Goal: Task Accomplishment & Management: Use online tool/utility

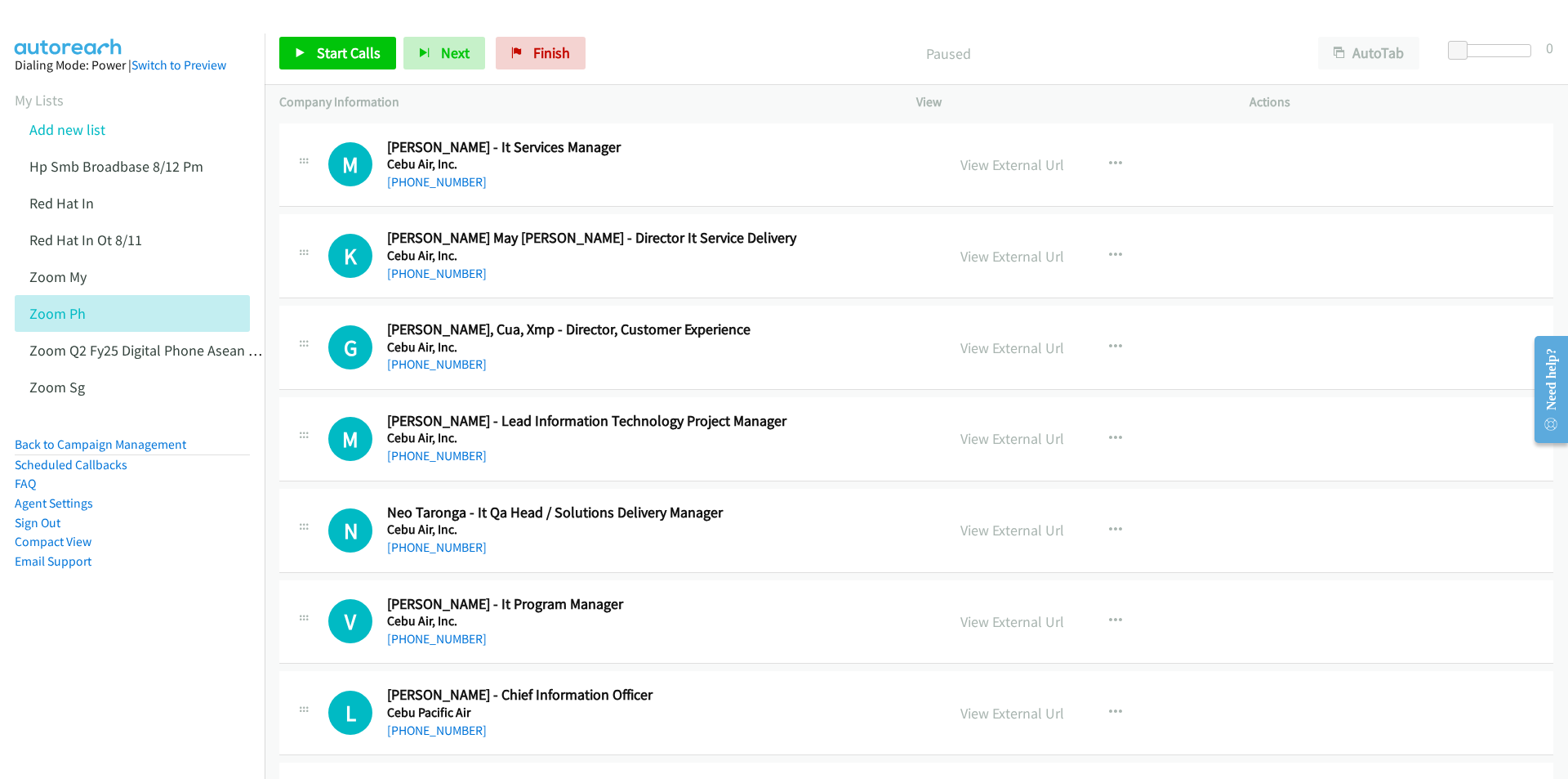
click at [645, 34] on div "Start Calls Pause Next Finish Paused AutoTab AutoTab 0" at bounding box center [916, 53] width 1303 height 63
click at [686, 21] on div at bounding box center [777, 31] width 1554 height 63
click at [652, 28] on div "Start Calls Pause Next Finish Paused AutoTab AutoTab 0" at bounding box center [916, 53] width 1303 height 63
click at [351, 56] on span "Start Calls" at bounding box center [349, 52] width 64 height 19
click at [334, 52] on span "Pause" at bounding box center [335, 52] width 36 height 19
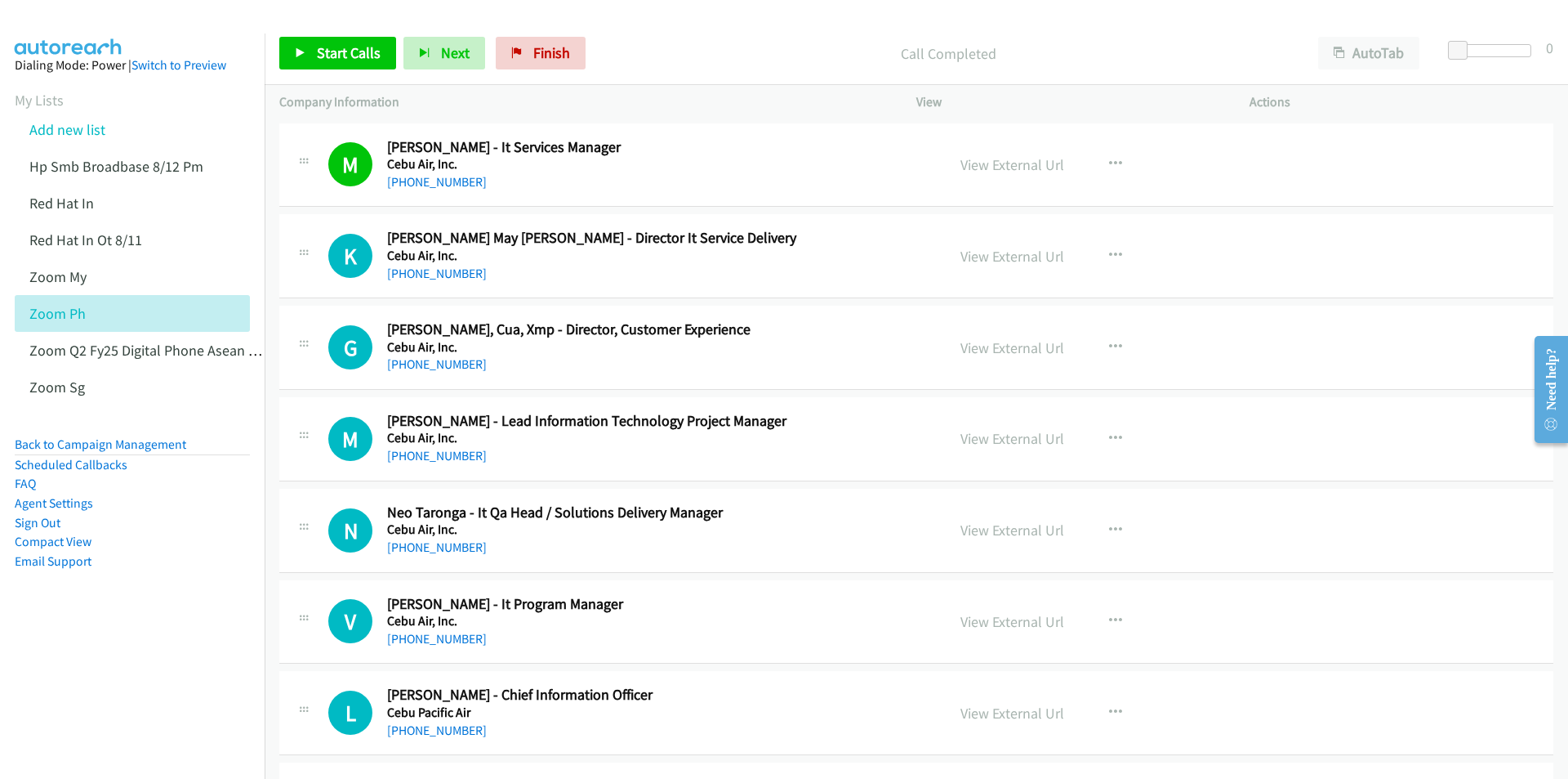
click at [688, 43] on p "Call Completed" at bounding box center [947, 53] width 681 height 22
click at [318, 53] on span "Start Calls" at bounding box center [349, 52] width 64 height 19
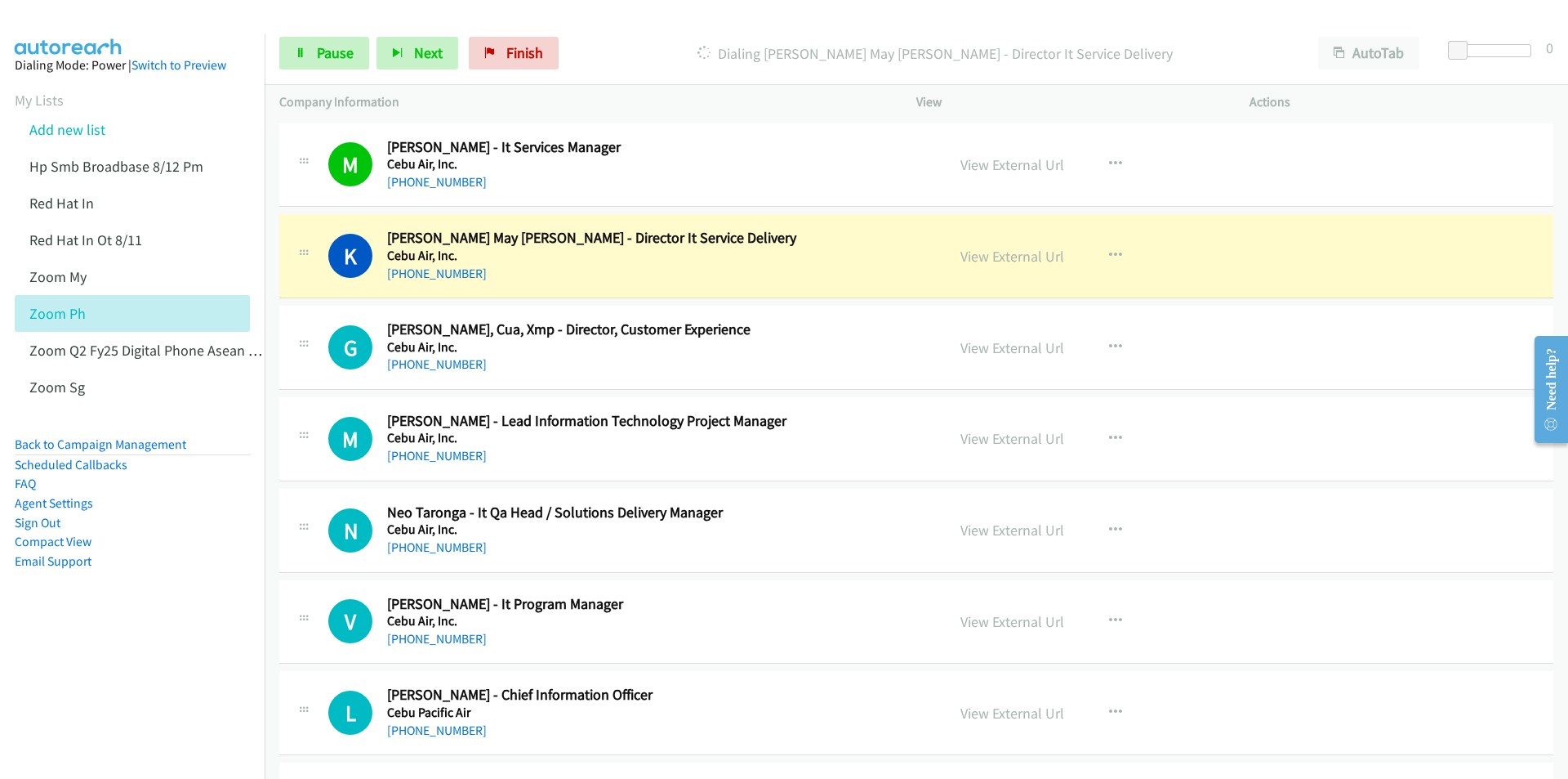
click at [652, 12] on div at bounding box center [777, 31] width 1554 height 63
click at [1373, 53] on button "AutoTab" at bounding box center [1369, 52] width 101 height 33
click at [1373, 53] on button "AutoTab" at bounding box center [1368, 52] width 103 height 33
click at [1373, 53] on button "AutoTab" at bounding box center [1369, 52] width 101 height 33
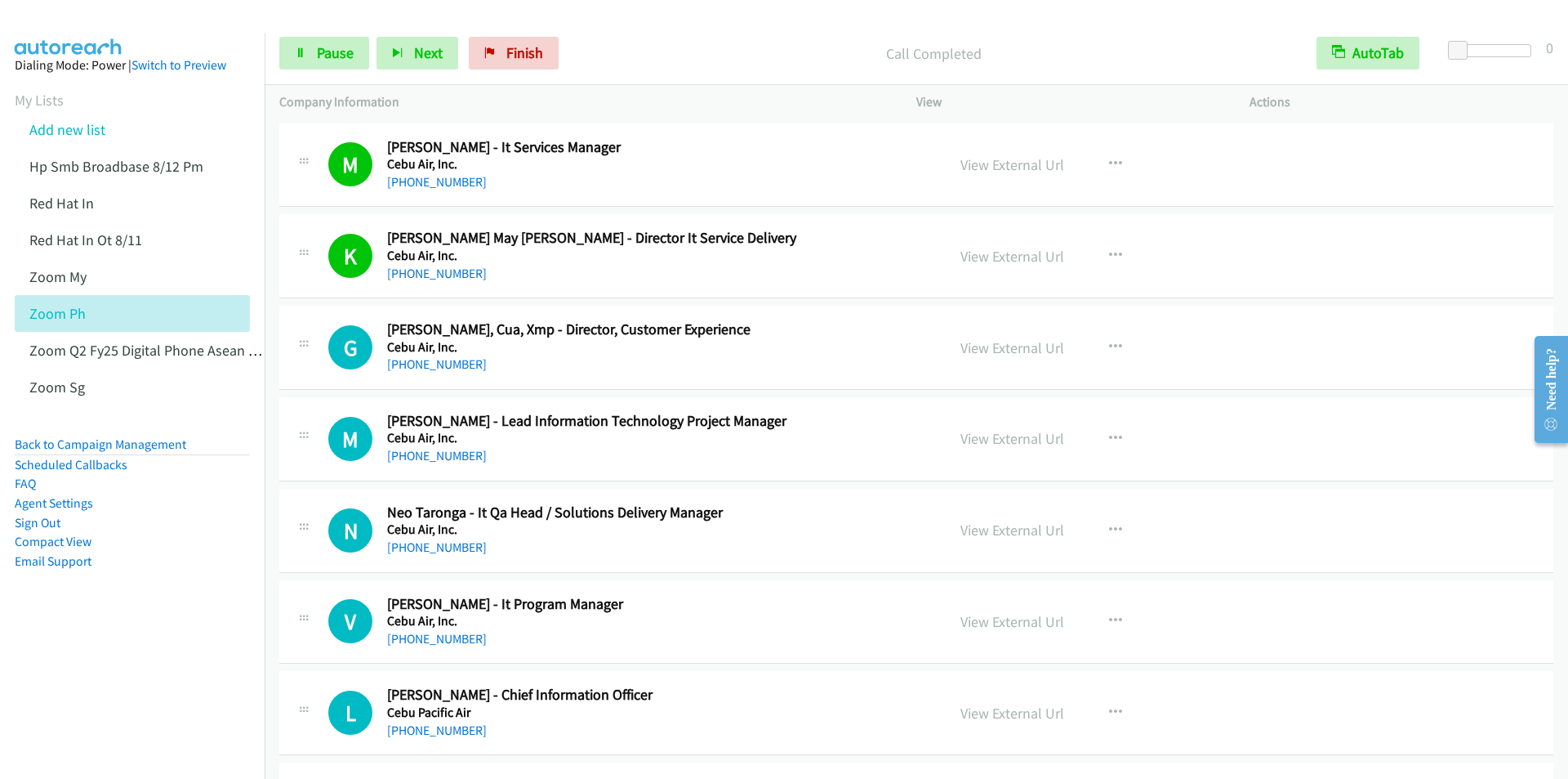
click at [655, 29] on div "Start Calls Pause Next Finish Call Completed AutoTab AutoTab 0" at bounding box center [916, 53] width 1303 height 63
click at [670, 44] on p "Call Completed" at bounding box center [934, 53] width 707 height 22
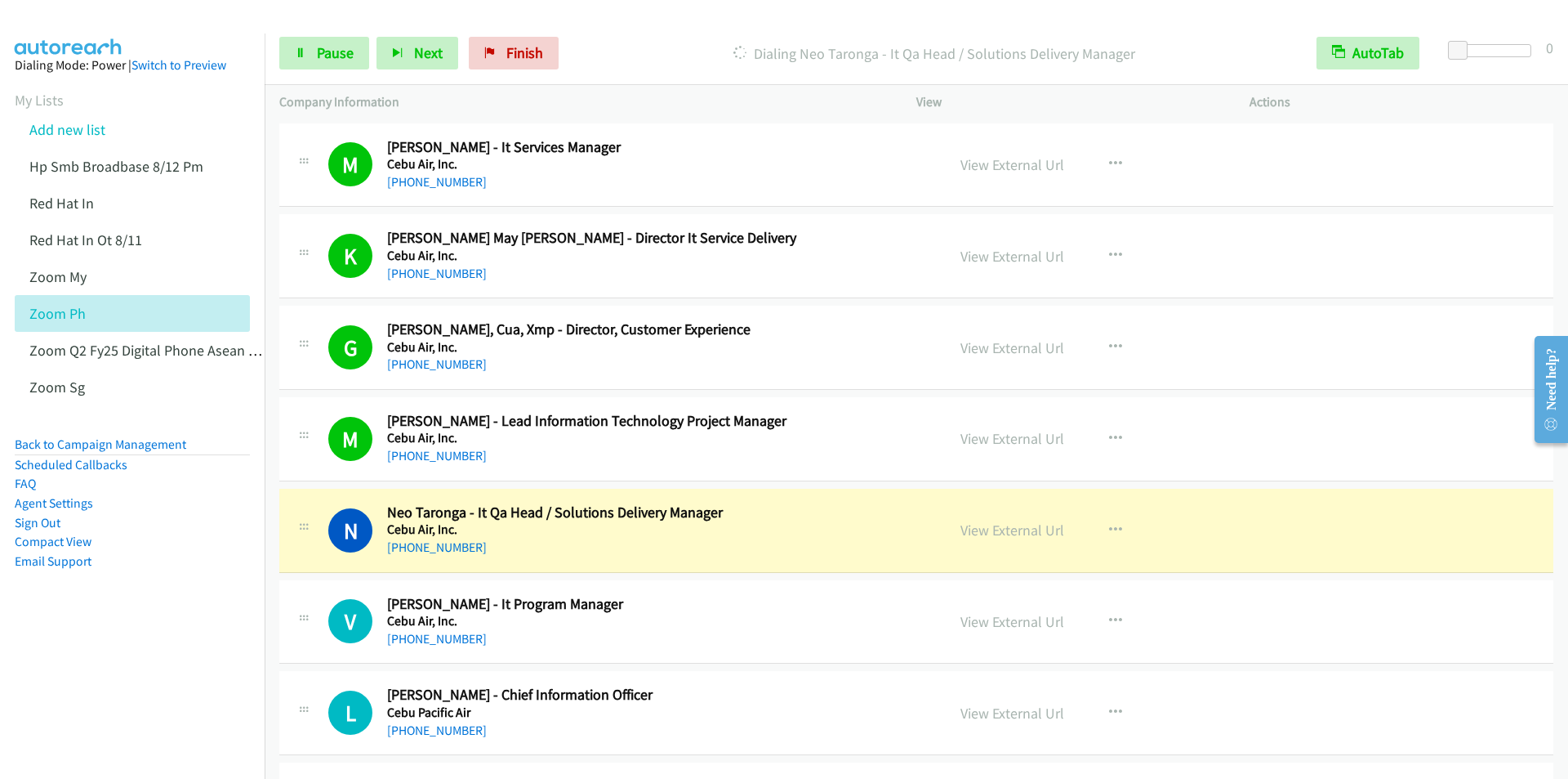
click at [684, 32] on div "Start Calls Pause Next Finish Dialing Neo Taronga - It Qa Head / Solutions Deli…" at bounding box center [916, 53] width 1303 height 63
click at [1360, 52] on button "AutoTab" at bounding box center [1368, 52] width 103 height 33
click at [1361, 52] on button "AutoTab" at bounding box center [1369, 52] width 101 height 33
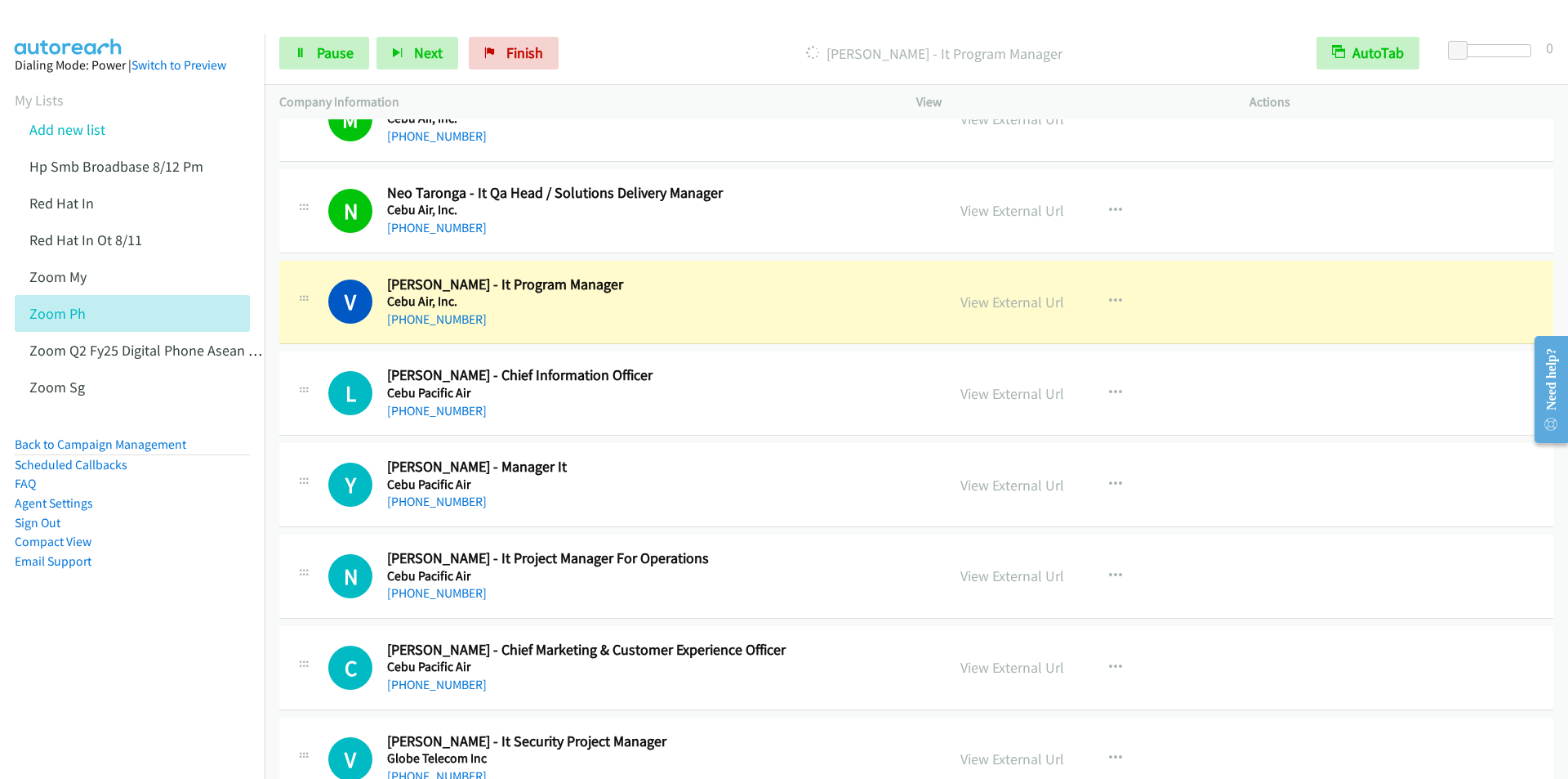
scroll to position [409, 0]
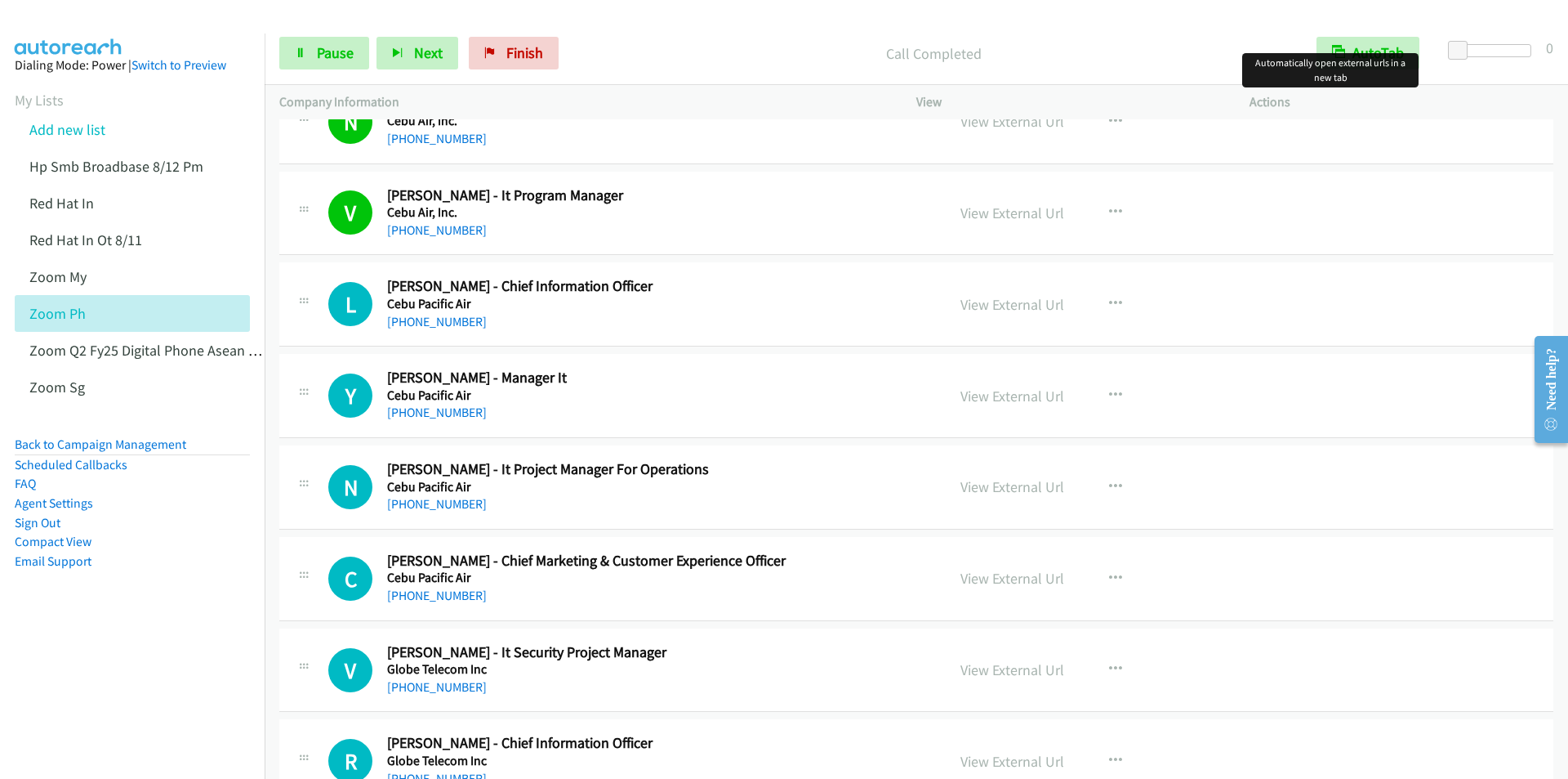
click at [666, 53] on p "Call Completed" at bounding box center [934, 53] width 707 height 22
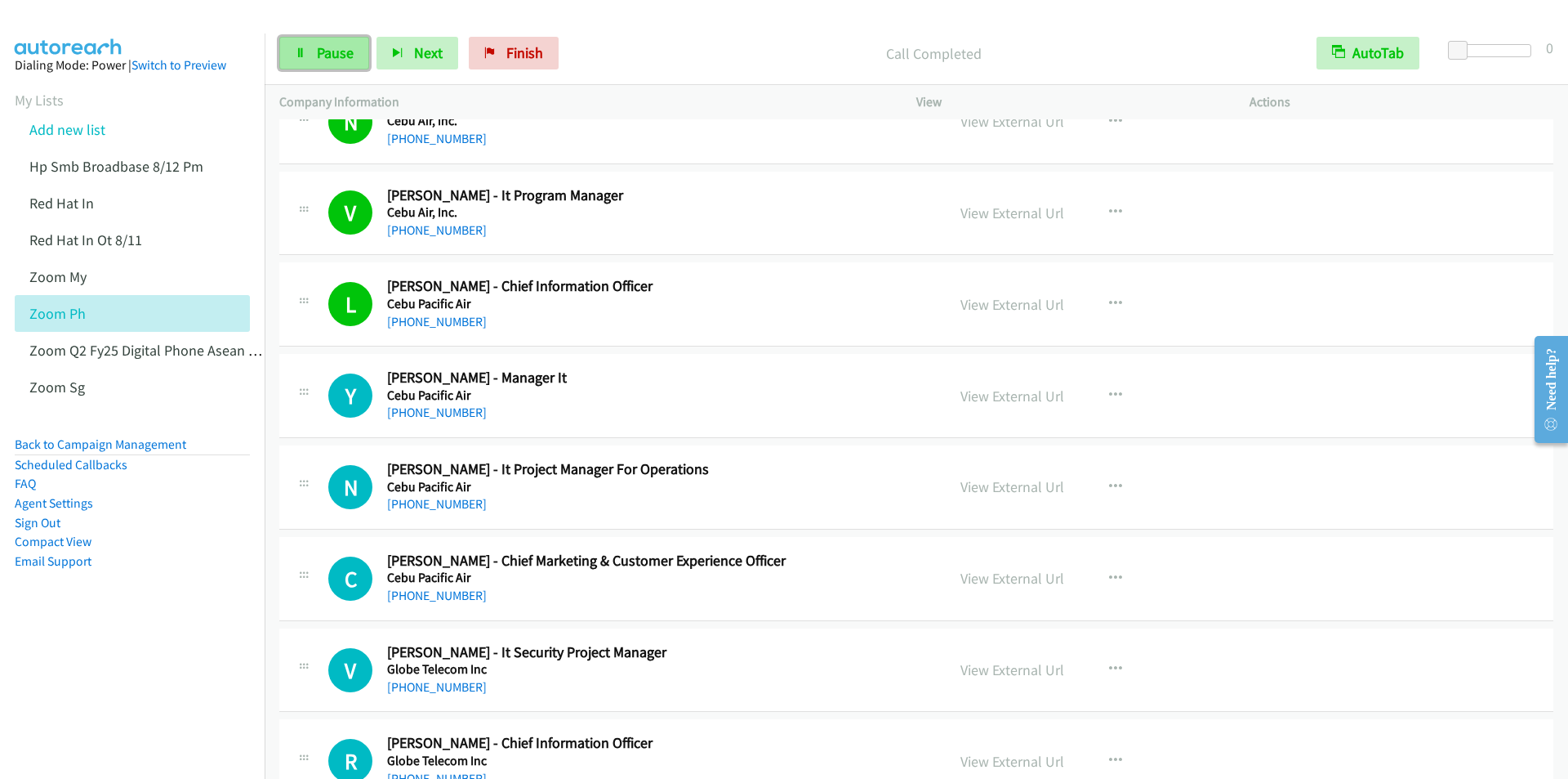
click at [328, 50] on span "Pause" at bounding box center [335, 52] width 36 height 19
click at [328, 50] on span "Start Calls" at bounding box center [349, 52] width 64 height 19
click at [630, 33] on div "Start Calls Pause Next Finish Call Completed AutoTab AutoTab 0" at bounding box center [916, 53] width 1303 height 63
click at [337, 56] on span "Pause" at bounding box center [335, 52] width 36 height 19
click at [337, 56] on span "Start Calls" at bounding box center [349, 52] width 64 height 19
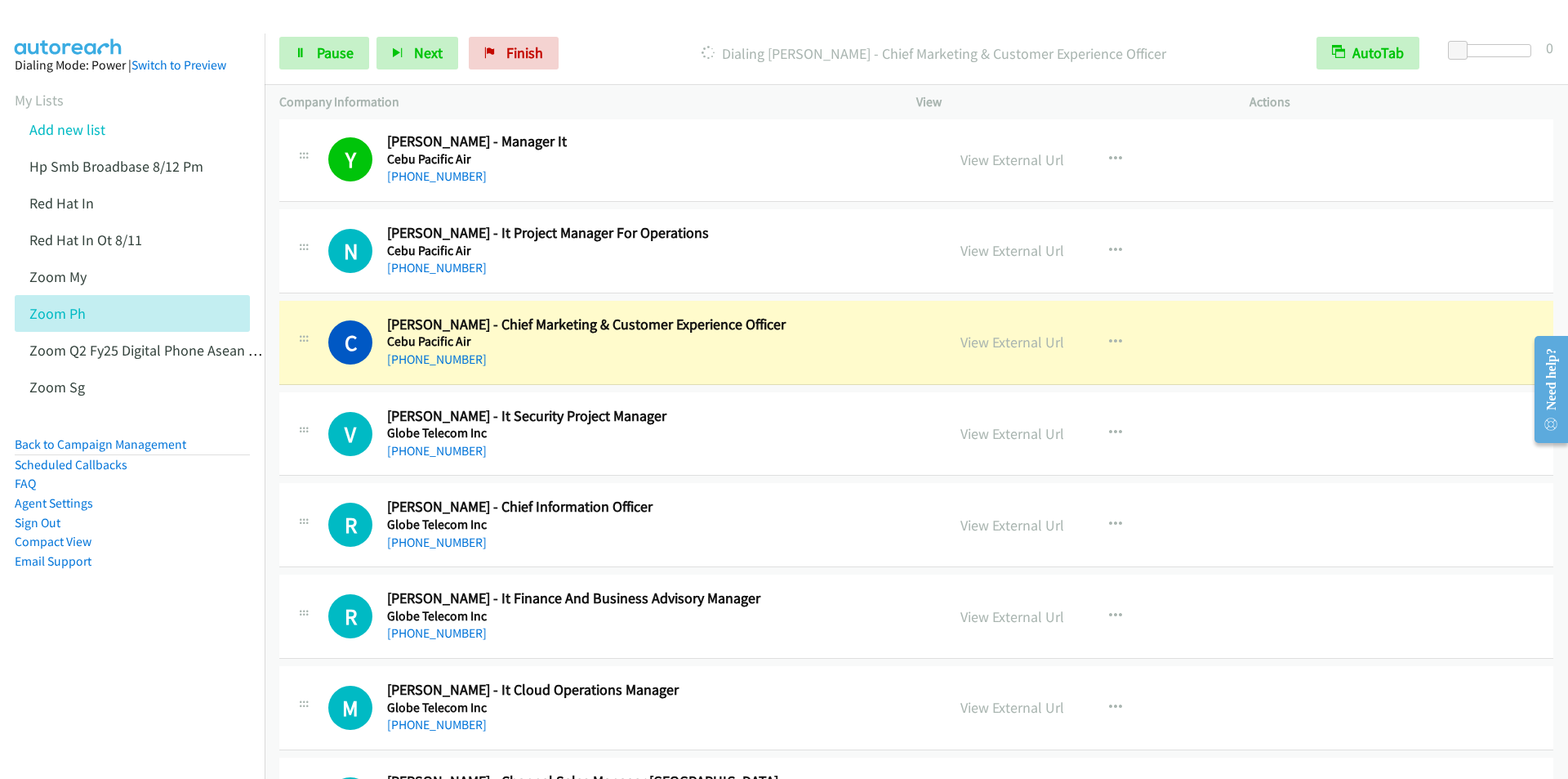
scroll to position [654, 0]
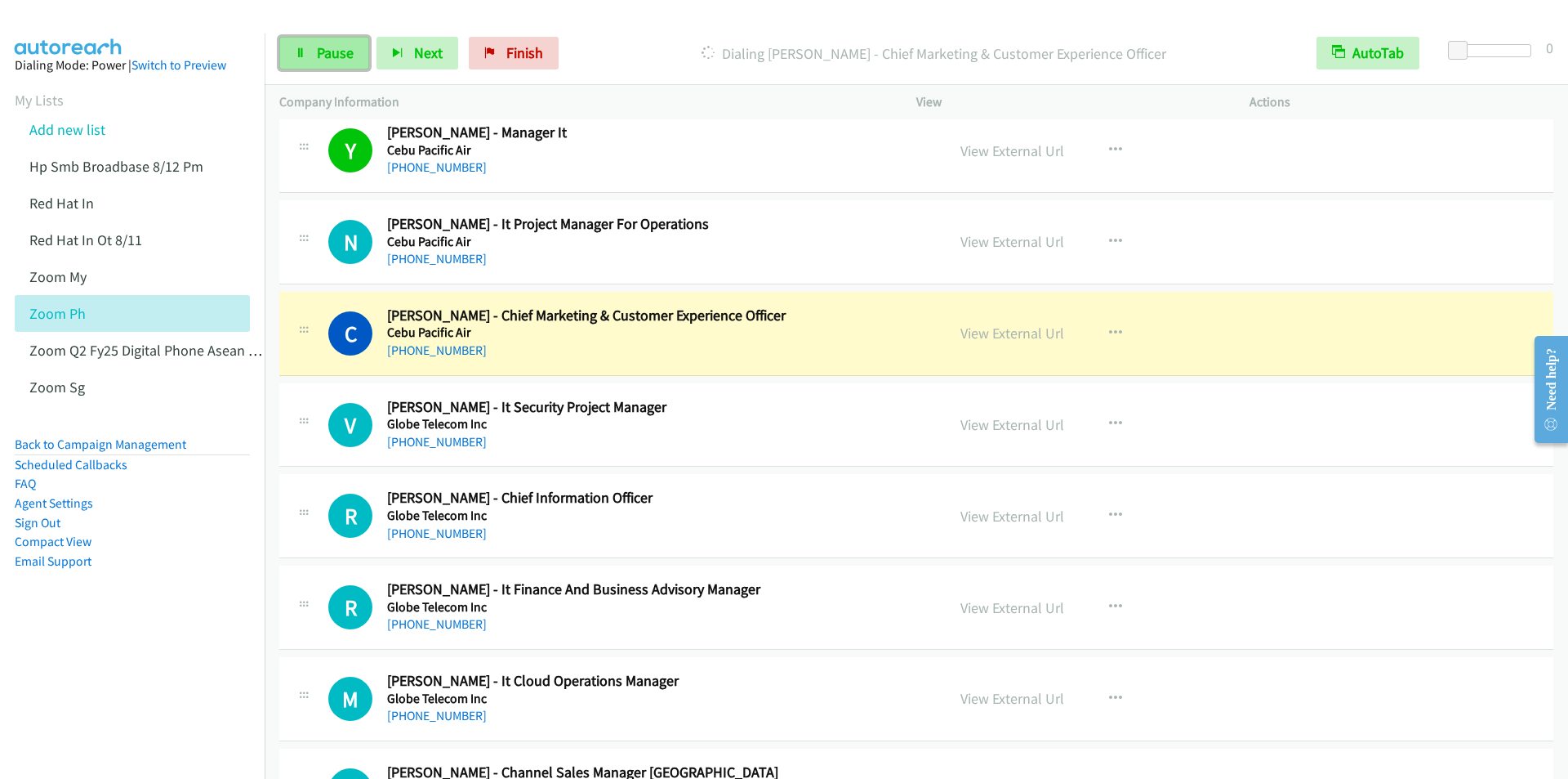
click at [332, 60] on span "Pause" at bounding box center [335, 52] width 36 height 19
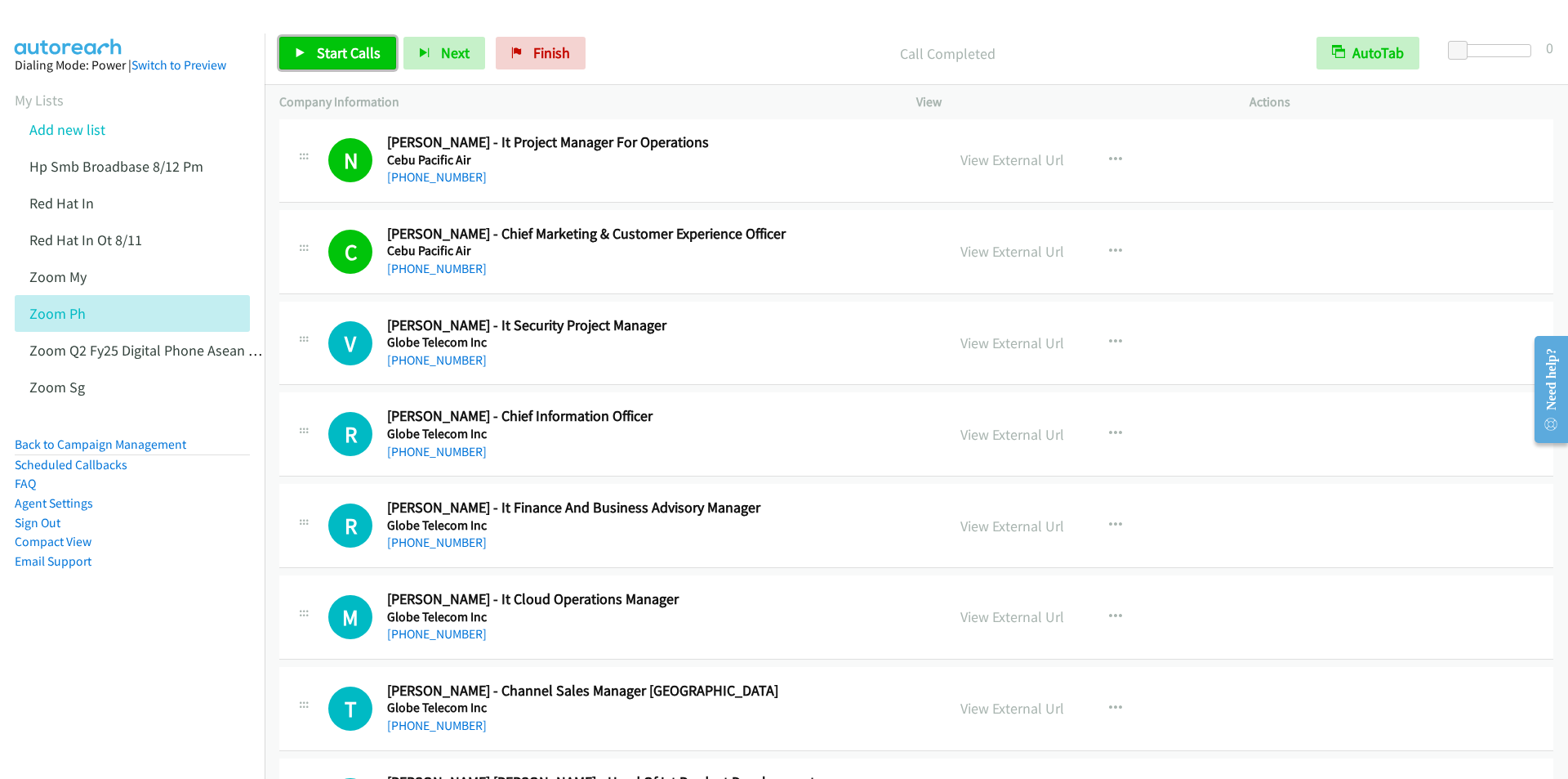
click at [320, 59] on span "Start Calls" at bounding box center [349, 52] width 64 height 19
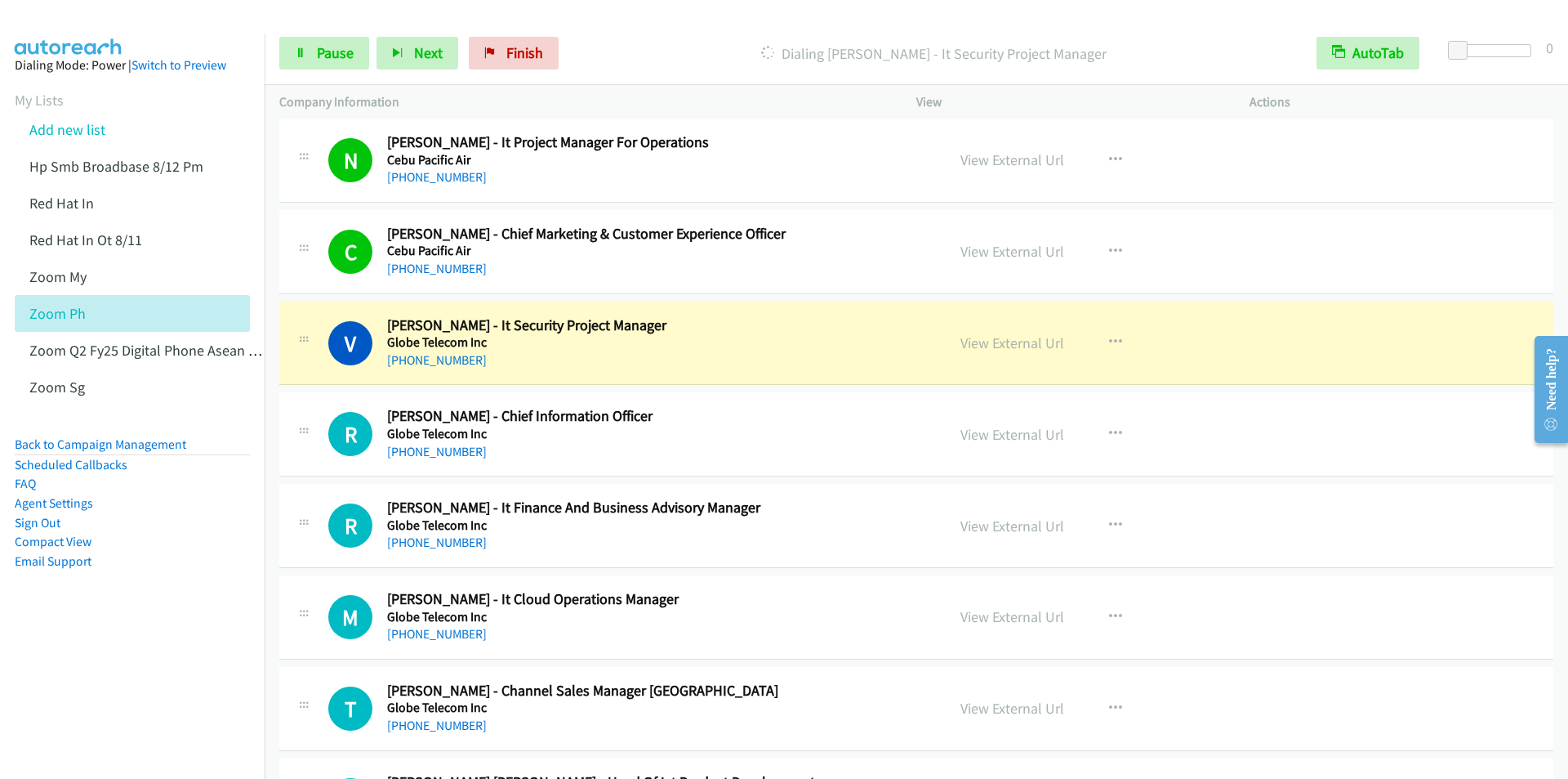
click at [676, 30] on div "Start Calls Pause Next Finish Dialing Victoria Pagdagdagan - It Security Projec…" at bounding box center [916, 53] width 1303 height 63
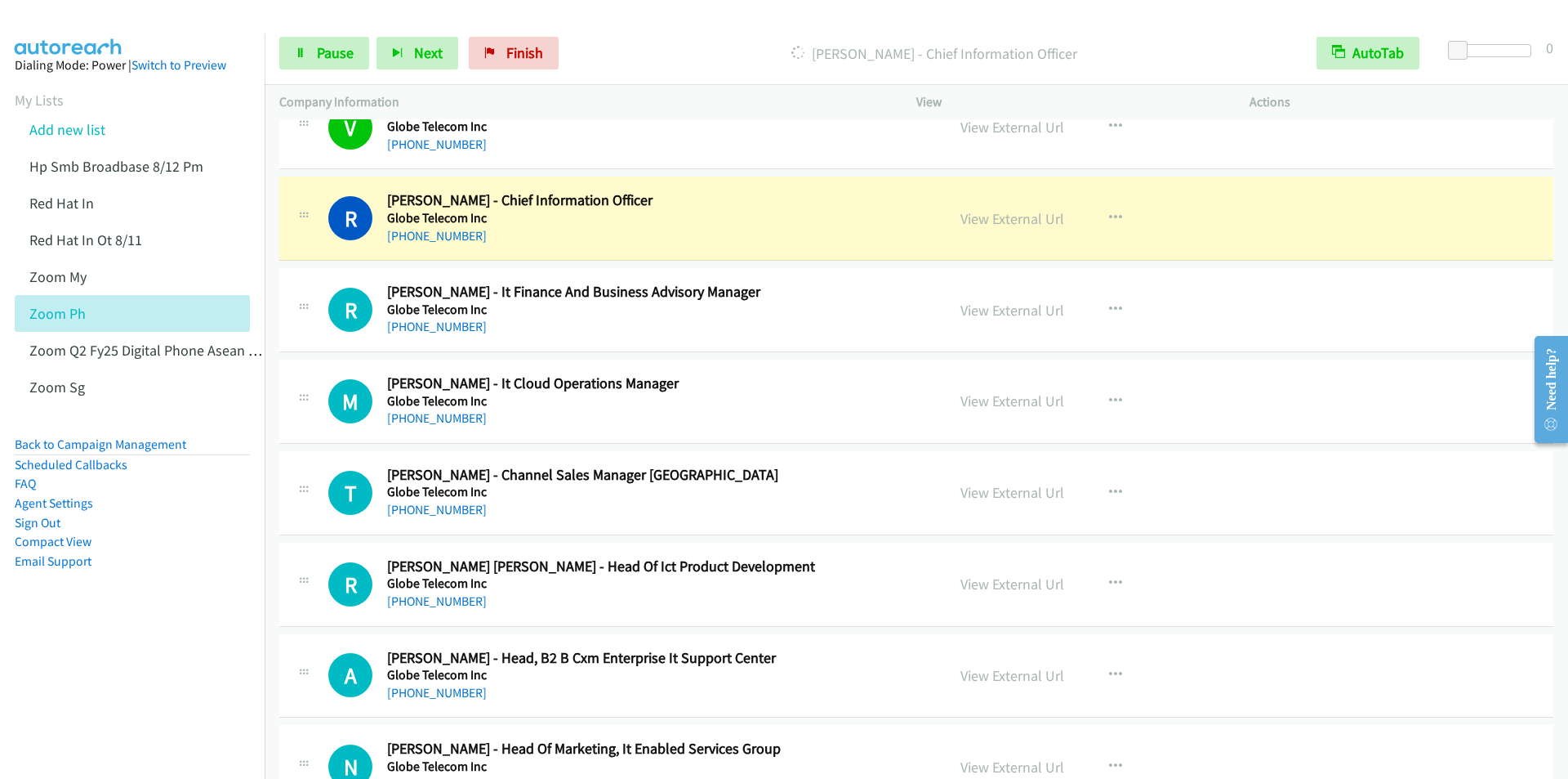
scroll to position [981, 0]
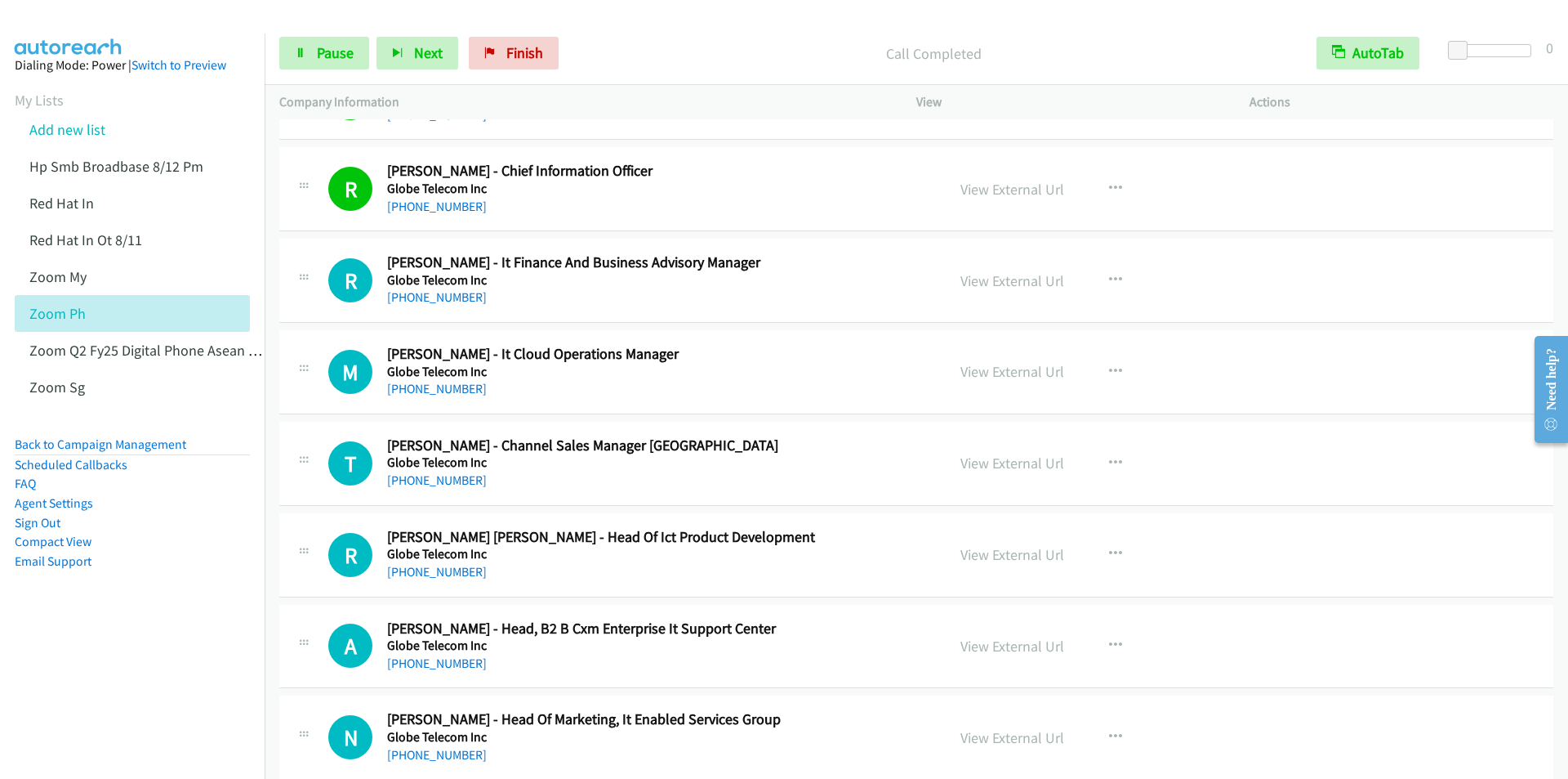
click at [619, 33] on div "Start Calls Pause Next Finish Call Completed AutoTab AutoTab 0" at bounding box center [916, 53] width 1303 height 63
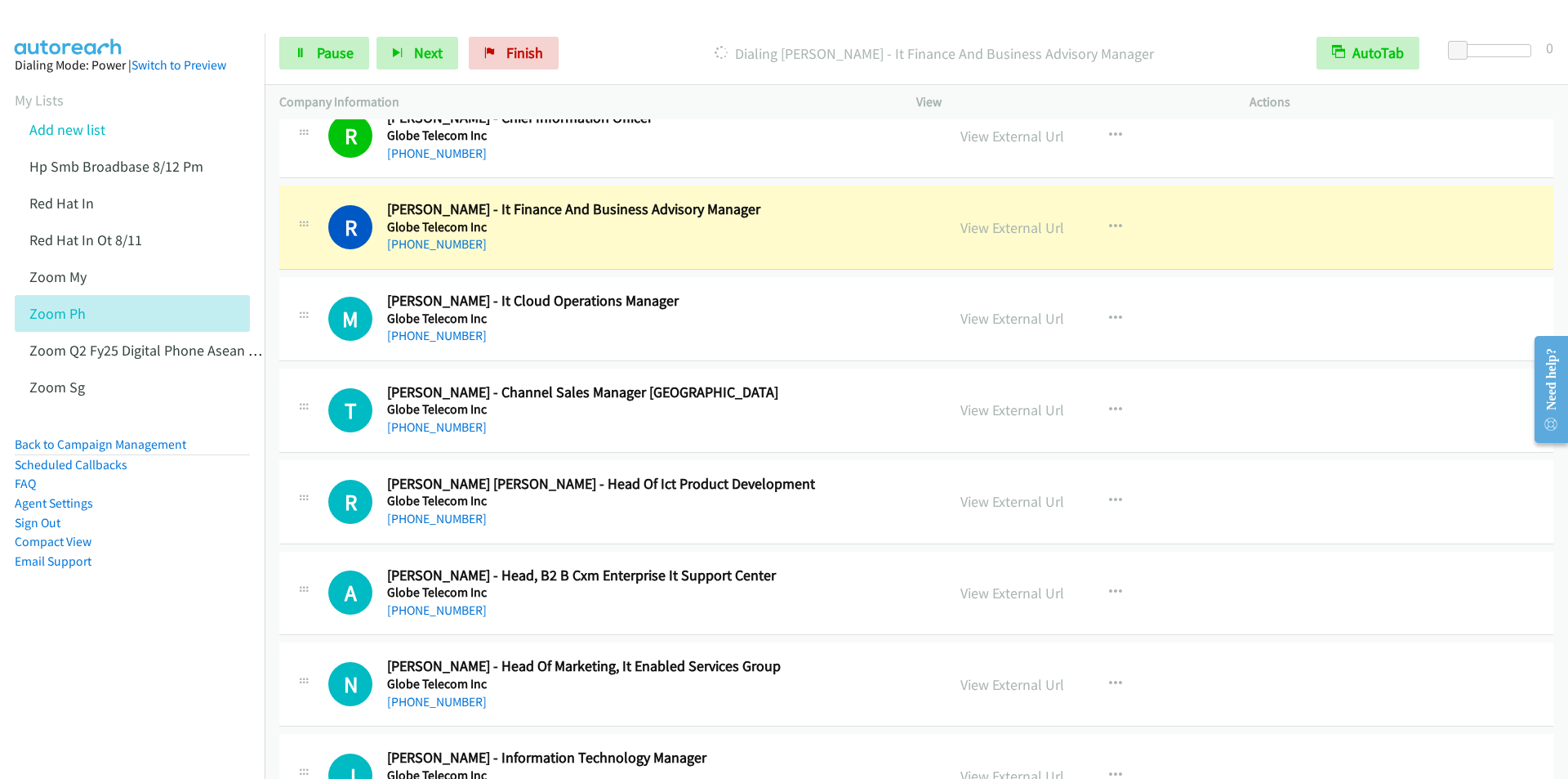
scroll to position [1062, 0]
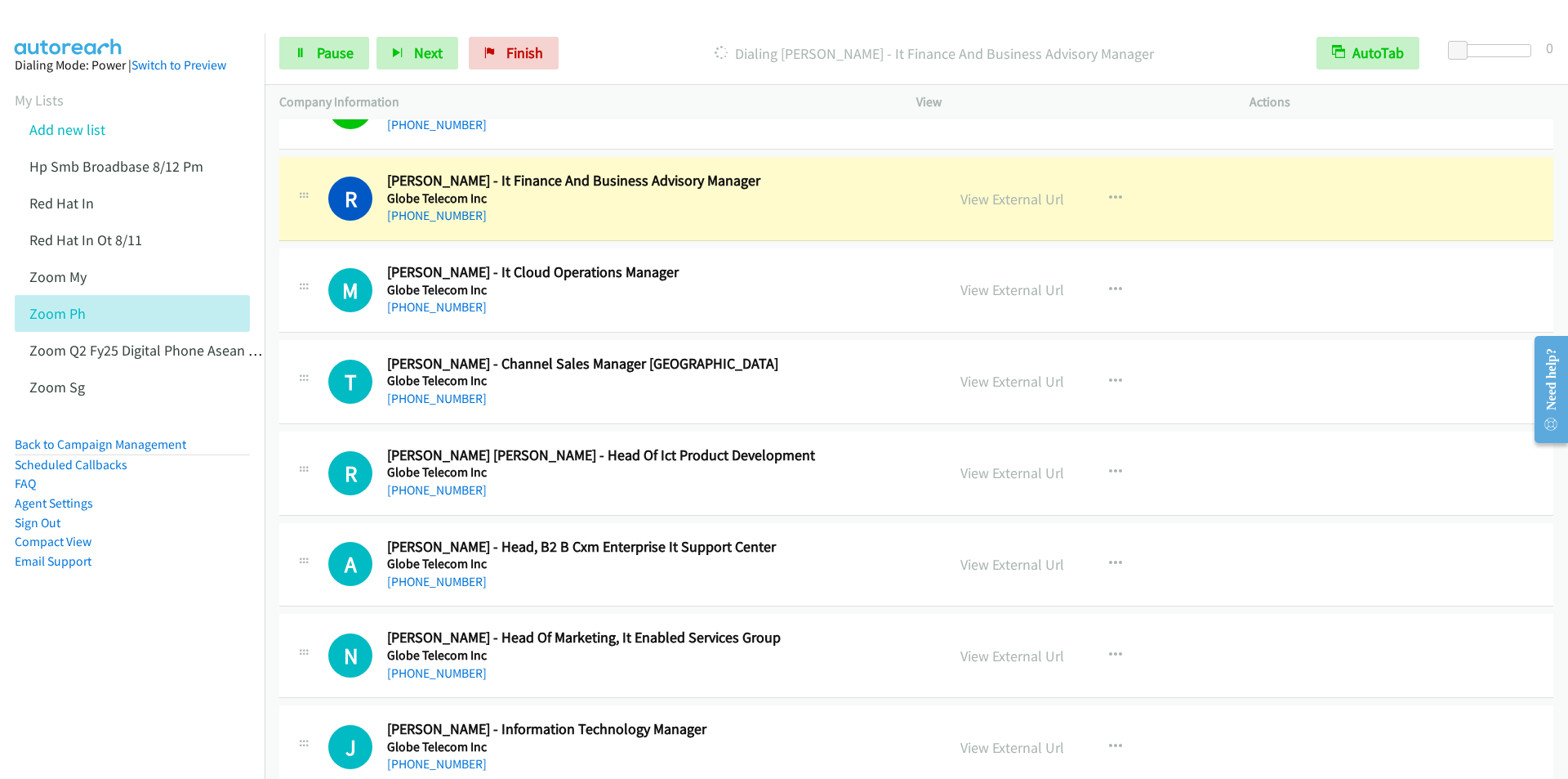
click at [653, 52] on p "Dialing Ronald Samia - It Finance And Business Advisory Manager" at bounding box center [934, 53] width 707 height 22
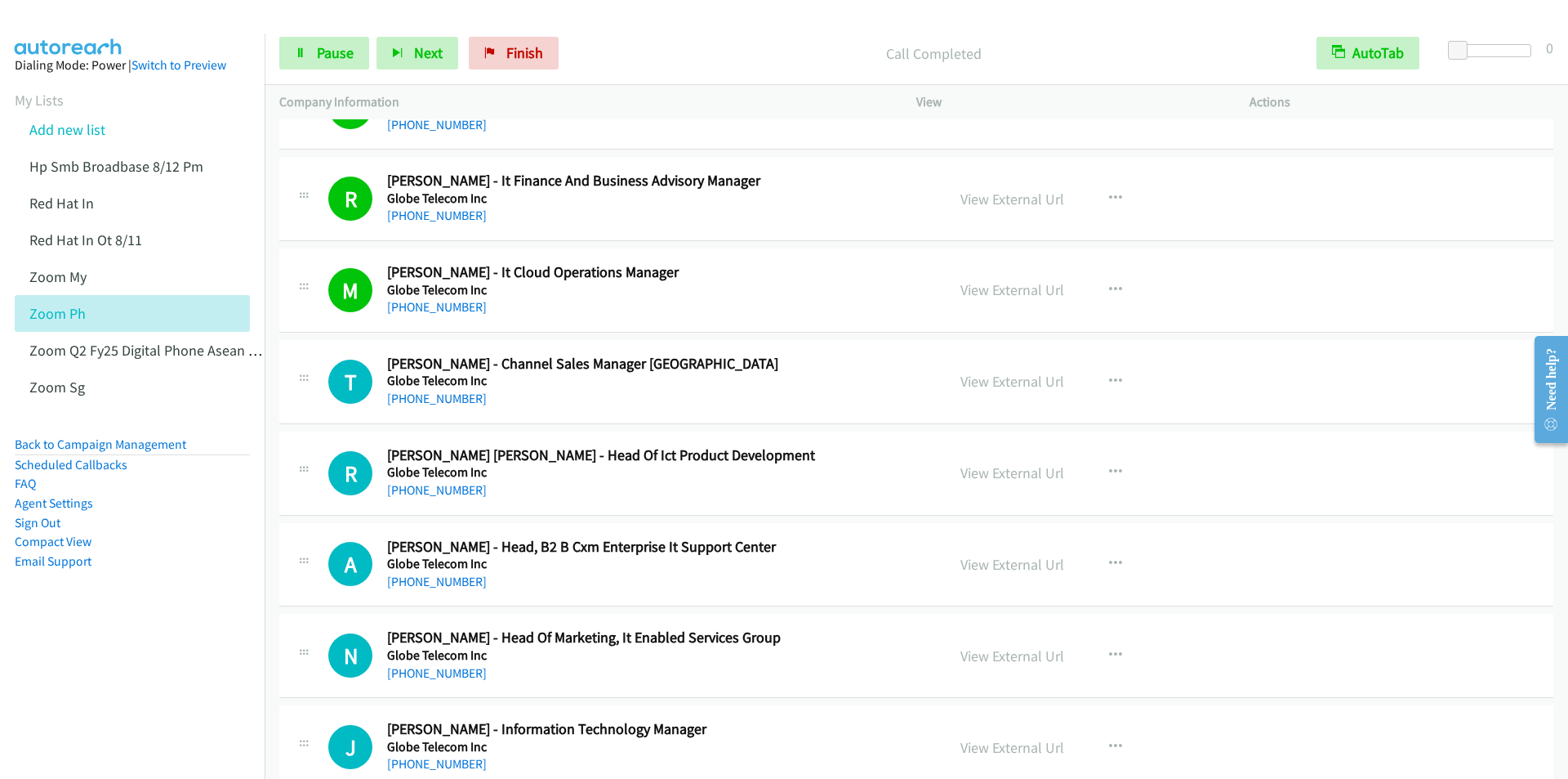
click at [640, 37] on div "Call Completed" at bounding box center [933, 52] width 736 height 33
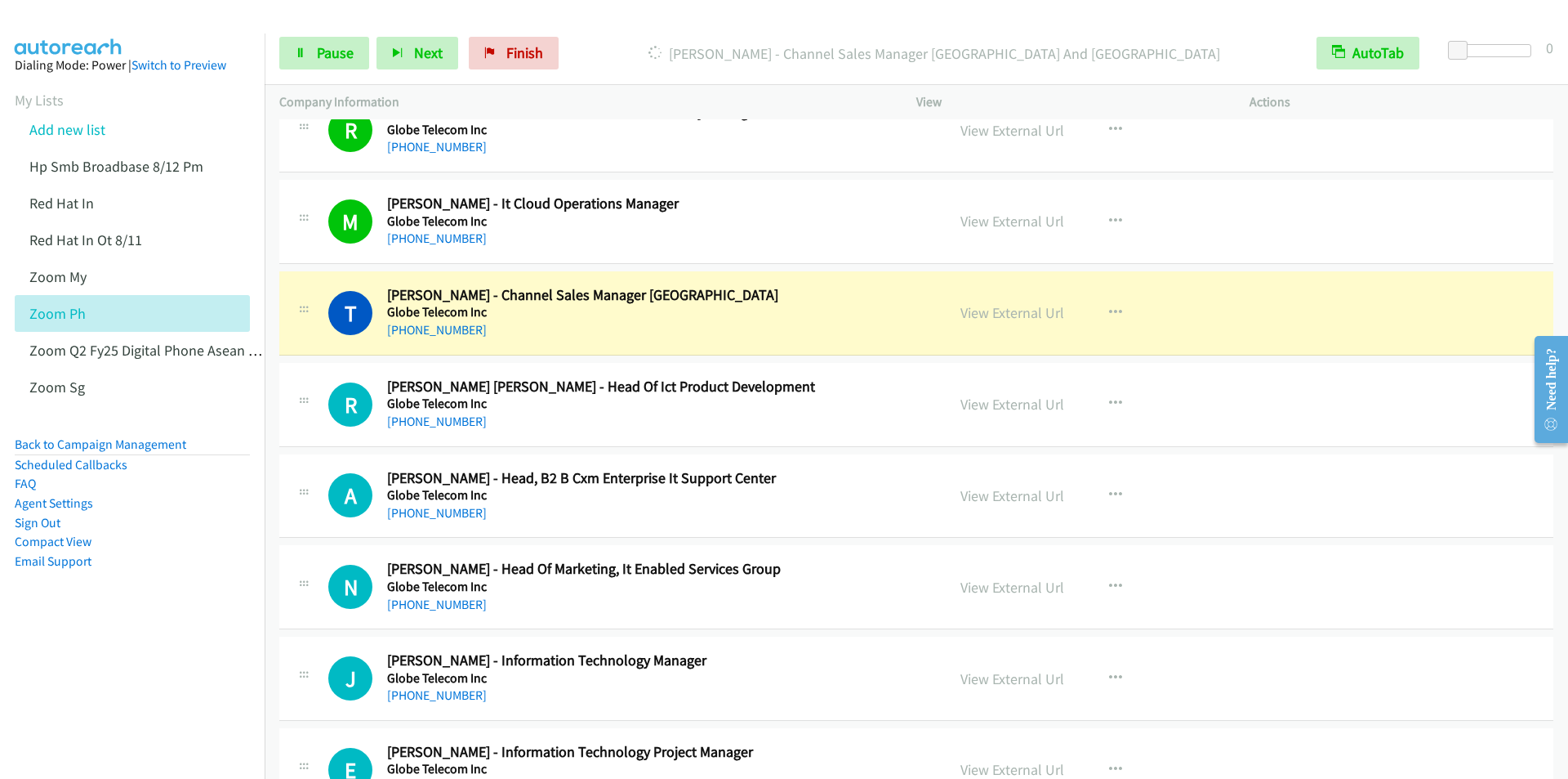
scroll to position [1226, 0]
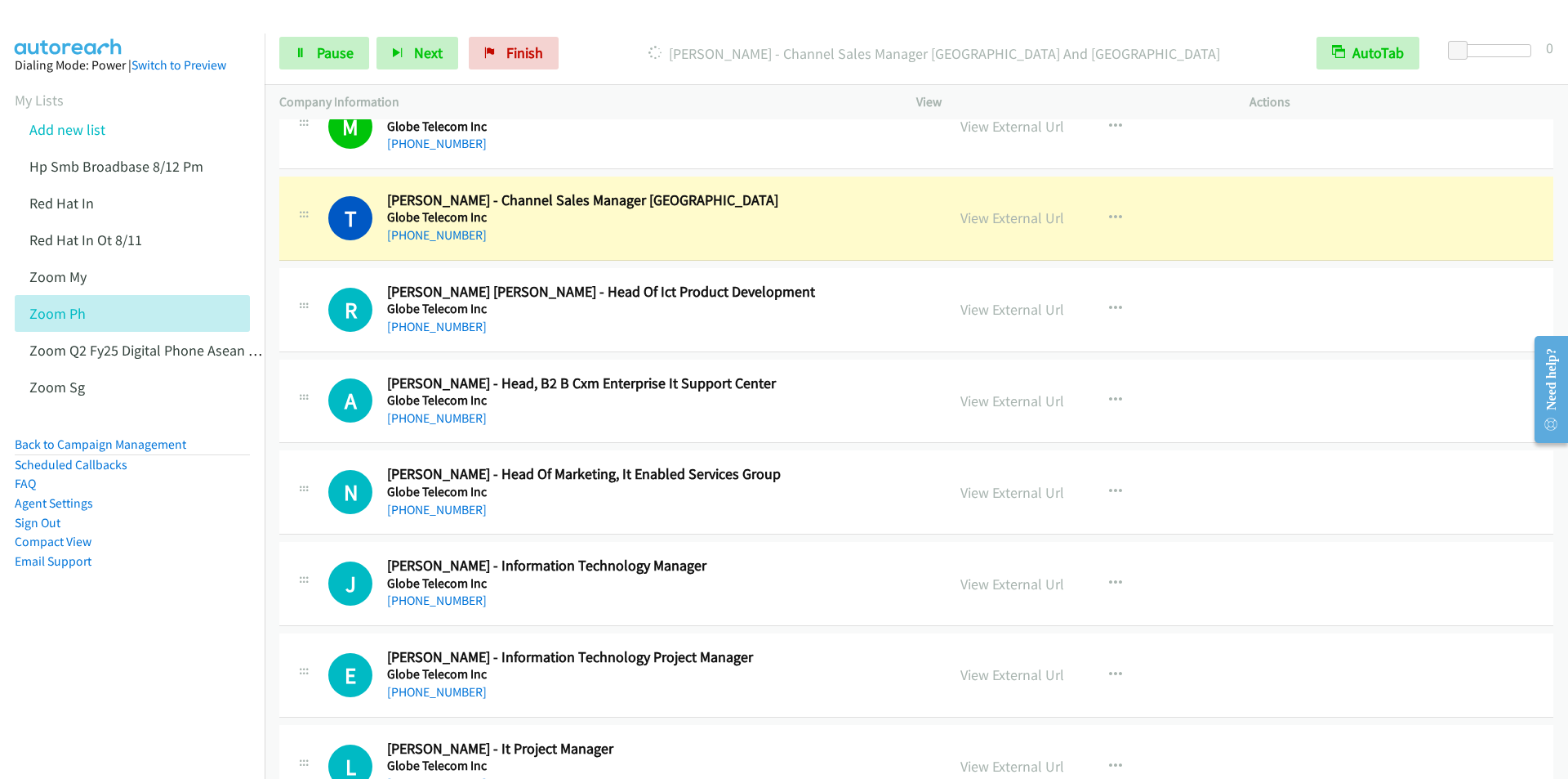
click at [637, 44] on p "Dialing Timothie Tan - Channel Sales Manager North Cebu And It Park" at bounding box center [934, 53] width 707 height 22
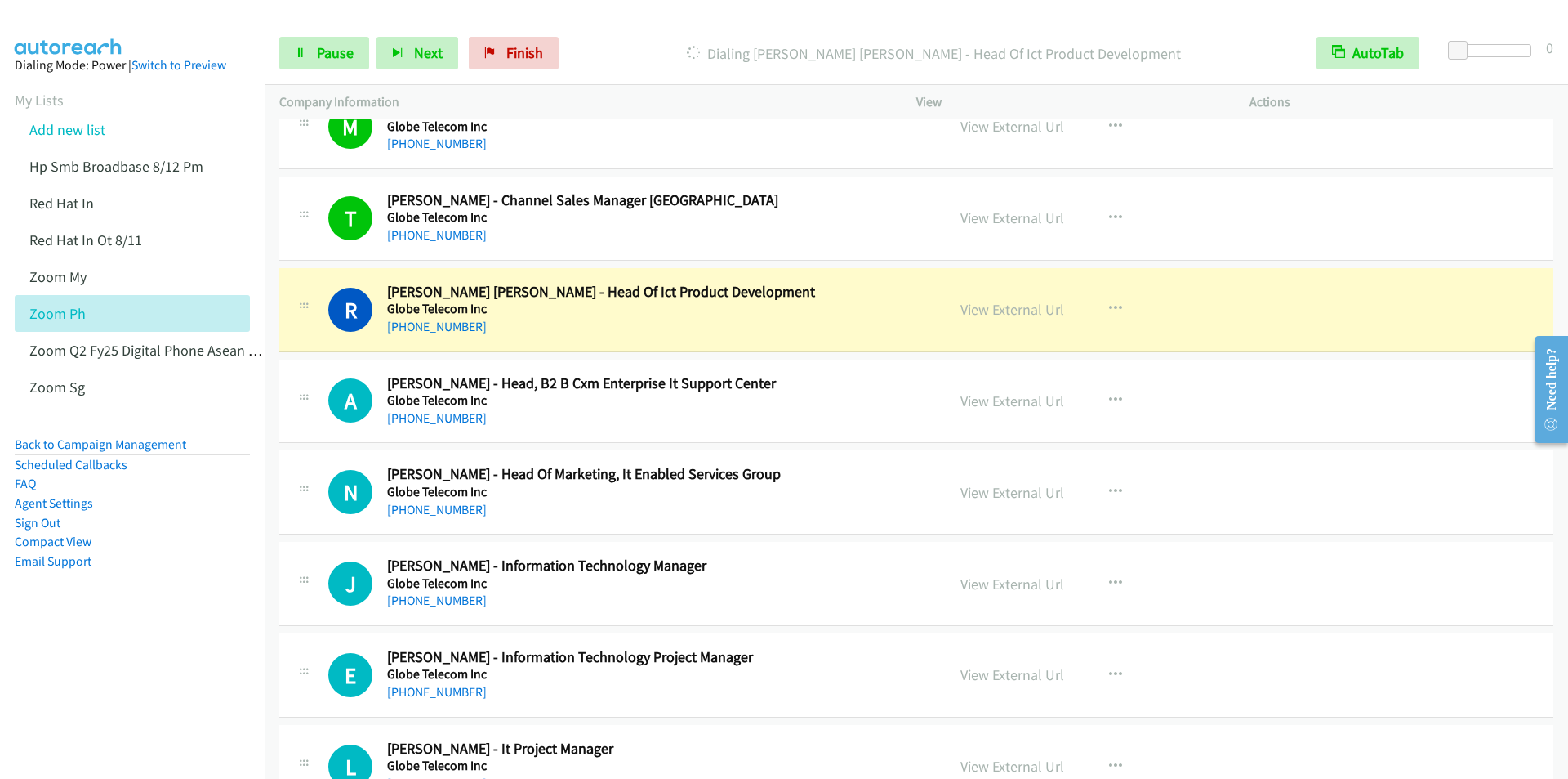
click at [640, 34] on div "Start Calls Pause Next Finish Dialing Rashelle Ann C. Damaso - Head Of Ict Prod…" at bounding box center [916, 53] width 1303 height 63
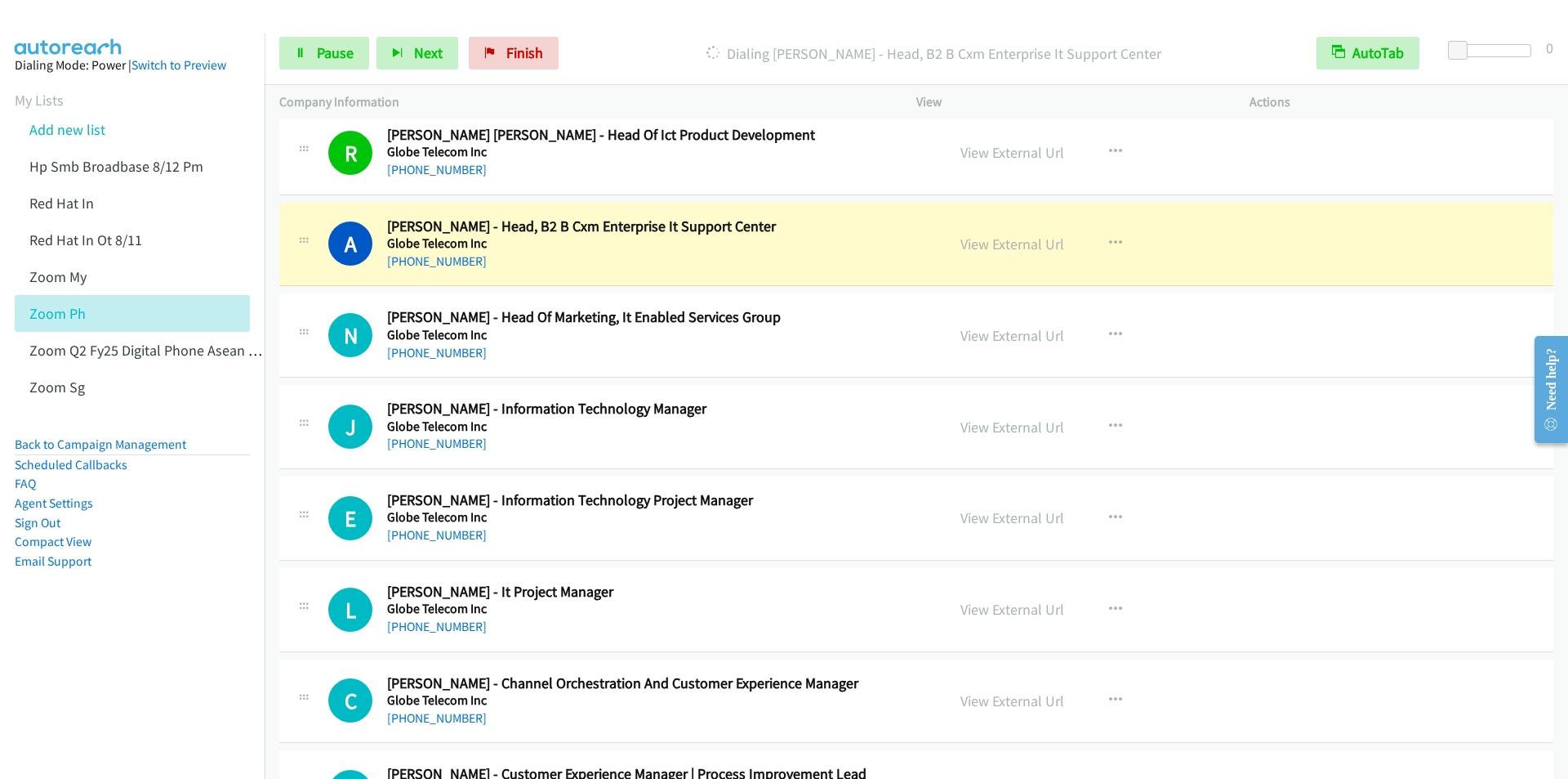
scroll to position [1389, 0]
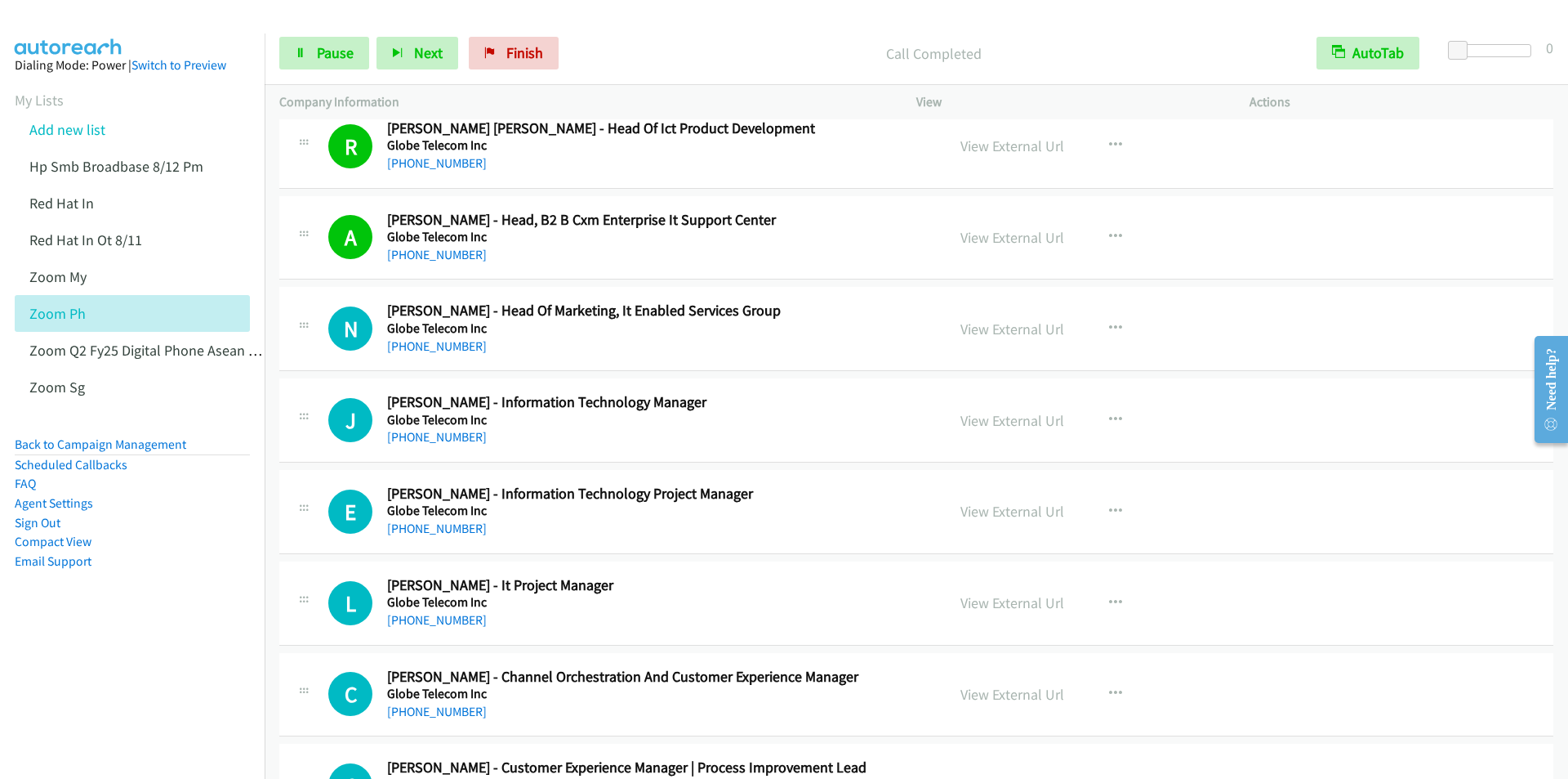
click at [615, 33] on div "Start Calls Pause Next Finish Call Completed AutoTab AutoTab 0" at bounding box center [916, 53] width 1303 height 63
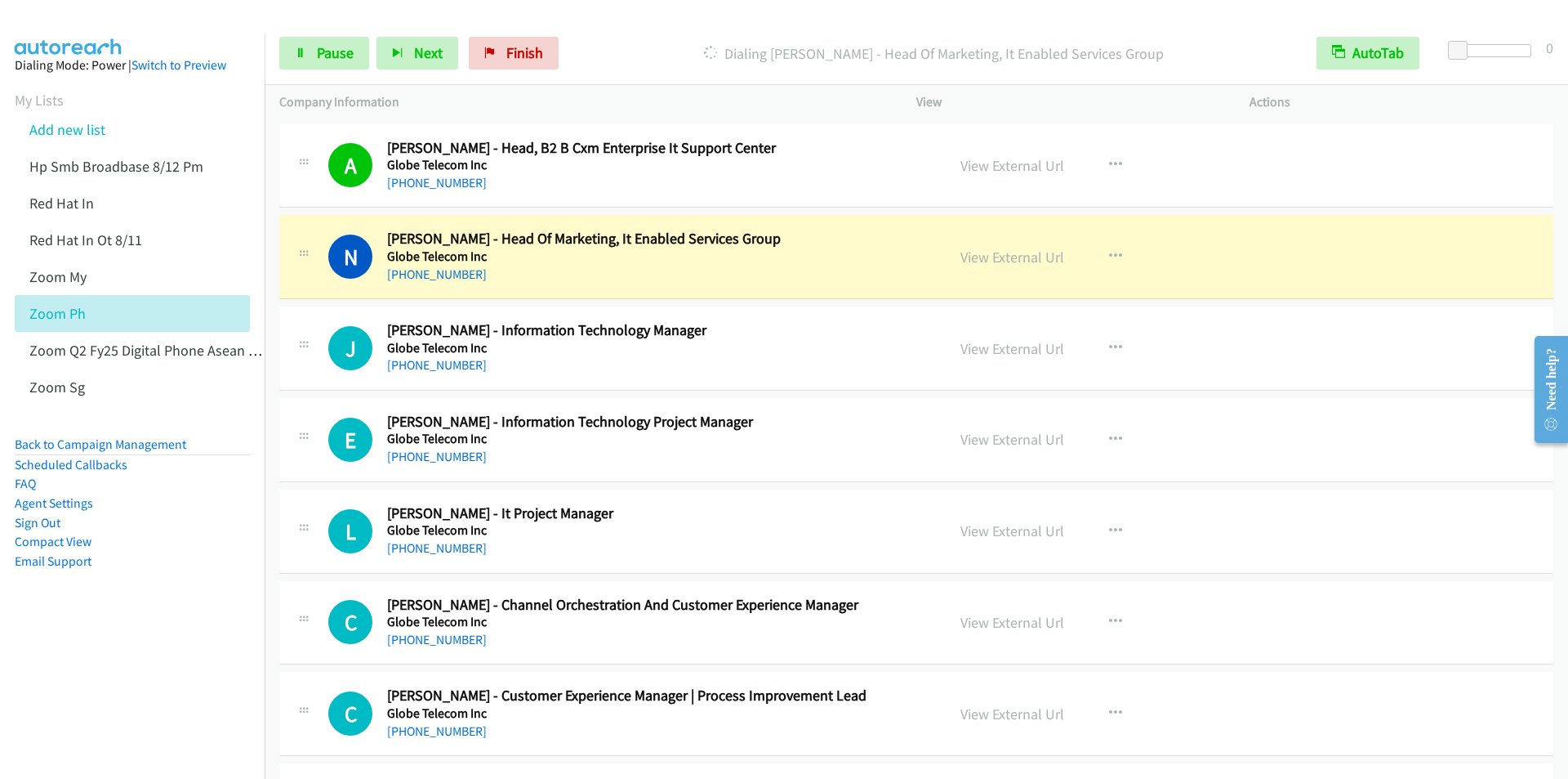
scroll to position [1553, 0]
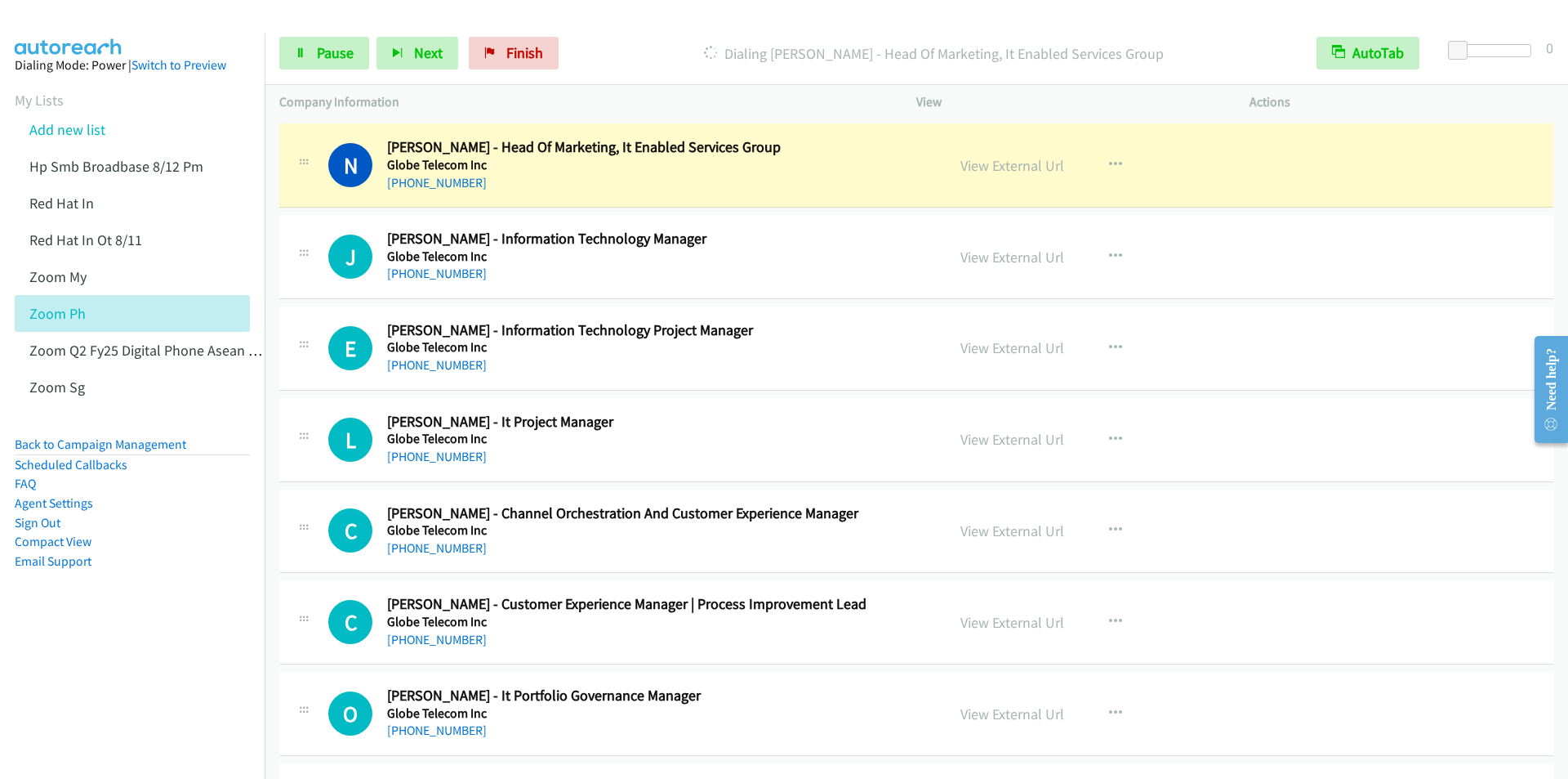
click at [626, 45] on p "Dialing Nikka S. Abes - Head Of Marketing, It Enabled Services Group" at bounding box center [934, 53] width 707 height 22
click at [639, 44] on p "Dialing Nikka S. Abes - Head Of Marketing, It Enabled Services Group" at bounding box center [934, 53] width 707 height 22
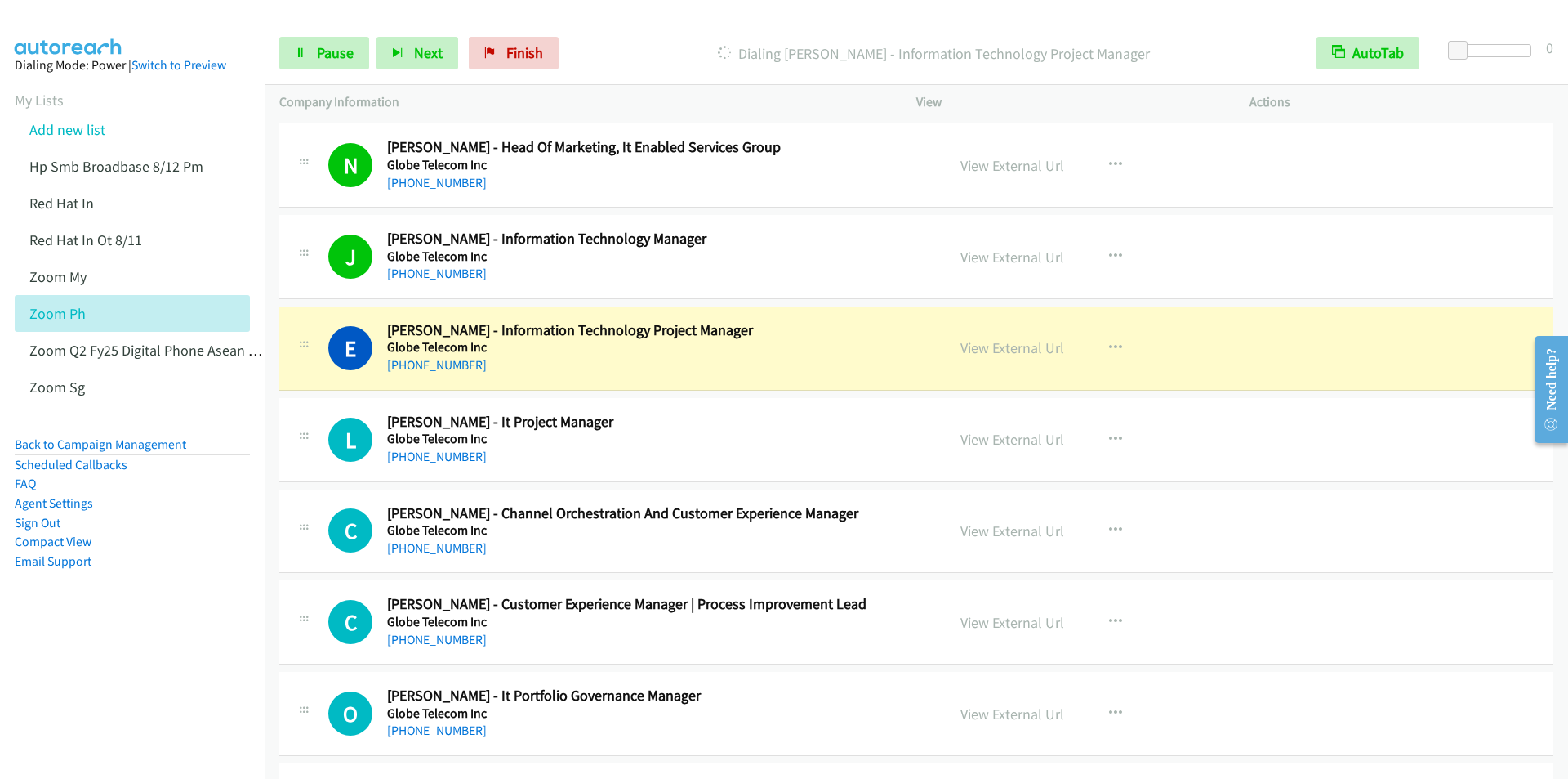
click at [637, 278] on div "+63 917 688 3050" at bounding box center [656, 274] width 538 height 20
click at [321, 53] on span "Pause" at bounding box center [335, 52] width 36 height 19
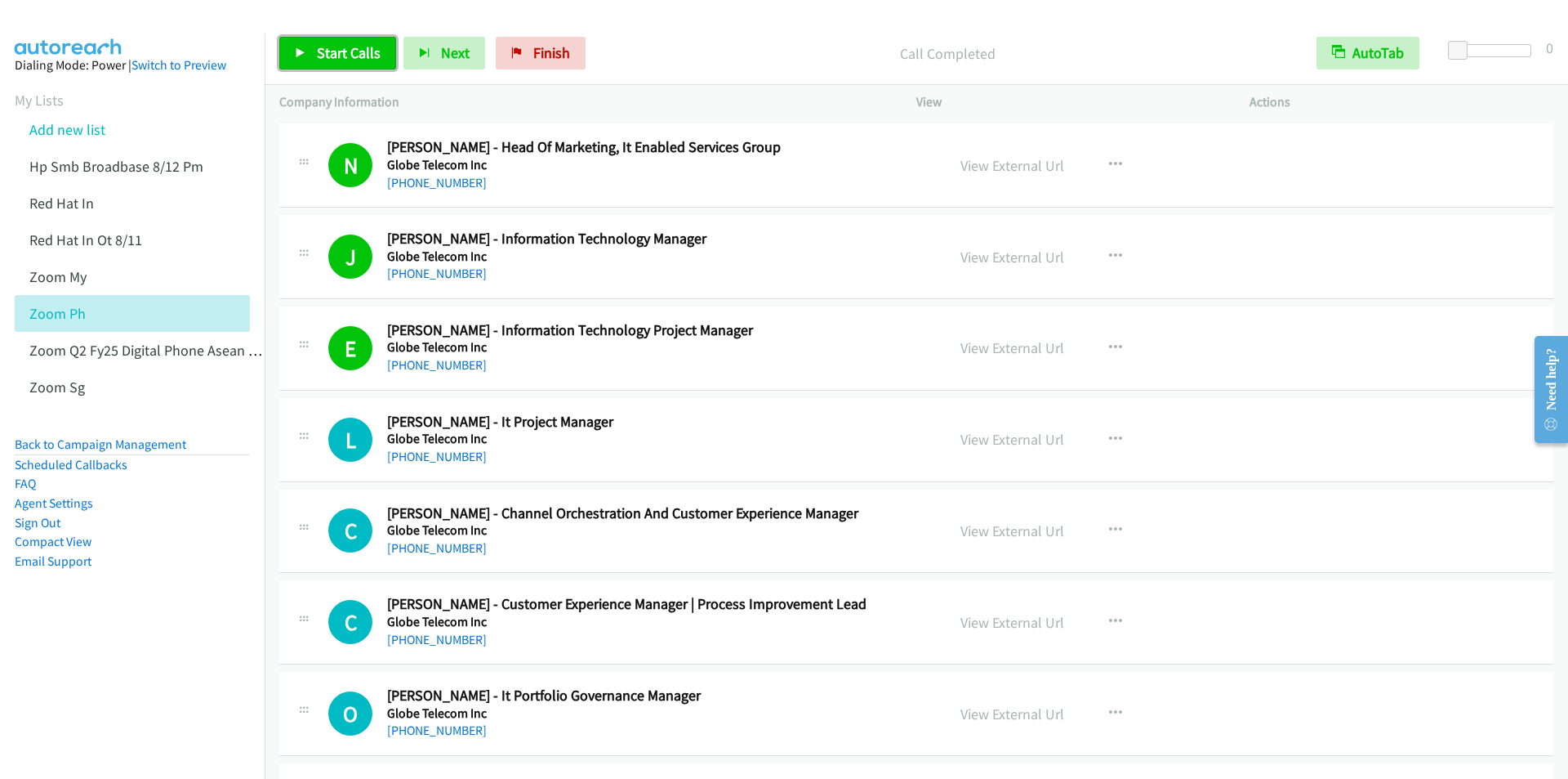
click at [313, 47] on link "Start Calls" at bounding box center [338, 52] width 117 height 33
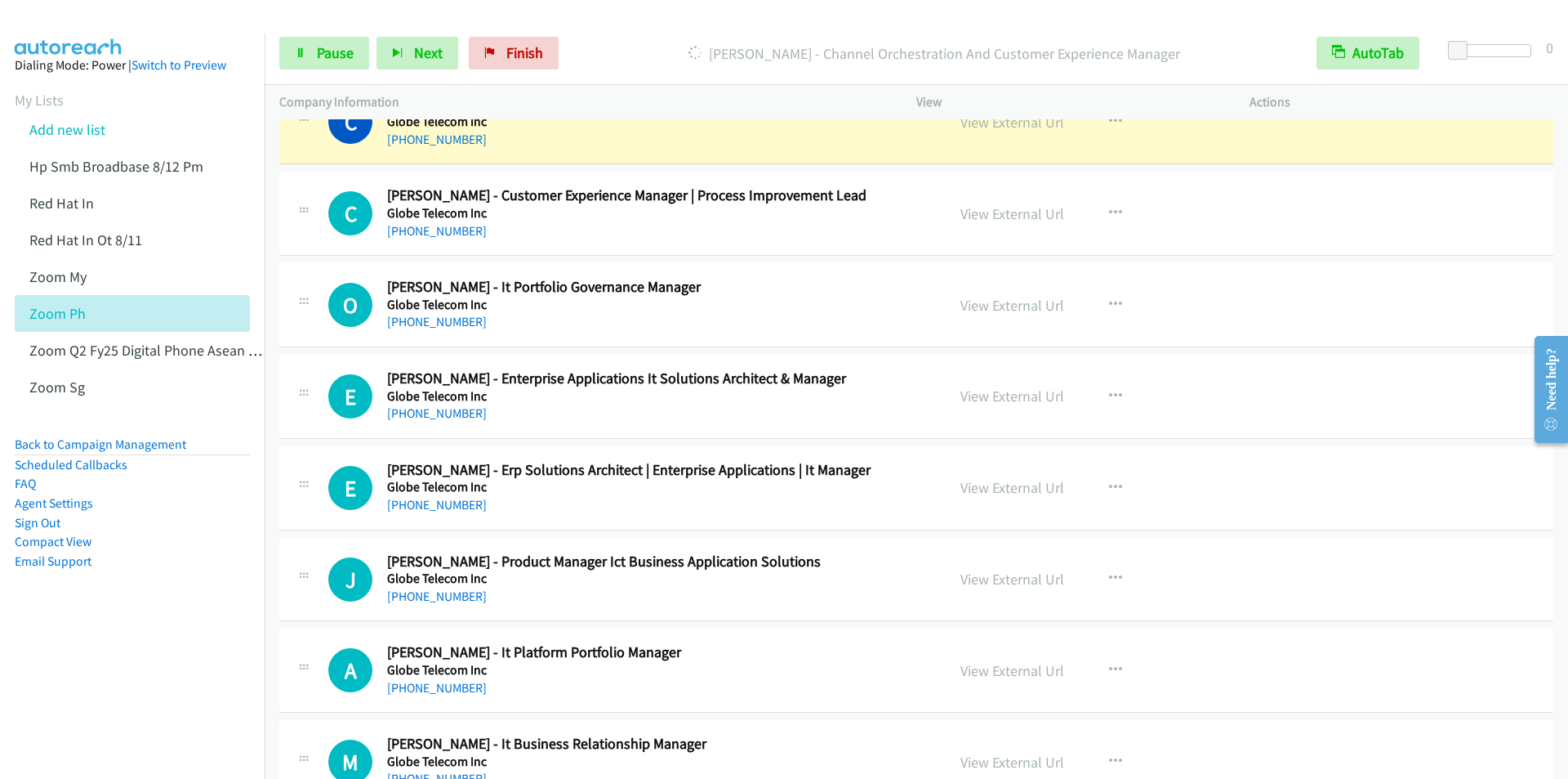
scroll to position [1798, 0]
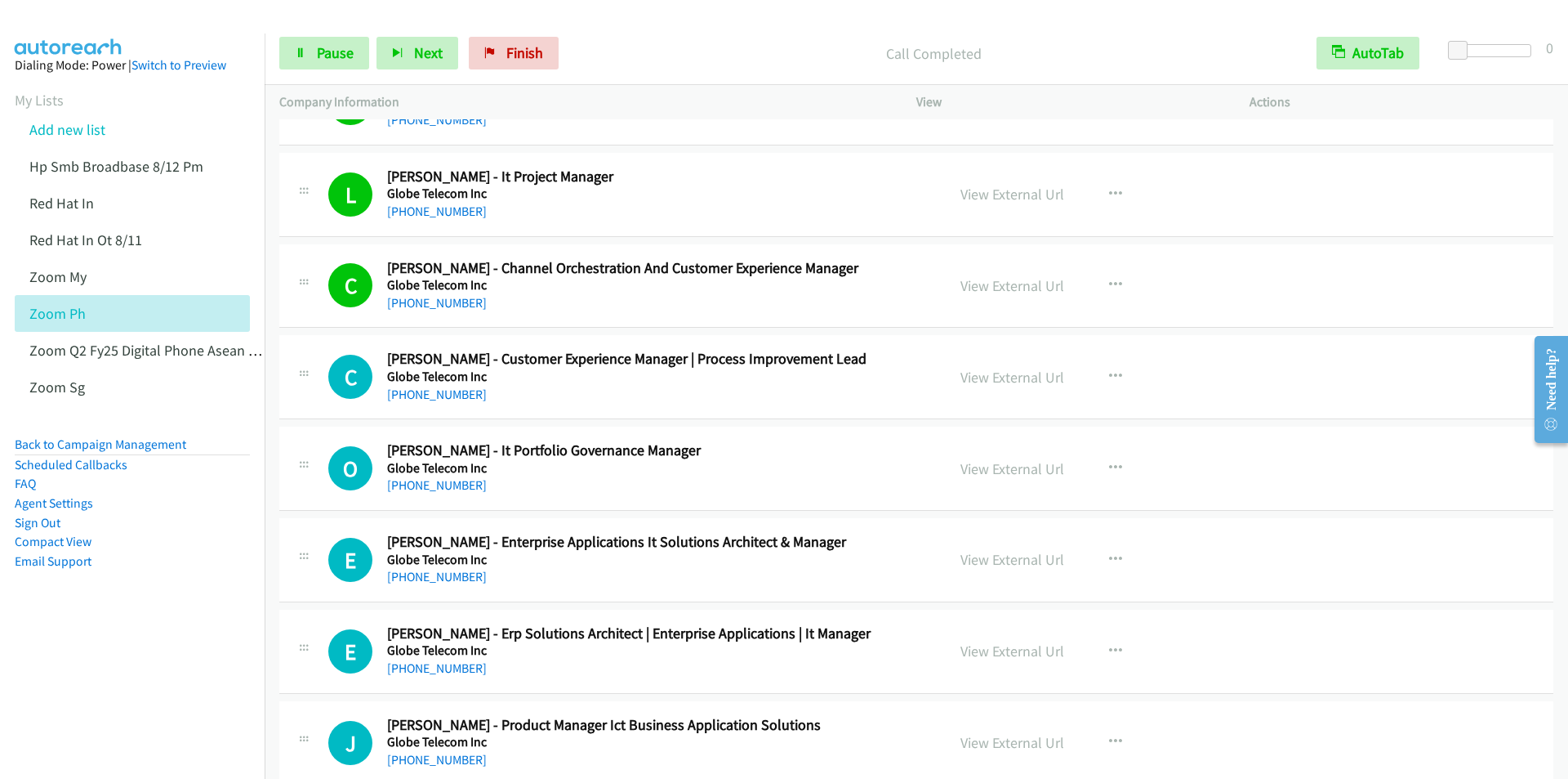
click at [630, 28] on div "Start Calls Pause Next Finish Call Completed AutoTab AutoTab 0" at bounding box center [916, 53] width 1303 height 63
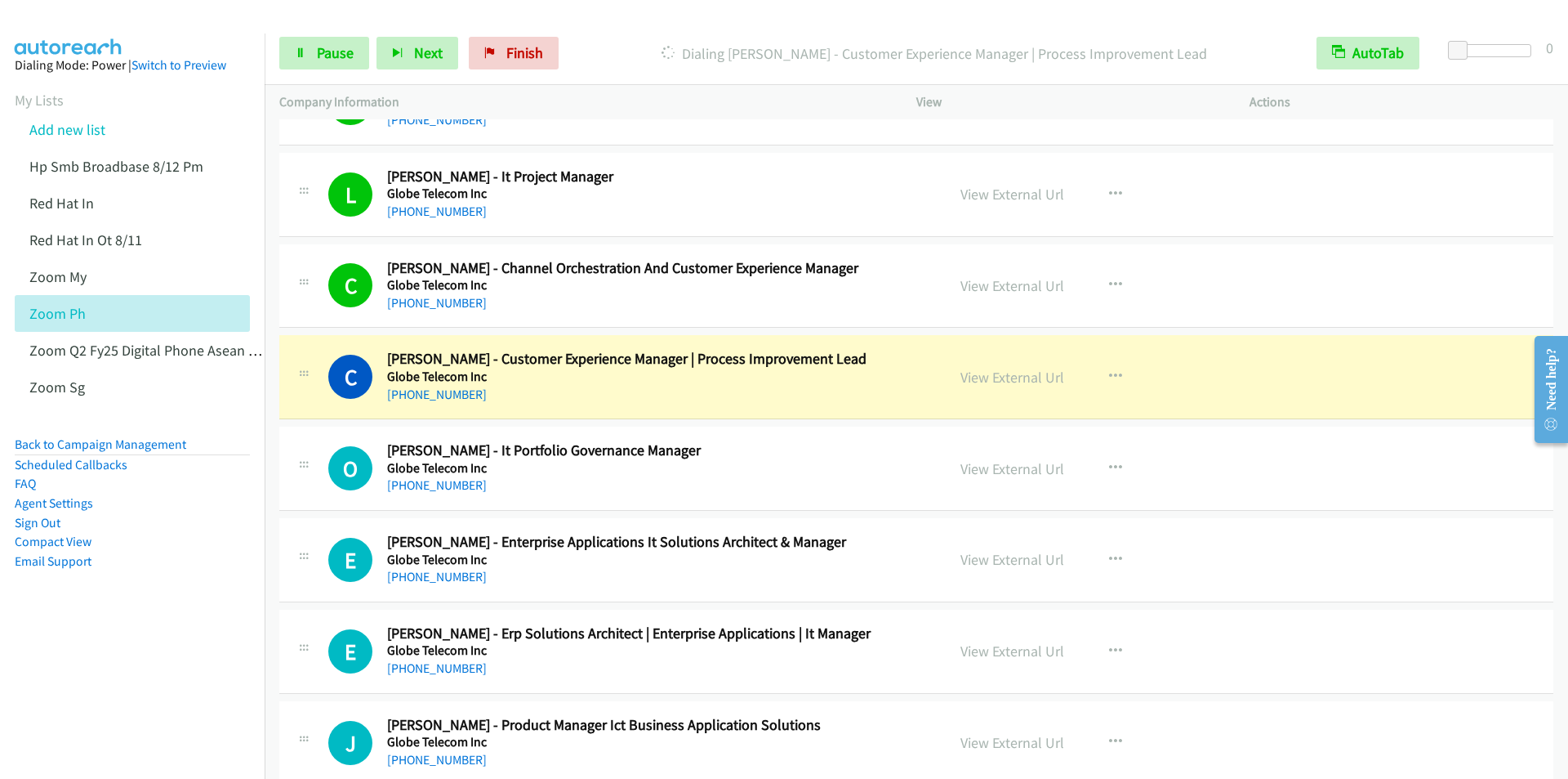
click at [627, 47] on p "Dialing Carlos Brodit - Customer Experience Manager | Process Improvement Lead" at bounding box center [934, 53] width 707 height 22
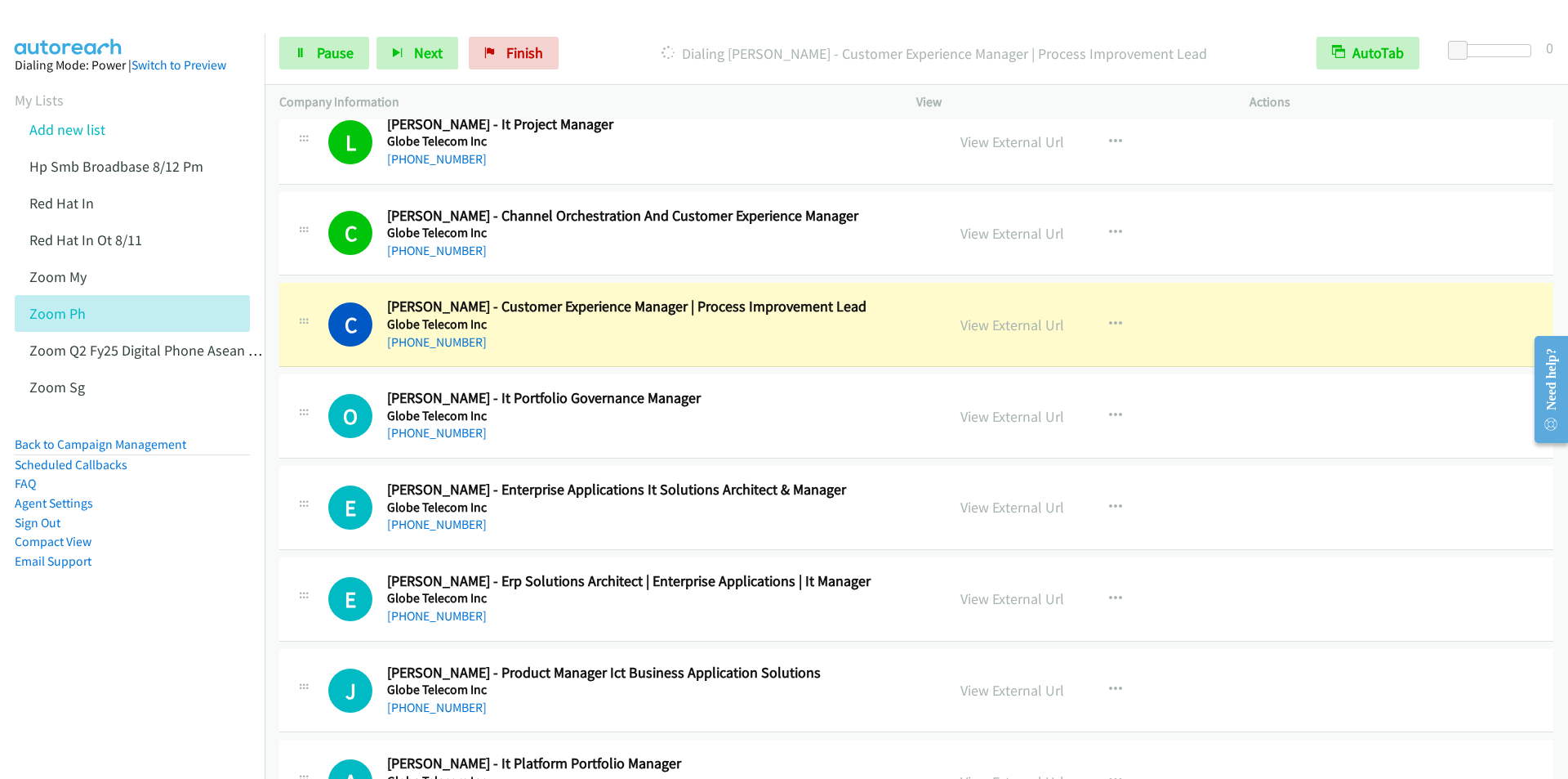
scroll to position [1880, 0]
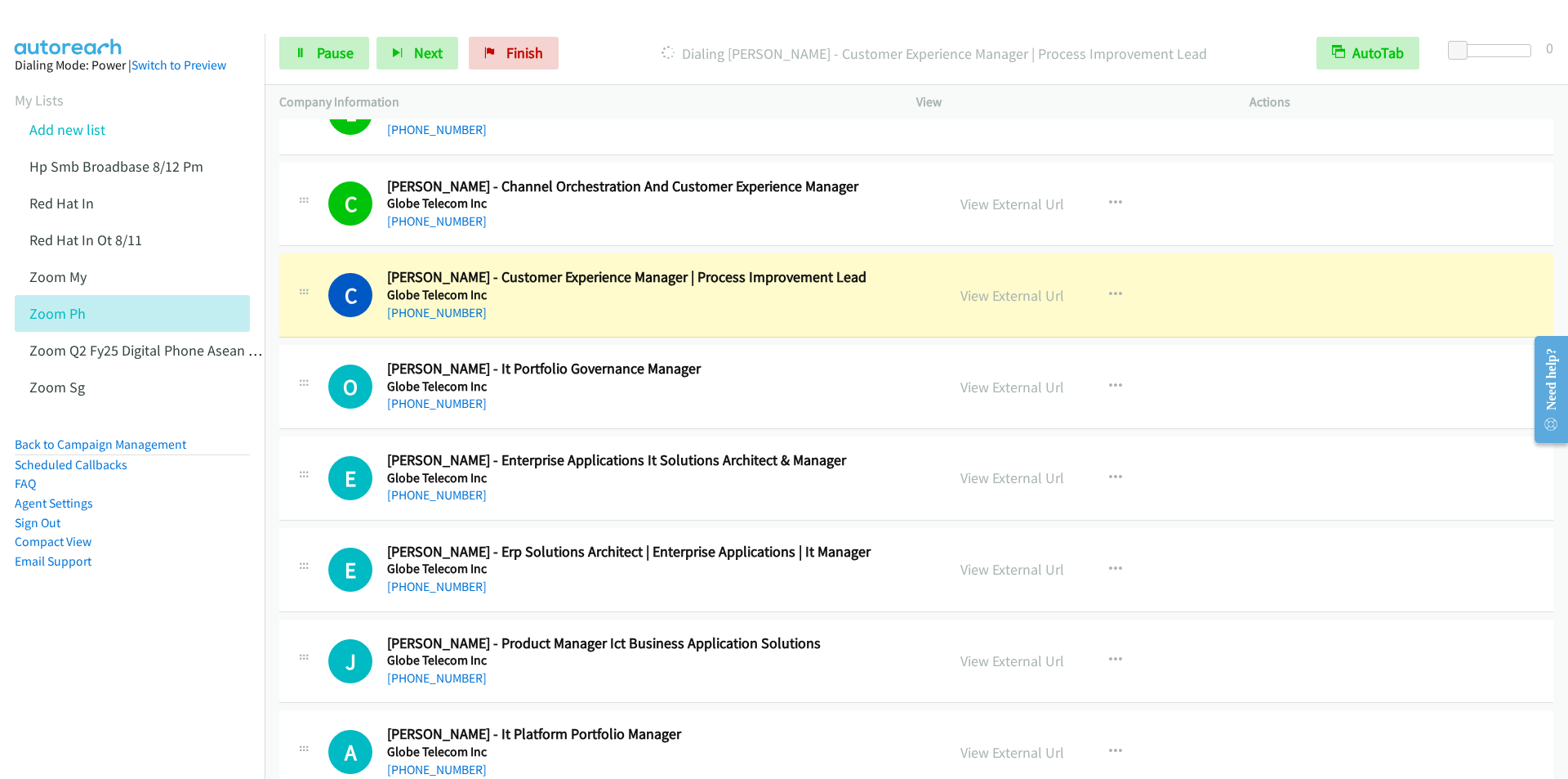
click at [592, 12] on div at bounding box center [777, 31] width 1554 height 63
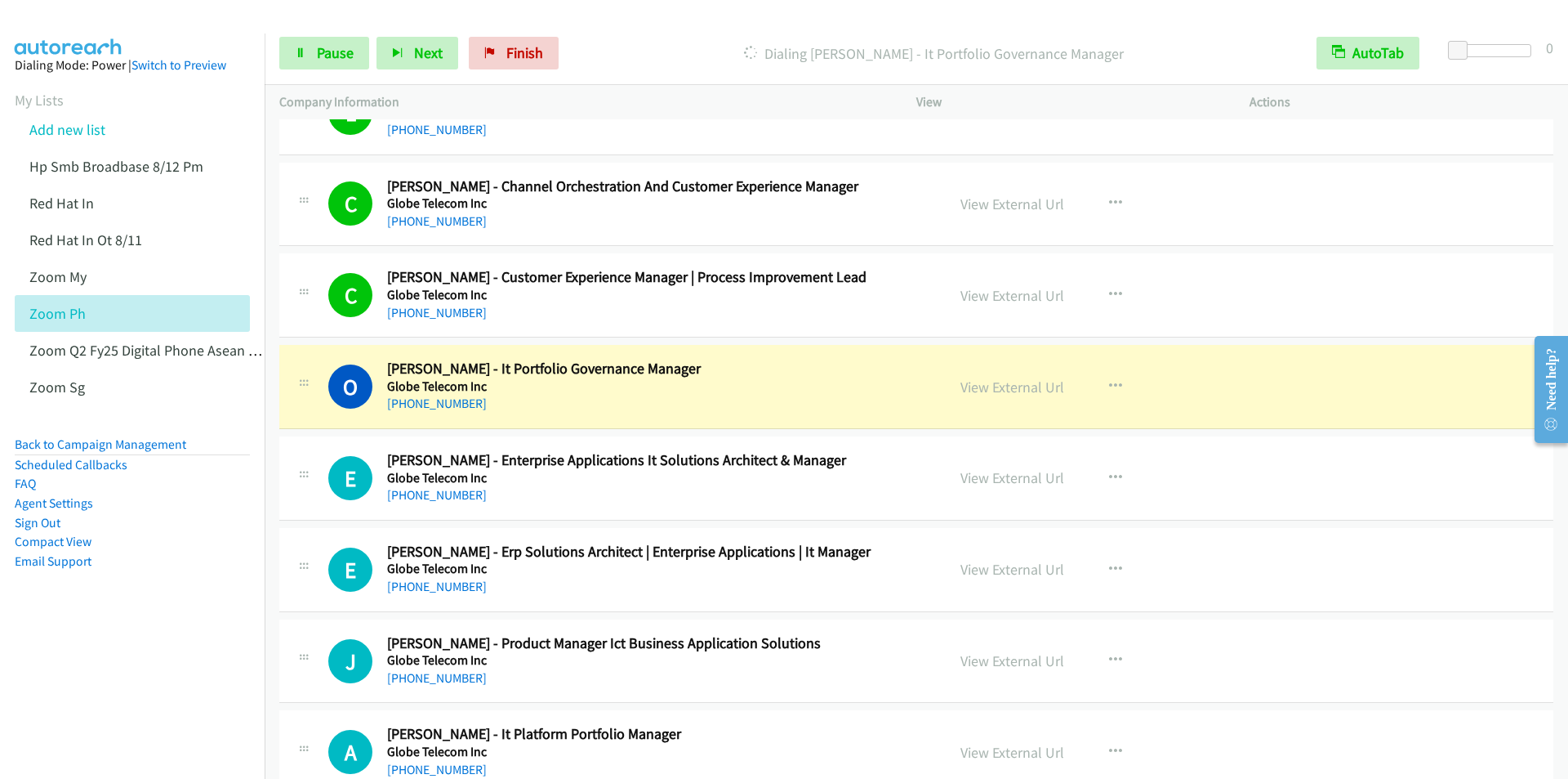
scroll to position [2043, 0]
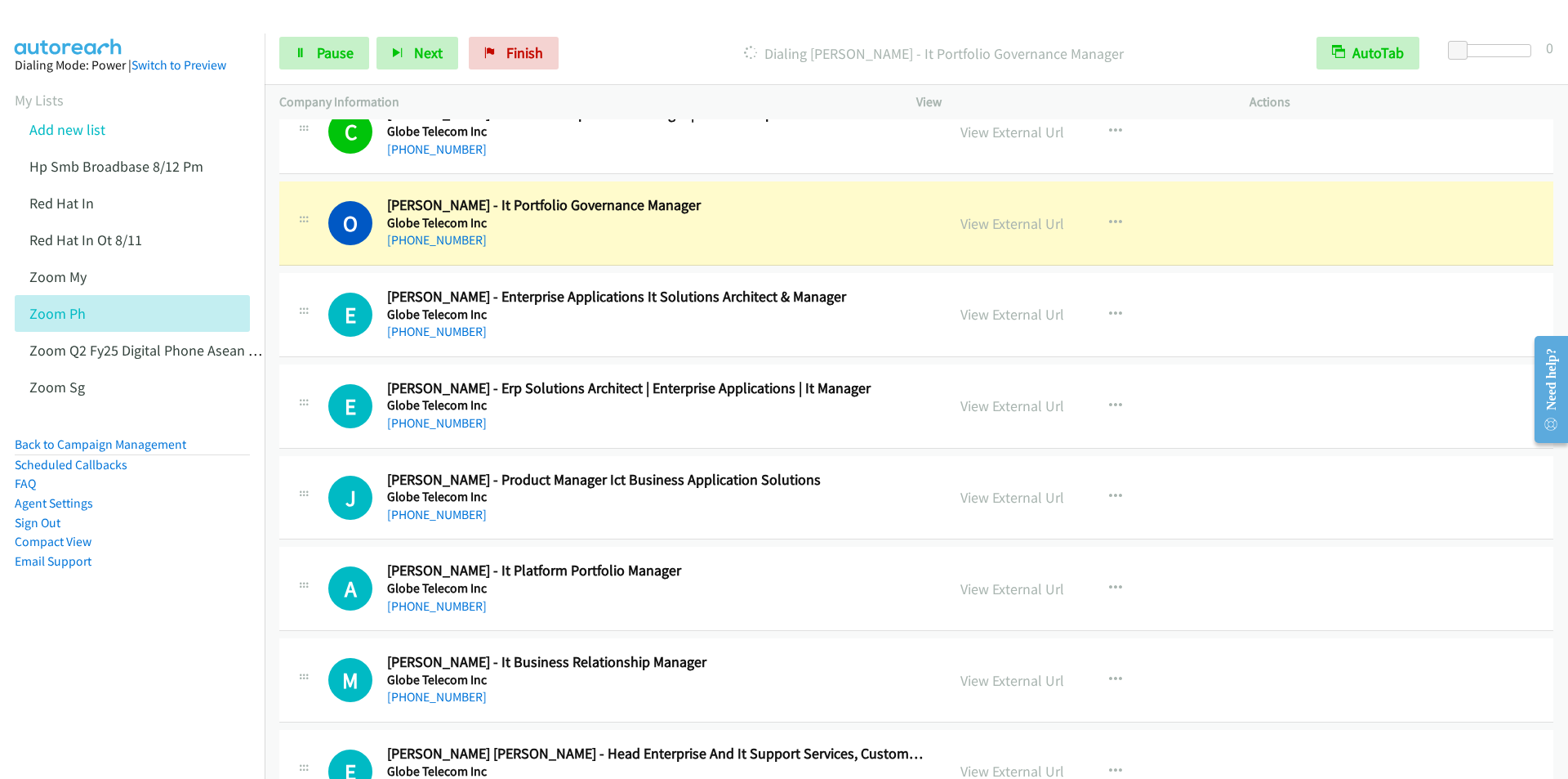
click at [660, 52] on p "Dialing Ollie Destacamento - It Portfolio Governance Manager" at bounding box center [934, 53] width 707 height 22
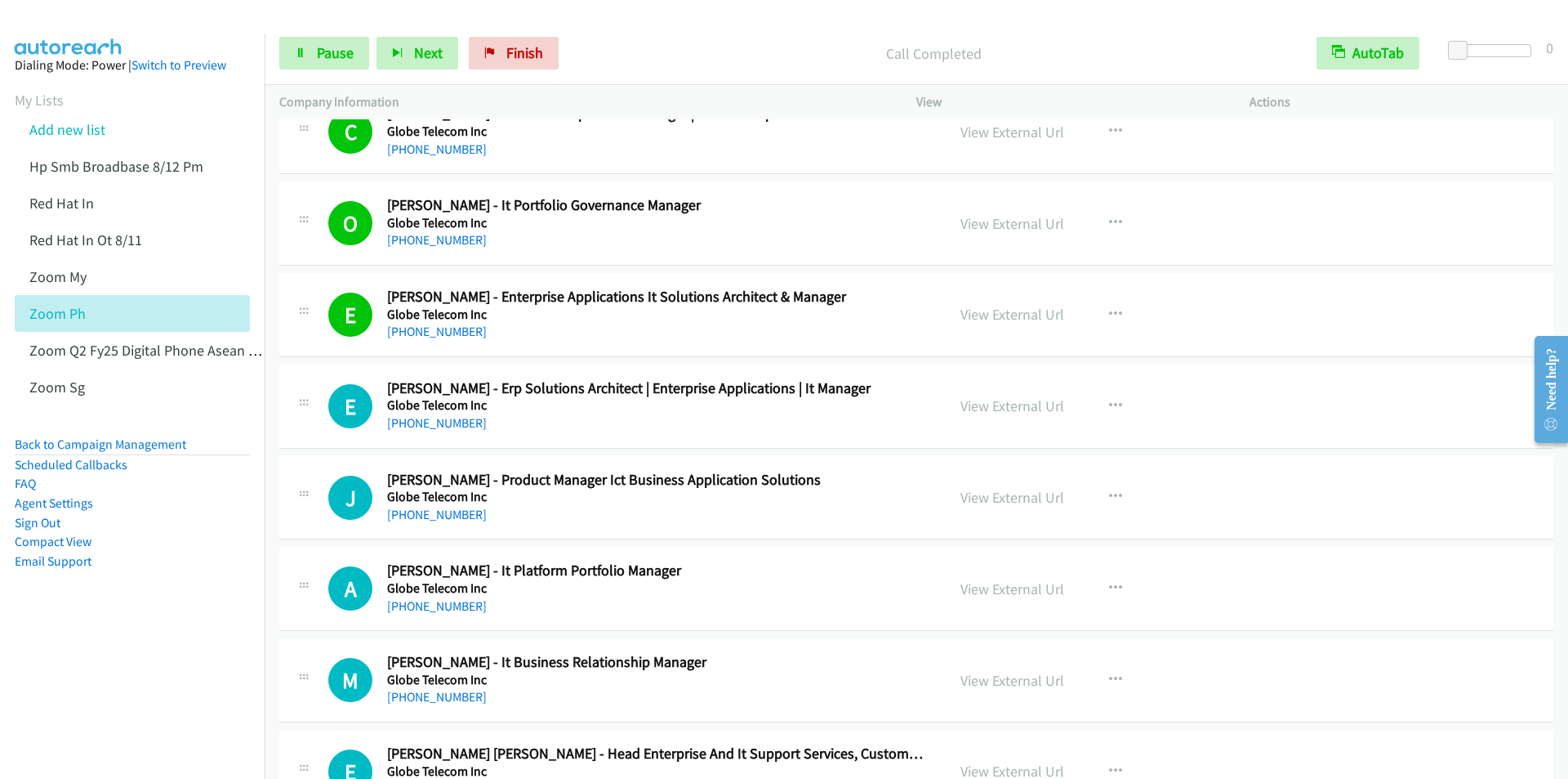
click at [637, 35] on div "Start Calls Pause Next Finish Call Completed AutoTab AutoTab 0" at bounding box center [916, 53] width 1303 height 63
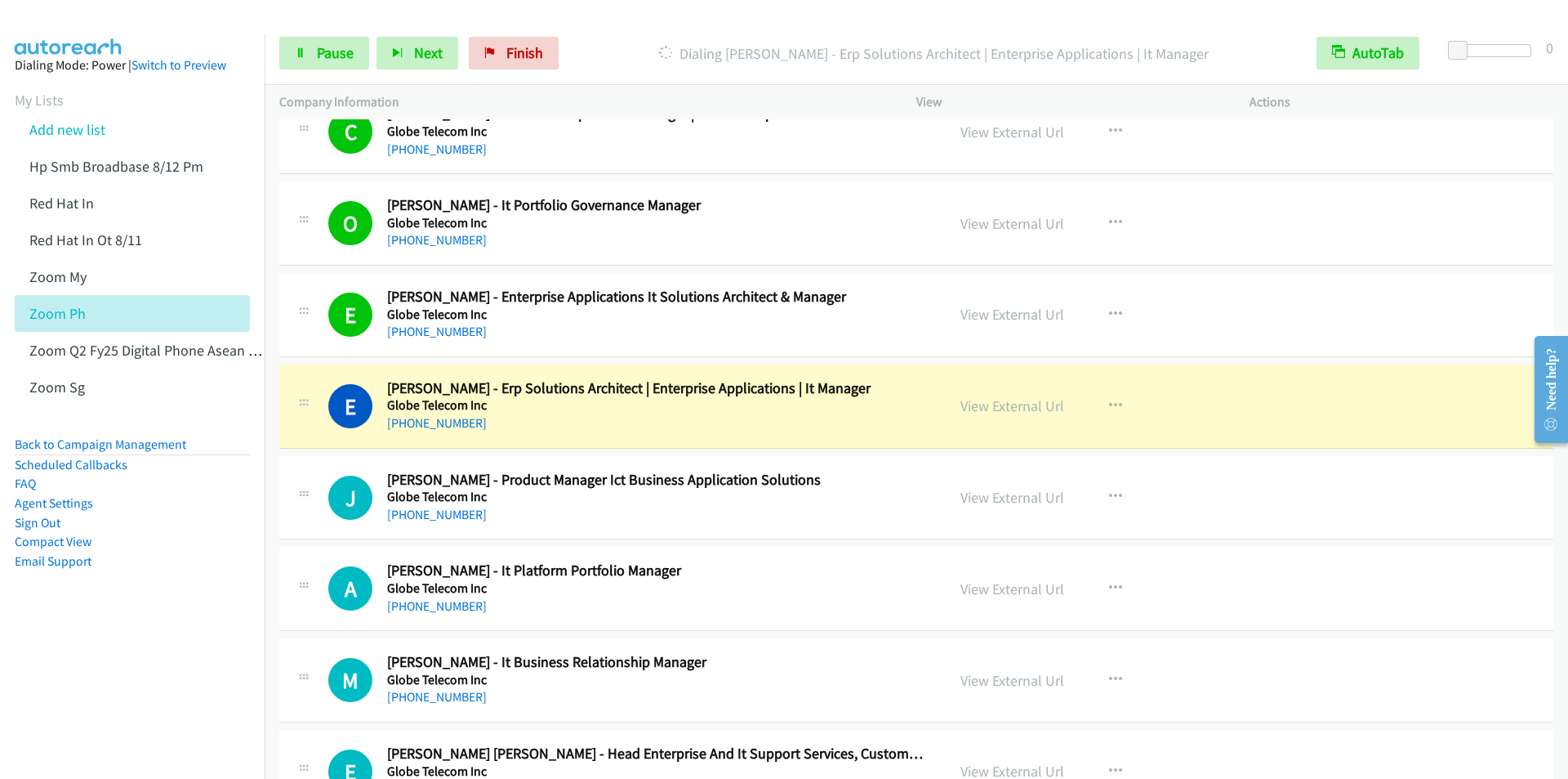
click at [645, 12] on div at bounding box center [777, 31] width 1554 height 63
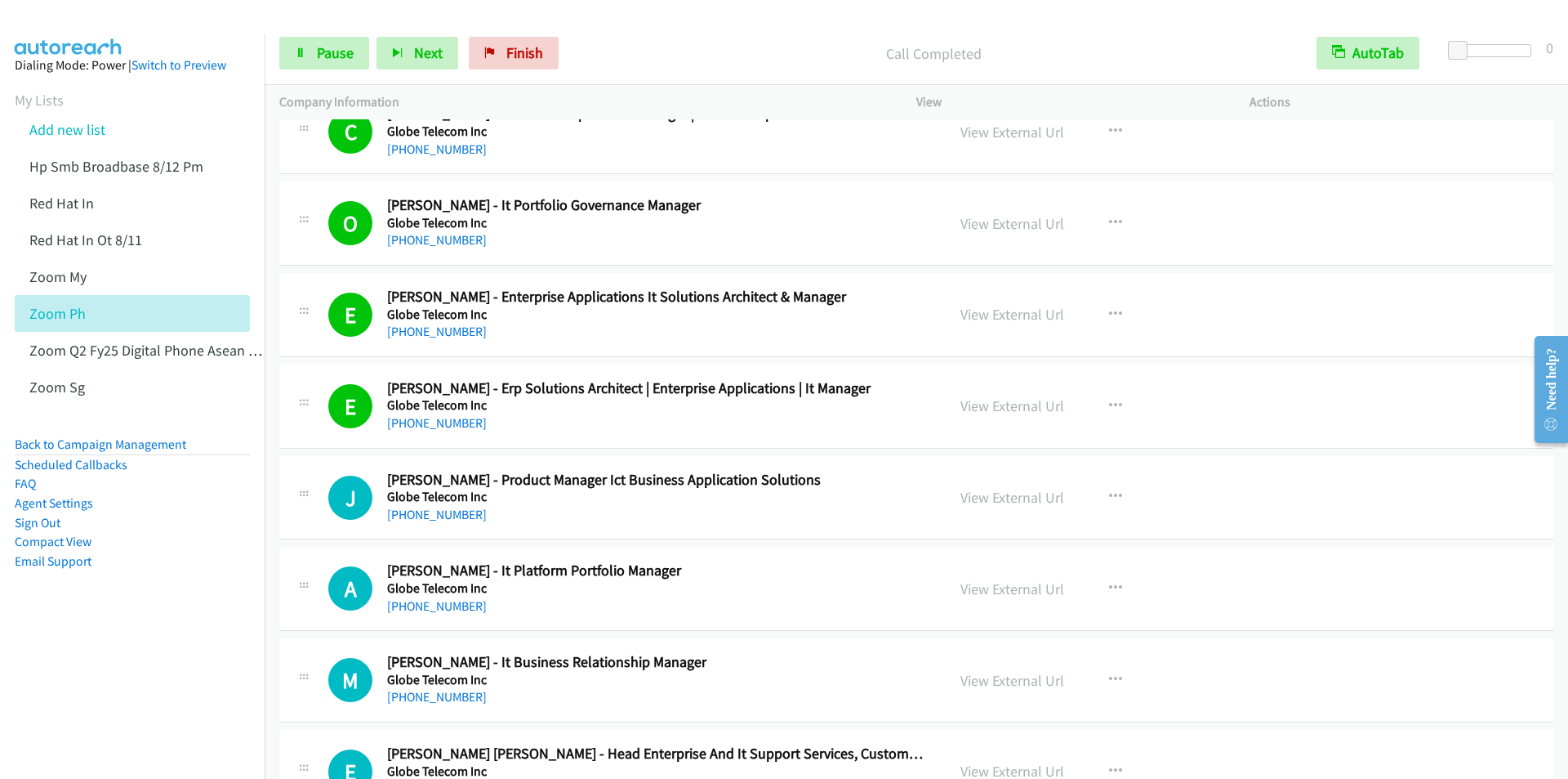
click at [639, 24] on div "Start Calls Pause Next Finish Call Completed AutoTab AutoTab 0" at bounding box center [916, 53] width 1303 height 63
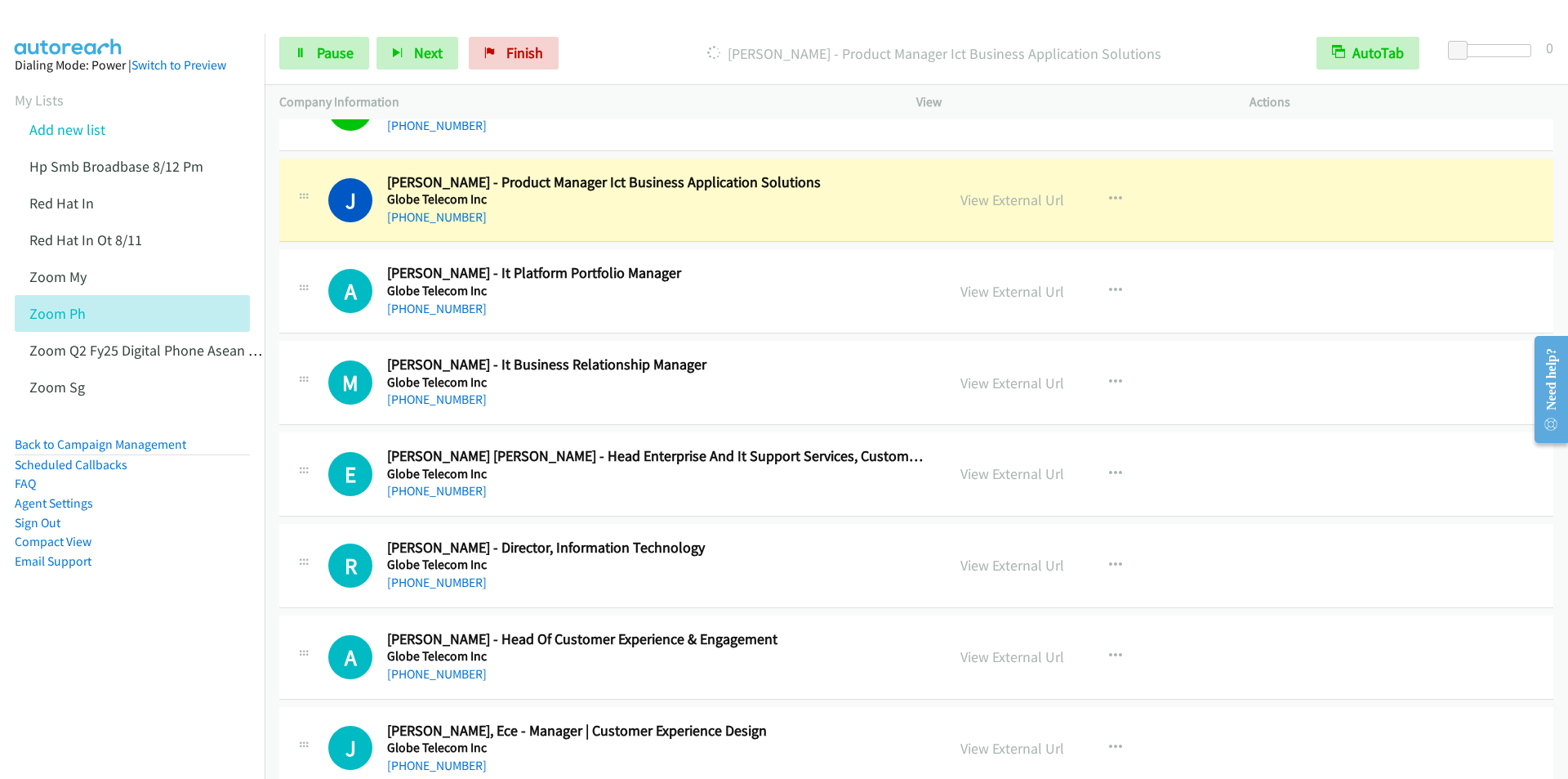
scroll to position [2370, 0]
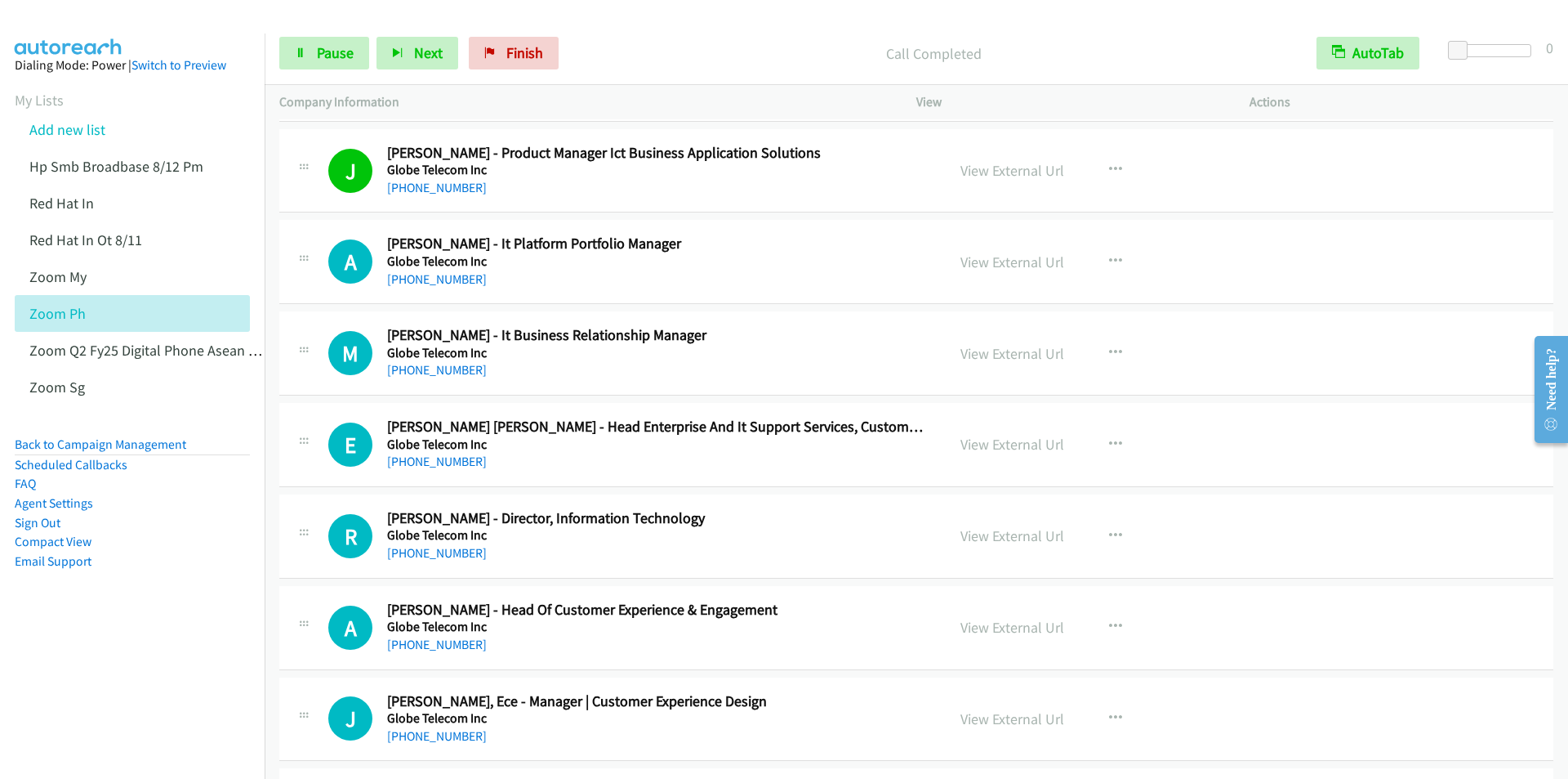
click at [637, 27] on div "Start Calls Pause Next Finish Call Completed AutoTab AutoTab 0" at bounding box center [916, 53] width 1303 height 63
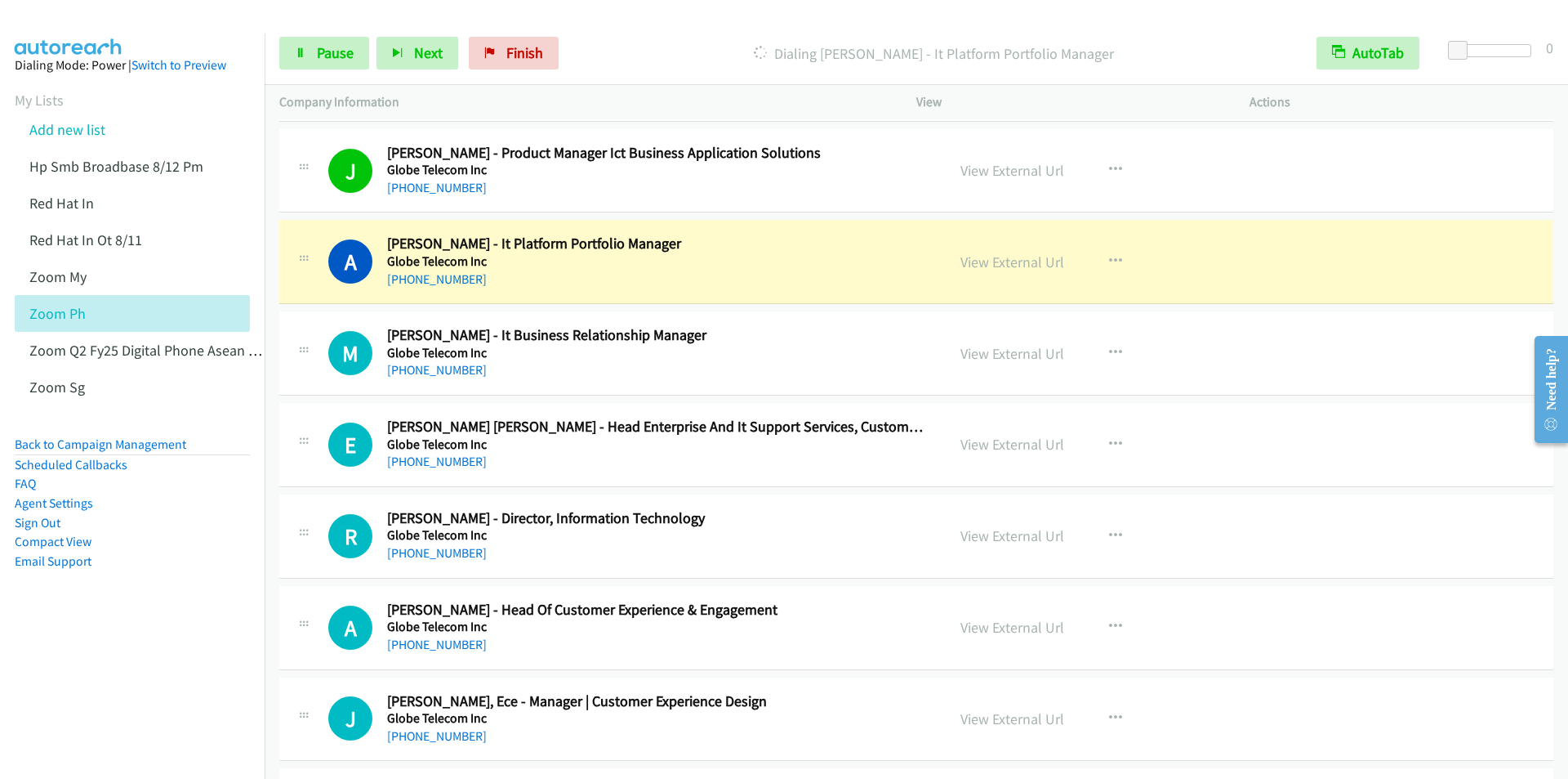
click at [653, 49] on p "Dialing Angelo Luspo - It Platform Portfolio Manager" at bounding box center [934, 53] width 707 height 22
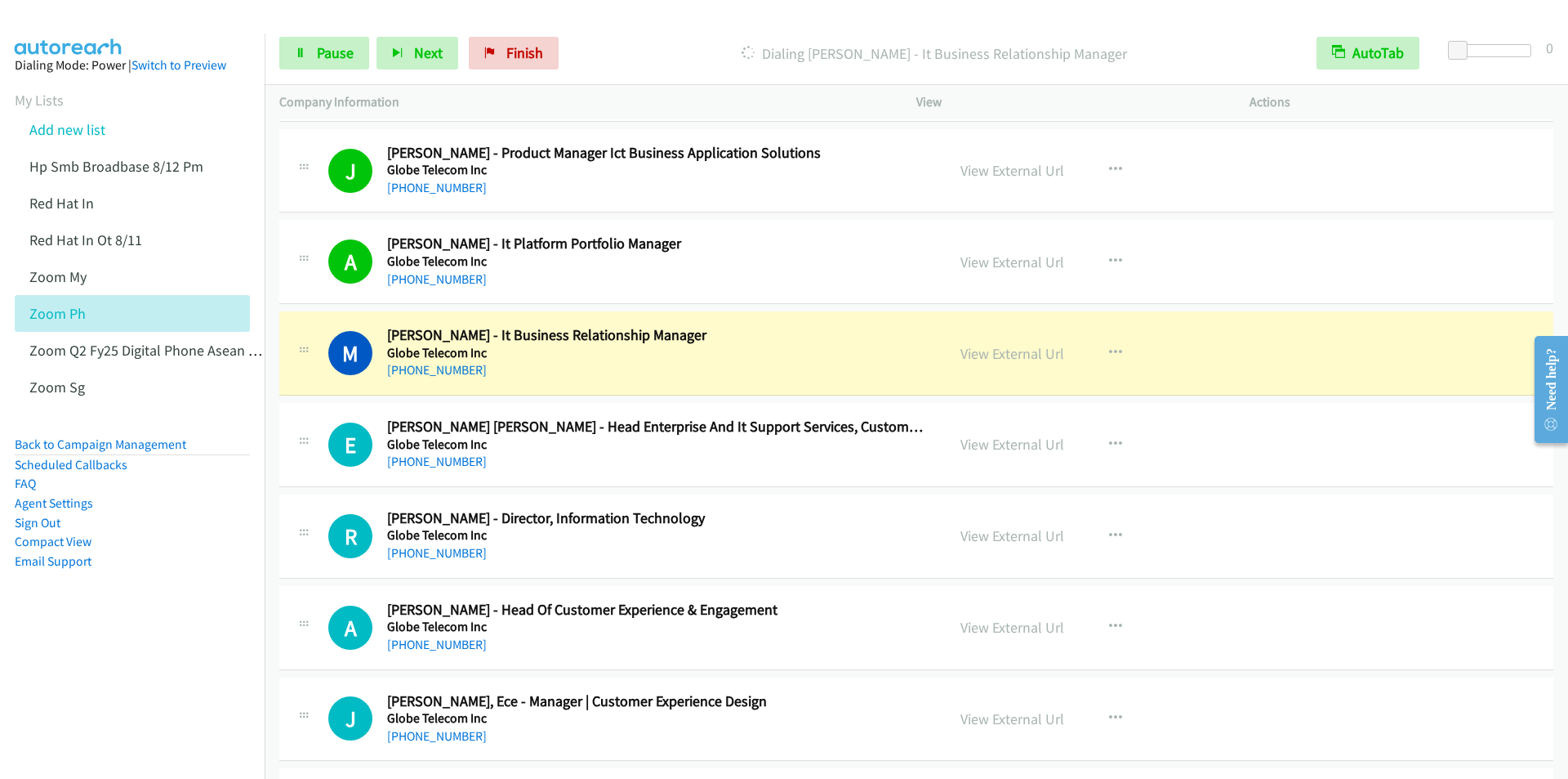
click at [631, 28] on div "Start Calls Pause Next Finish Dialing Marlon Cunanan - It Business Relationship…" at bounding box center [916, 53] width 1303 height 63
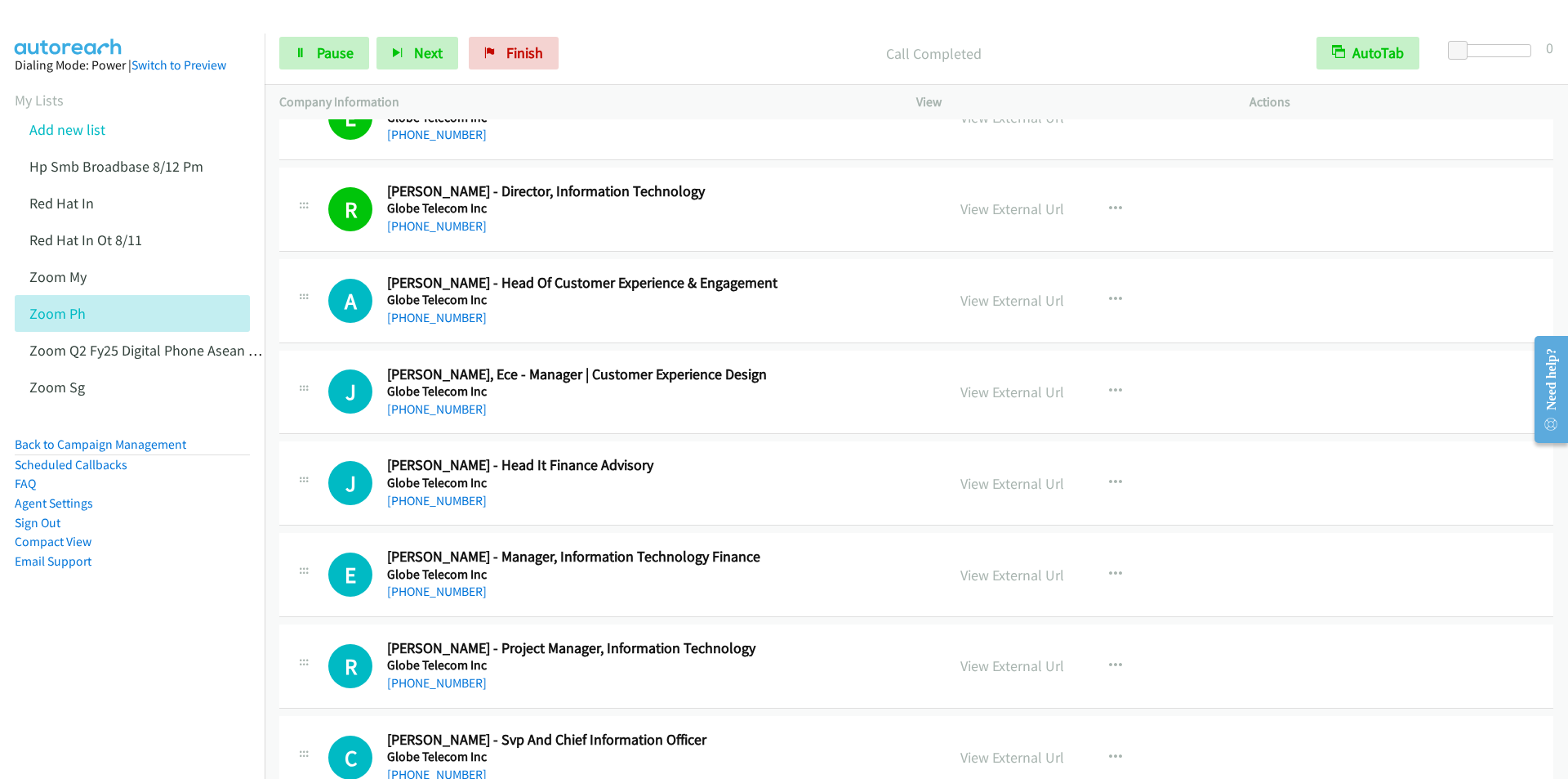
scroll to position [2859, 0]
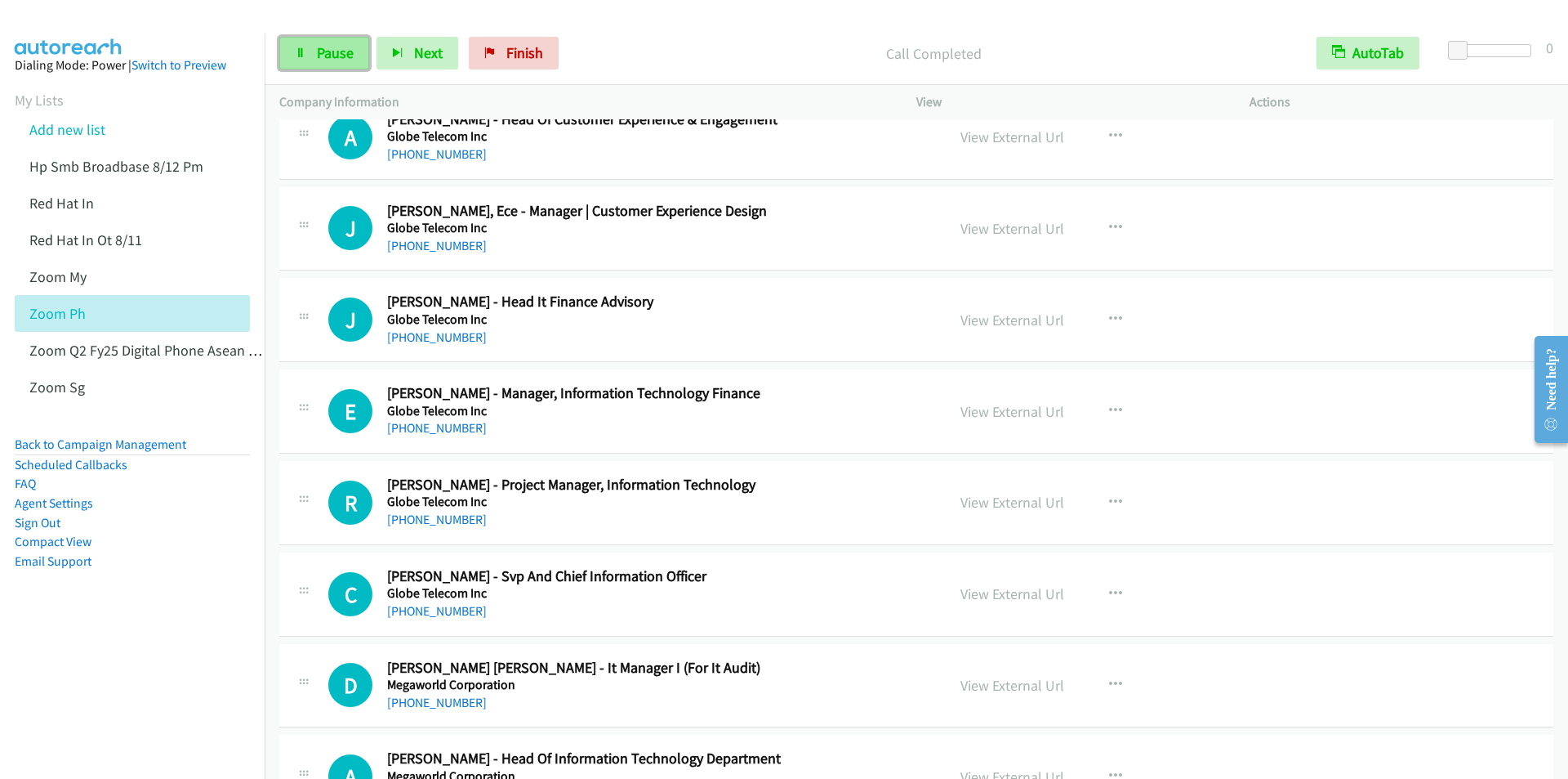
click at [338, 44] on span "Pause" at bounding box center [335, 52] width 36 height 19
click at [328, 45] on span "Start Calls" at bounding box center [349, 52] width 64 height 19
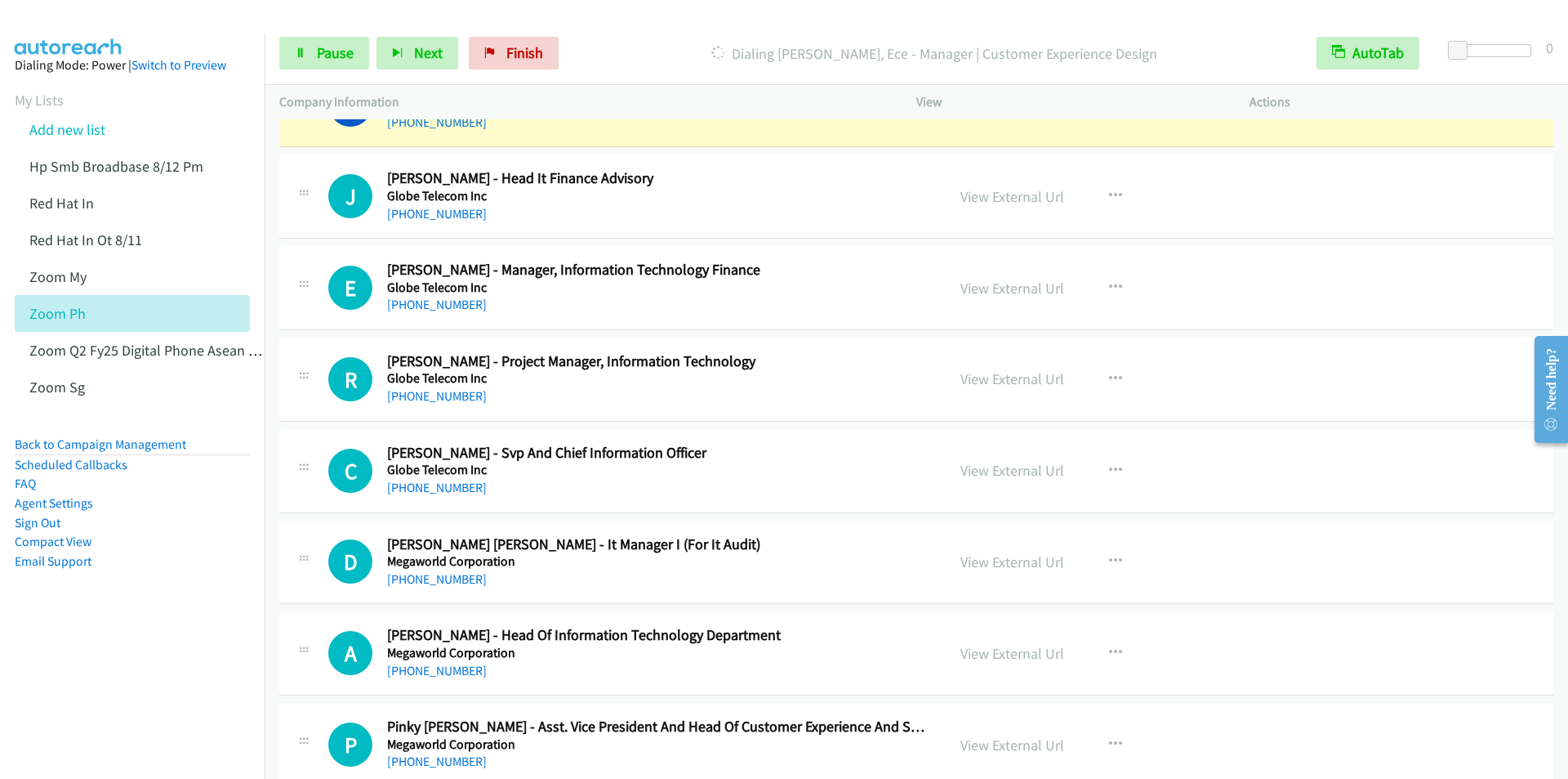
scroll to position [2778, 0]
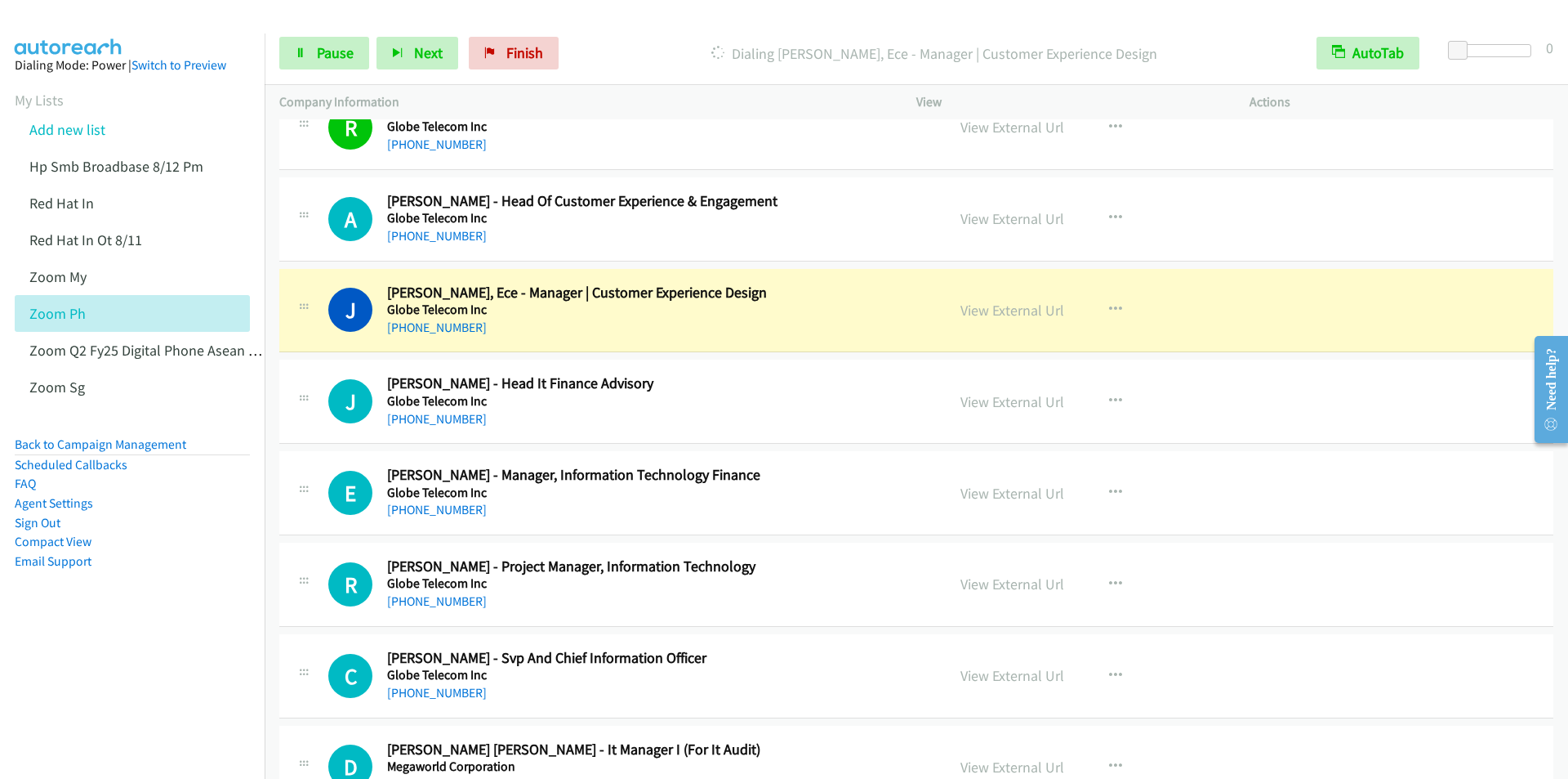
click at [630, 63] on p "Dialing Jess Liwanag, Ece - Manager | Customer Experience Design" at bounding box center [934, 53] width 707 height 22
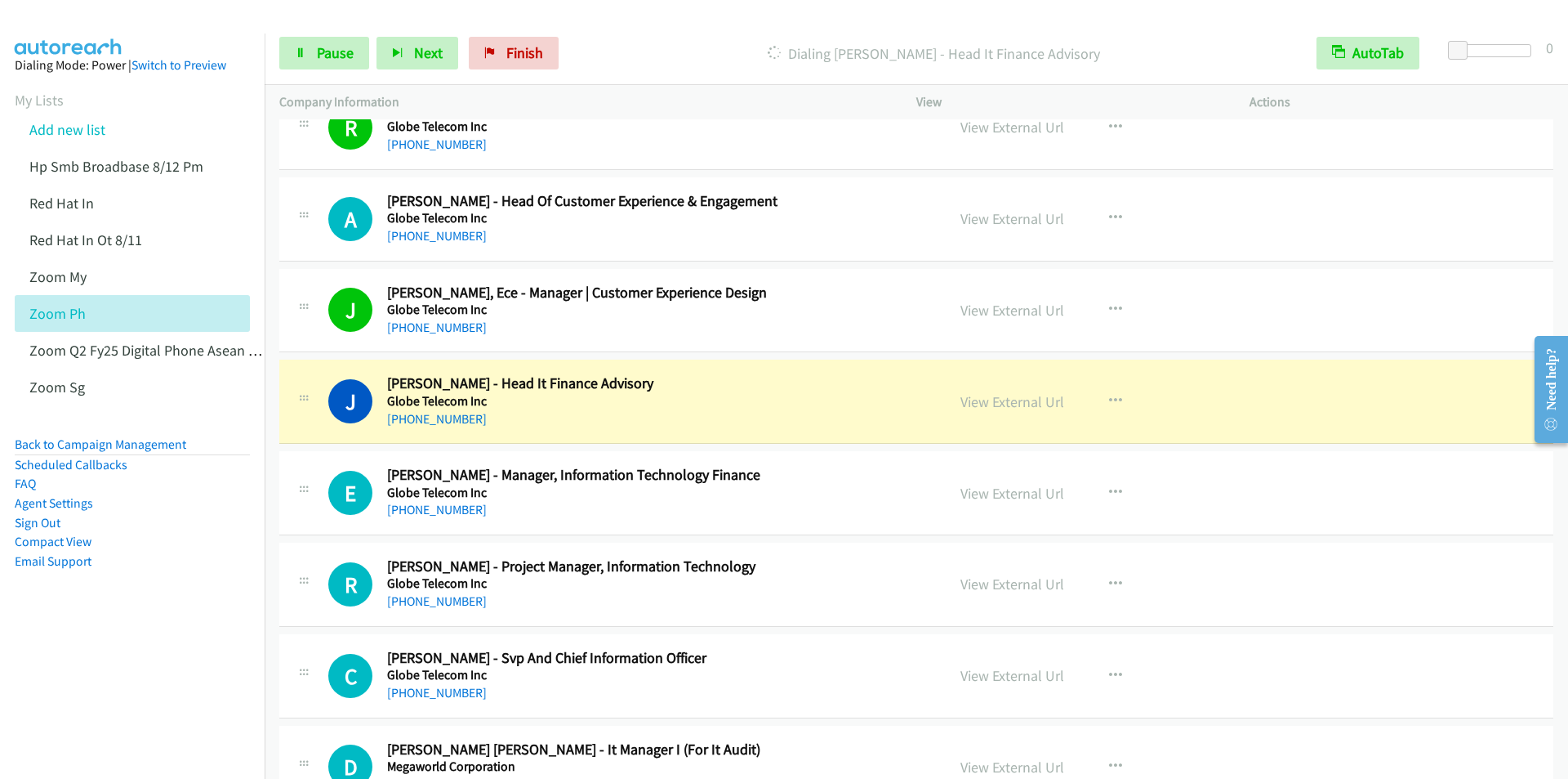
click at [639, 43] on p "Dialing Jan Ruzol - Head It Finance Advisory" at bounding box center [934, 53] width 707 height 22
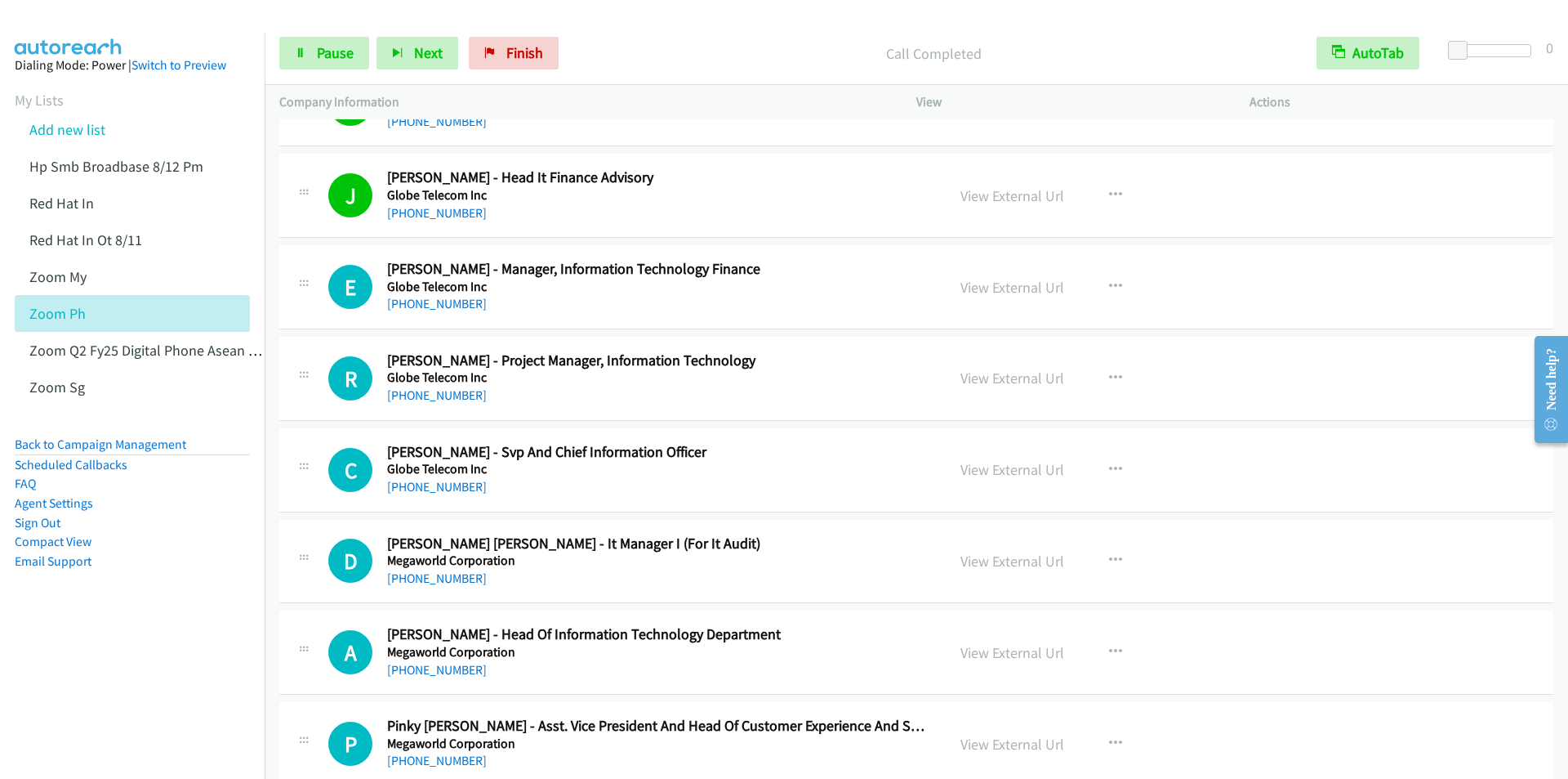
scroll to position [3023, 0]
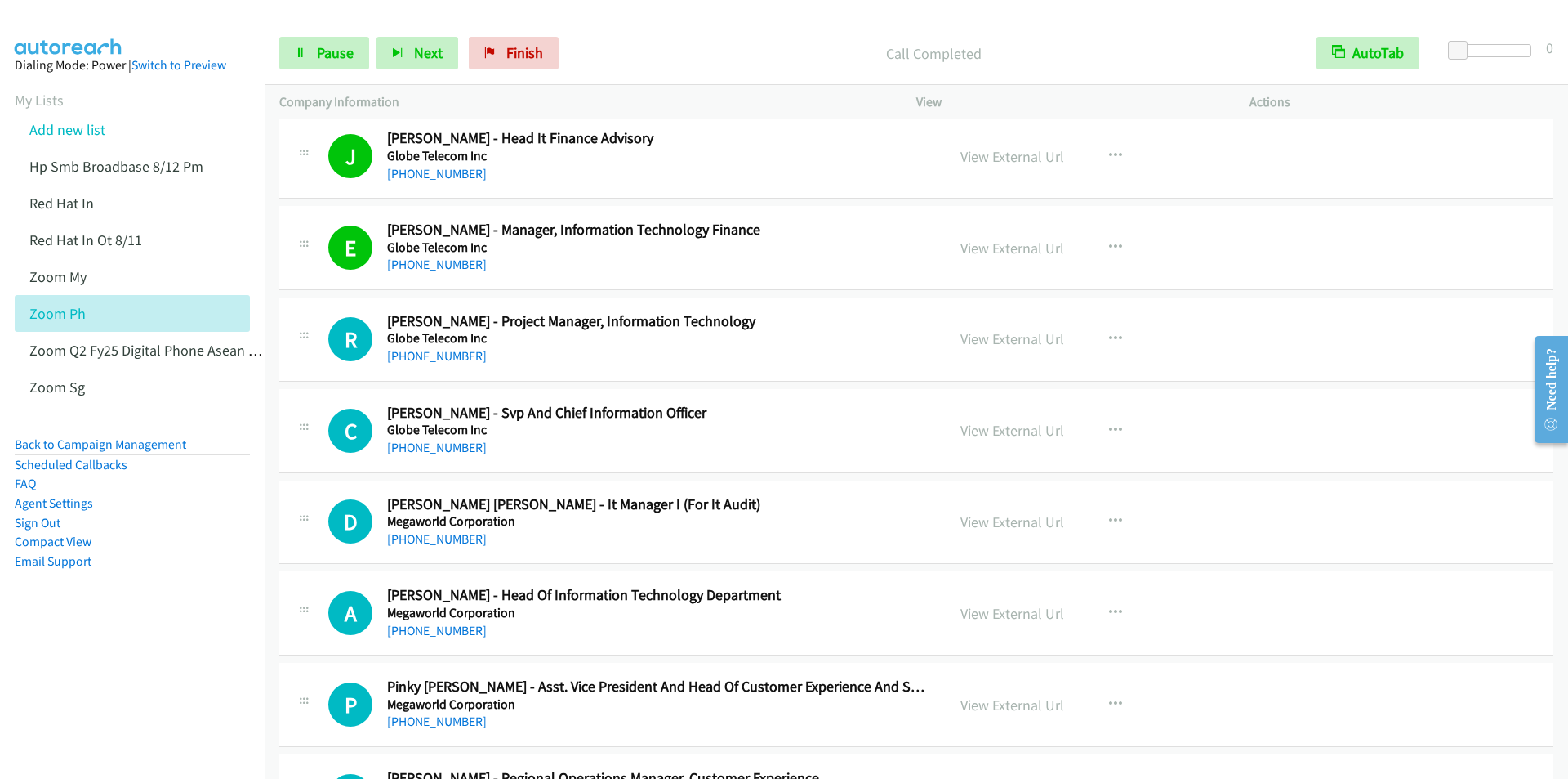
click at [639, 33] on div "Start Calls Pause Next Finish Call Completed AutoTab AutoTab 0" at bounding box center [916, 53] width 1303 height 63
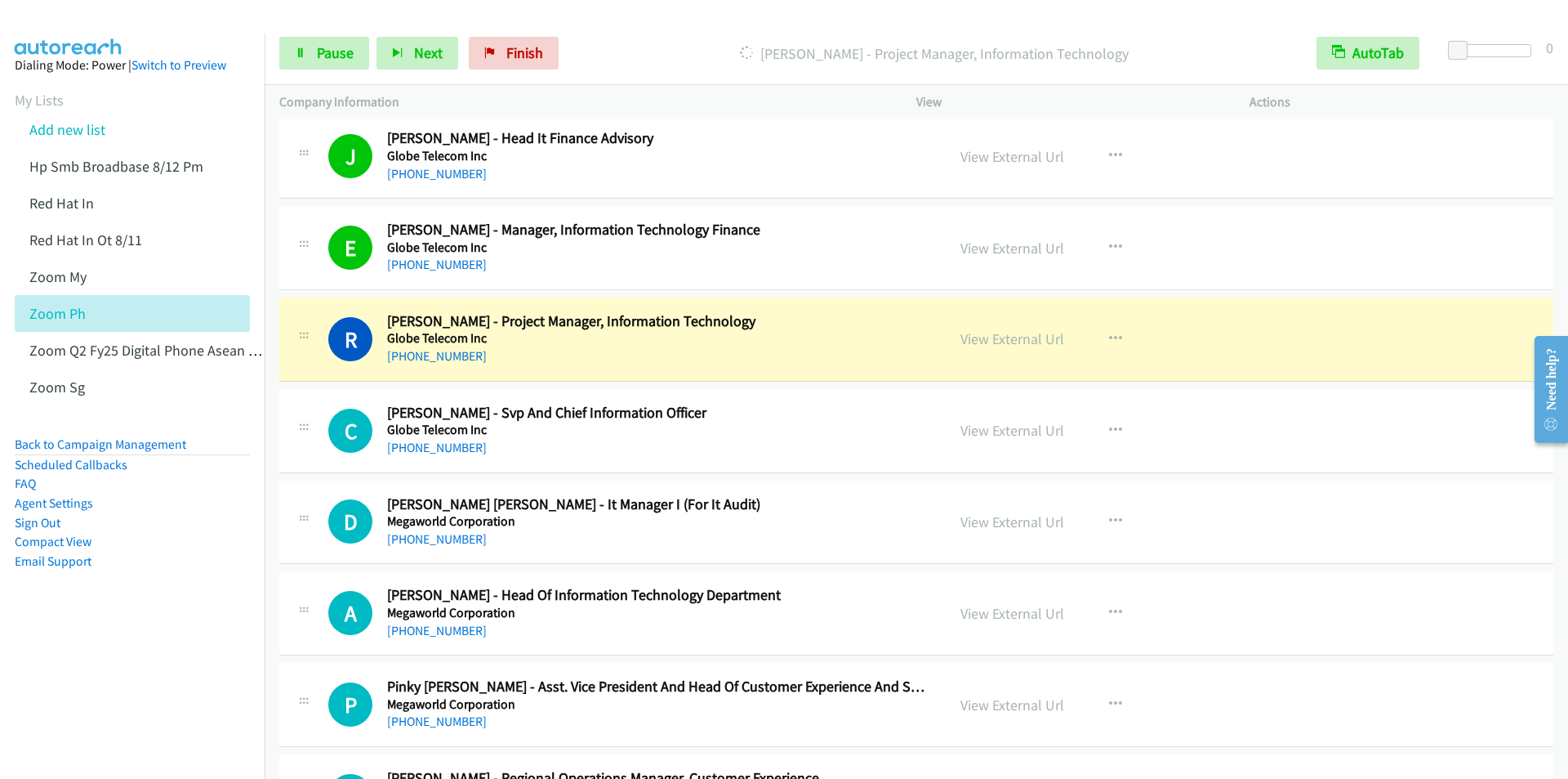
click at [646, 46] on p "Dialing Rizaldy Barrameda - Project Manager, Information Technology" at bounding box center [934, 53] width 707 height 22
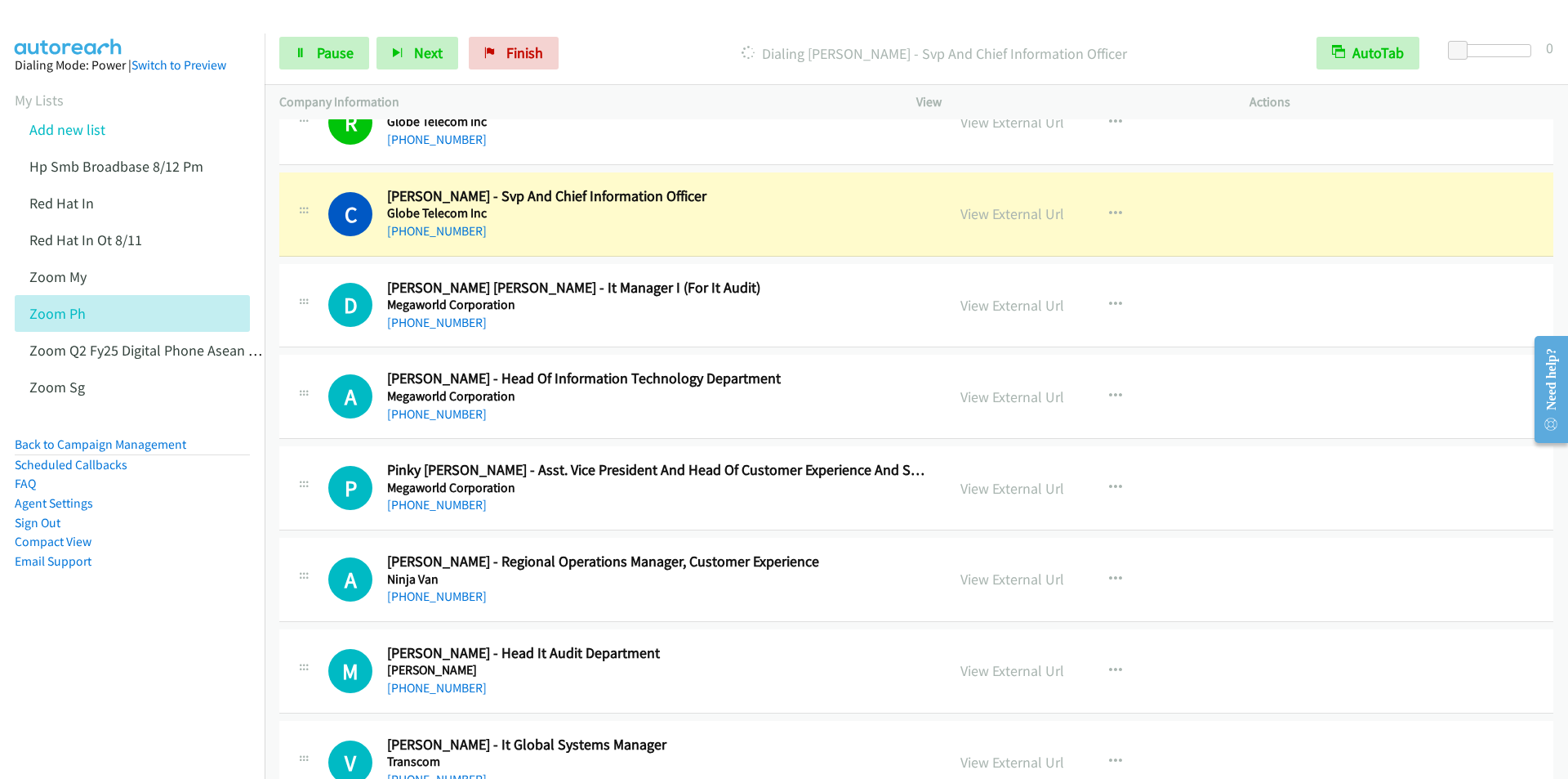
scroll to position [3268, 0]
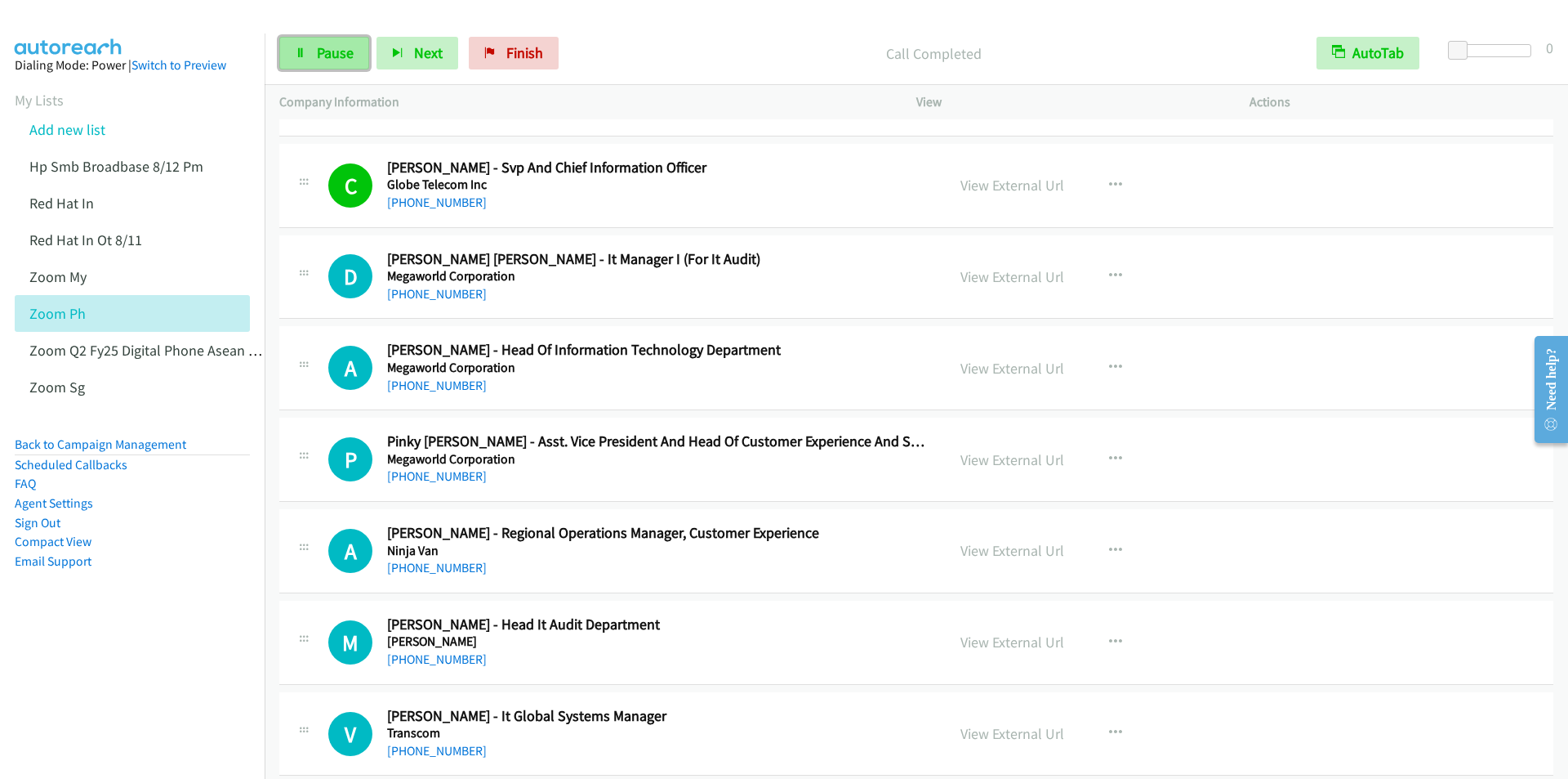
click at [325, 47] on span "Pause" at bounding box center [335, 52] width 36 height 19
click at [325, 47] on span "Start Calls" at bounding box center [349, 52] width 64 height 19
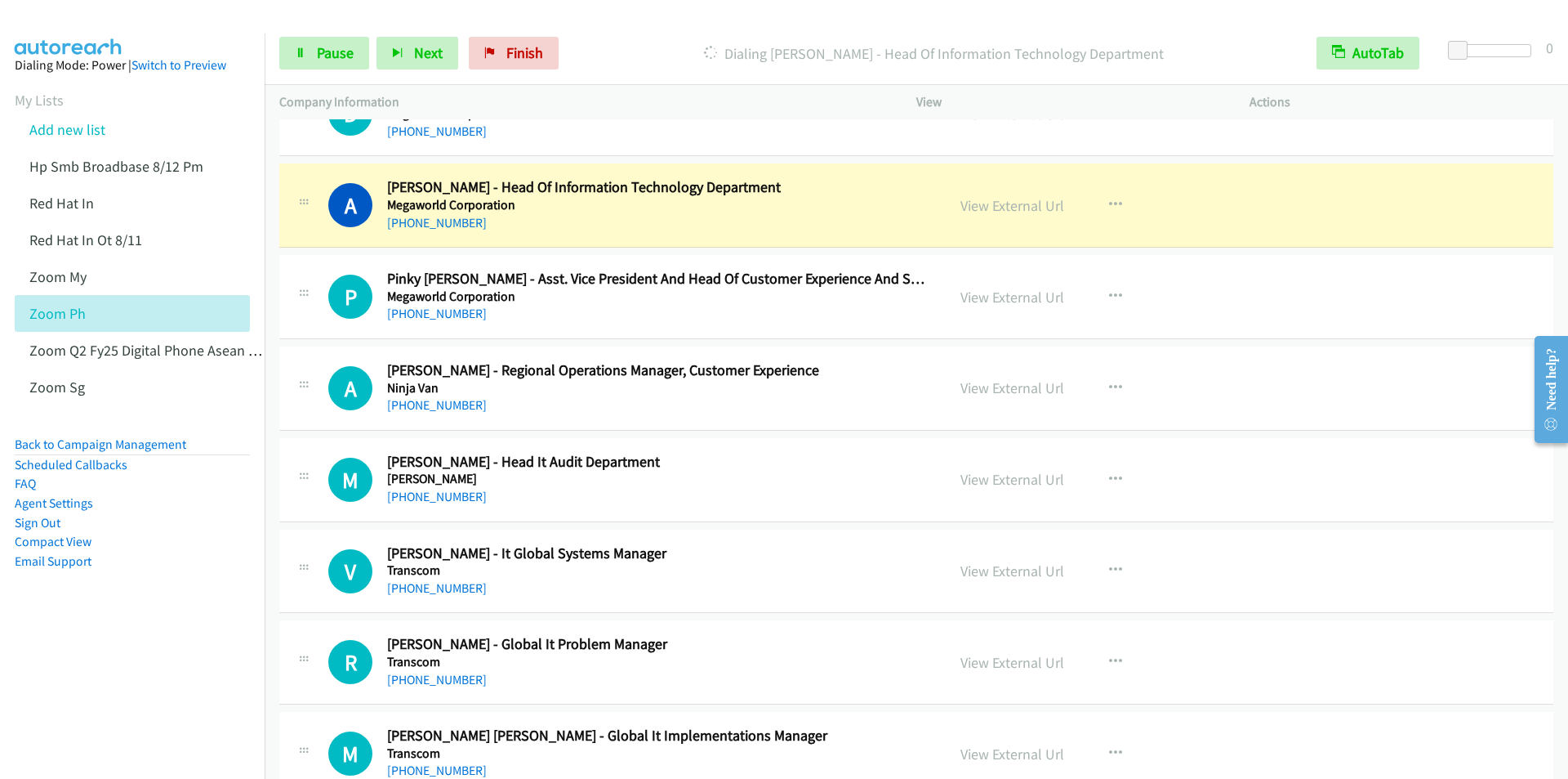
scroll to position [3431, 0]
click at [650, 44] on p "Dialing Armida Lomibao - Head Of Information Technology Department" at bounding box center [934, 53] width 707 height 22
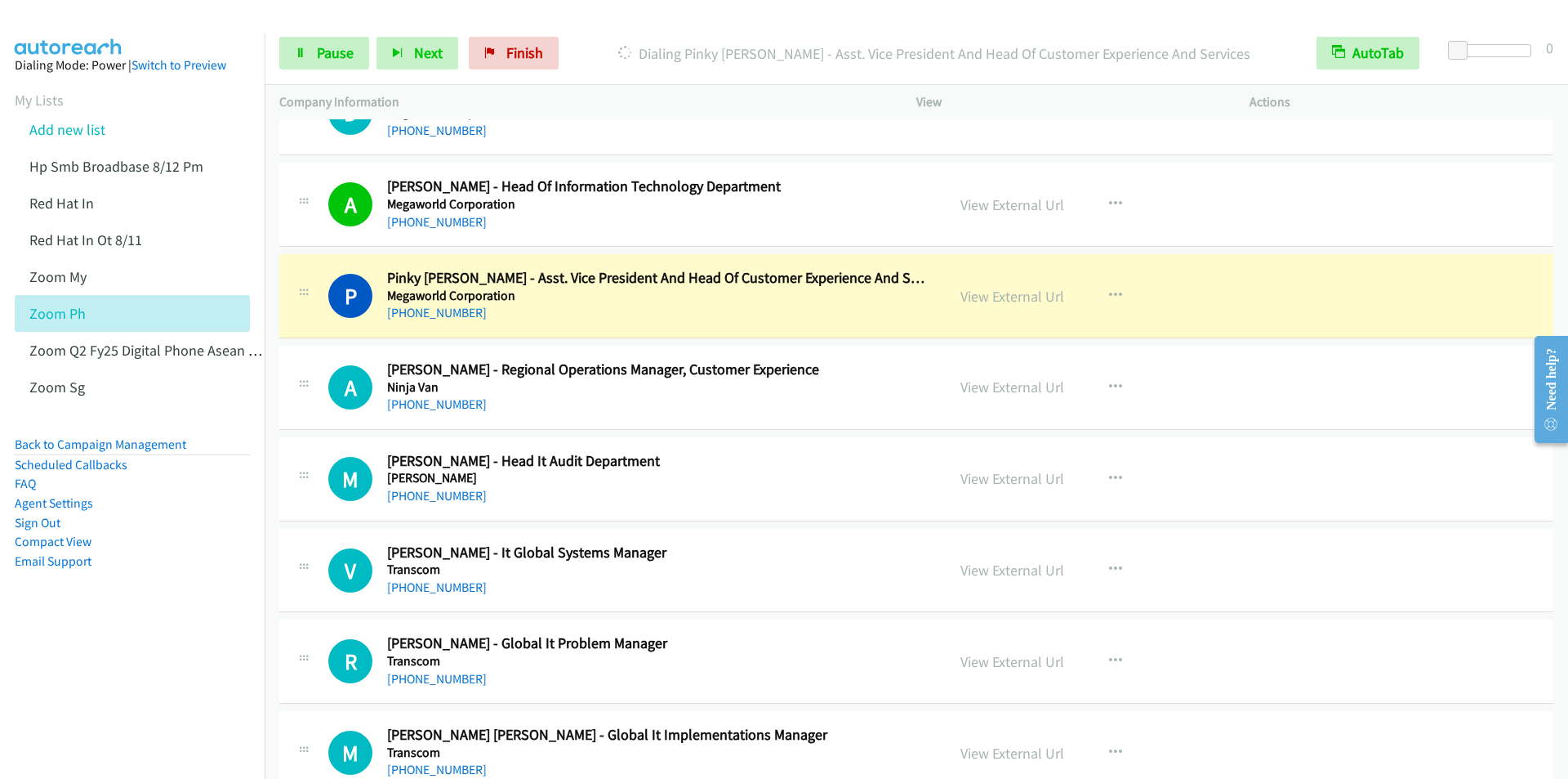
scroll to position [3472, 0]
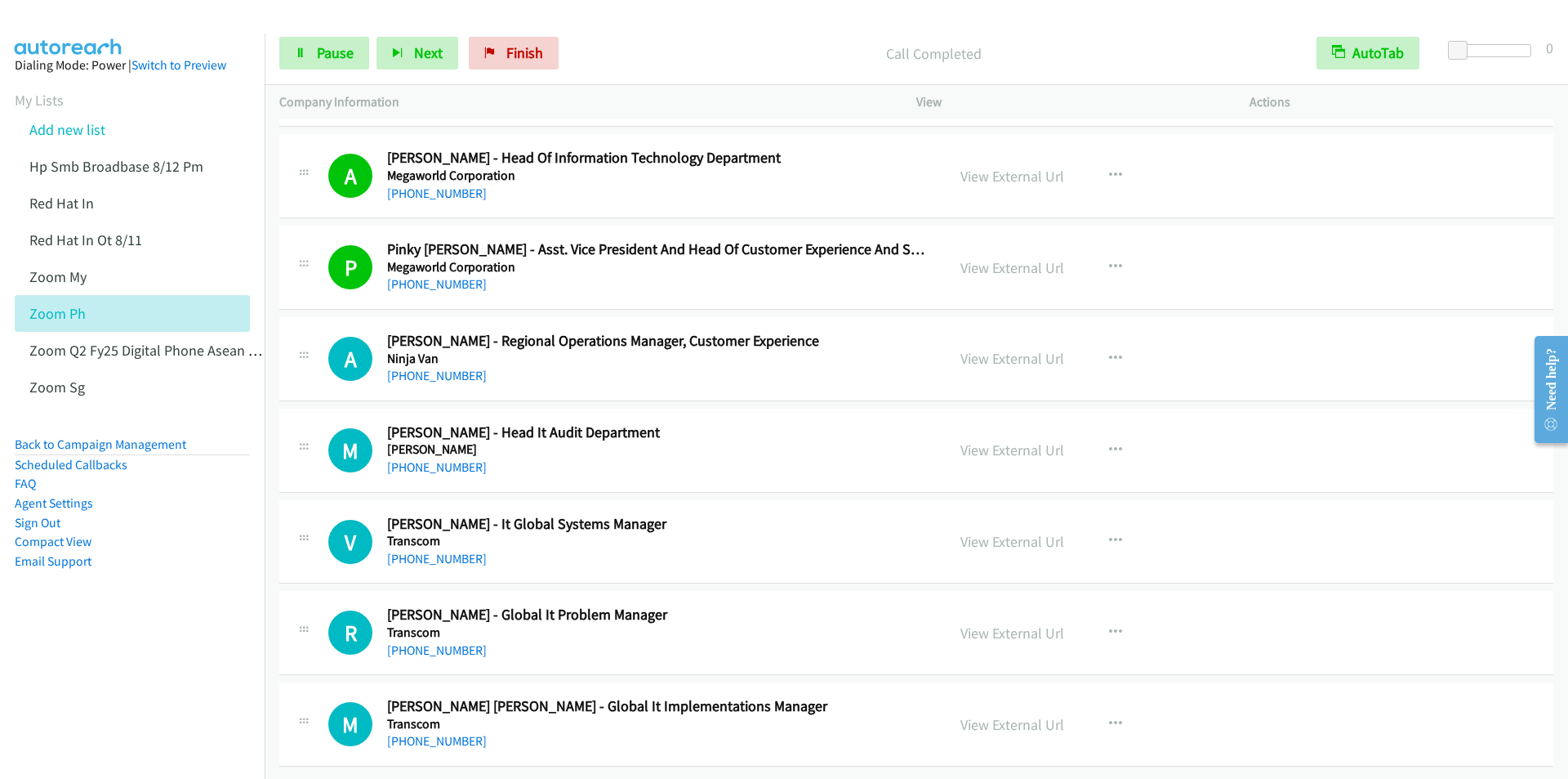
click at [615, 21] on main "Start Calls Pause Next Finish Call Completed AutoTab AutoTab 0 Company Informat…" at bounding box center [784, 38] width 1568 height 77
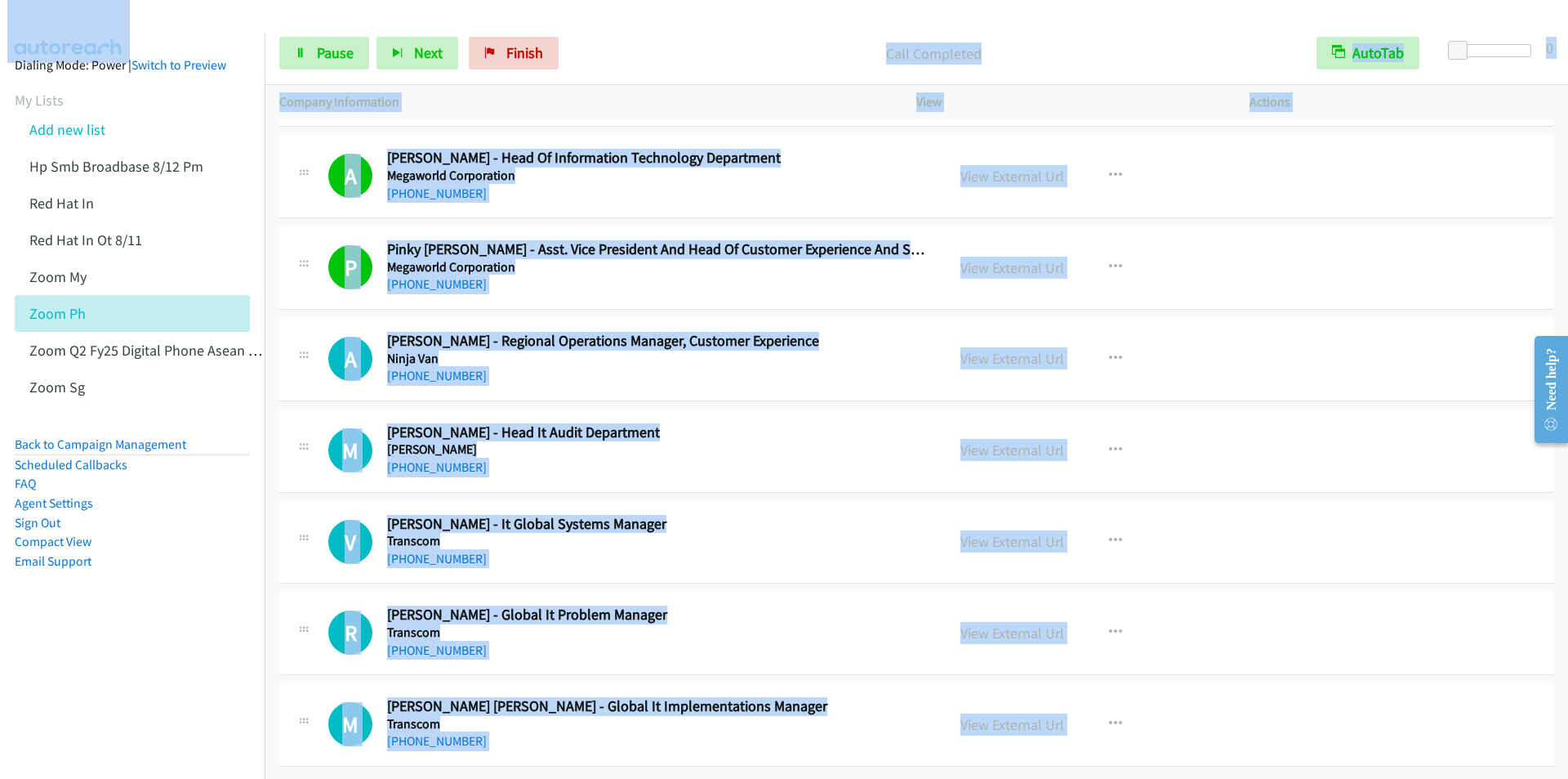
click at [627, 20] on div at bounding box center [777, 31] width 1554 height 63
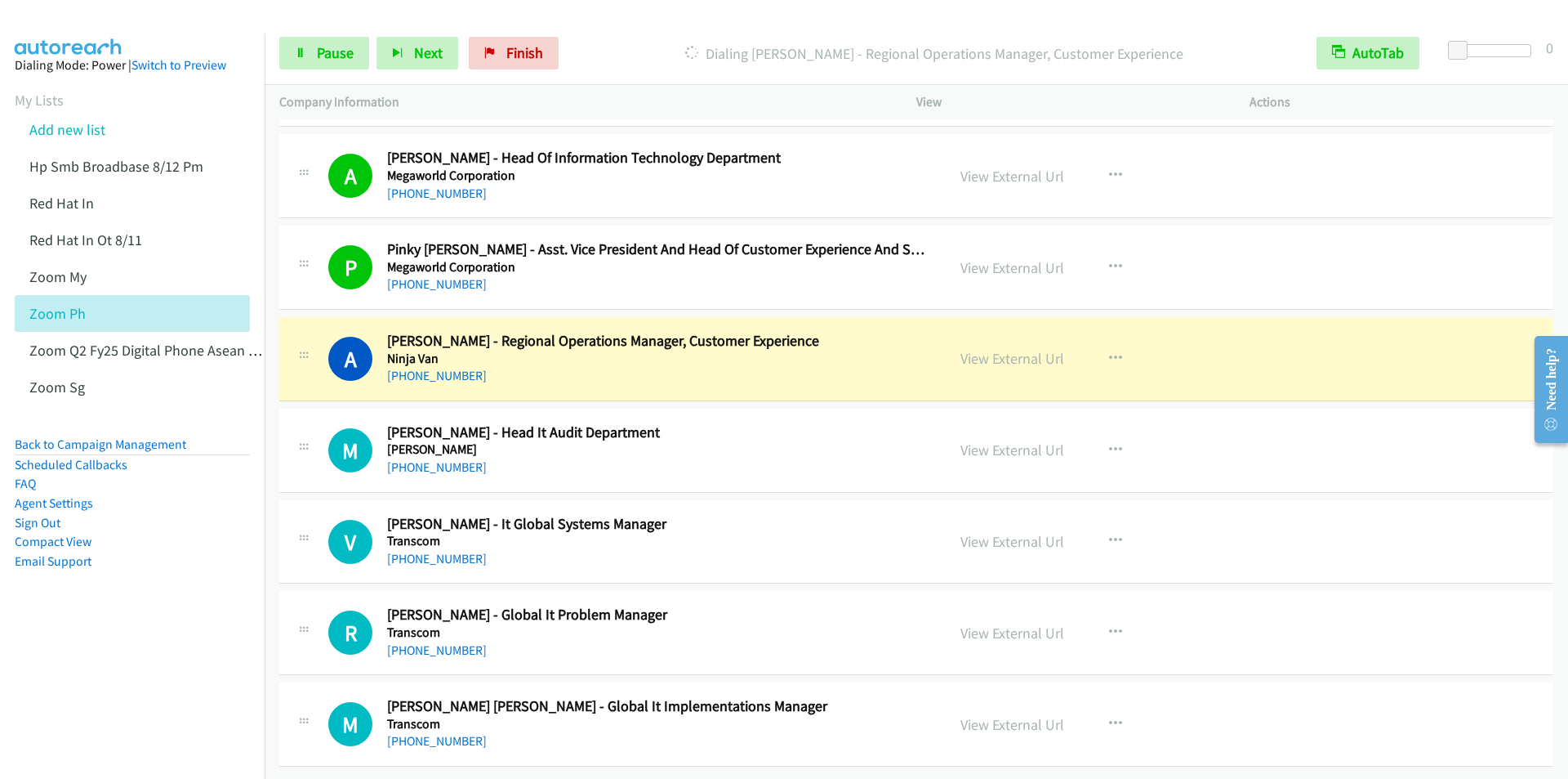
click at [616, 38] on div "Dialing April Cabatit - Regional Operations Manager, Customer Experience" at bounding box center [933, 52] width 736 height 33
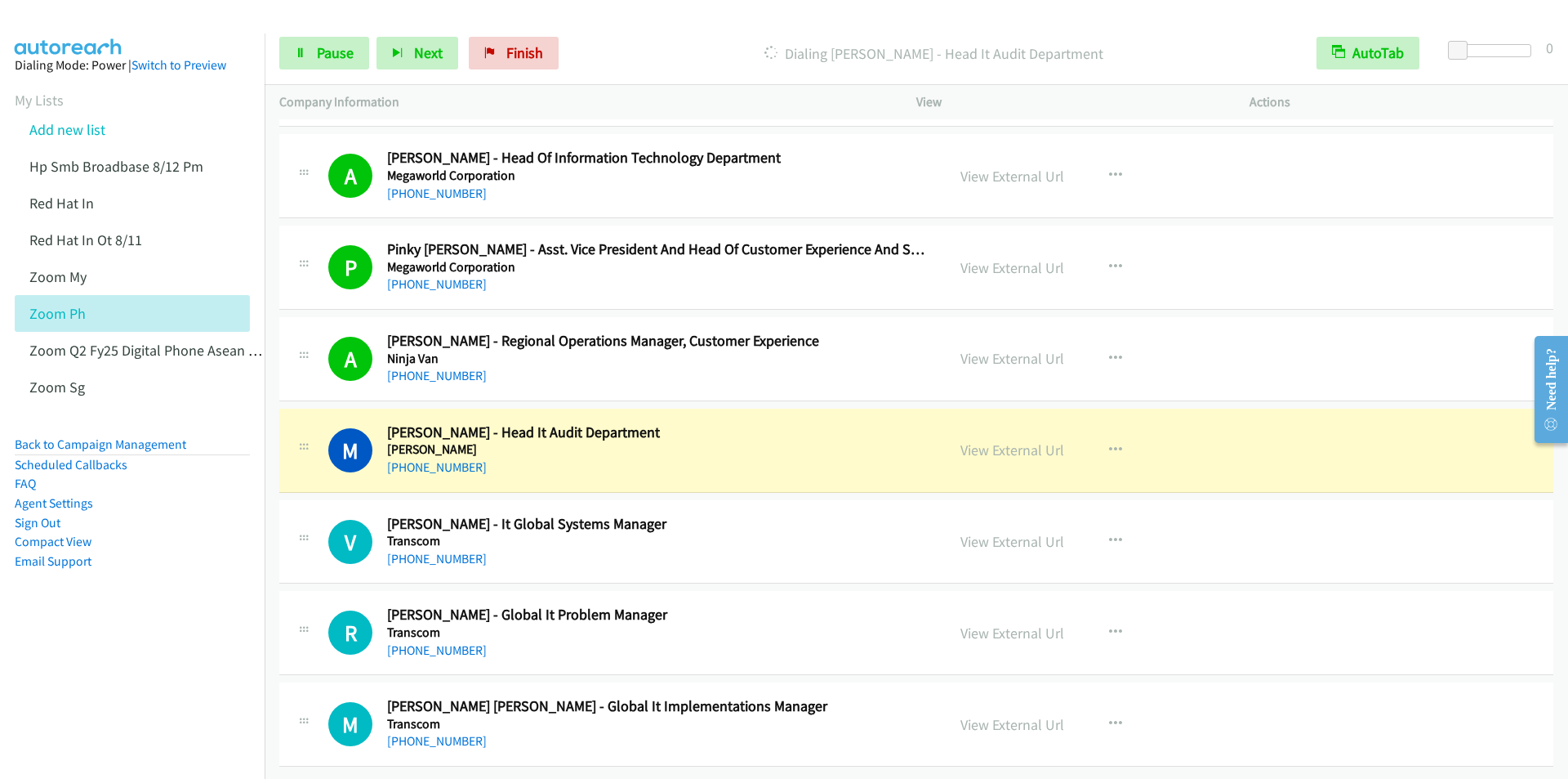
drag, startPoint x: 676, startPoint y: 20, endPoint x: 687, endPoint y: 20, distance: 11.0
click at [676, 20] on div at bounding box center [777, 31] width 1554 height 63
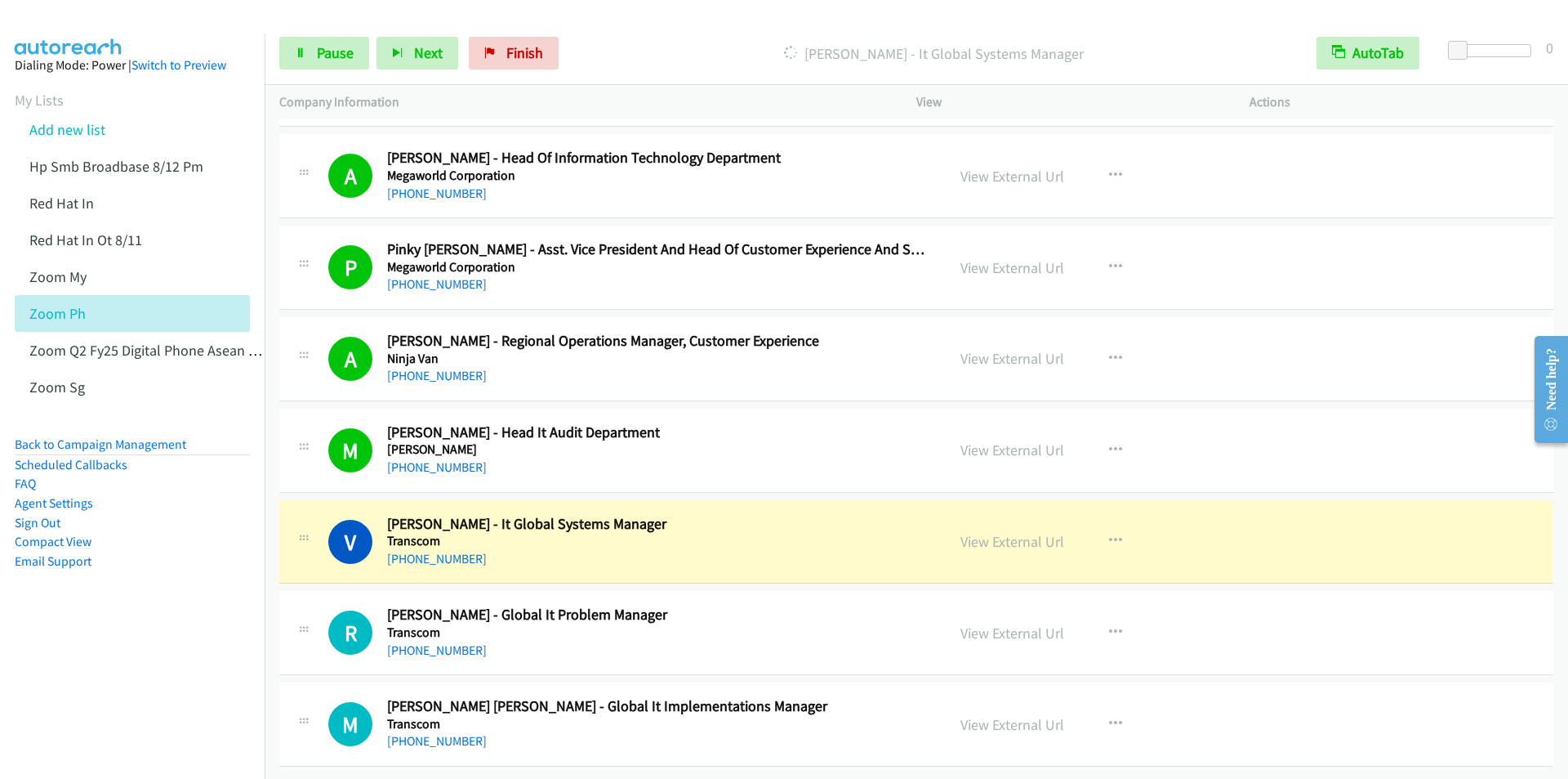
click at [632, 28] on div "Start Calls Pause Next Finish Dialing Vincent Zarate - It Global Systems Manage…" at bounding box center [916, 53] width 1303 height 63
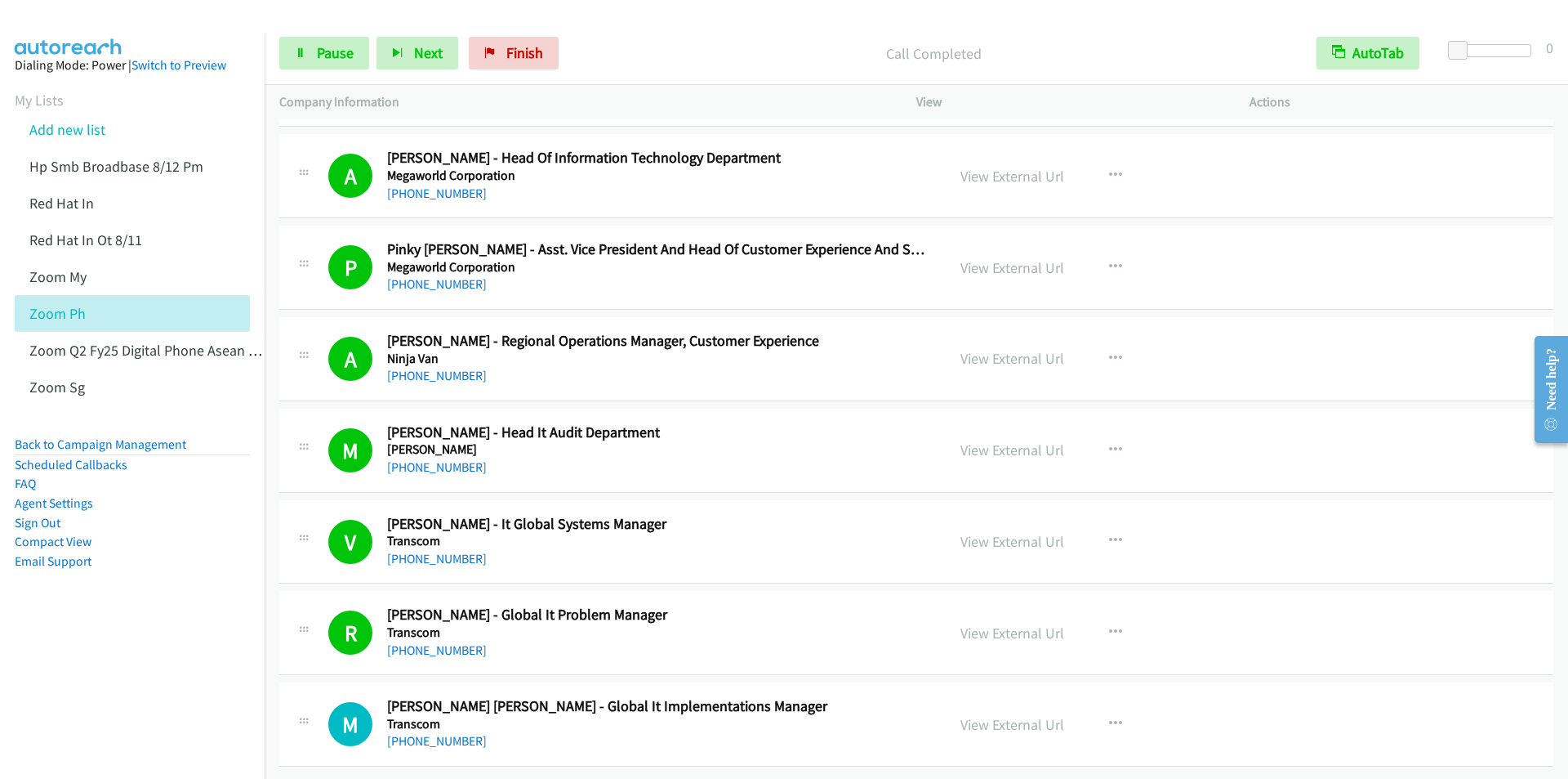
click at [656, 36] on div "Call Completed" at bounding box center [933, 52] width 736 height 33
click at [423, 57] on span "Next" at bounding box center [428, 52] width 28 height 19
click at [508, 52] on span "Finish" at bounding box center [524, 52] width 36 height 19
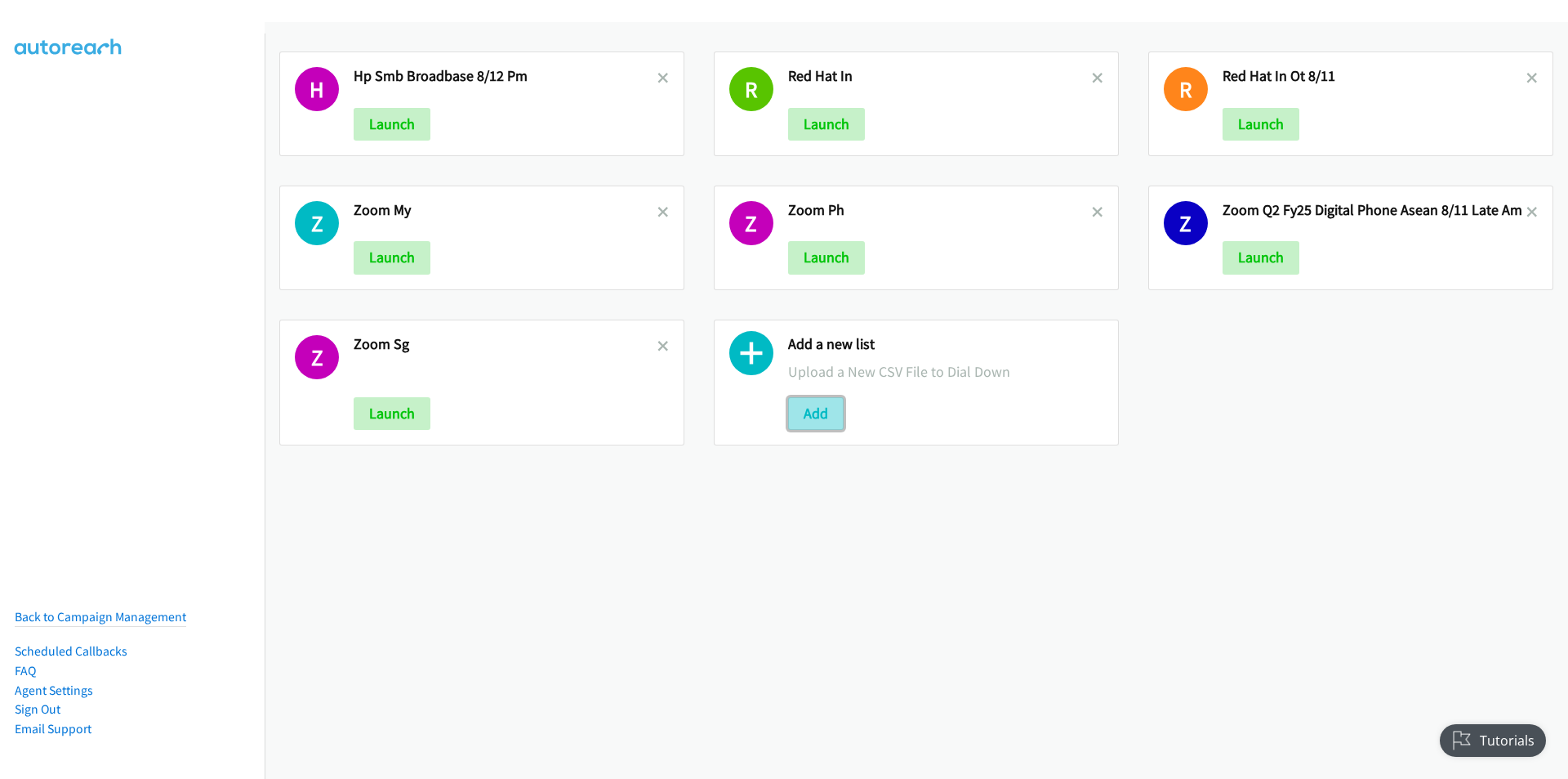
click at [809, 415] on button "Add" at bounding box center [816, 413] width 56 height 33
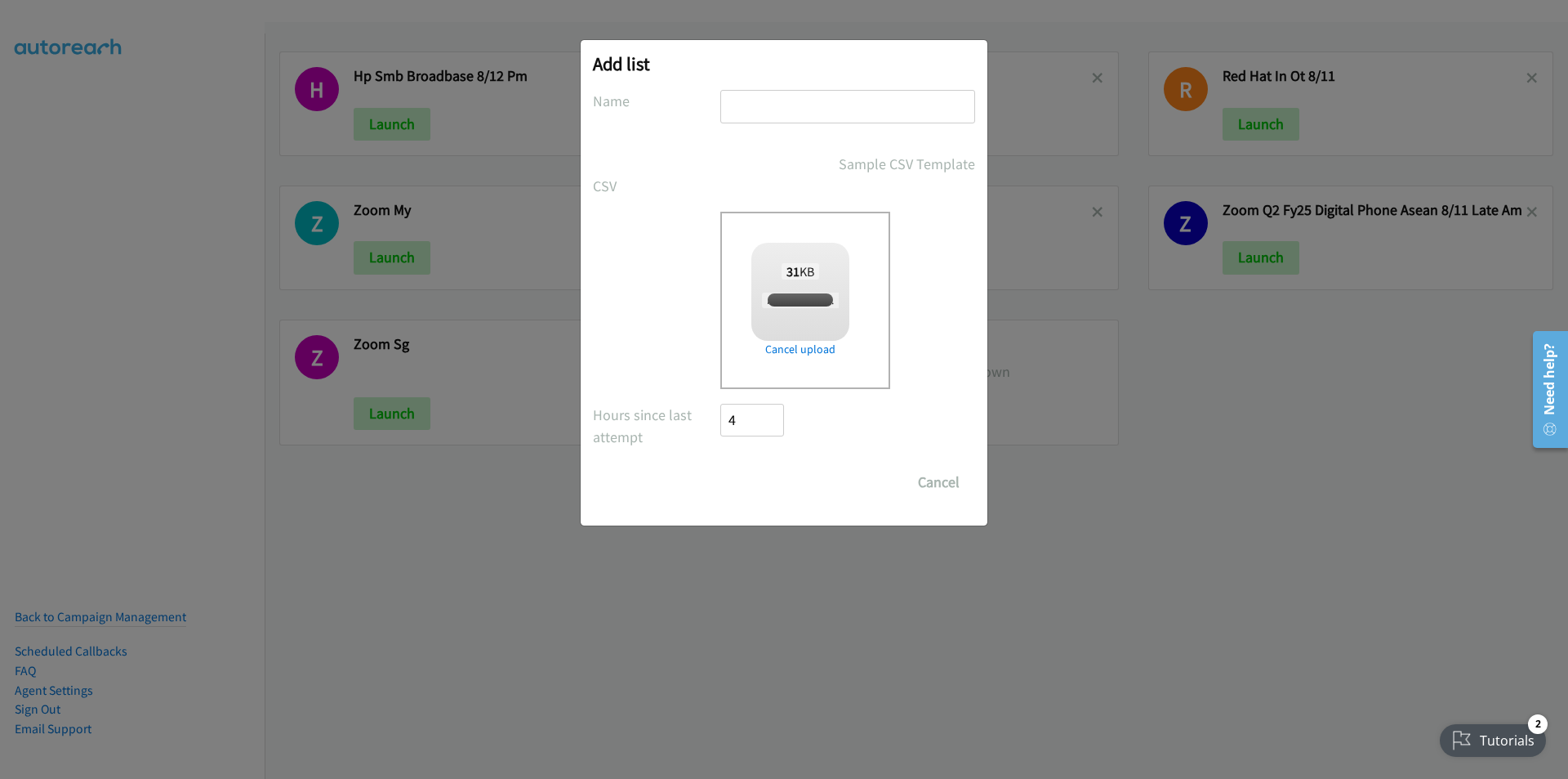
checkbox input "true"
click at [769, 107] on input "text" at bounding box center [847, 107] width 255 height 34
type input "zooom MY"
click at [776, 480] on input "Save List" at bounding box center [763, 481] width 86 height 33
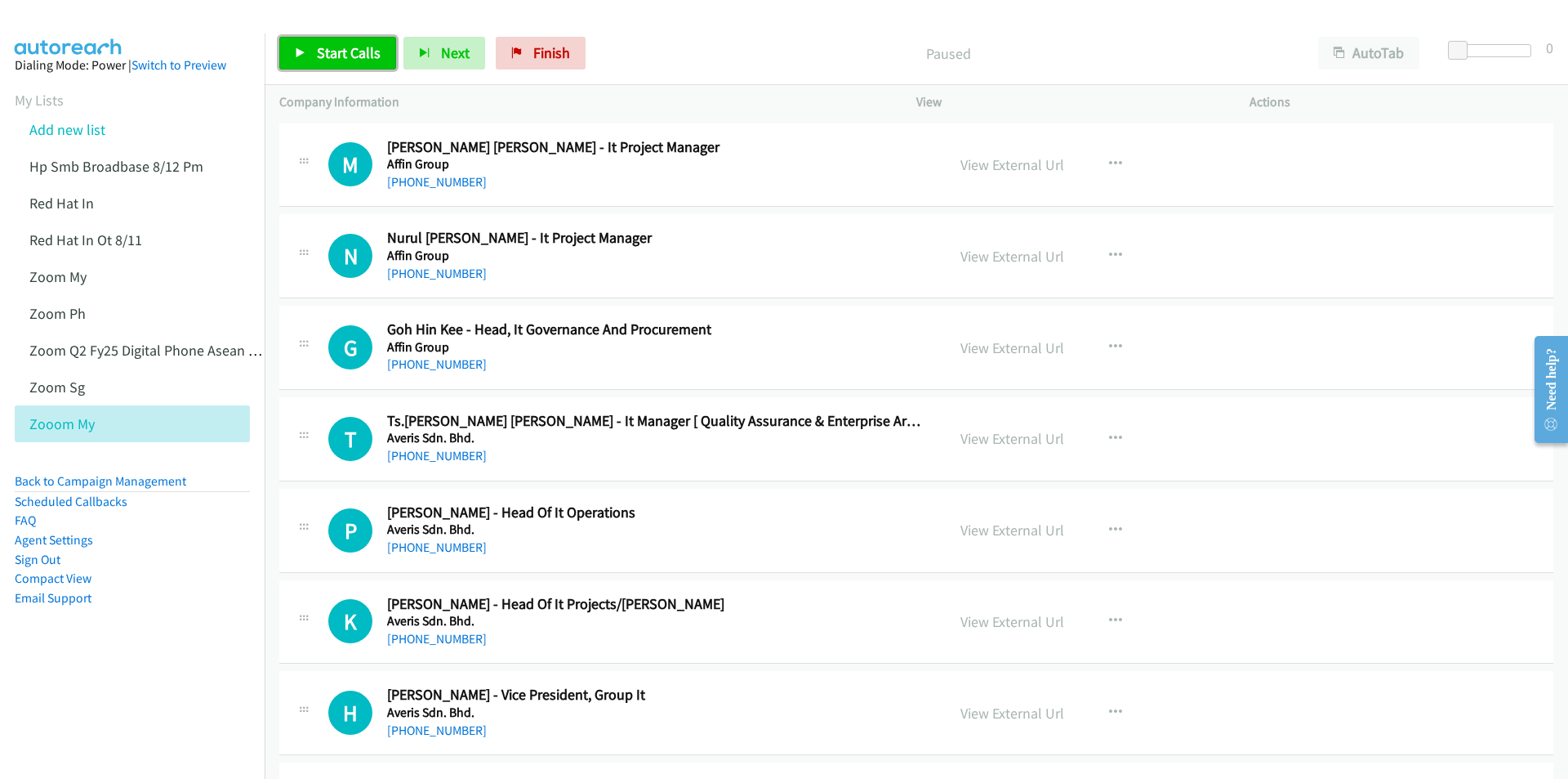
click at [339, 58] on span "Start Calls" at bounding box center [349, 52] width 64 height 19
click at [705, 49] on p "Call Completed" at bounding box center [935, 53] width 709 height 22
click at [712, 35] on div "Start Calls Pause Next Finish Call Completed AutoTab AutoTab 0" at bounding box center [916, 53] width 1303 height 63
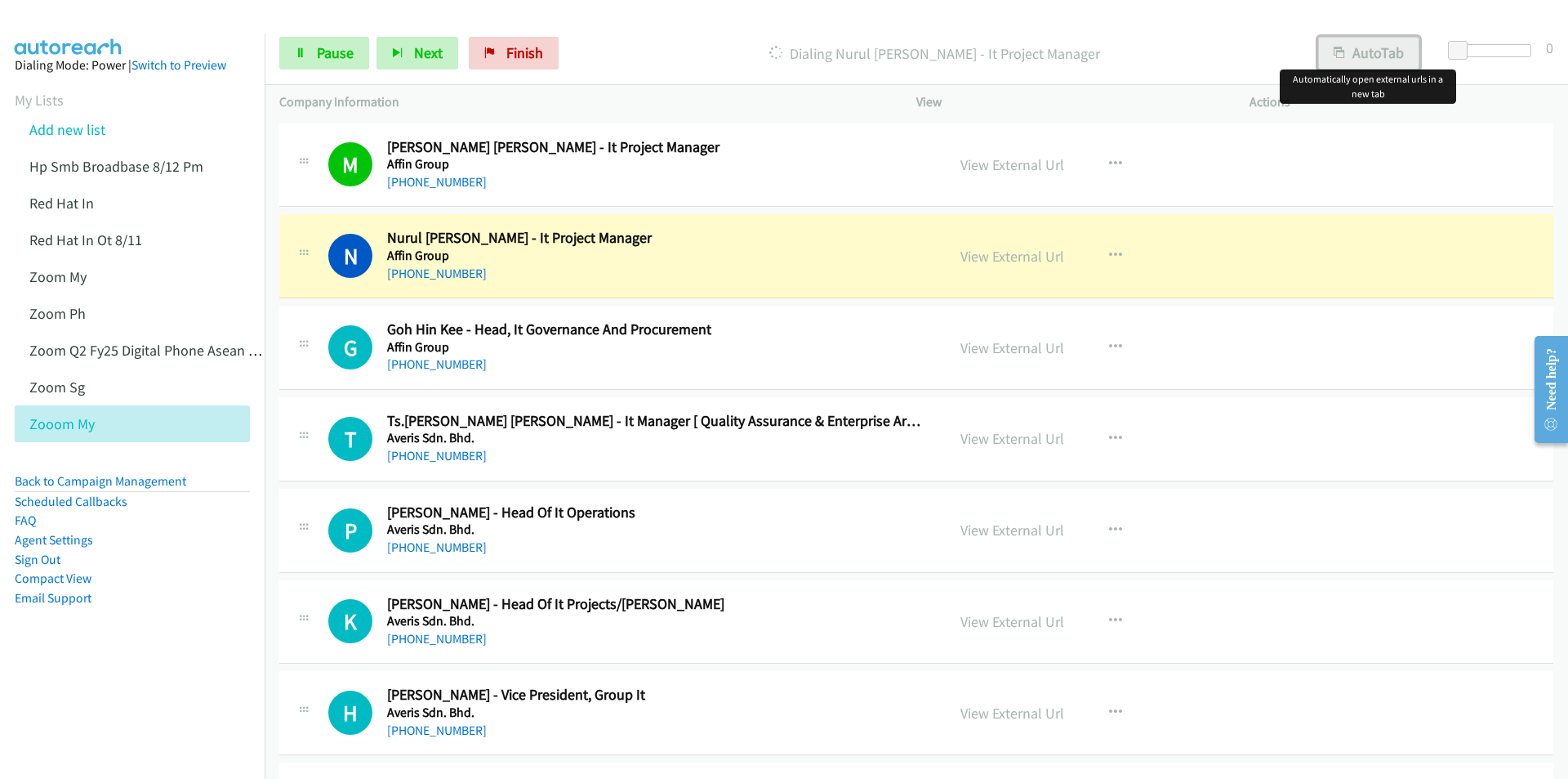
click at [1374, 68] on button "AutoTab" at bounding box center [1369, 52] width 101 height 33
click at [698, 20] on div at bounding box center [777, 31] width 1554 height 63
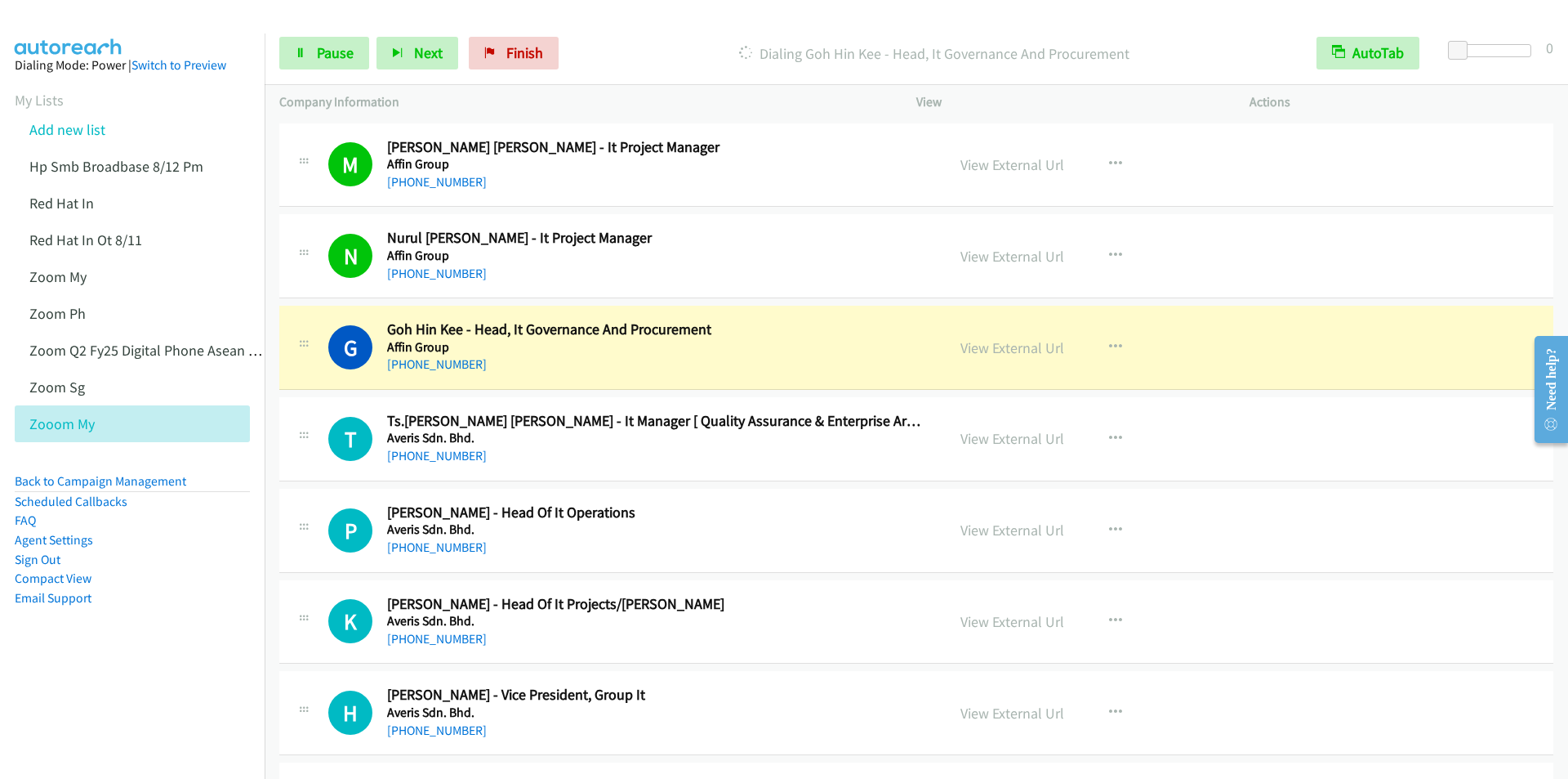
click at [689, 53] on p "Dialing Goh Hin Kee - Head, It Governance And Procurement" at bounding box center [934, 53] width 707 height 22
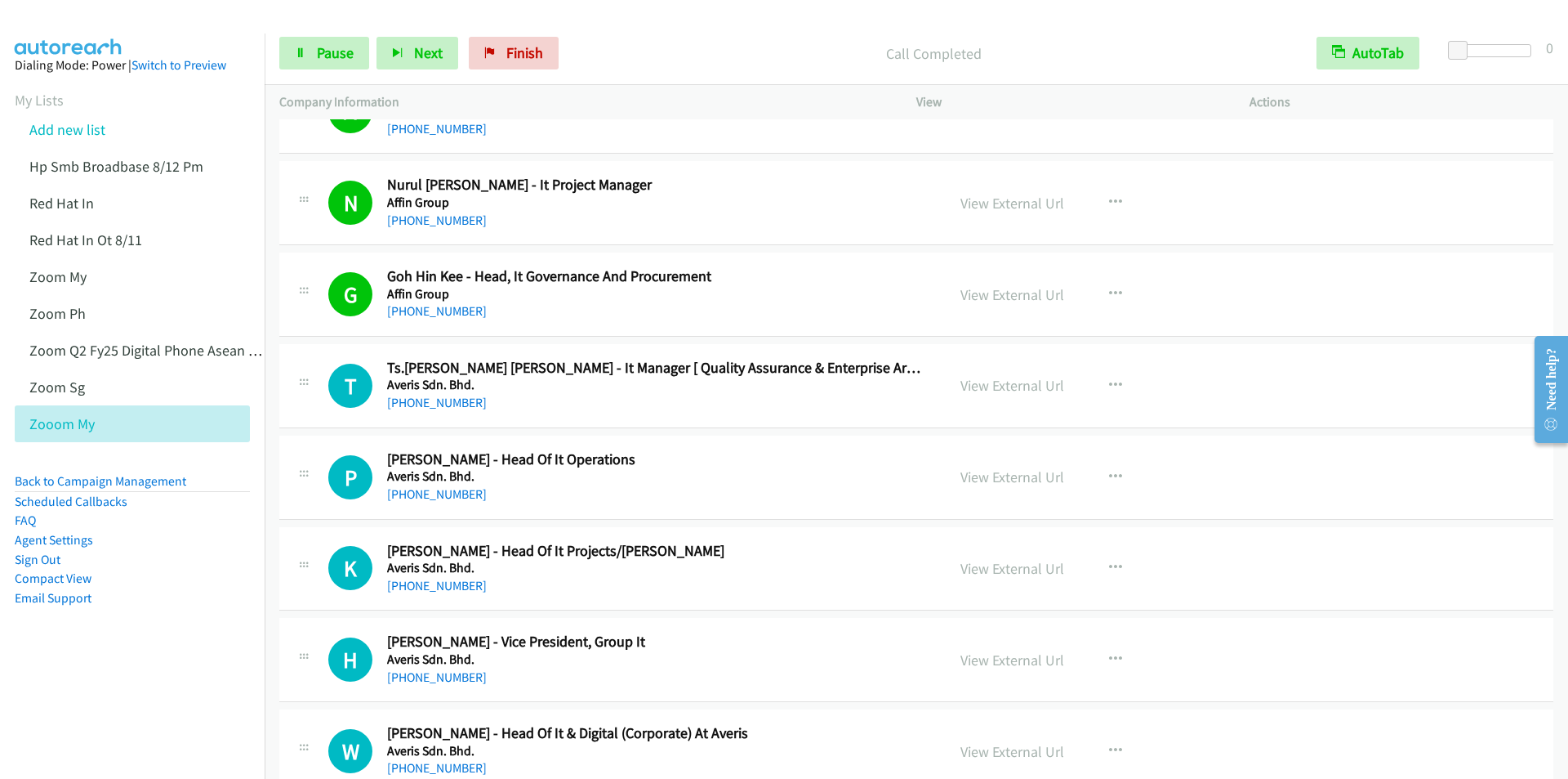
scroll to position [82, 0]
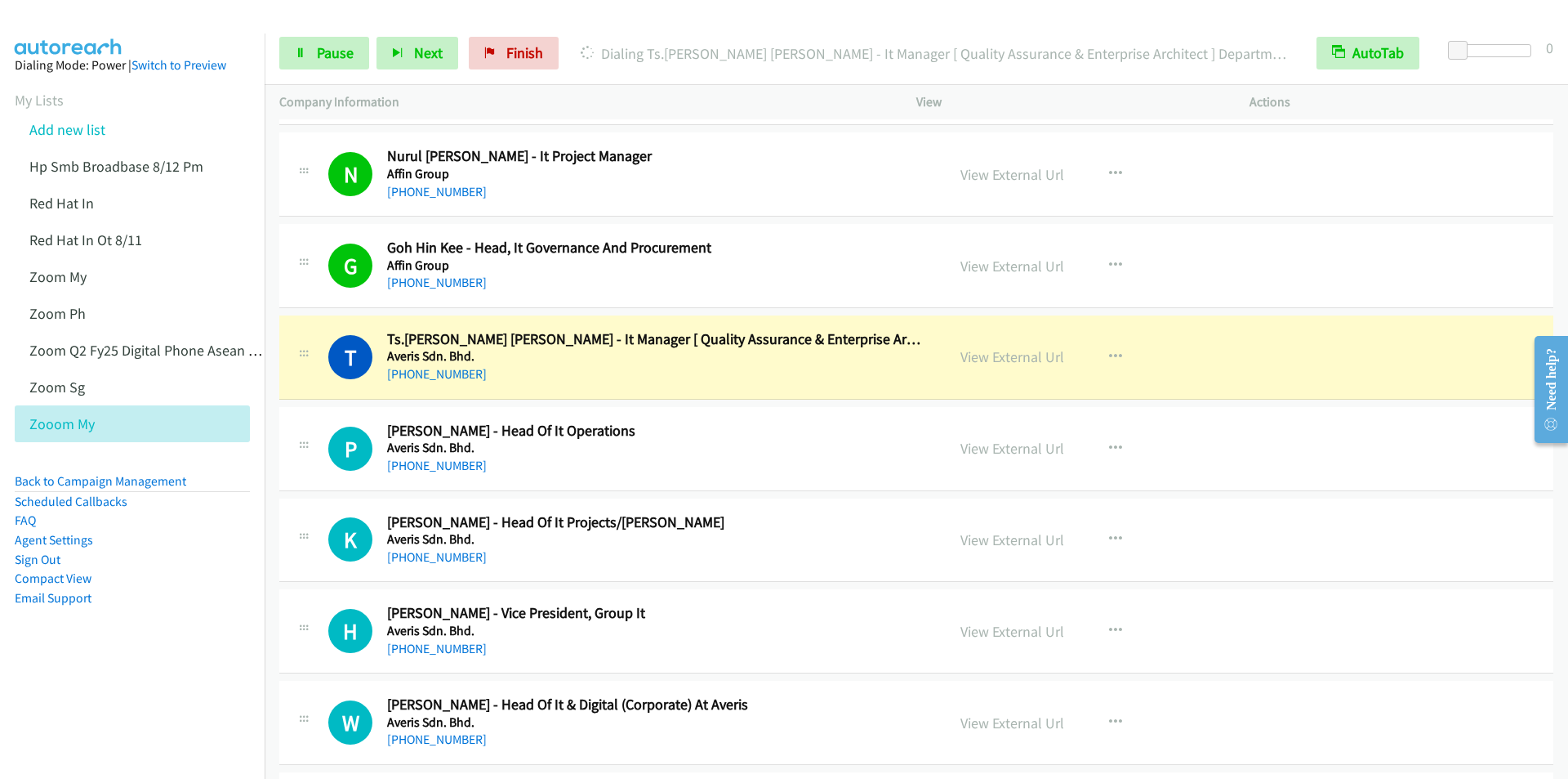
click at [715, 40] on div "Dialing Ts.Hema Darshini Selvaraju - It Manager [ Quality Assurance & Enterpris…" at bounding box center [933, 52] width 736 height 33
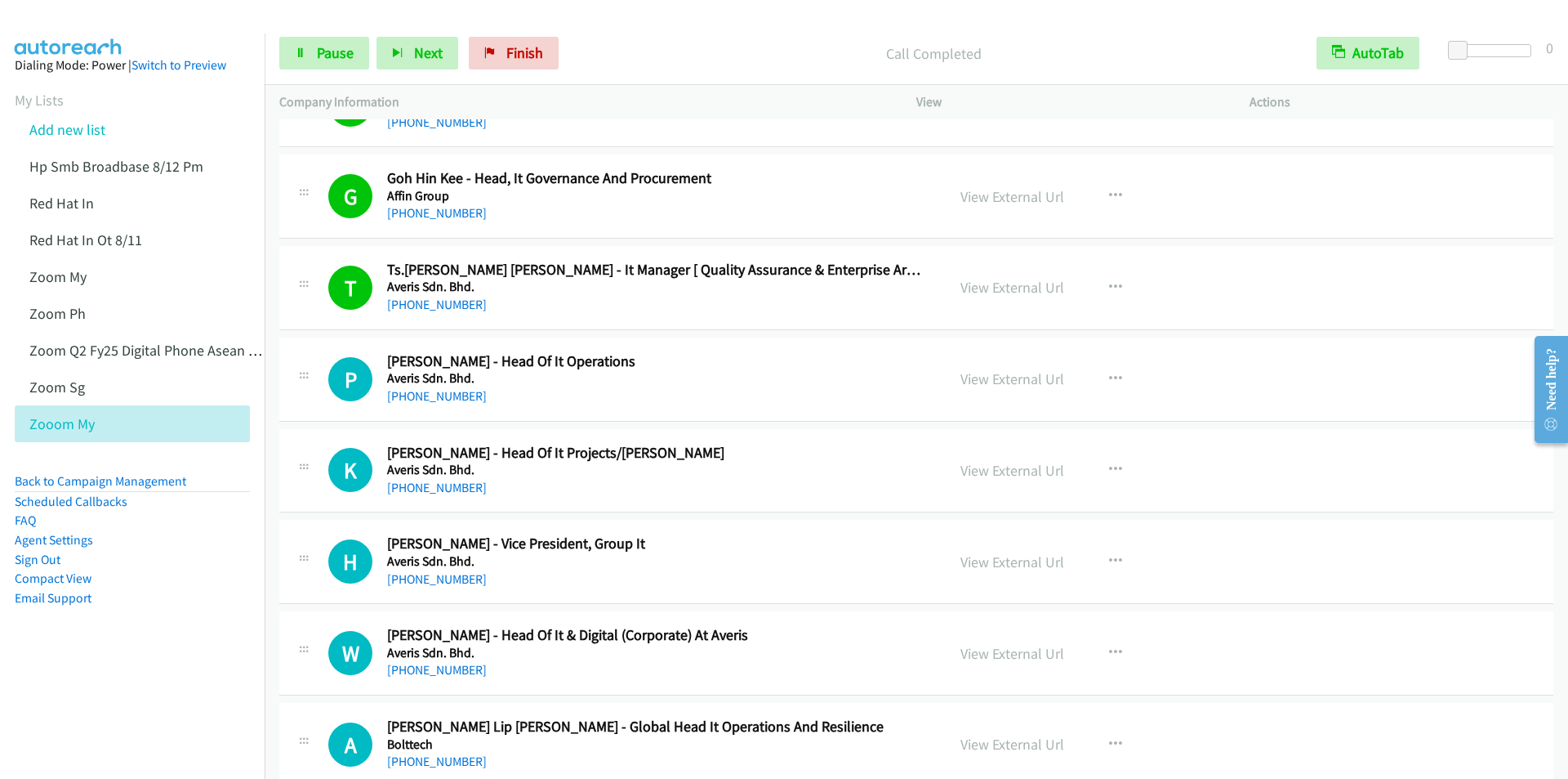
scroll to position [245, 0]
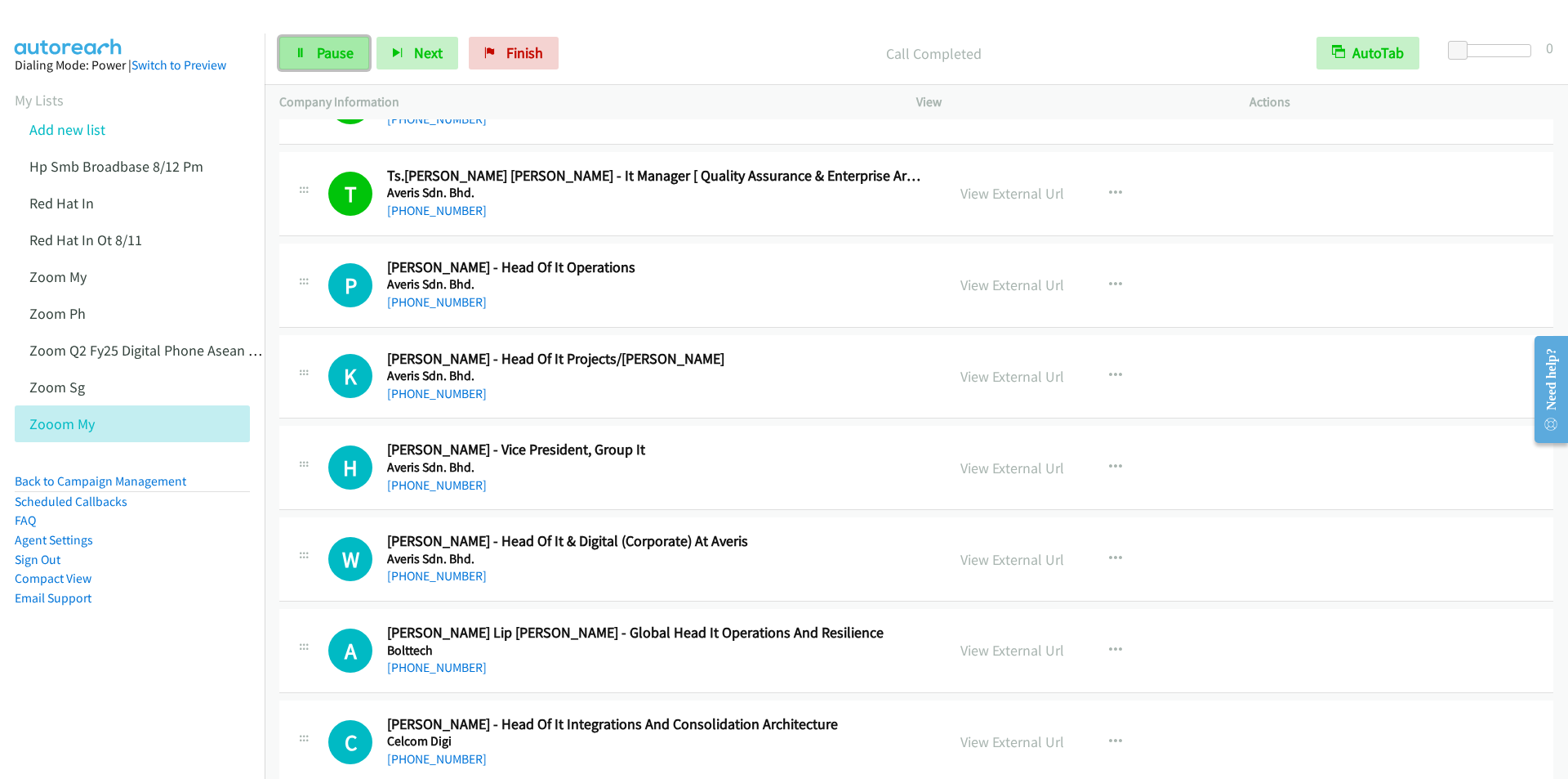
click at [317, 52] on span "Pause" at bounding box center [335, 52] width 36 height 19
click at [342, 46] on span "Start Calls" at bounding box center [349, 52] width 64 height 19
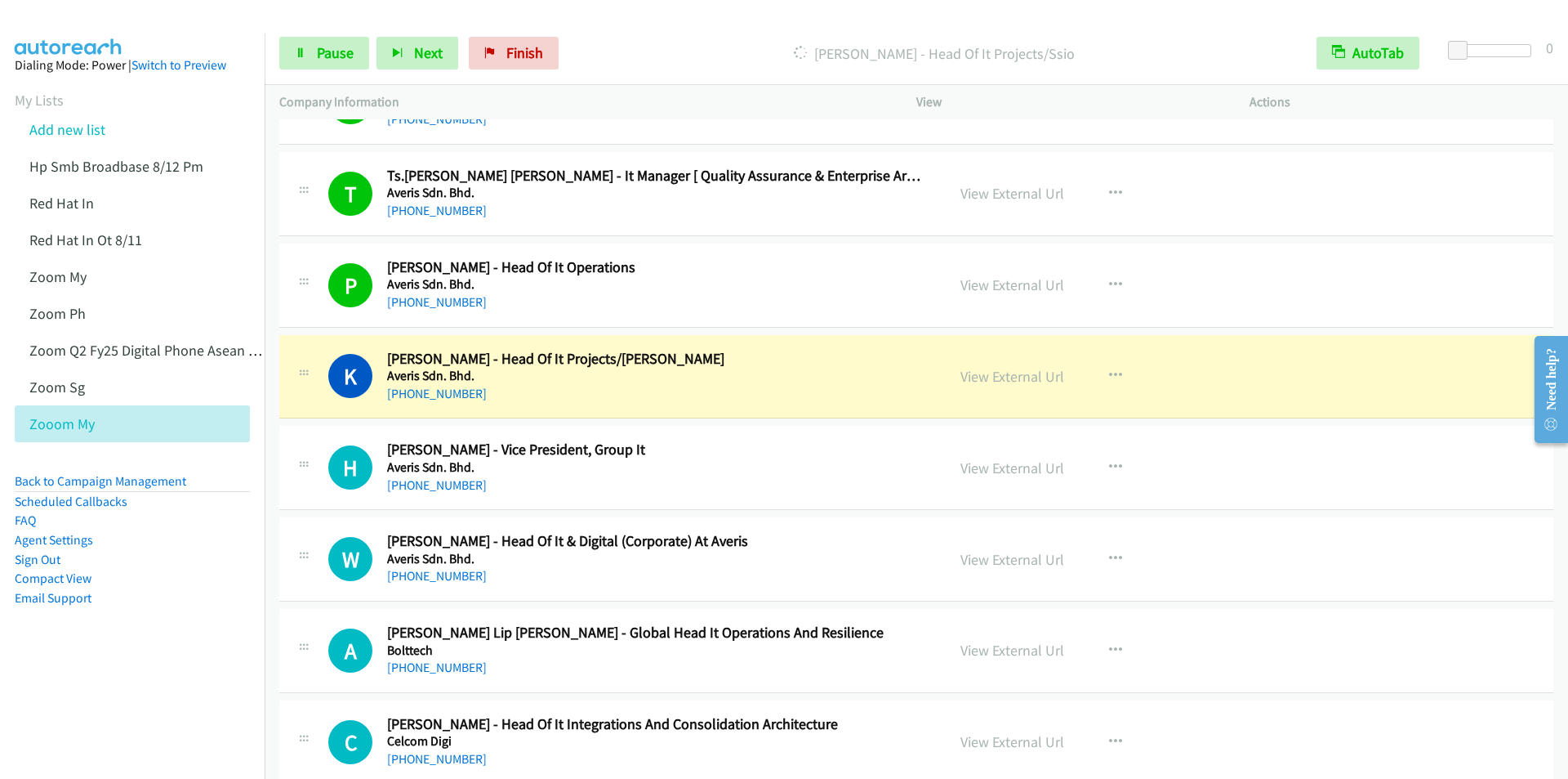
click at [700, 53] on p "Dialing Kwan Leong Leong - Head Of It Projects/Ssio" at bounding box center [934, 53] width 707 height 22
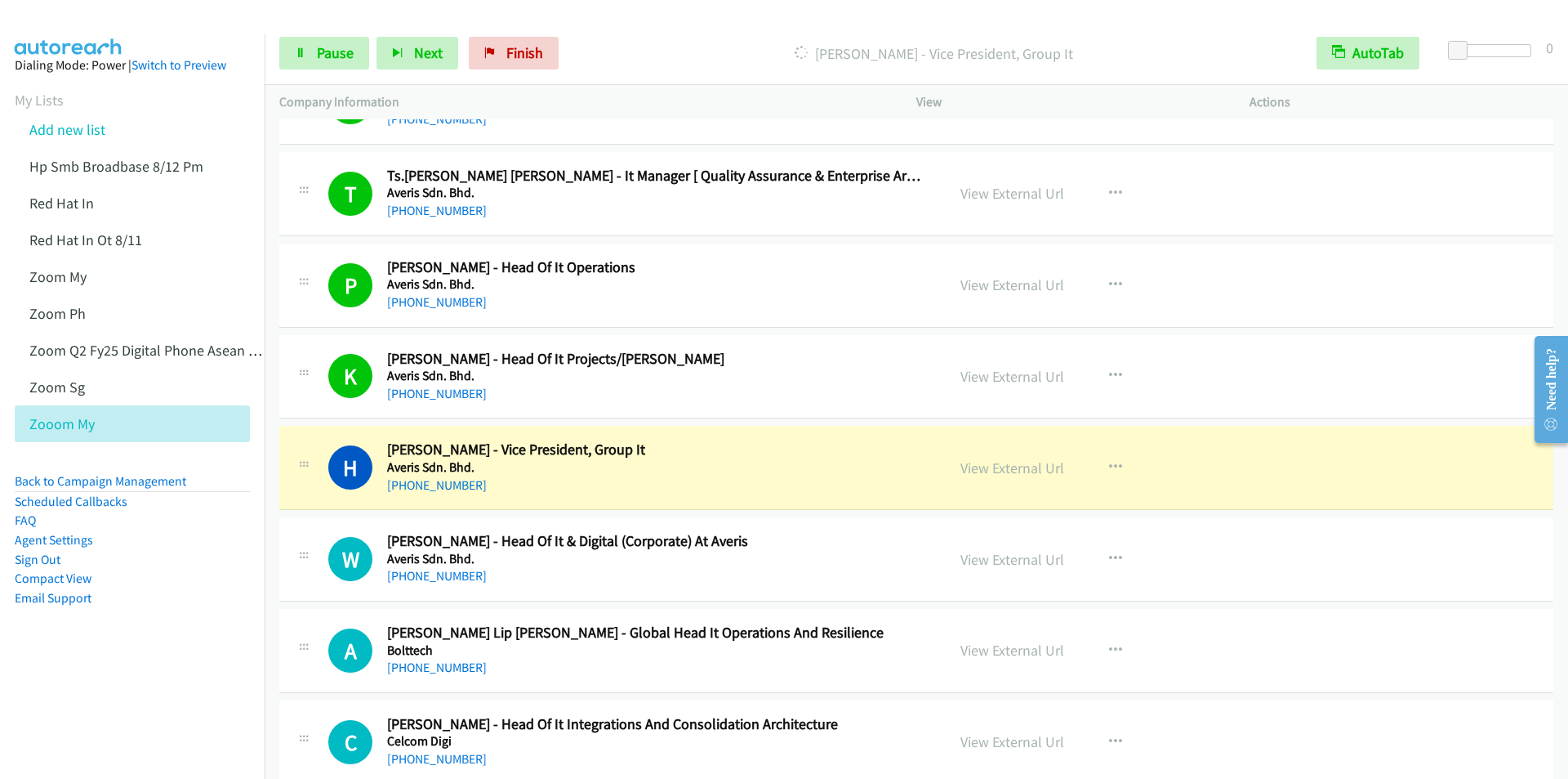
scroll to position [409, 0]
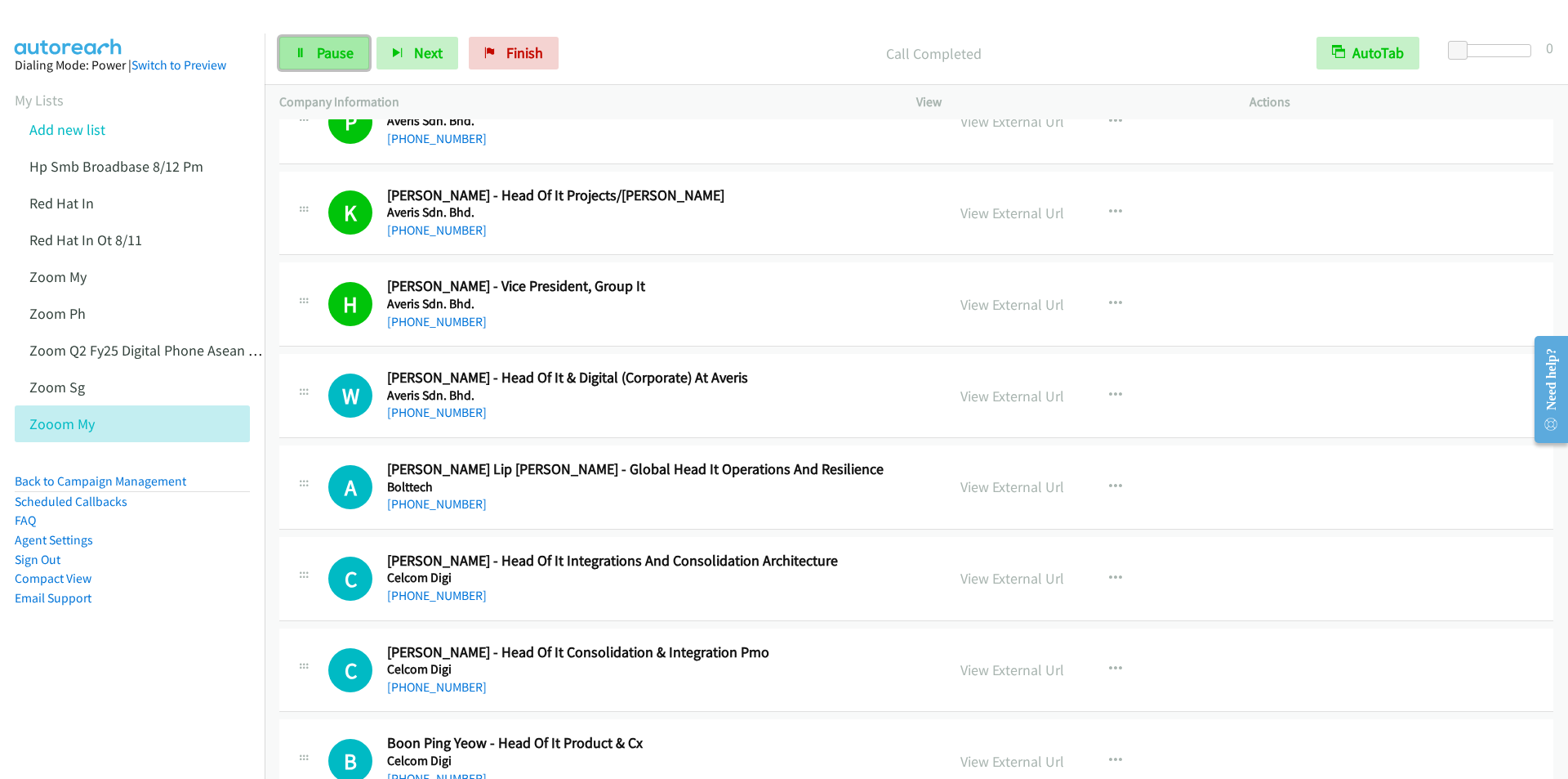
click at [337, 58] on span "Pause" at bounding box center [335, 52] width 36 height 19
click at [337, 57] on span "Start Calls" at bounding box center [349, 52] width 64 height 19
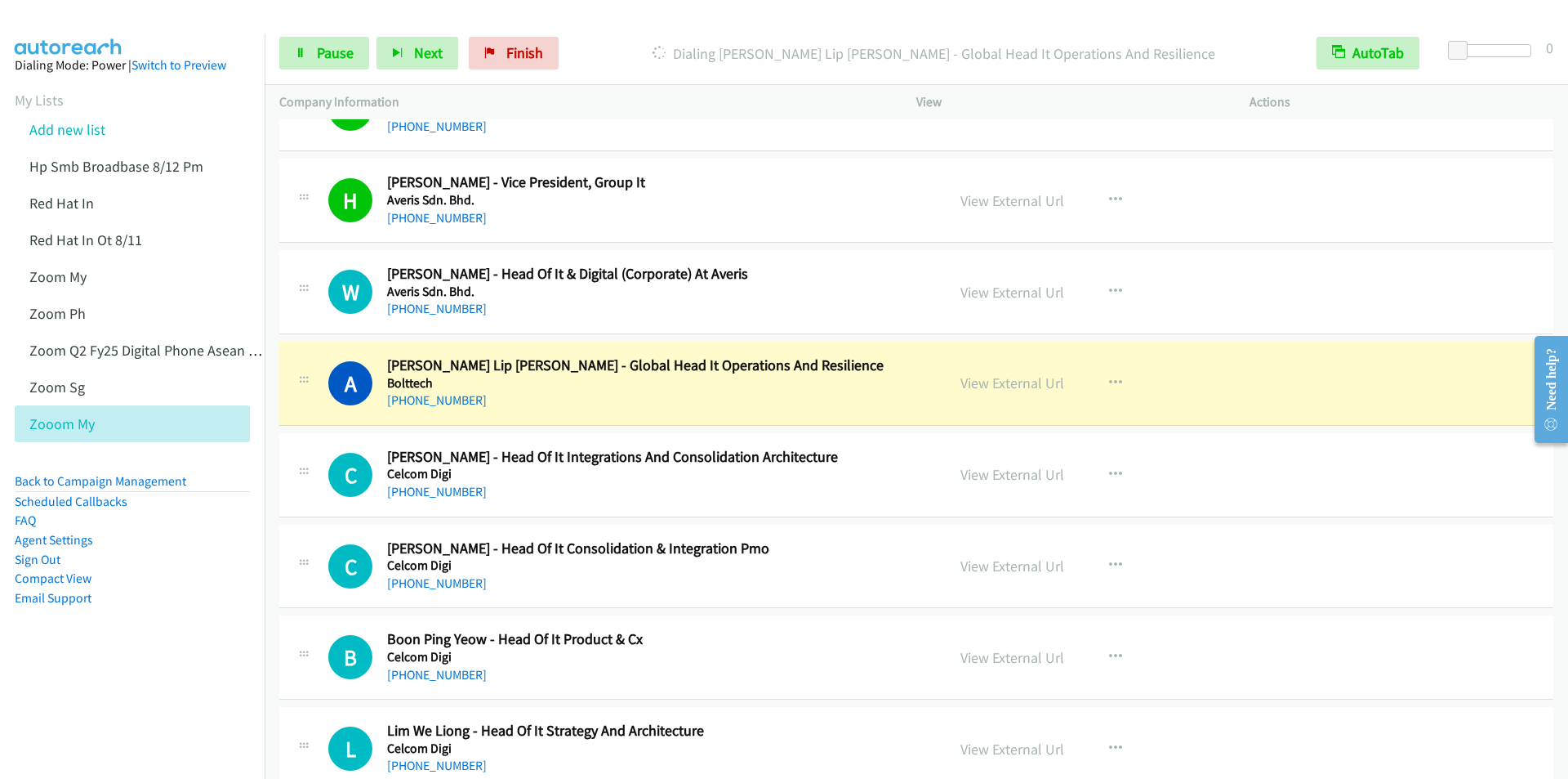
scroll to position [654, 0]
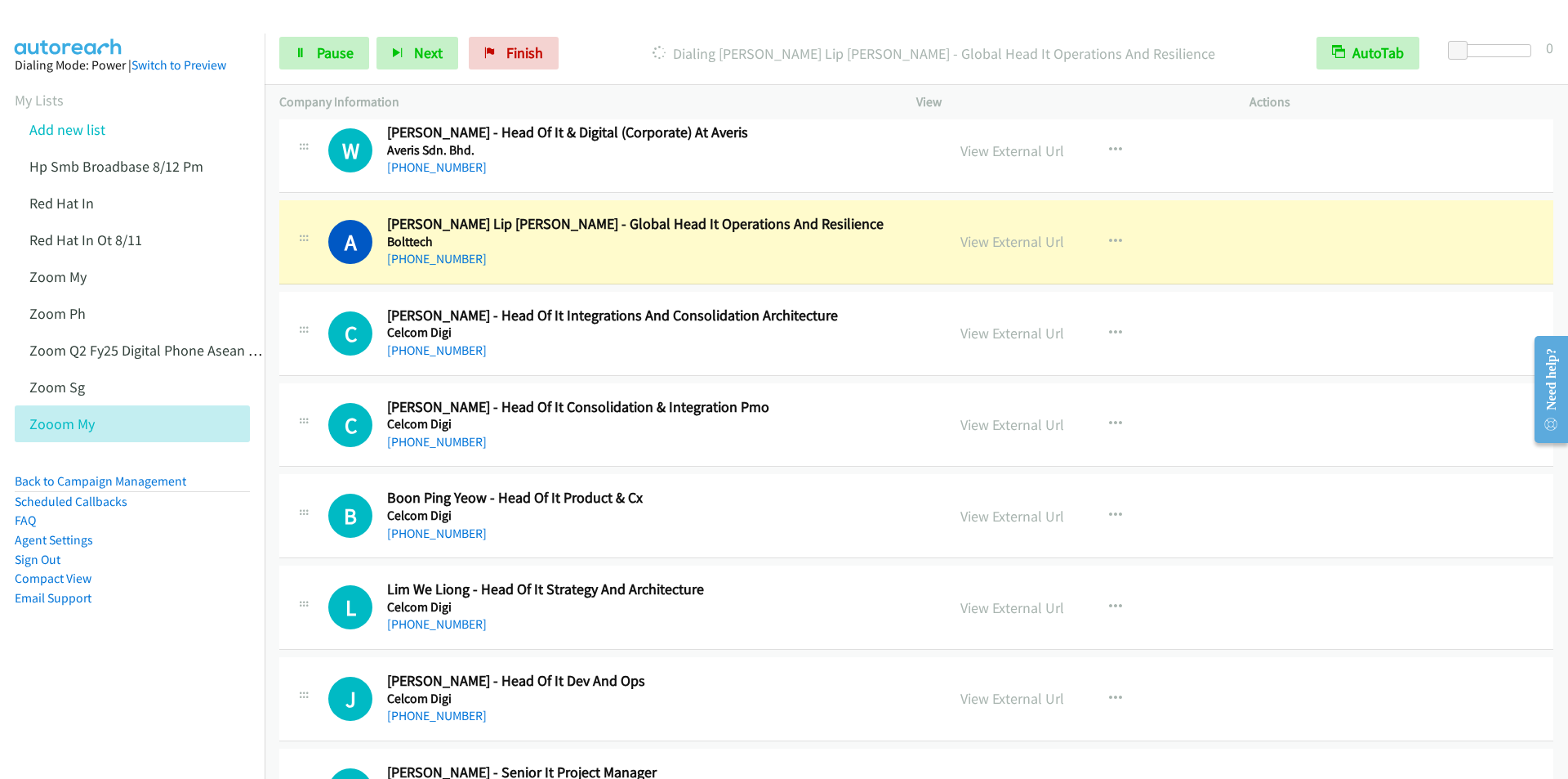
click at [665, 28] on div "Start Calls Pause Next Finish Dialing Albert Lim Lip Khen - Global Head It Oper…" at bounding box center [916, 53] width 1303 height 63
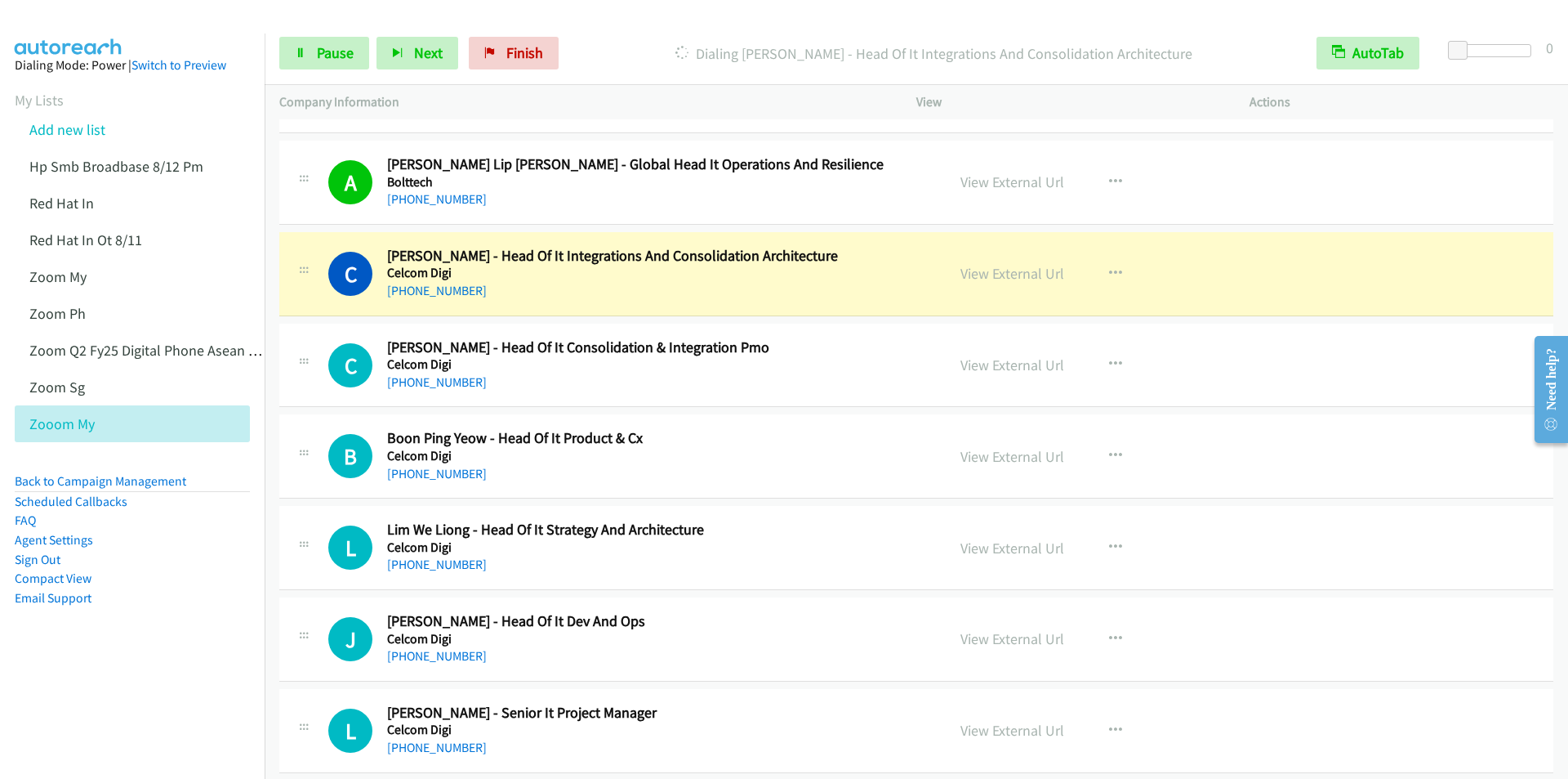
scroll to position [817, 0]
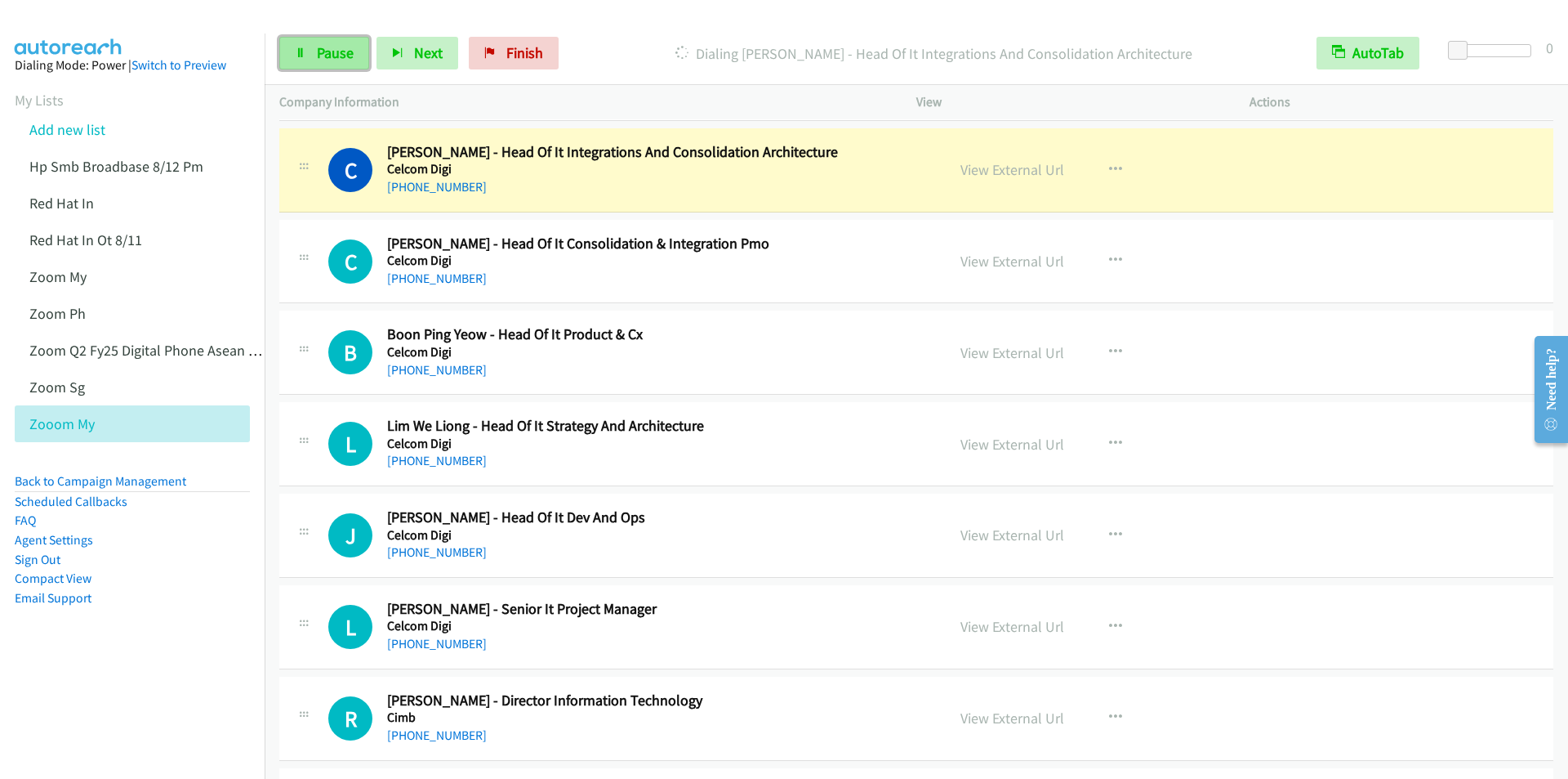
click at [324, 58] on span "Pause" at bounding box center [335, 52] width 36 height 19
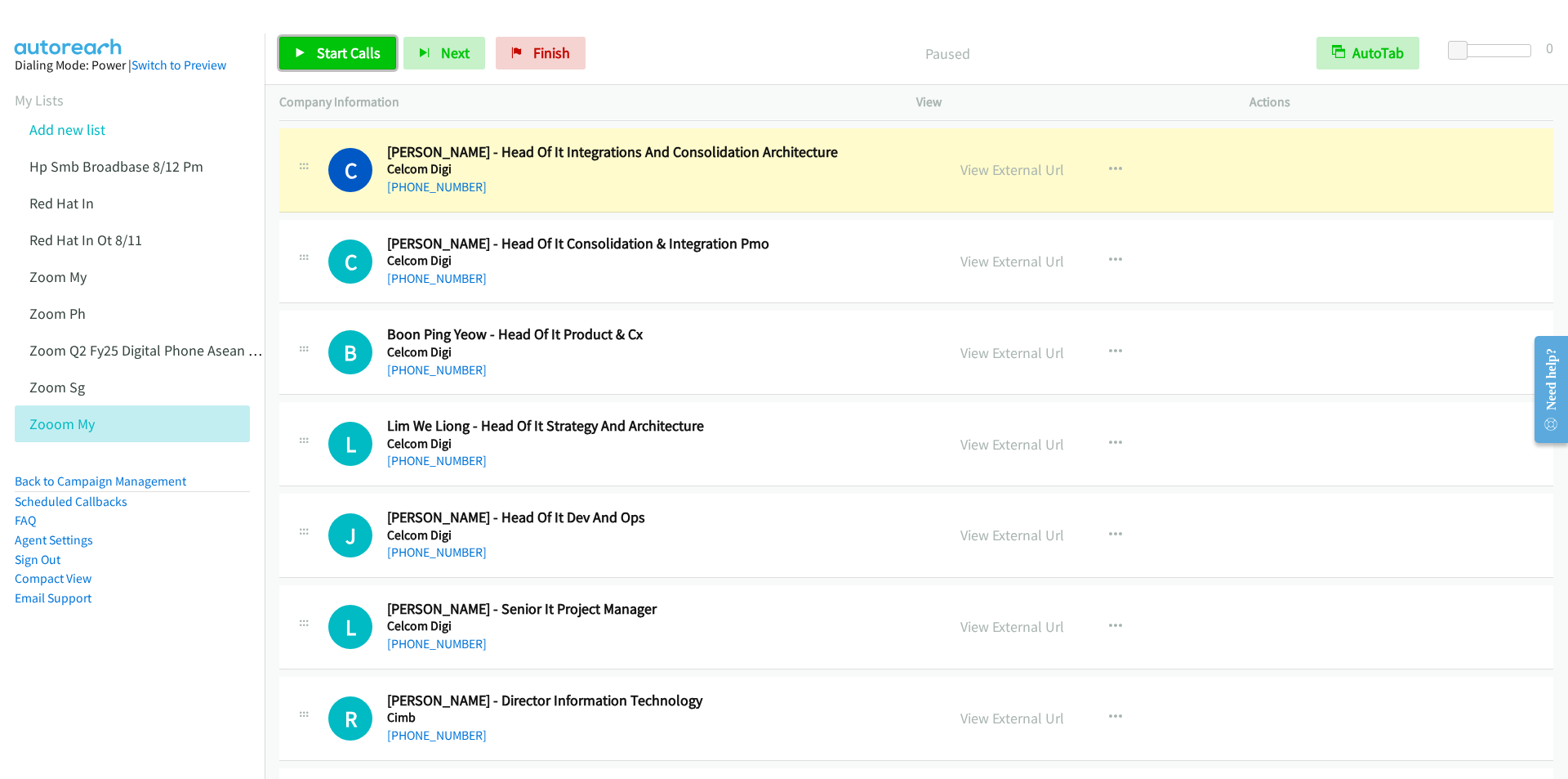
click at [368, 37] on link "Start Calls" at bounding box center [338, 52] width 117 height 33
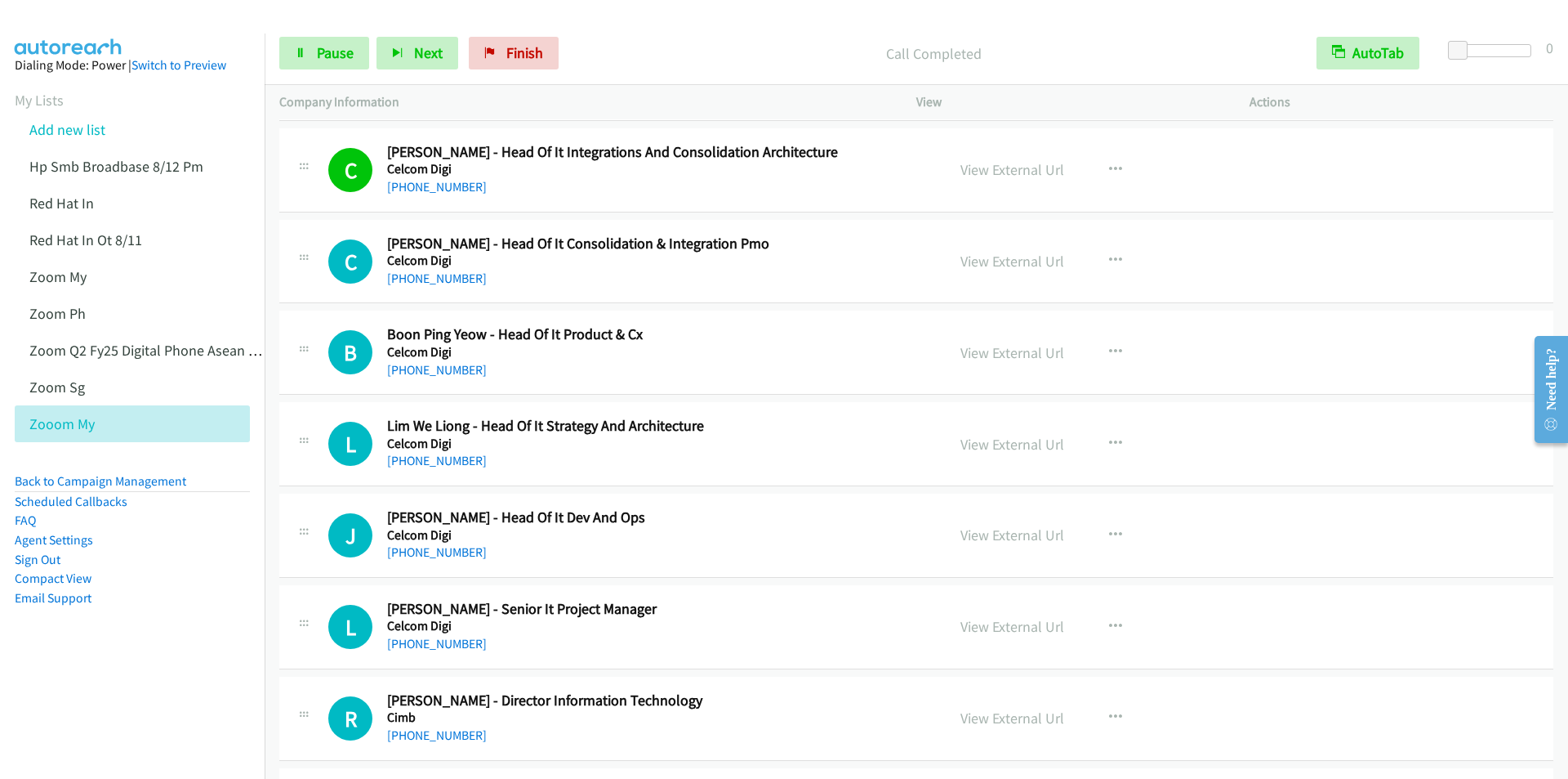
click at [696, 39] on div "Call Completed" at bounding box center [933, 52] width 736 height 33
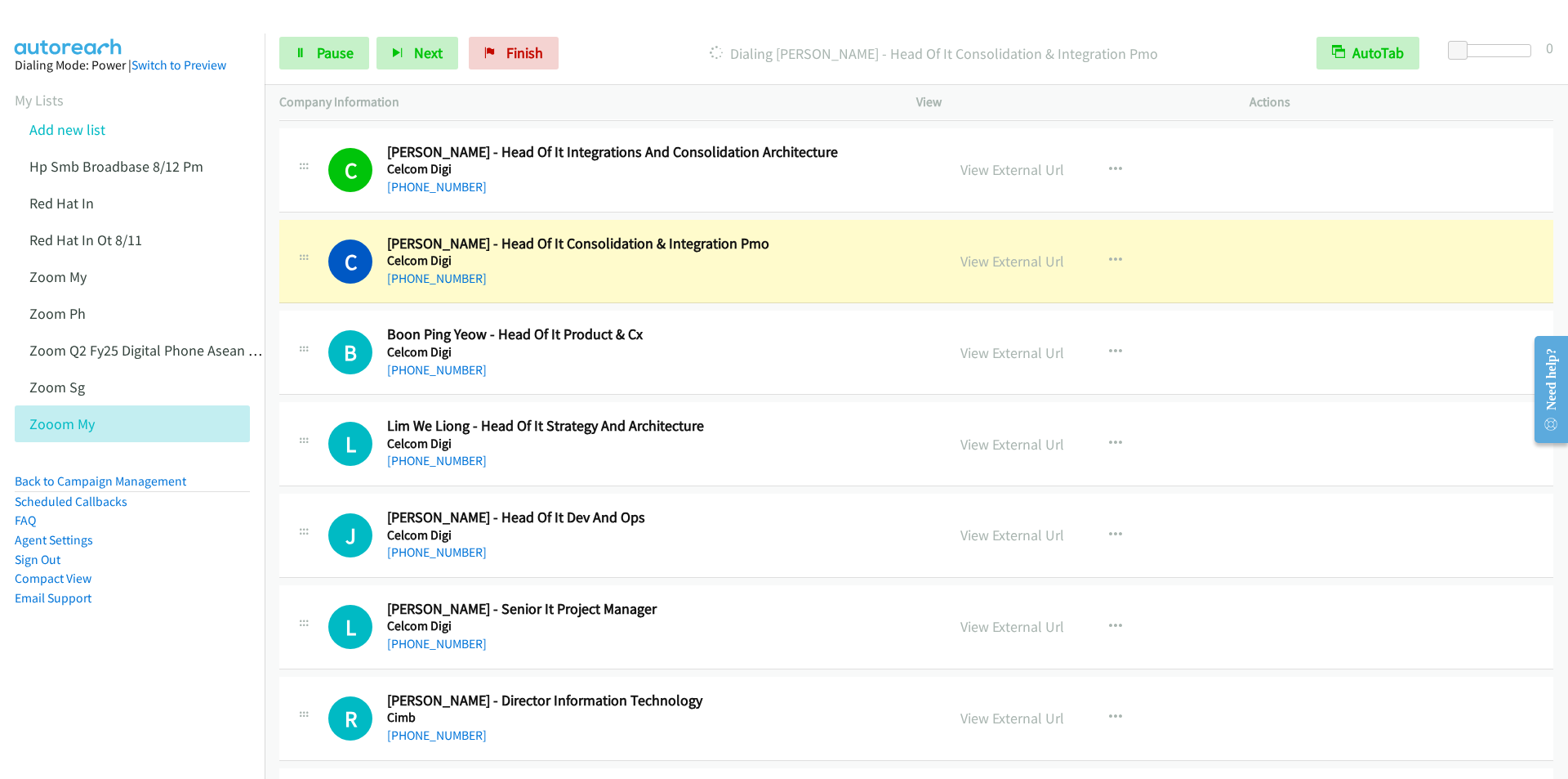
click at [688, 37] on div "Start Calls Pause Next Finish Dialing Cecilia T. - Head Of It Consolidation & I…" at bounding box center [916, 53] width 1303 height 63
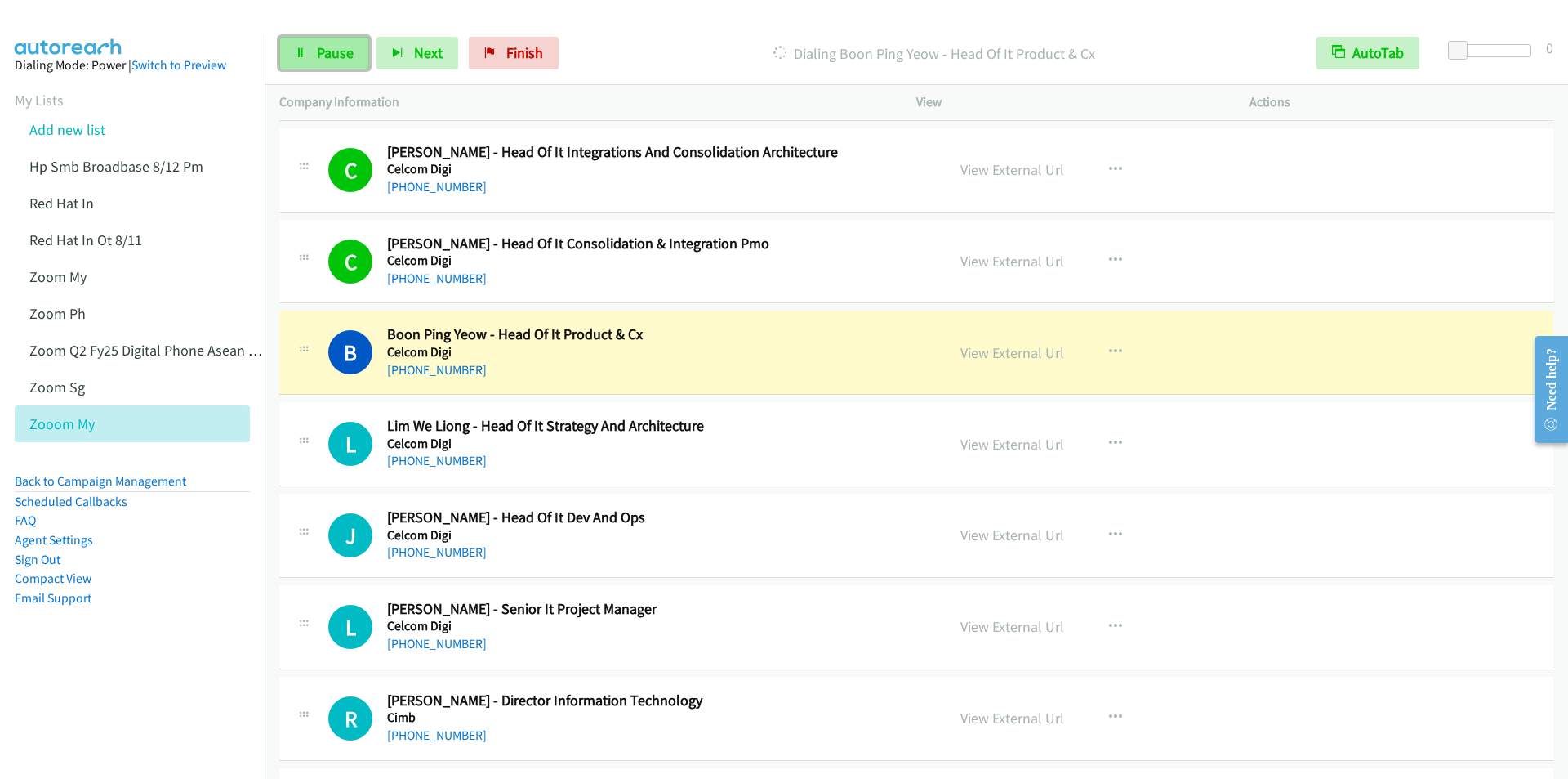
click at [320, 54] on span "Pause" at bounding box center [335, 52] width 36 height 19
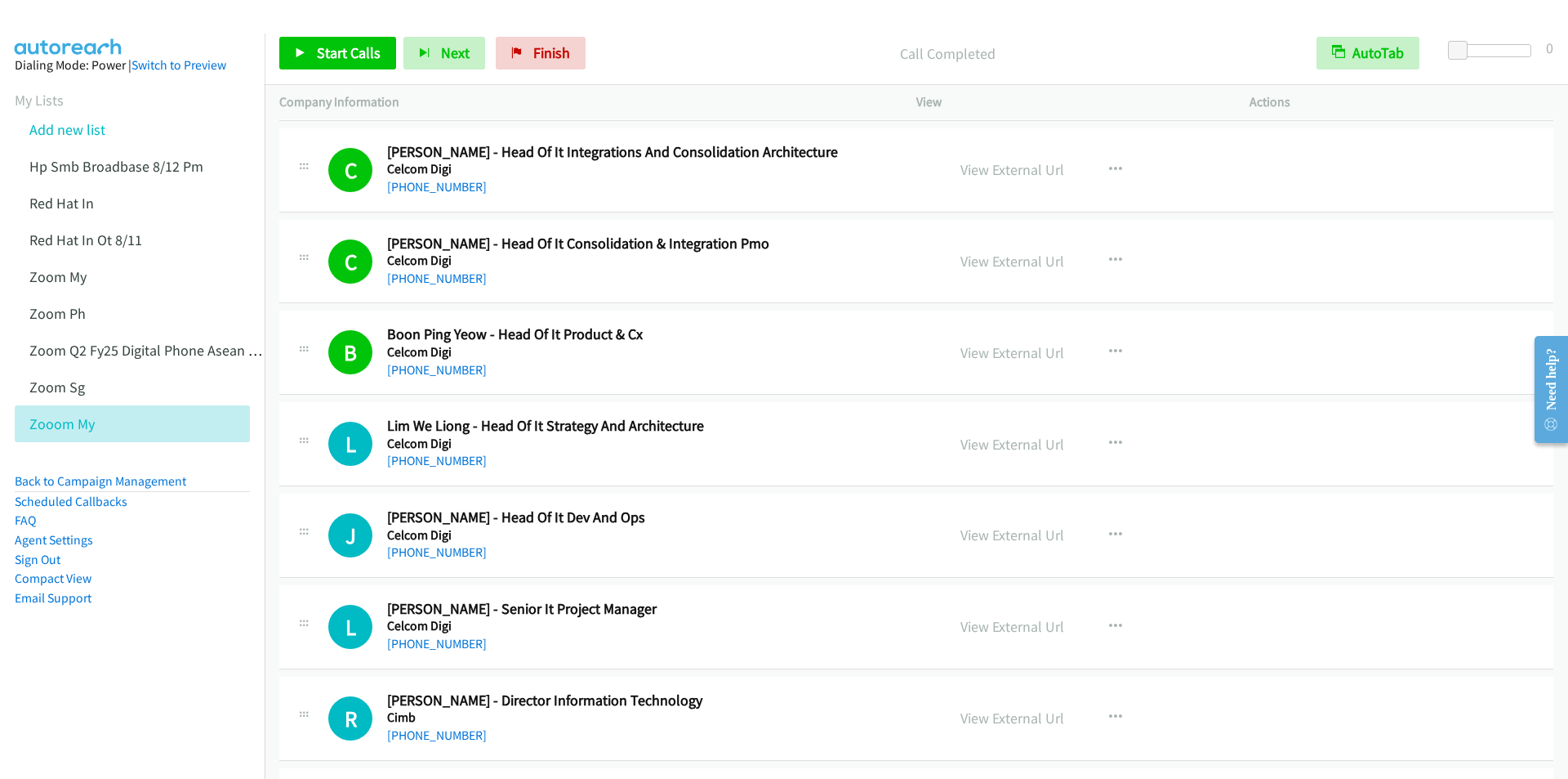
click at [731, 37] on div "Call Completed" at bounding box center [947, 52] width 709 height 33
click at [335, 42] on link "Start Calls" at bounding box center [338, 52] width 117 height 33
click at [668, 56] on p "Call Completed" at bounding box center [934, 53] width 707 height 22
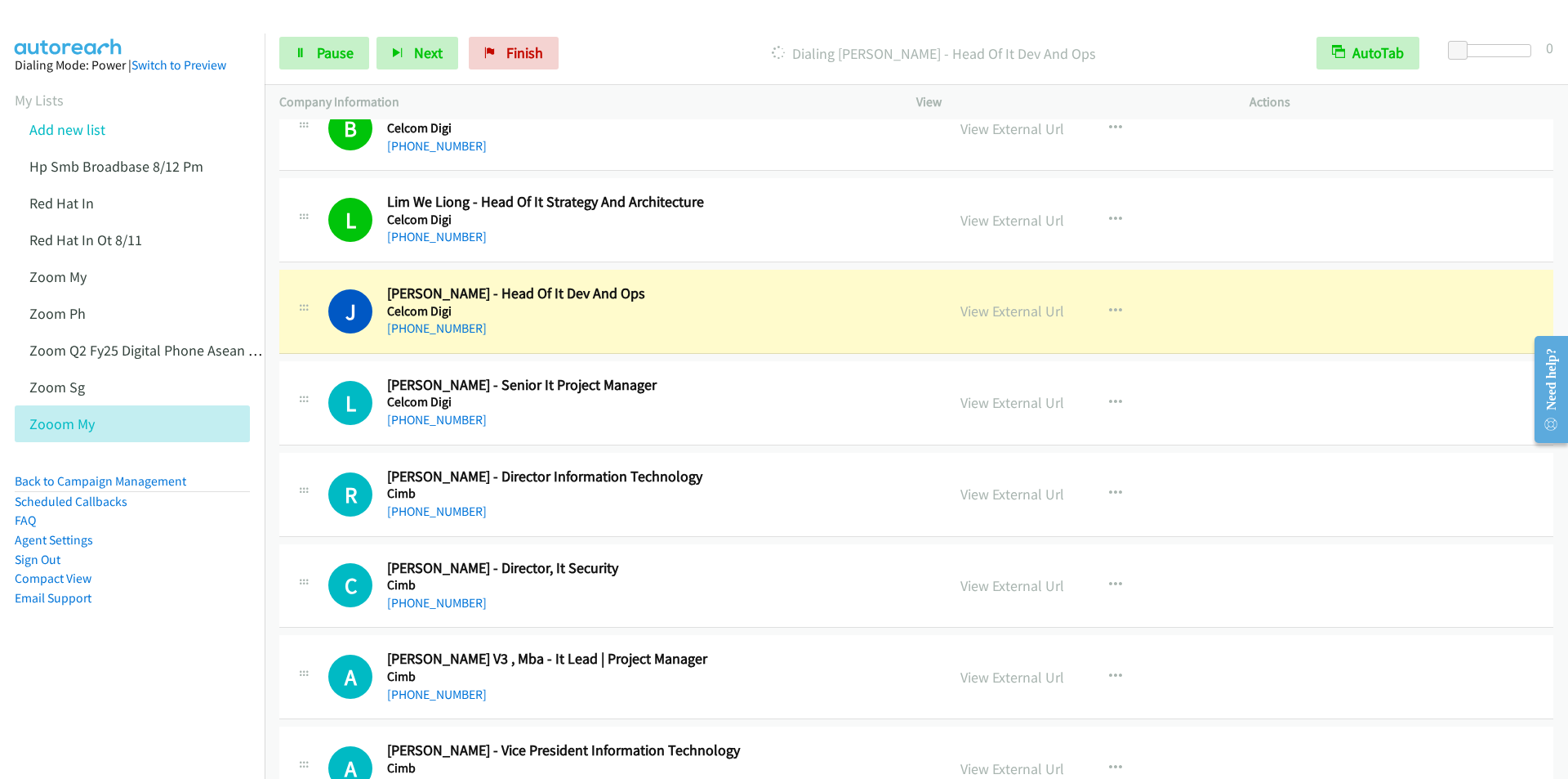
scroll to position [1144, 0]
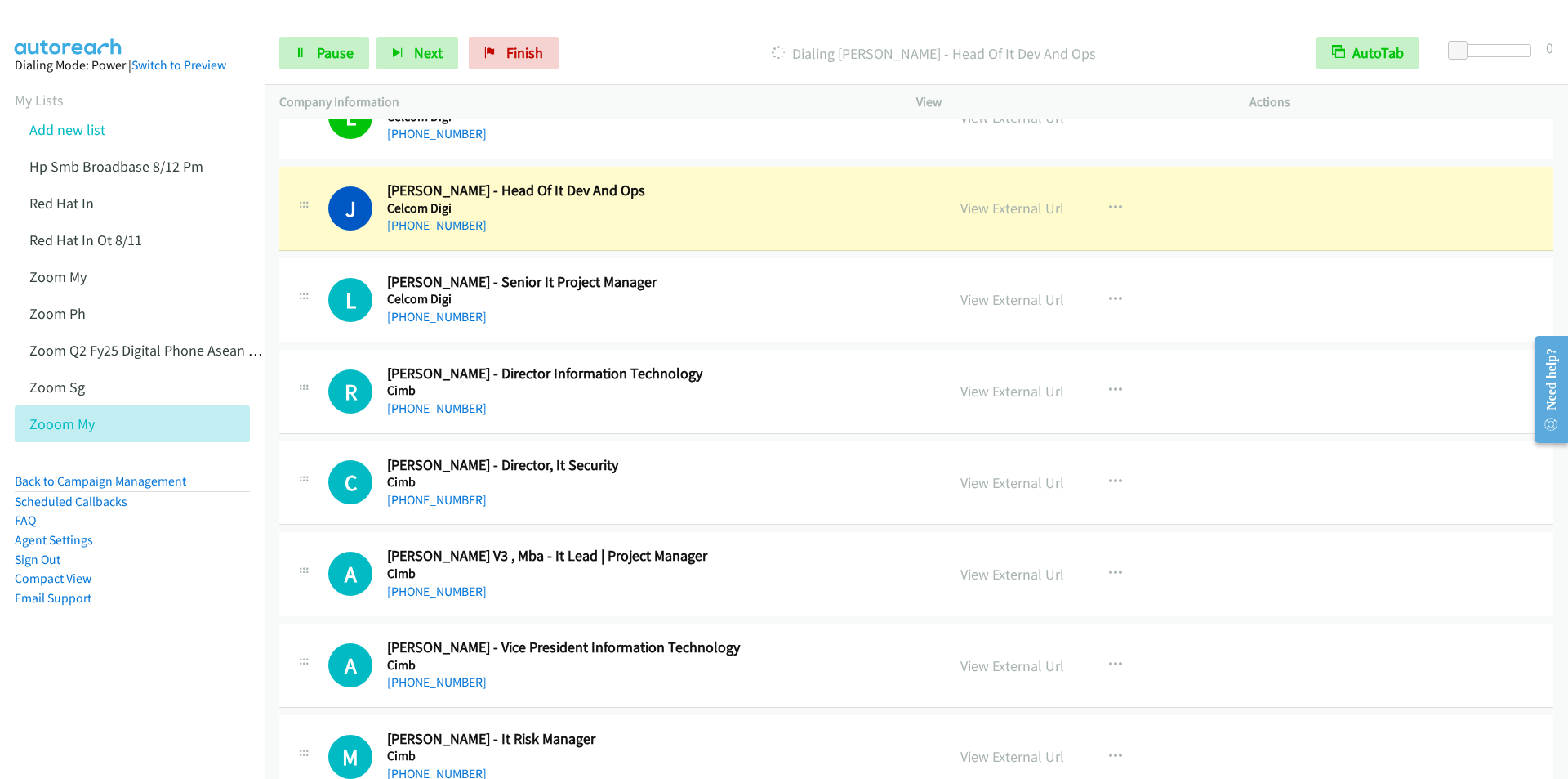
click at [622, 85] on div "Company Information" at bounding box center [582, 102] width 637 height 35
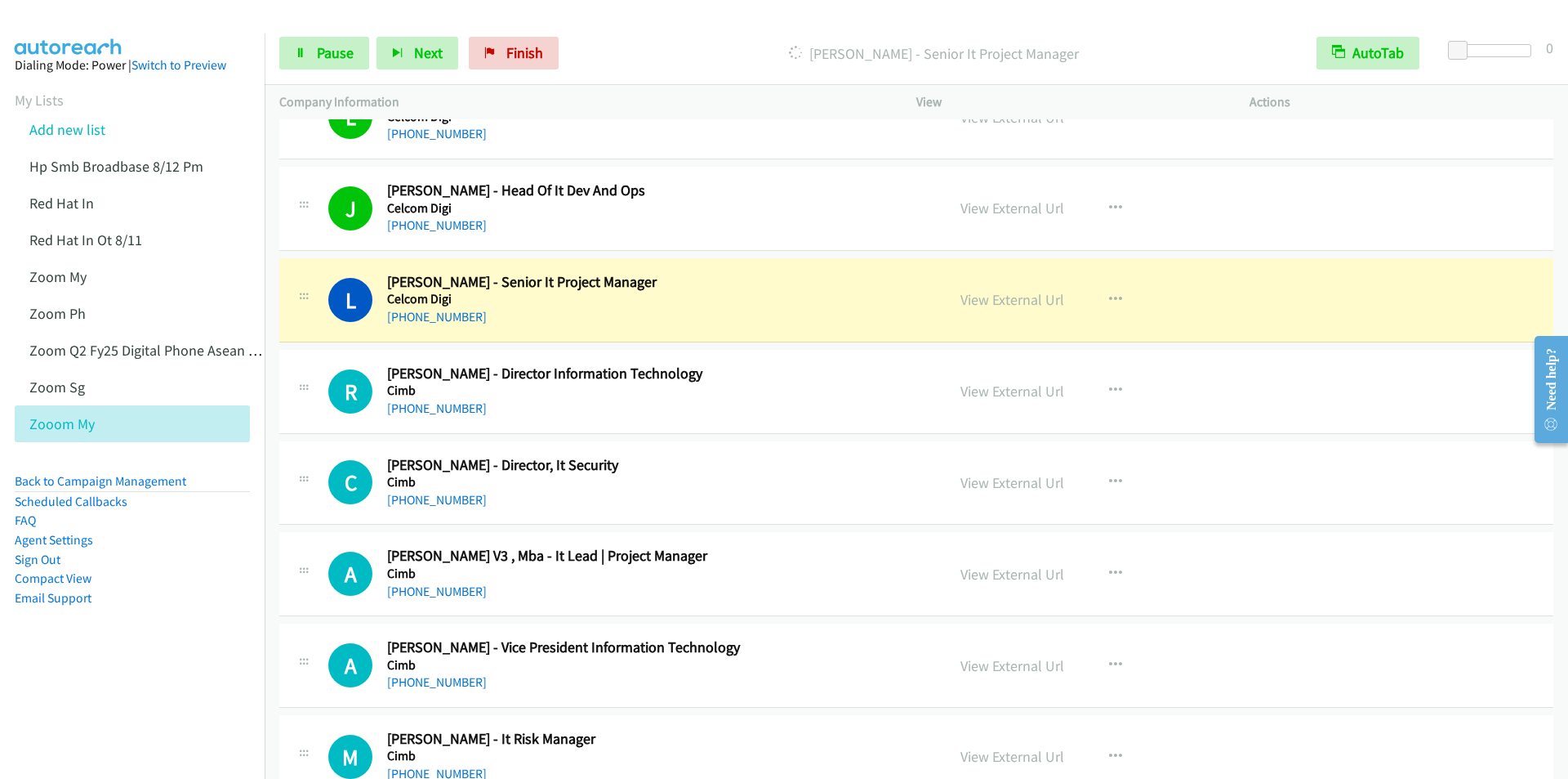
click at [653, 15] on div at bounding box center [777, 31] width 1554 height 63
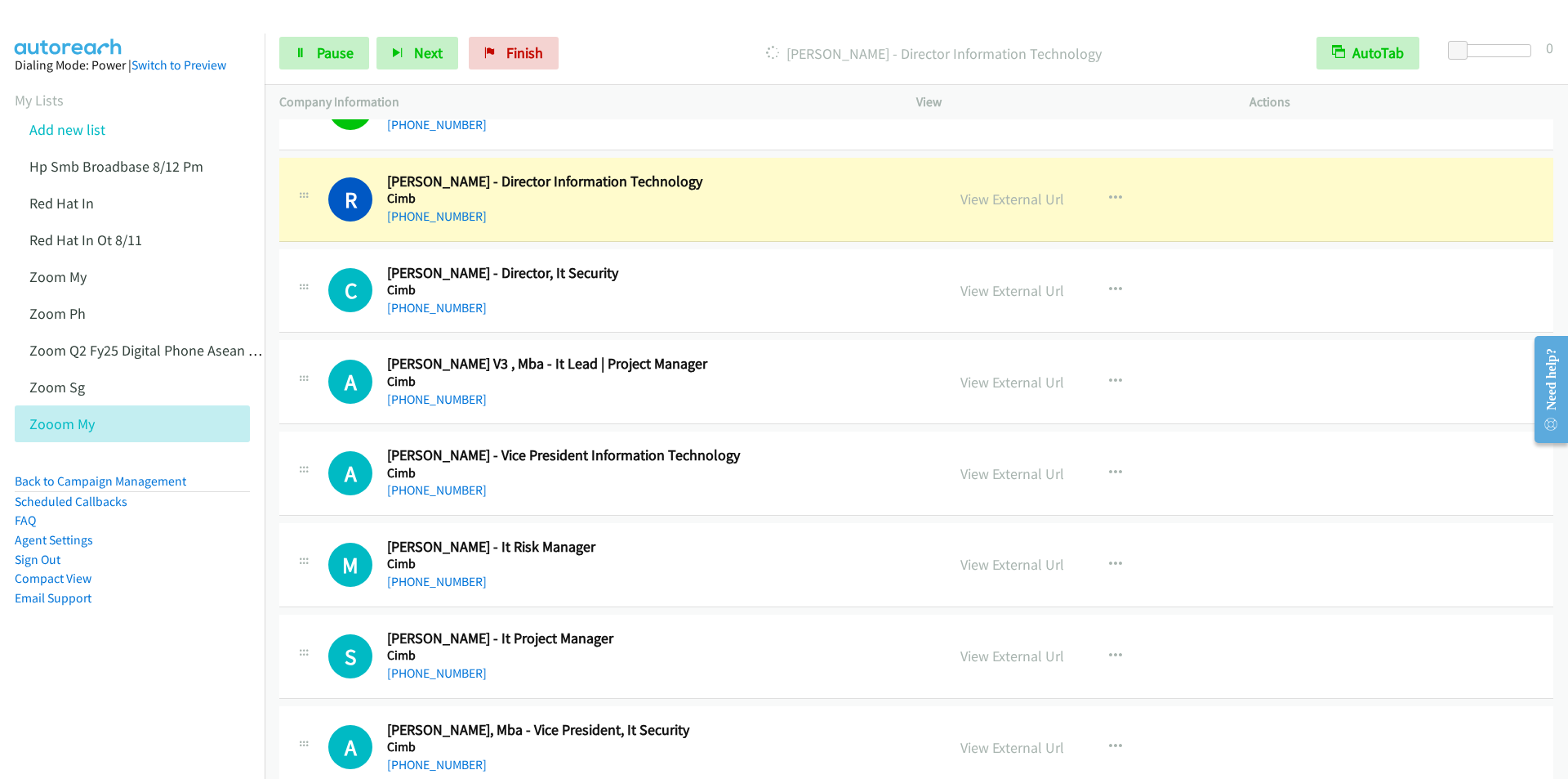
scroll to position [1308, 0]
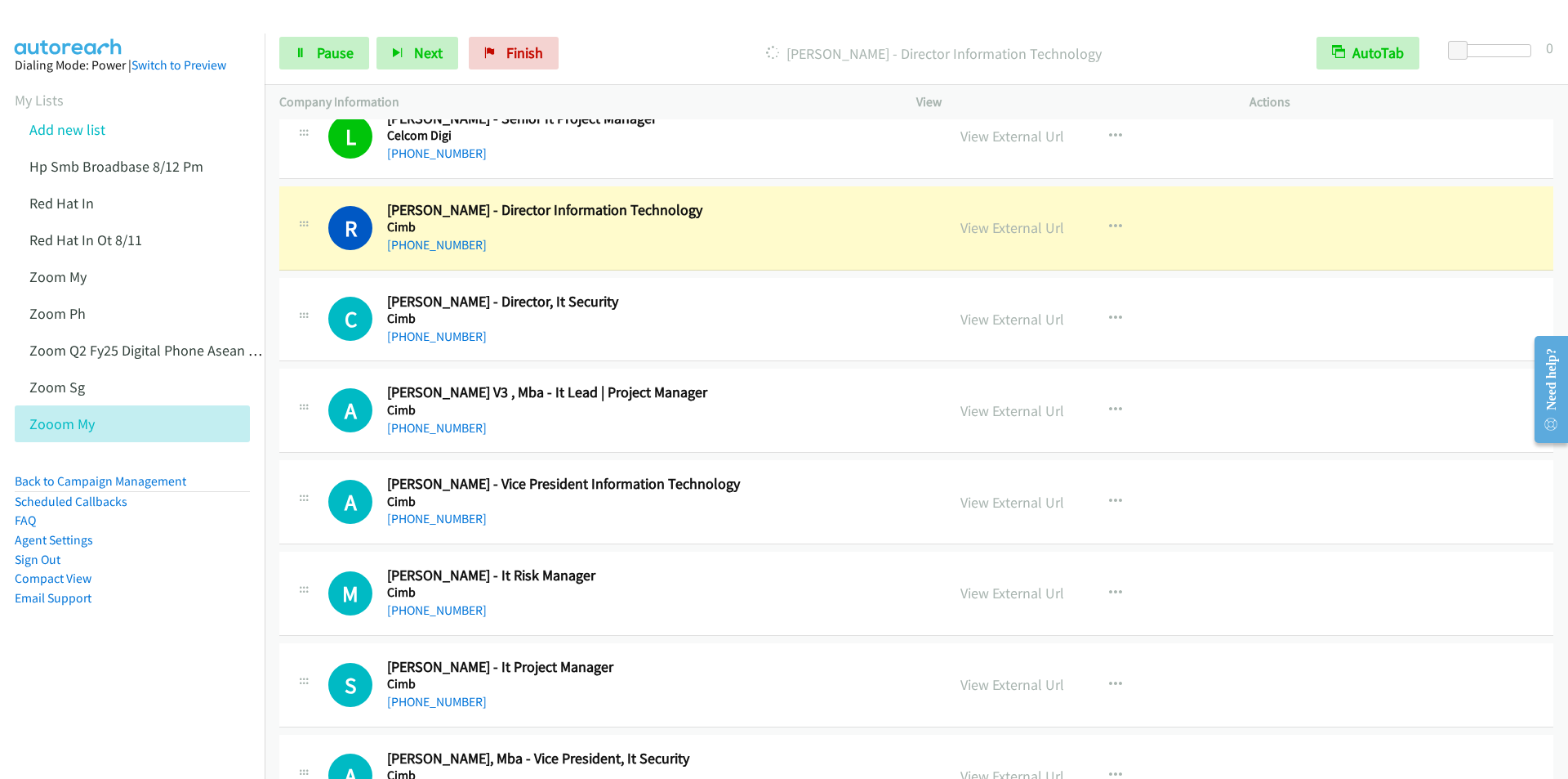
click at [664, 41] on div "Dialing Rajendran Muniyandee - Director Information Technology" at bounding box center [933, 52] width 736 height 33
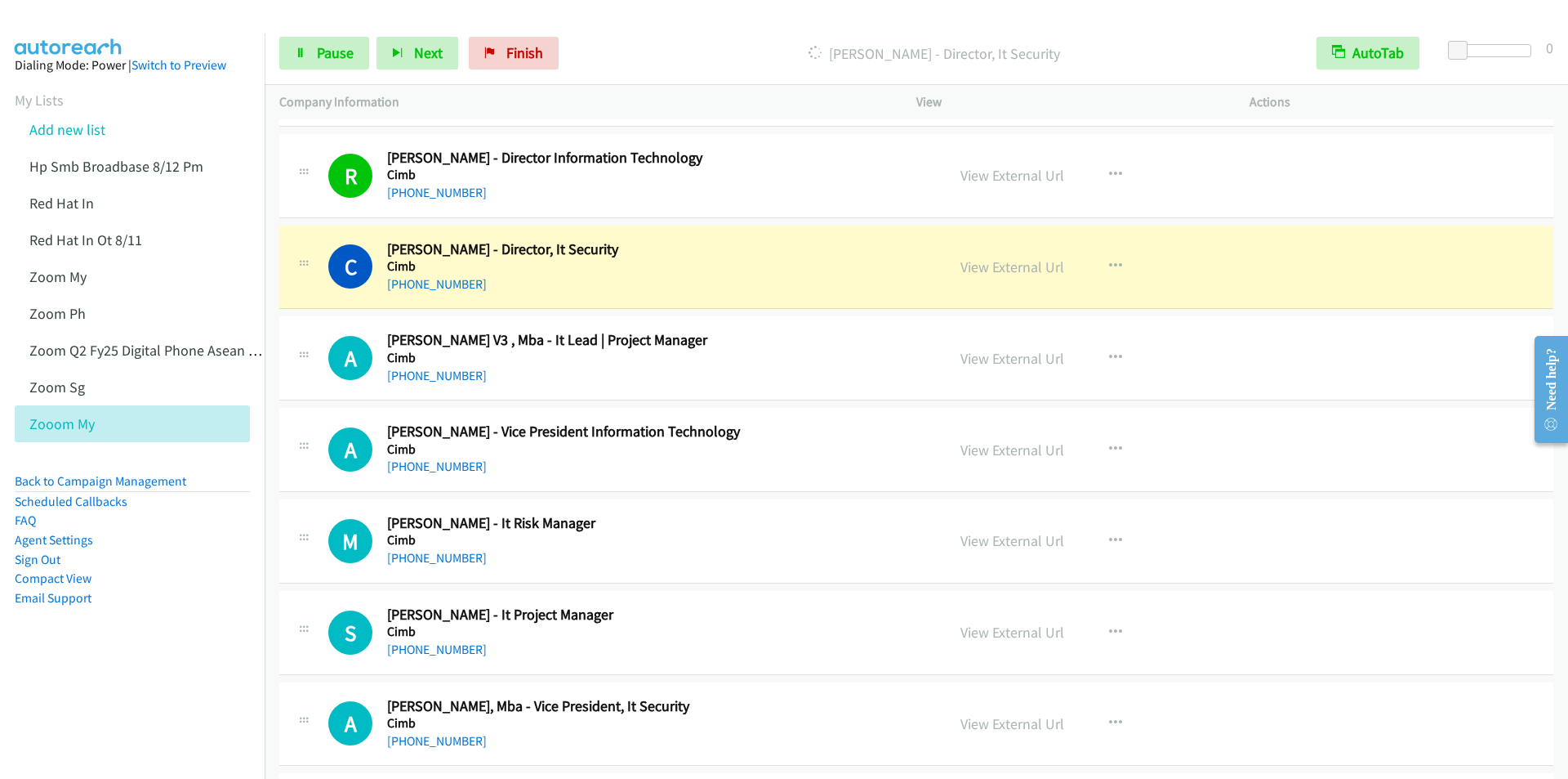
scroll to position [1389, 0]
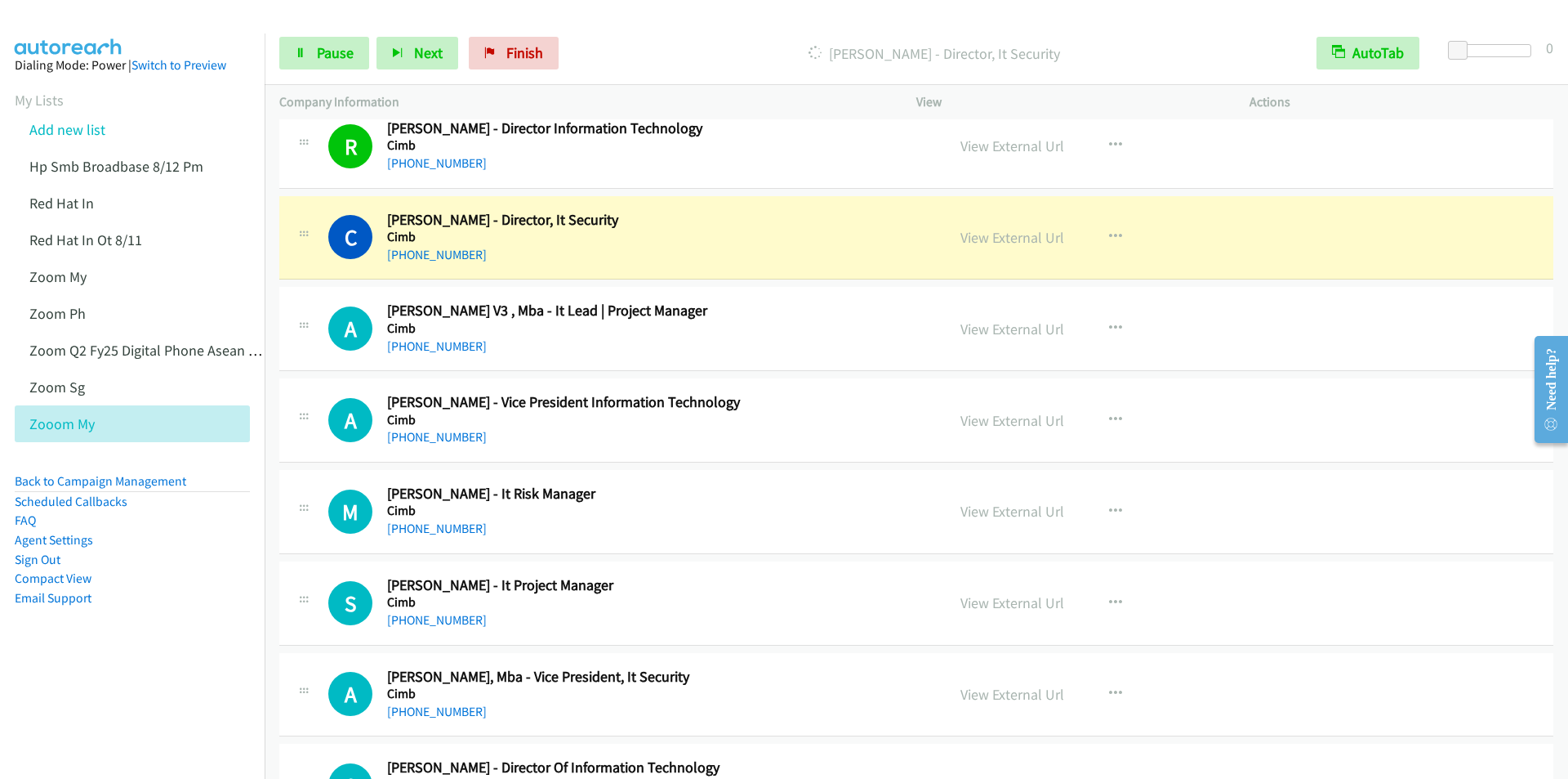
click at [672, 37] on div "Dialing Choo K. - Director, It Security" at bounding box center [933, 52] width 736 height 33
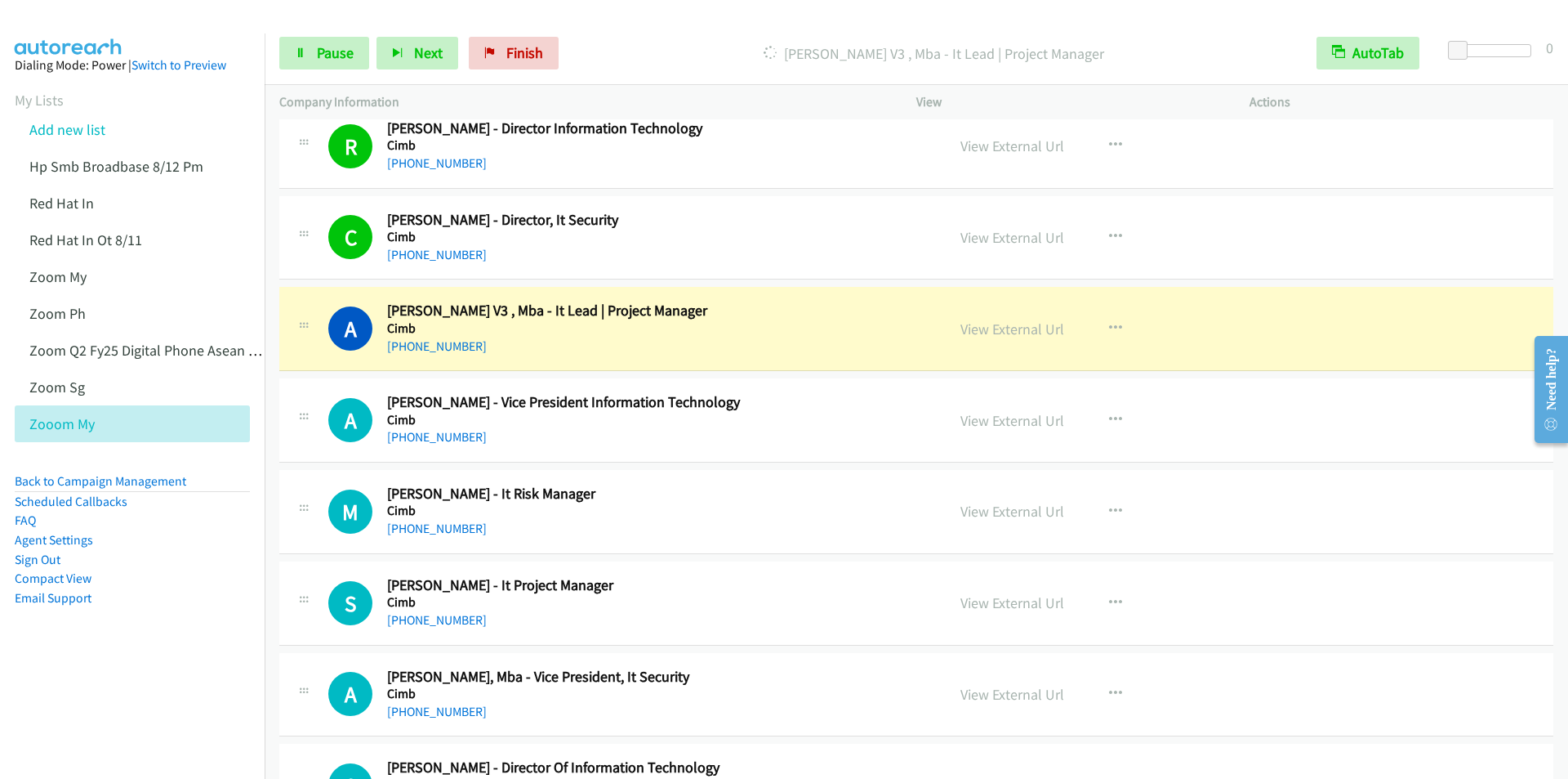
click at [693, 15] on div at bounding box center [777, 31] width 1554 height 63
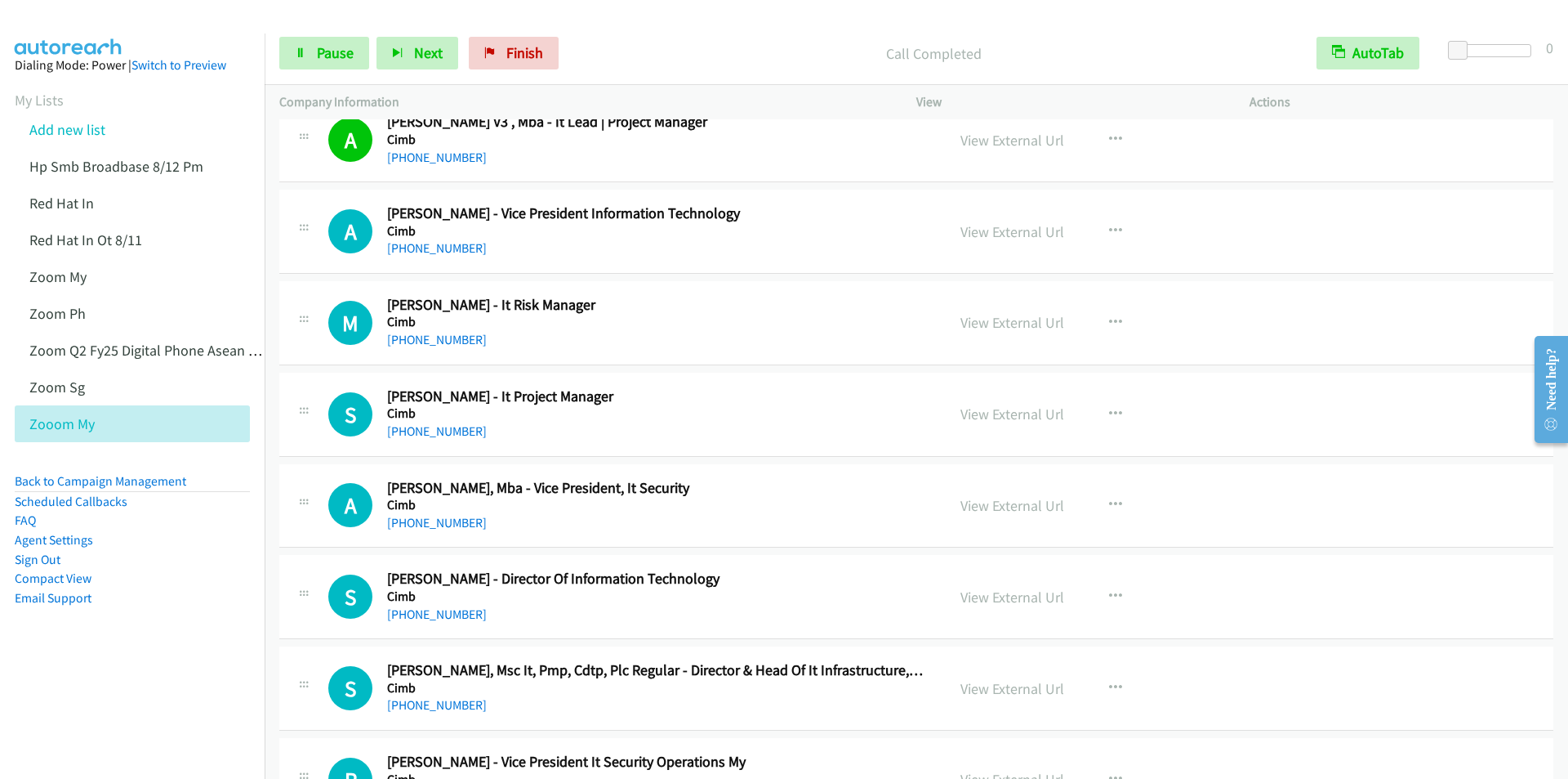
scroll to position [1553, 0]
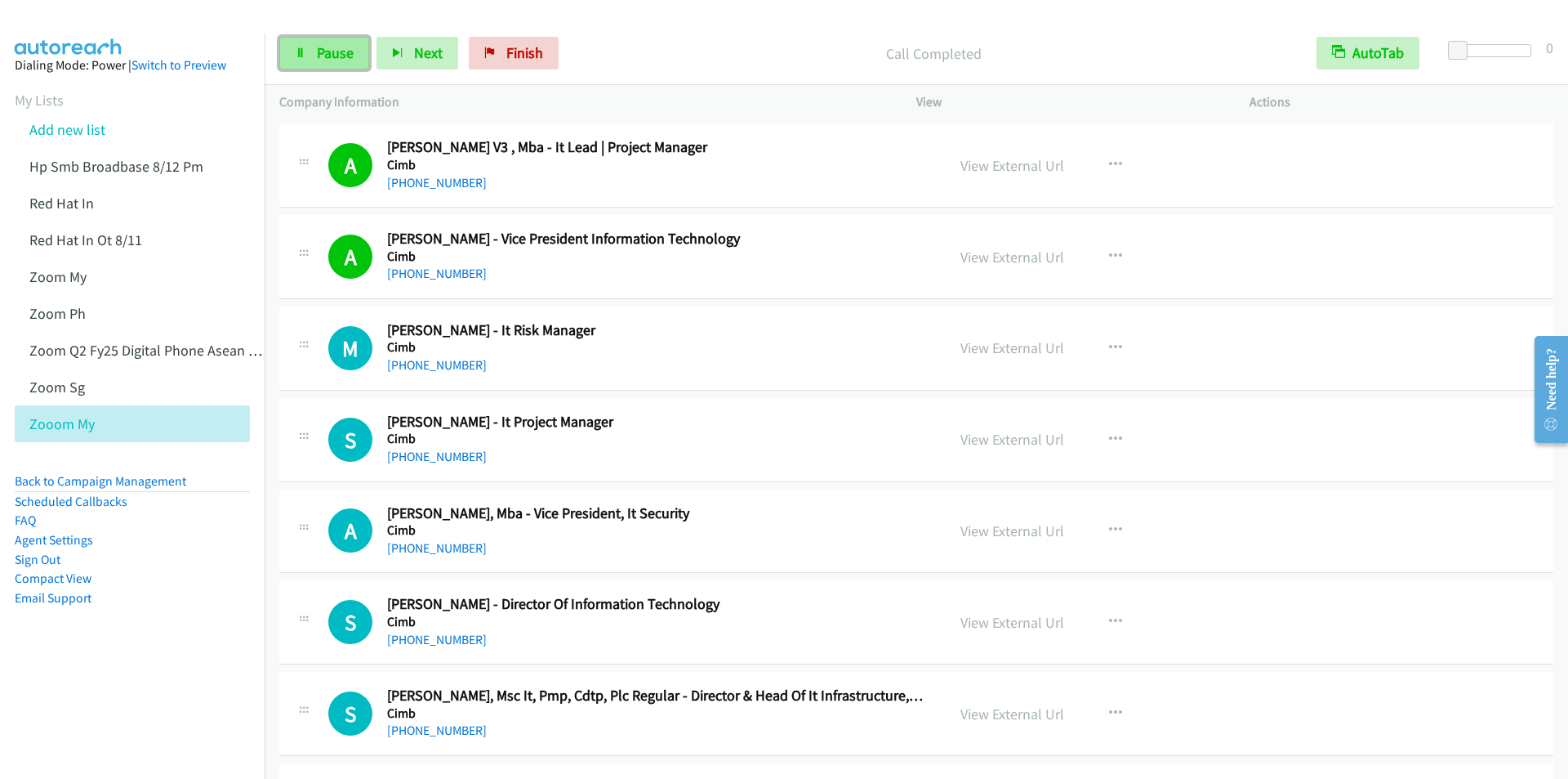
click at [329, 58] on span "Pause" at bounding box center [335, 52] width 36 height 19
click at [341, 46] on span "Start Calls" at bounding box center [349, 52] width 64 height 19
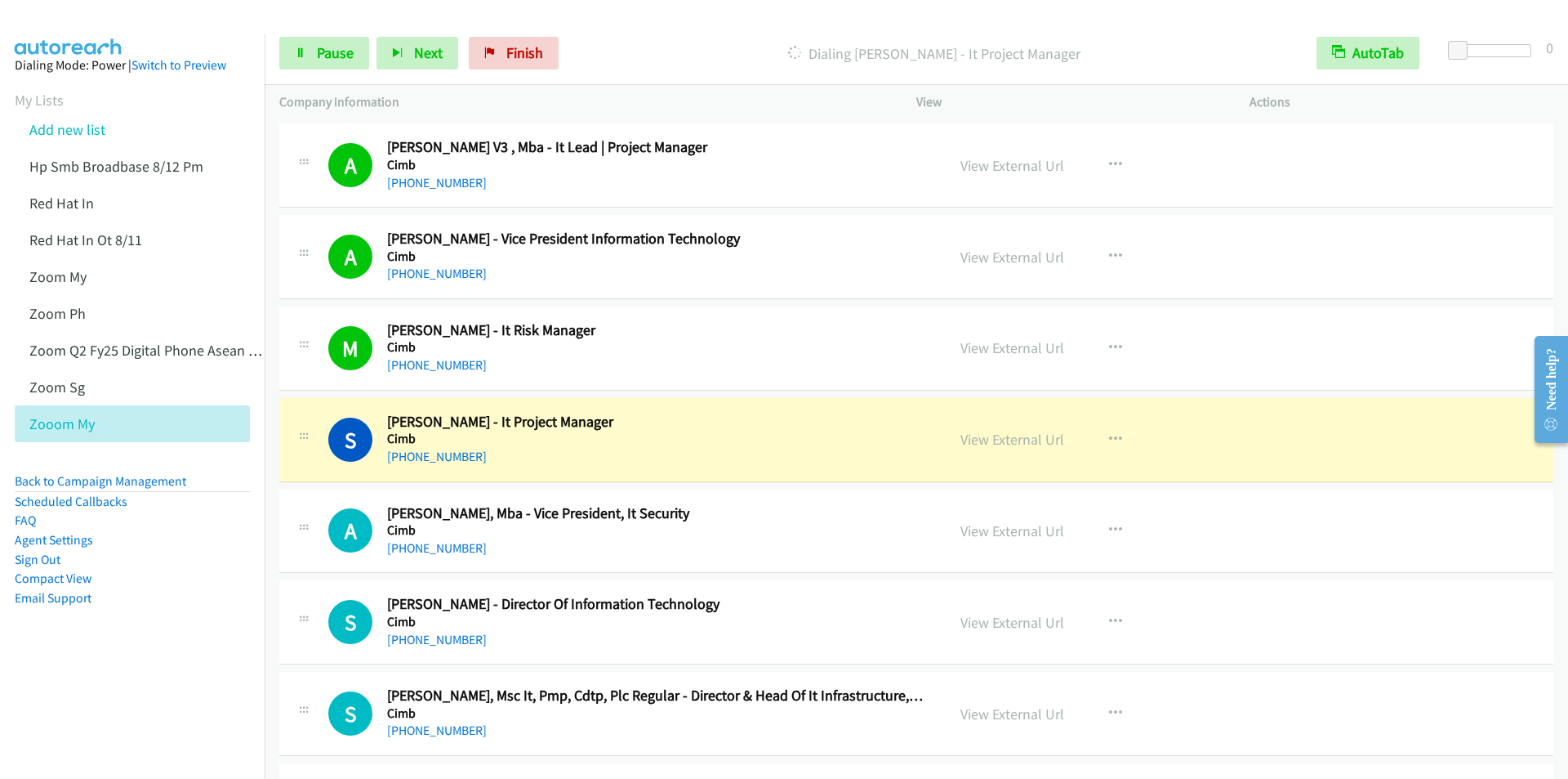
click at [645, 43] on p "Dialing Siti Fathiyah Abd Gani - It Project Manager" at bounding box center [934, 53] width 707 height 22
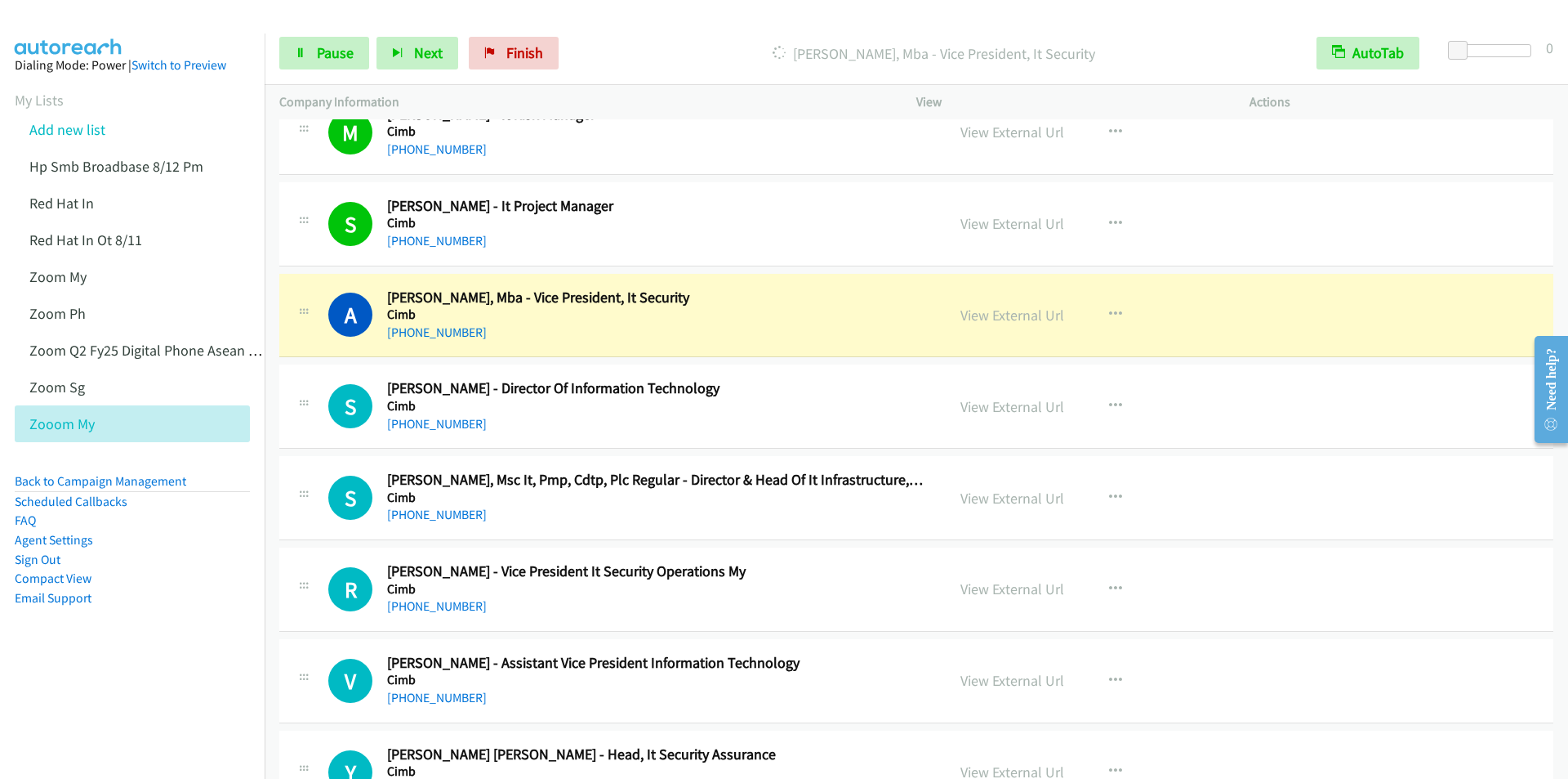
scroll to position [1798, 0]
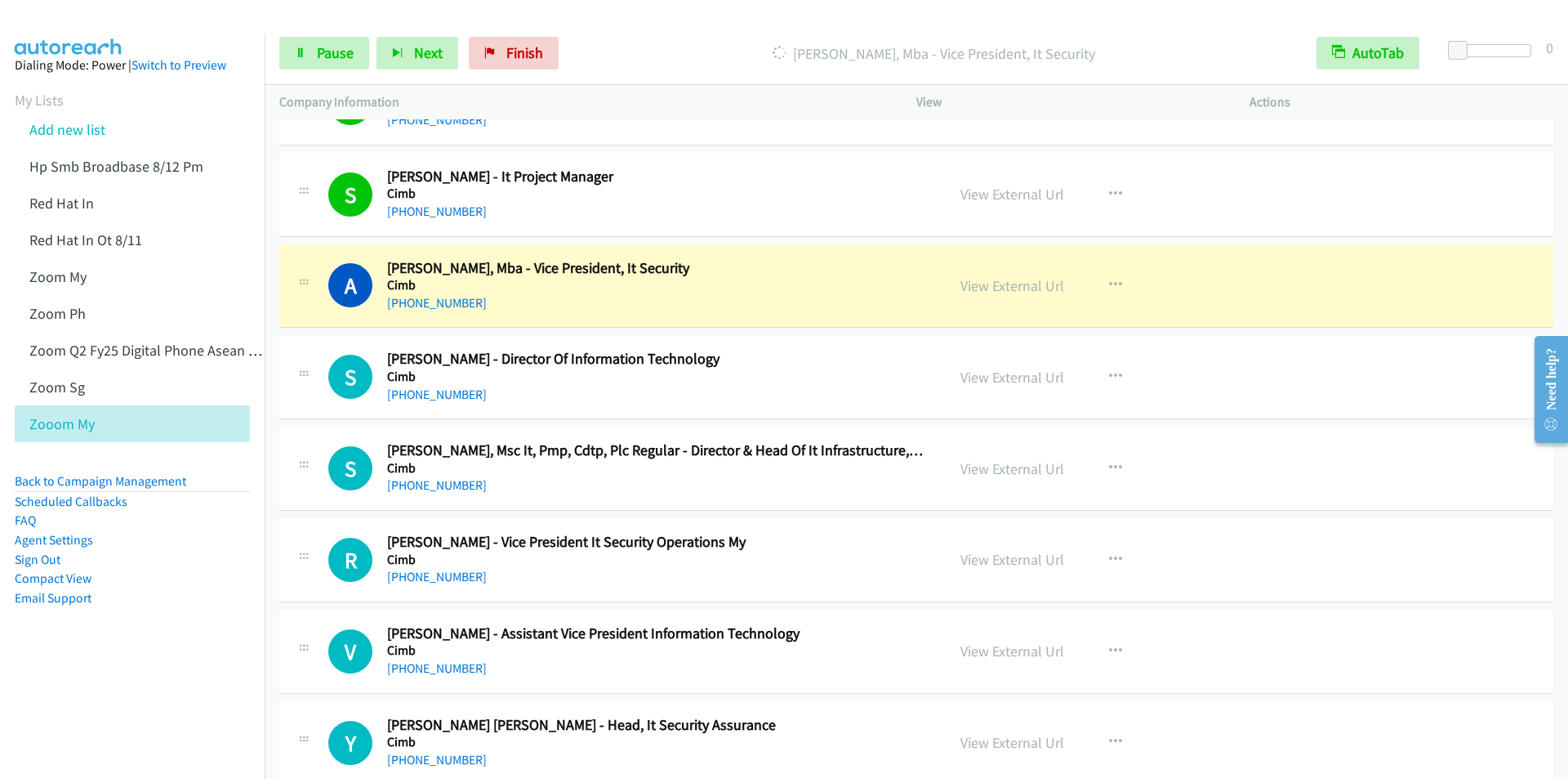
click at [632, 28] on div "Start Calls Pause Next Finish Dialing Adam Chua, Mba - Vice President, It Secur…" at bounding box center [916, 53] width 1303 height 63
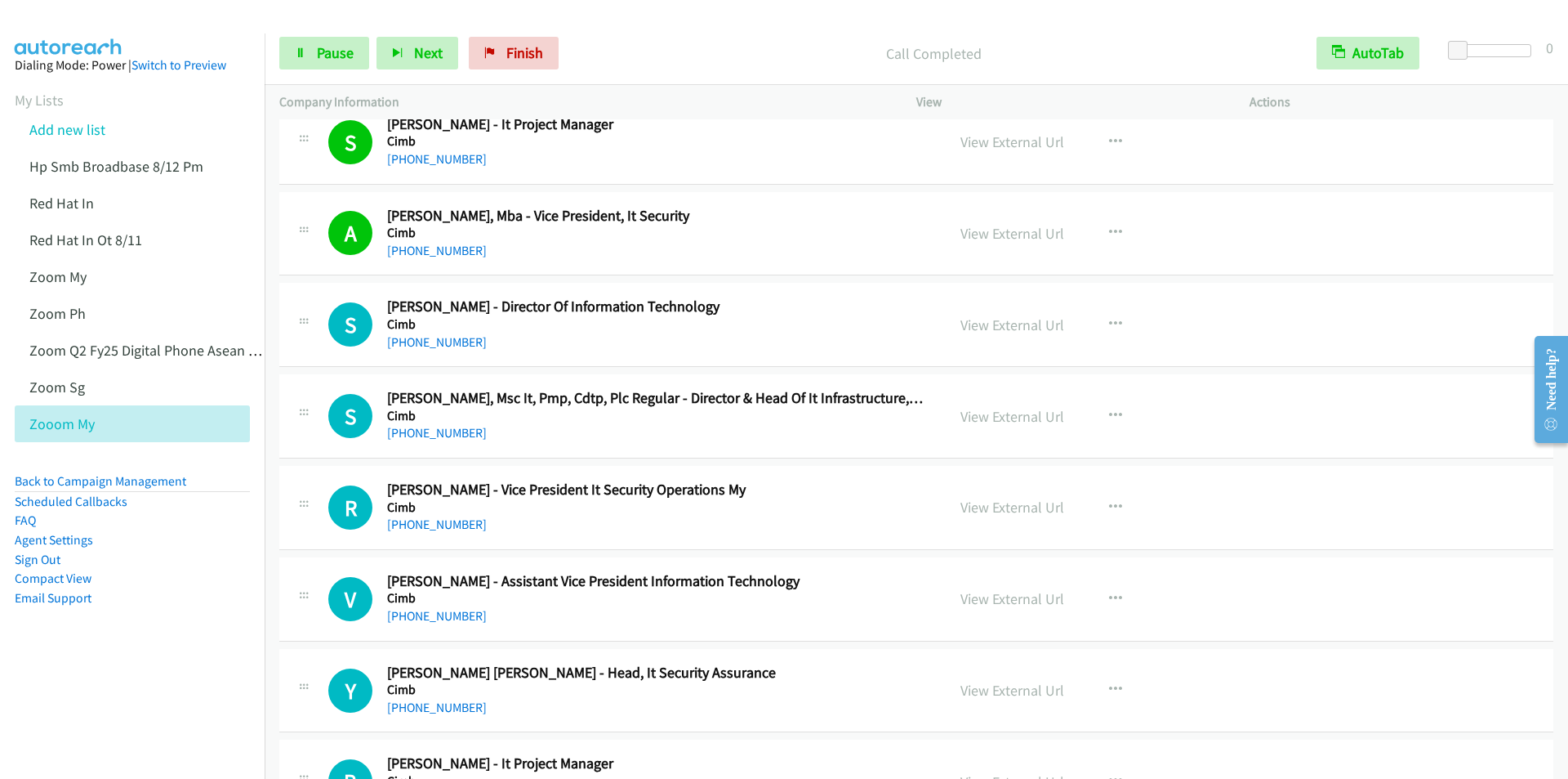
scroll to position [1880, 0]
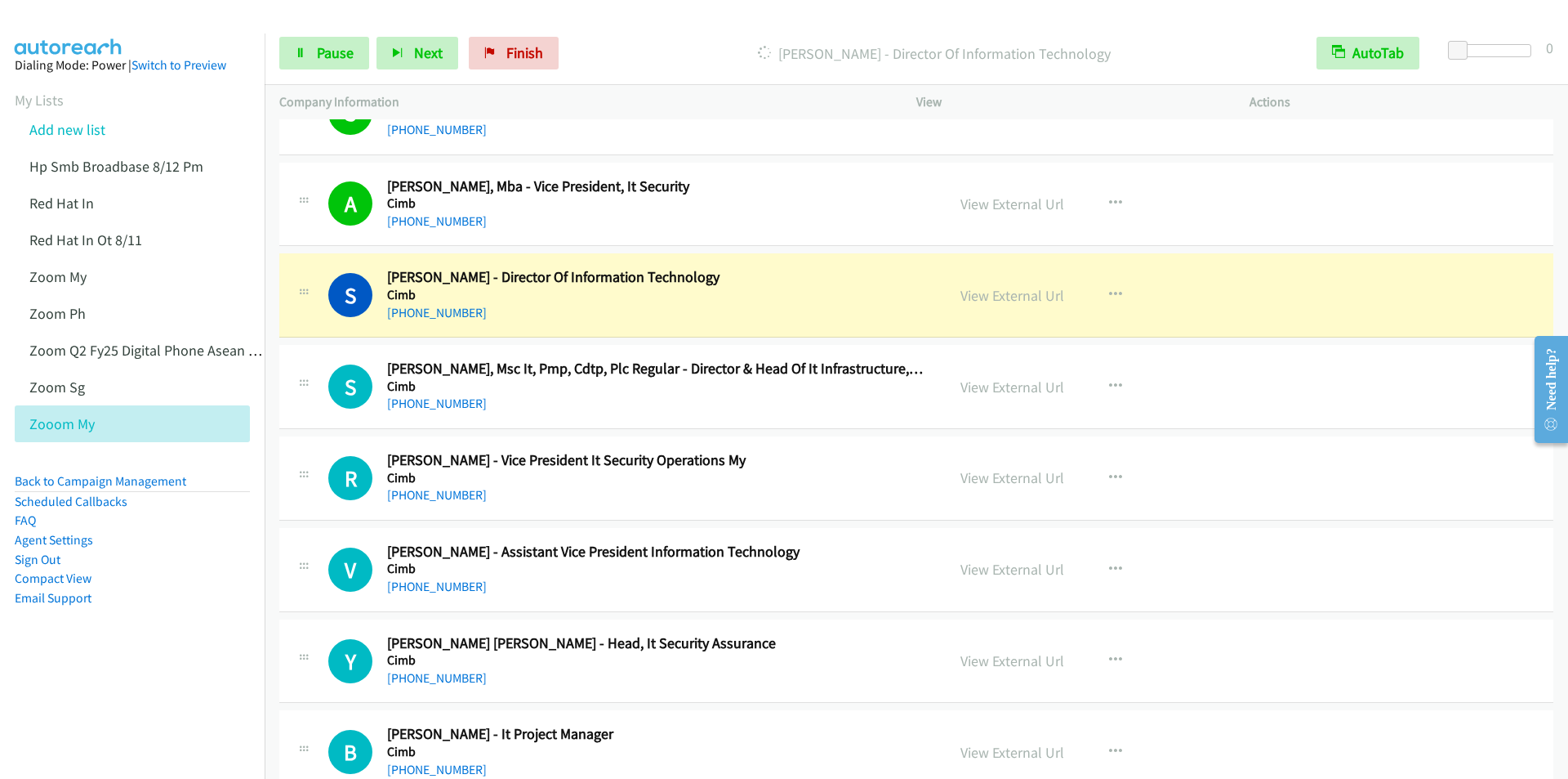
click at [677, 25] on div "Start Calls Pause Next Finish Dialing Sumathi Nadarajah - Director Of Informati…" at bounding box center [916, 53] width 1303 height 63
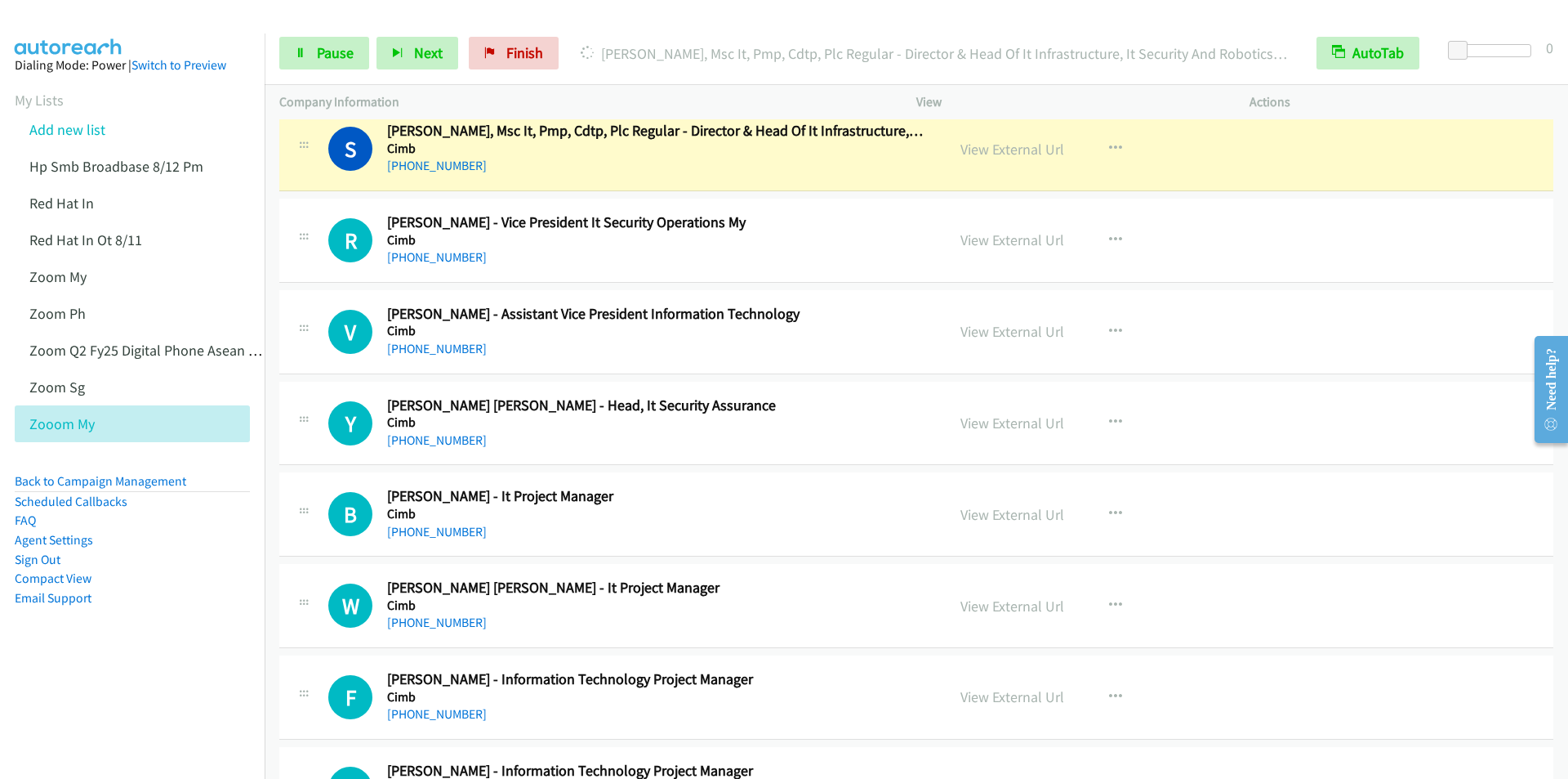
scroll to position [2125, 0]
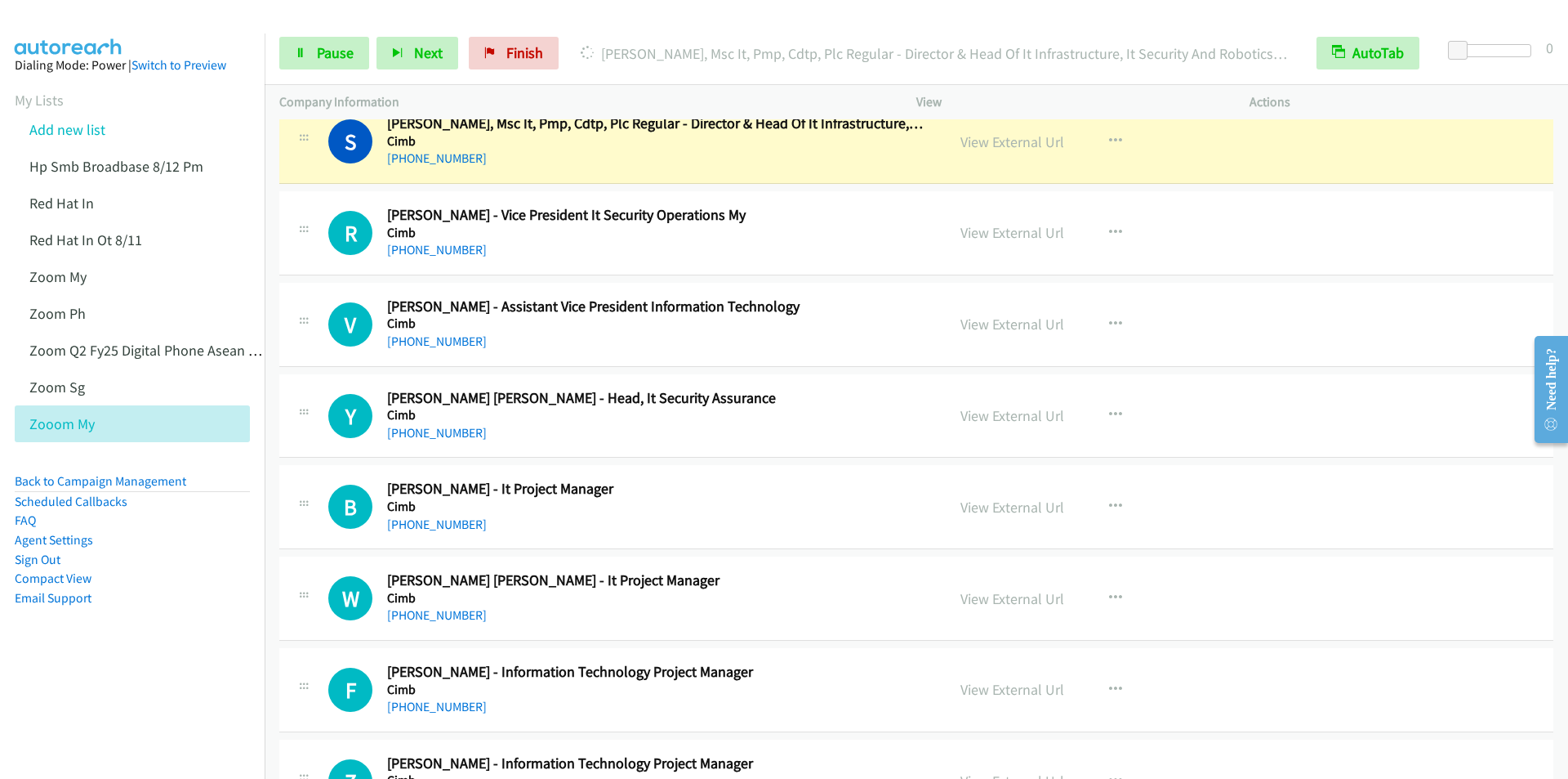
click at [673, 20] on div at bounding box center [777, 31] width 1554 height 63
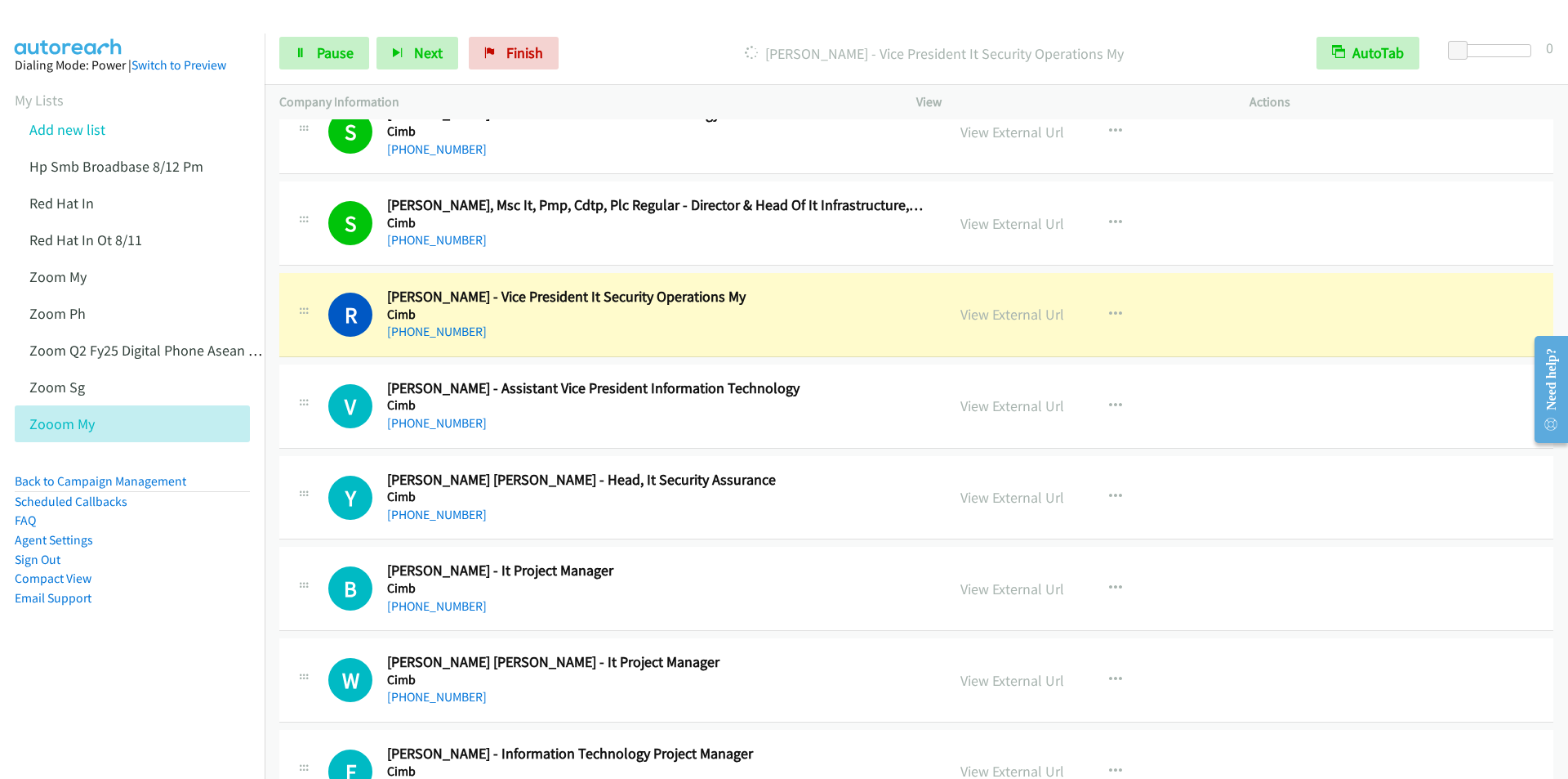
click at [648, 49] on p "Dialing Raamesh Aramugam - Vice President It Security Operations My" at bounding box center [934, 53] width 707 height 22
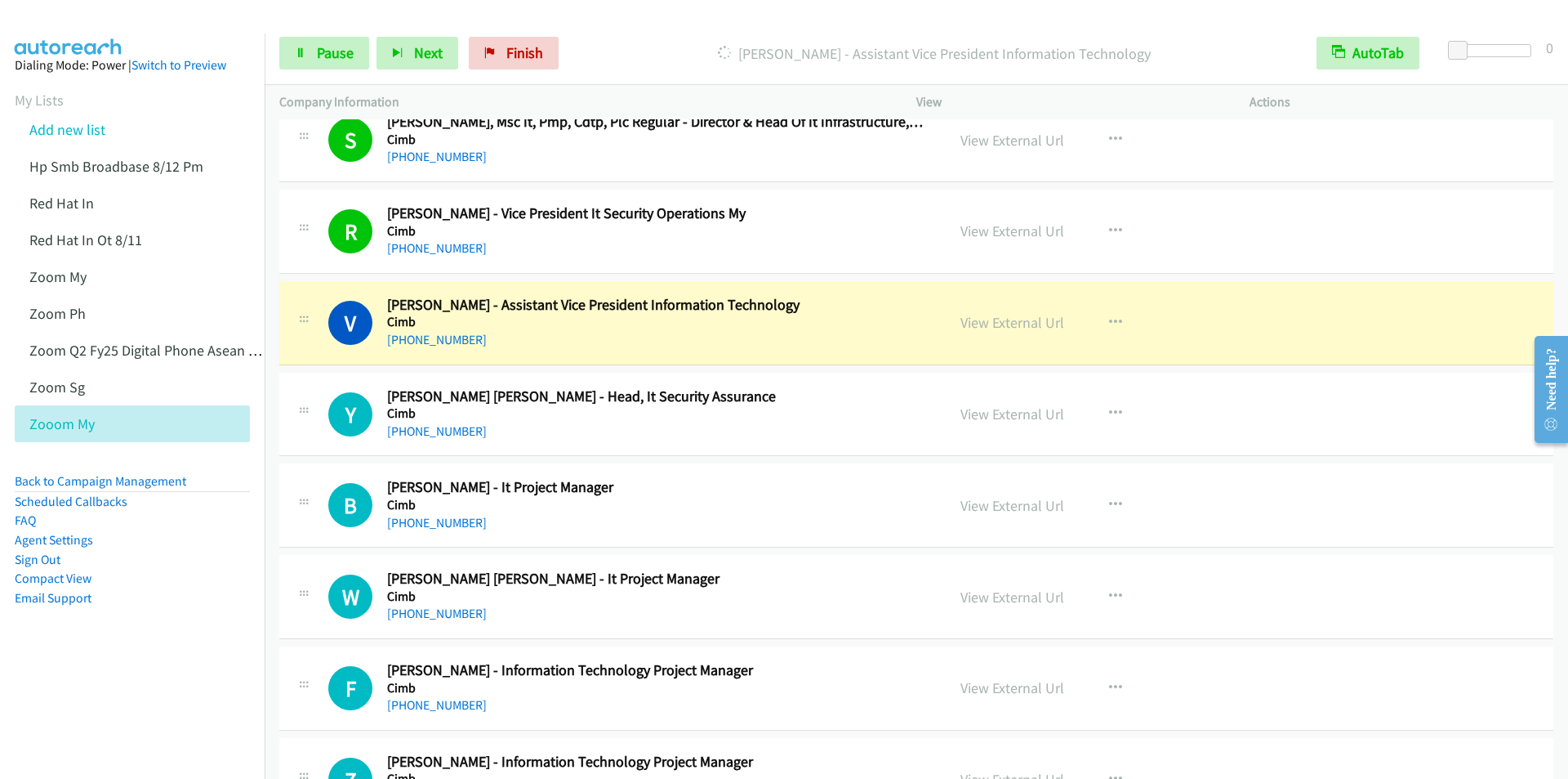
scroll to position [2206, 0]
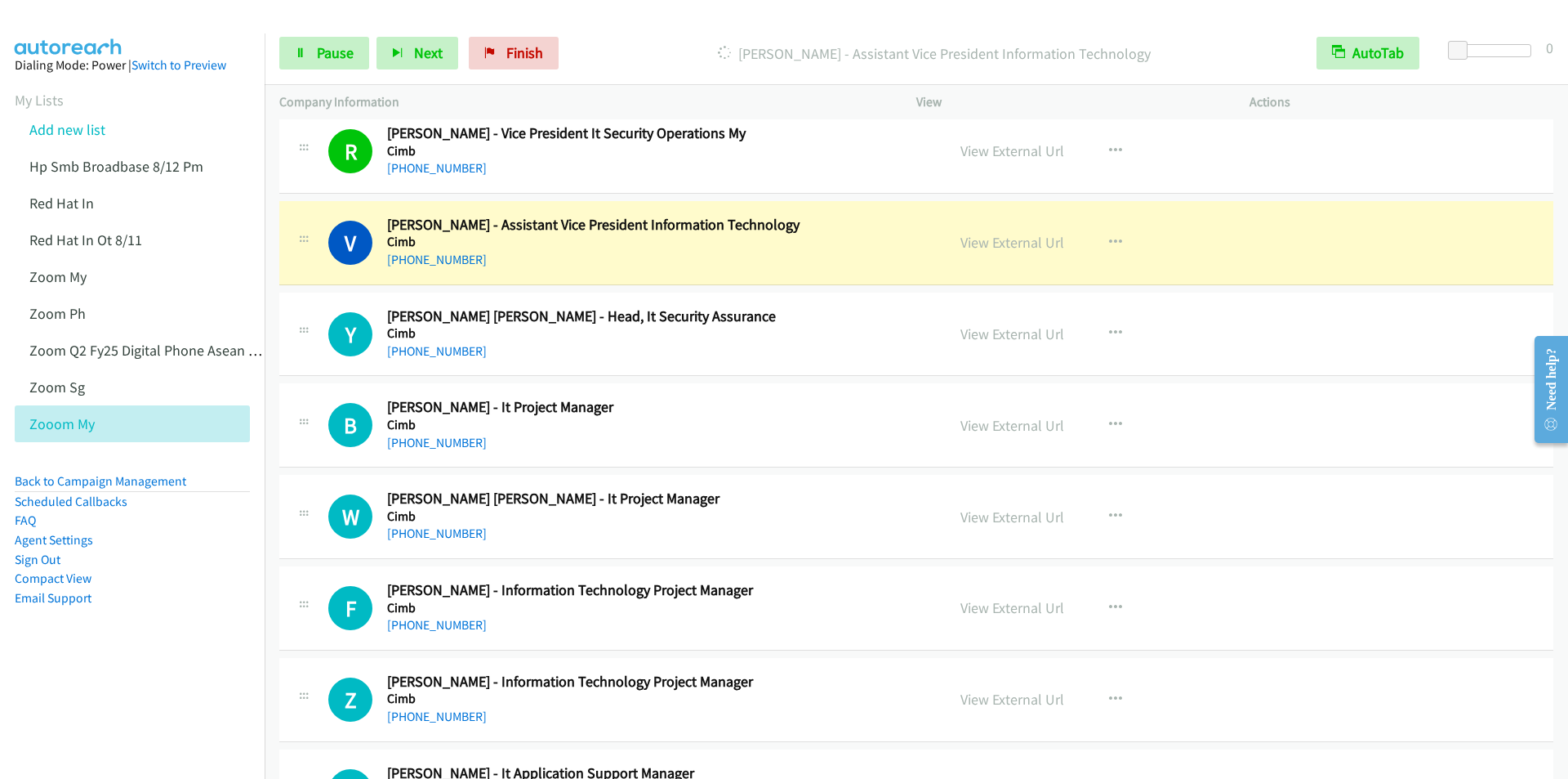
click at [645, 31] on div "Start Calls Pause Next Finish Dialing Vincent Tiew - Assistant Vice President I…" at bounding box center [916, 53] width 1303 height 63
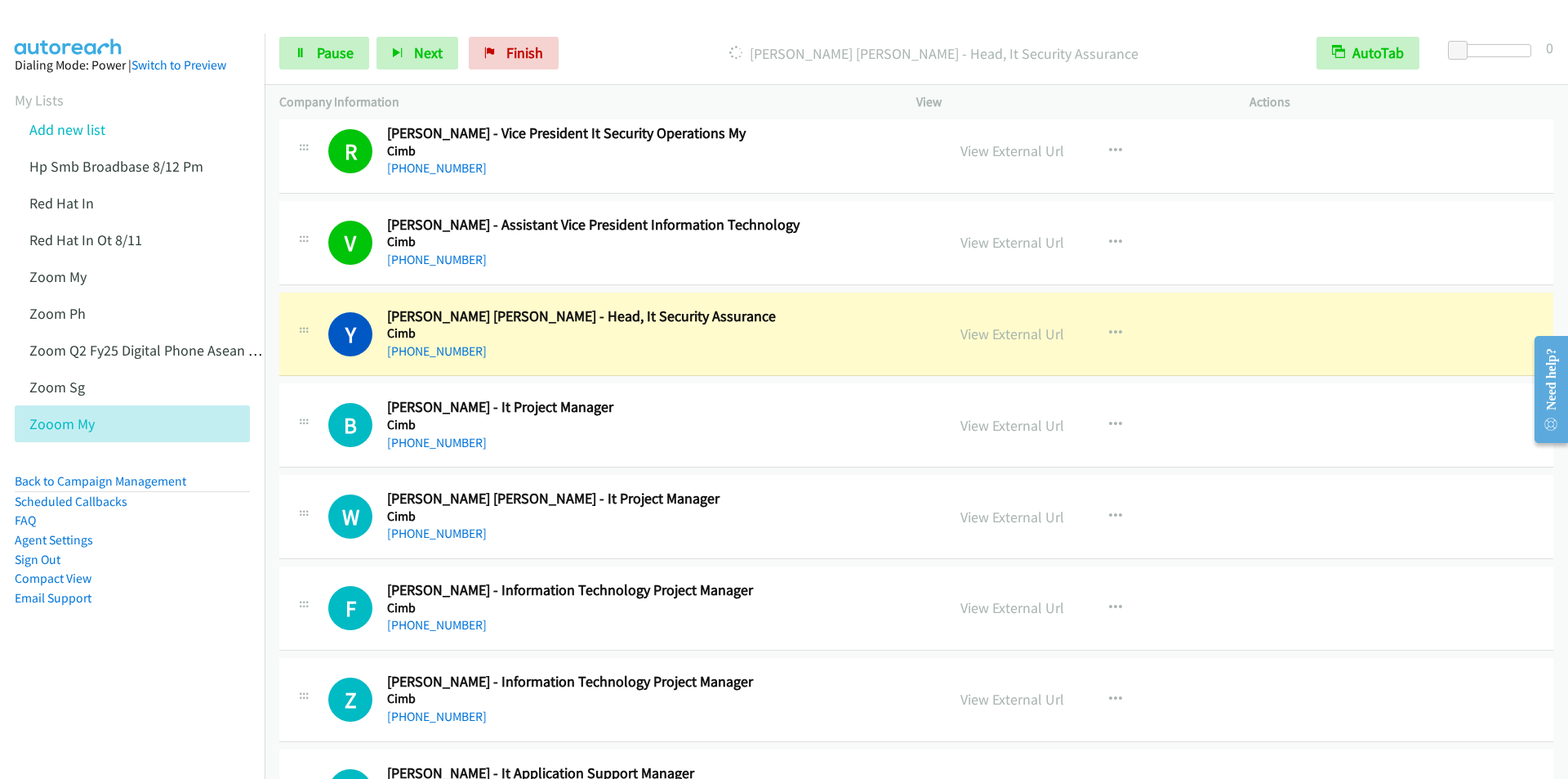
click at [657, 18] on div at bounding box center [777, 31] width 1554 height 63
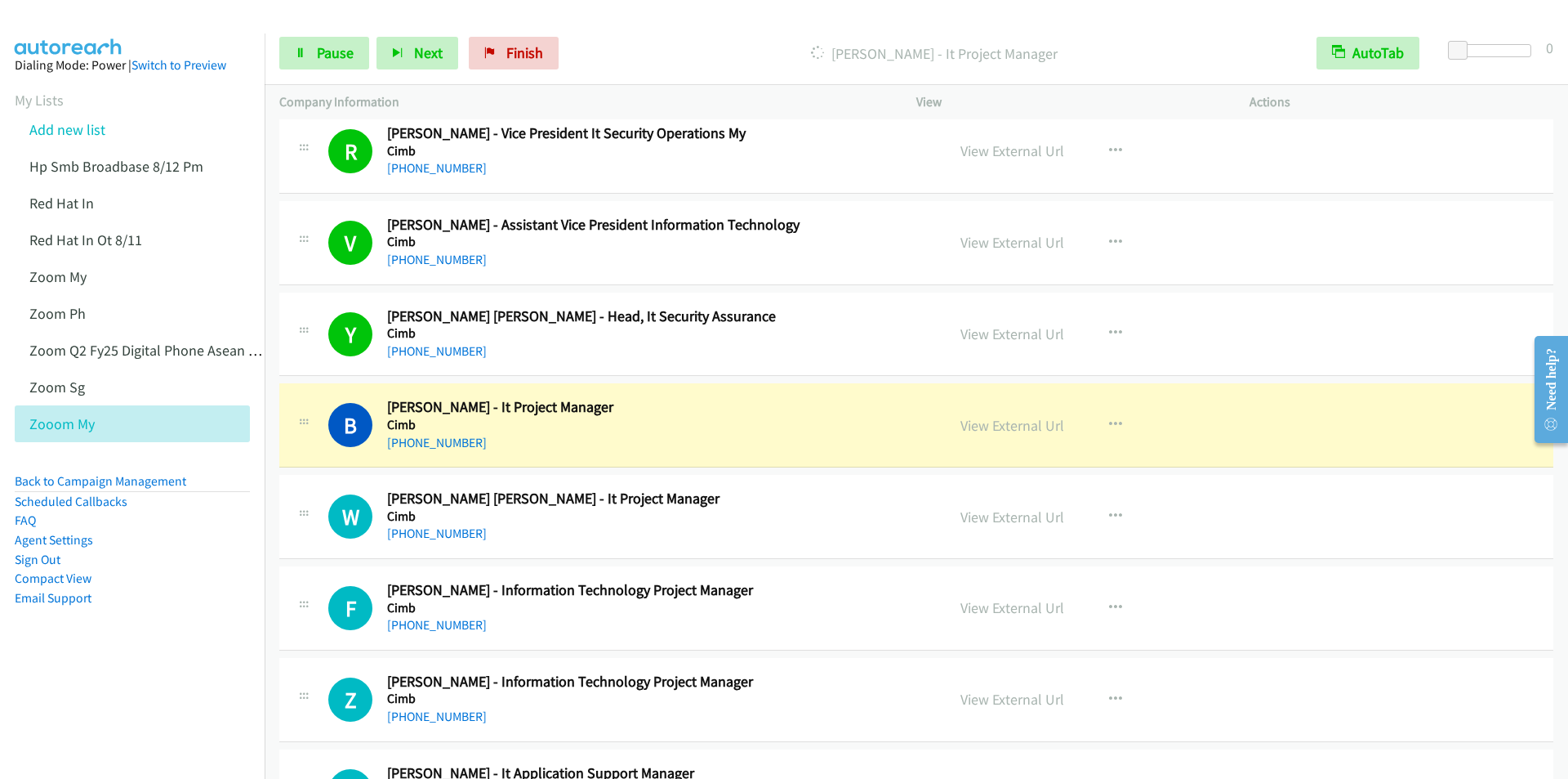
click at [702, 45] on p "Dialing Bouchra Mahi - It Project Manager" at bounding box center [934, 53] width 707 height 22
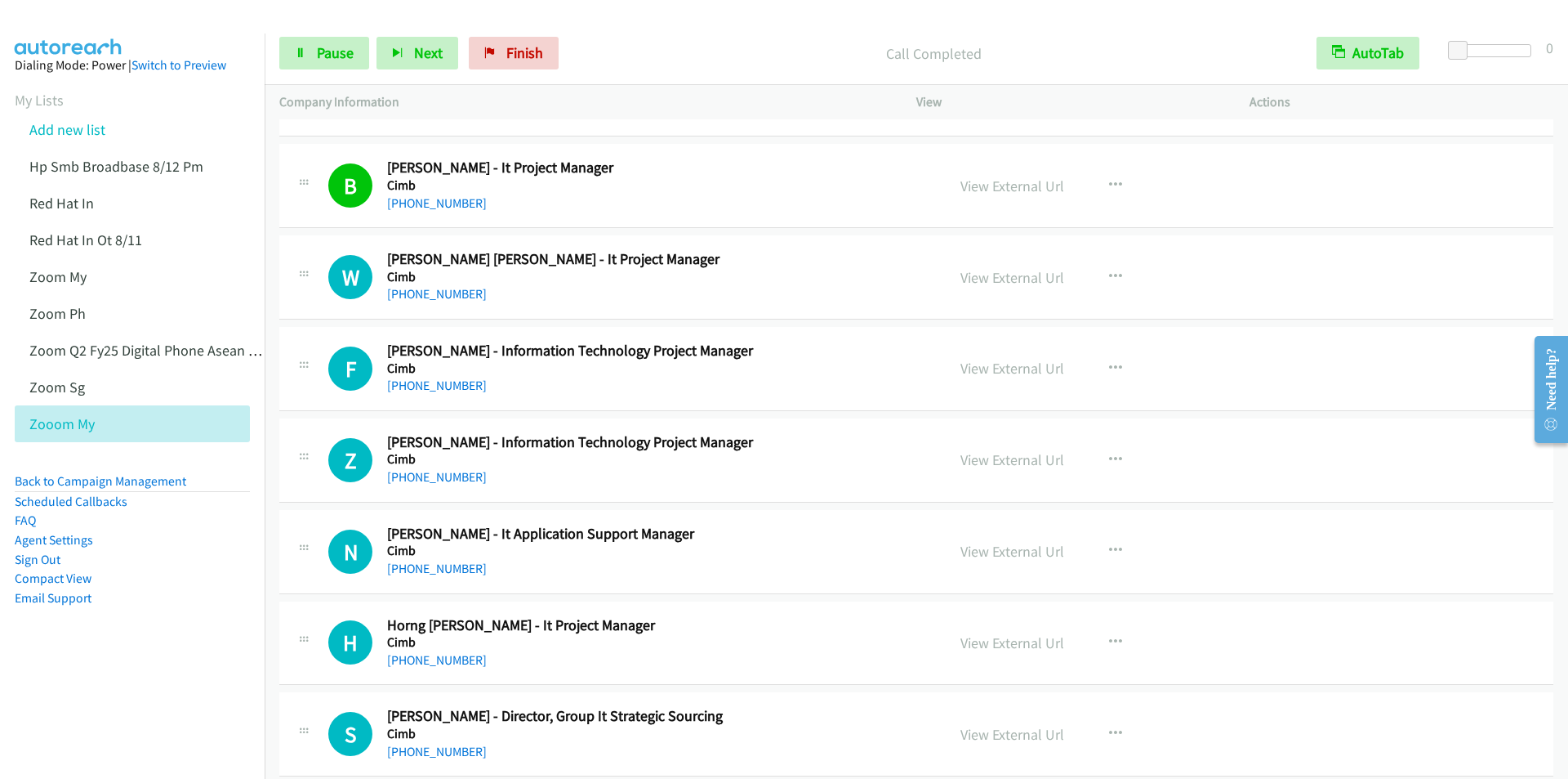
scroll to position [2452, 0]
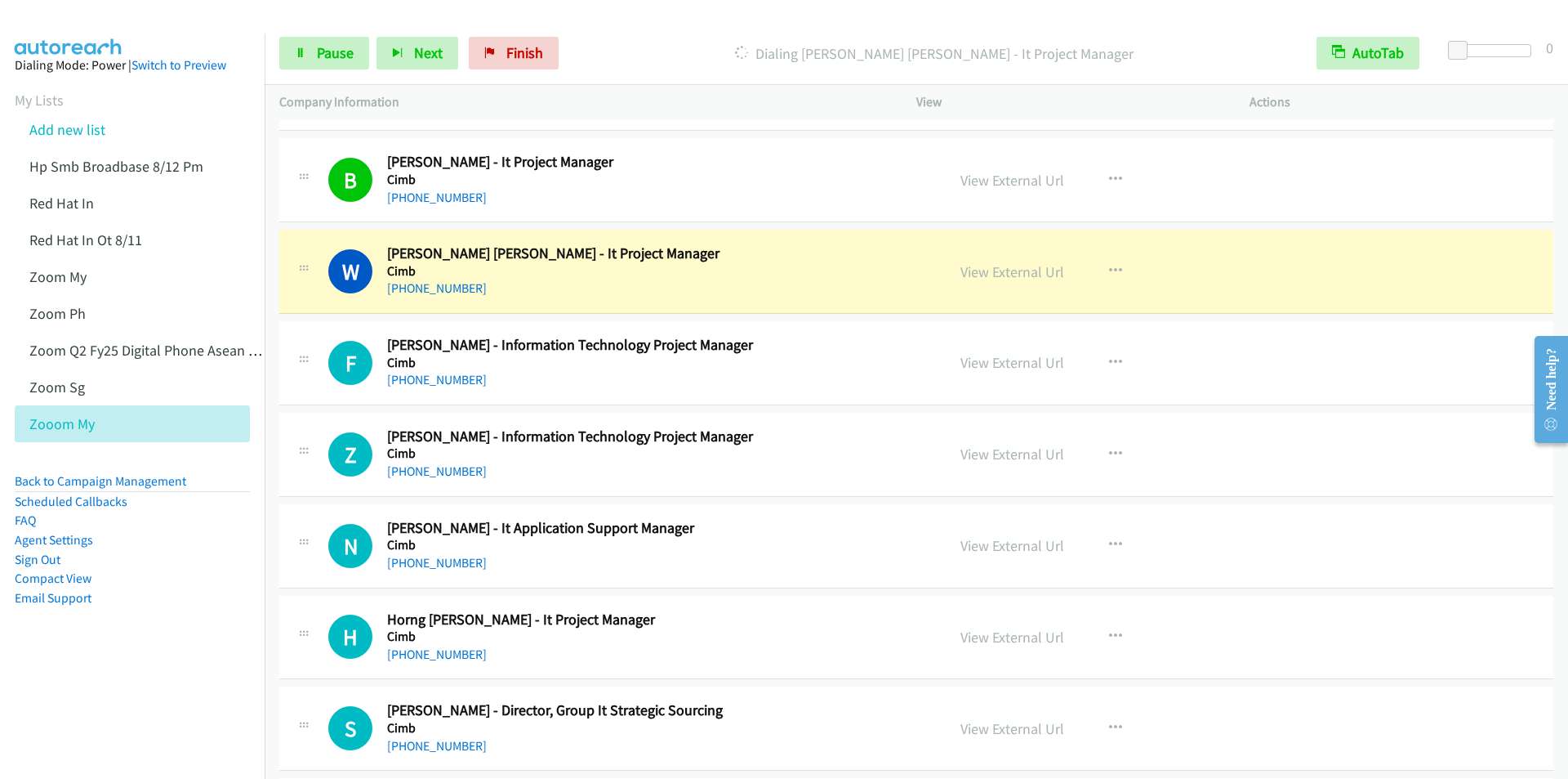
click at [699, 32] on div "Start Calls Pause Next Finish Dialing Wan Suhaida Wan Ismail - It Project Manag…" at bounding box center [916, 53] width 1303 height 63
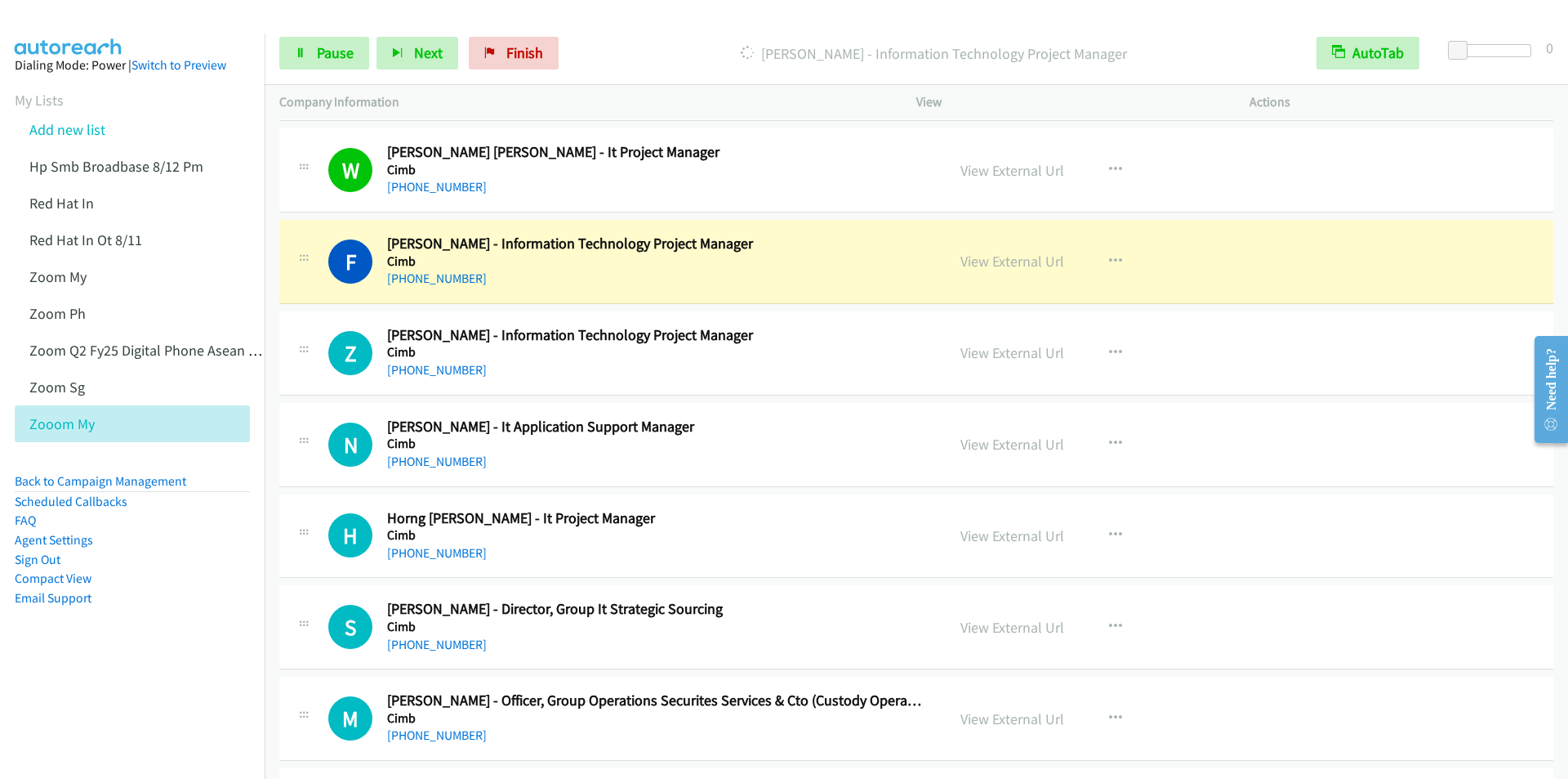
scroll to position [2615, 0]
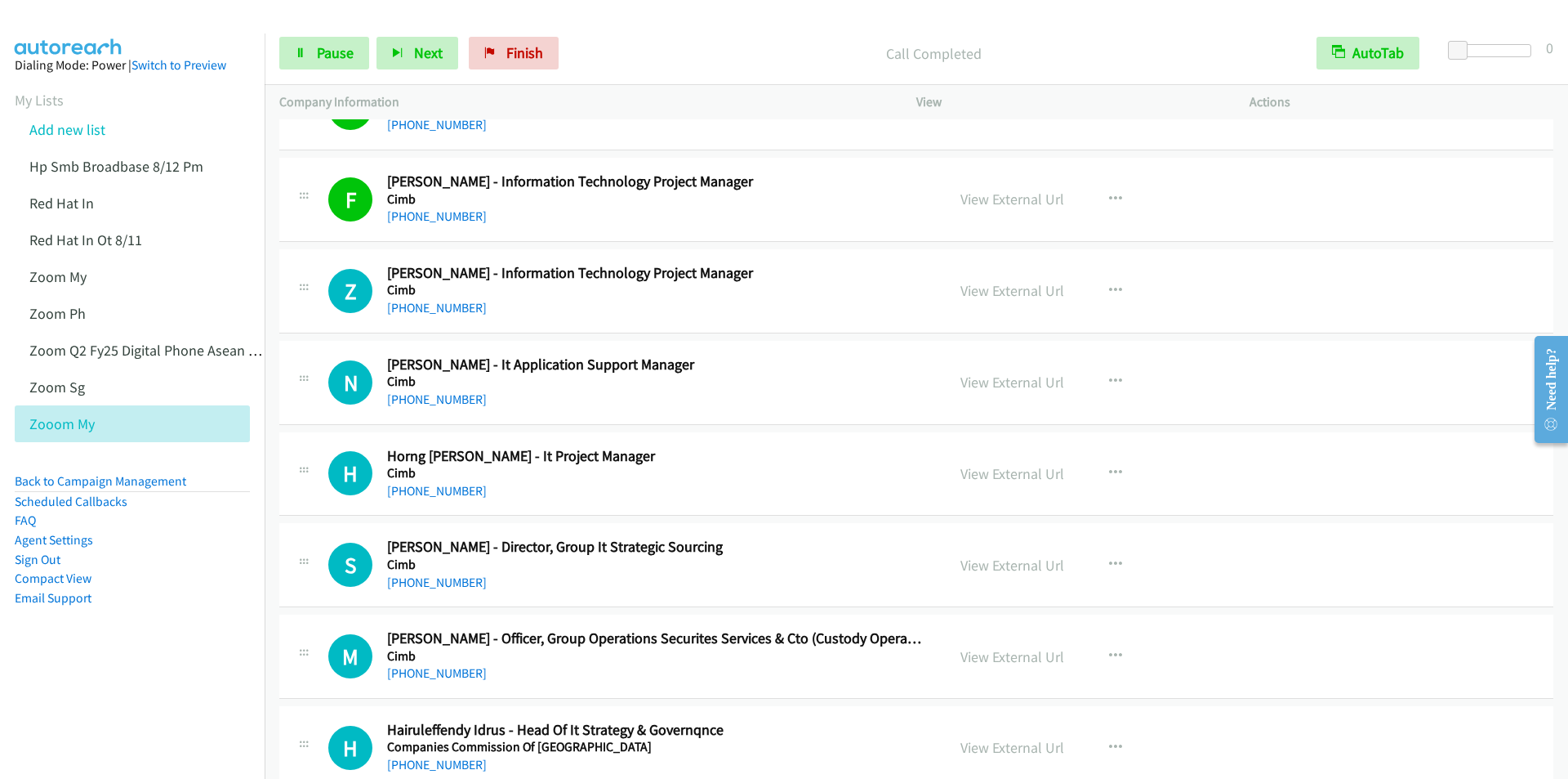
click at [660, 52] on p "Call Completed" at bounding box center [934, 53] width 707 height 22
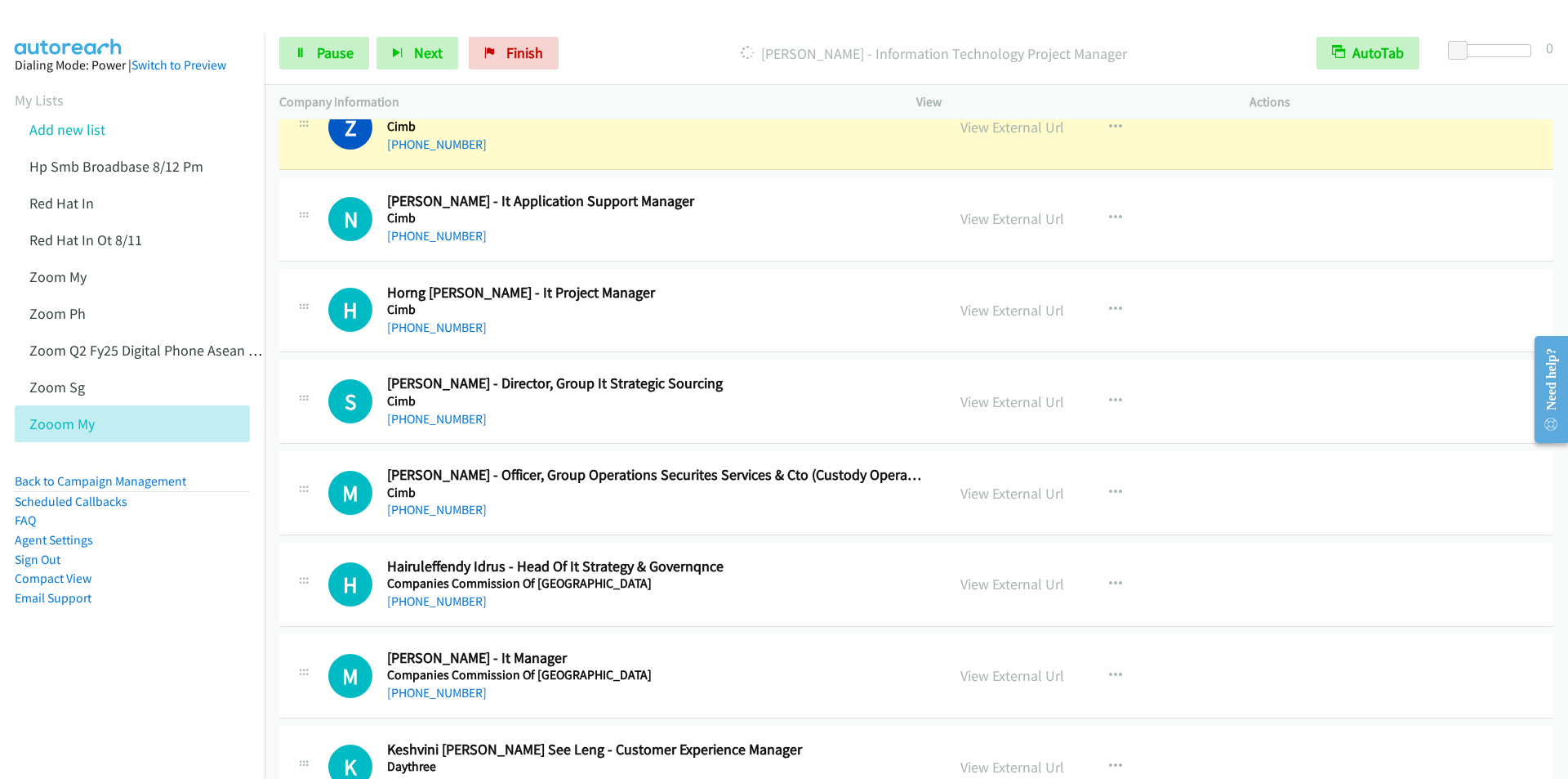
scroll to position [2696, 0]
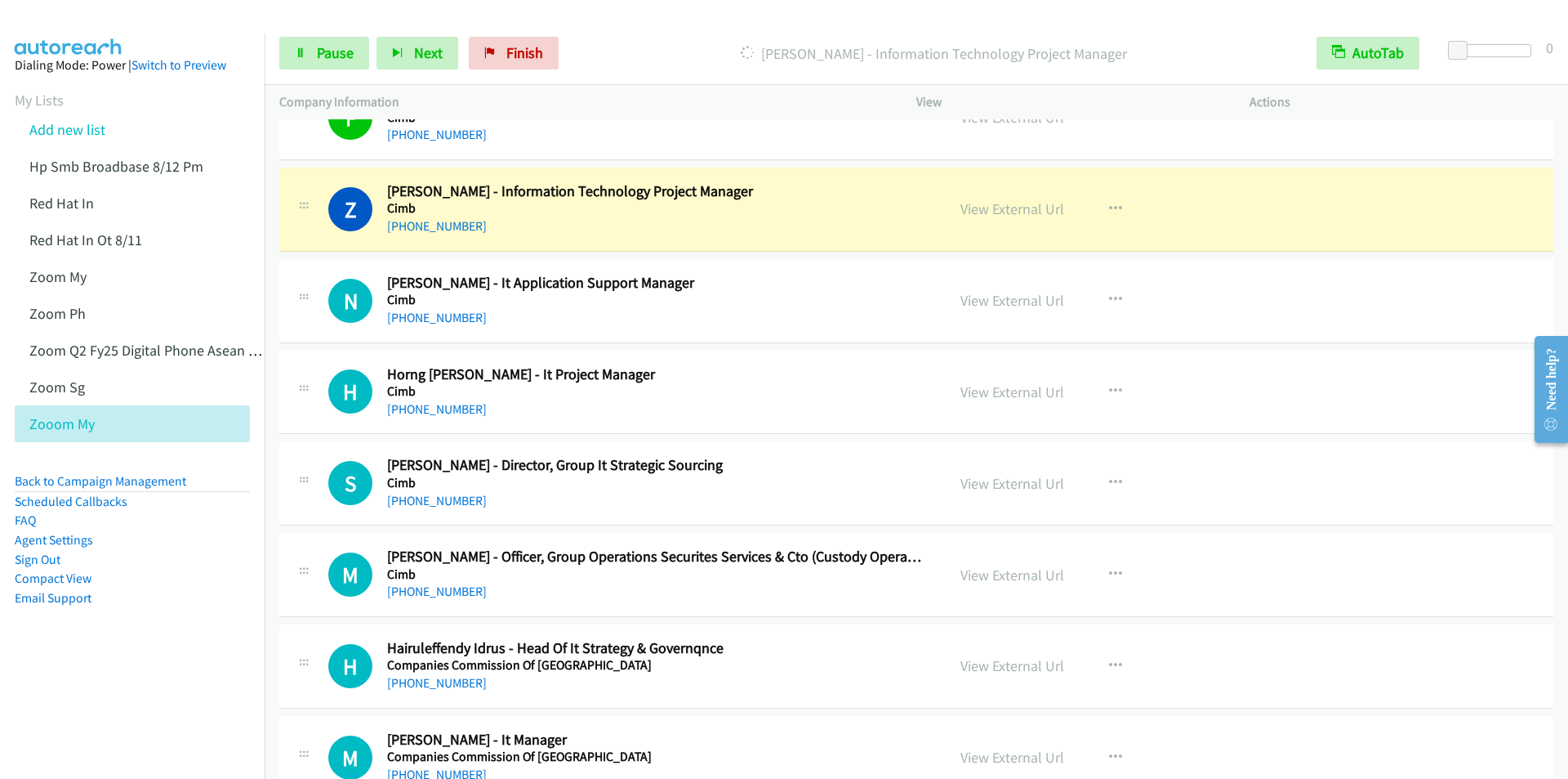
click at [654, 36] on div "Start Calls Pause Next Finish Dialing Zuhelmiza Zullkefli - Information Technol…" at bounding box center [916, 53] width 1303 height 63
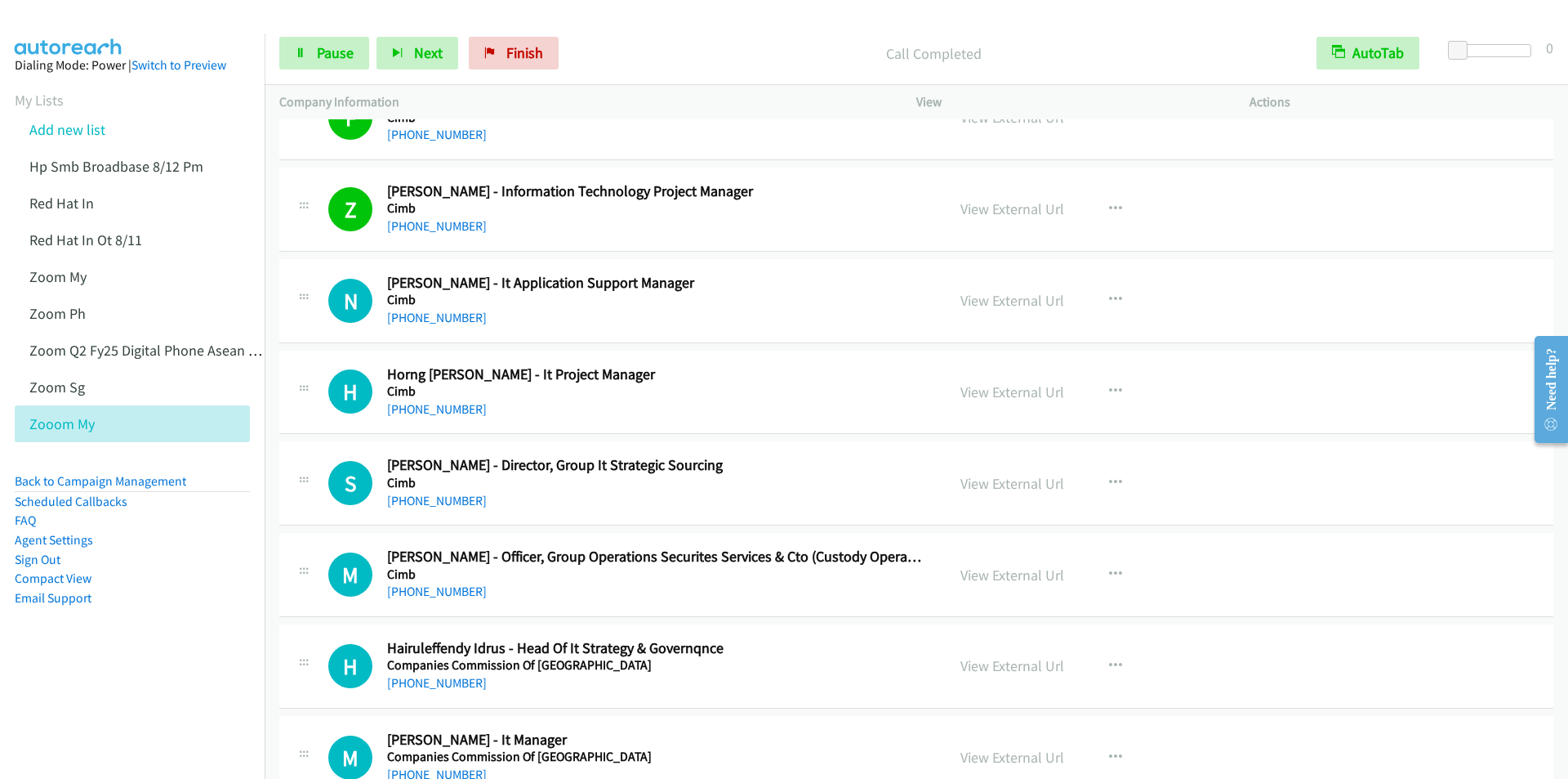
scroll to position [2778, 0]
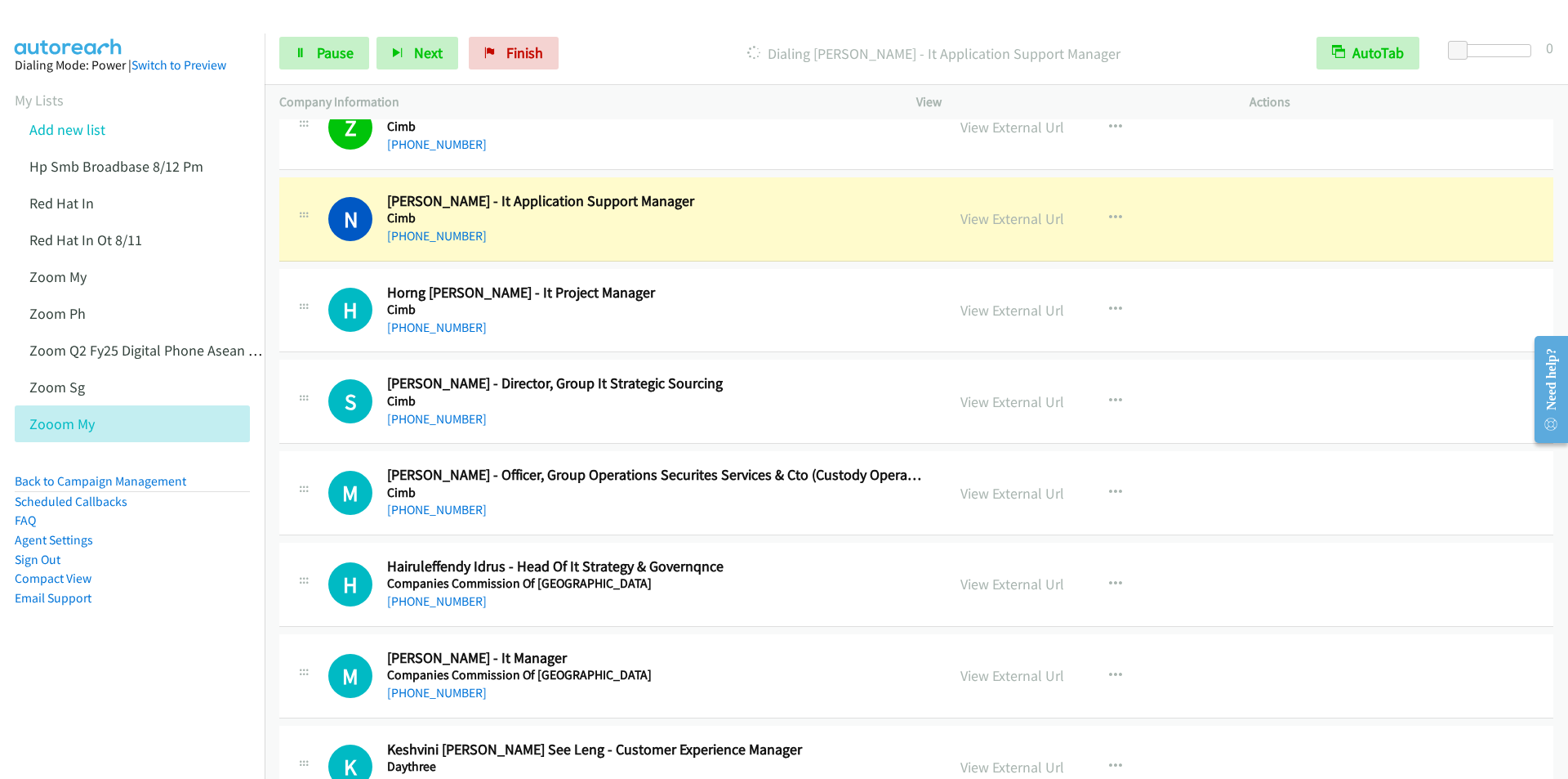
click at [679, 45] on p "Dialing Nur Nabilla - It Application Support Manager" at bounding box center [934, 53] width 707 height 22
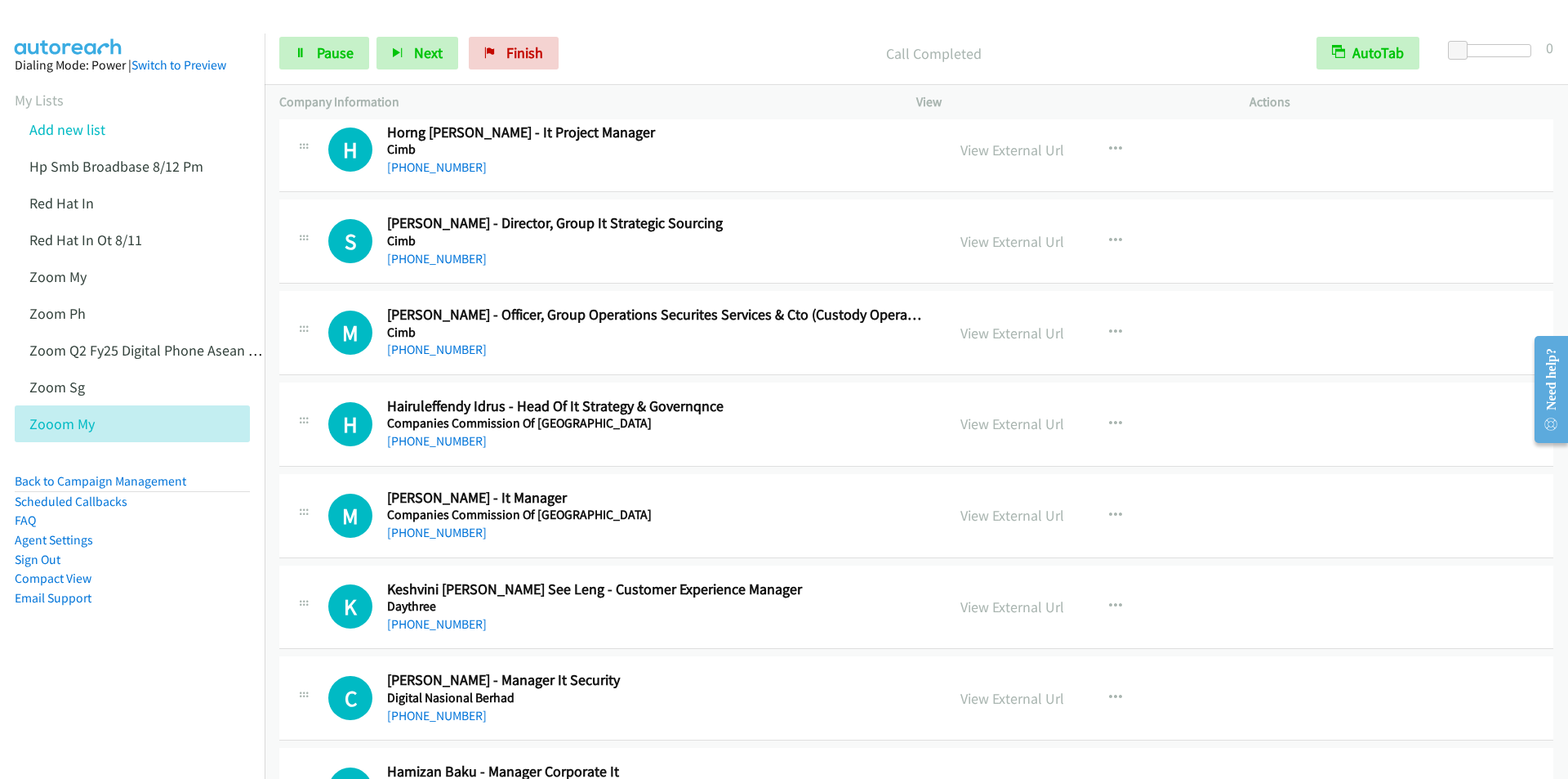
scroll to position [2941, 0]
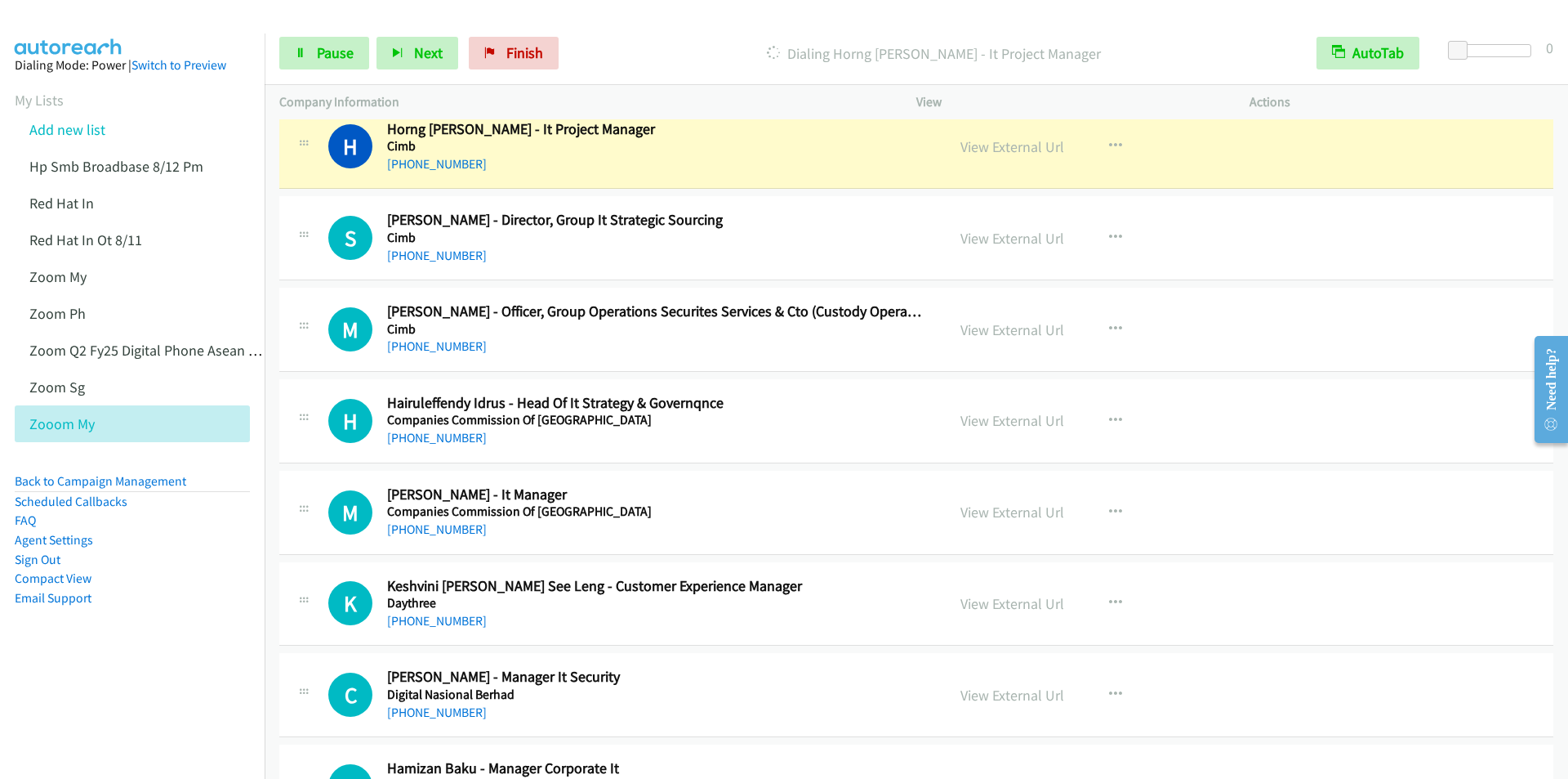
click at [591, 80] on div "Start Calls Pause Next Finish Dialing Horng Yih Lim - It Project Manager AutoTa…" at bounding box center [916, 53] width 1303 height 63
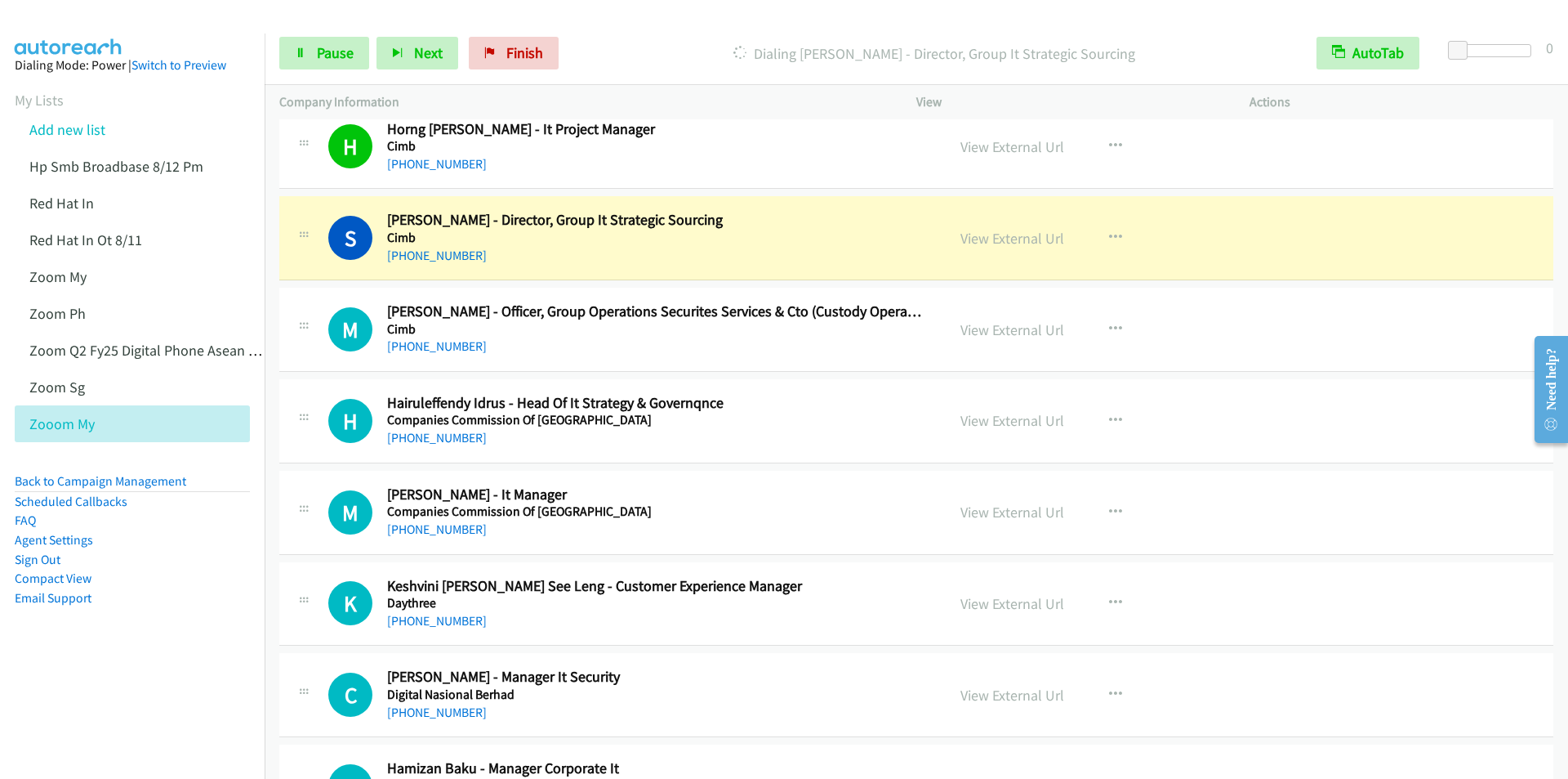
click at [644, 14] on div at bounding box center [777, 31] width 1554 height 63
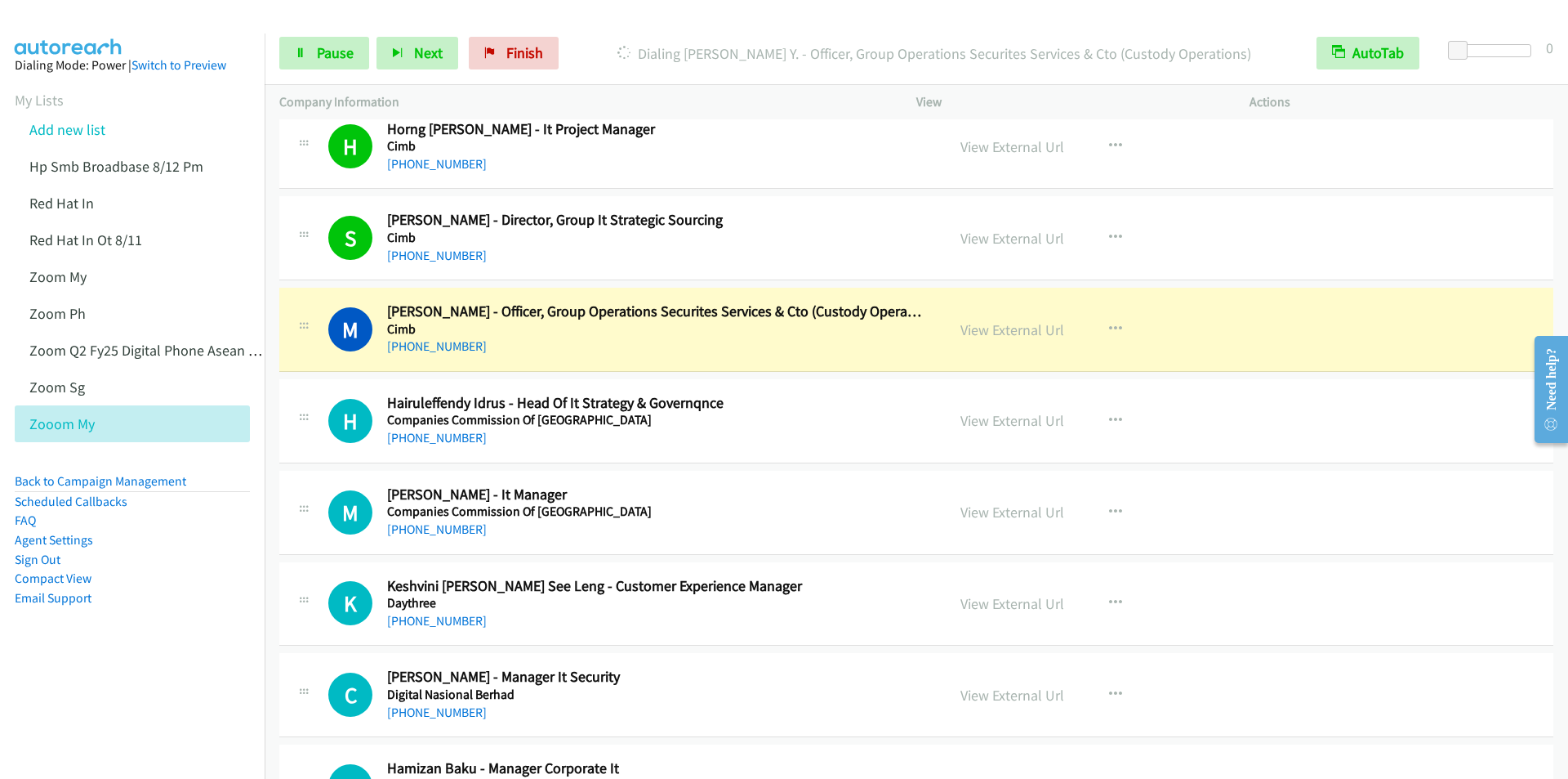
click at [602, 14] on div at bounding box center [777, 31] width 1554 height 63
click at [658, 15] on div at bounding box center [777, 31] width 1554 height 63
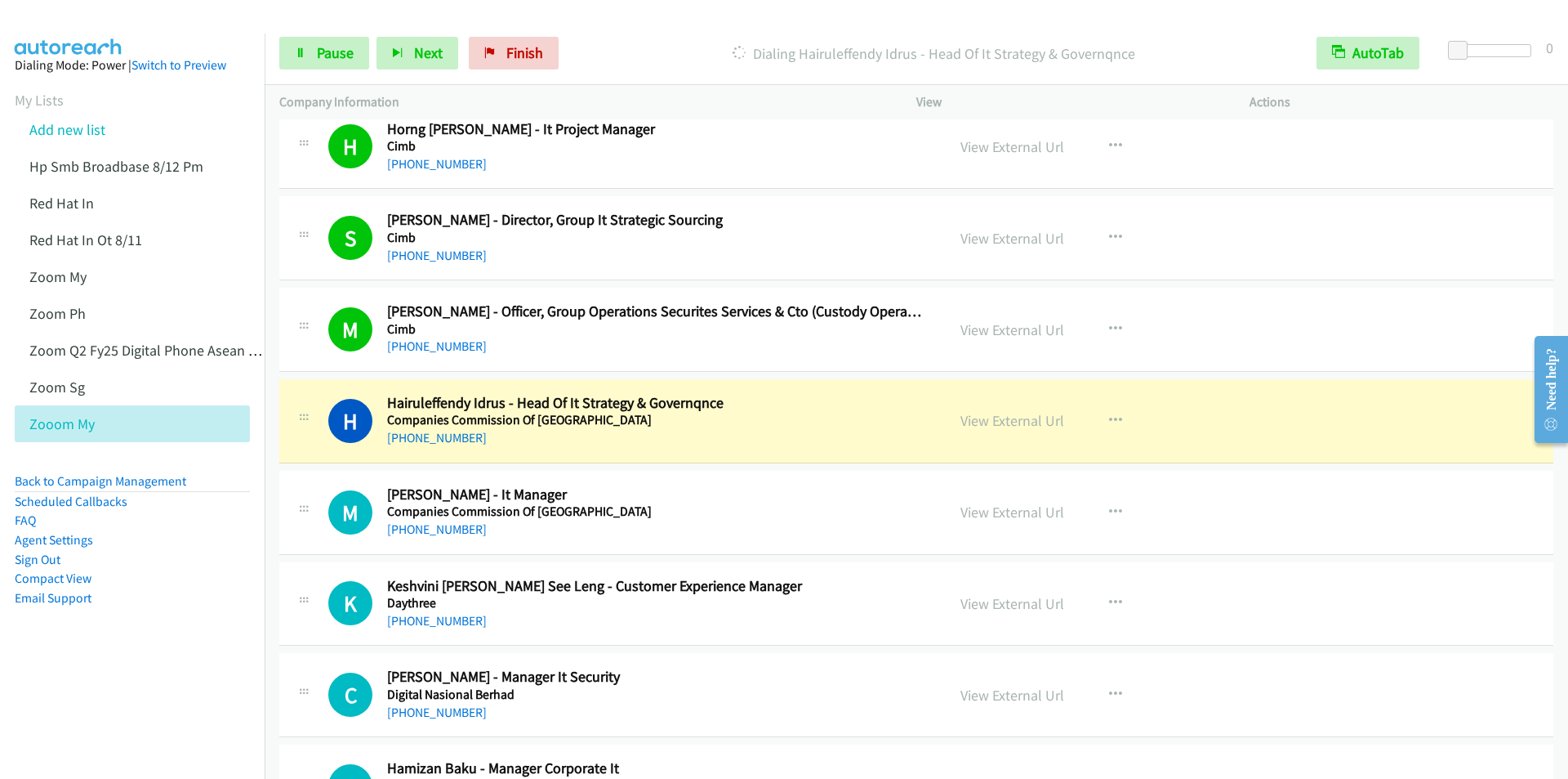
click at [645, 31] on div "Start Calls Pause Next Finish Dialing Hairuleffendy Idrus - Head Of It Strategy…" at bounding box center [916, 53] width 1303 height 63
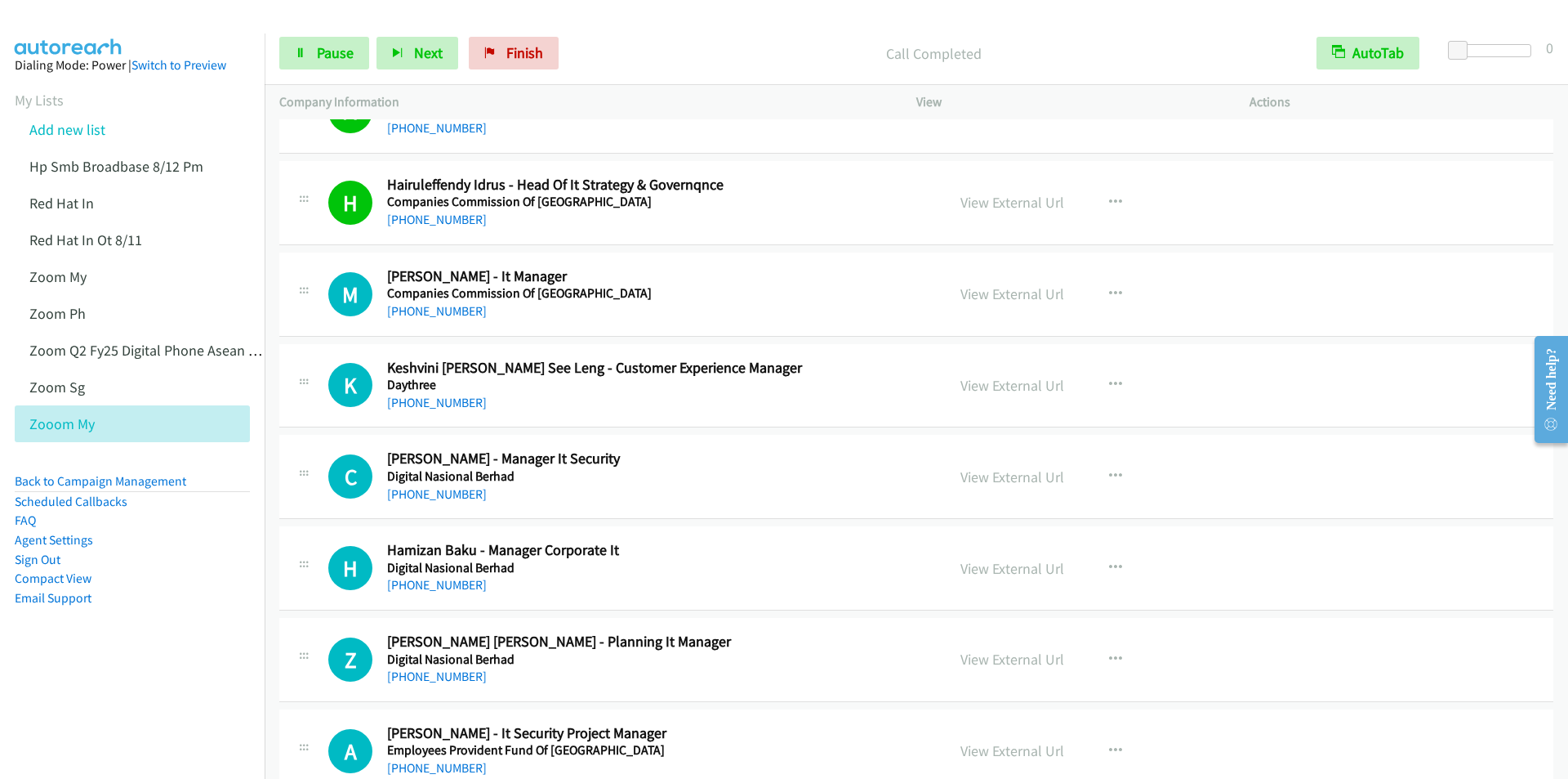
scroll to position [3186, 0]
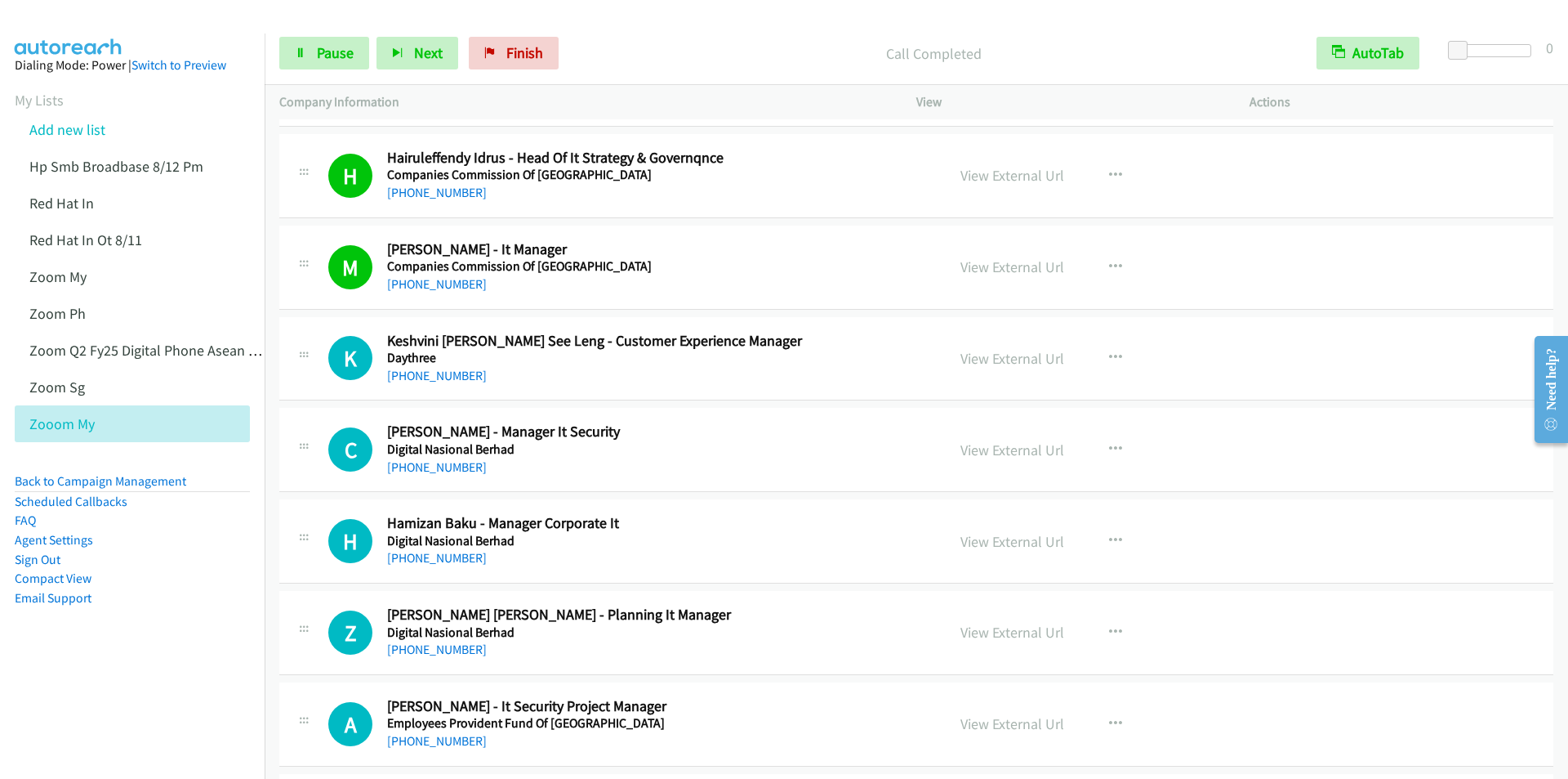
click at [667, 44] on p "Call Completed" at bounding box center [934, 53] width 707 height 22
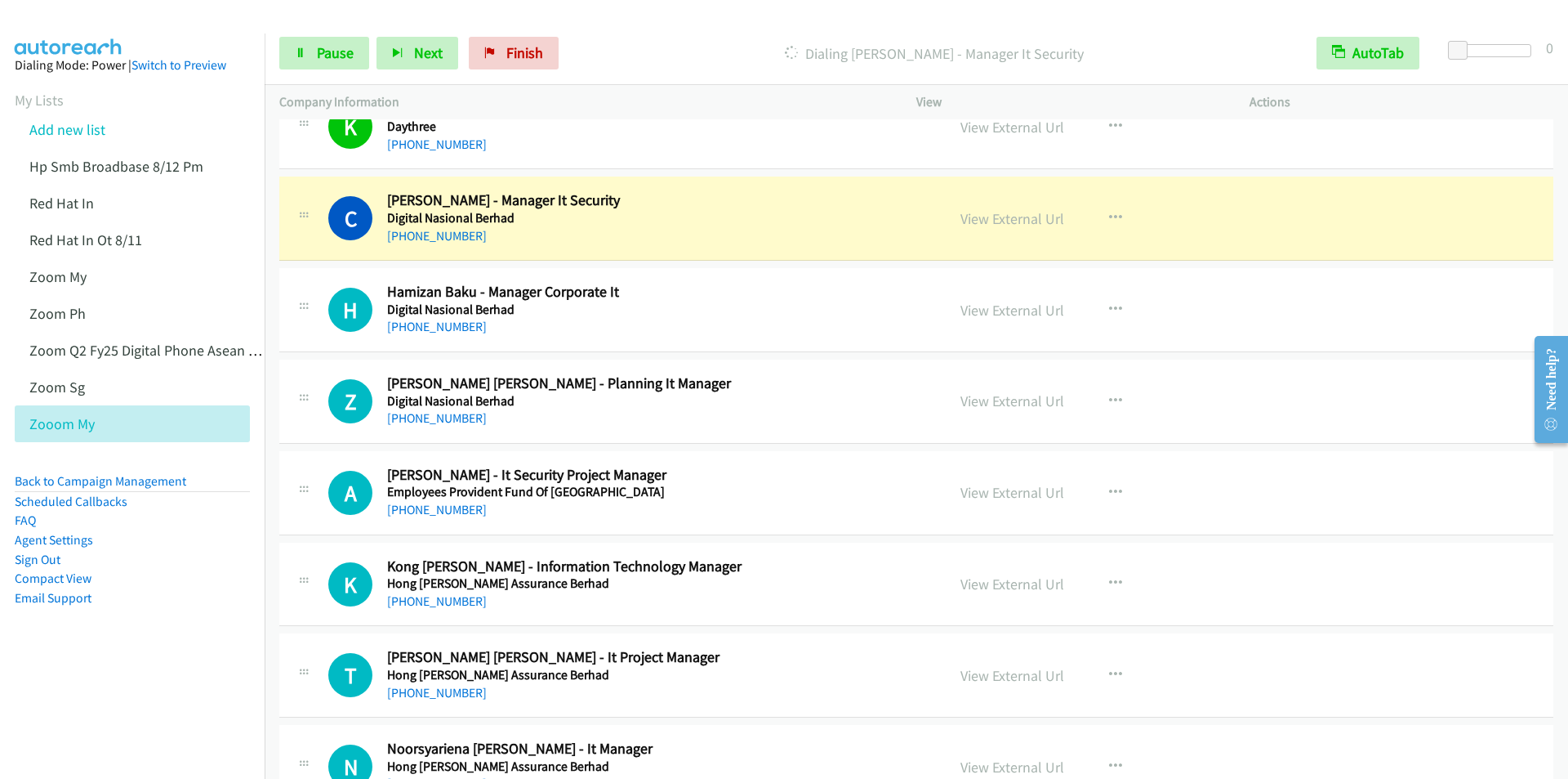
scroll to position [3431, 0]
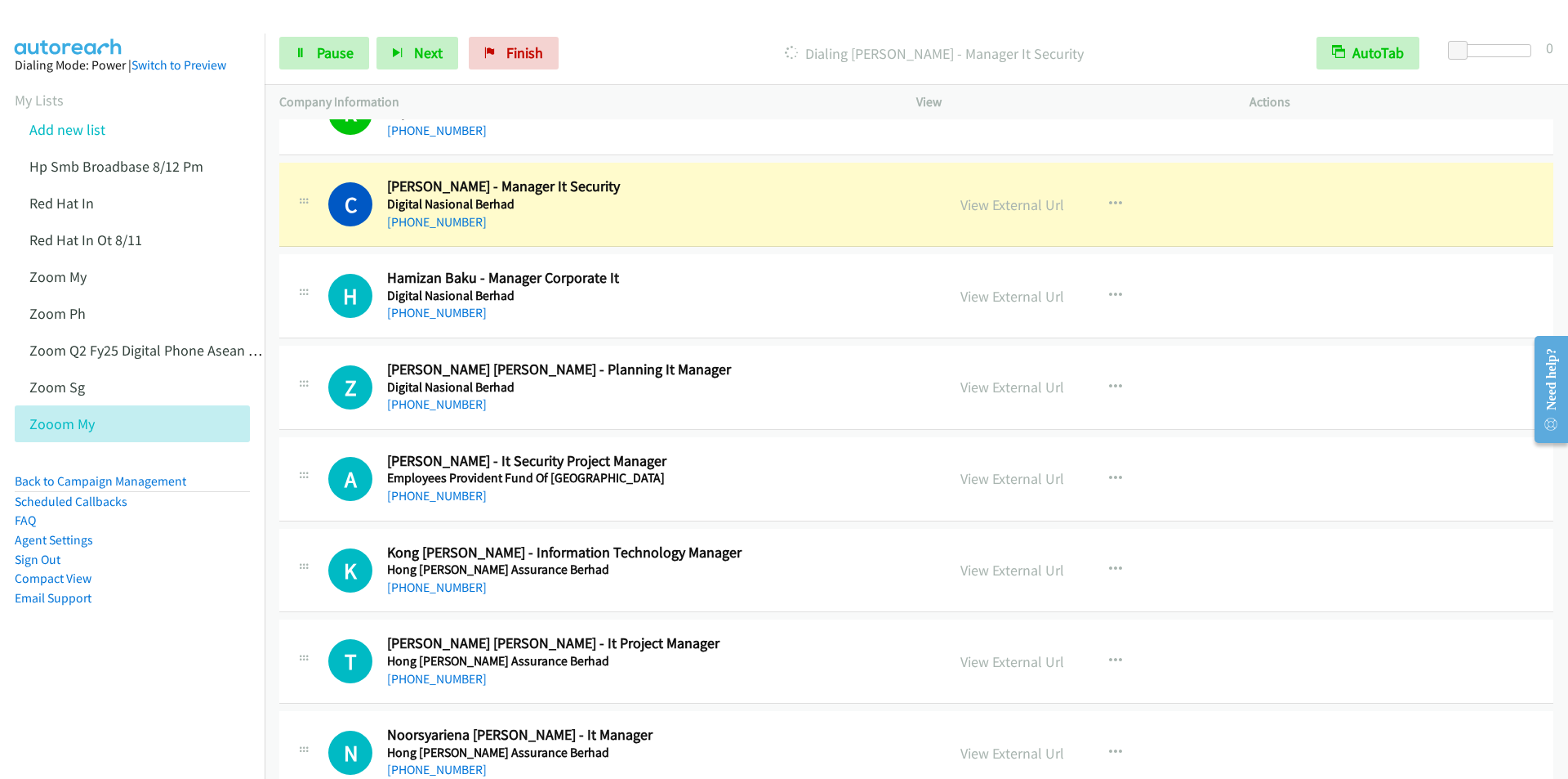
click at [697, 47] on p "Dialing Calvin Davaraj - Manager It Security" at bounding box center [934, 53] width 707 height 22
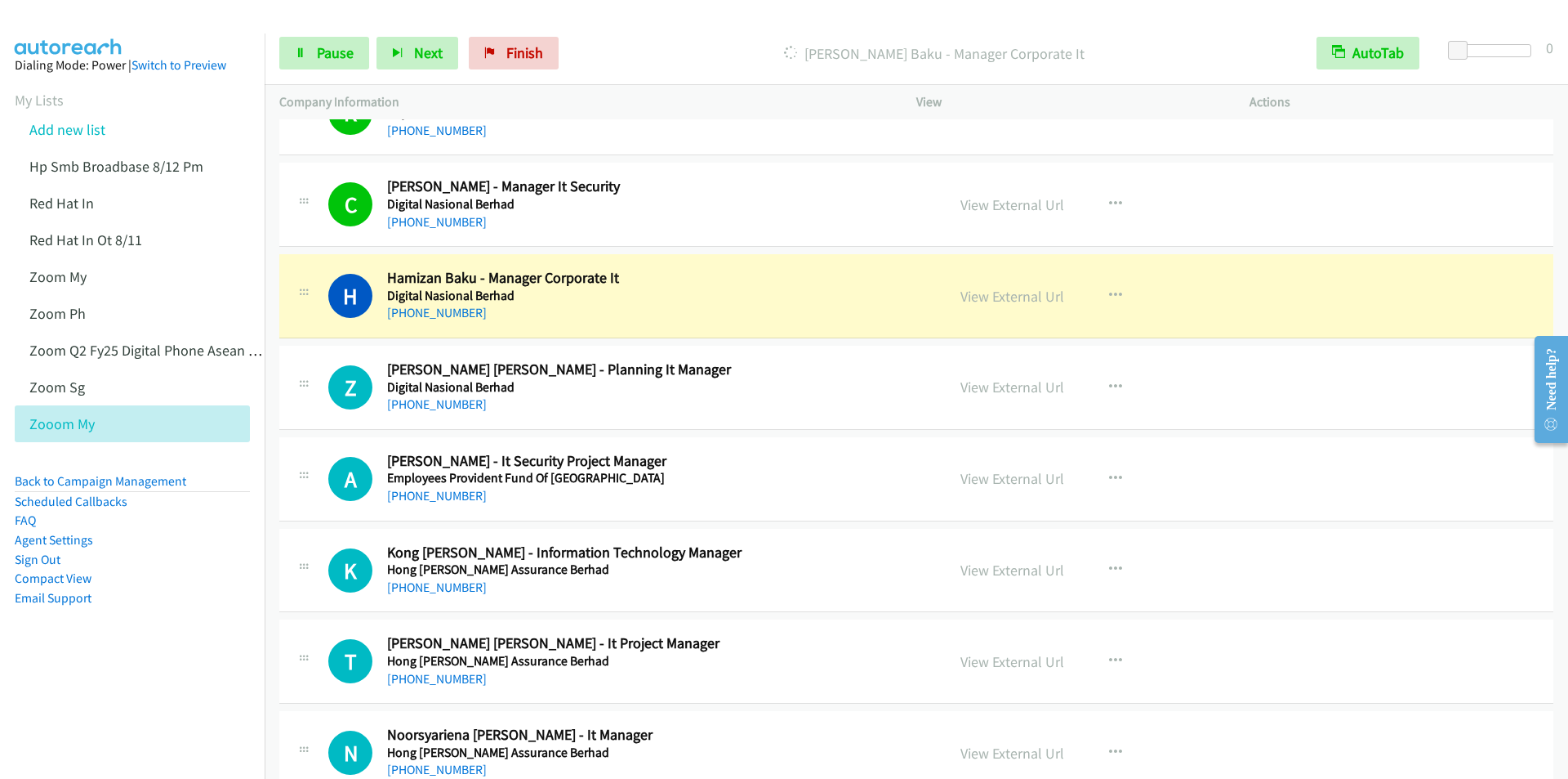
click at [709, 38] on div "Dialing Hamizan Baku - Manager Corporate It" at bounding box center [933, 52] width 736 height 33
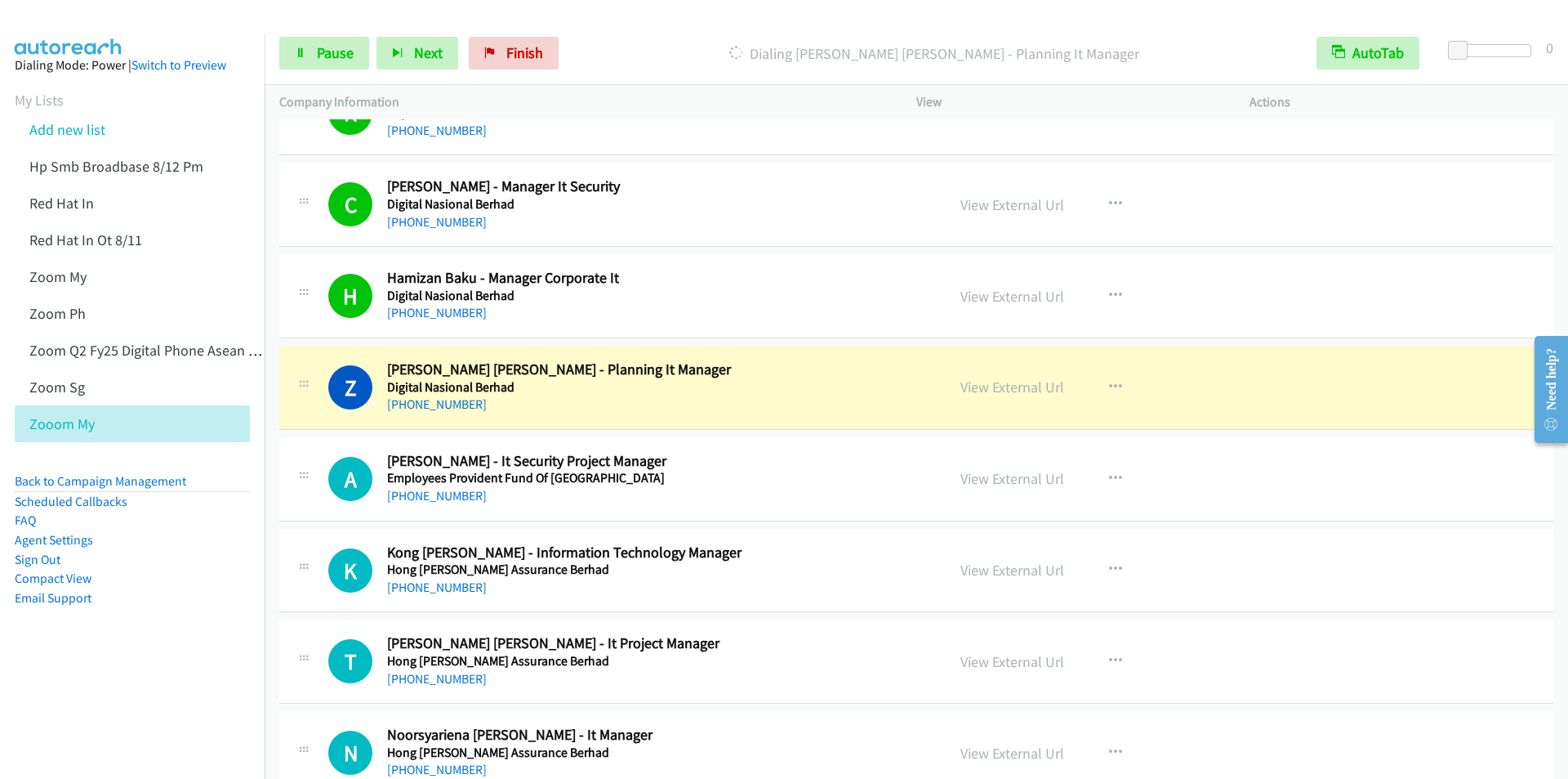
drag, startPoint x: 689, startPoint y: 44, endPoint x: 701, endPoint y: 56, distance: 17.0
click at [689, 44] on p "Dialing Zalika Binti Yahaya - Planning It Manager" at bounding box center [934, 53] width 707 height 22
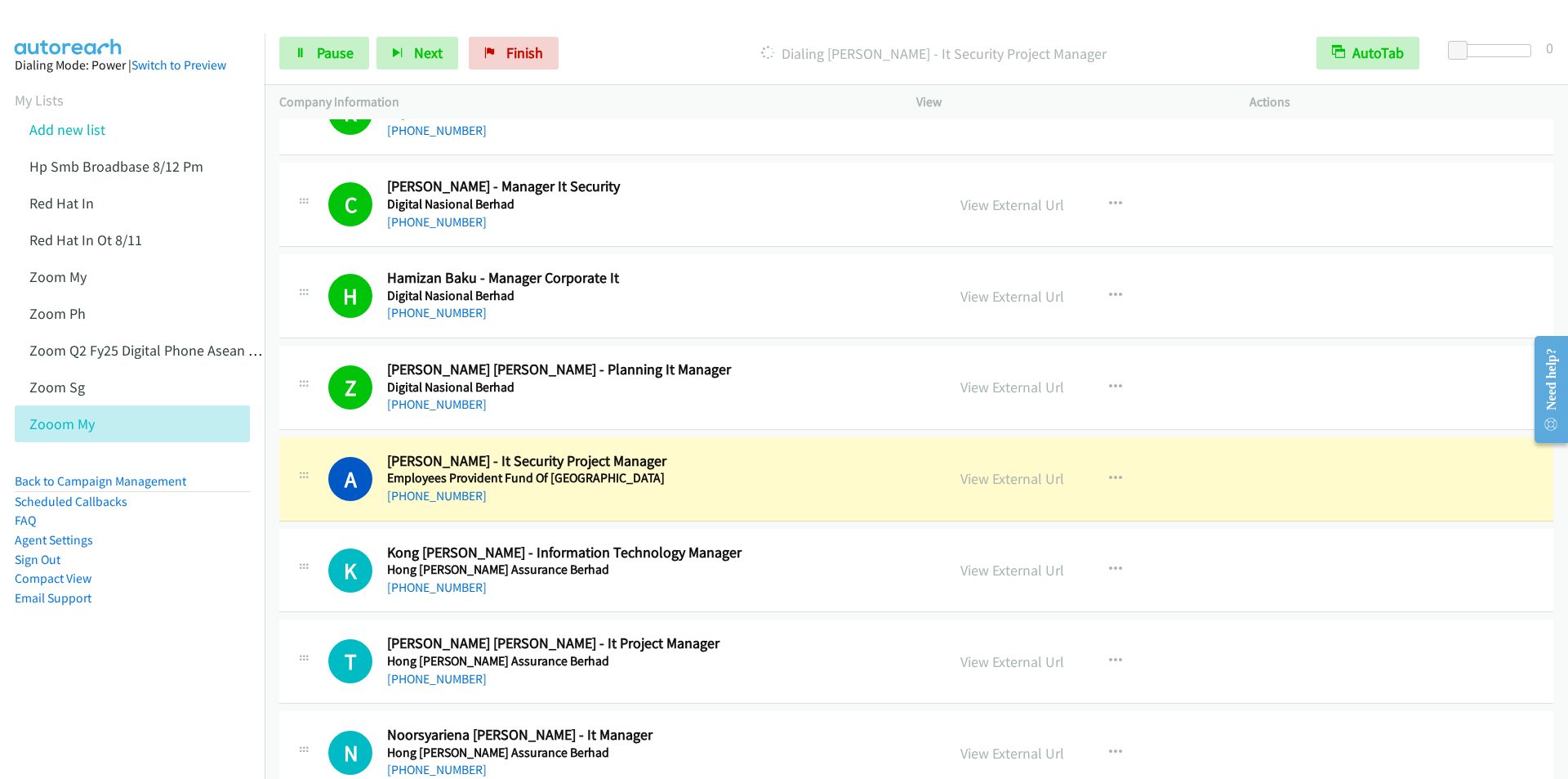
drag, startPoint x: 701, startPoint y: 46, endPoint x: 703, endPoint y: 56, distance: 10.2
click at [701, 46] on p "Dialing Aaron Anthony - It Security Project Manager" at bounding box center [934, 53] width 707 height 22
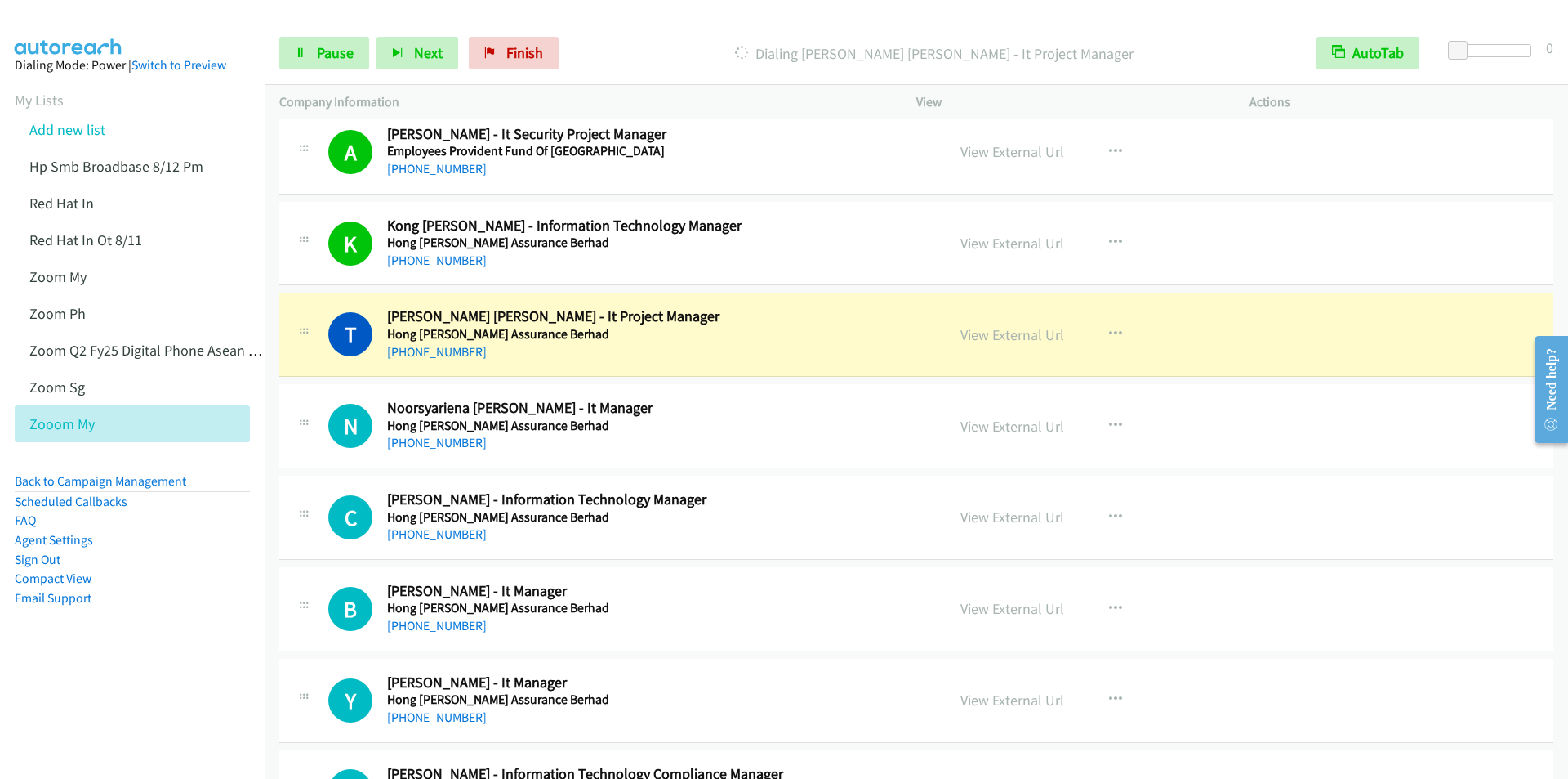
scroll to position [3922, 0]
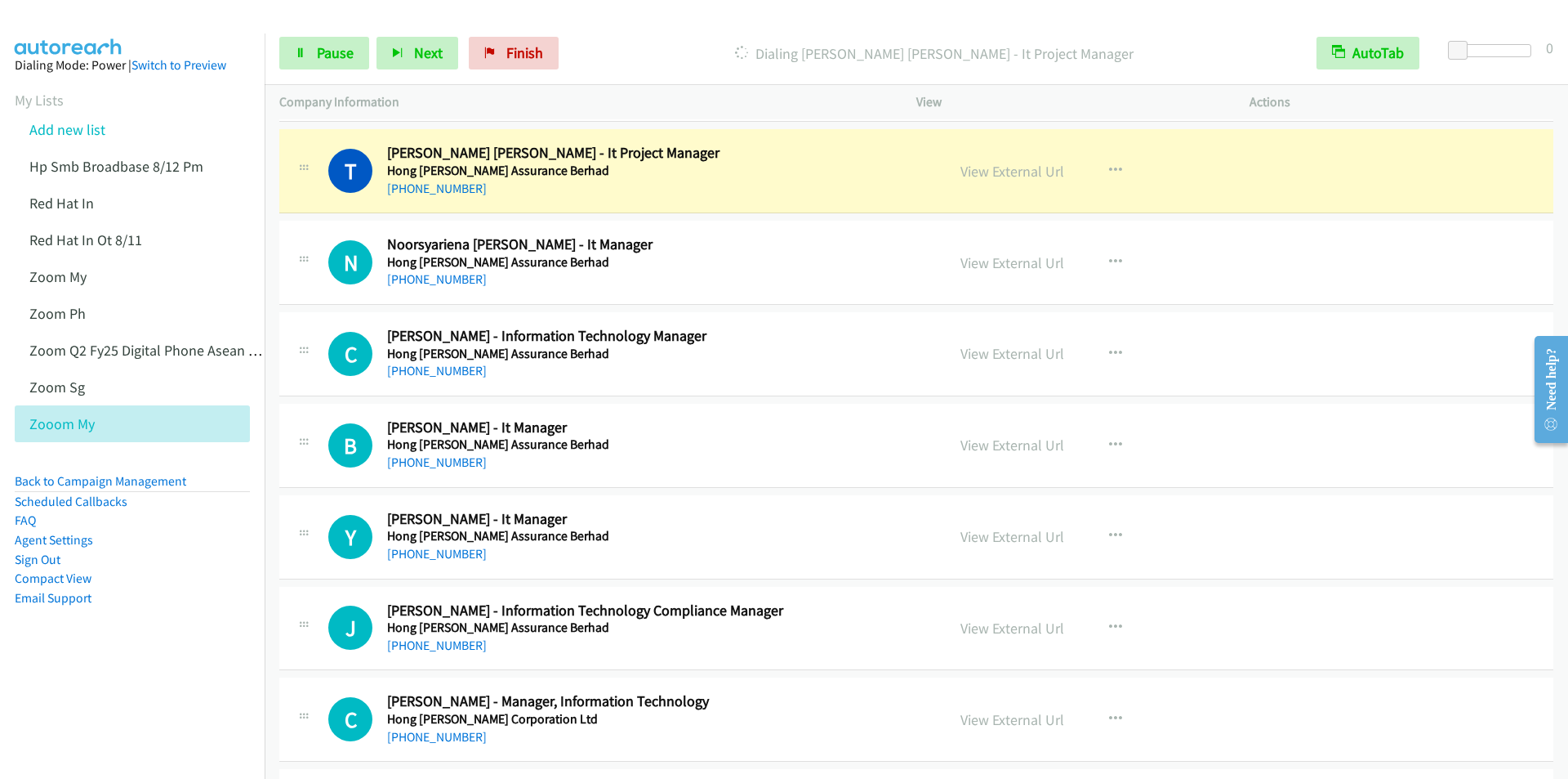
click at [668, 23] on div "Start Calls Pause Next Finish Dialing Tengku Amir Firdaus Tengku Ahmad - It Pro…" at bounding box center [916, 53] width 1303 height 63
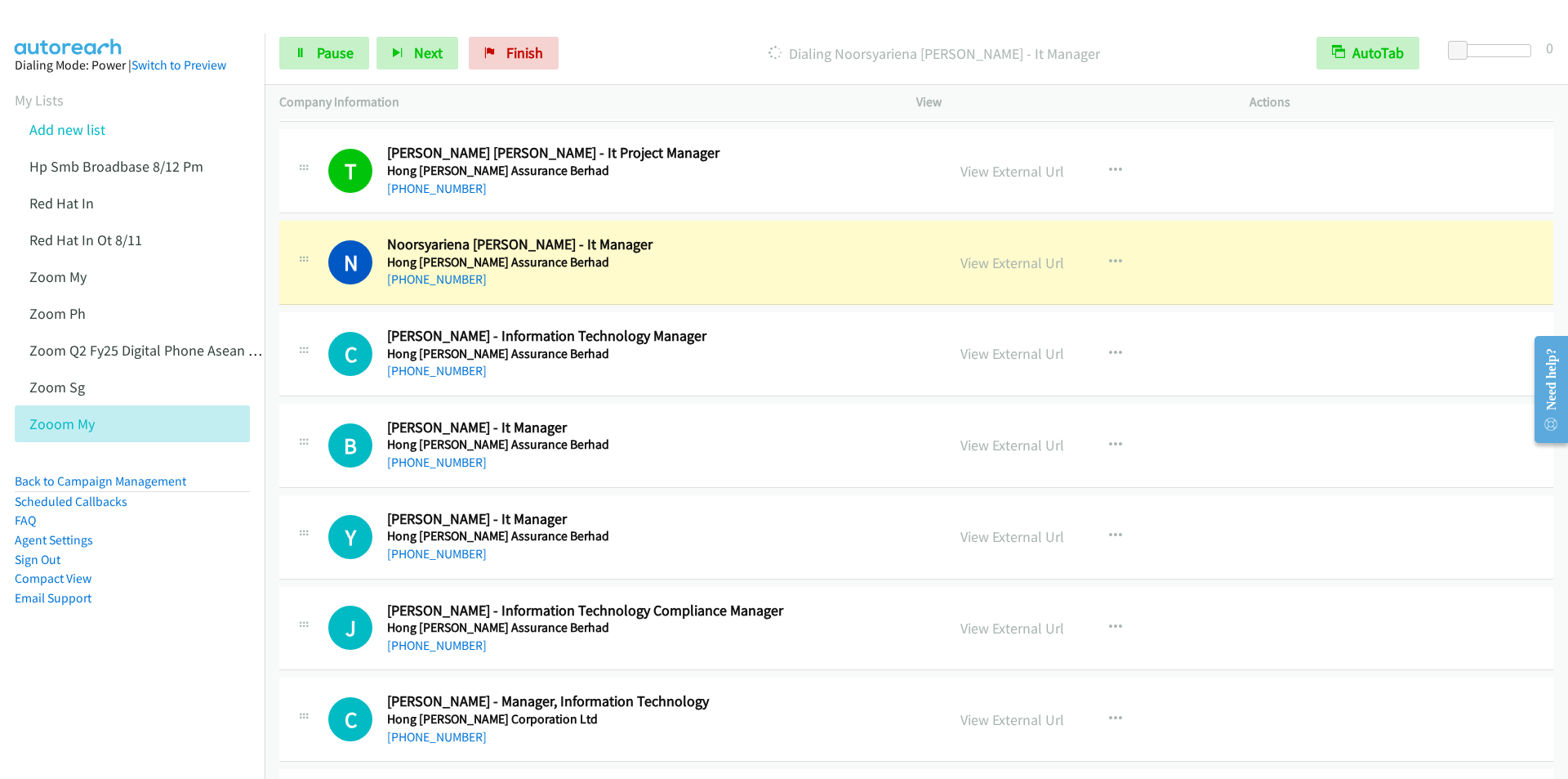
click at [654, 45] on p "Dialing Noorsyariena Izana Mohd Noor Hanafi - It Manager" at bounding box center [934, 53] width 707 height 22
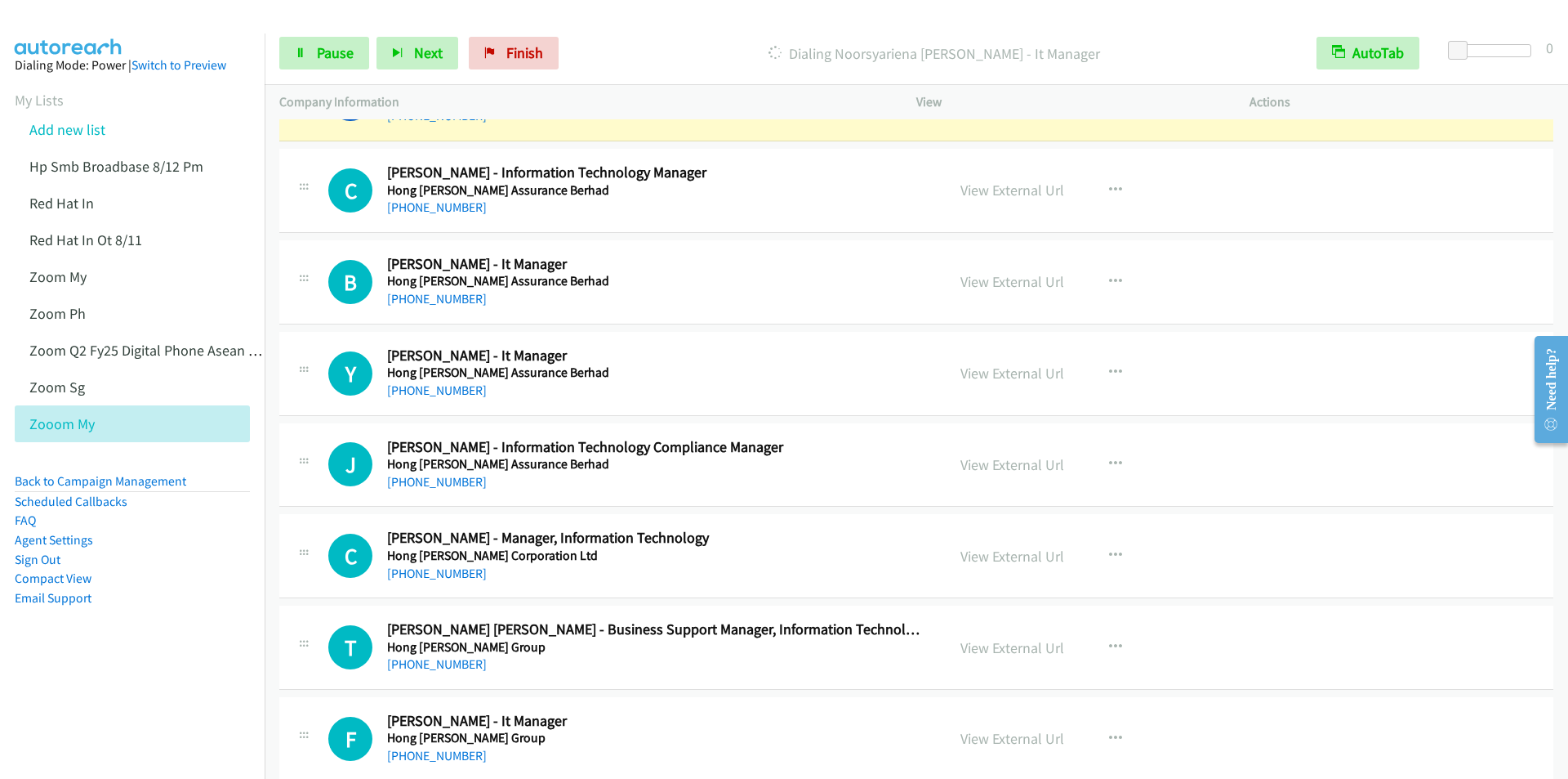
scroll to position [3840, 0]
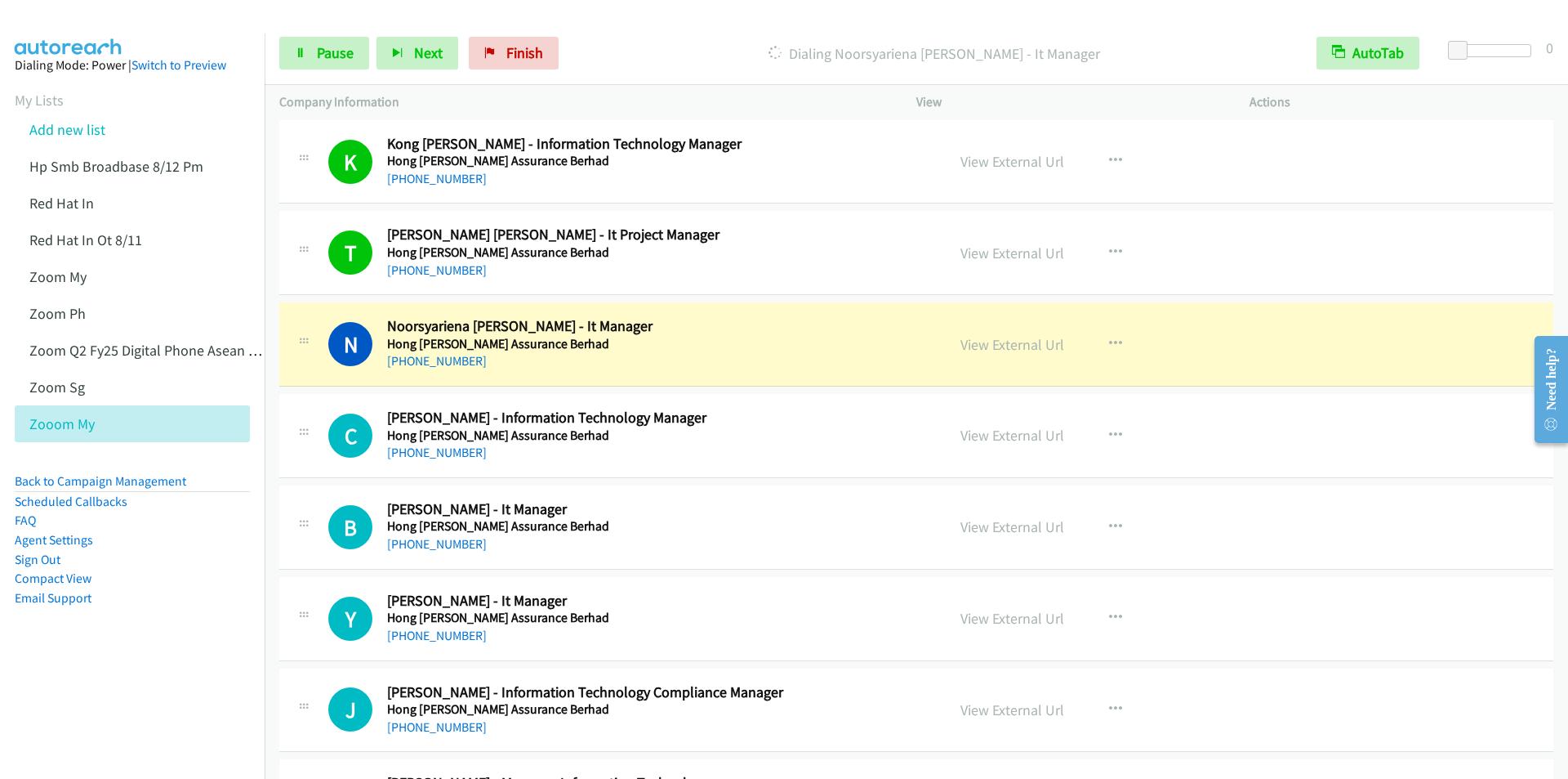
click at [729, 60] on p "Dialing Noorsyariena Izana Mohd Noor Hanafi - It Manager" at bounding box center [934, 53] width 707 height 22
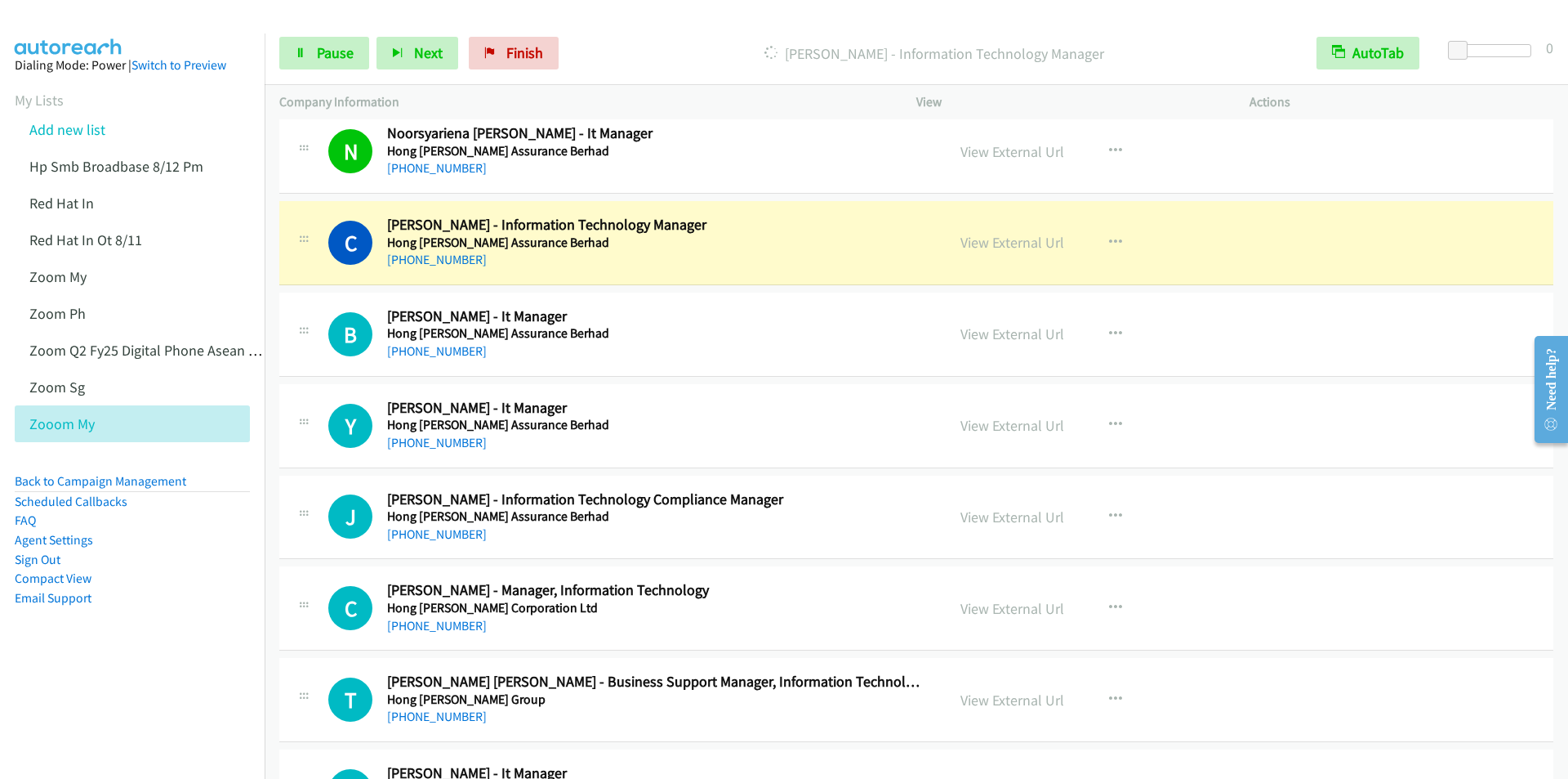
scroll to position [4085, 0]
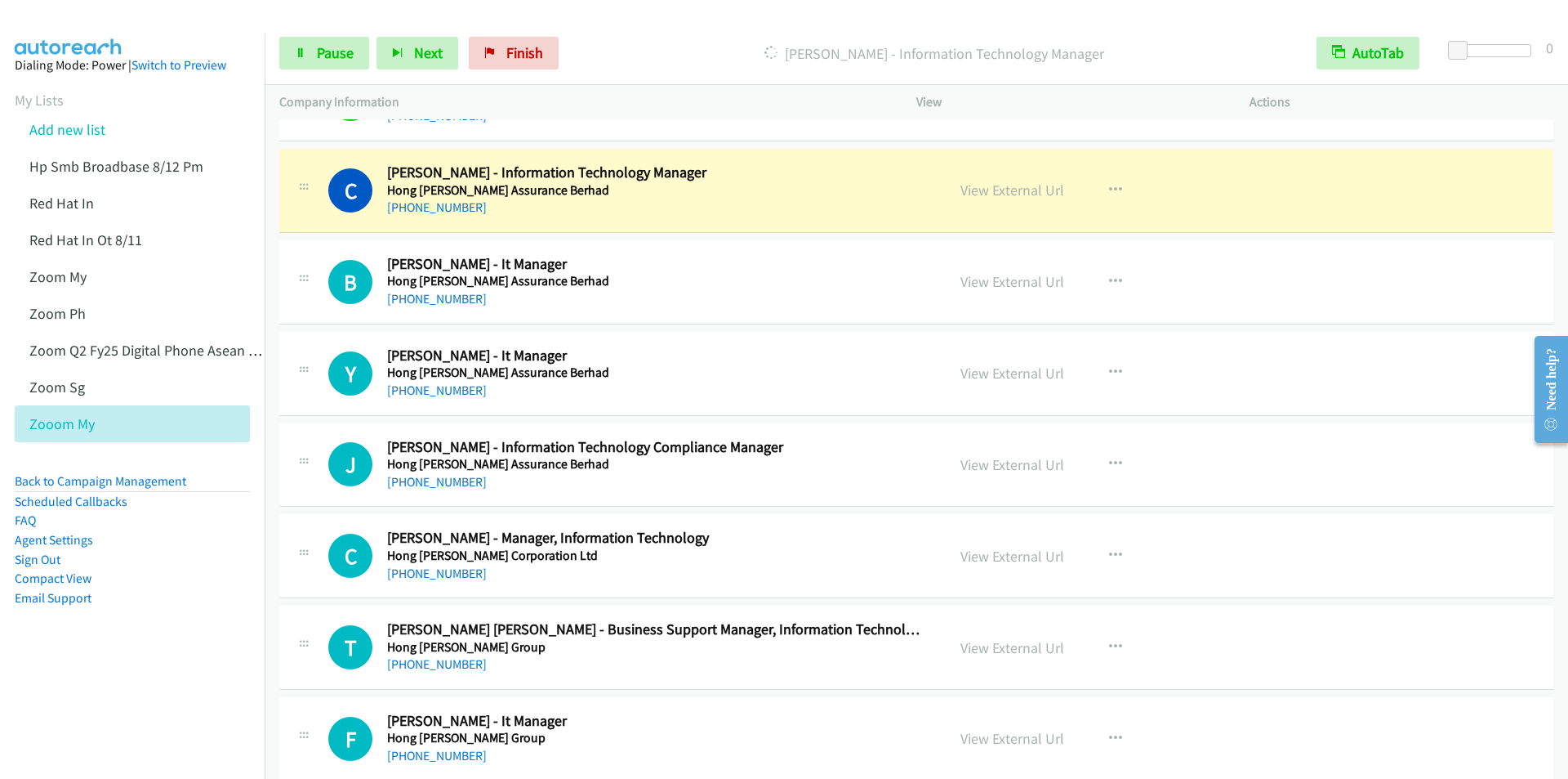
click at [658, 56] on p "Dialing Chooi Ling Chan - Information Technology Manager" at bounding box center [934, 53] width 707 height 22
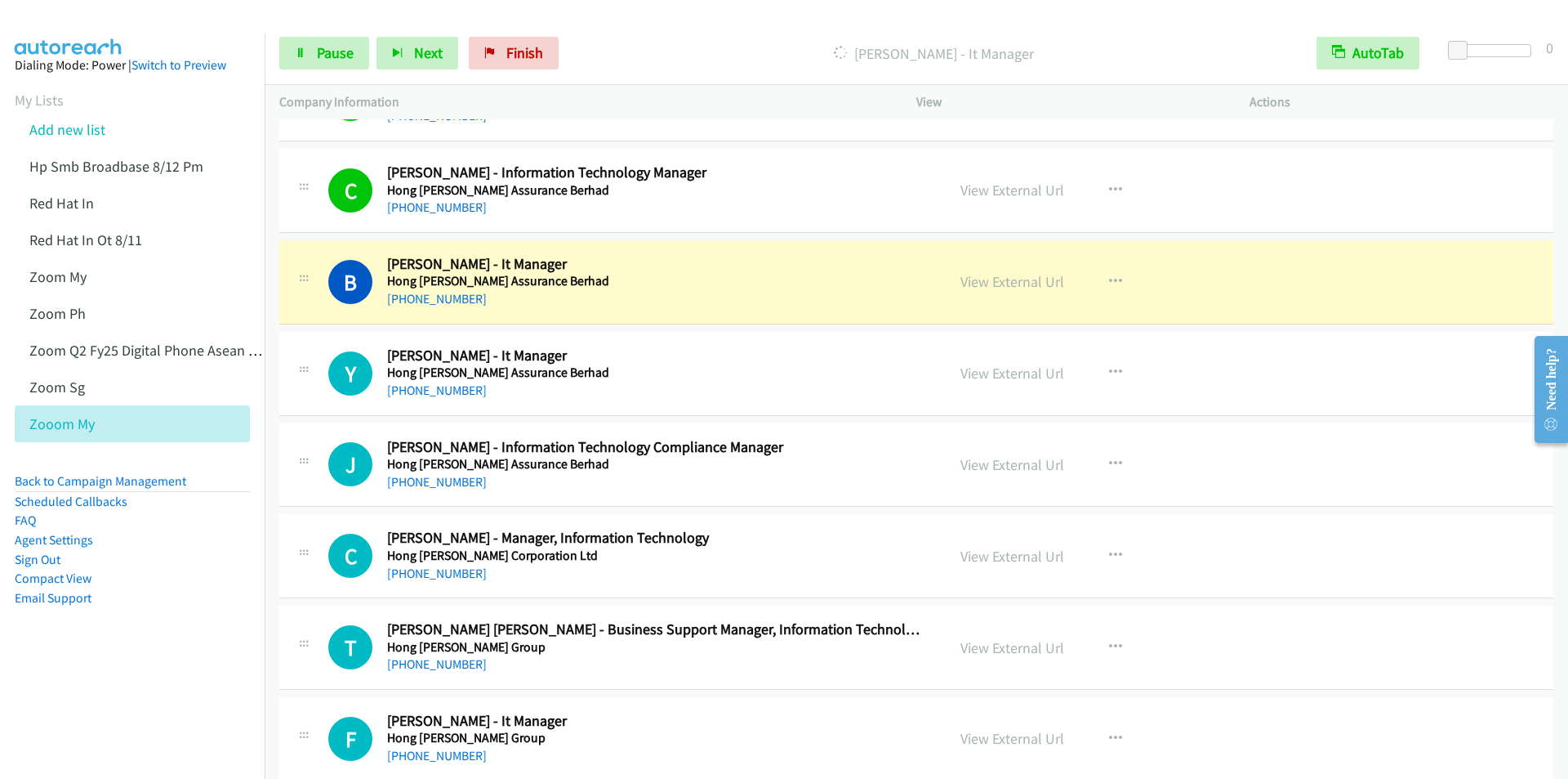
scroll to position [4167, 0]
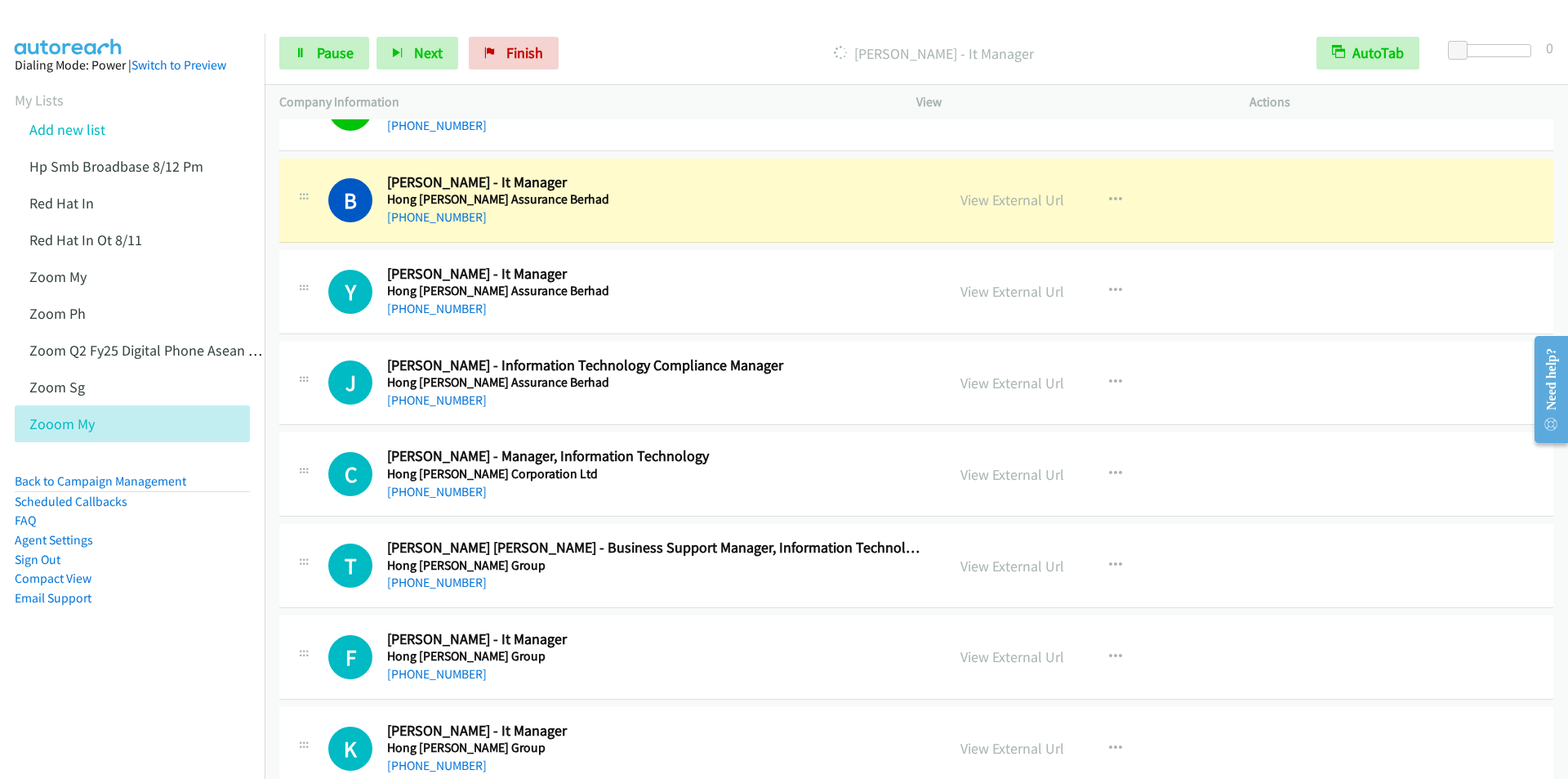
click at [746, 114] on div "Company Information" at bounding box center [582, 102] width 637 height 35
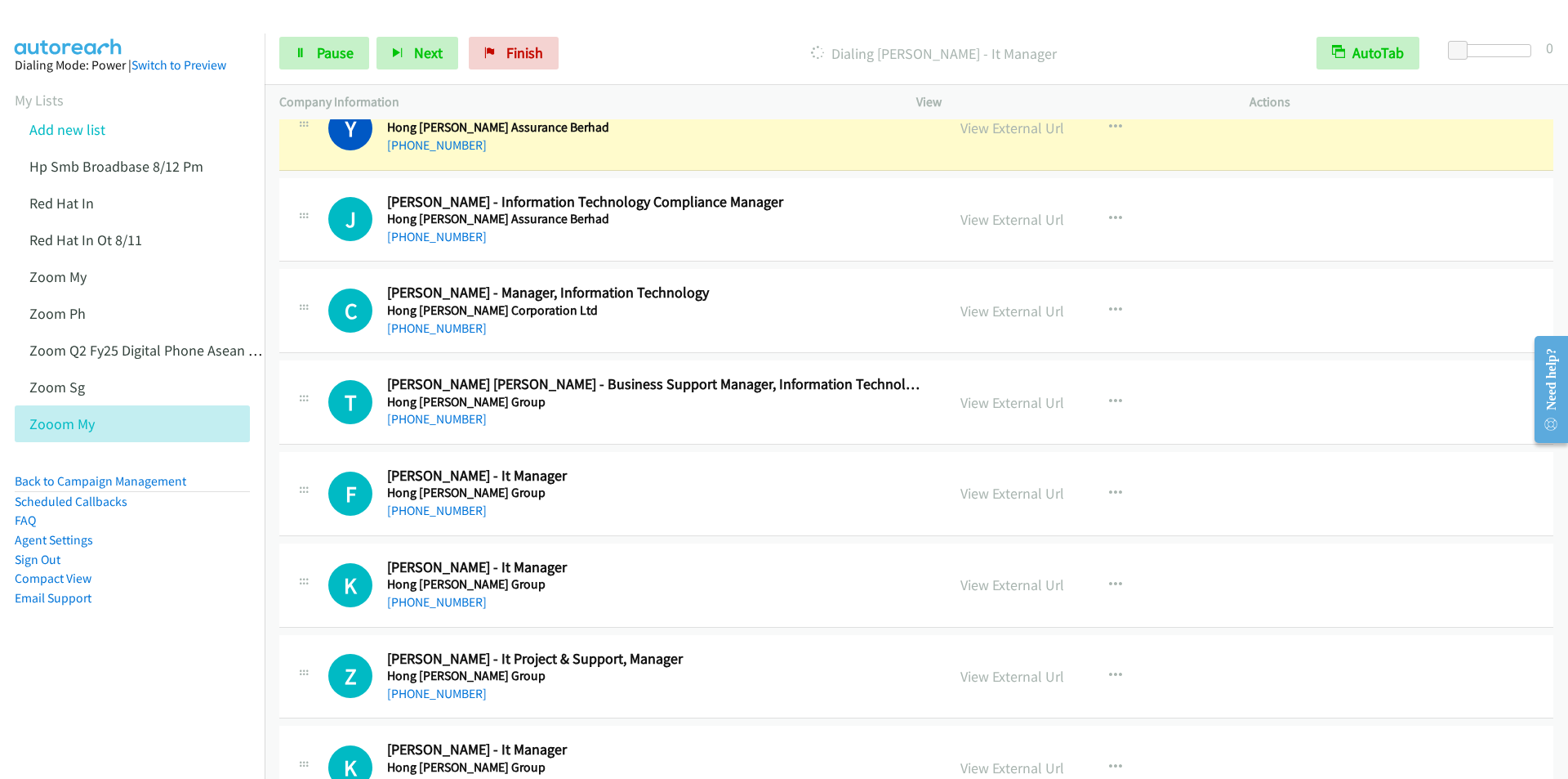
scroll to position [4249, 0]
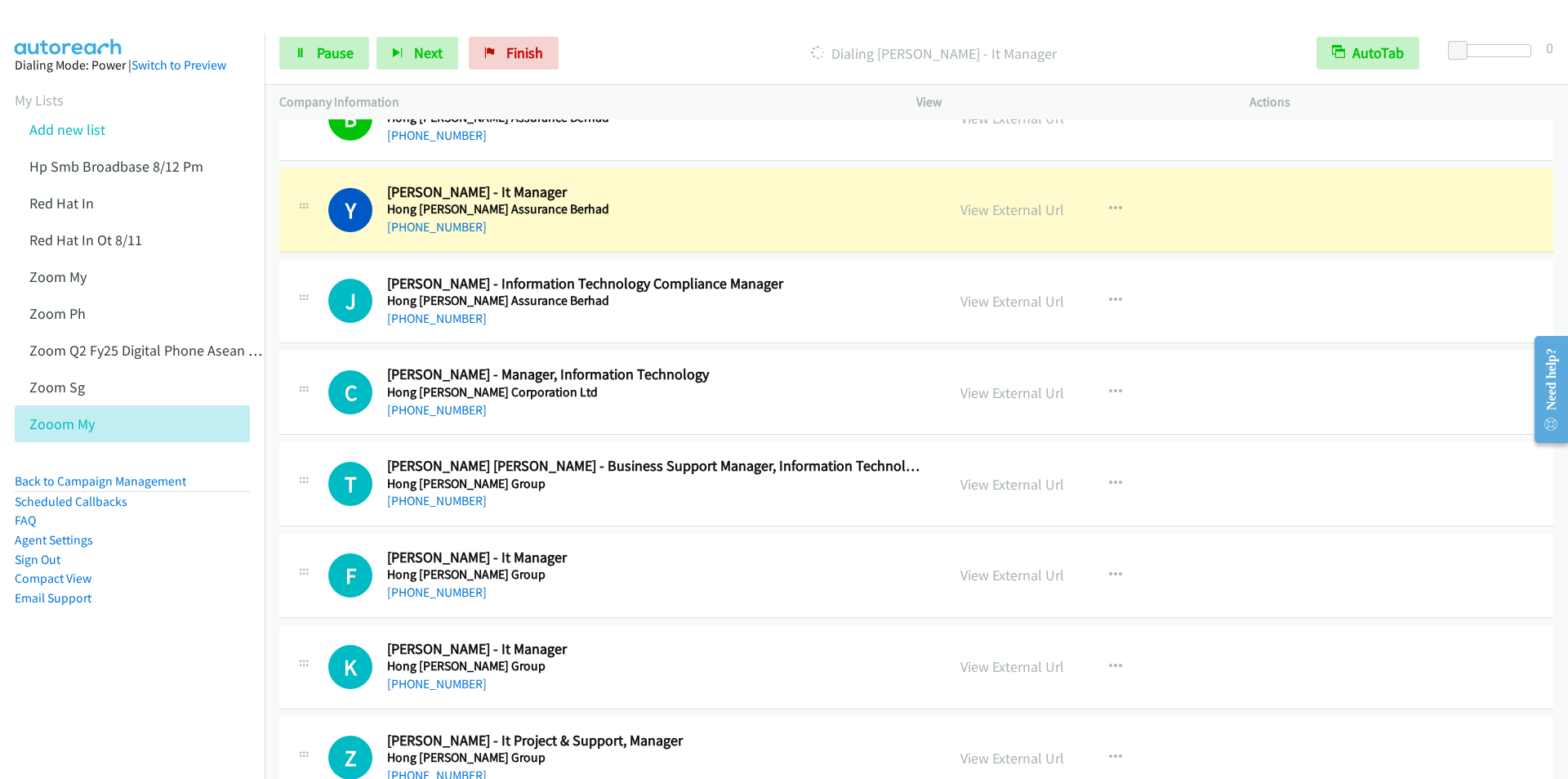
click at [700, 15] on div at bounding box center [777, 31] width 1554 height 63
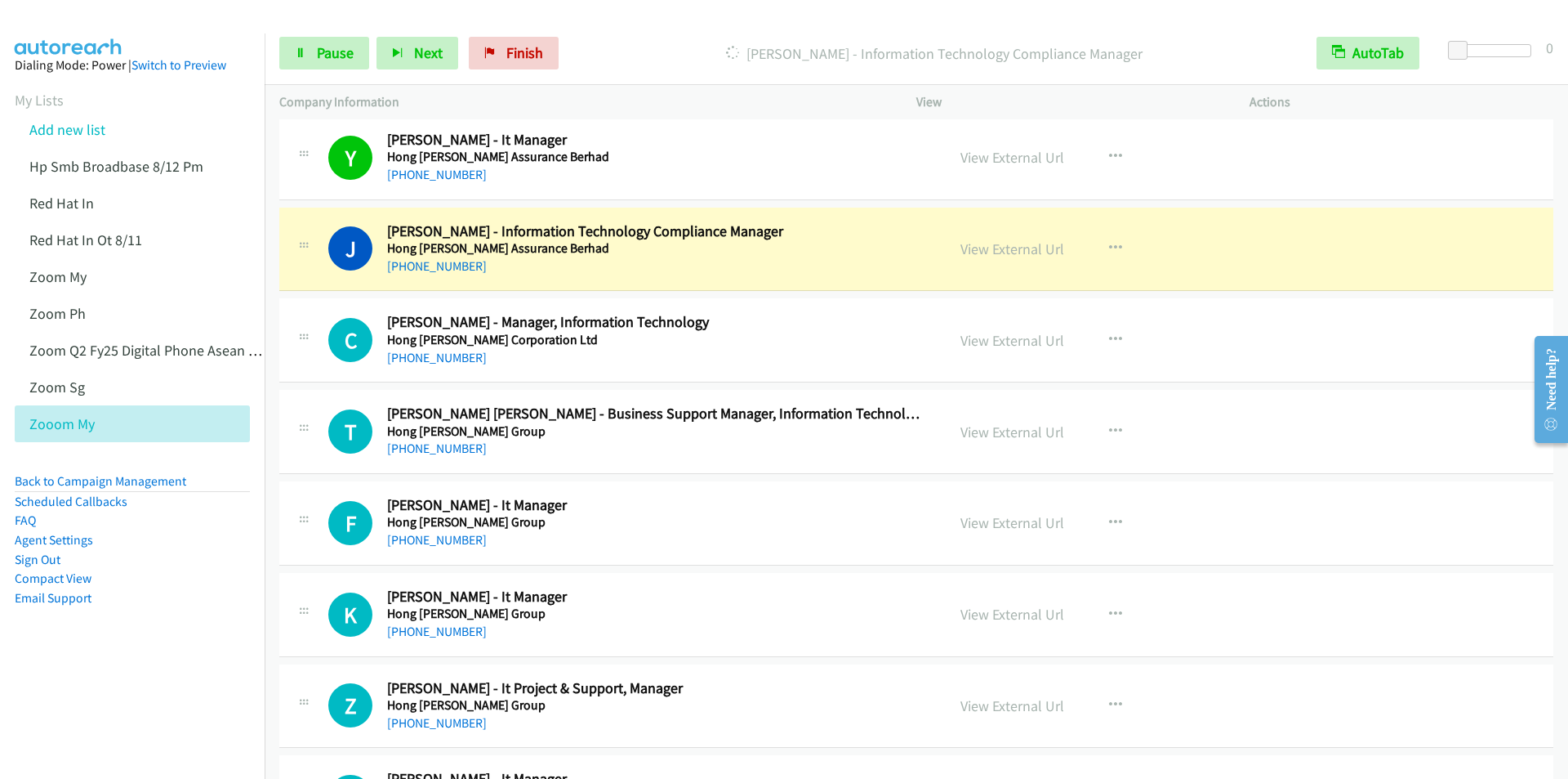
scroll to position [4330, 0]
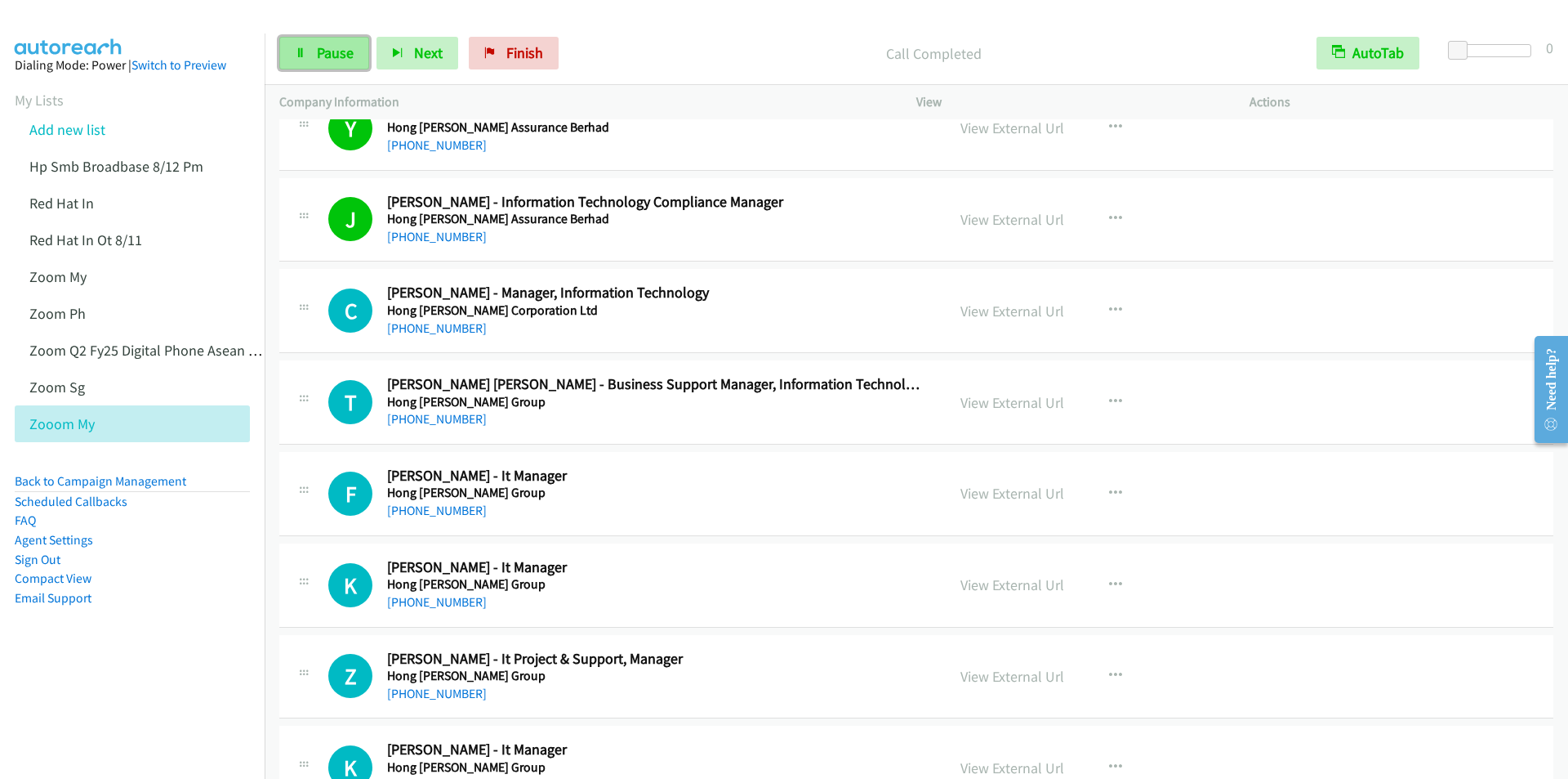
click at [308, 49] on link "Pause" at bounding box center [324, 52] width 90 height 33
click at [341, 53] on span "Start Calls" at bounding box center [349, 52] width 64 height 19
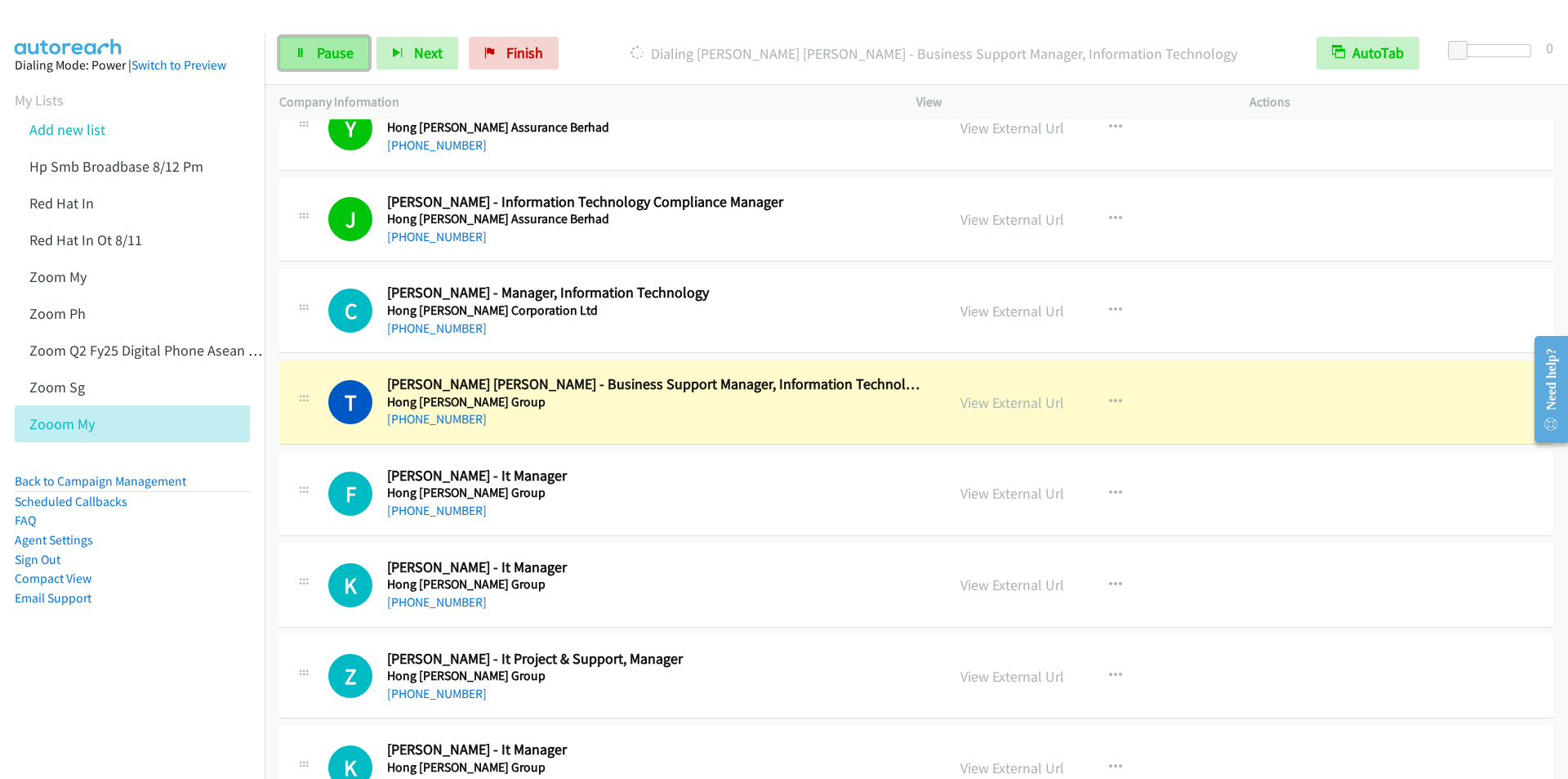
click at [329, 56] on span "Pause" at bounding box center [335, 52] width 36 height 19
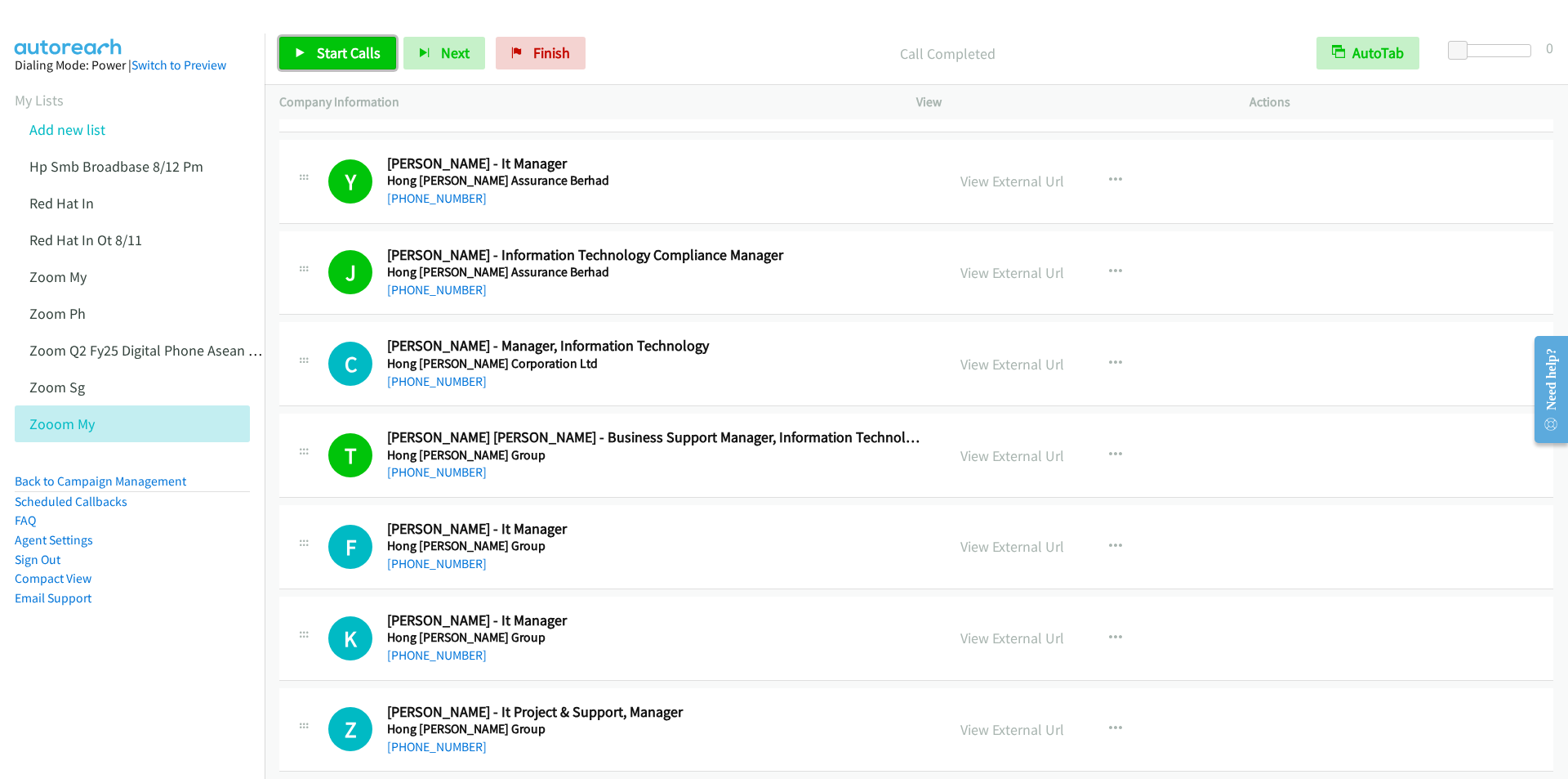
scroll to position [4249, 0]
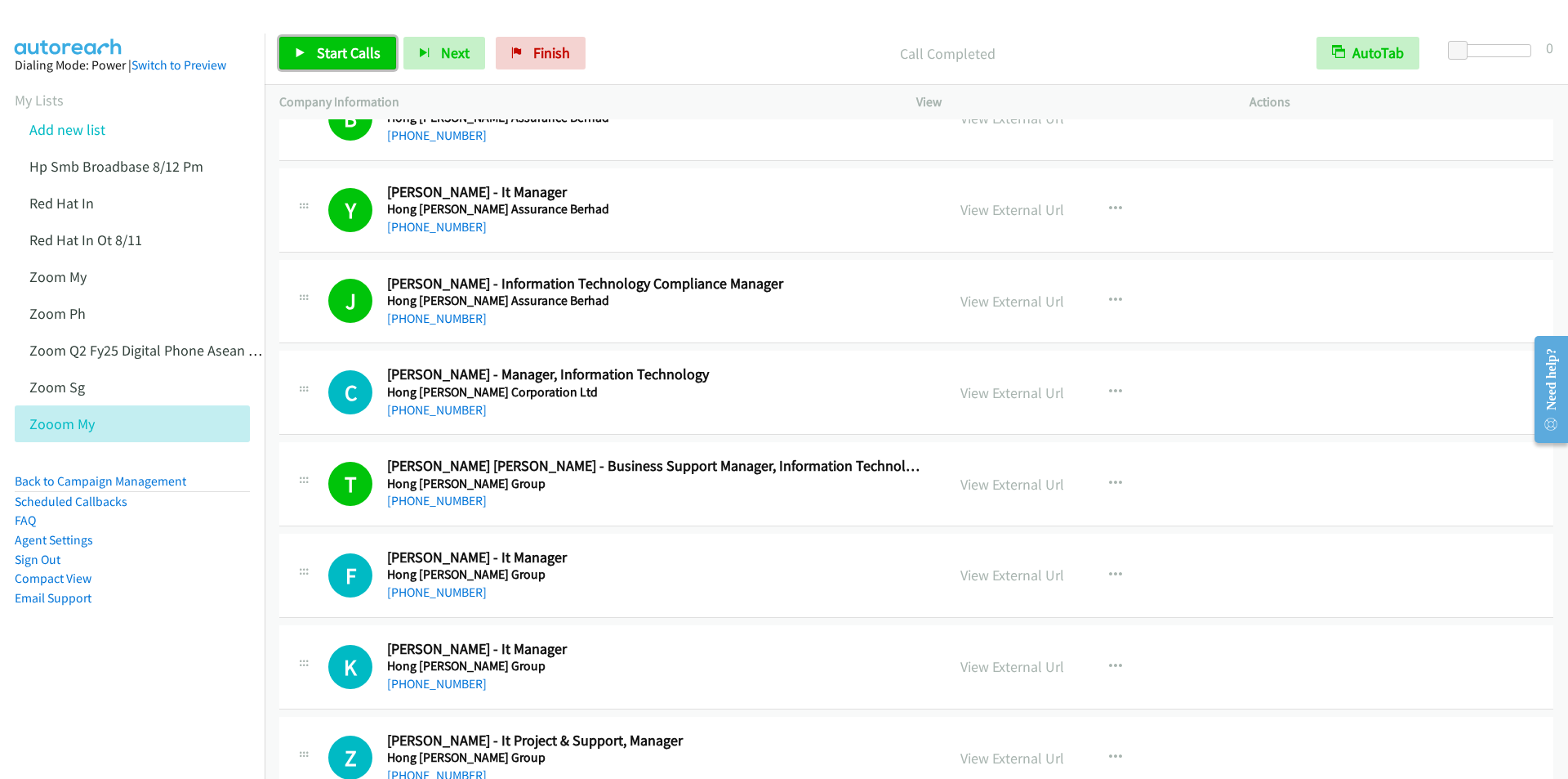
click at [313, 48] on link "Start Calls" at bounding box center [338, 52] width 117 height 33
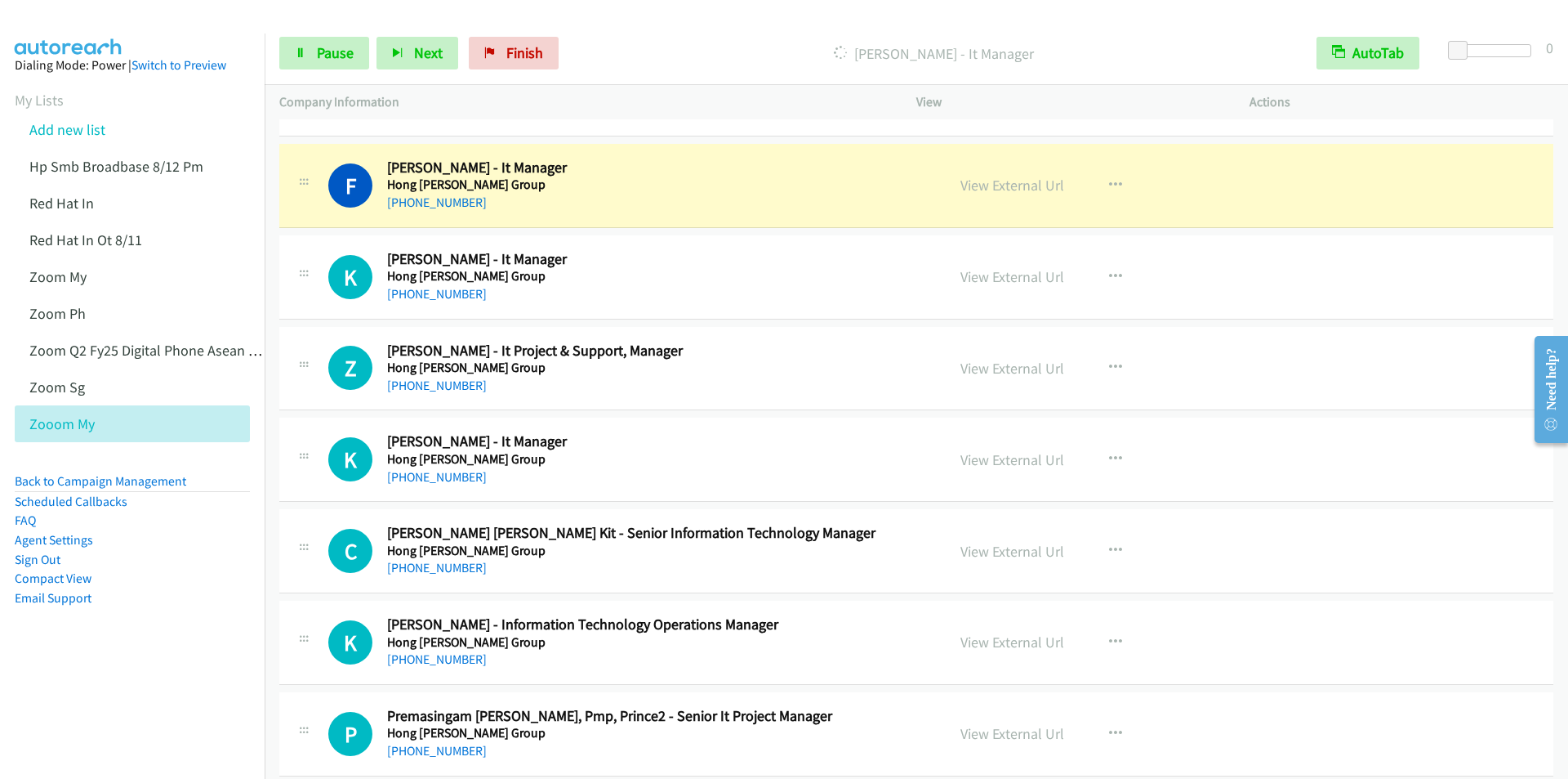
scroll to position [4657, 0]
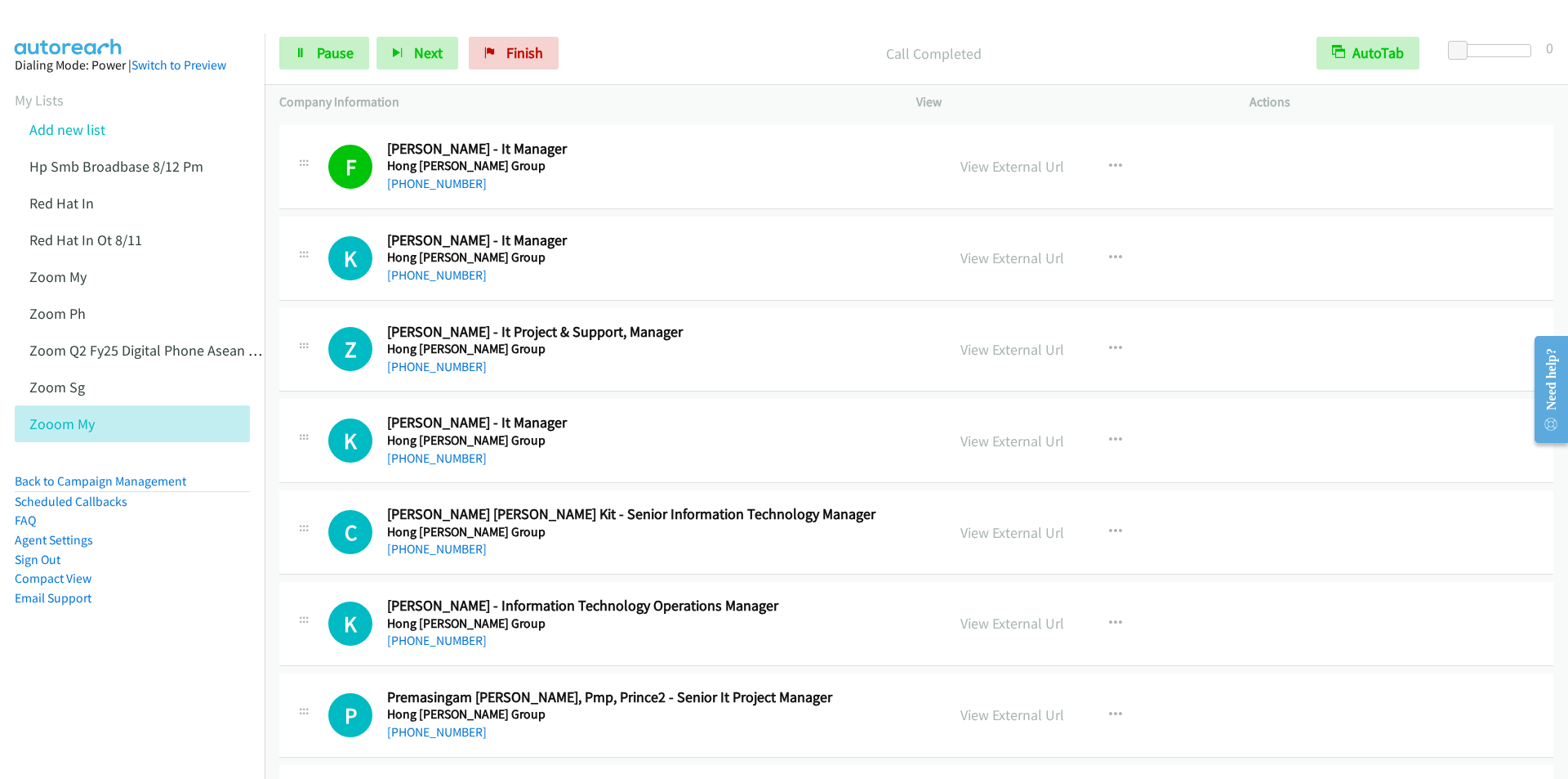
drag, startPoint x: 700, startPoint y: 68, endPoint x: 708, endPoint y: 84, distance: 17.9
click at [700, 68] on div "Call Completed" at bounding box center [933, 52] width 736 height 33
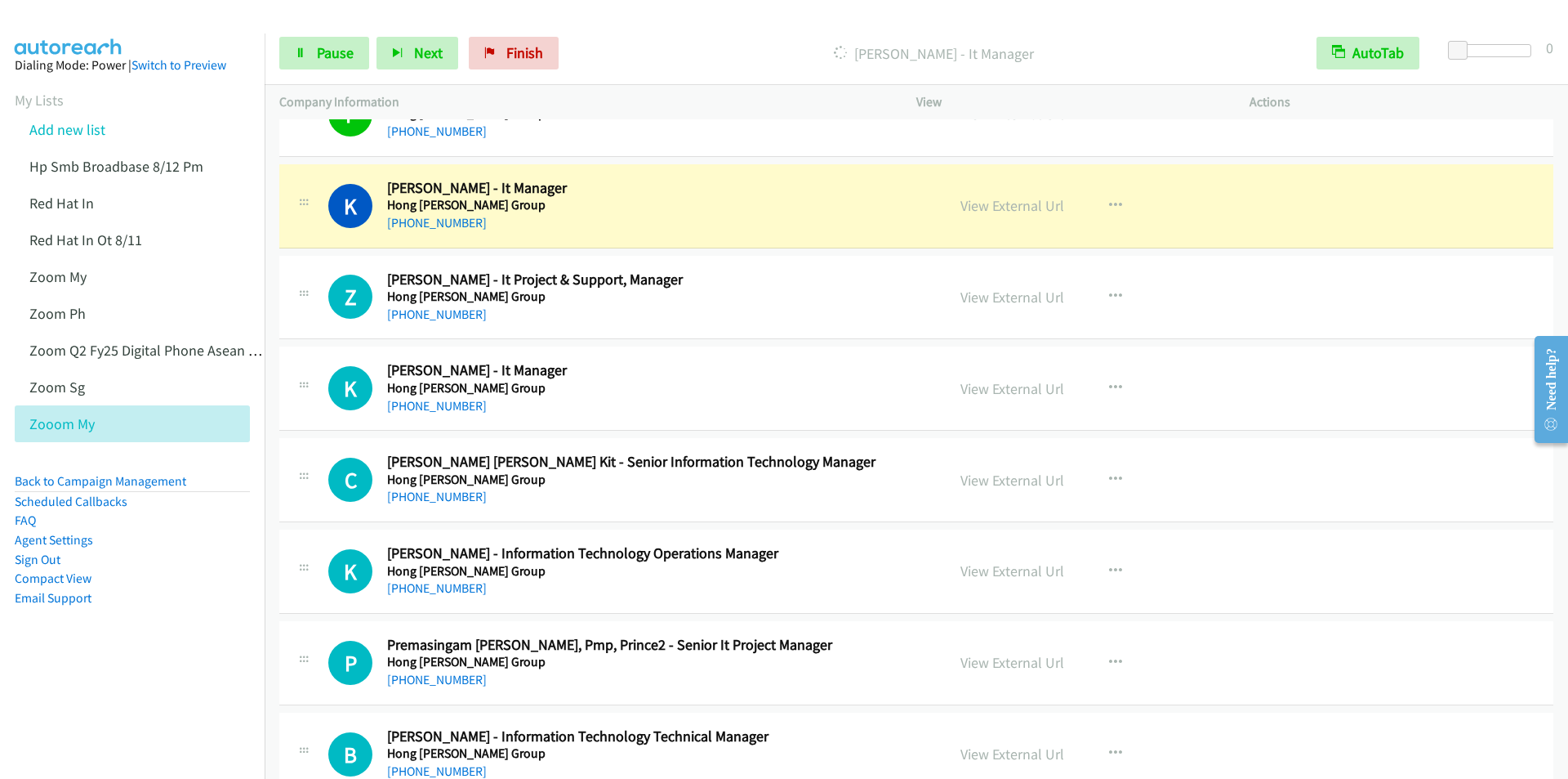
scroll to position [4739, 0]
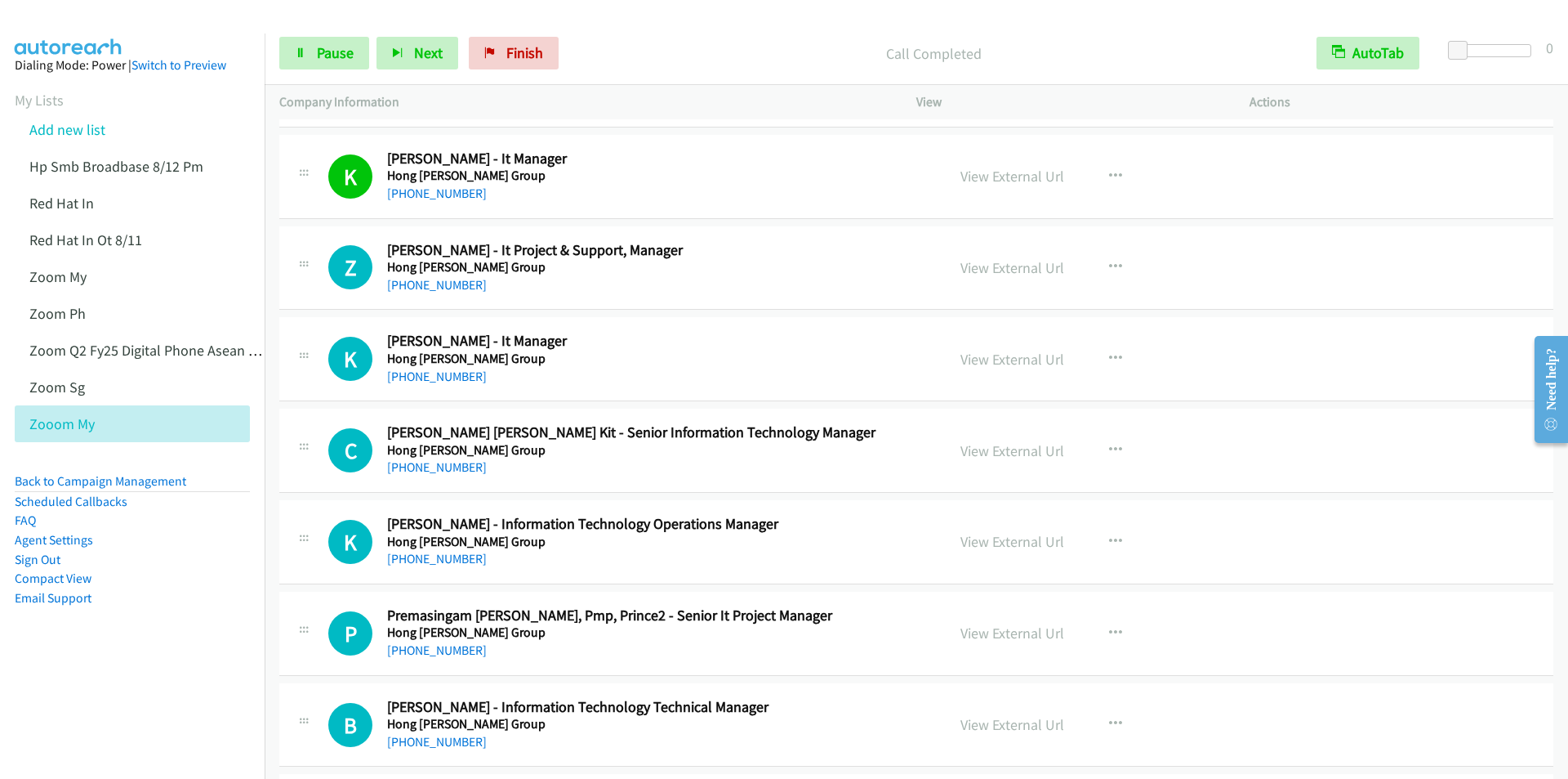
click at [604, 39] on div "Call Completed" at bounding box center [933, 52] width 736 height 33
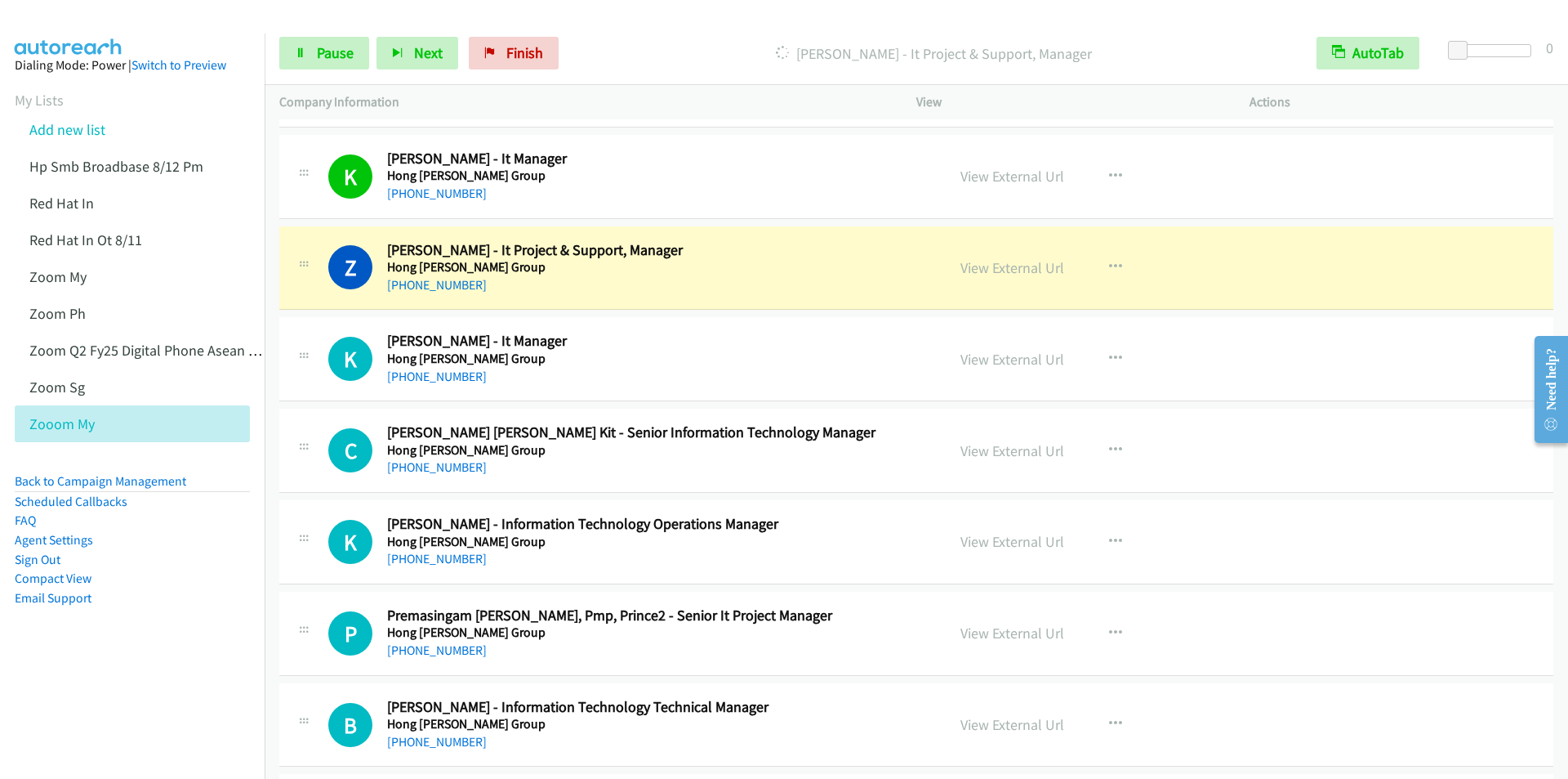
scroll to position [4821, 0]
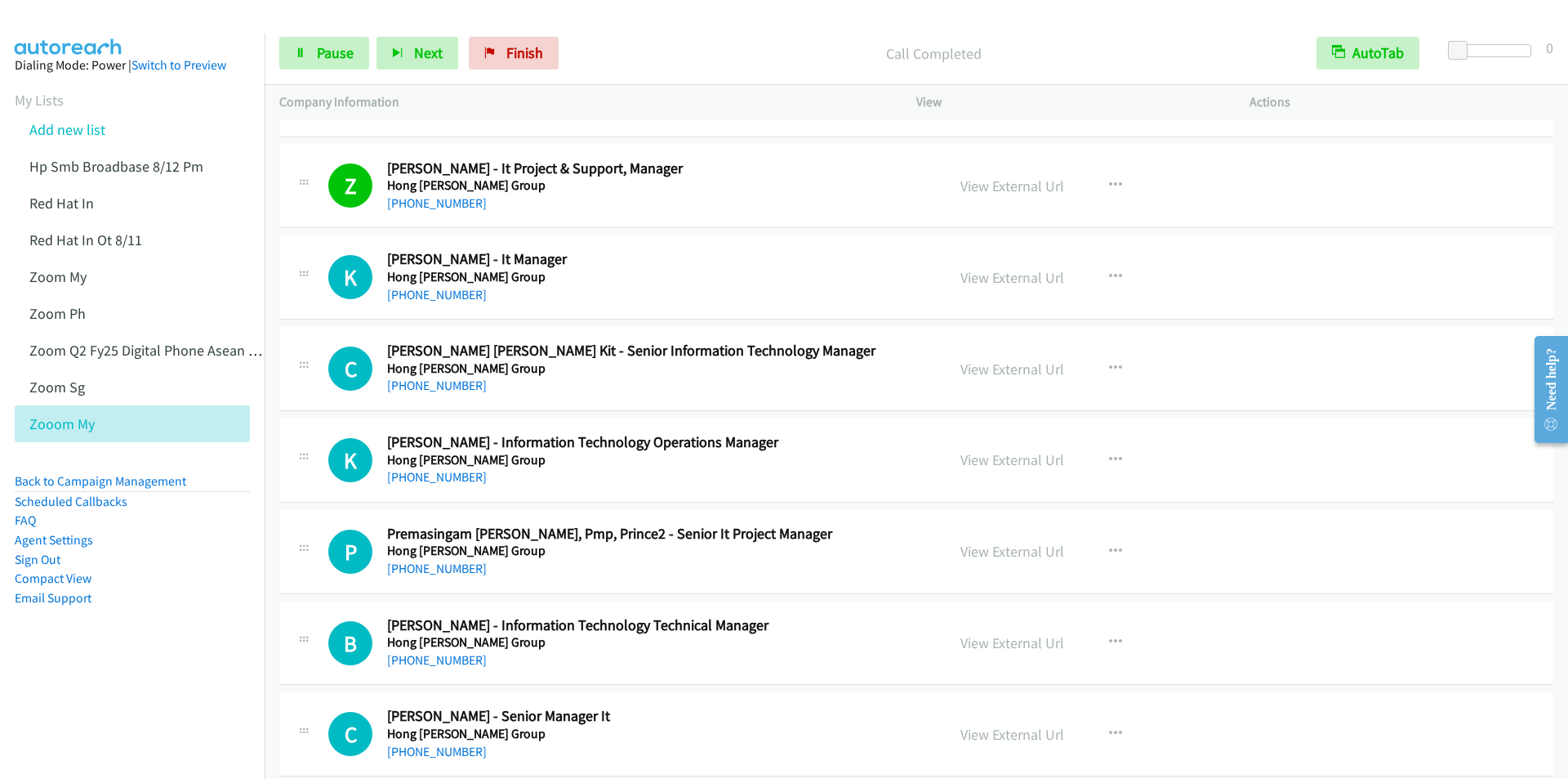
click at [661, 41] on div "Call Completed" at bounding box center [933, 52] width 736 height 33
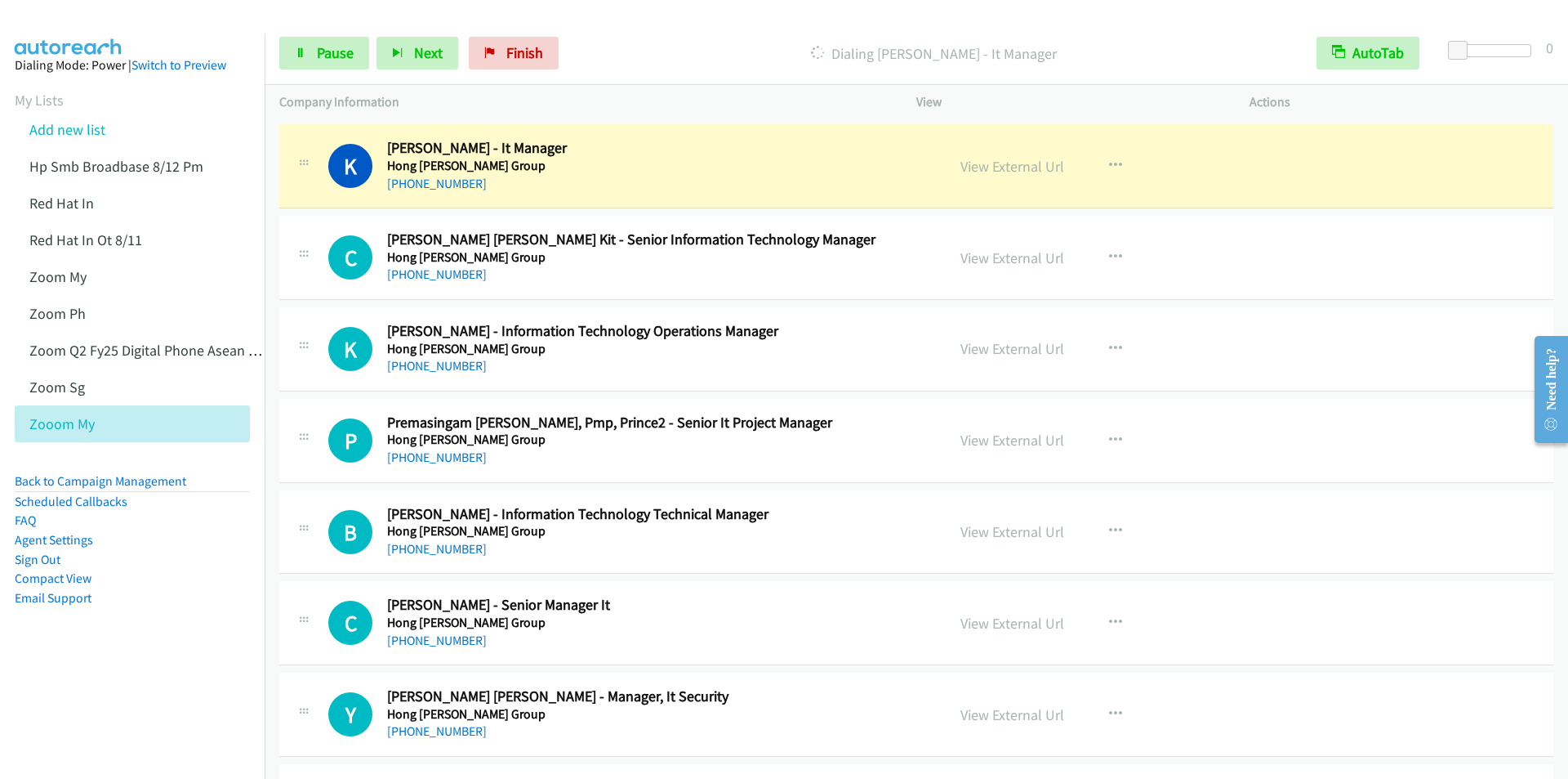
scroll to position [4902, 0]
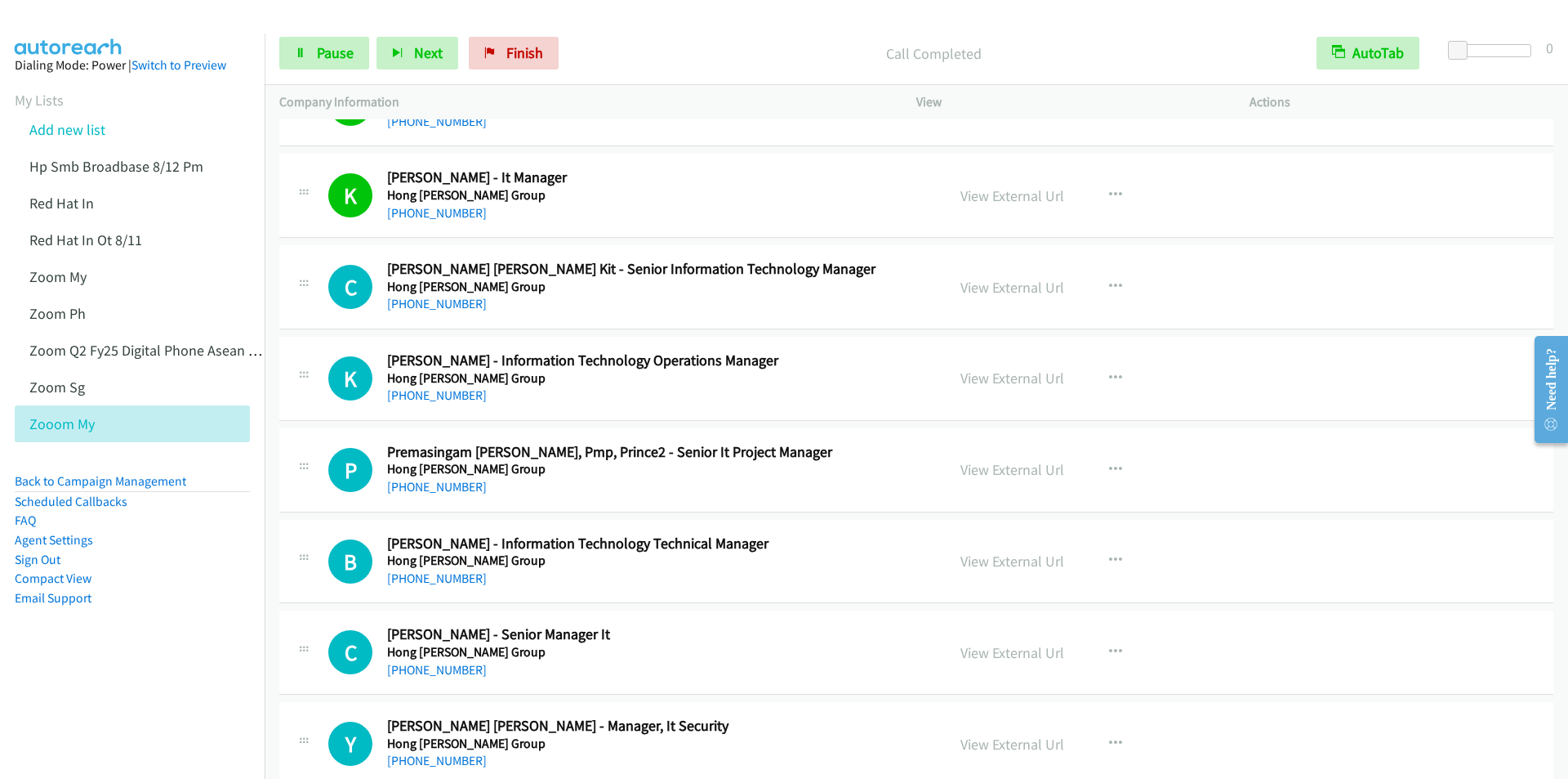
click at [657, 44] on p "Call Completed" at bounding box center [934, 53] width 707 height 22
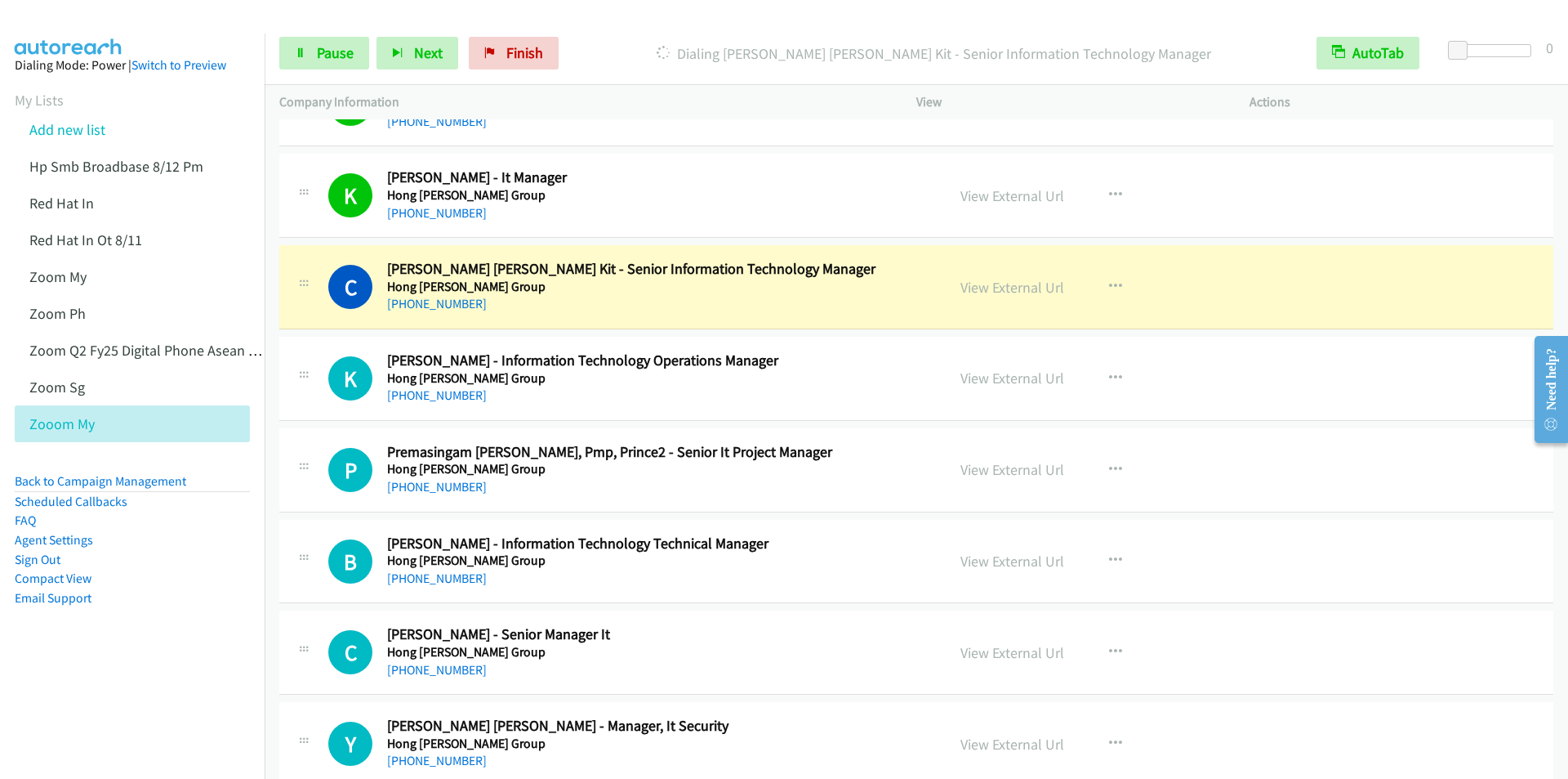
click at [681, 36] on div "Start Calls Pause Next Finish Dialing Calvin Chan Chun Kit - Senior Information…" at bounding box center [916, 53] width 1303 height 63
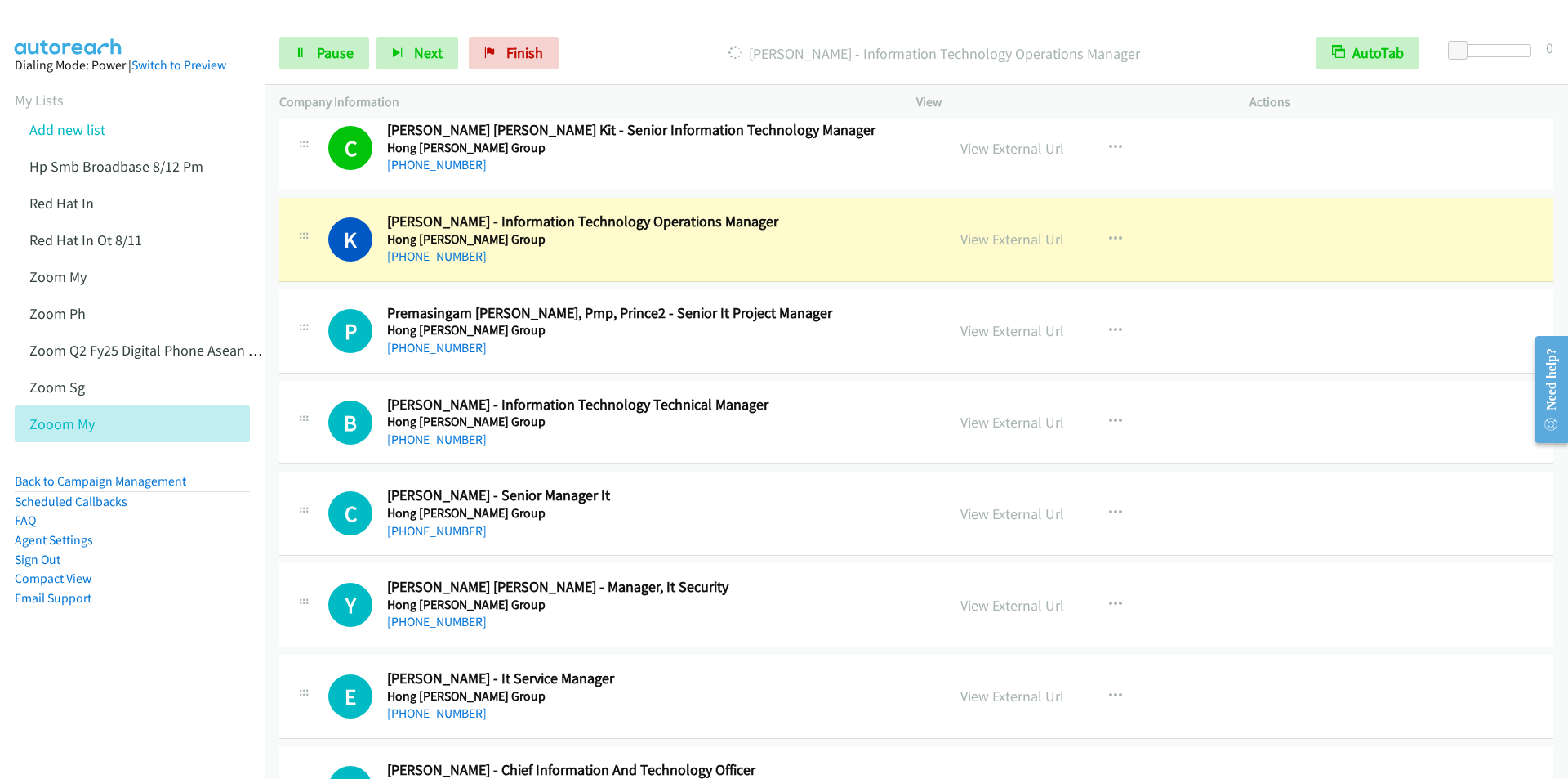
scroll to position [5066, 0]
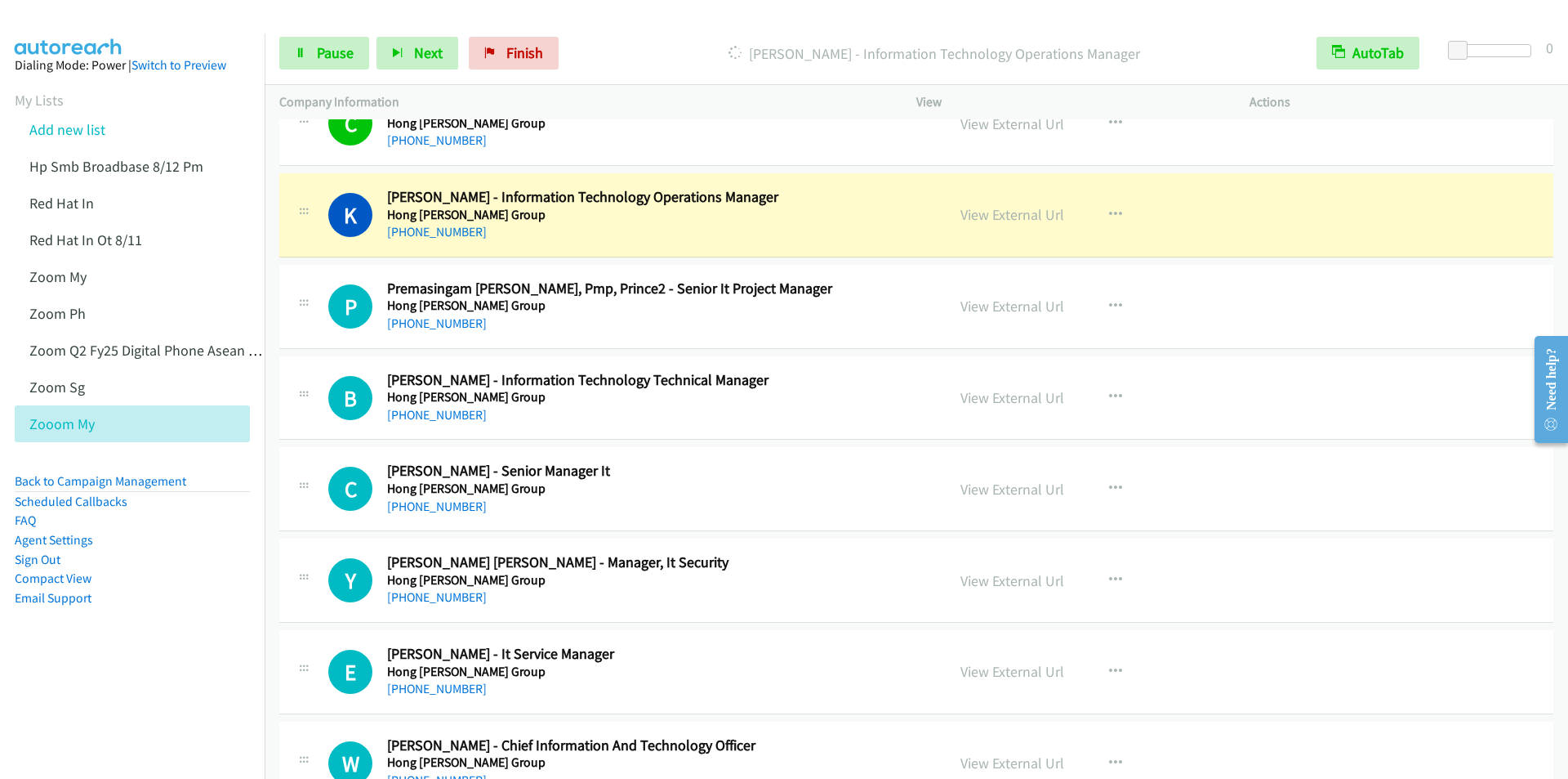
click at [677, 43] on p "Dialing Kok Siong Soo - Information Technology Operations Manager" at bounding box center [934, 53] width 707 height 22
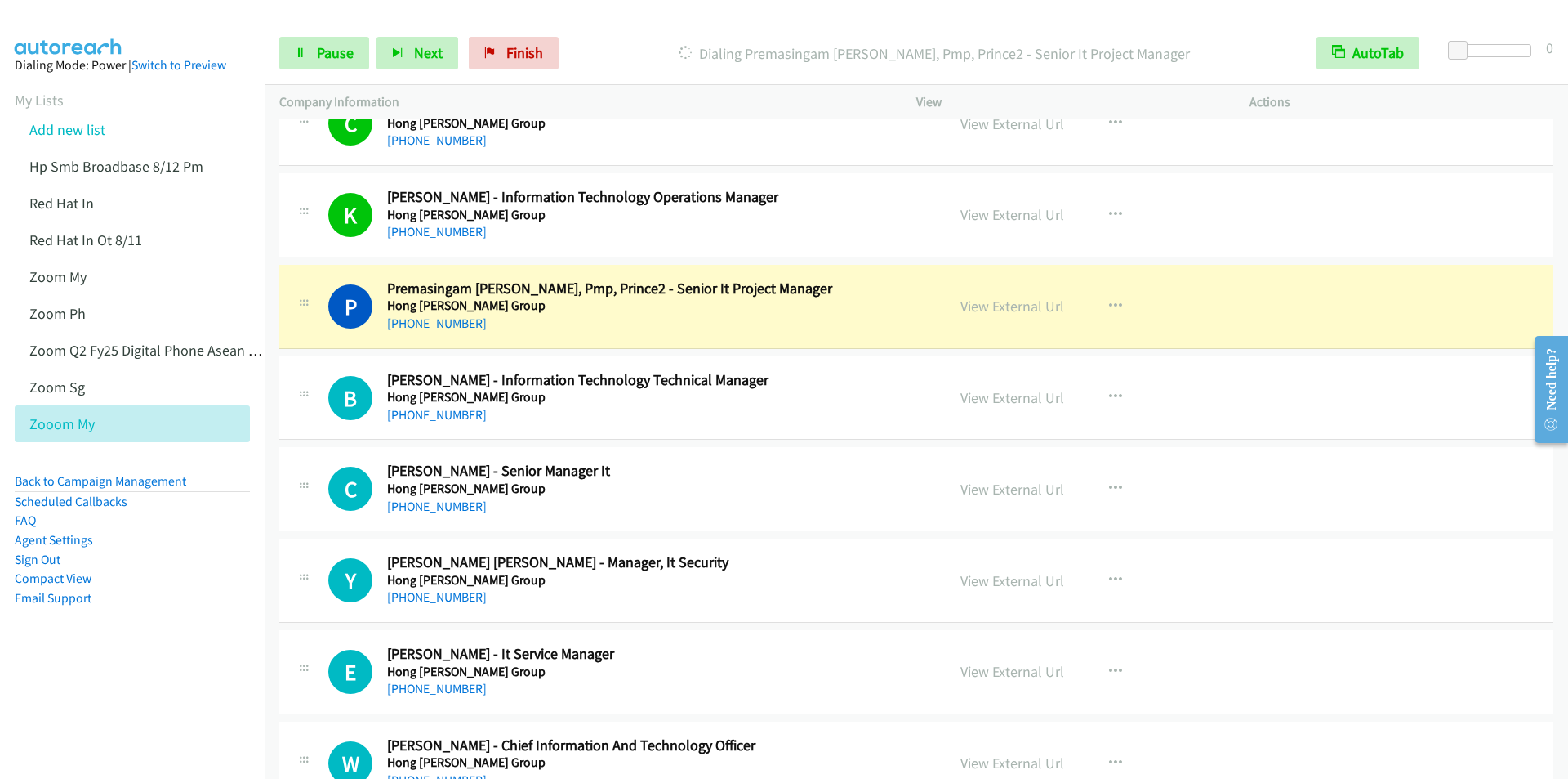
scroll to position [5147, 0]
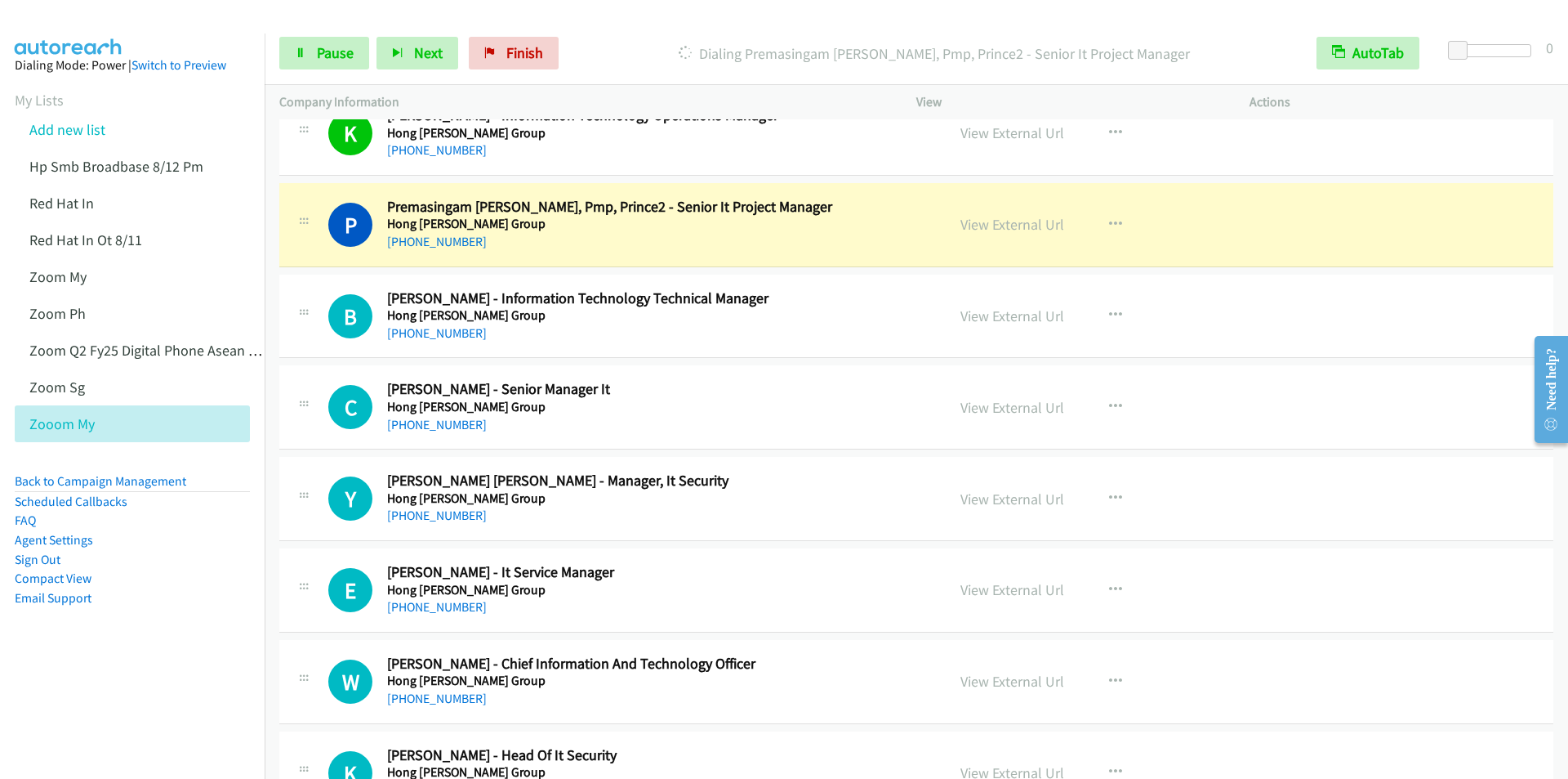
click at [611, 19] on div at bounding box center [777, 31] width 1554 height 63
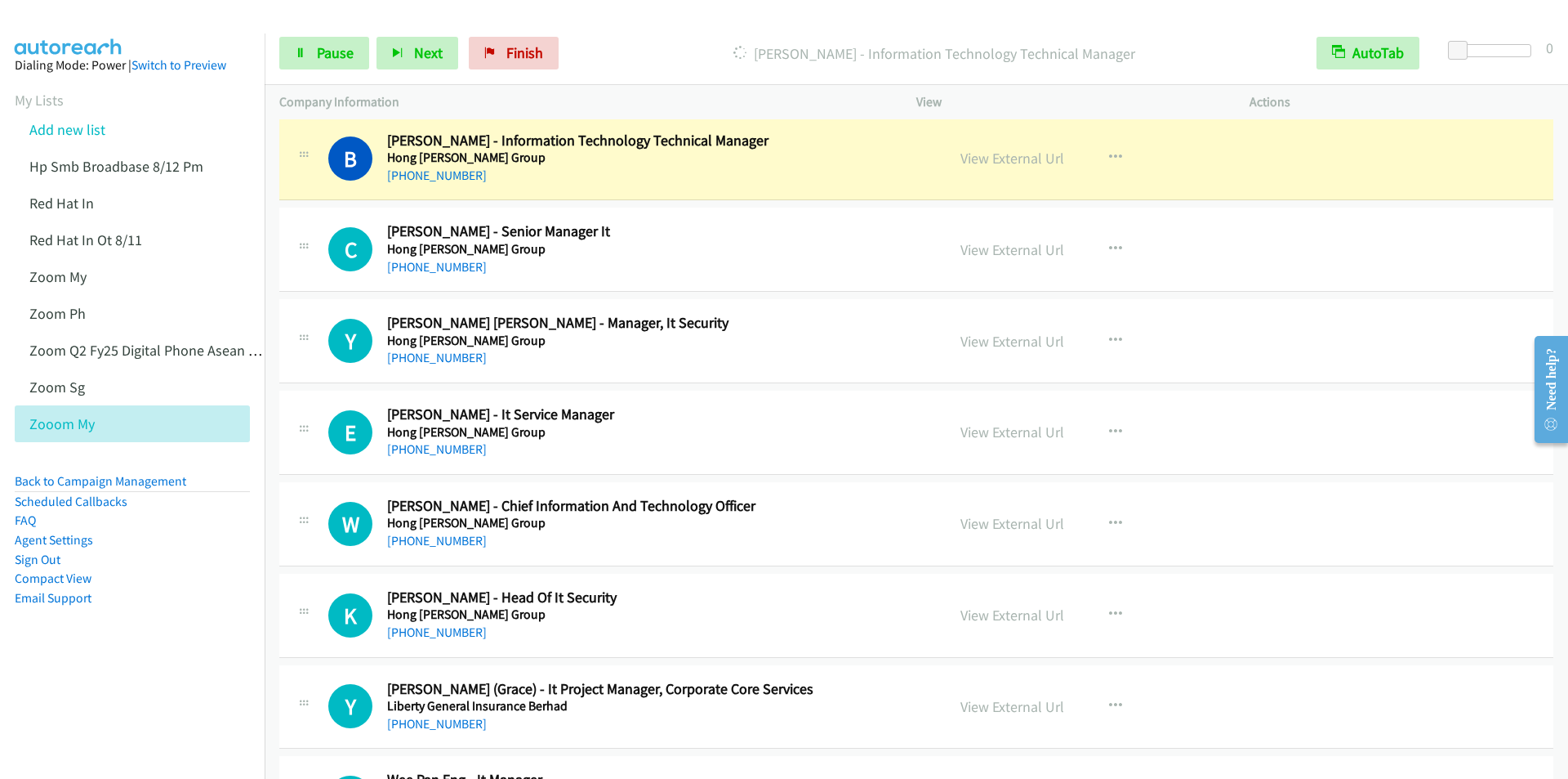
scroll to position [5311, 0]
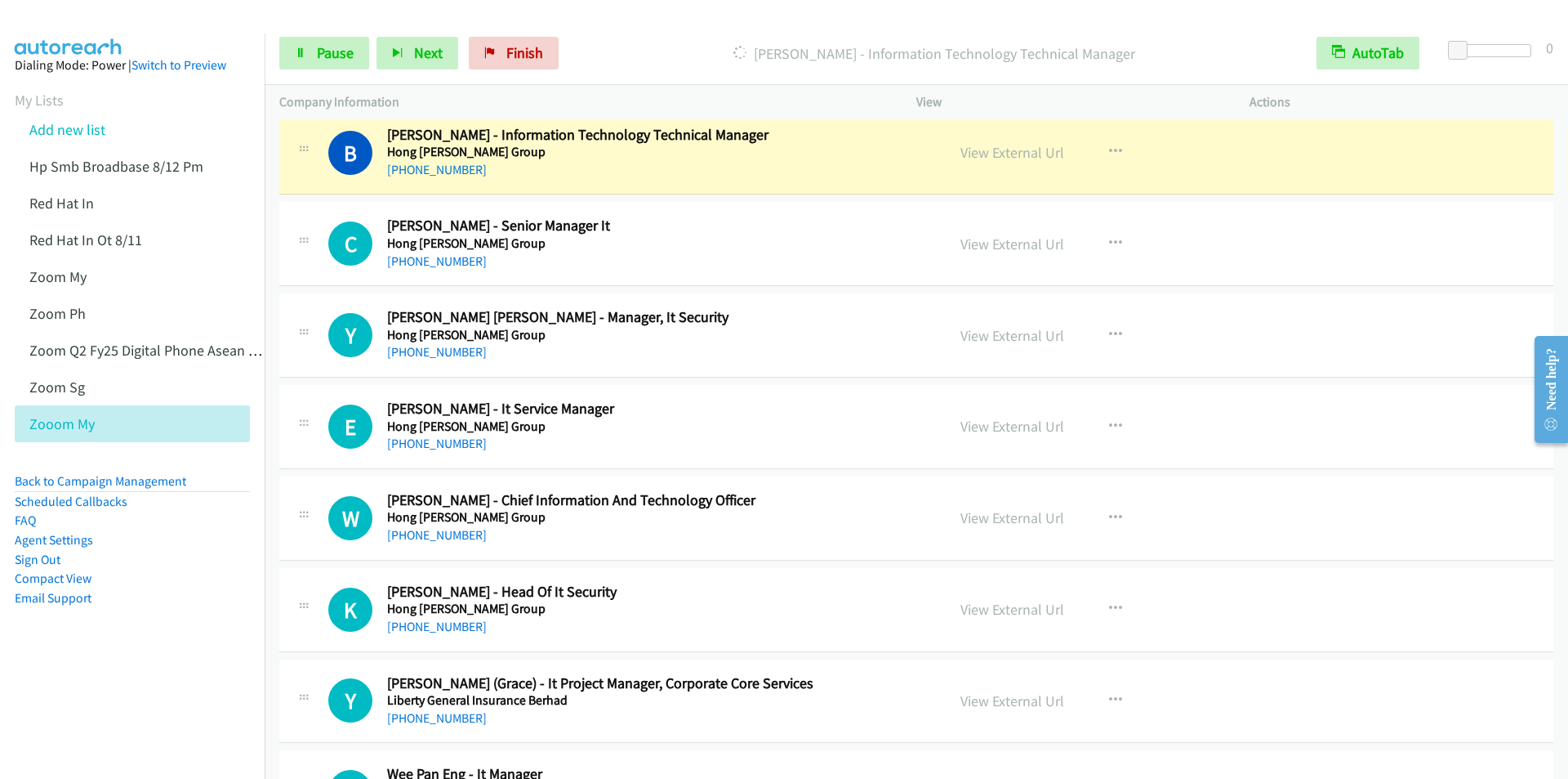
click at [628, 22] on div "Start Calls Pause Next Finish Dialing Bernard Ng - Information Technology Techn…" at bounding box center [916, 53] width 1303 height 63
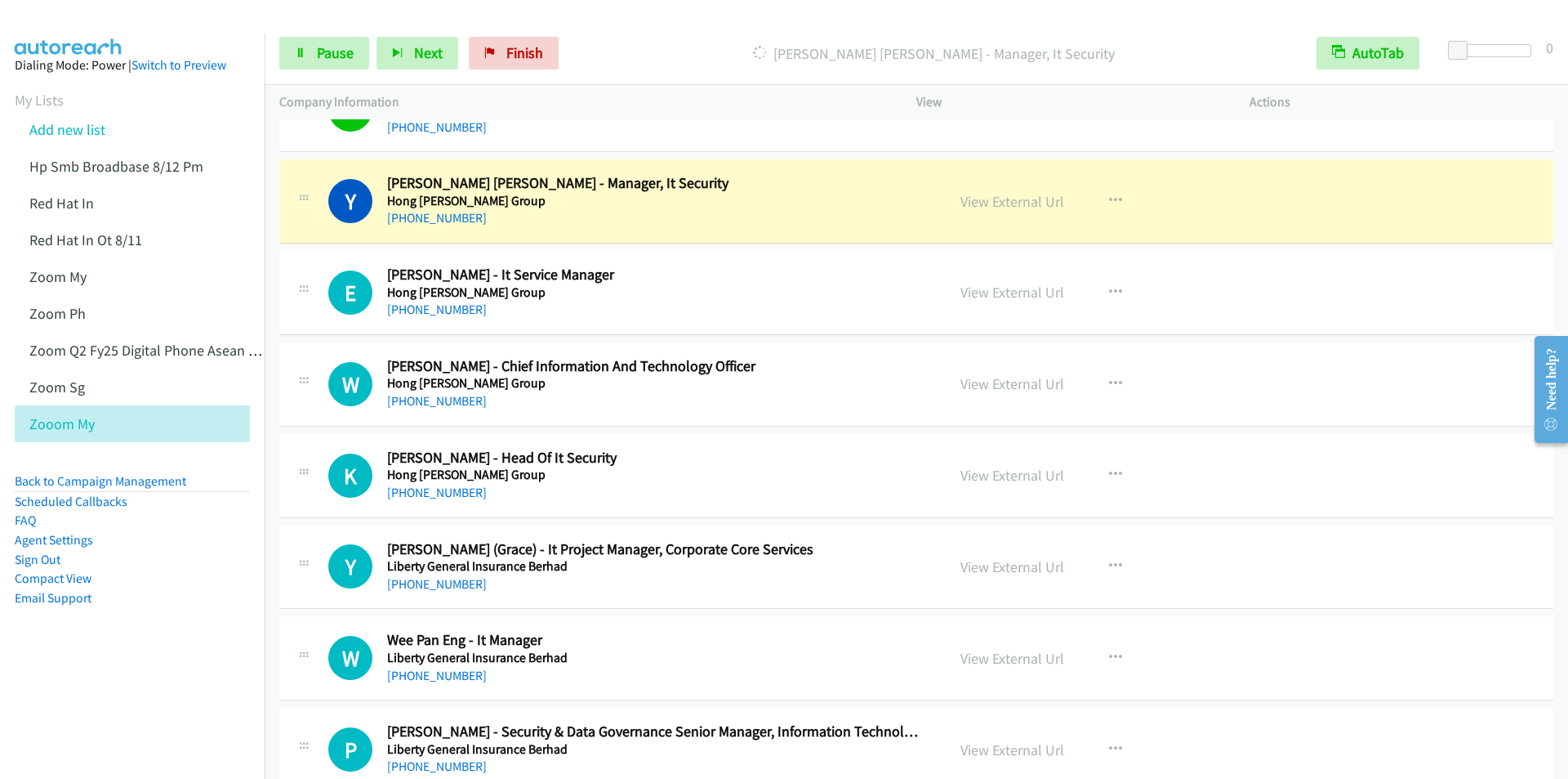
scroll to position [5474, 0]
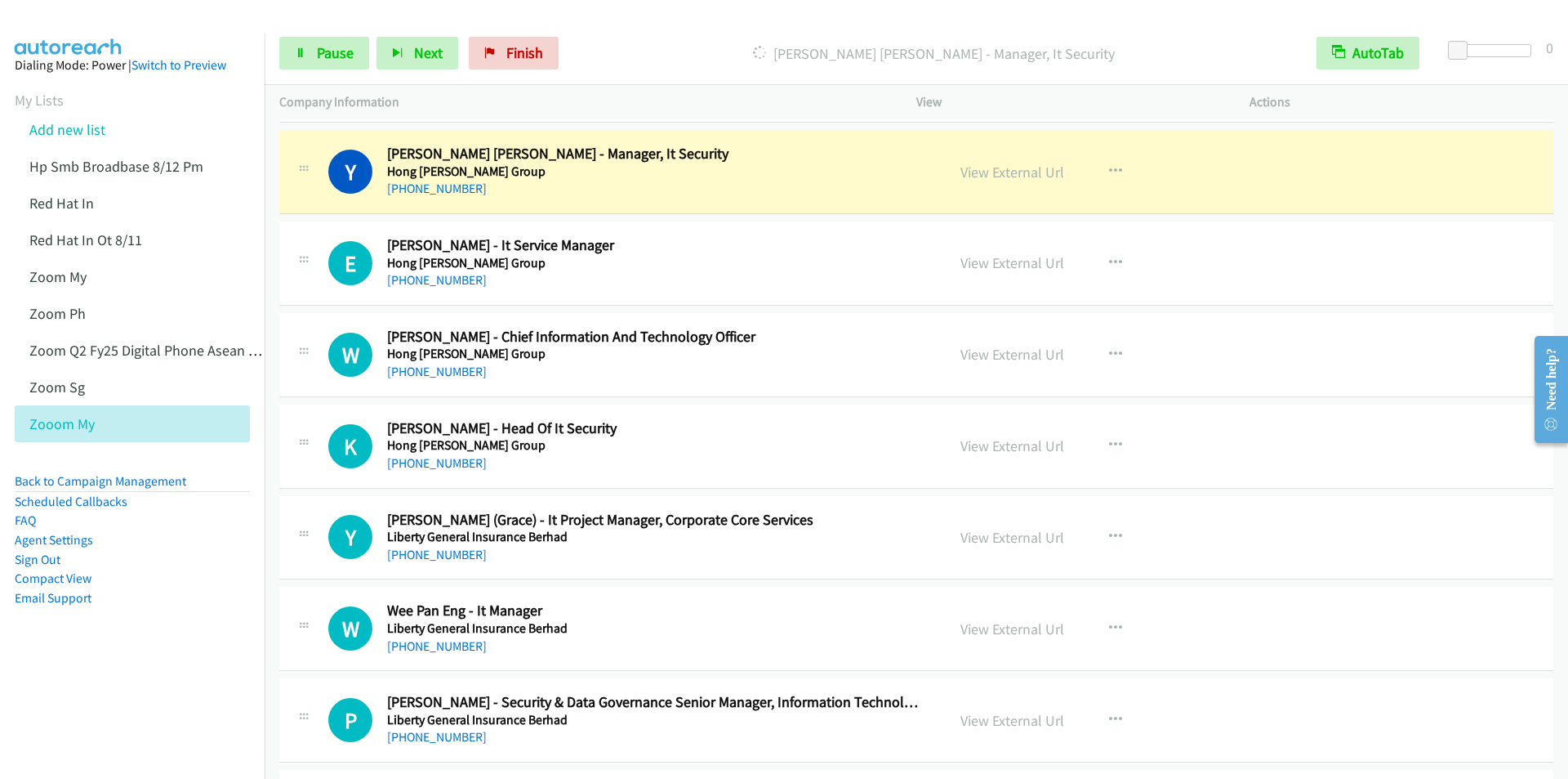
click at [696, 36] on div "Start Calls Pause Next Finish Dialing Yen Nee Yap - Manager, It Security AutoTa…" at bounding box center [916, 53] width 1303 height 63
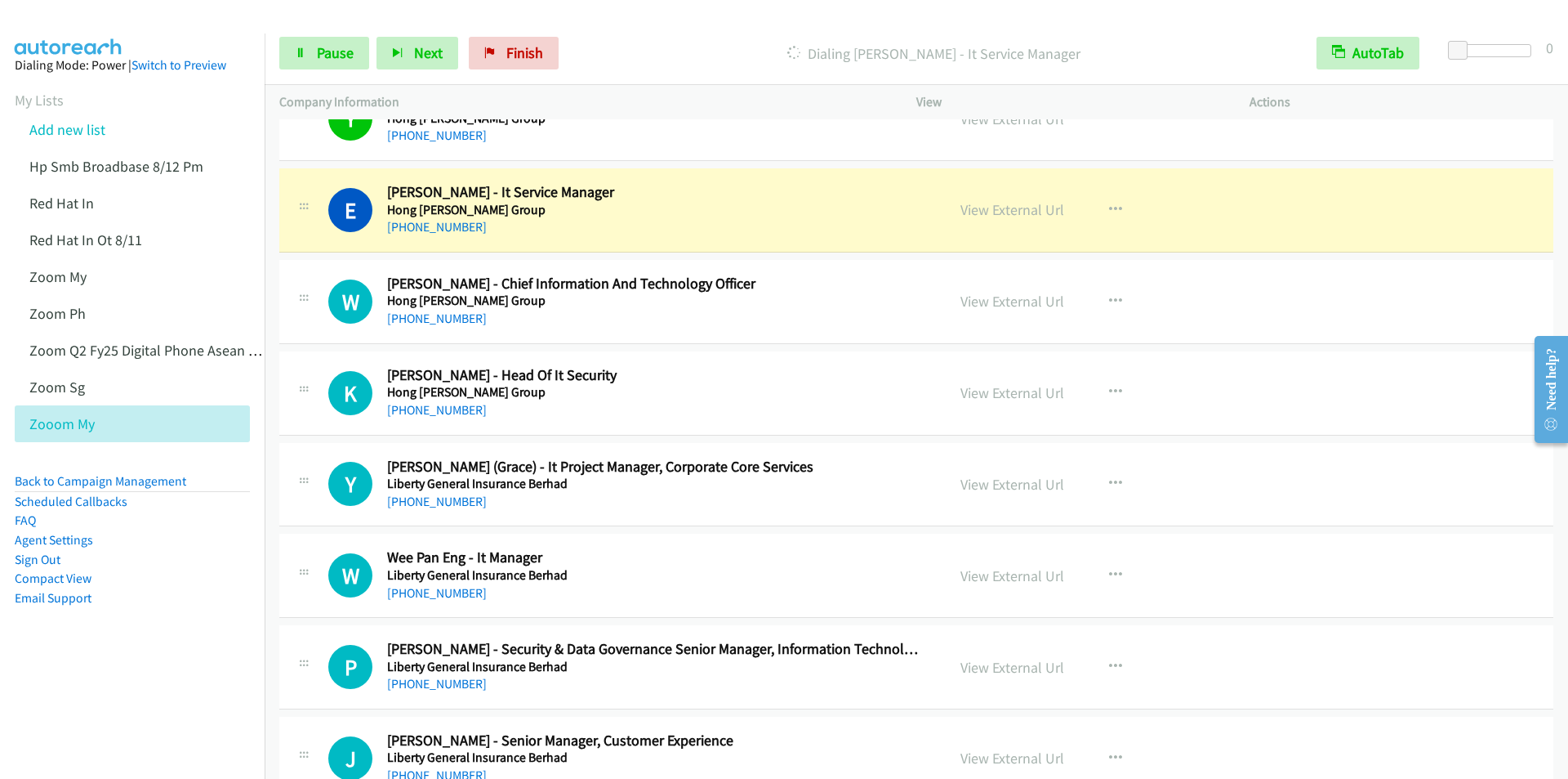
scroll to position [5556, 0]
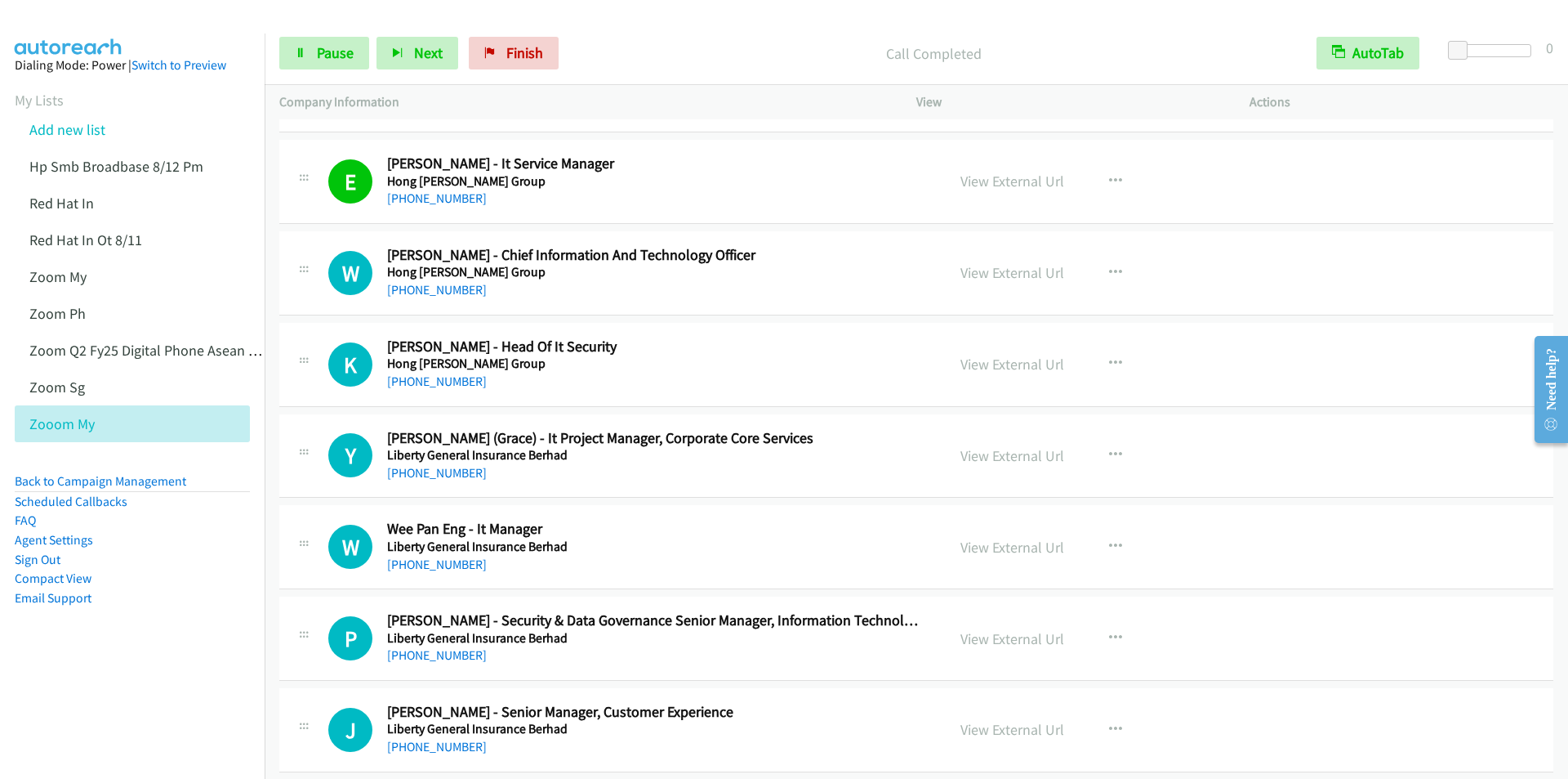
click at [690, 43] on p "Call Completed" at bounding box center [934, 53] width 707 height 22
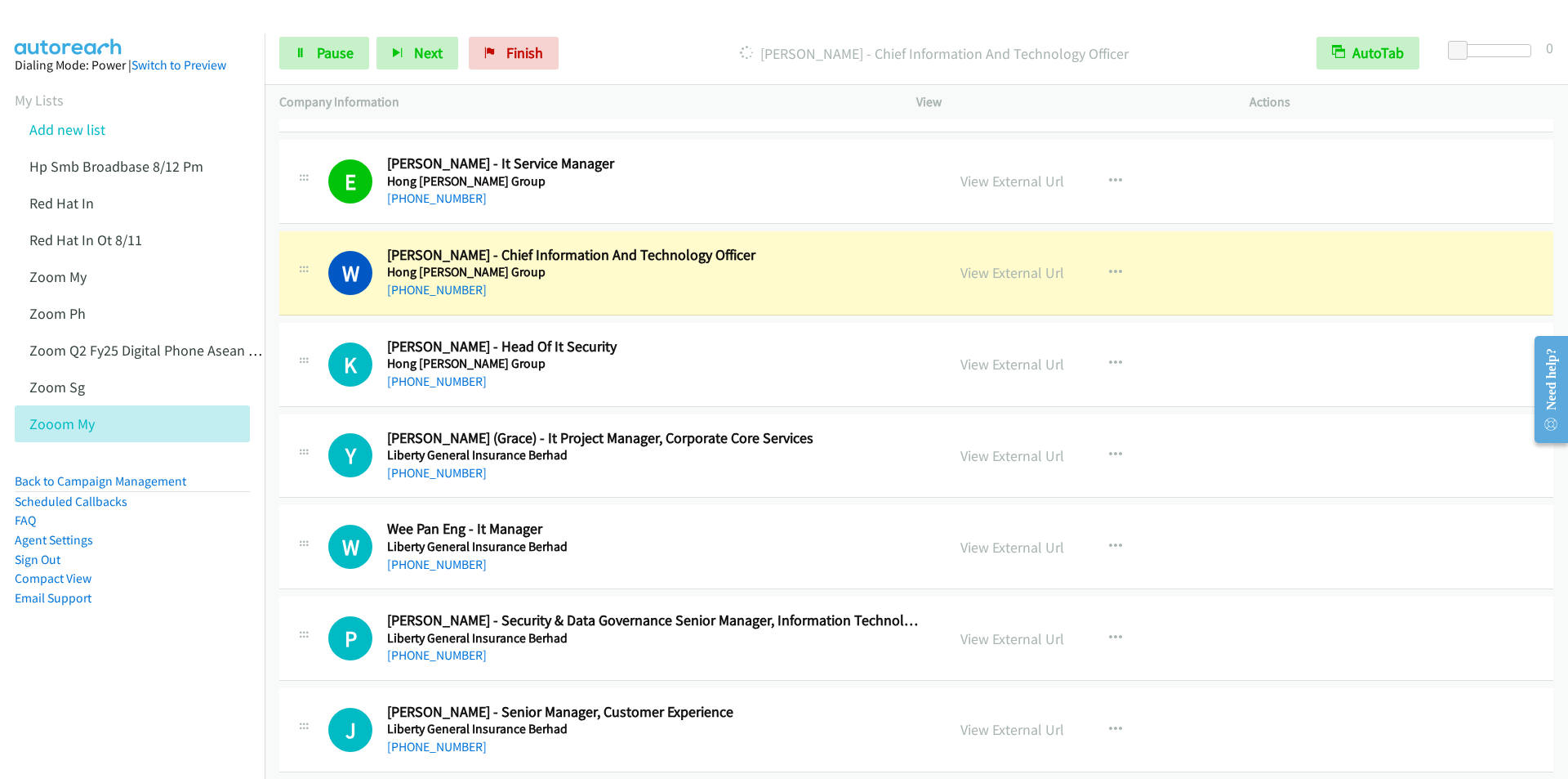
click at [692, 17] on div at bounding box center [777, 31] width 1554 height 63
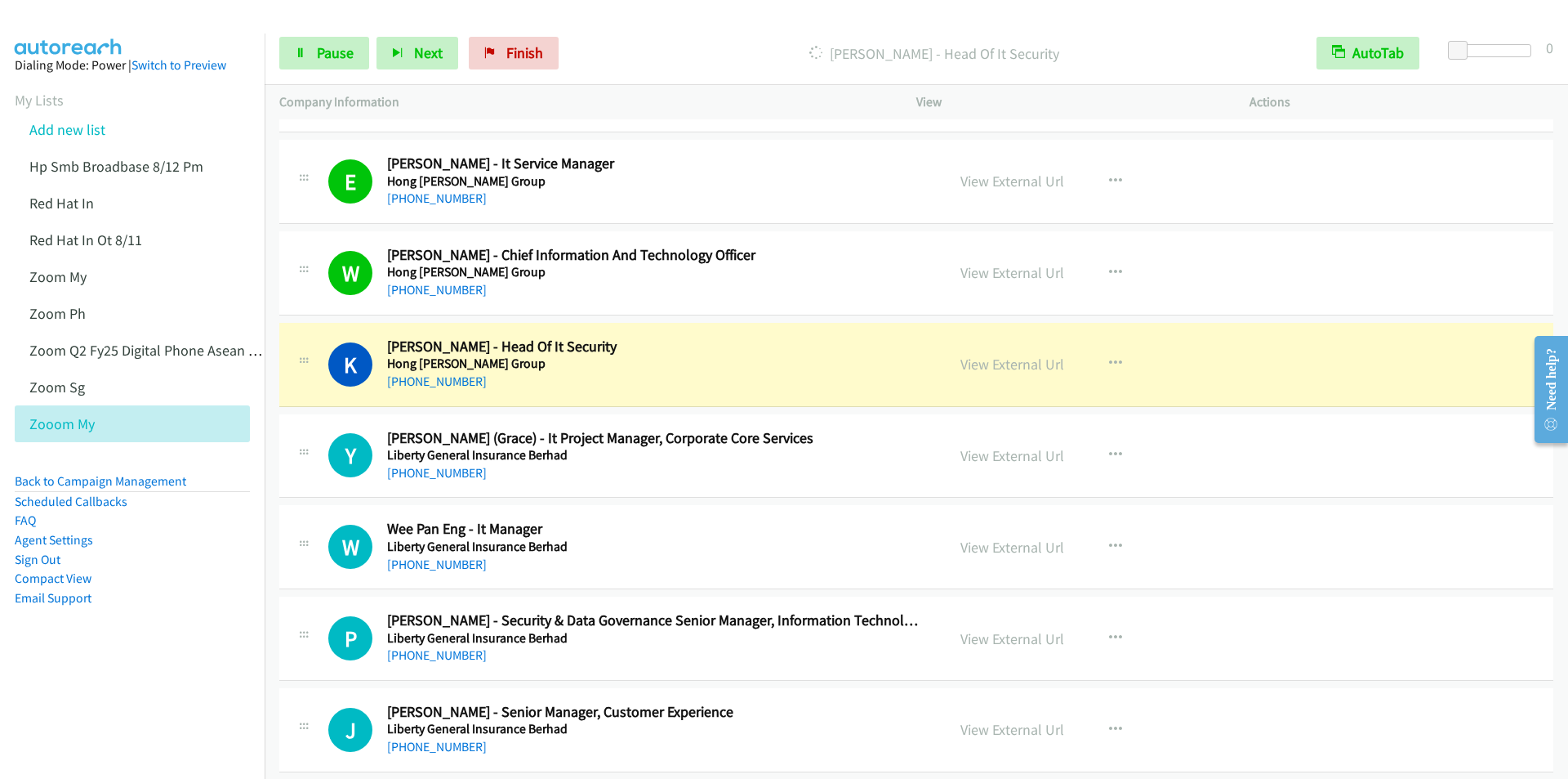
click at [680, 37] on div "Dialing Khoon Seng Lim - Head Of It Security" at bounding box center [933, 52] width 736 height 33
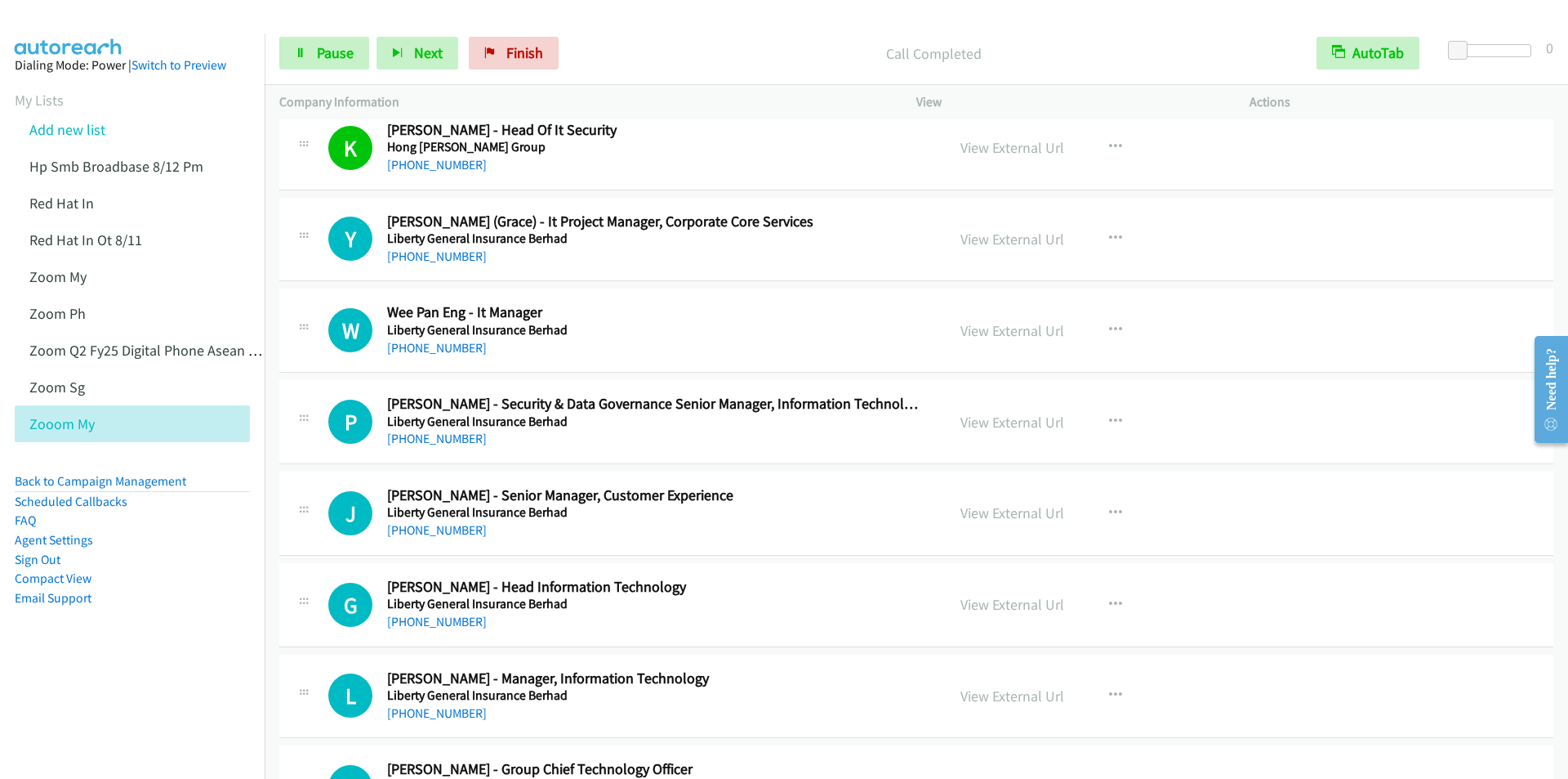
scroll to position [5801, 0]
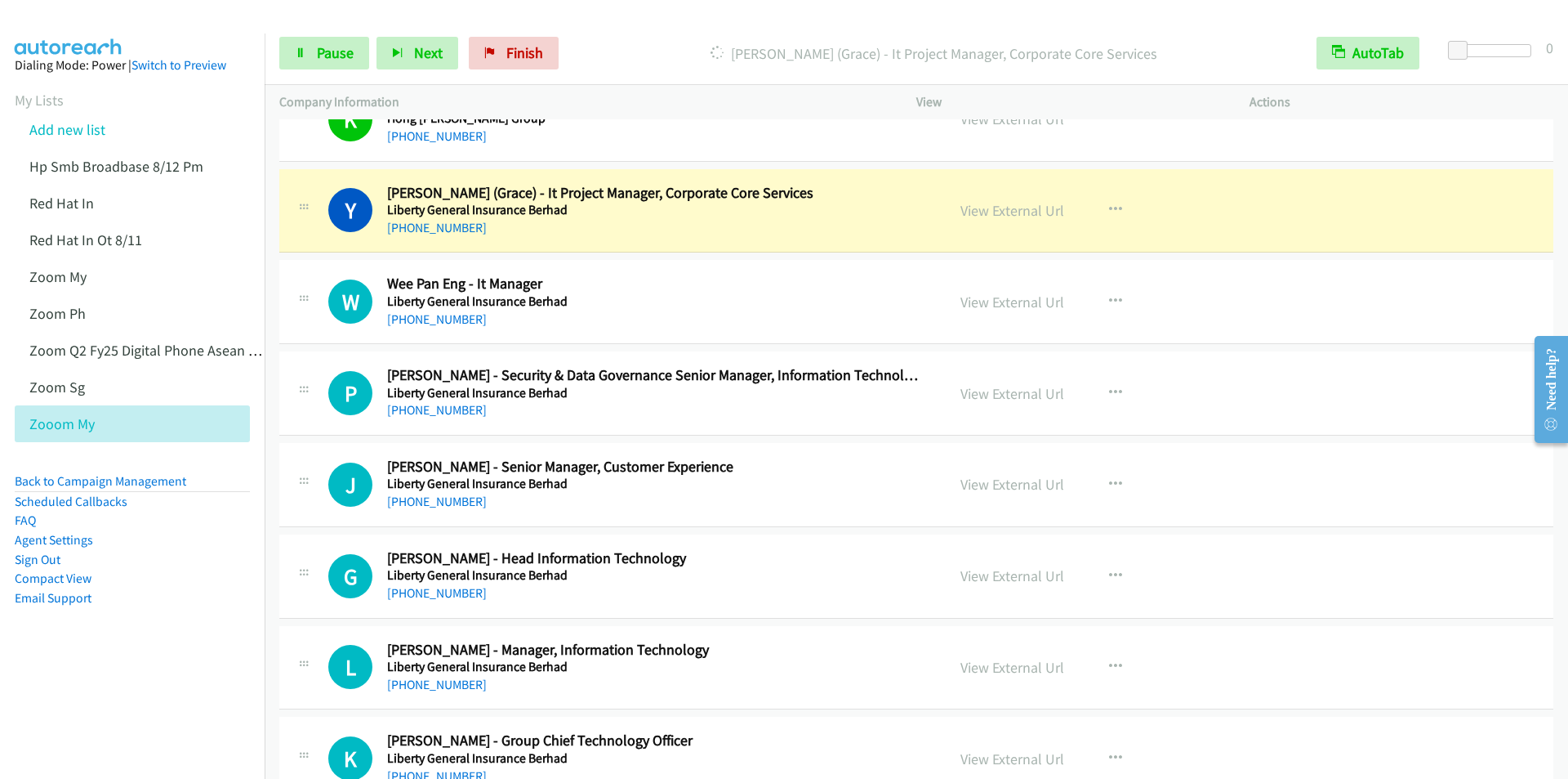
click at [679, 25] on div "Start Calls Pause Next Finish Dialing Yu Pawg (Grace) - It Project Manager, Cor…" at bounding box center [916, 53] width 1303 height 63
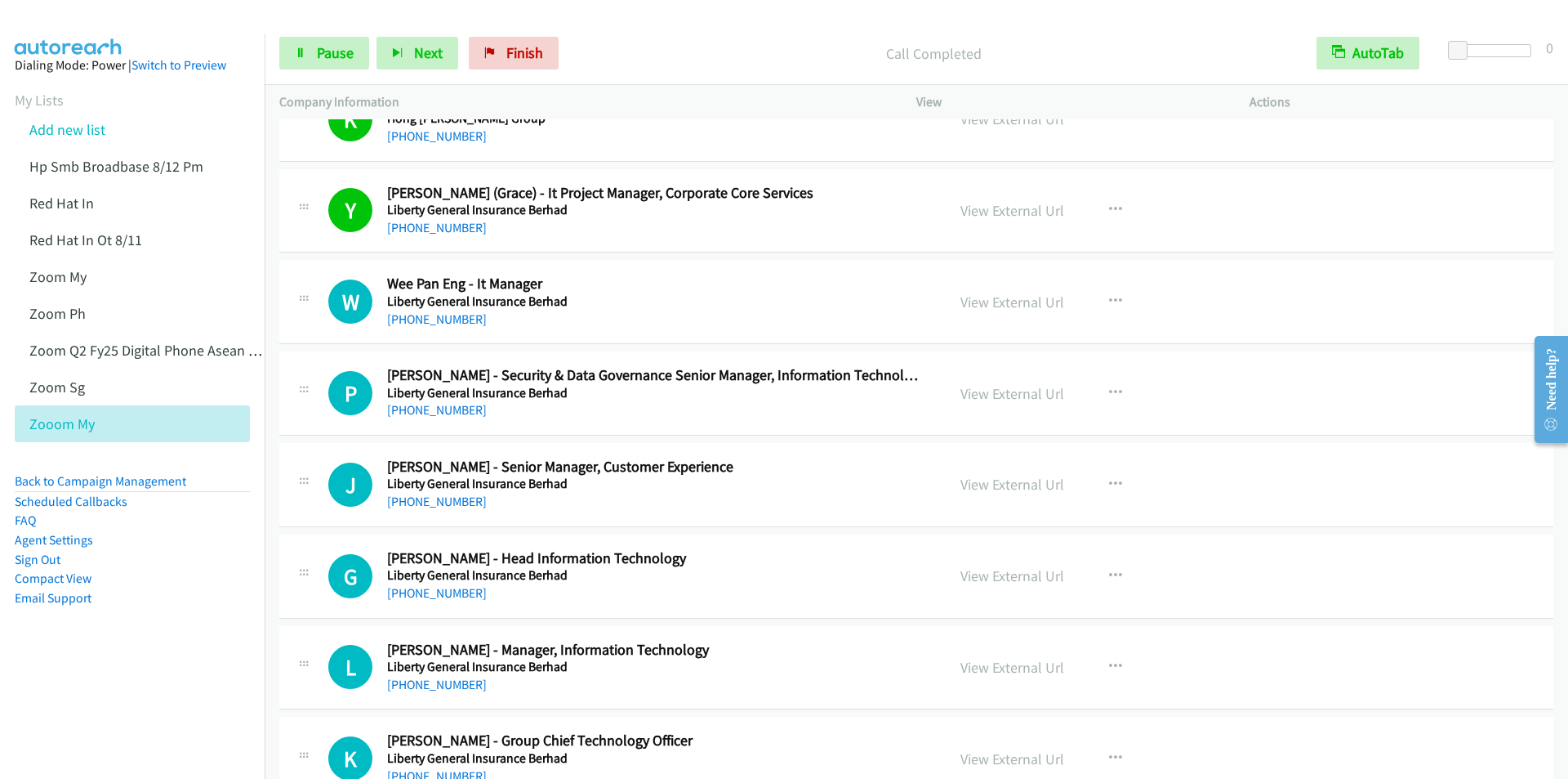
scroll to position [5883, 0]
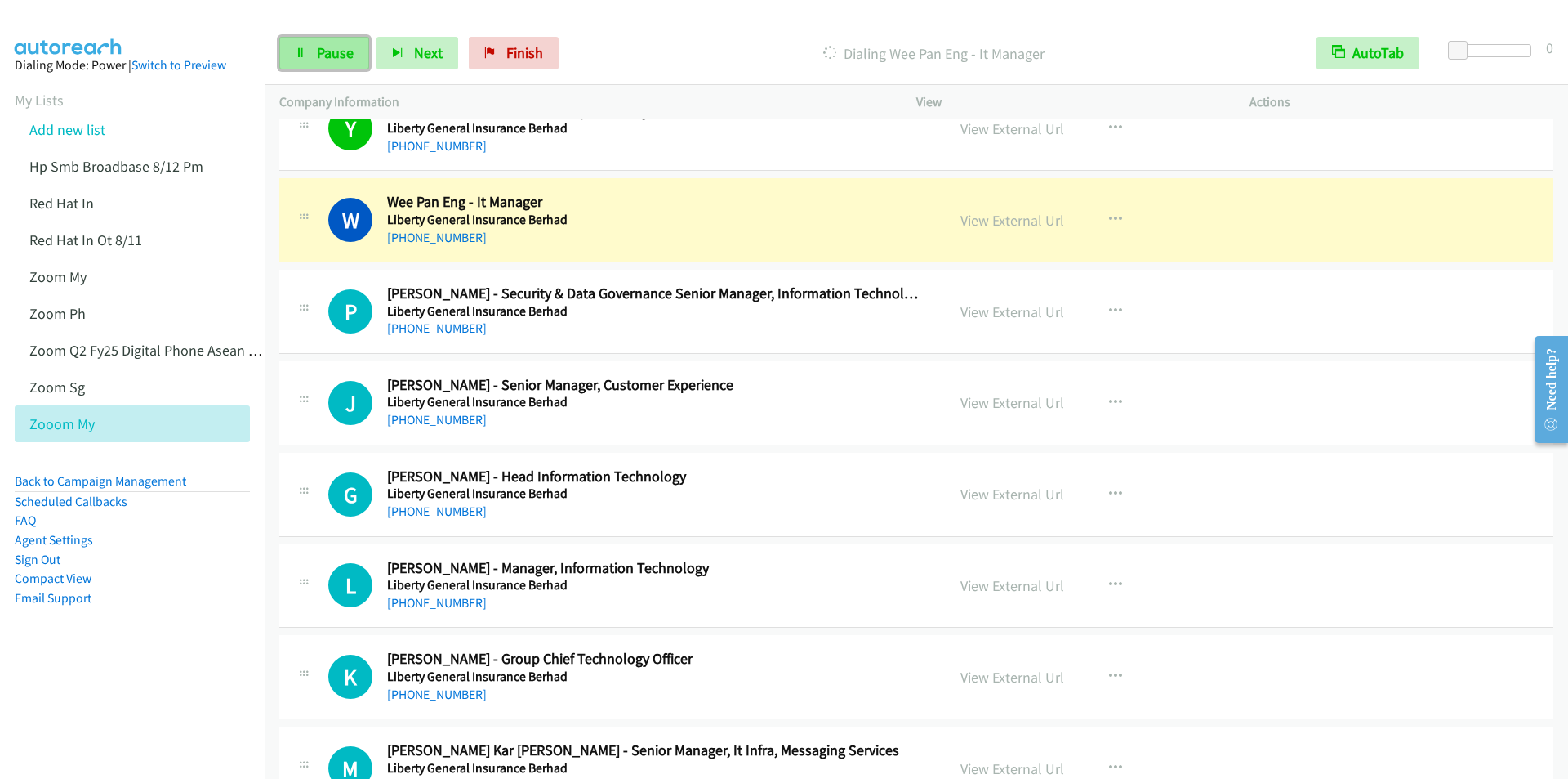
click at [321, 54] on span "Pause" at bounding box center [335, 52] width 36 height 19
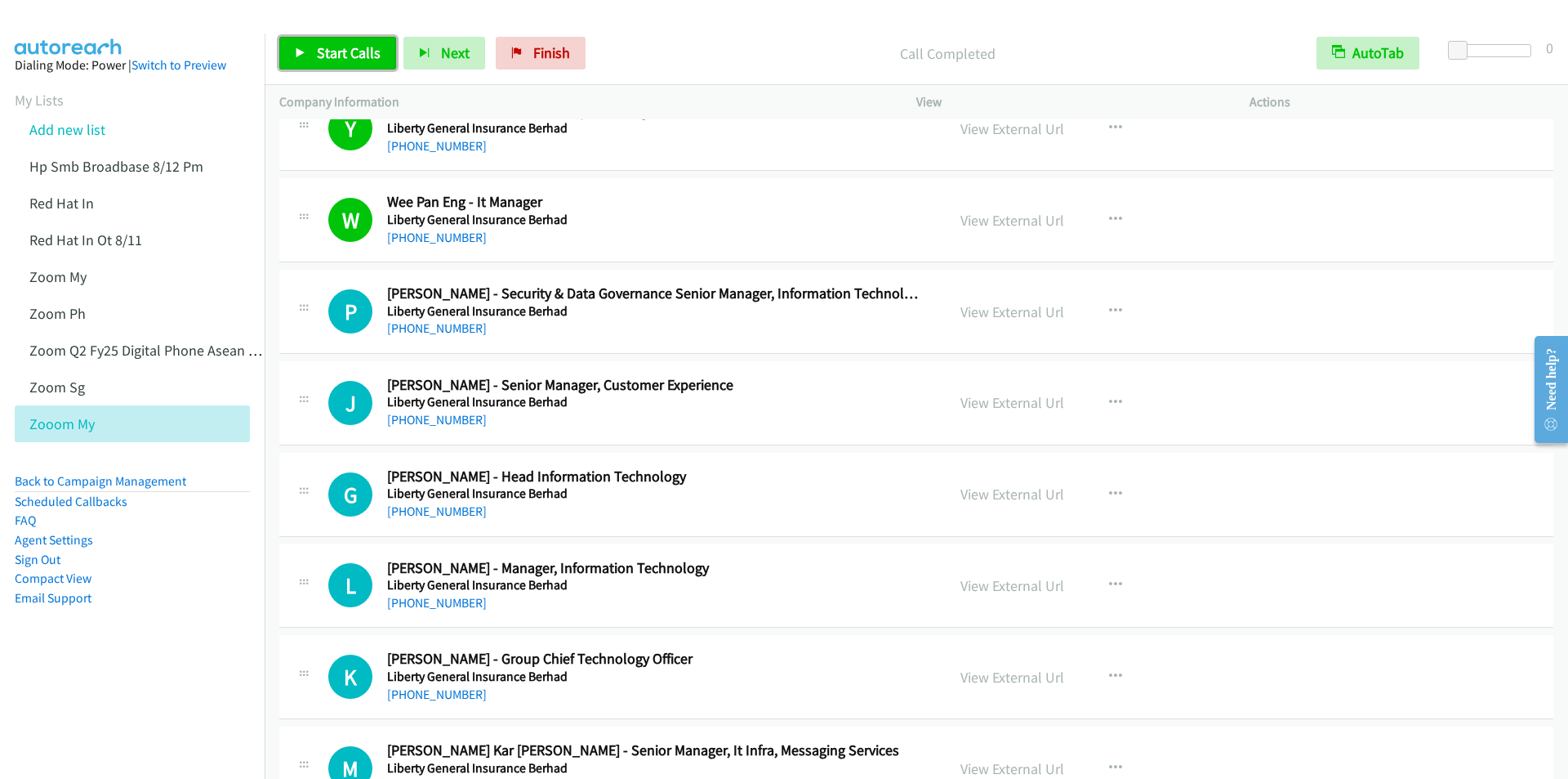
click at [322, 52] on span "Start Calls" at bounding box center [349, 52] width 64 height 19
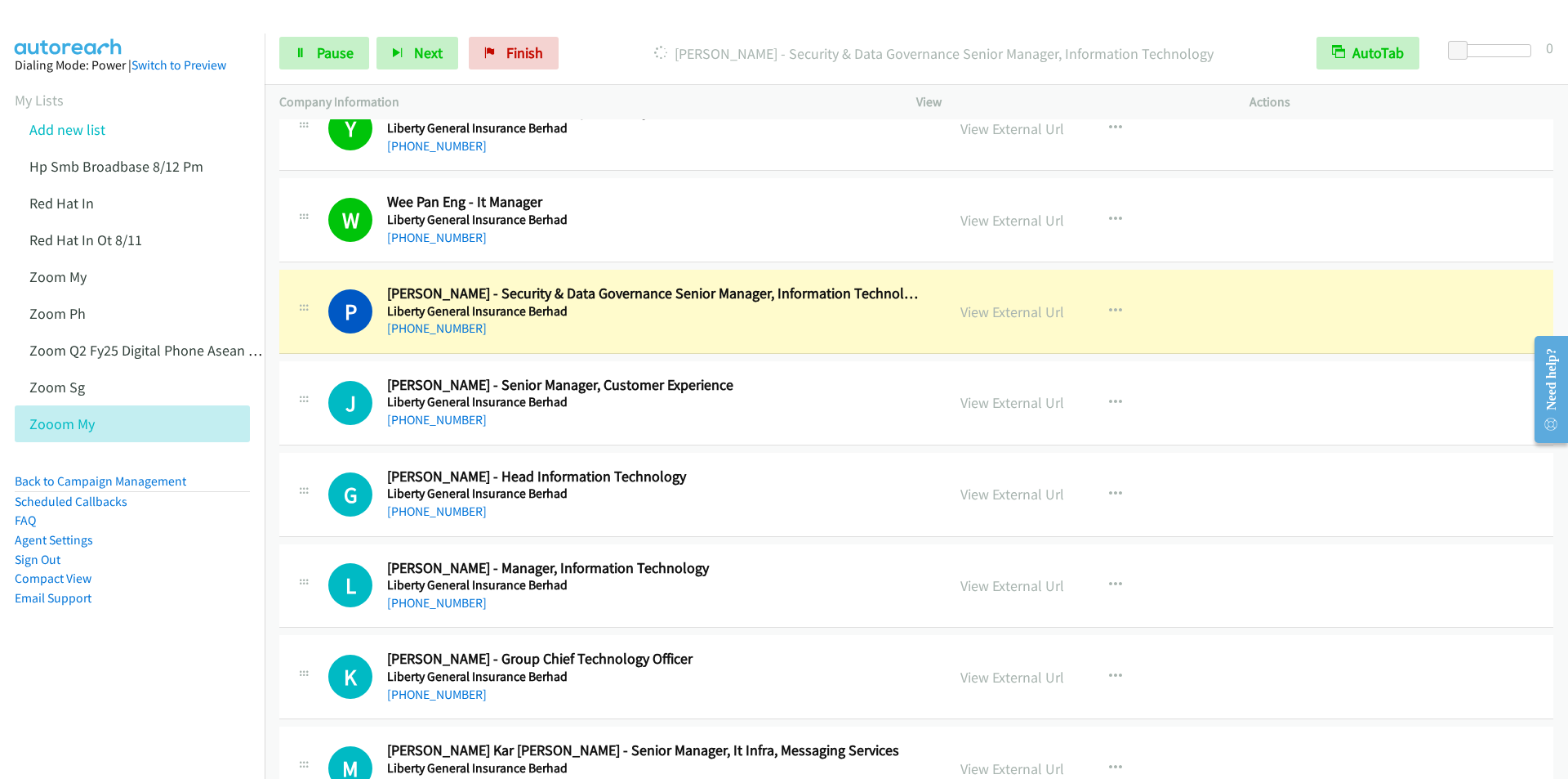
click at [685, 29] on div "Start Calls Pause Next Finish Dialing Prabakaran Raman - Security & Data Govern…" at bounding box center [916, 53] width 1303 height 63
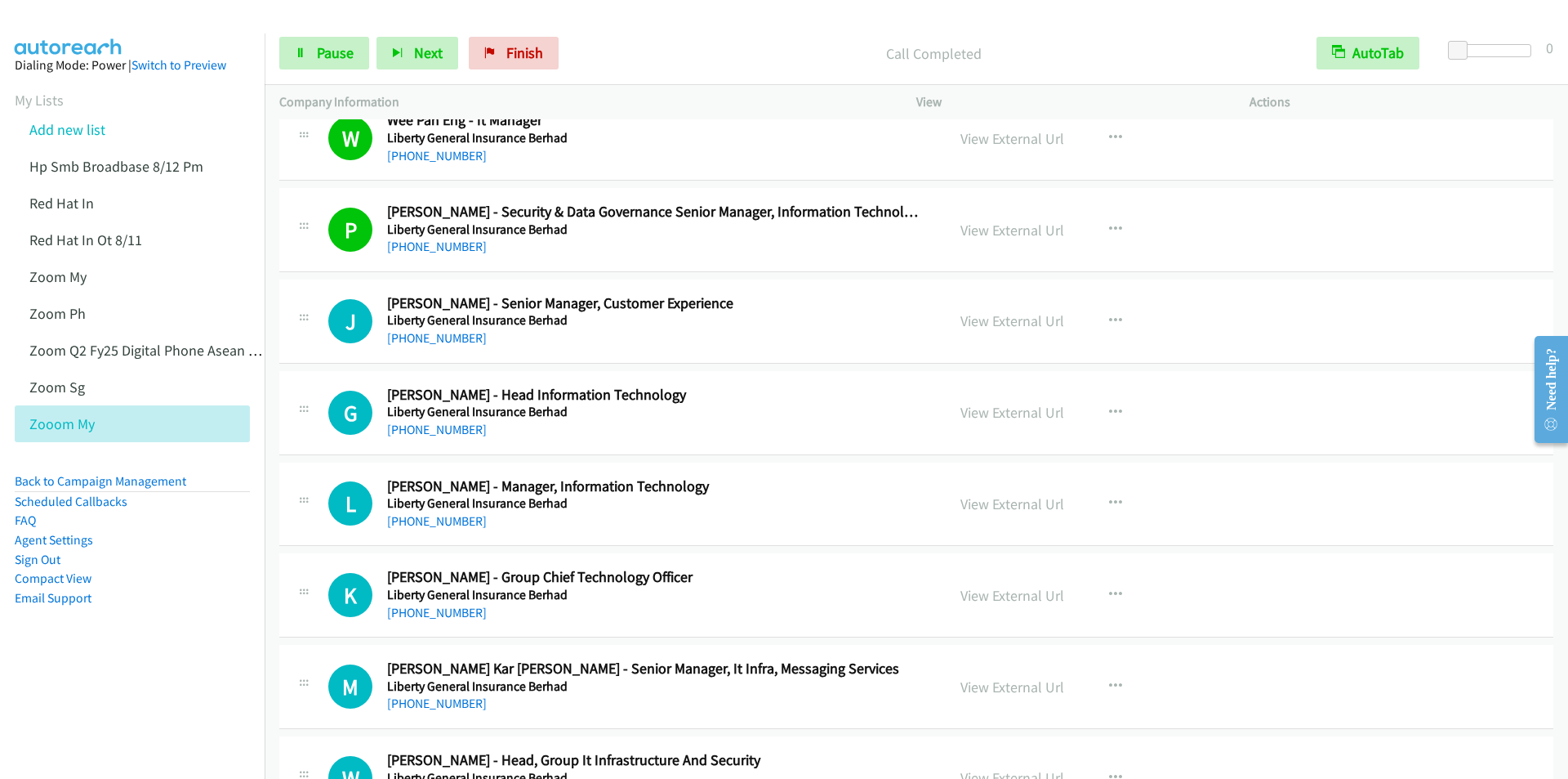
scroll to position [6046, 0]
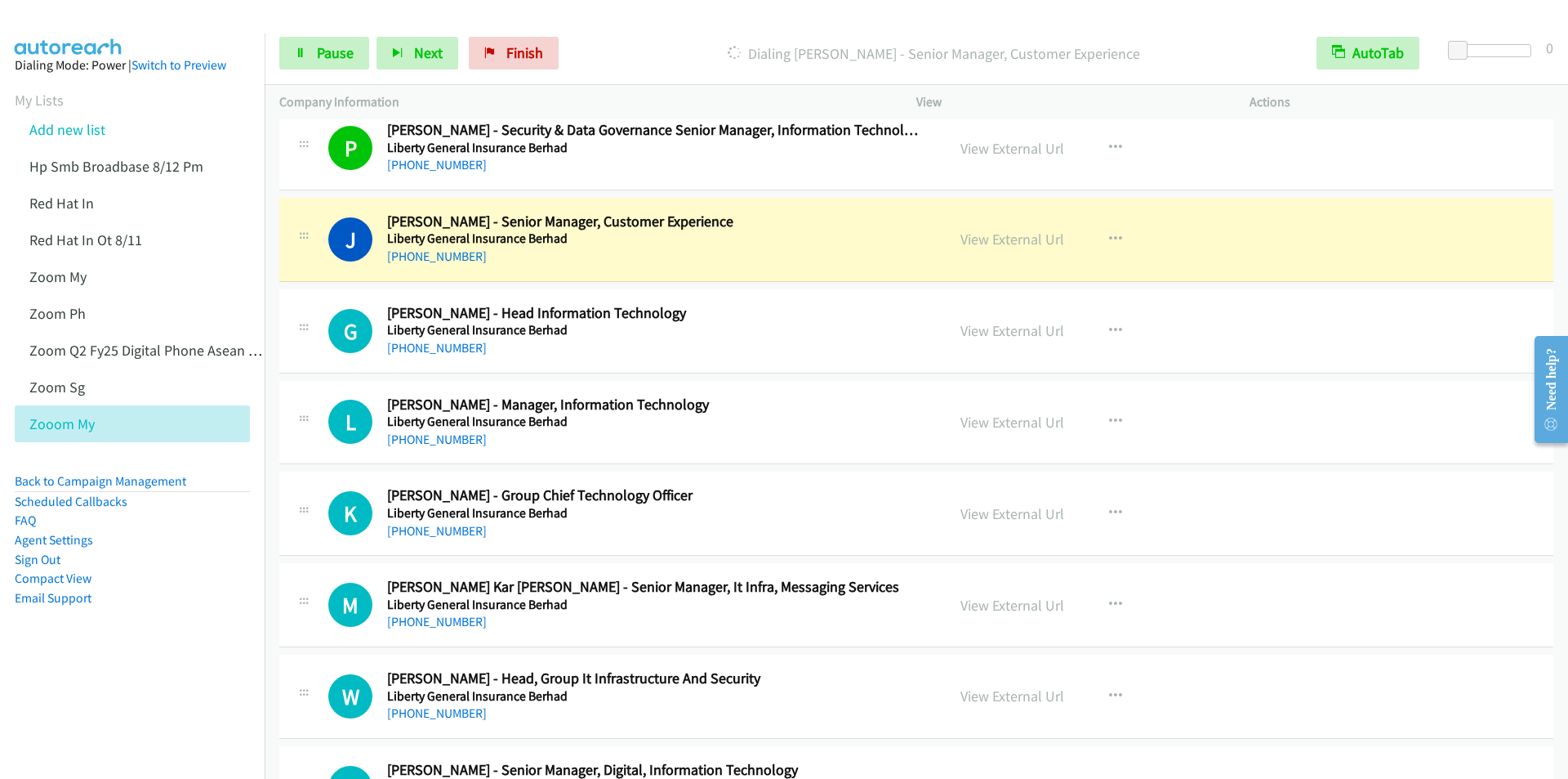
click at [669, 33] on div "Start Calls Pause Next Finish Dialing Julie Toh - Senior Manager, Customer Expe…" at bounding box center [916, 53] width 1303 height 63
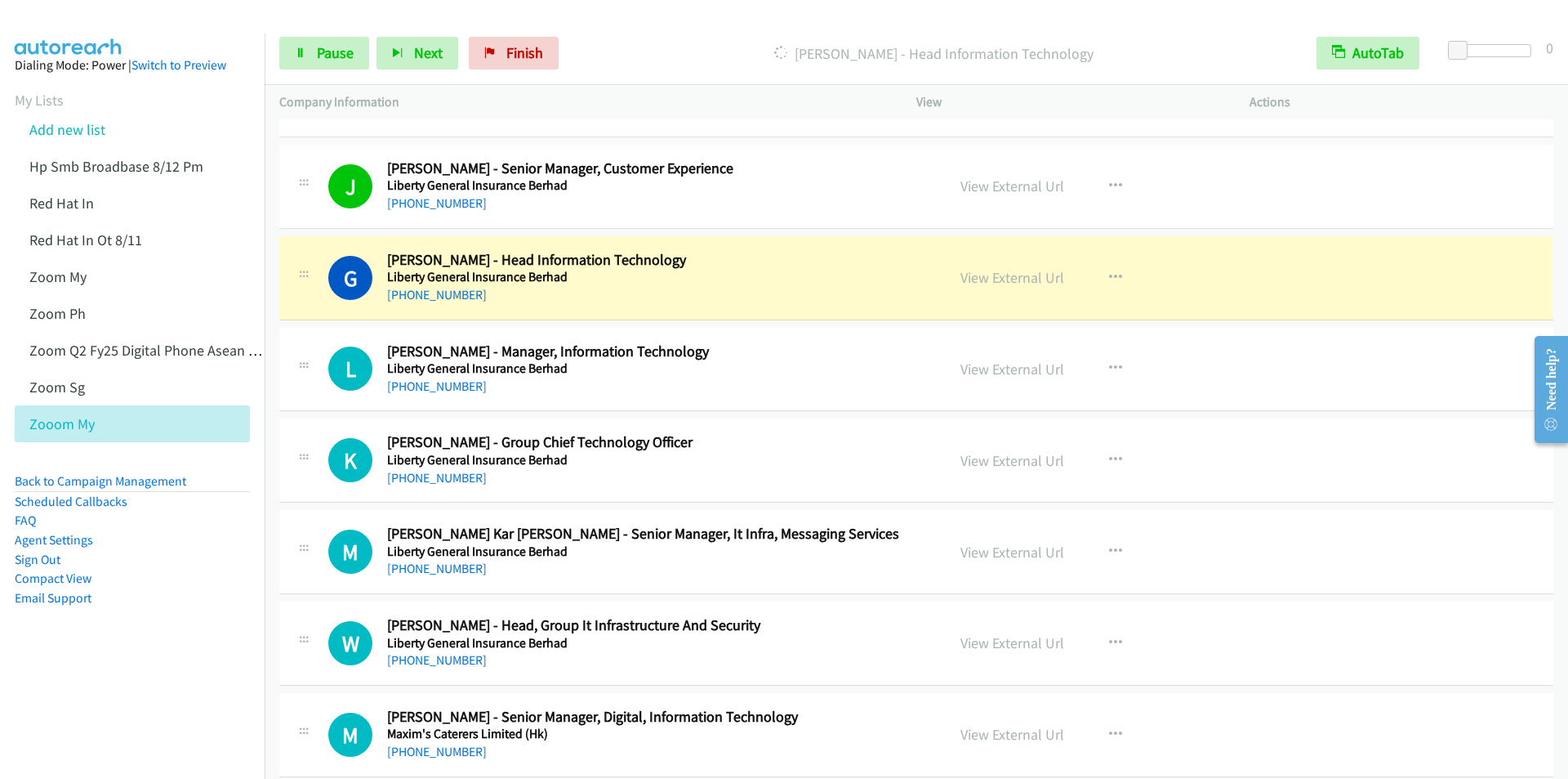
scroll to position [6128, 0]
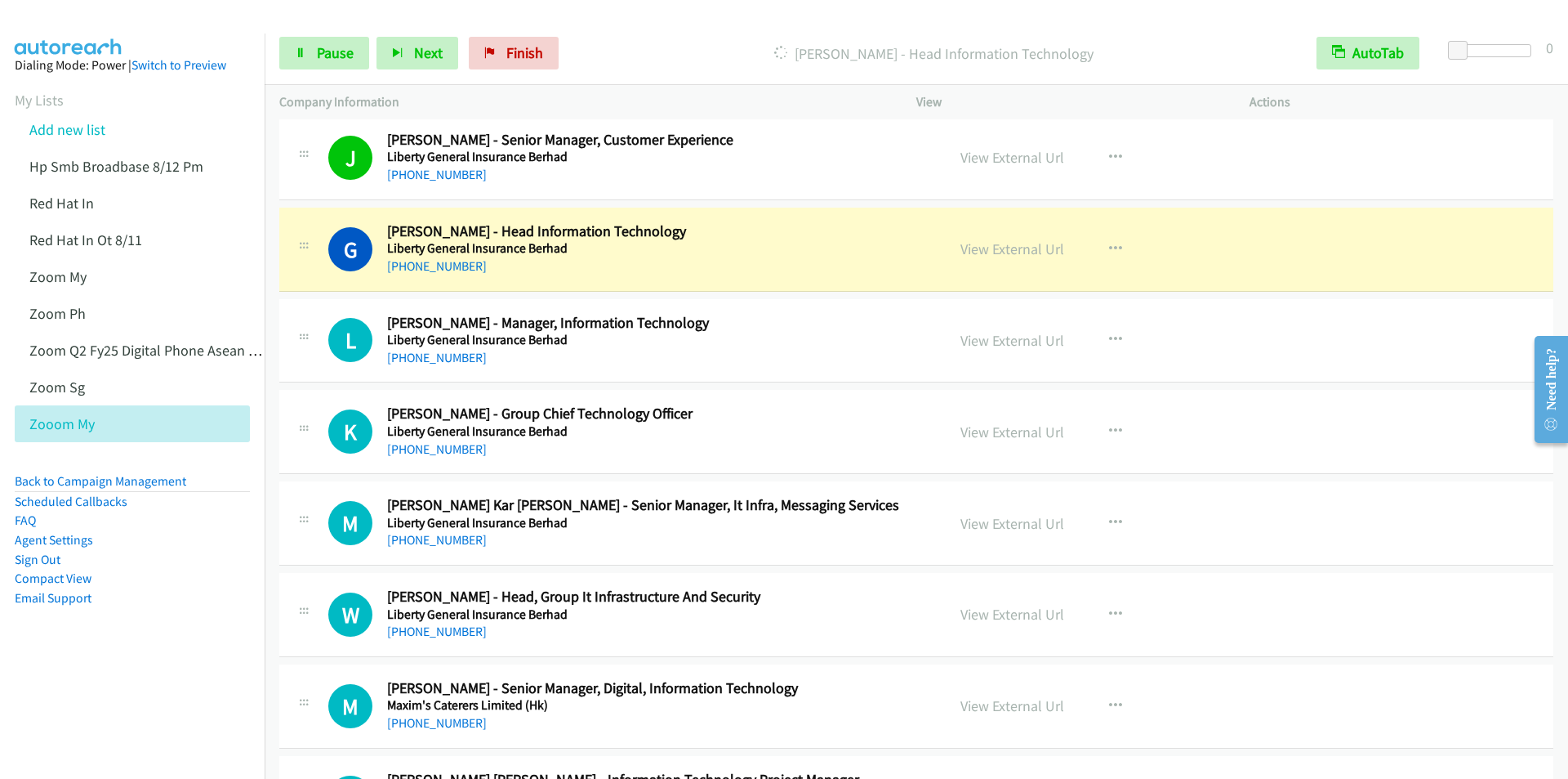
click at [648, 43] on p "Dialing Ganesan Vaithilingam - Head Information Technology" at bounding box center [934, 53] width 707 height 22
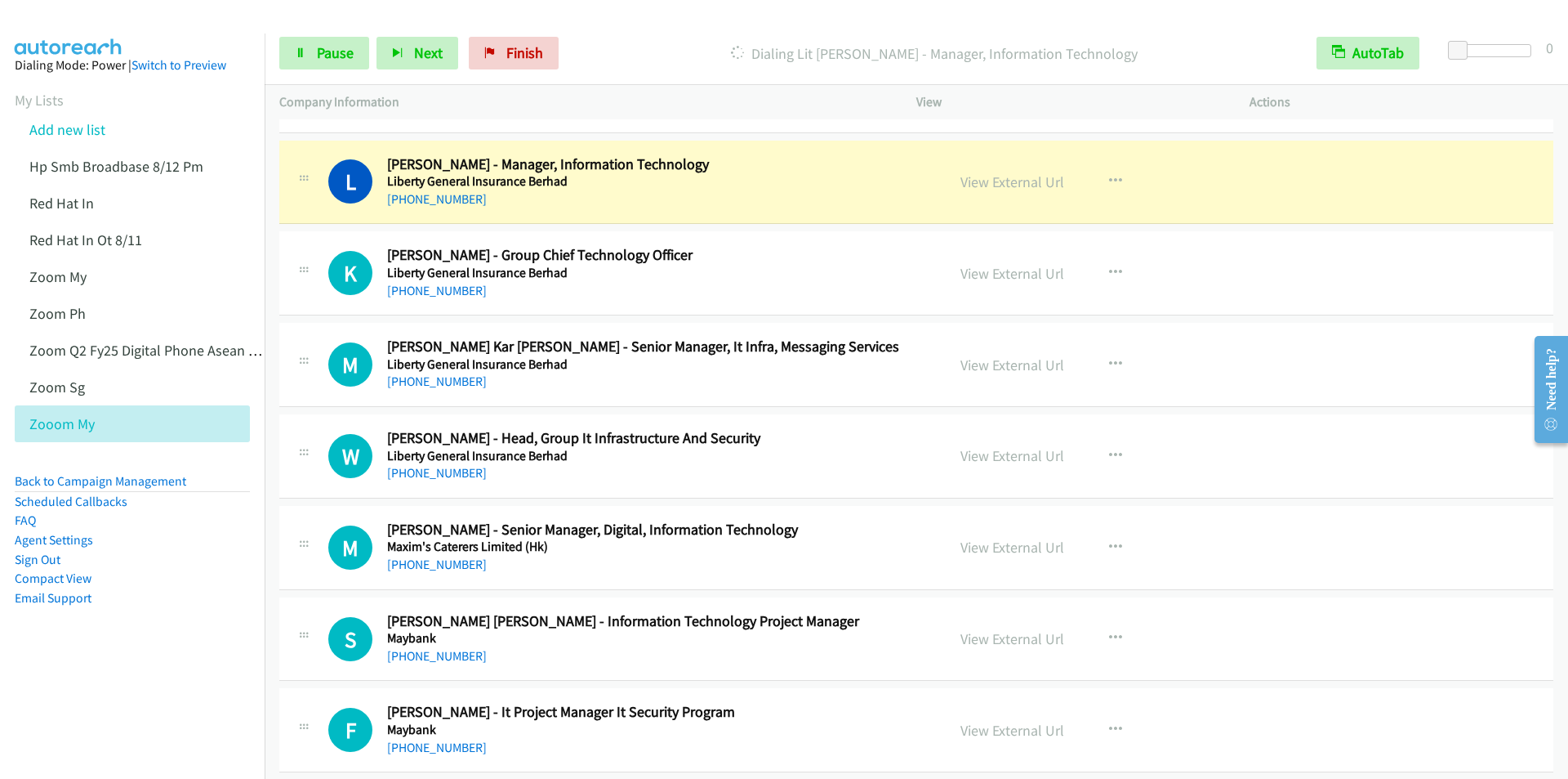
scroll to position [6292, 0]
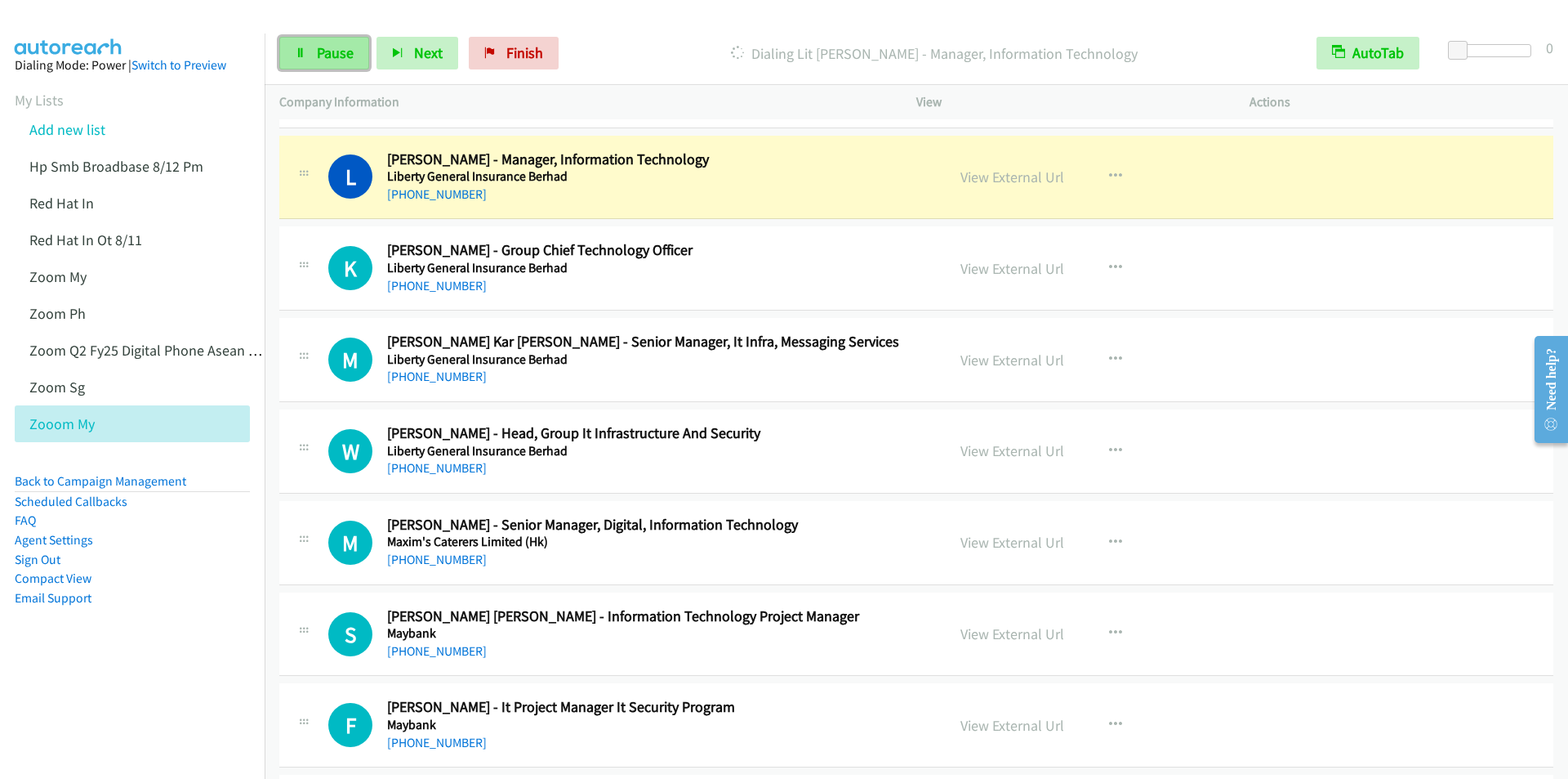
click at [338, 56] on span "Pause" at bounding box center [335, 52] width 36 height 19
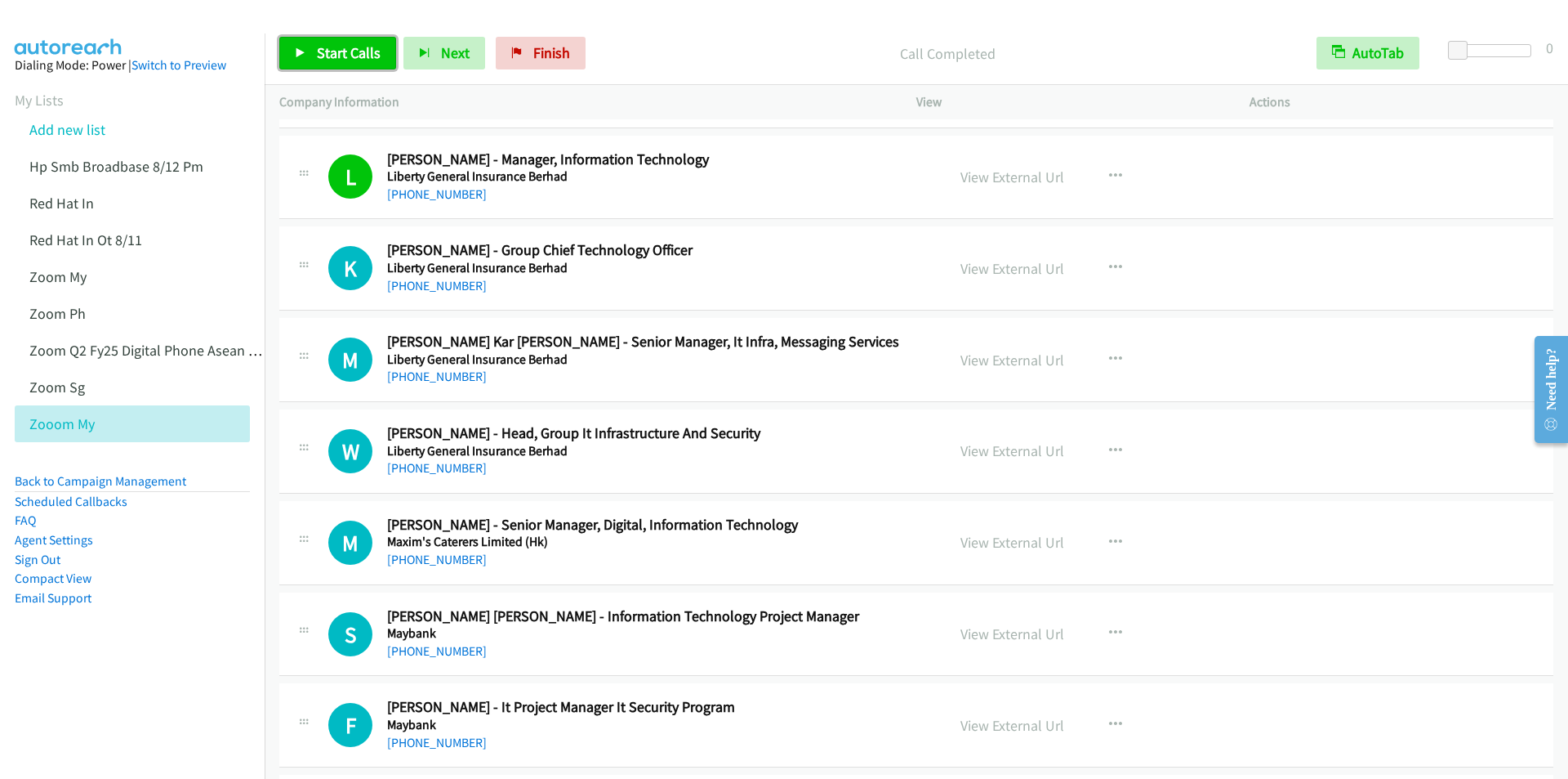
click at [329, 51] on span "Start Calls" at bounding box center [349, 52] width 64 height 19
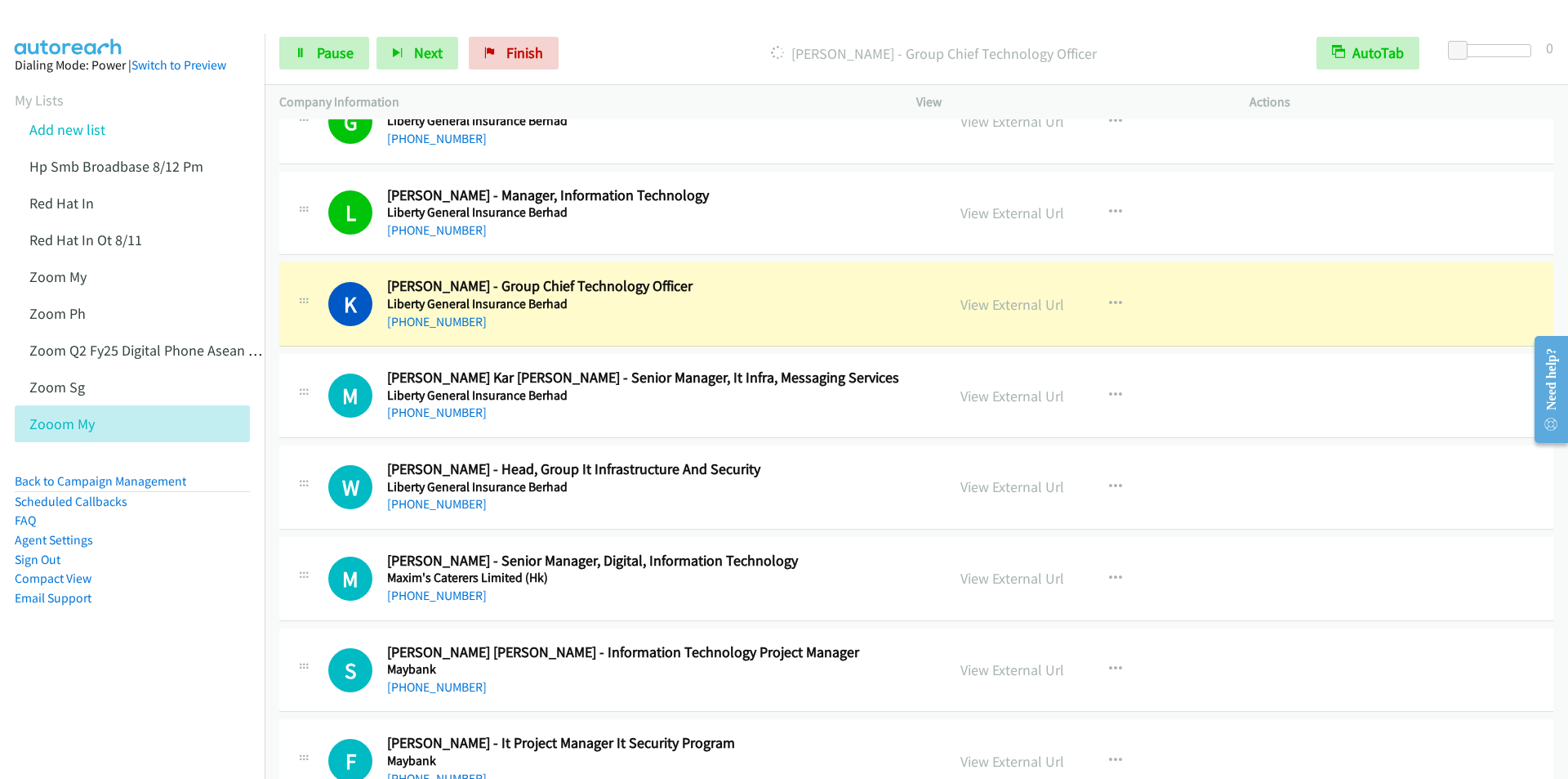
scroll to position [6210, 0]
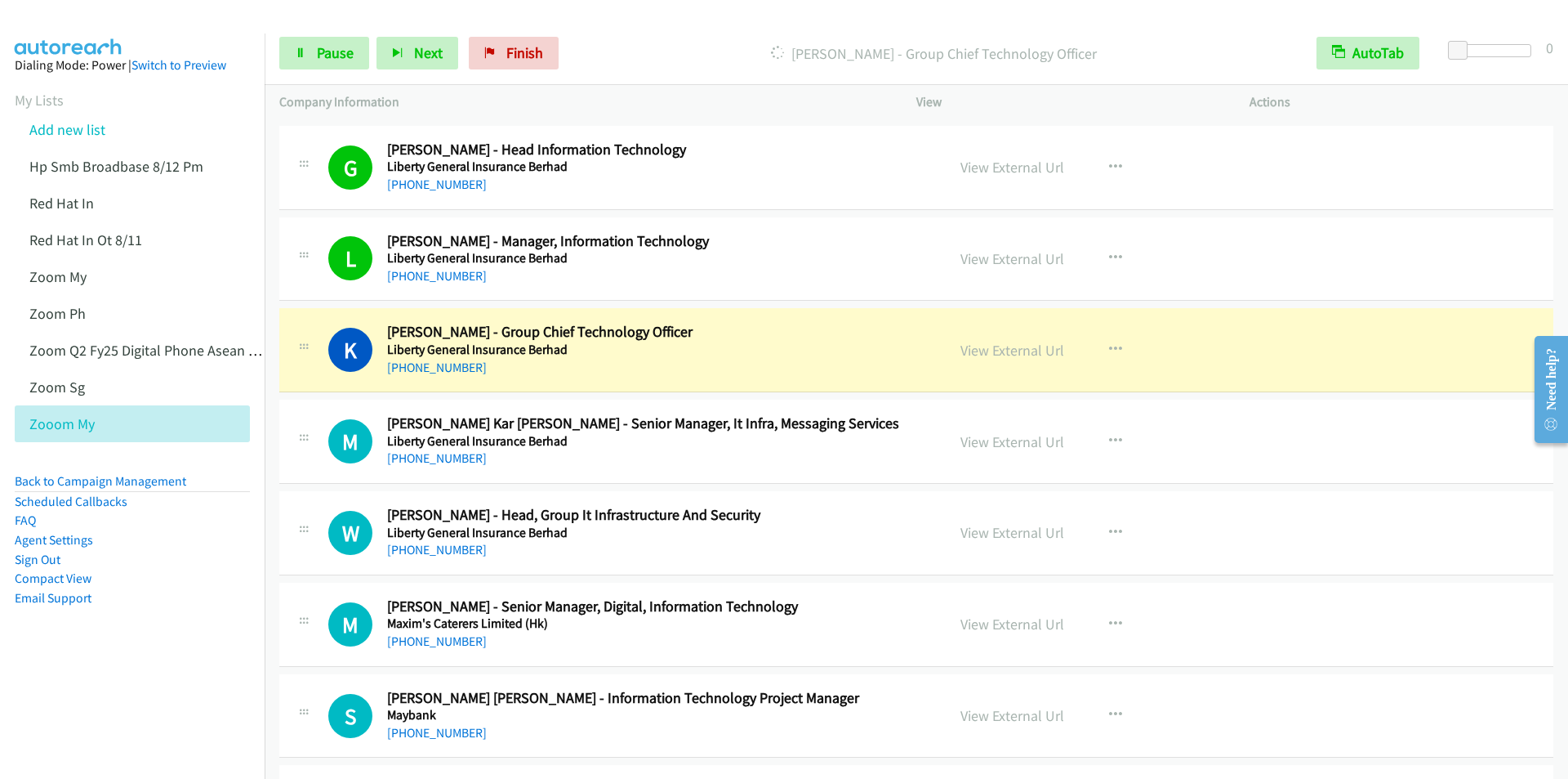
click at [610, 22] on div "Start Calls Pause Next Finish Dialing Kwang Leh - Group Chief Technology Office…" at bounding box center [916, 53] width 1303 height 63
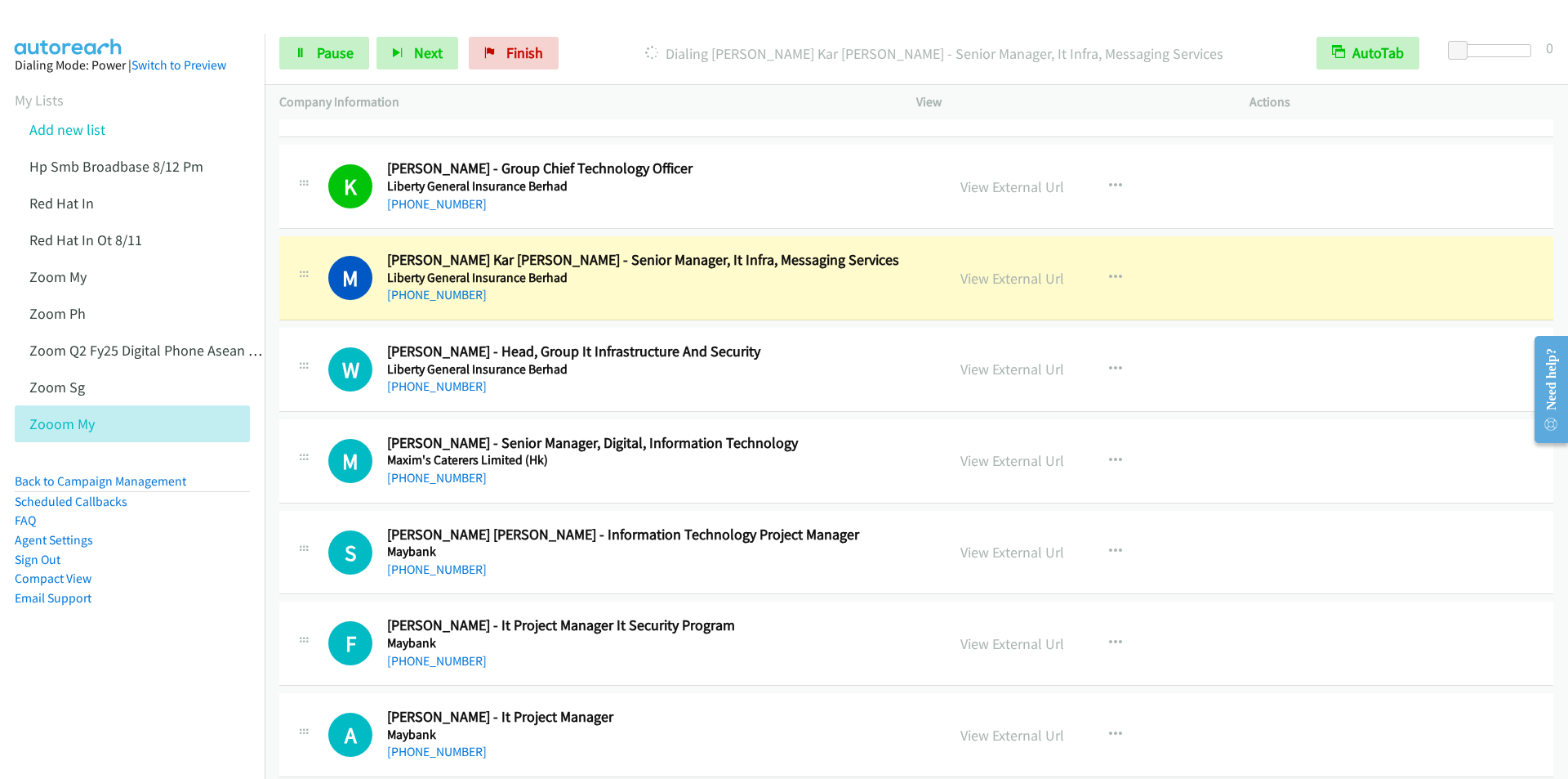
scroll to position [6455, 0]
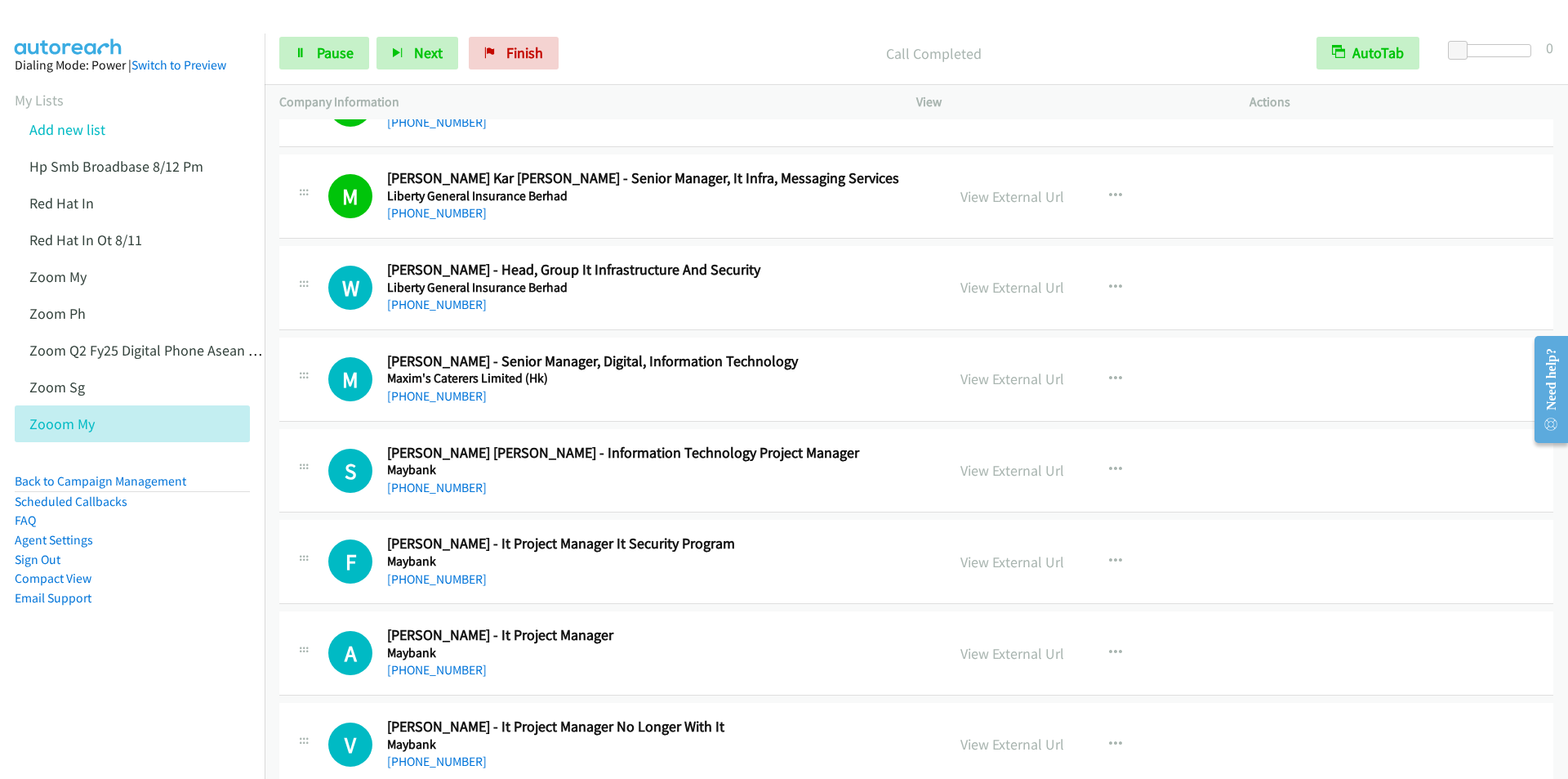
click at [597, 43] on p "Call Completed" at bounding box center [934, 53] width 707 height 22
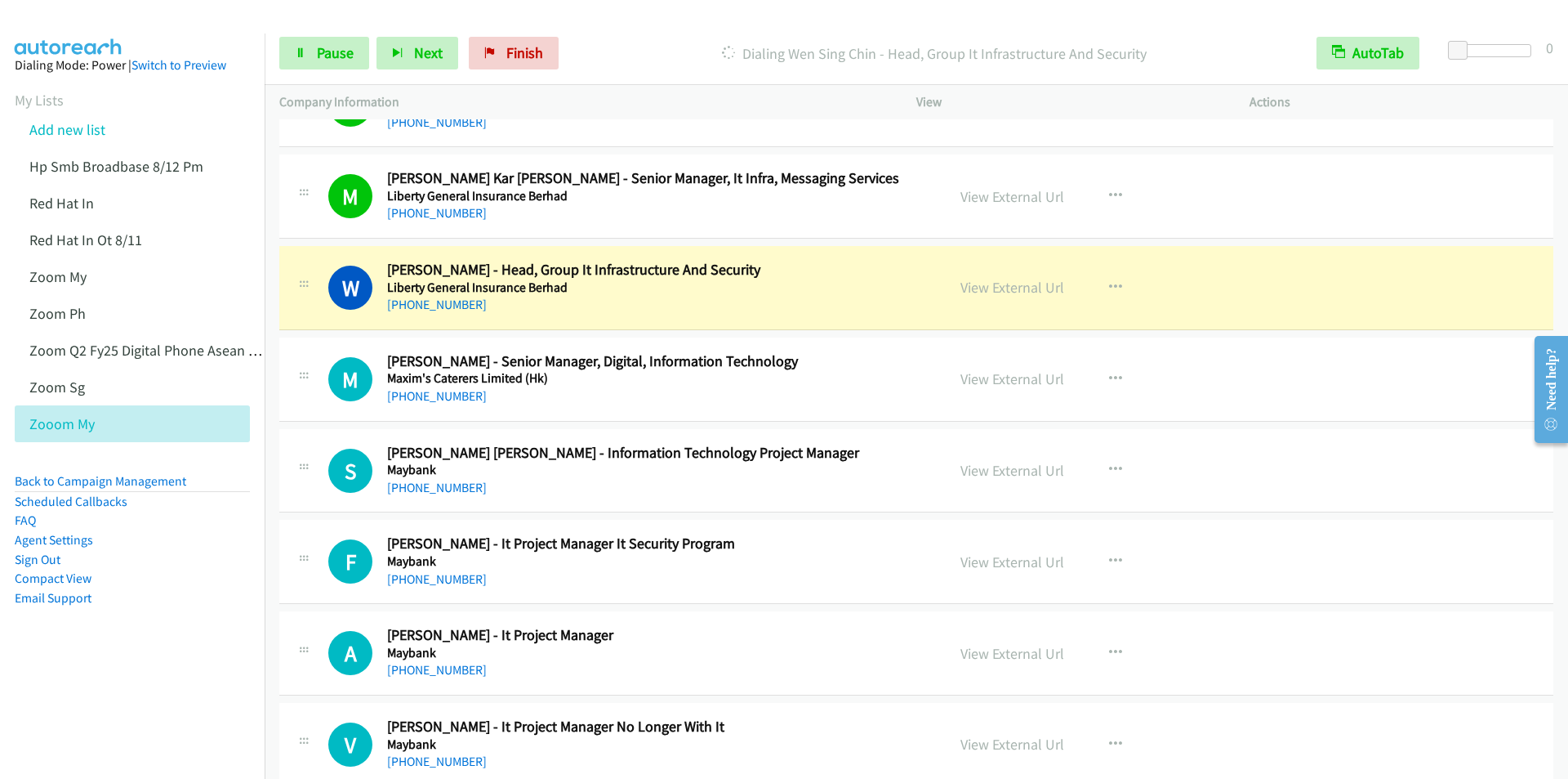
click at [637, 36] on div "Start Calls Pause Next Finish Dialing Wen Sing Chin - Head, Group It Infrastruc…" at bounding box center [916, 53] width 1303 height 63
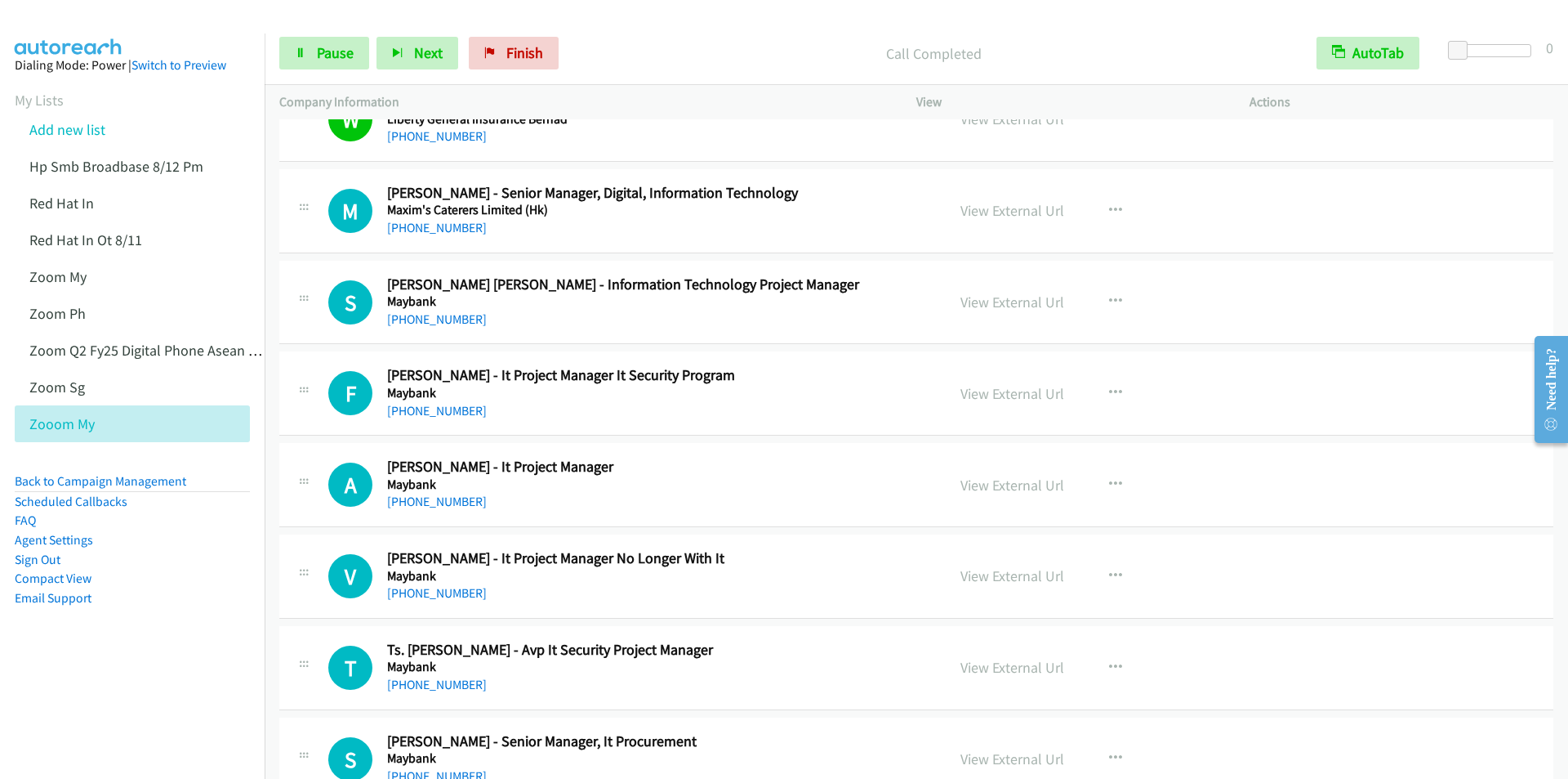
scroll to position [6537, 0]
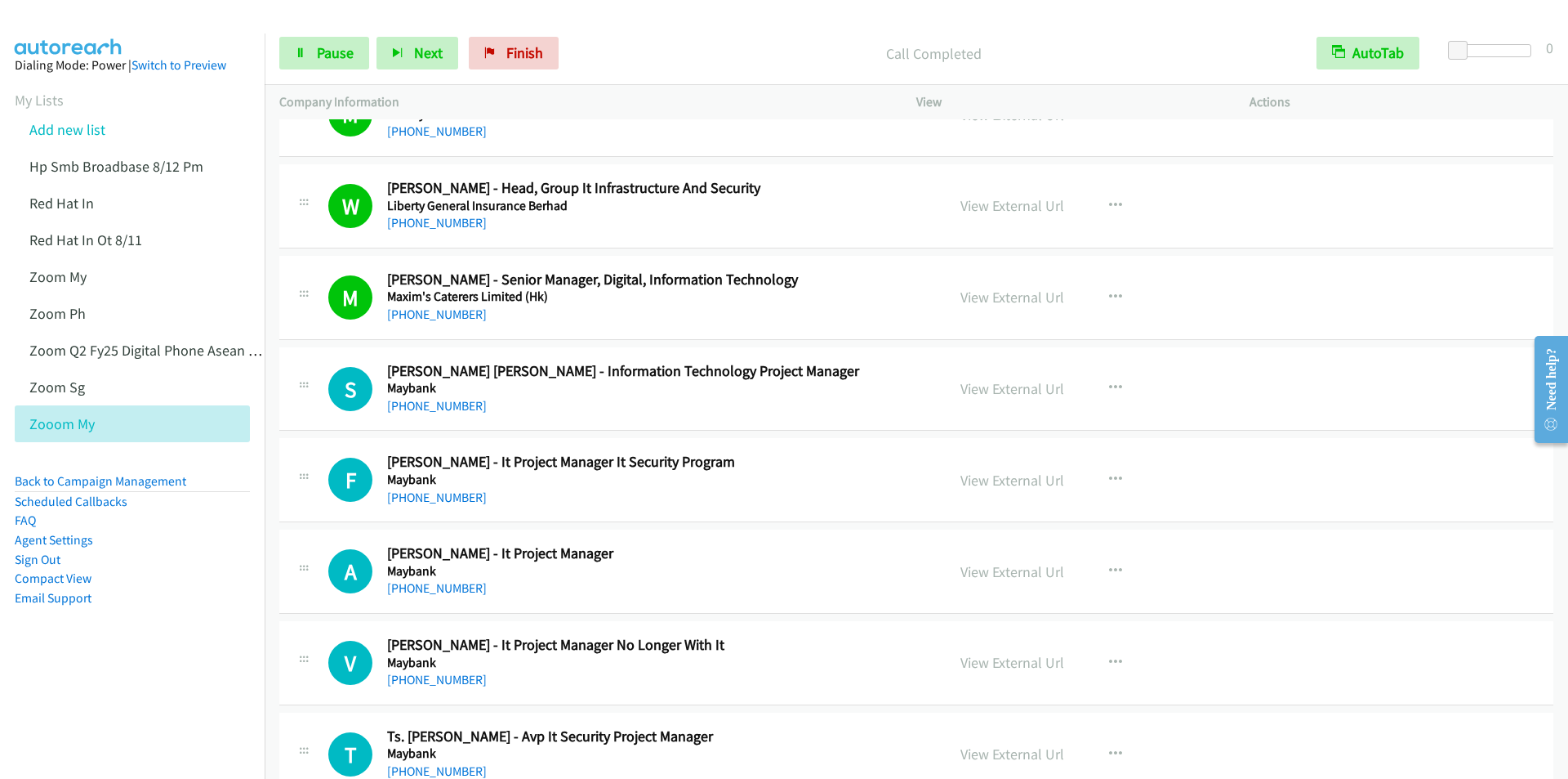
click at [689, 40] on div "Call Completed" at bounding box center [933, 52] width 736 height 33
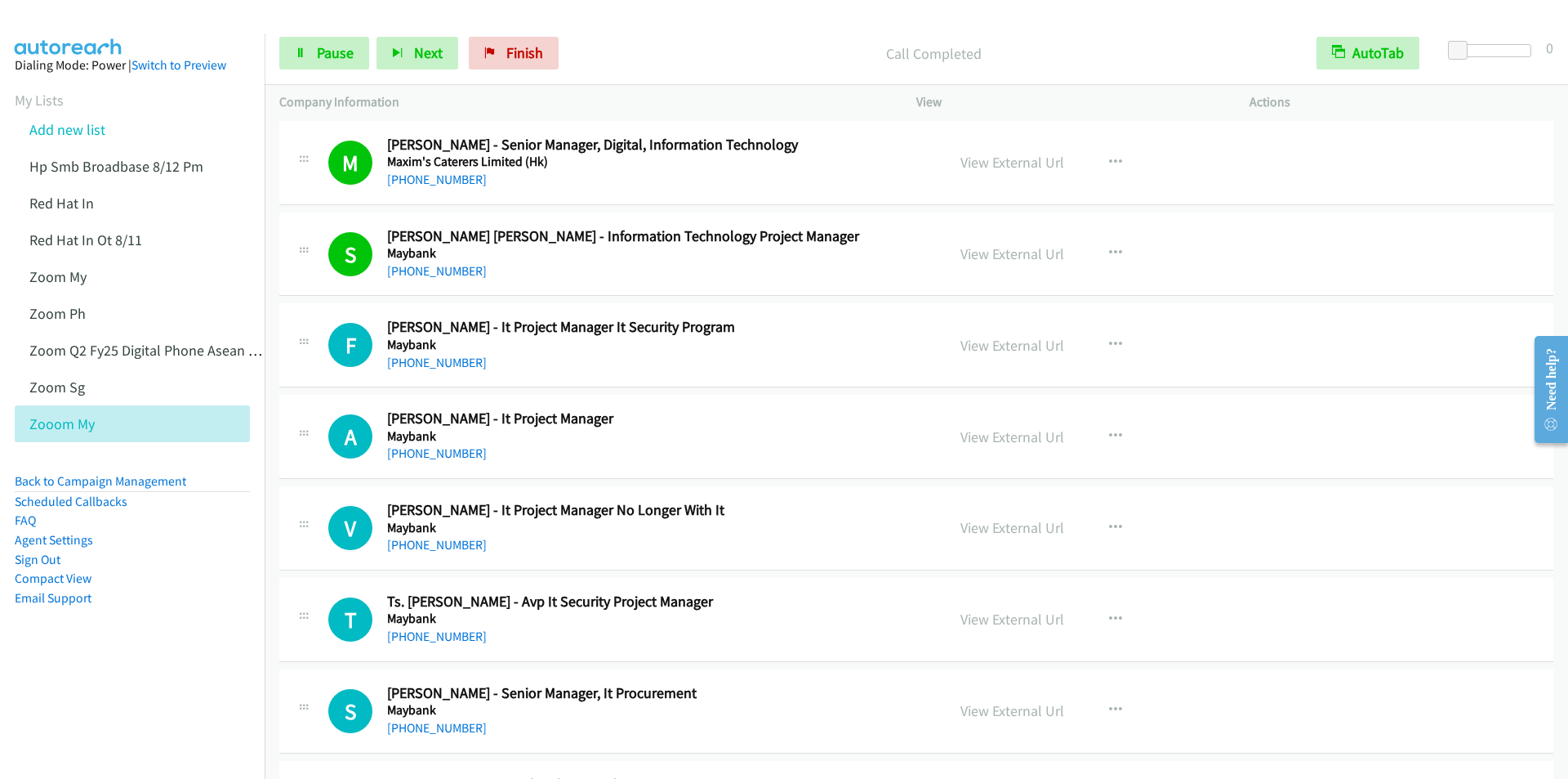
scroll to position [6700, 0]
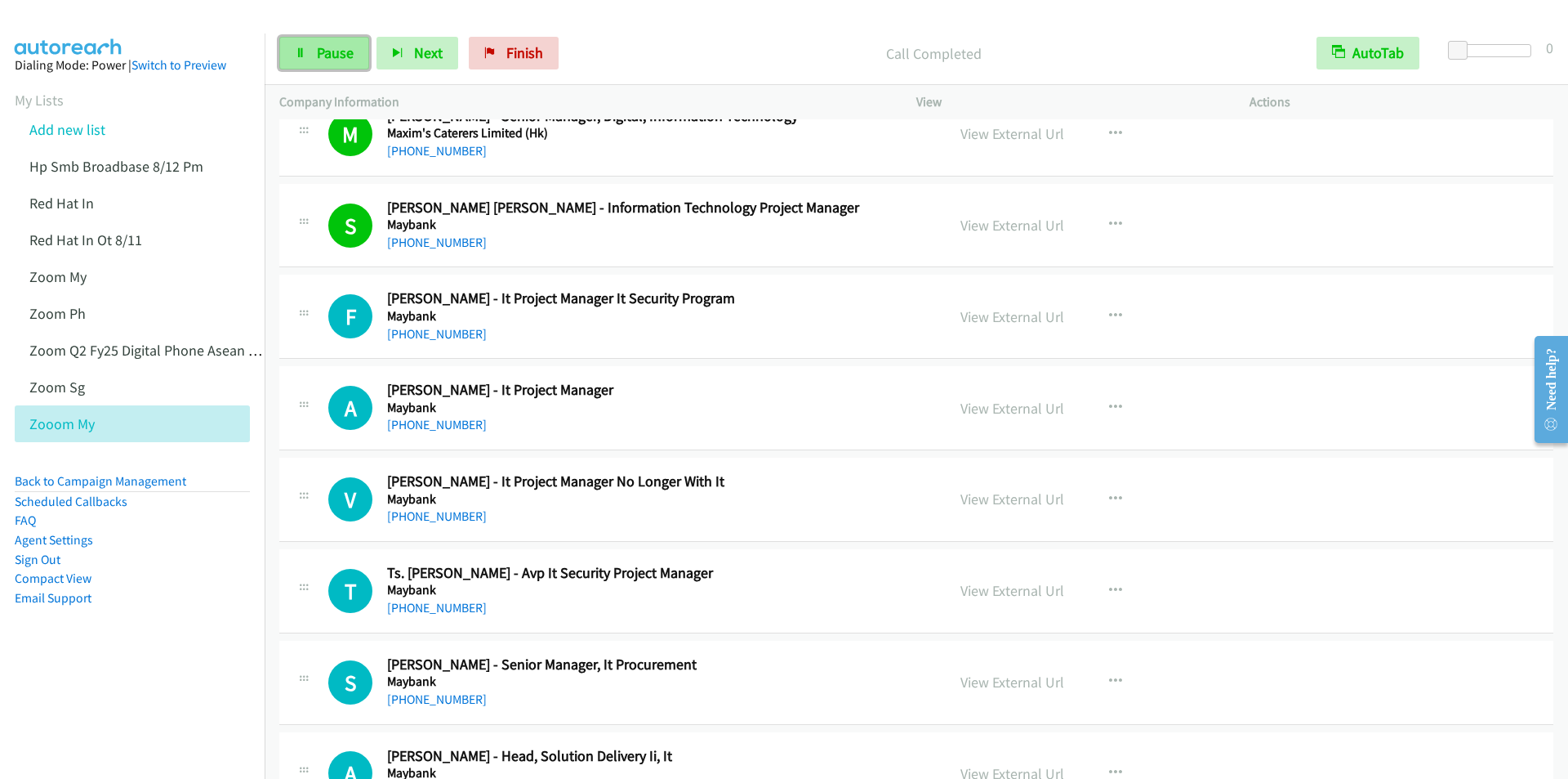
click at [331, 59] on span "Pause" at bounding box center [335, 52] width 36 height 19
click at [331, 56] on span "Start Calls" at bounding box center [349, 52] width 64 height 19
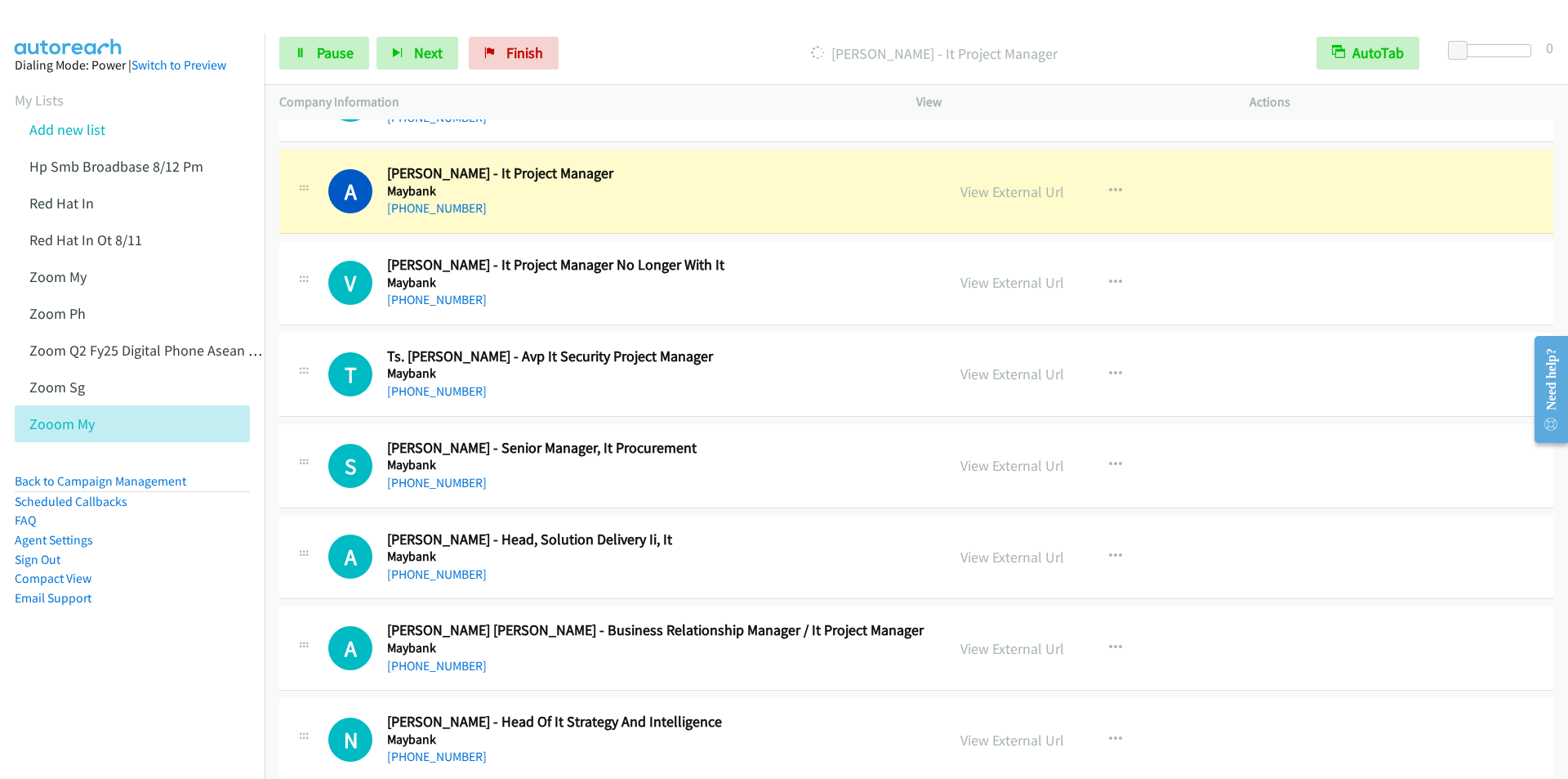
scroll to position [6945, 0]
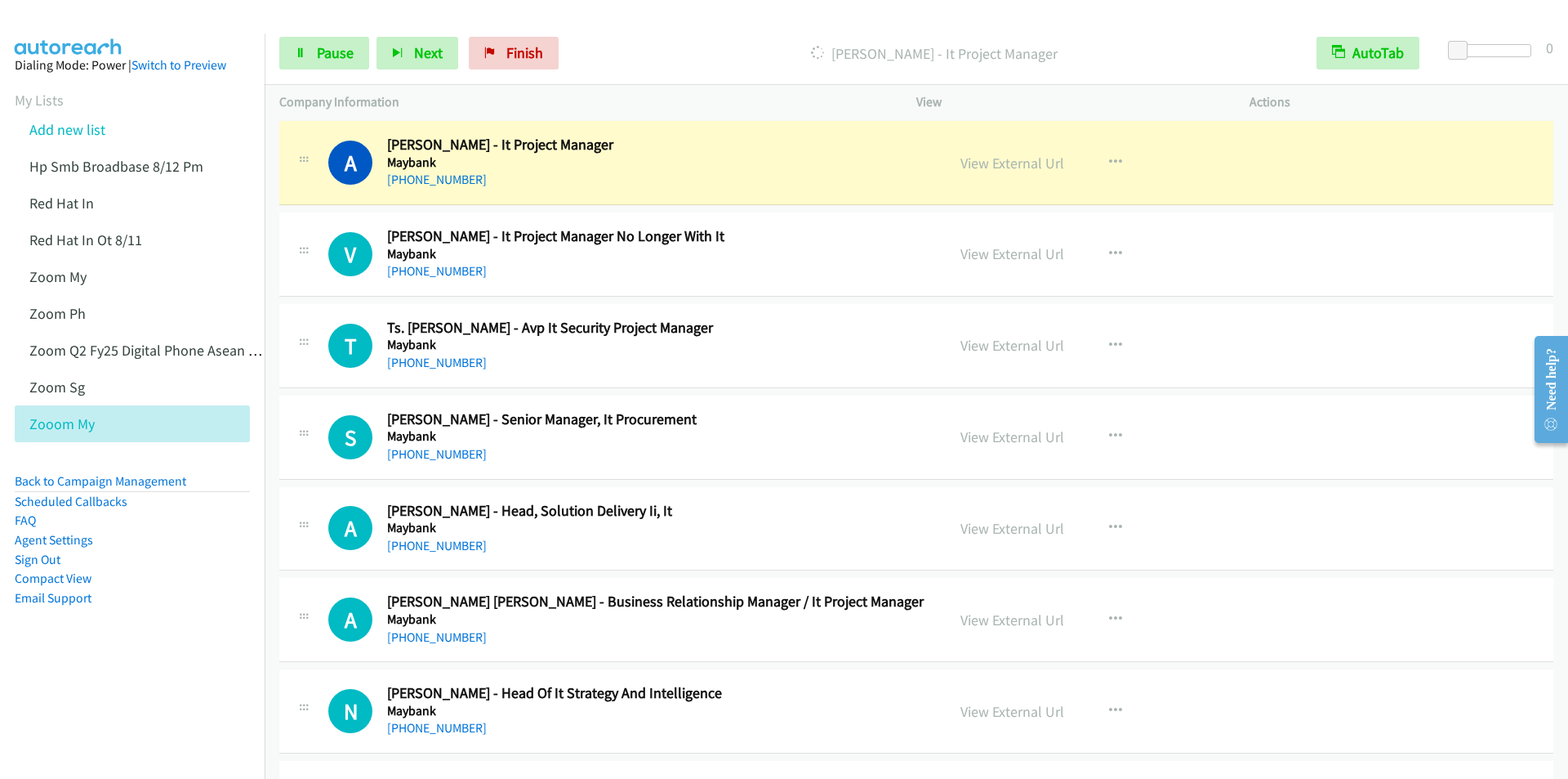
click at [636, 36] on div "Start Calls Pause Next Finish Dialing Amir Sham Abdullah - It Project Manager A…" at bounding box center [916, 53] width 1303 height 63
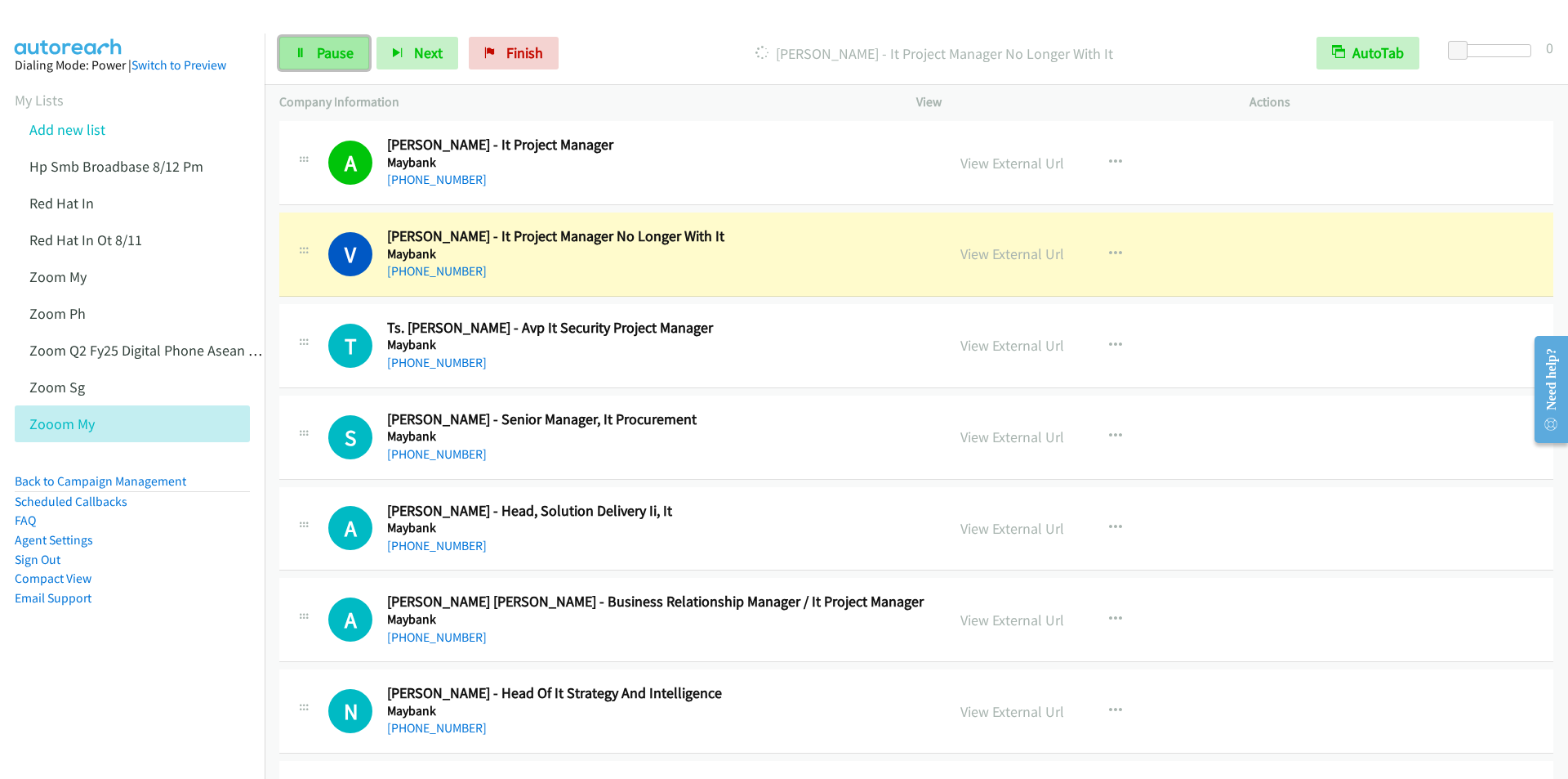
click at [319, 57] on span "Pause" at bounding box center [335, 52] width 36 height 19
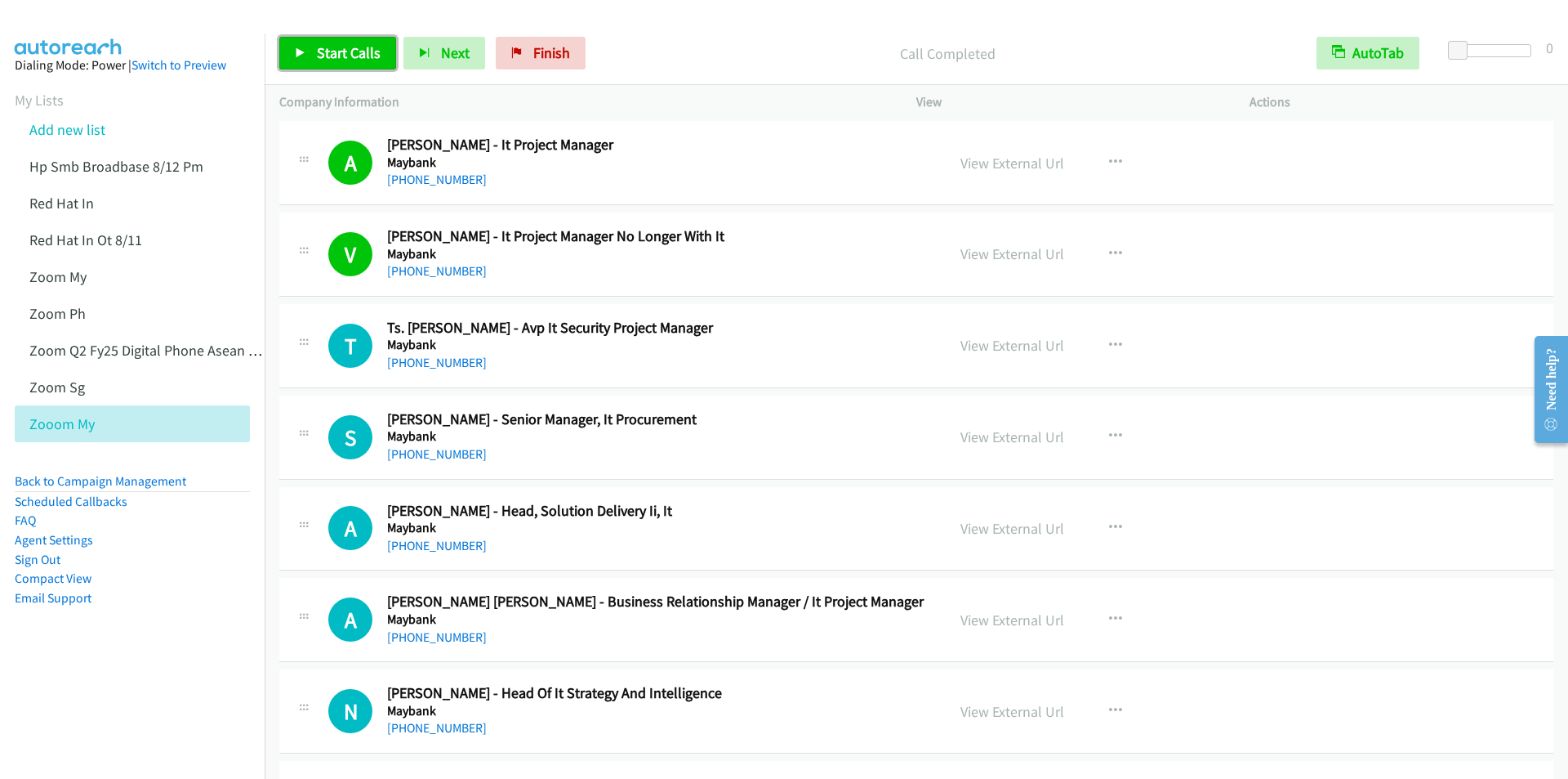
click at [348, 59] on span "Start Calls" at bounding box center [349, 52] width 64 height 19
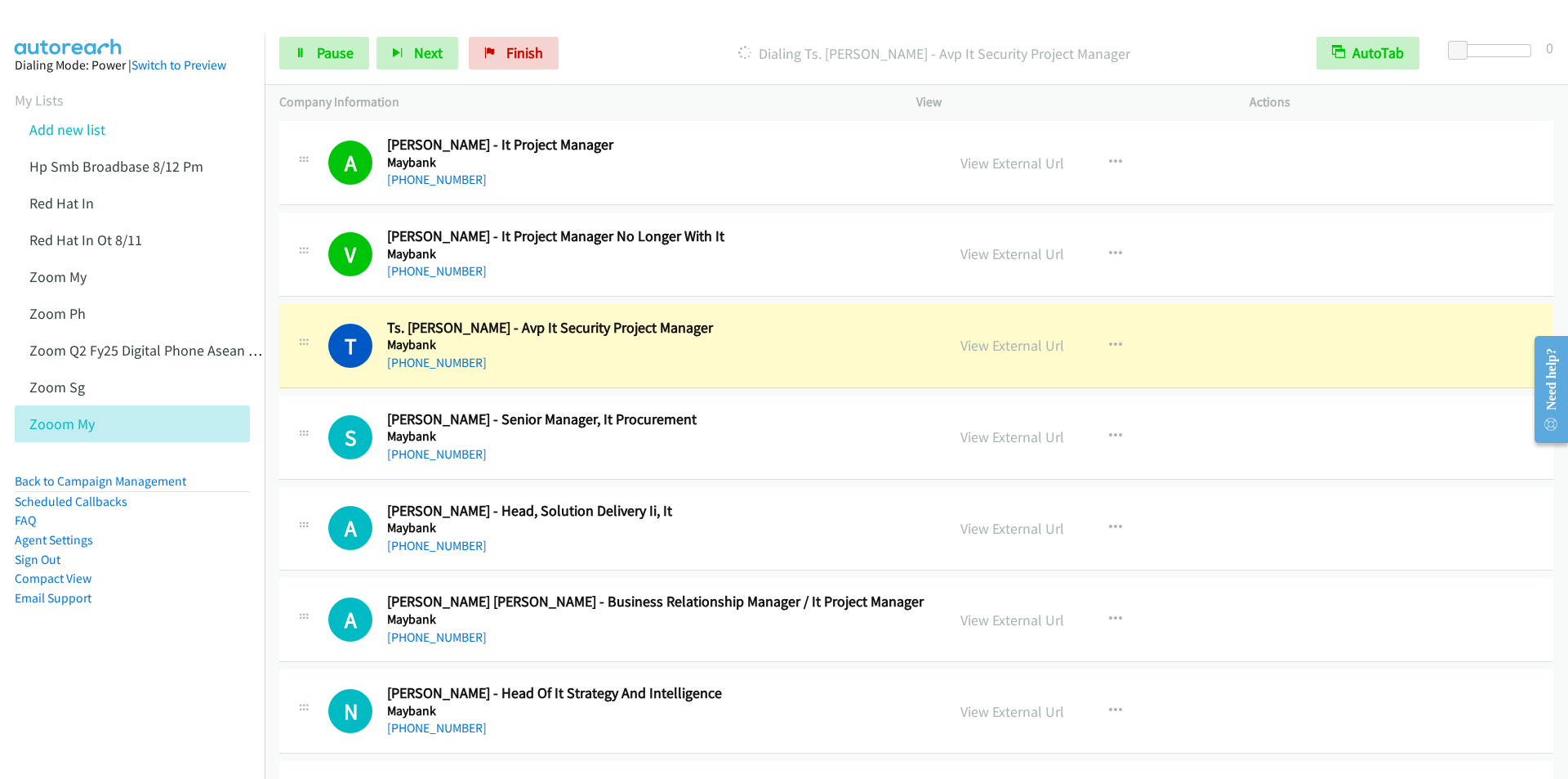
scroll to position [7027, 0]
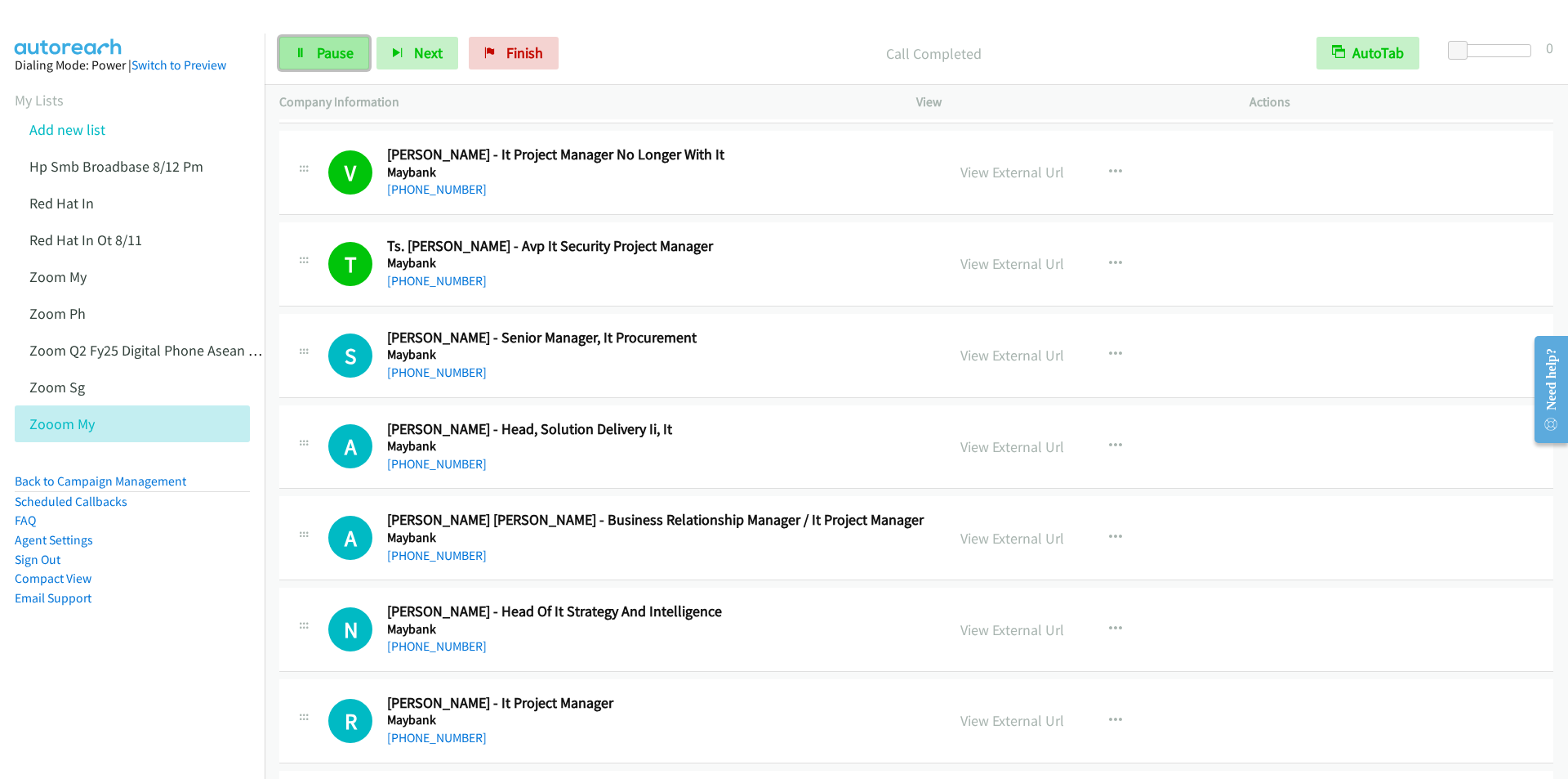
click at [319, 53] on span "Pause" at bounding box center [335, 52] width 36 height 19
click at [319, 53] on span "Start Calls" at bounding box center [349, 52] width 64 height 19
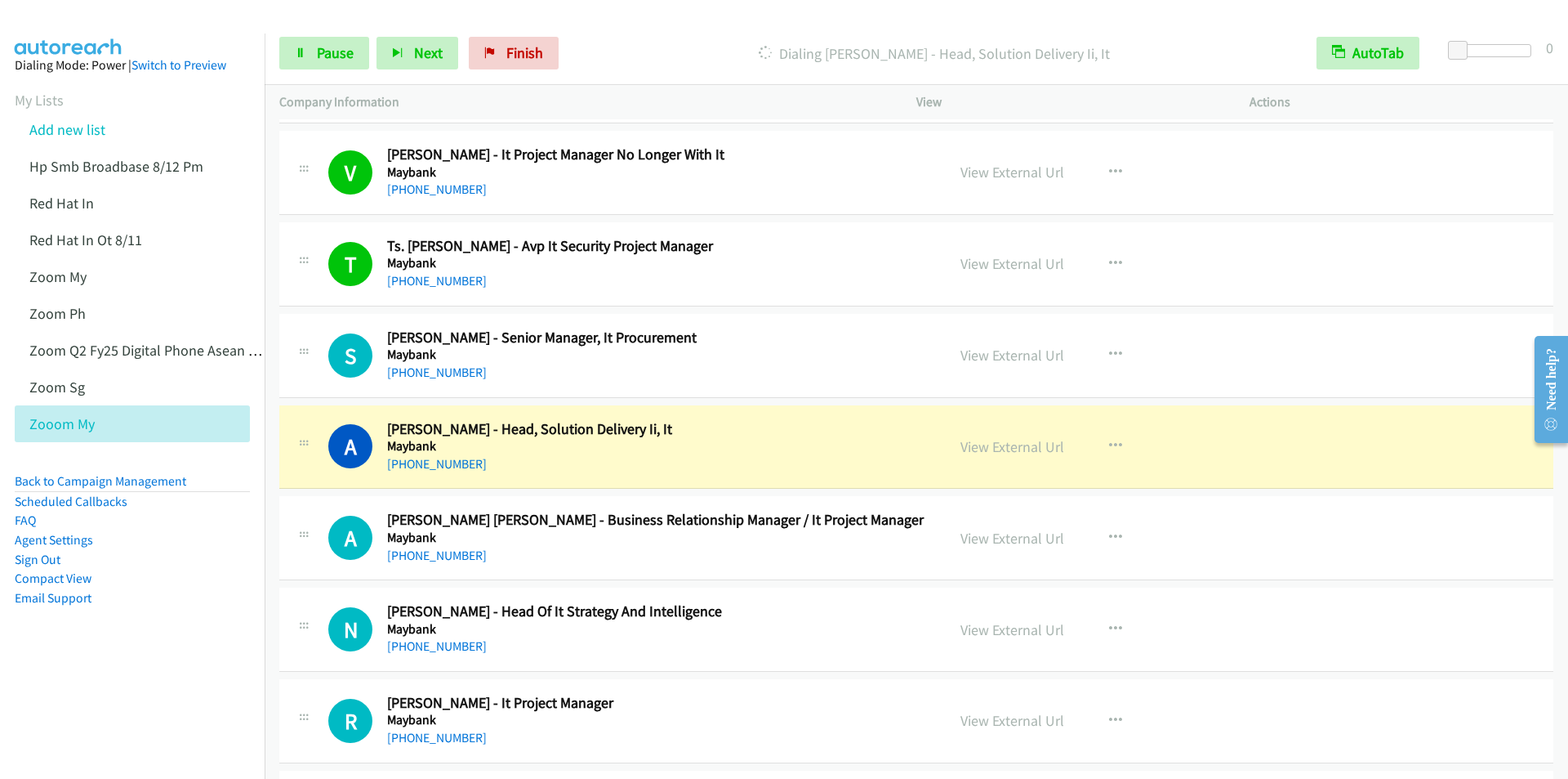
click at [725, 53] on p "Dialing Anne Tee - Head, Solution Delivery Ii, It" at bounding box center [934, 53] width 707 height 22
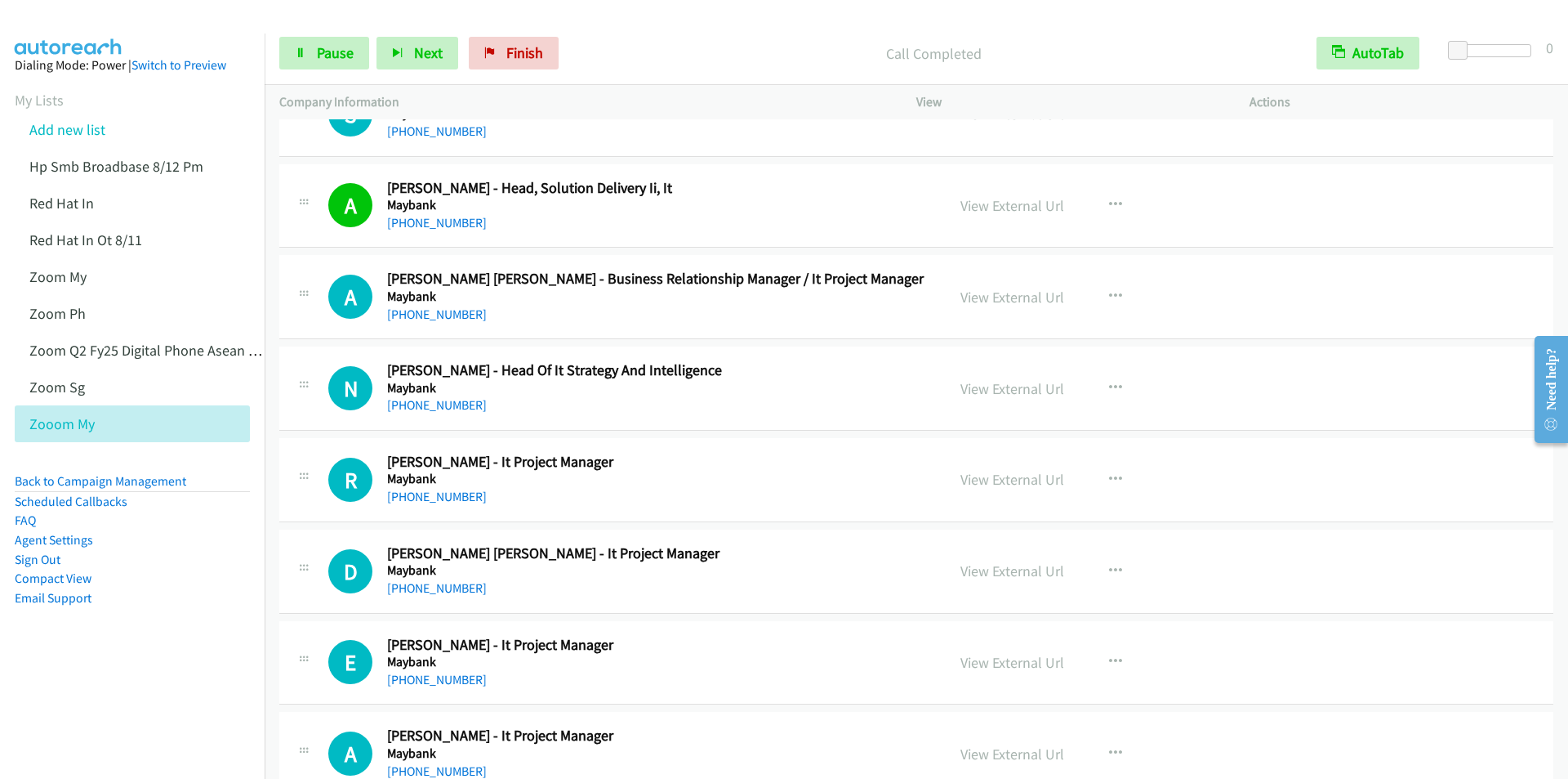
scroll to position [7272, 0]
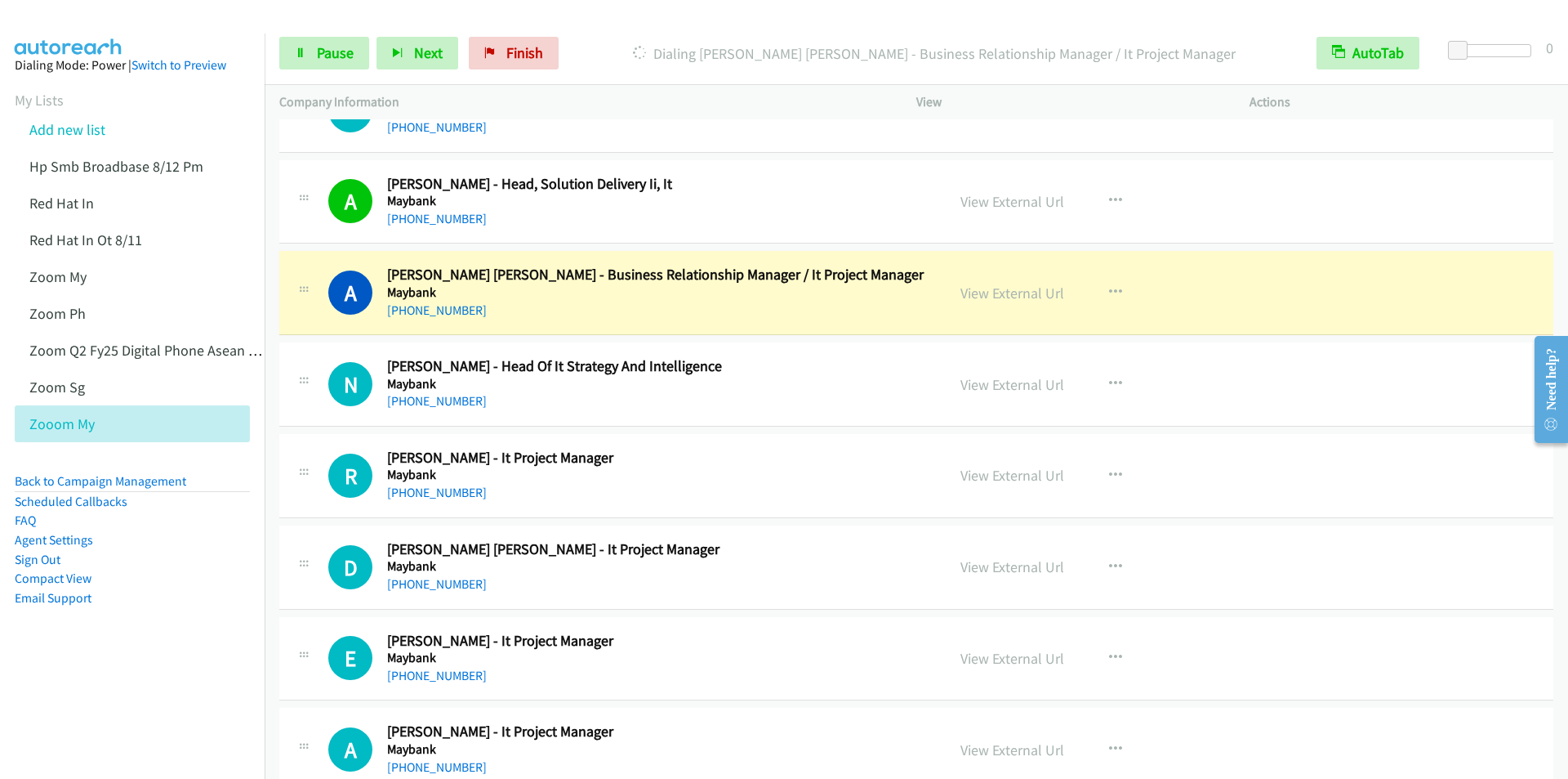
click at [657, 47] on p "Dialing Azmat Abdul Hamid - Business Relationship Manager / It Project Manager" at bounding box center [934, 53] width 707 height 22
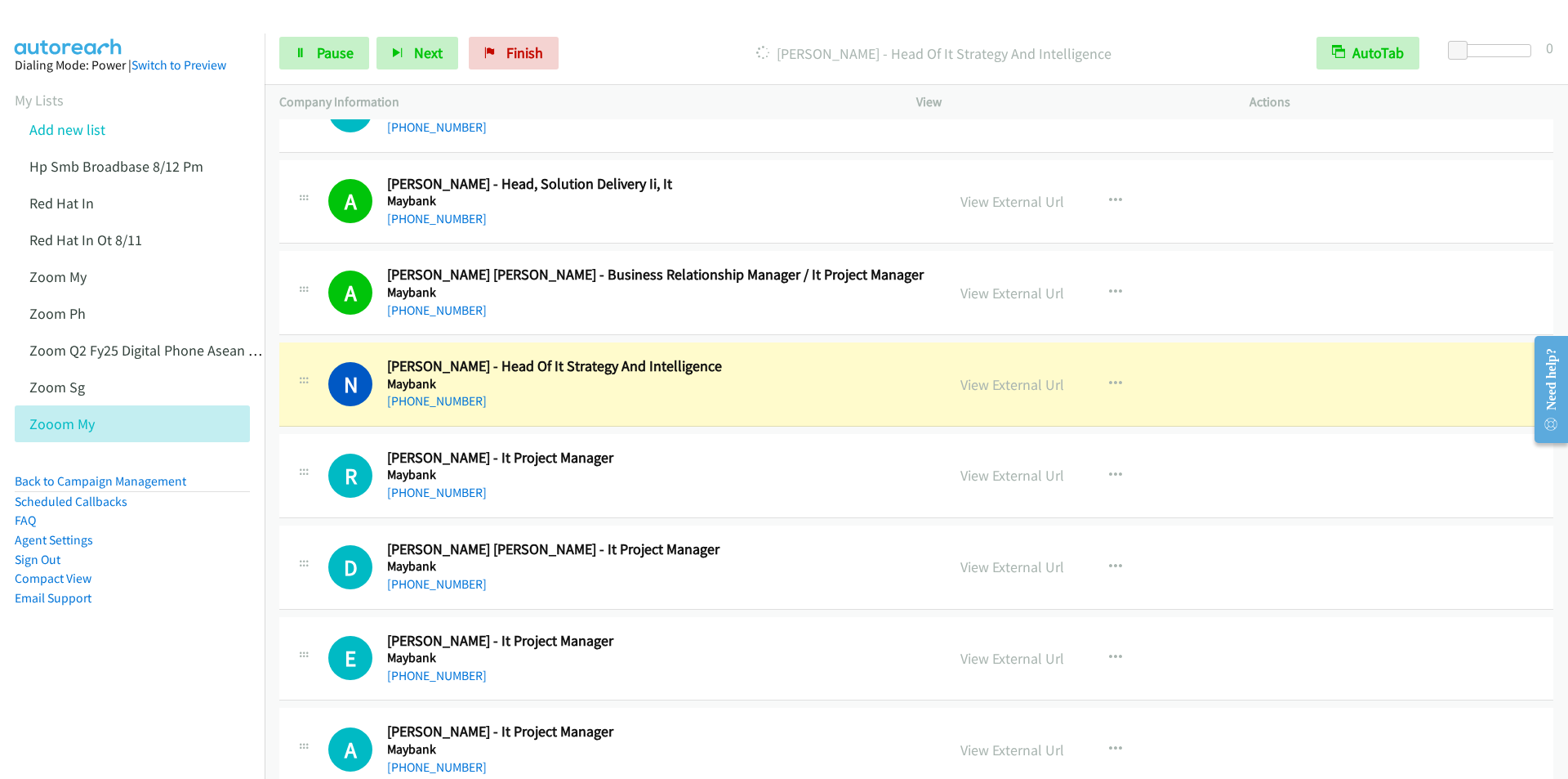
click at [667, 29] on div "Start Calls Pause Next Finish Dialing Nicole Lee - Head Of It Strategy And Inte…" at bounding box center [916, 53] width 1303 height 63
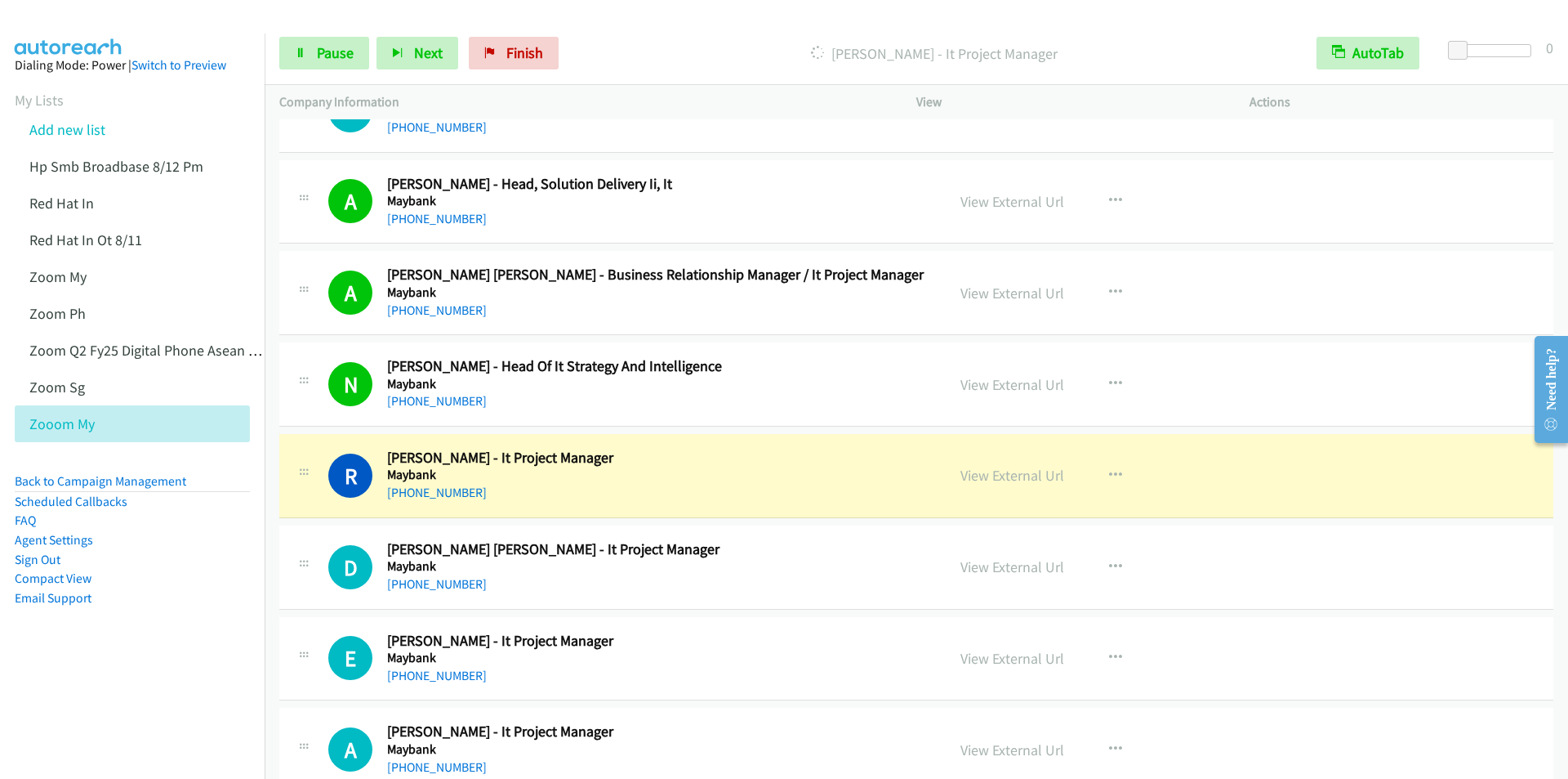
click at [680, 40] on div "Dialing Rahayu Yusof - It Project Manager" at bounding box center [933, 52] width 736 height 33
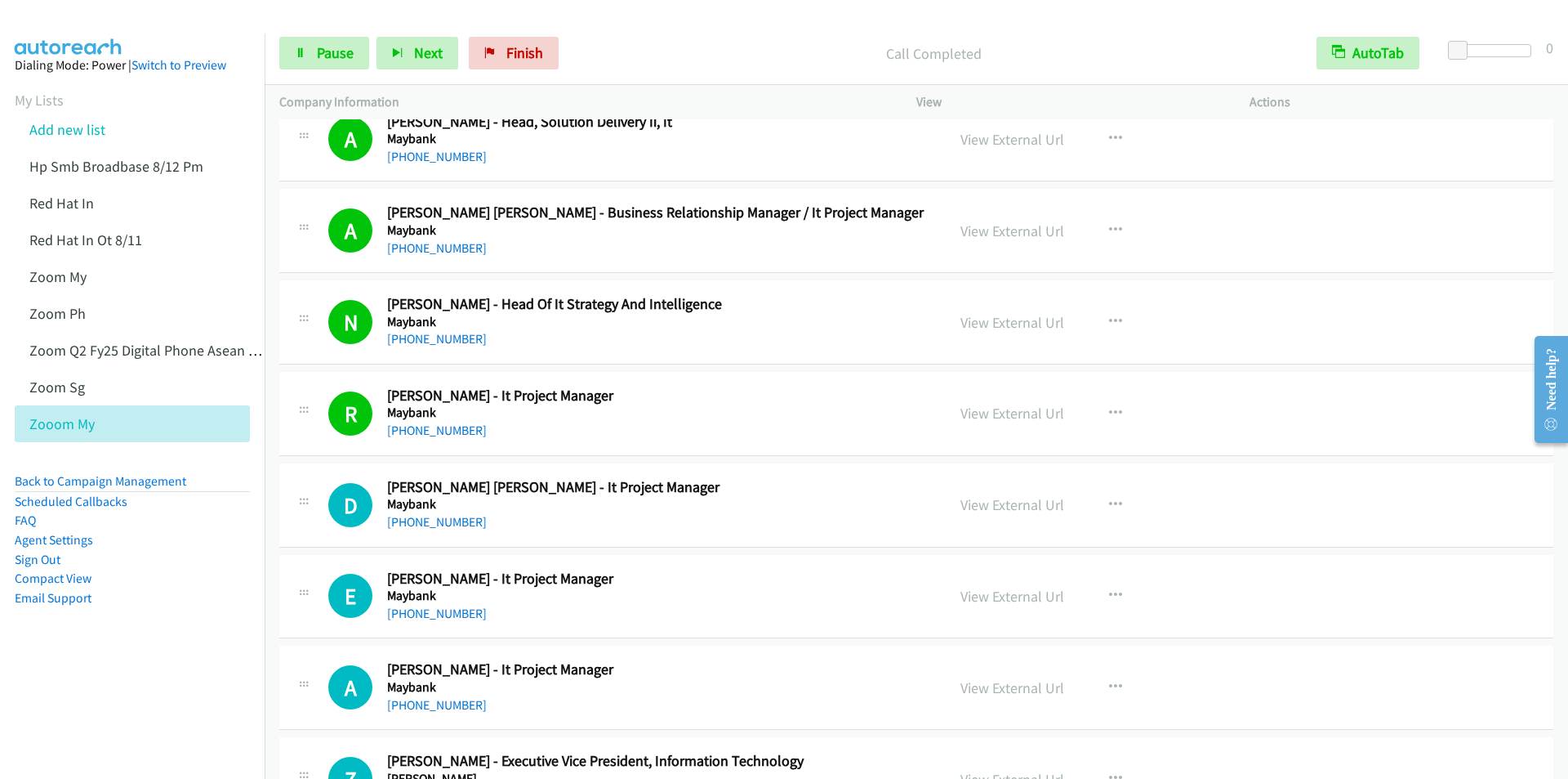
scroll to position [7436, 0]
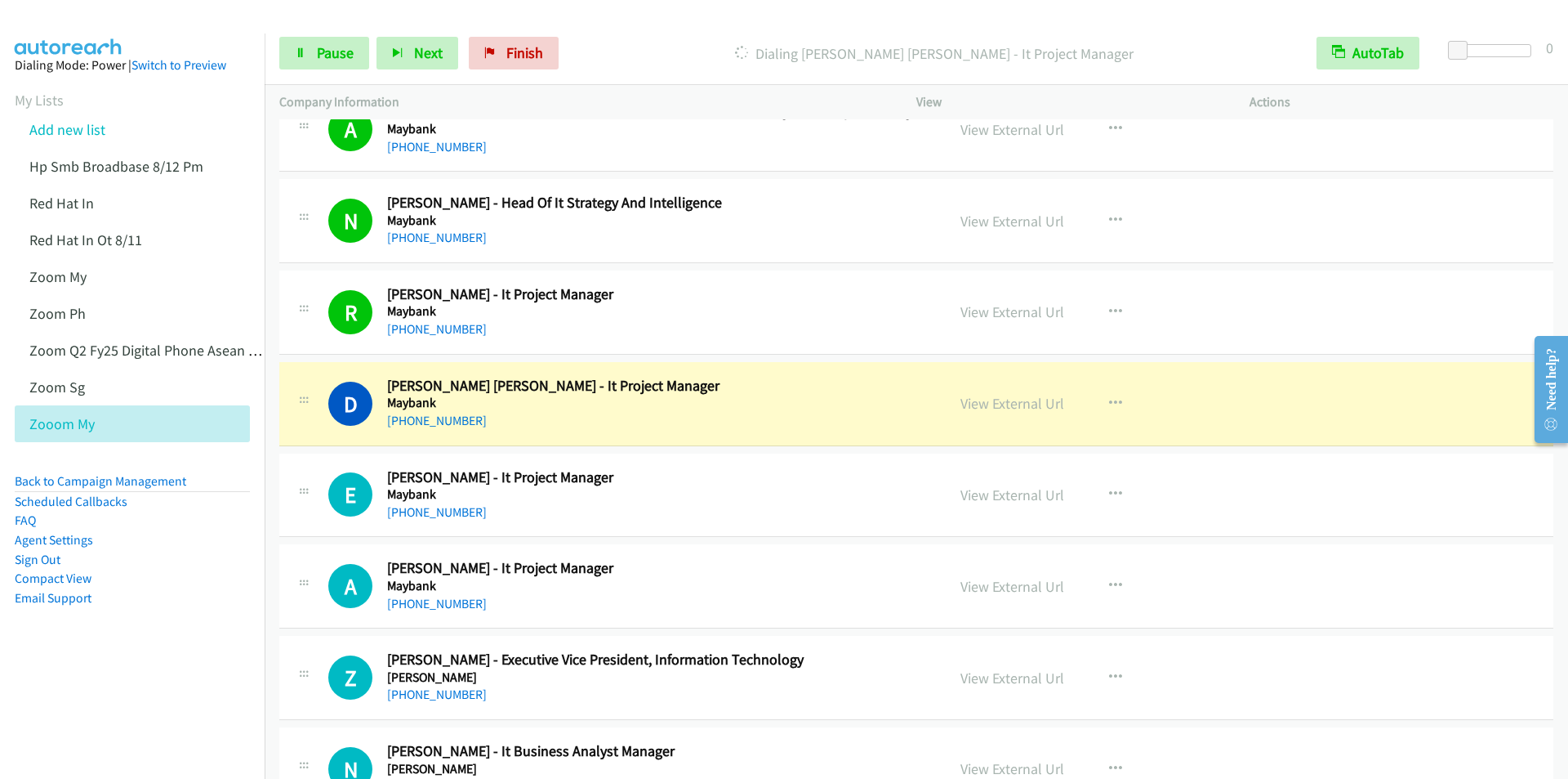
click at [657, 45] on p "Dialing Derek Francis Beins - It Project Manager" at bounding box center [934, 53] width 707 height 22
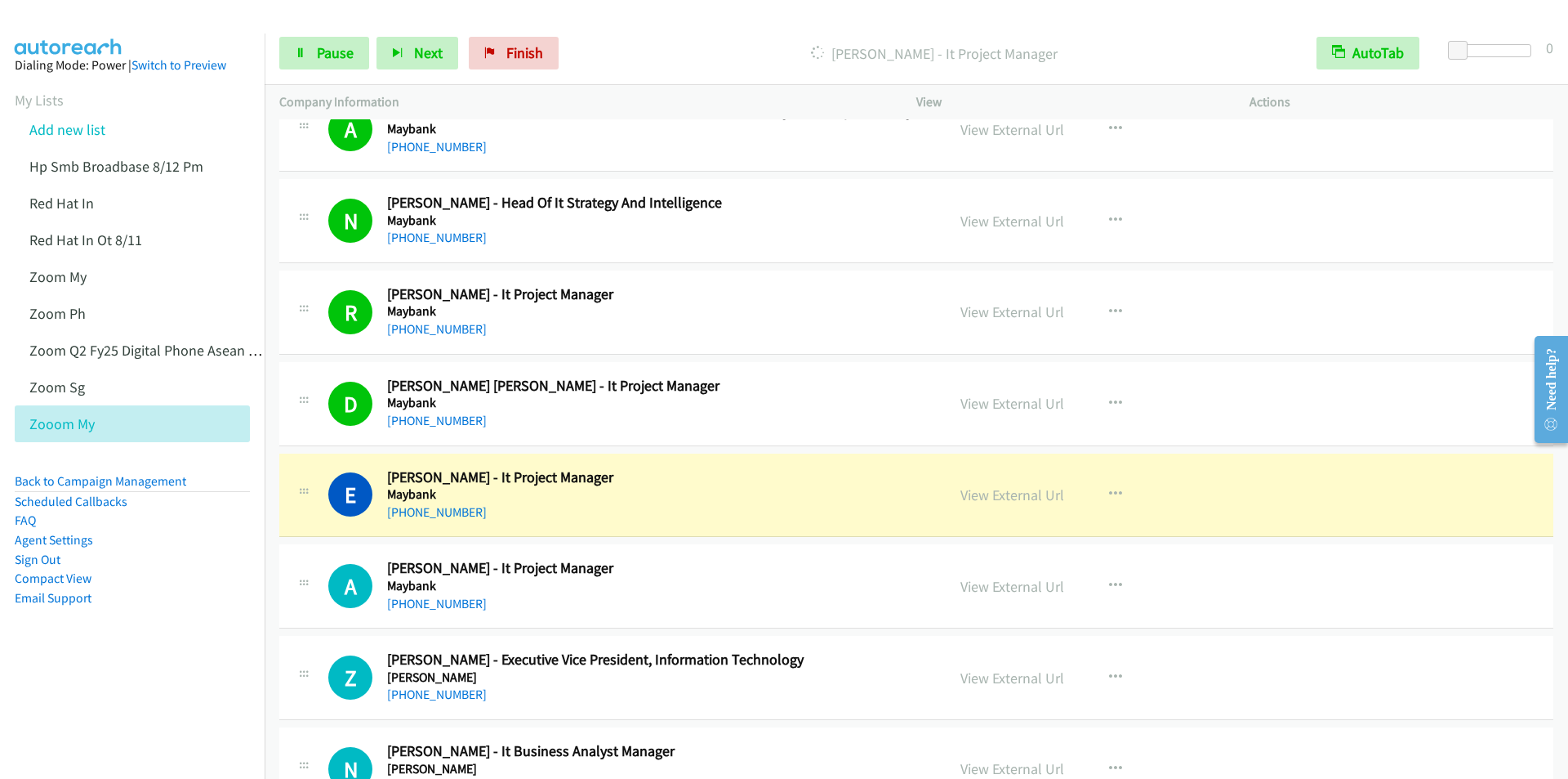
drag, startPoint x: 696, startPoint y: 20, endPoint x: 718, endPoint y: 78, distance: 62.0
click at [697, 20] on div at bounding box center [777, 31] width 1554 height 63
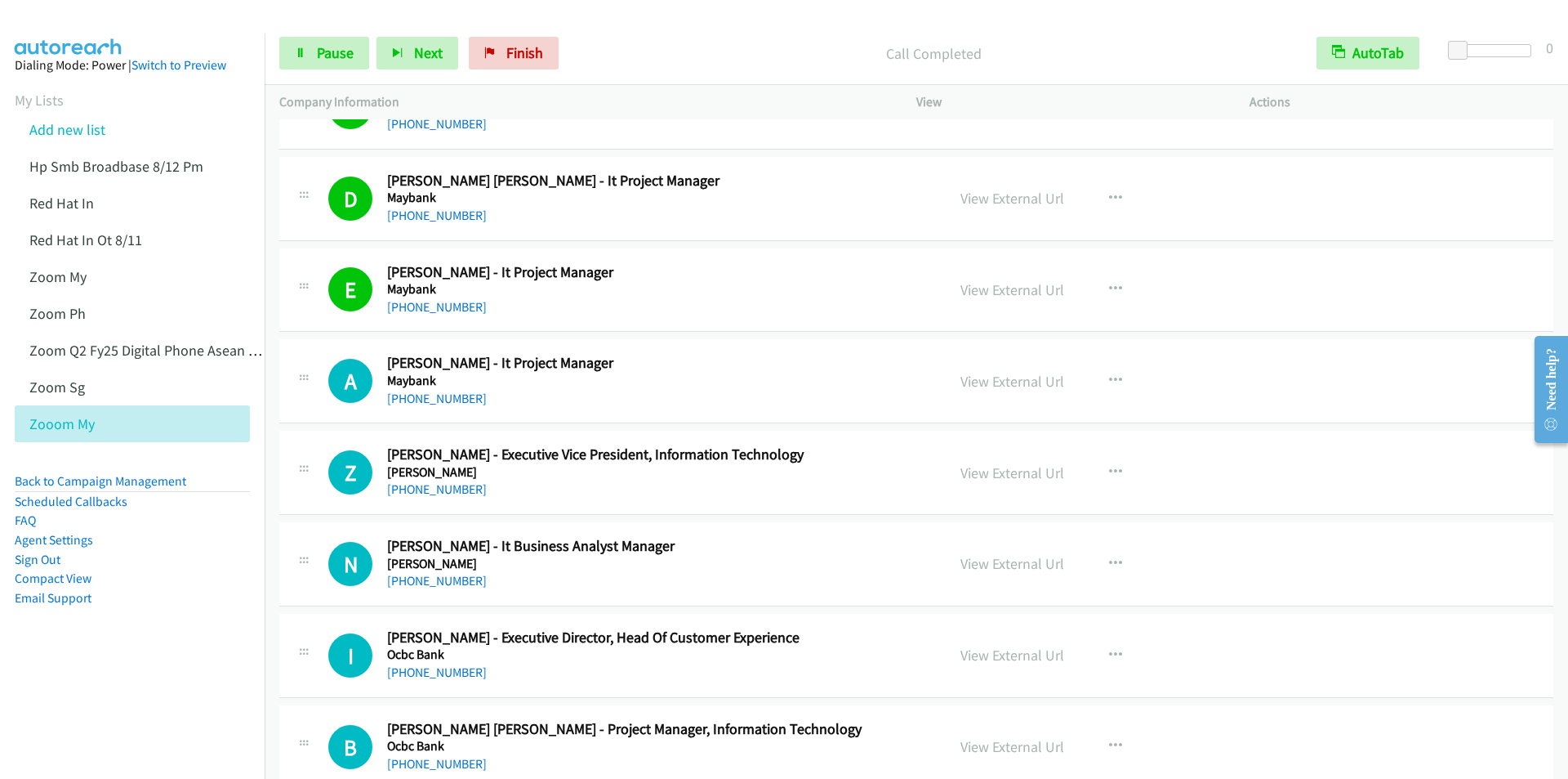
scroll to position [7681, 0]
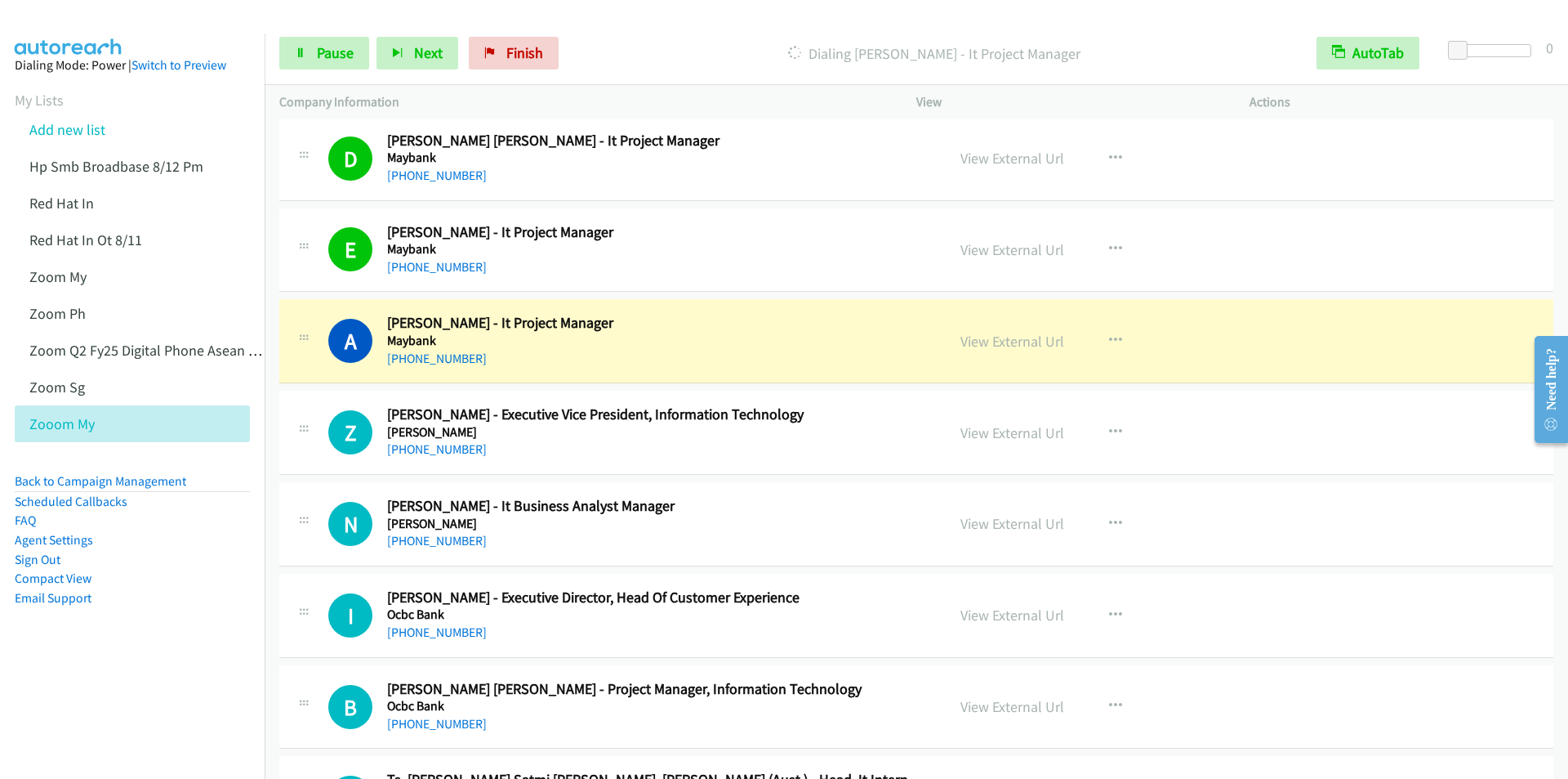
click at [698, 30] on div "Start Calls Pause Next Finish Dialing Alex Loh - It Project Manager AutoTab Aut…" at bounding box center [916, 53] width 1303 height 63
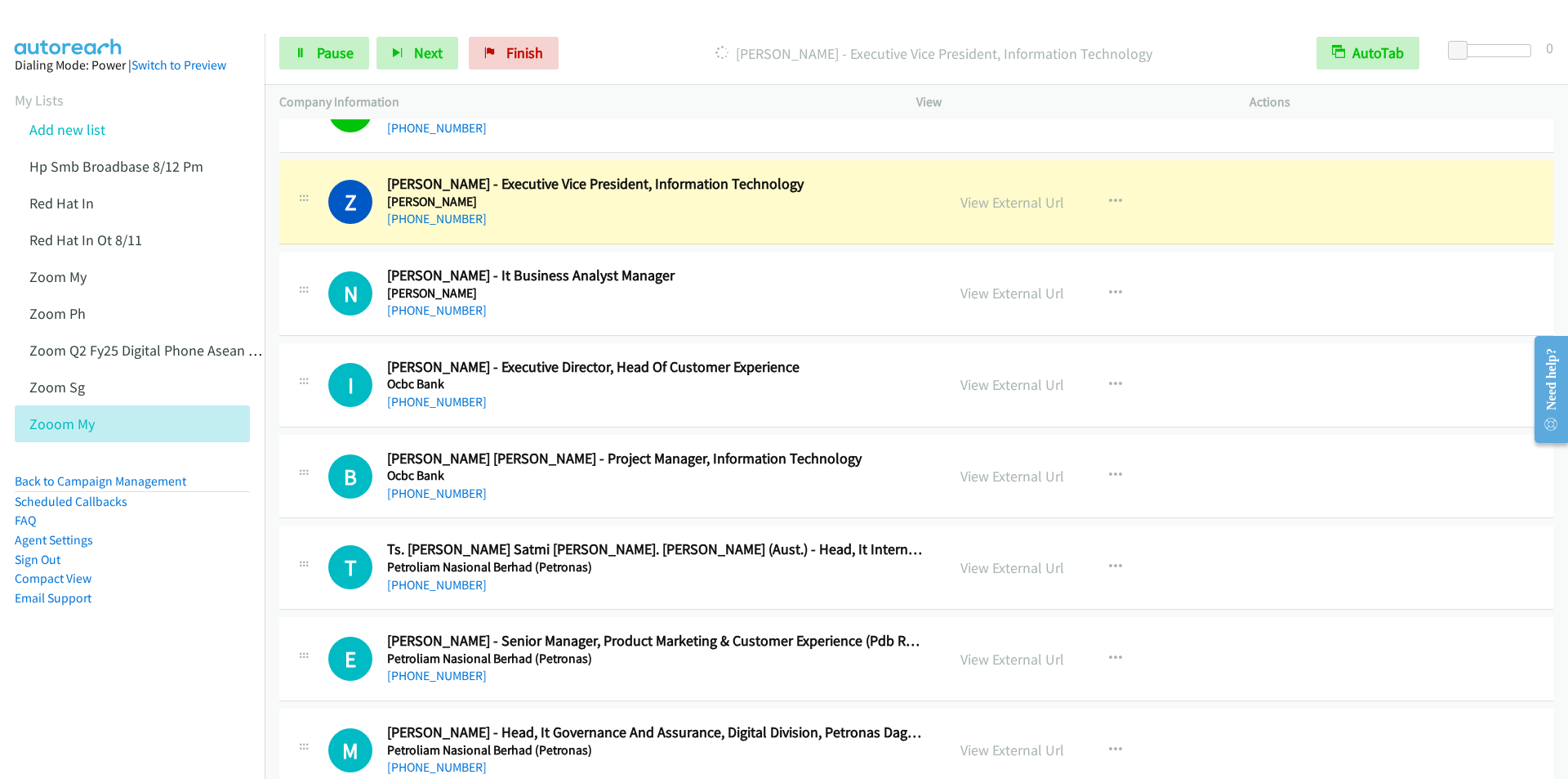
scroll to position [7925, 0]
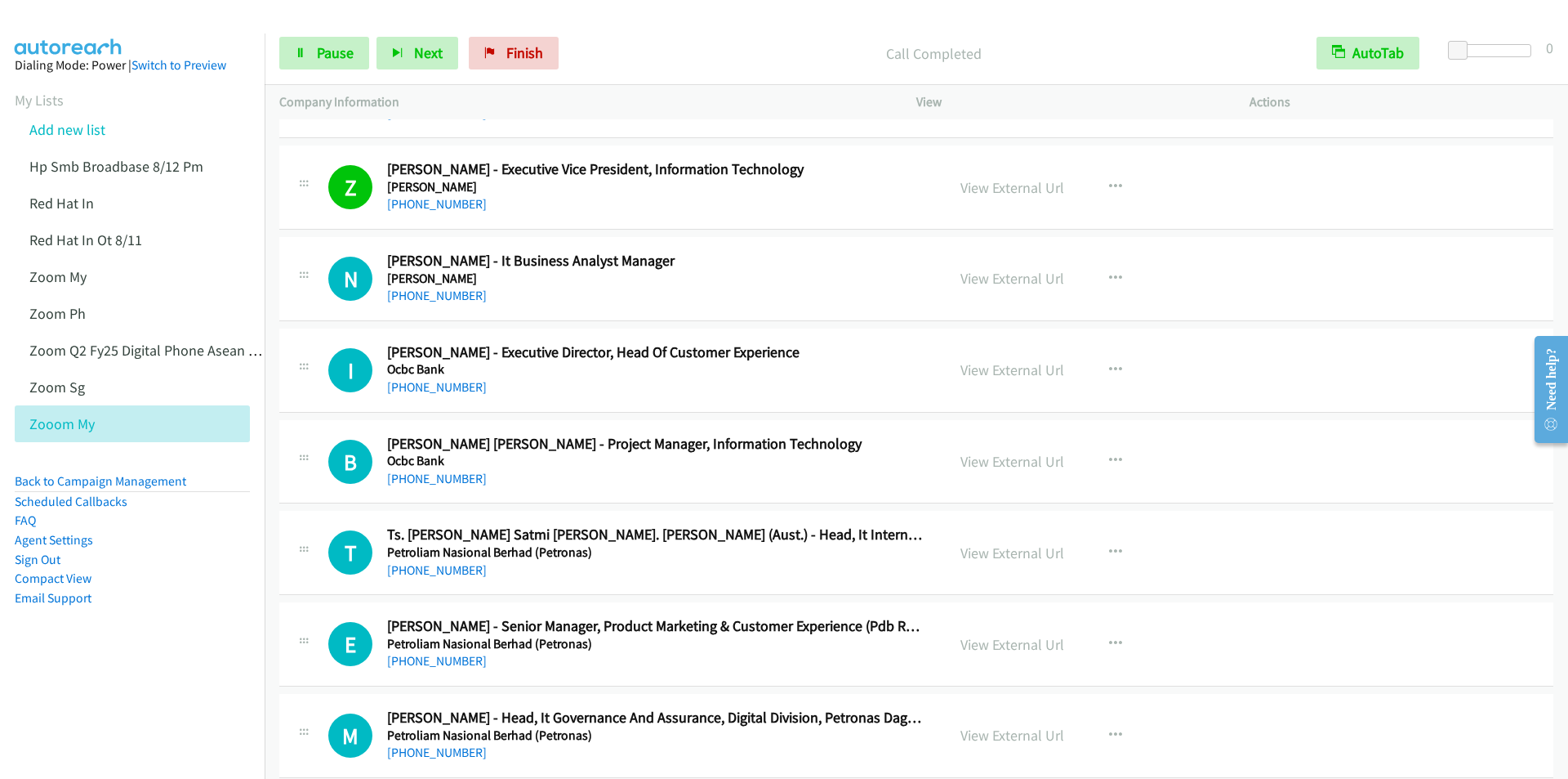
click at [652, 15] on div at bounding box center [777, 31] width 1554 height 63
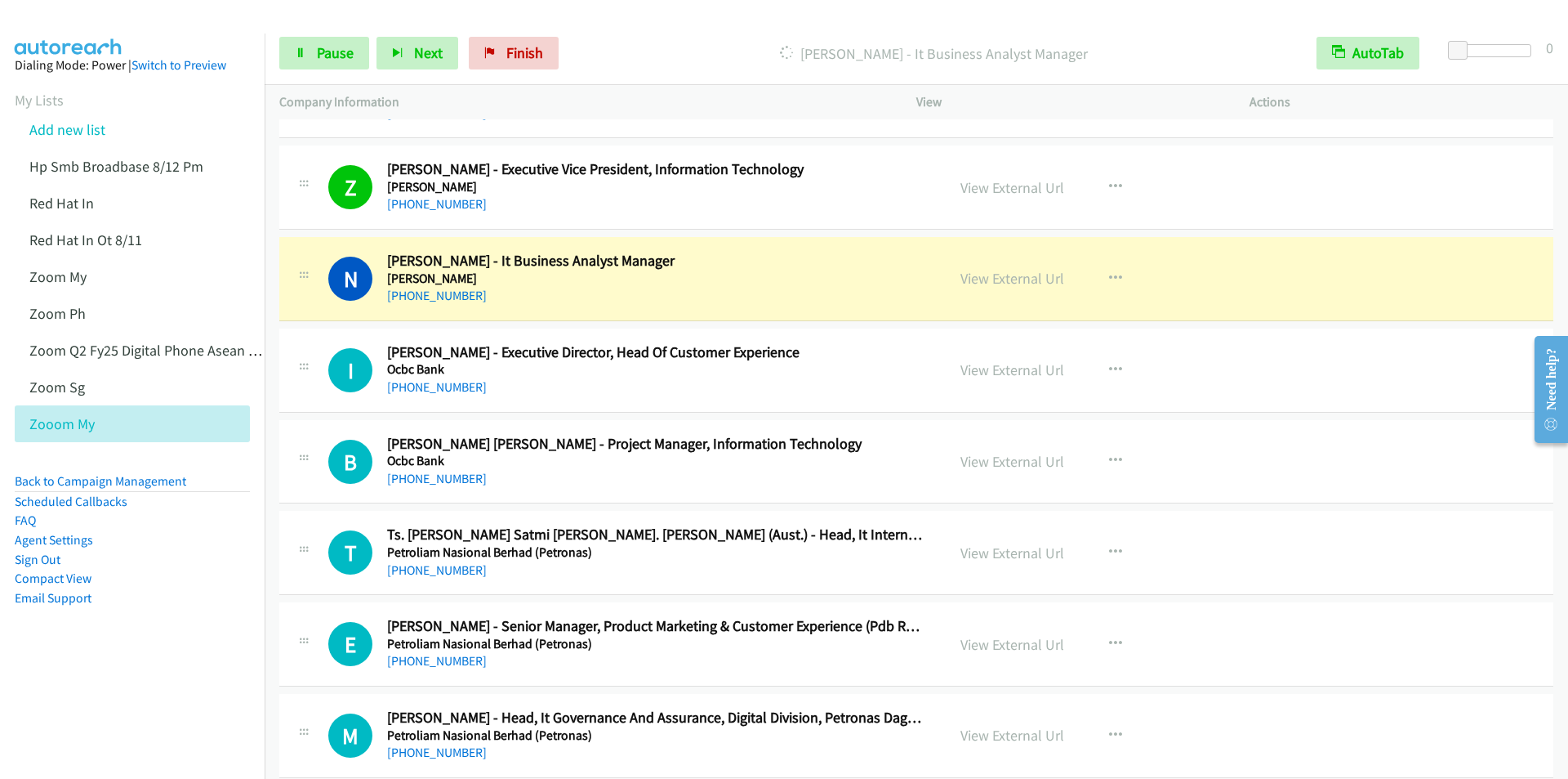
click at [680, 40] on div "Dialing Nailah Gajali - It Business Analyst Manager" at bounding box center [933, 52] width 736 height 33
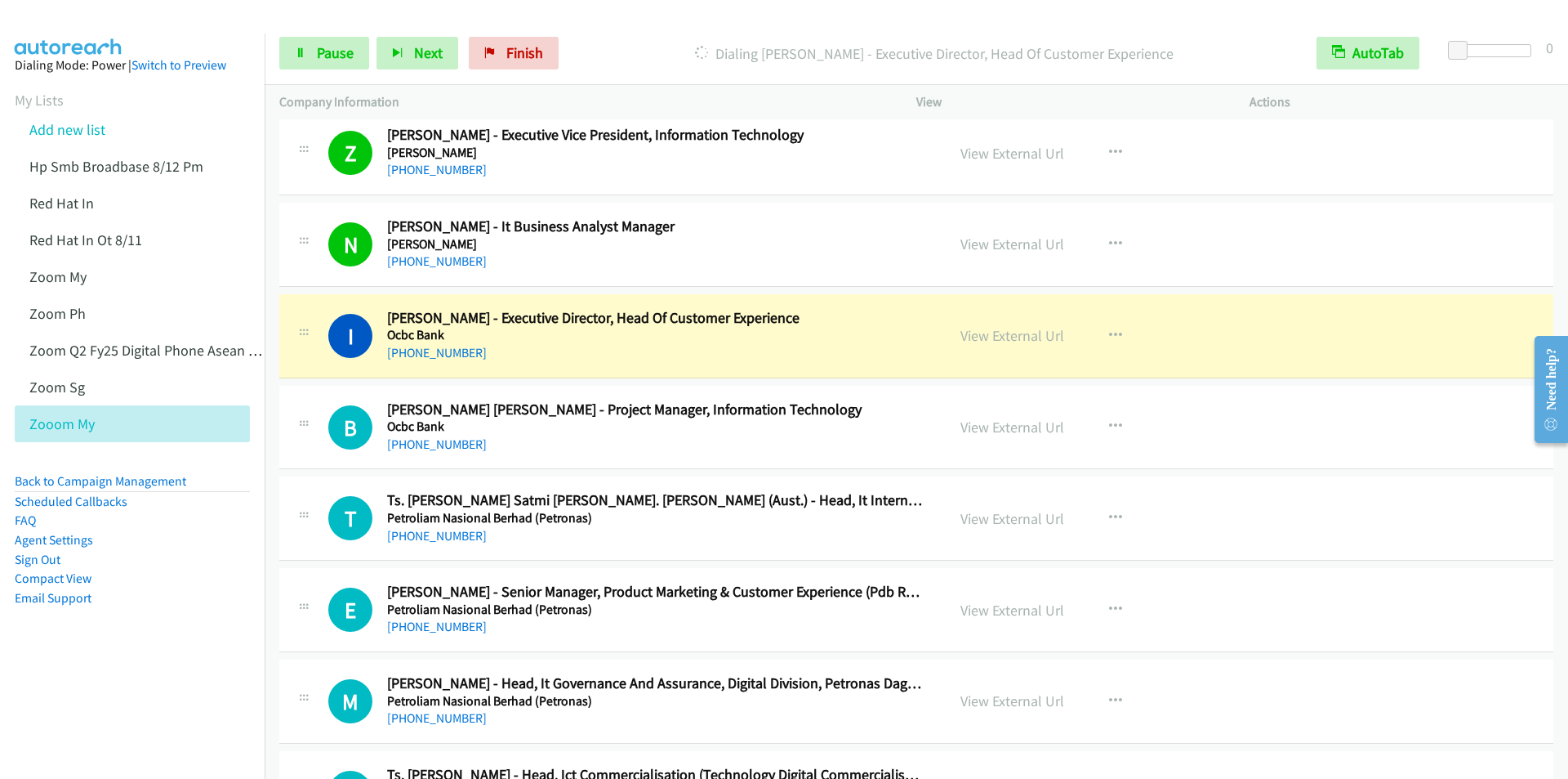
scroll to position [8088, 0]
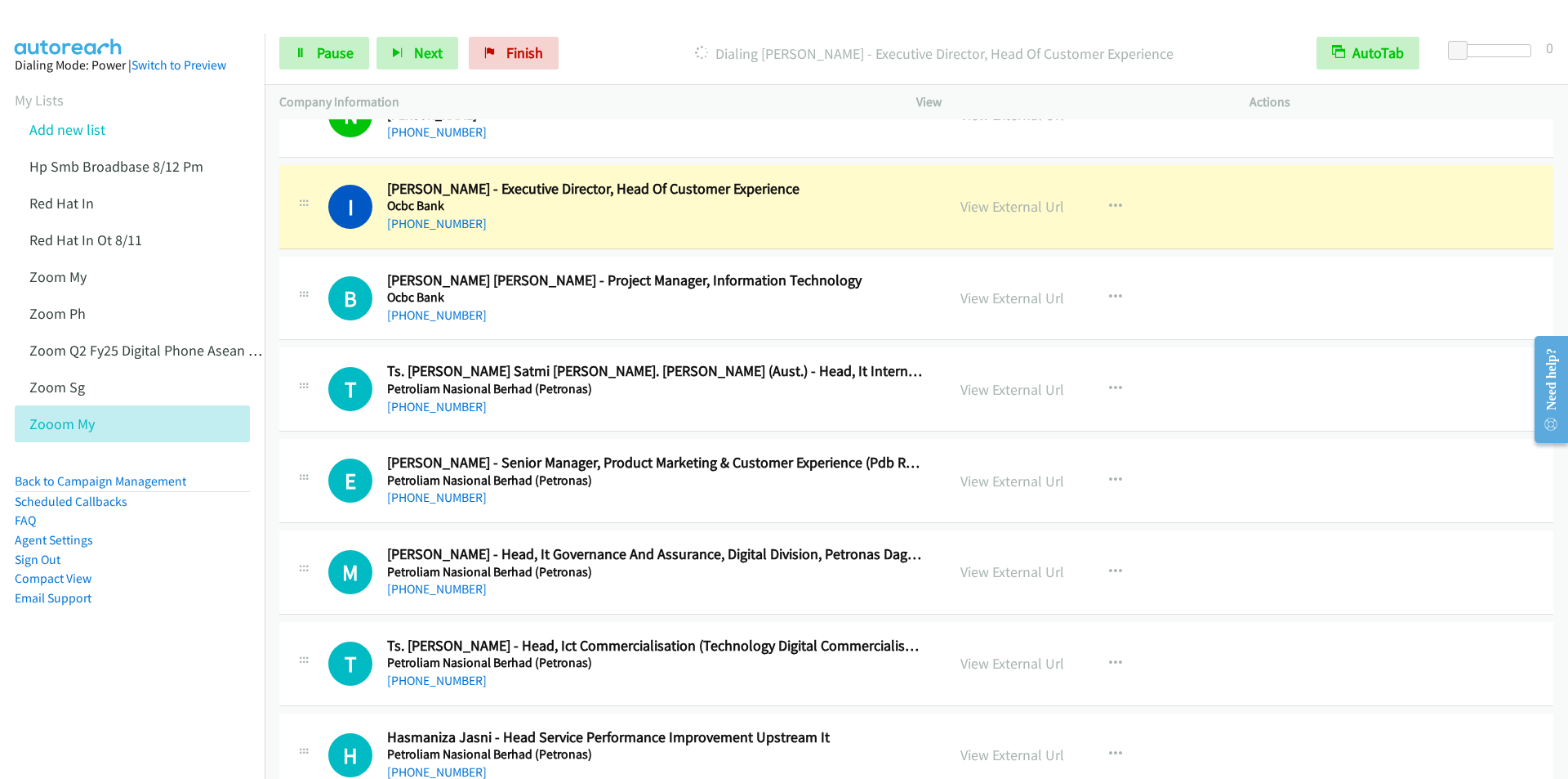
click at [701, 38] on div "Dialing Irene Chai Ling - Executive Director, Head Of Customer Experience" at bounding box center [933, 52] width 736 height 33
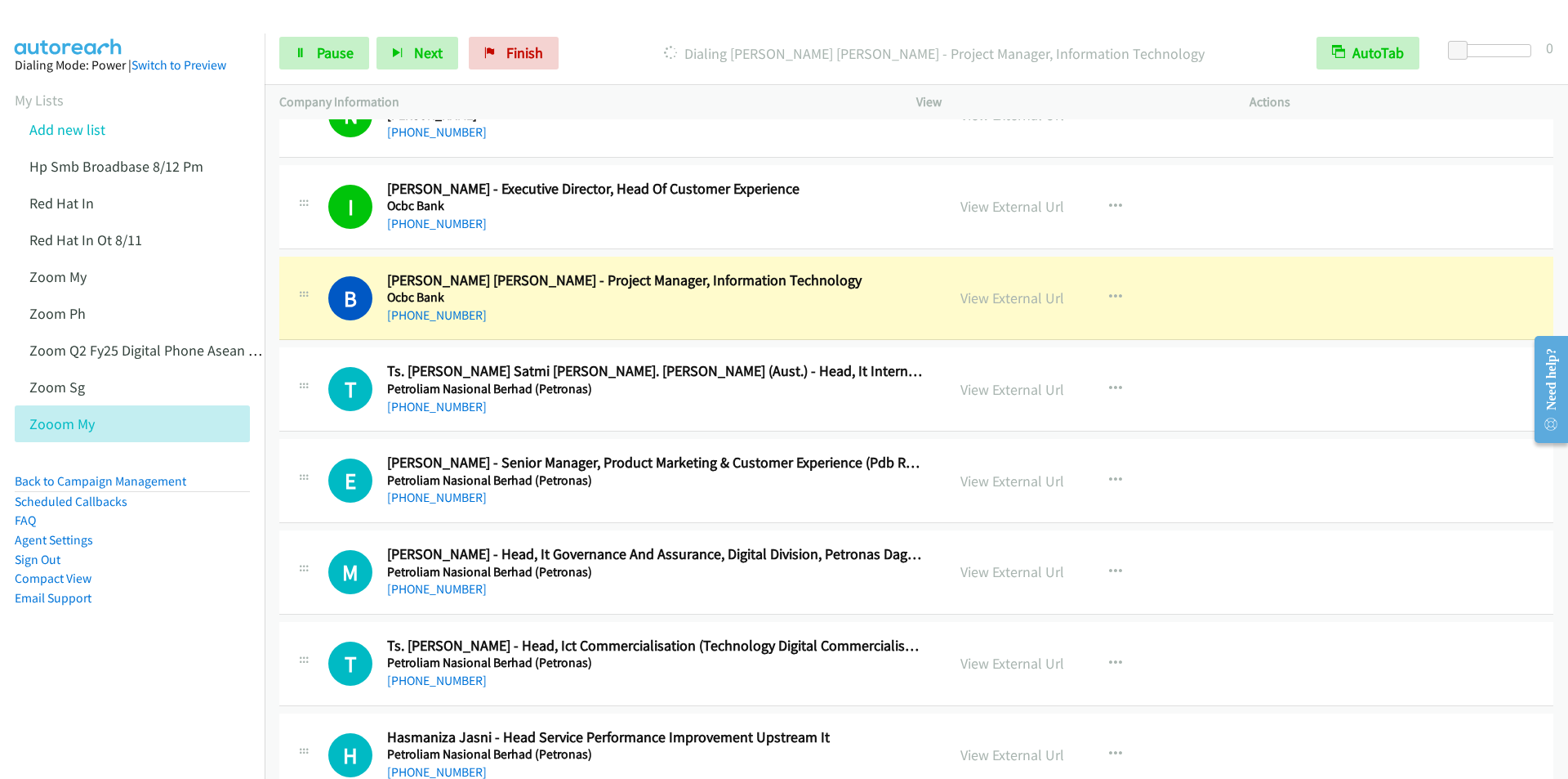
click at [630, 51] on p "Dialing Brian Weng Choong - Project Manager, Information Technology" at bounding box center [934, 53] width 707 height 22
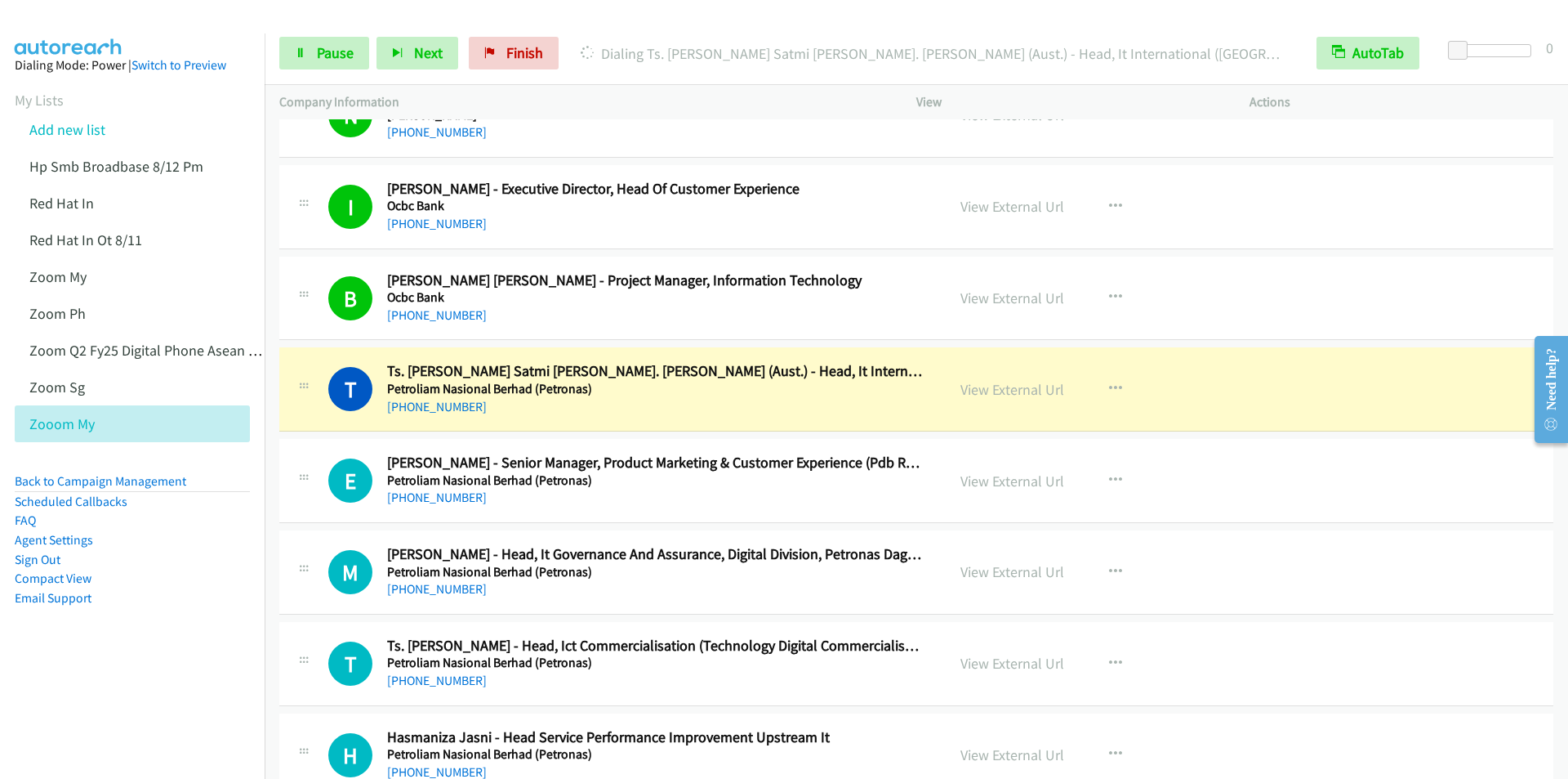
click at [651, 23] on div "Start Calls Pause Next Finish Dialing Ts. Ahmad Rizal Satmi Hj. Mohamed Alwi, A…" at bounding box center [916, 53] width 1303 height 63
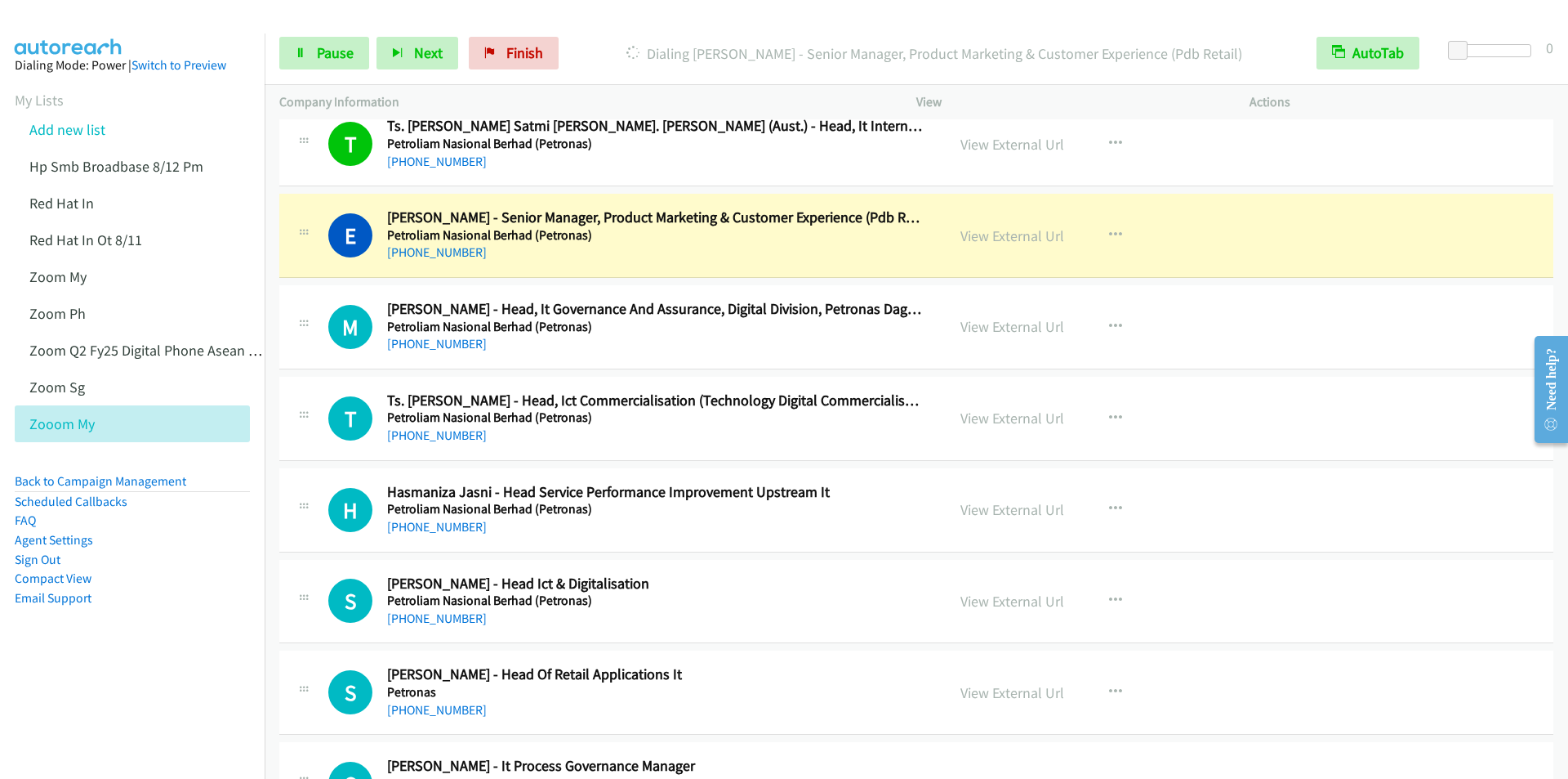
scroll to position [8415, 0]
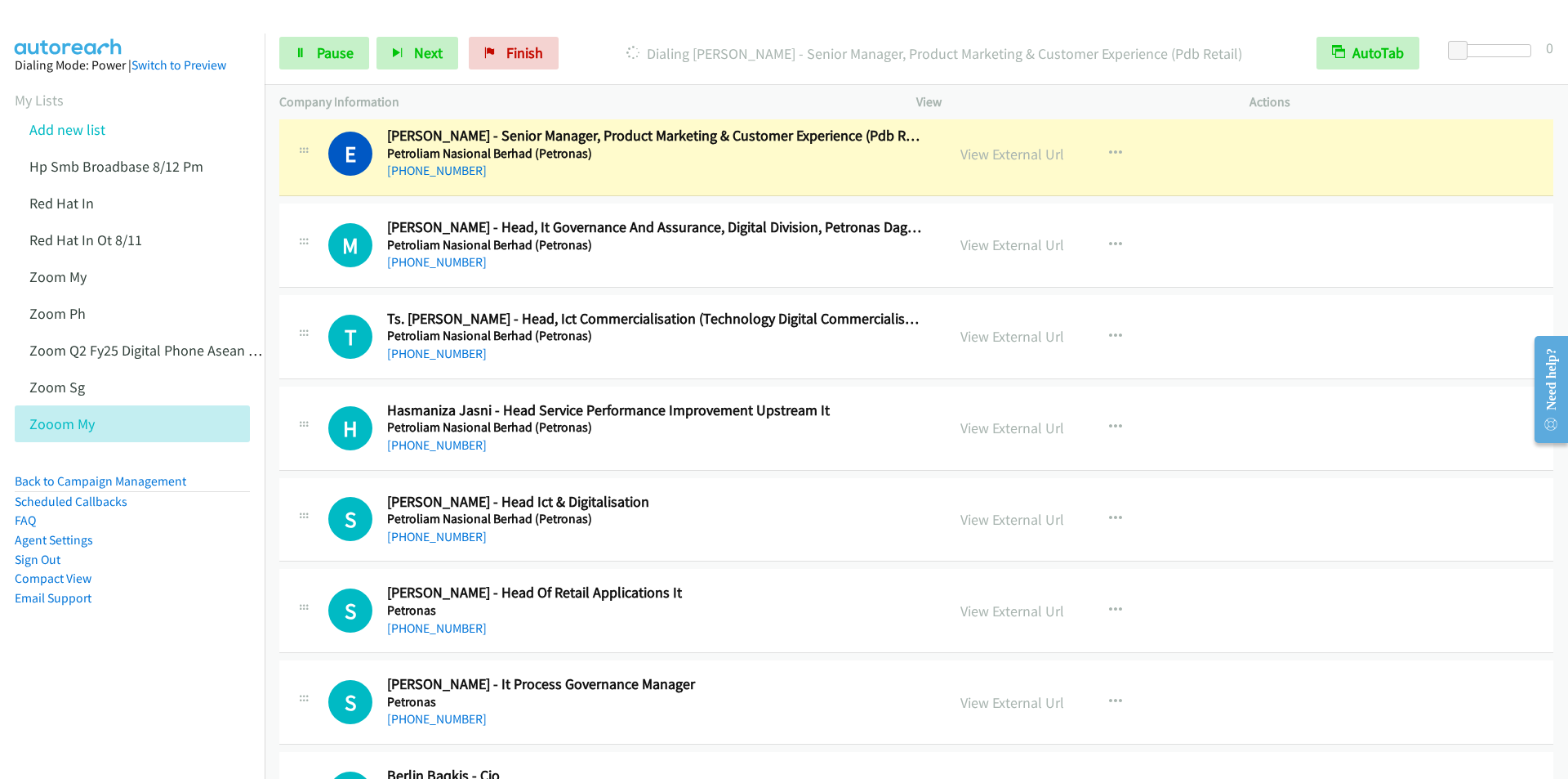
click at [605, 16] on div at bounding box center [777, 31] width 1554 height 63
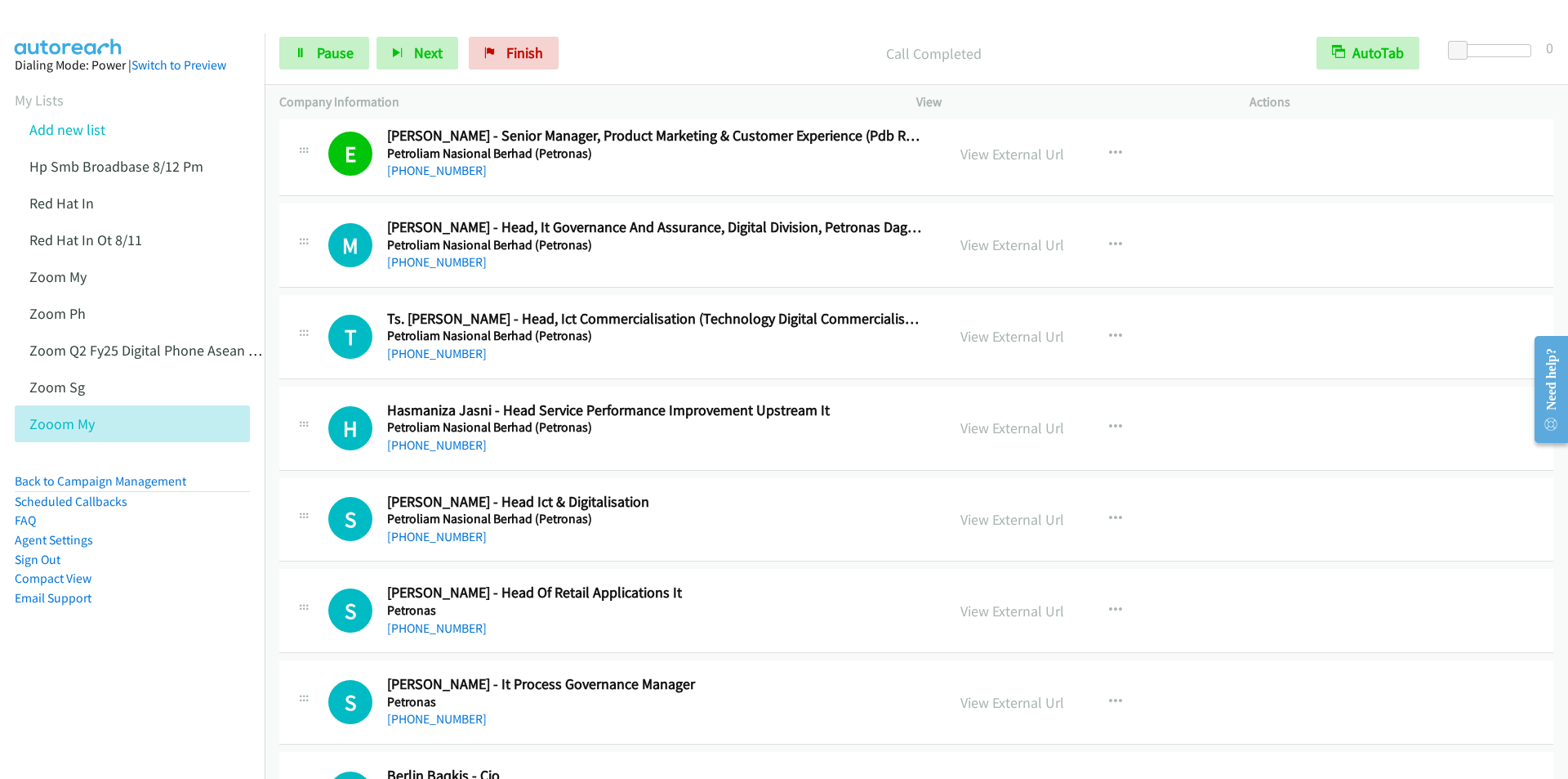
click at [583, 36] on div "Start Calls Pause Next Finish Call Completed AutoTab AutoTab 0" at bounding box center [916, 53] width 1303 height 63
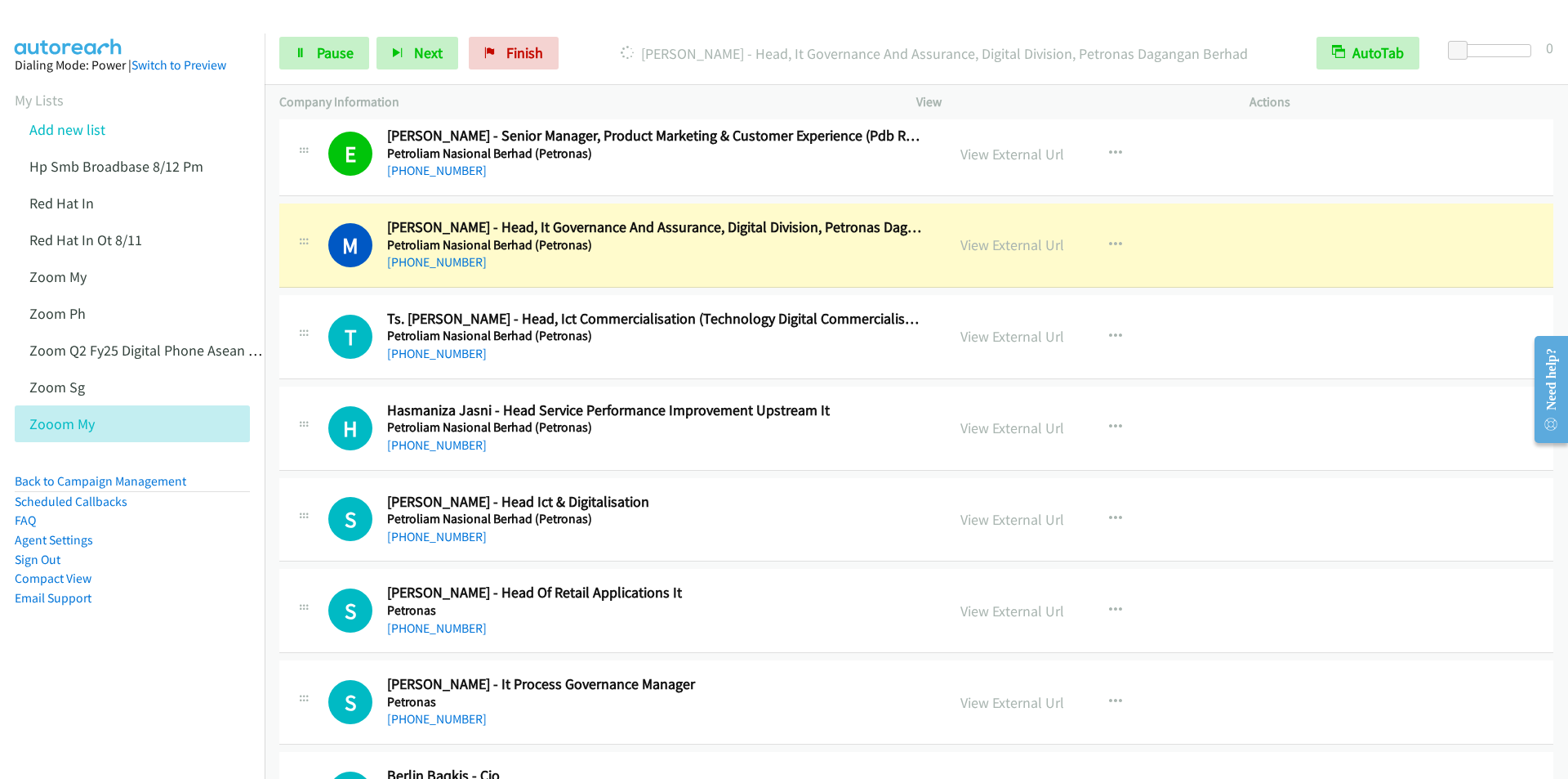
click at [682, 26] on div "Start Calls Pause Next Finish Dialing Mohd Nuruddin Hurairah - Head, It Governa…" at bounding box center [916, 53] width 1303 height 63
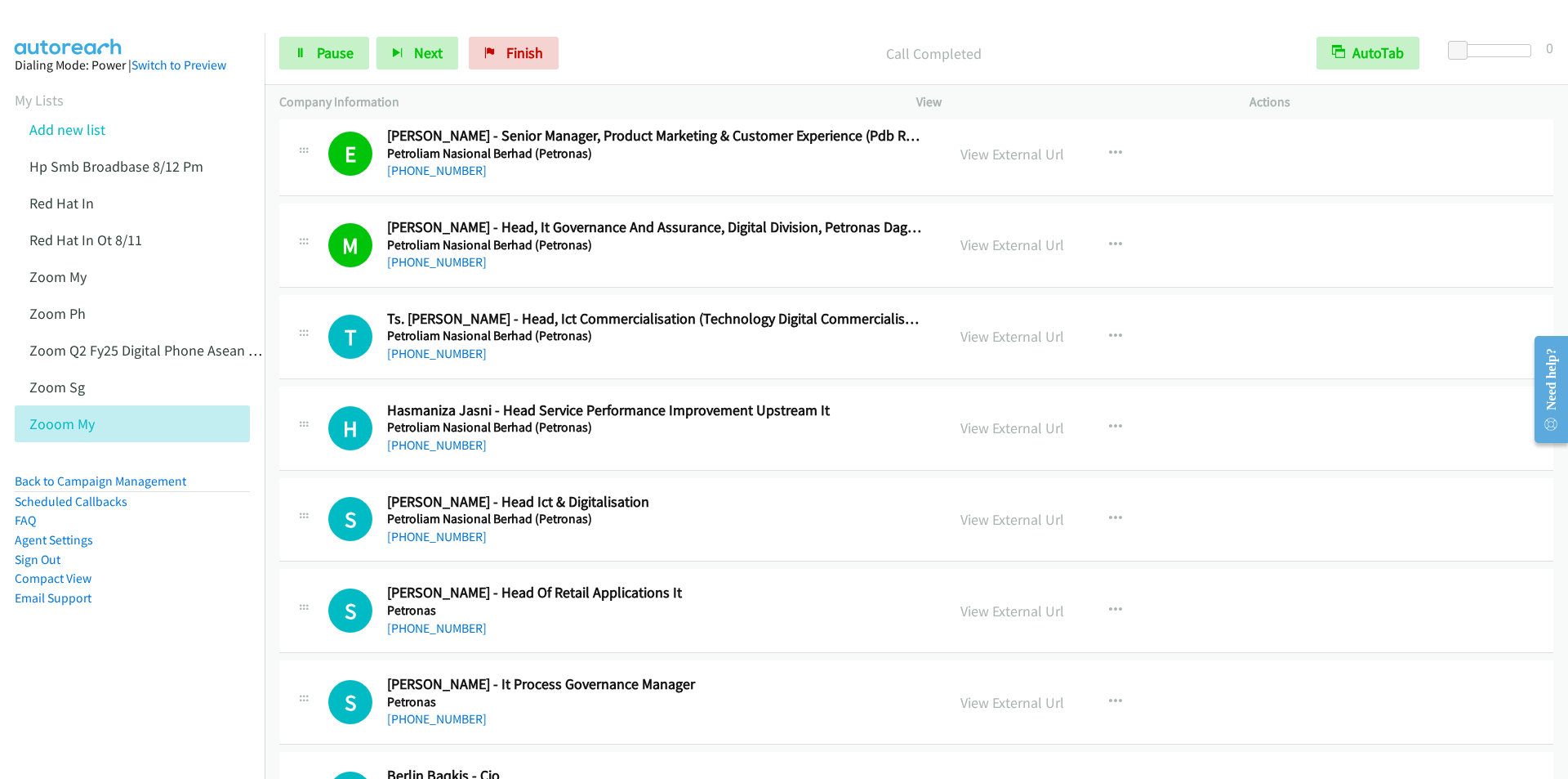
click at [629, 37] on div "Call Completed" at bounding box center [933, 52] width 736 height 33
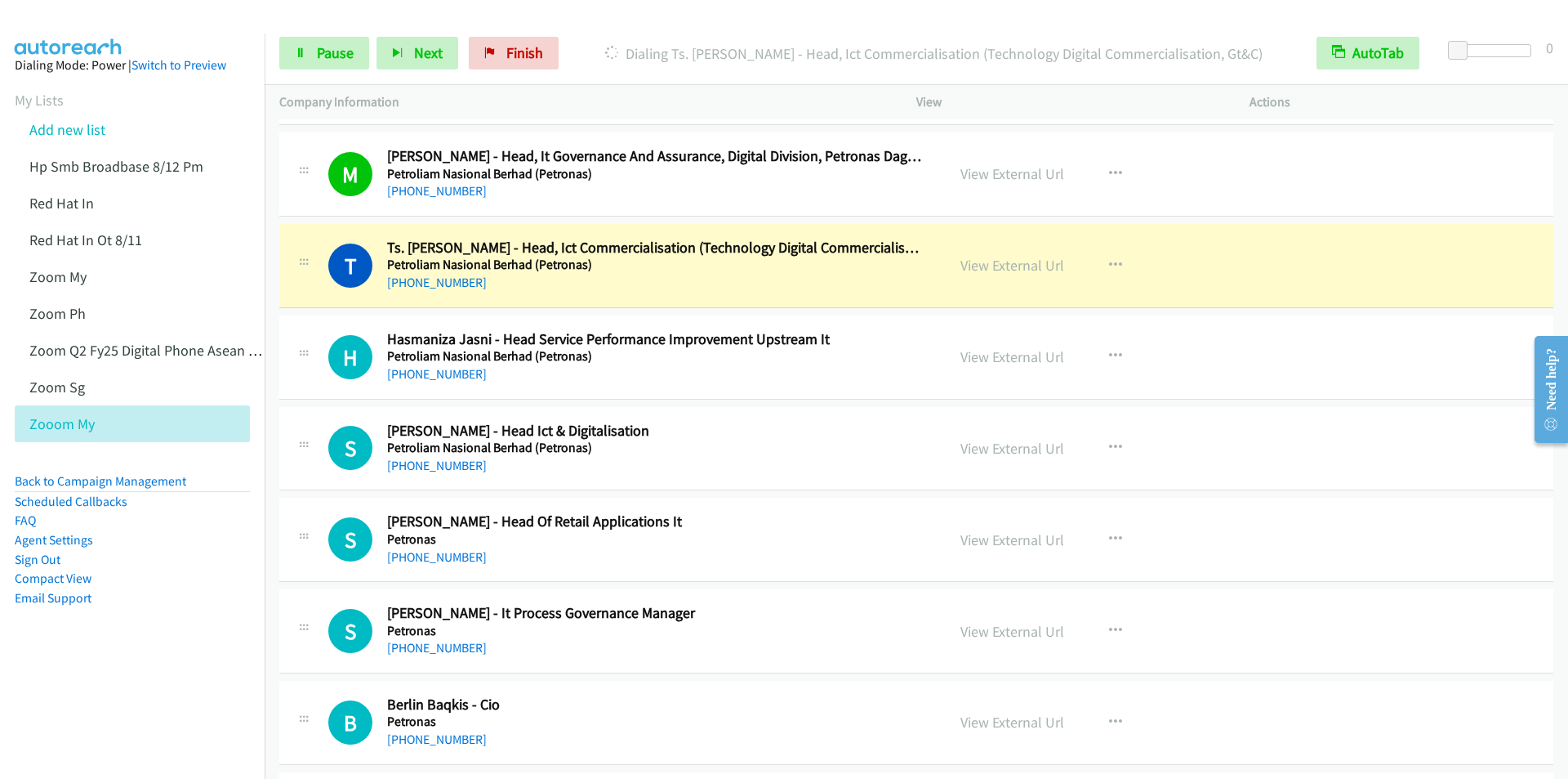
scroll to position [8579, 0]
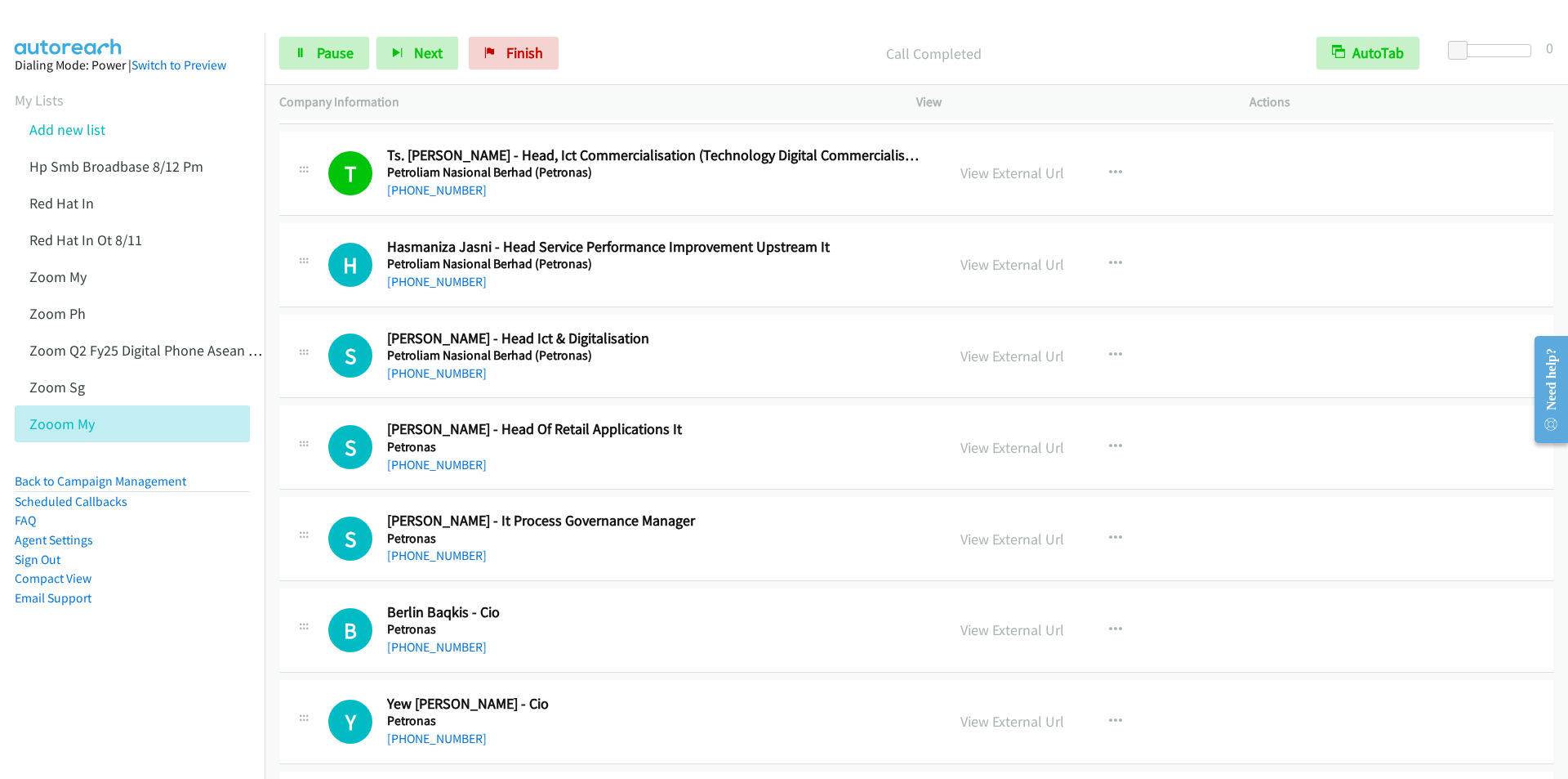
click at [629, 37] on div "Call Completed" at bounding box center [933, 52] width 736 height 33
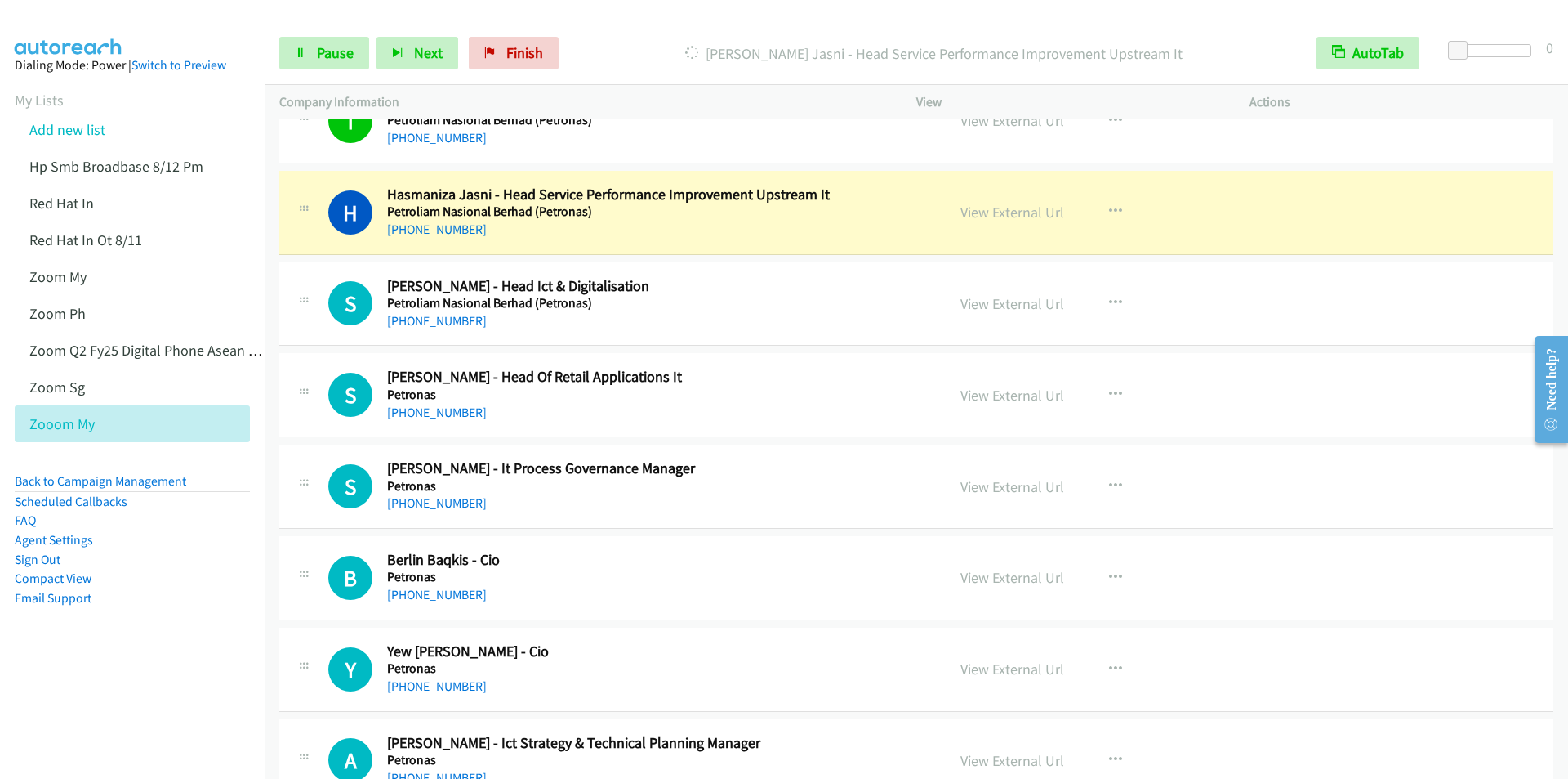
scroll to position [8660, 0]
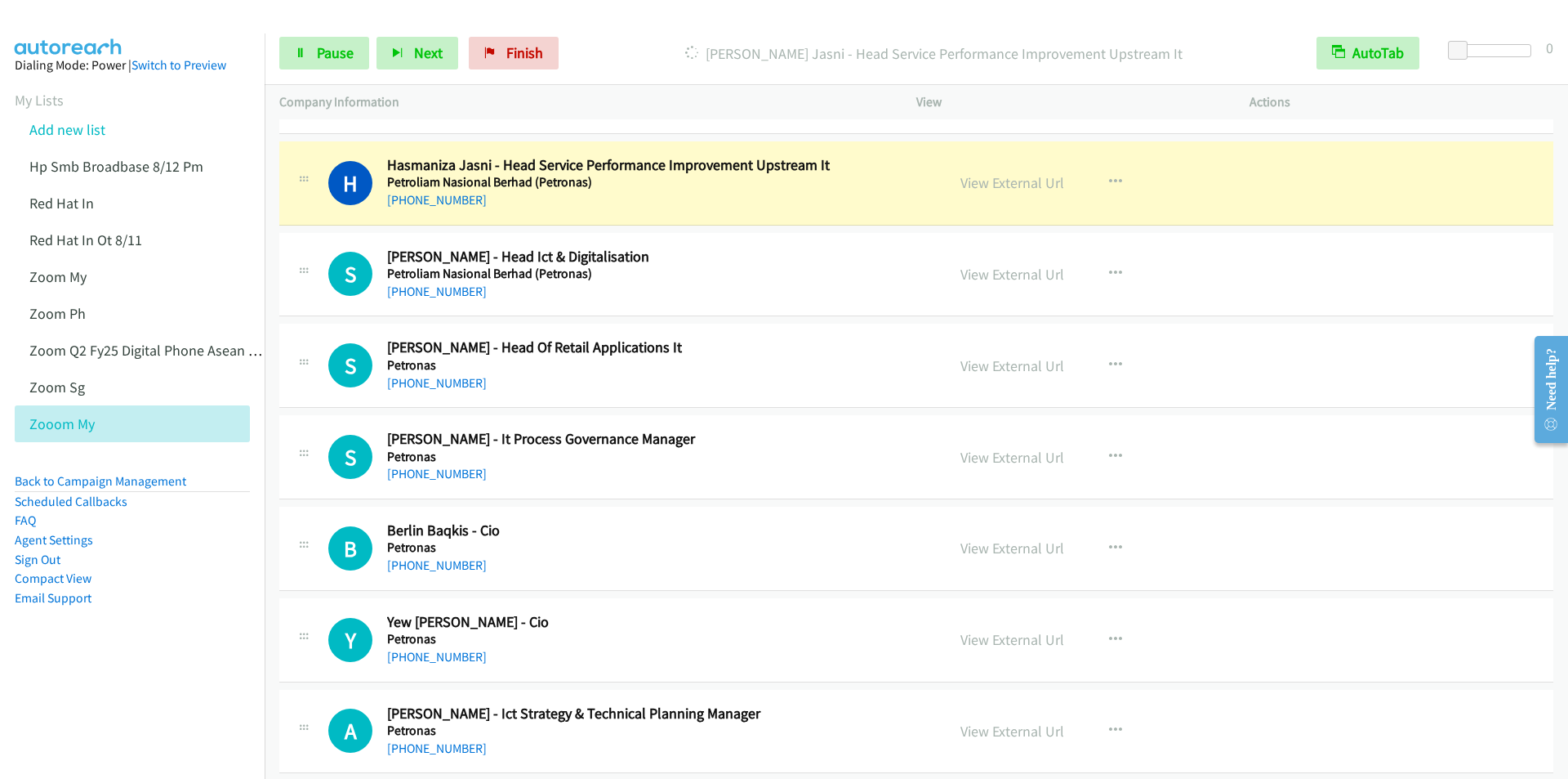
click at [637, 40] on div "Dialing Hasmaniza Jasni - Head Service Performance Improvement Upstream It" at bounding box center [933, 52] width 736 height 33
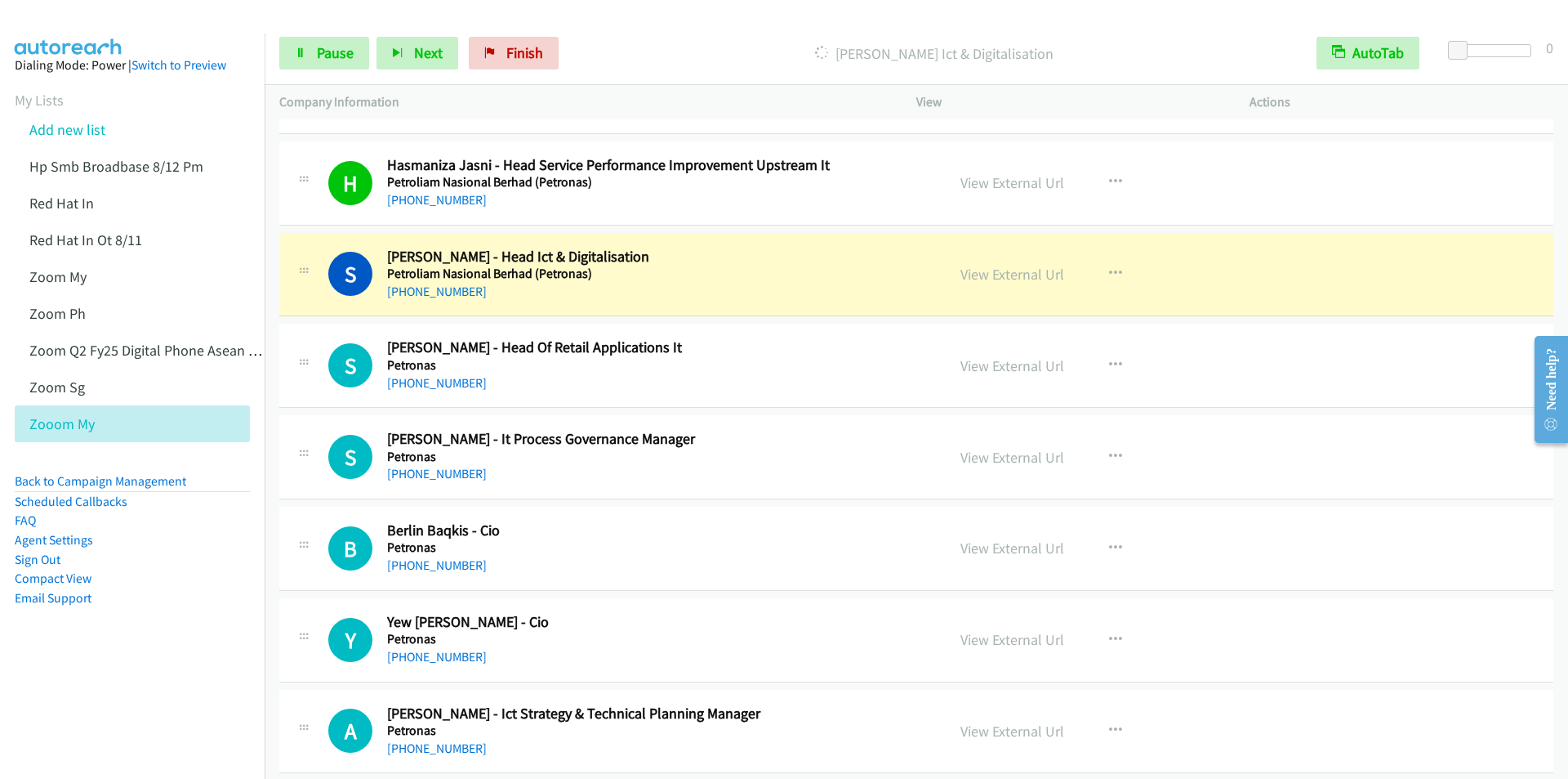
click at [685, 22] on div "Start Calls Pause Next Finish Dialing Syed Omar - Head Ict & Digitalisation Aut…" at bounding box center [916, 53] width 1303 height 63
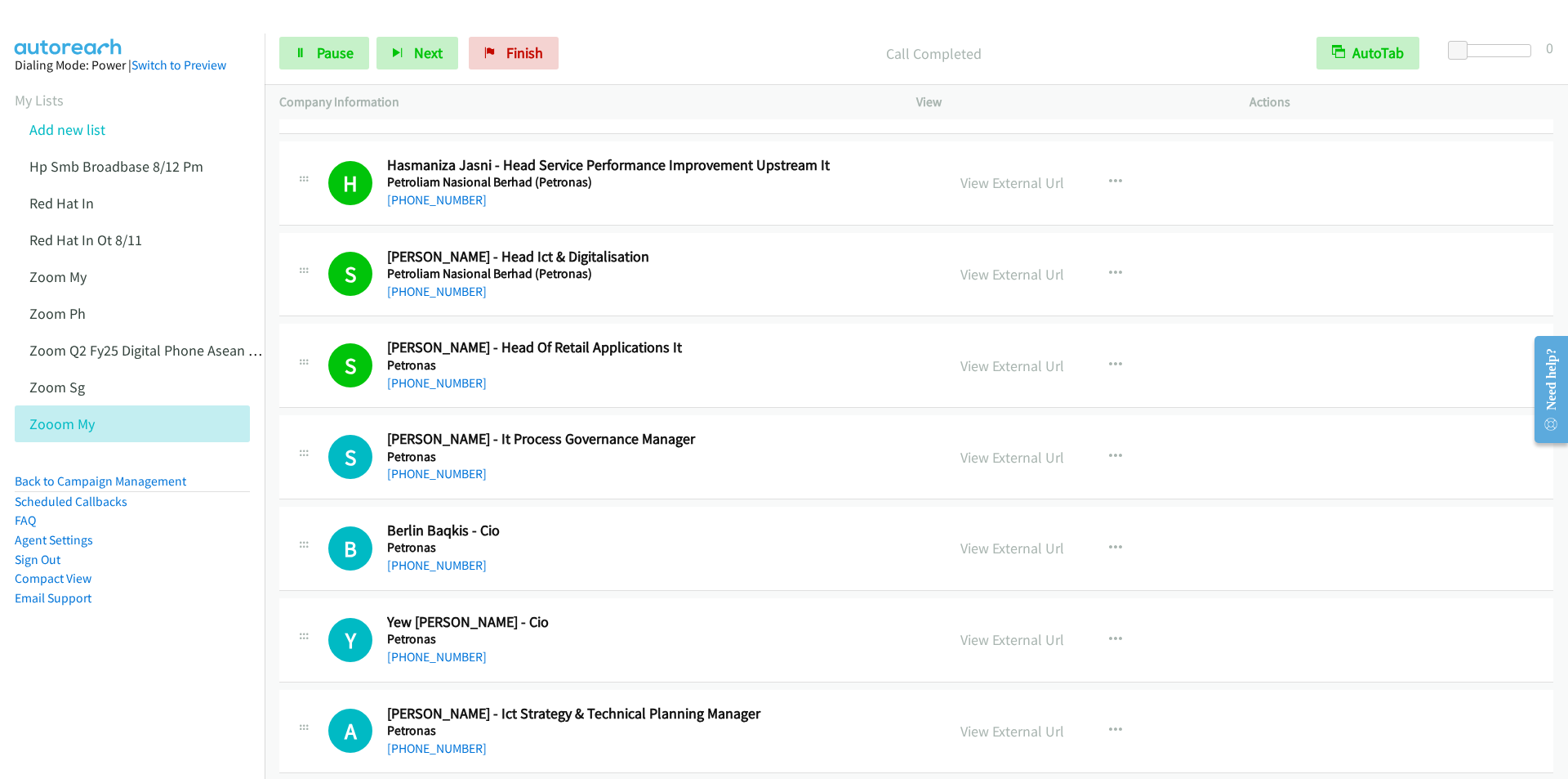
click at [624, 29] on div "Start Calls Pause Next Finish Call Completed AutoTab AutoTab 0" at bounding box center [916, 53] width 1303 height 63
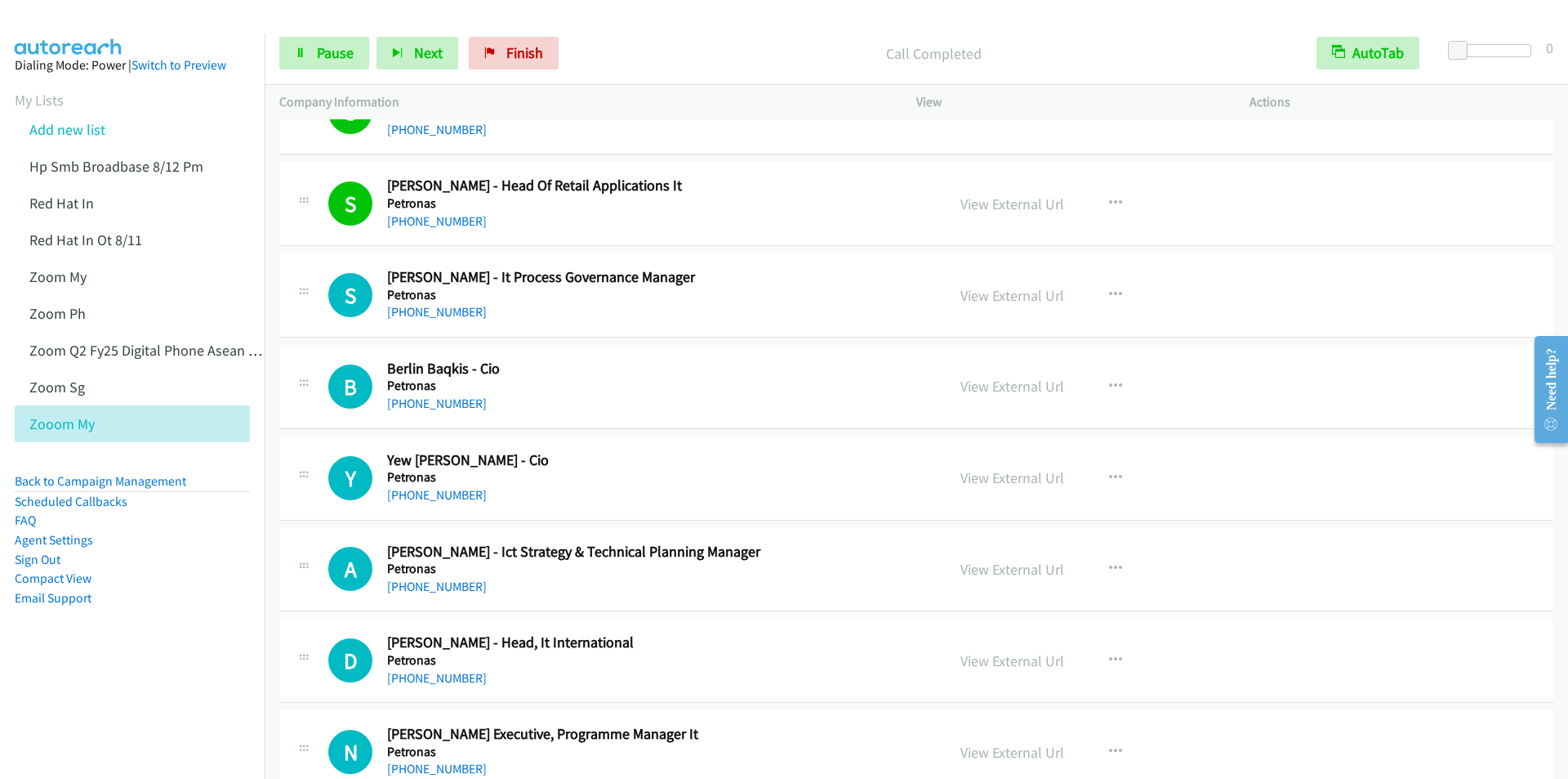
scroll to position [8824, 0]
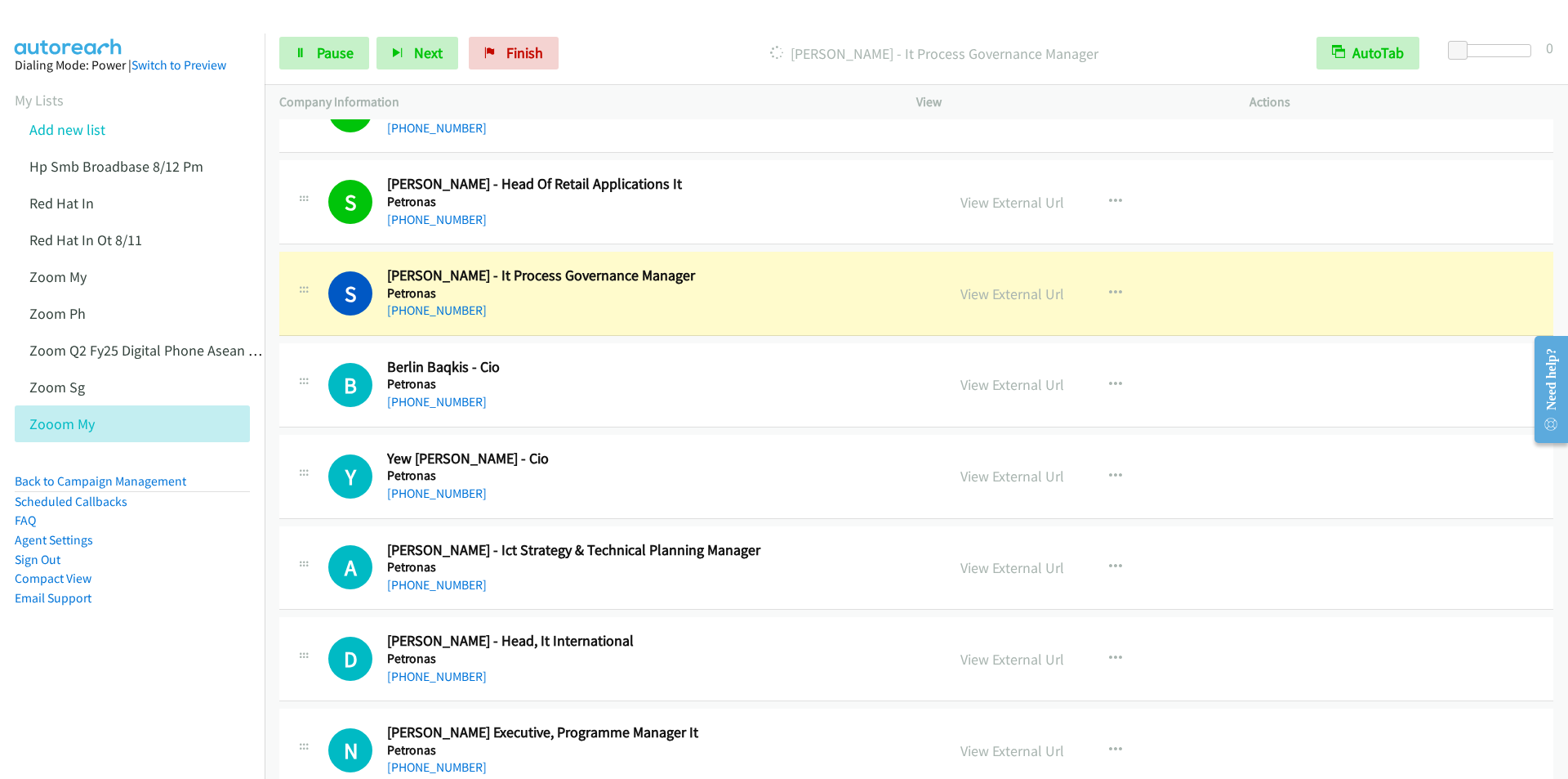
click at [637, 30] on div "Start Calls Pause Next Finish Dialing Shahrizal Nawawi - It Process Governance …" at bounding box center [916, 53] width 1303 height 63
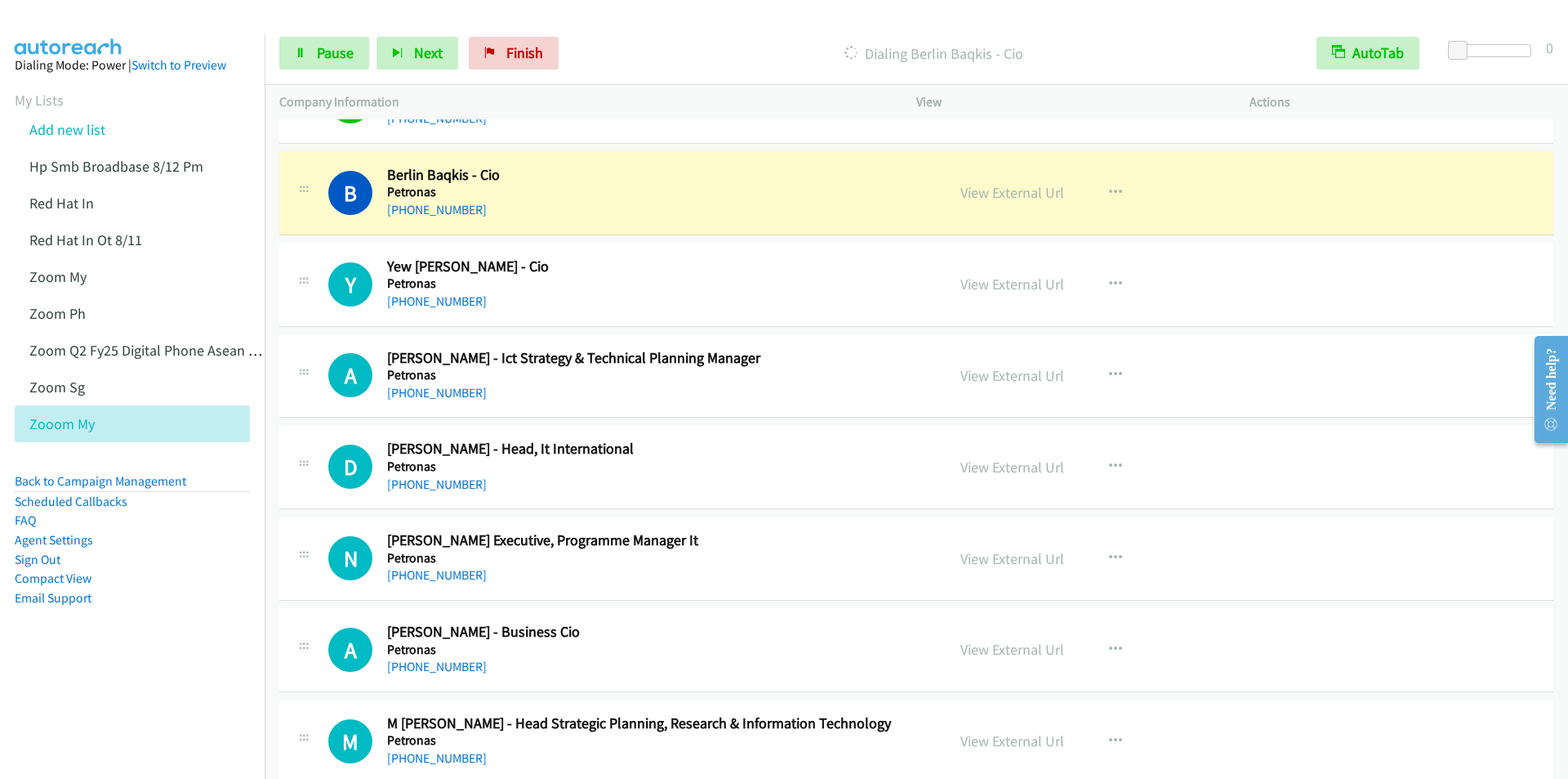
scroll to position [8987, 0]
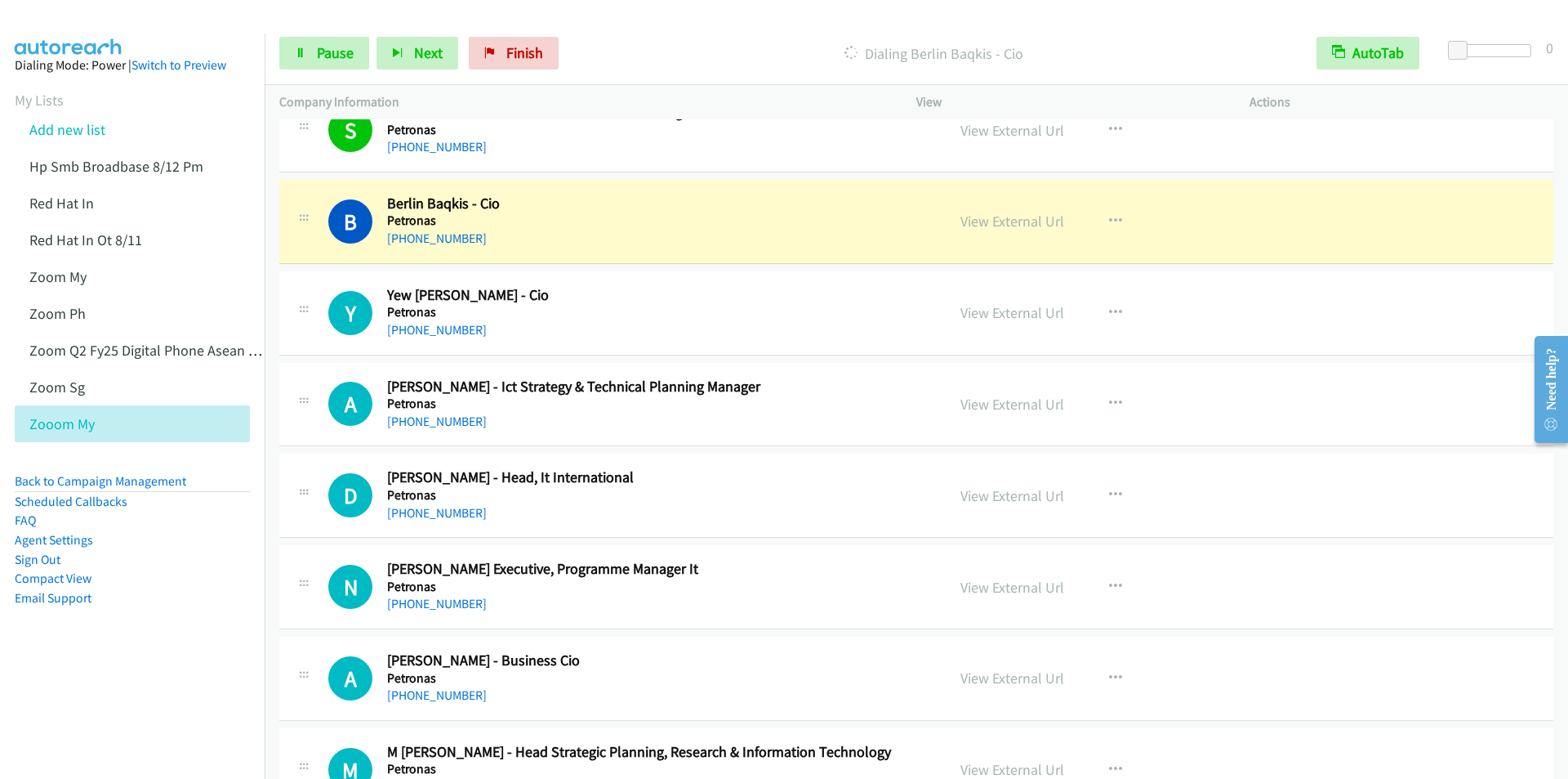
click at [632, 46] on p "Dialing Berlin Baqkis - Cio" at bounding box center [934, 53] width 707 height 22
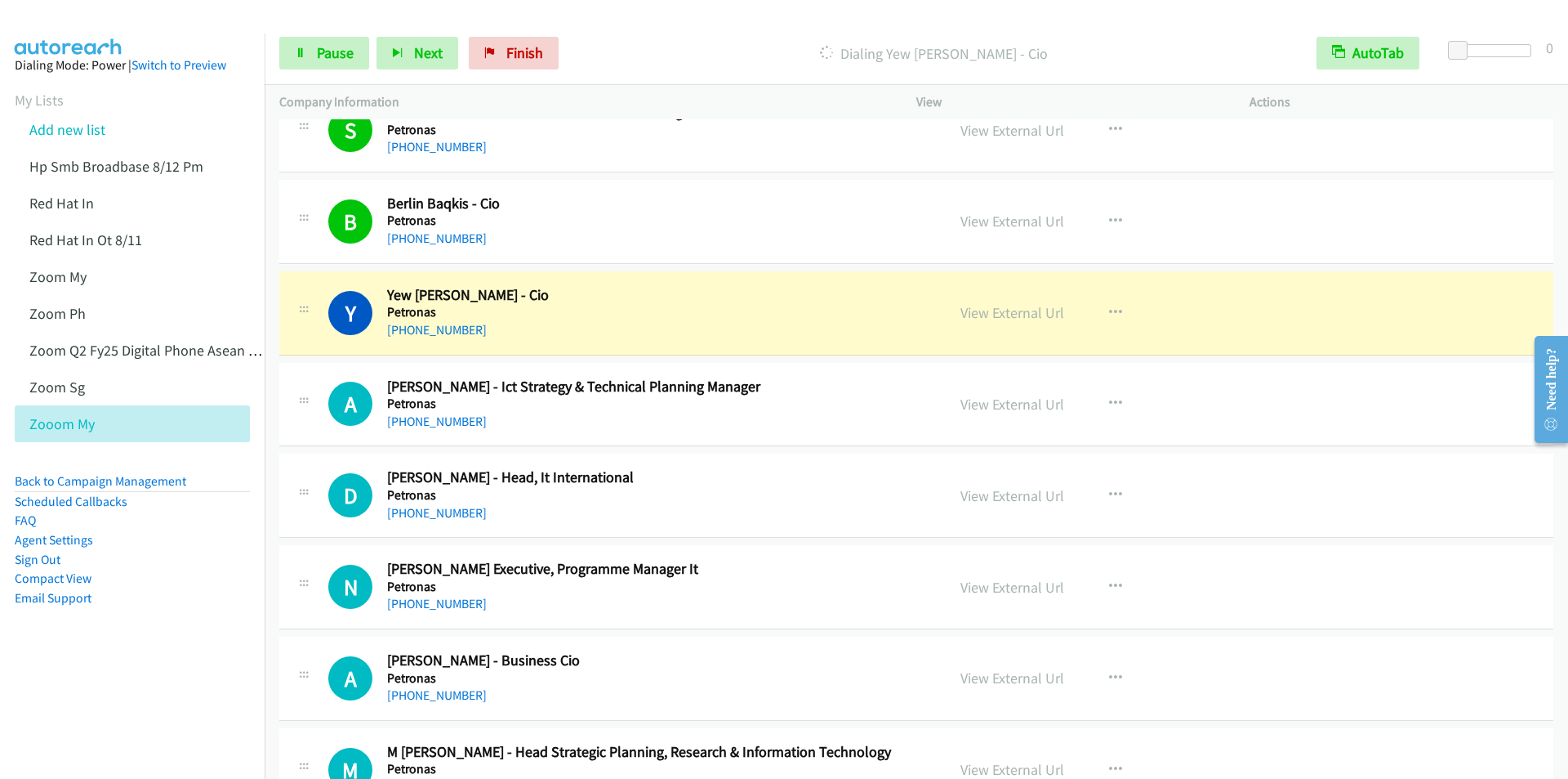
click at [637, 34] on div "Start Calls Pause Next Finish Dialing Yew Cheong Chow - Cio AutoTab AutoTab 0" at bounding box center [916, 53] width 1303 height 63
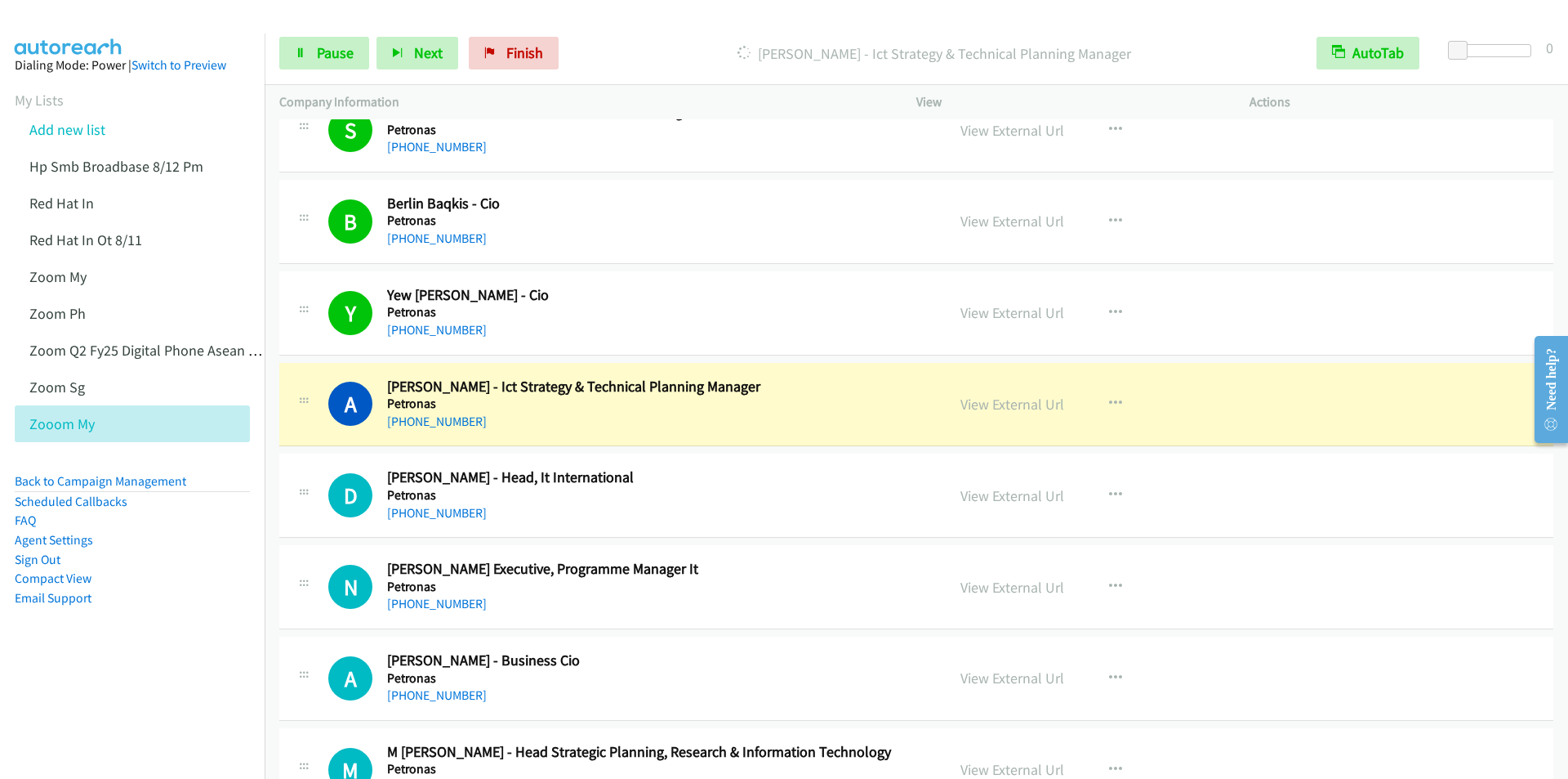
click at [674, 19] on div at bounding box center [777, 31] width 1554 height 63
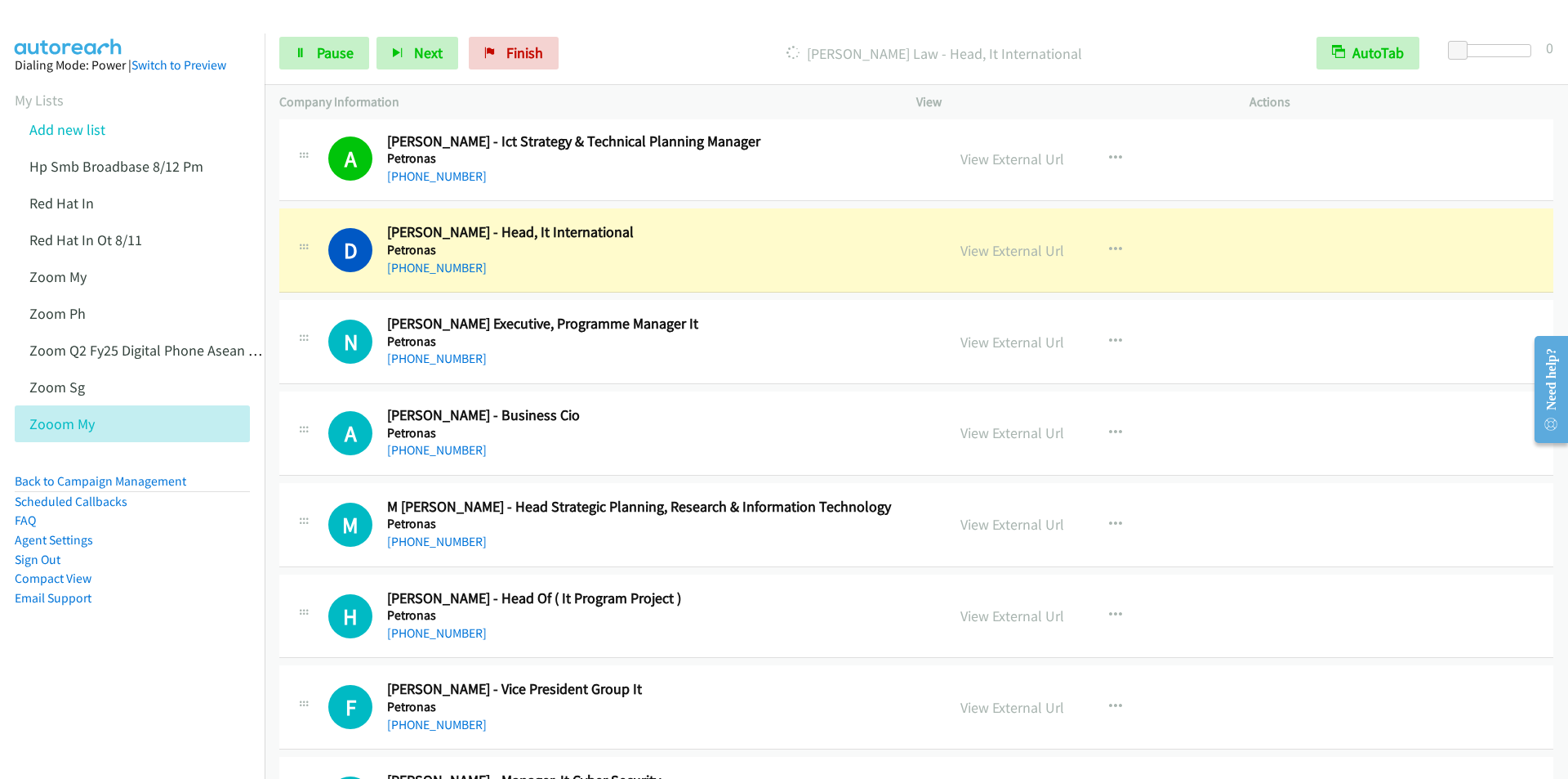
scroll to position [9314, 0]
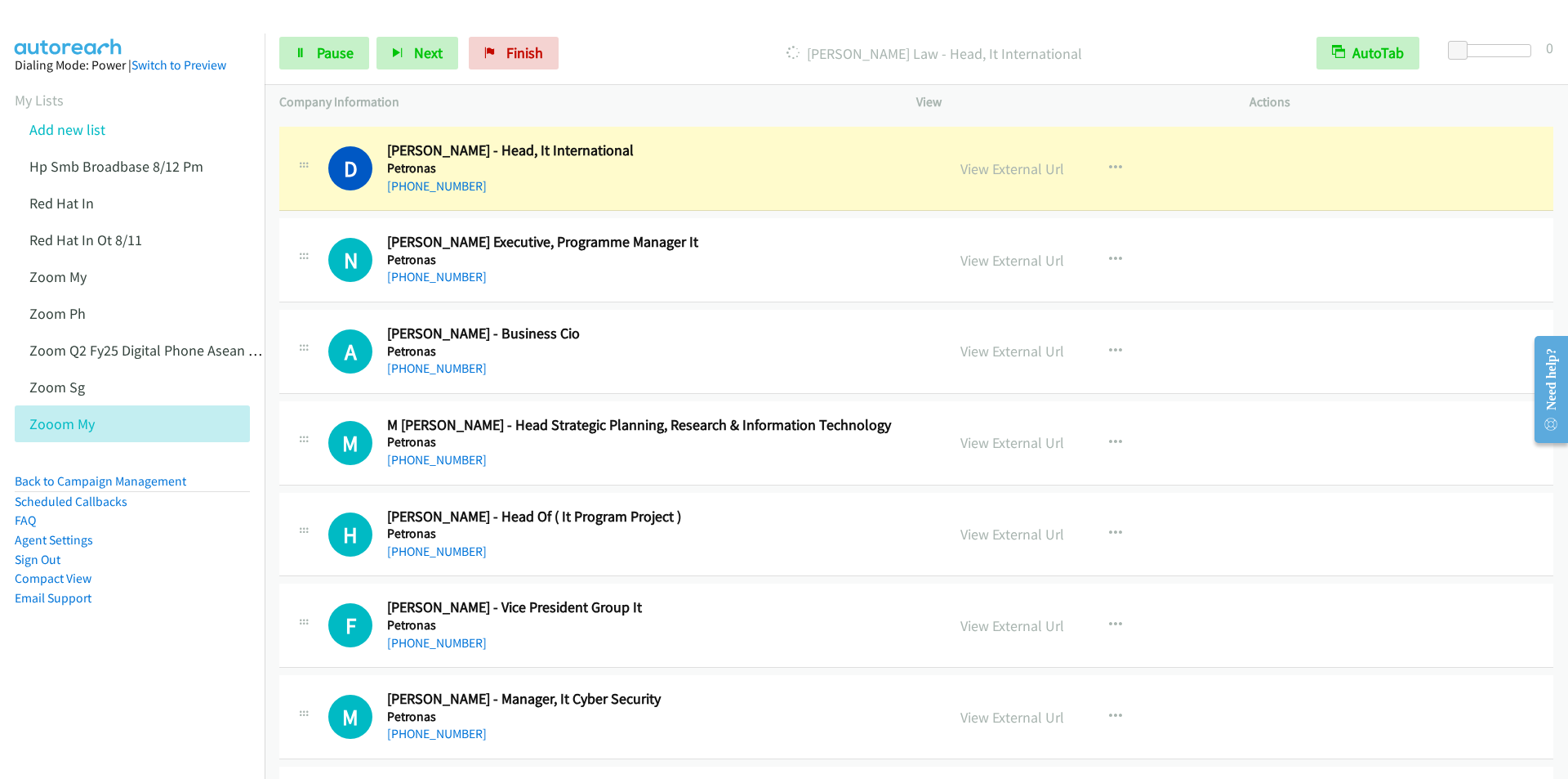
click at [668, 24] on div "Start Calls Pause Next Finish Dialing Desmond Law - Head, It International Auto…" at bounding box center [916, 53] width 1303 height 63
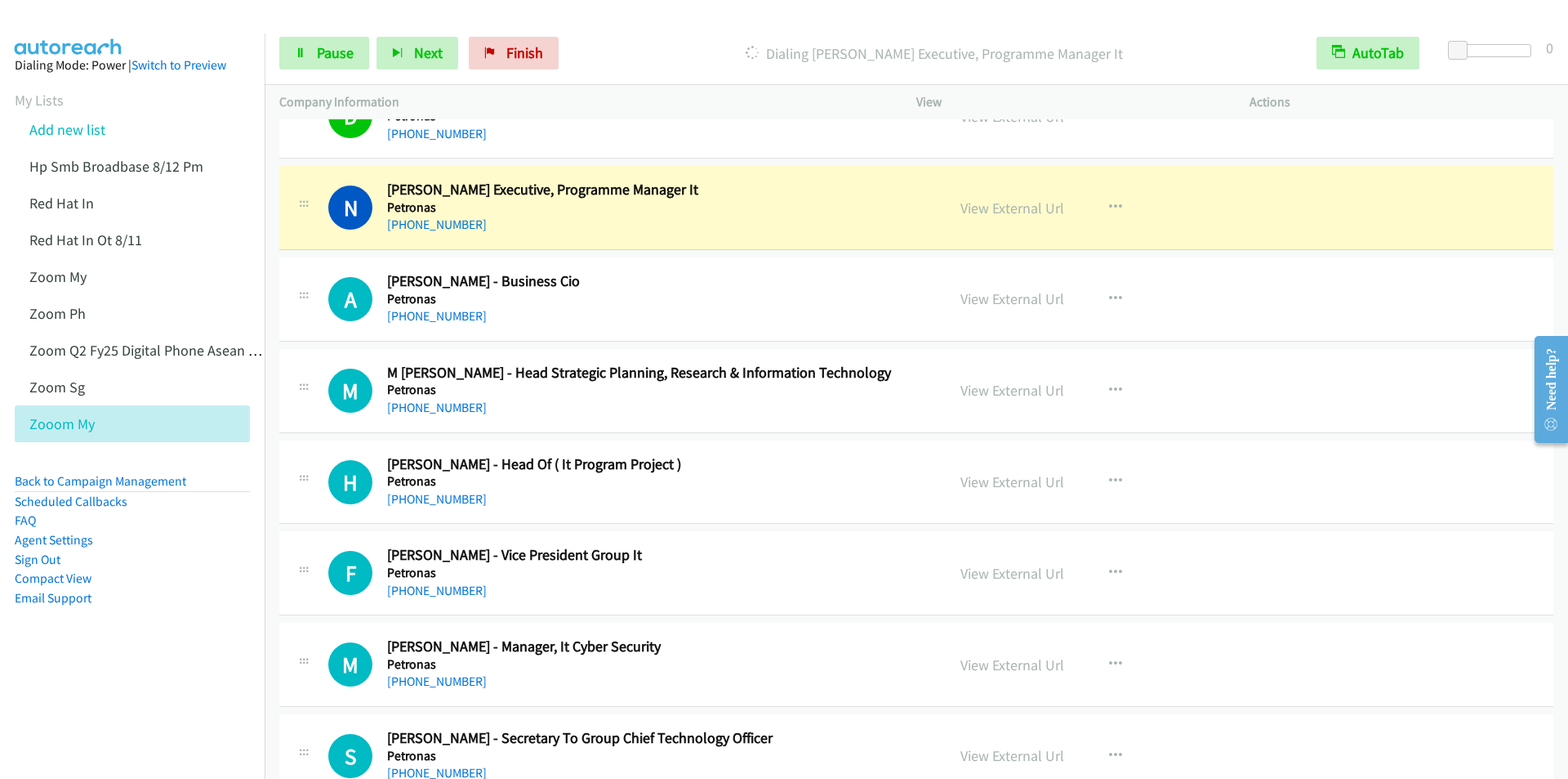
scroll to position [9396, 0]
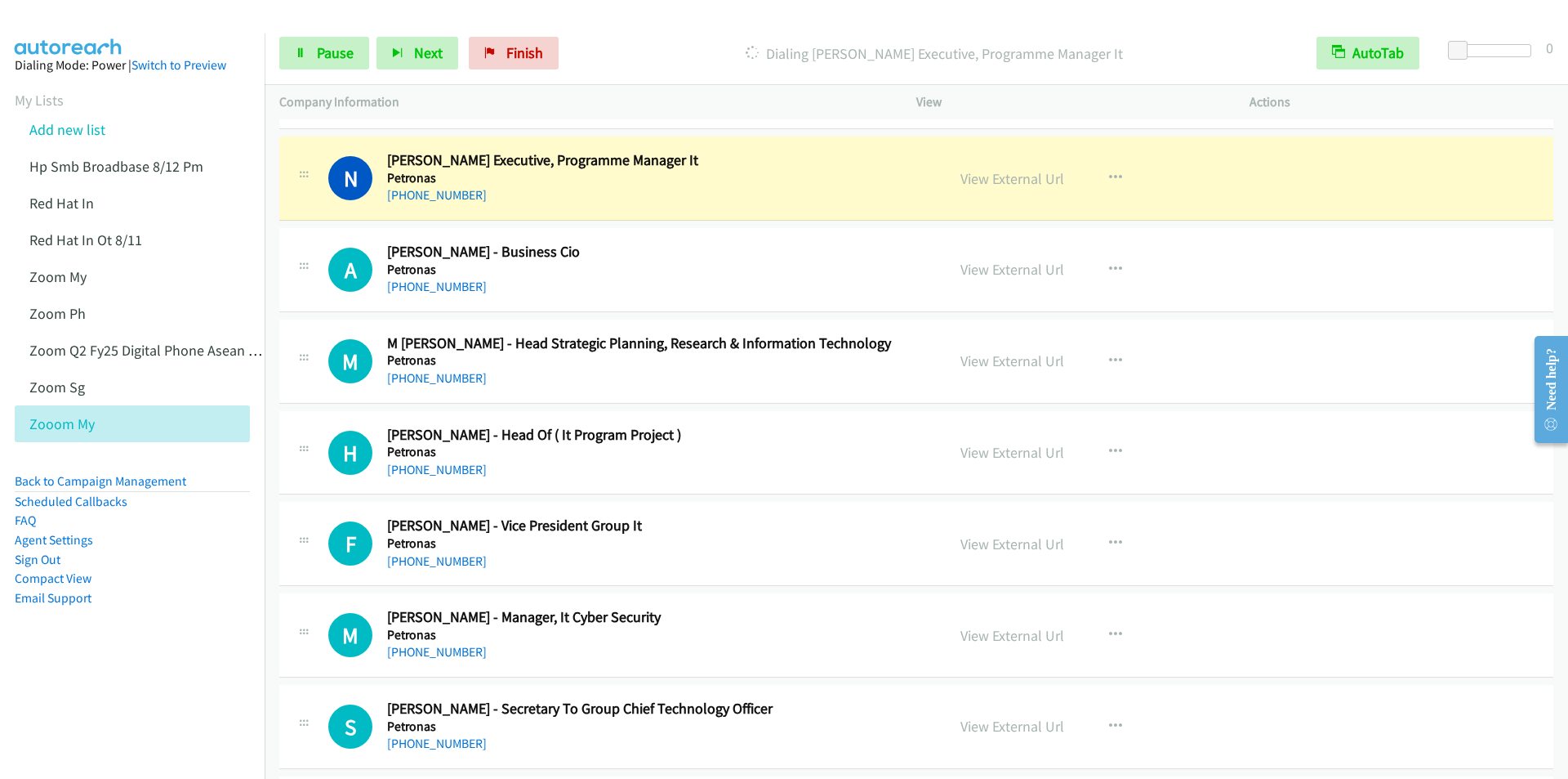
click at [653, 21] on main "Start Calls Pause Next Finish Dialing Norazian Supardin - Sr Executive, Program…" at bounding box center [784, 38] width 1568 height 77
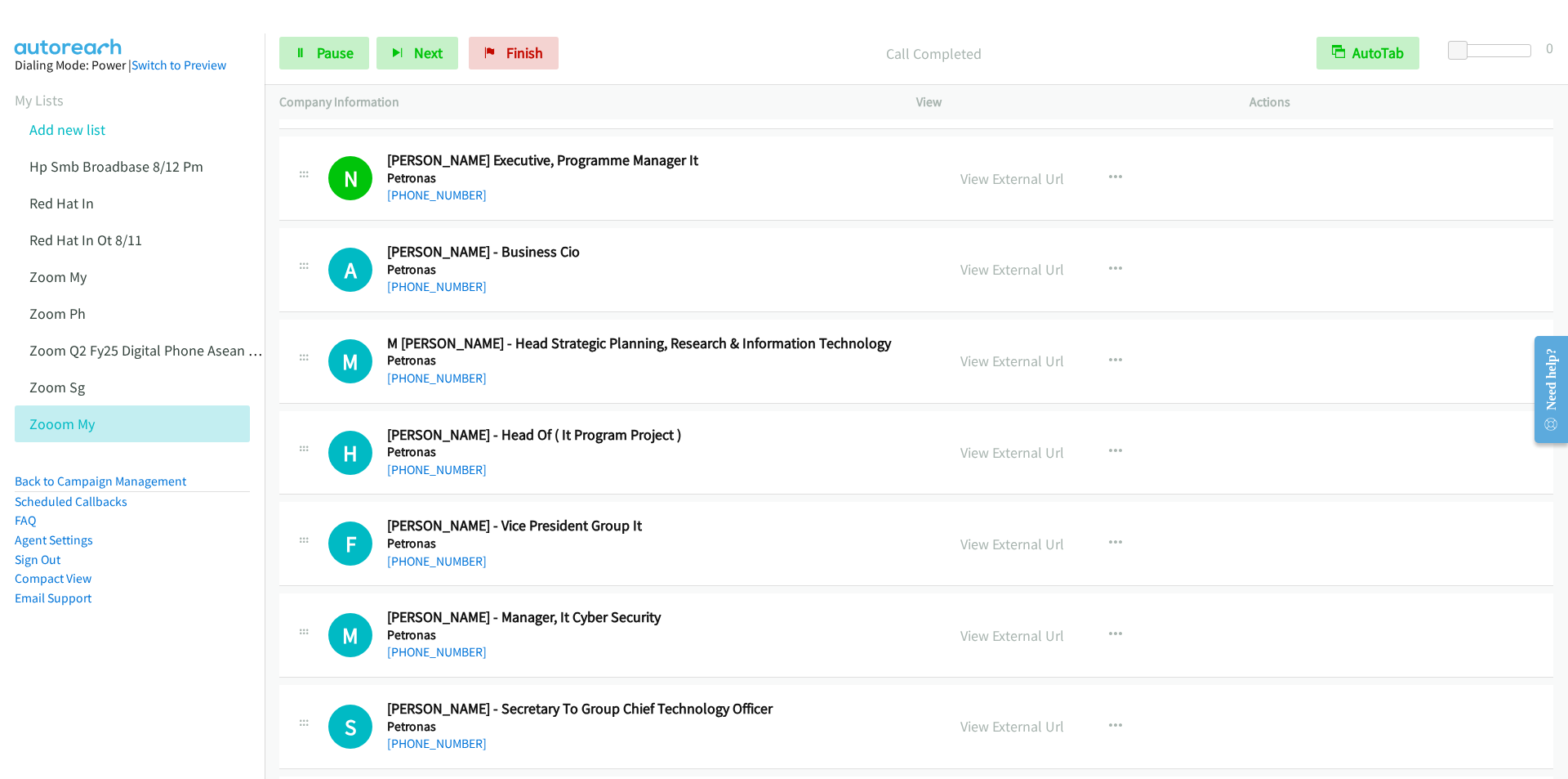
click at [656, 47] on p "Call Completed" at bounding box center [934, 53] width 707 height 22
click at [81, 673] on aside "Dialing Mode: Power | Switch to Preview My Lists Add new list Hp Smb Broadbase …" at bounding box center [132, 357] width 265 height 648
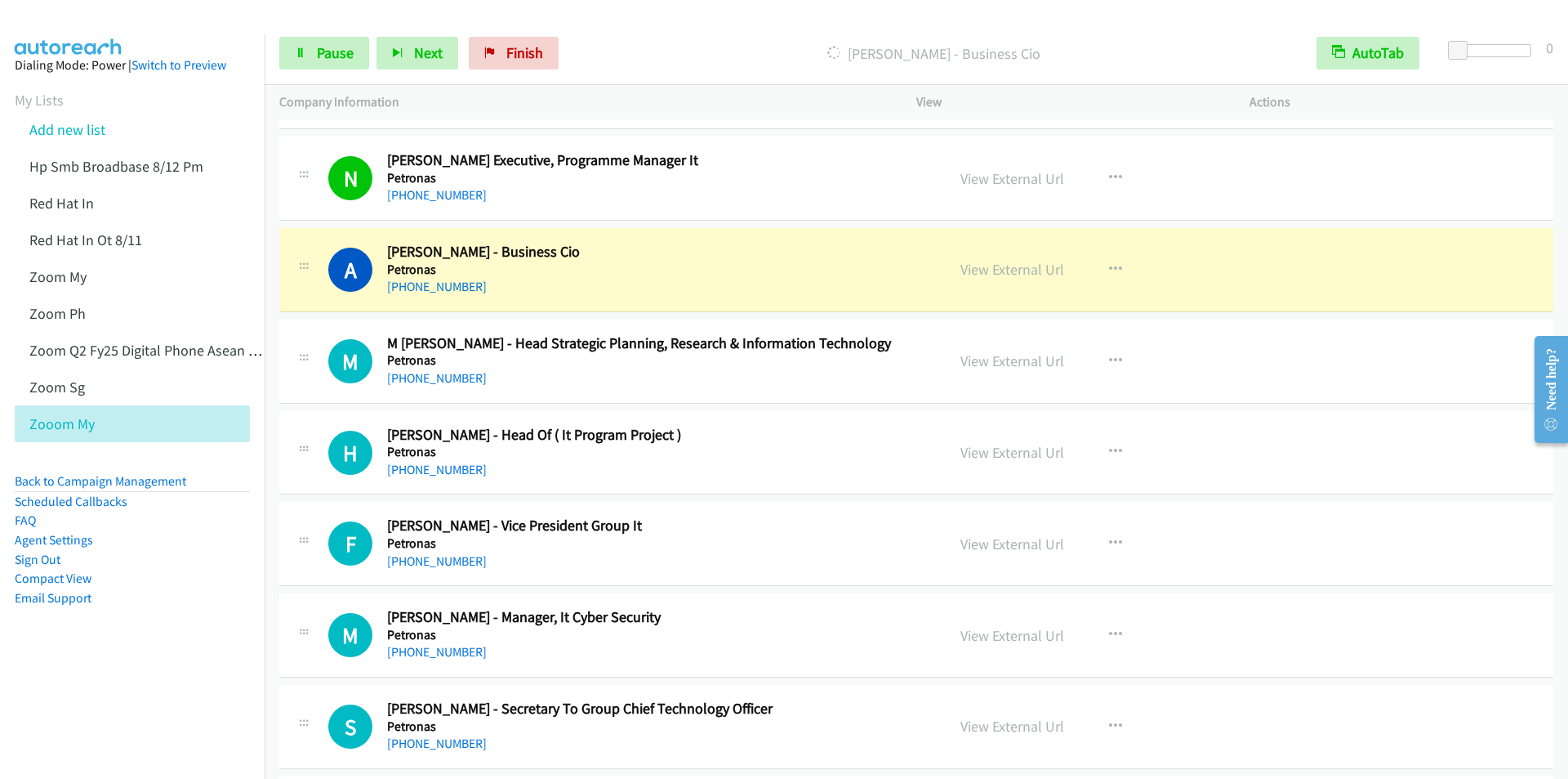
click at [662, 43] on p "Dialing Azlishah Azizan - Business Cio" at bounding box center [934, 53] width 707 height 22
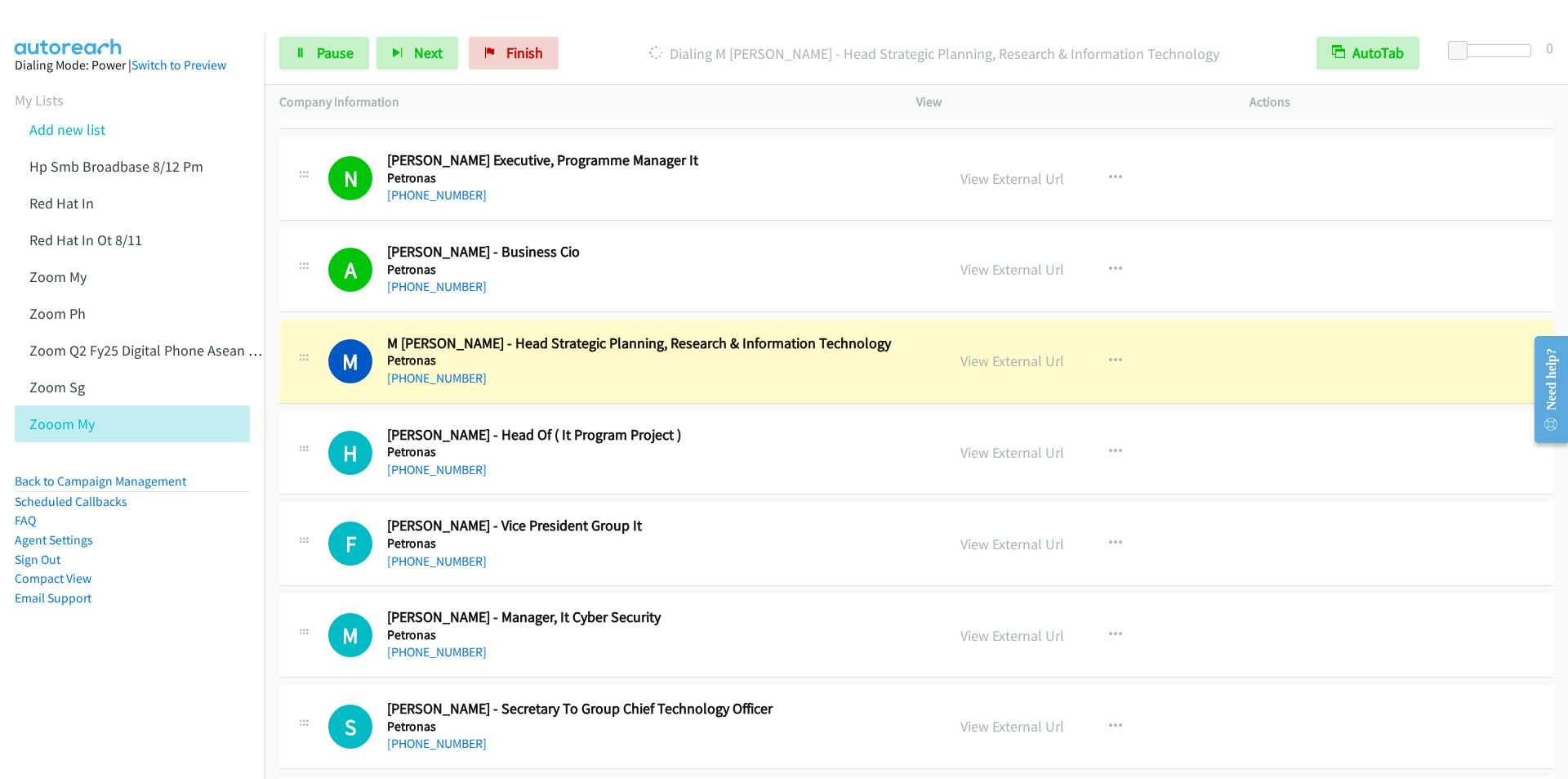
click at [605, 31] on div "Start Calls Pause Next Finish Dialing M Nirwanshah Kamarudin - Head Strategic P…" at bounding box center [916, 53] width 1303 height 63
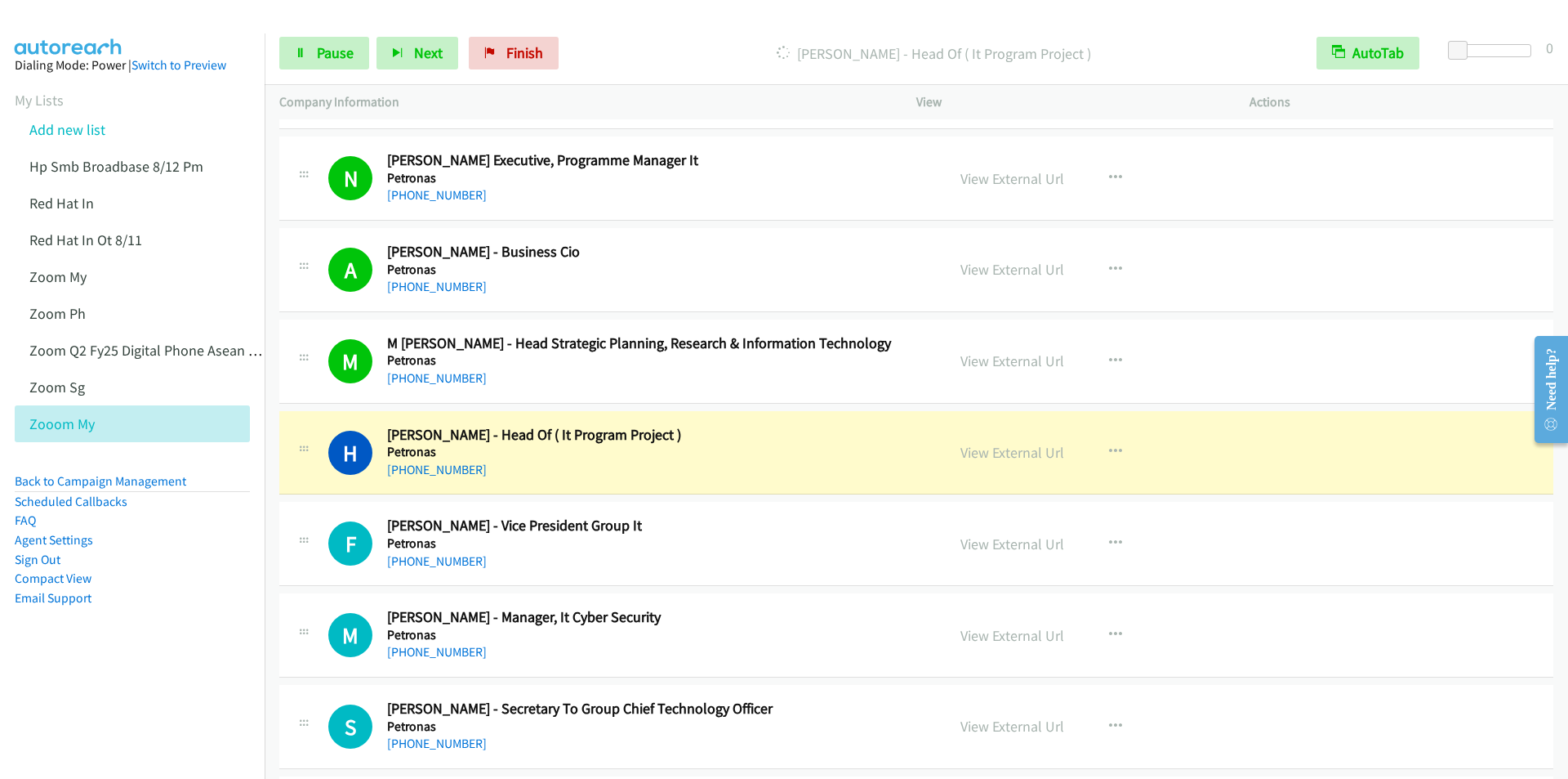
scroll to position [9559, 0]
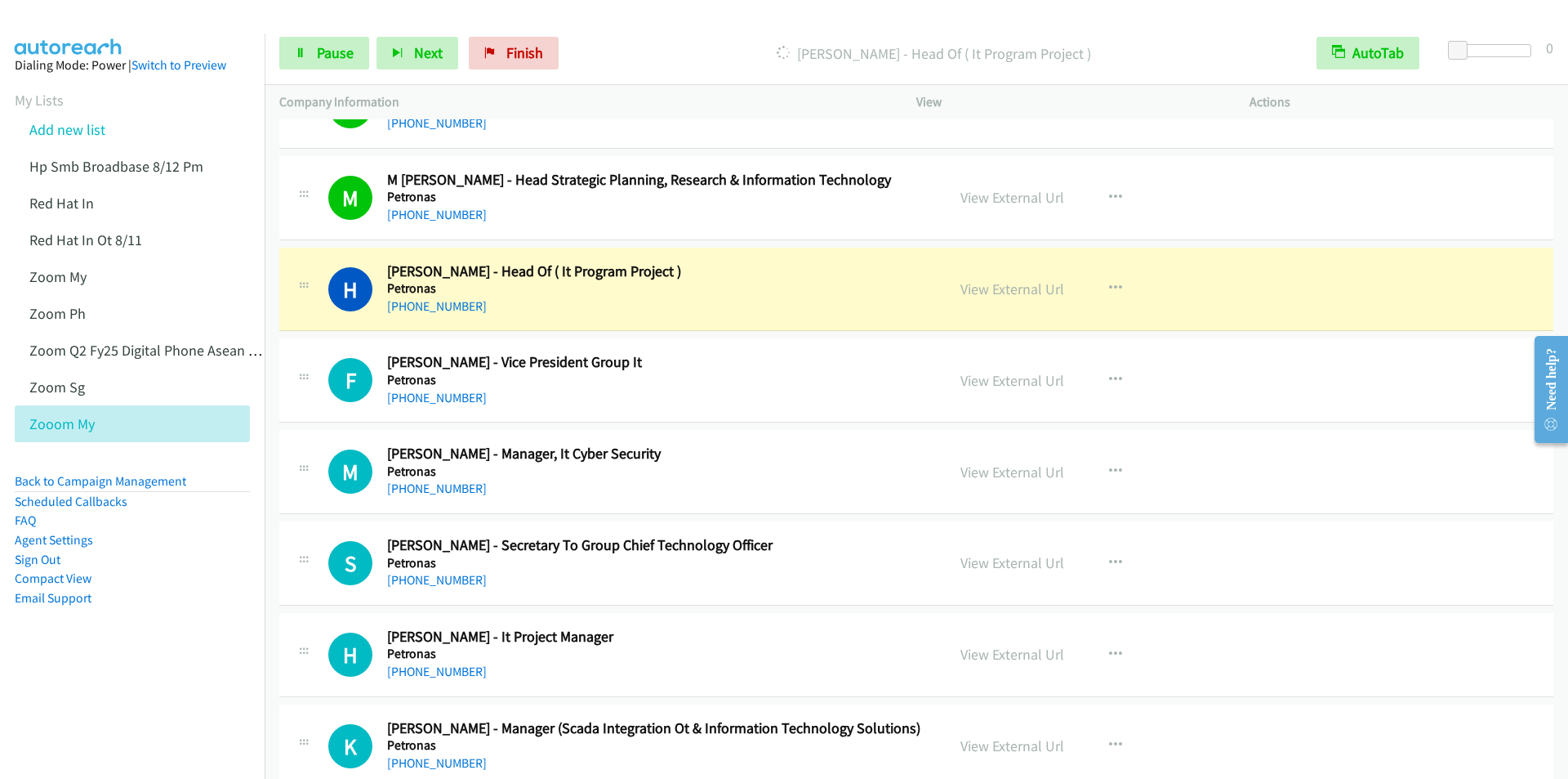
click at [635, 36] on div "Start Calls Pause Next Finish Dialing Hasmizol Hashim - Head Of ( It Program Pr…" at bounding box center [916, 53] width 1303 height 63
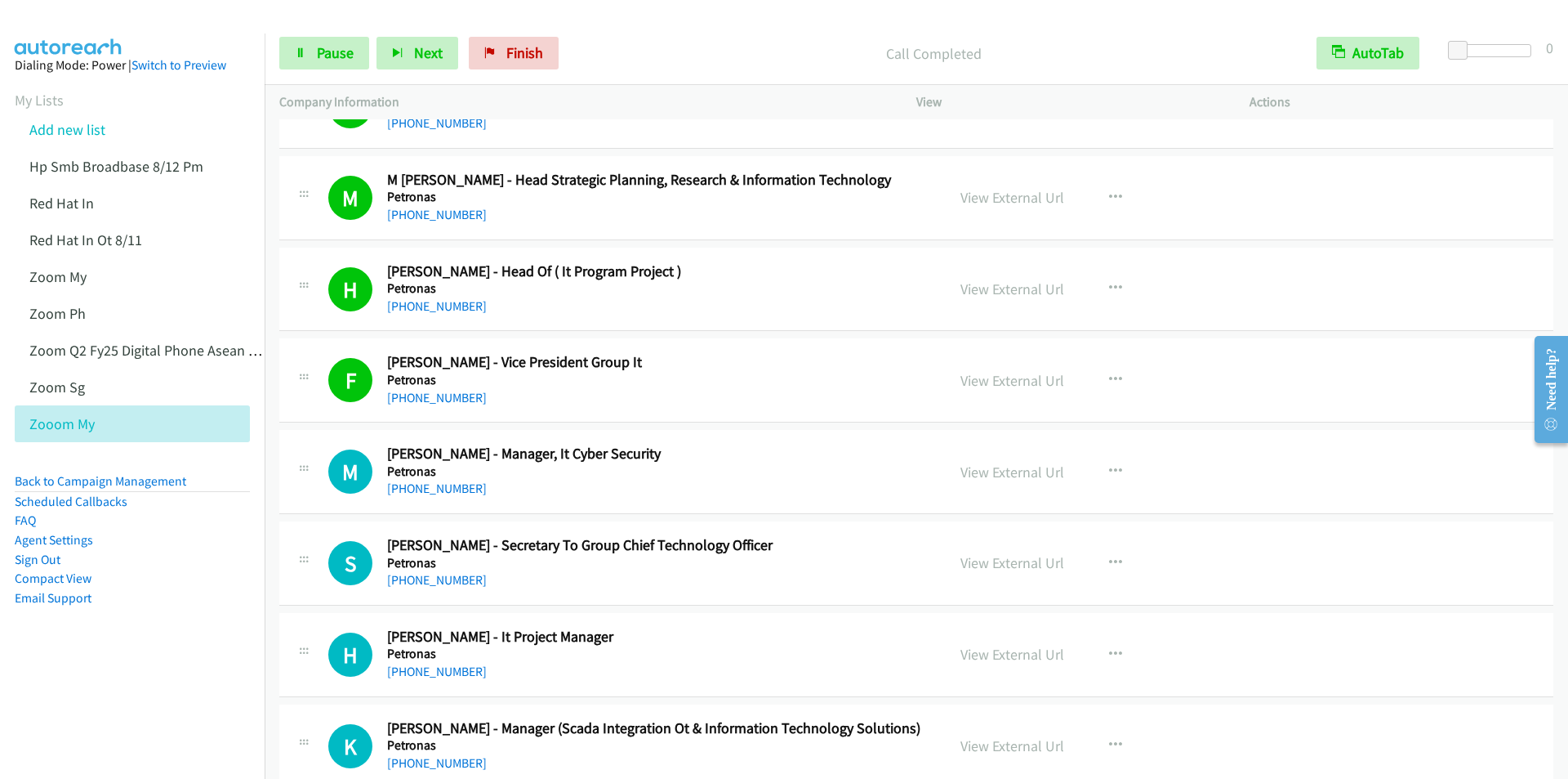
click at [670, 72] on div "Start Calls Pause Next Finish Call Completed AutoTab AutoTab 0" at bounding box center [916, 53] width 1303 height 63
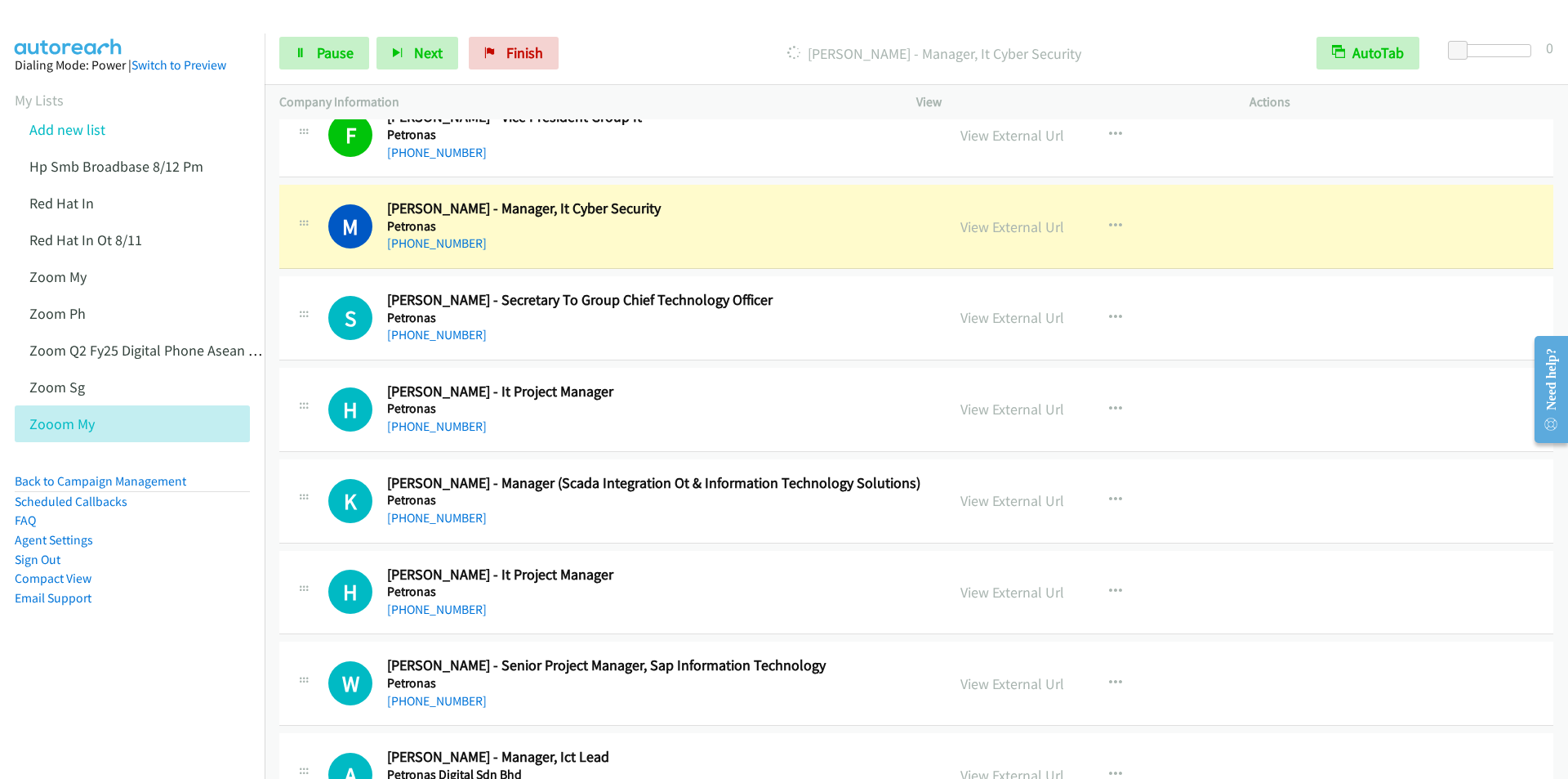
scroll to position [9723, 0]
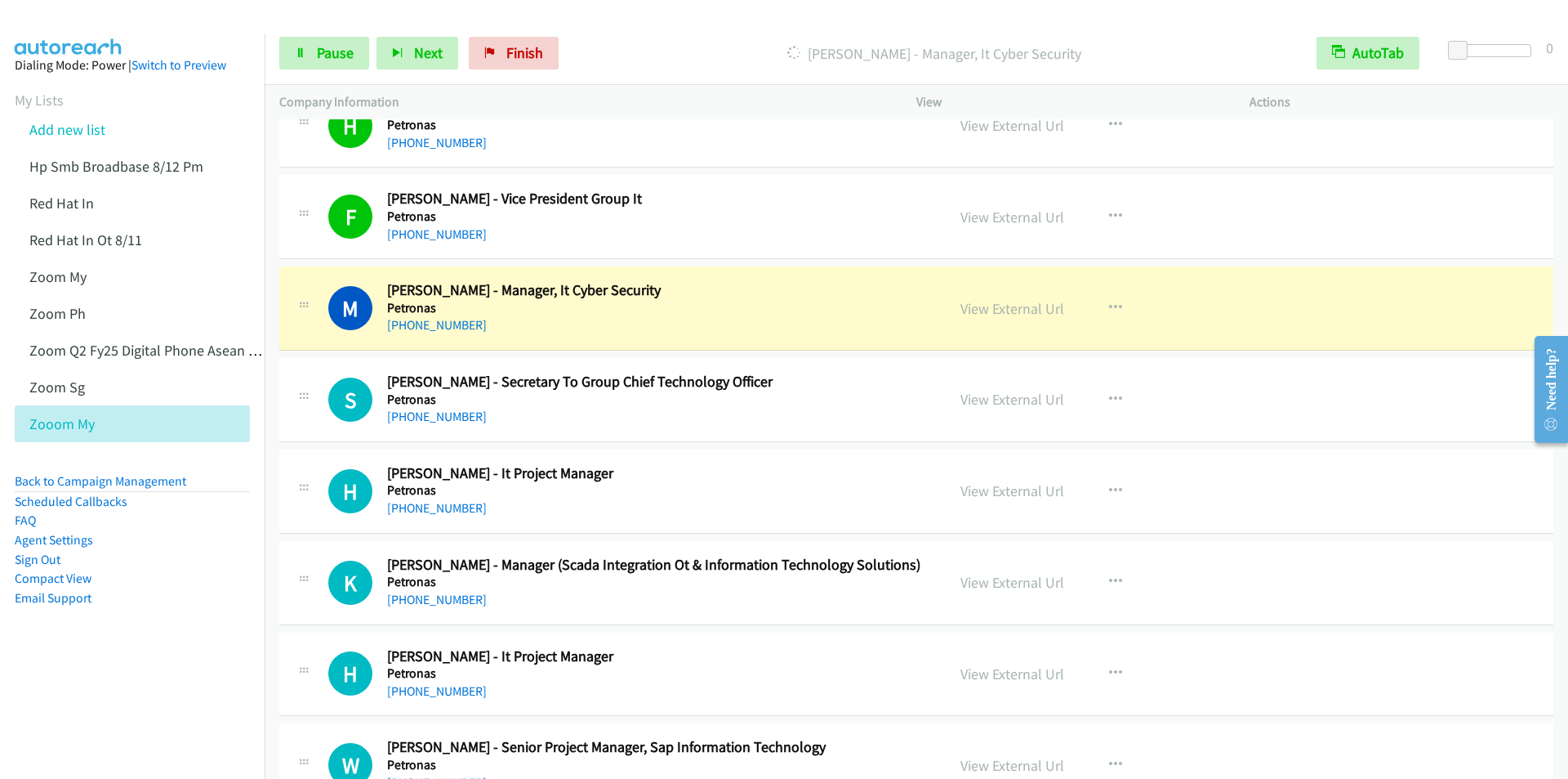
click at [637, 35] on div "Start Calls Pause Next Finish Dialing Mohamad Omar - Manager, It Cyber Security…" at bounding box center [916, 53] width 1303 height 63
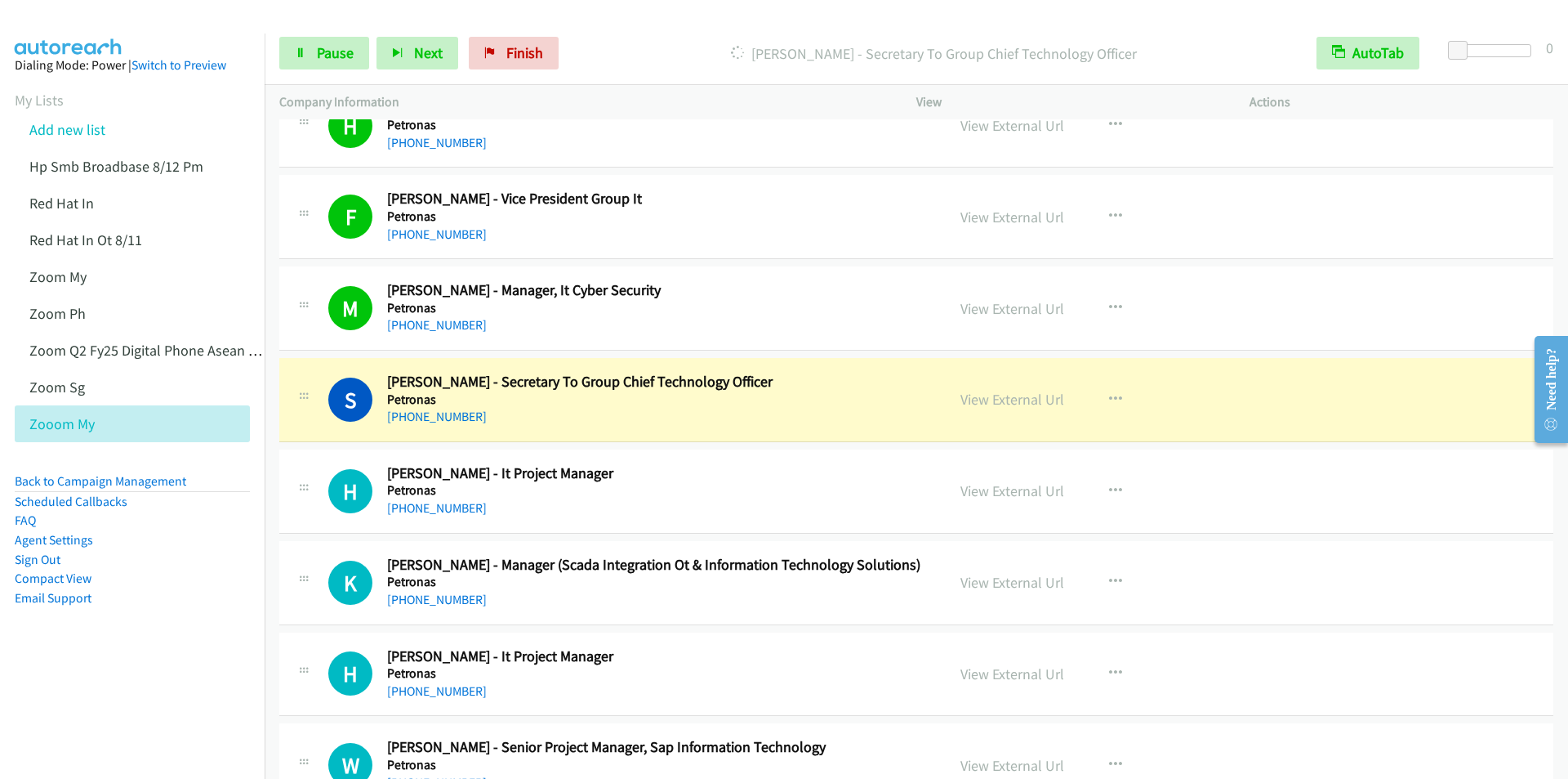
click at [651, 40] on div "Dialing Syahrizah Saini - Secretary To Group Chief Technology Officer" at bounding box center [933, 52] width 736 height 33
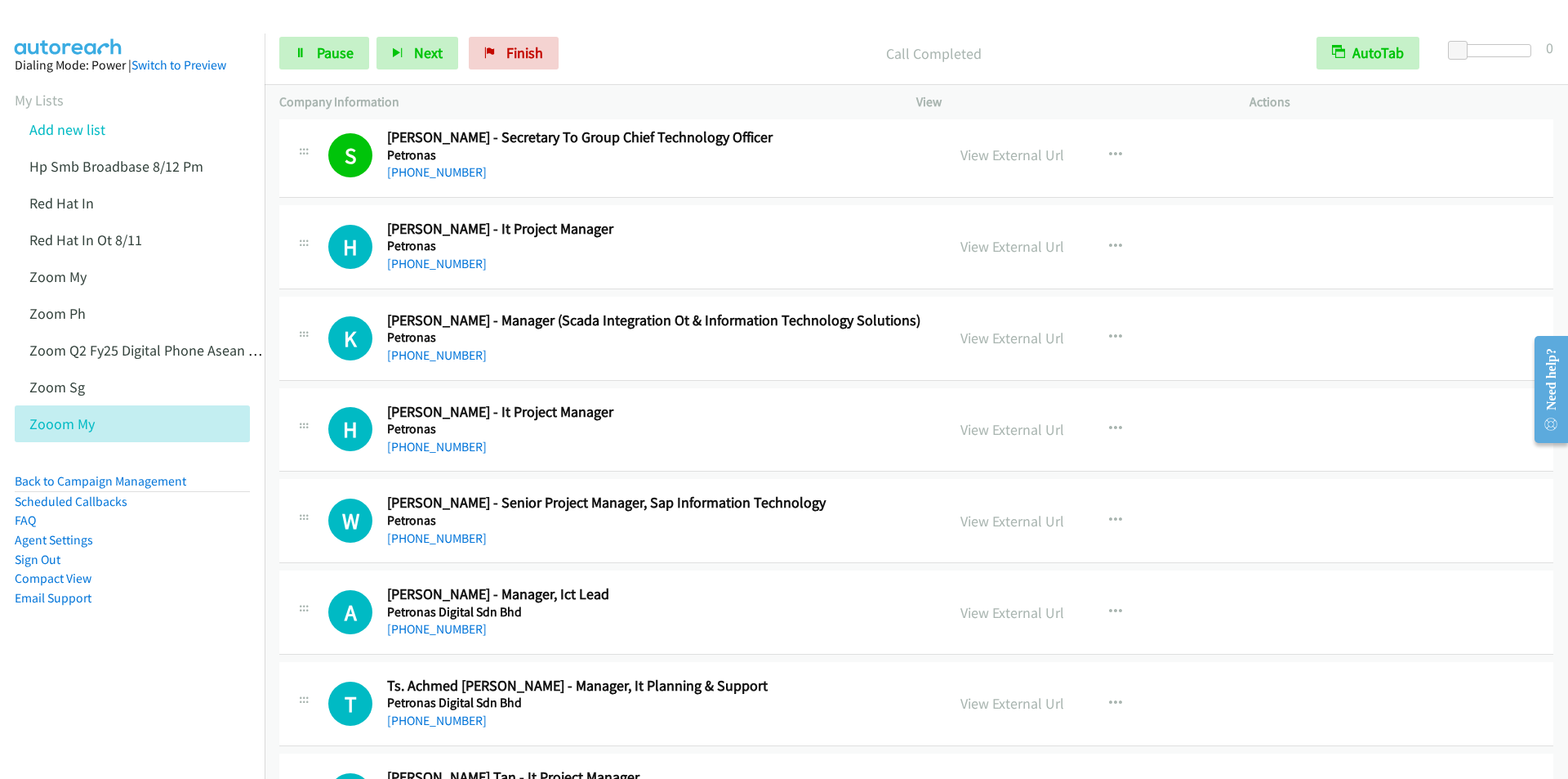
scroll to position [9968, 0]
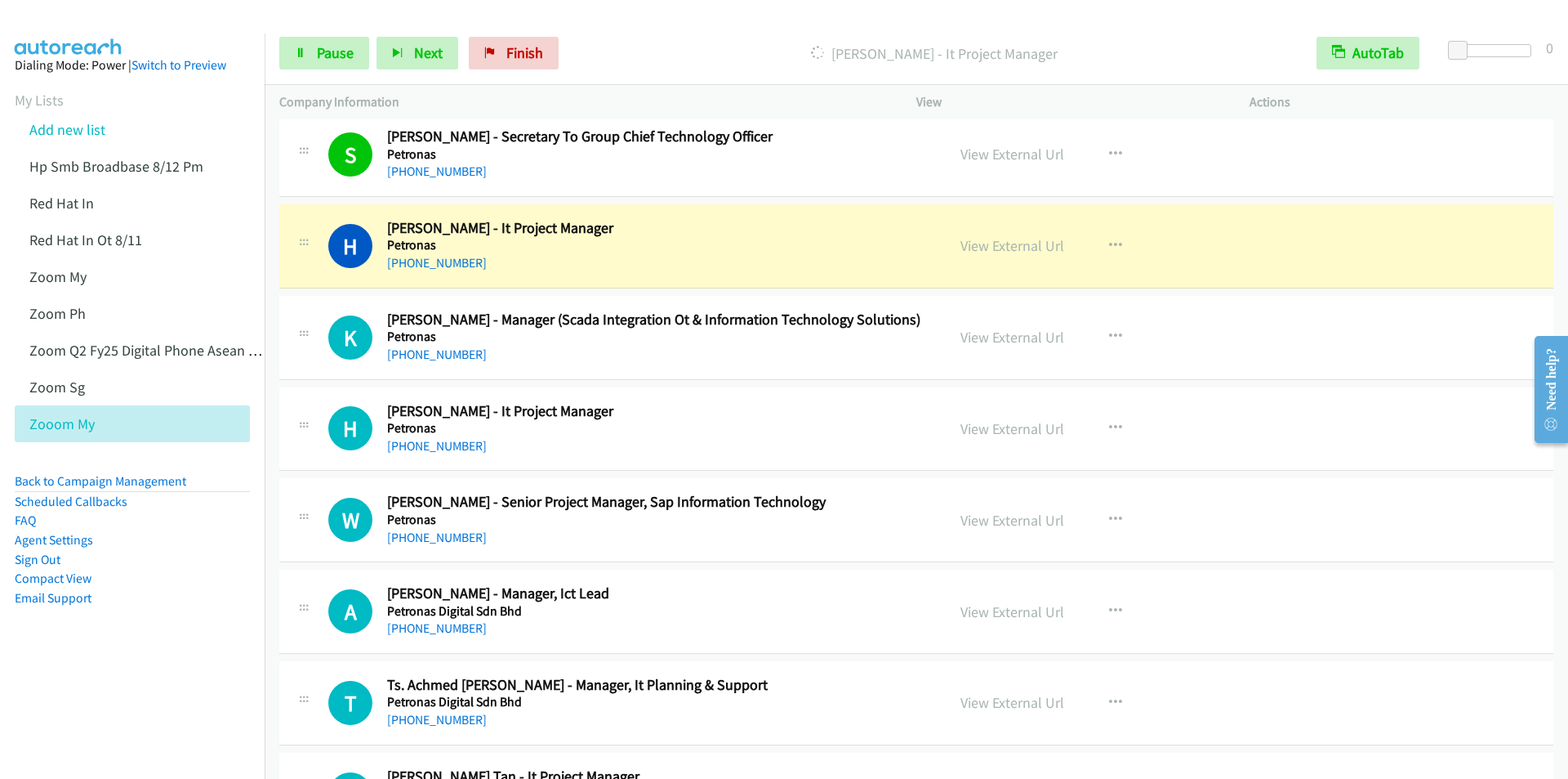
click at [677, 51] on p "Dialing Hisyam Al Rahman - It Project Manager" at bounding box center [934, 53] width 707 height 22
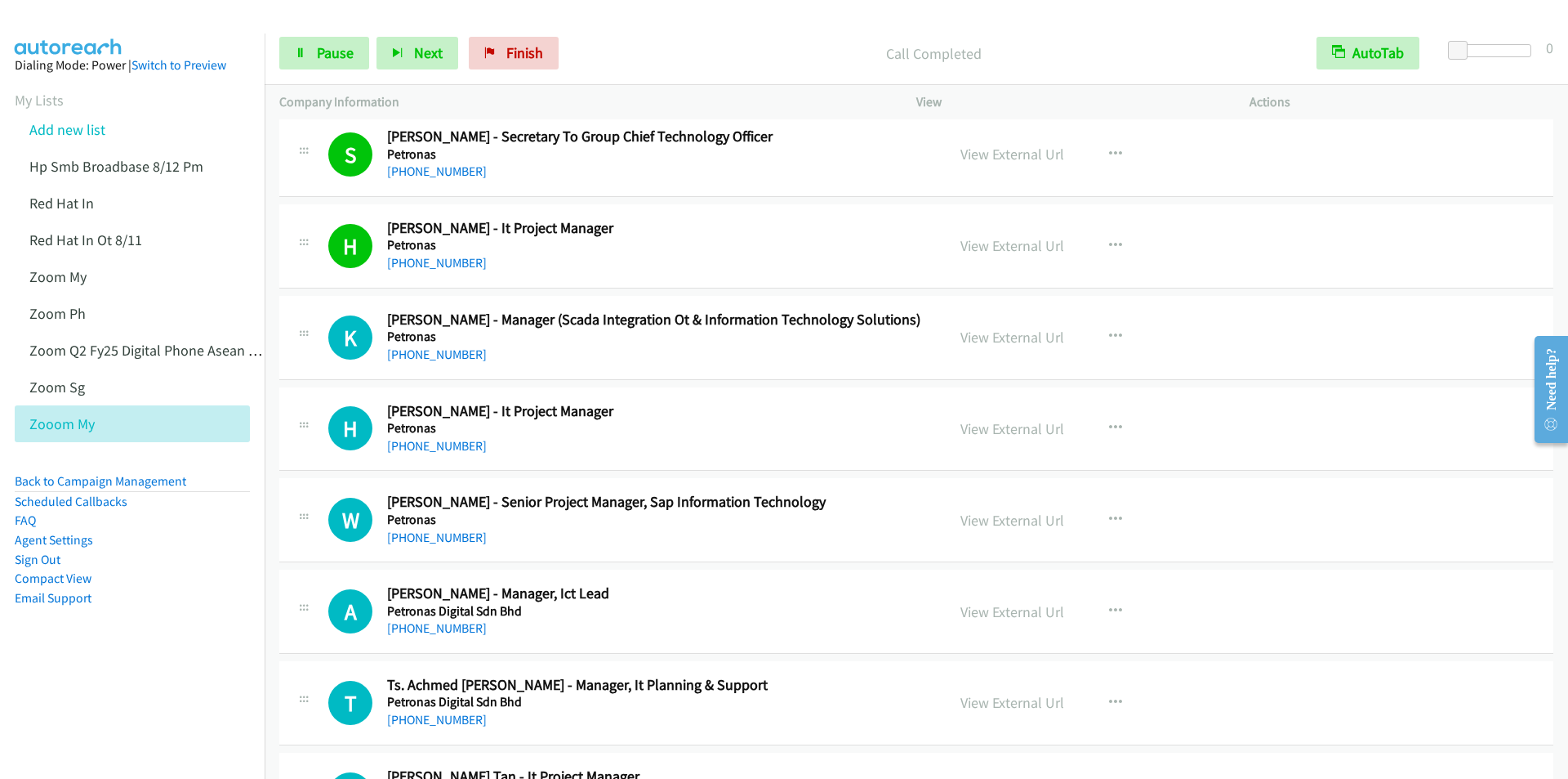
scroll to position [10050, 0]
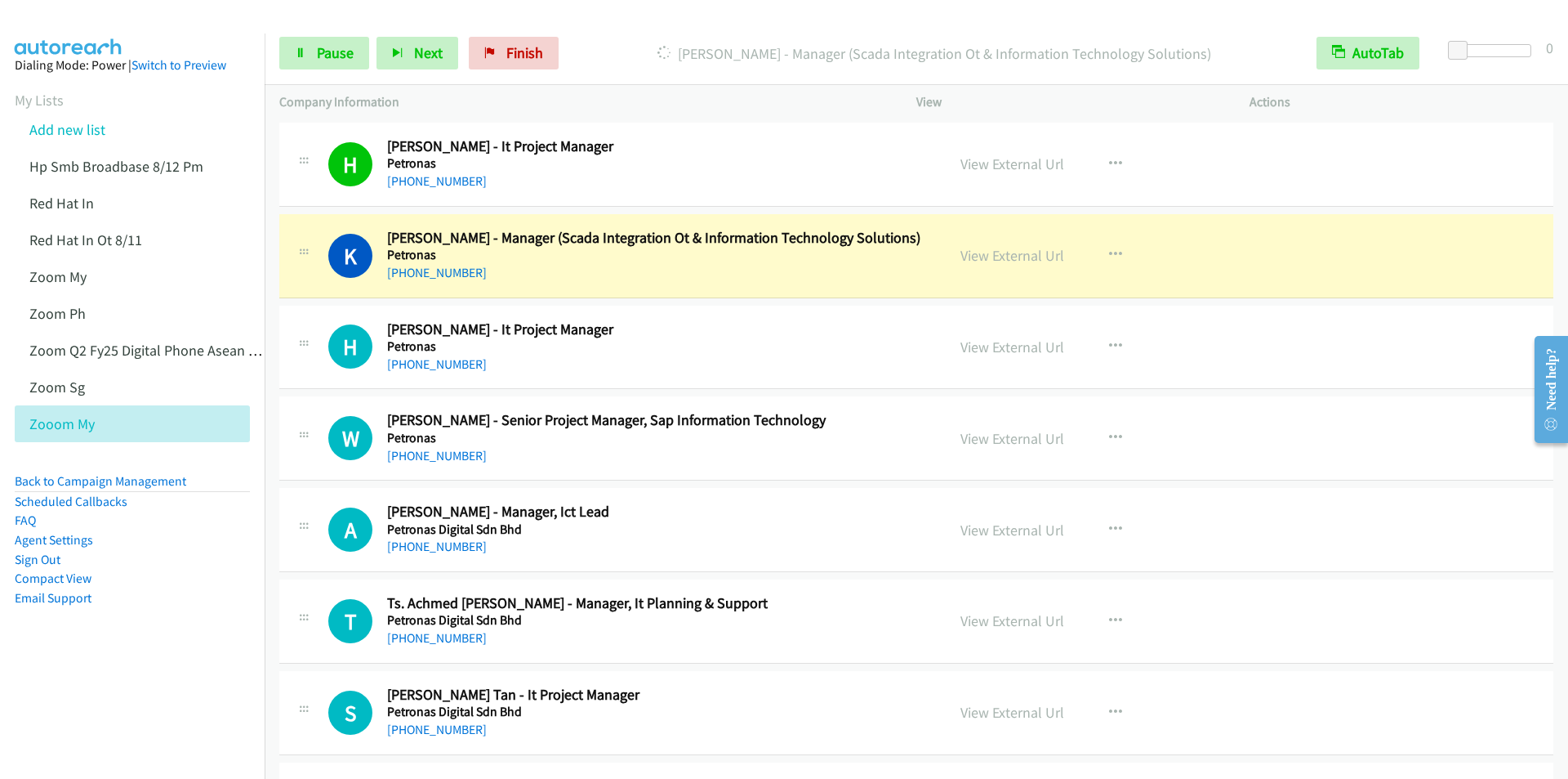
click at [614, 31] on div "Start Calls Pause Next Finish Dialing Khadijah Amdan - Manager (Scada Integrati…" at bounding box center [916, 53] width 1303 height 63
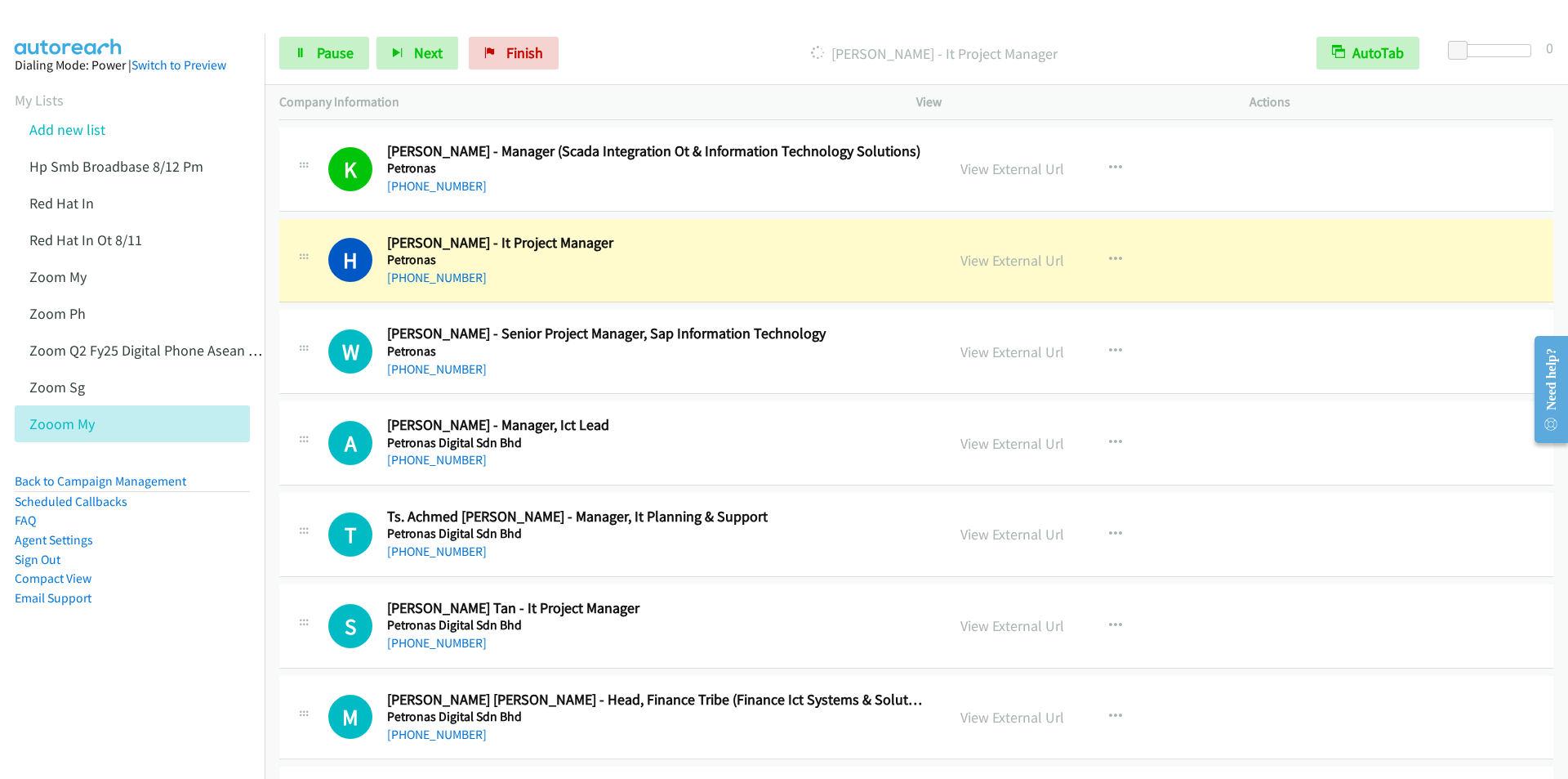
scroll to position [10131, 0]
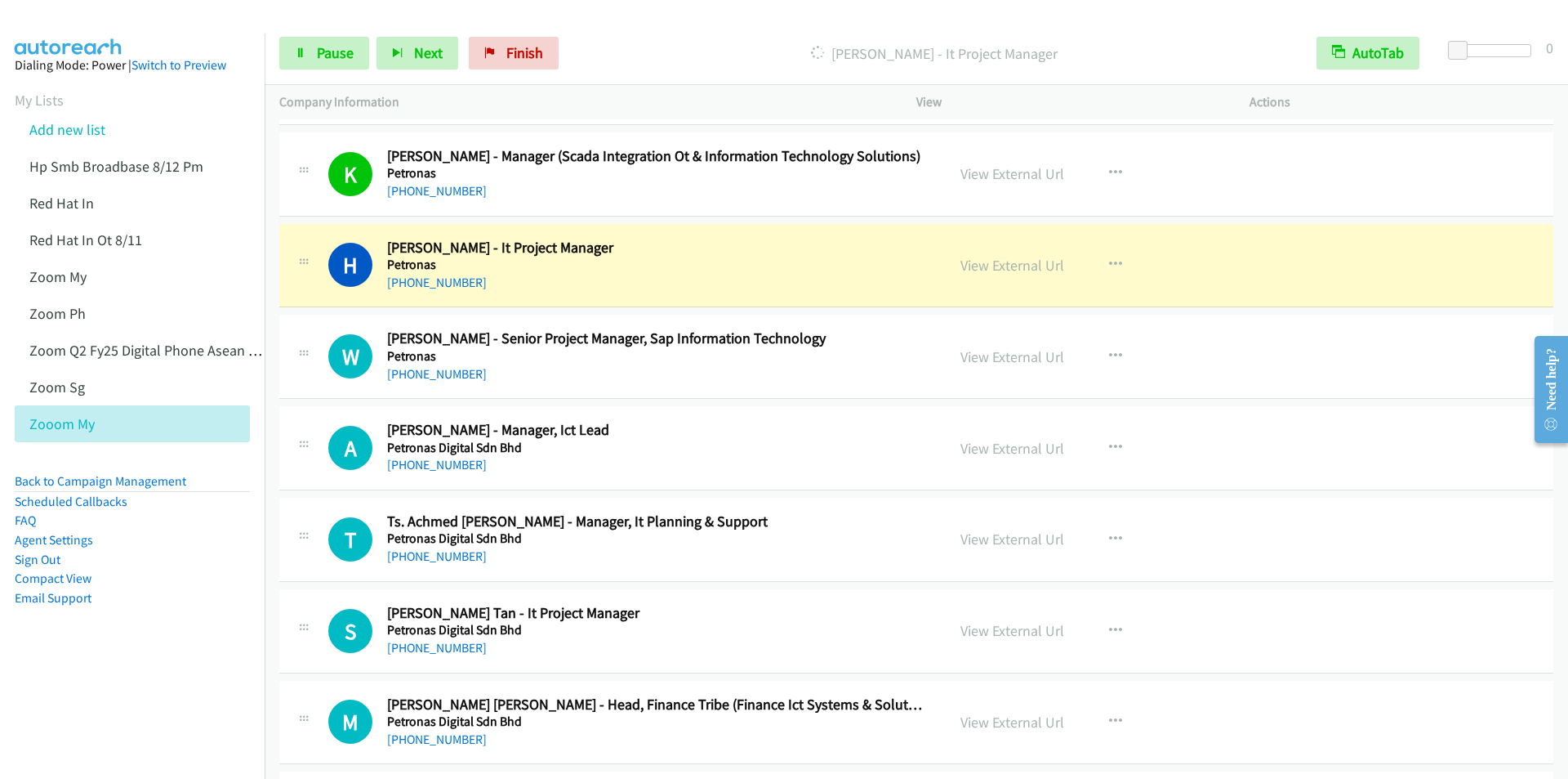
click at [642, 36] on div "Start Calls Pause Next Finish Dialing Harvint Raj - It Project Manager AutoTab …" at bounding box center [916, 53] width 1303 height 63
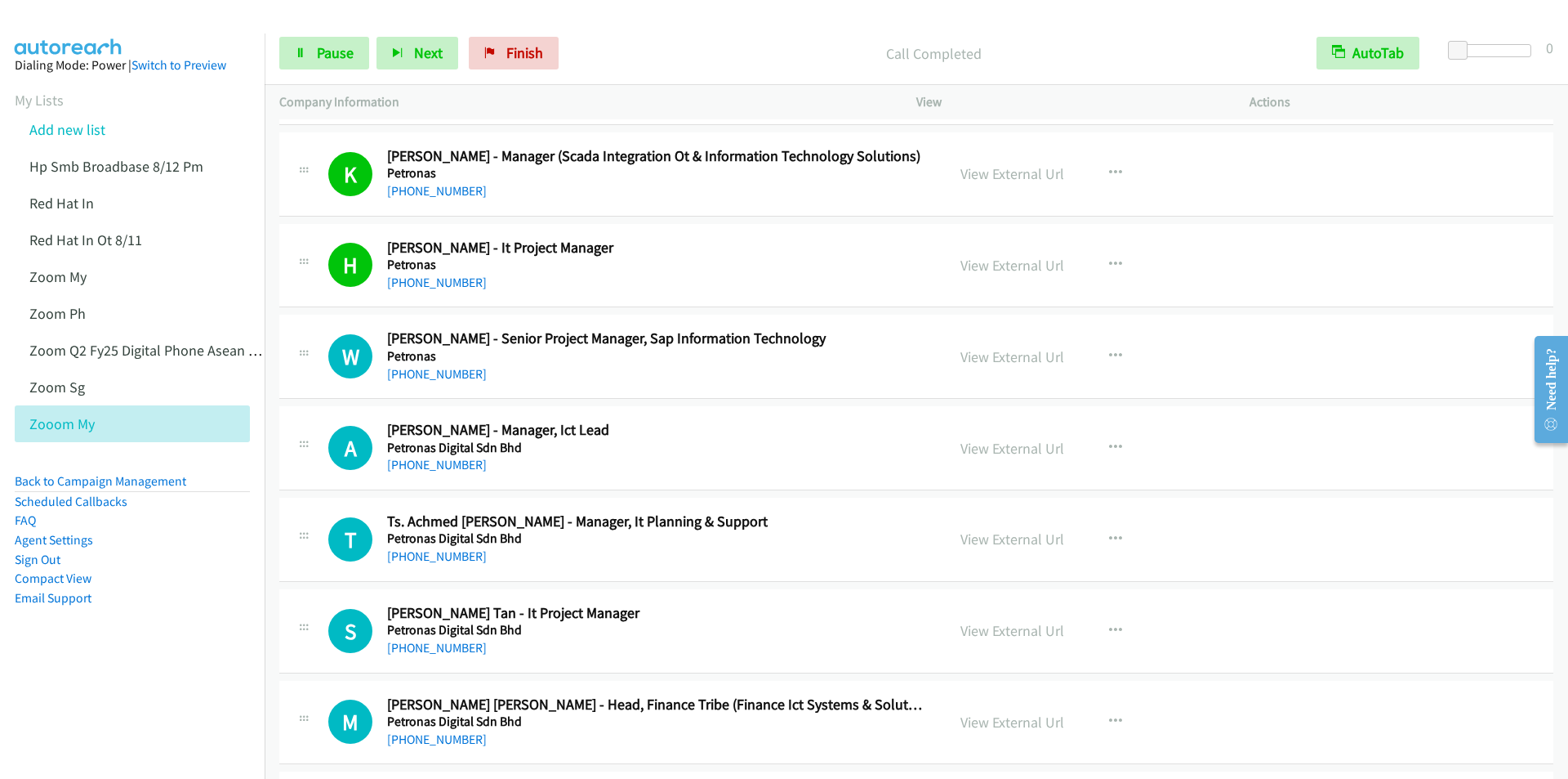
scroll to position [10213, 0]
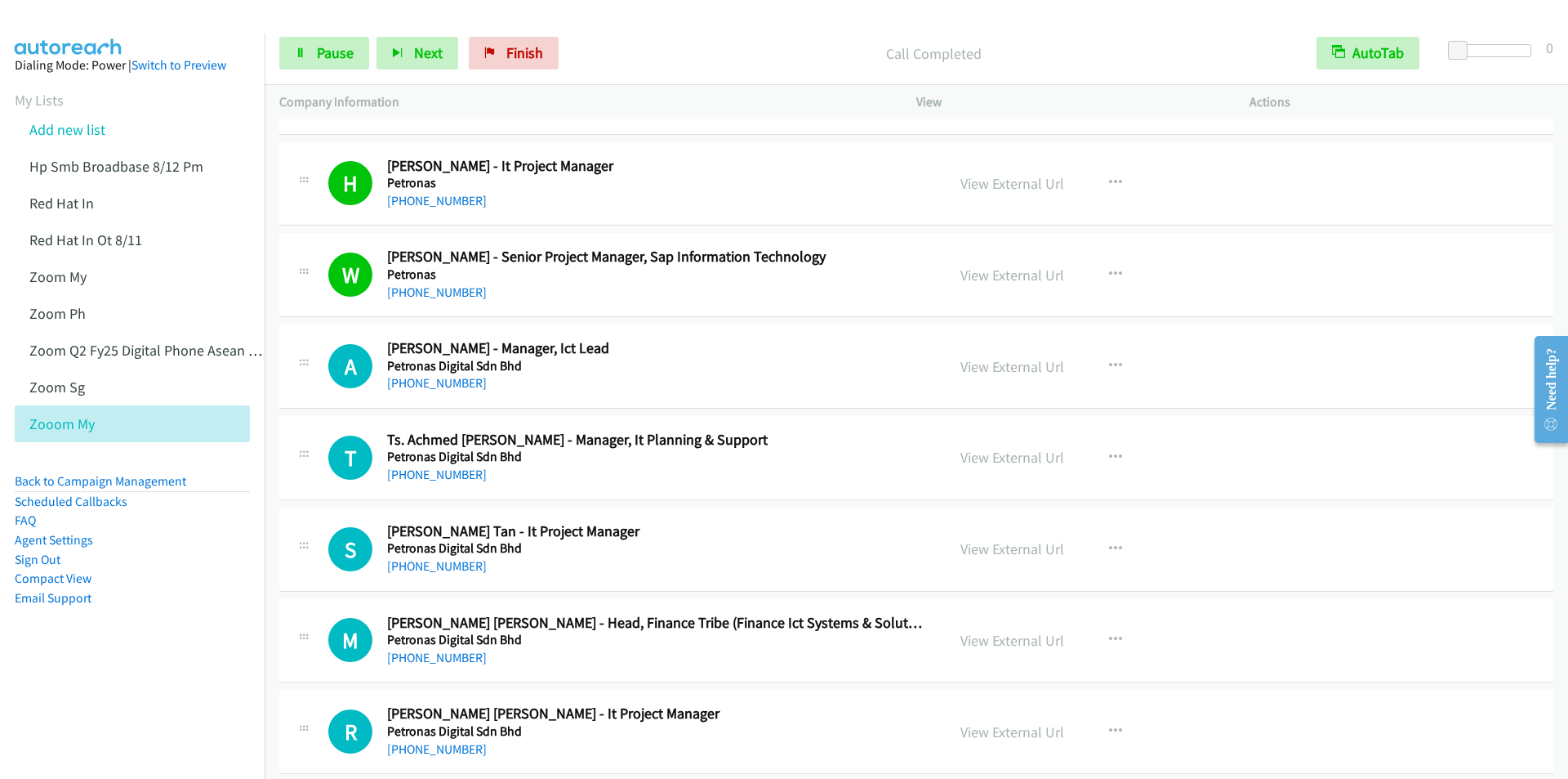
click at [650, 38] on div "Call Completed" at bounding box center [933, 52] width 736 height 33
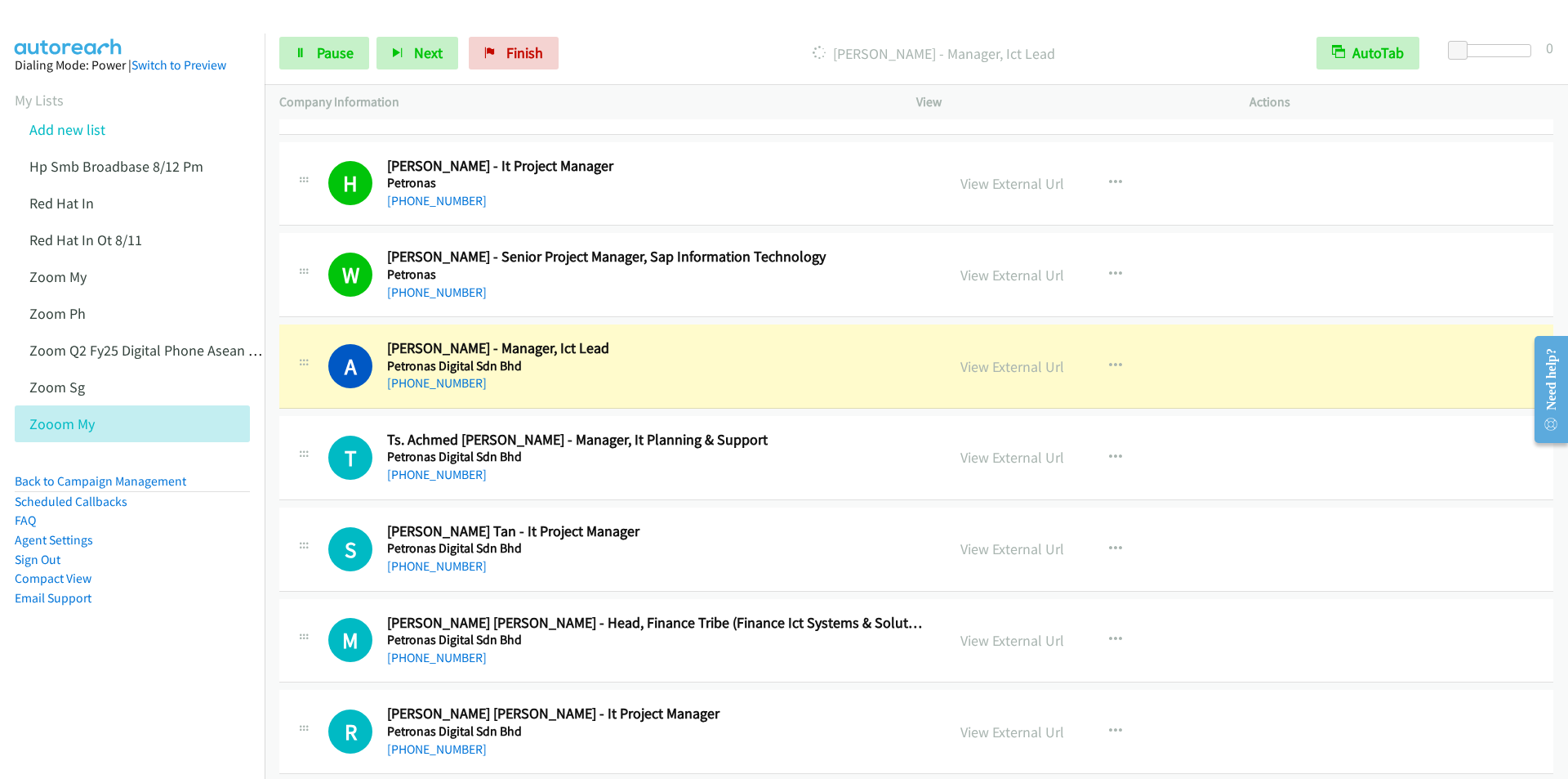
scroll to position [10377, 0]
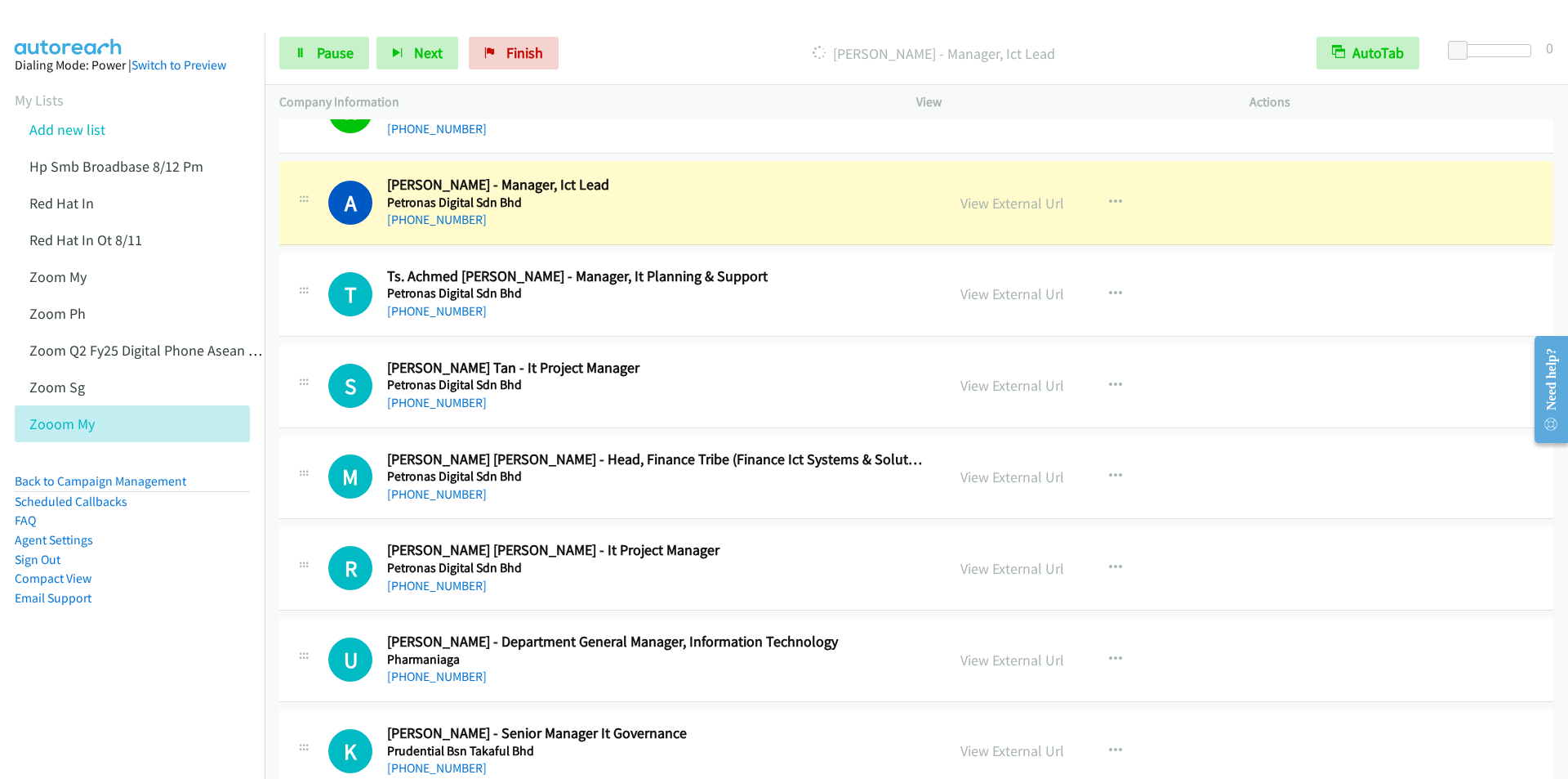
click at [615, 63] on p "Dialing Ahmad Fikri Mukhtar - Manager, Ict Lead" at bounding box center [934, 53] width 707 height 22
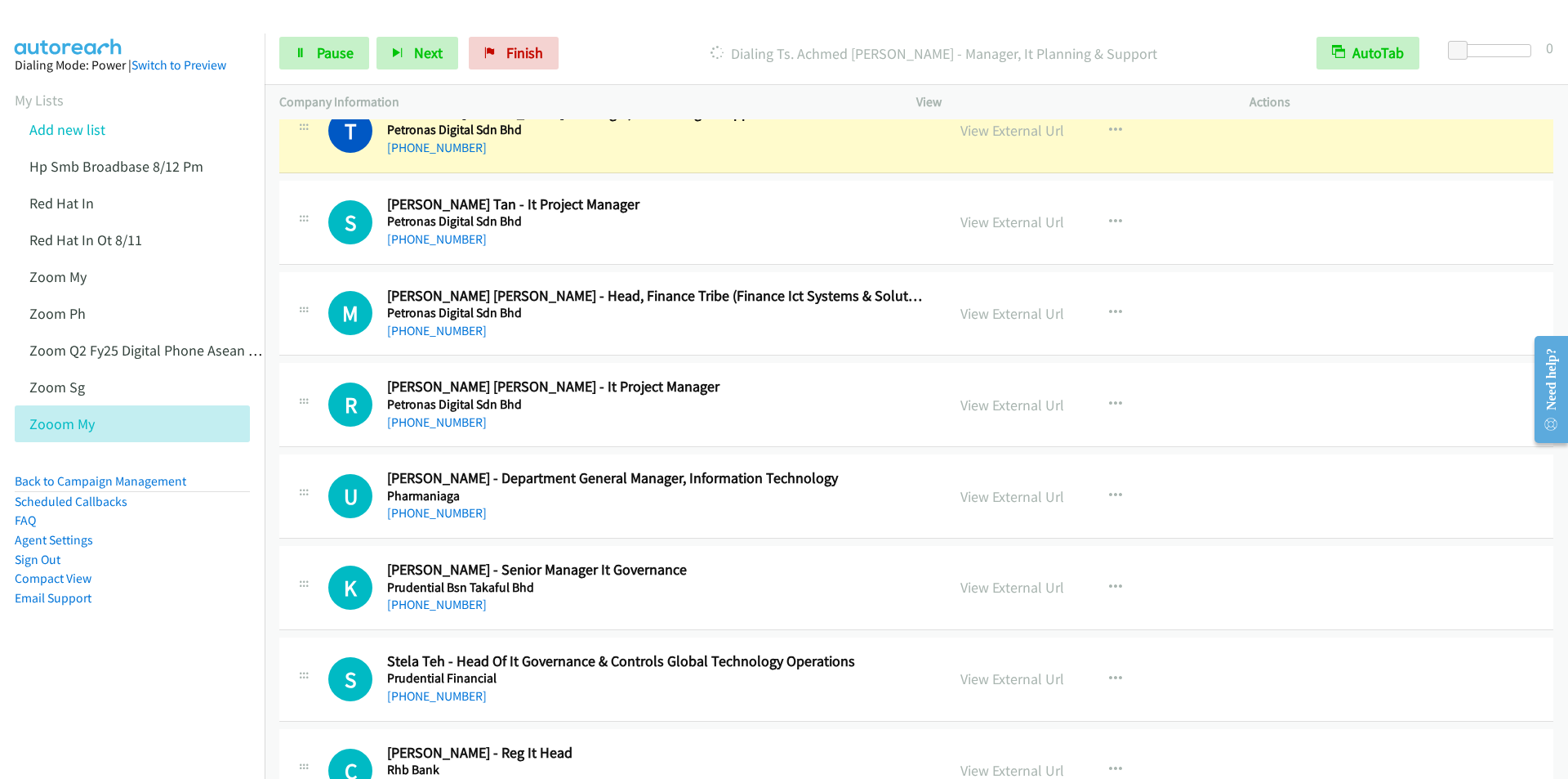
scroll to position [10458, 0]
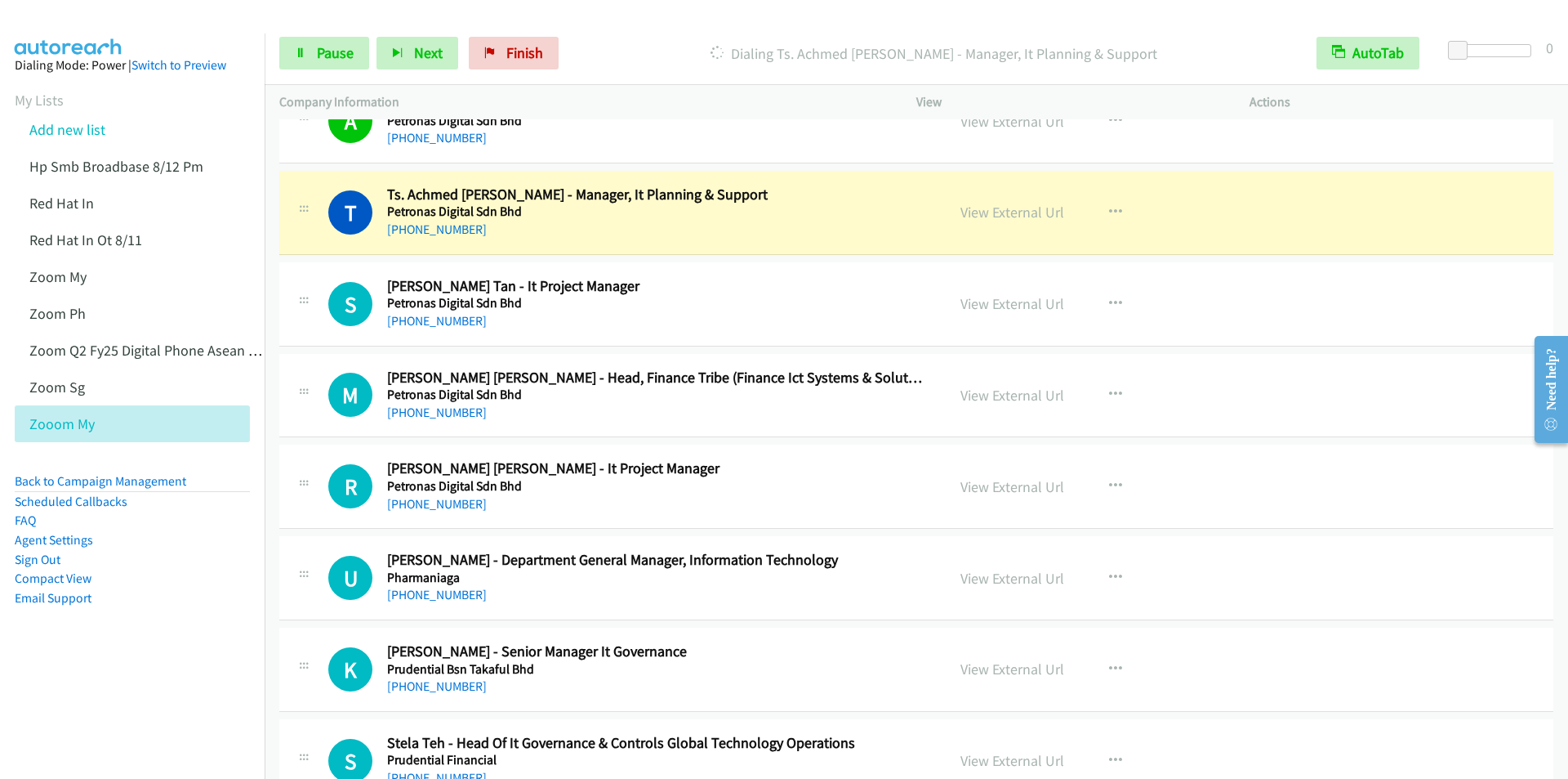
click at [585, 16] on div at bounding box center [777, 31] width 1554 height 63
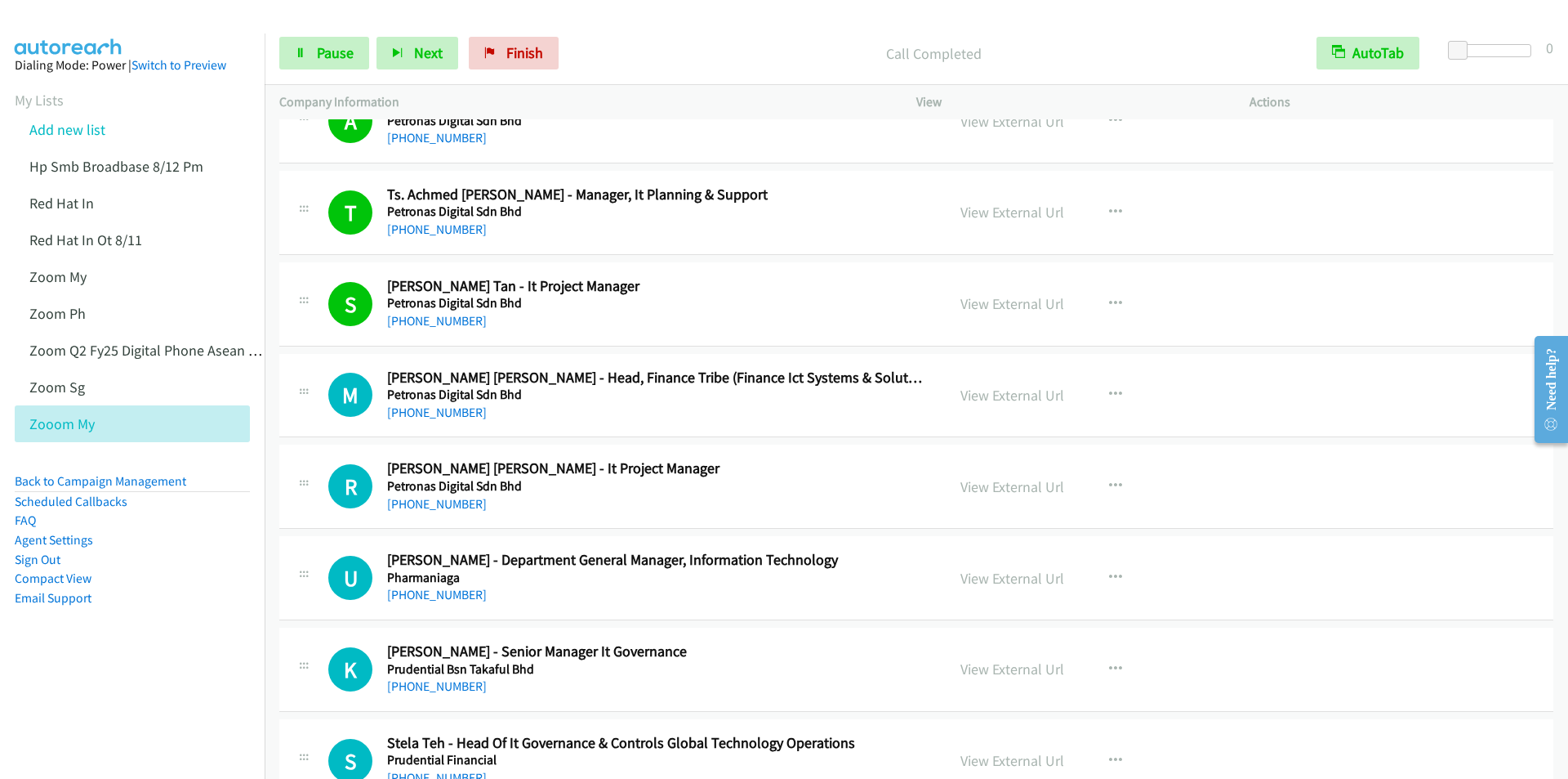
click at [661, 27] on div "Start Calls Pause Next Finish Call Completed AutoTab AutoTab 0" at bounding box center [916, 53] width 1303 height 63
click at [653, 28] on div "Start Calls Pause Next Finish Call Completed AutoTab AutoTab 0" at bounding box center [916, 53] width 1303 height 63
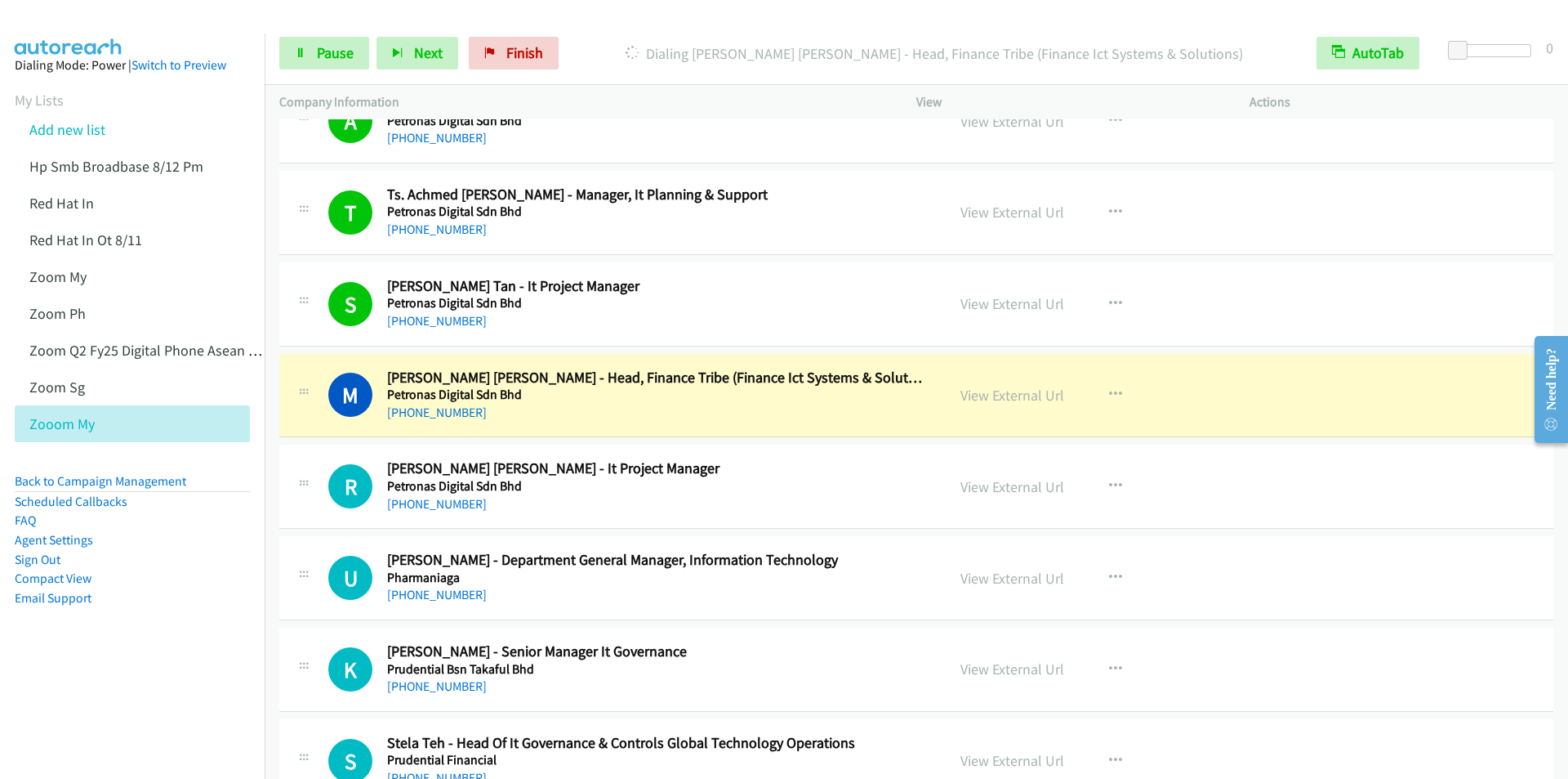
click at [592, 47] on p "Dialing Muhamad Radzi Abdul Rahman - Head, Finance Tribe (Finance Ict Systems &…" at bounding box center [934, 53] width 707 height 22
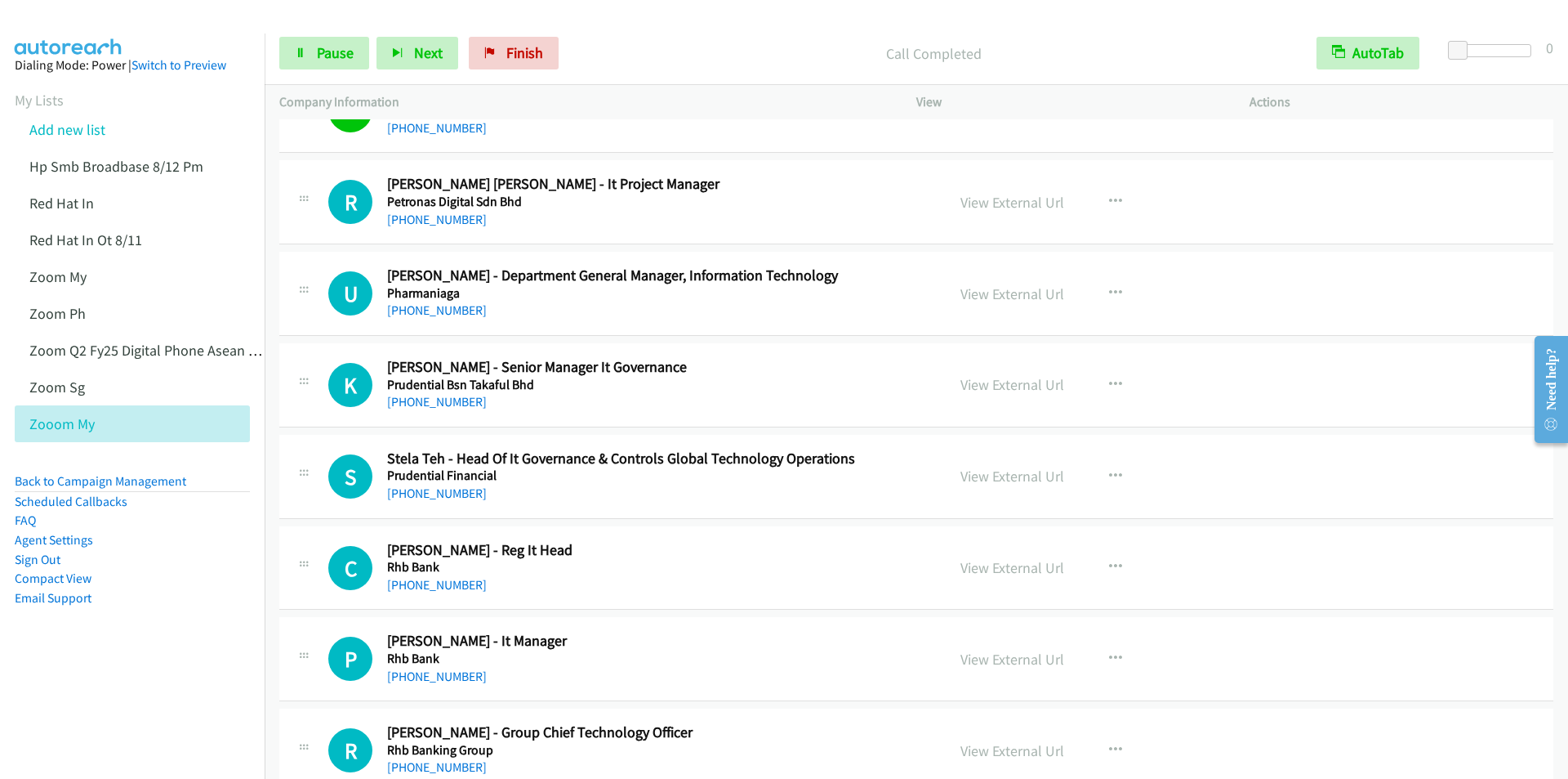
scroll to position [10703, 0]
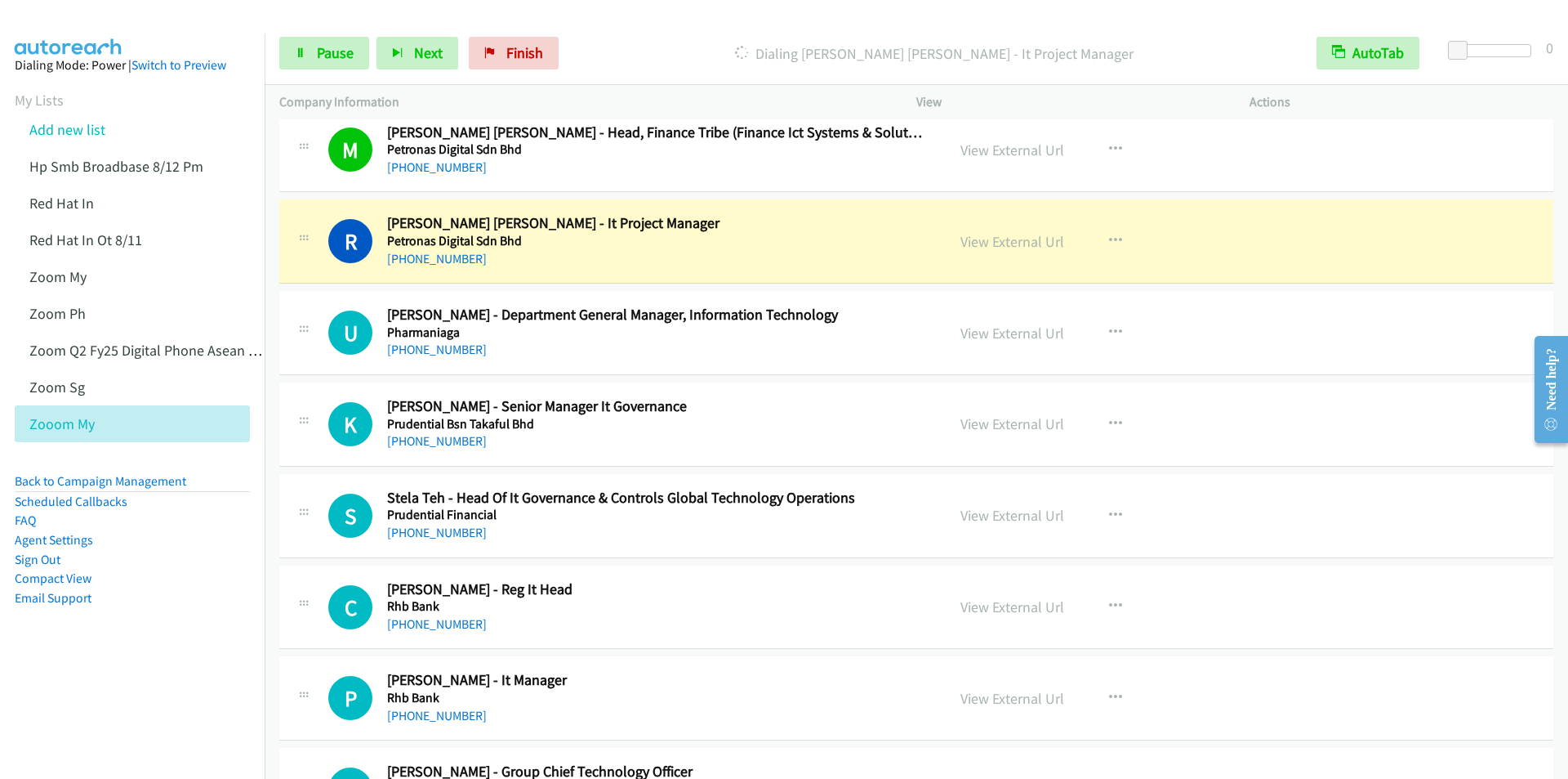
click at [719, 32] on div "Start Calls Pause Next Finish Dialing Raaj Dev Singh - It Project Manager AutoT…" at bounding box center [916, 53] width 1303 height 63
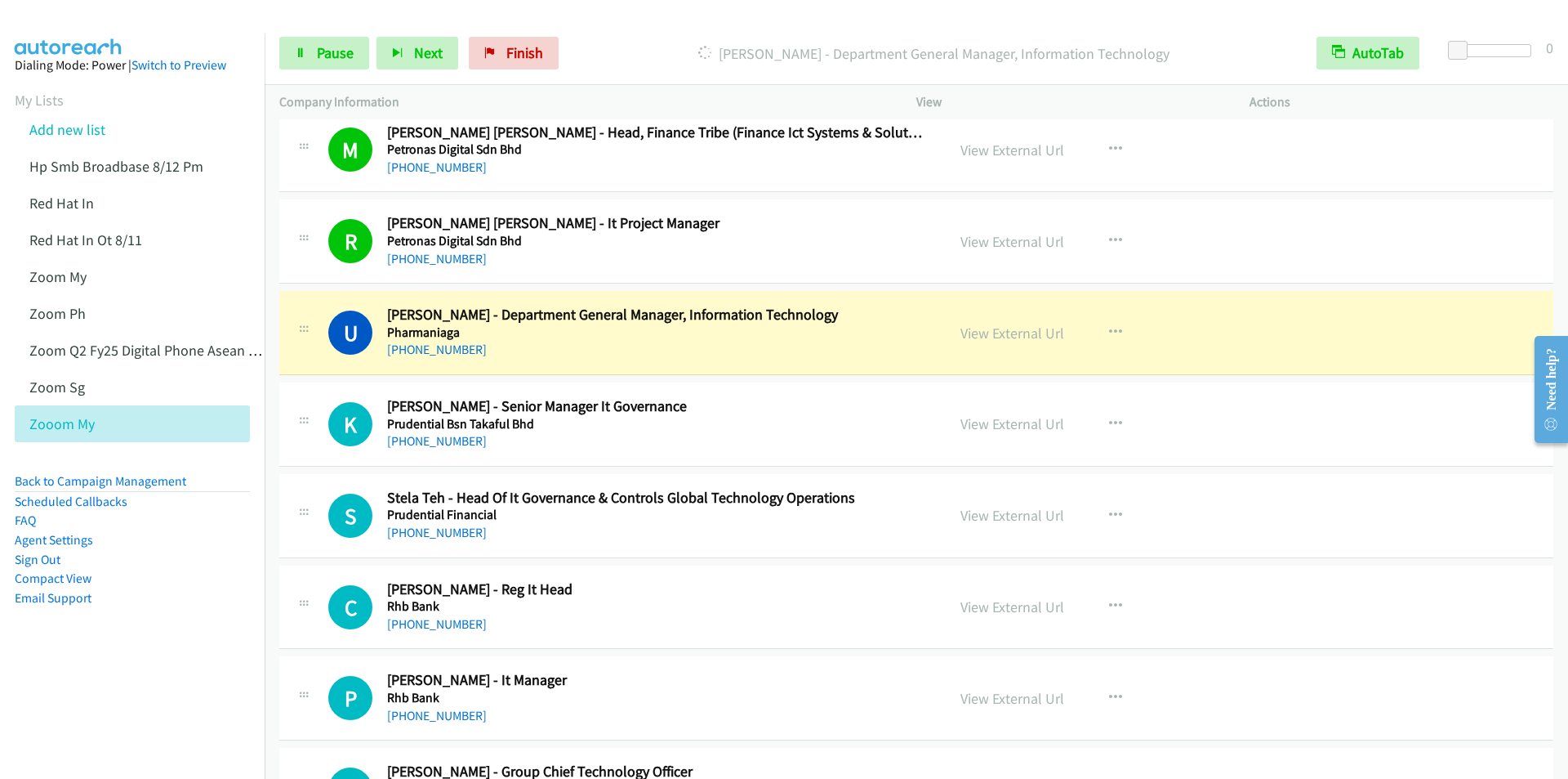
click at [642, 33] on div "Start Calls Pause Next Finish Dialing Umah Rani - Department General Manager, I…" at bounding box center [916, 53] width 1303 height 63
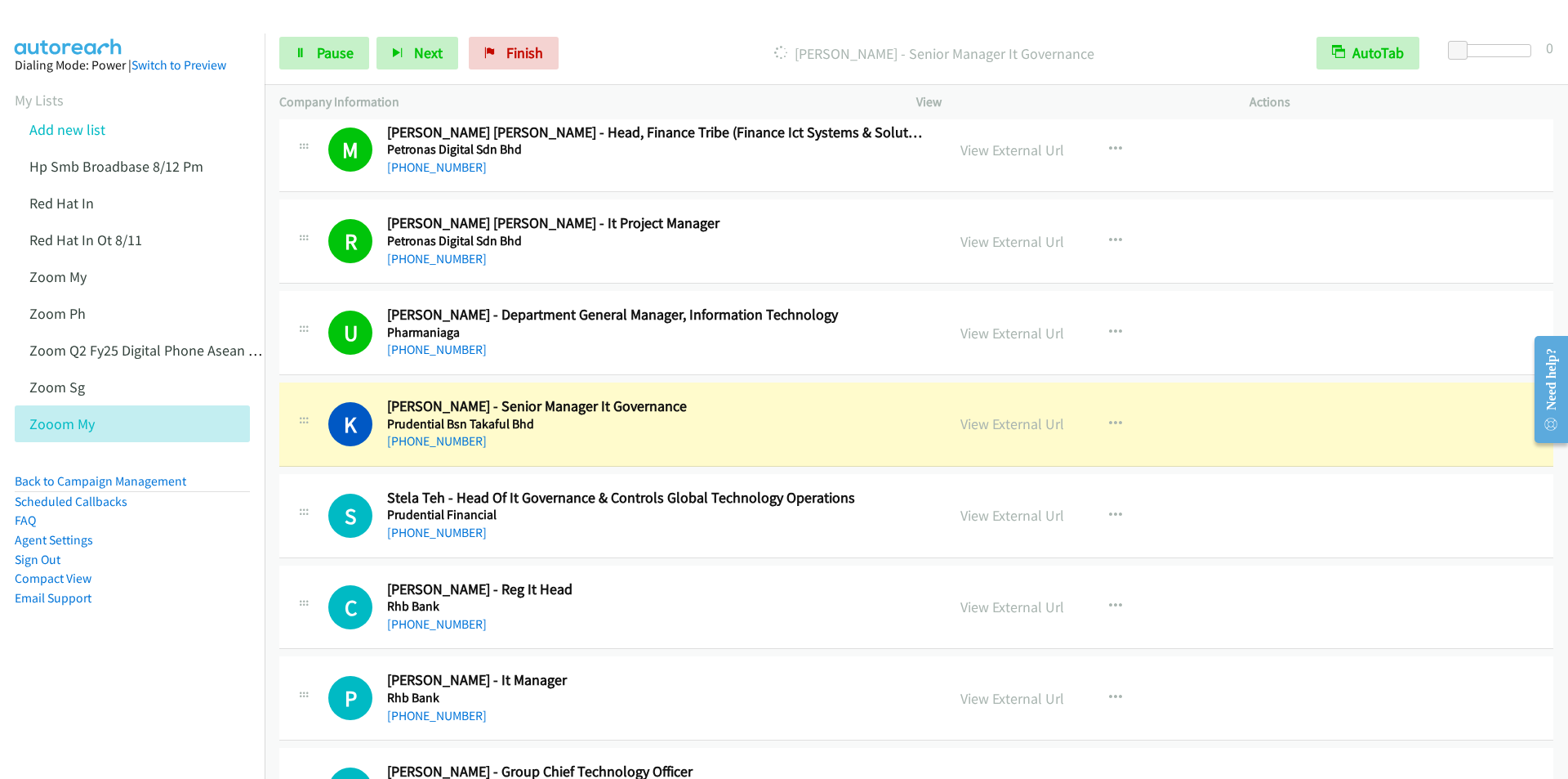
click at [687, 44] on p "Dialing Keith Chok - Senior Manager It Governance" at bounding box center [934, 53] width 707 height 22
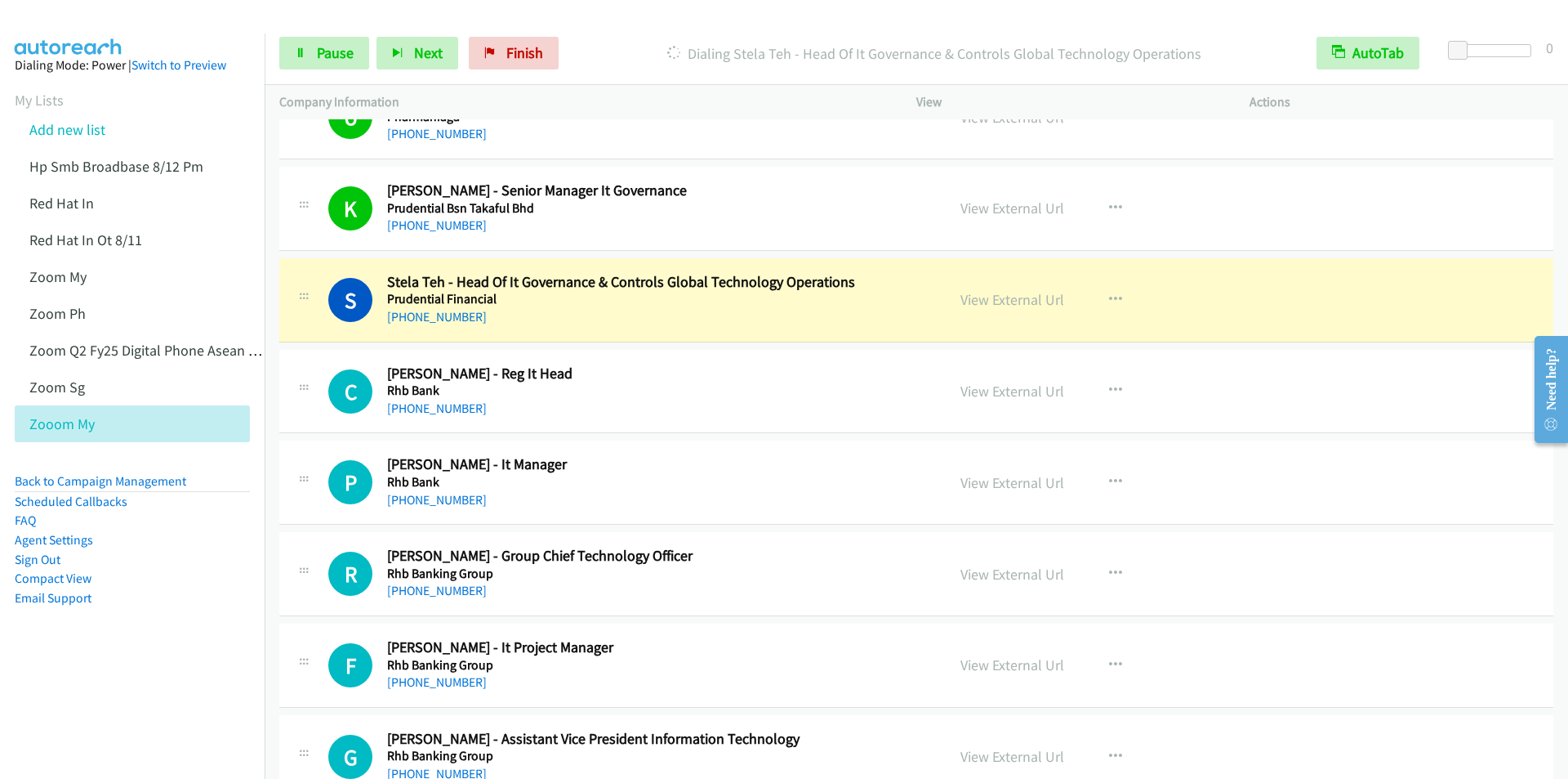
scroll to position [10949, 0]
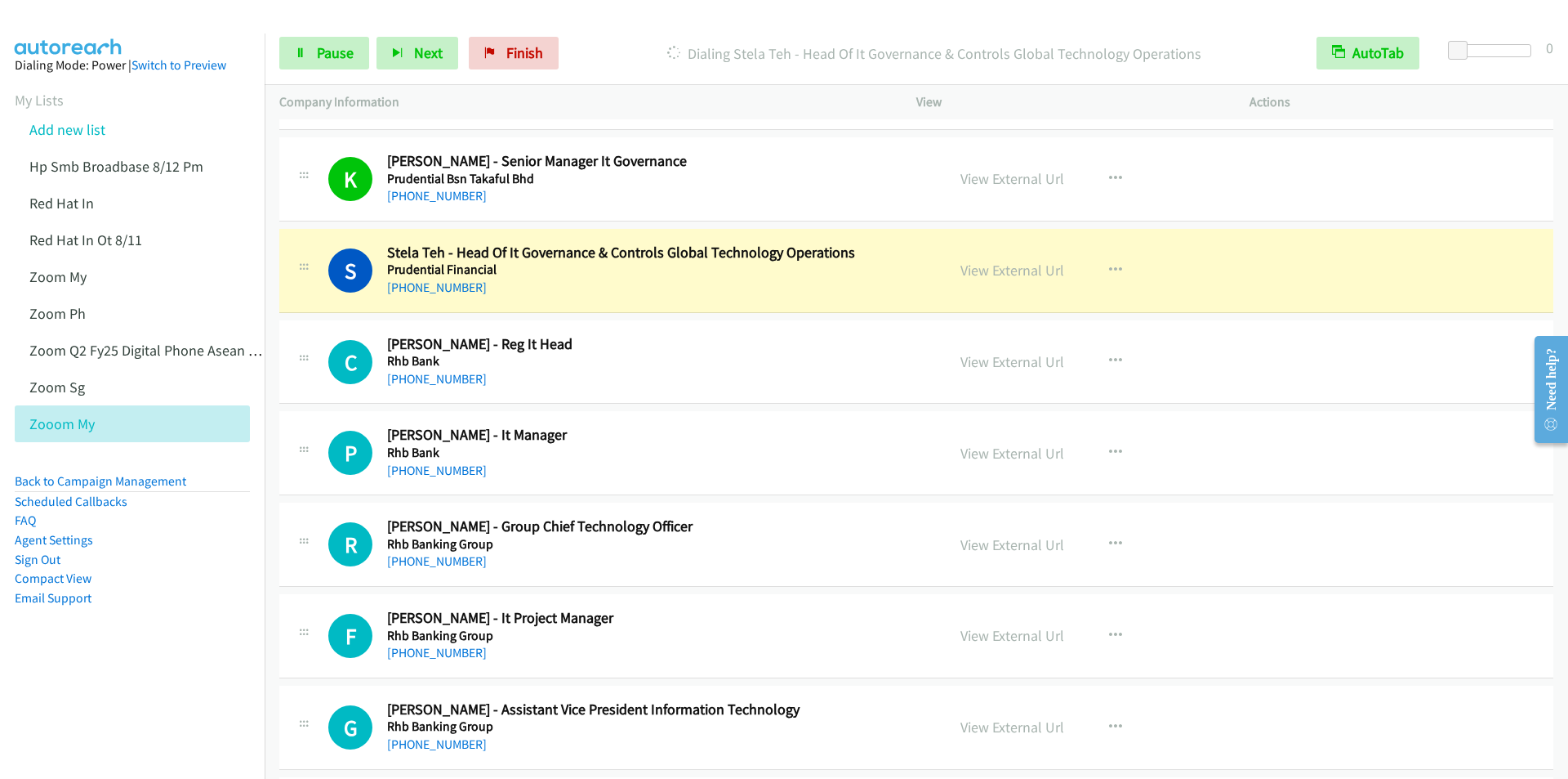
click at [657, 26] on div "Start Calls Pause Next Finish Dialing Stela Teh - Head Of It Governance & Contr…" at bounding box center [916, 53] width 1303 height 63
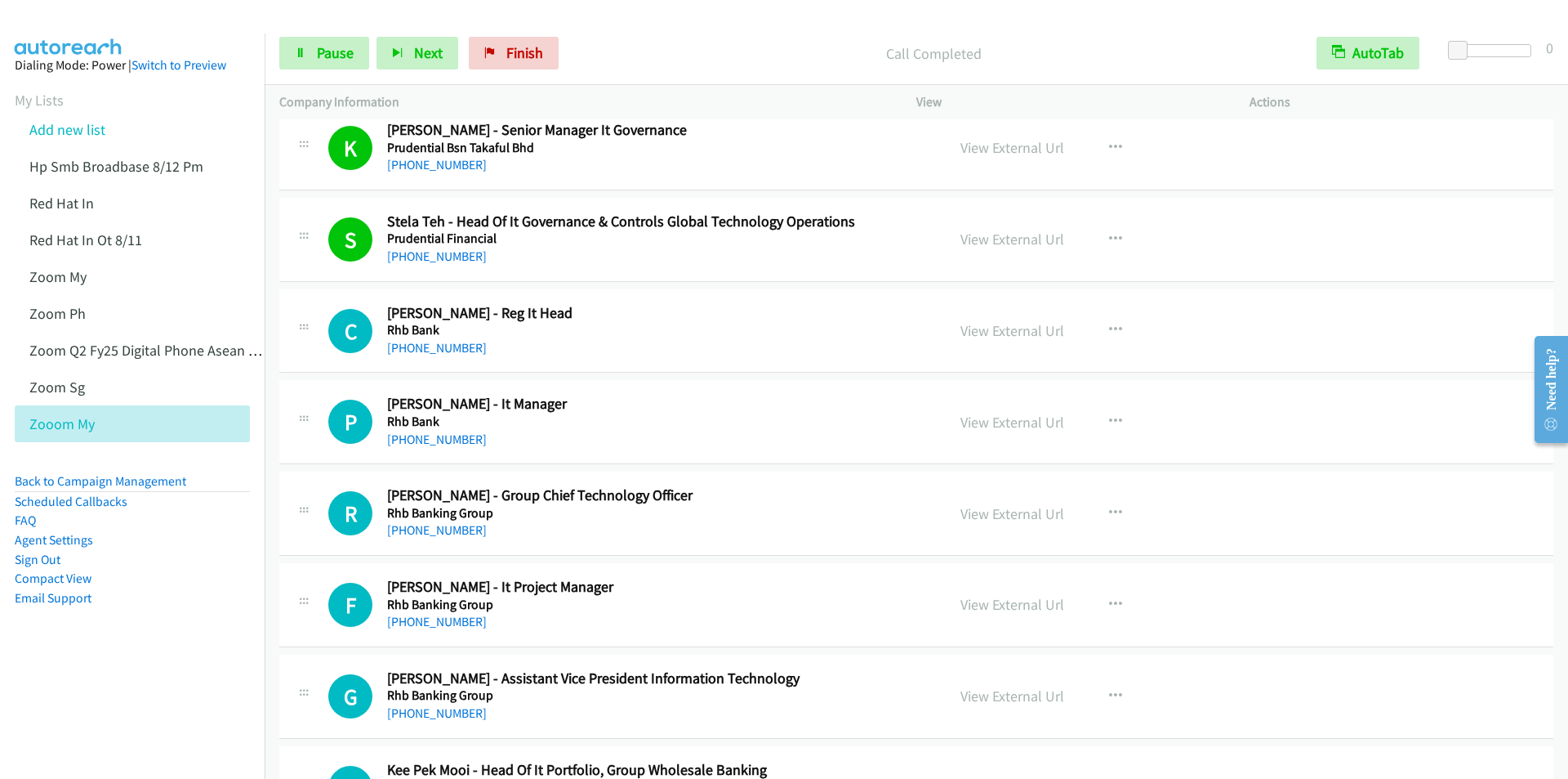
scroll to position [11112, 0]
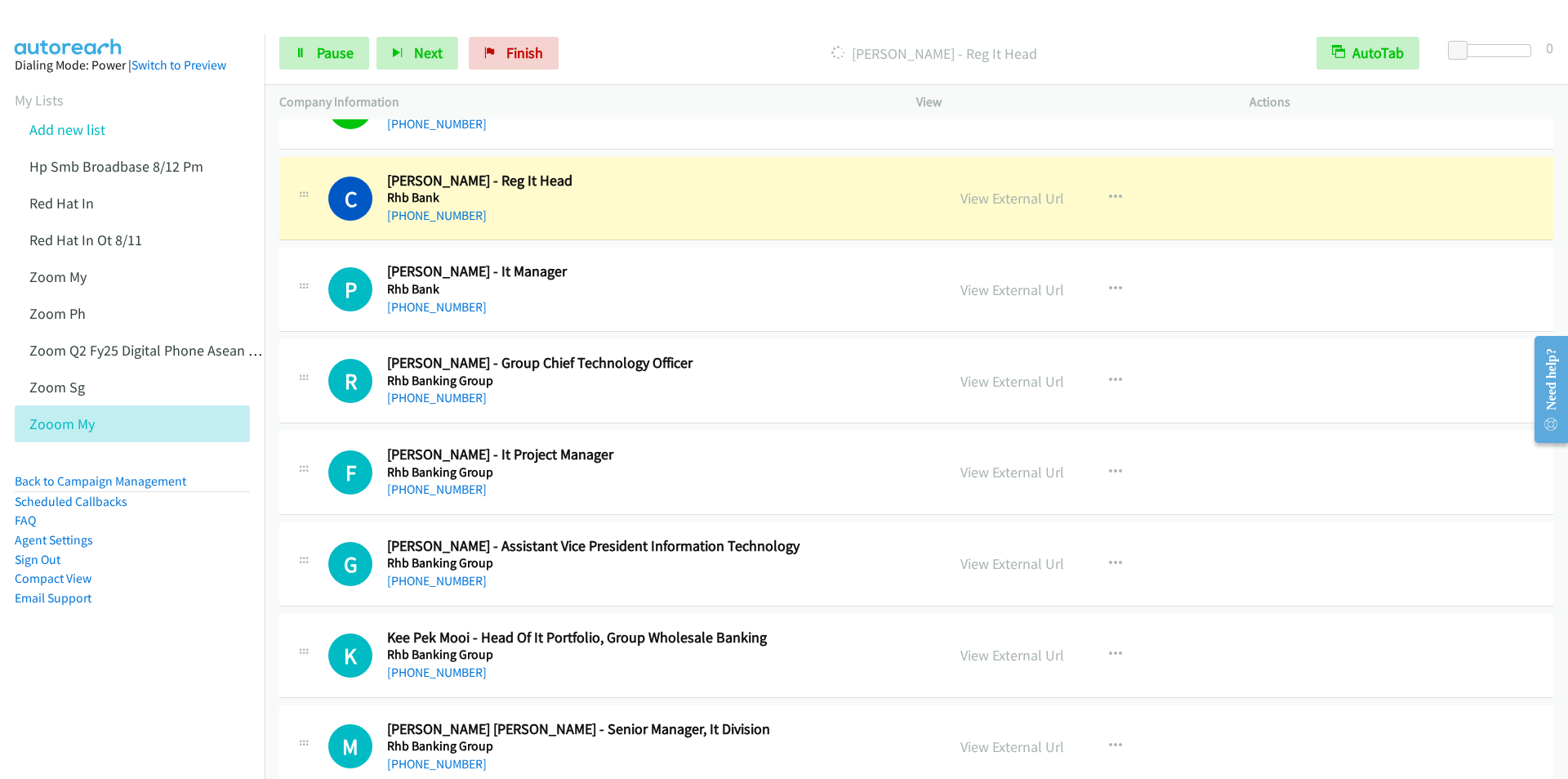
drag, startPoint x: 713, startPoint y: 89, endPoint x: 729, endPoint y: 97, distance: 17.9
click at [715, 88] on div "Company Information" at bounding box center [582, 102] width 637 height 35
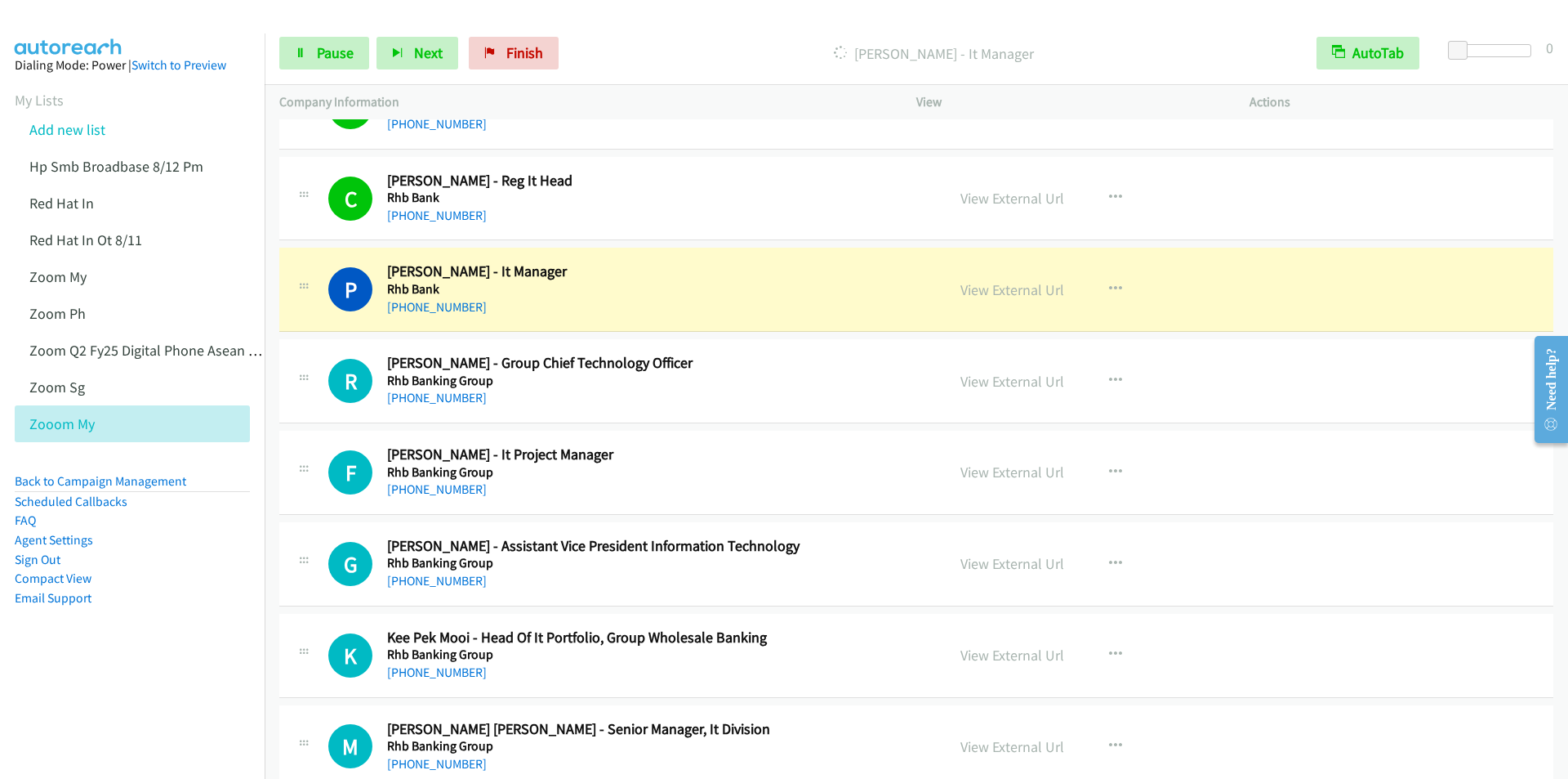
click at [698, 45] on p "Dialing Poh Ling Cheok - It Manager" at bounding box center [934, 53] width 707 height 22
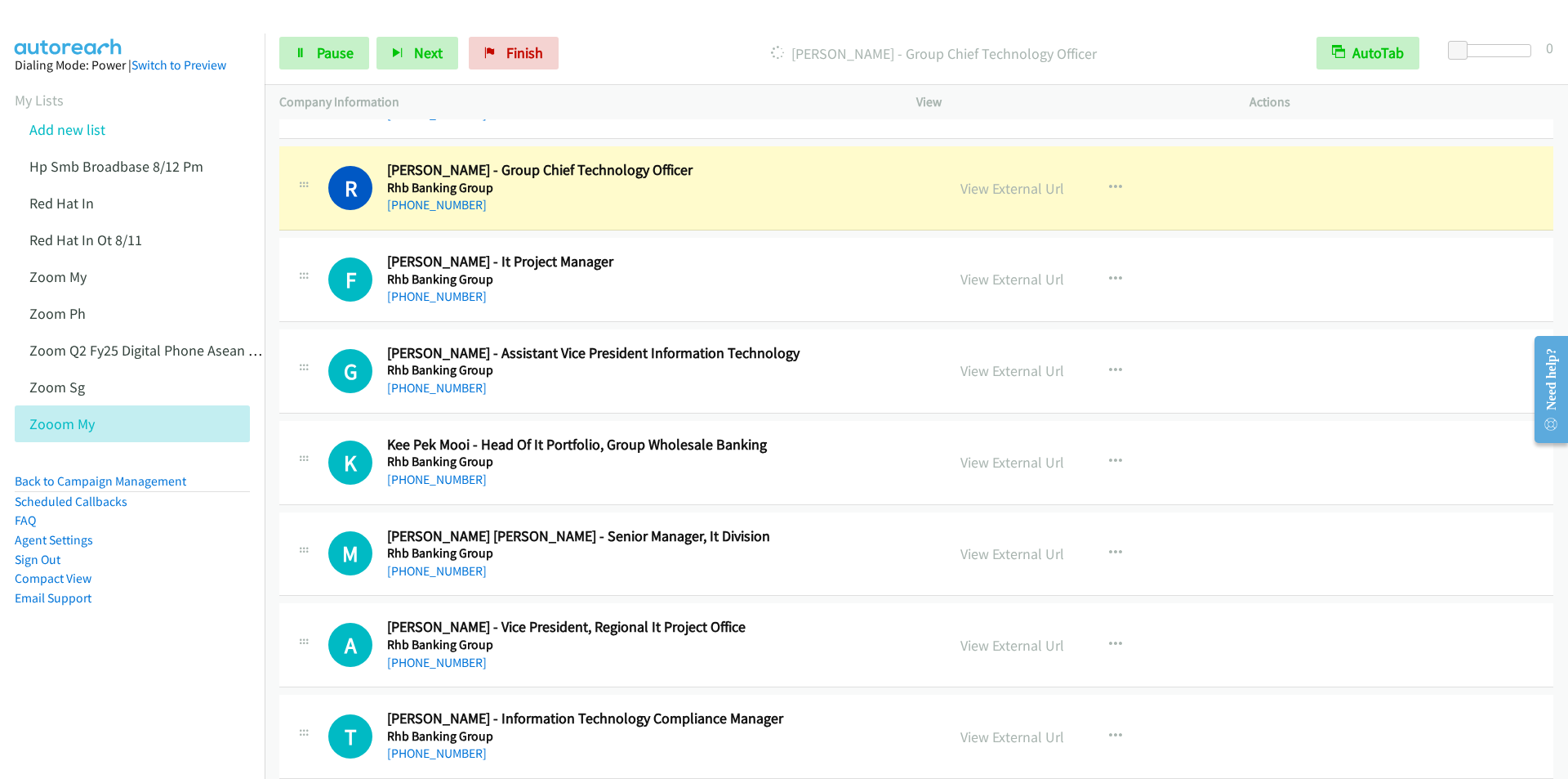
scroll to position [11276, 0]
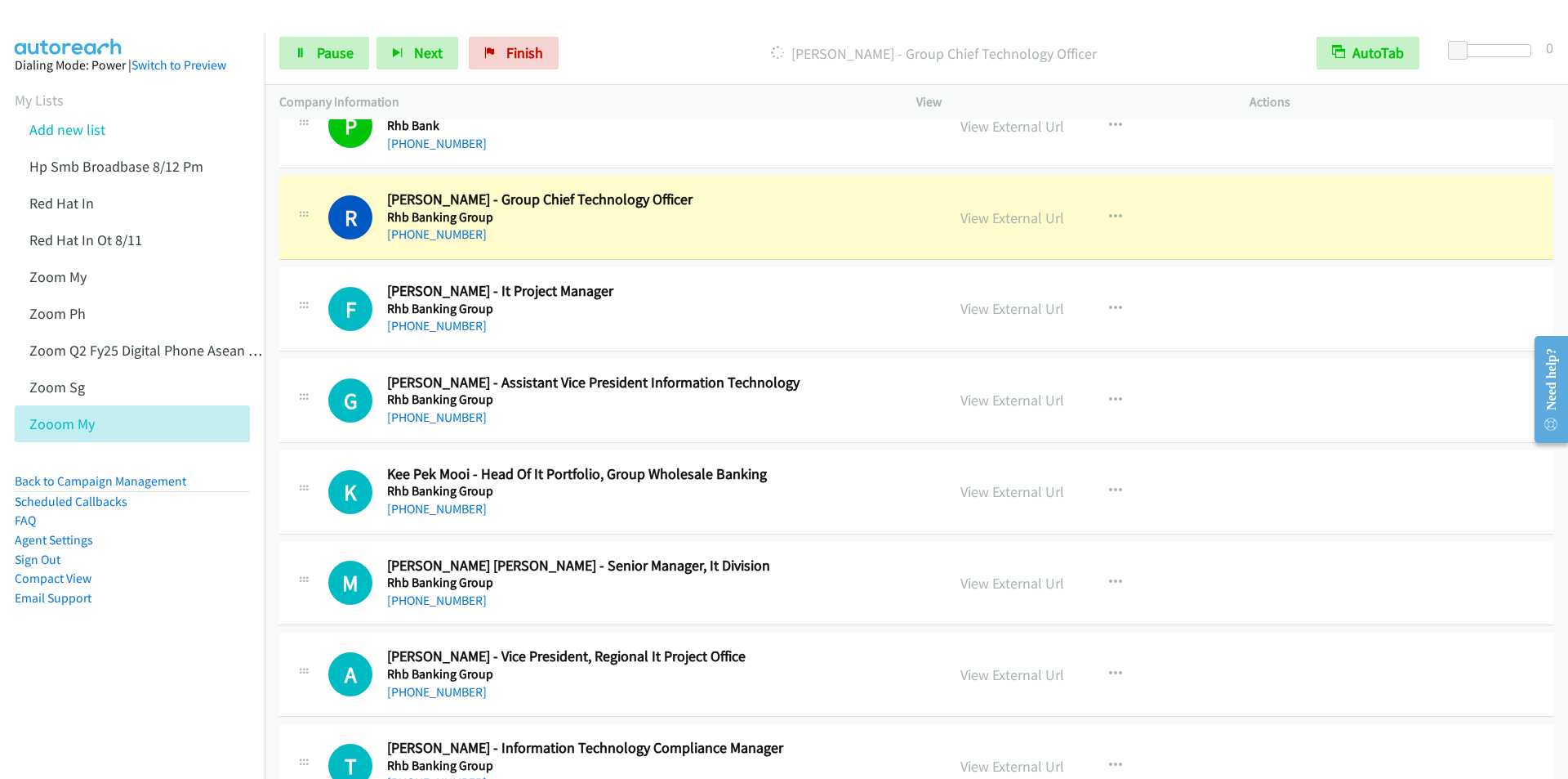
click at [630, 28] on div "Start Calls Pause Next Finish Dialing Rohan Krishnalingam - Group Chief Technol…" at bounding box center [916, 53] width 1303 height 63
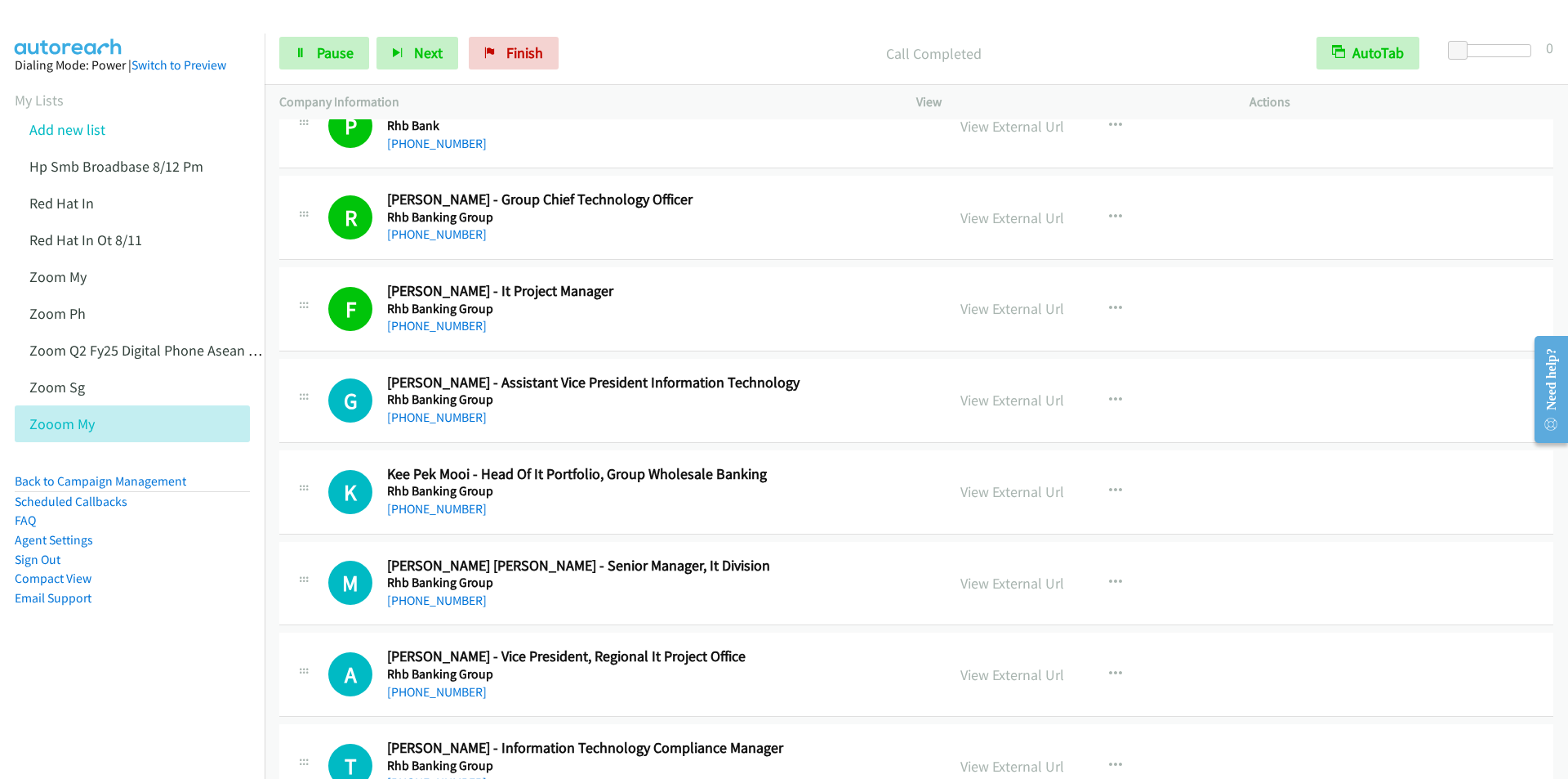
click at [617, 32] on div "Start Calls Pause Next Finish Call Completed AutoTab AutoTab 0" at bounding box center [916, 53] width 1303 height 63
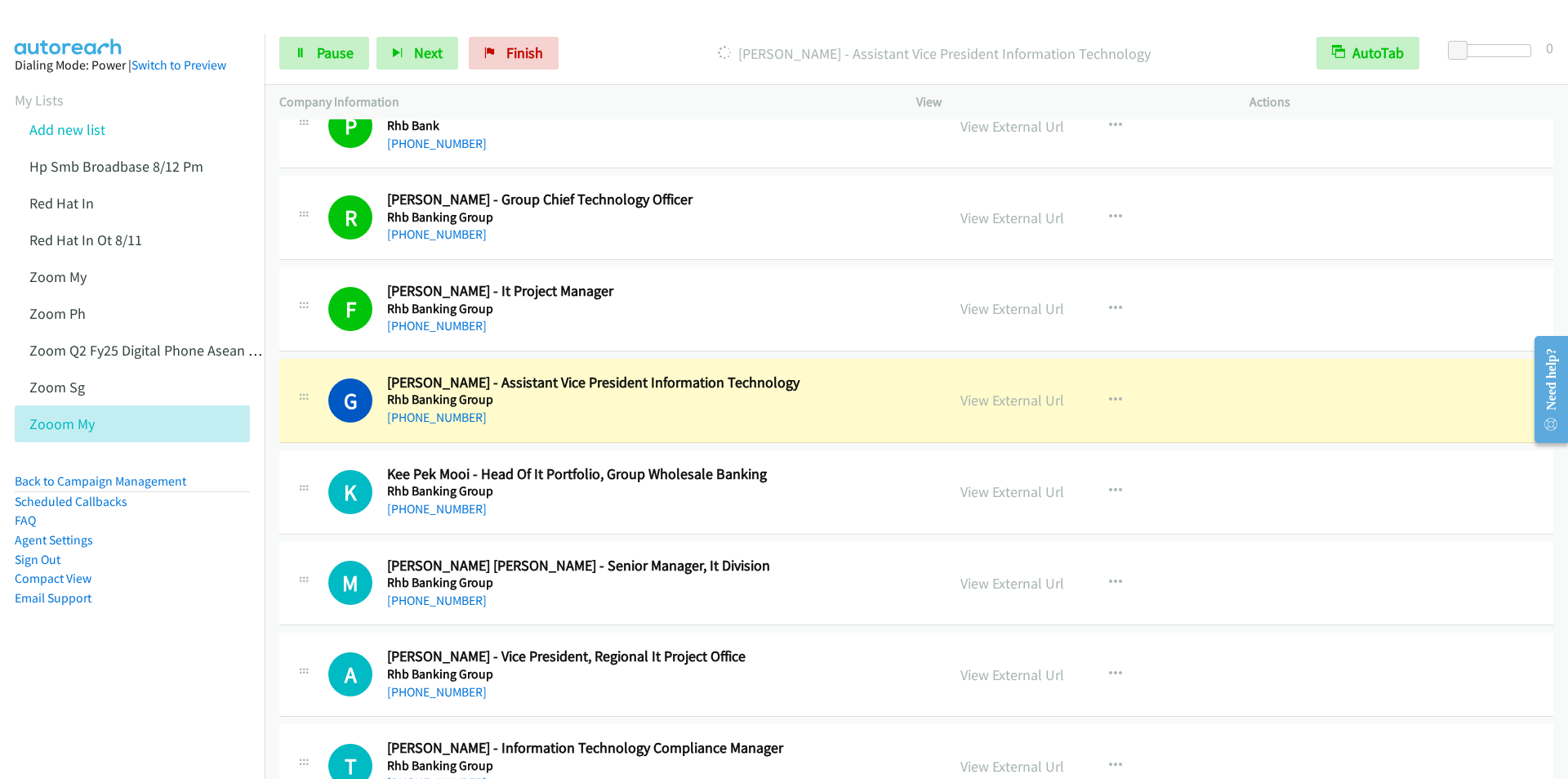
click at [631, 48] on p "Dialing Ganesan Thamilmani - Assistant Vice President Information Technology" at bounding box center [934, 53] width 707 height 22
click at [618, 40] on div "Dialing Ganesan Thamilmani - Assistant Vice President Information Technology" at bounding box center [933, 52] width 736 height 33
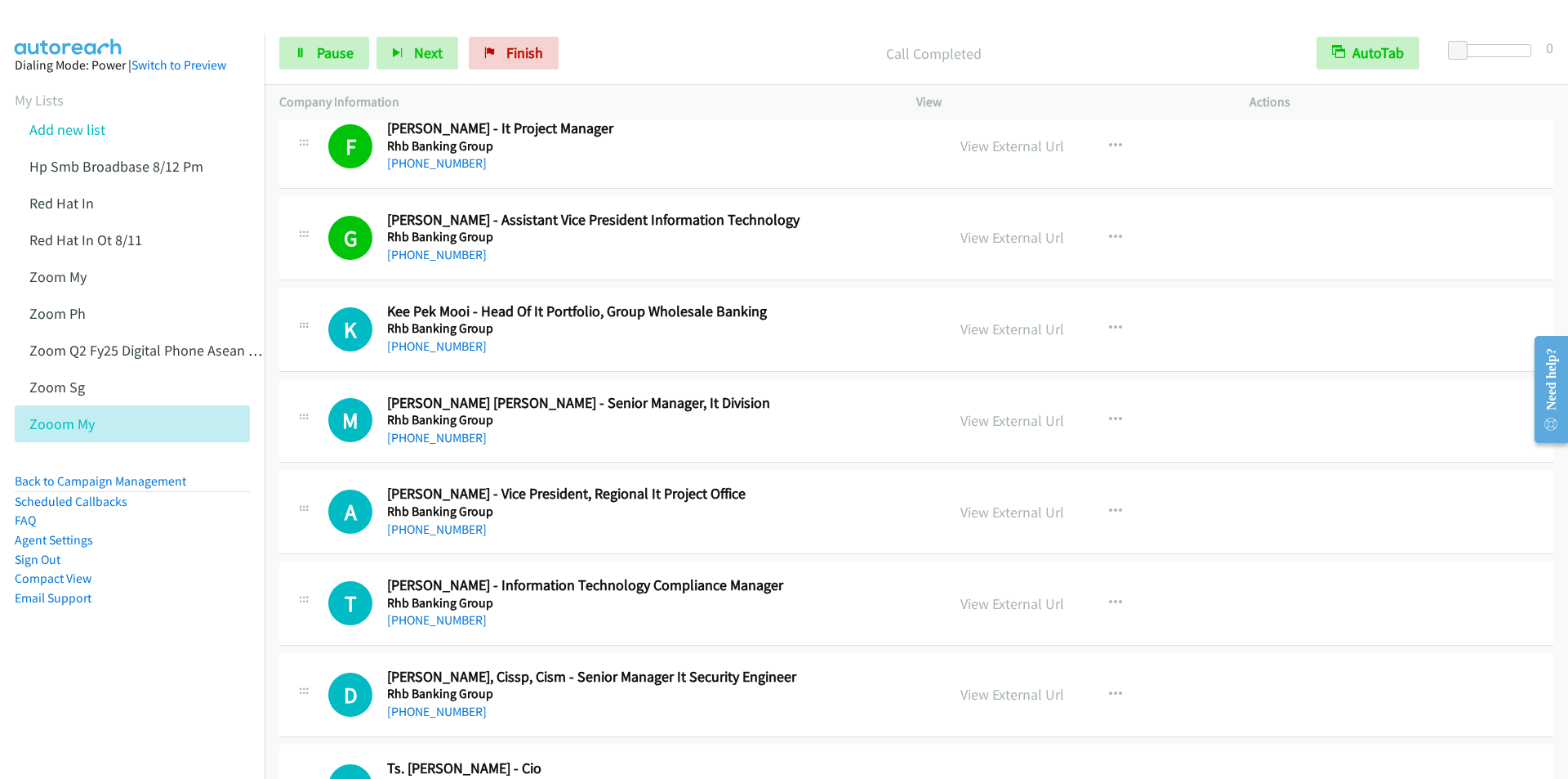
scroll to position [11439, 0]
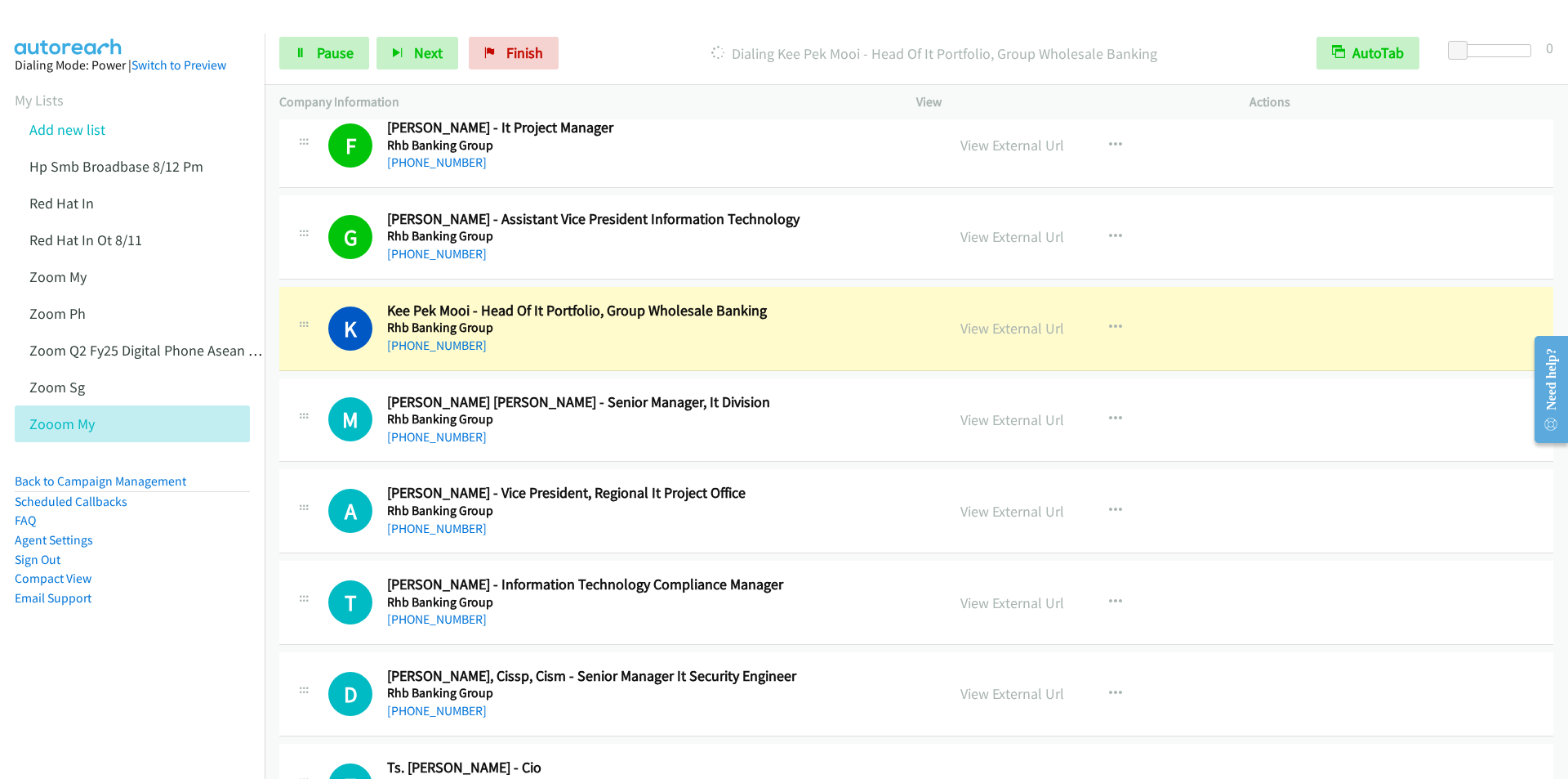
click at [675, 52] on p "Dialing Kee Pek Mooi - Head Of It Portfolio, Group Wholesale Banking" at bounding box center [934, 53] width 707 height 22
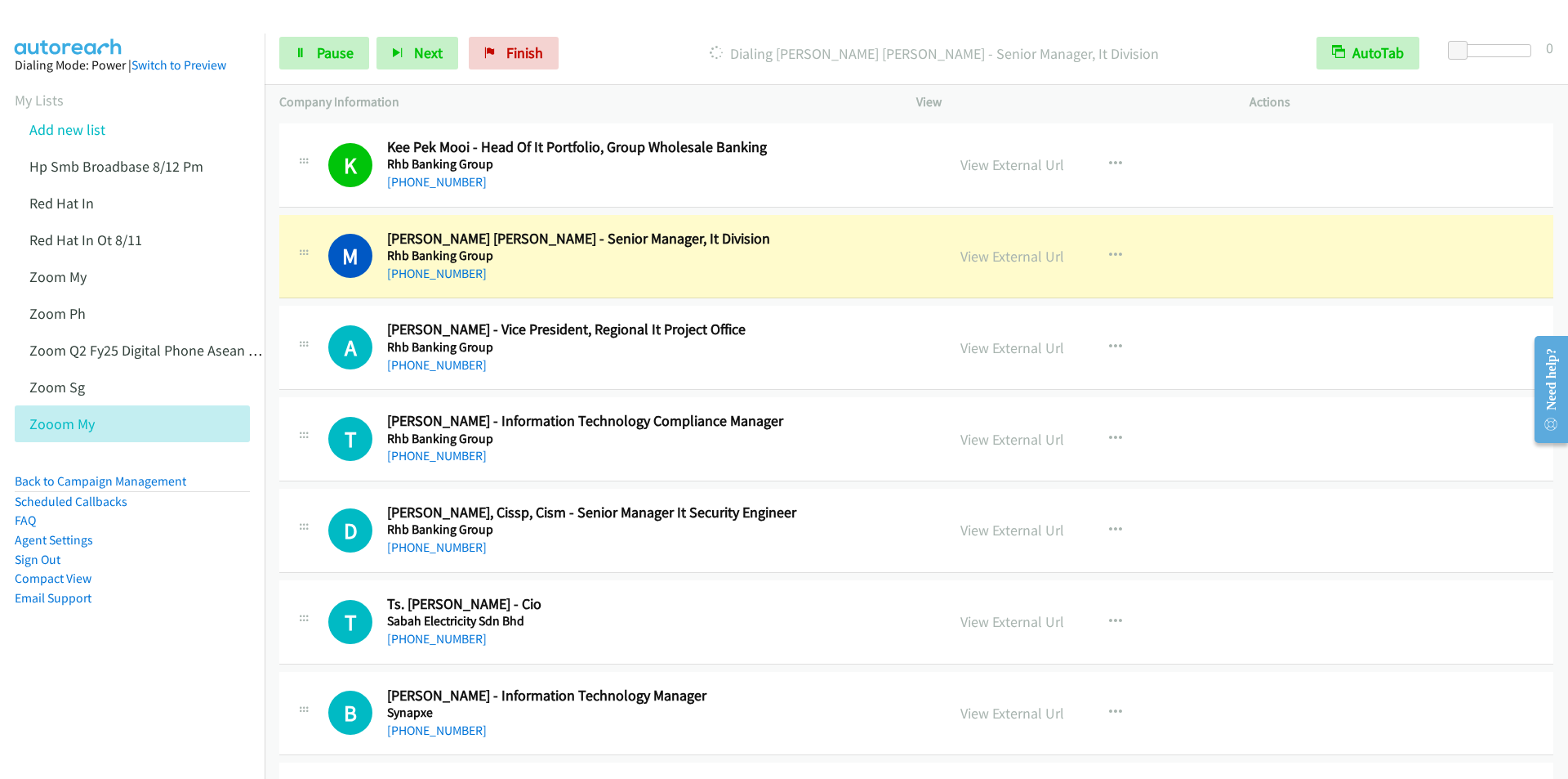
scroll to position [11684, 0]
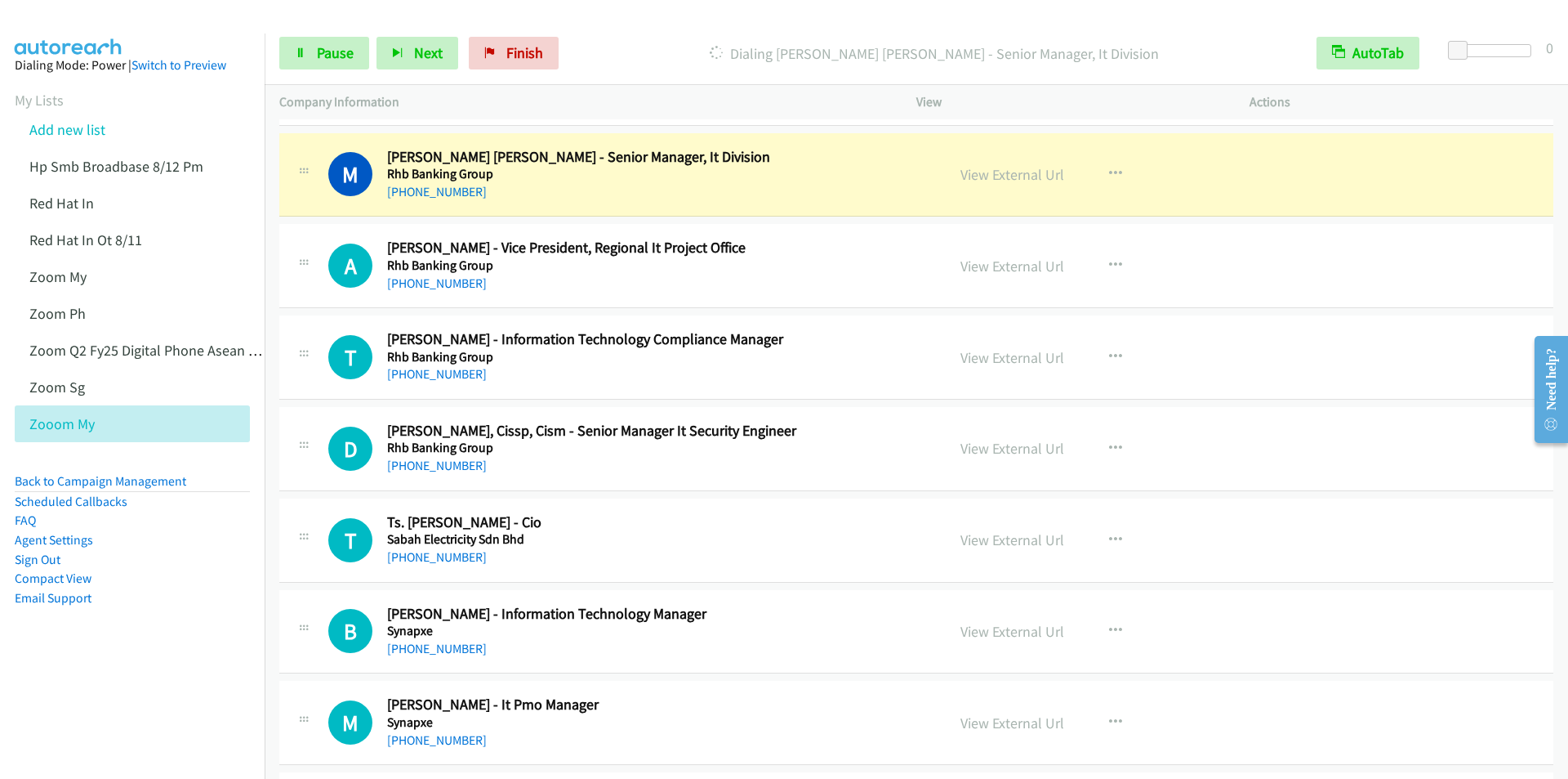
click at [670, 76] on div "Start Calls Pause Next Finish Dialing Mohamed Harun Noor Mohamed - Senior Manag…" at bounding box center [916, 53] width 1303 height 63
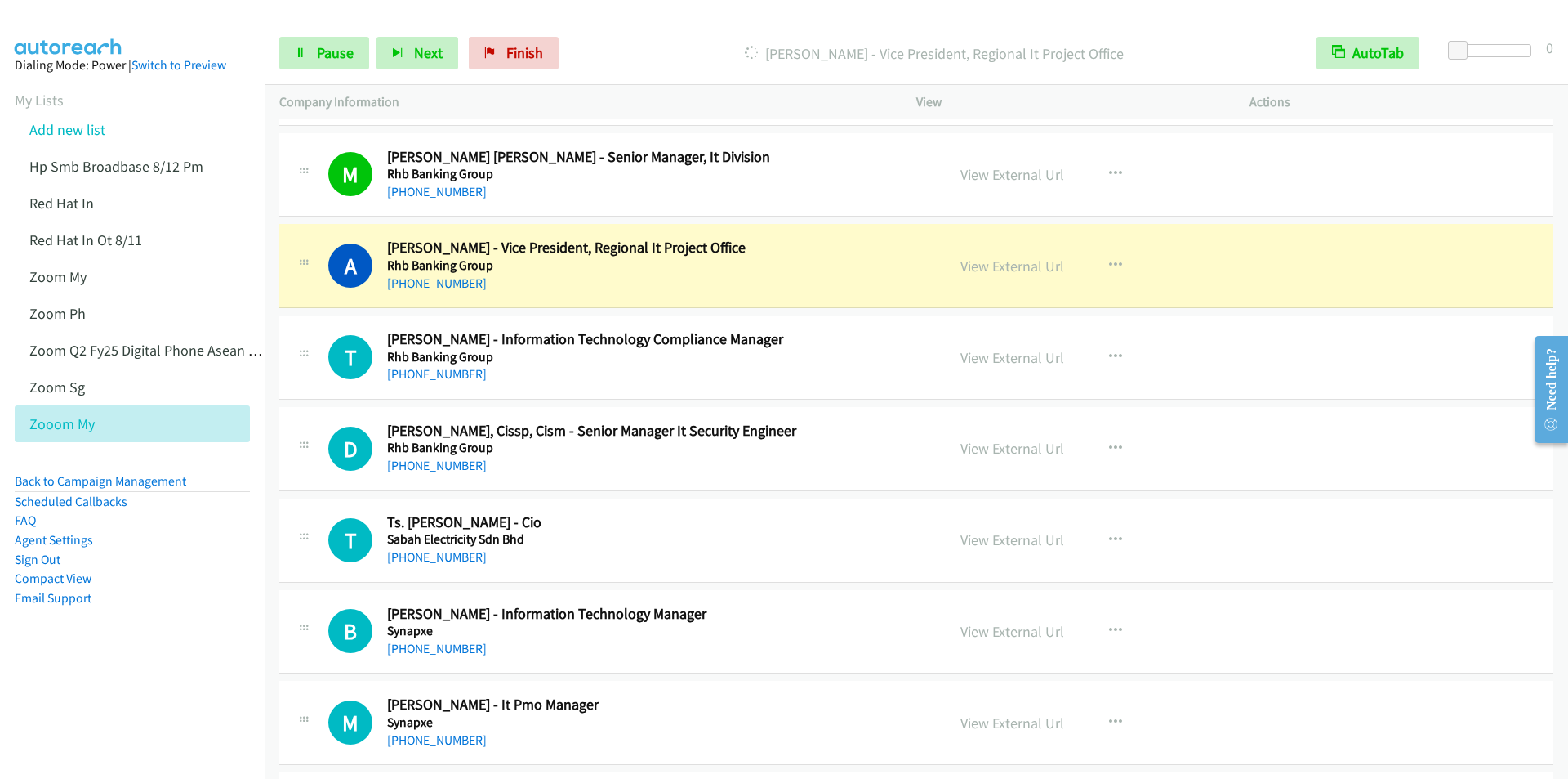
click at [635, 46] on p "Dialing Agnes Wong - Vice President, Regional It Project Office" at bounding box center [934, 53] width 707 height 22
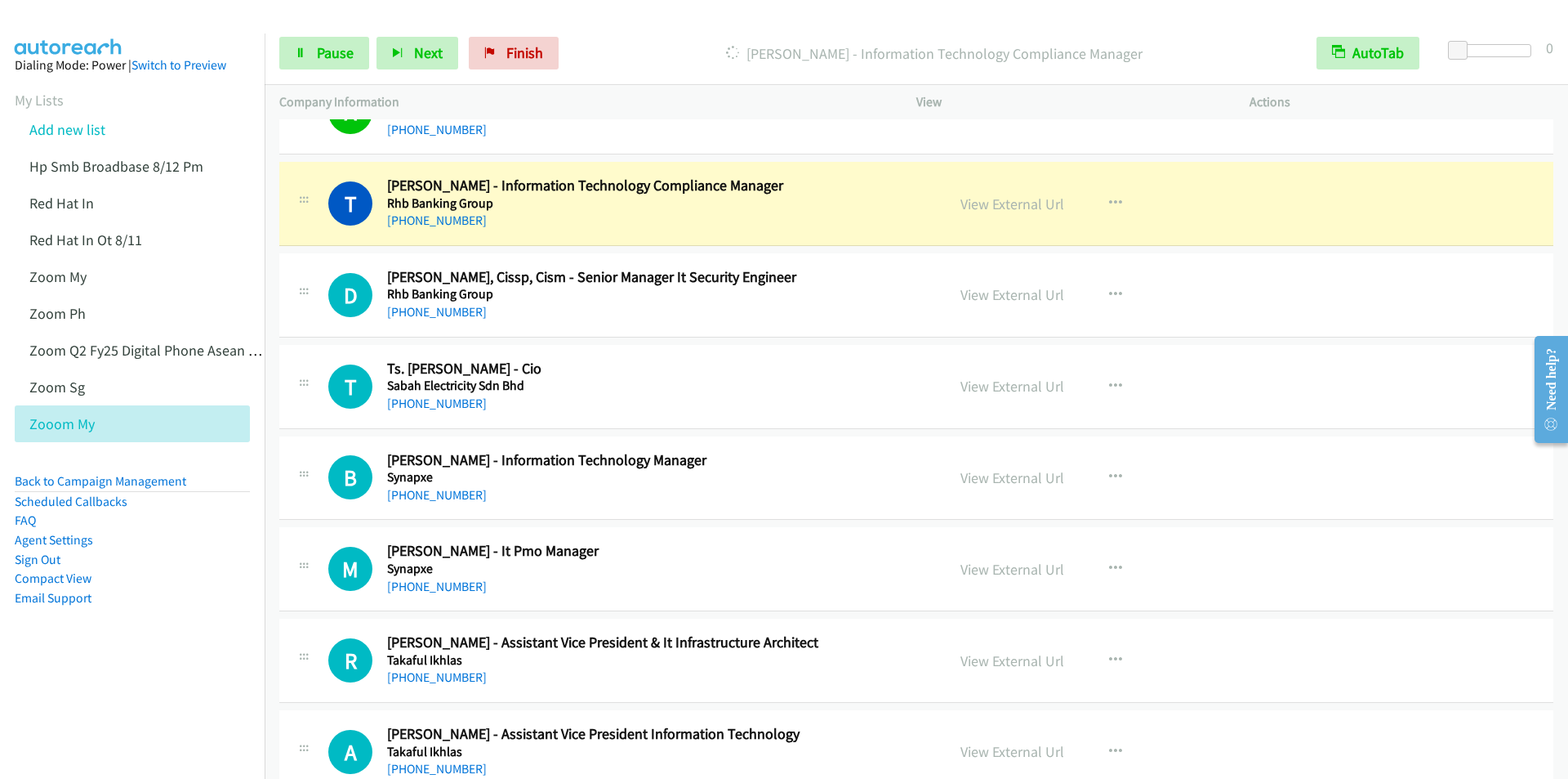
scroll to position [11848, 0]
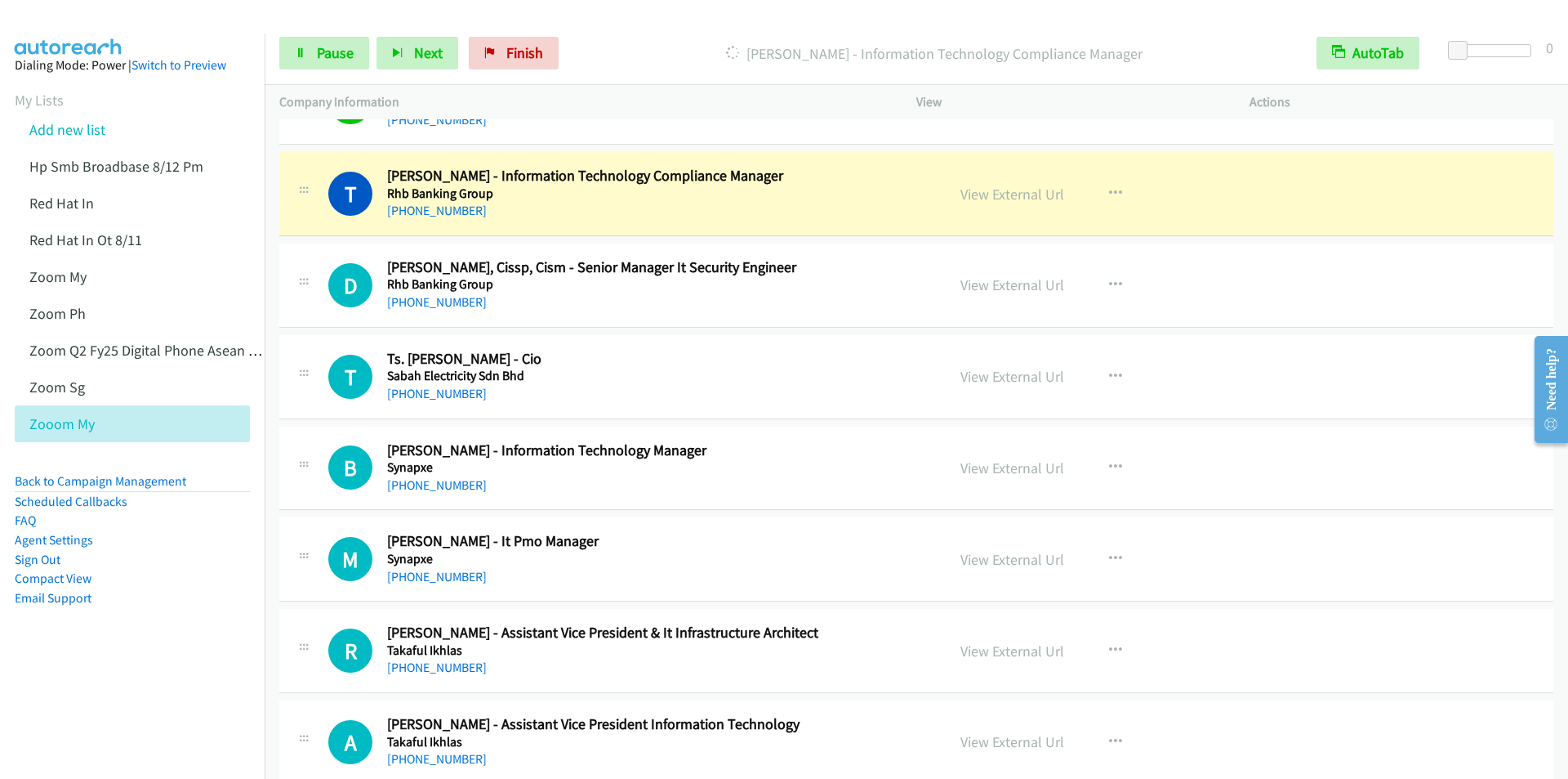
click at [659, 50] on p "Dialing Teck Seng Koh - Information Technology Compliance Manager" at bounding box center [934, 53] width 707 height 22
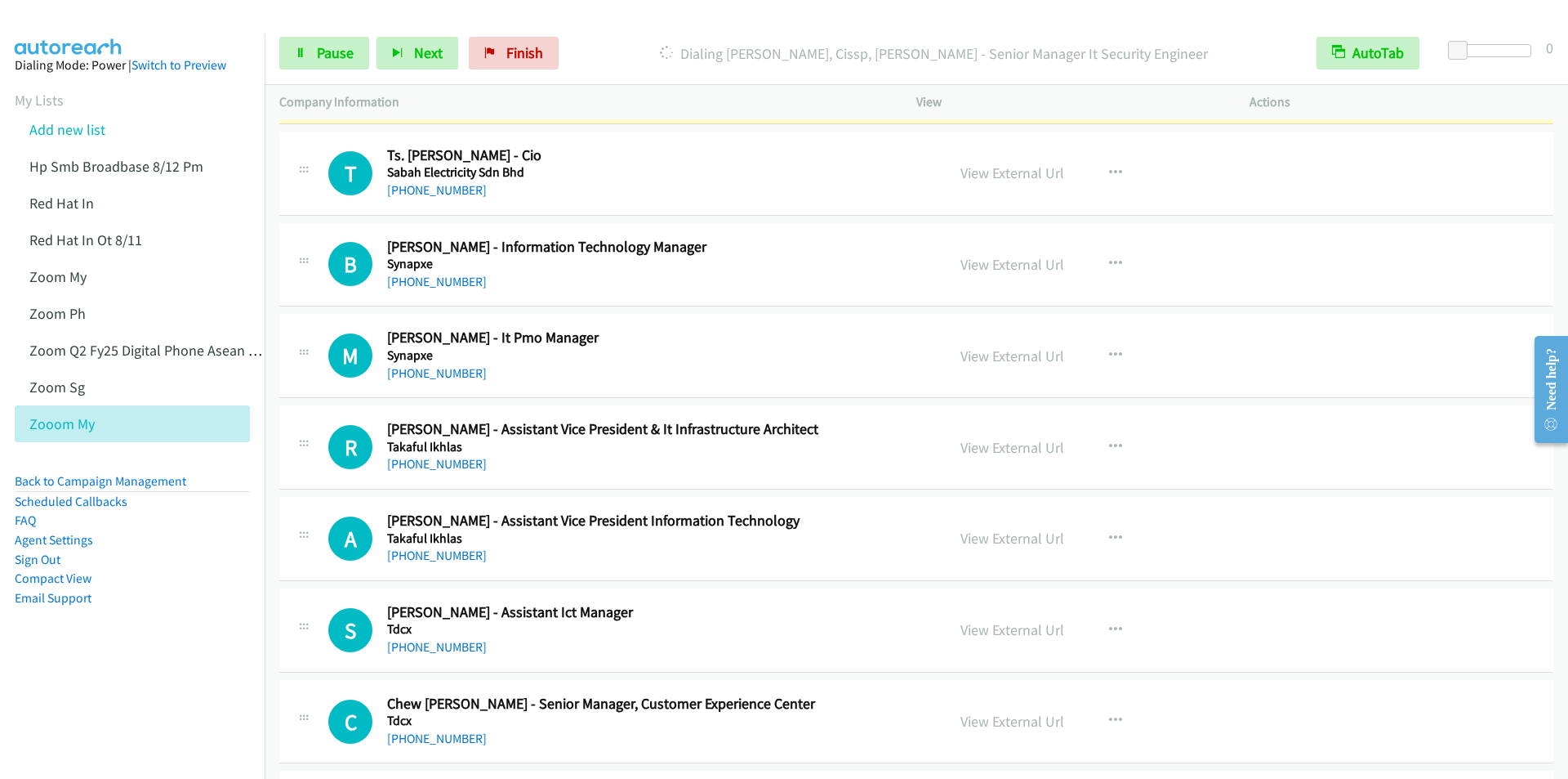
scroll to position [11806, 0]
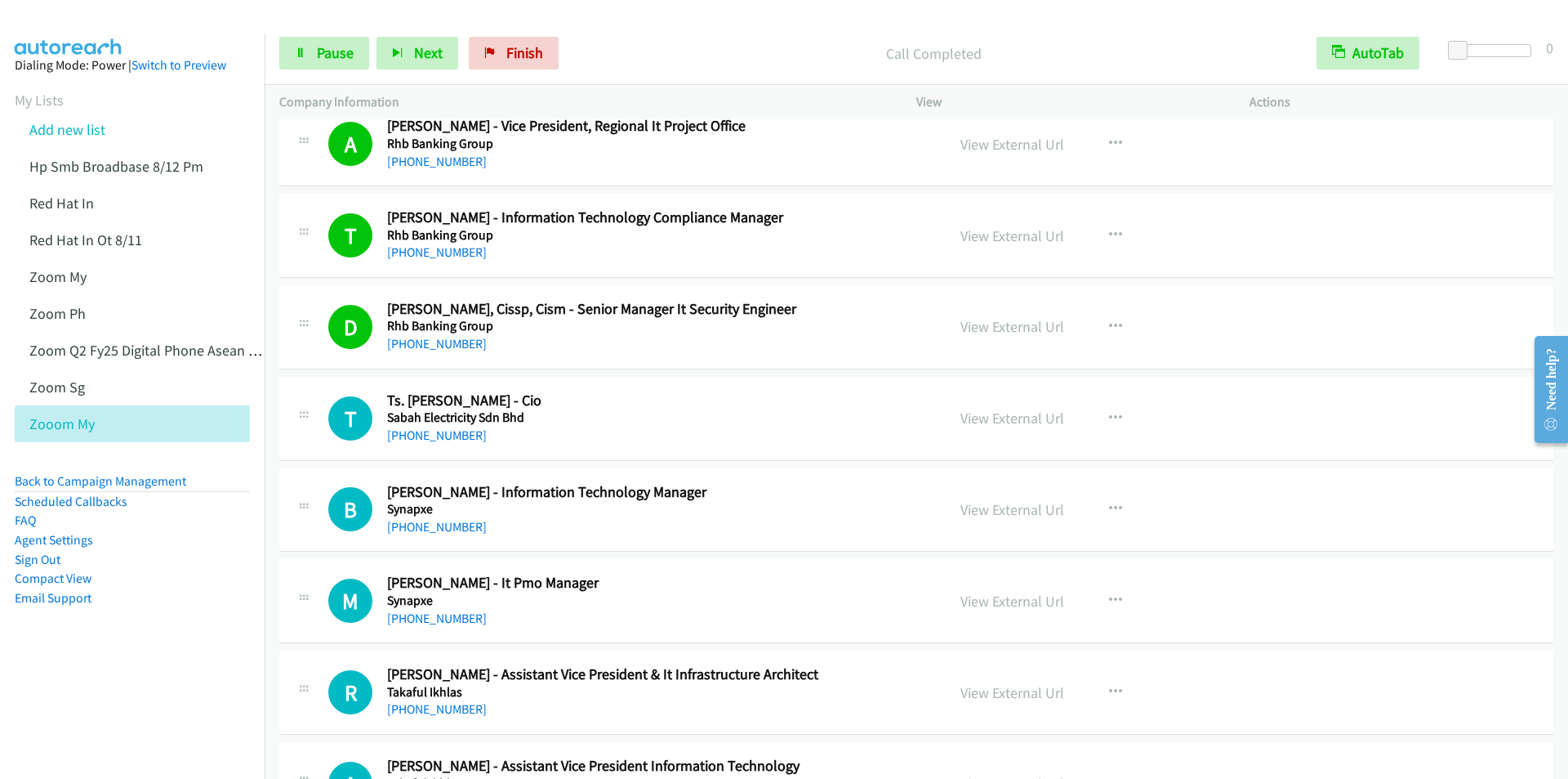
click at [713, 44] on p "Call Completed" at bounding box center [934, 53] width 707 height 22
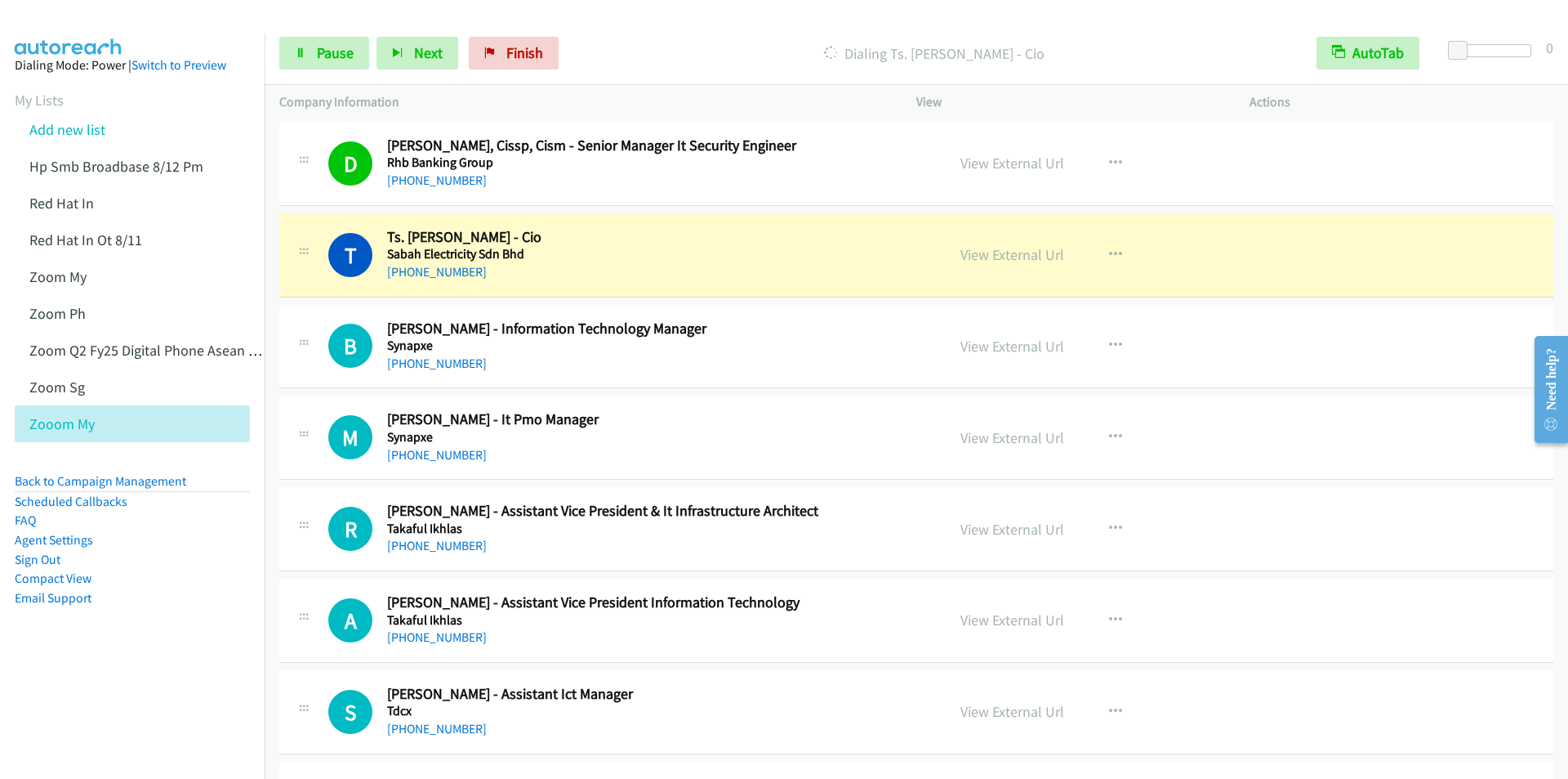
scroll to position [12051, 0]
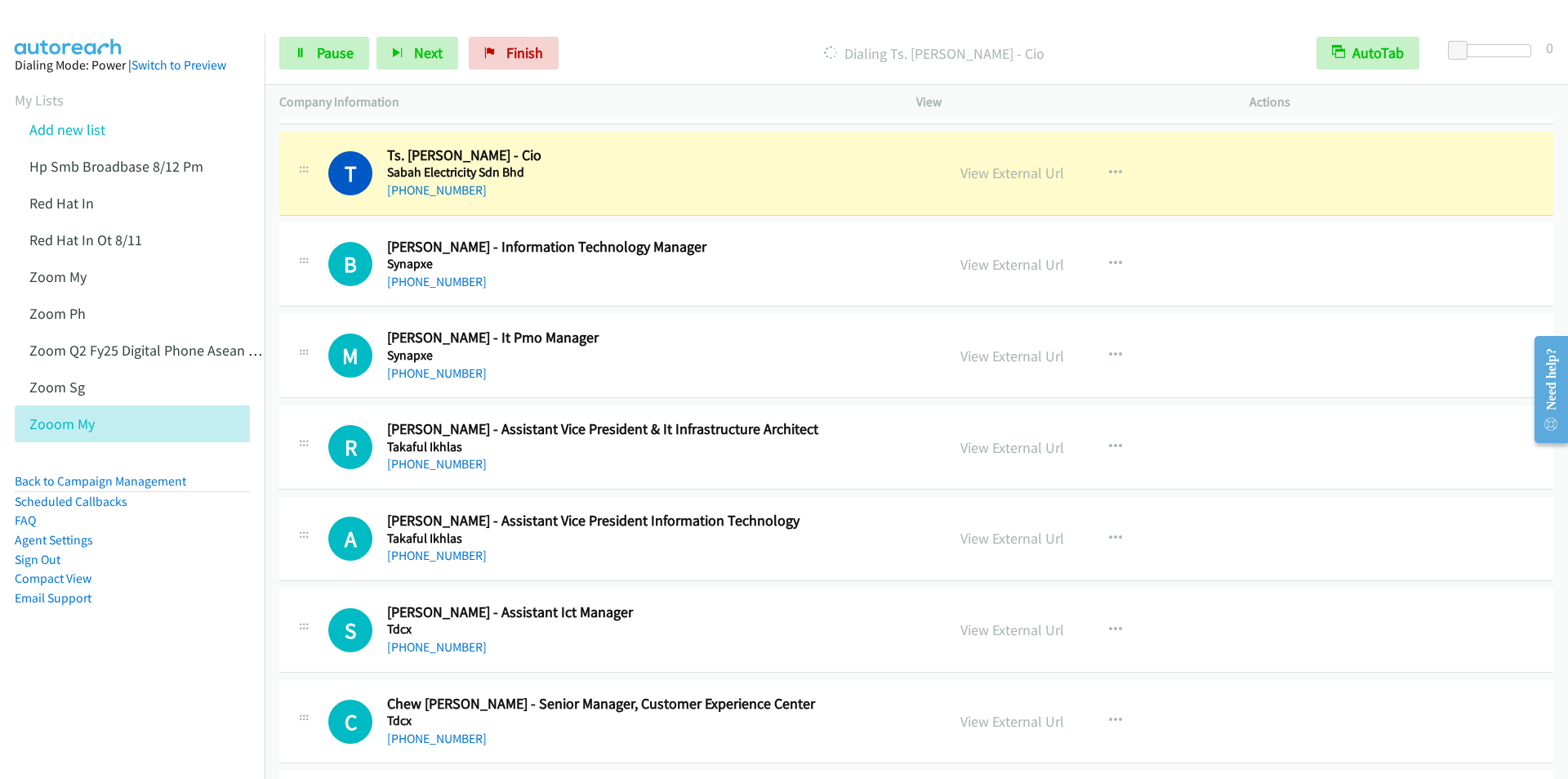
click at [717, 58] on p "Dialing Ts. Ismail Chekima - Cio" at bounding box center [934, 53] width 707 height 22
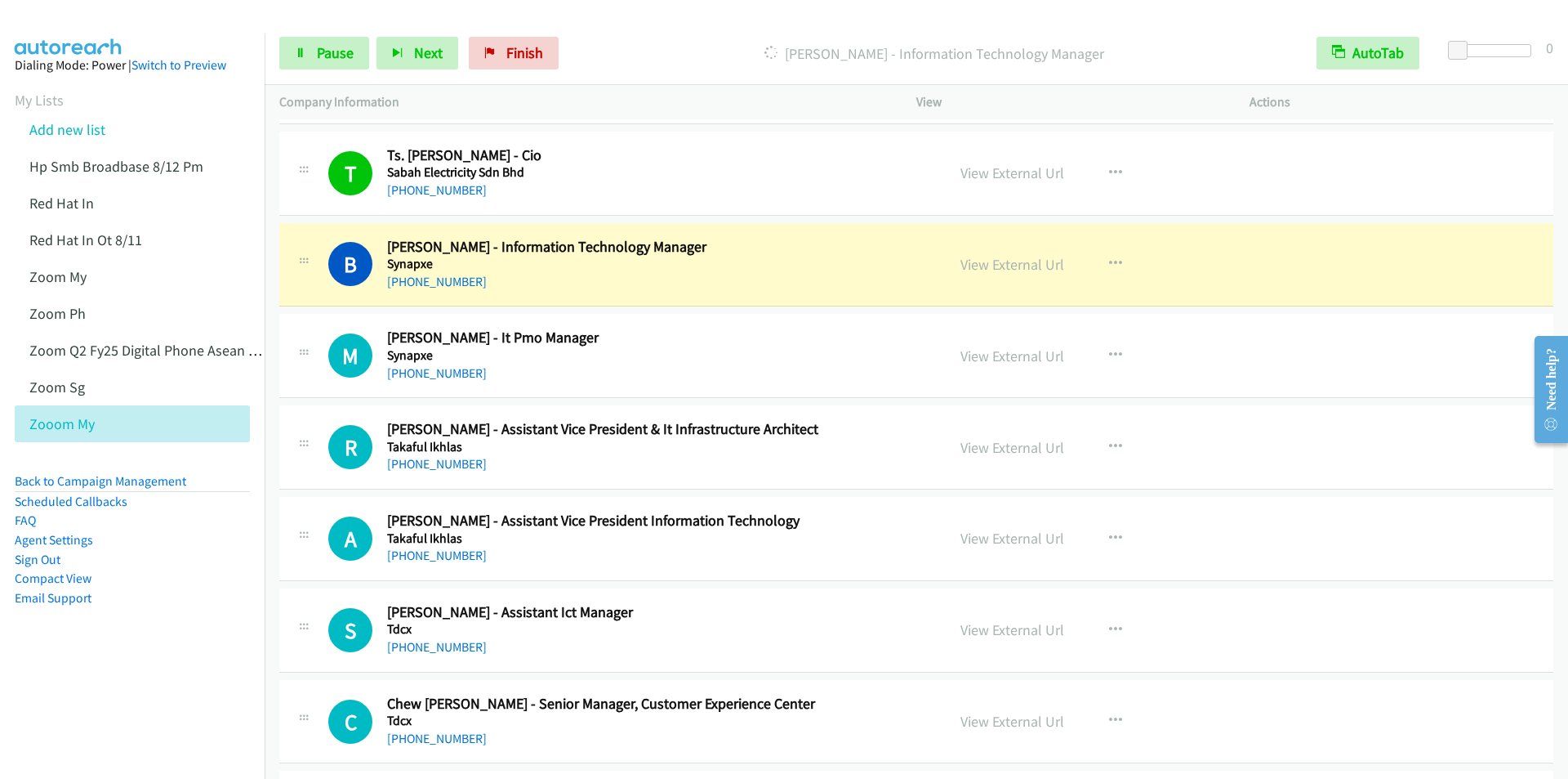
click at [675, 56] on p "Dialing Boon Peng Ng - Information Technology Manager" at bounding box center [934, 53] width 707 height 22
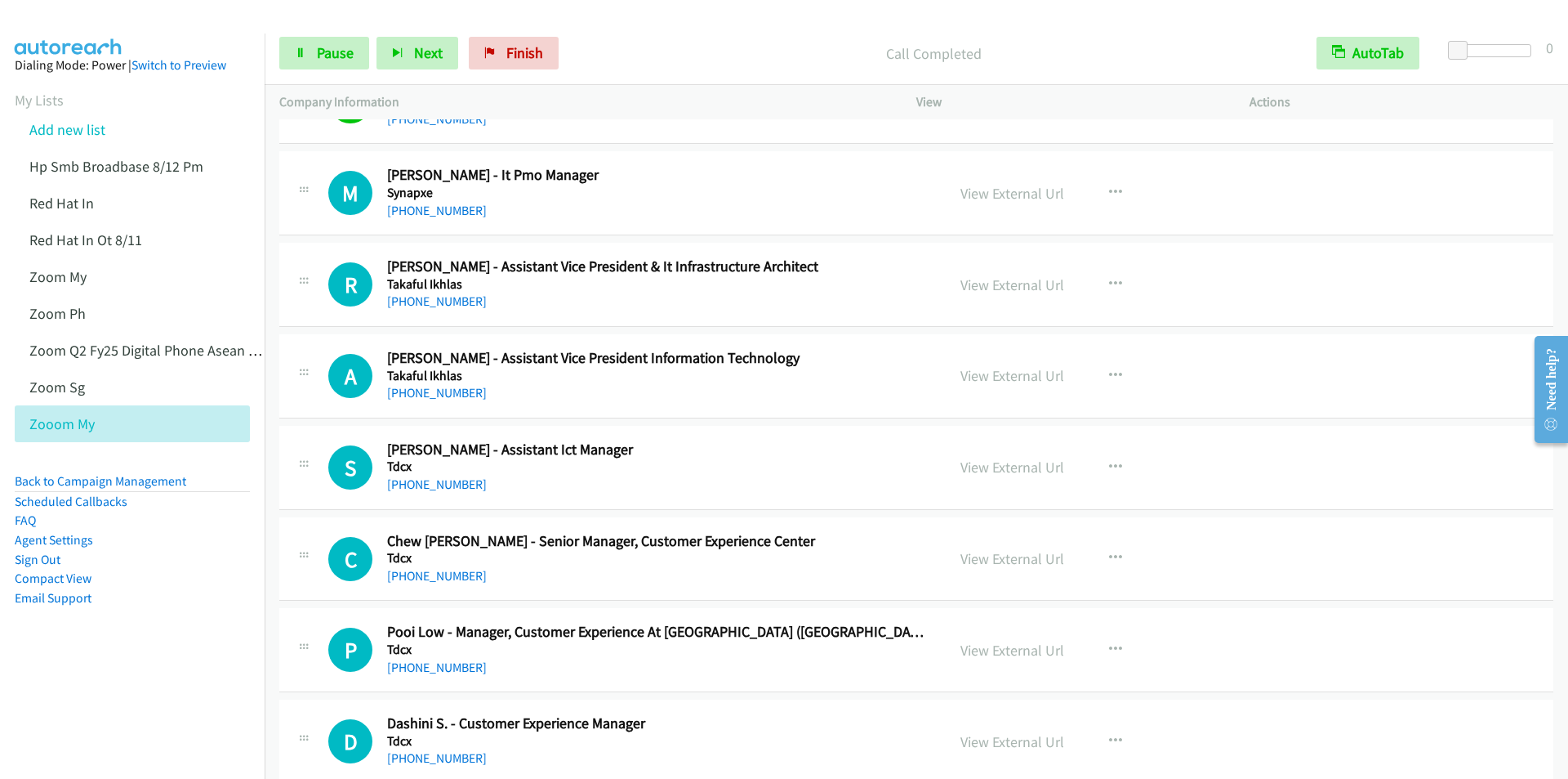
scroll to position [12214, 0]
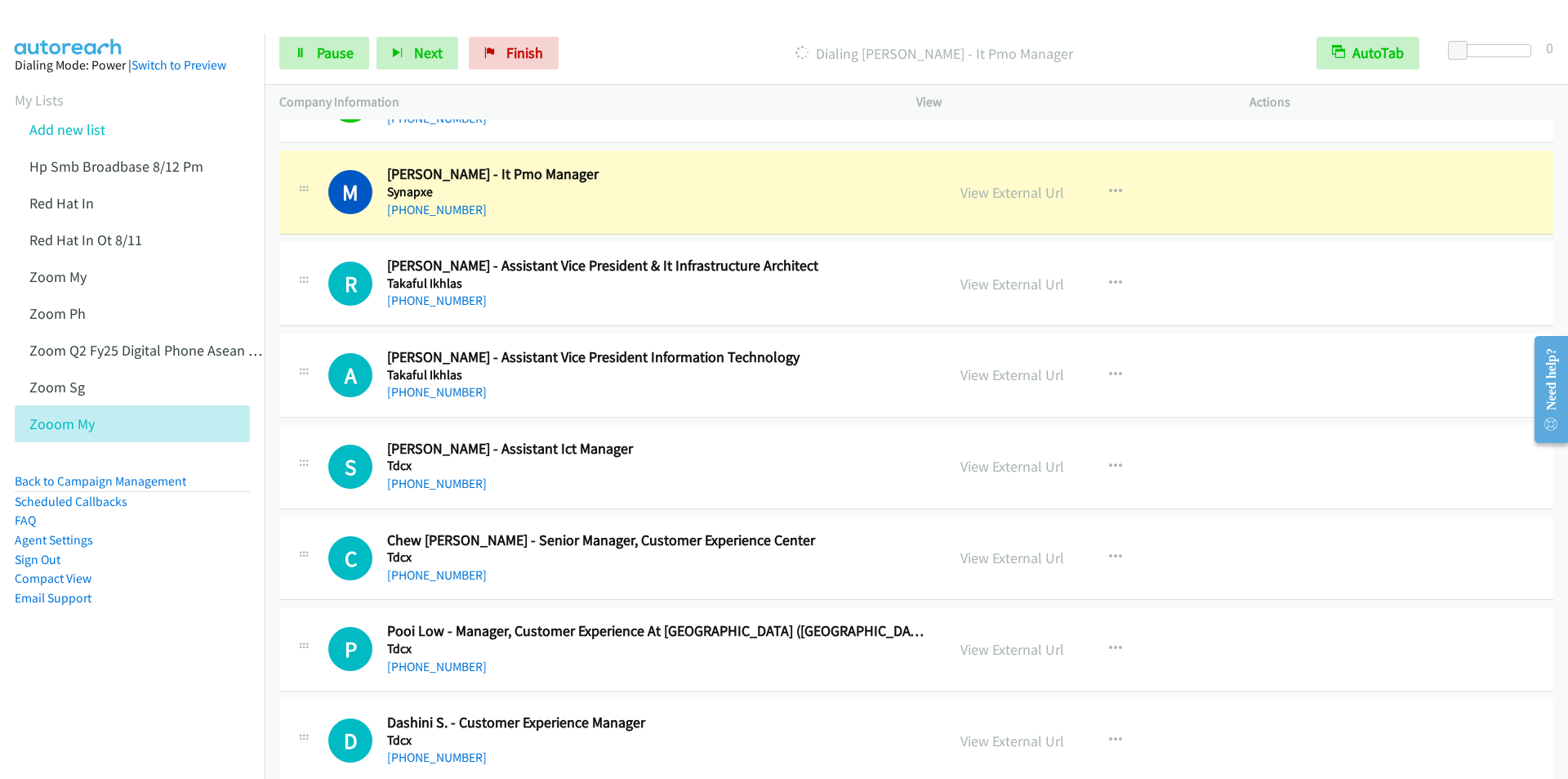
drag, startPoint x: 729, startPoint y: 56, endPoint x: 725, endPoint y: 48, distance: 8.9
click at [729, 54] on p "Dialing Michelle Tan - It Pmo Manager" at bounding box center [934, 53] width 707 height 22
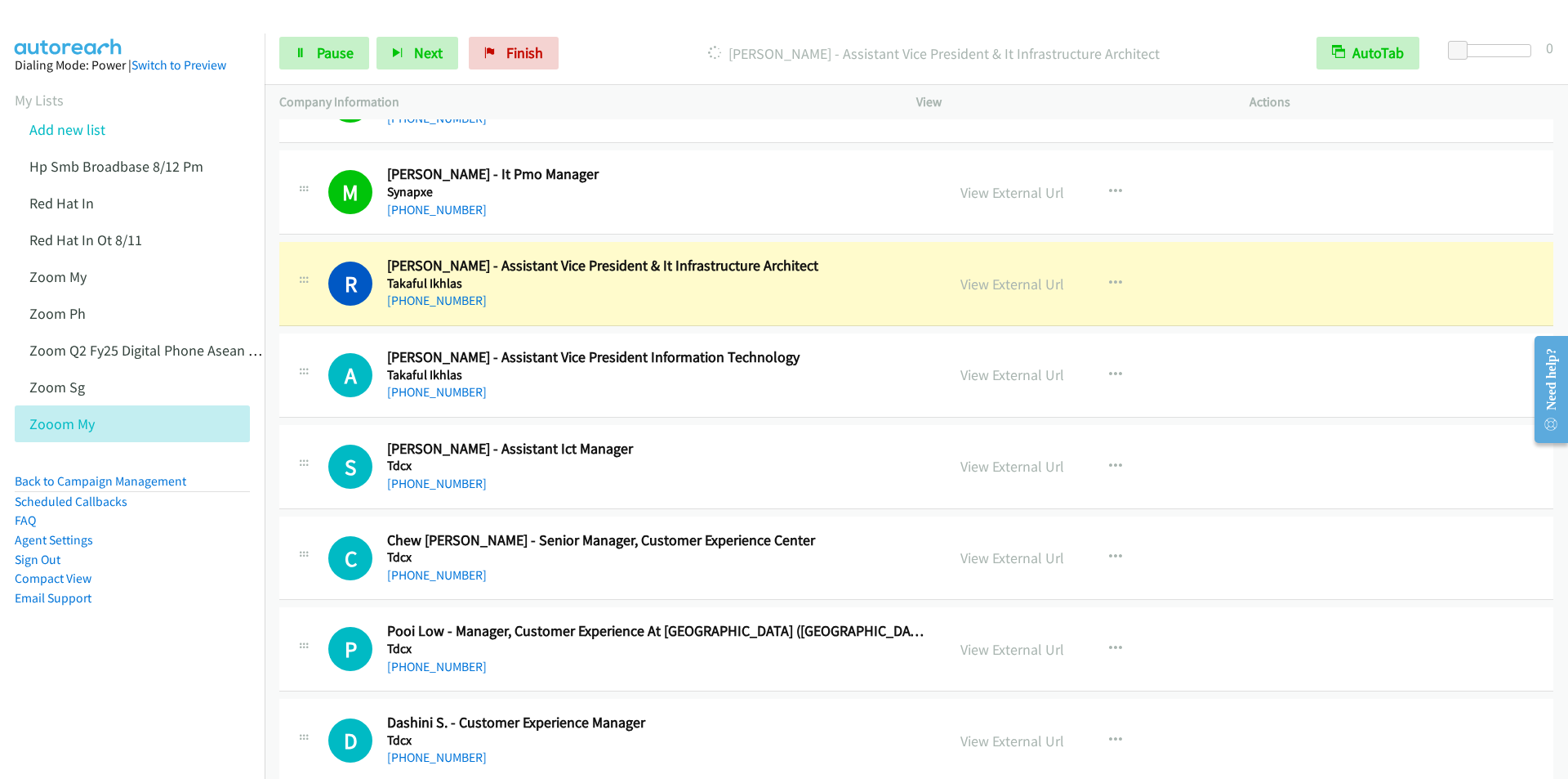
click at [670, 28] on div "Start Calls Pause Next Finish Dialing Rafi Abidin - Assistant Vice President & …" at bounding box center [916, 53] width 1303 height 63
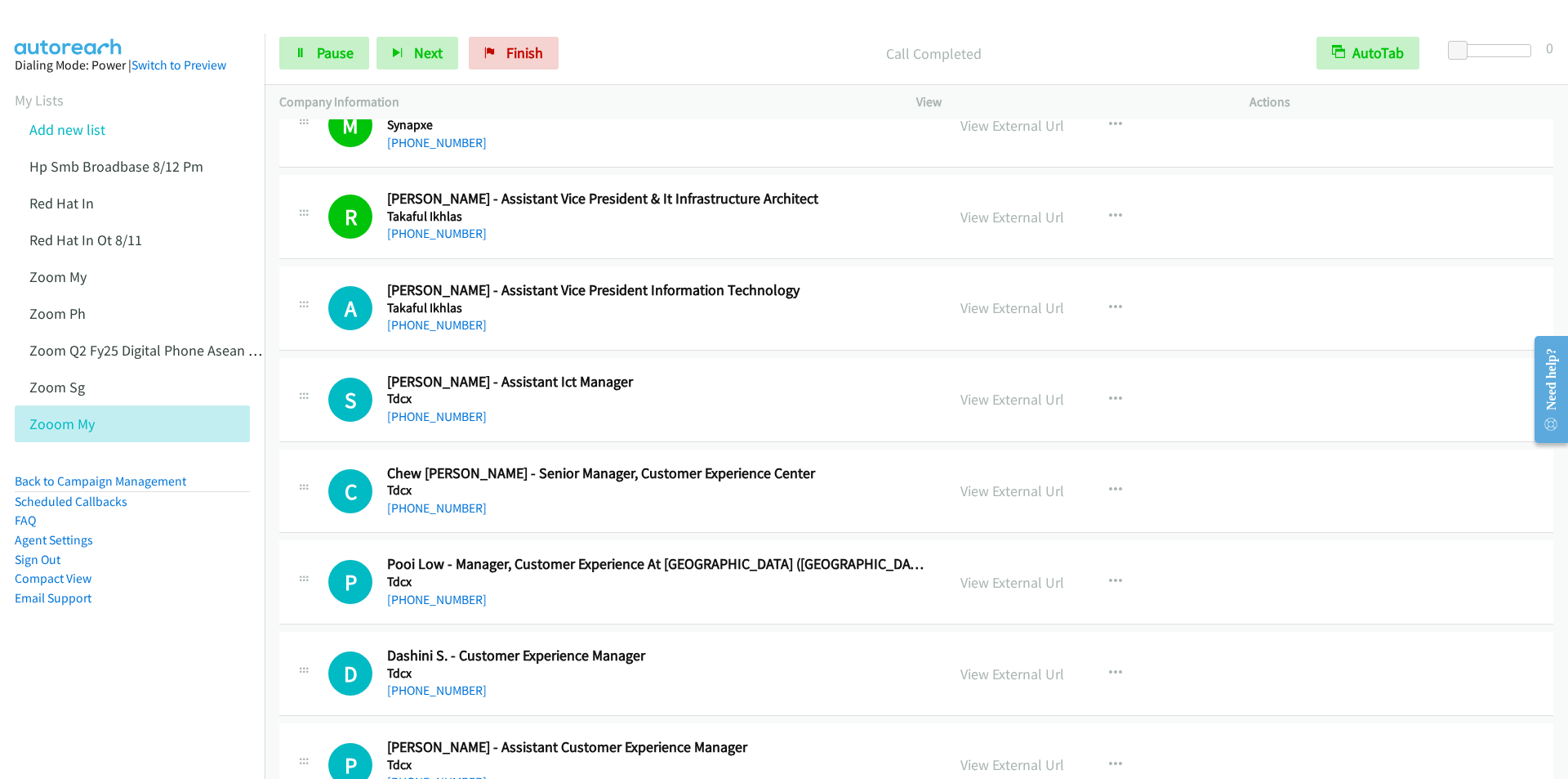
scroll to position [12378, 0]
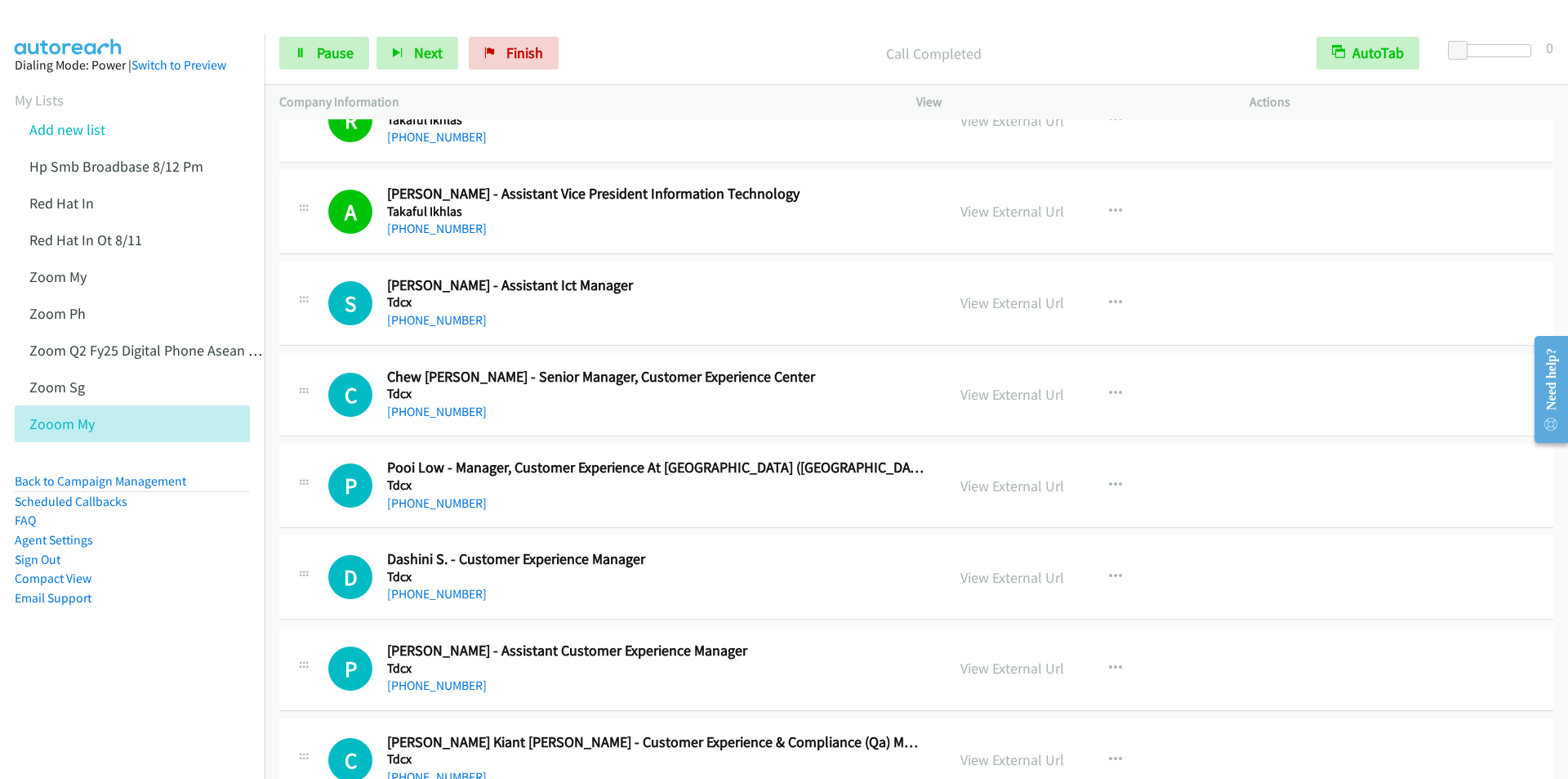
click at [647, 40] on div "Call Completed" at bounding box center [933, 52] width 736 height 33
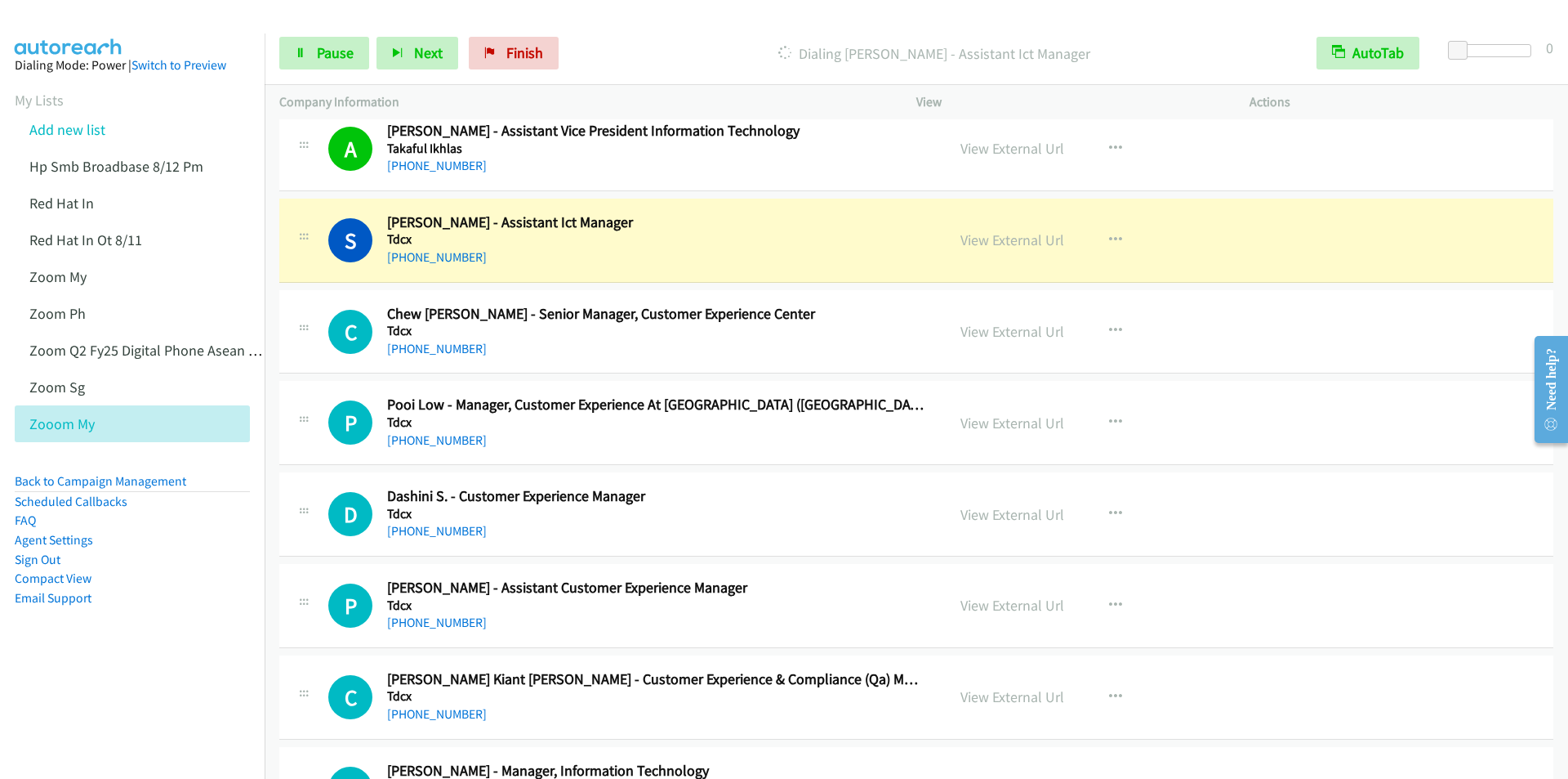
scroll to position [12460, 0]
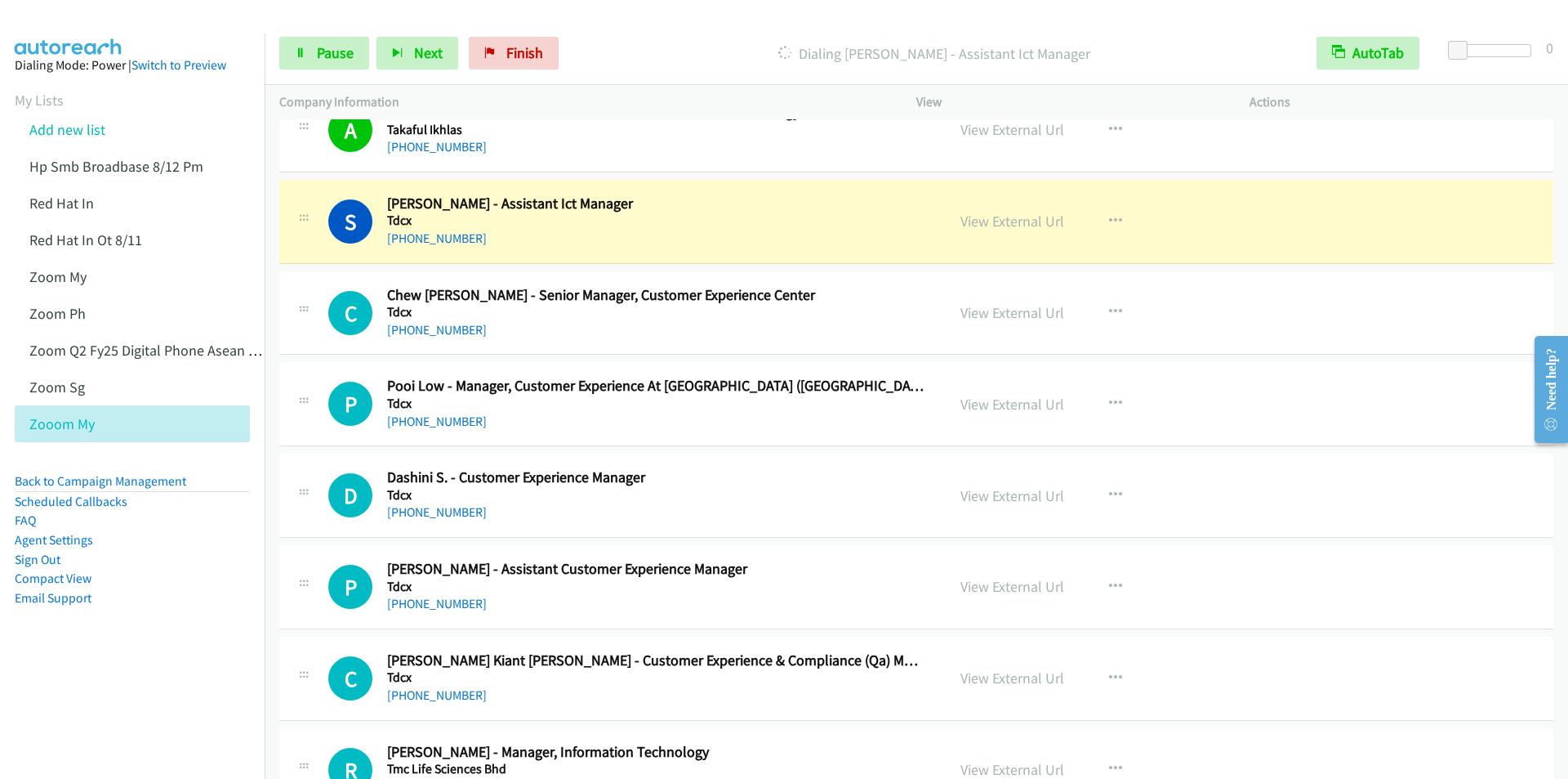
click at [627, 32] on div "Start Calls Pause Next Finish Dialing Syahibbul Fikqri Ghazalee - Assistant Ict…" at bounding box center [916, 53] width 1303 height 63
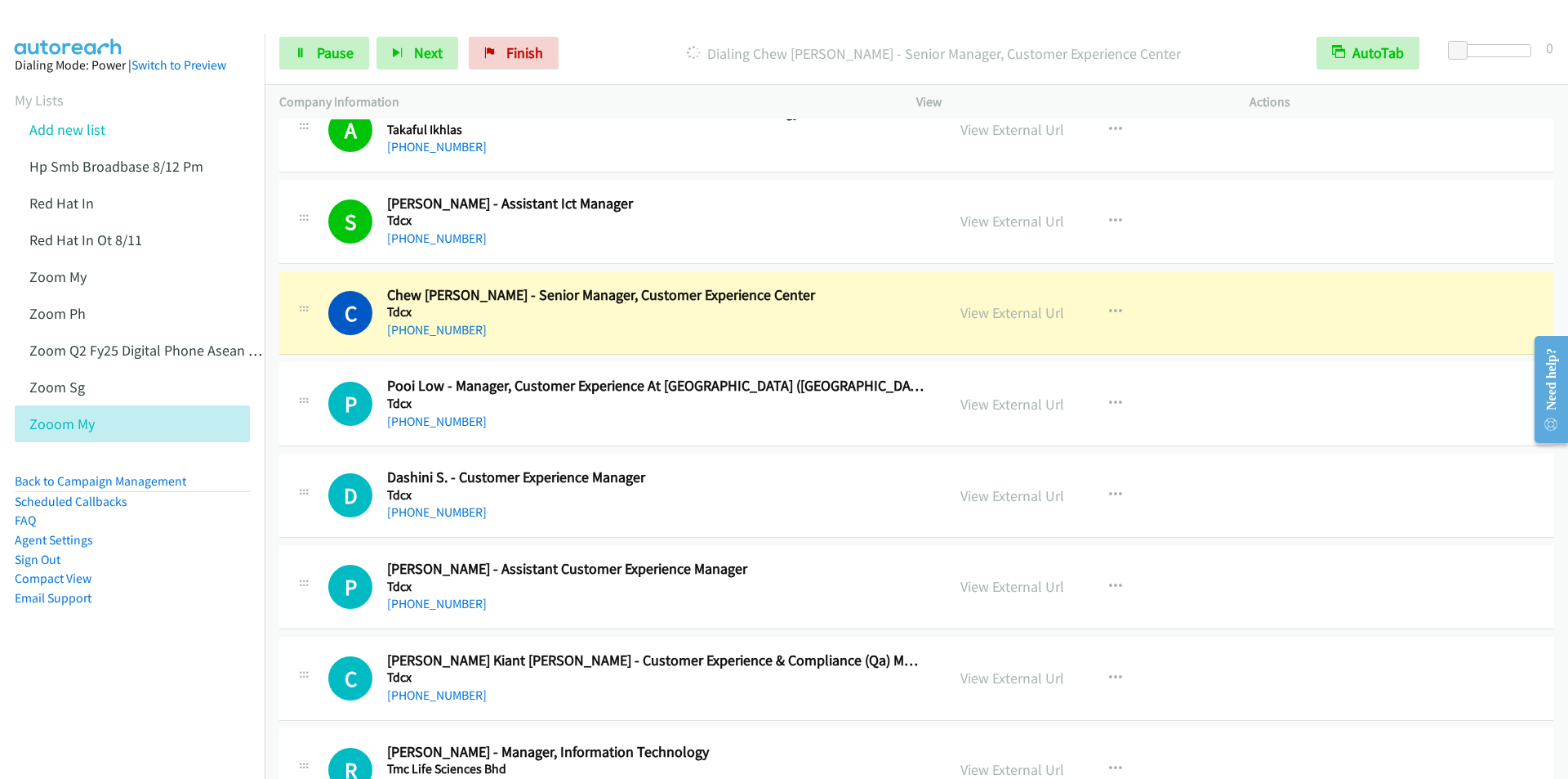
click at [630, 17] on div at bounding box center [777, 31] width 1554 height 63
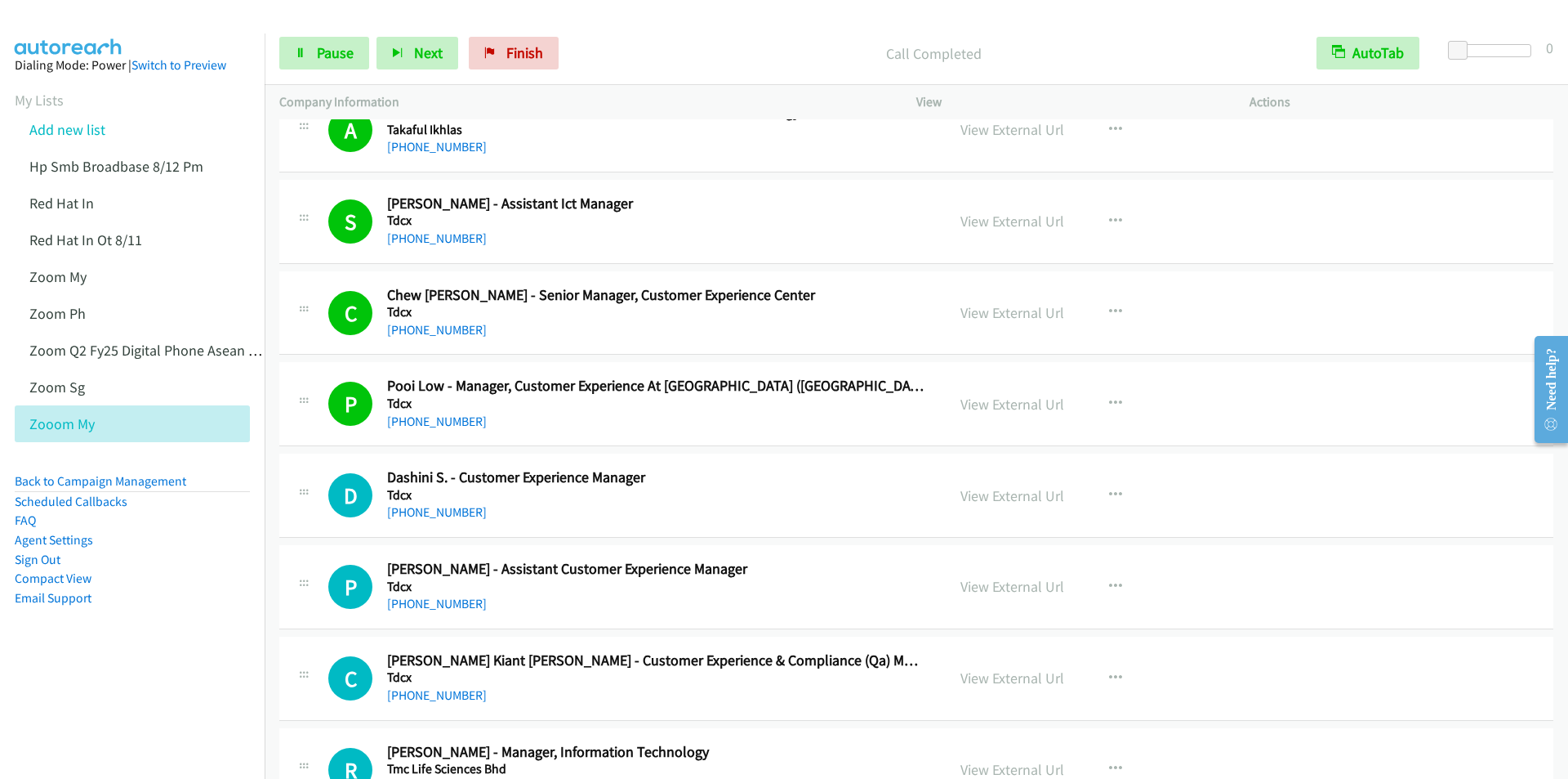
click at [645, 36] on div "Start Calls Pause Next Finish Call Completed AutoTab AutoTab 0" at bounding box center [916, 53] width 1303 height 63
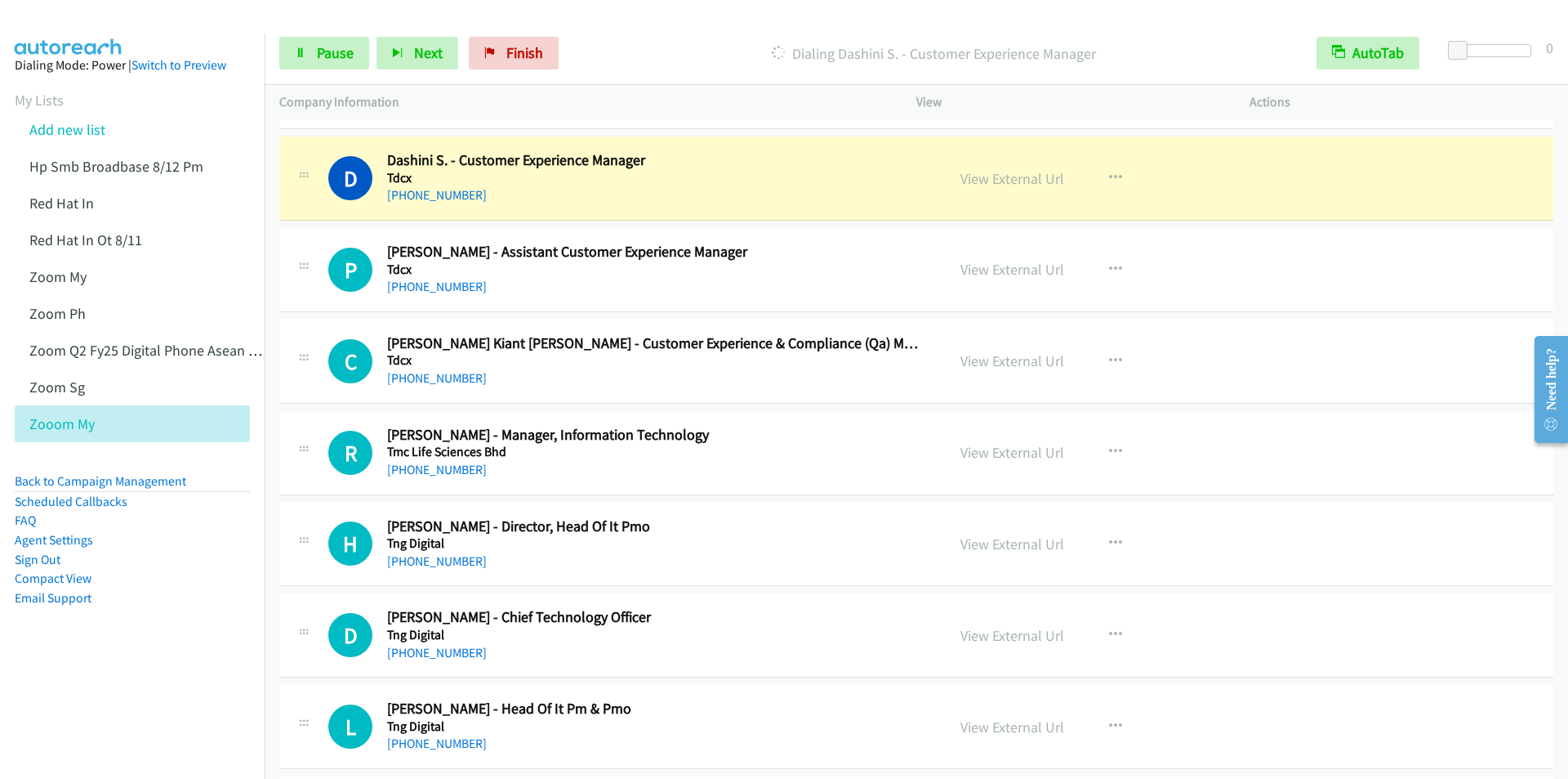
scroll to position [12786, 0]
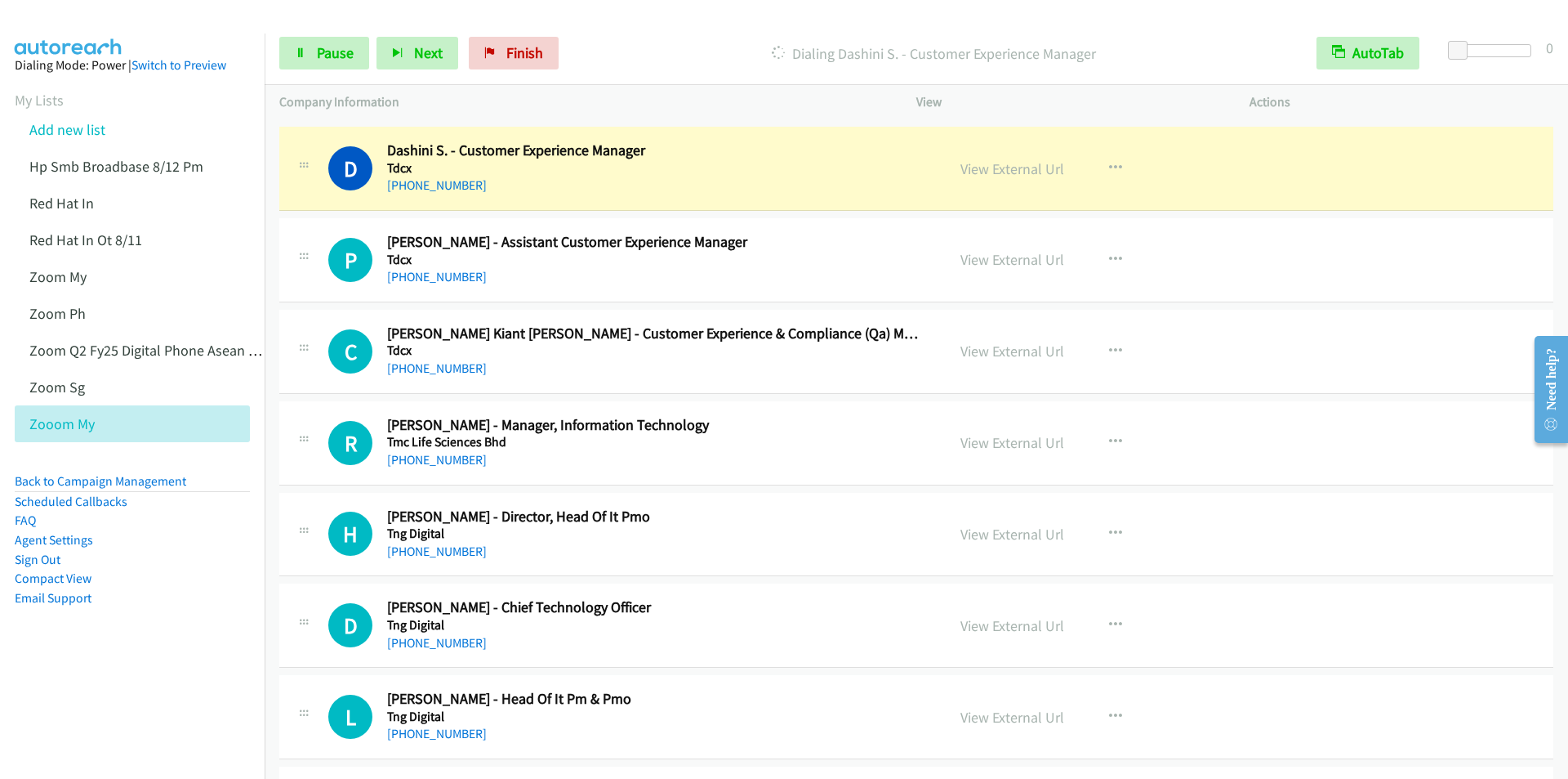
click at [660, 35] on div "Start Calls Pause Next Finish Dialing Dashini S. - Customer Experience Manager …" at bounding box center [916, 53] width 1303 height 63
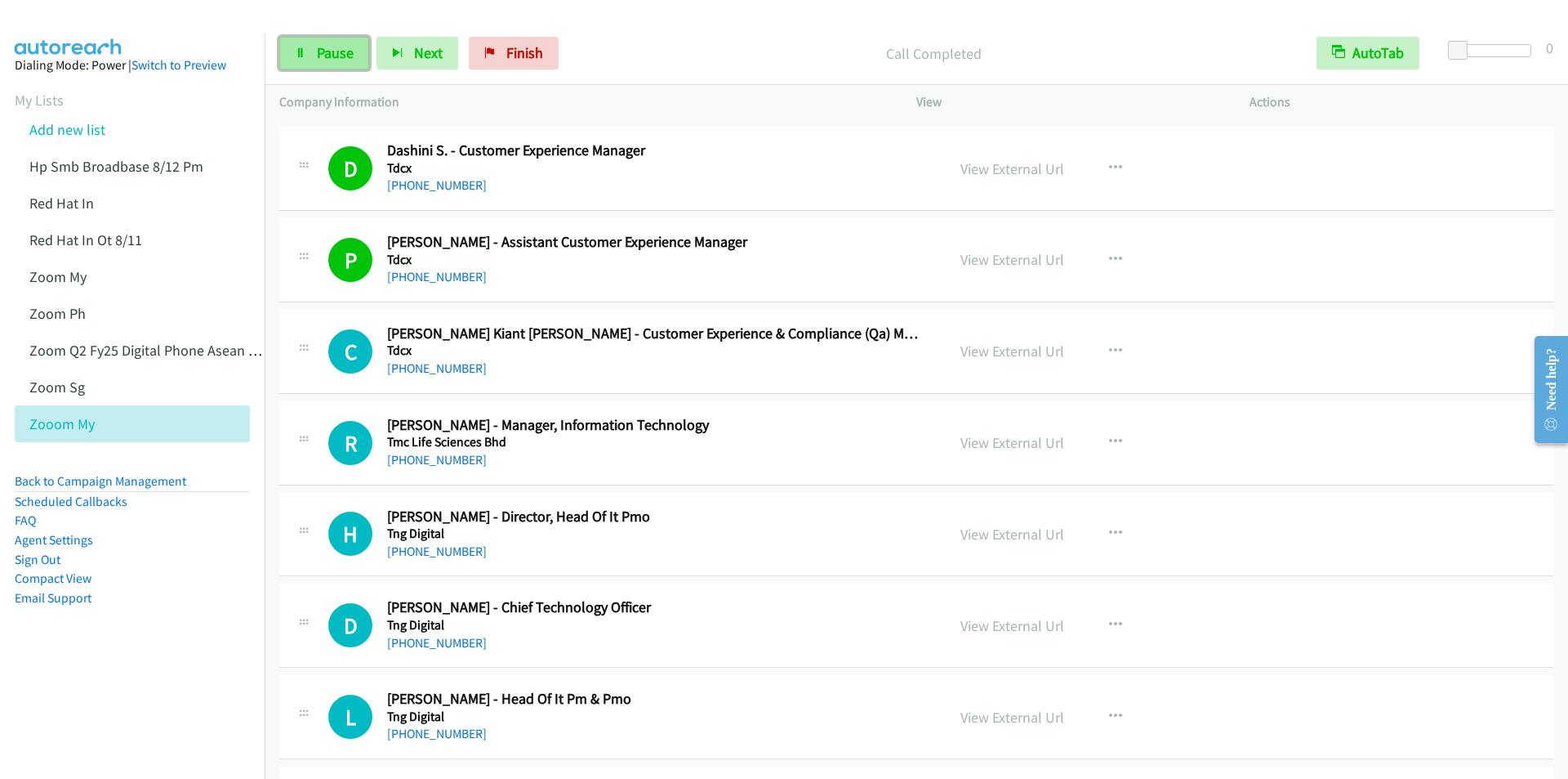
click at [321, 58] on span "Pause" at bounding box center [335, 52] width 36 height 19
click at [321, 57] on span "Start Calls" at bounding box center [349, 52] width 64 height 19
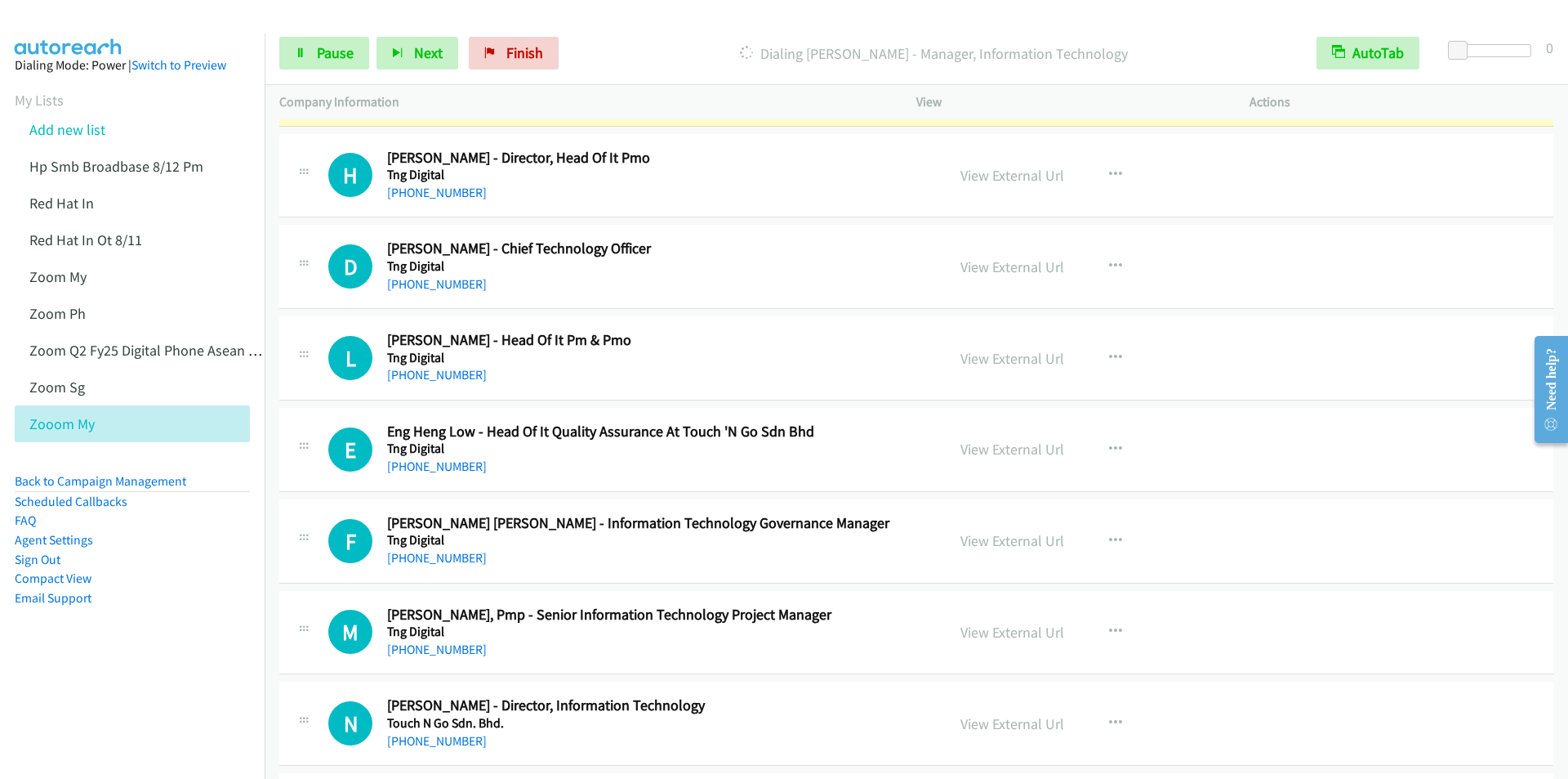
scroll to position [12950, 0]
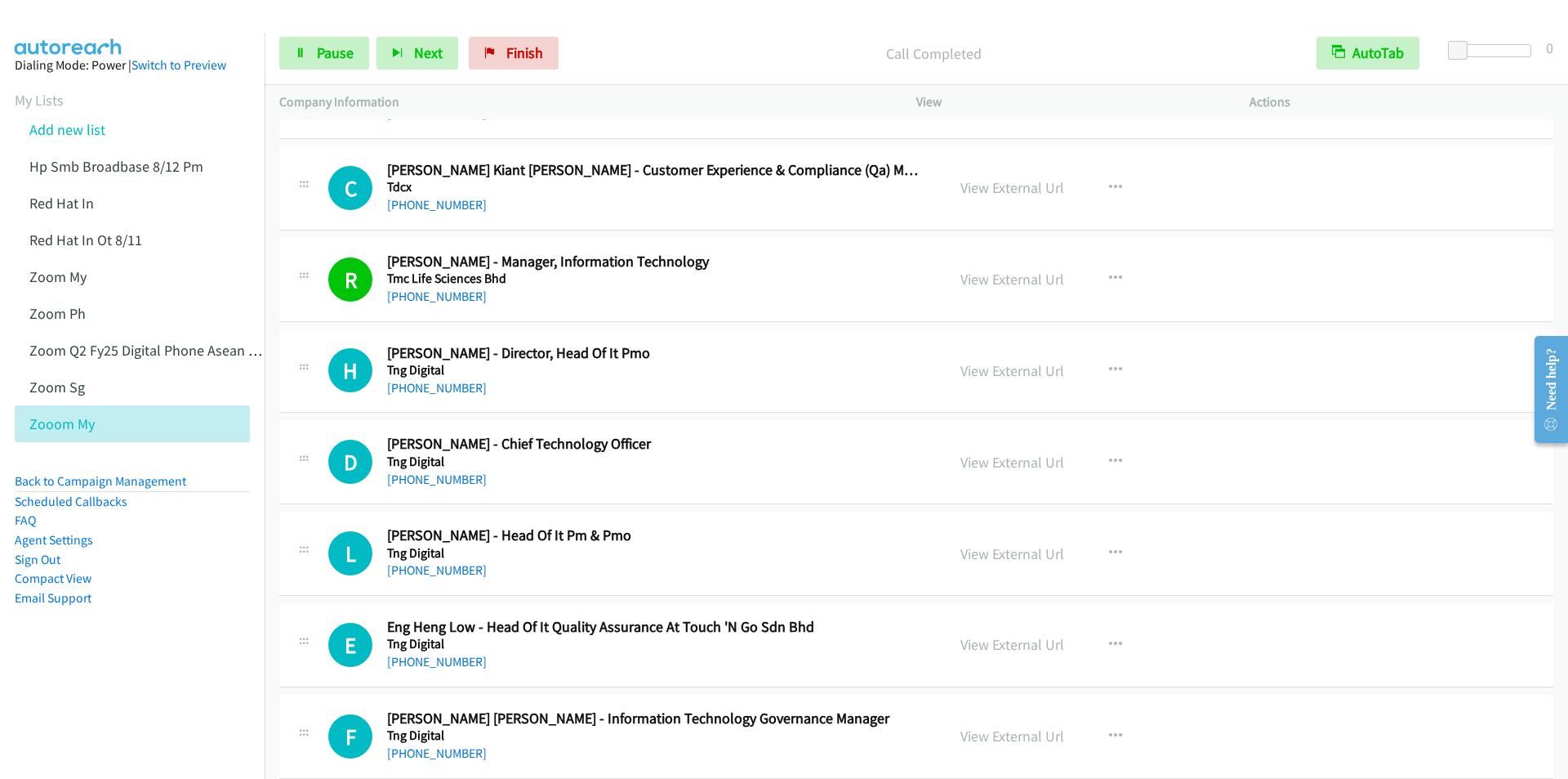
click at [646, 44] on p "Call Completed" at bounding box center [934, 53] width 707 height 22
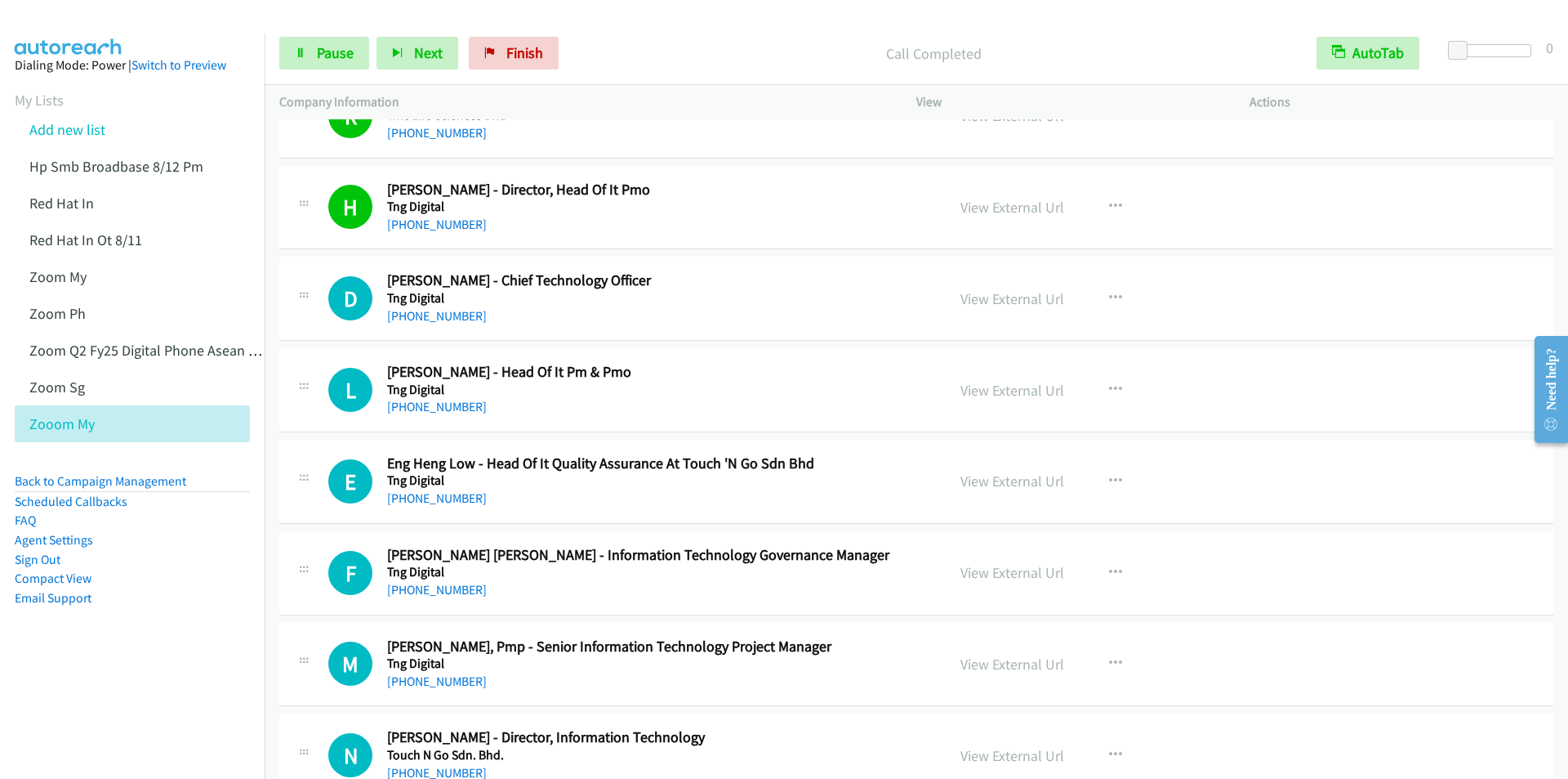
click at [677, 49] on p "Call Completed" at bounding box center [934, 53] width 707 height 22
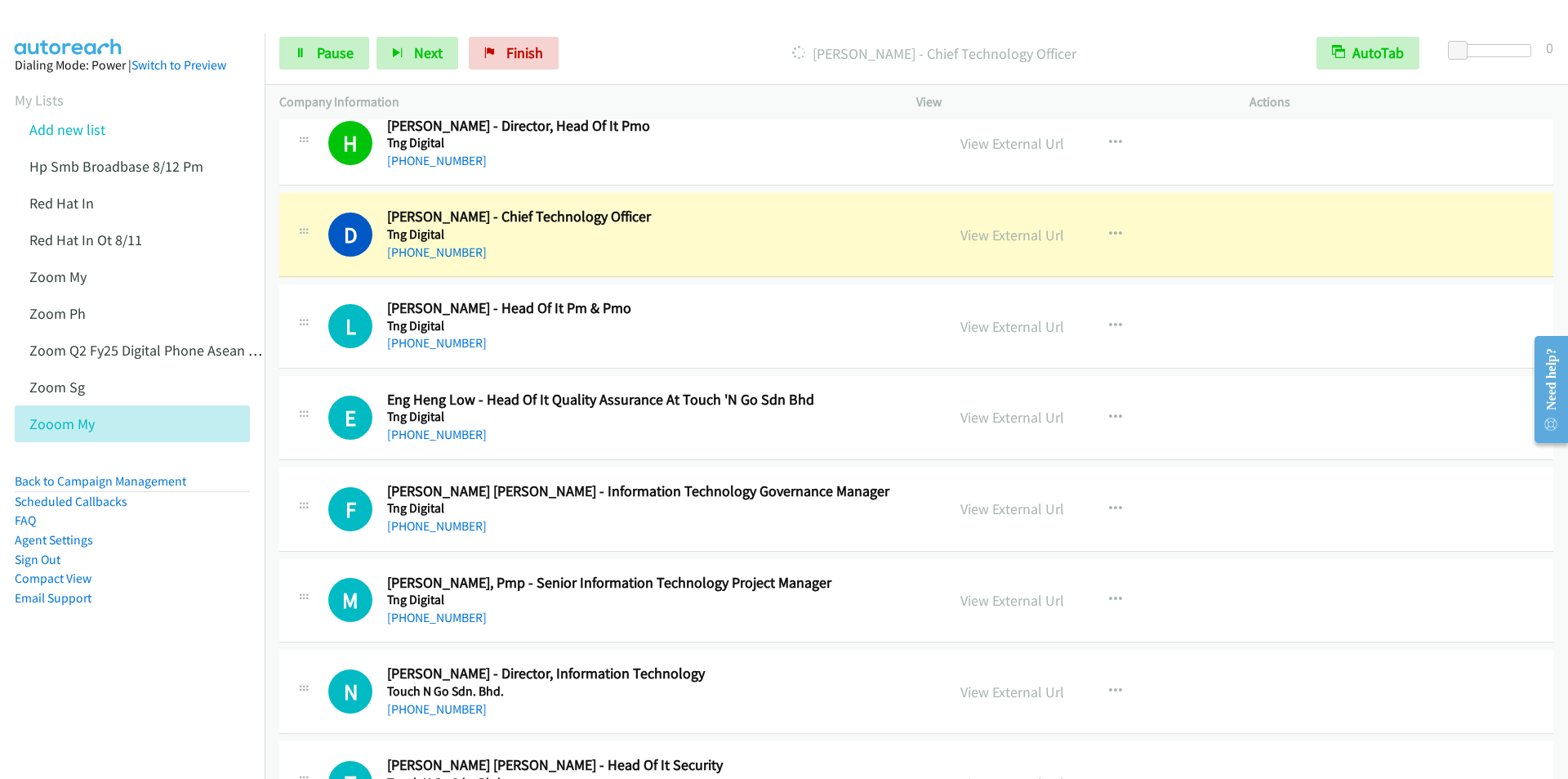
scroll to position [13195, 0]
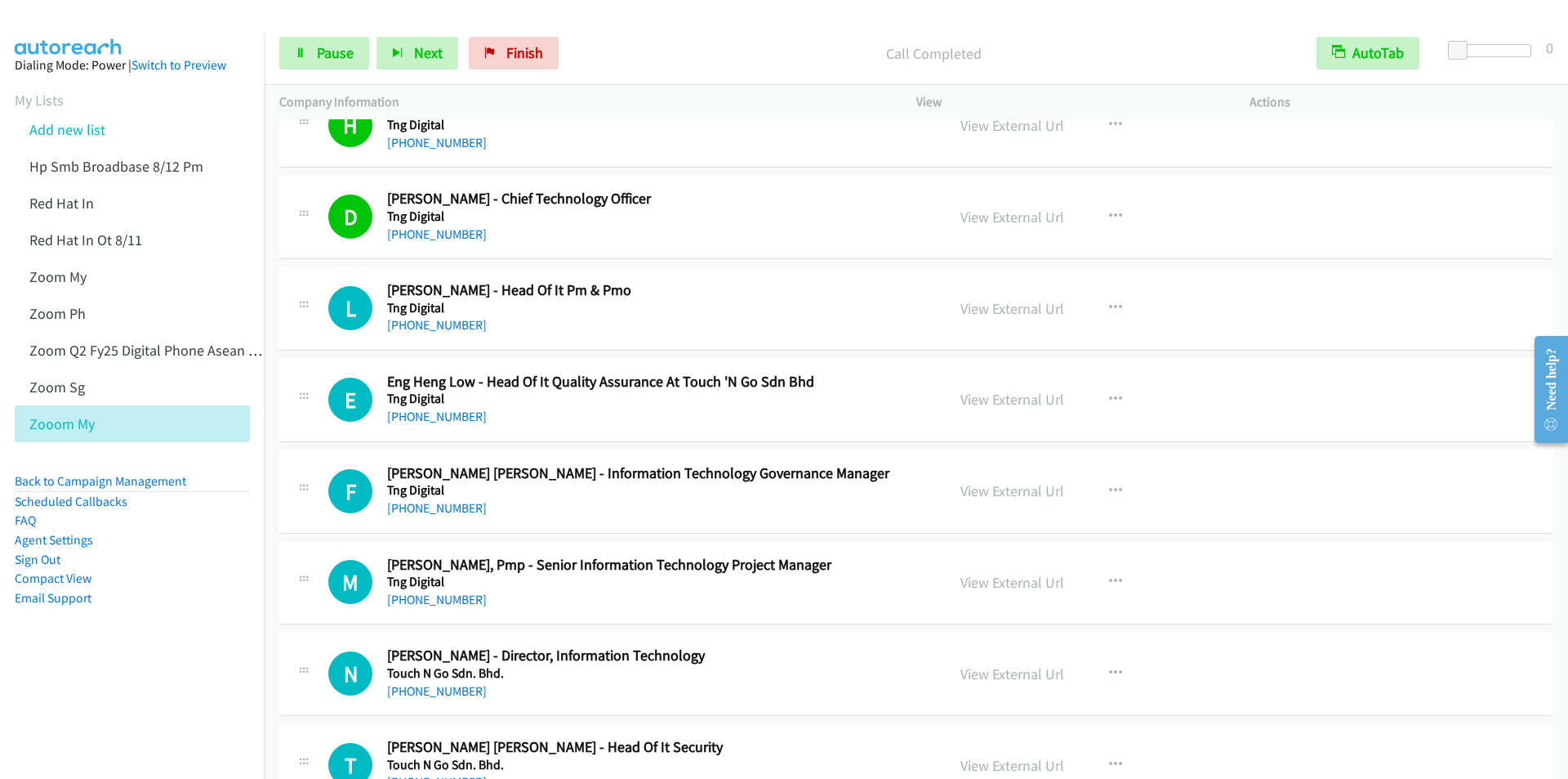
click at [663, 108] on p "Company Information" at bounding box center [583, 102] width 607 height 20
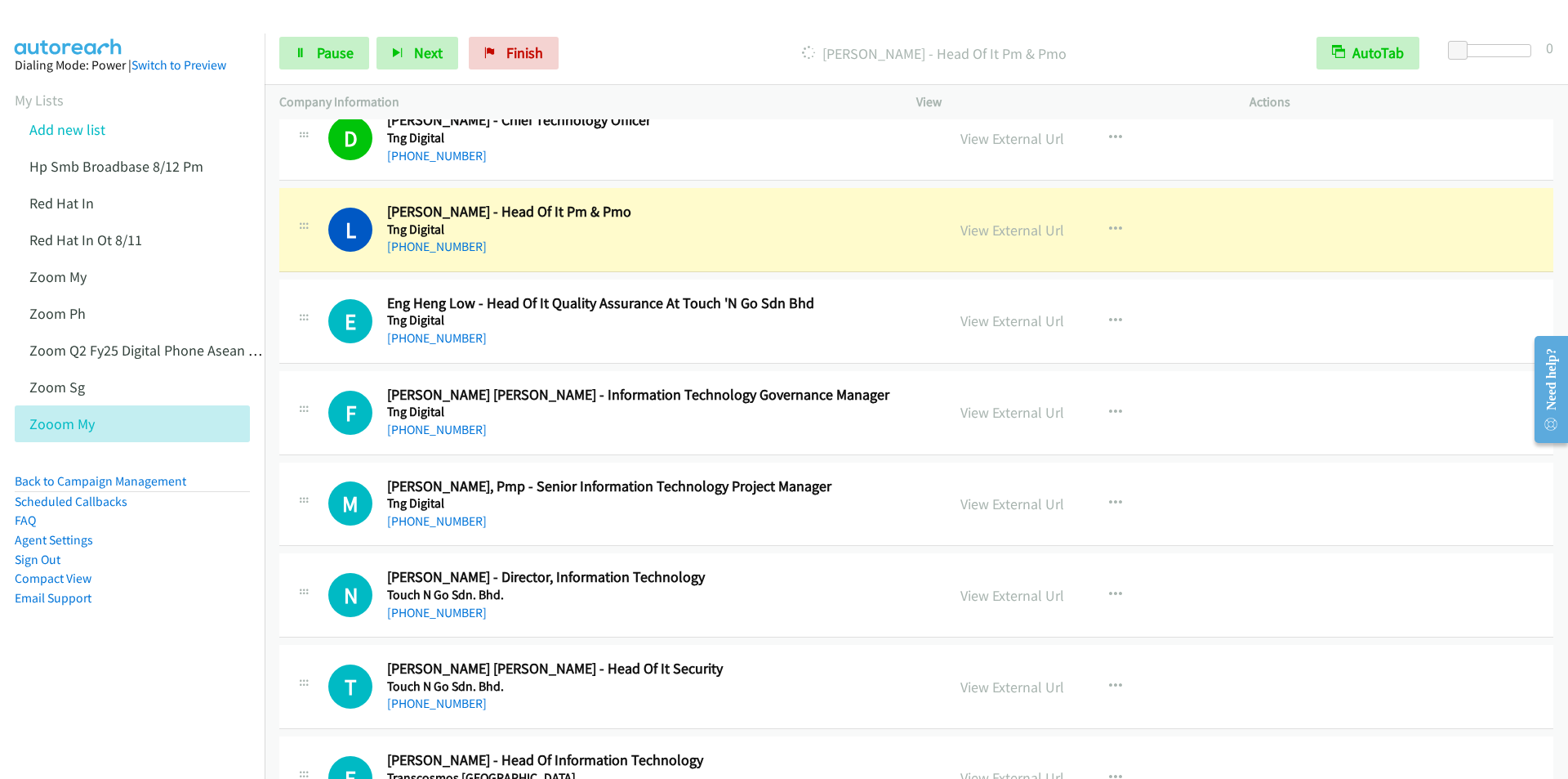
scroll to position [13358, 0]
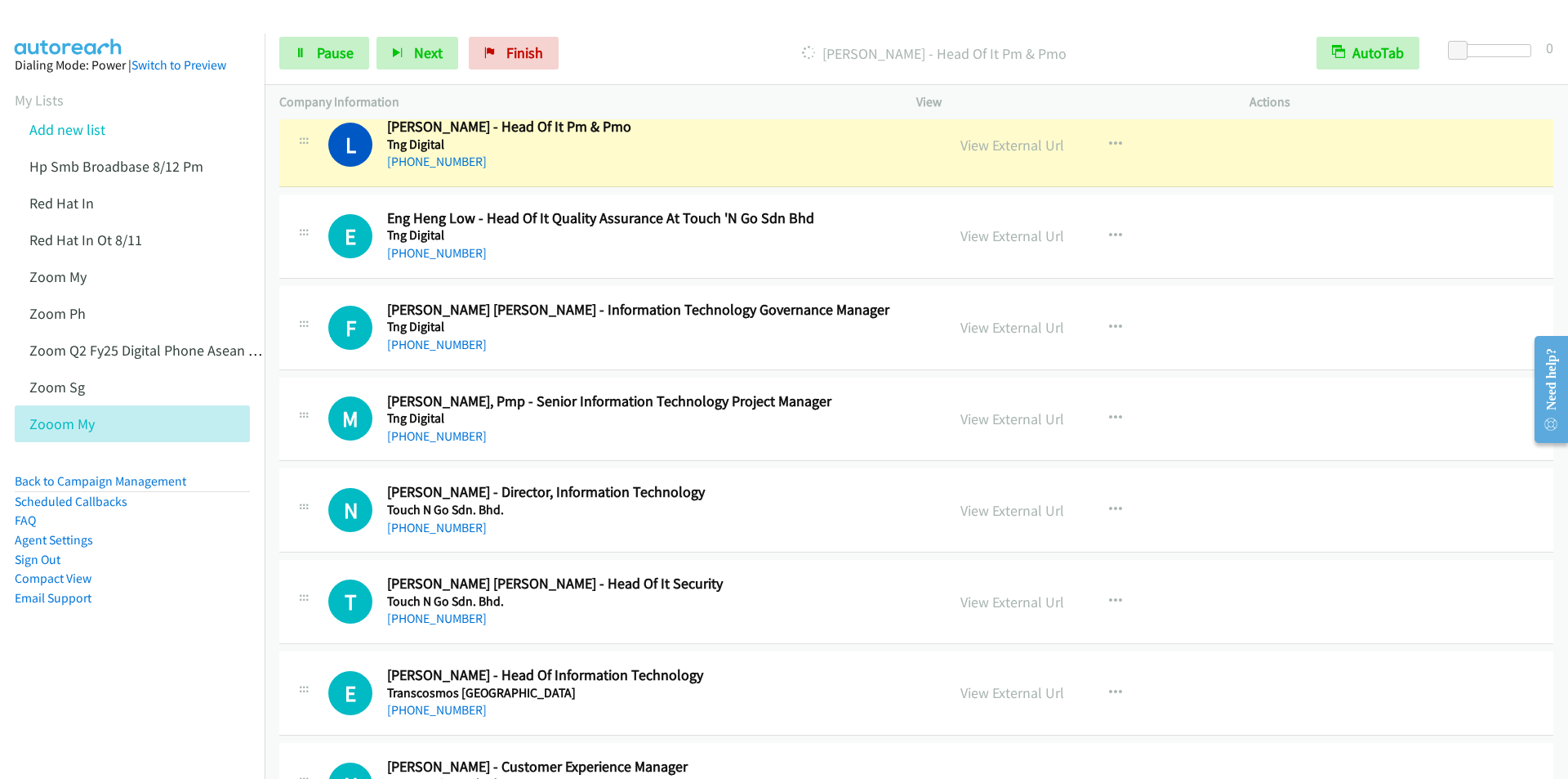
click at [682, 51] on p "Dialing Lih Ren Chang - Head Of It Pm & Pmo" at bounding box center [934, 53] width 707 height 22
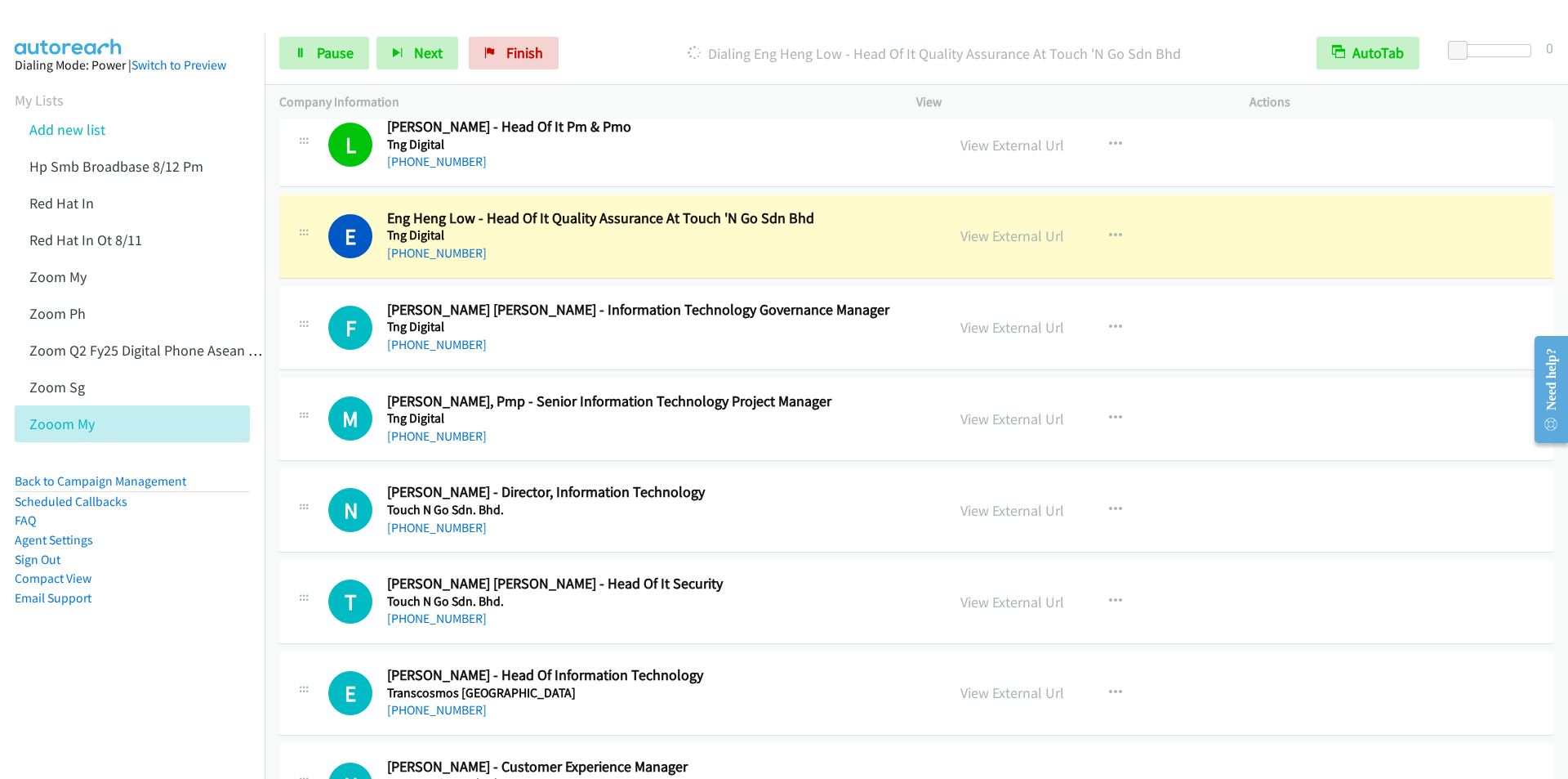
click at [665, 17] on div at bounding box center [777, 31] width 1554 height 63
click at [678, 16] on div at bounding box center [777, 31] width 1554 height 63
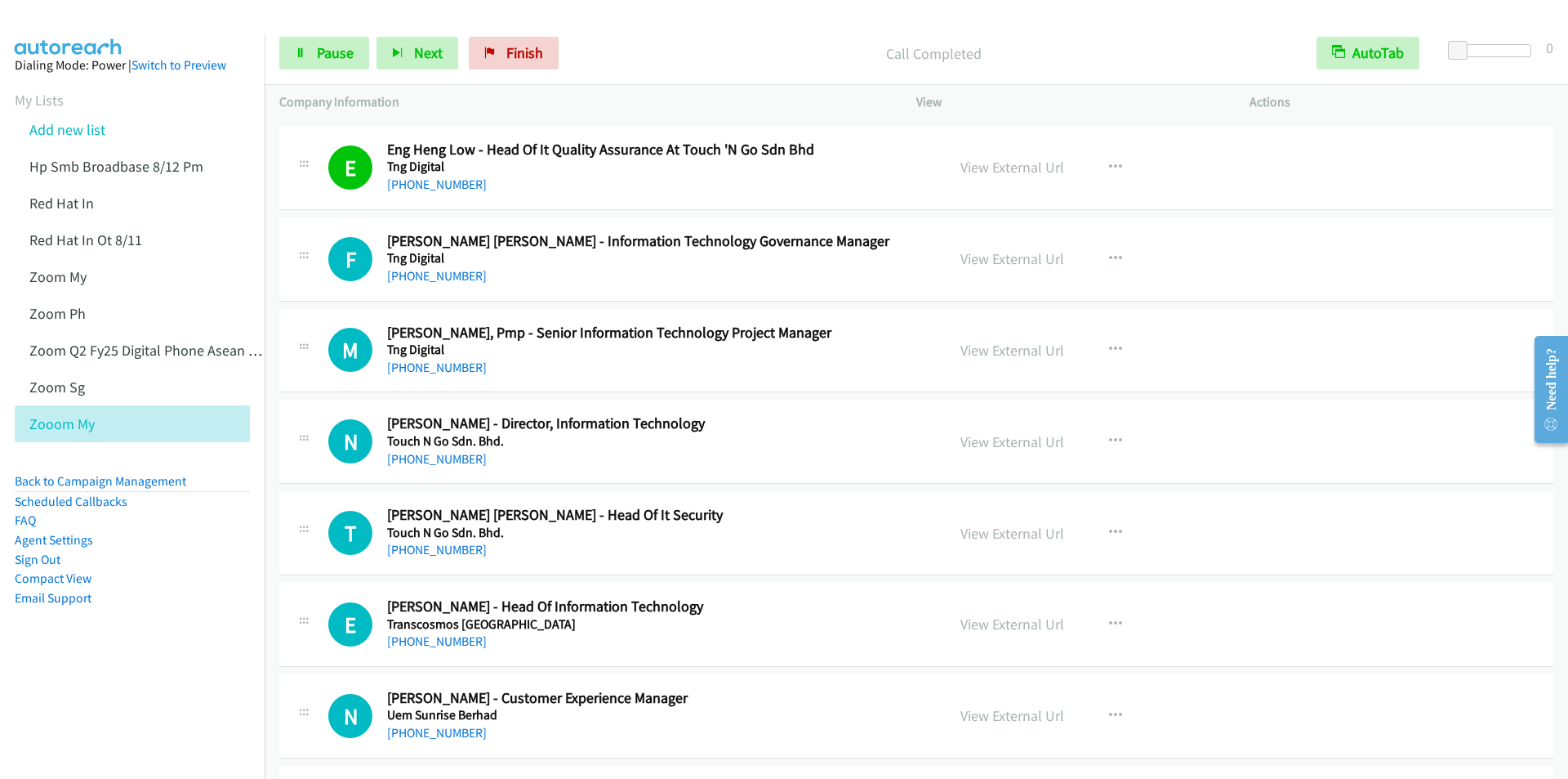
scroll to position [13522, 0]
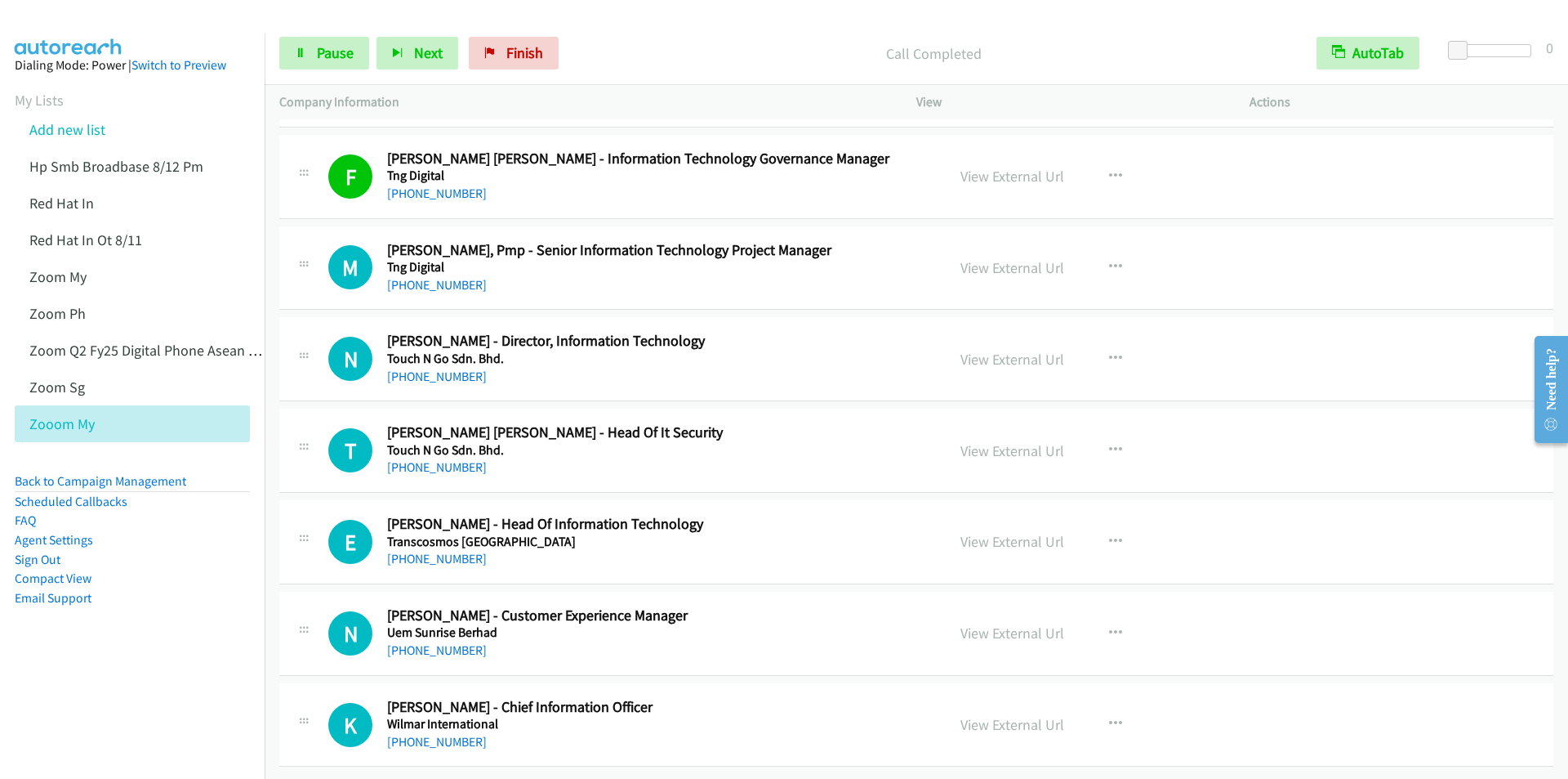
click at [604, 28] on div "Start Calls Pause Next Finish Call Completed AutoTab AutoTab 0" at bounding box center [916, 53] width 1303 height 63
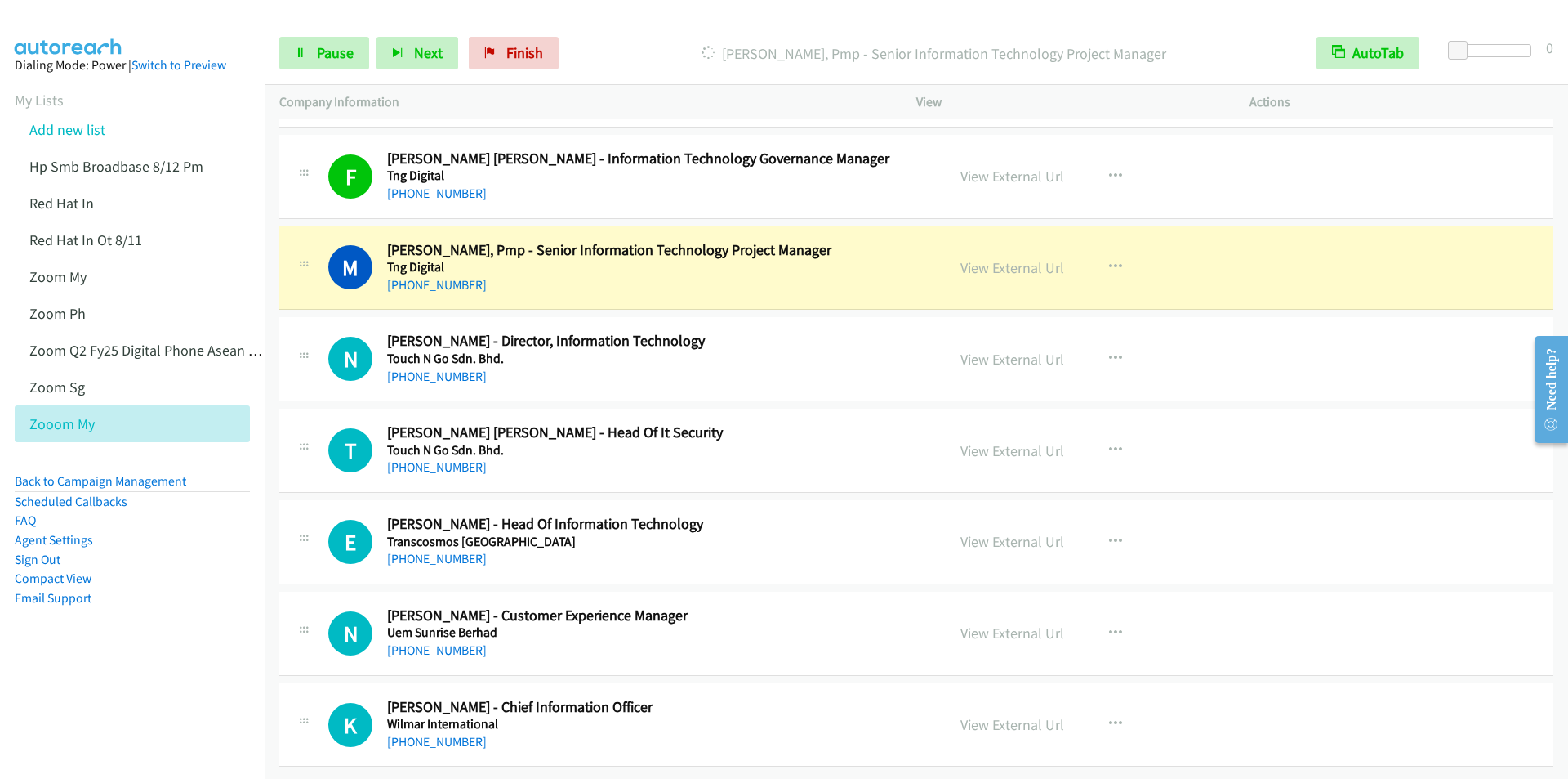
click at [618, 28] on div "Start Calls Pause Next Finish Dialing Mazdiana Makmor, Pmp - Senior Information…" at bounding box center [916, 53] width 1303 height 63
click at [617, 40] on div "Dialing Mazdiana Makmor, Pmp - Senior Information Technology Project Manager" at bounding box center [933, 52] width 736 height 33
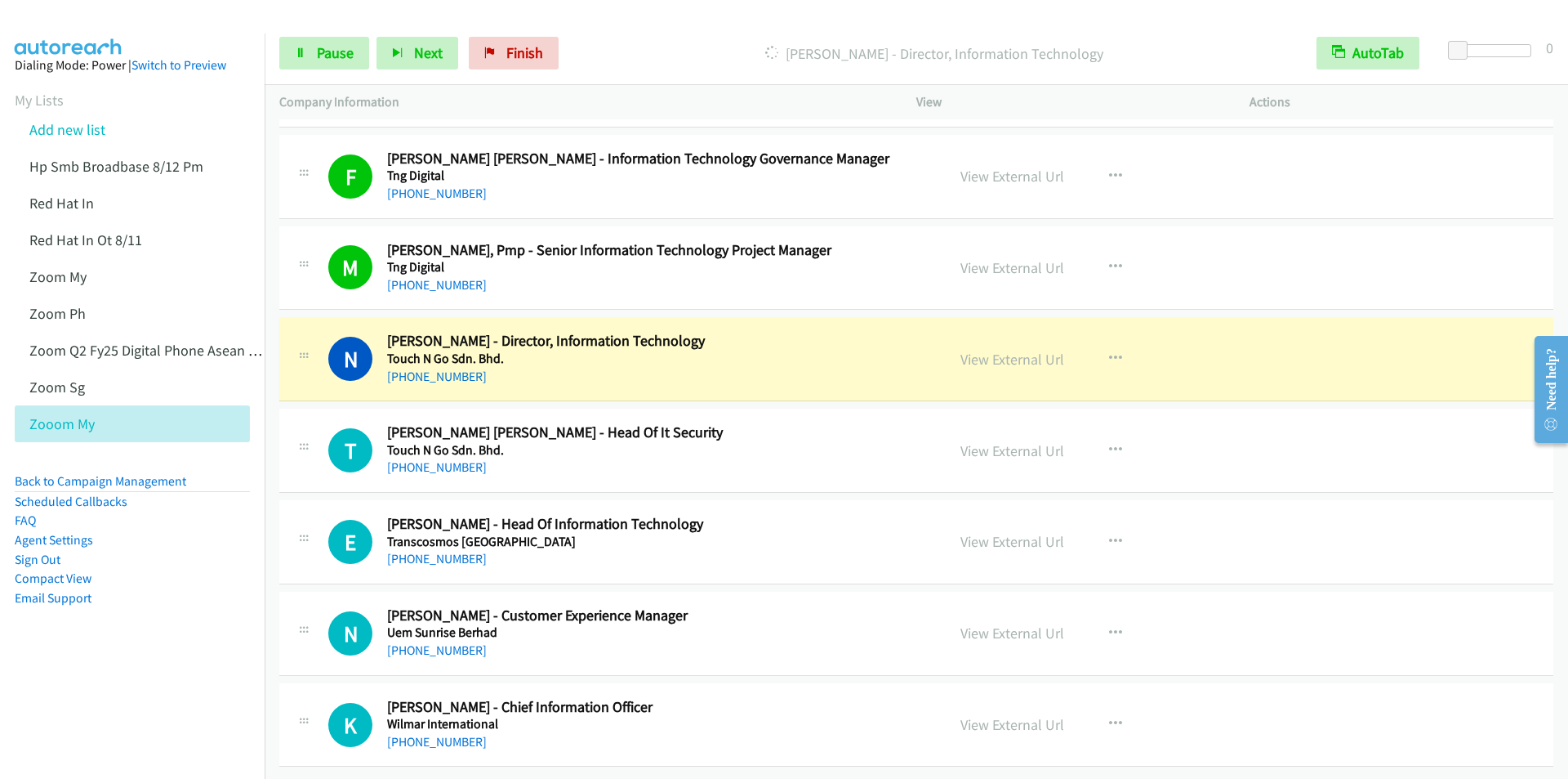
click at [650, 19] on div at bounding box center [777, 31] width 1554 height 63
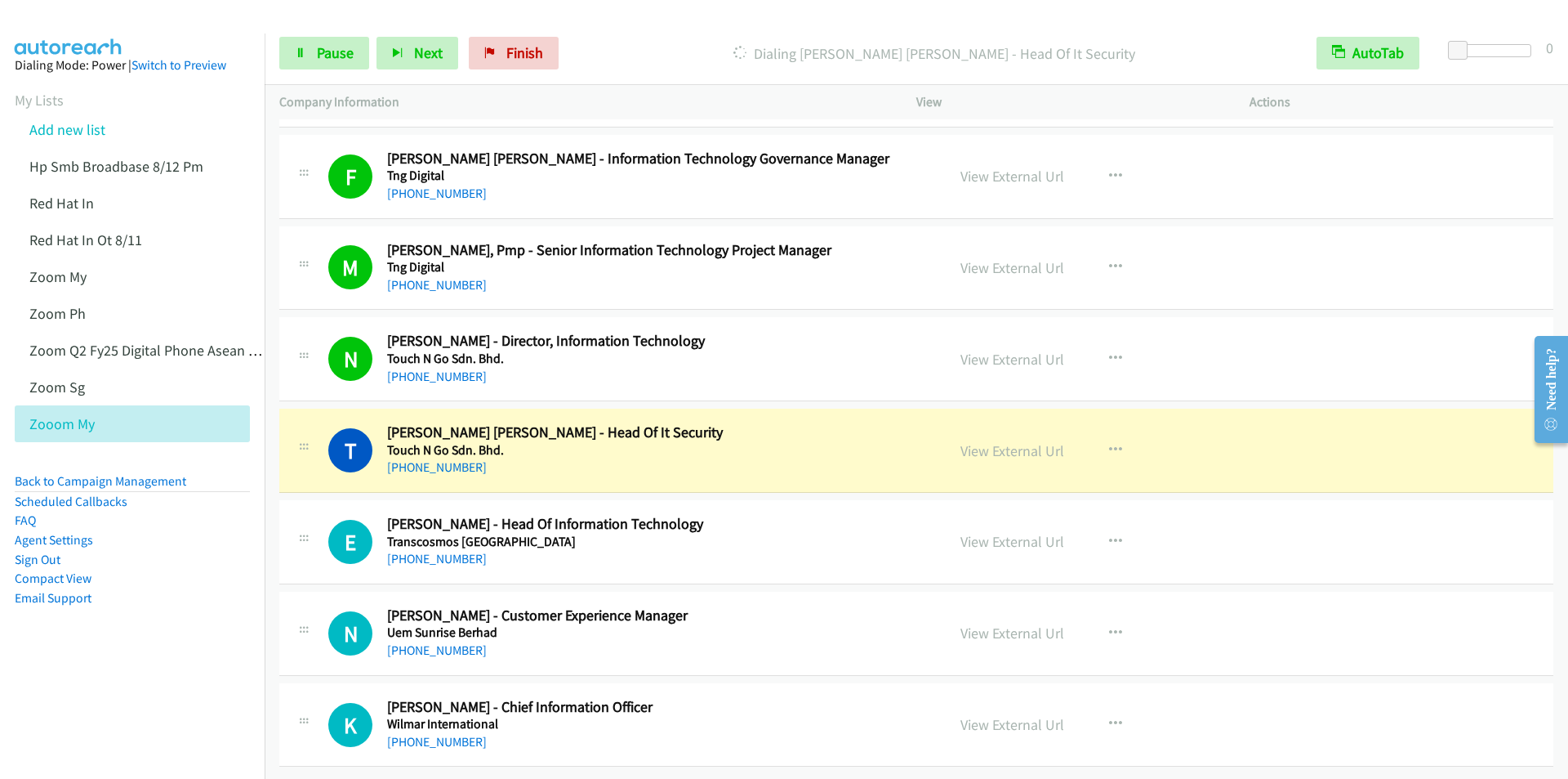
click at [684, 41] on div "Dialing Theng Koon Liang - Head Of It Security" at bounding box center [933, 52] width 736 height 33
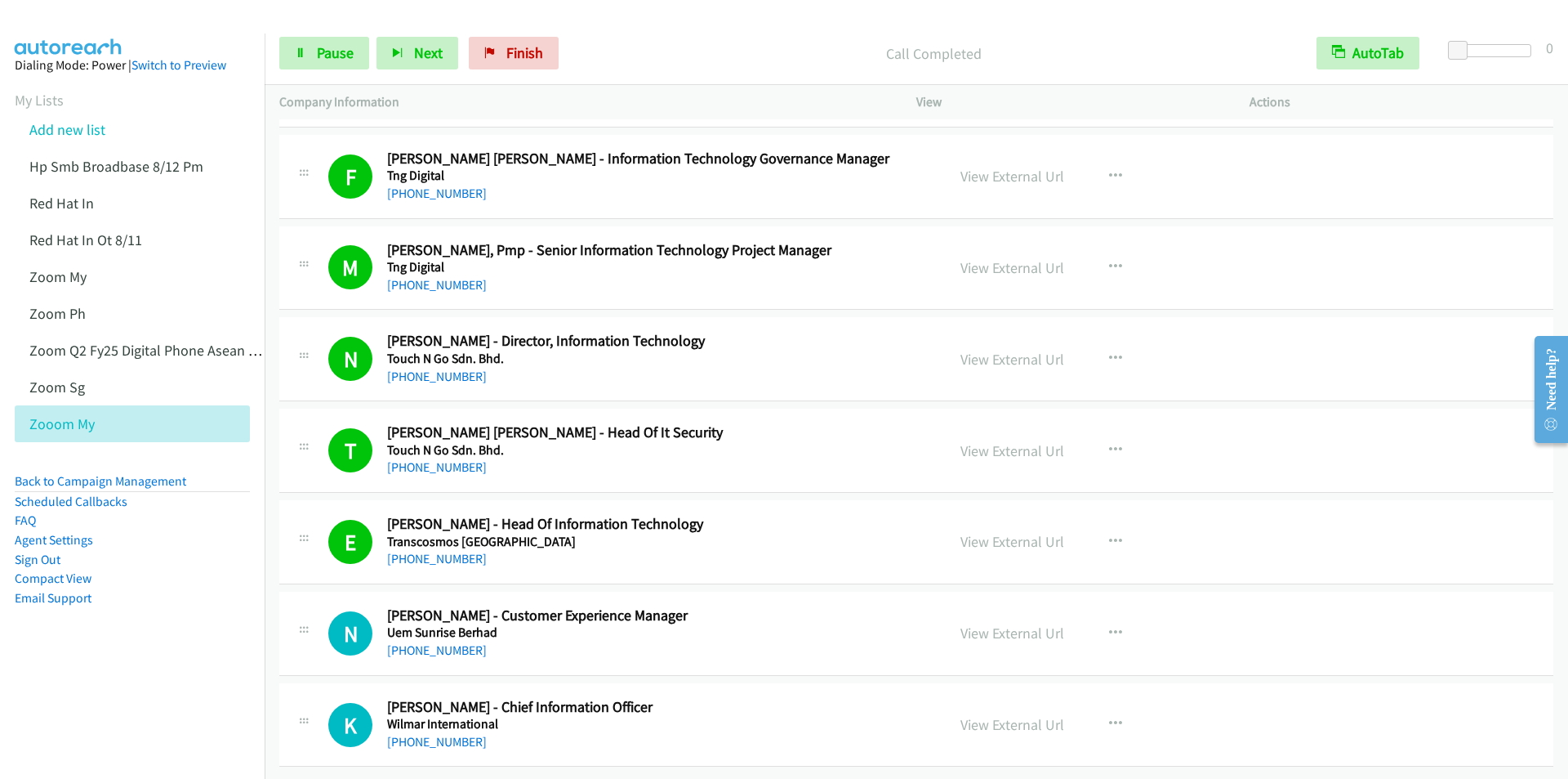
click at [653, 20] on div at bounding box center [777, 31] width 1554 height 63
click at [643, 36] on div "Call Completed" at bounding box center [933, 52] width 736 height 33
click at [416, 56] on span "Next" at bounding box center [428, 52] width 28 height 19
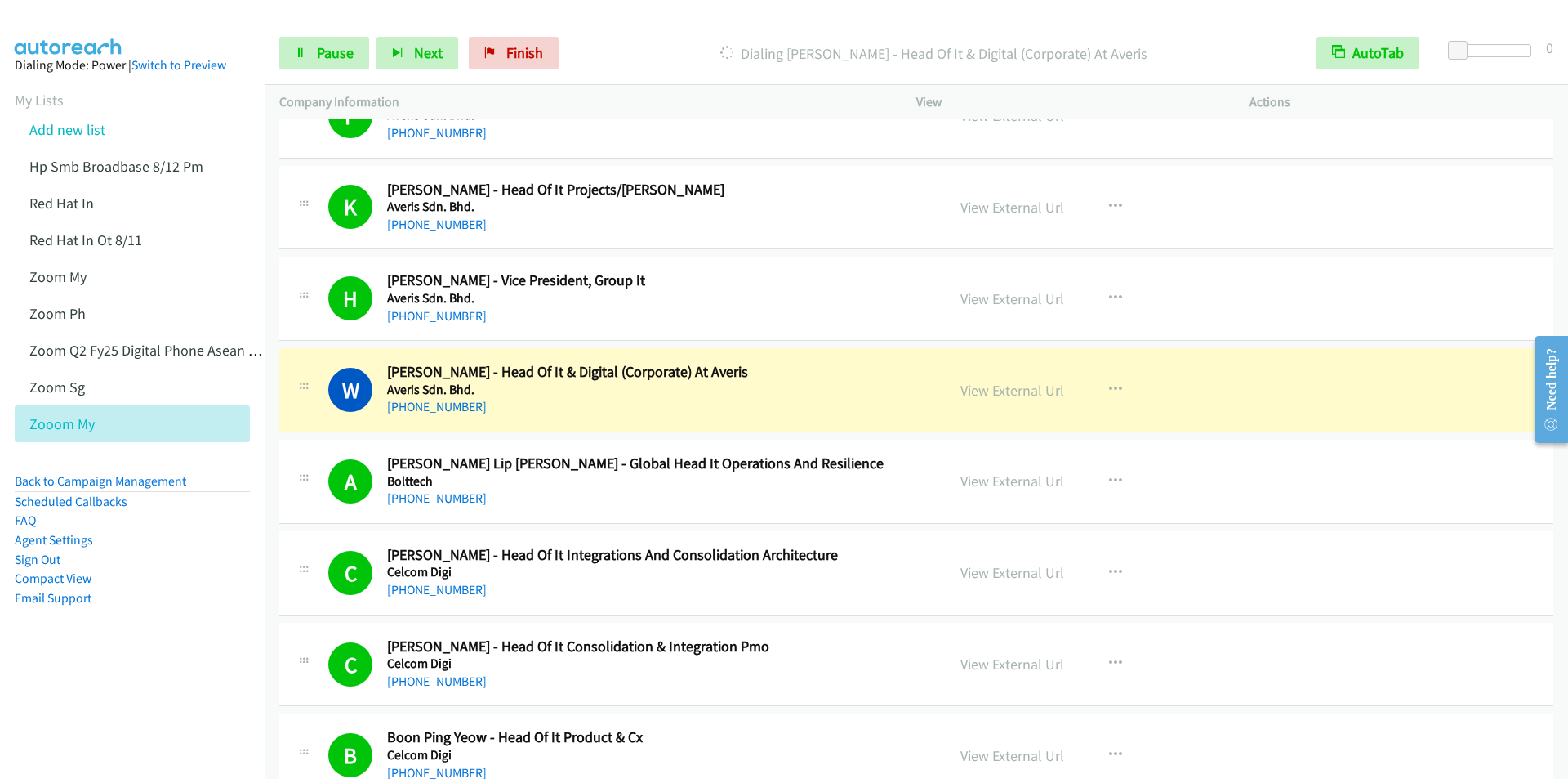
scroll to position [572, 0]
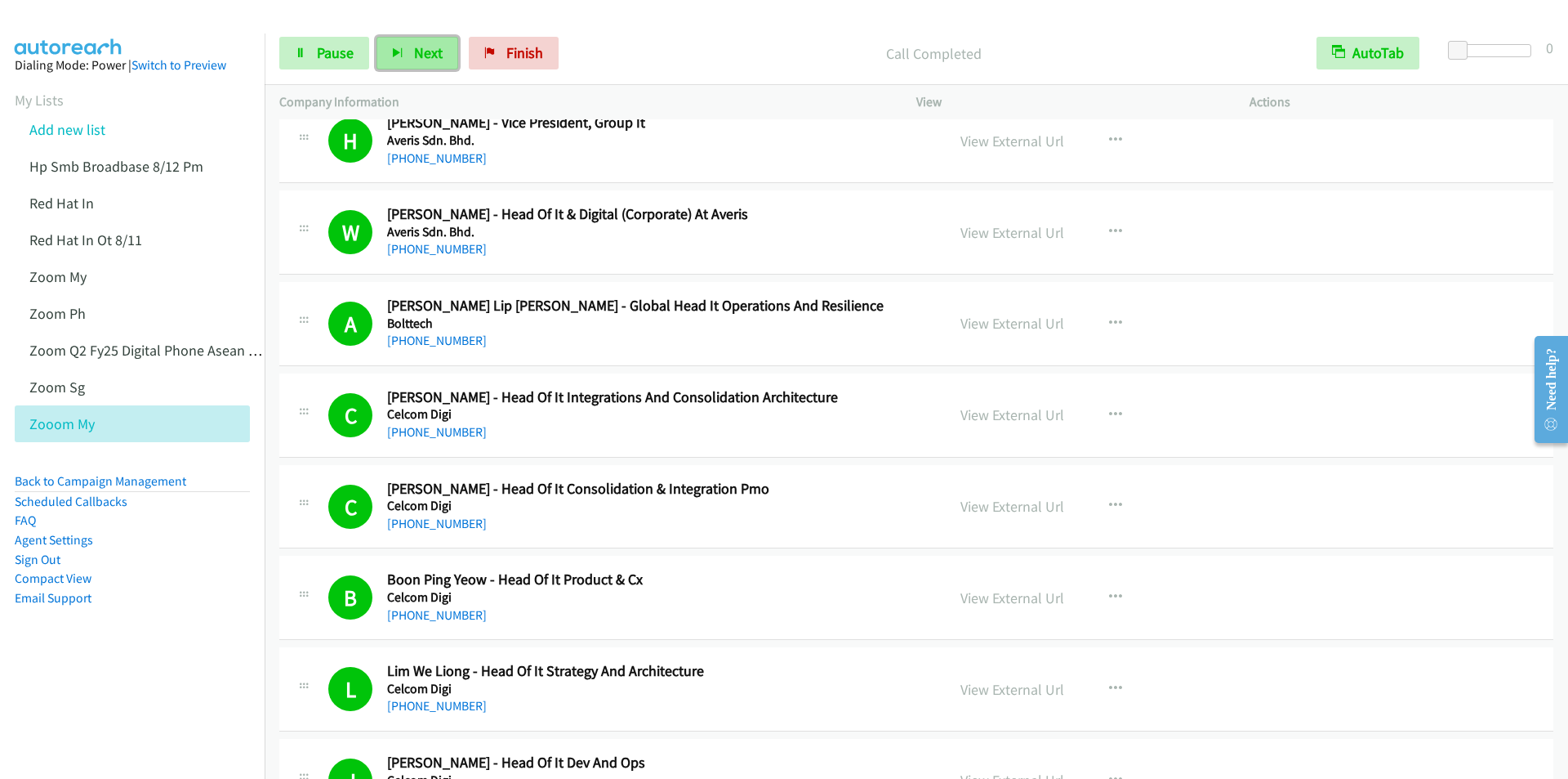
click at [420, 54] on span "Next" at bounding box center [428, 52] width 28 height 19
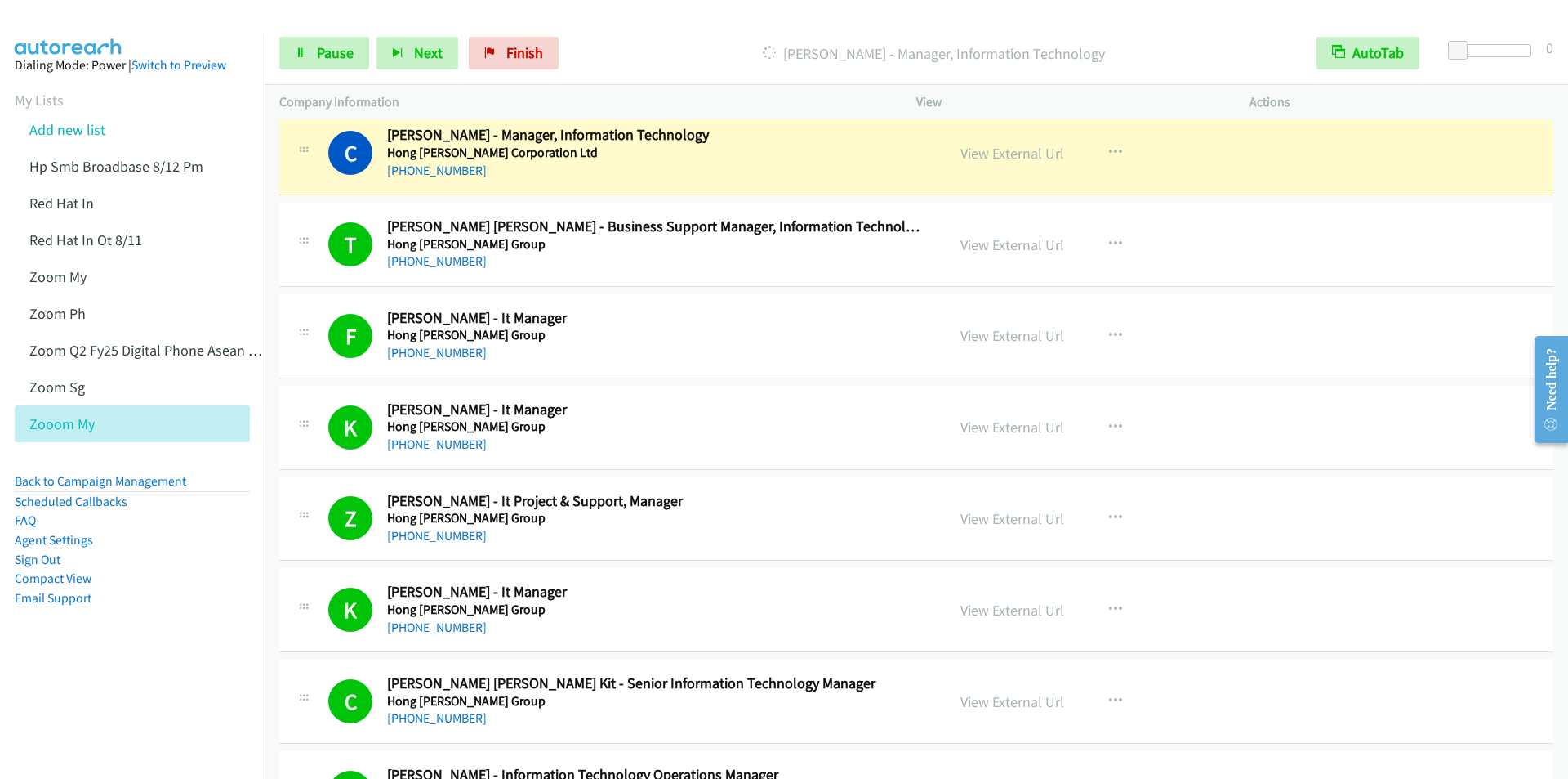
scroll to position [4657, 0]
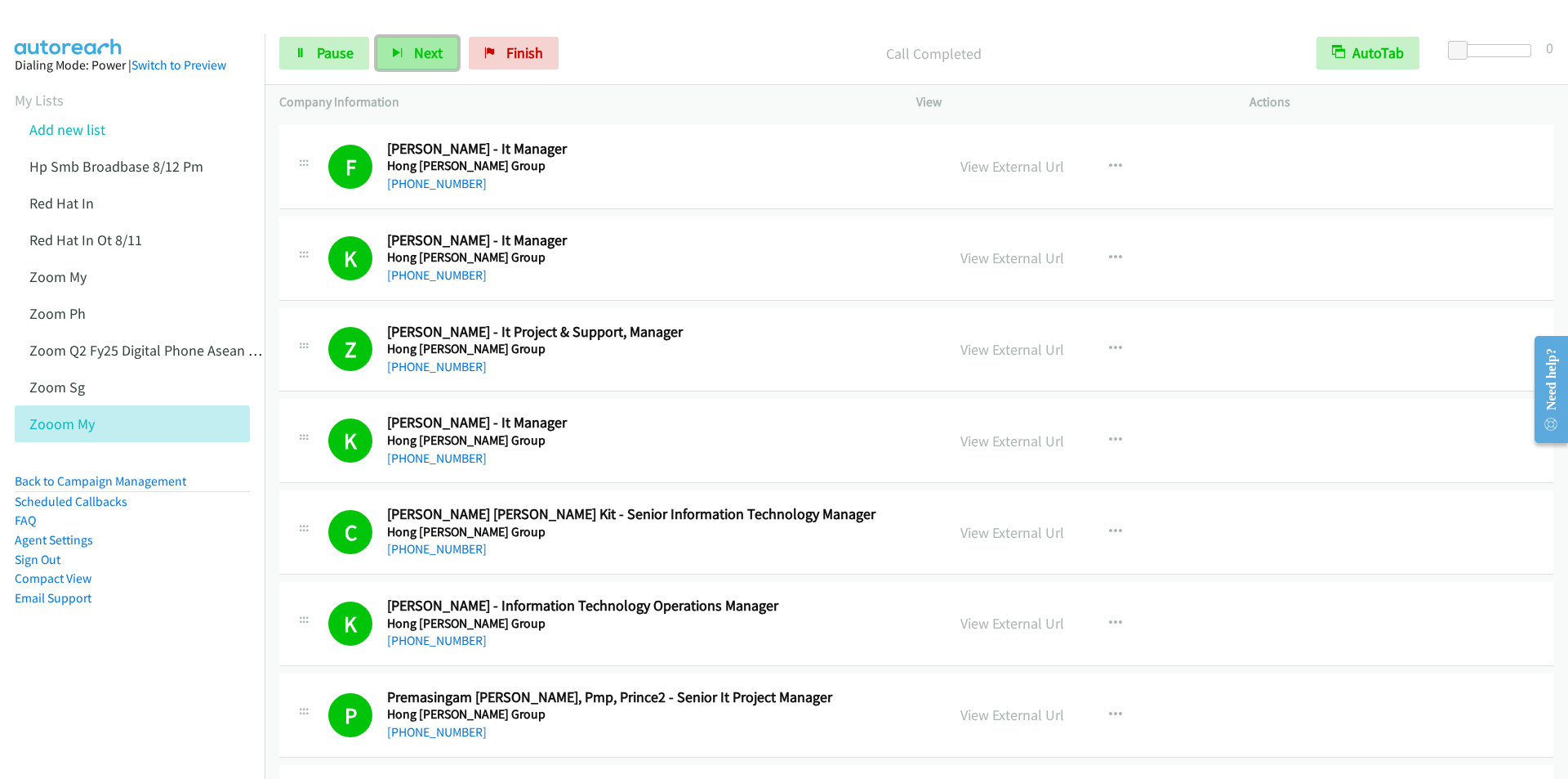
click at [429, 45] on span "Next" at bounding box center [428, 52] width 28 height 19
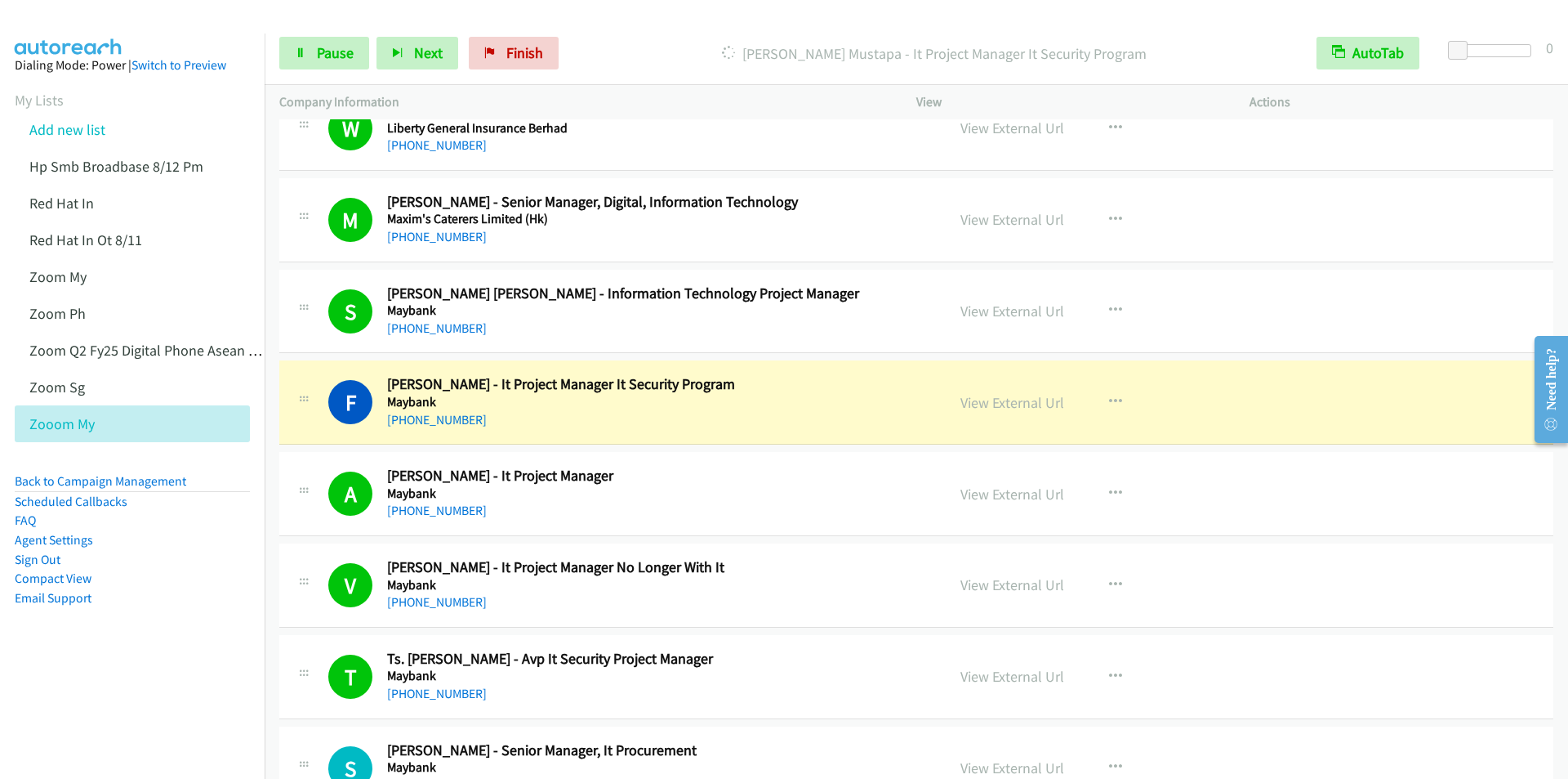
scroll to position [6618, 0]
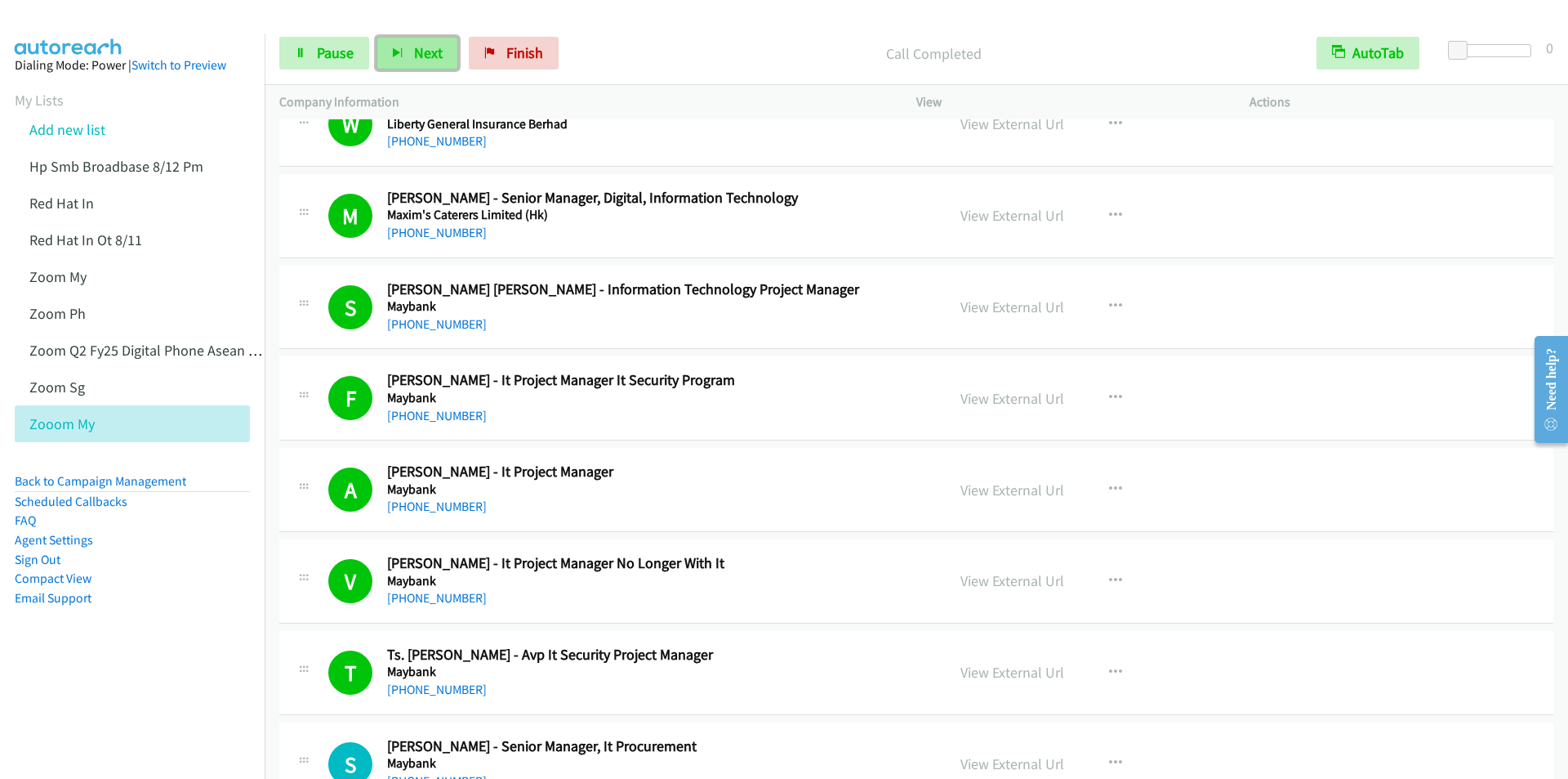
click at [424, 58] on span "Next" at bounding box center [428, 52] width 28 height 19
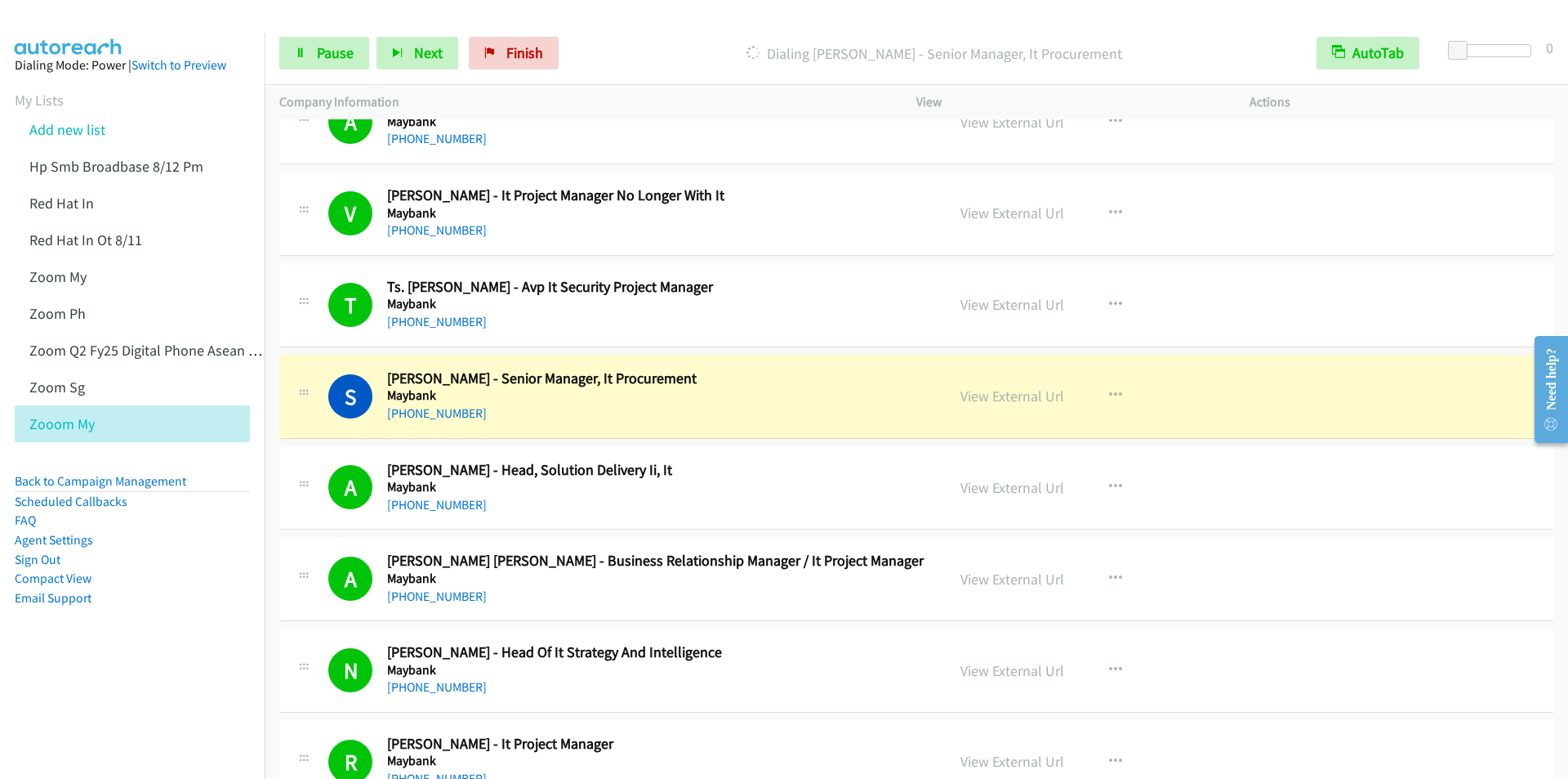
scroll to position [7027, 0]
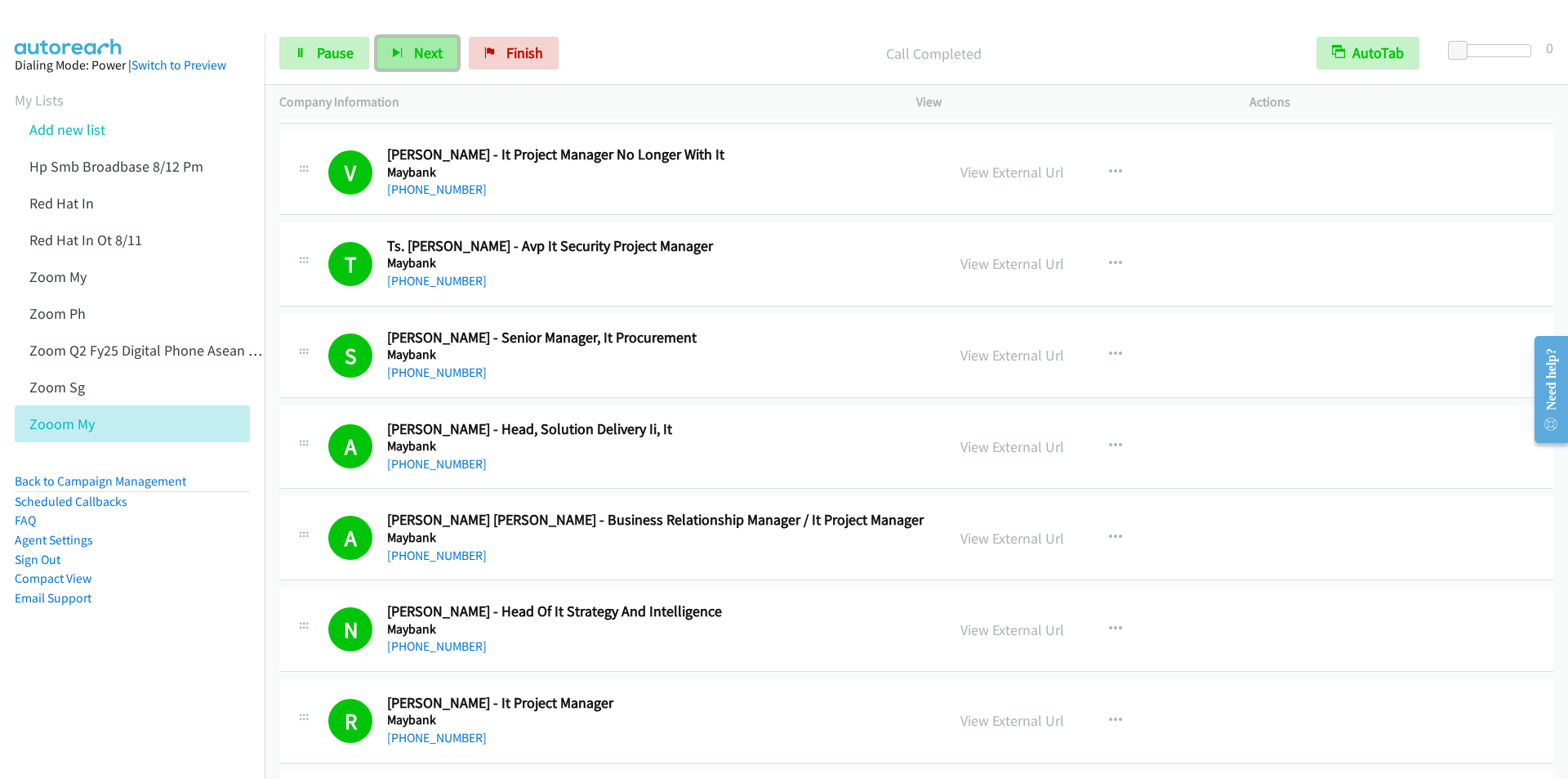
click at [424, 54] on span "Next" at bounding box center [428, 52] width 28 height 19
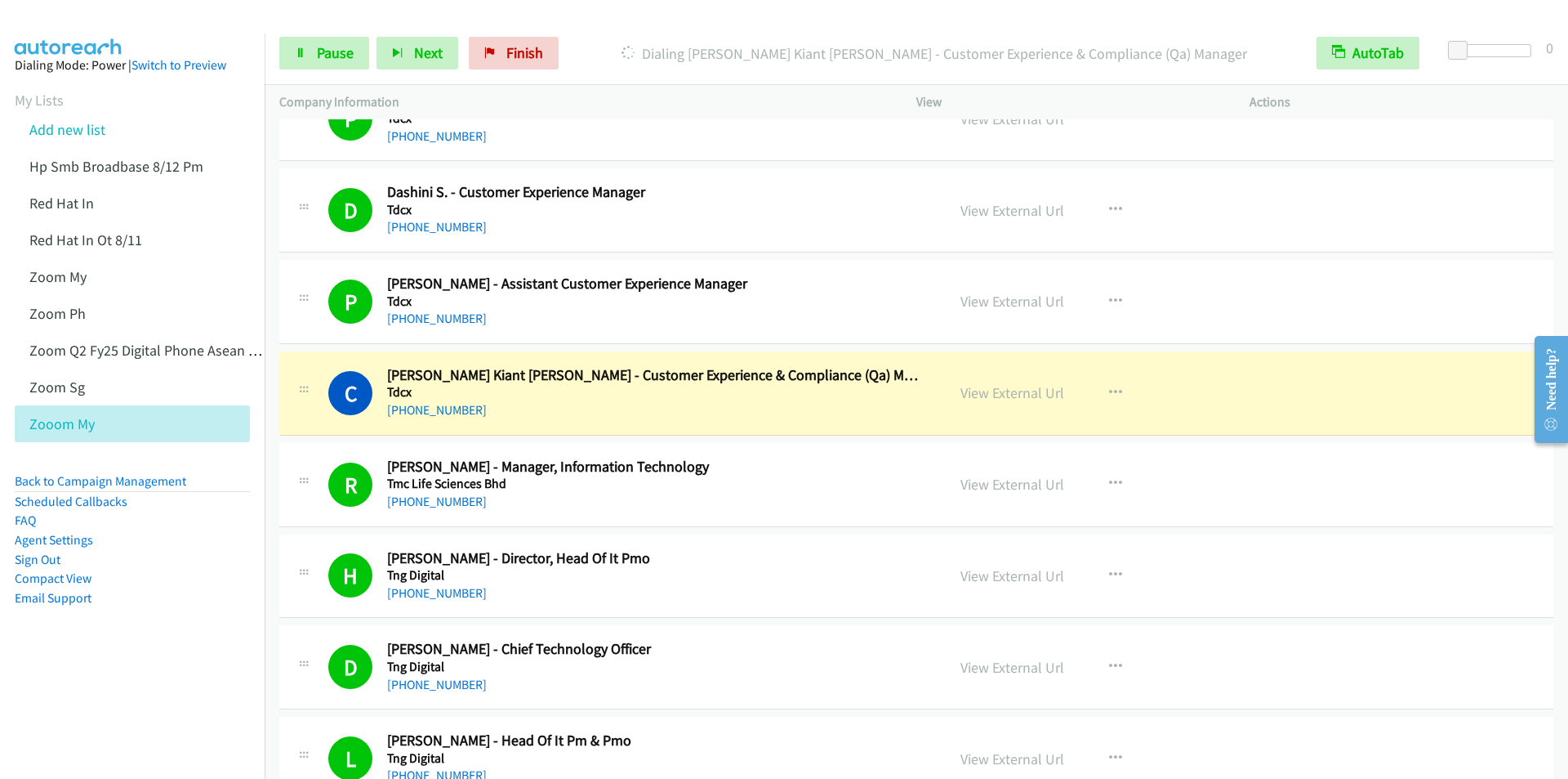
scroll to position [12746, 0]
click at [511, 57] on span "Finish" at bounding box center [524, 52] width 36 height 19
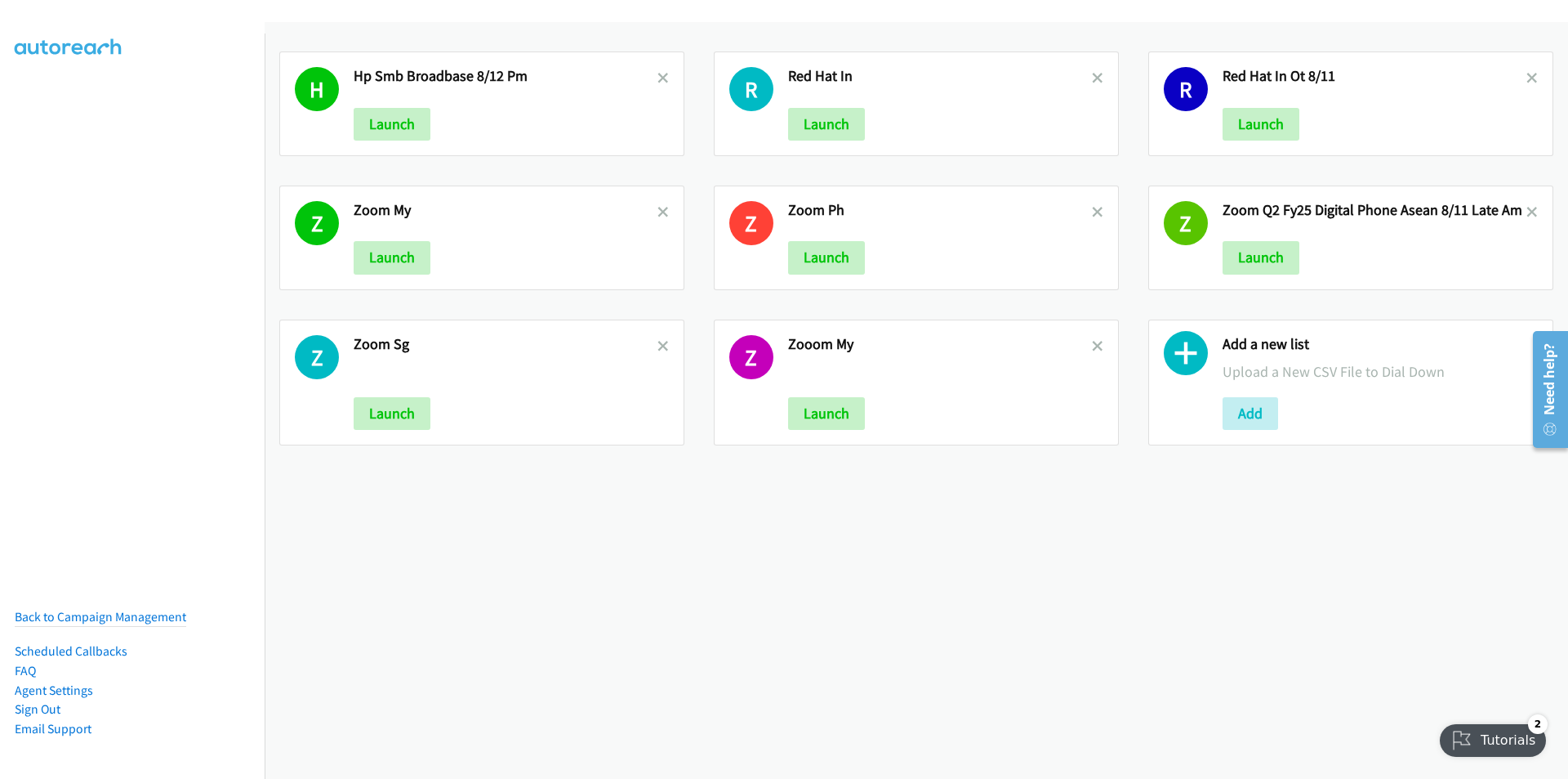
click at [575, 662] on div "H Hp Smb Broadbase 8/12 Pm Launch R Red Hat In Launch R Red Hat In Ot 8/11 Laun…" at bounding box center [916, 401] width 1303 height 757
click at [1239, 417] on button "Add" at bounding box center [1250, 413] width 56 height 33
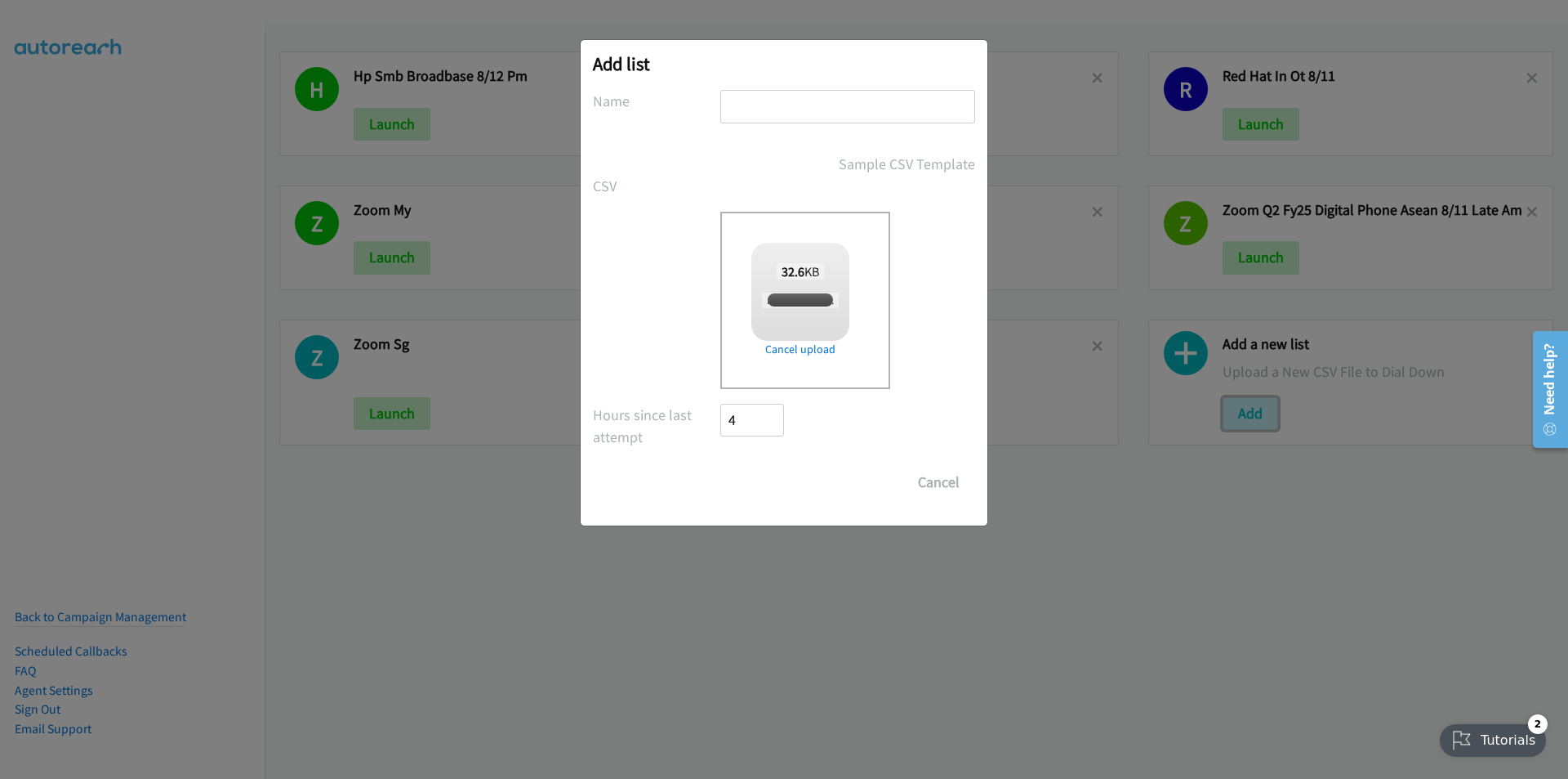
checkbox input "true"
click at [883, 107] on input "text" at bounding box center [847, 107] width 255 height 34
type input "Zoom SG"
click at [720, 465] on input "Save List" at bounding box center [763, 481] width 86 height 33
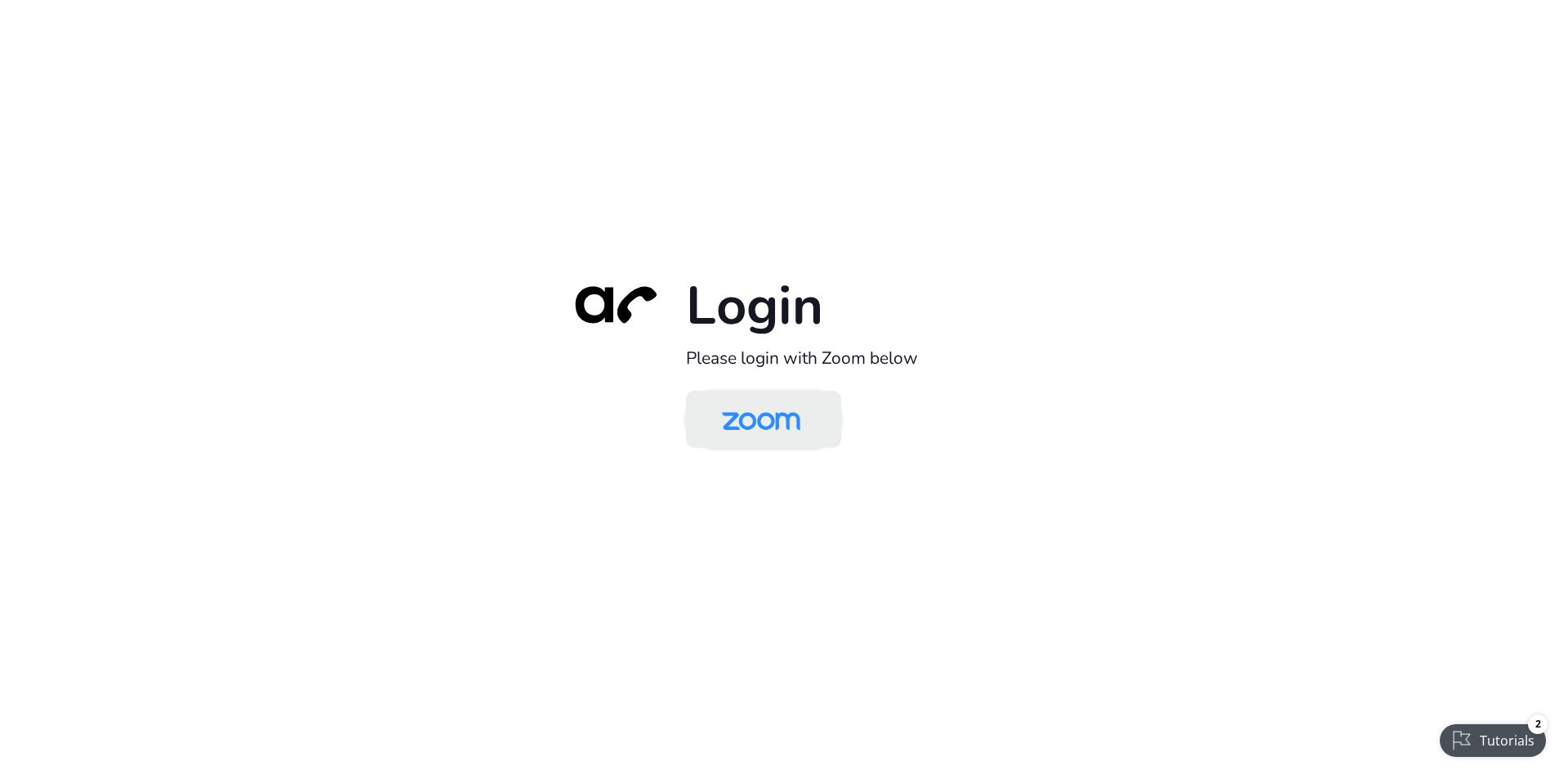
click at [769, 416] on img at bounding box center [761, 420] width 113 height 53
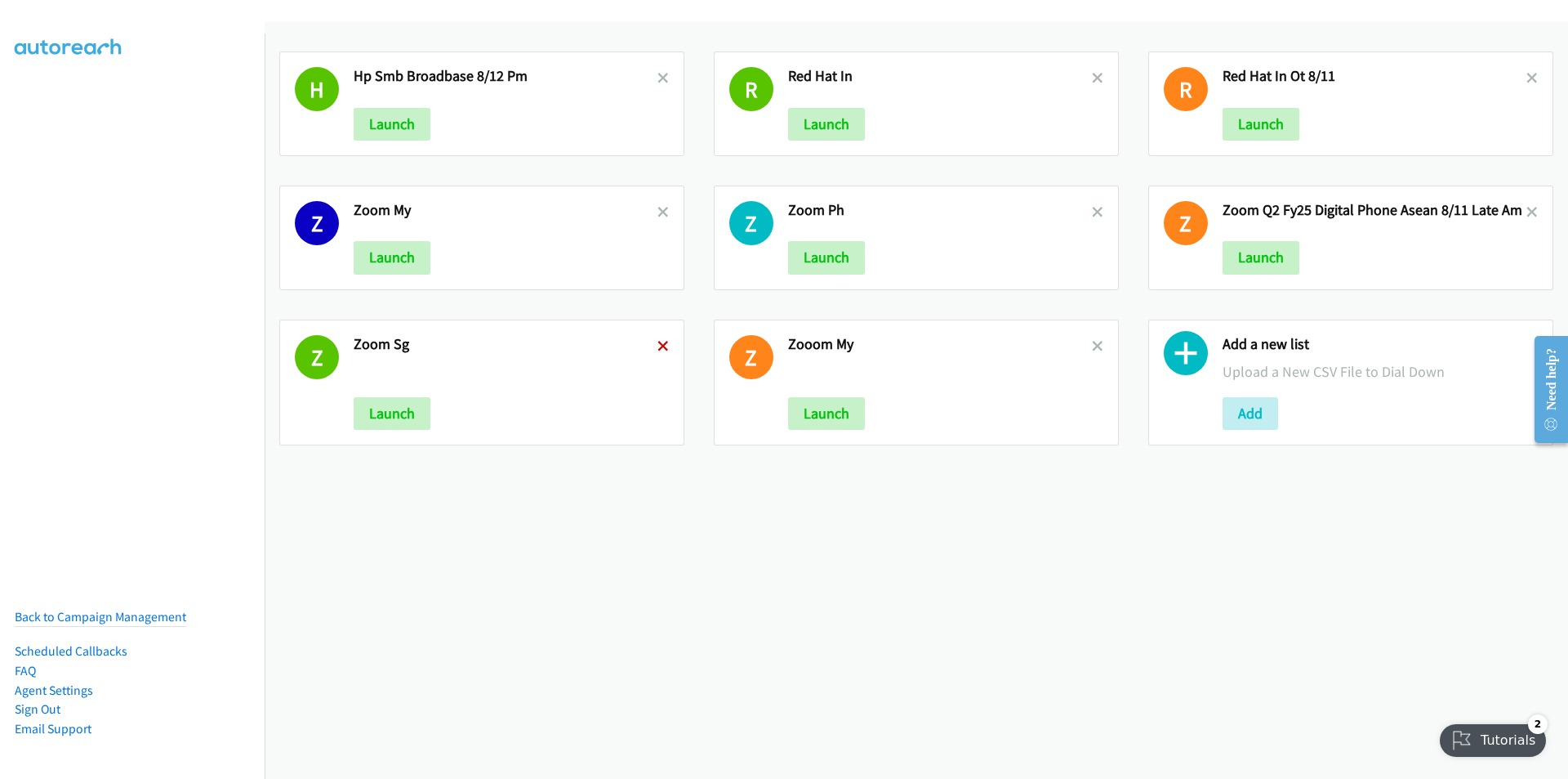
click at [658, 342] on icon at bounding box center [662, 346] width 12 height 12
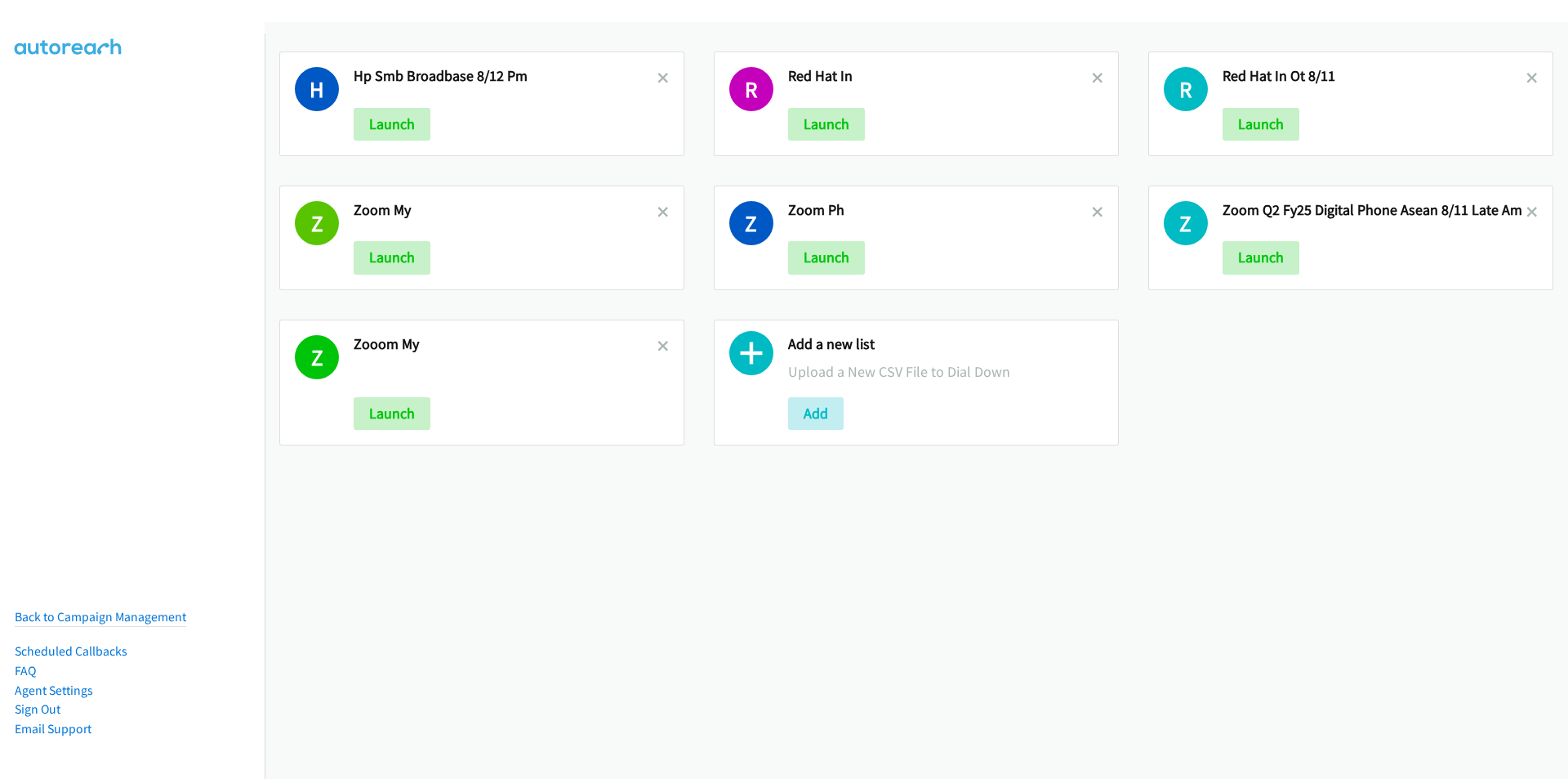
click at [1096, 211] on div "Z Zoom Ph Launch" at bounding box center [916, 238] width 405 height 105
click at [1092, 209] on icon at bounding box center [1097, 213] width 12 height 12
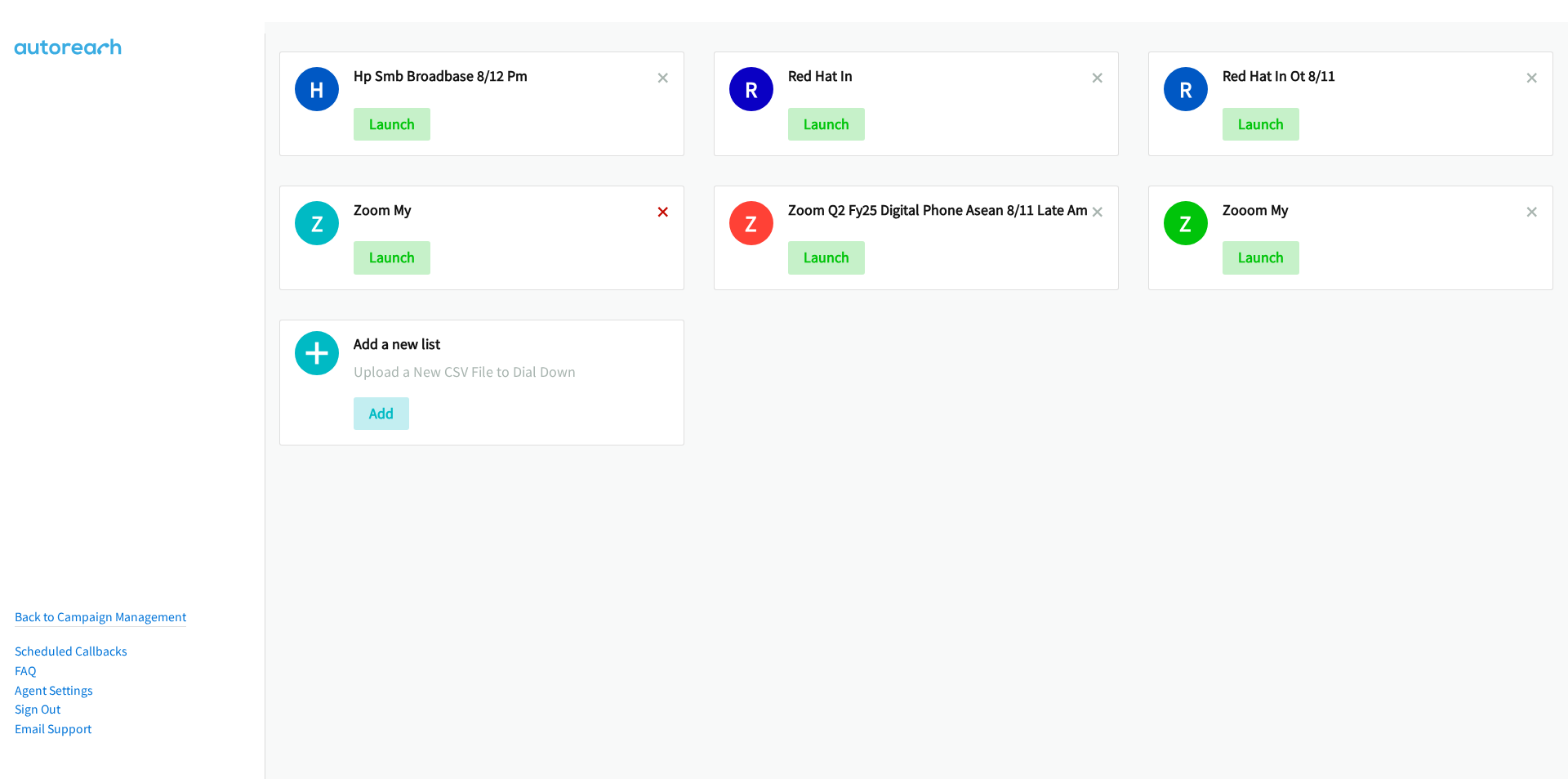
click at [661, 211] on icon at bounding box center [662, 213] width 12 height 12
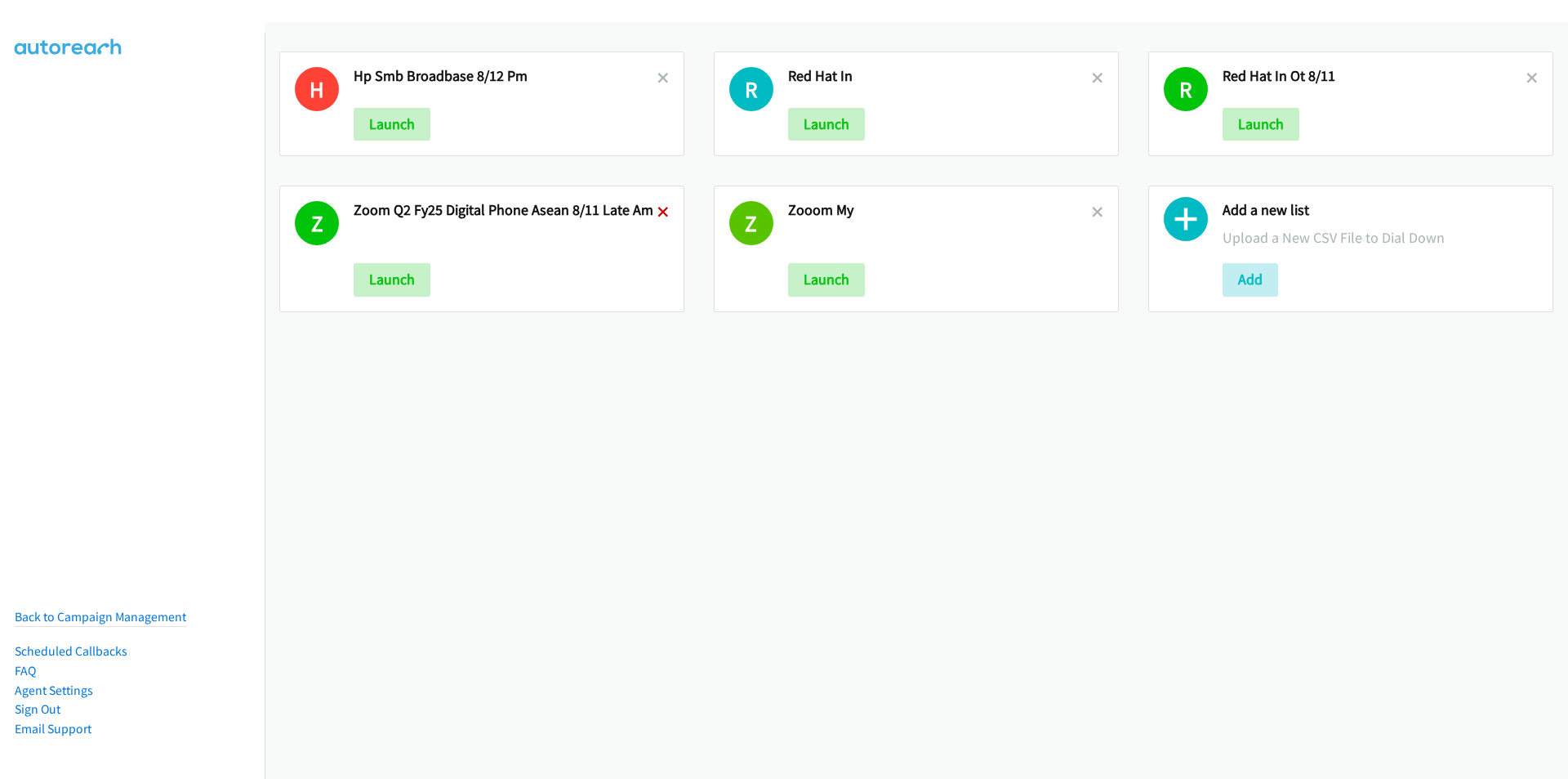
click at [657, 209] on icon at bounding box center [662, 213] width 12 height 12
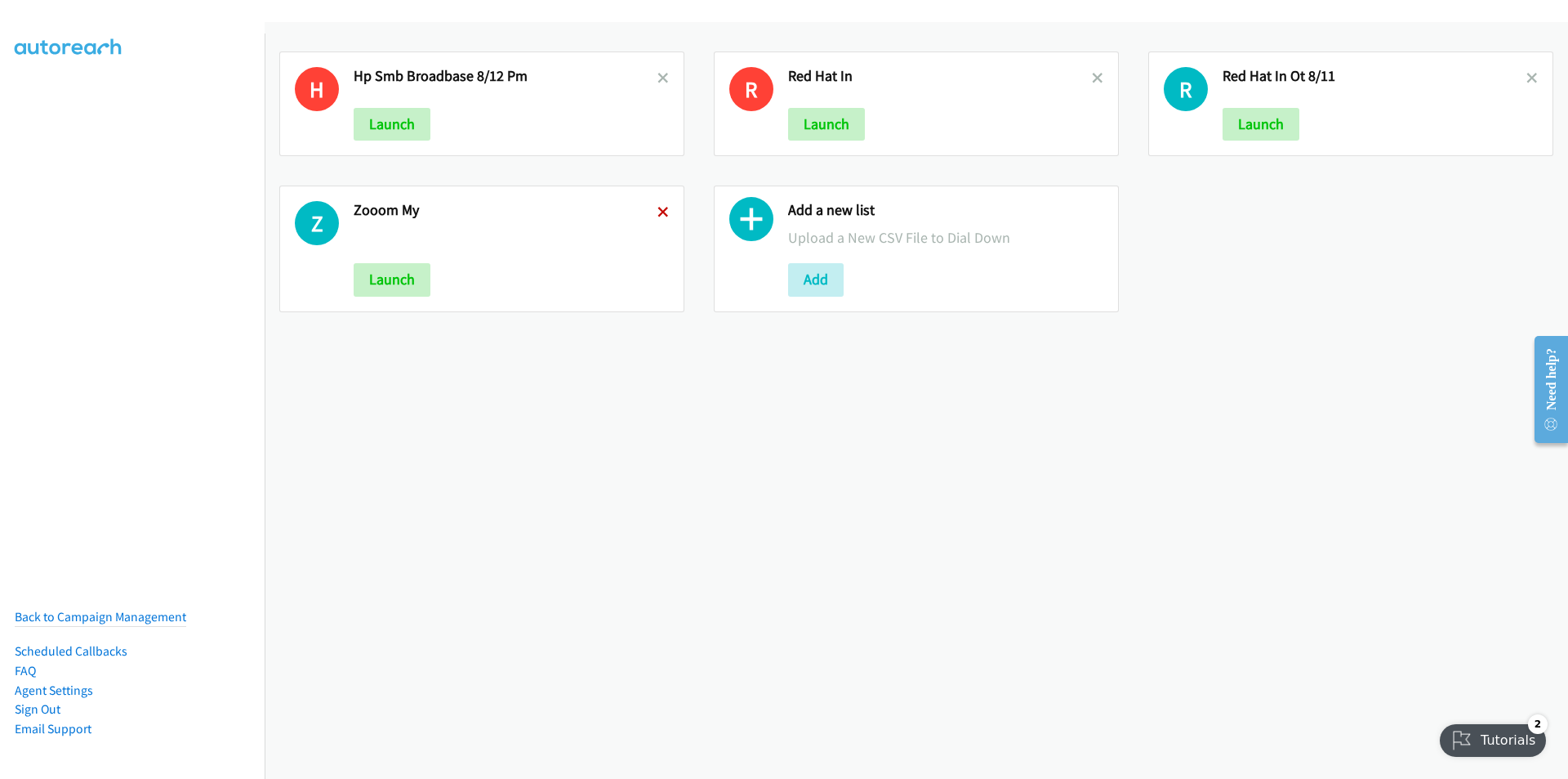
click at [657, 208] on icon at bounding box center [662, 213] width 12 height 12
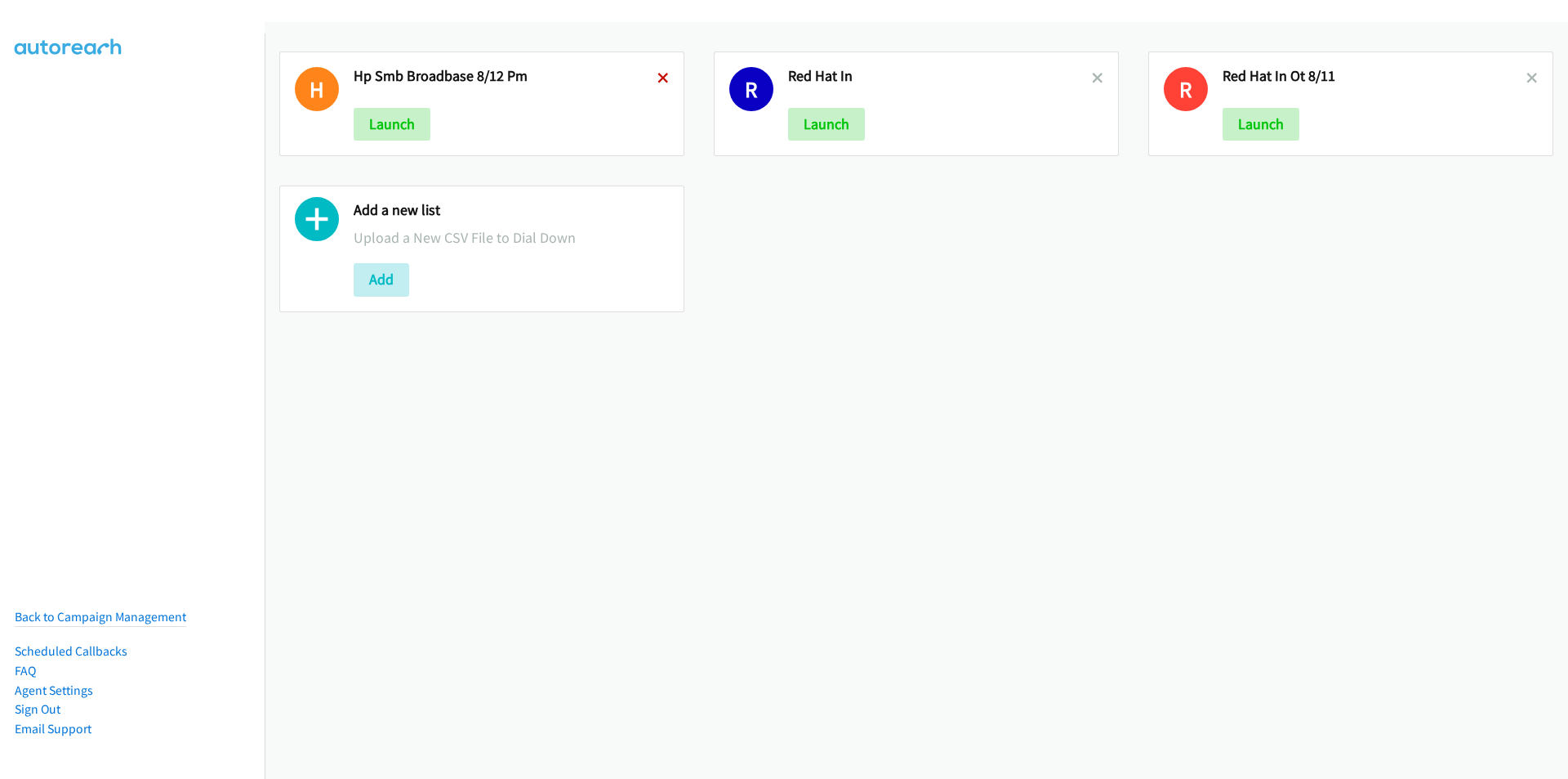
click at [657, 79] on icon at bounding box center [662, 79] width 12 height 12
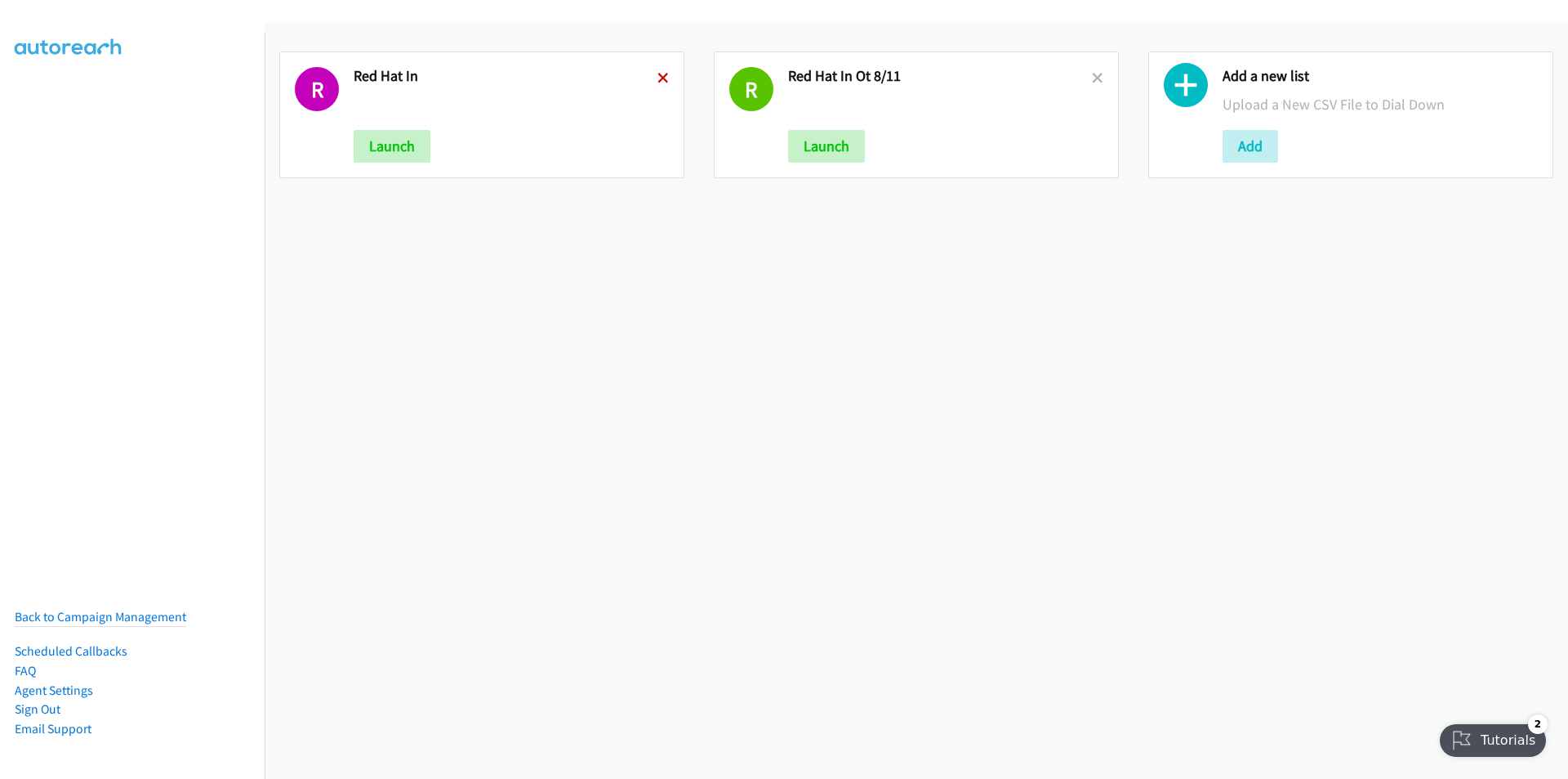
click at [658, 81] on icon at bounding box center [662, 79] width 12 height 12
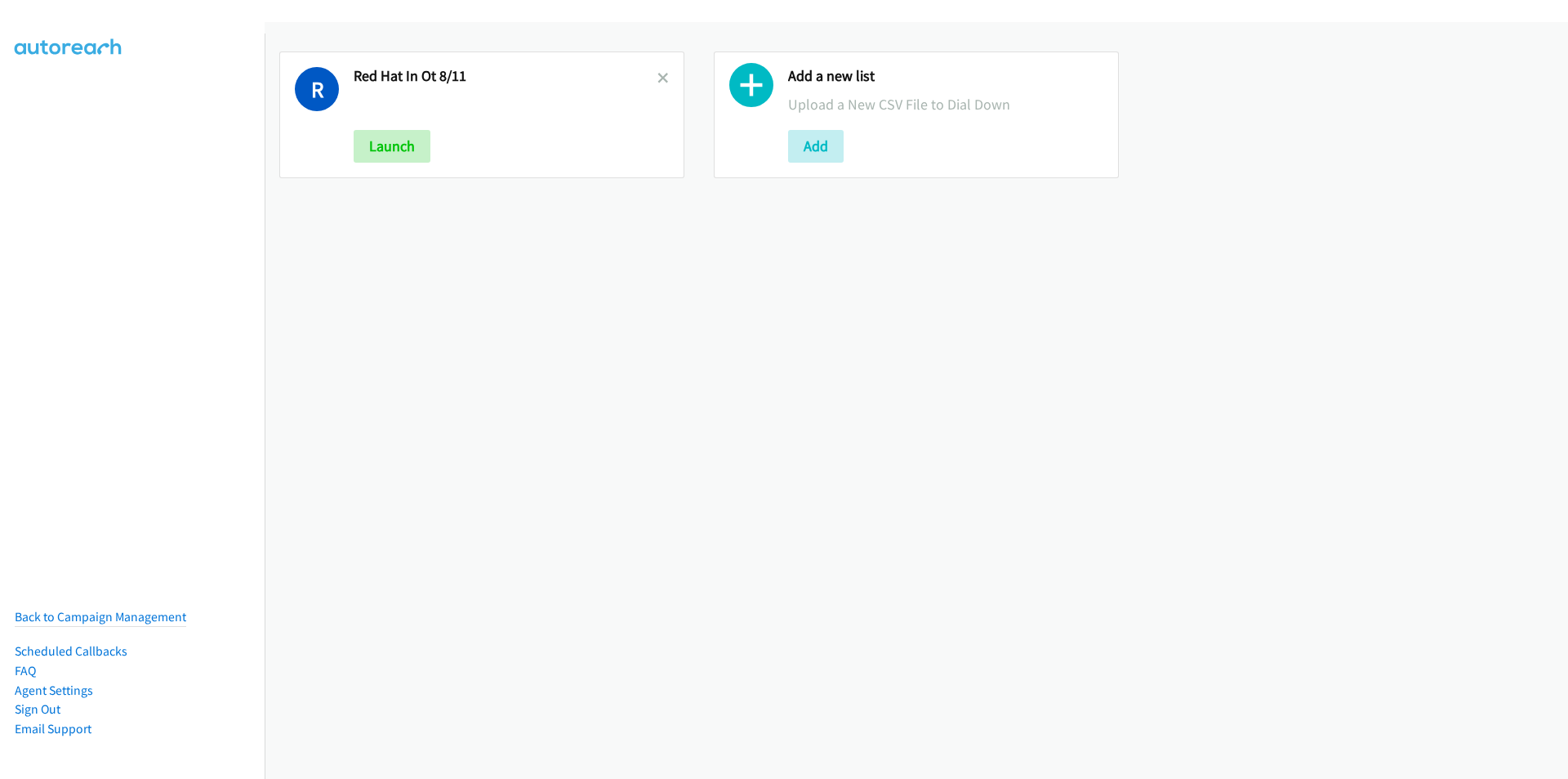
click at [658, 80] on icon at bounding box center [662, 79] width 12 height 12
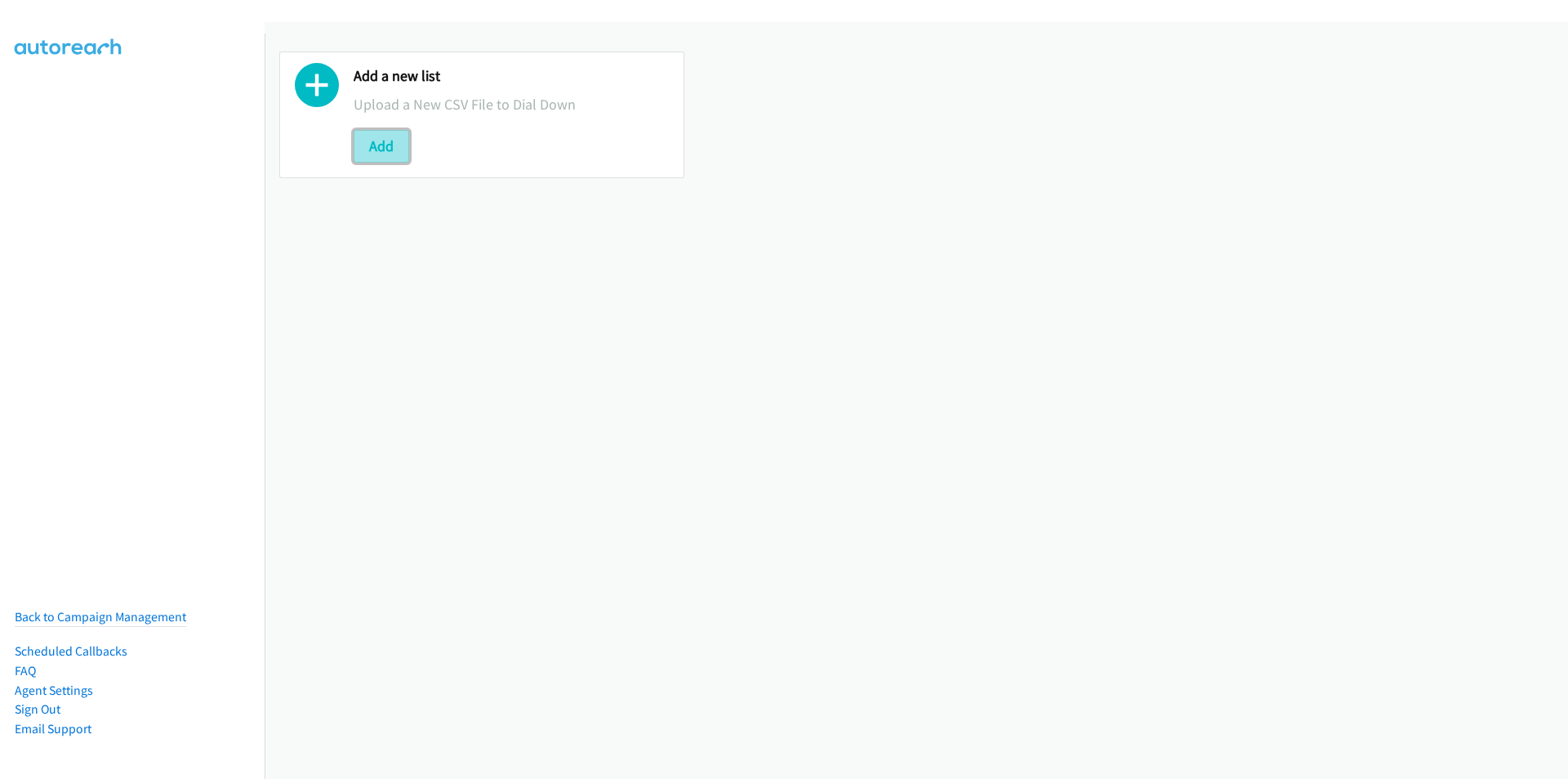
click at [392, 147] on button "Add" at bounding box center [381, 146] width 56 height 33
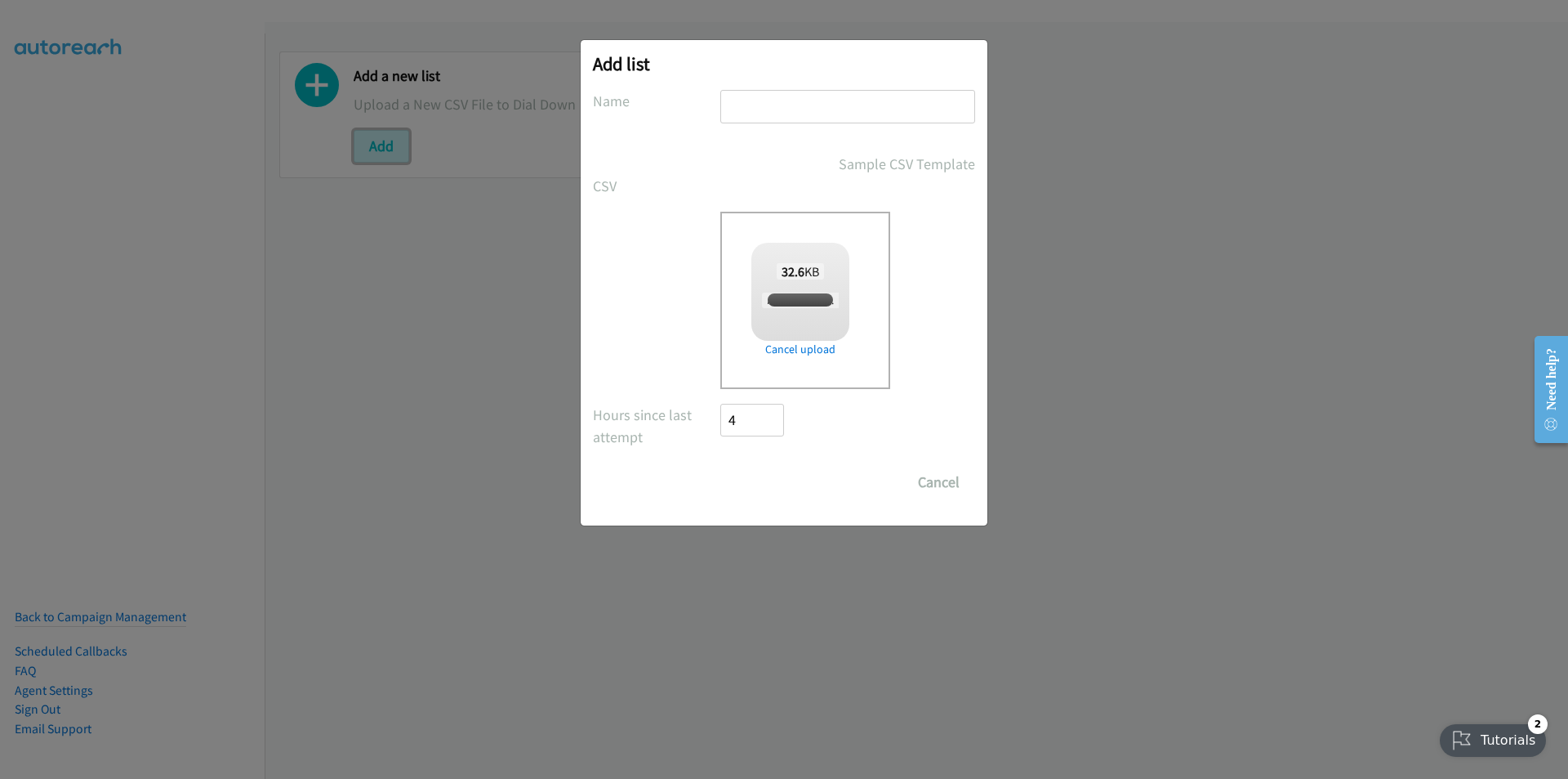
checkbox input "true"
click at [820, 107] on input "text" at bounding box center [847, 107] width 255 height 34
type input "Zoom SG"
click at [720, 465] on input "Save List" at bounding box center [763, 481] width 86 height 33
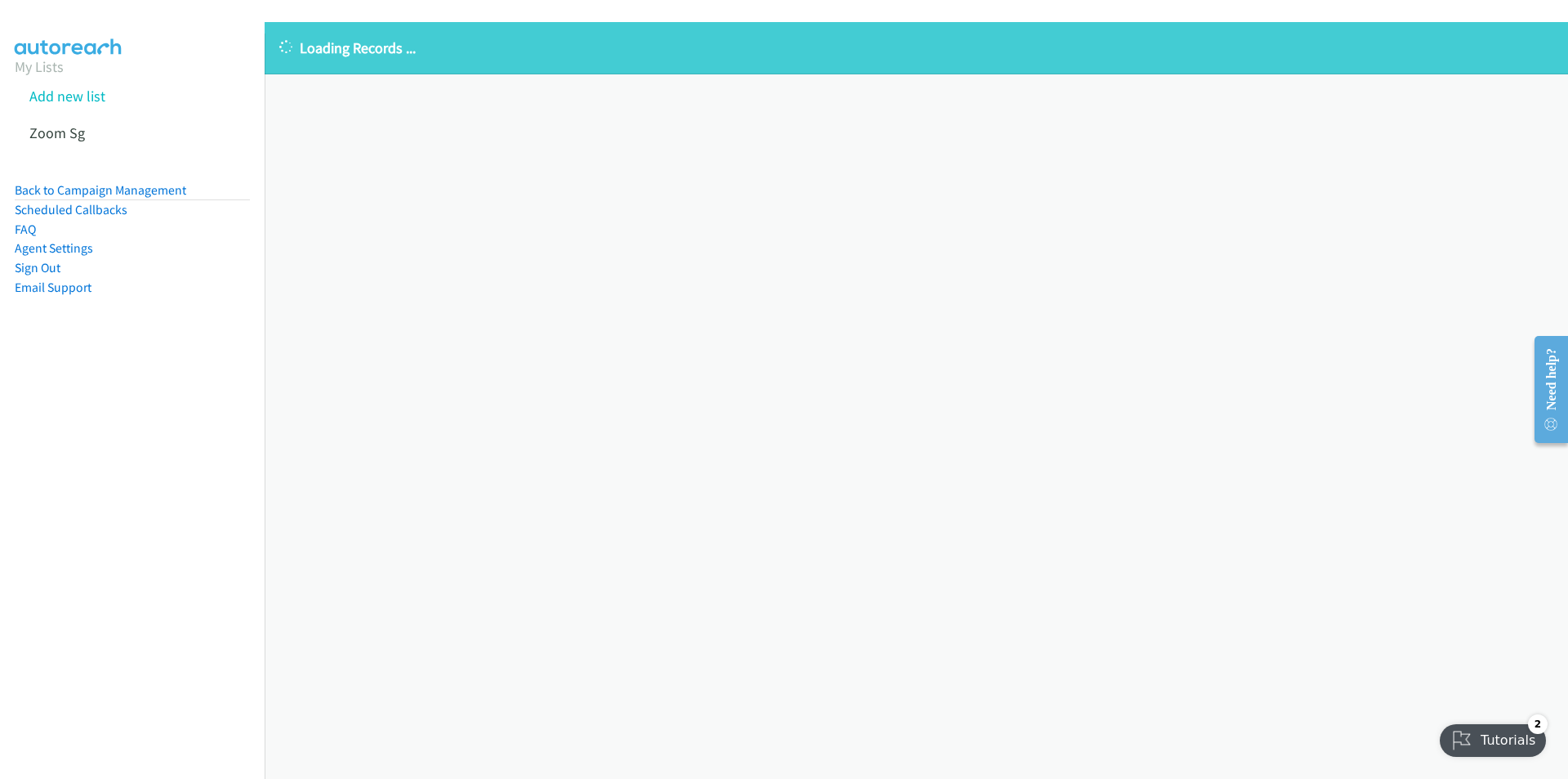
click at [121, 560] on nav "My Lists Add new list Zoom Sg Back to Campaign Management Scheduled Callbacks F…" at bounding box center [132, 423] width 265 height 779
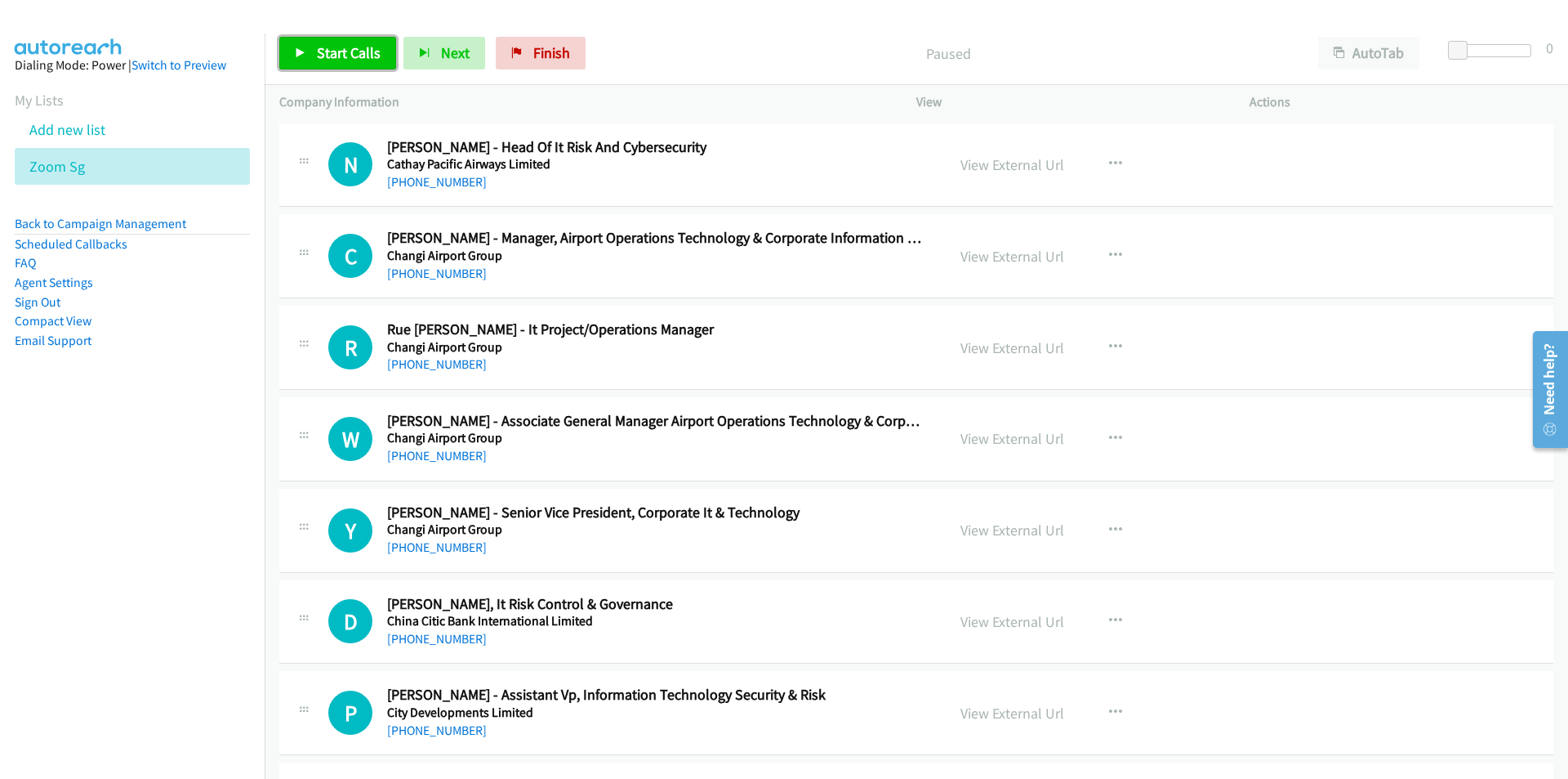
click at [346, 44] on span "Start Calls" at bounding box center [349, 52] width 64 height 19
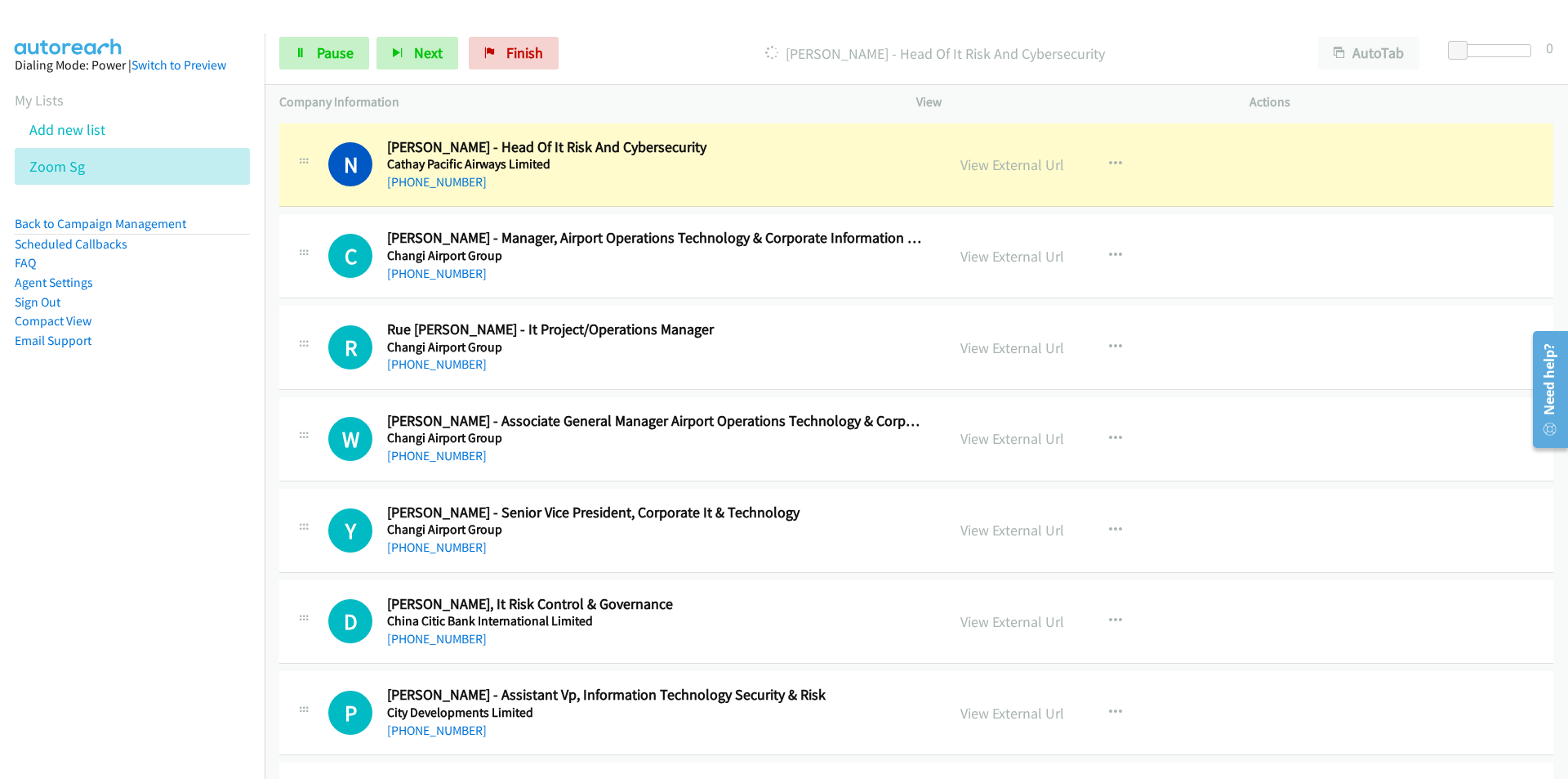
click at [669, 36] on div "Start Calls Pause Next Finish [PERSON_NAME] - Head Of It Risk And Cybersecurity…" at bounding box center [916, 53] width 1303 height 63
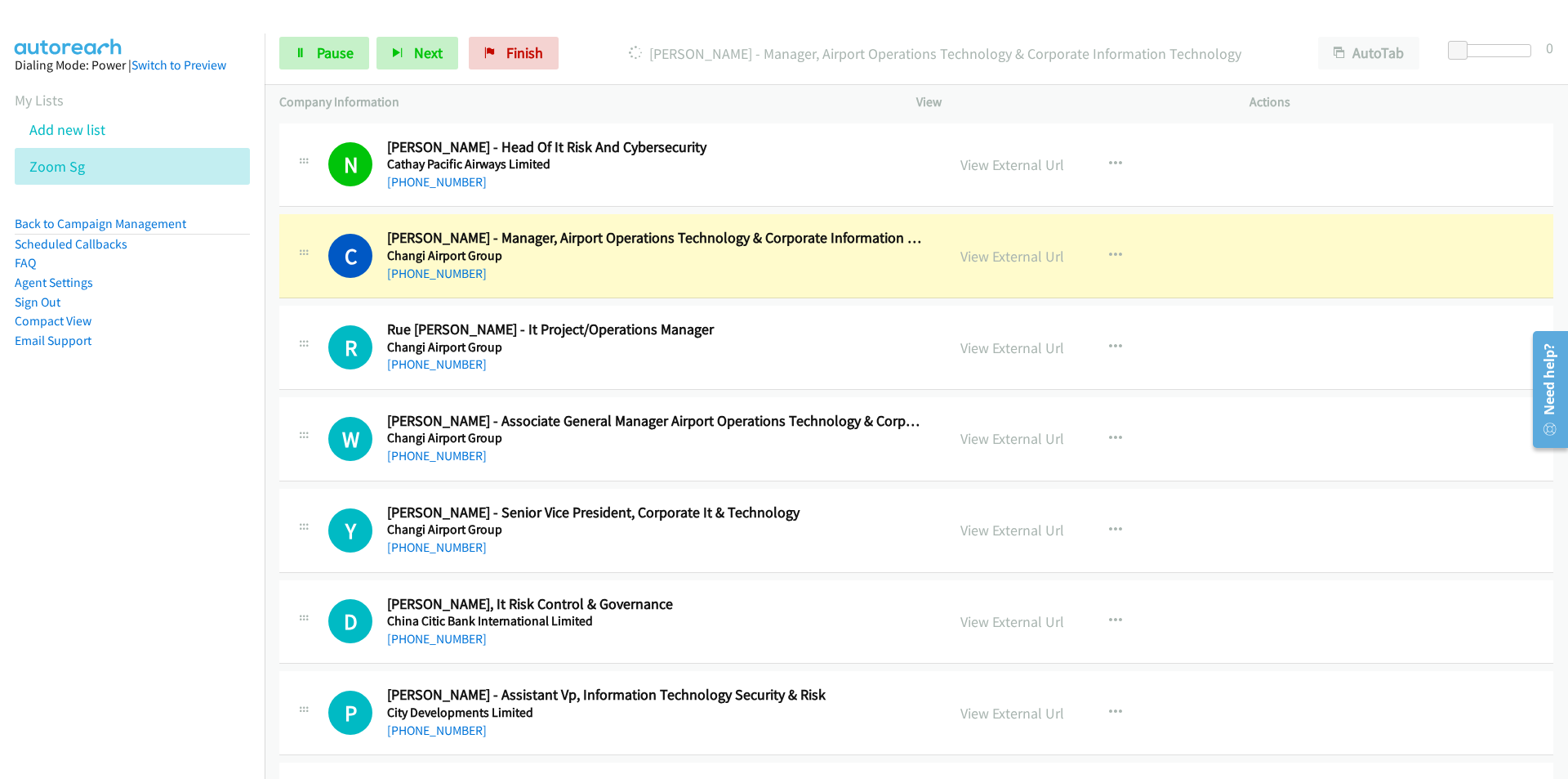
click at [606, 38] on div "[PERSON_NAME] - Manager, Airport Operations Technology & Corporate Information …" at bounding box center [934, 52] width 738 height 33
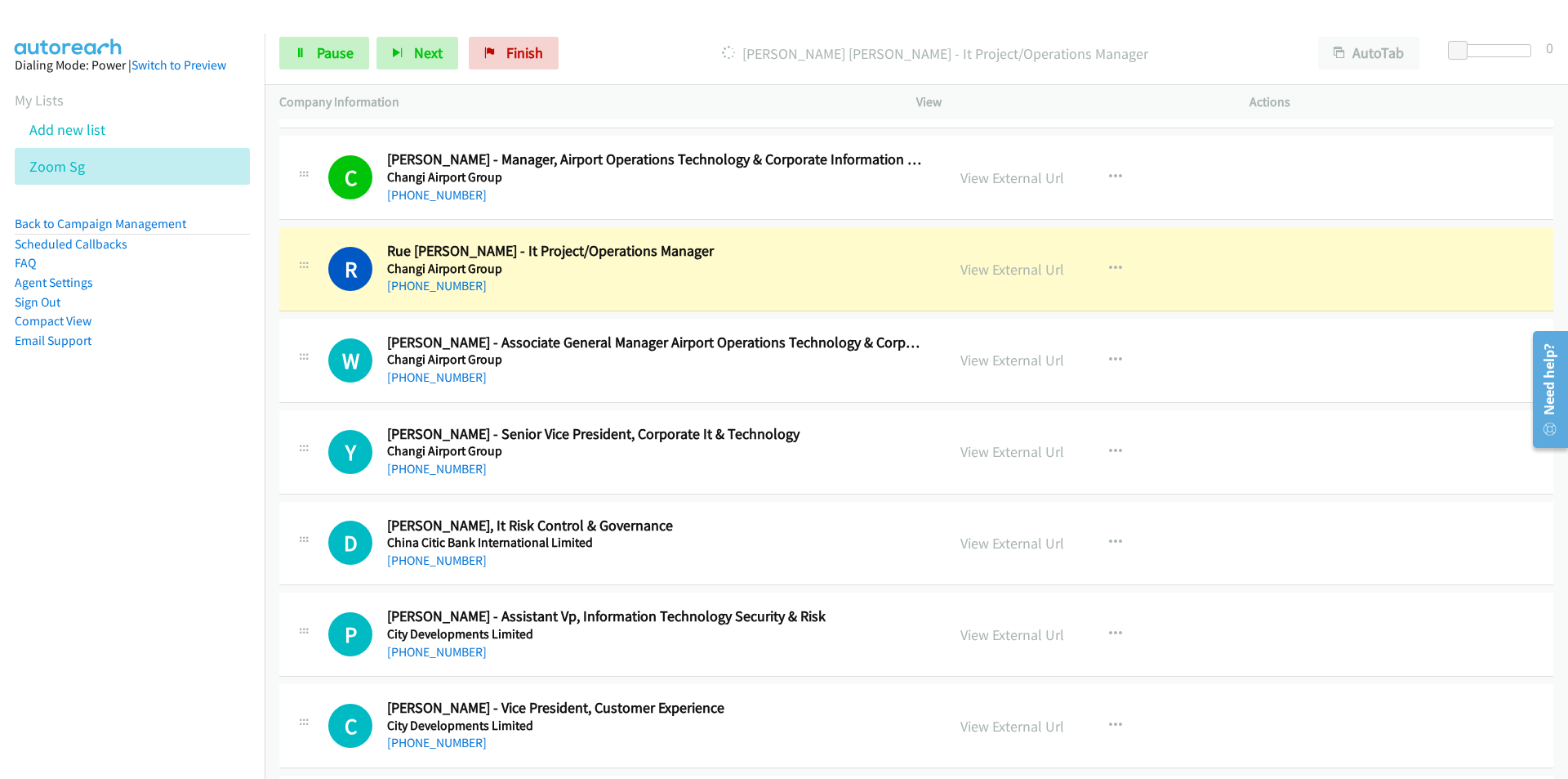
scroll to position [163, 0]
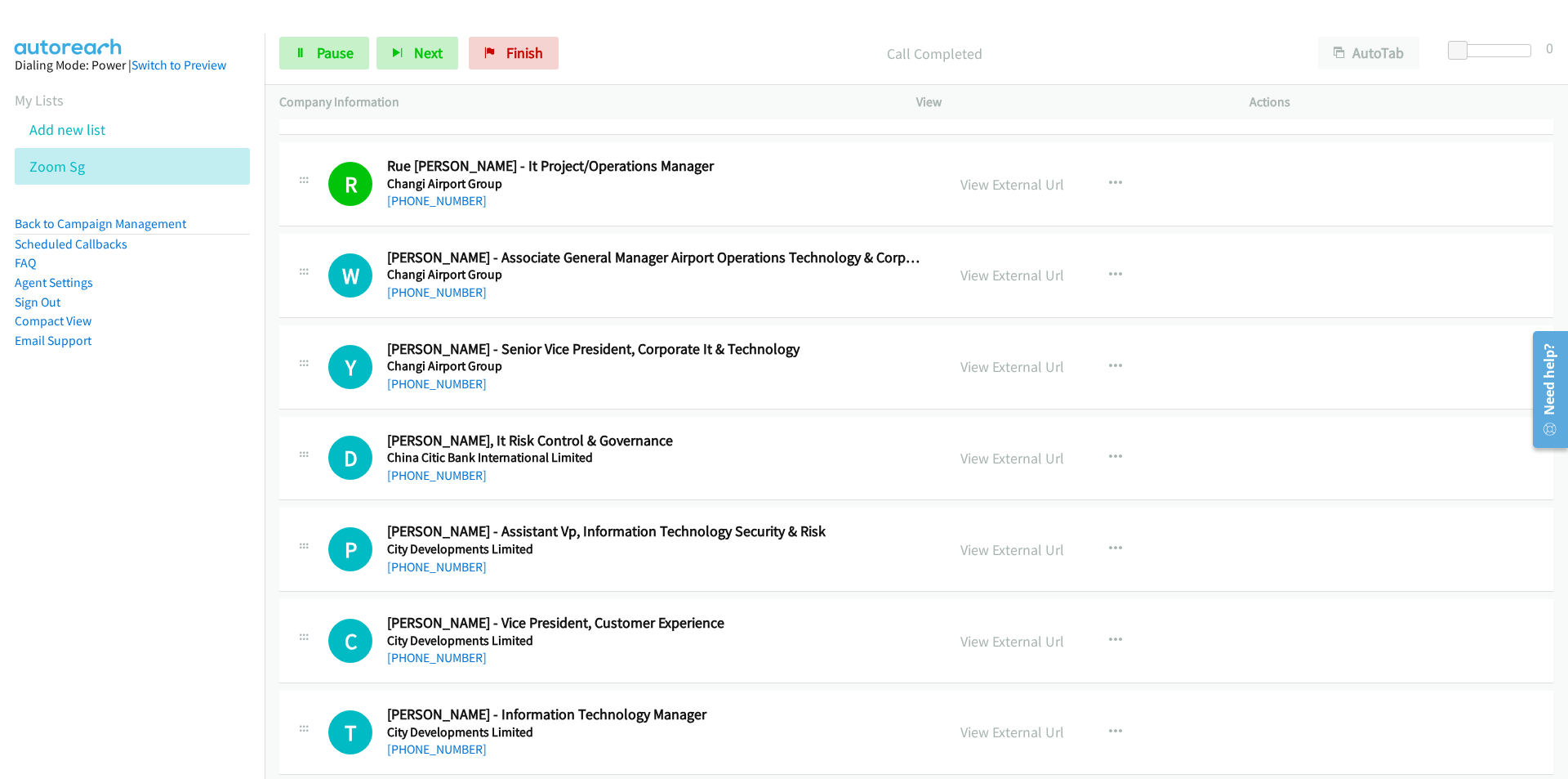
click at [674, 41] on div "Call Completed" at bounding box center [934, 52] width 738 height 33
click at [312, 52] on link "Pause" at bounding box center [324, 52] width 90 height 33
click at [312, 52] on link "Start Calls" at bounding box center [338, 52] width 117 height 33
click at [710, 367] on h5 "Changi Airport Group" at bounding box center [656, 366] width 538 height 16
click at [334, 50] on span "Pause" at bounding box center [335, 52] width 36 height 19
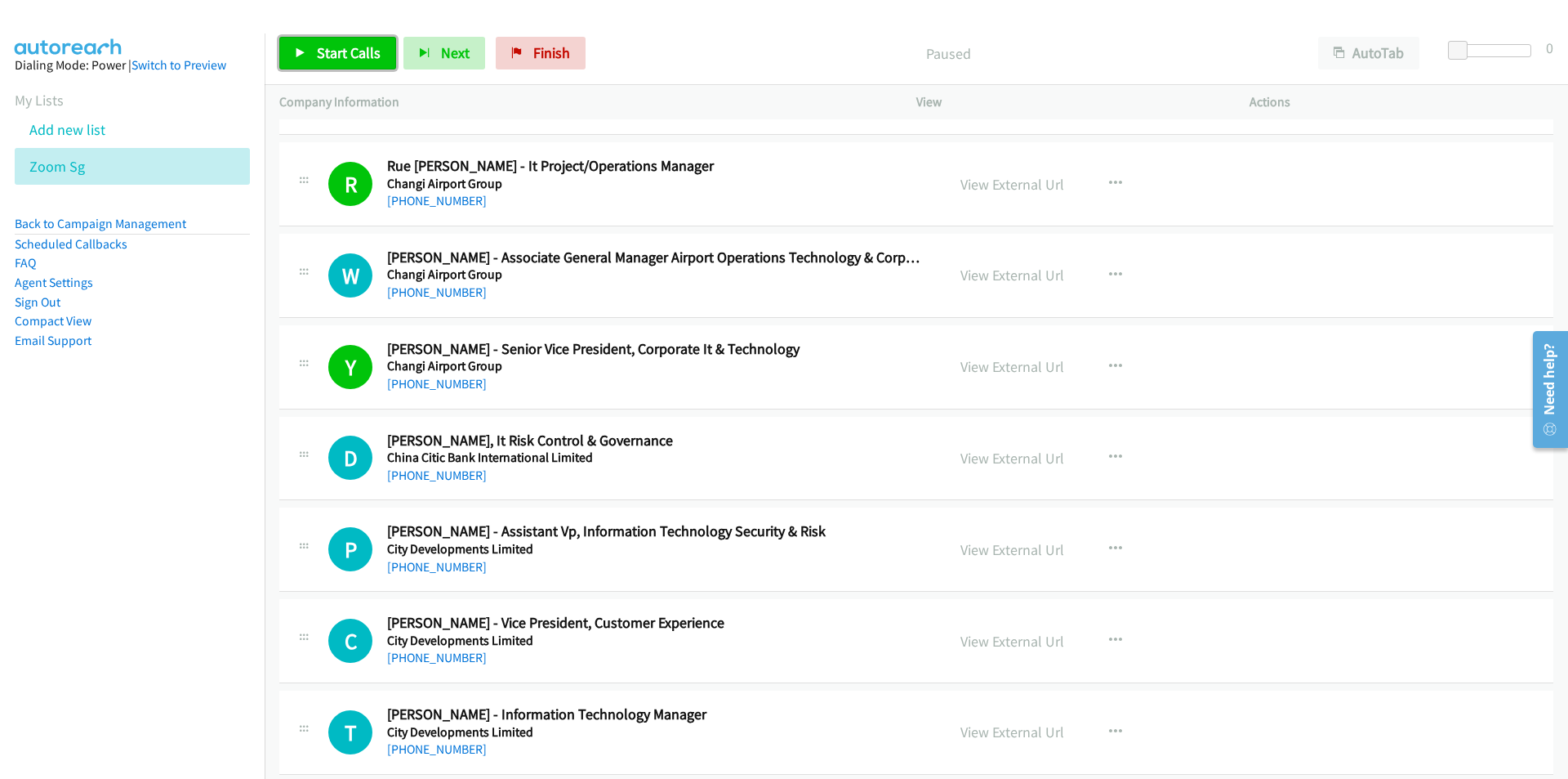
click at [344, 65] on link "Start Calls" at bounding box center [338, 52] width 117 height 33
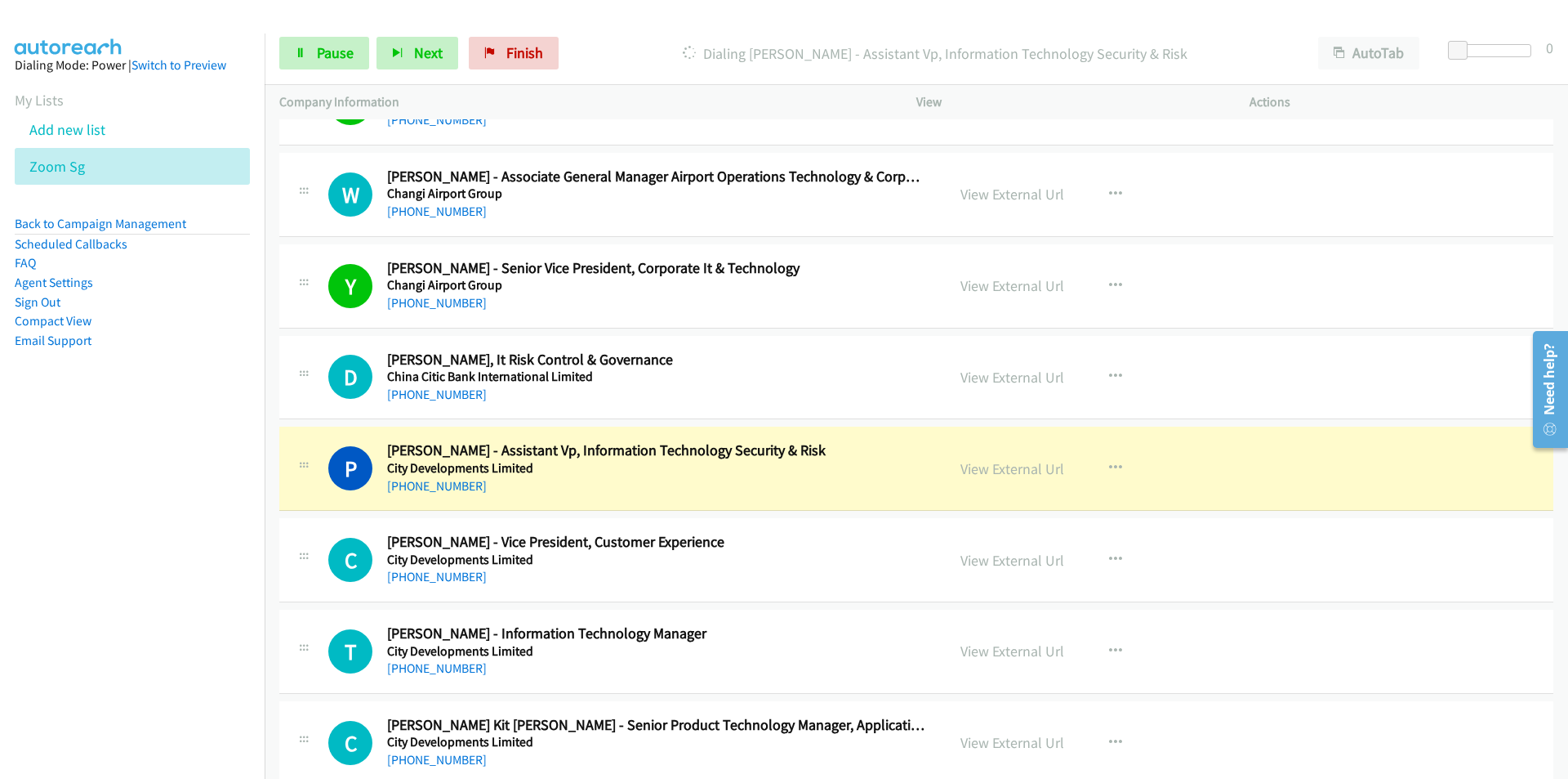
scroll to position [327, 0]
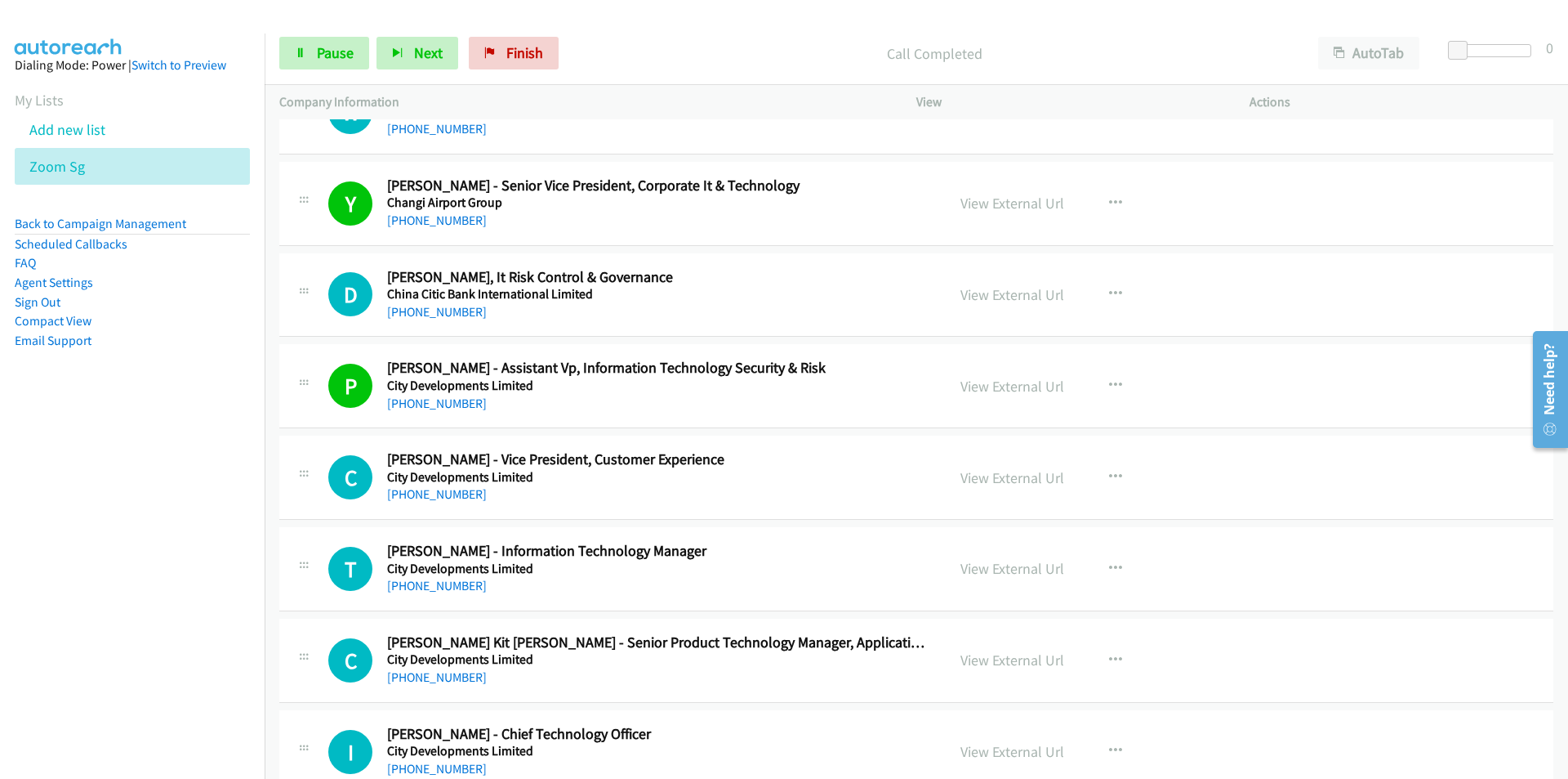
click at [657, 34] on div "Start Calls Pause Next Finish Call Completed AutoTab AutoTab 0" at bounding box center [916, 53] width 1303 height 63
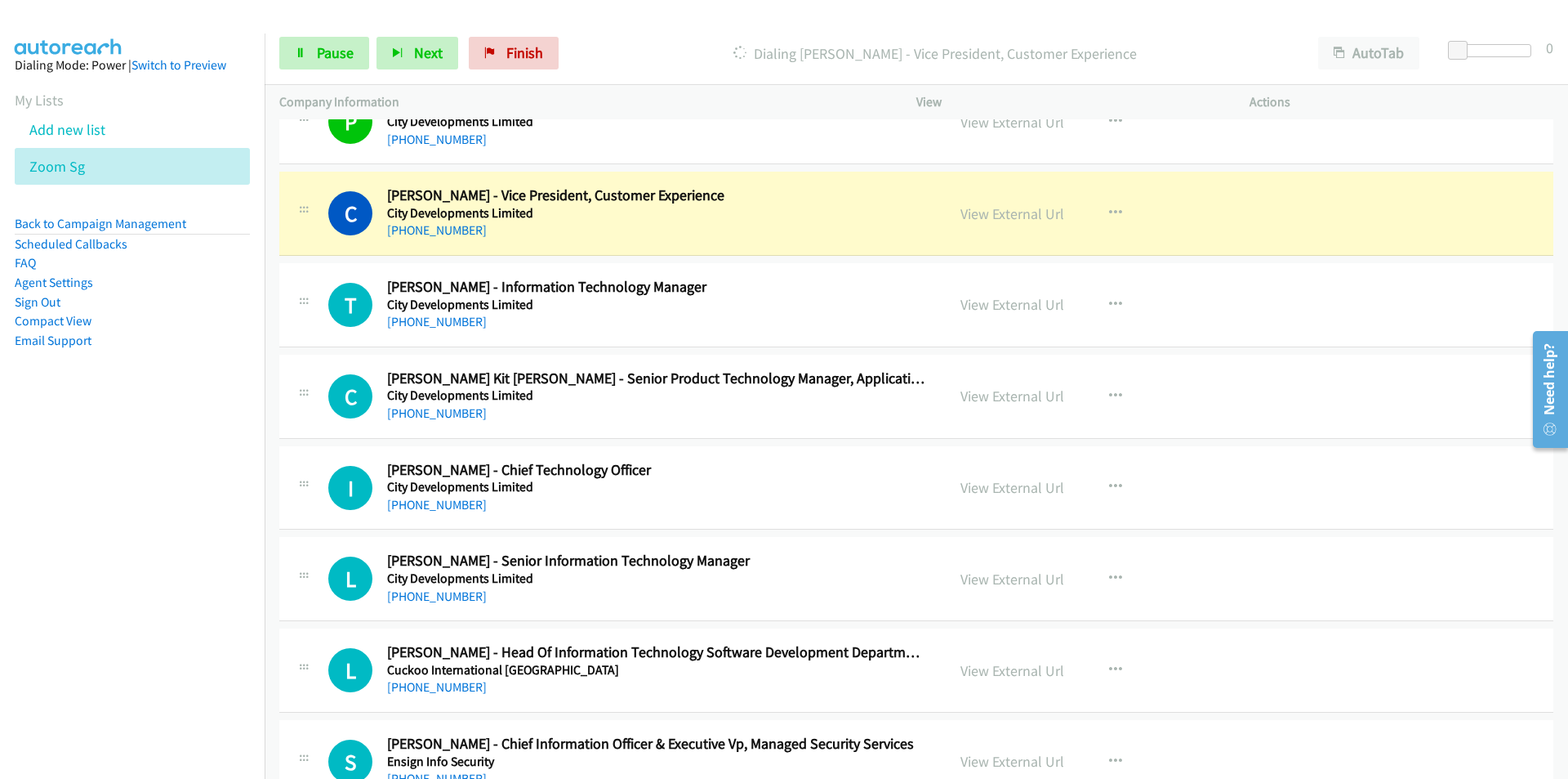
scroll to position [572, 0]
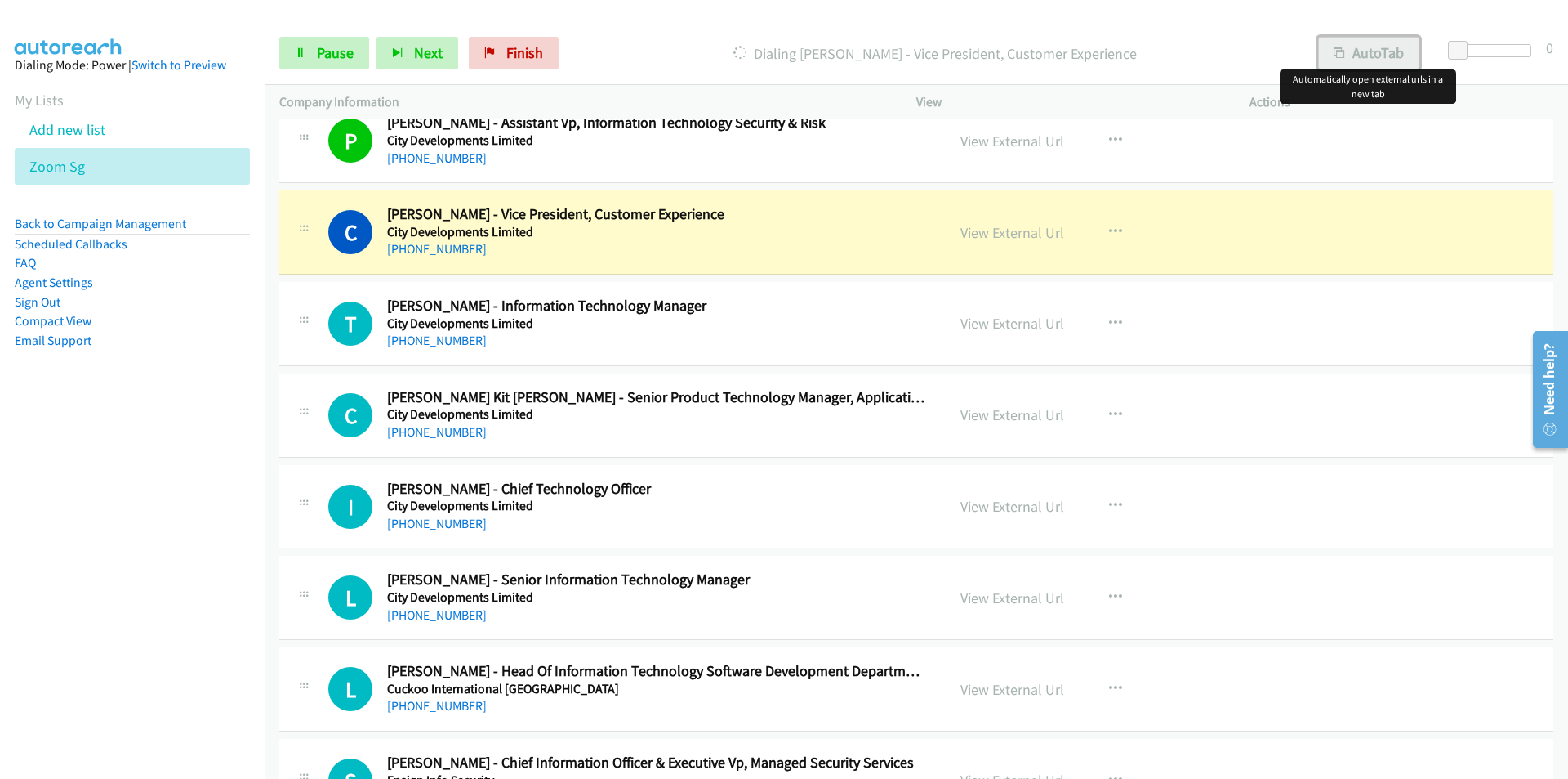
click at [1364, 46] on button "AutoTab" at bounding box center [1369, 52] width 101 height 33
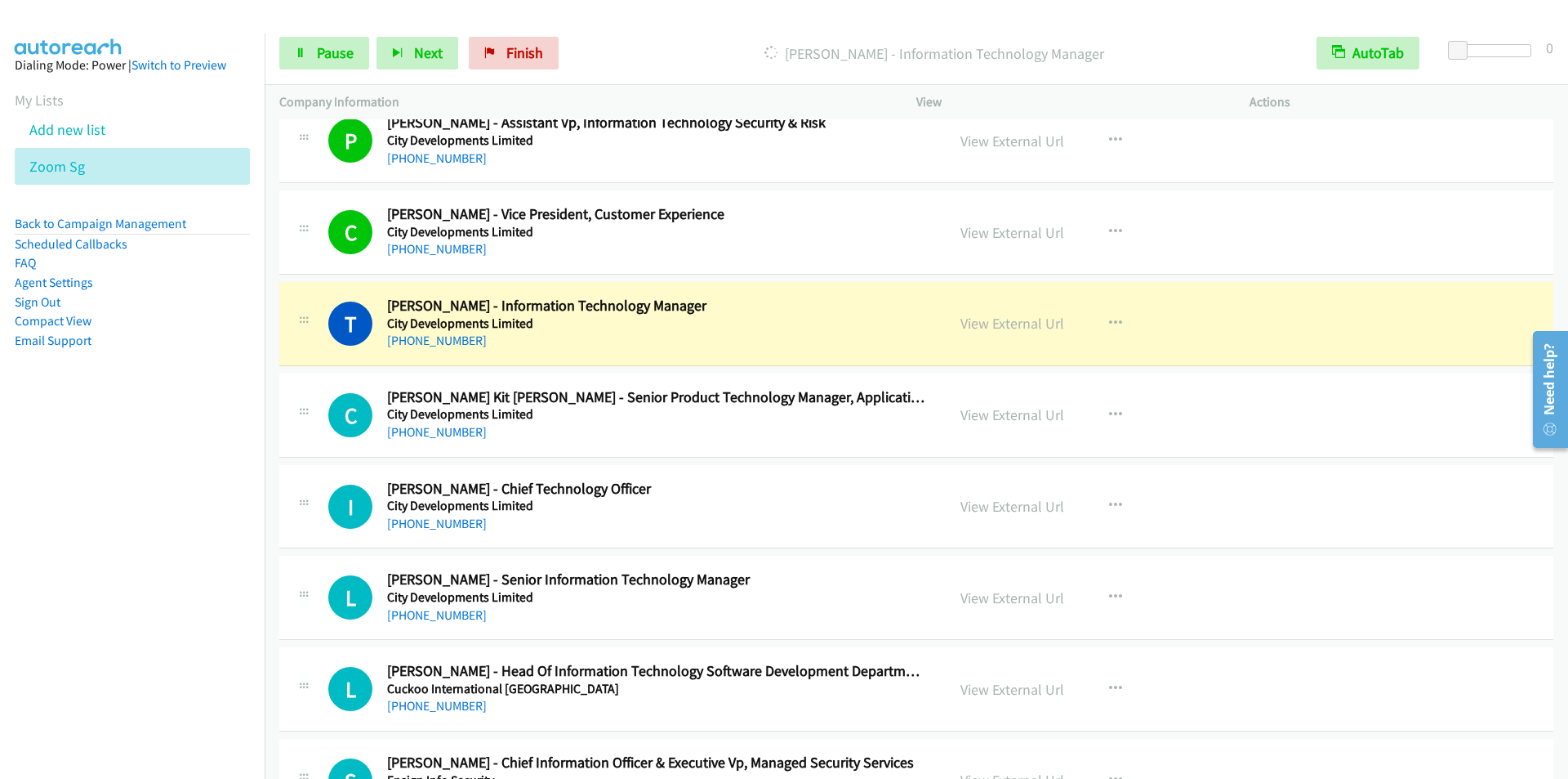
scroll to position [654, 0]
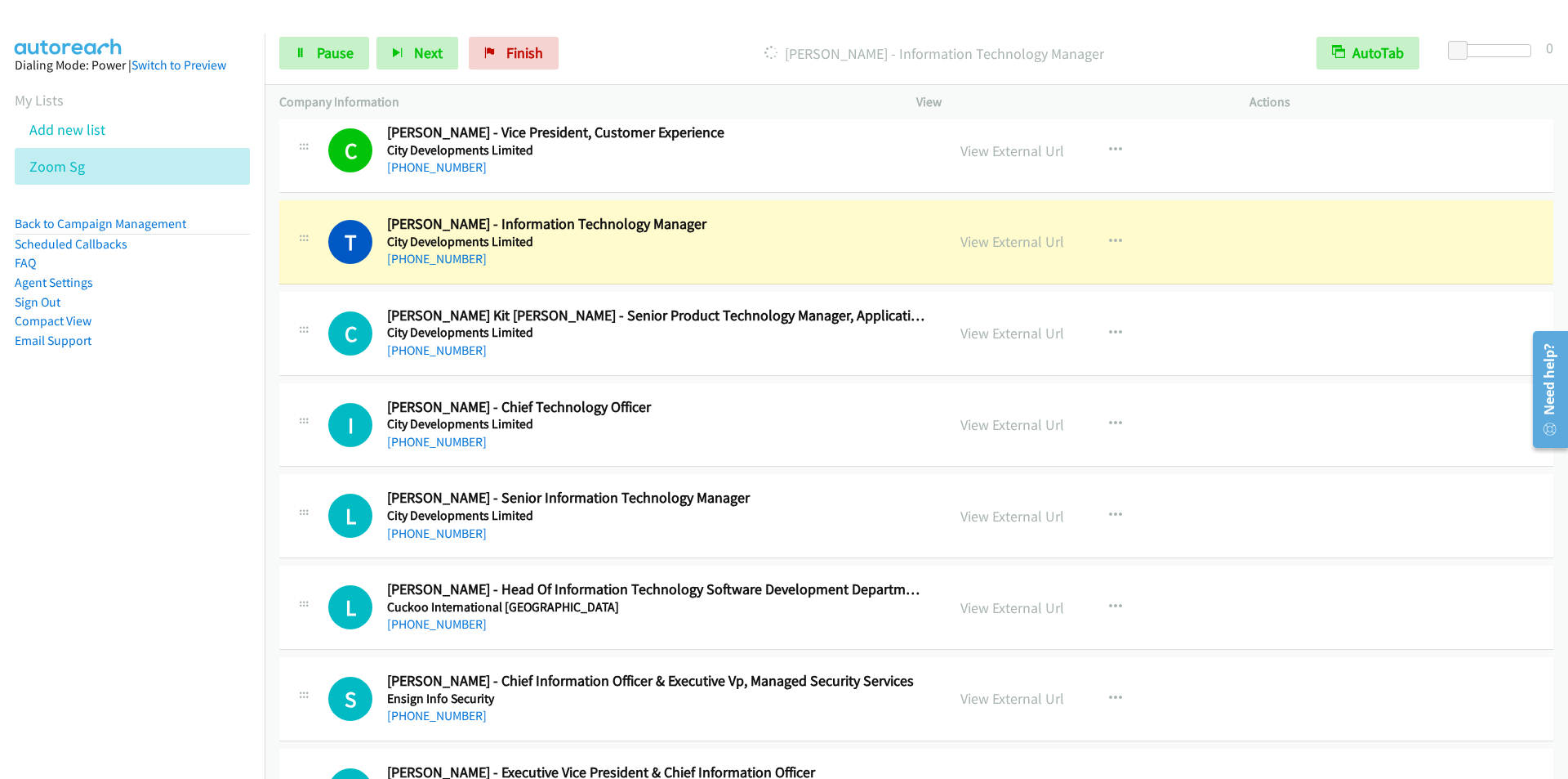
click at [647, 47] on p "[PERSON_NAME] - Information Technology Manager" at bounding box center [934, 53] width 707 height 22
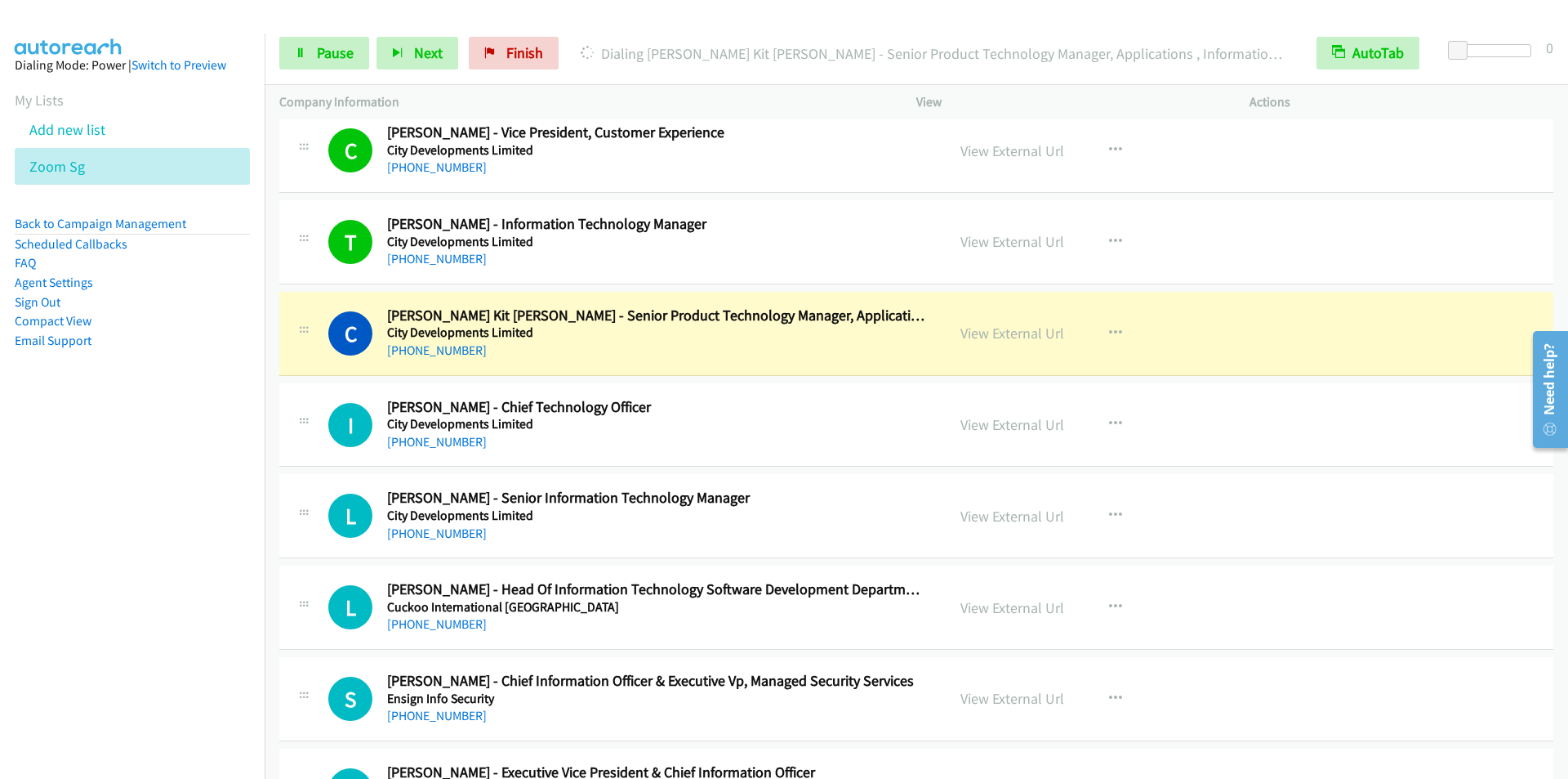
click at [710, 18] on div at bounding box center [777, 31] width 1554 height 63
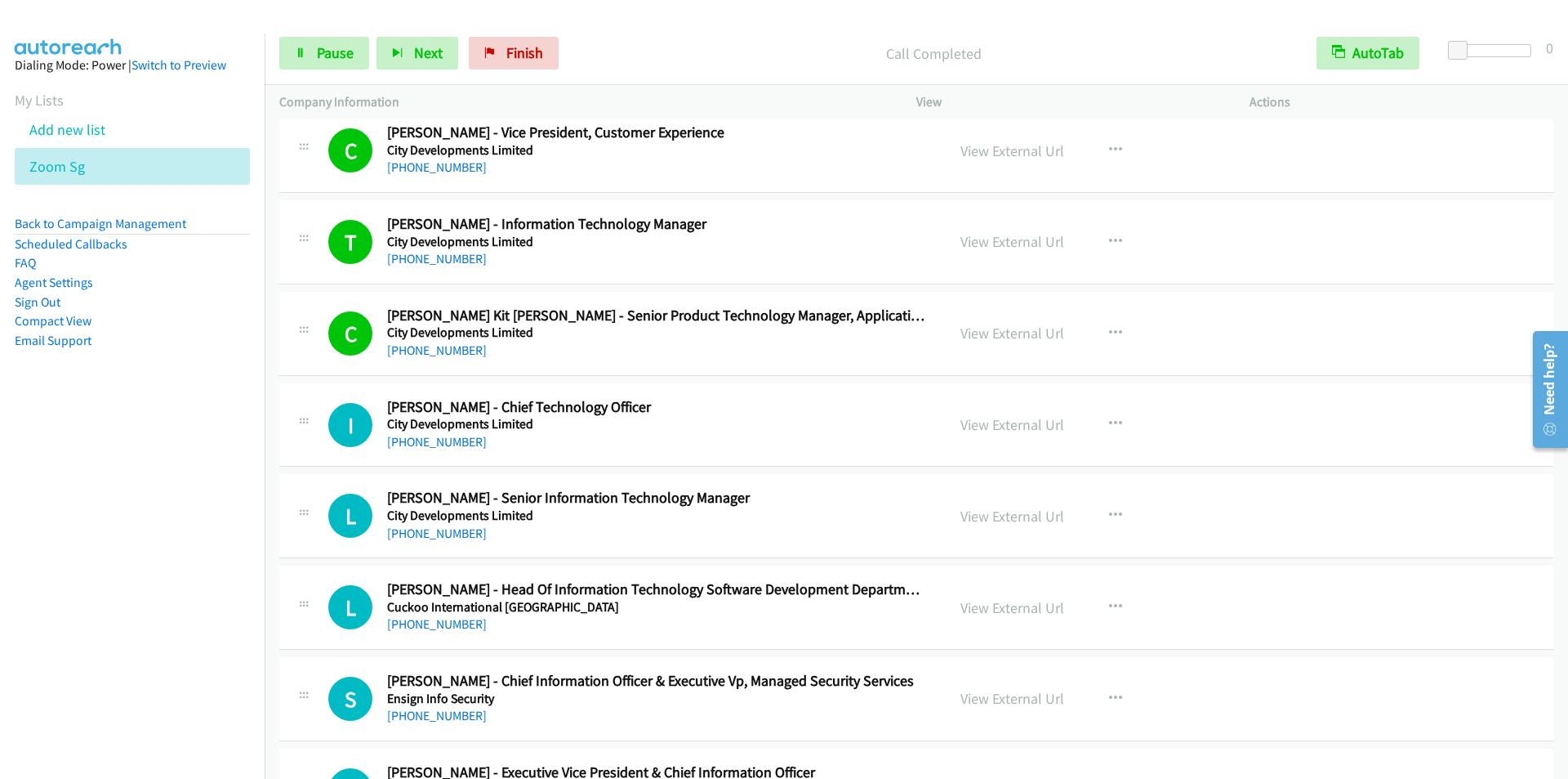
click at [730, 33] on div "Start Calls Pause Next Finish Call Completed AutoTab AutoTab 0" at bounding box center [916, 53] width 1303 height 63
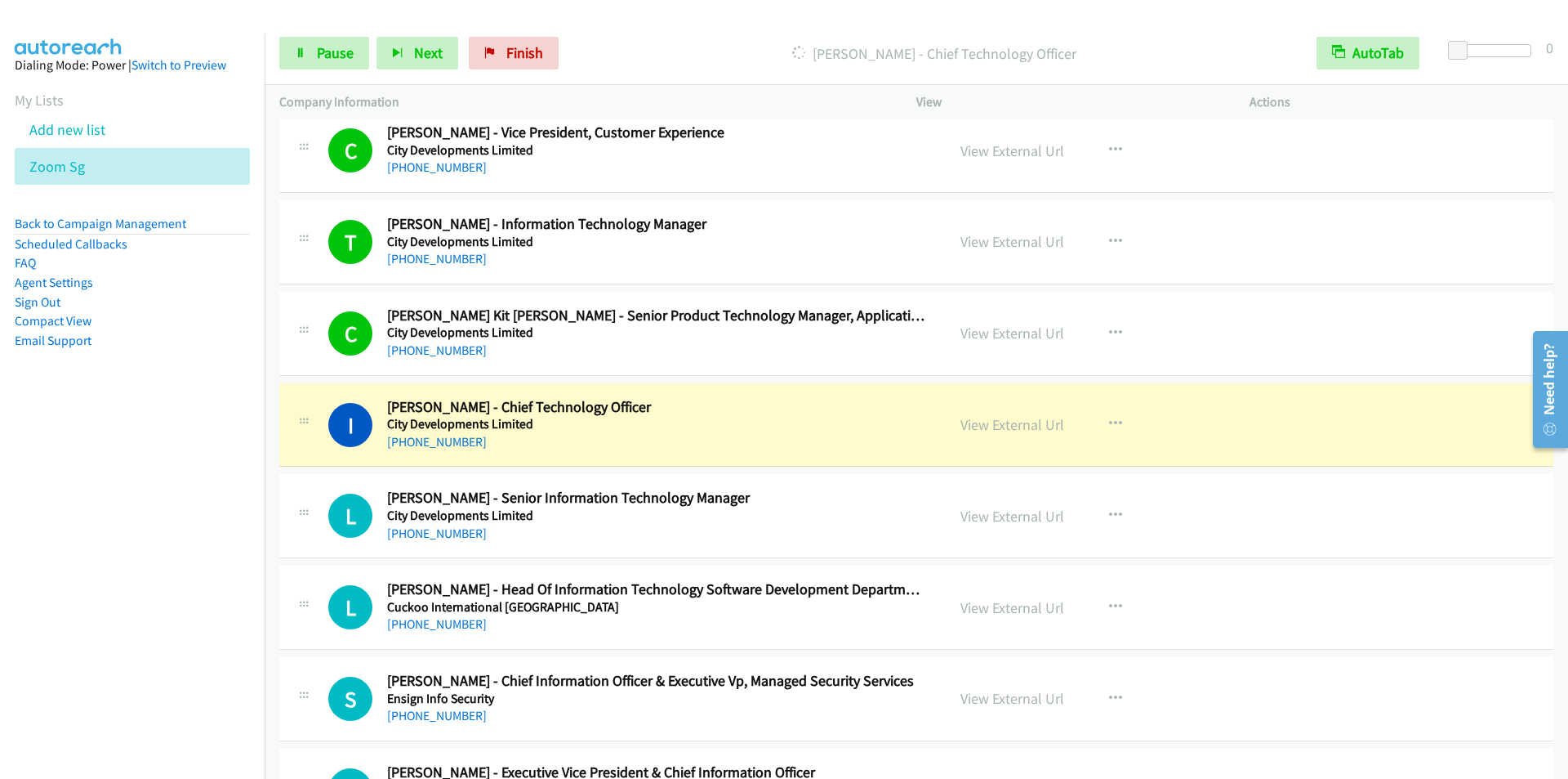
click at [689, 12] on div at bounding box center [777, 31] width 1554 height 63
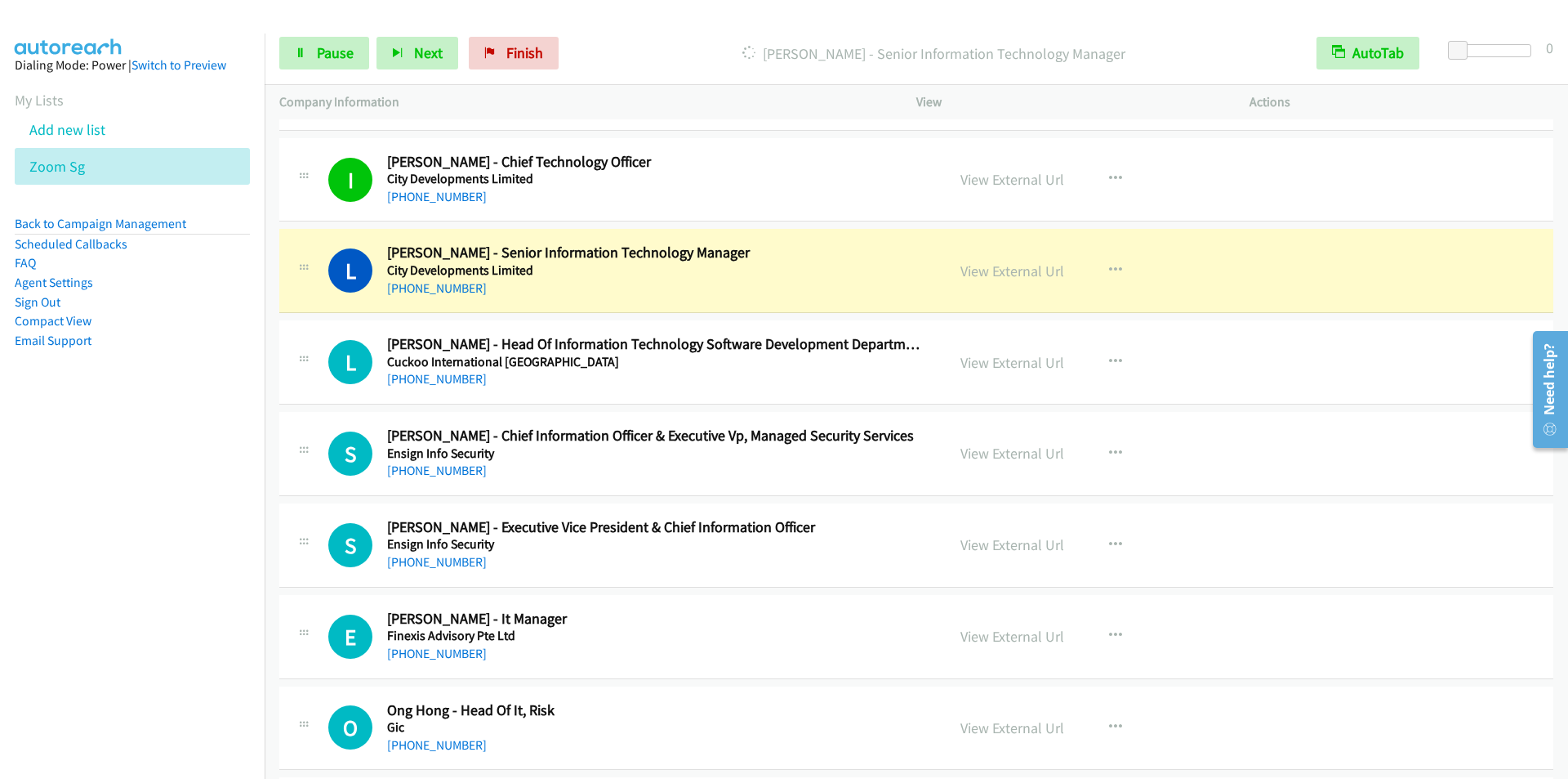
scroll to position [981, 0]
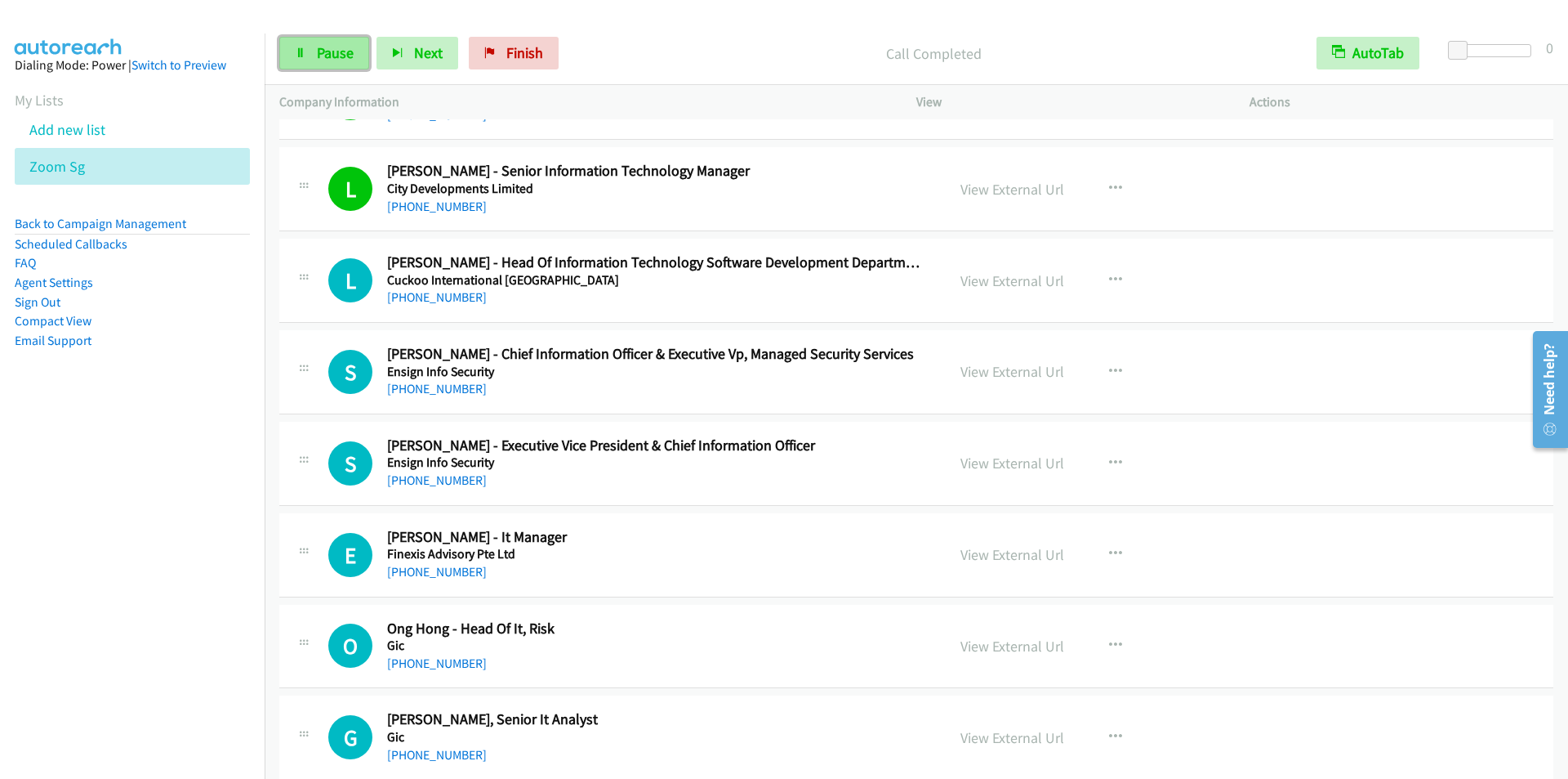
click at [326, 62] on link "Pause" at bounding box center [324, 52] width 90 height 33
click at [326, 61] on span "Start Calls" at bounding box center [349, 52] width 64 height 19
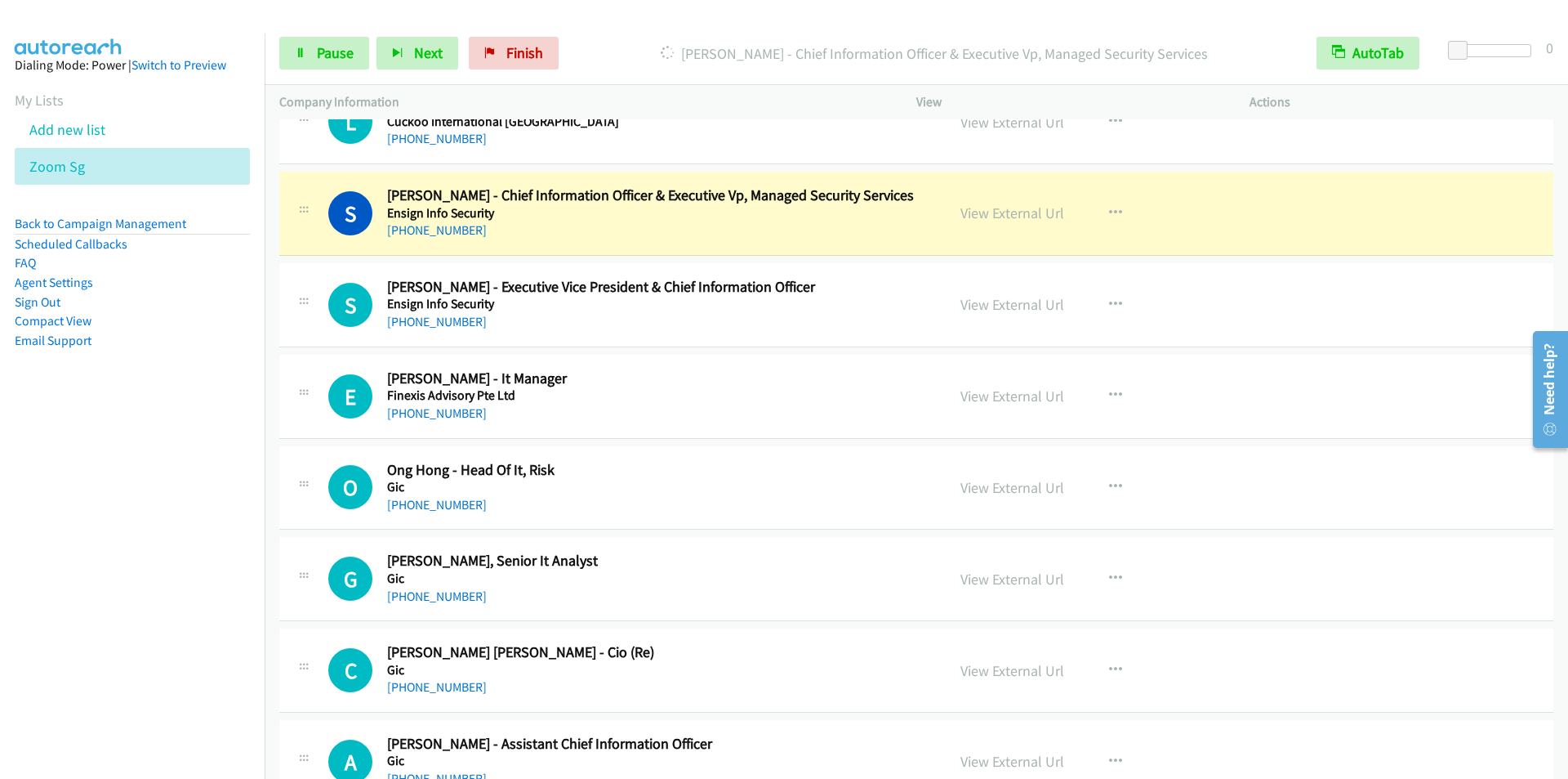
scroll to position [1144, 0]
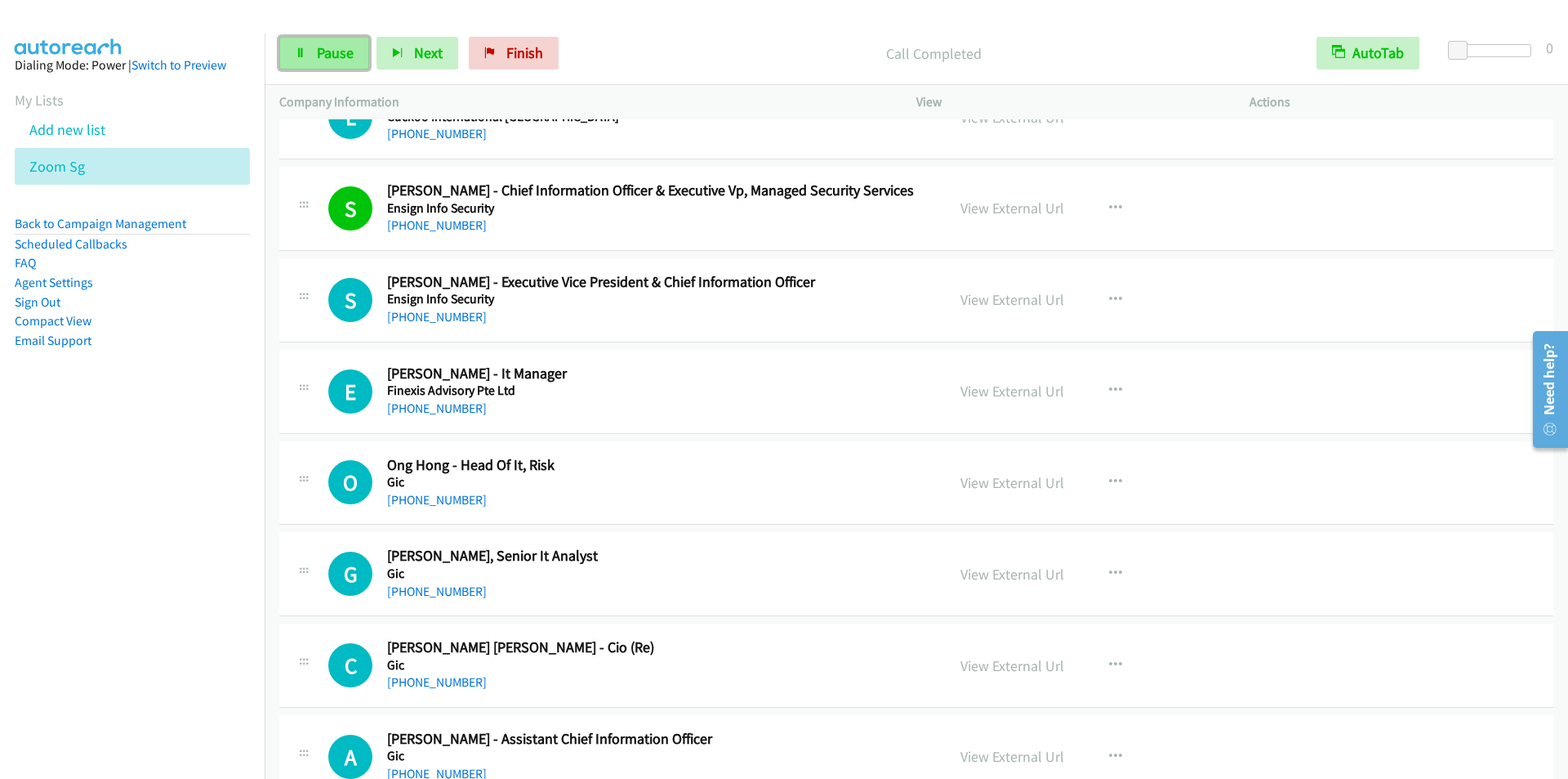
click at [321, 48] on span "Pause" at bounding box center [335, 52] width 36 height 19
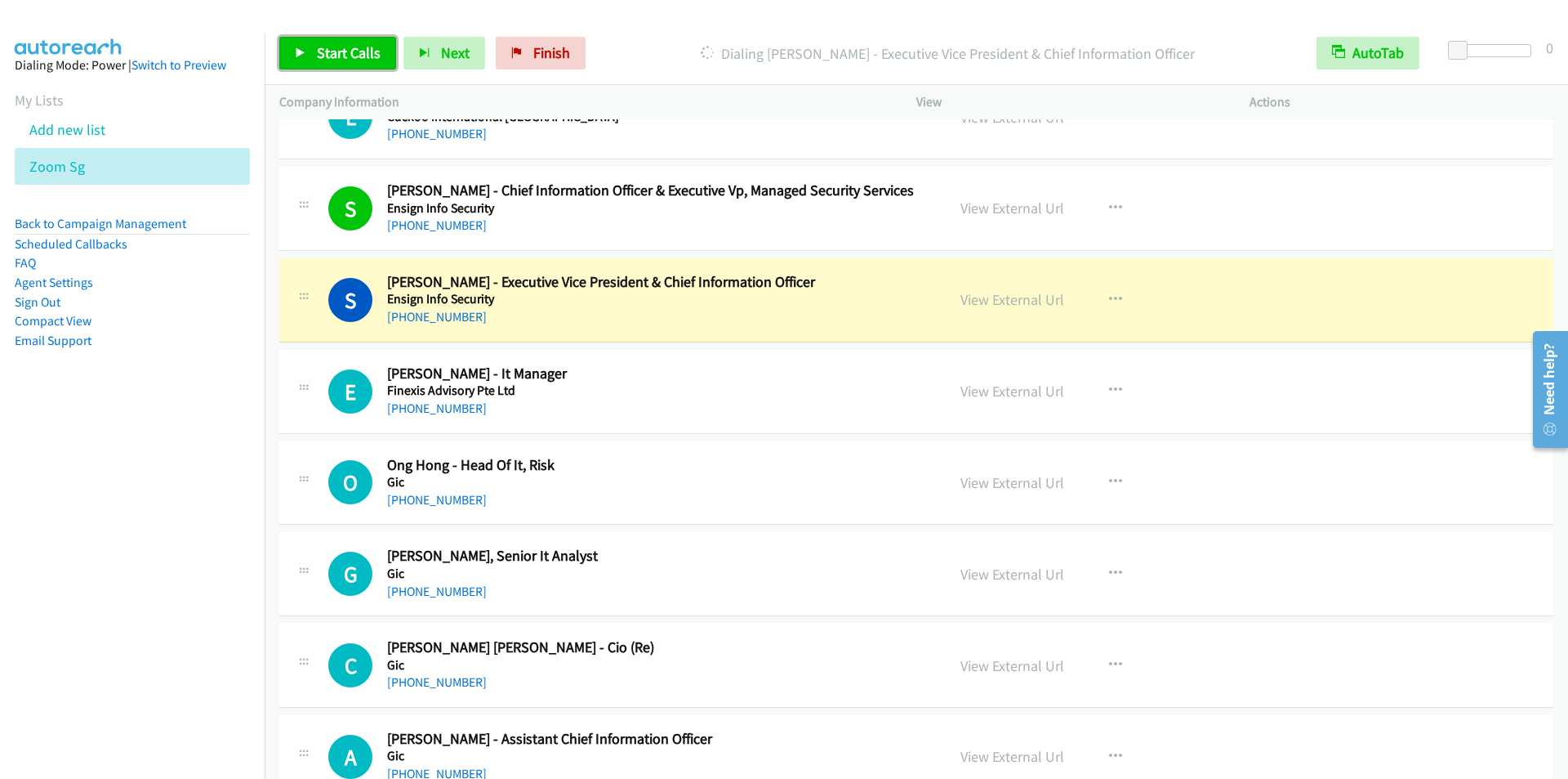
click at [341, 50] on span "Start Calls" at bounding box center [349, 52] width 64 height 19
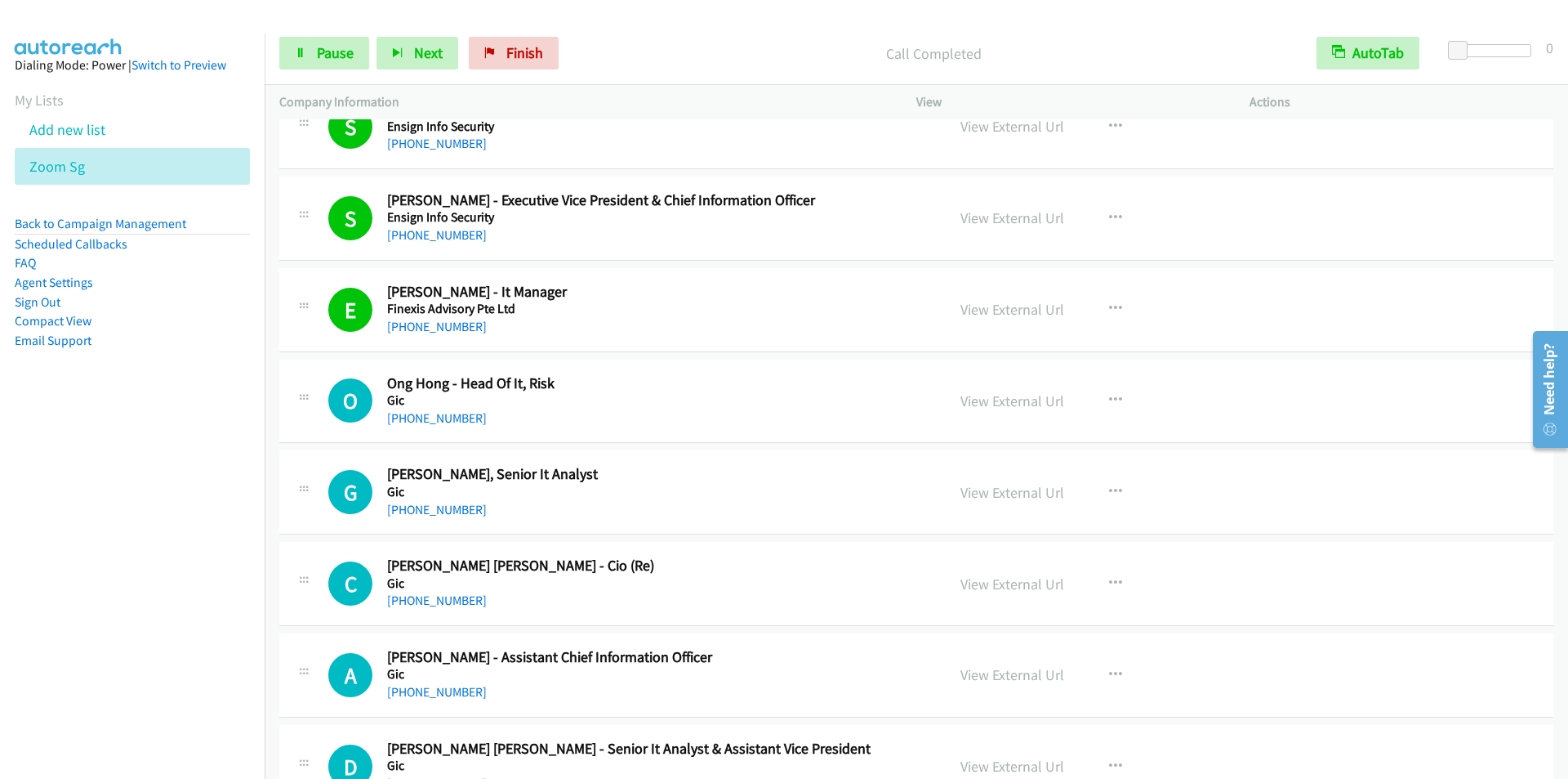
scroll to position [1308, 0]
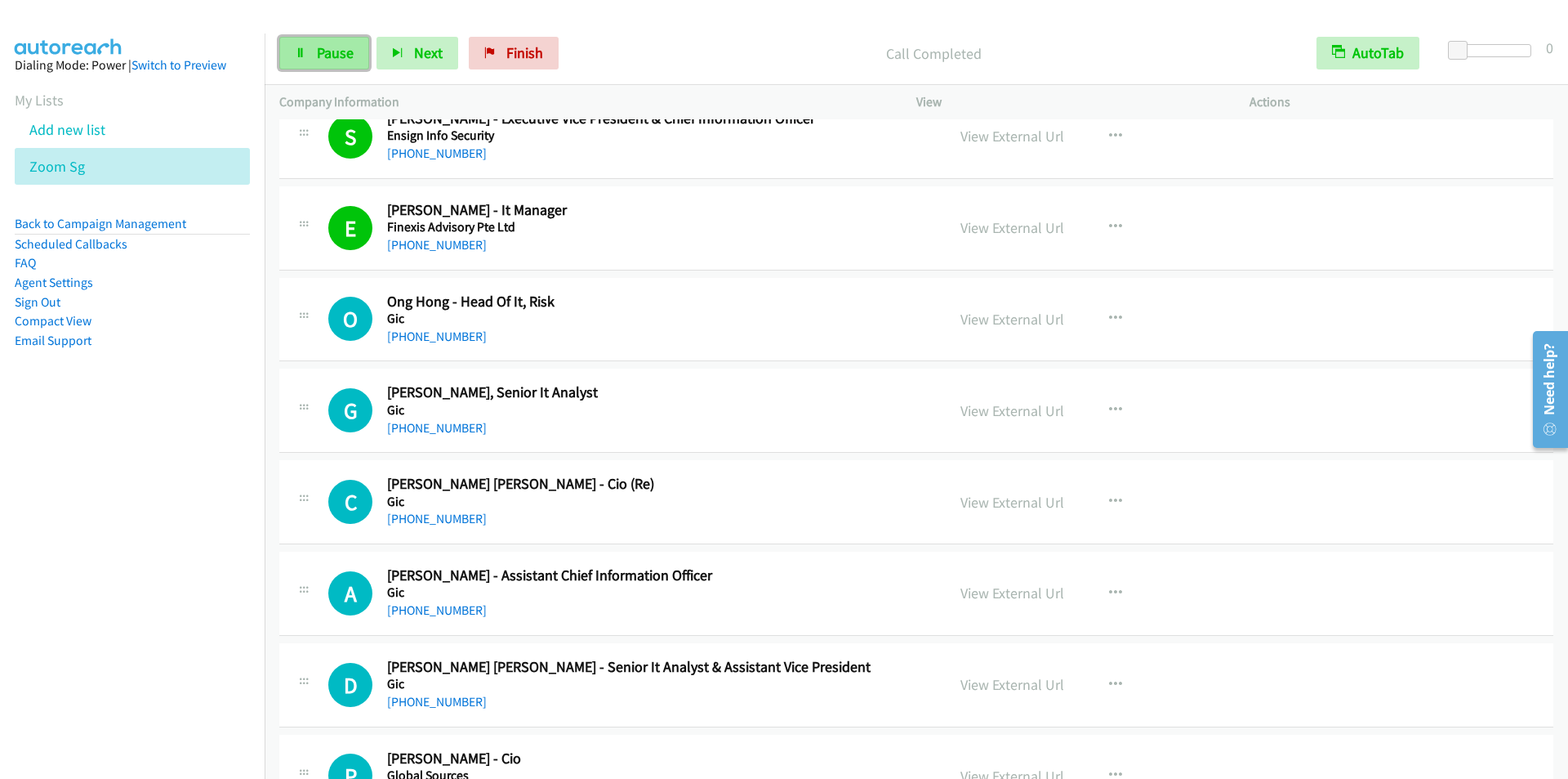
click at [333, 49] on span "Pause" at bounding box center [335, 52] width 36 height 19
click at [321, 49] on span "Start Calls" at bounding box center [349, 52] width 64 height 19
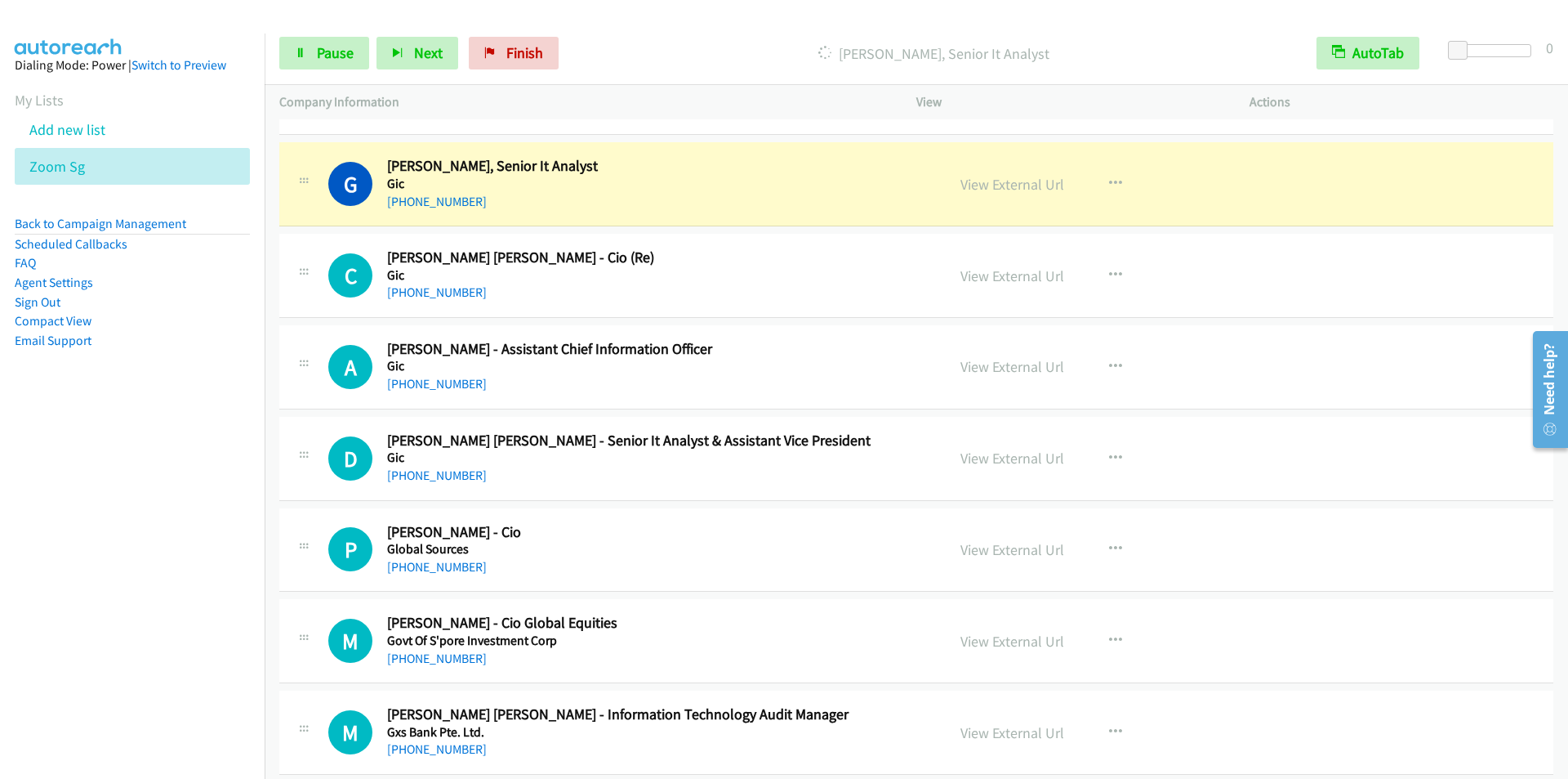
scroll to position [1553, 0]
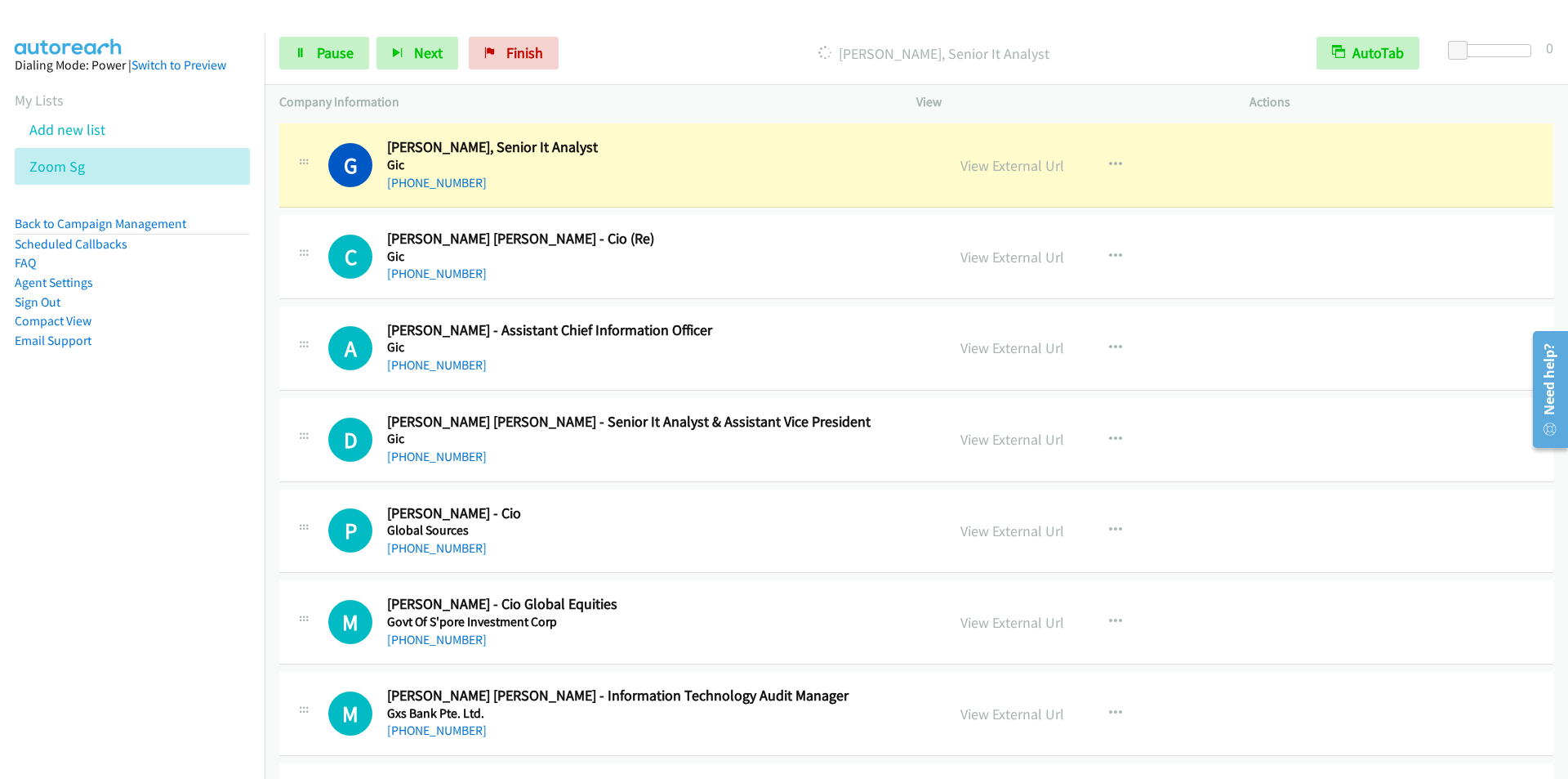
click at [619, 36] on div "Start Calls Pause Next Finish [PERSON_NAME], Senior It Analyst AutoTab AutoTab 0" at bounding box center [916, 53] width 1303 height 63
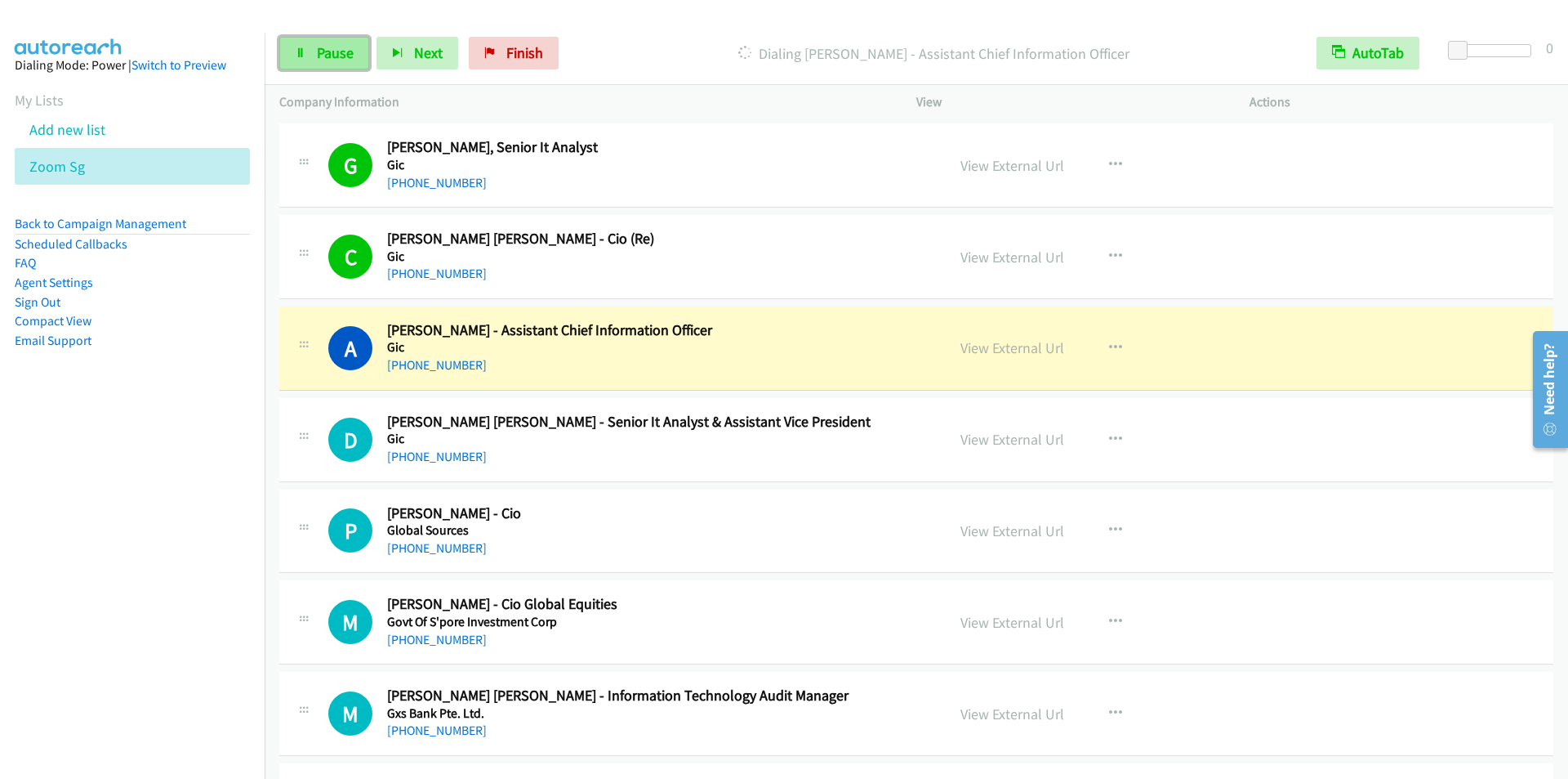
click at [329, 59] on span "Pause" at bounding box center [335, 52] width 36 height 19
click at [329, 59] on span "Start Calls" at bounding box center [349, 52] width 64 height 19
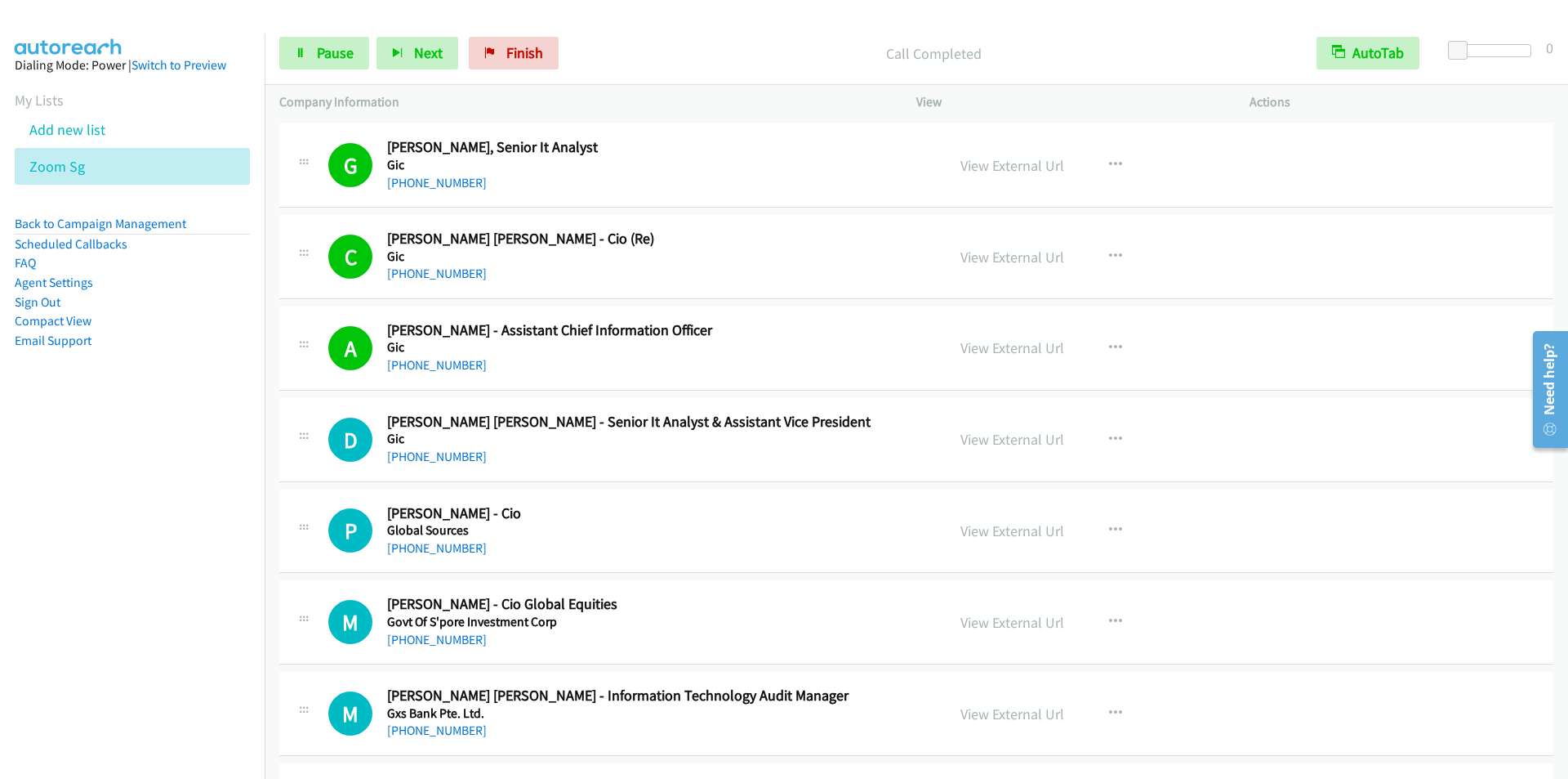
drag, startPoint x: 701, startPoint y: 33, endPoint x: 709, endPoint y: 38, distance: 9.4
click at [701, 33] on div "Start Calls Pause Next Finish Call Completed AutoTab AutoTab 0" at bounding box center [916, 53] width 1303 height 63
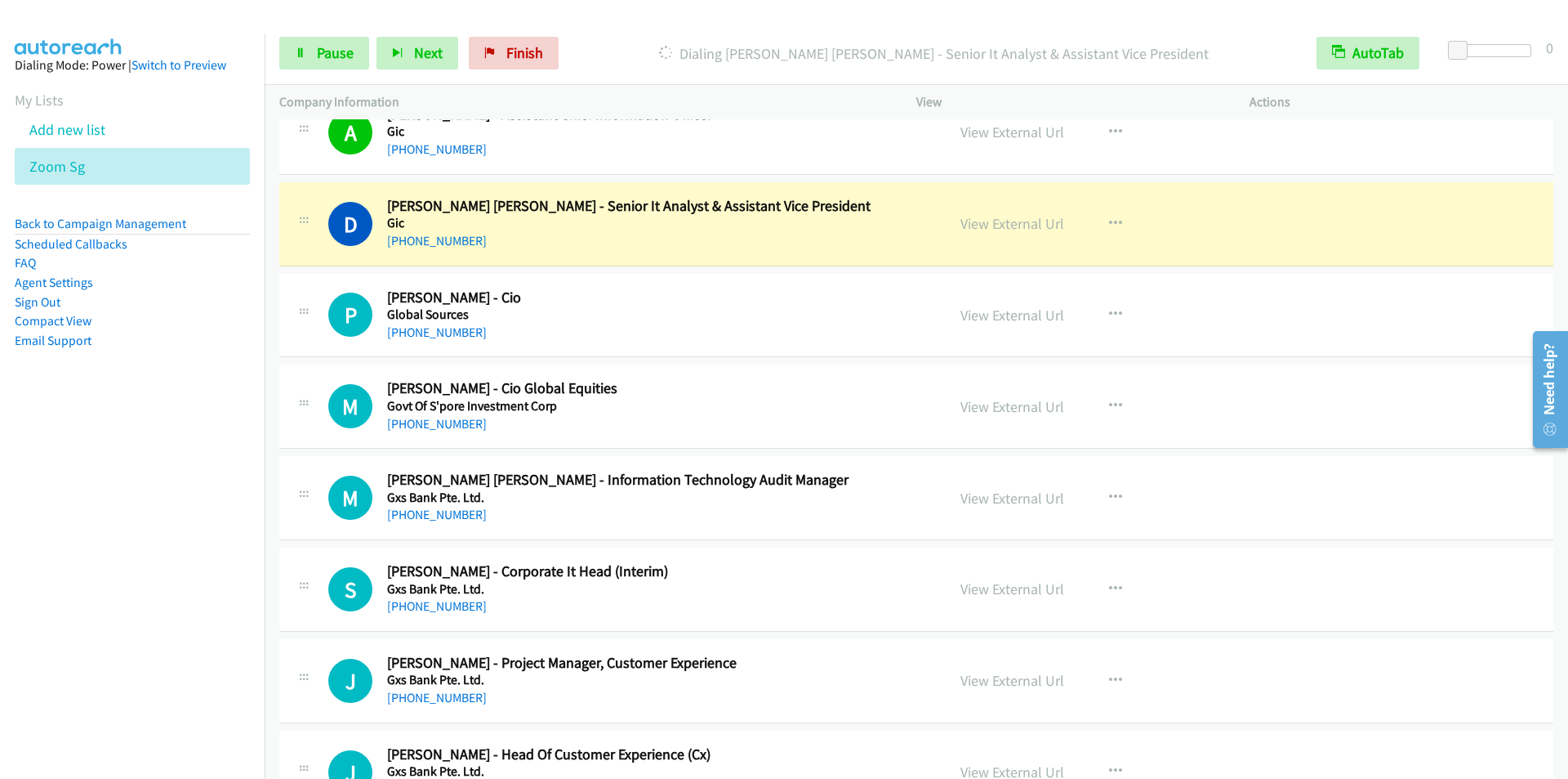
scroll to position [1798, 0]
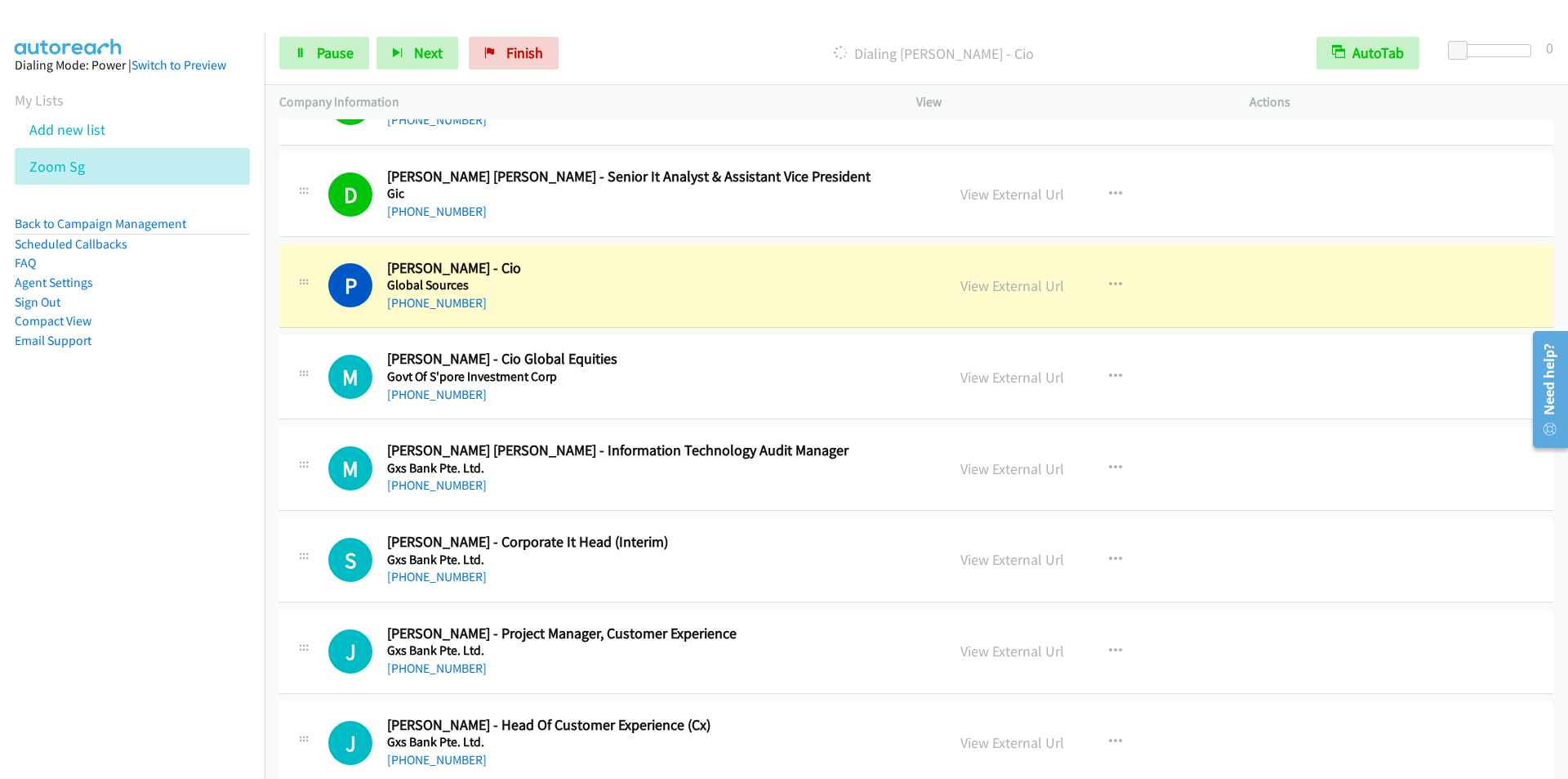
click at [645, 17] on div at bounding box center [777, 31] width 1554 height 63
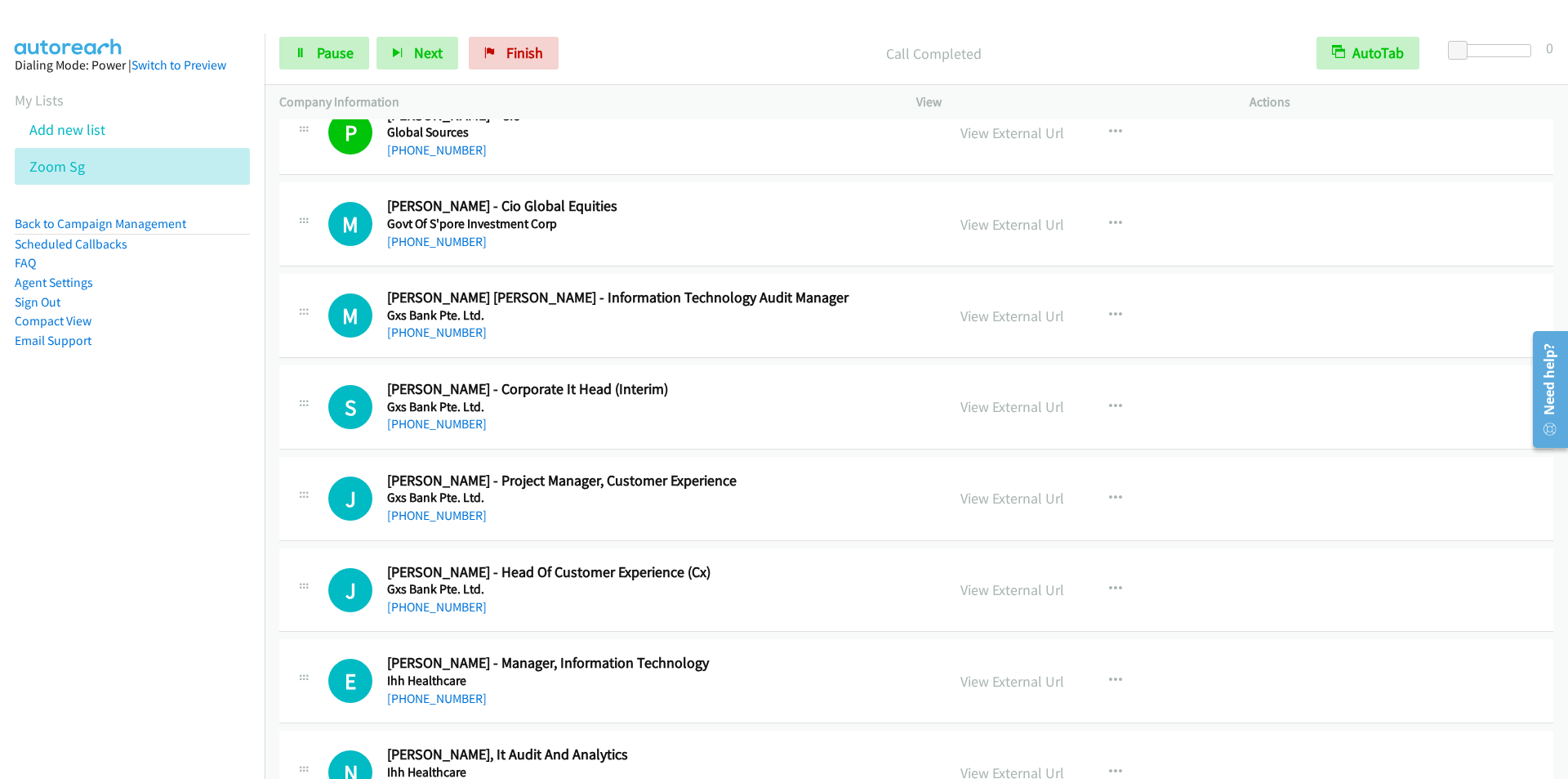
scroll to position [1961, 0]
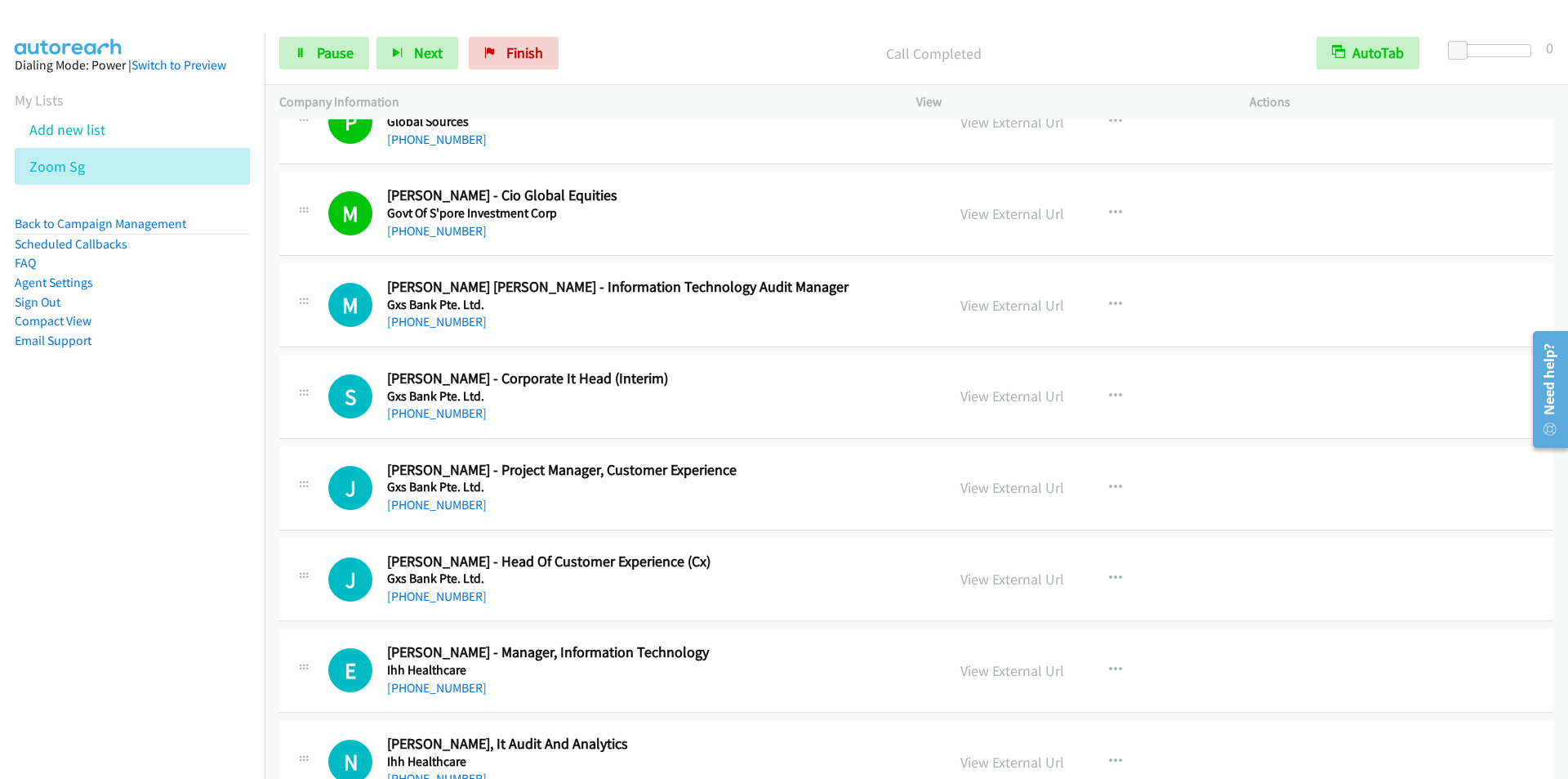
click at [652, 36] on div "Call Completed" at bounding box center [933, 52] width 736 height 33
click at [699, 45] on p "Call Completed" at bounding box center [934, 53] width 707 height 22
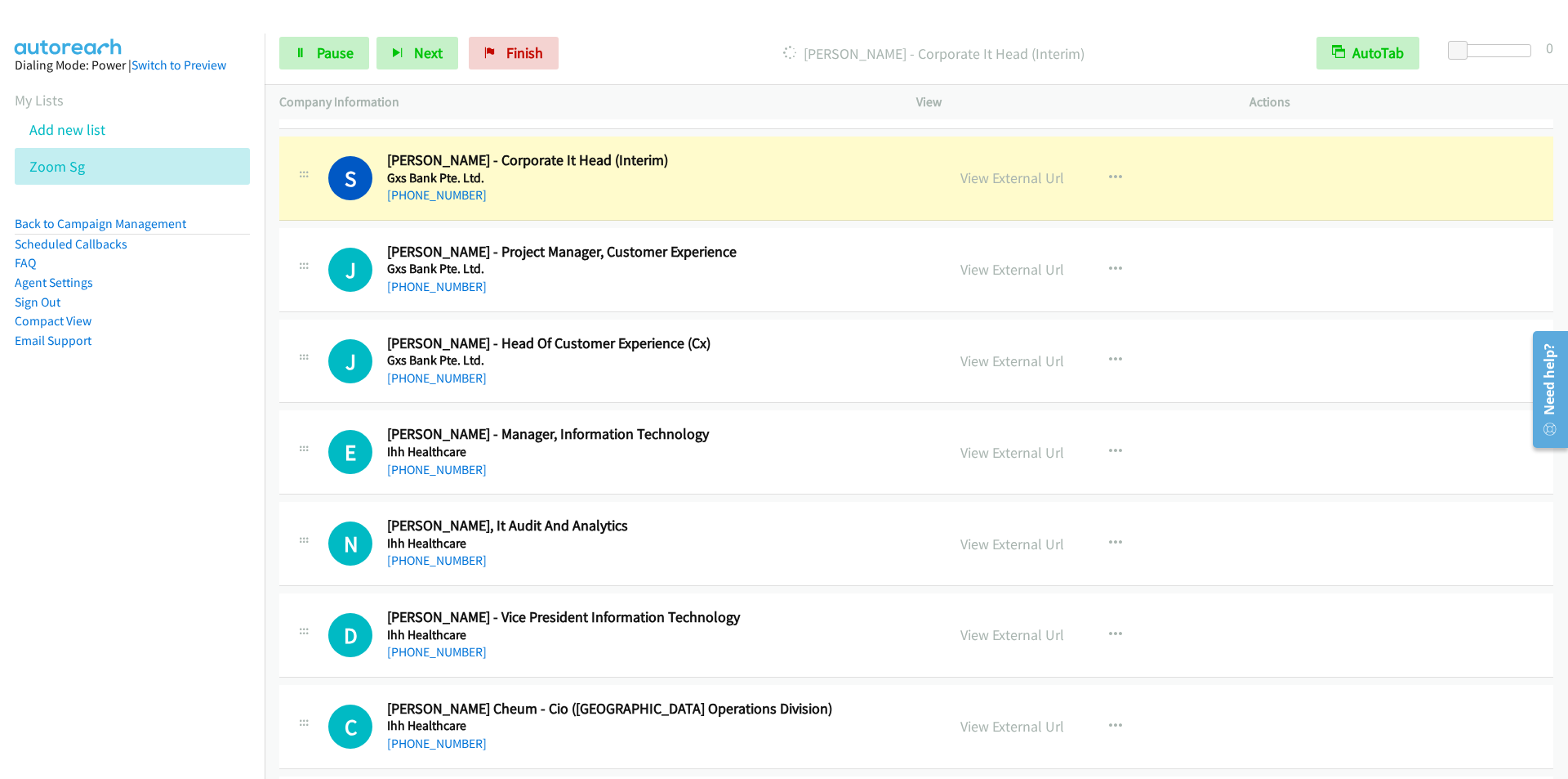
scroll to position [2206, 0]
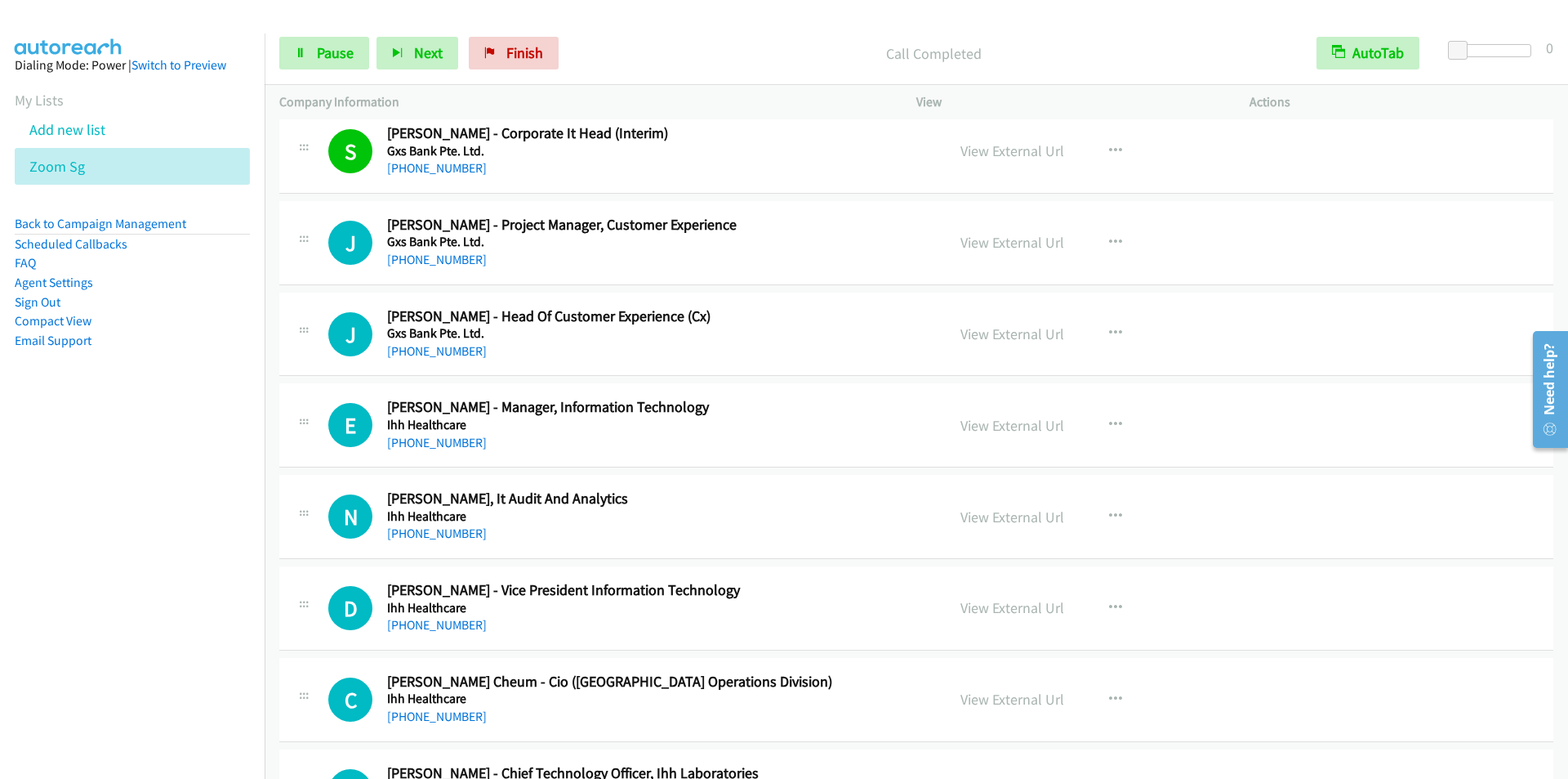
click at [661, 56] on p "Call Completed" at bounding box center [934, 53] width 707 height 22
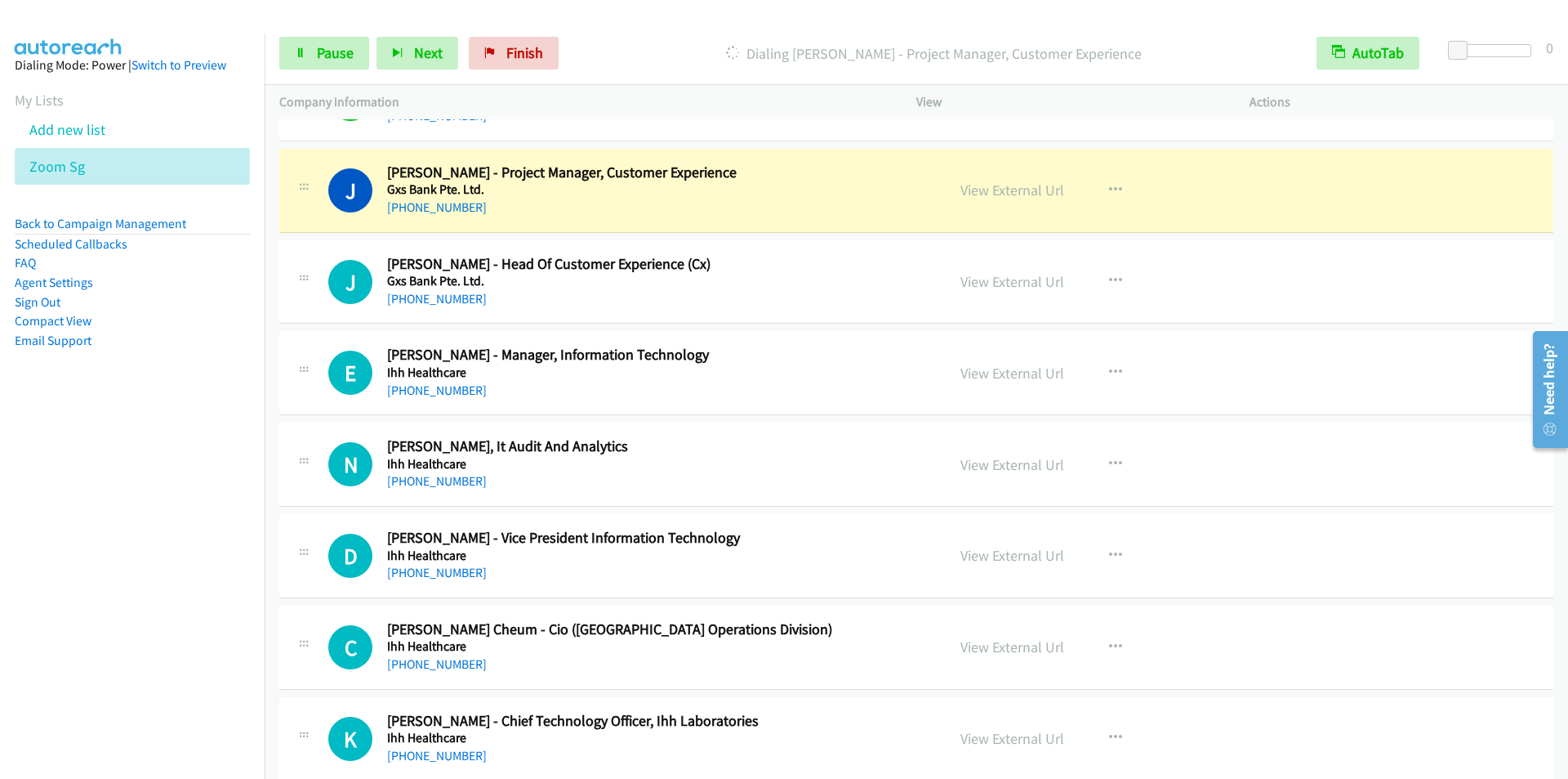
scroll to position [2288, 0]
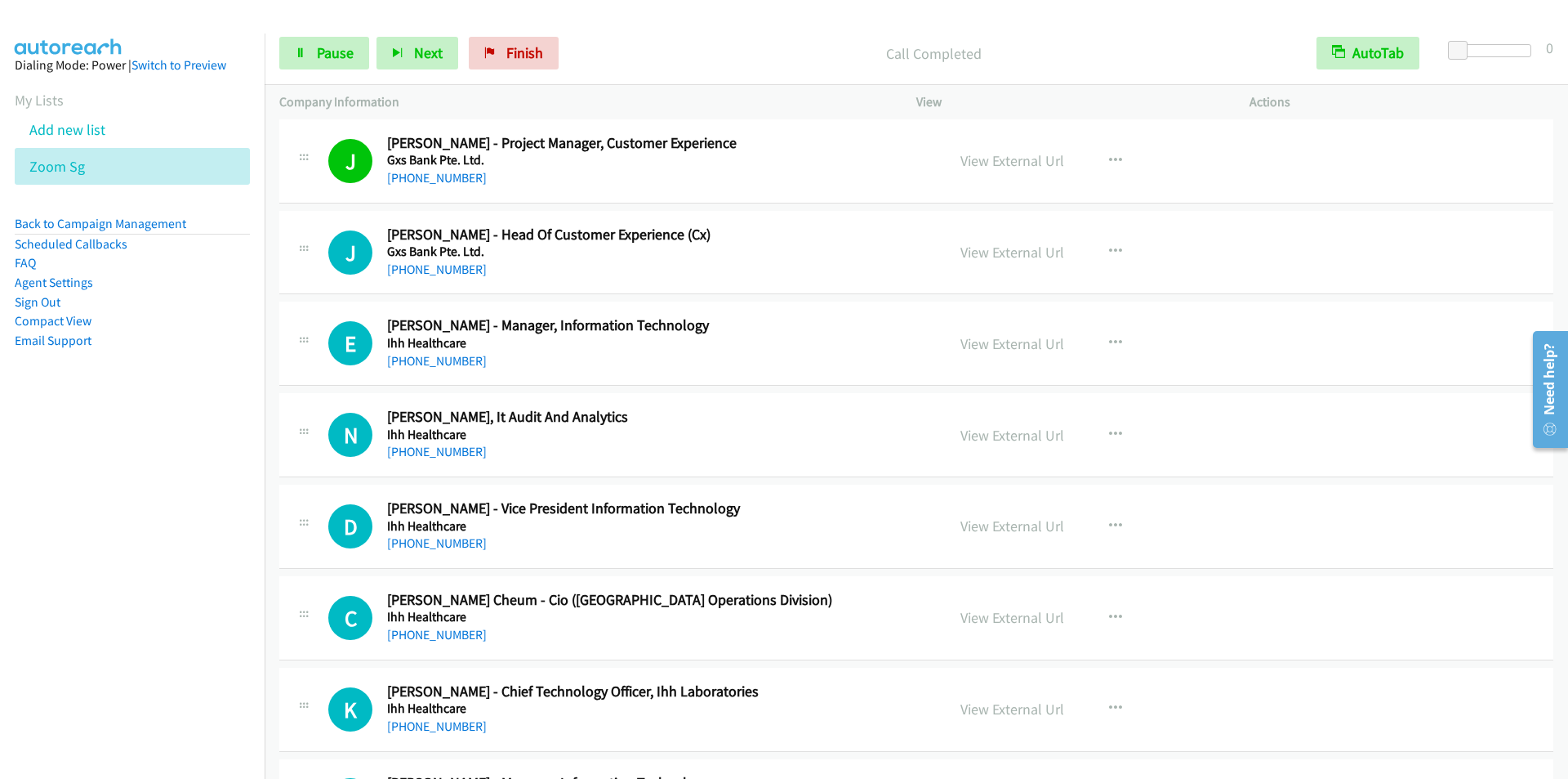
click at [647, 32] on div "Start Calls Pause Next Finish Call Completed AutoTab AutoTab 0" at bounding box center [916, 53] width 1303 height 63
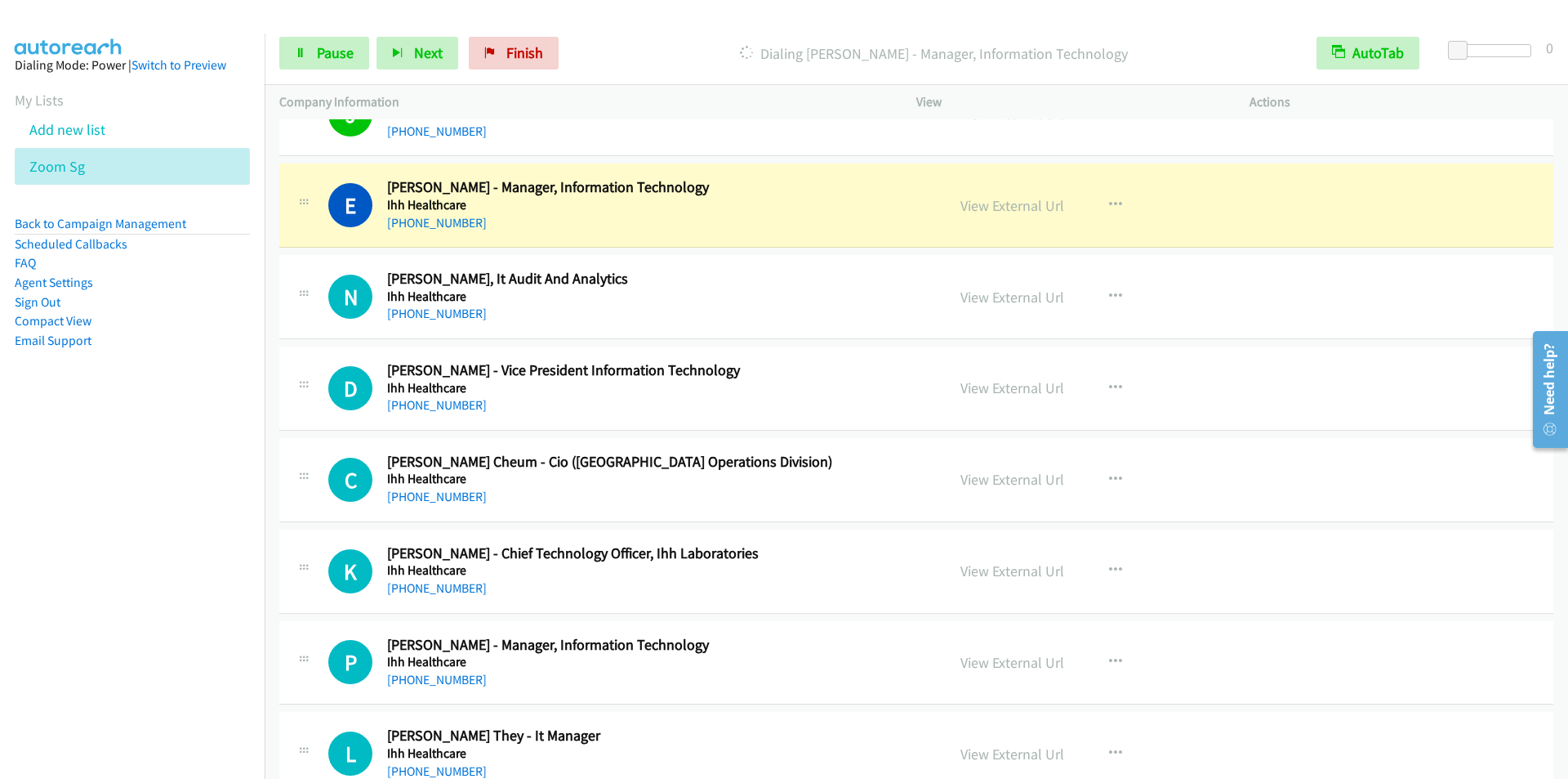
scroll to position [2452, 0]
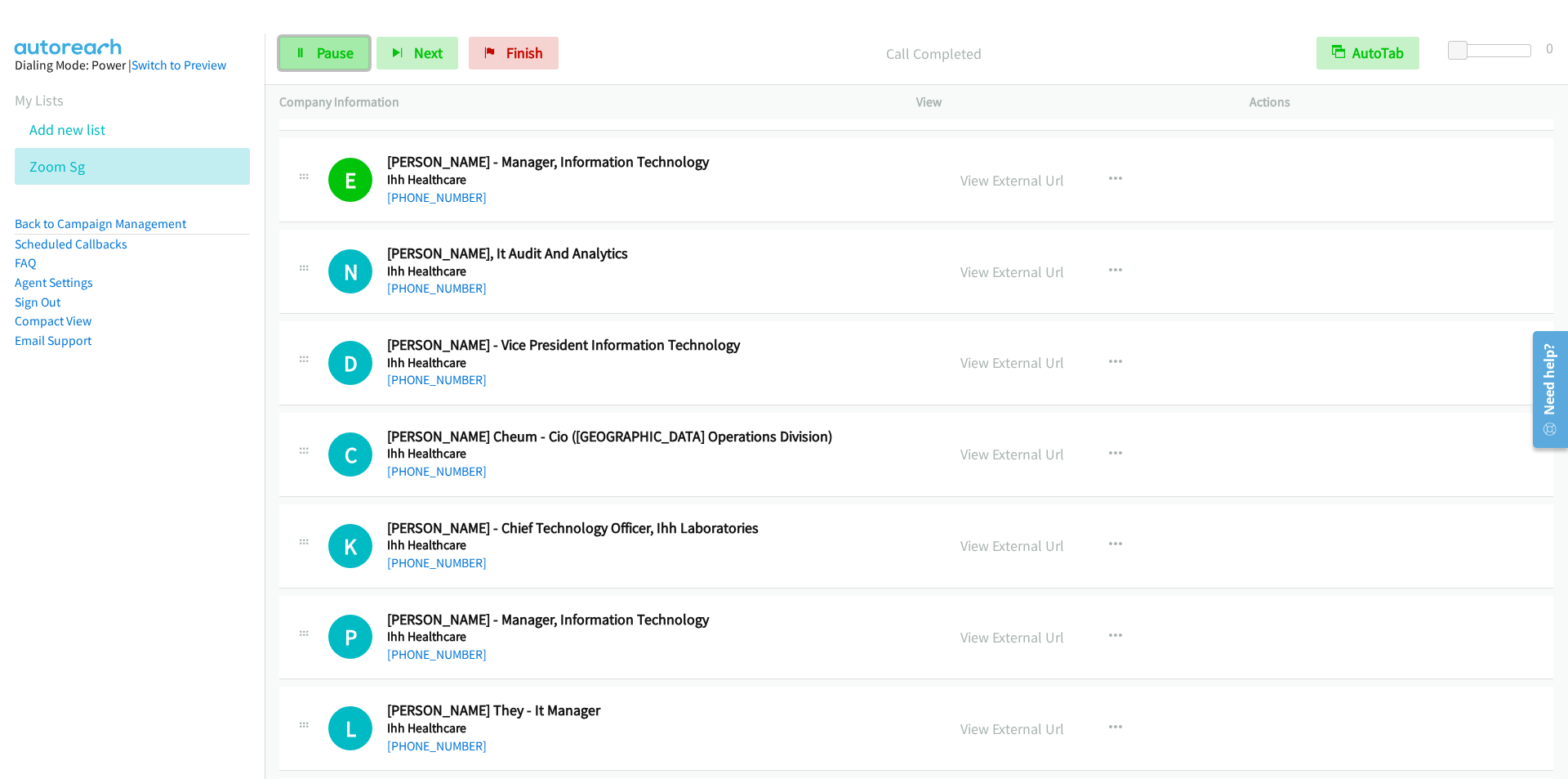
click at [325, 48] on span "Pause" at bounding box center [335, 52] width 36 height 19
click at [325, 48] on span "Start Calls" at bounding box center [349, 52] width 64 height 19
click at [657, 36] on div "Start Calls Pause Next Finish Call Completed AutoTab AutoTab 0" at bounding box center [916, 53] width 1303 height 63
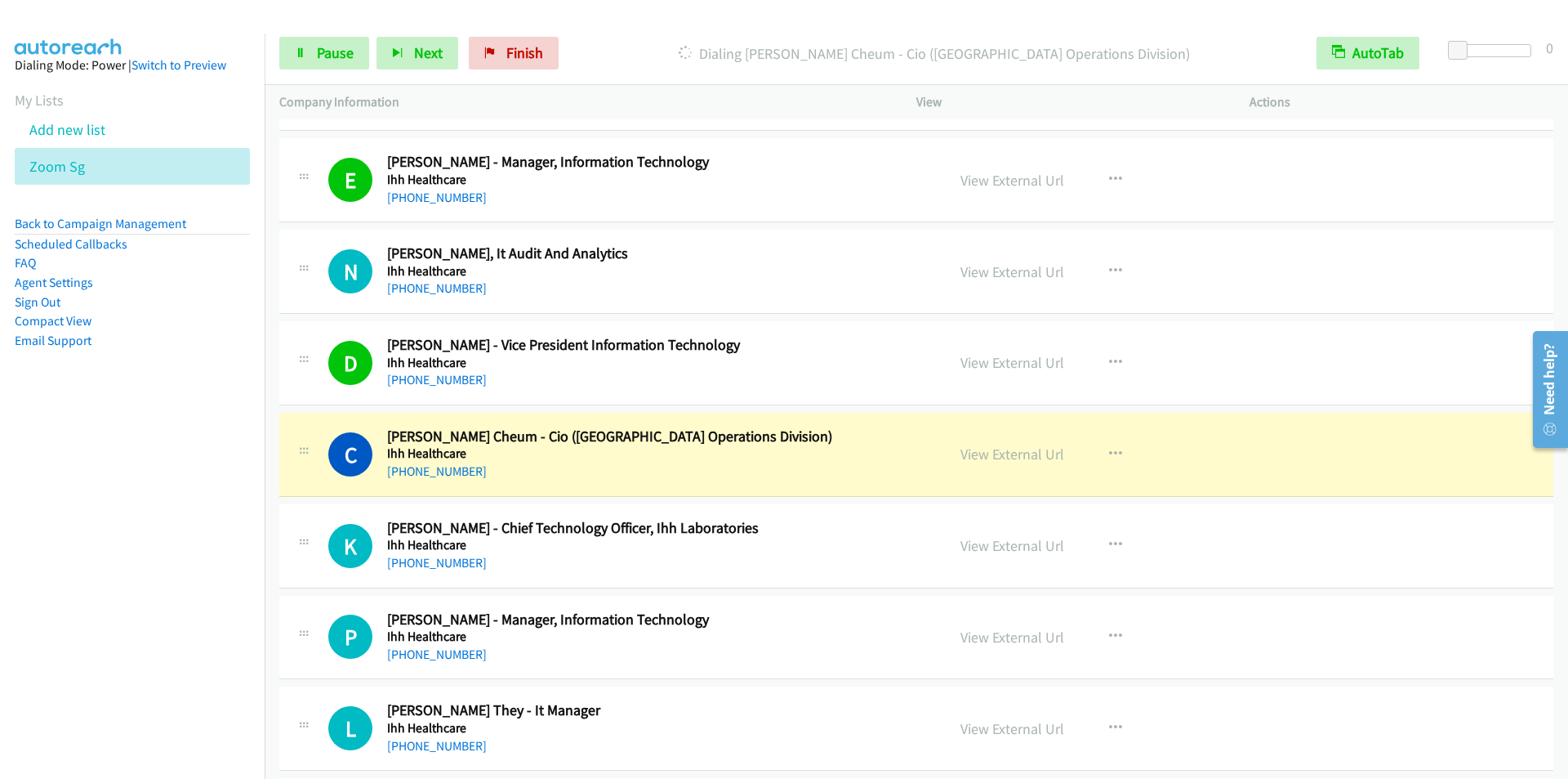
scroll to position [2615, 0]
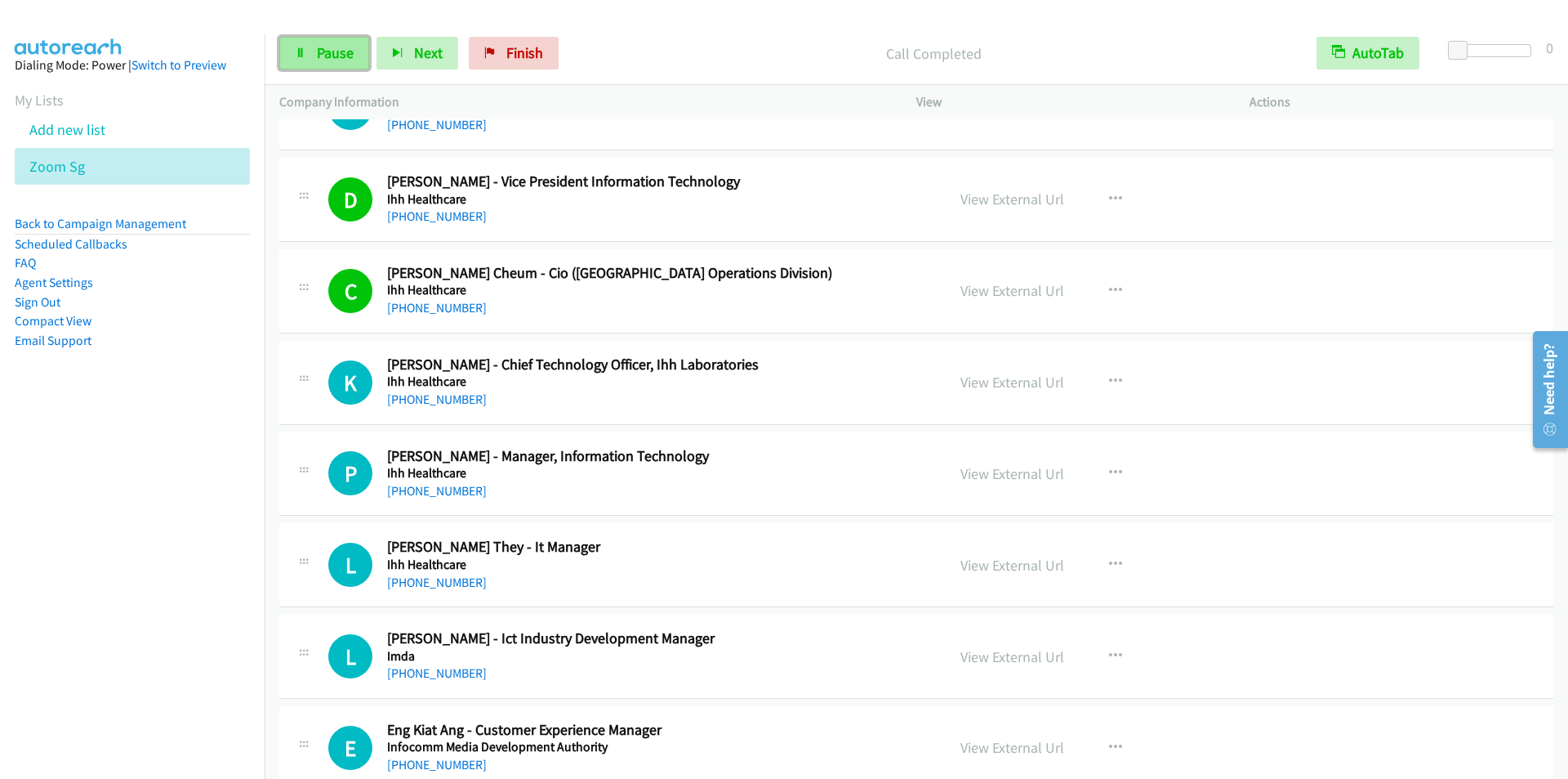
click at [316, 54] on link "Pause" at bounding box center [324, 52] width 90 height 33
click at [317, 54] on span "Start Calls" at bounding box center [349, 52] width 64 height 19
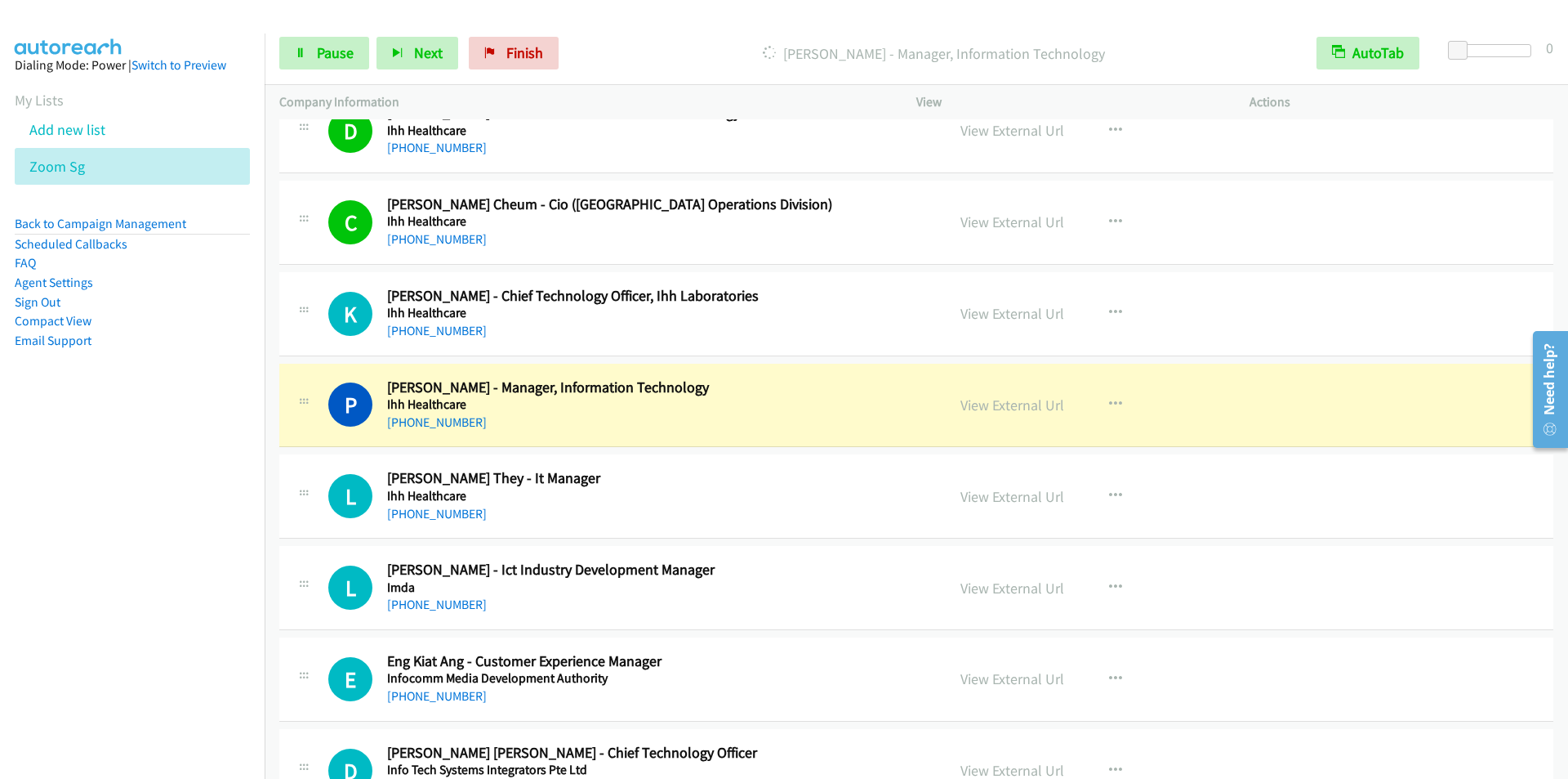
scroll to position [2859, 0]
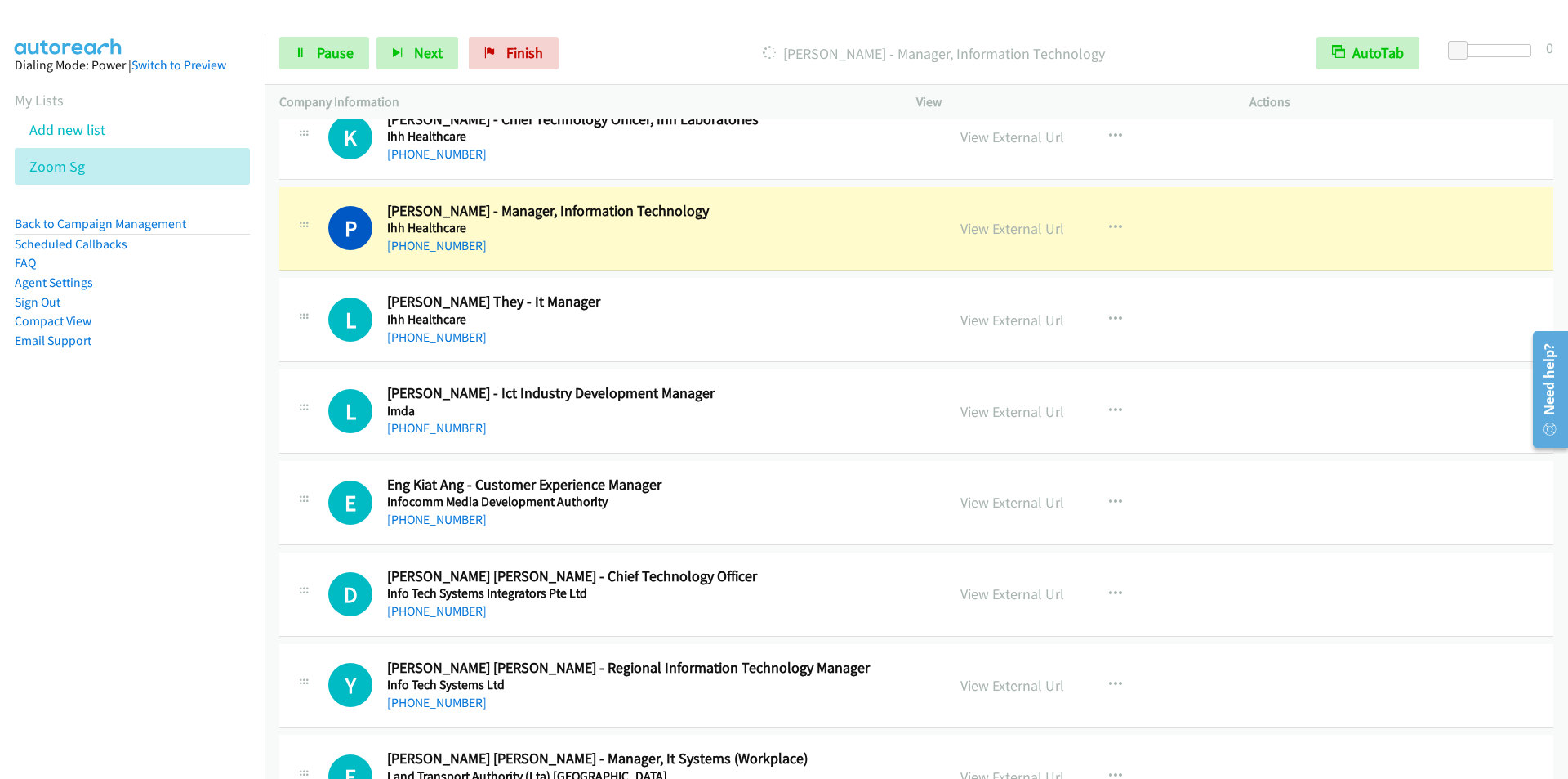
click at [89, 582] on nav "Dialing Mode: Power | Switch to Preview My Lists Add new list Zoom Sg Back to C…" at bounding box center [132, 423] width 265 height 779
click at [629, 27] on div "Start Calls Pause Next Finish [PERSON_NAME] - Manager, Information Technology A…" at bounding box center [916, 53] width 1303 height 63
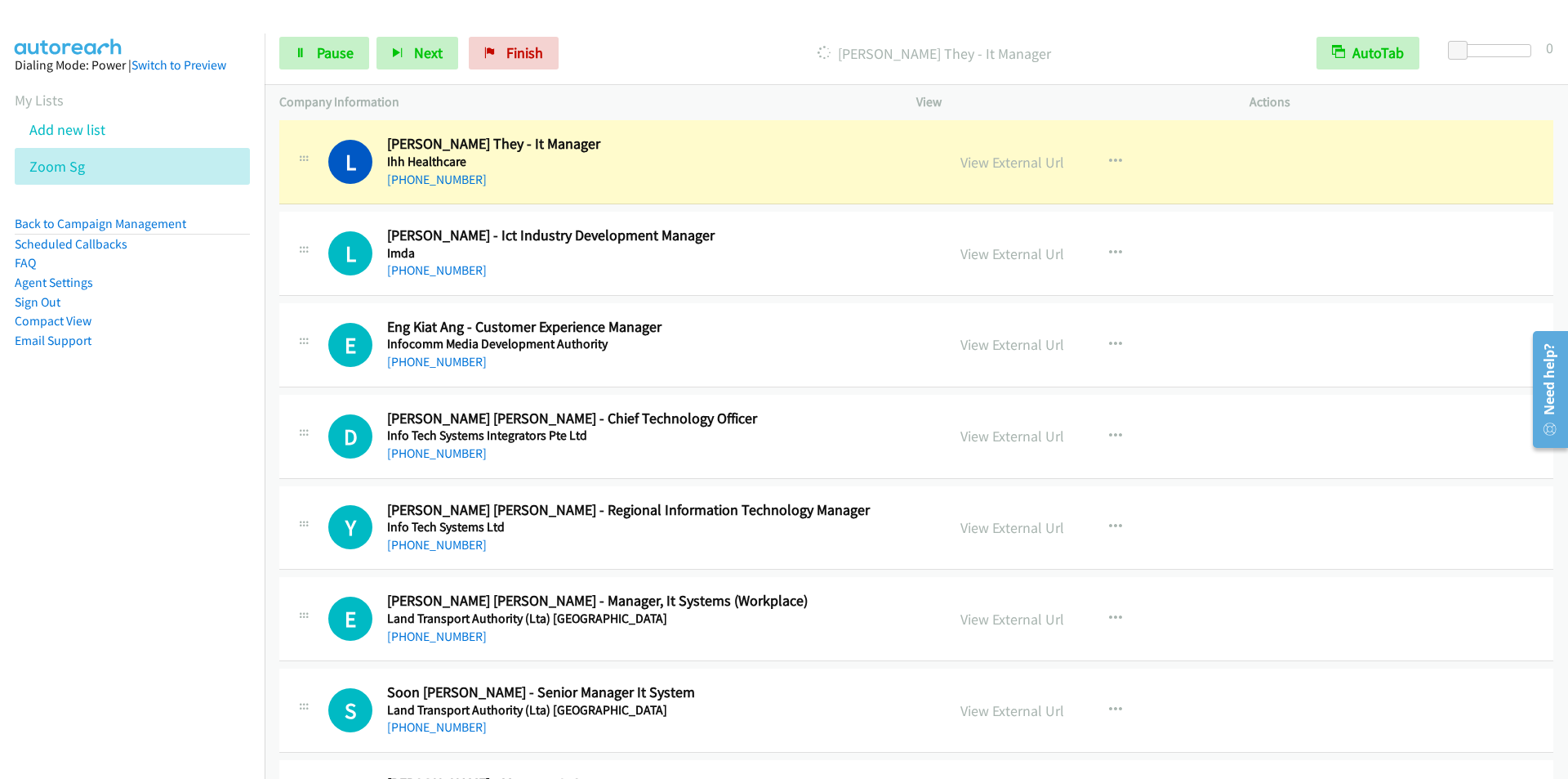
scroll to position [3023, 0]
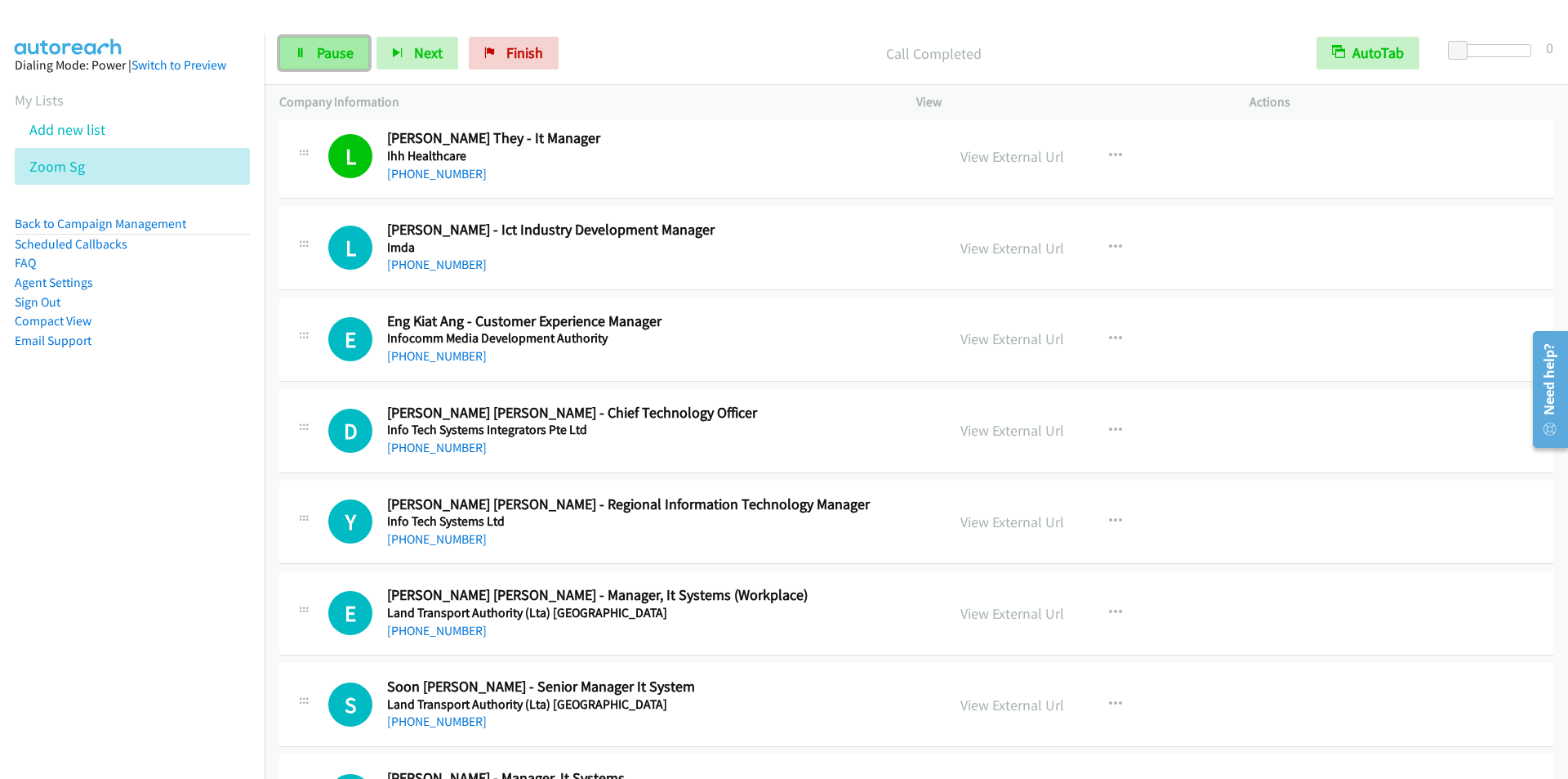
click at [306, 54] on link "Pause" at bounding box center [324, 52] width 90 height 33
click at [306, 54] on link "Start Calls" at bounding box center [338, 52] width 117 height 33
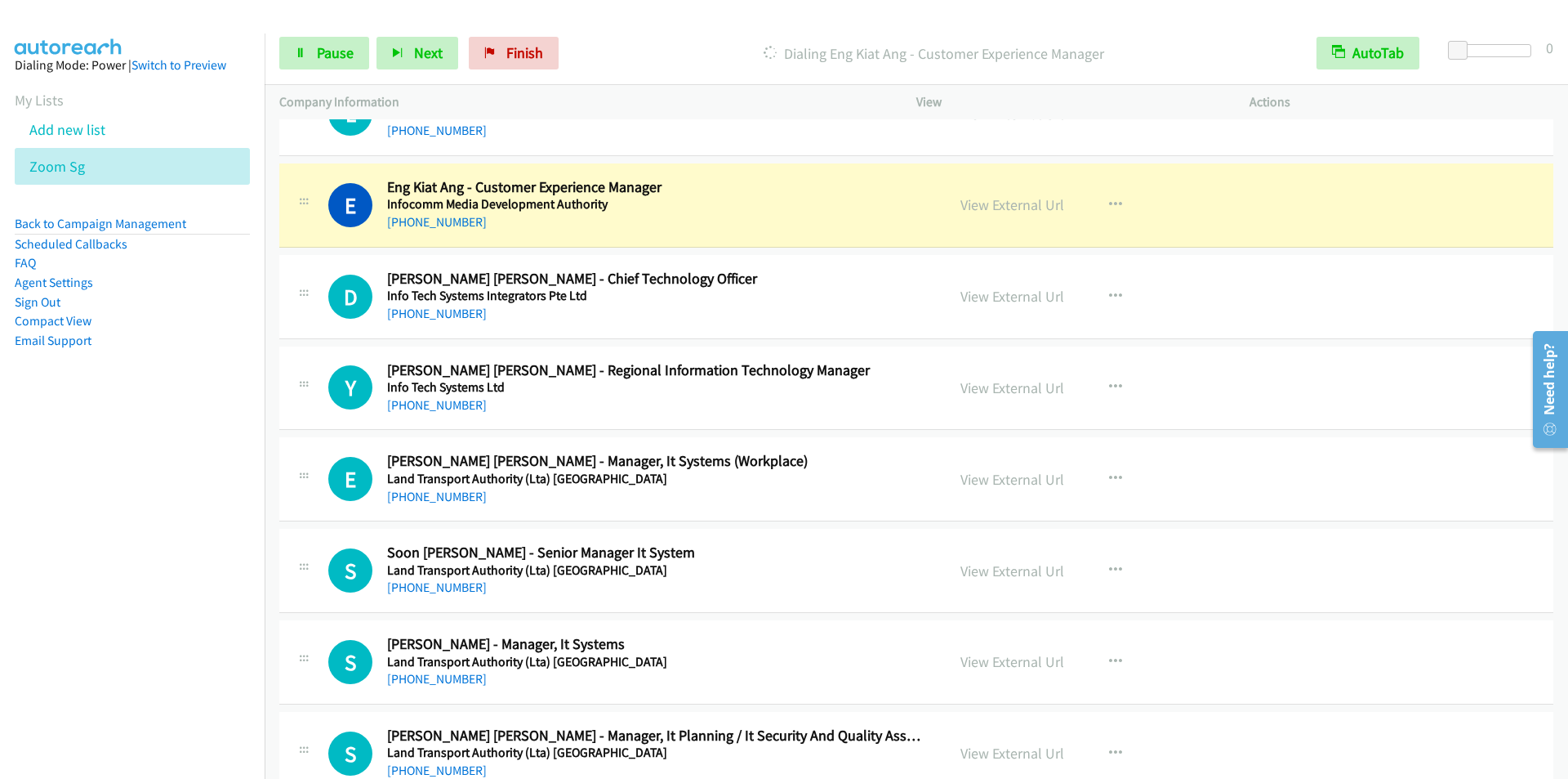
scroll to position [3186, 0]
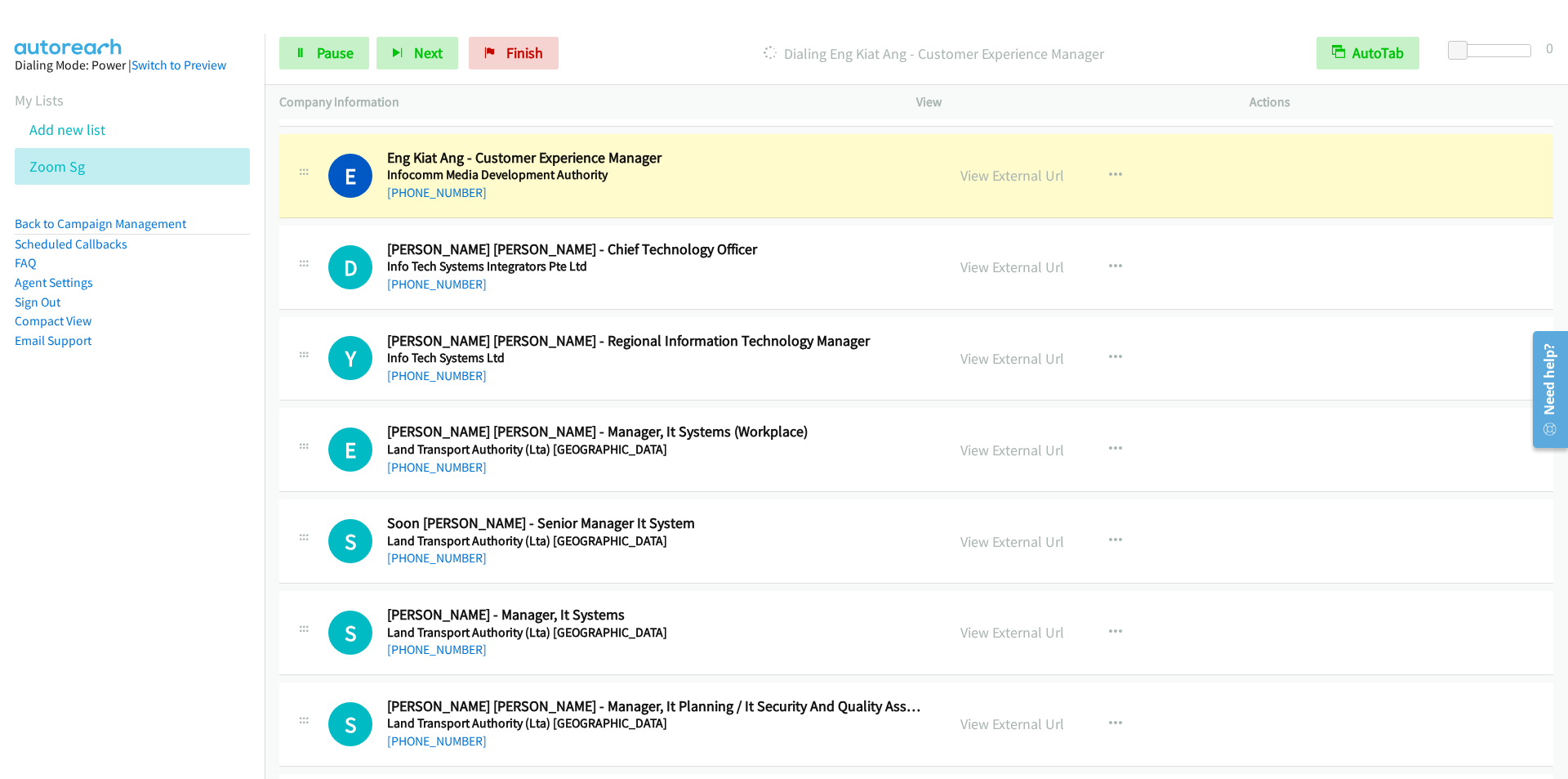
click at [700, 47] on p "Dialing Eng Kiat Ang - Customer Experience Manager" at bounding box center [934, 53] width 707 height 22
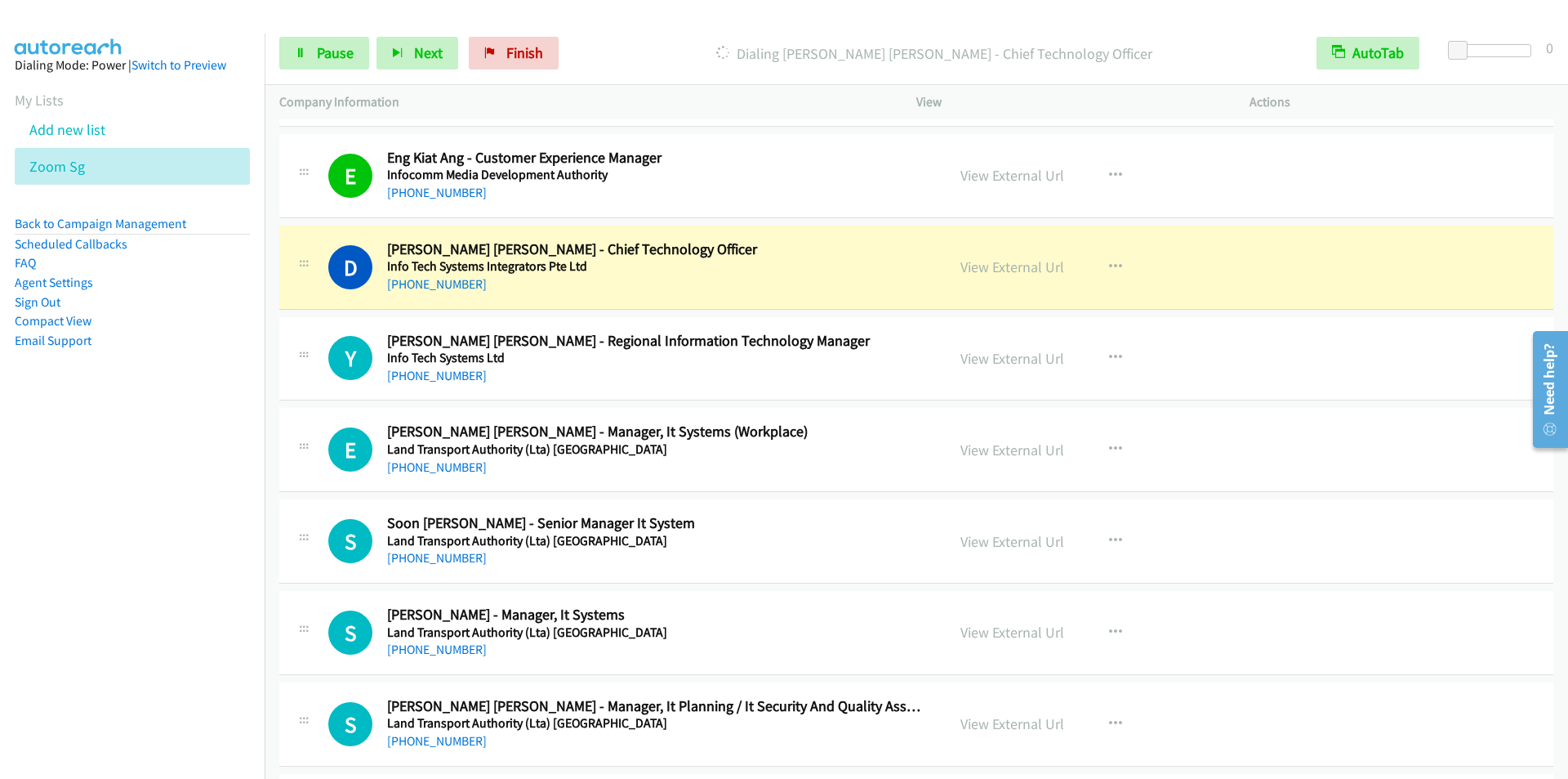
click at [158, 532] on nav "Dialing Mode: Power | Switch to Preview My Lists Add new list Zoom Sg Back to C…" at bounding box center [132, 423] width 265 height 779
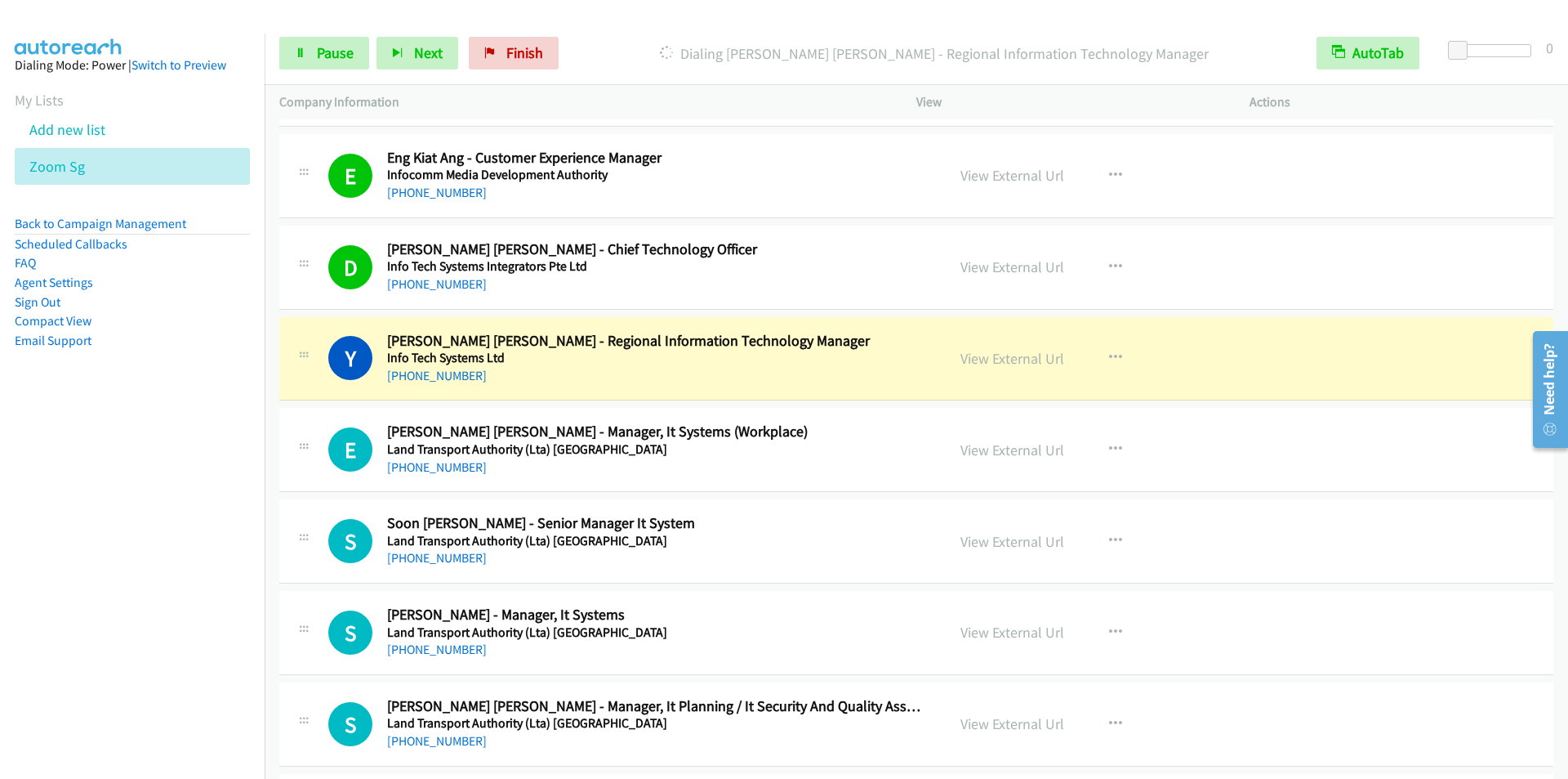
scroll to position [3350, 0]
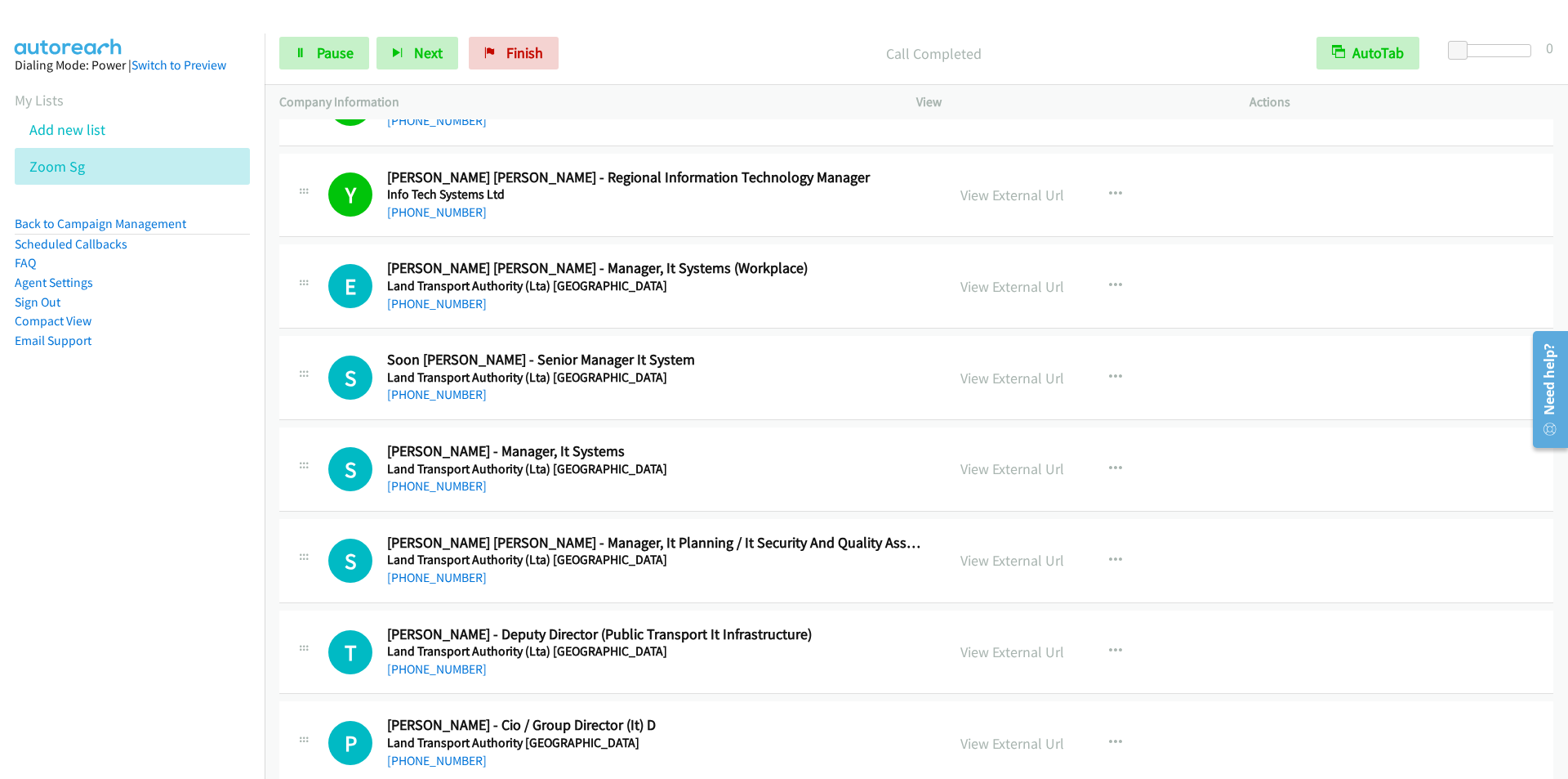
click at [629, 48] on p "Call Completed" at bounding box center [934, 53] width 707 height 22
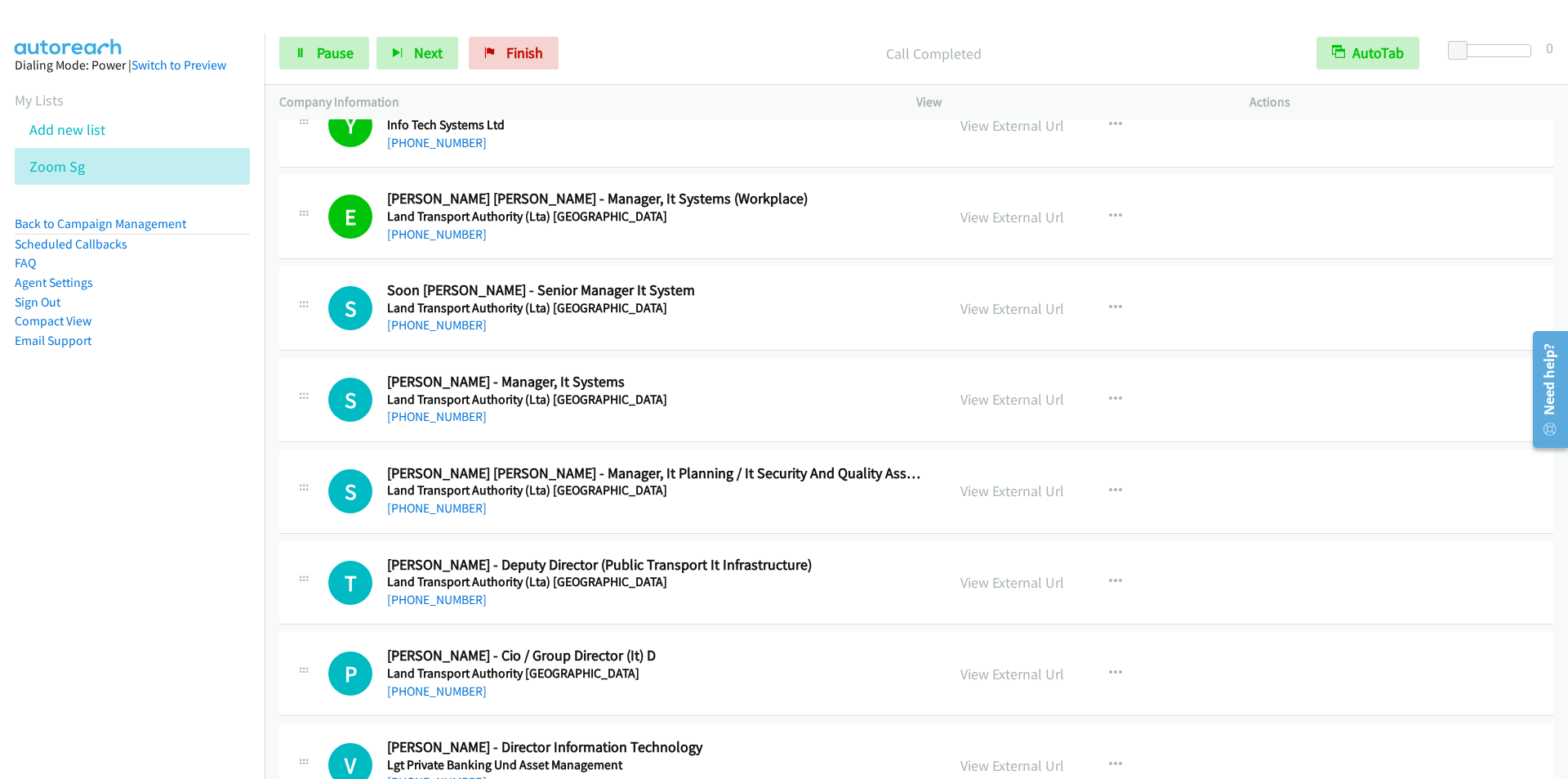
scroll to position [3513, 0]
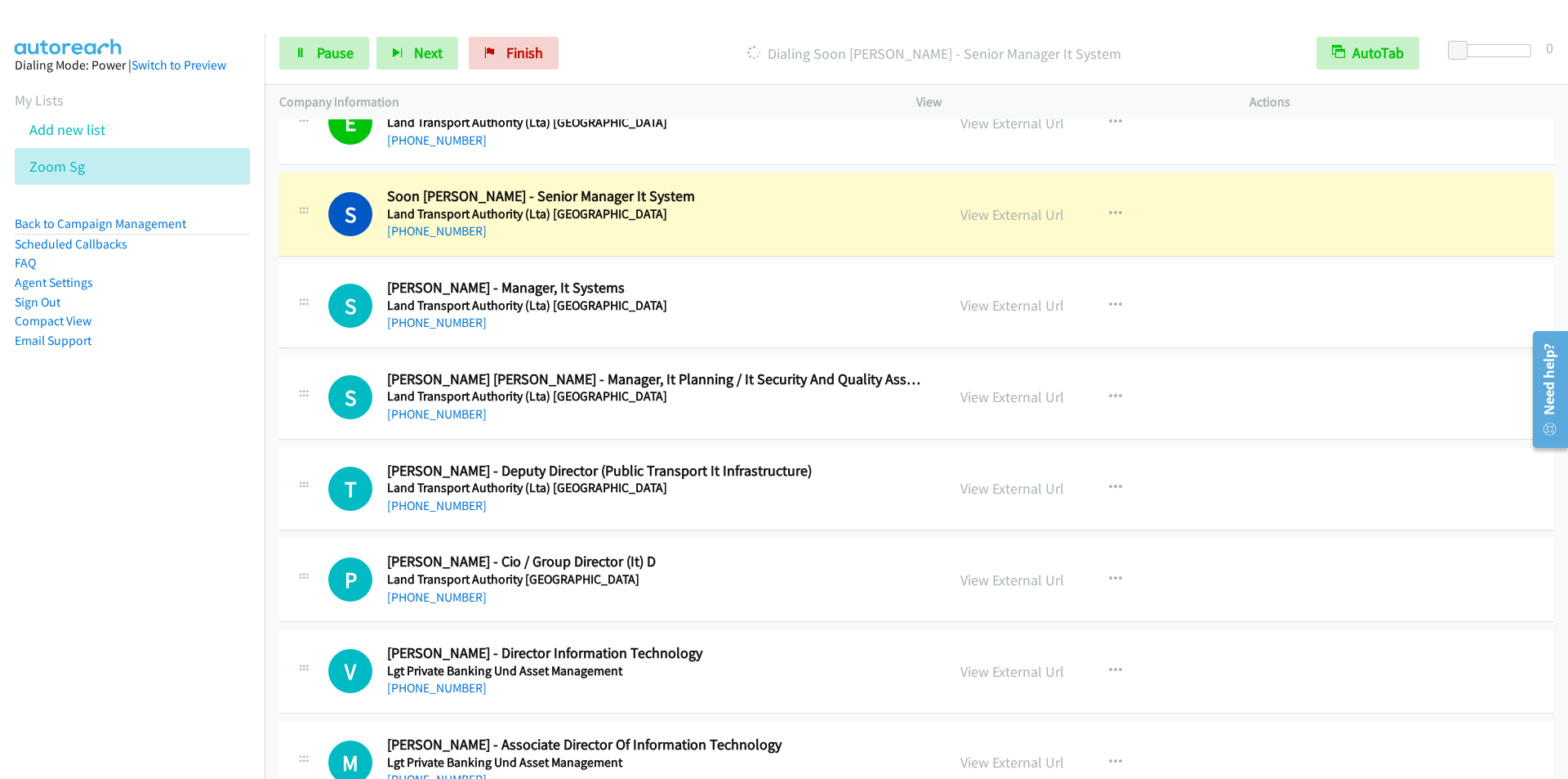
click at [685, 28] on div "Start Calls Pause Next Finish [PERSON_NAME] - Senior Manager It System AutoTab …" at bounding box center [916, 53] width 1303 height 63
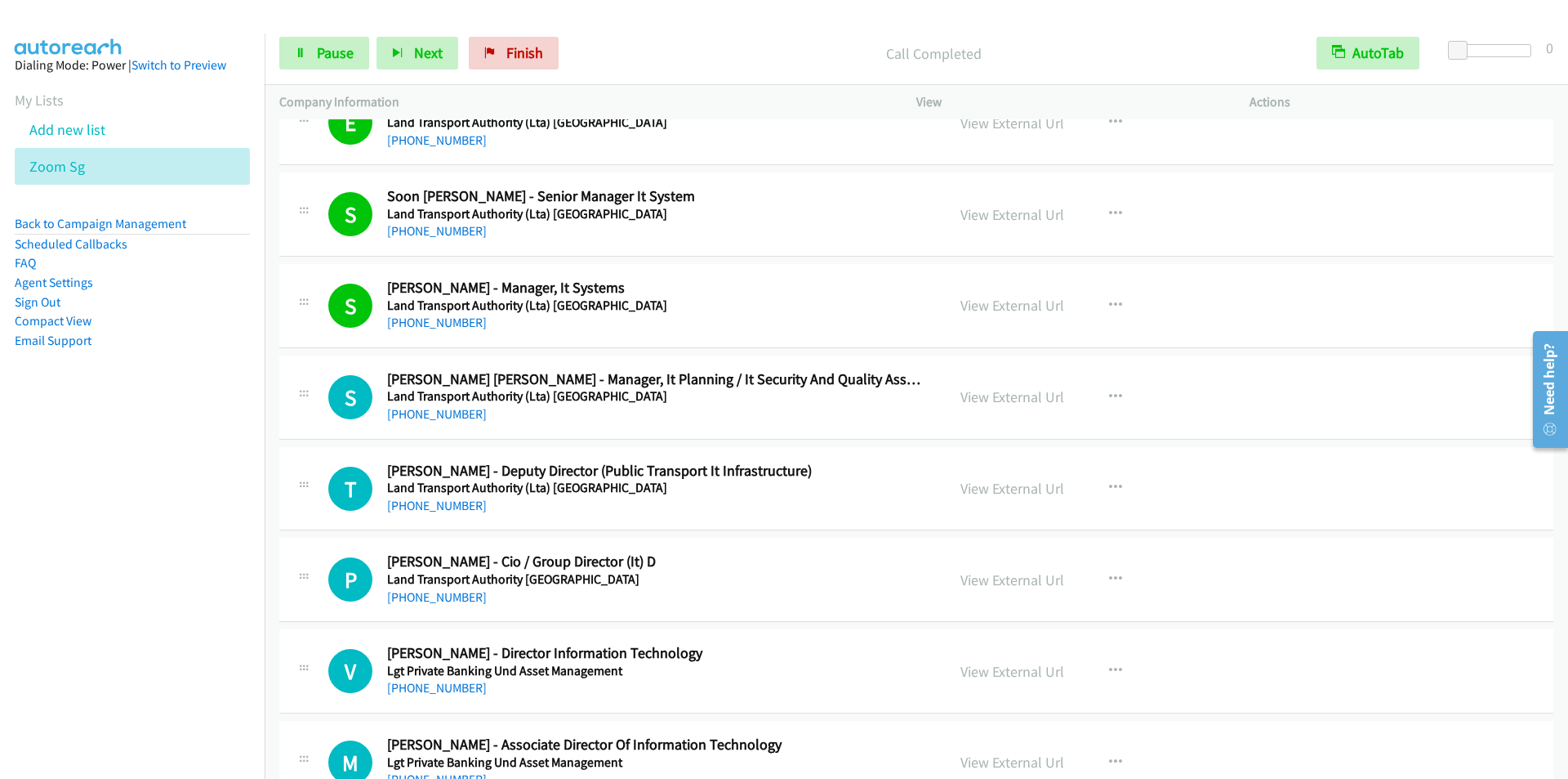
click at [647, 46] on p "Call Completed" at bounding box center [934, 53] width 707 height 22
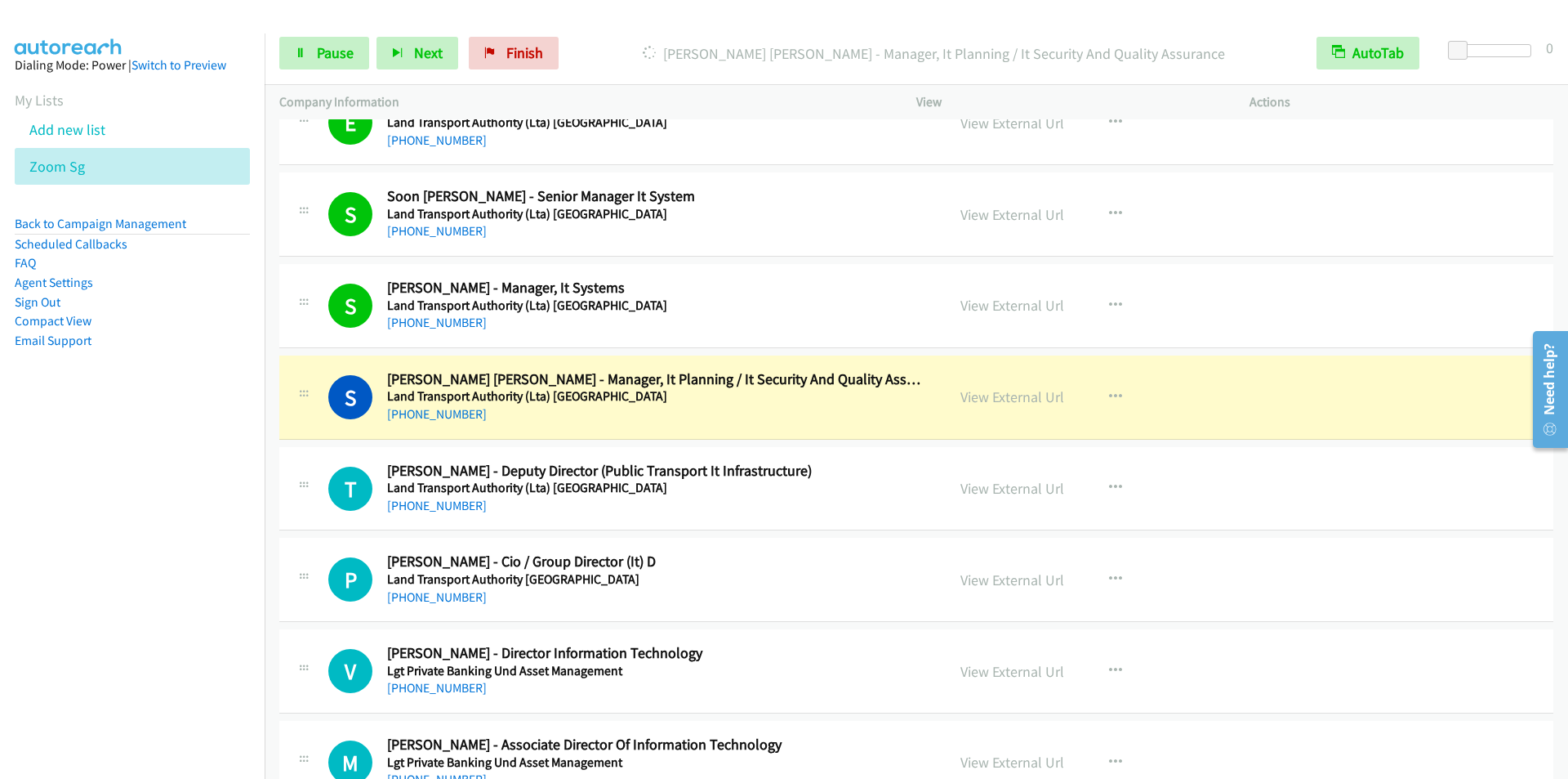
scroll to position [3758, 0]
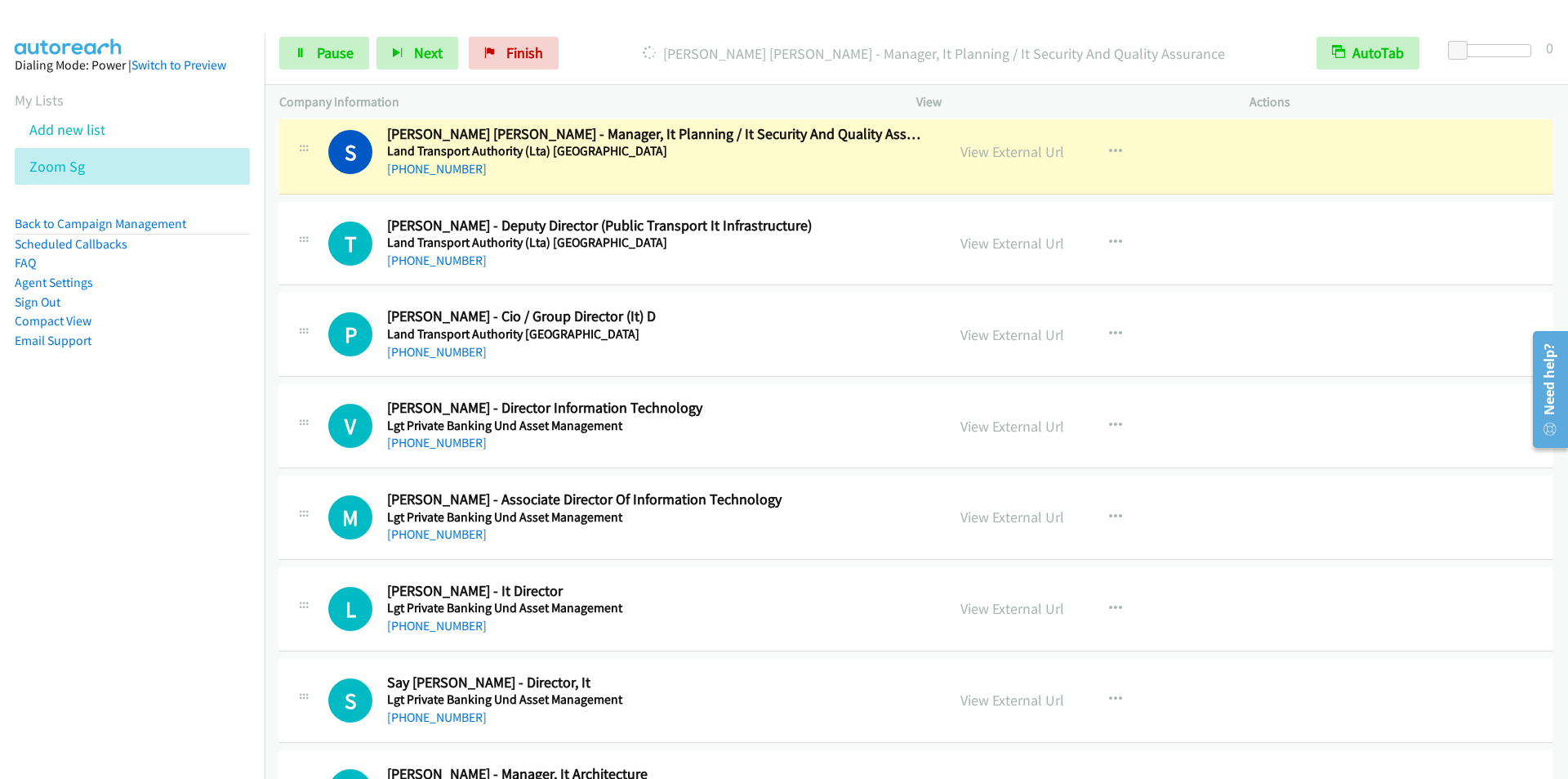
click at [637, 22] on div "Start Calls Pause Next Finish [PERSON_NAME] [PERSON_NAME] - Manager, It Plannin…" at bounding box center [916, 53] width 1303 height 63
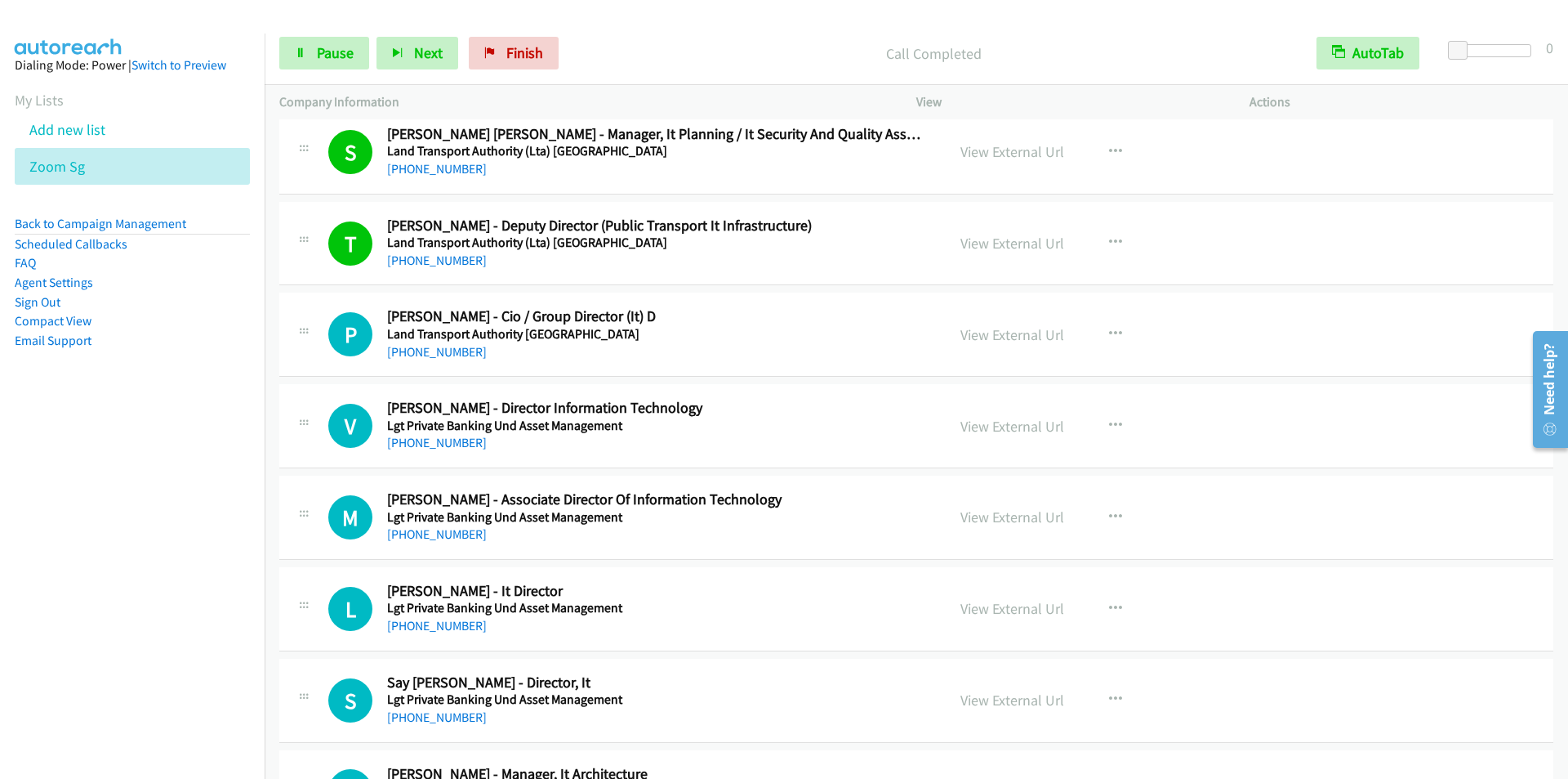
click at [608, 25] on div "Start Calls Pause Next Finish Call Completed AutoTab AutoTab 0" at bounding box center [916, 53] width 1303 height 63
click at [650, 13] on div at bounding box center [777, 31] width 1554 height 63
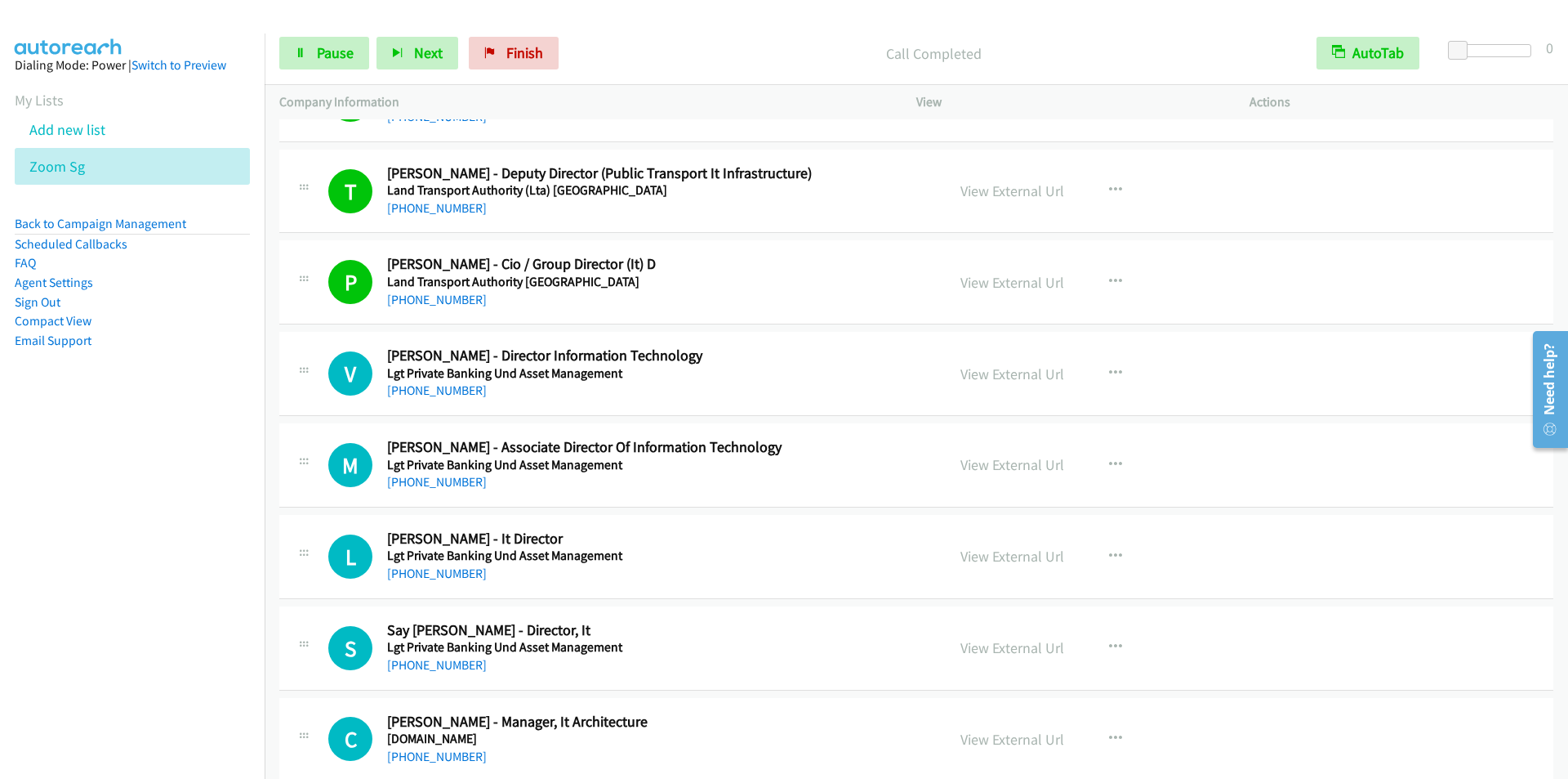
scroll to position [3840, 0]
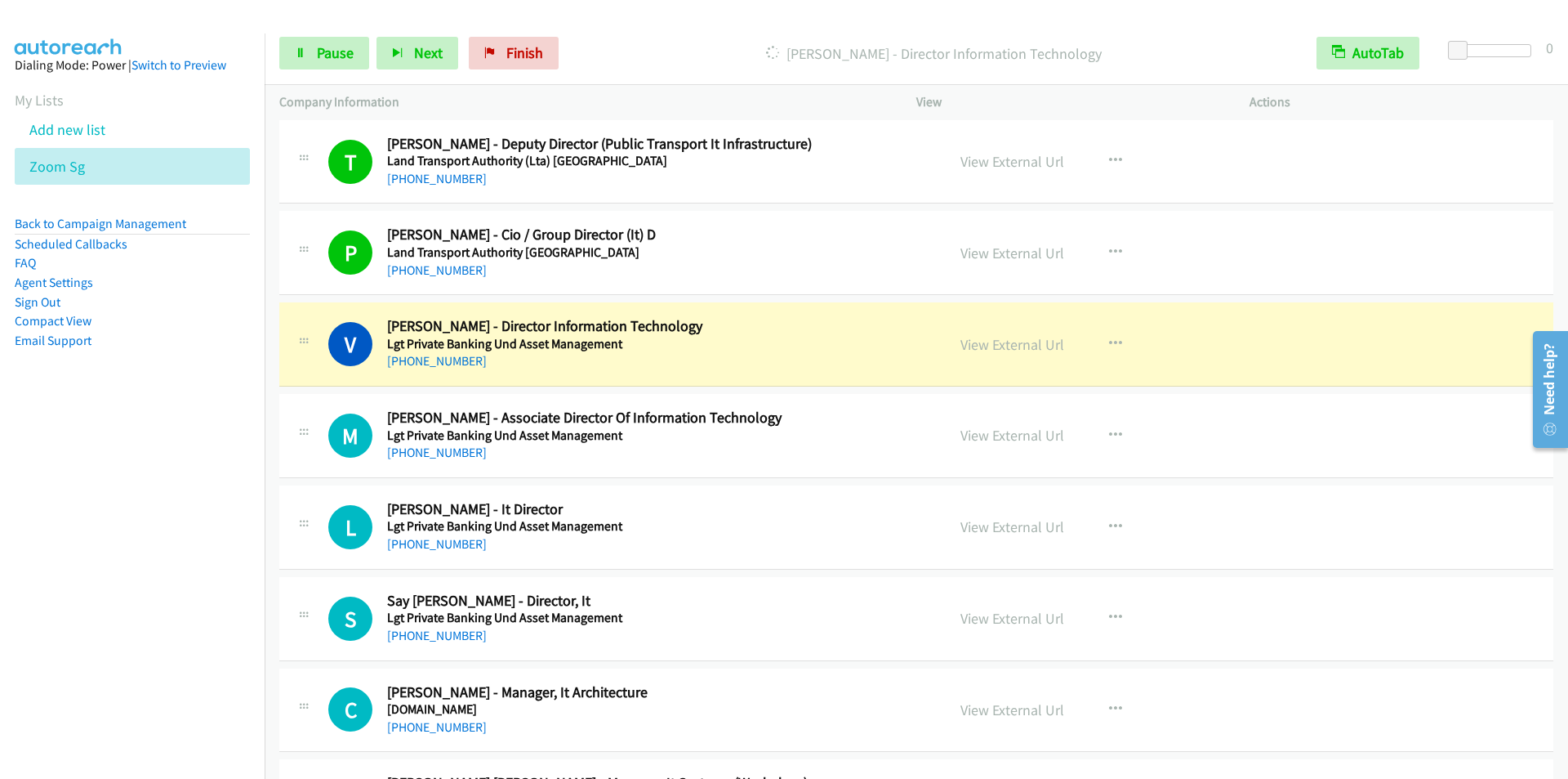
drag, startPoint x: 699, startPoint y: 57, endPoint x: 702, endPoint y: 28, distance: 29.2
click at [699, 57] on p "[PERSON_NAME] - Director Information Technology" at bounding box center [934, 53] width 707 height 22
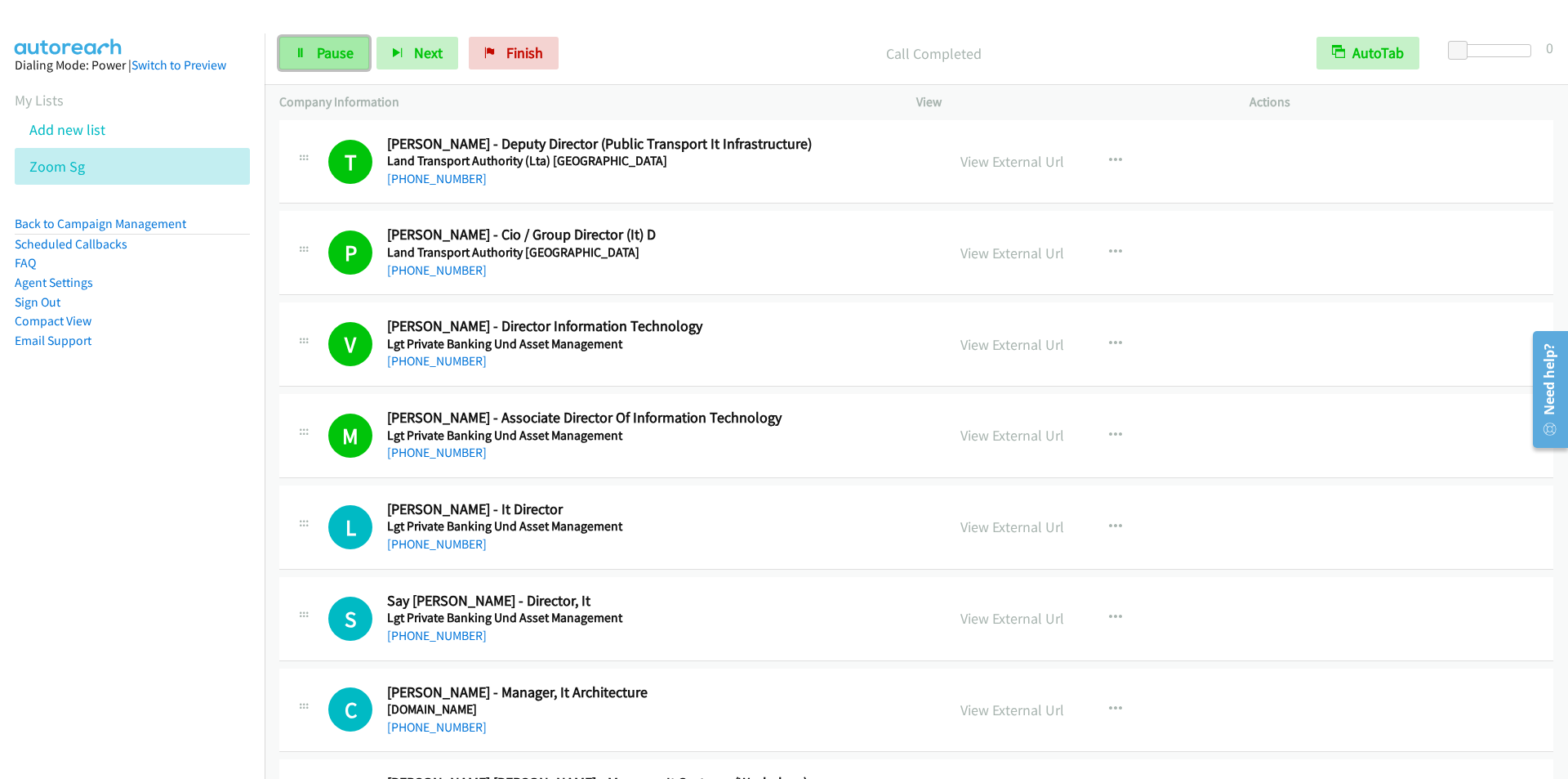
click at [321, 56] on span "Pause" at bounding box center [335, 52] width 36 height 19
click at [318, 56] on span "Start Calls" at bounding box center [349, 52] width 64 height 19
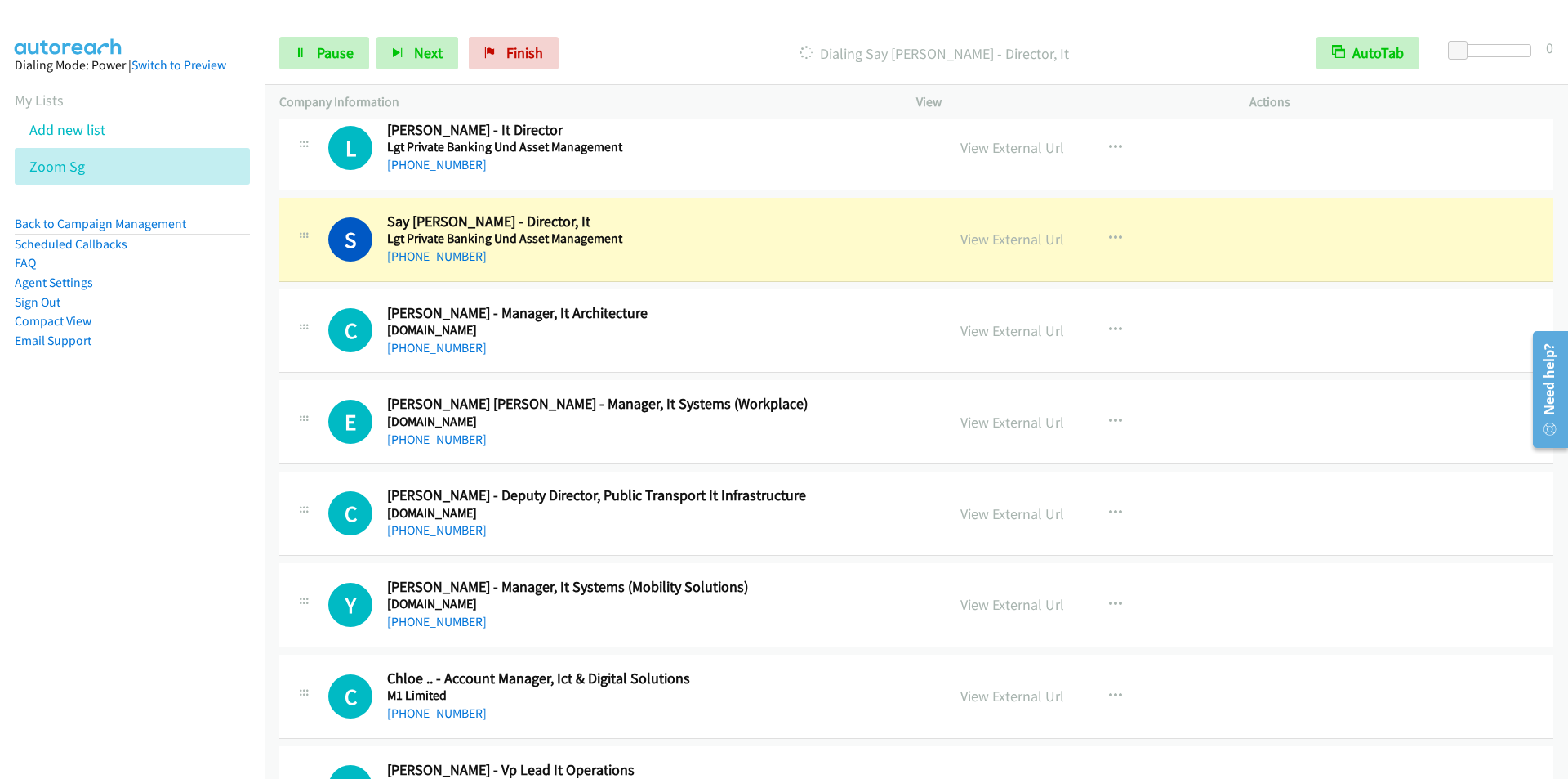
scroll to position [4249, 0]
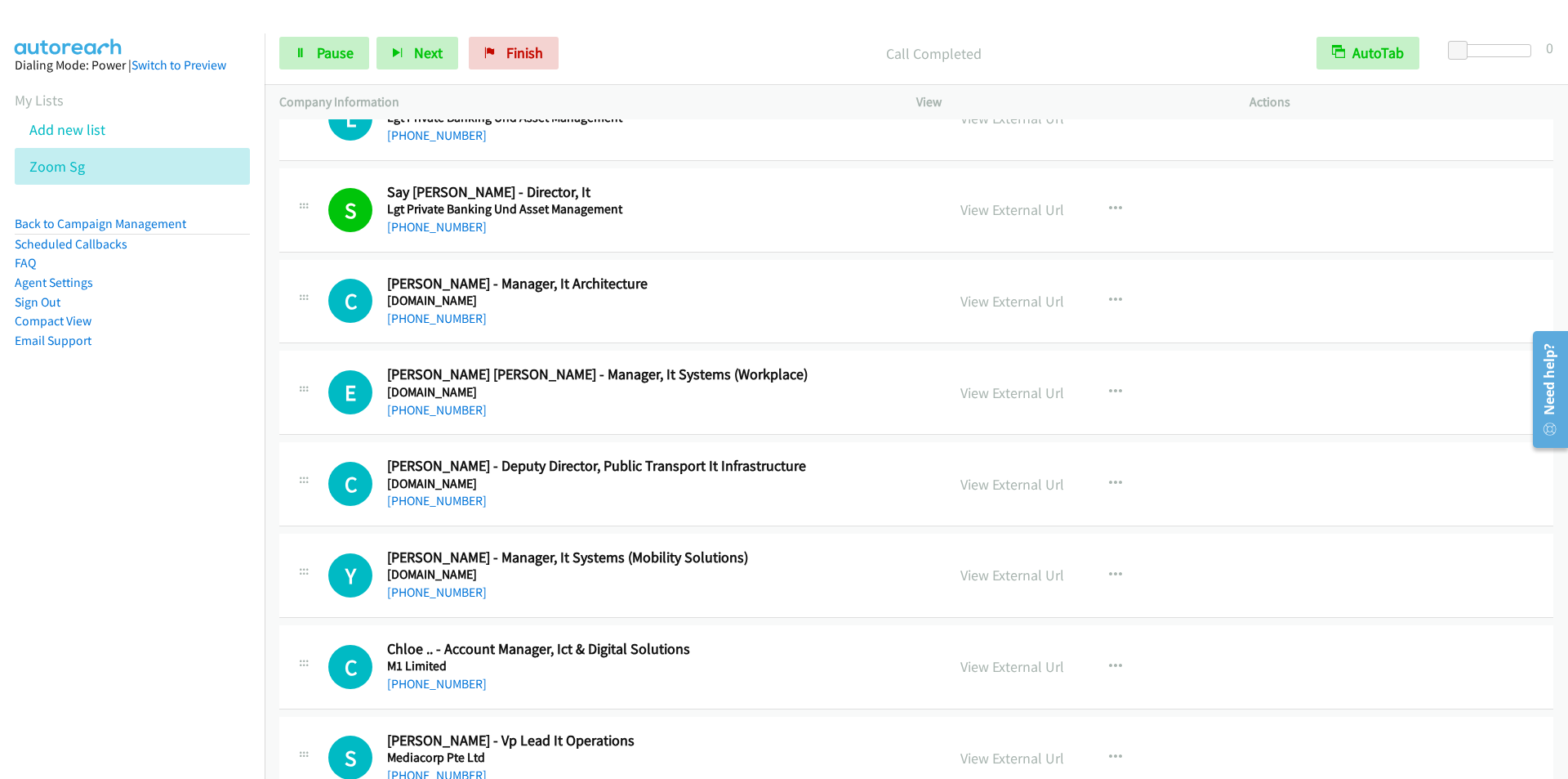
click at [650, 53] on p "Call Completed" at bounding box center [934, 53] width 707 height 22
click at [311, 52] on link "Pause" at bounding box center [324, 52] width 90 height 33
click at [311, 52] on link "Start Calls" at bounding box center [338, 52] width 117 height 33
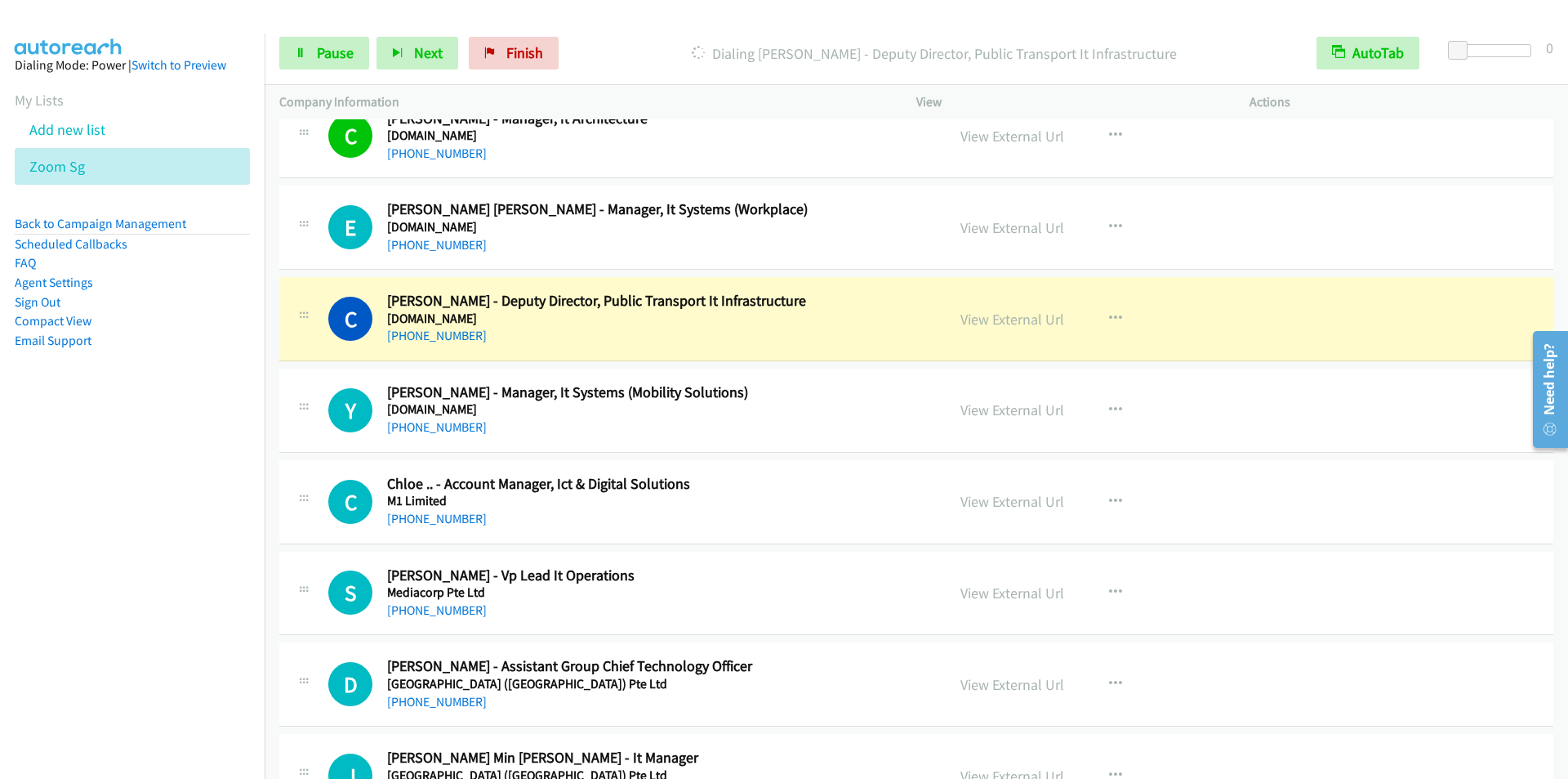
scroll to position [4412, 0]
click at [637, 44] on p "Dialing [PERSON_NAME] - Deputy Director, Public Transport It Infrastructure" at bounding box center [934, 53] width 707 height 22
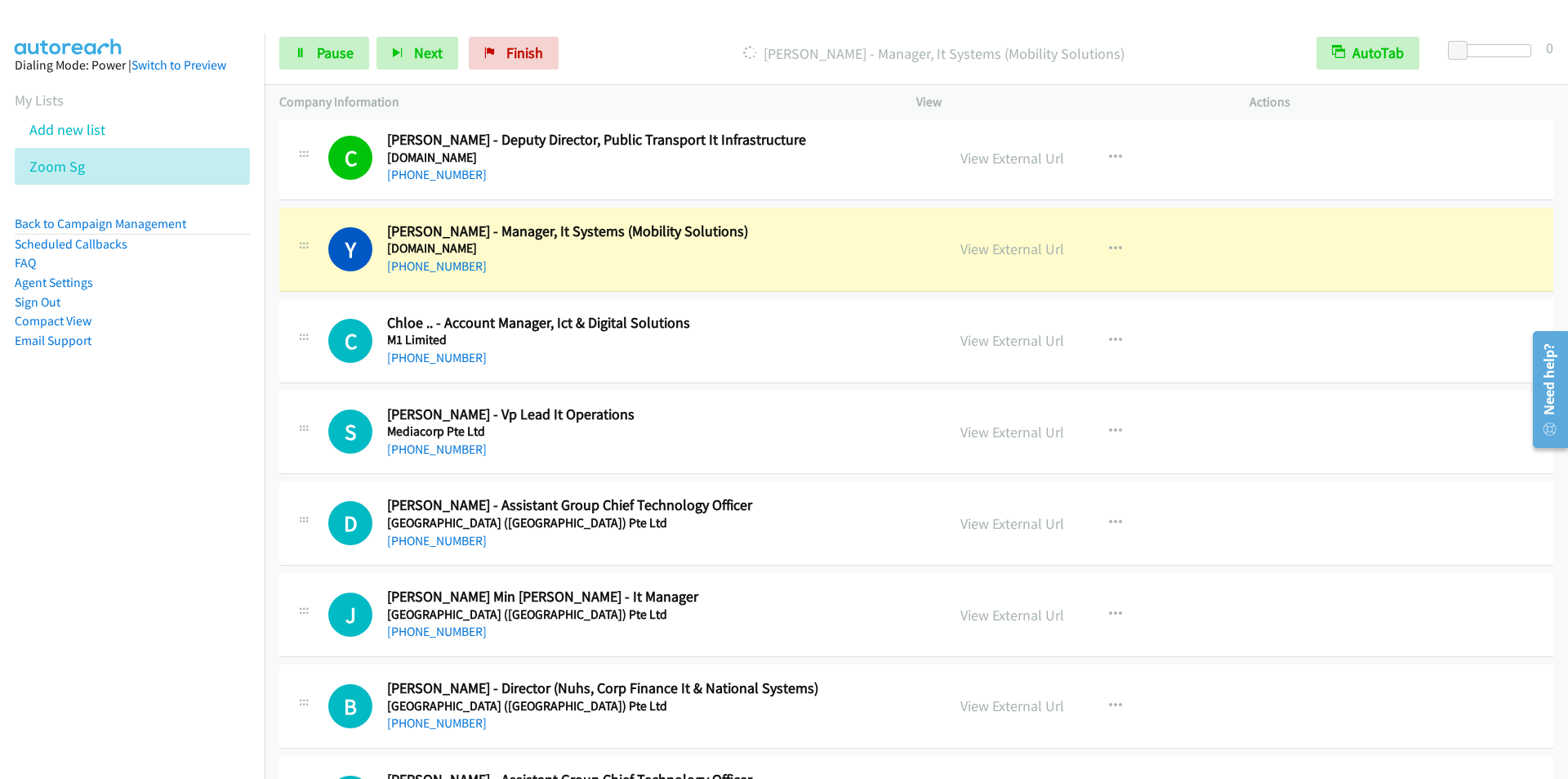
scroll to position [4575, 0]
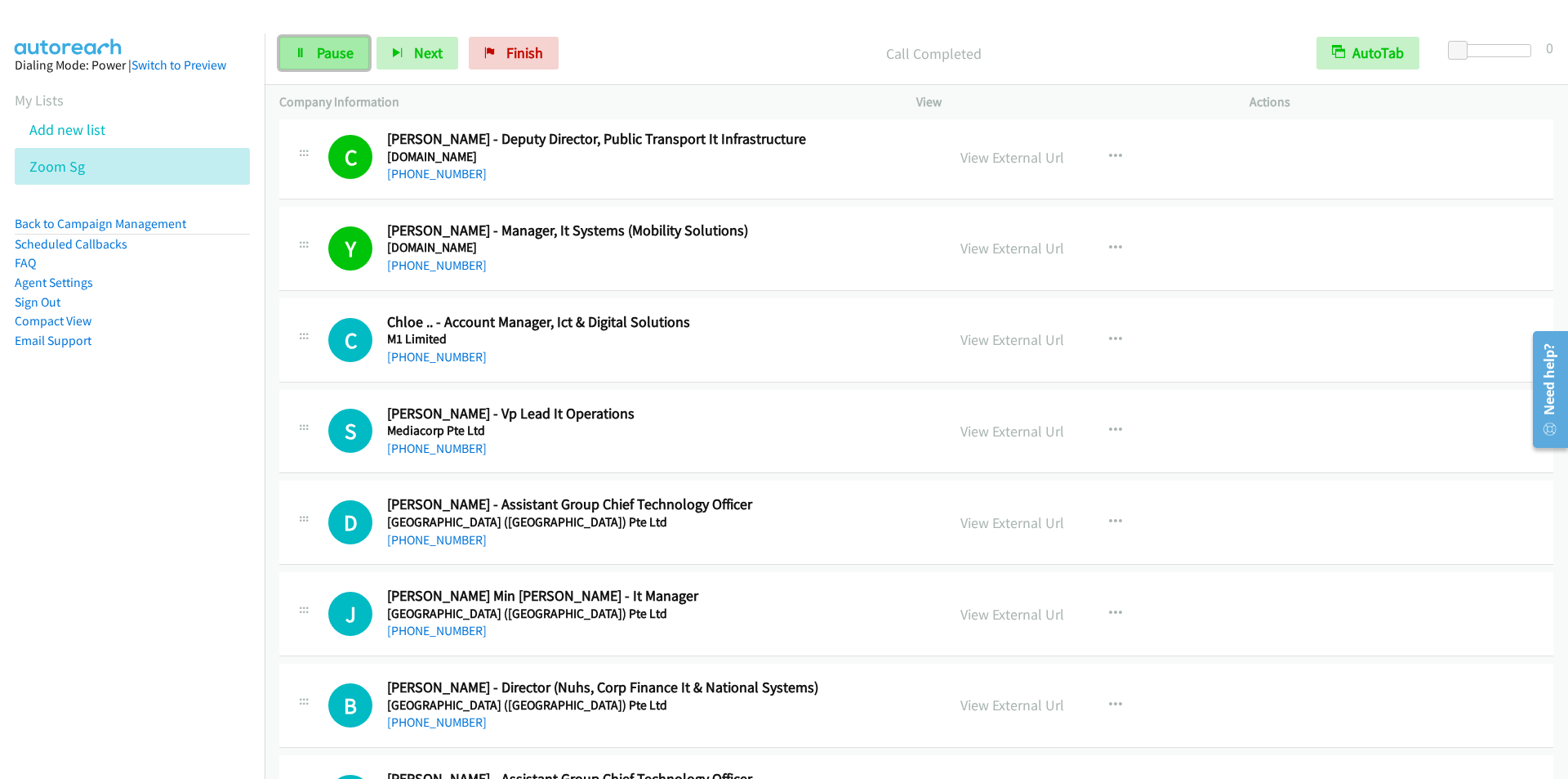
click at [318, 45] on span "Pause" at bounding box center [335, 52] width 36 height 19
click at [325, 49] on span "Start Calls" at bounding box center [349, 52] width 64 height 19
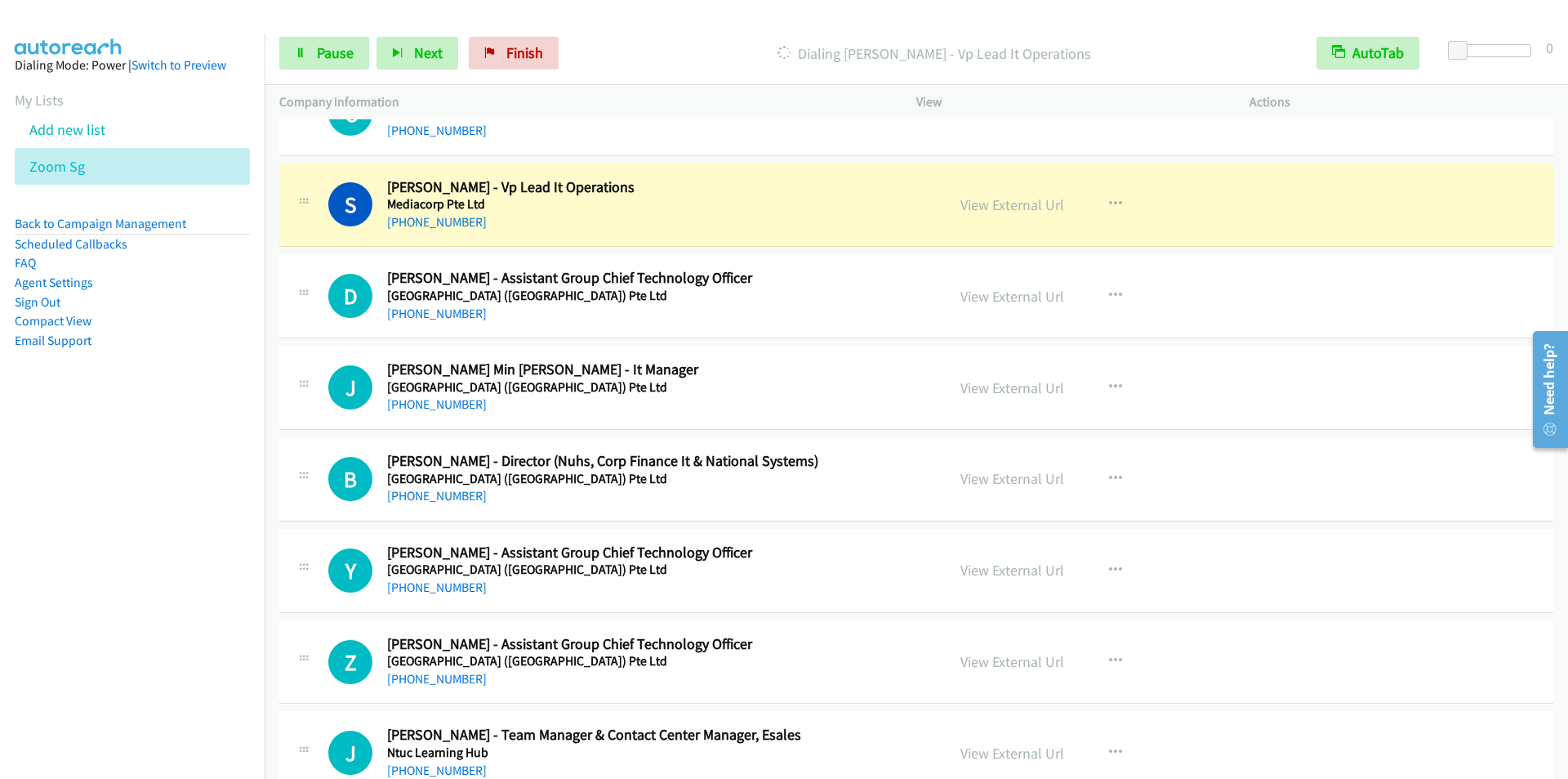
scroll to position [4821, 0]
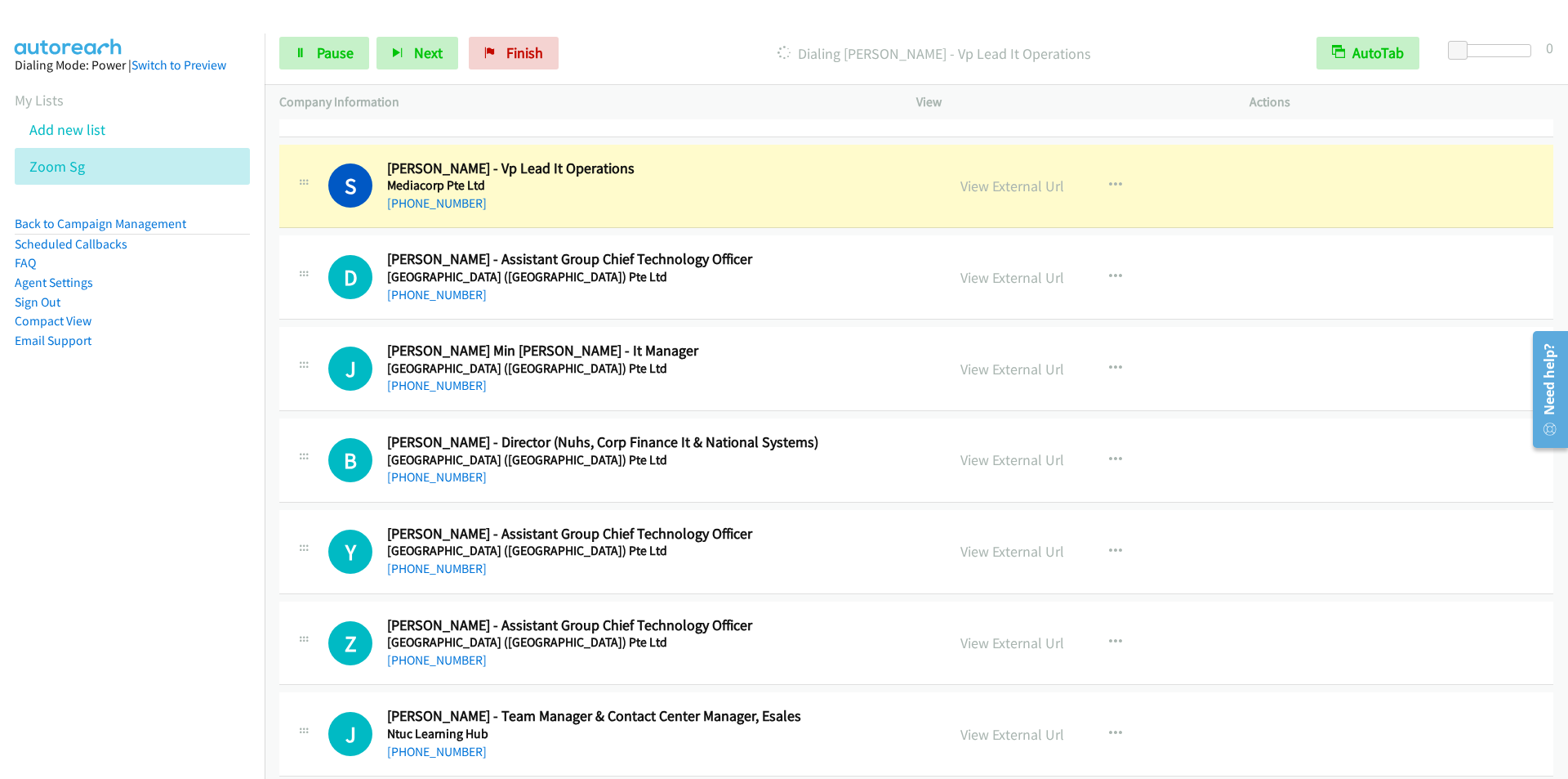
click at [701, 50] on p "Dialing [PERSON_NAME] - Vp Lead It Operations" at bounding box center [934, 53] width 707 height 22
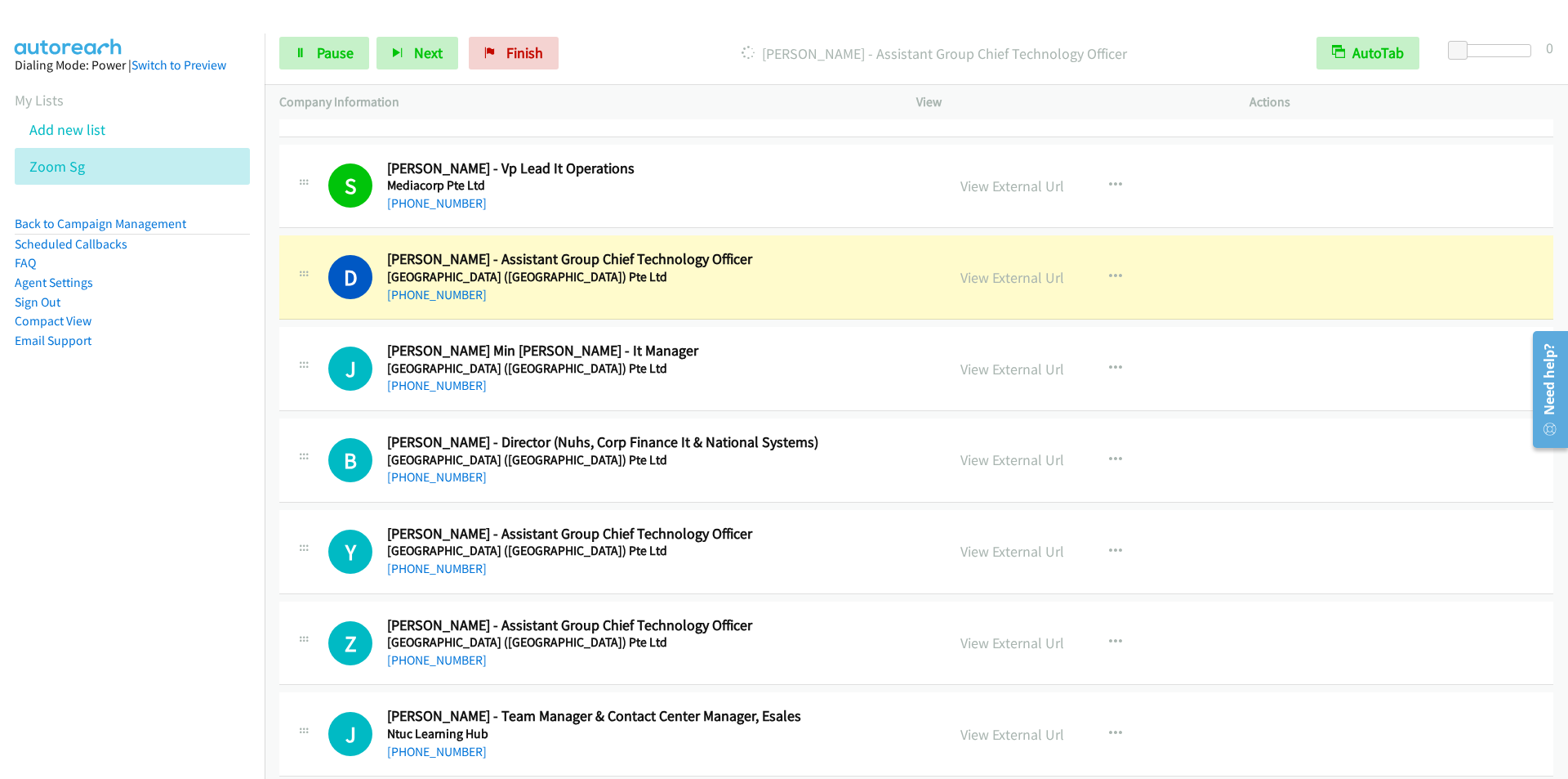
click at [646, 47] on p "[PERSON_NAME] - Assistant Group Chief Technology Officer" at bounding box center [934, 53] width 707 height 22
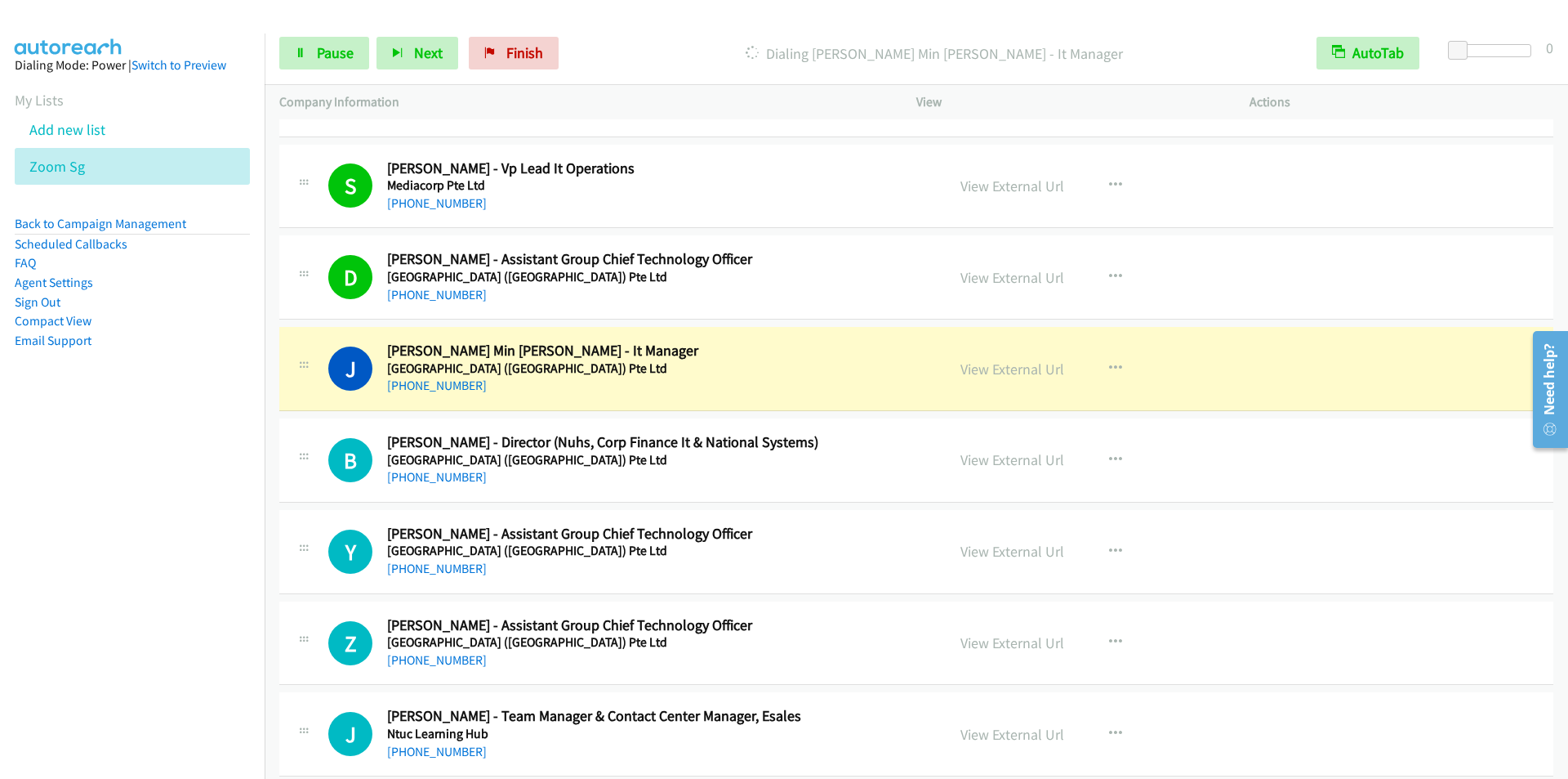
click at [670, 32] on div "Start Calls Pause Next Finish Dialing [PERSON_NAME] Min [PERSON_NAME] - It Mana…" at bounding box center [916, 53] width 1303 height 63
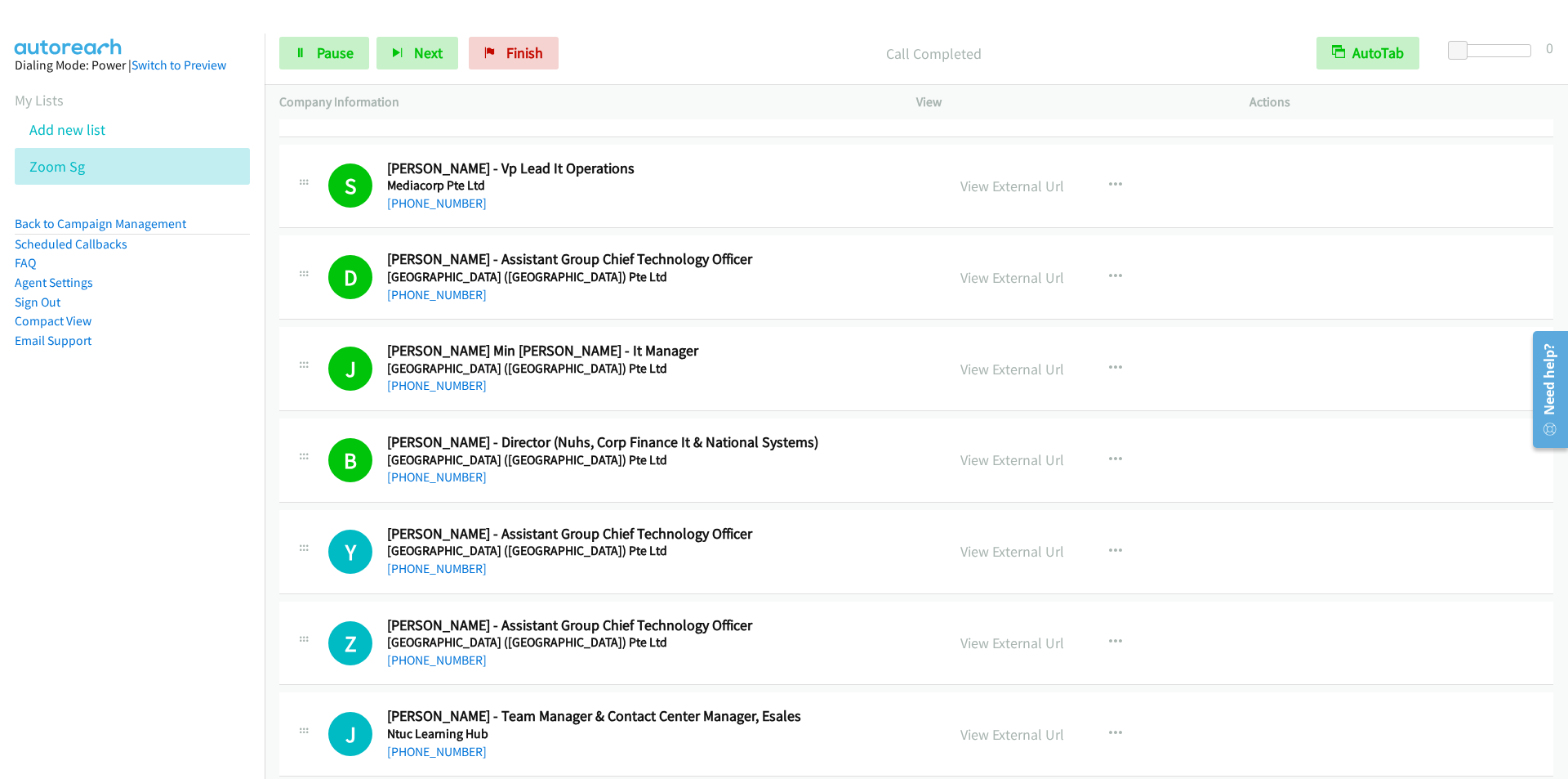
click at [656, 17] on div at bounding box center [777, 31] width 1554 height 63
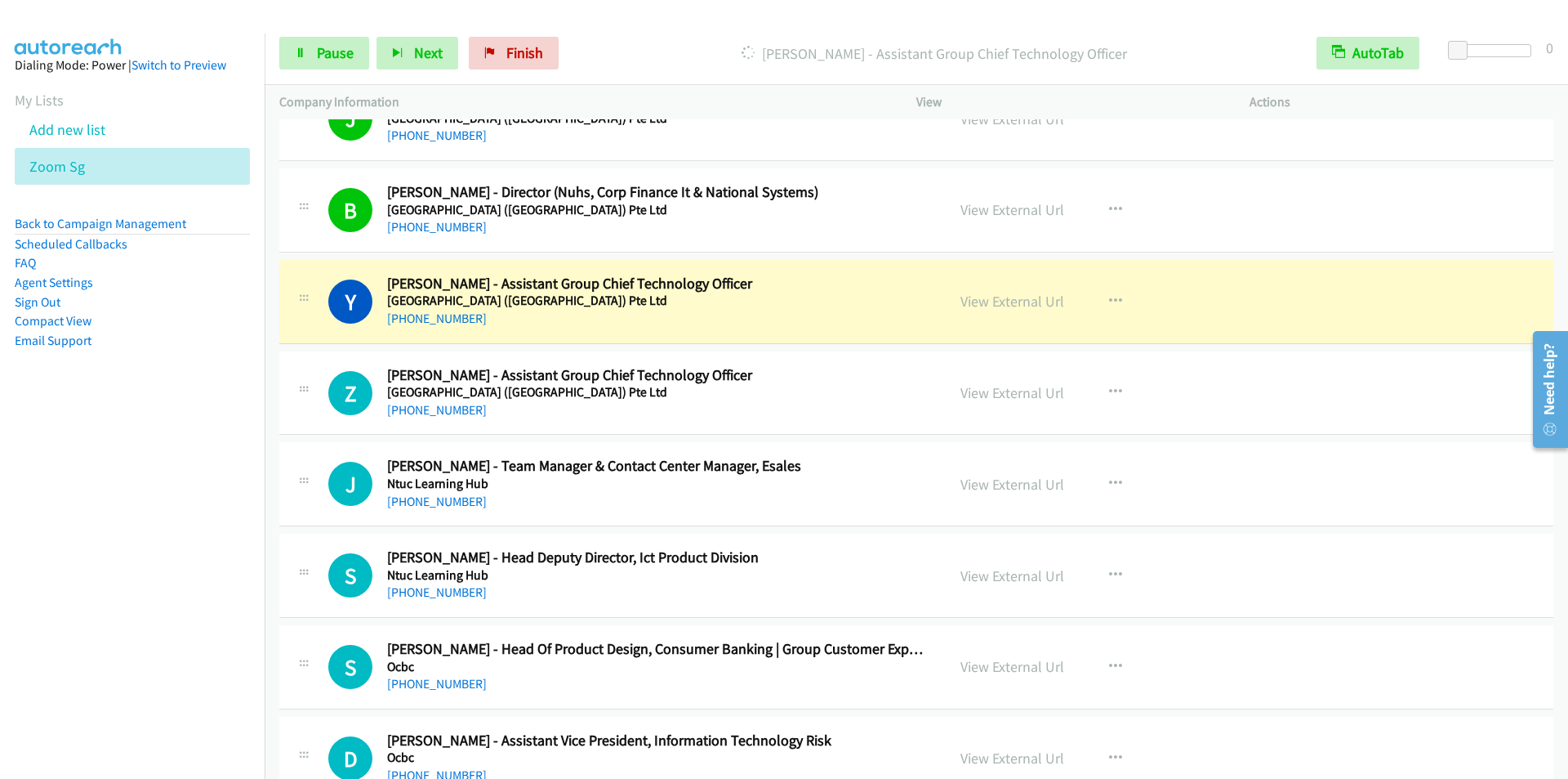
scroll to position [5147, 0]
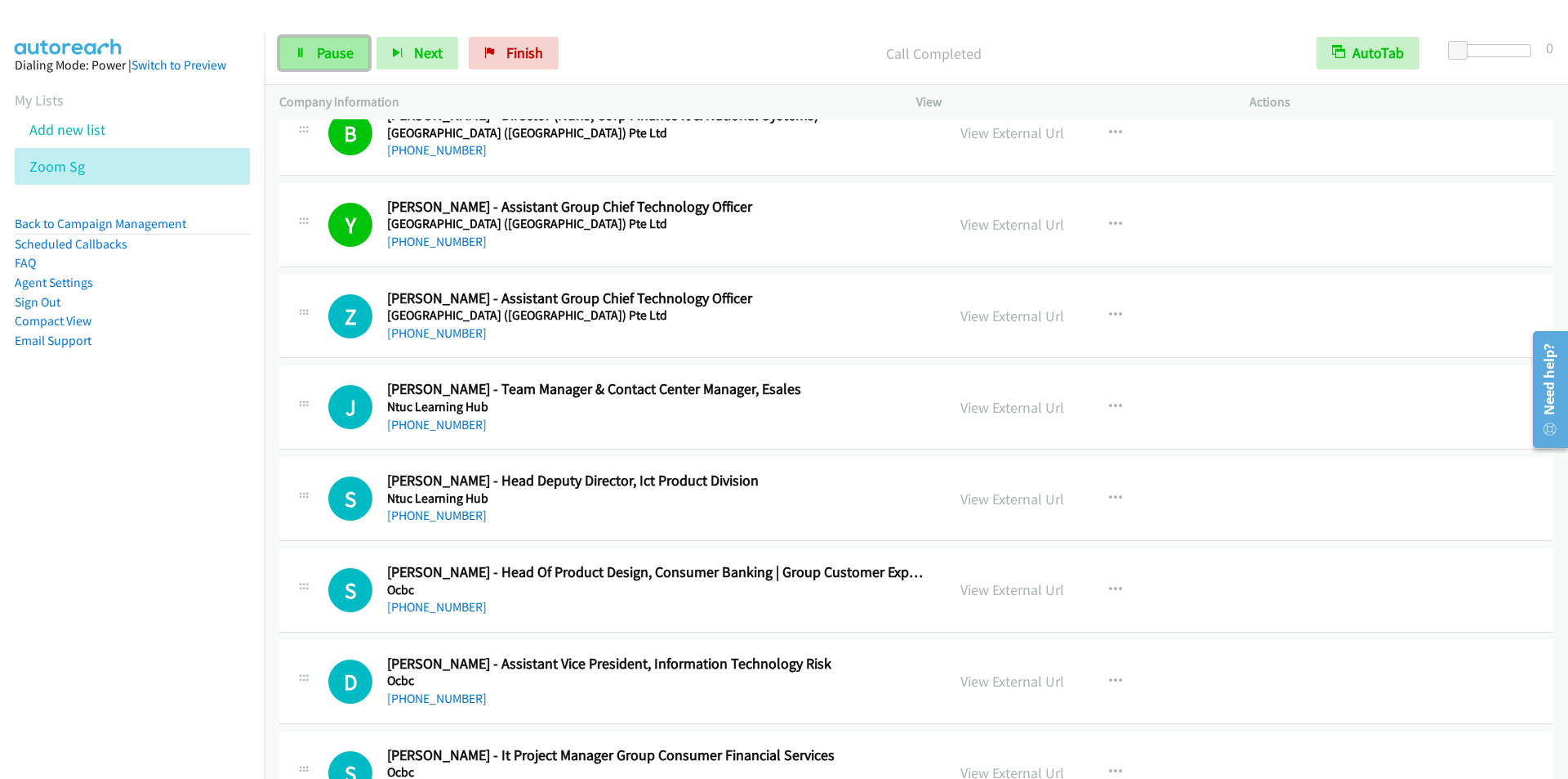
click at [323, 50] on span "Pause" at bounding box center [335, 52] width 36 height 19
click at [323, 50] on span "Start Calls" at bounding box center [349, 52] width 64 height 19
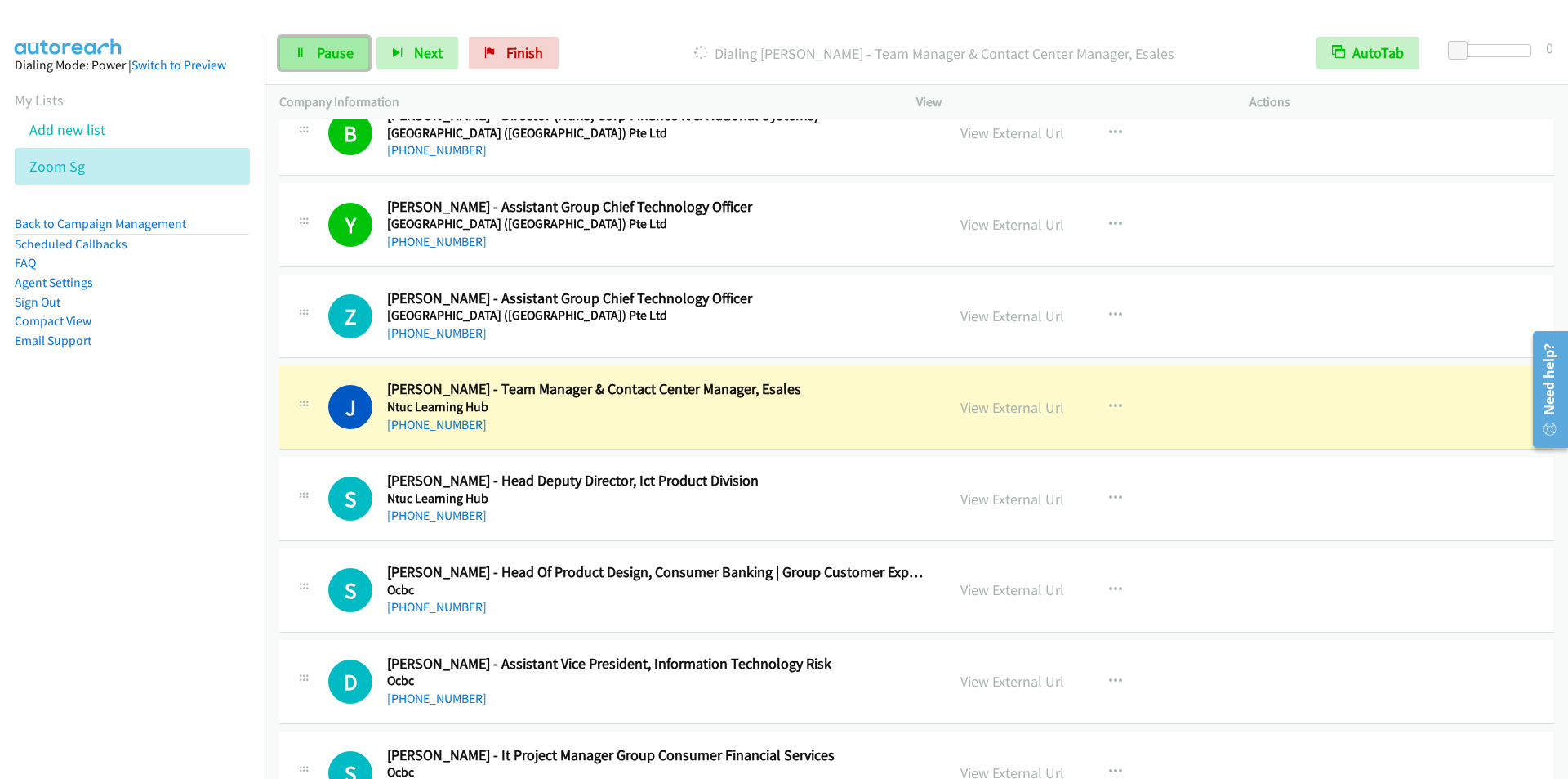
click at [321, 53] on span "Pause" at bounding box center [335, 52] width 36 height 19
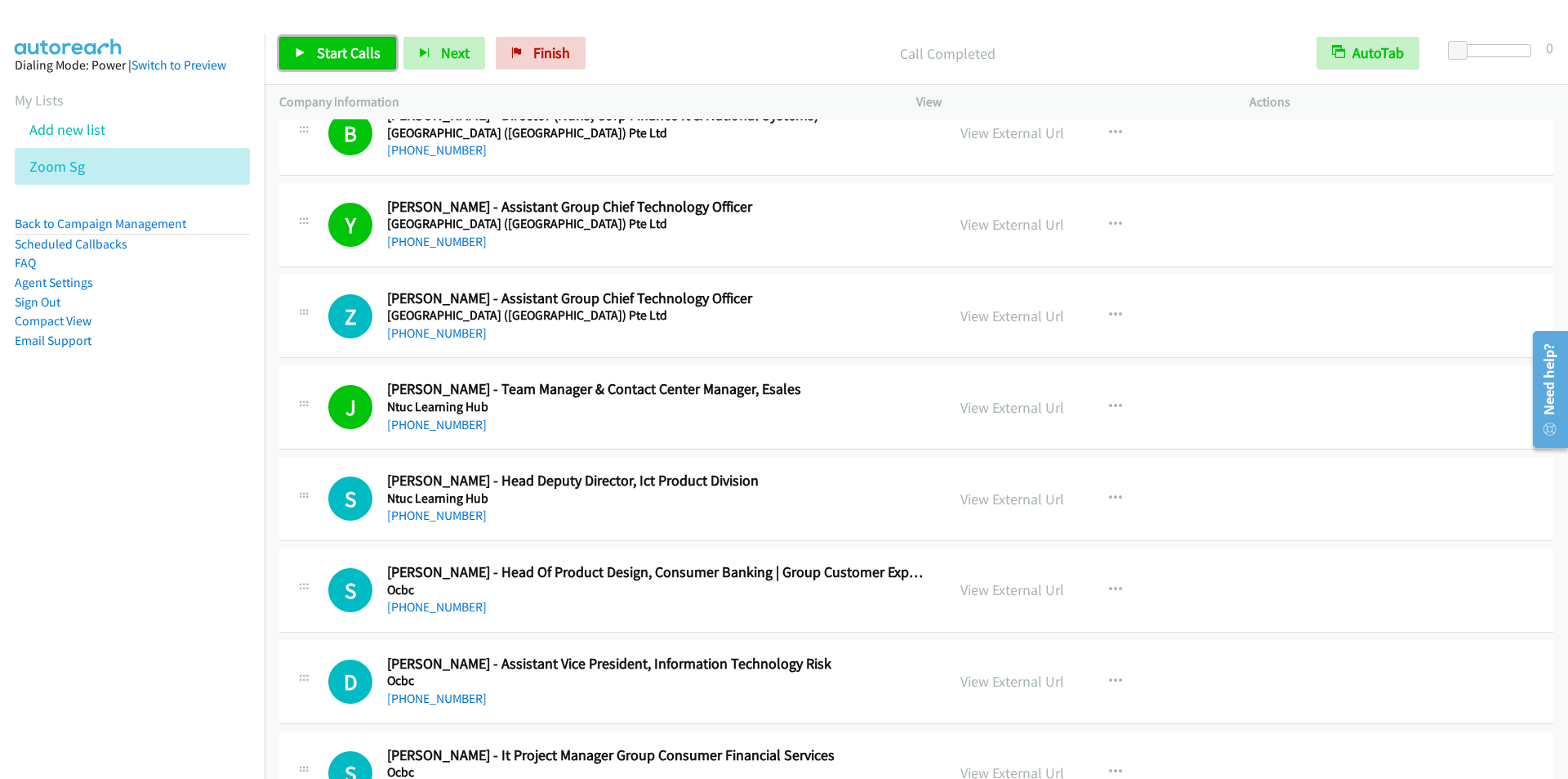
click at [355, 47] on span "Start Calls" at bounding box center [349, 52] width 64 height 19
click at [305, 50] on icon at bounding box center [300, 53] width 12 height 12
click at [311, 51] on link "Start Calls" at bounding box center [338, 52] width 117 height 33
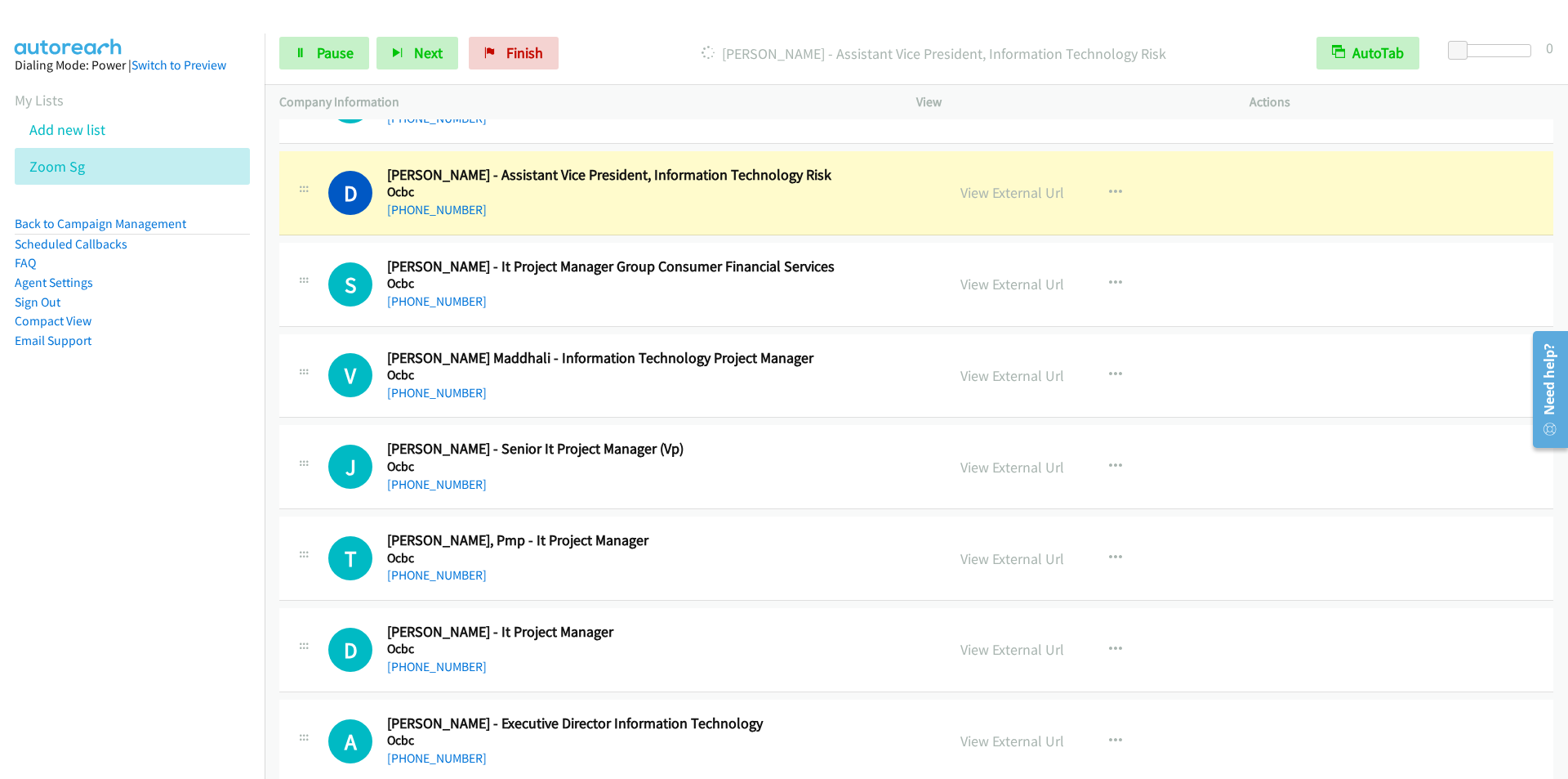
scroll to position [5638, 0]
drag, startPoint x: 635, startPoint y: 41, endPoint x: 645, endPoint y: 46, distance: 11.2
click at [635, 41] on div "[PERSON_NAME] - Assistant Vice President, Information Technology Risk" at bounding box center [933, 52] width 736 height 33
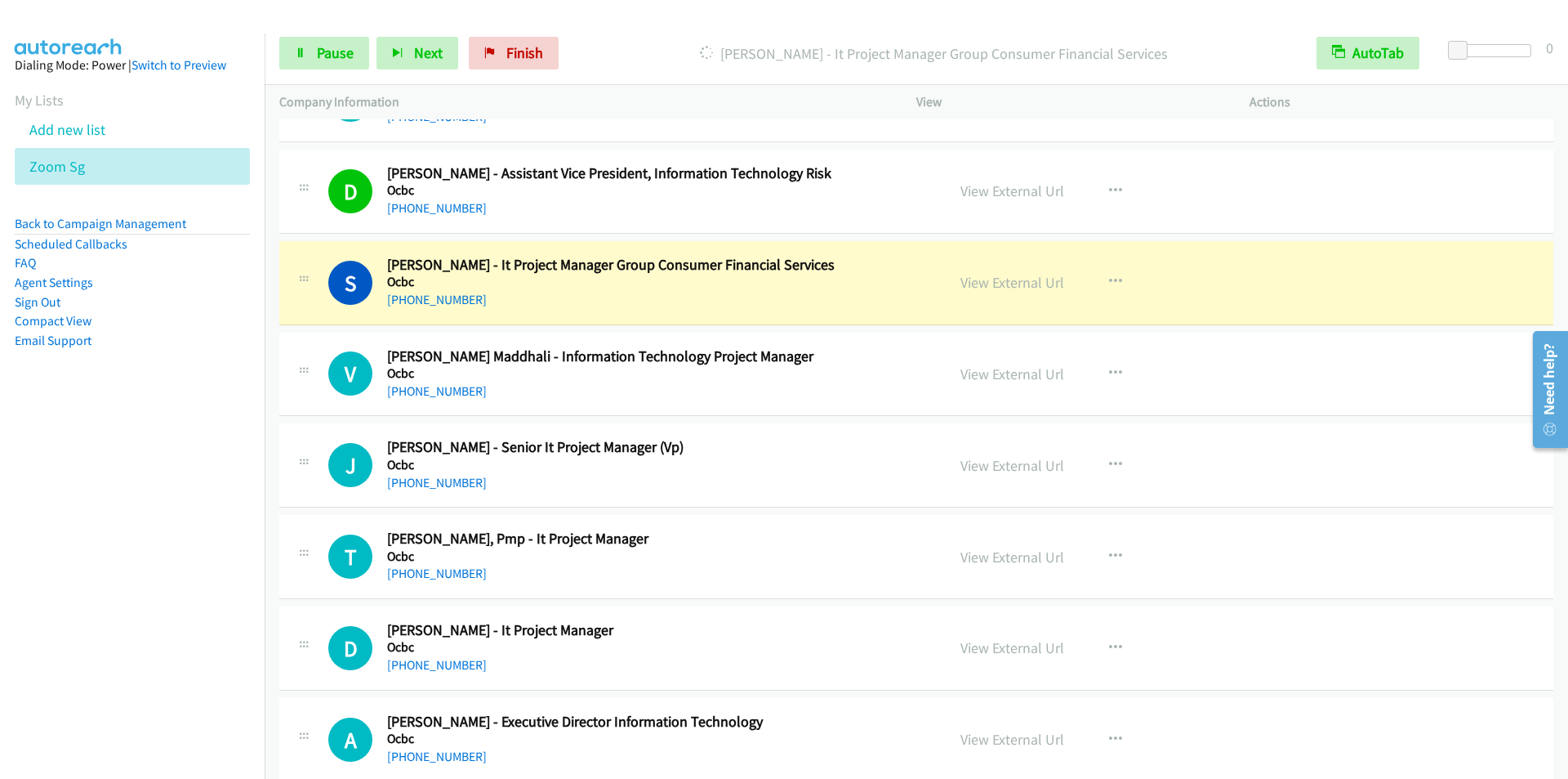
click at [653, 44] on p "[PERSON_NAME] - It Project Manager Group Consumer Financial Services" at bounding box center [934, 53] width 707 height 22
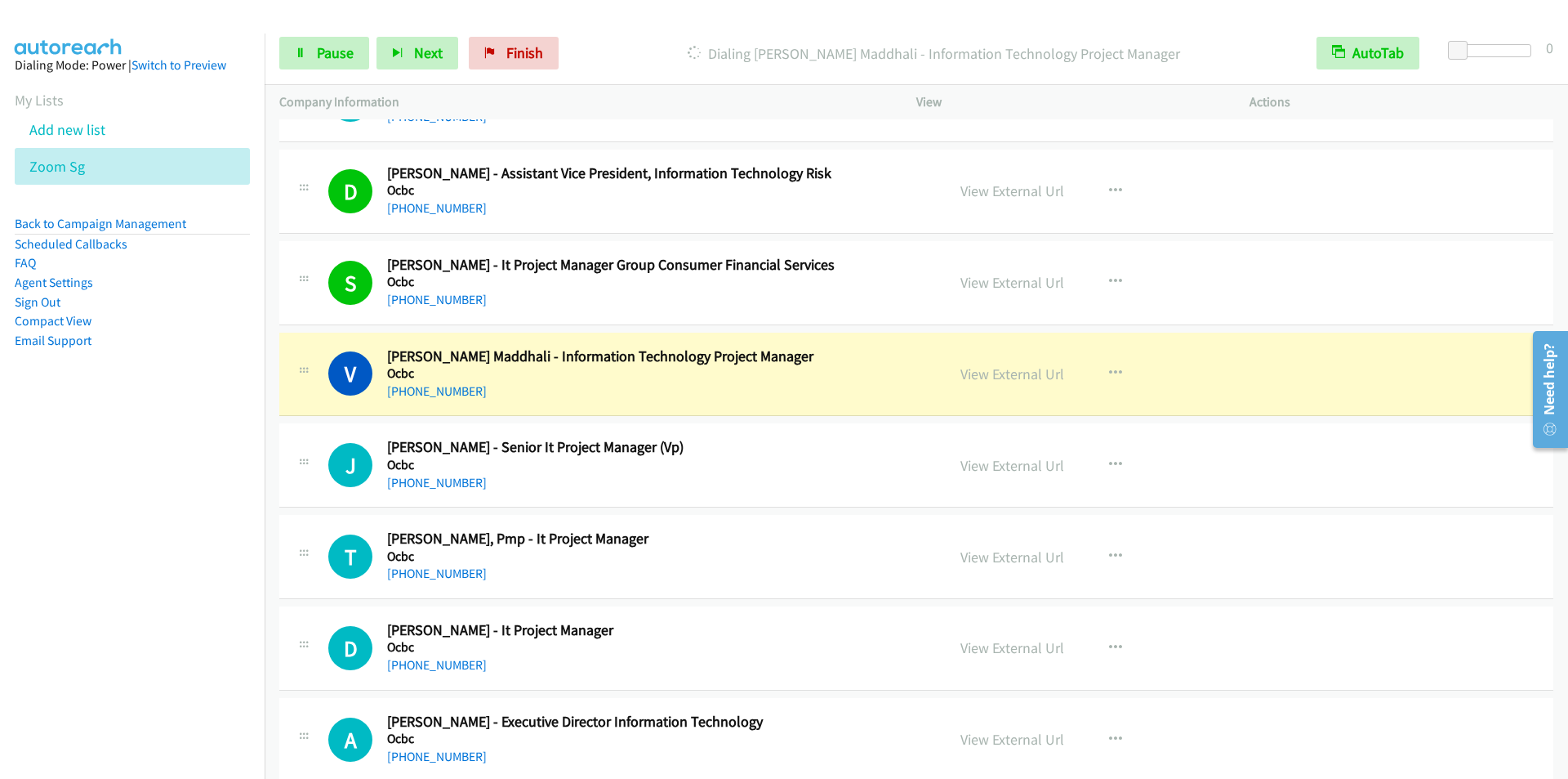
click at [617, 54] on p "Dialing [PERSON_NAME] Maddhali - Information Technology Project Manager" at bounding box center [934, 53] width 707 height 22
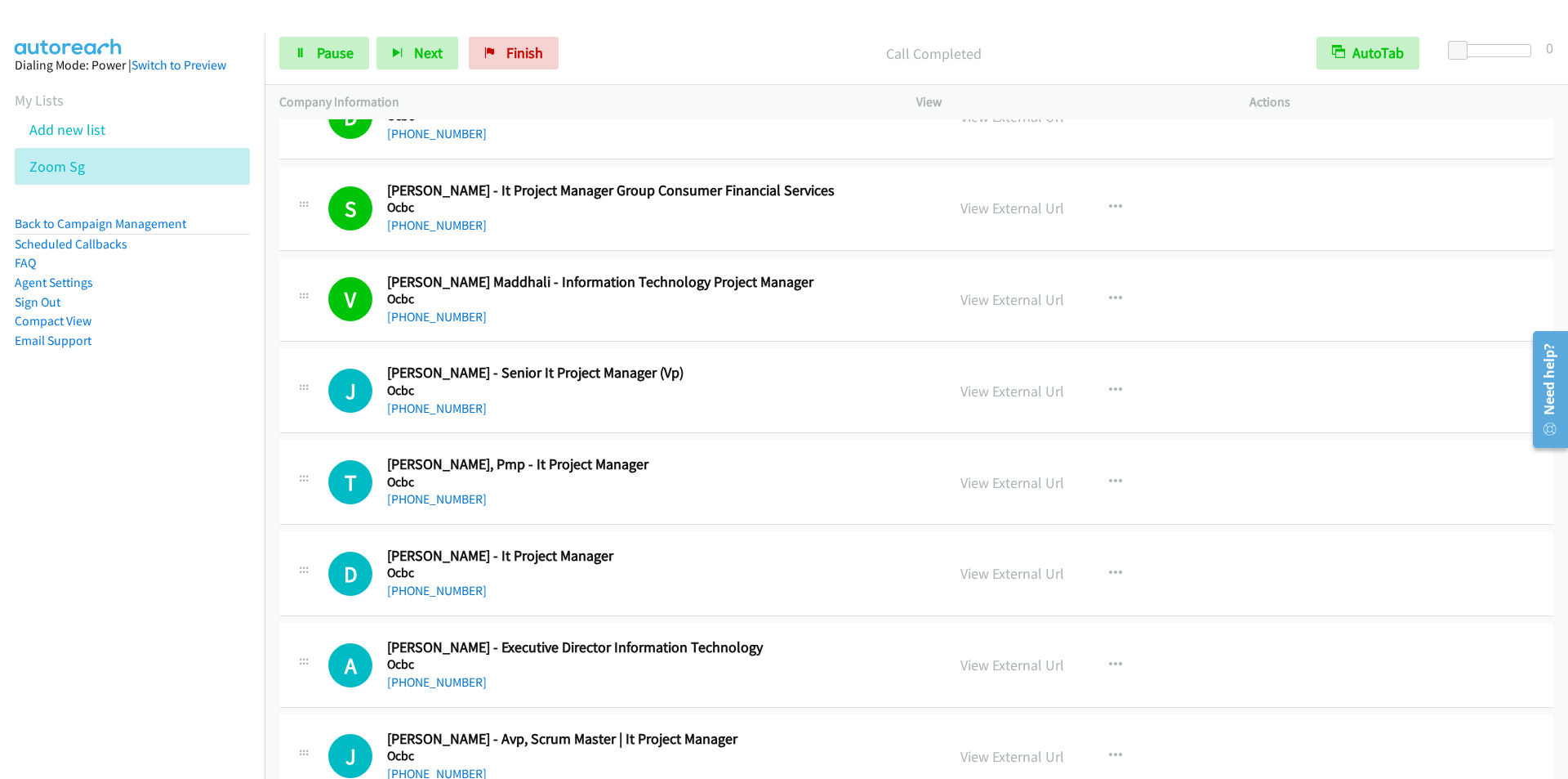
scroll to position [5801, 0]
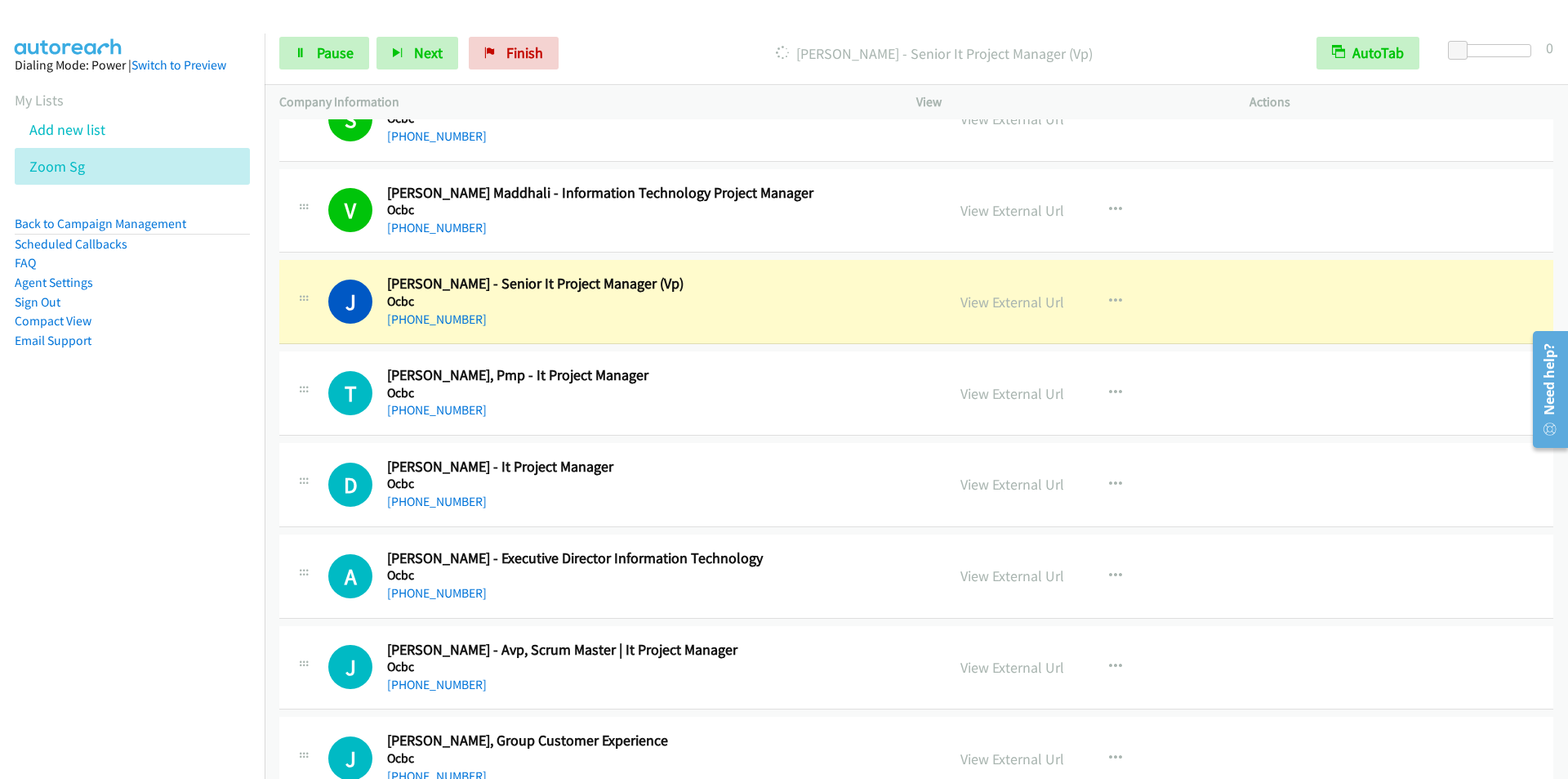
click at [682, 53] on p "[PERSON_NAME] - Senior It Project Manager (Vp)" at bounding box center [934, 53] width 707 height 22
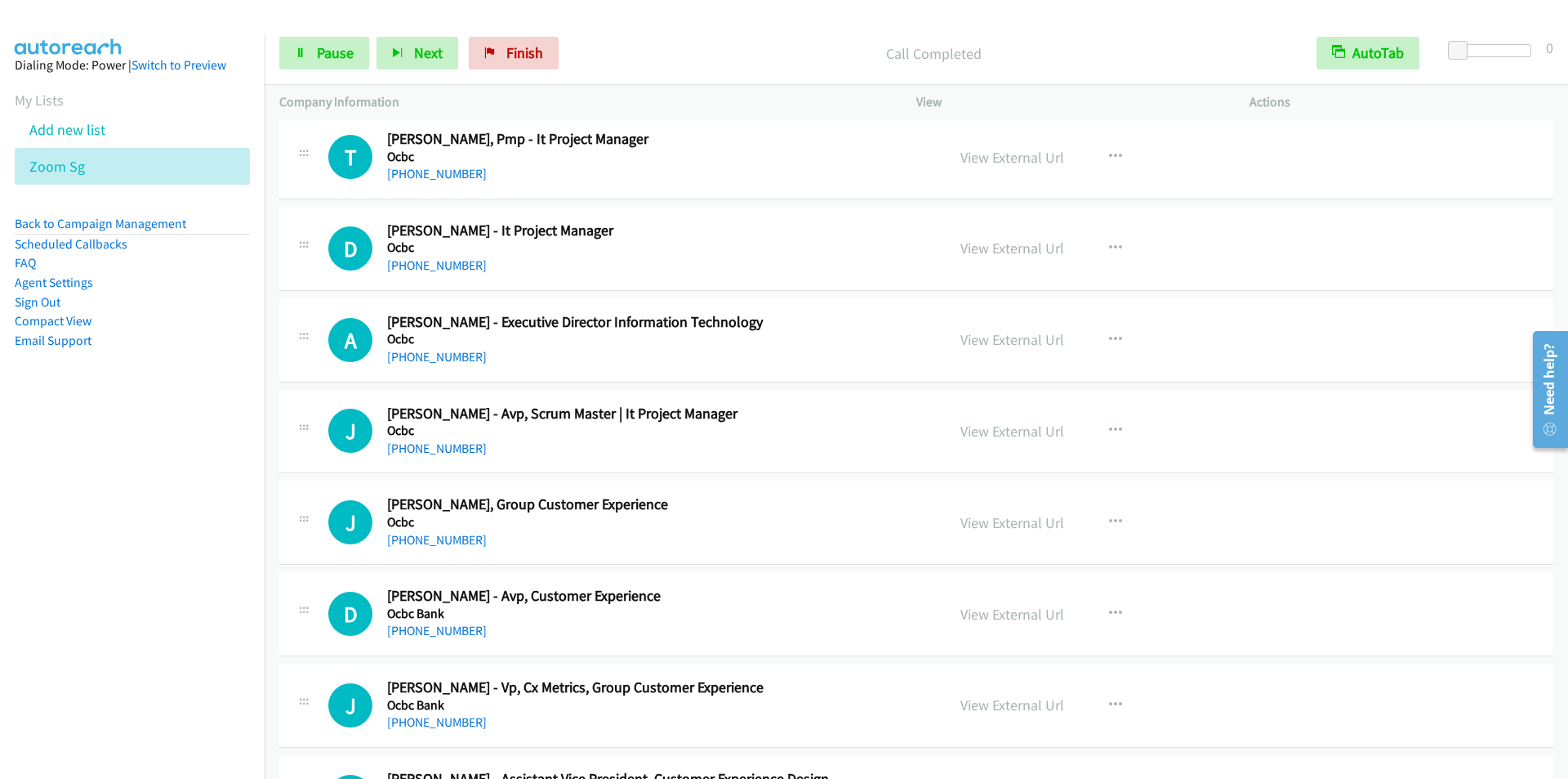
scroll to position [6046, 0]
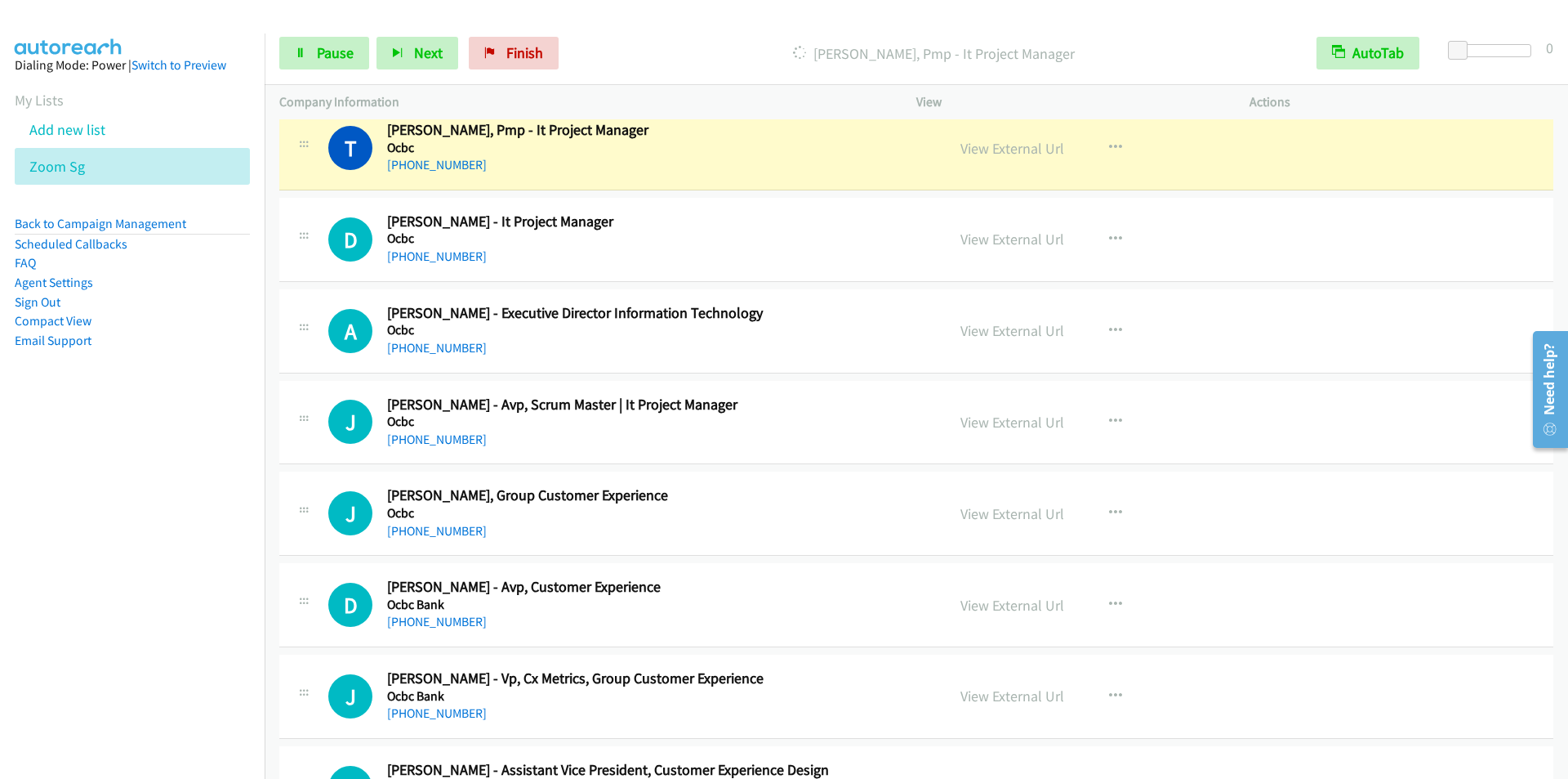
click at [709, 25] on div "Start Calls Pause Next Finish [PERSON_NAME], Pmp - It Project Manager AutoTab A…" at bounding box center [916, 53] width 1303 height 63
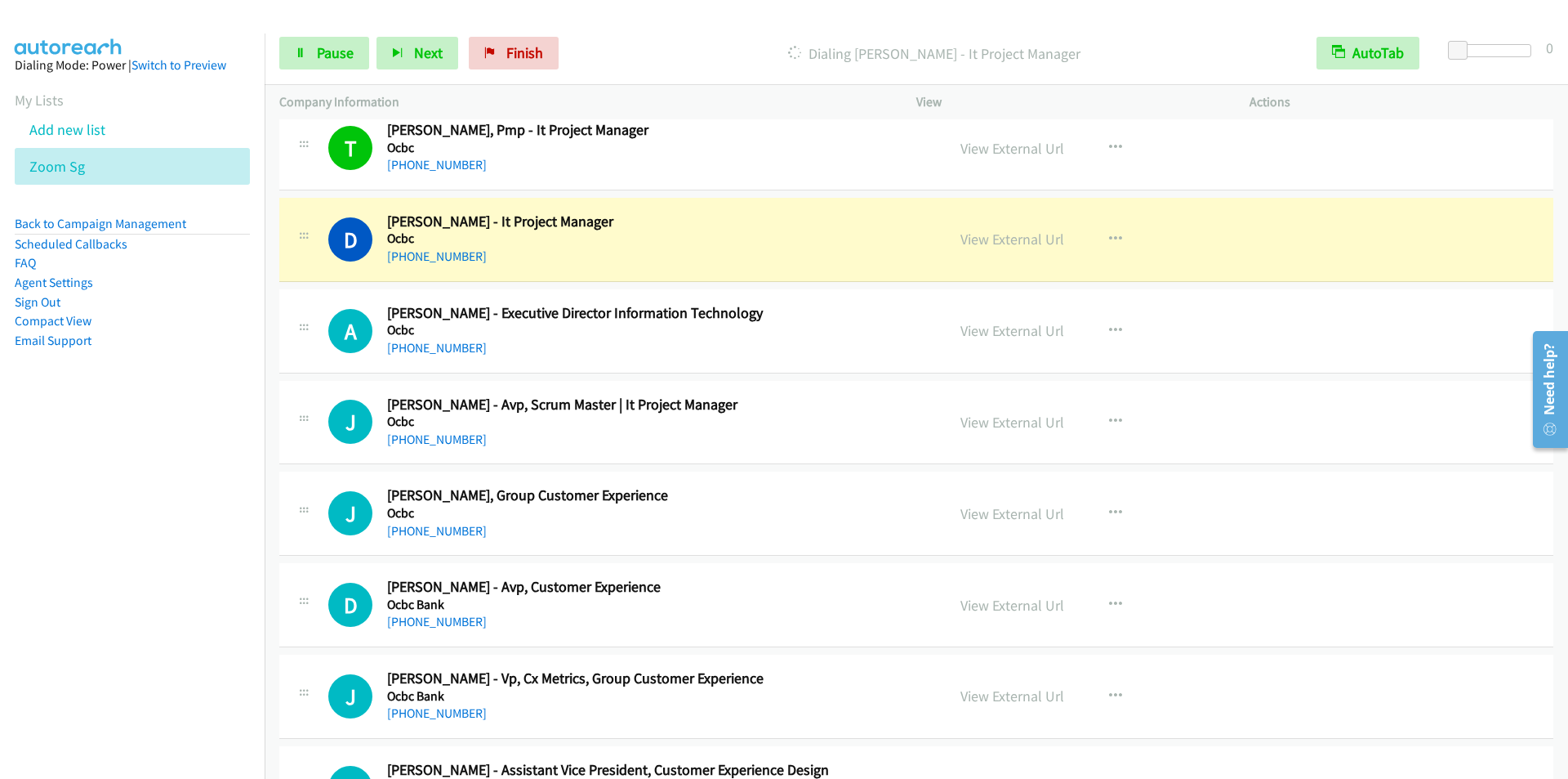
click at [630, 43] on p "Dialing [PERSON_NAME] - It Project Manager" at bounding box center [934, 53] width 707 height 22
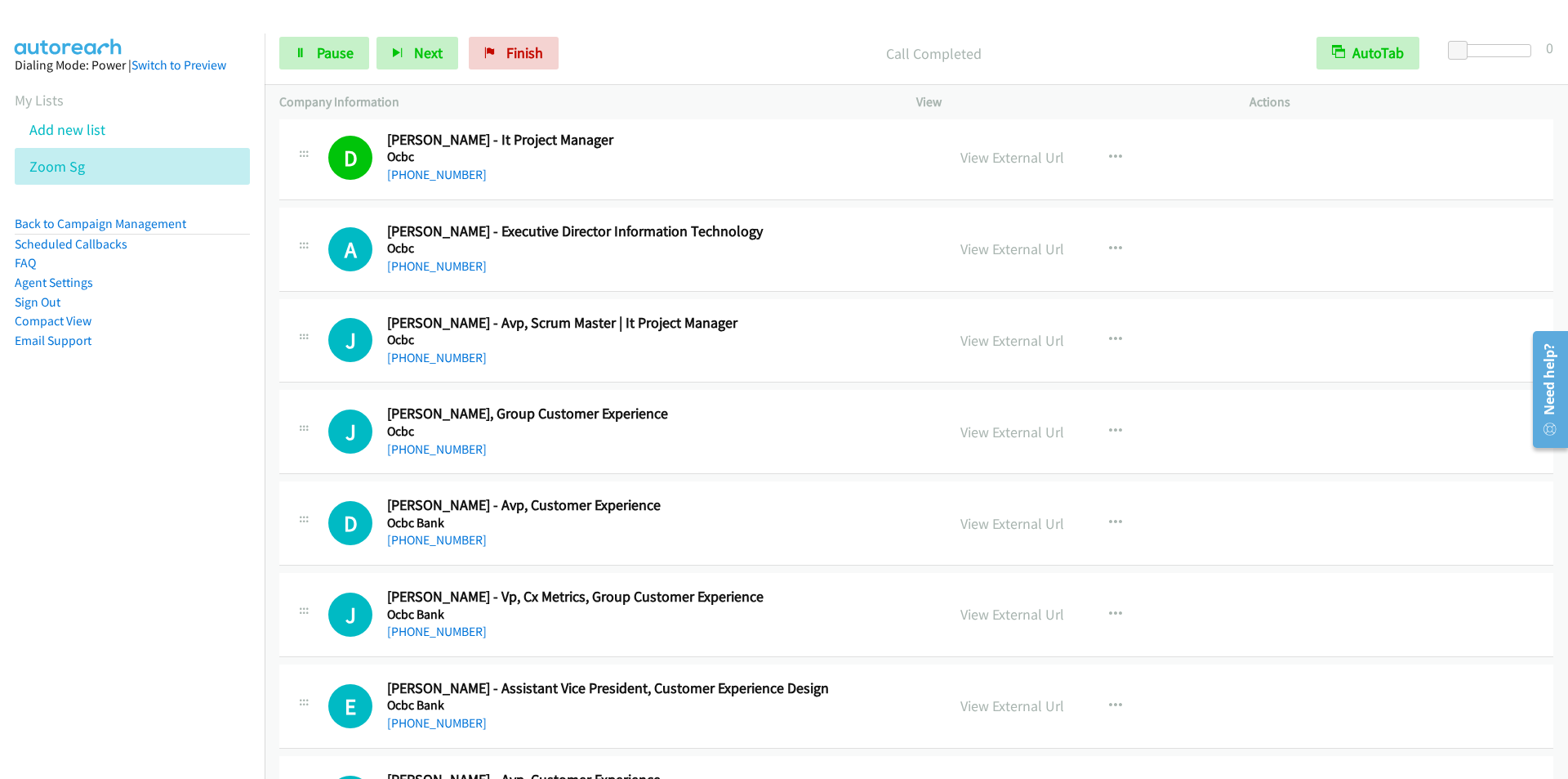
scroll to position [6210, 0]
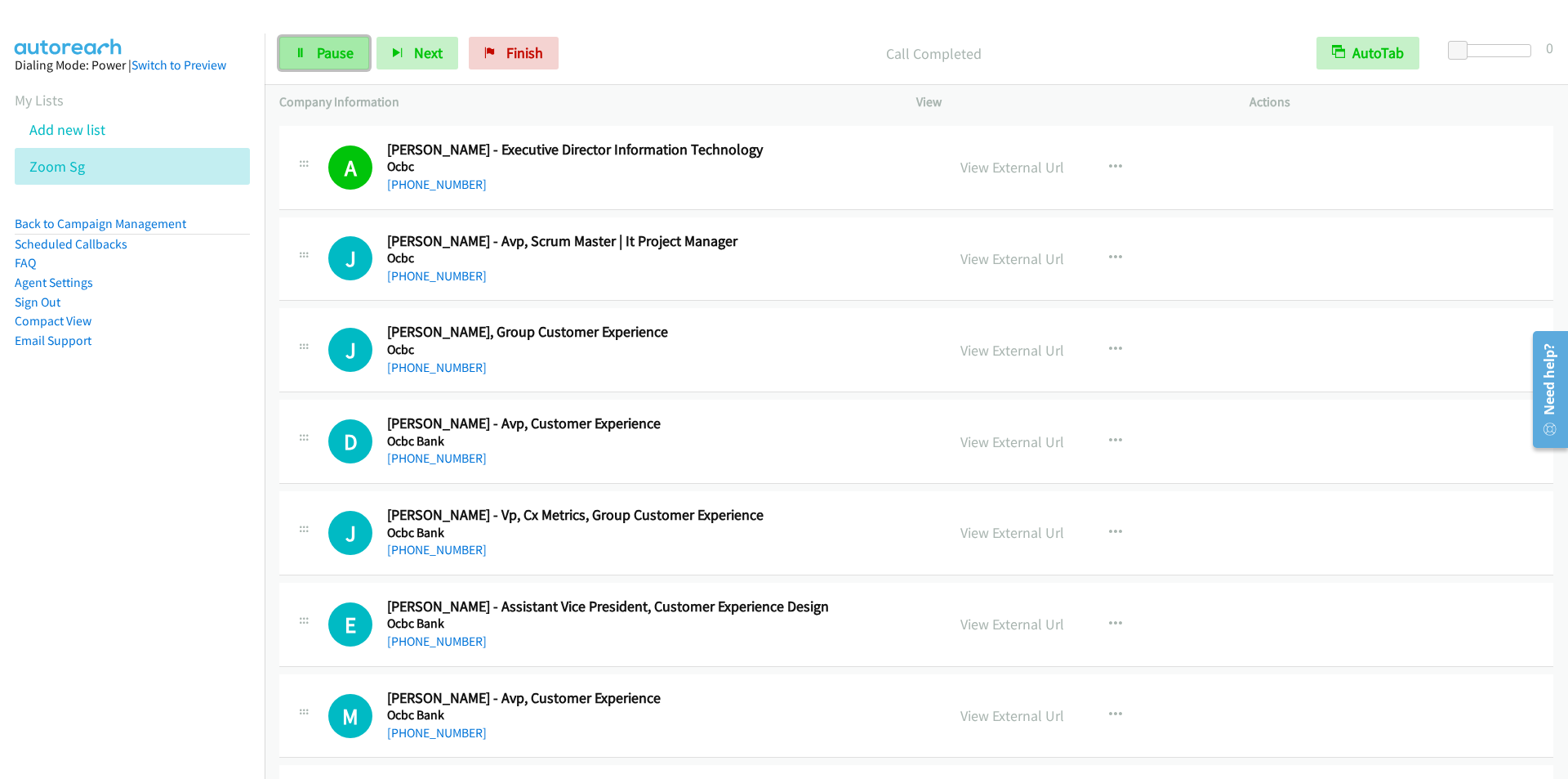
click at [304, 60] on link "Pause" at bounding box center [324, 52] width 90 height 33
click at [348, 57] on span "Start Calls" at bounding box center [349, 52] width 64 height 19
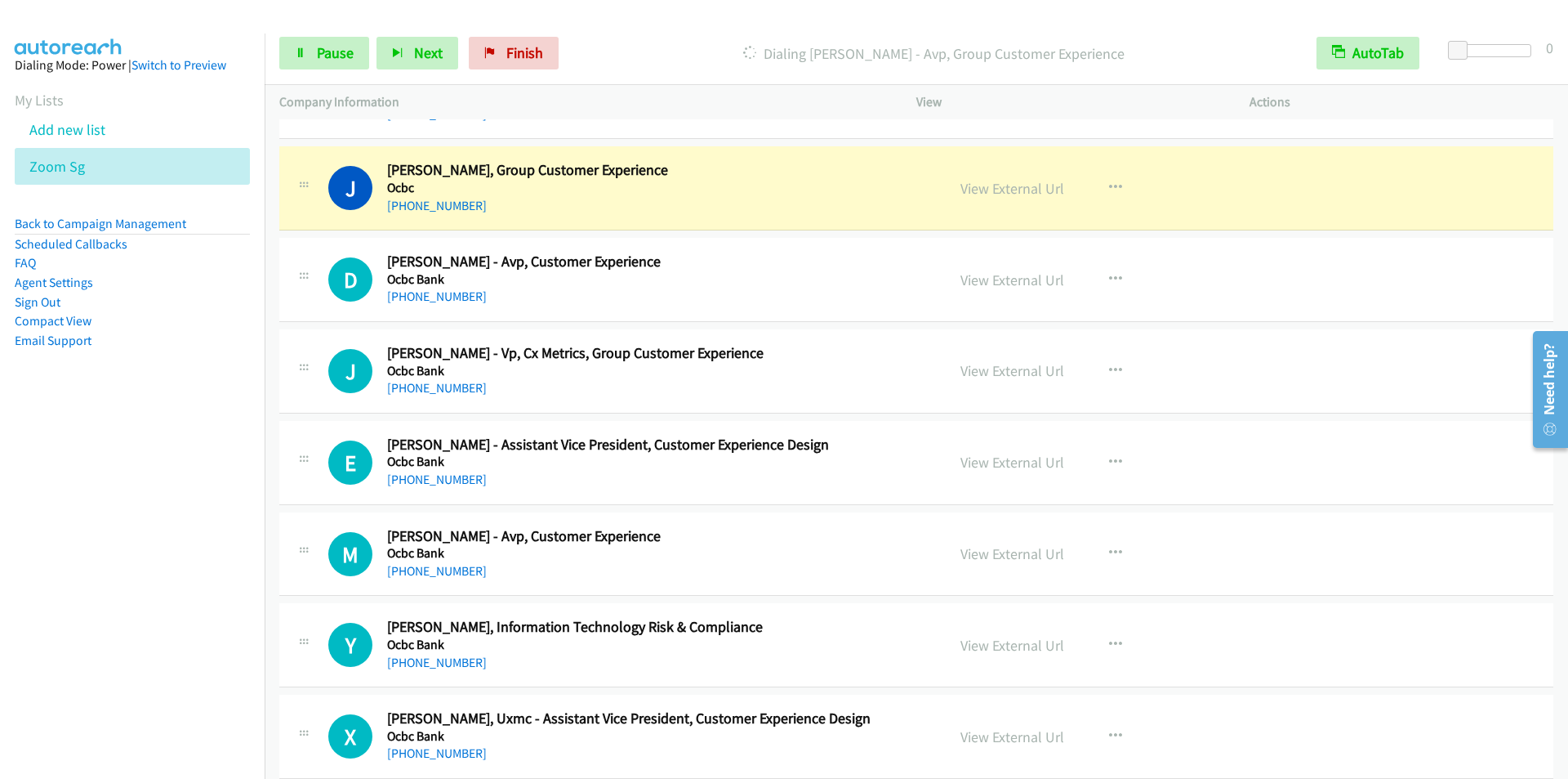
scroll to position [6373, 0]
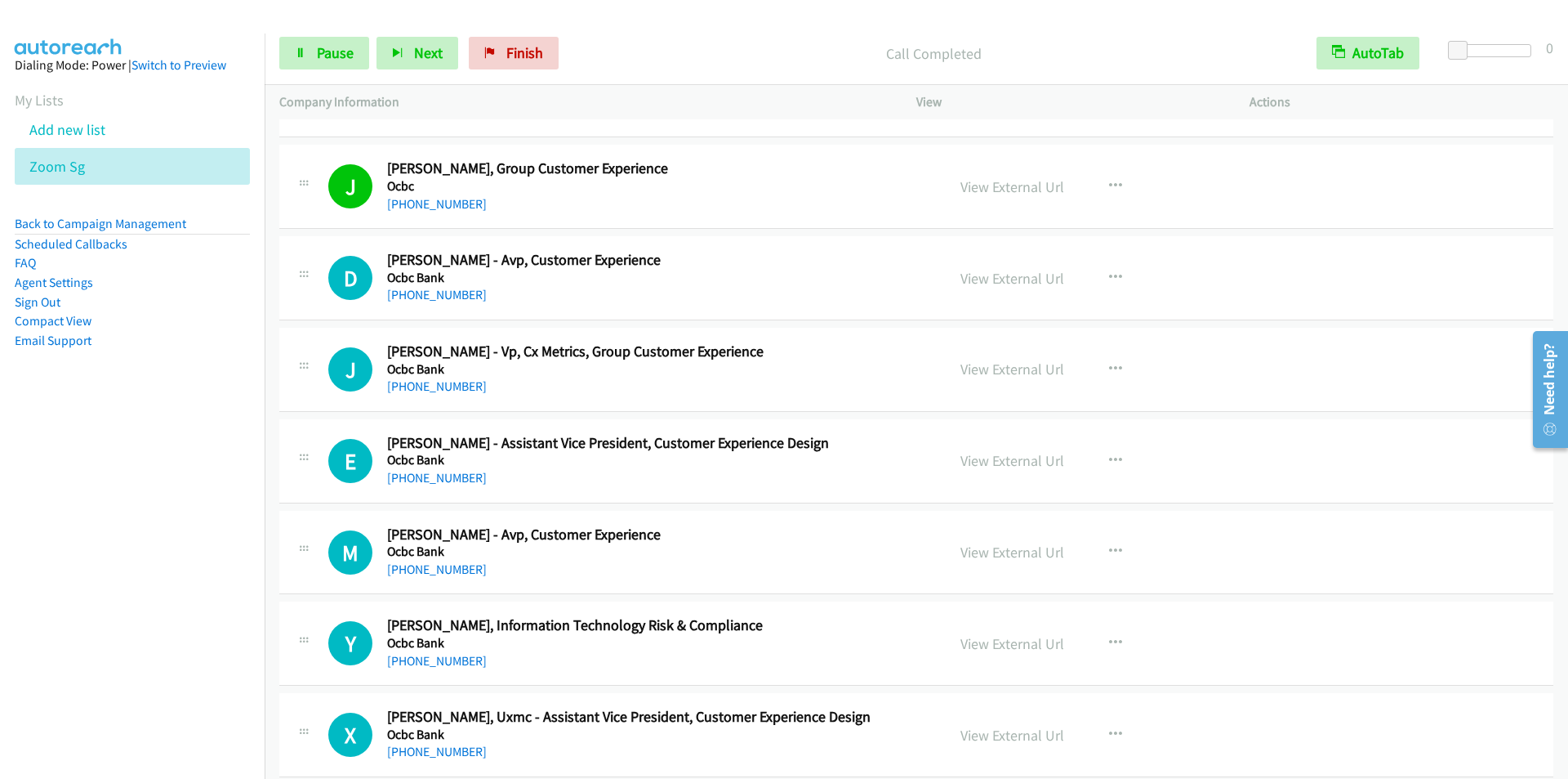
click at [653, 49] on p "Call Completed" at bounding box center [934, 53] width 707 height 22
click at [653, 49] on p "Call Completed" at bounding box center [934, 53] width 707 height 22
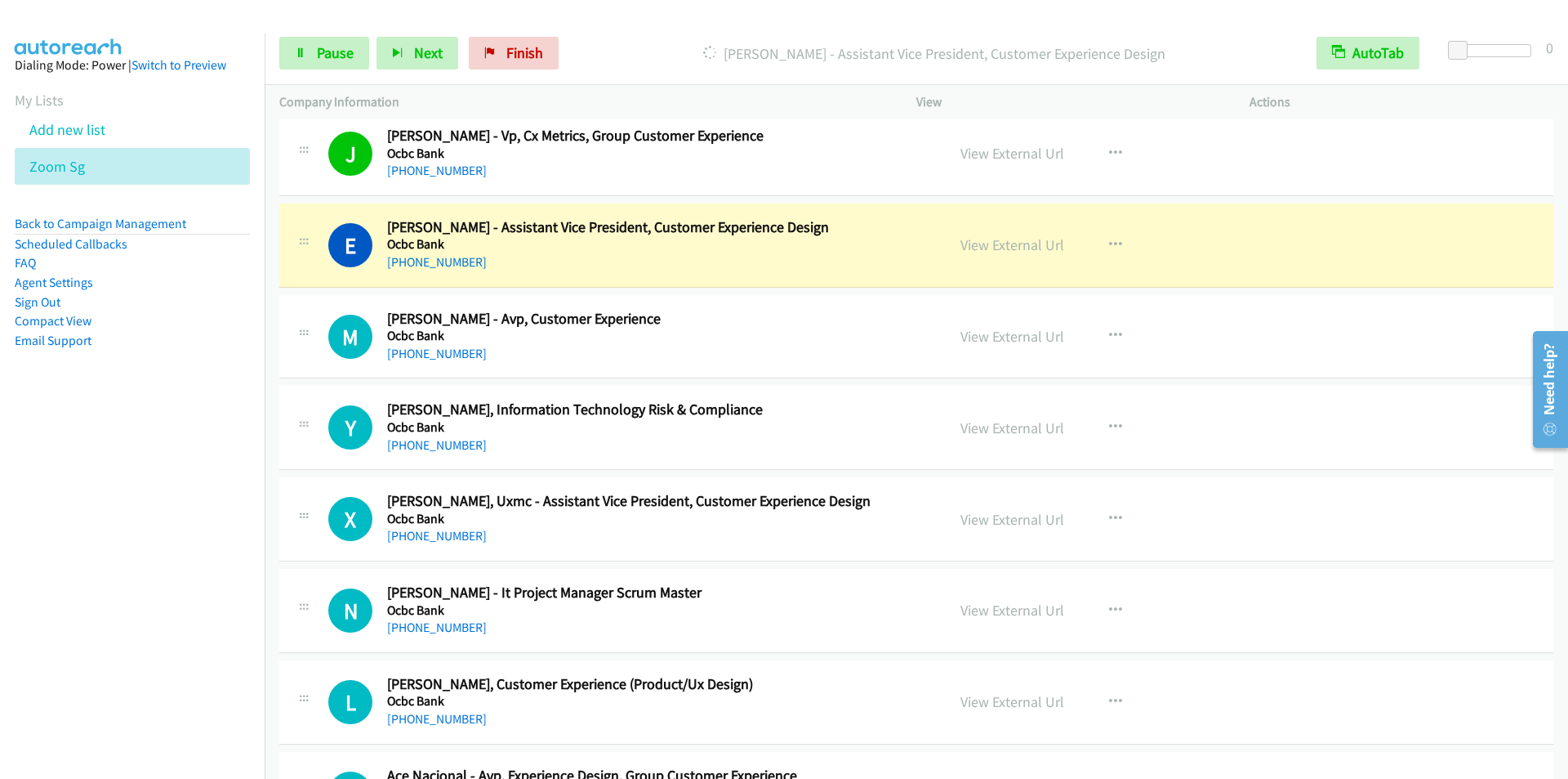
scroll to position [6618, 0]
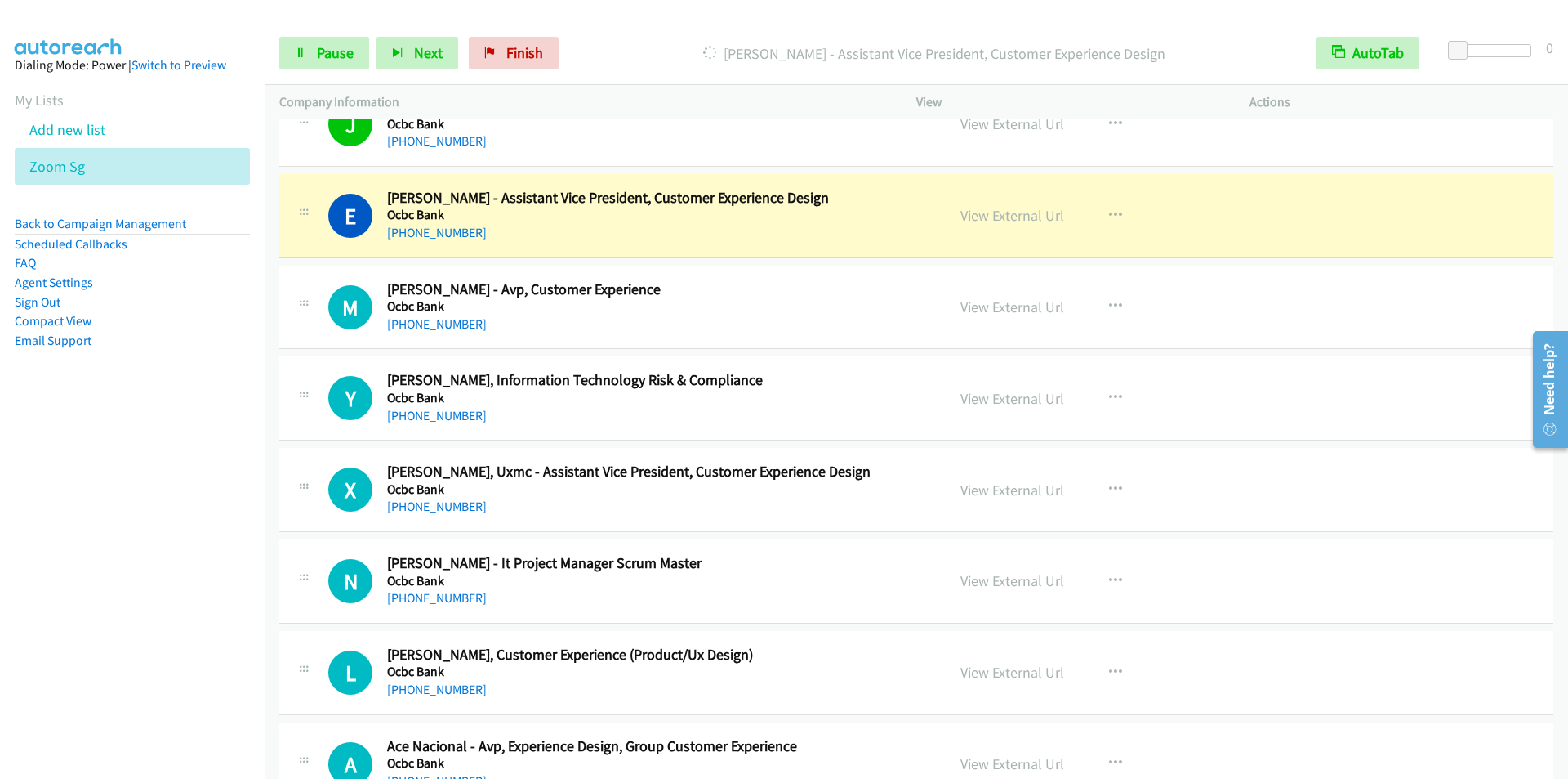
click at [662, 37] on div "[PERSON_NAME] - Assistant Vice President, Customer Experience Design" at bounding box center [933, 52] width 736 height 33
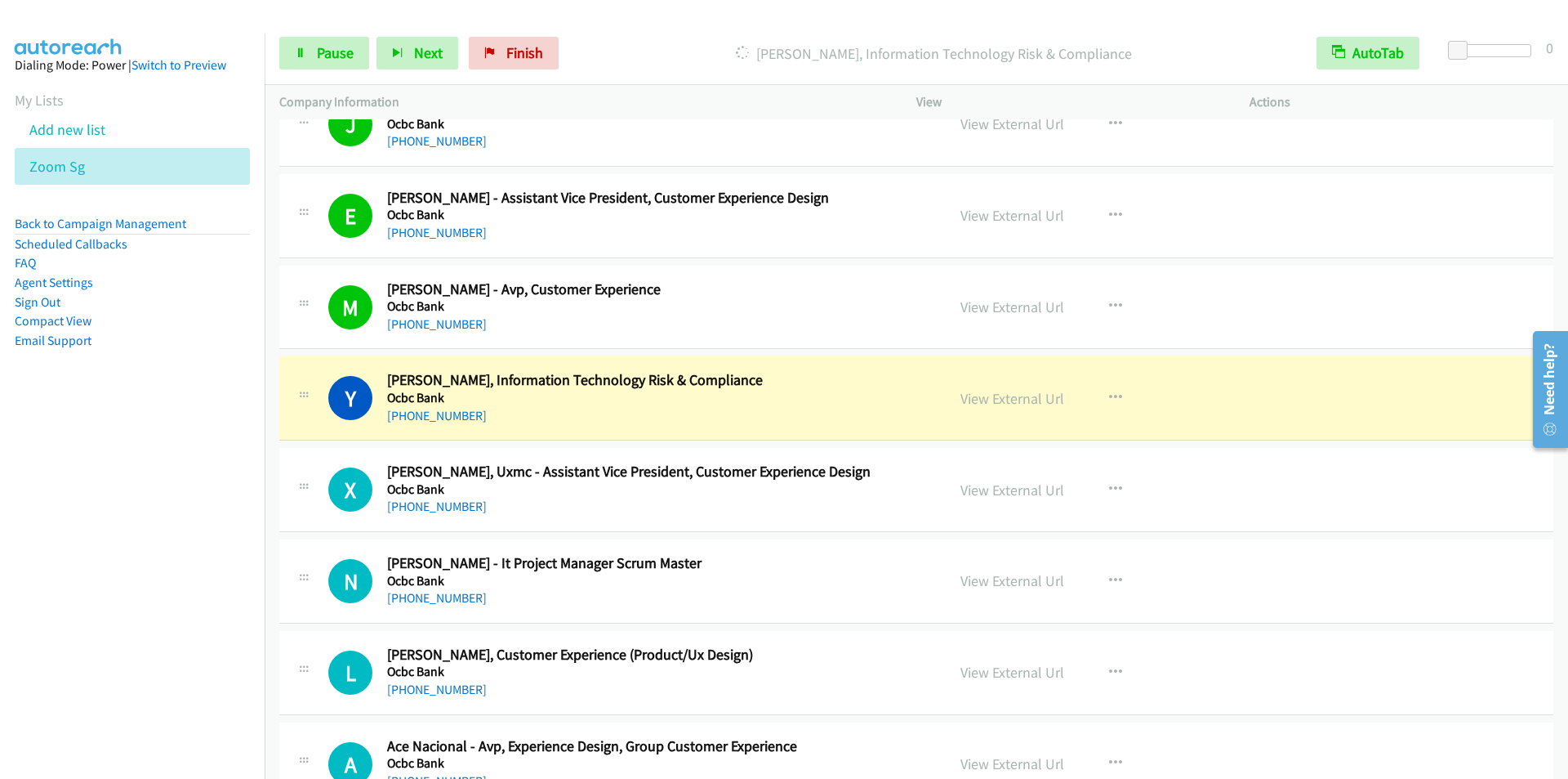
click at [661, 19] on div at bounding box center [777, 31] width 1554 height 63
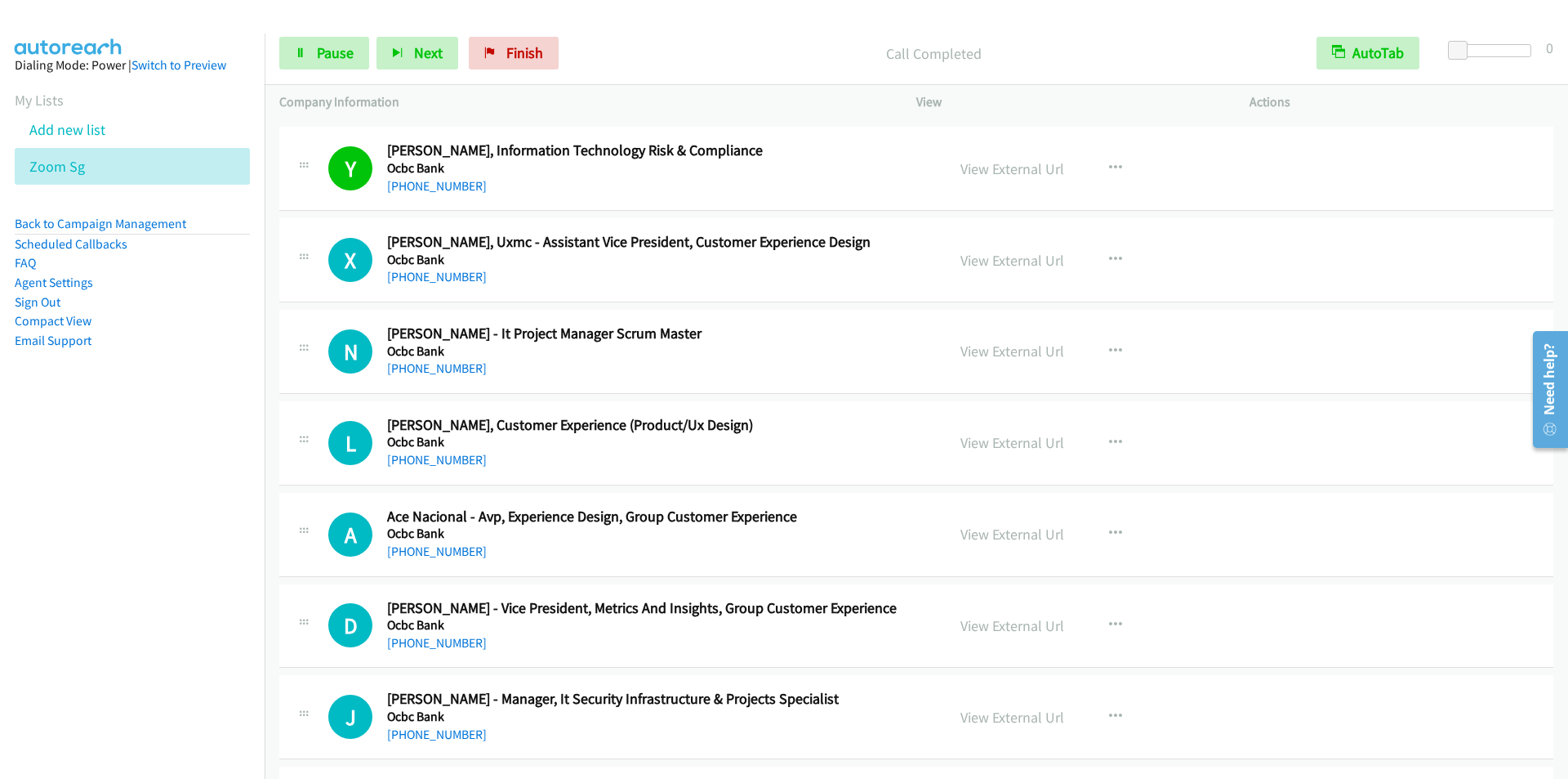
scroll to position [6864, 0]
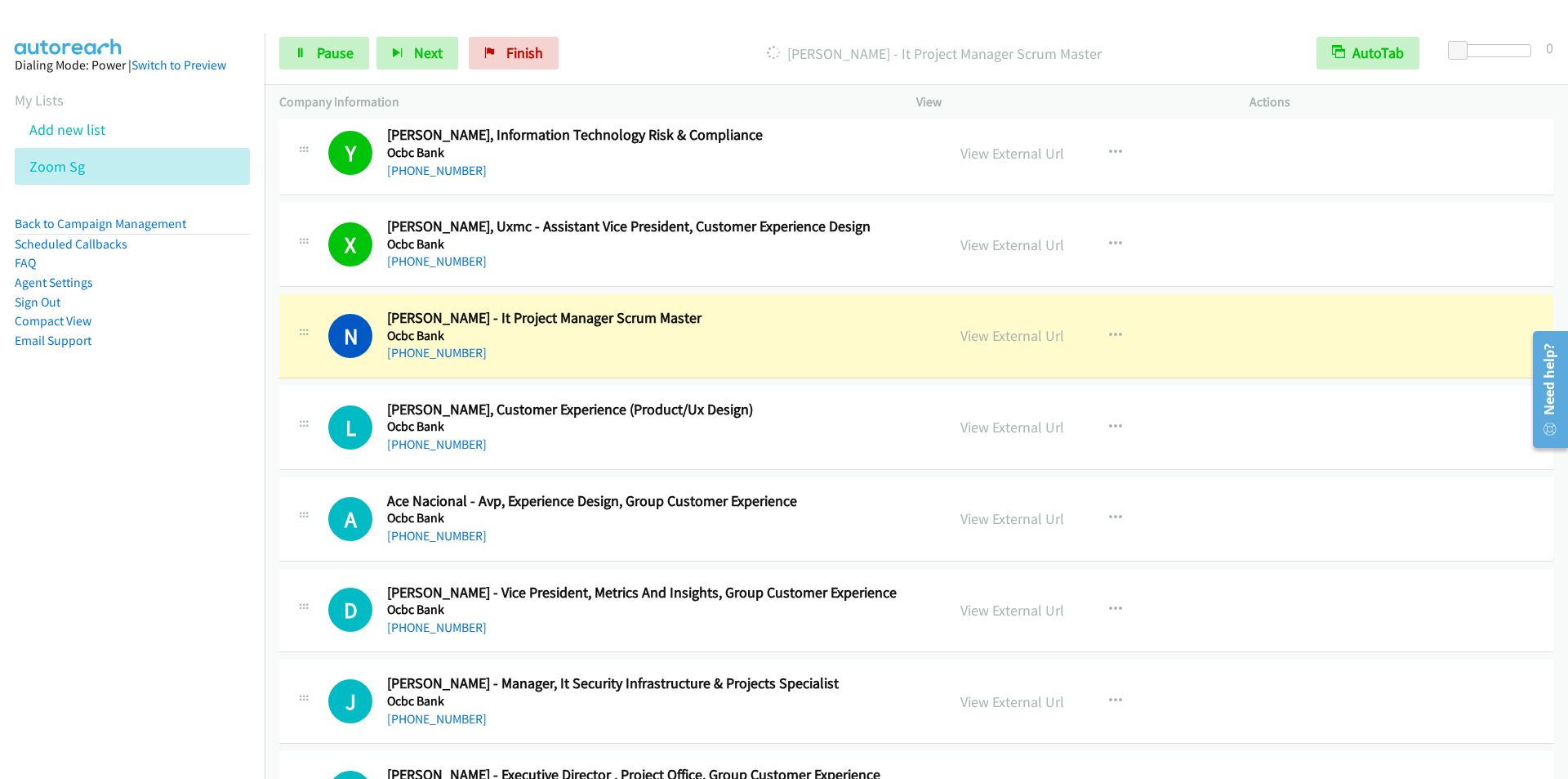
click at [657, 50] on p "[PERSON_NAME] - It Project Manager Scrum Master" at bounding box center [934, 53] width 707 height 22
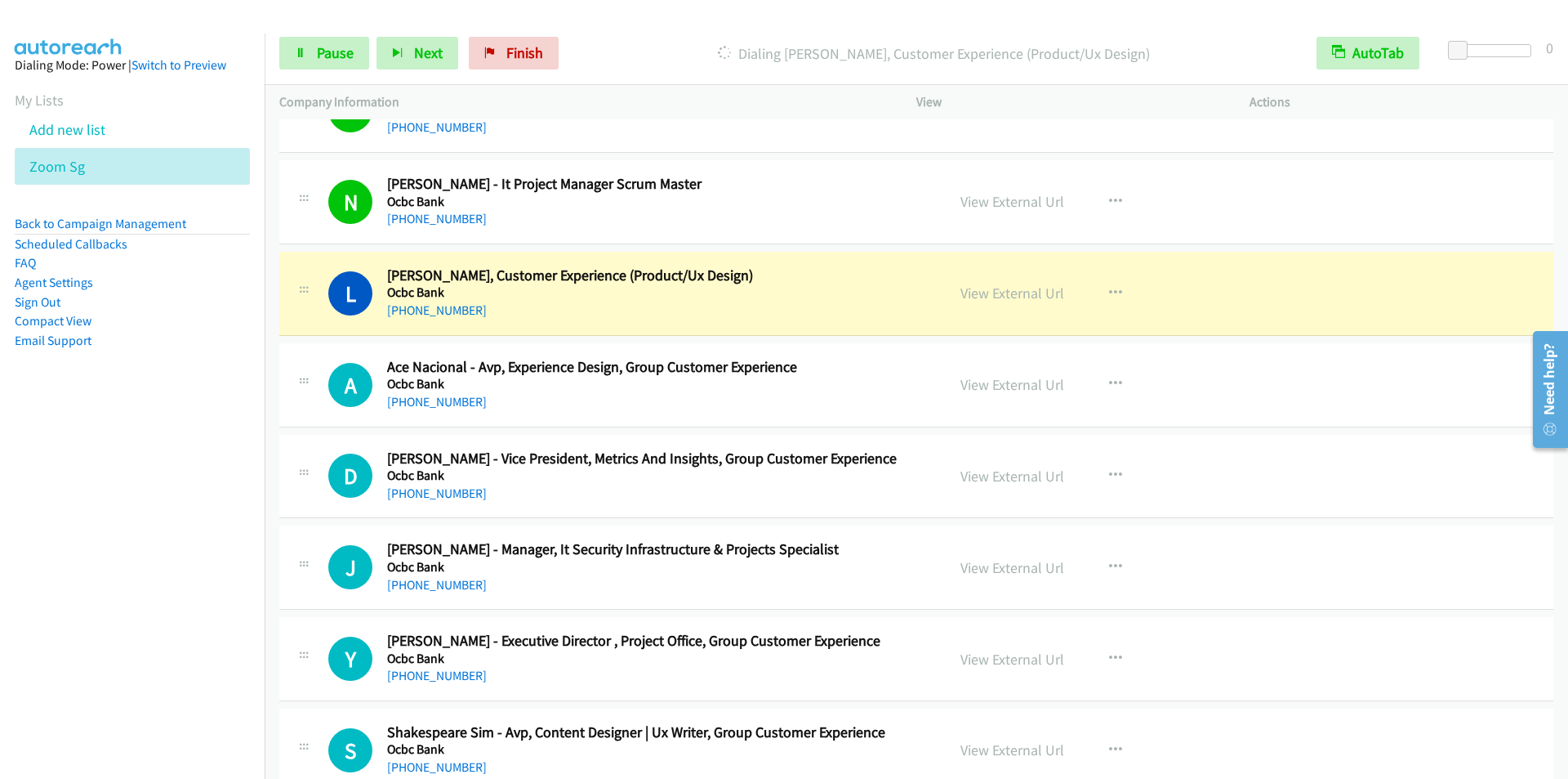
scroll to position [7027, 0]
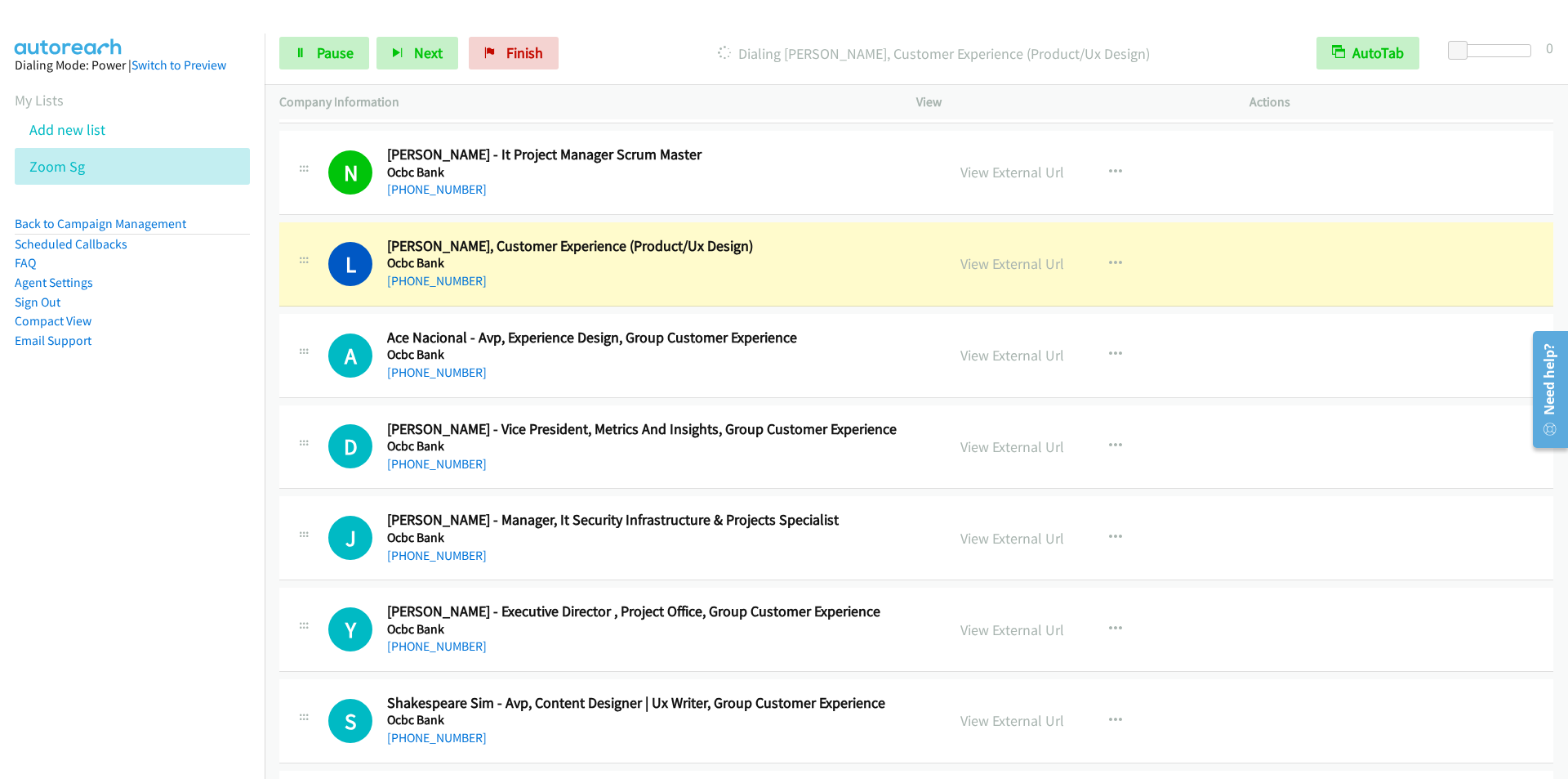
click at [639, 25] on div "Start Calls Pause Next Finish Dialing [PERSON_NAME] - Vp, Customer Experience (…" at bounding box center [916, 53] width 1303 height 63
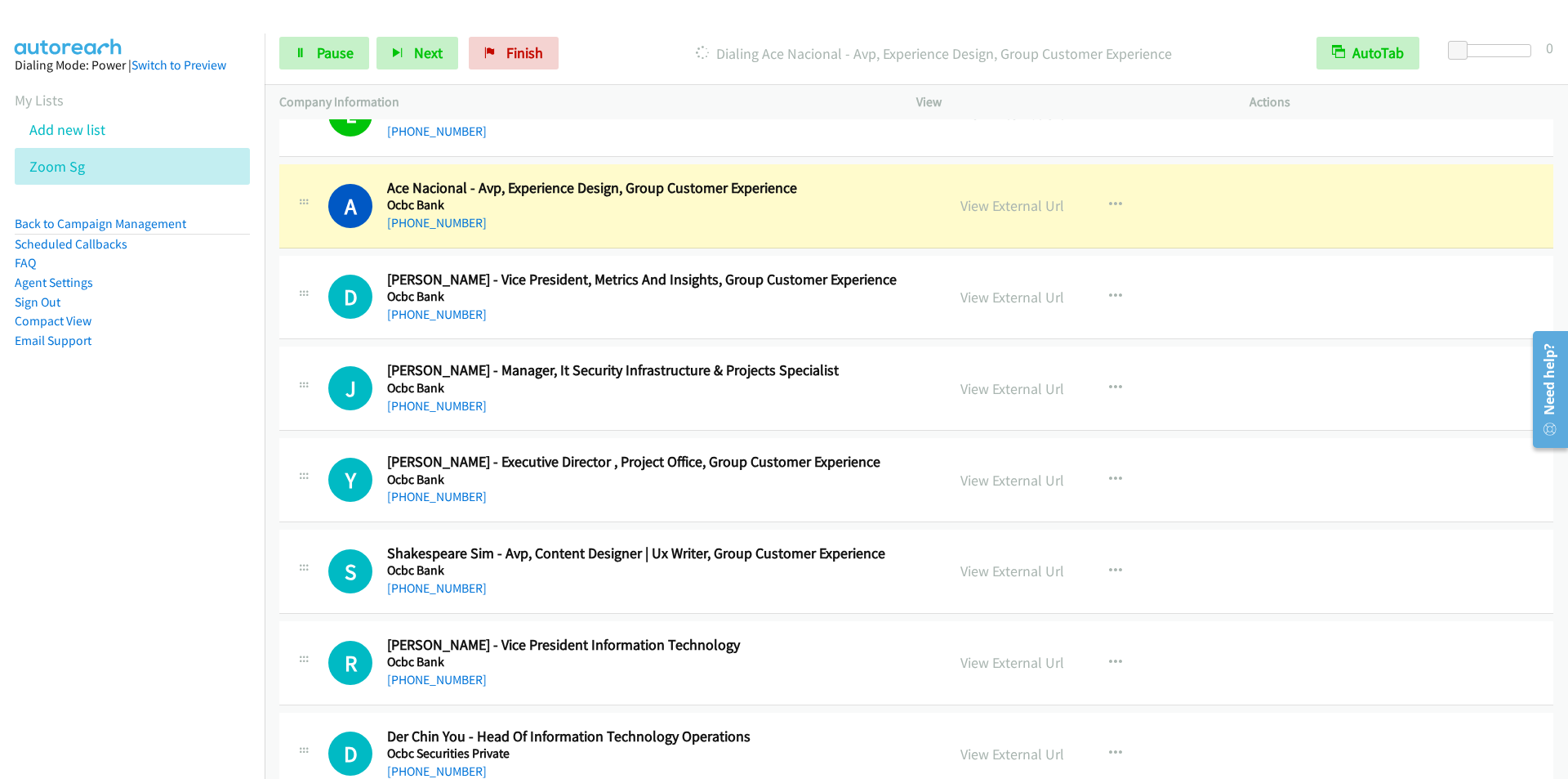
scroll to position [7190, 0]
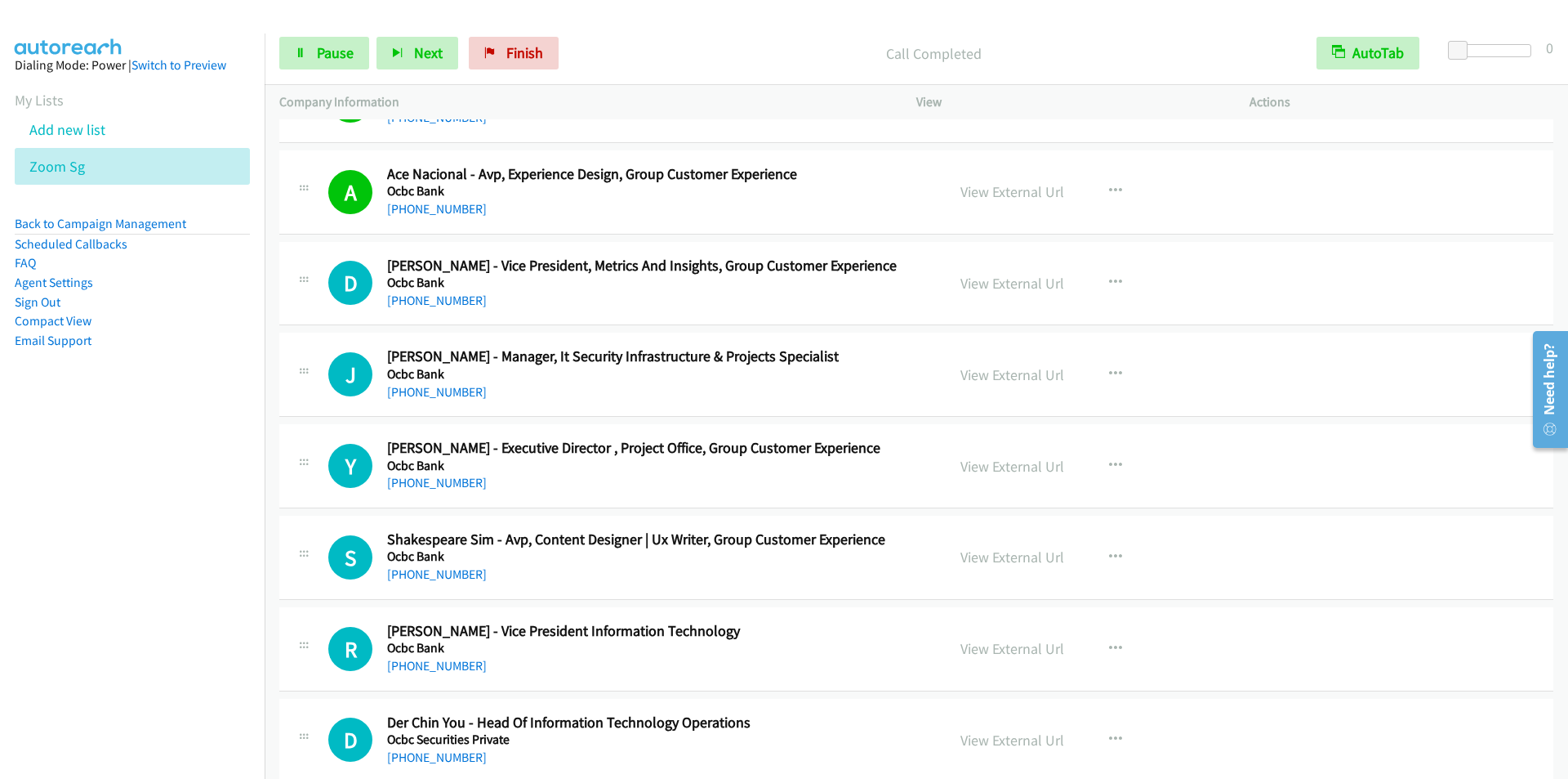
click at [633, 46] on p "Call Completed" at bounding box center [934, 53] width 707 height 22
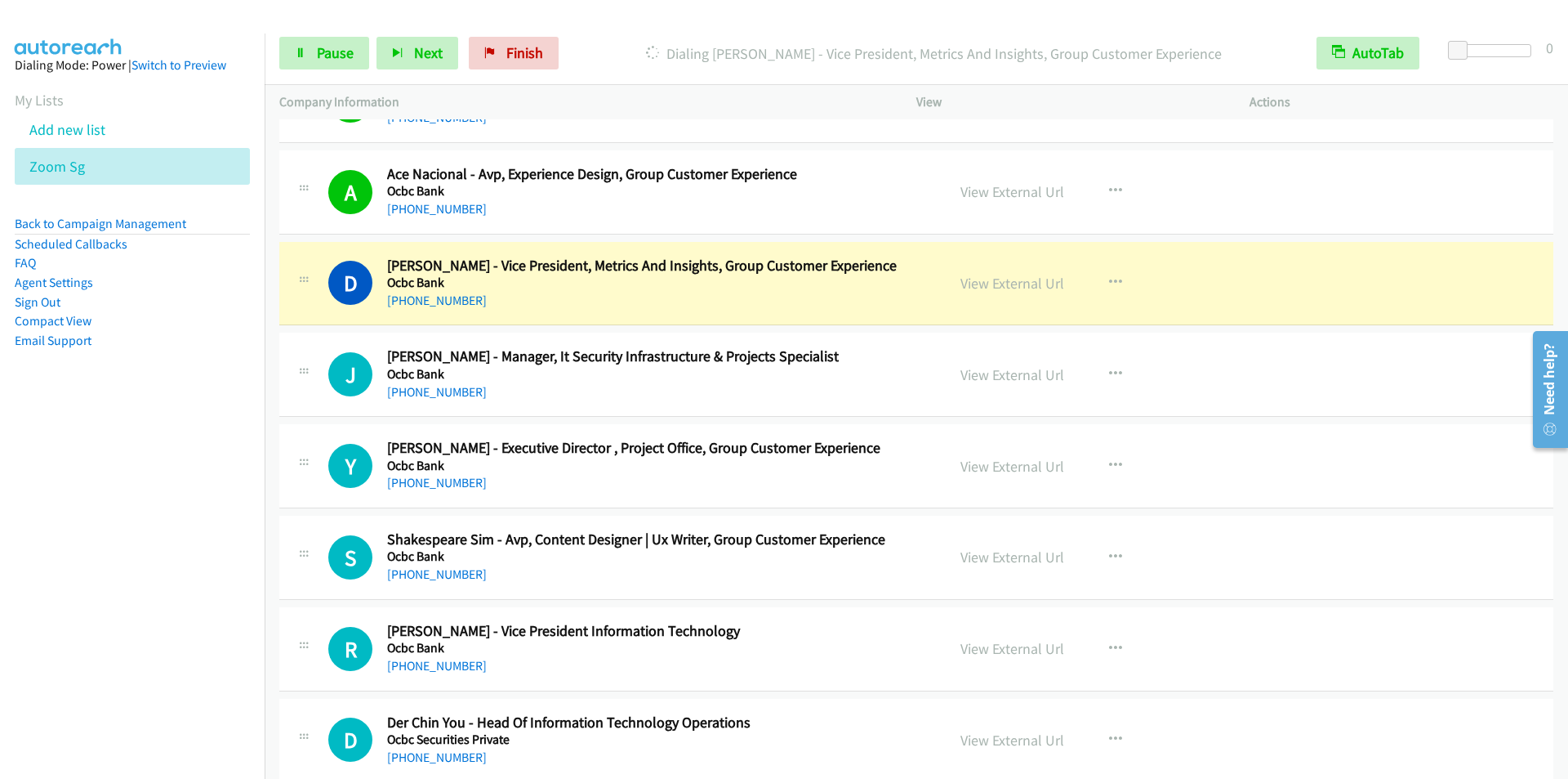
scroll to position [7272, 0]
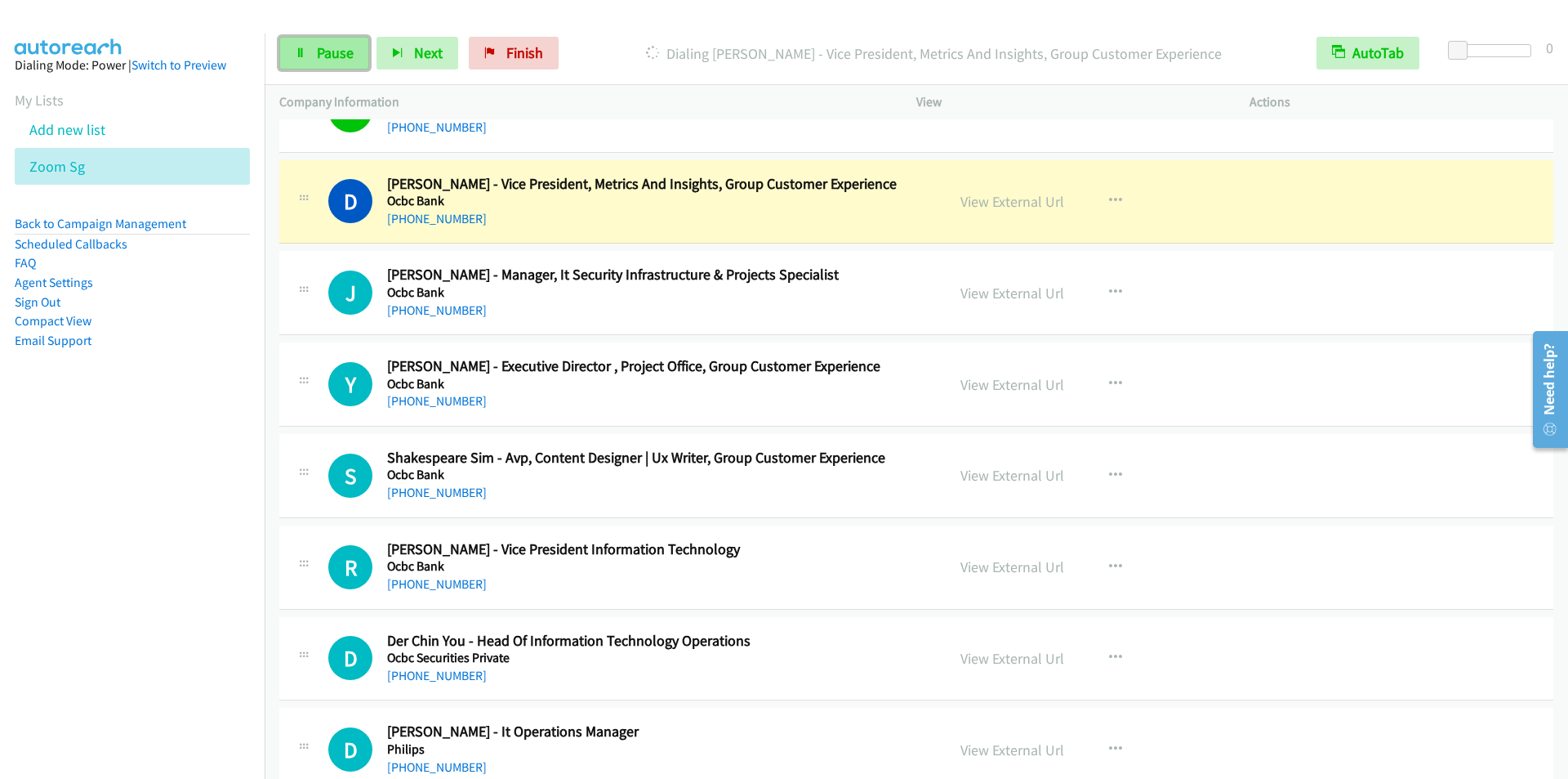
click at [331, 59] on span "Pause" at bounding box center [335, 52] width 36 height 19
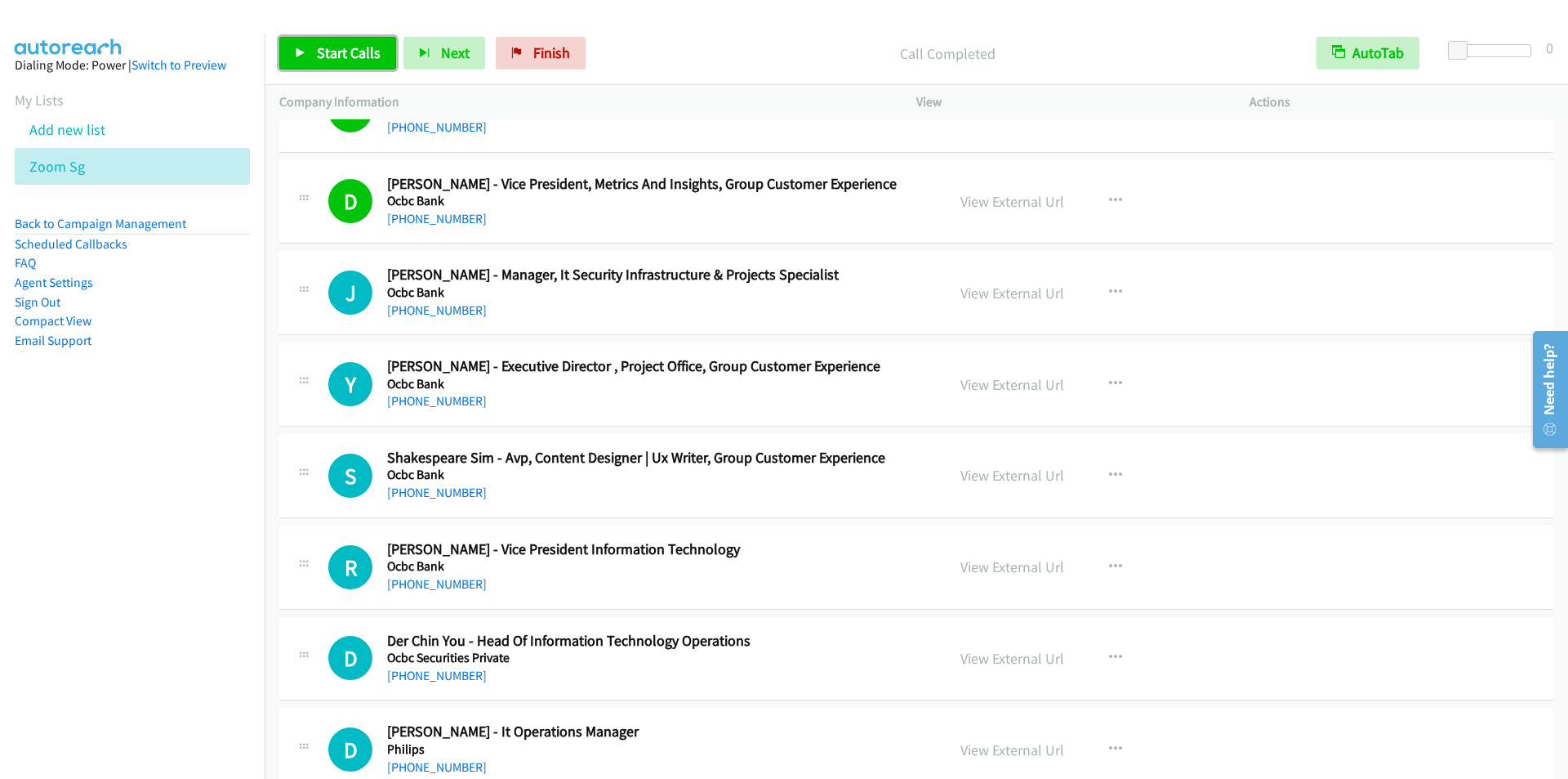
click at [321, 60] on span "Start Calls" at bounding box center [349, 52] width 64 height 19
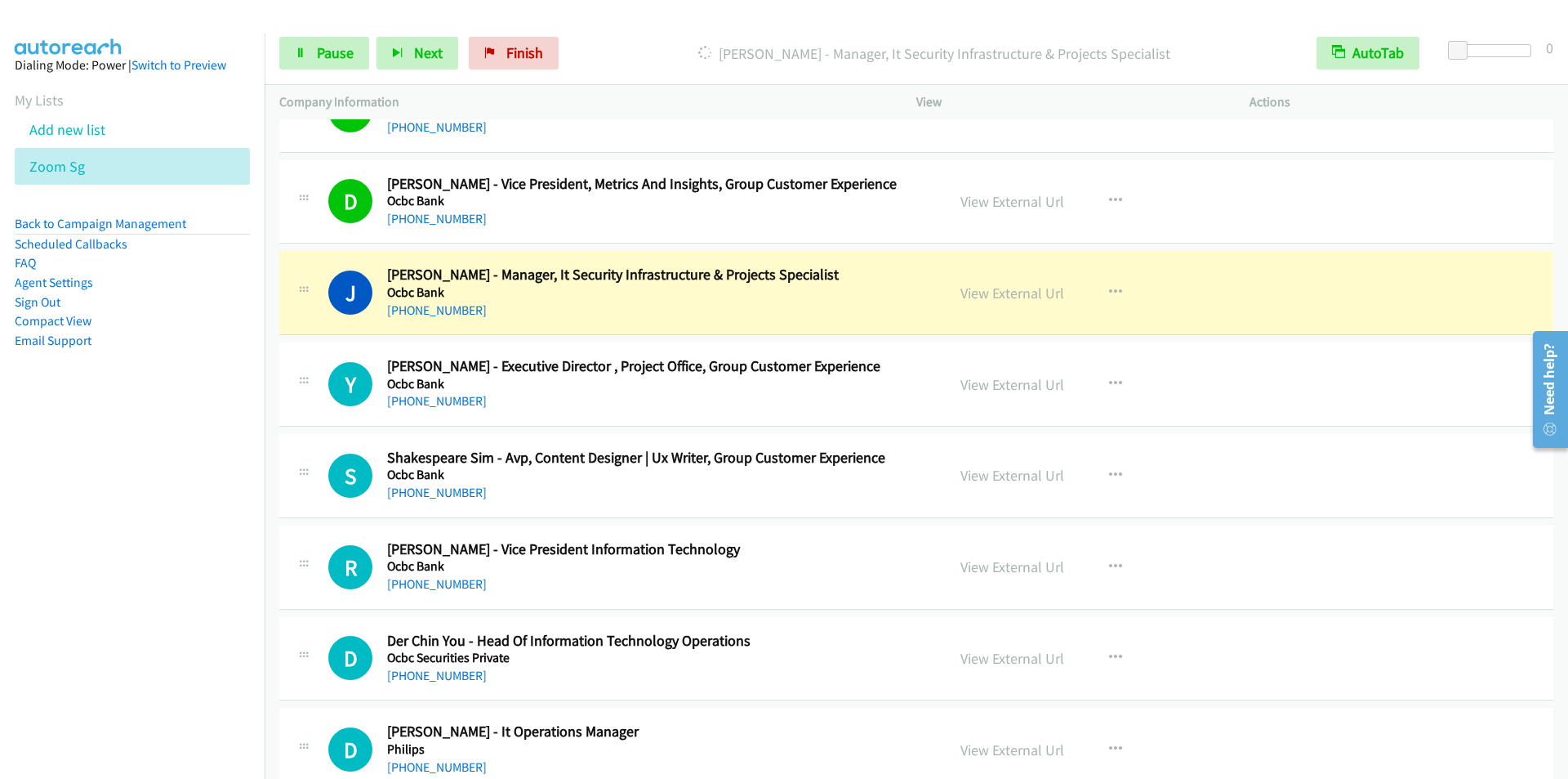
click at [643, 51] on p "[PERSON_NAME] - Manager, It Security Infrastructure & Projects Specialist" at bounding box center [934, 53] width 707 height 22
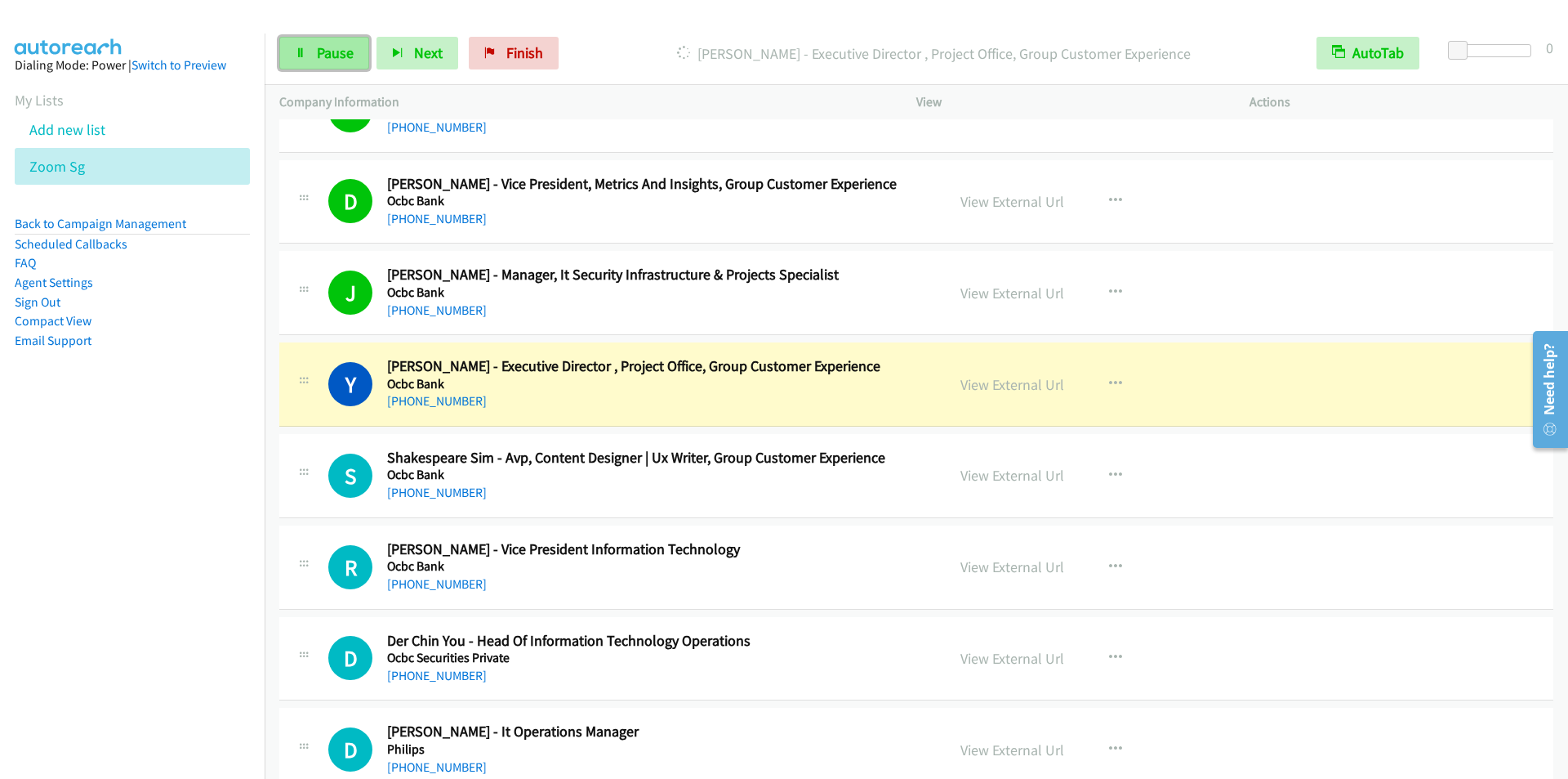
click at [337, 47] on span "Pause" at bounding box center [335, 52] width 36 height 19
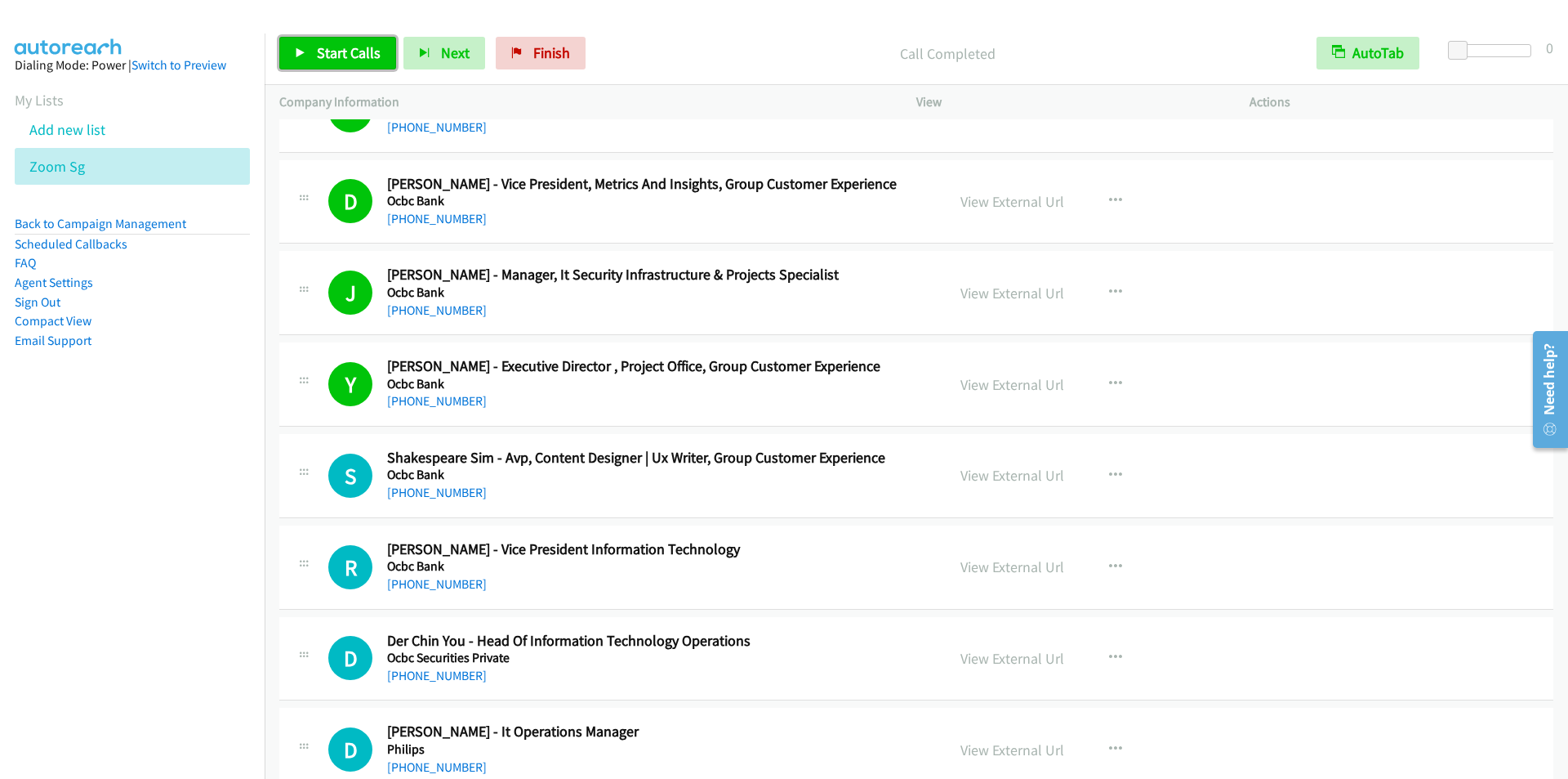
click at [329, 61] on span "Start Calls" at bounding box center [349, 52] width 64 height 19
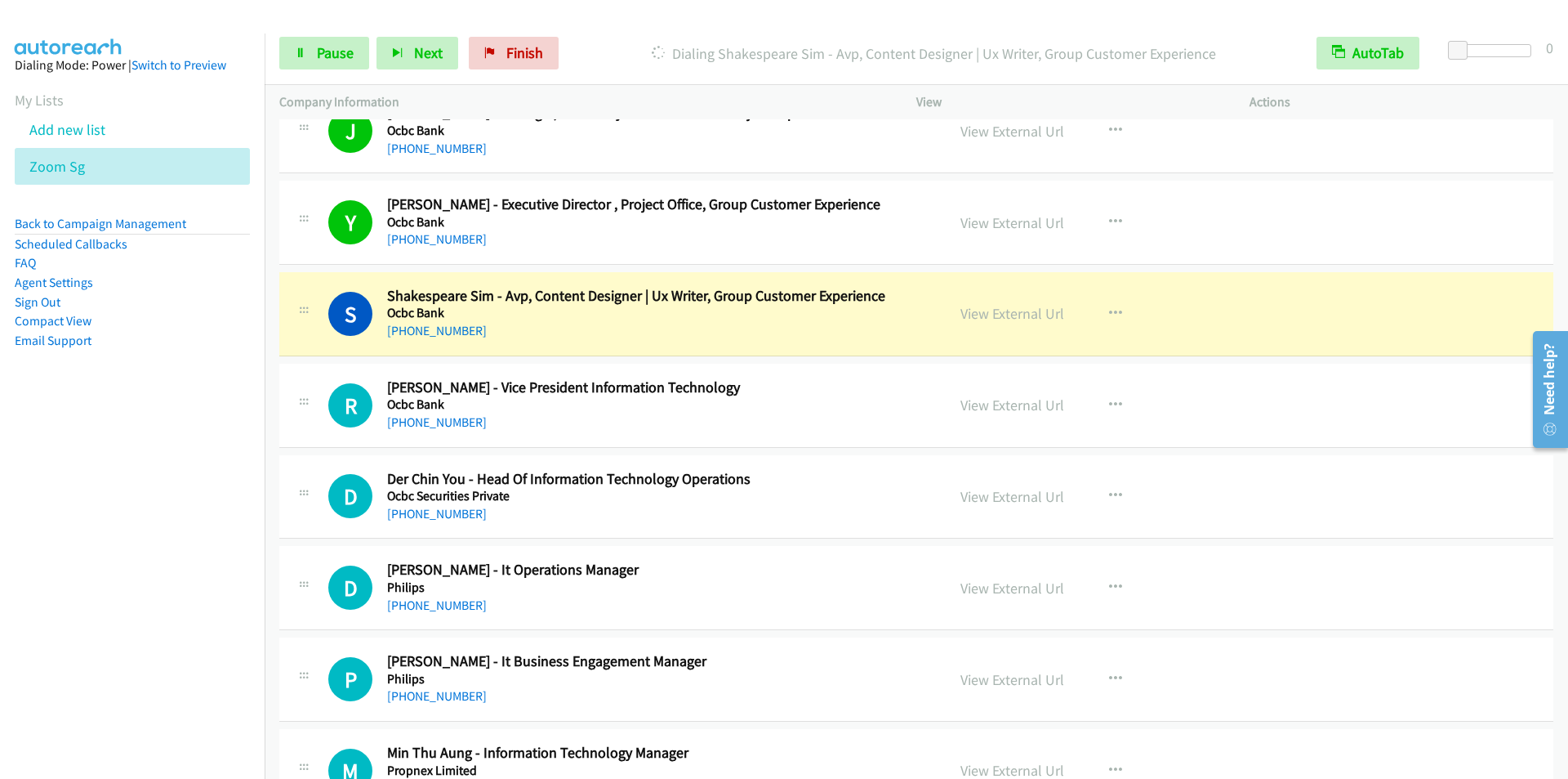
scroll to position [7436, 0]
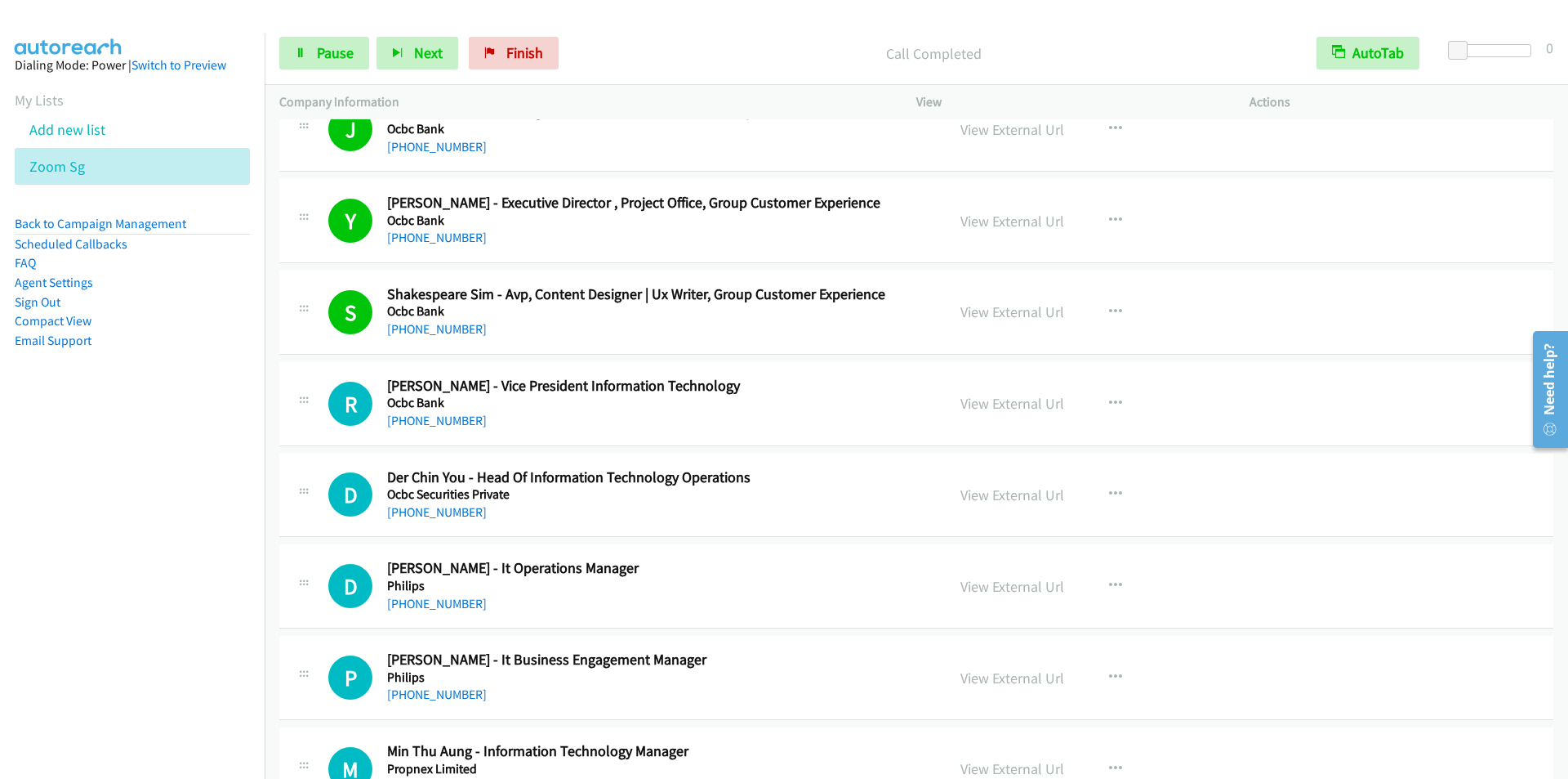
click at [610, 44] on p "Call Completed" at bounding box center [934, 53] width 707 height 22
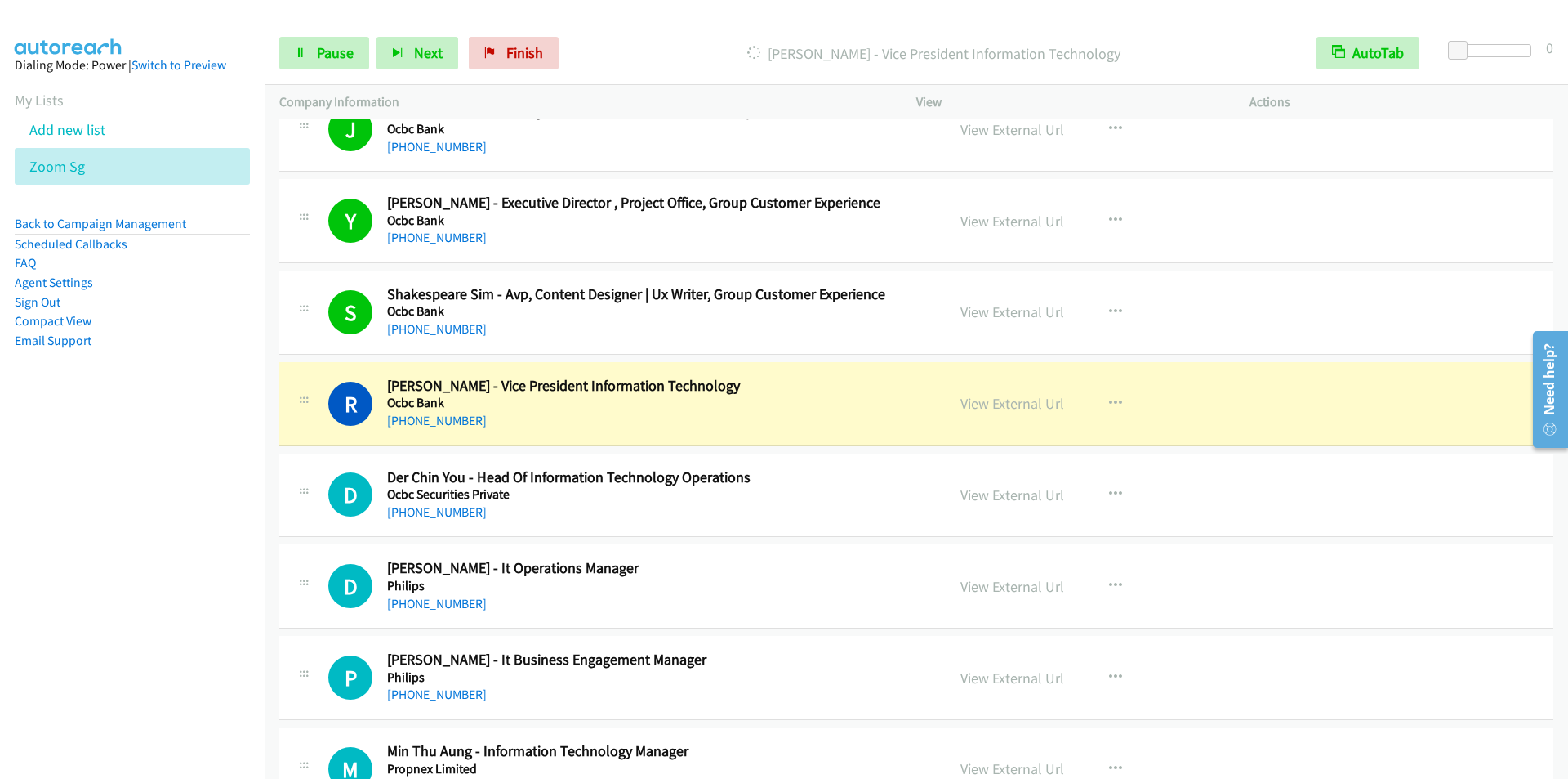
scroll to position [7599, 0]
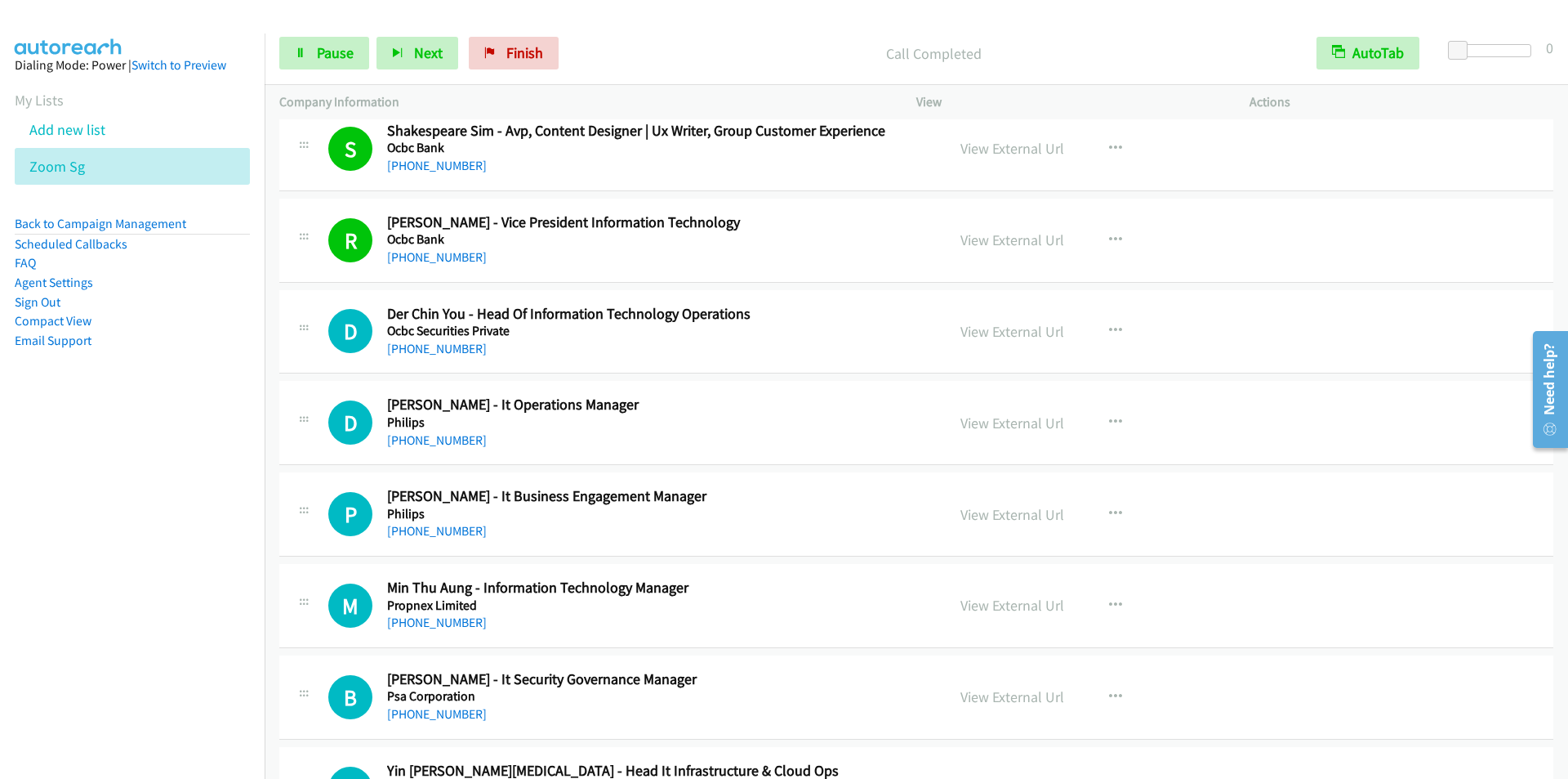
drag, startPoint x: 652, startPoint y: 45, endPoint x: 962, endPoint y: 31, distance: 310.3
click at [653, 45] on p "Call Completed" at bounding box center [934, 53] width 707 height 22
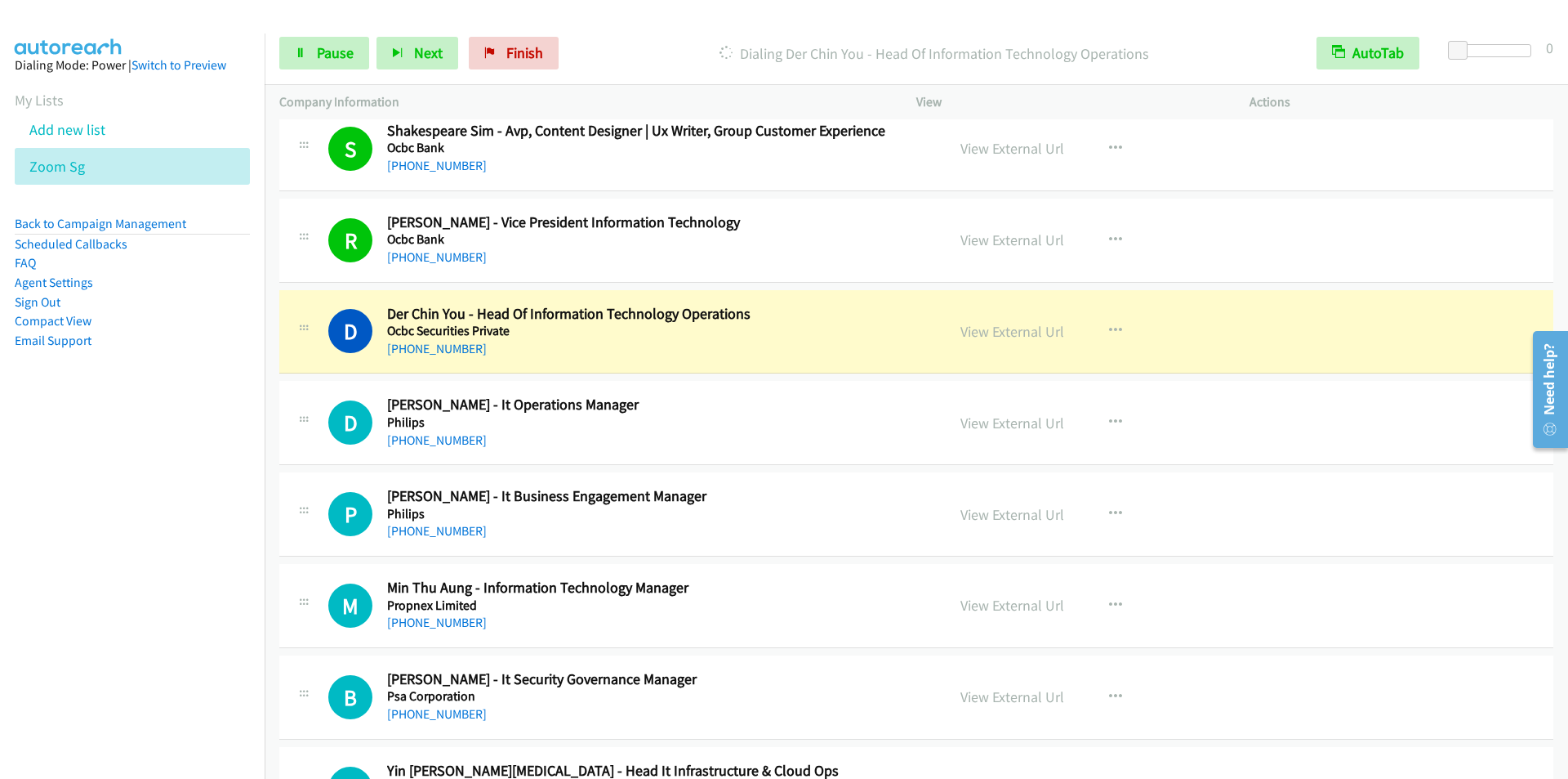
click at [647, 63] on p "Dialing Der Chin You - Head Of Information Technology Operations" at bounding box center [934, 53] width 707 height 22
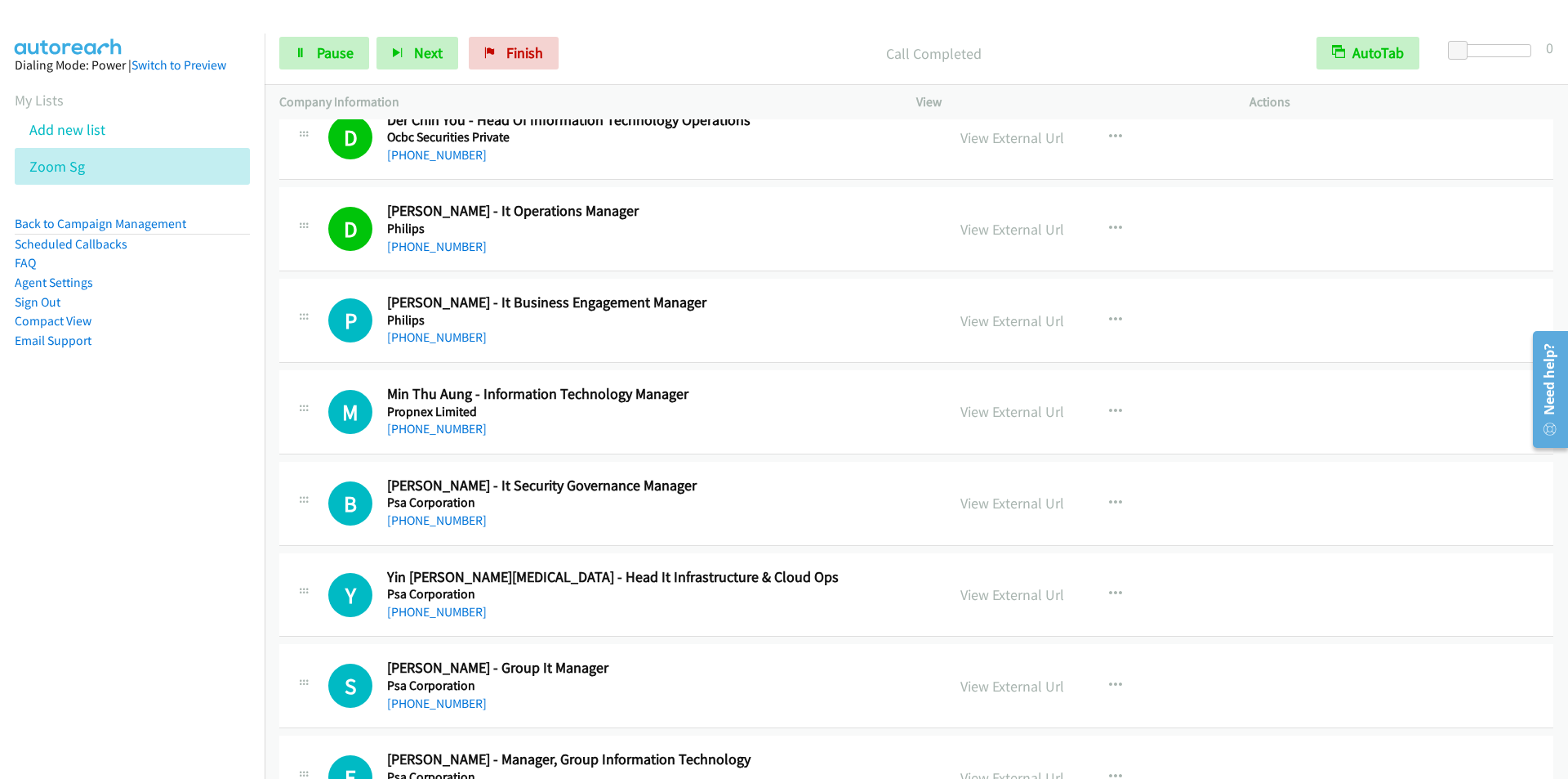
scroll to position [7844, 0]
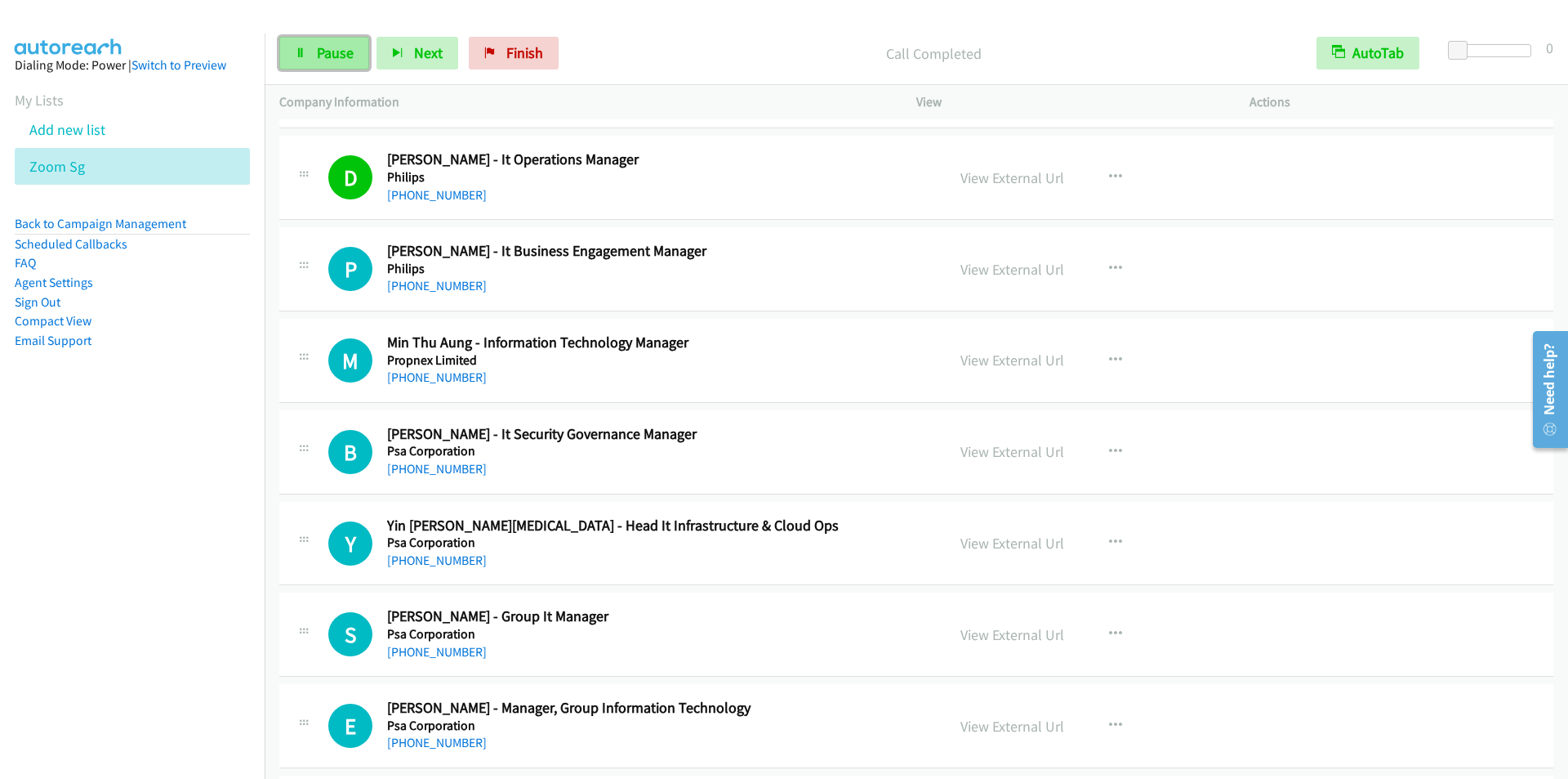
click at [309, 39] on link "Pause" at bounding box center [324, 52] width 90 height 33
click at [315, 49] on link "Start Calls" at bounding box center [338, 52] width 117 height 33
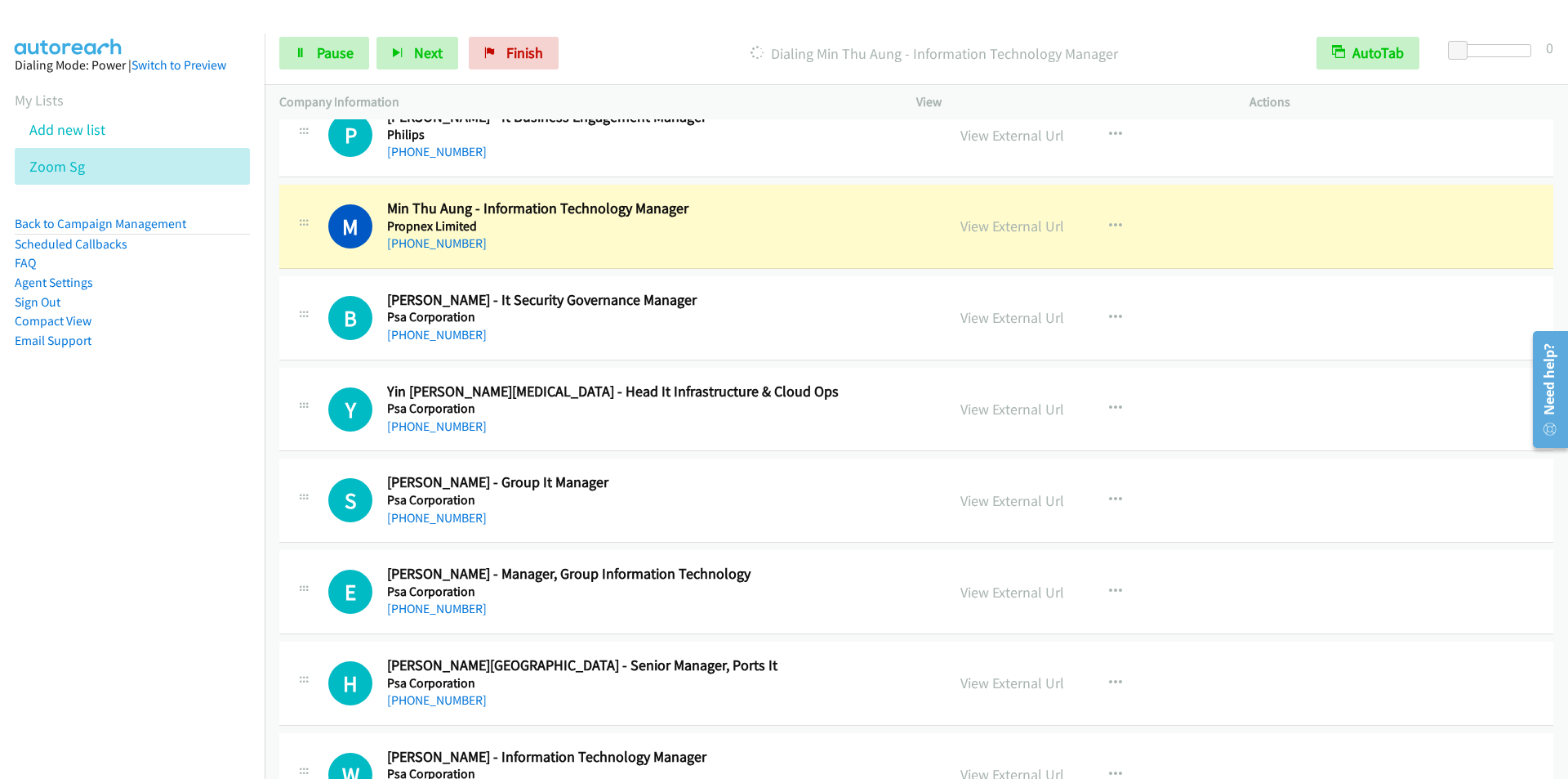
scroll to position [8007, 0]
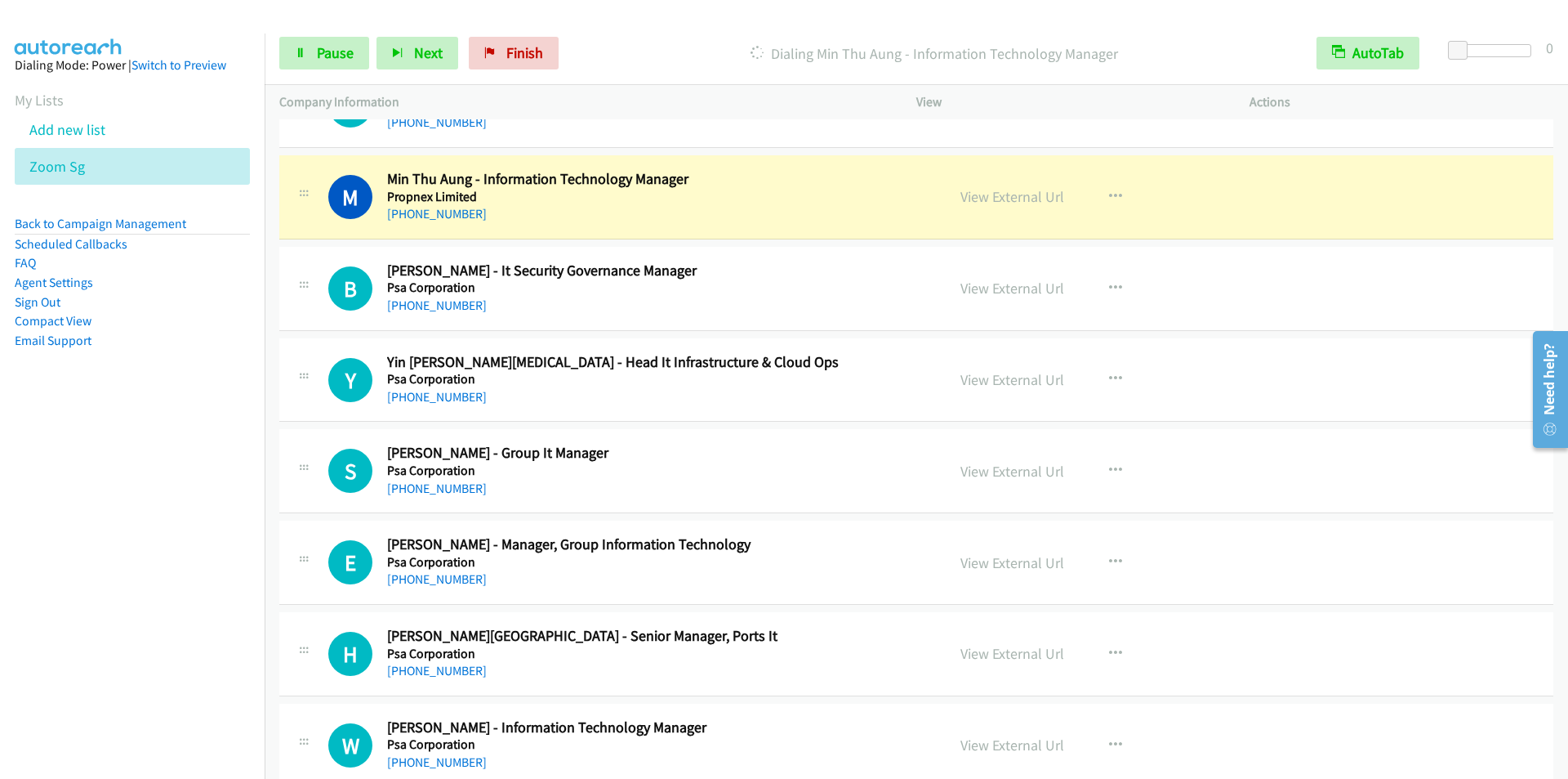
click at [647, 36] on div "Start Calls Pause Next Finish Dialing Min Thu Aung - Information Technology Man…" at bounding box center [916, 53] width 1303 height 63
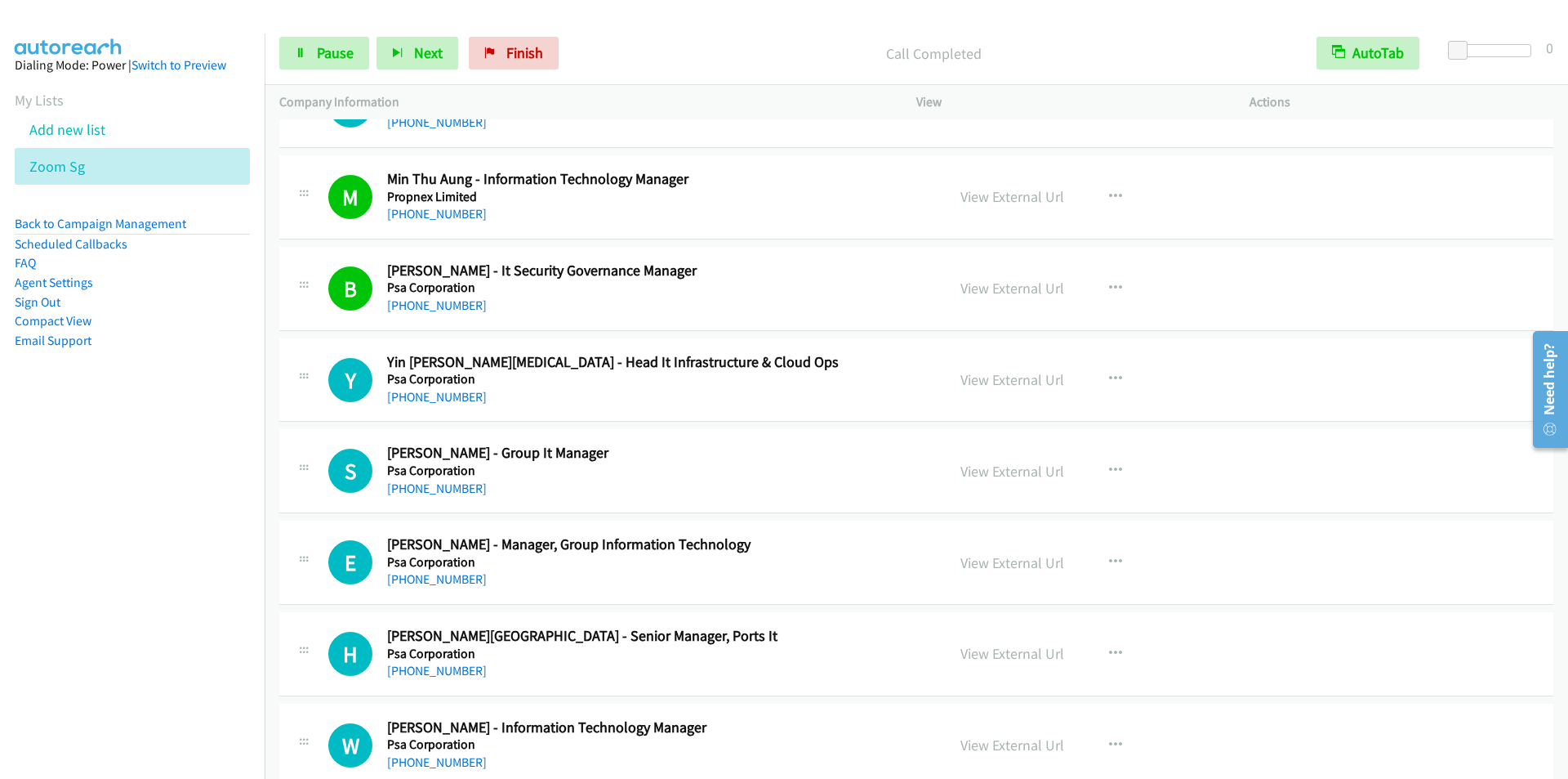
drag, startPoint x: 678, startPoint y: 91, endPoint x: 670, endPoint y: 83, distance: 11.3
click at [678, 91] on div "Company Information" at bounding box center [582, 102] width 637 height 35
click at [321, 51] on span "Pause" at bounding box center [335, 52] width 36 height 19
click at [321, 51] on span "Start Calls" at bounding box center [349, 52] width 64 height 19
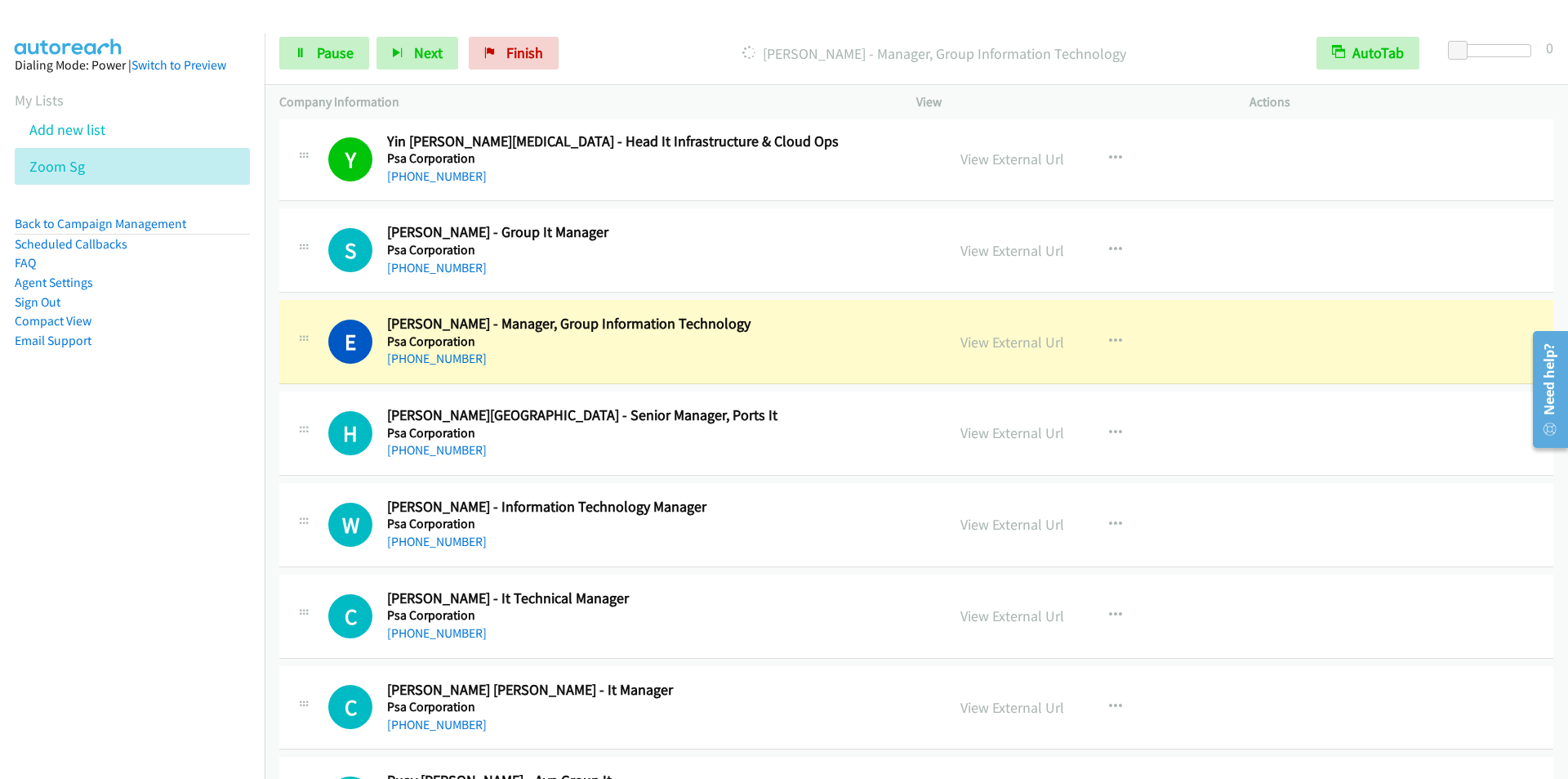
scroll to position [8252, 0]
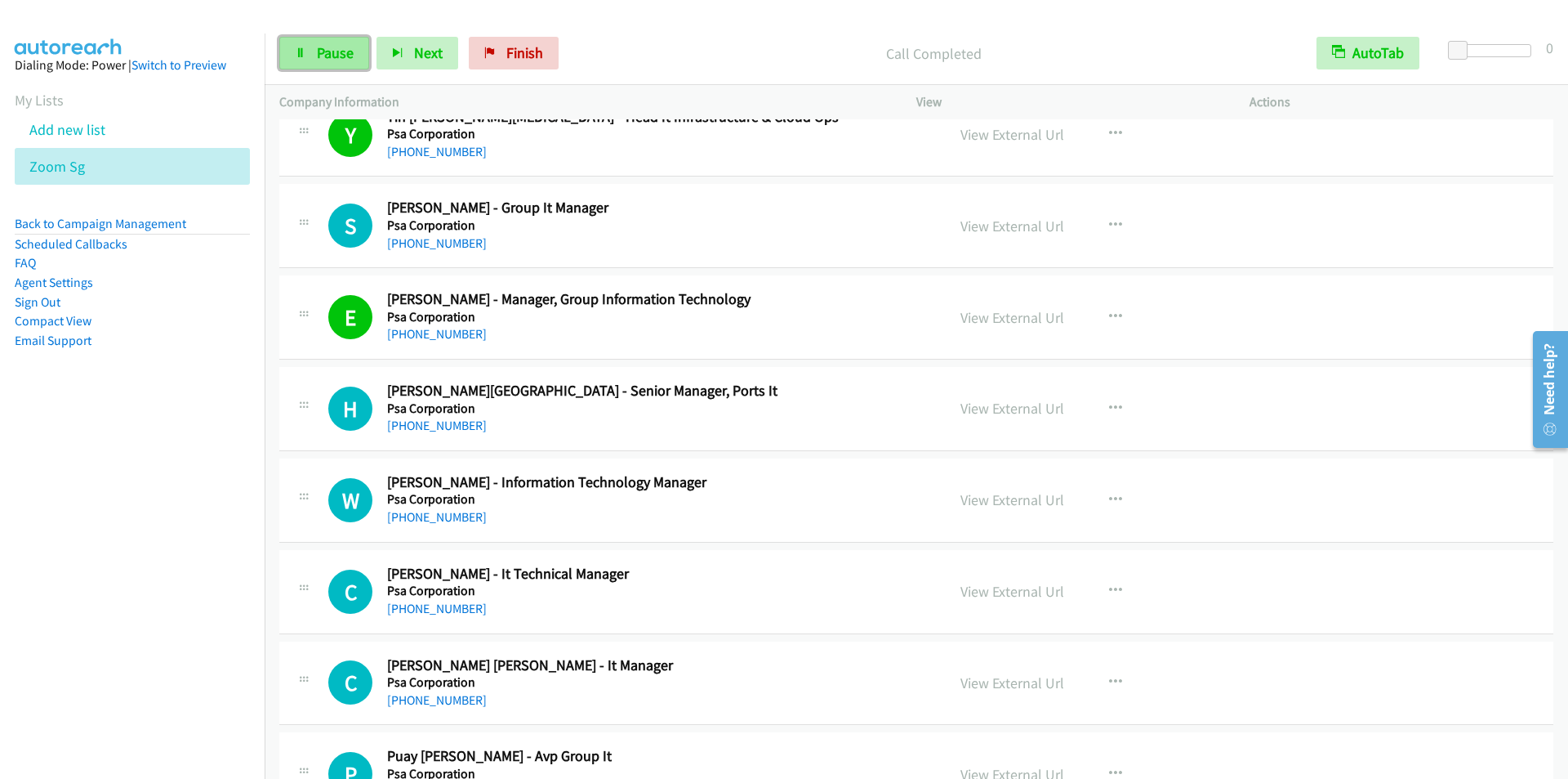
click at [330, 62] on link "Pause" at bounding box center [324, 52] width 90 height 33
click at [330, 61] on span "Start Calls" at bounding box center [349, 52] width 64 height 19
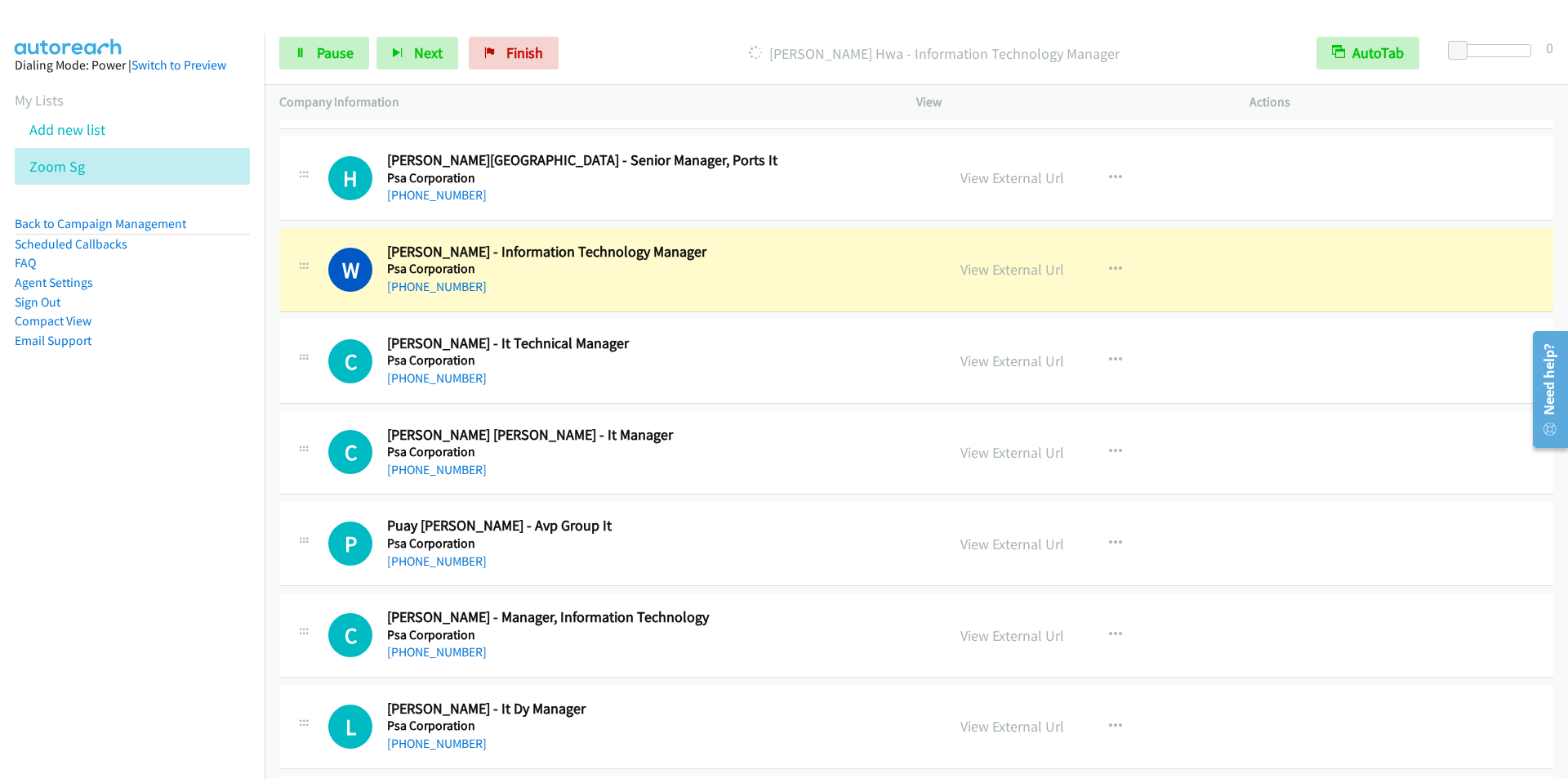
scroll to position [8497, 0]
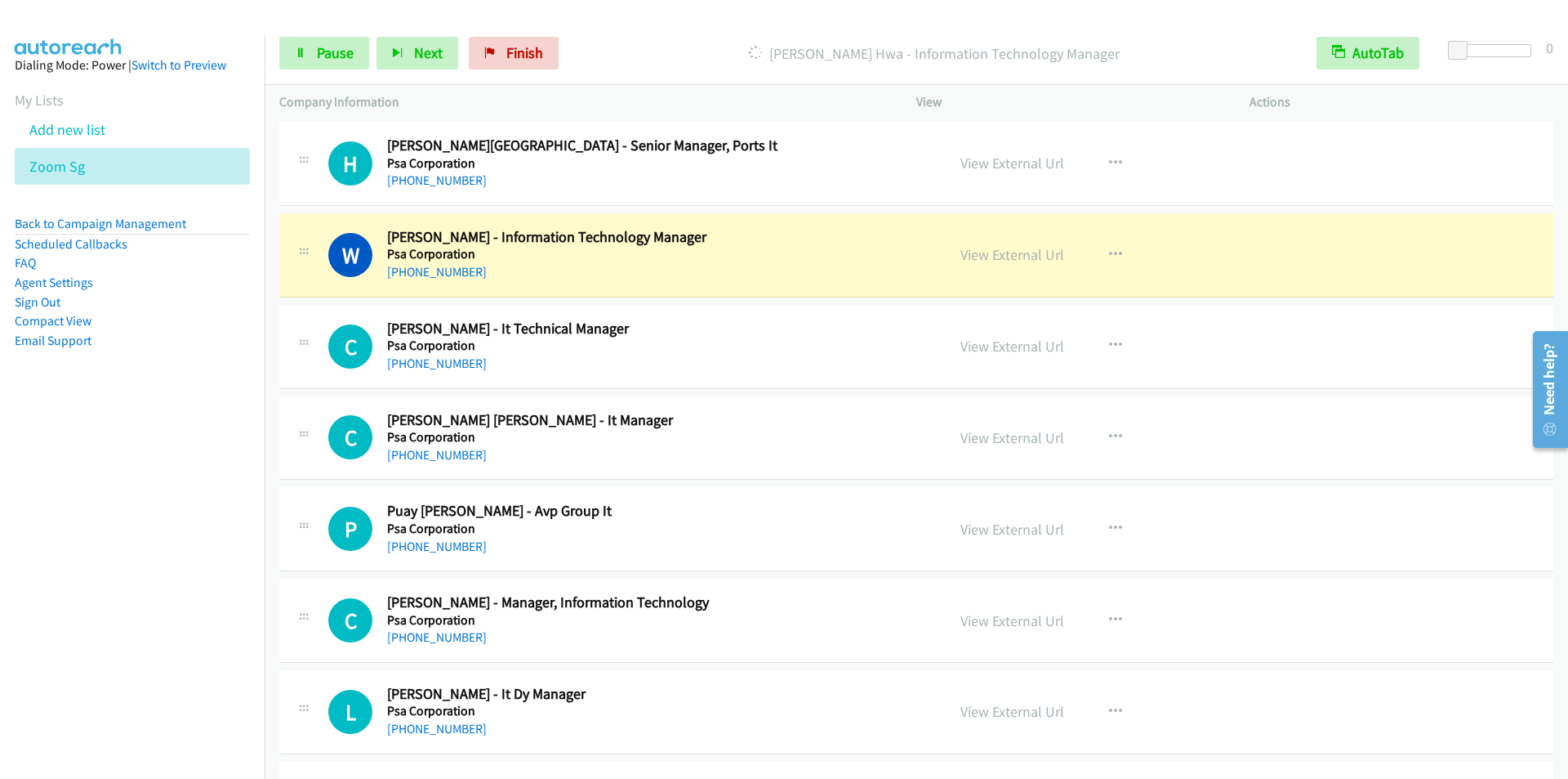
click at [680, 37] on div "[PERSON_NAME] Hwa - Information Technology Manager" at bounding box center [933, 52] width 736 height 33
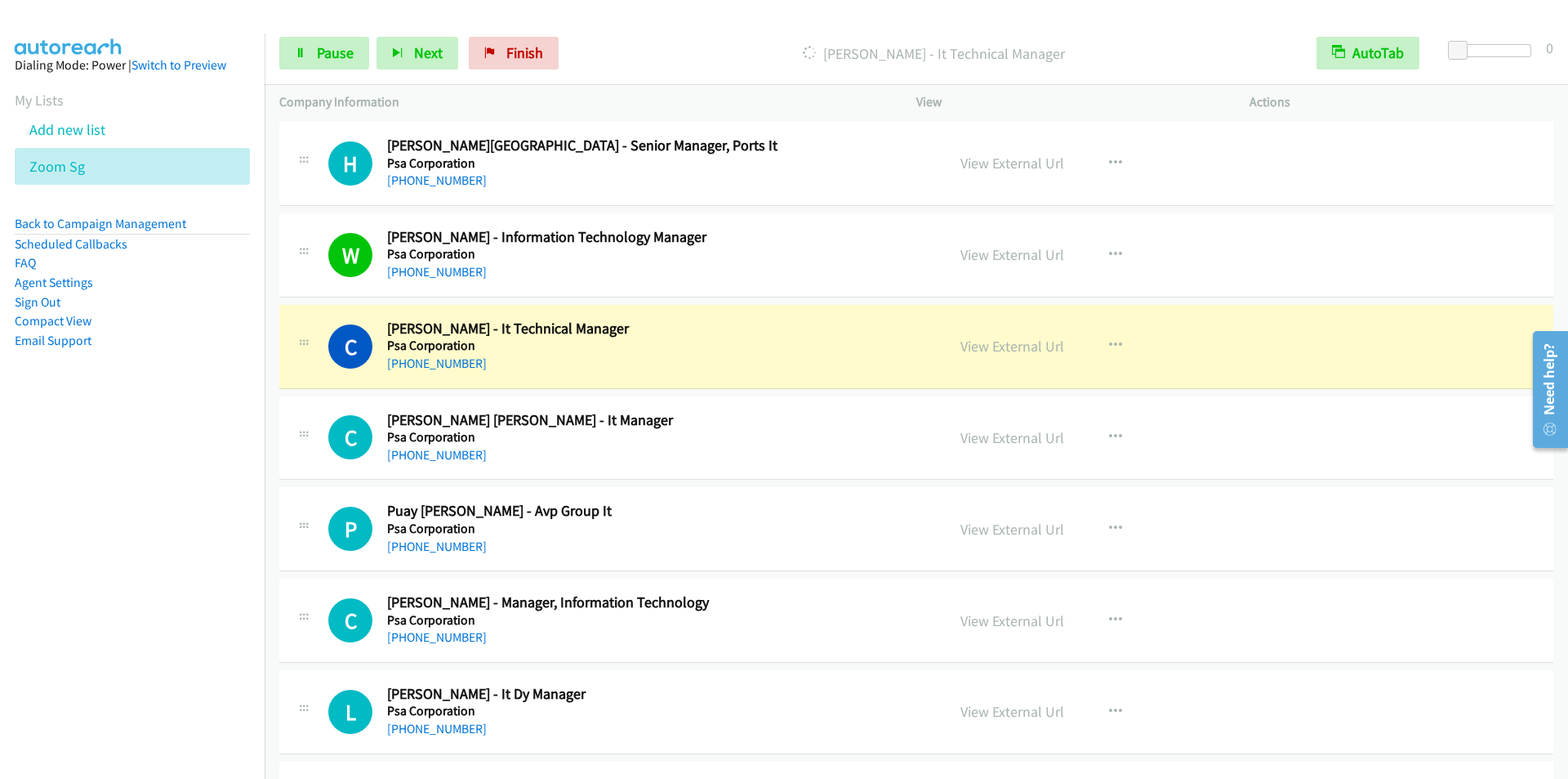
click at [650, 36] on div "Start Calls Pause Next Finish [PERSON_NAME] - It Technical Manager AutoTab Auto…" at bounding box center [916, 53] width 1303 height 63
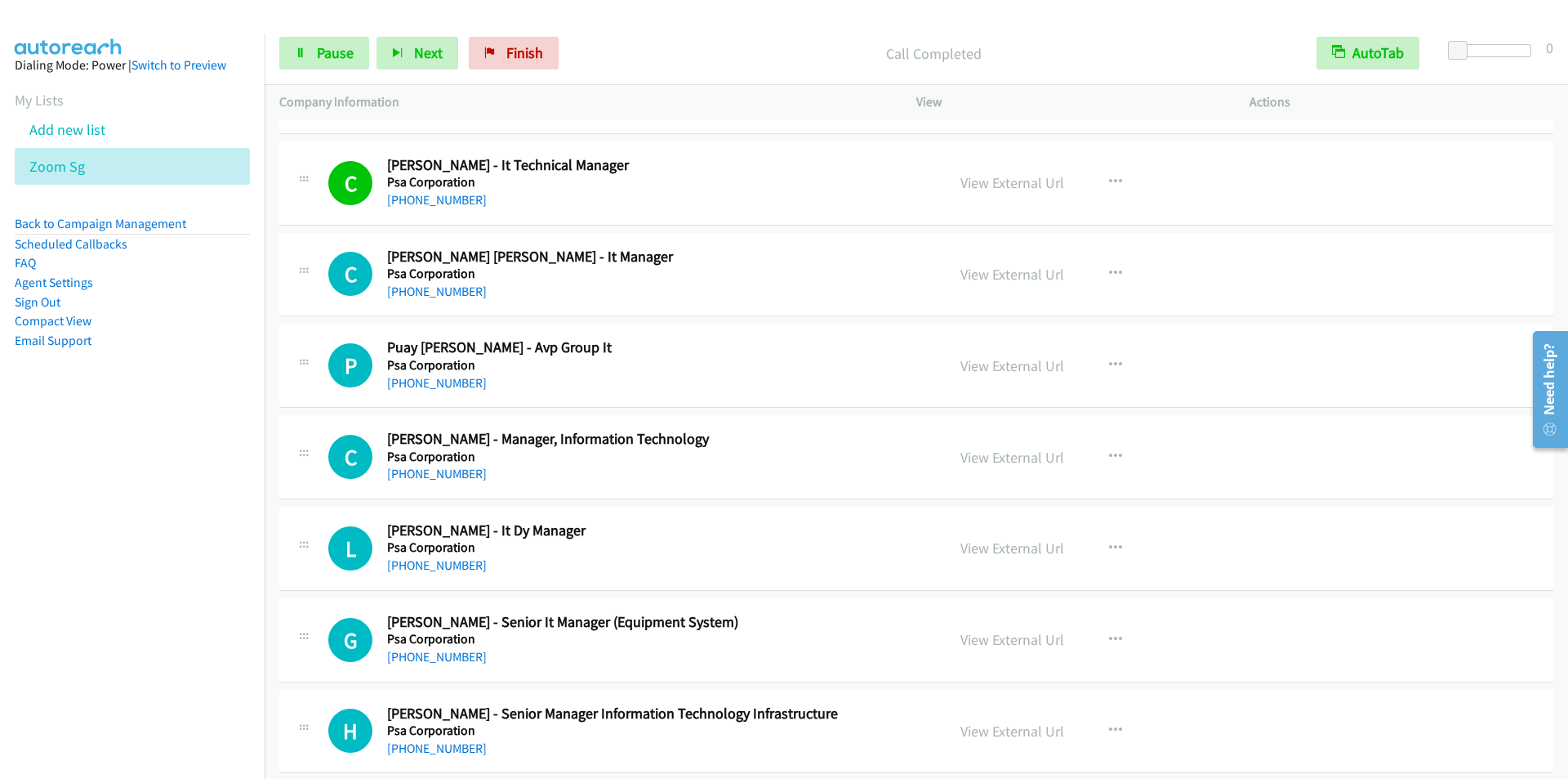
scroll to position [8742, 0]
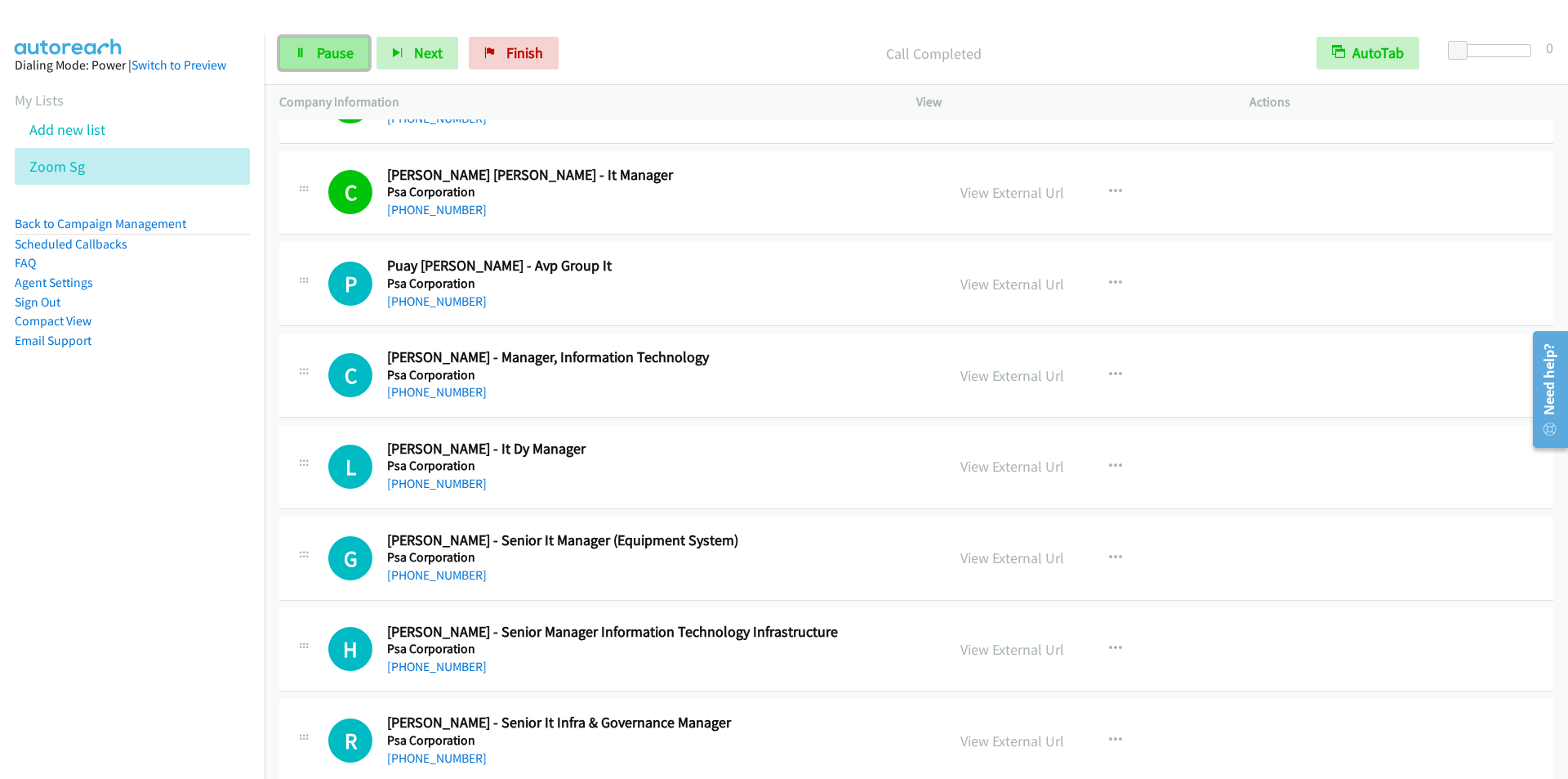
drag, startPoint x: 286, startPoint y: 52, endPoint x: 295, endPoint y: 52, distance: 9.0
click at [287, 52] on link "Pause" at bounding box center [324, 52] width 90 height 33
click at [312, 56] on link "Start Calls" at bounding box center [338, 52] width 117 height 33
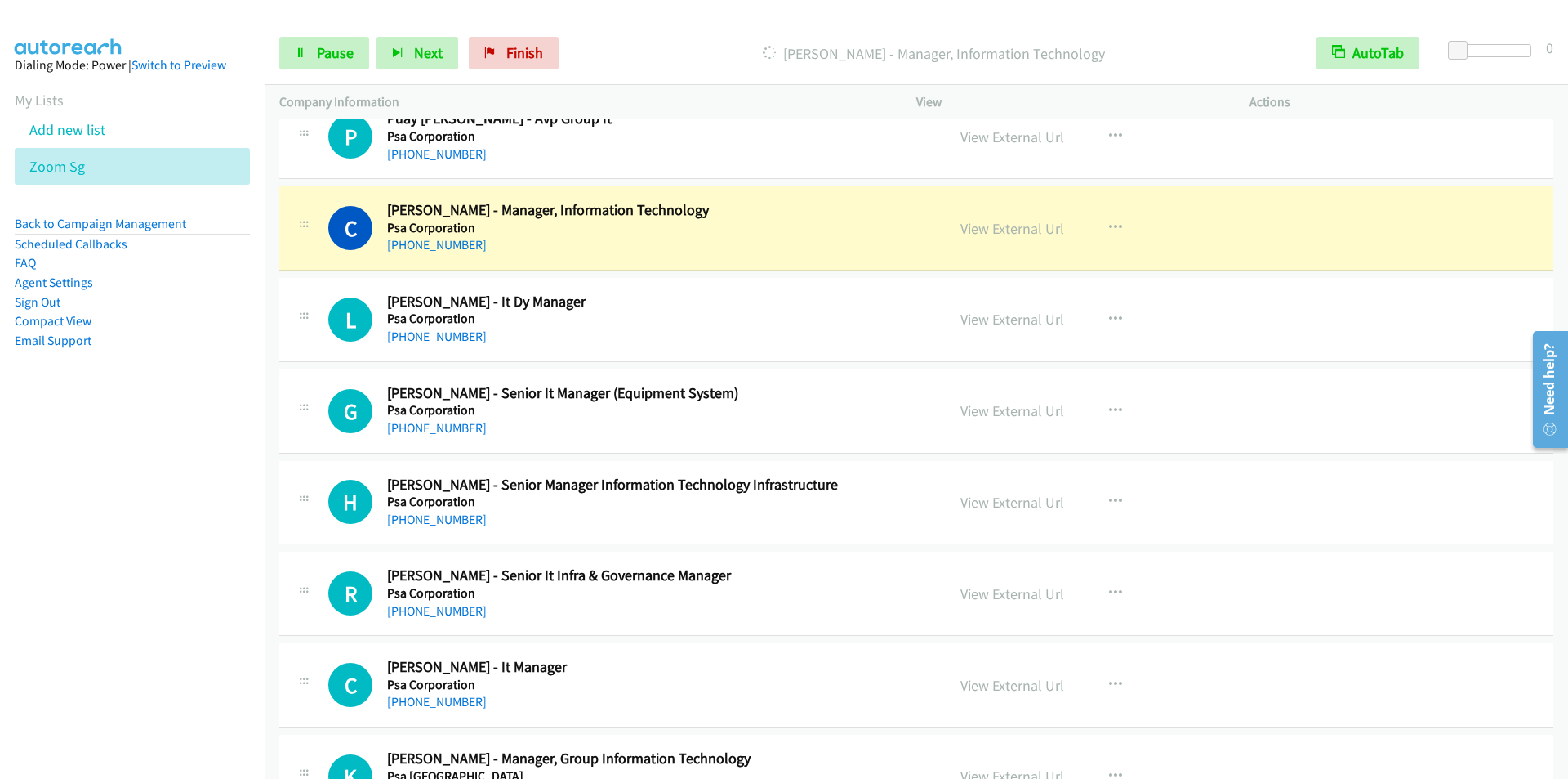
scroll to position [8906, 0]
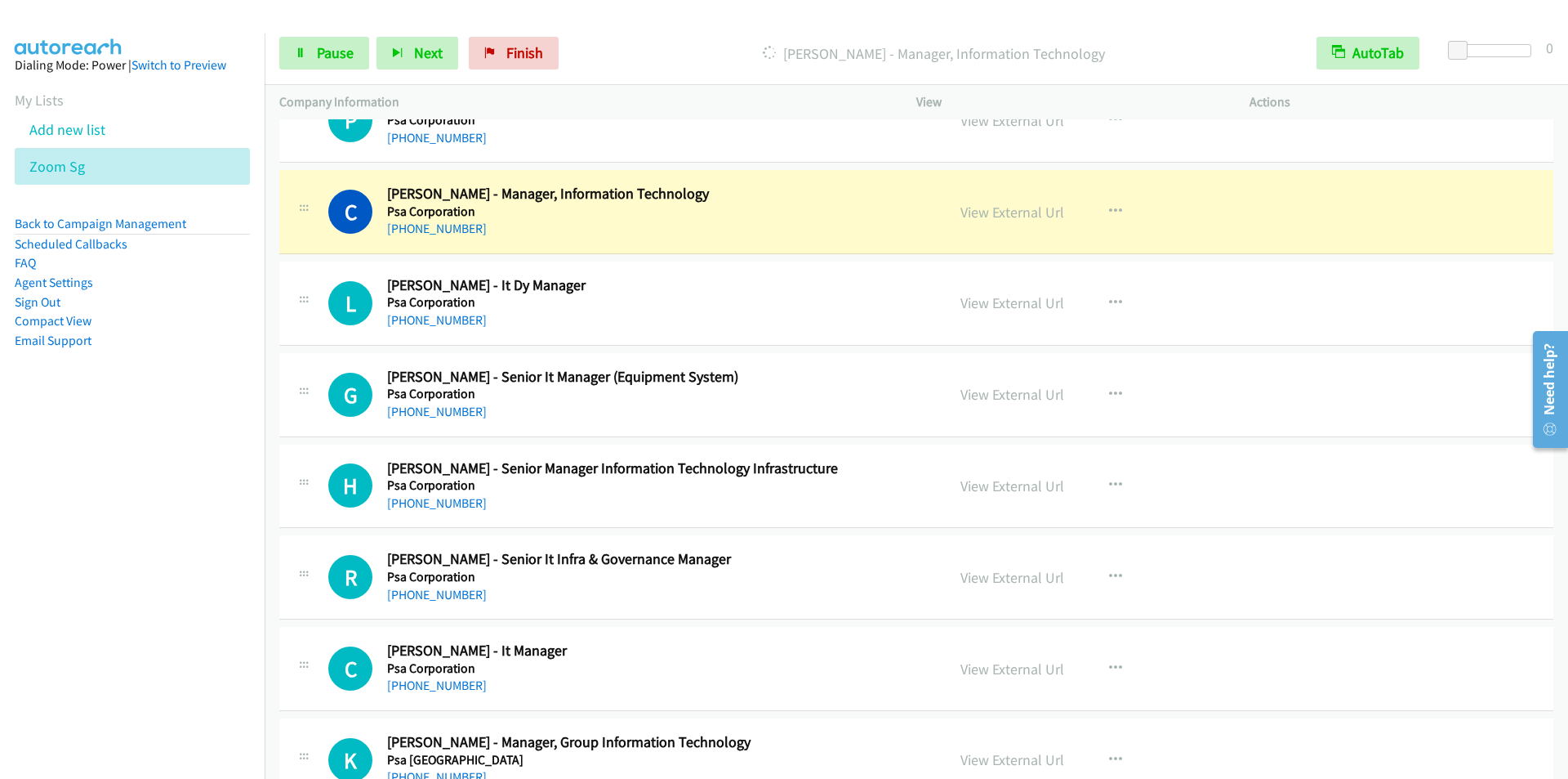
click at [645, 28] on div "Start Calls Pause Next Finish [PERSON_NAME] - Manager, Information Technology A…" at bounding box center [916, 53] width 1303 height 63
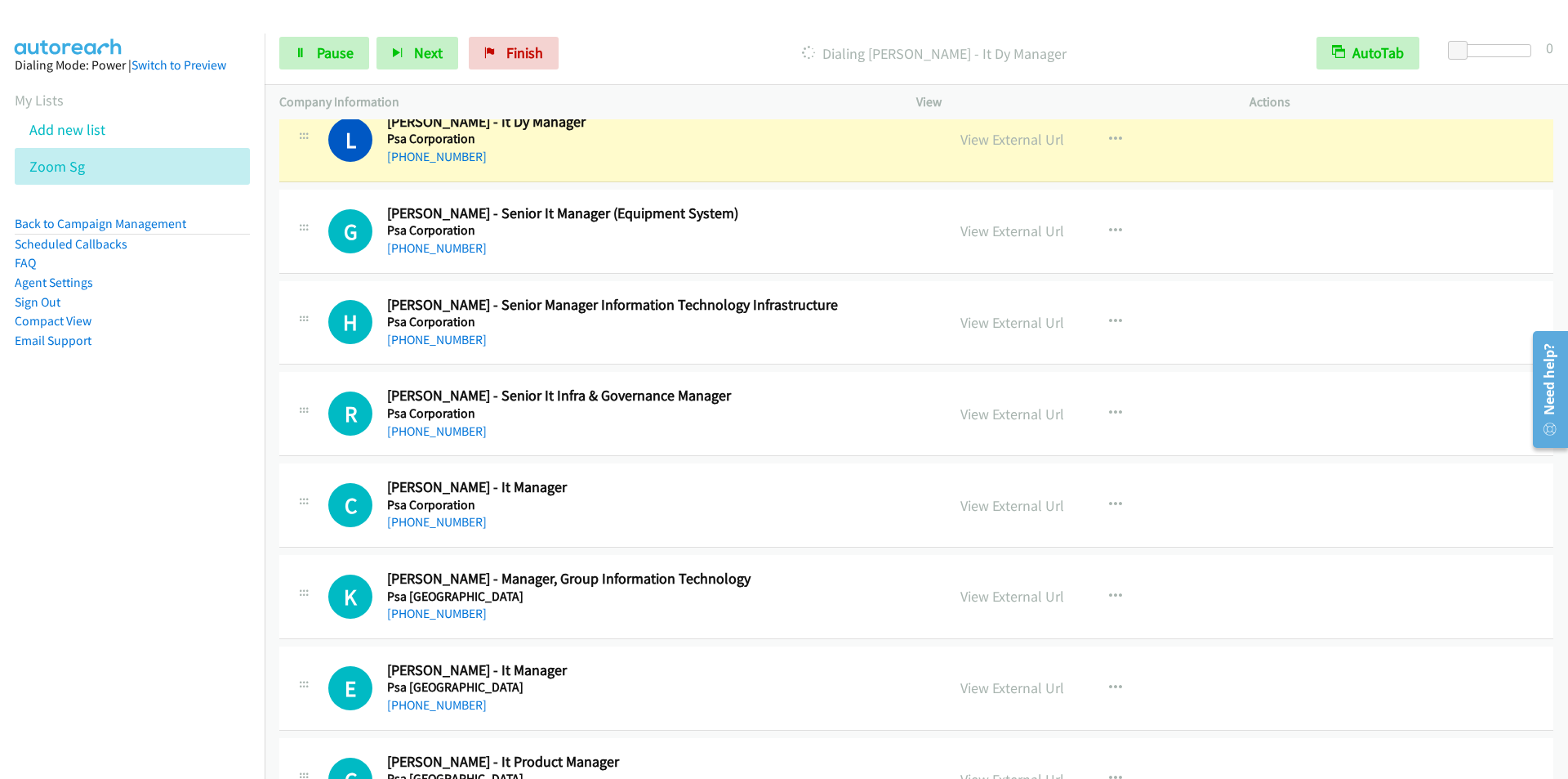
scroll to position [8987, 0]
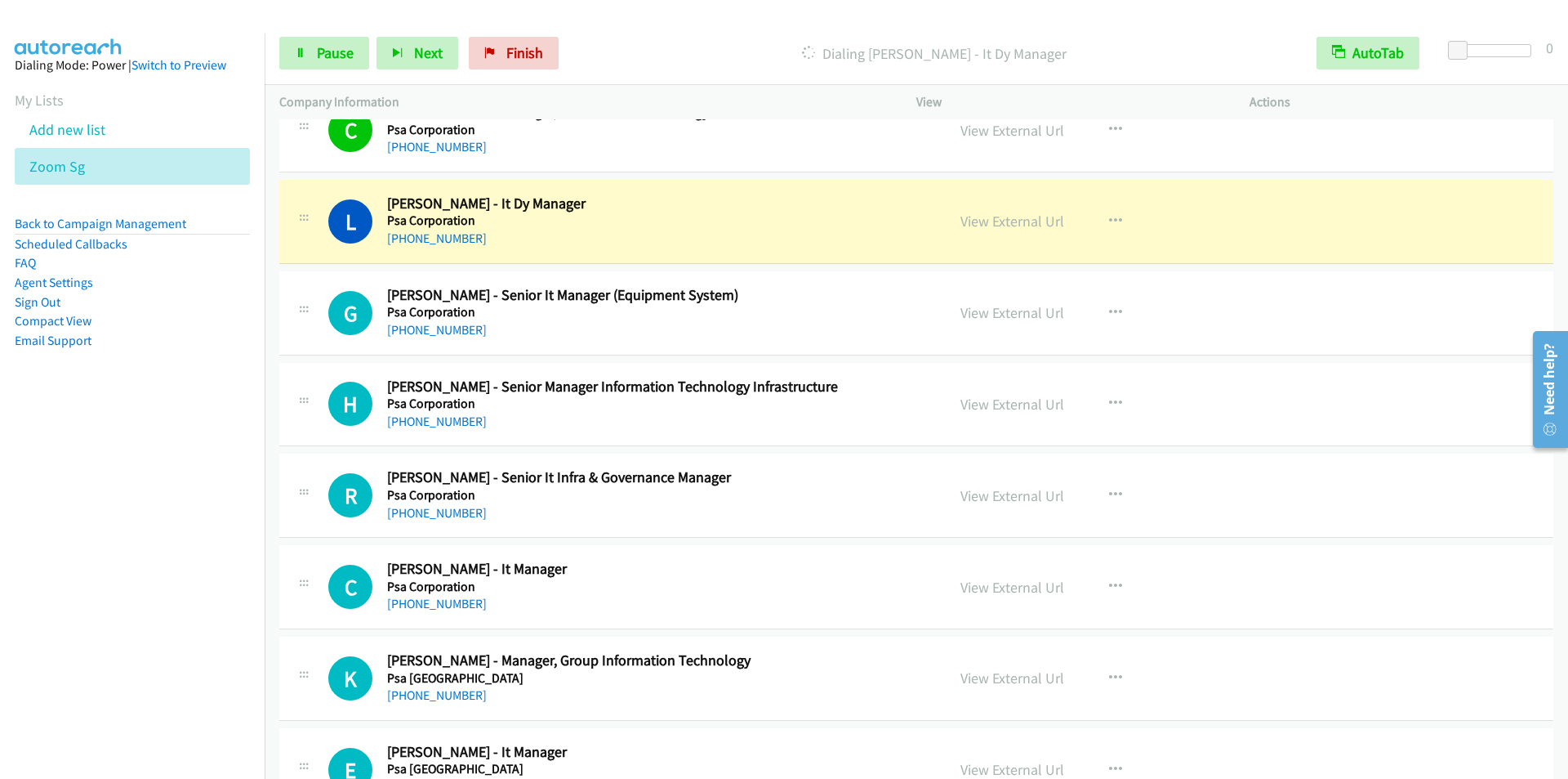
click at [669, 46] on p "Dialing [PERSON_NAME] - It Dy Manager" at bounding box center [934, 53] width 707 height 22
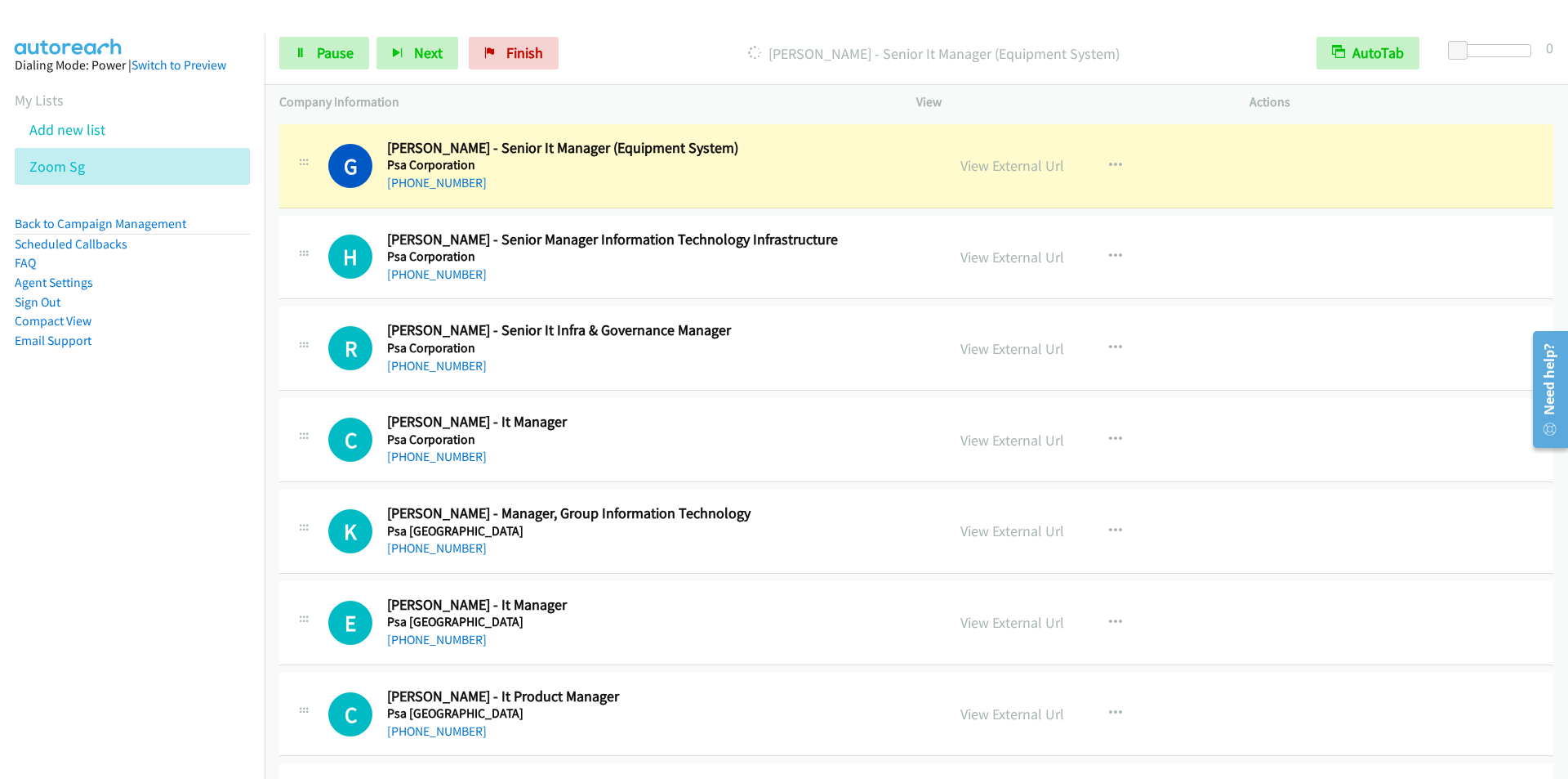
scroll to position [9151, 0]
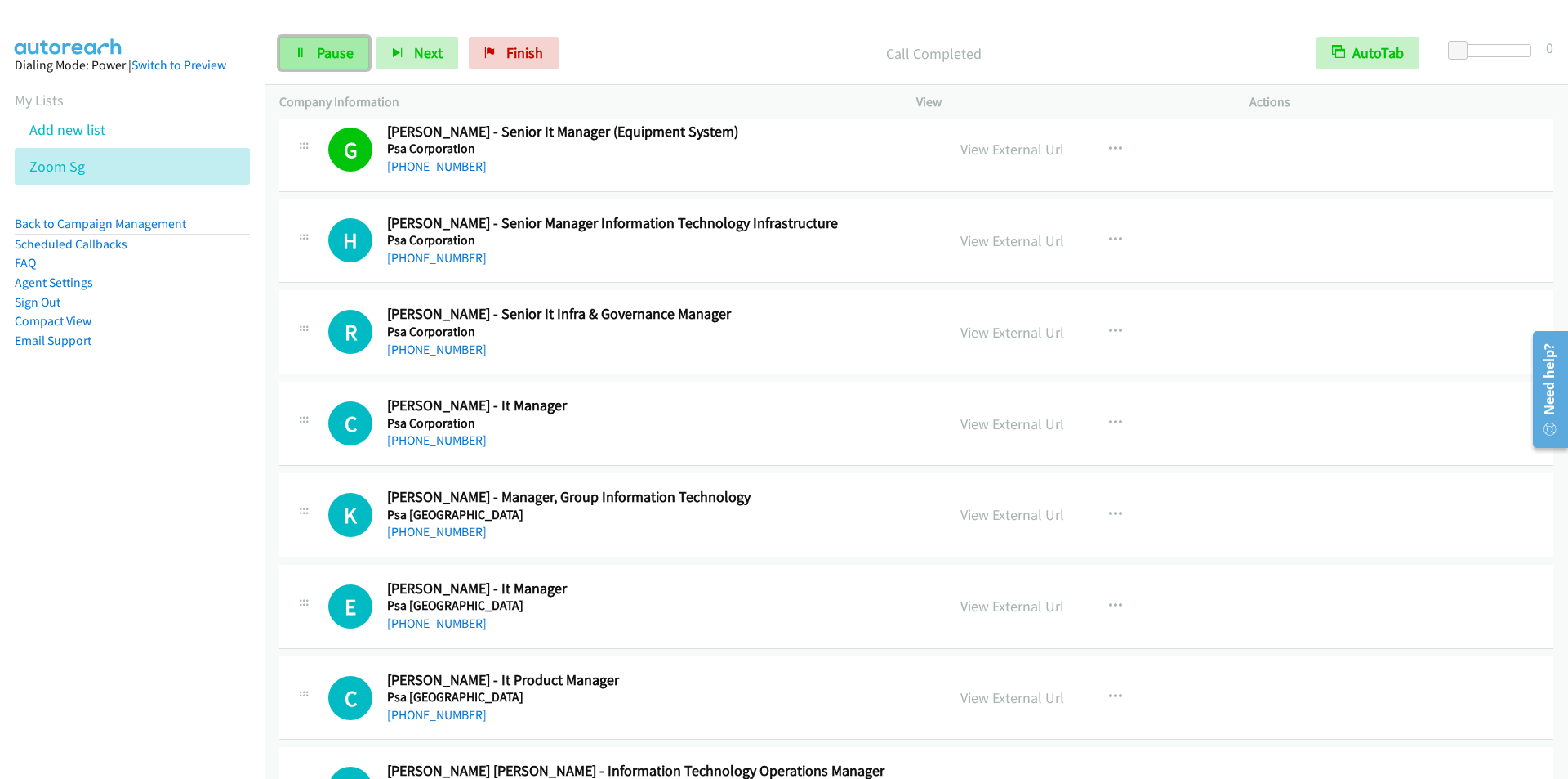
click at [331, 59] on span "Pause" at bounding box center [335, 52] width 36 height 19
click at [331, 60] on span "Start Calls" at bounding box center [349, 52] width 64 height 19
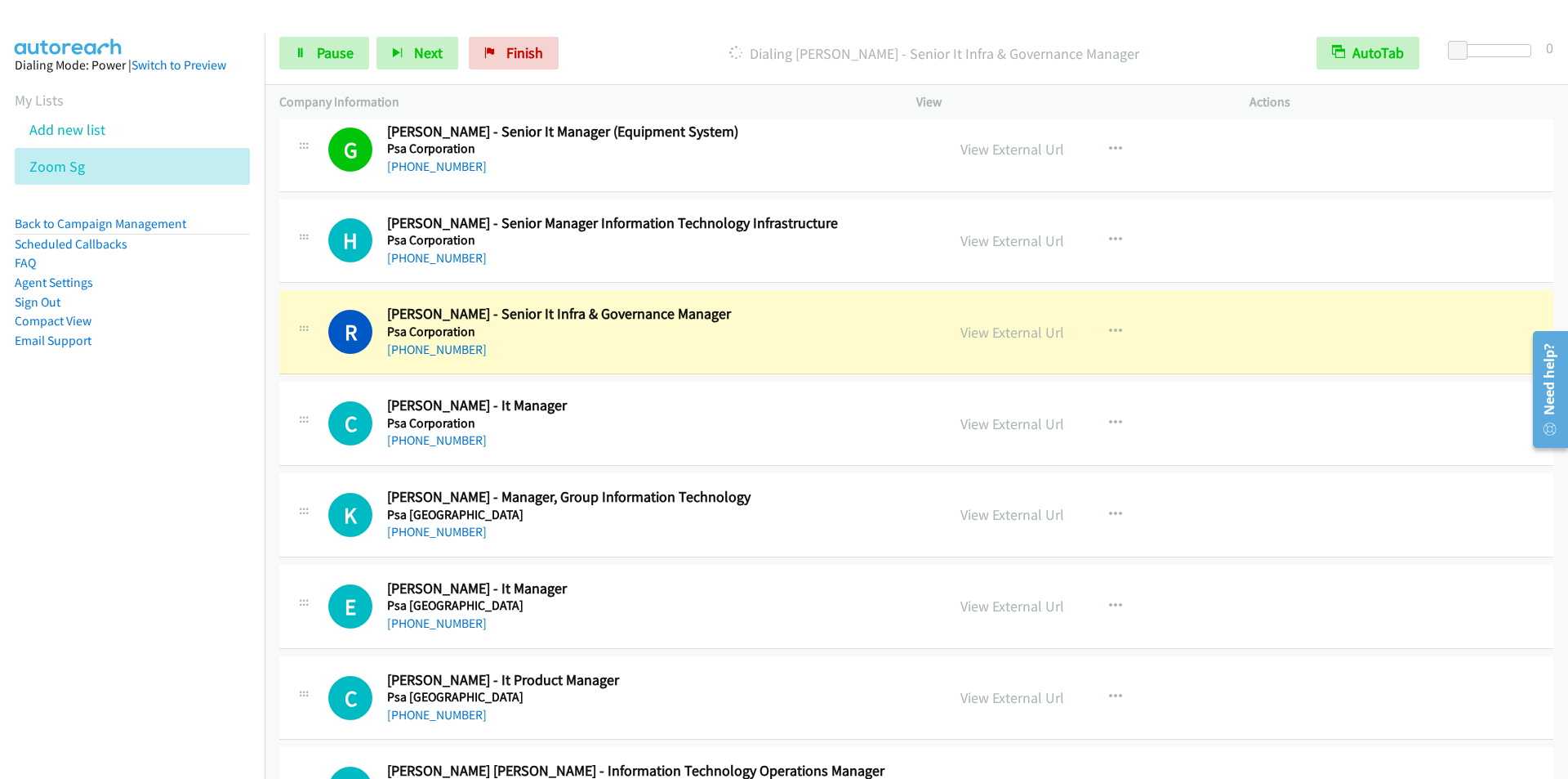
click at [669, 49] on p "Dialing [PERSON_NAME] - Senior It Infra & Governance Manager" at bounding box center [934, 53] width 707 height 22
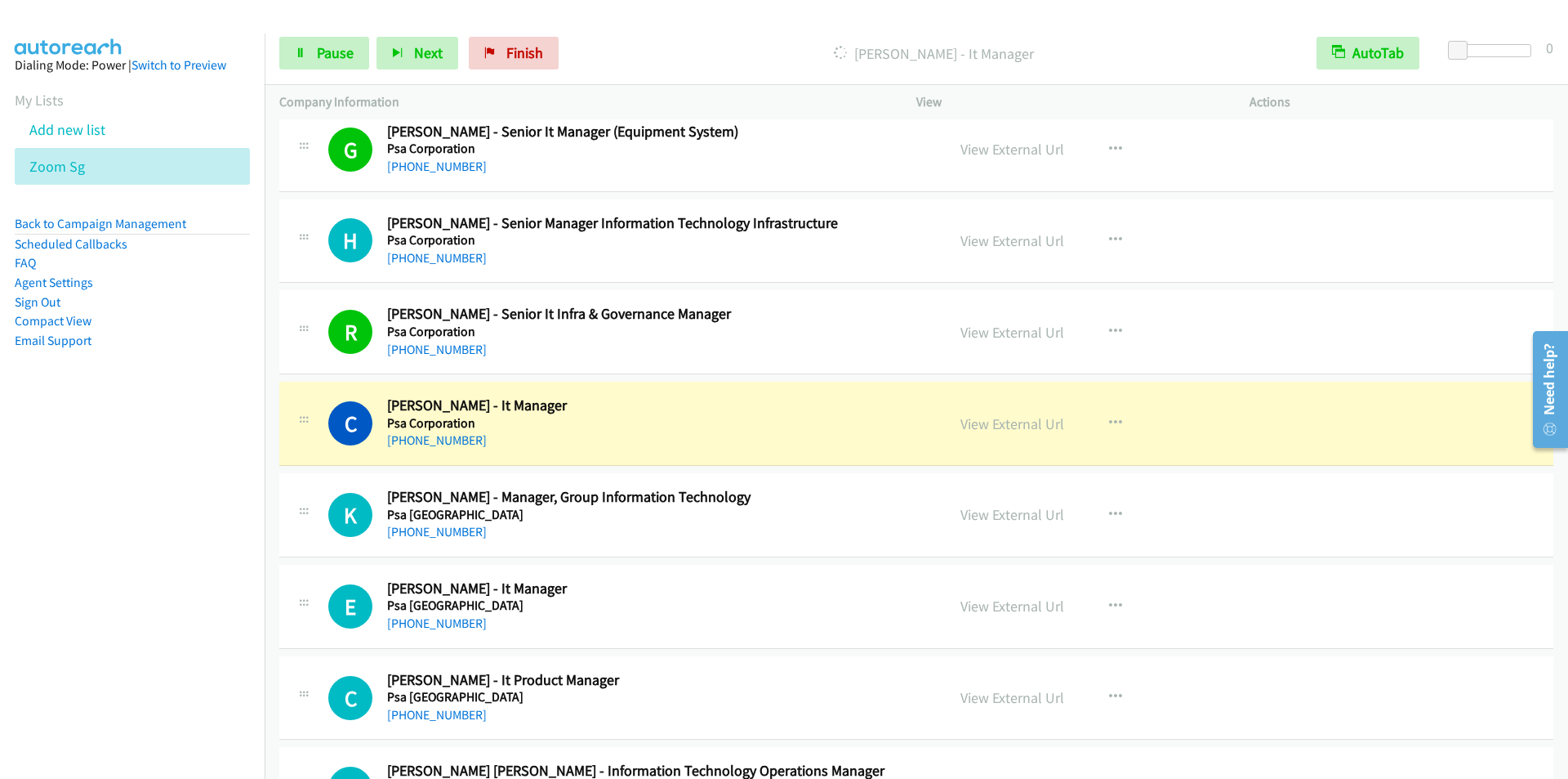
click at [719, 50] on p "[PERSON_NAME] - It Manager" at bounding box center [934, 53] width 707 height 22
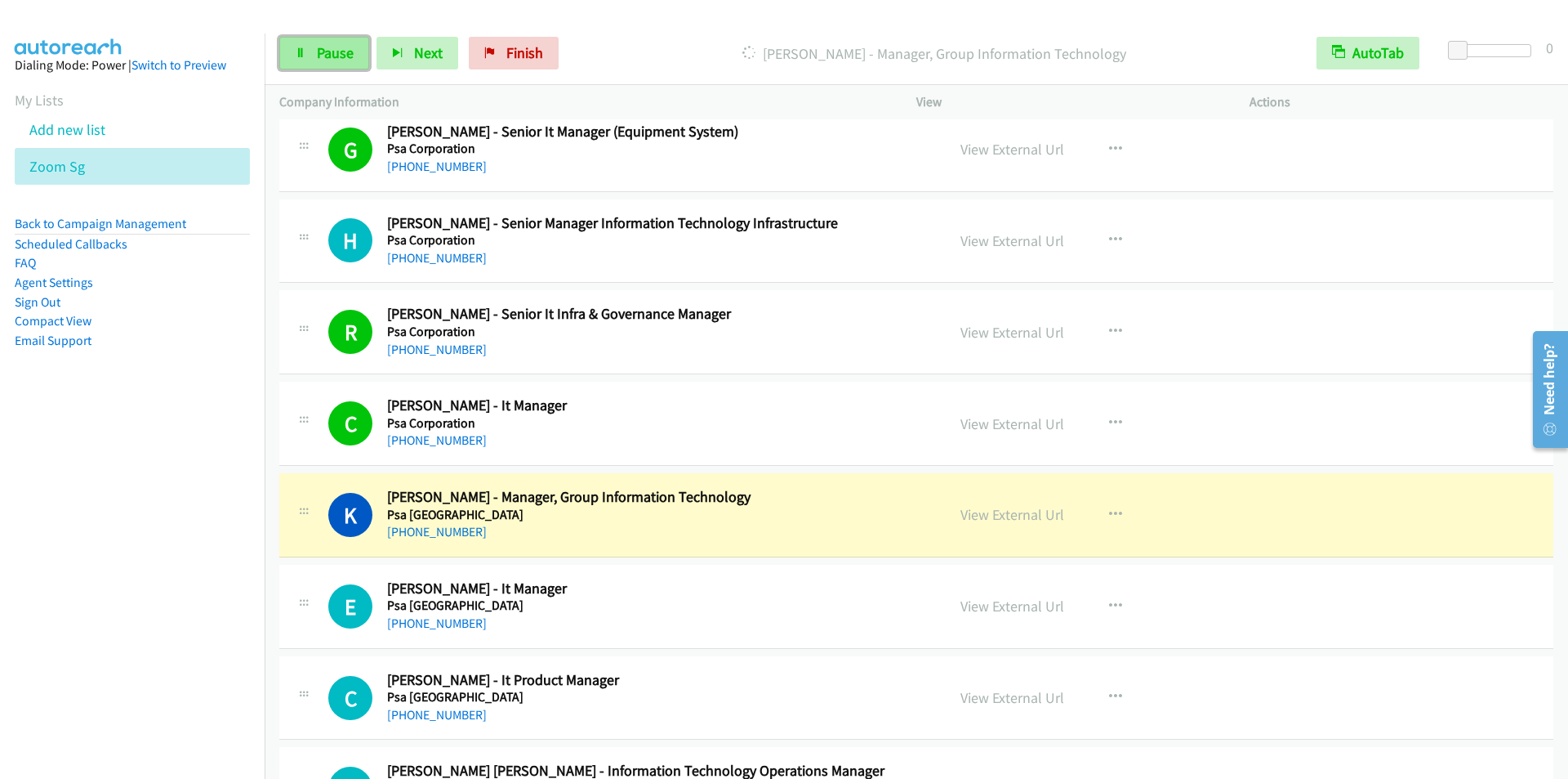
click at [326, 47] on span "Pause" at bounding box center [335, 52] width 36 height 19
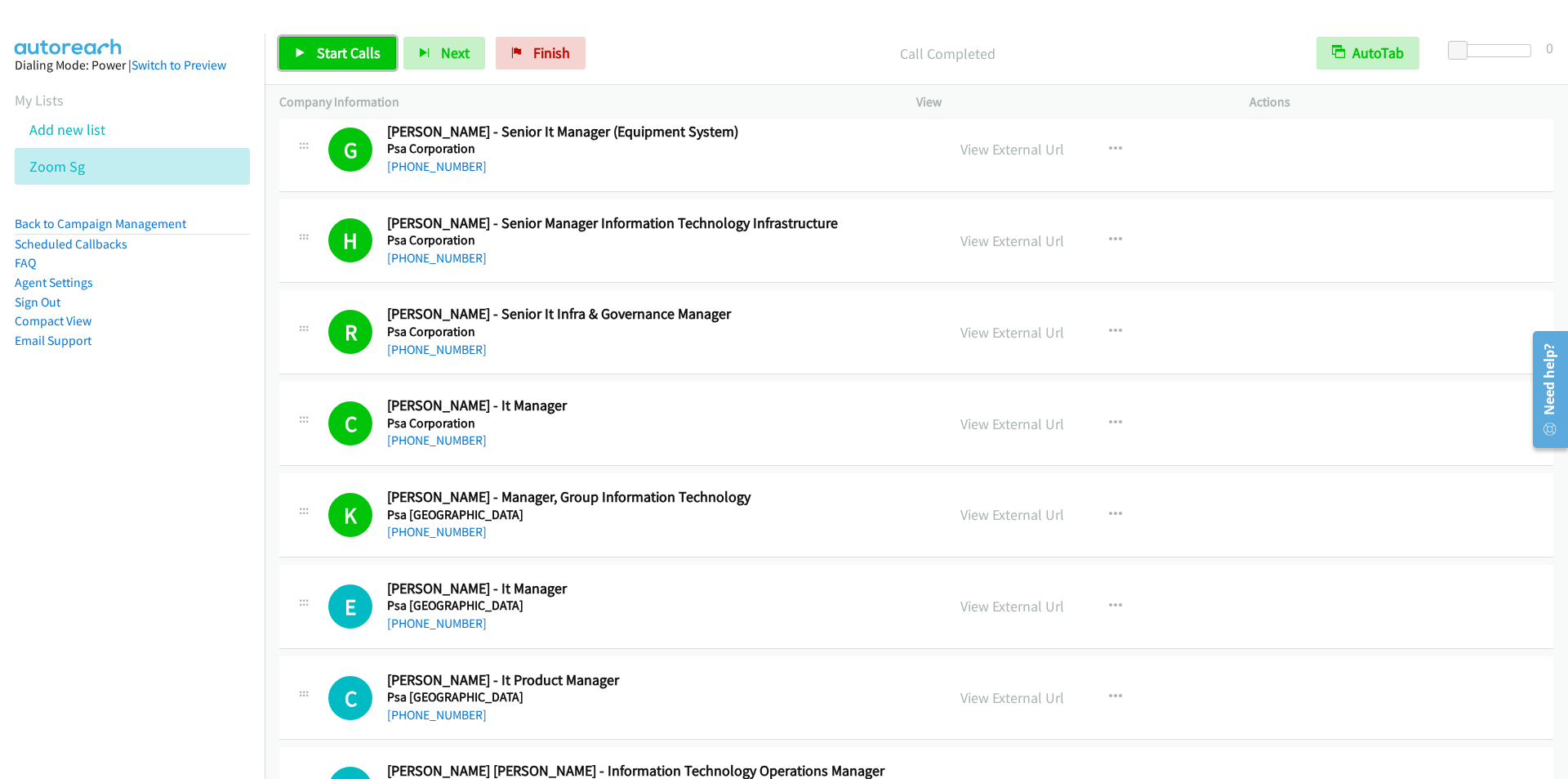
click at [323, 46] on span "Start Calls" at bounding box center [349, 52] width 64 height 19
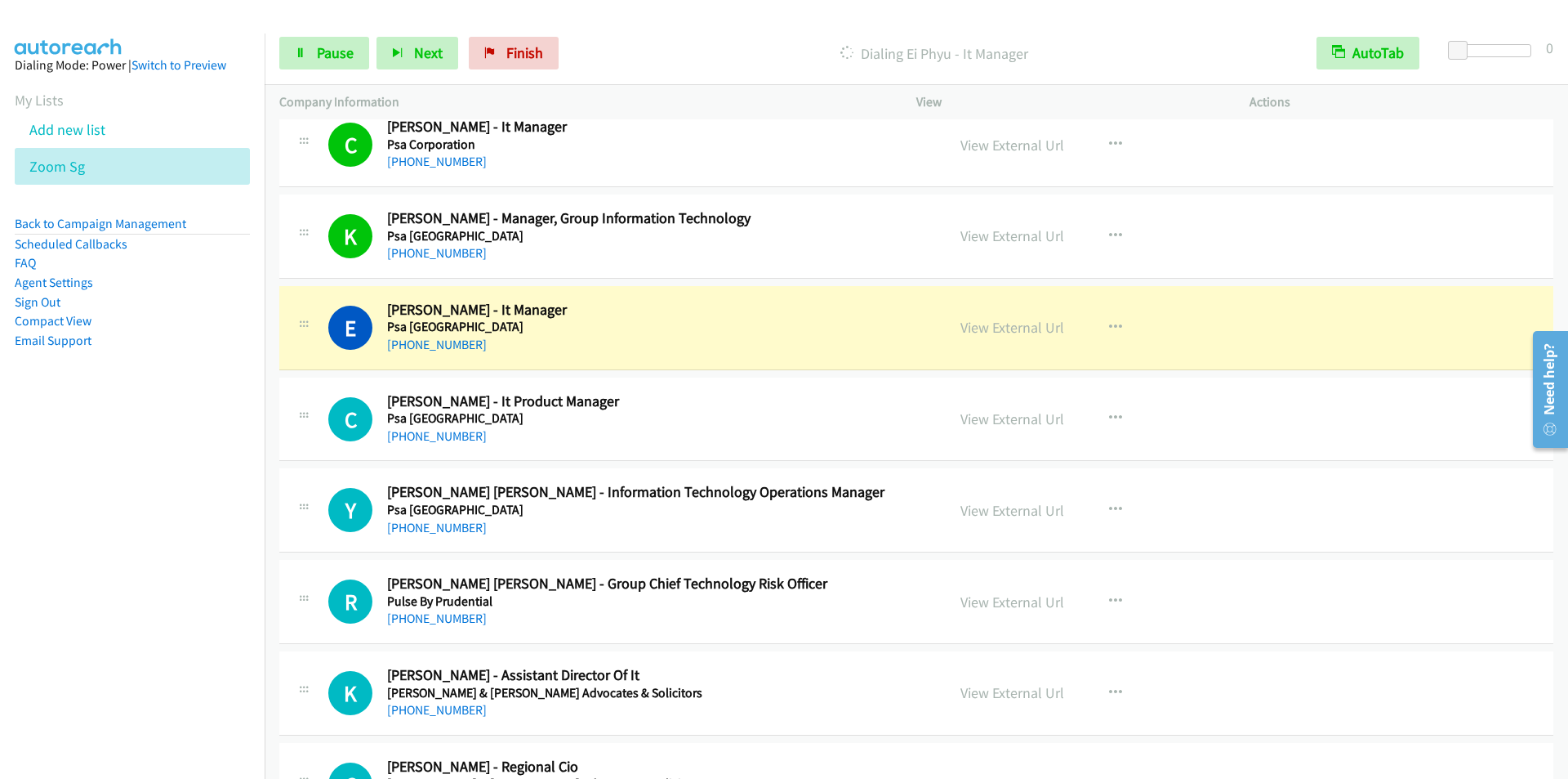
scroll to position [9478, 0]
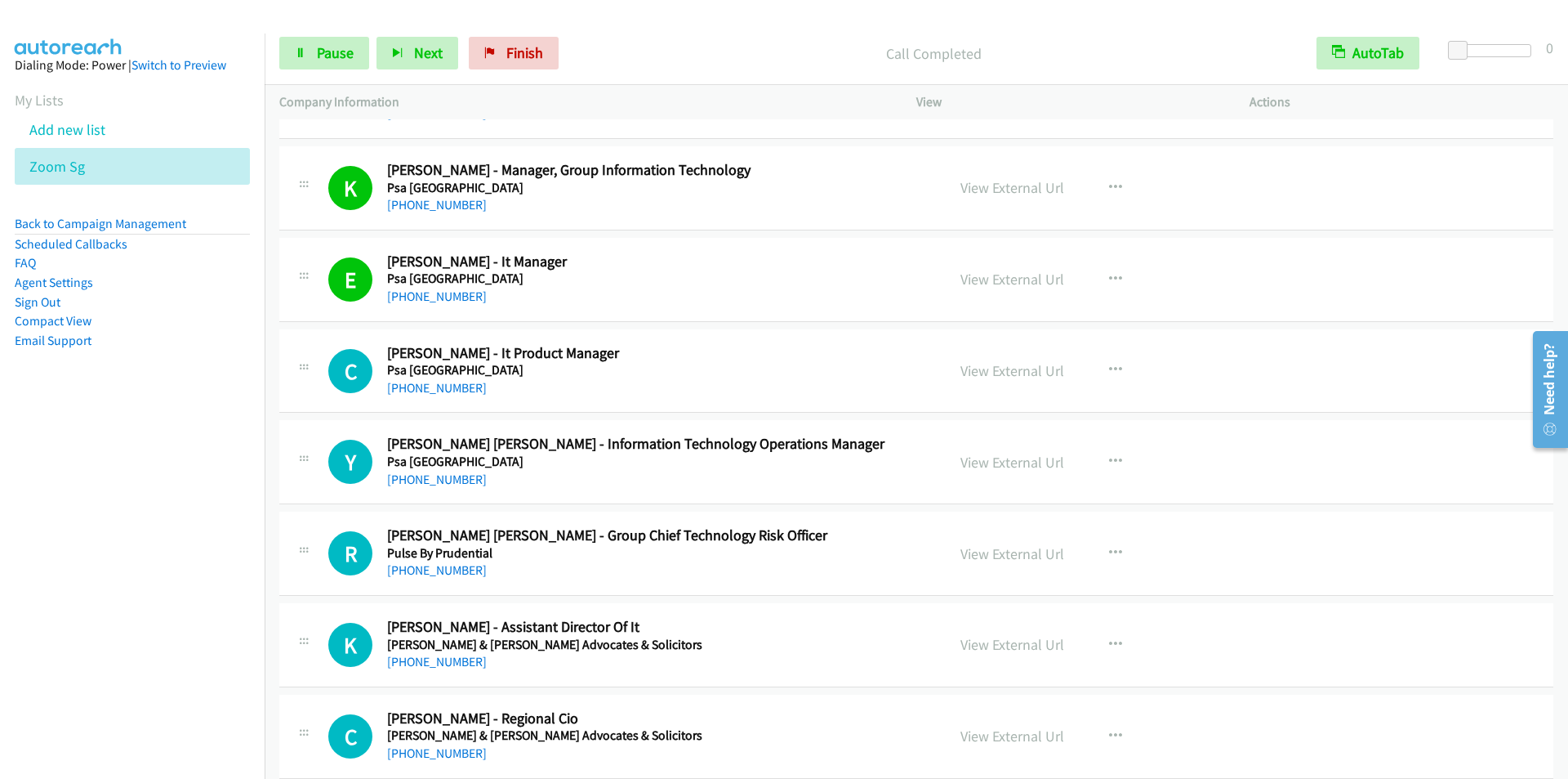
click at [669, 33] on div "Start Calls Pause Next Finish Call Completed AutoTab AutoTab 0" at bounding box center [916, 53] width 1303 height 63
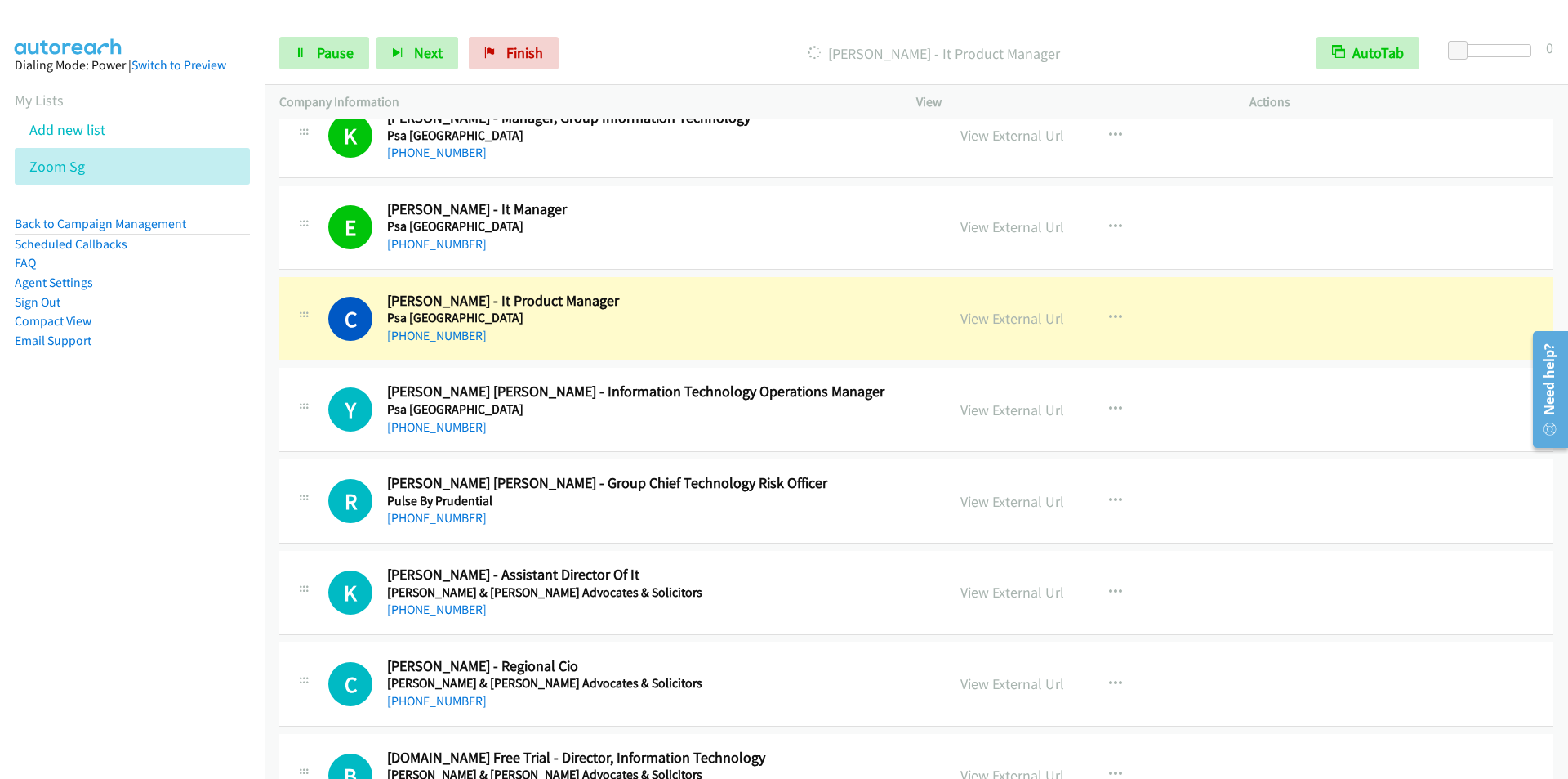
scroll to position [9559, 0]
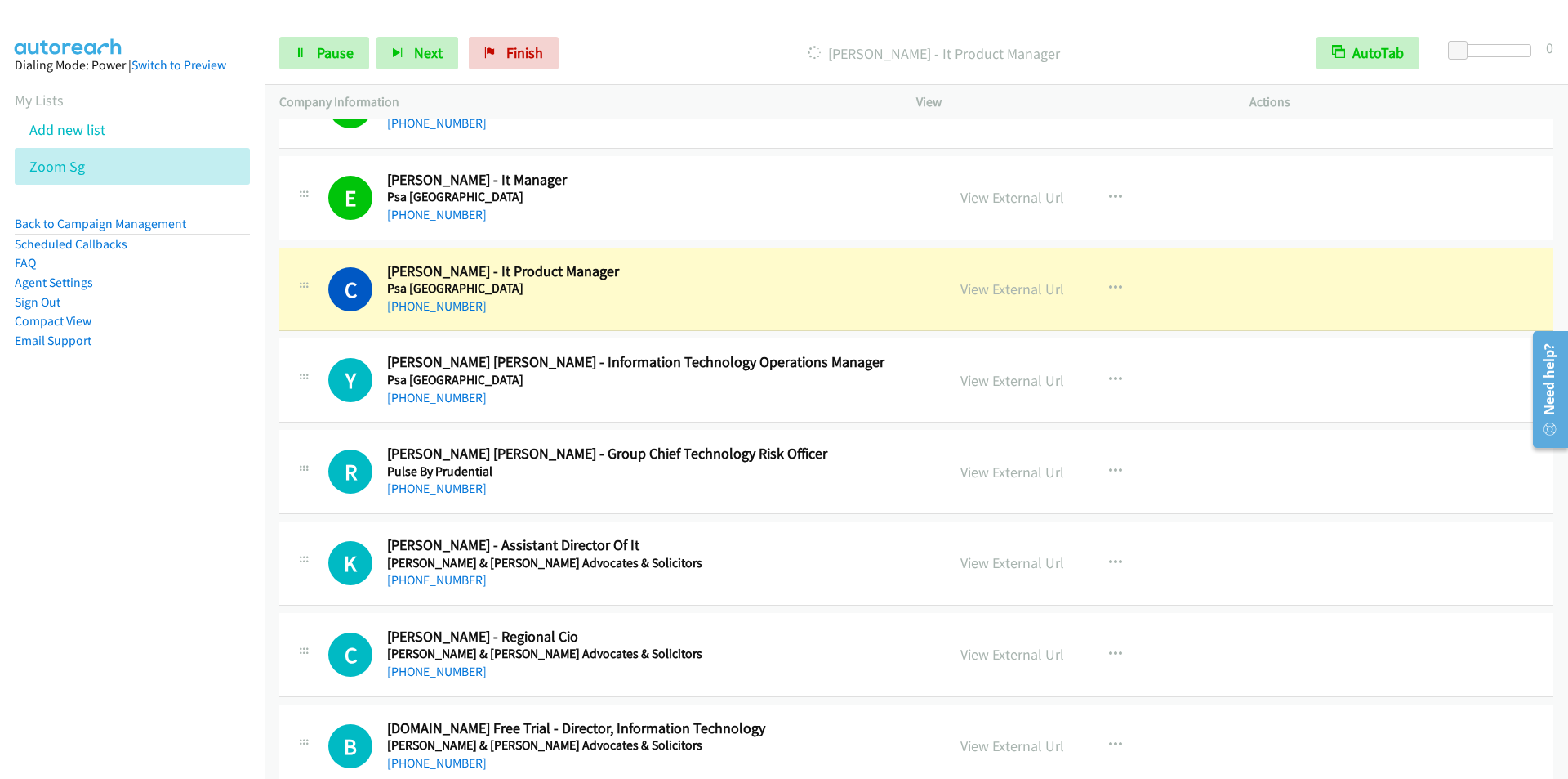
click at [622, 22] on div "Start Calls Pause Next Finish [PERSON_NAME] - It Product Manager AutoTab AutoTa…" at bounding box center [916, 53] width 1303 height 63
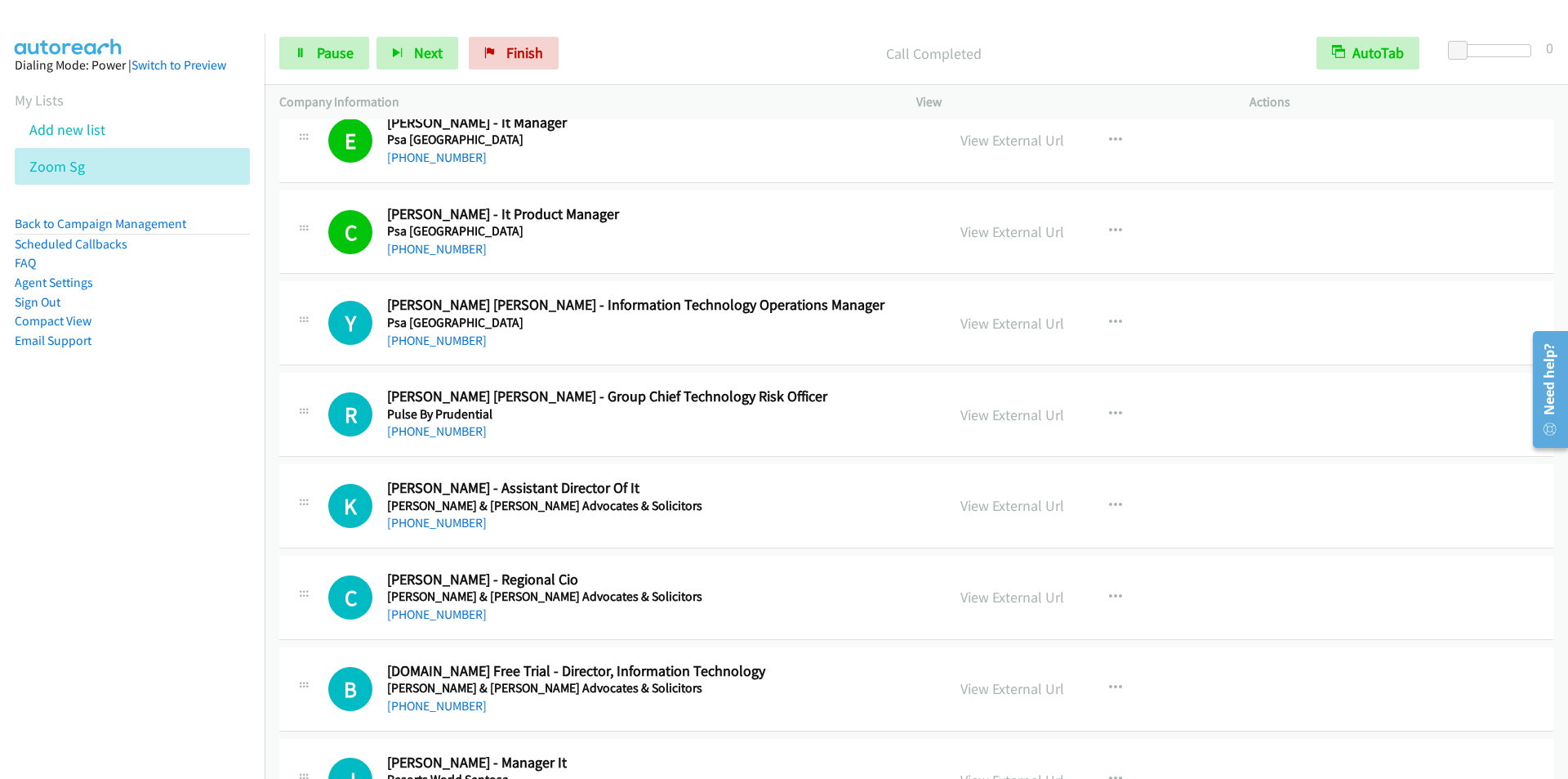
scroll to position [9723, 0]
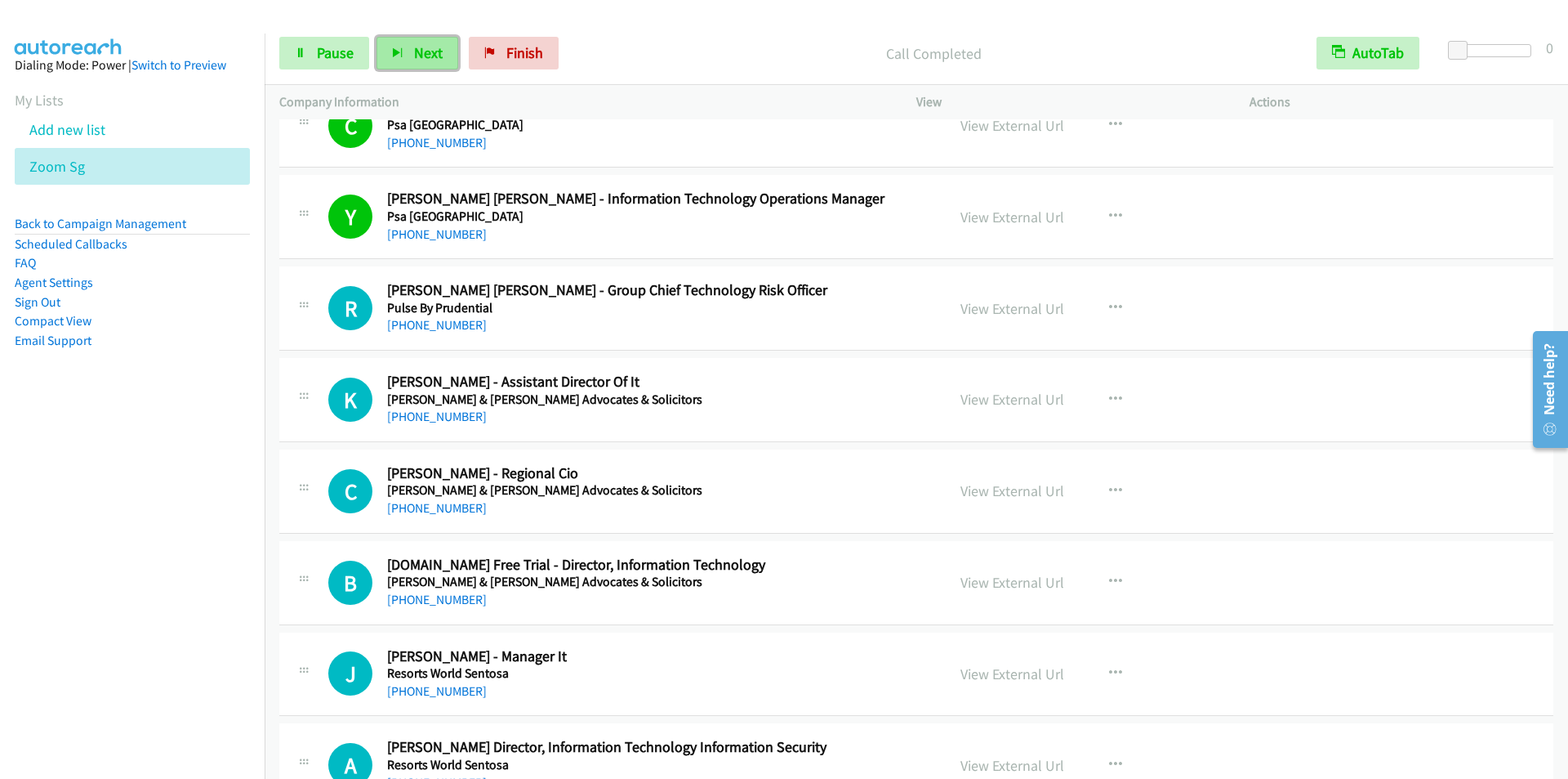
click at [407, 59] on button "Next" at bounding box center [417, 52] width 82 height 33
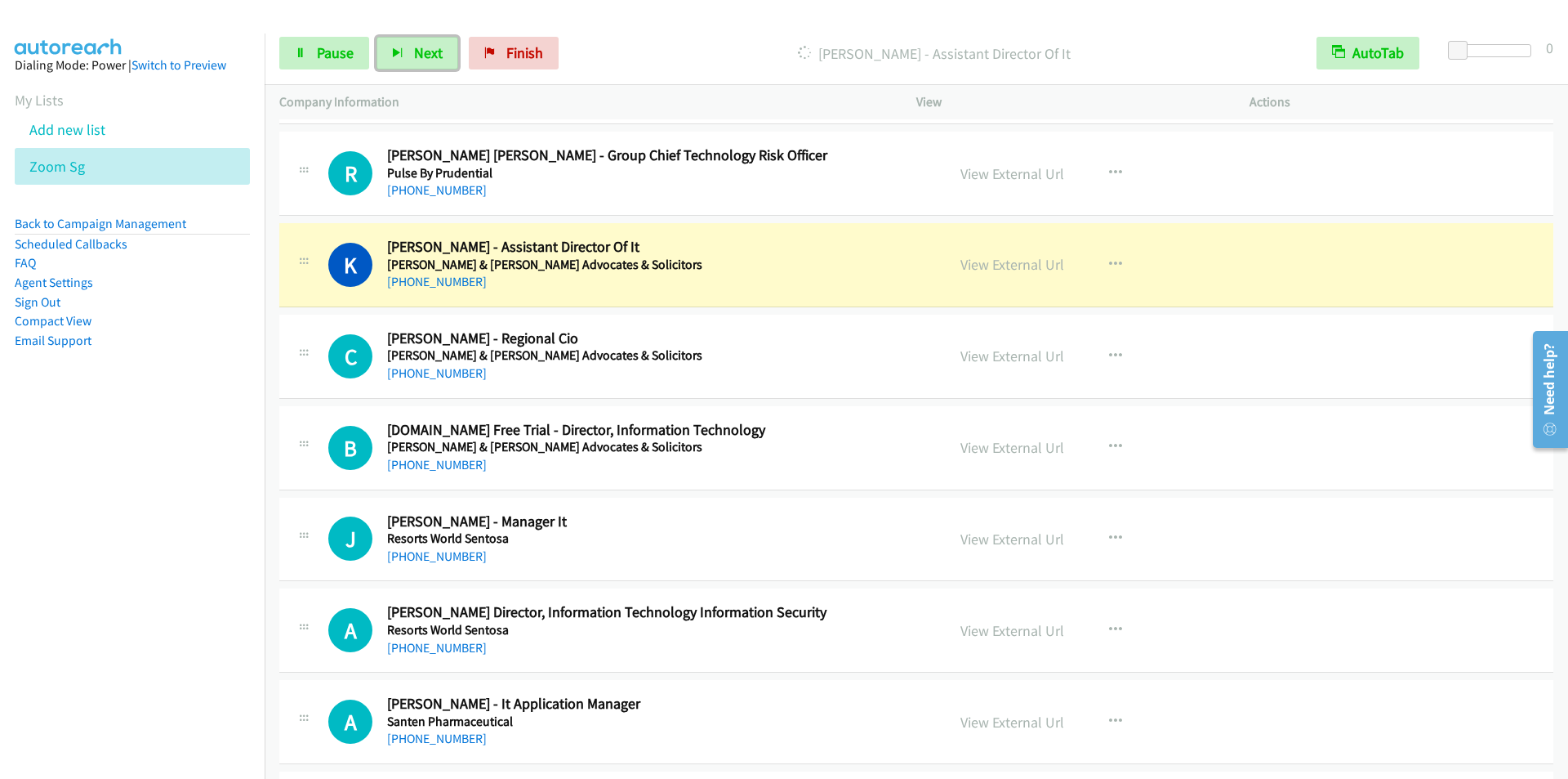
scroll to position [9886, 0]
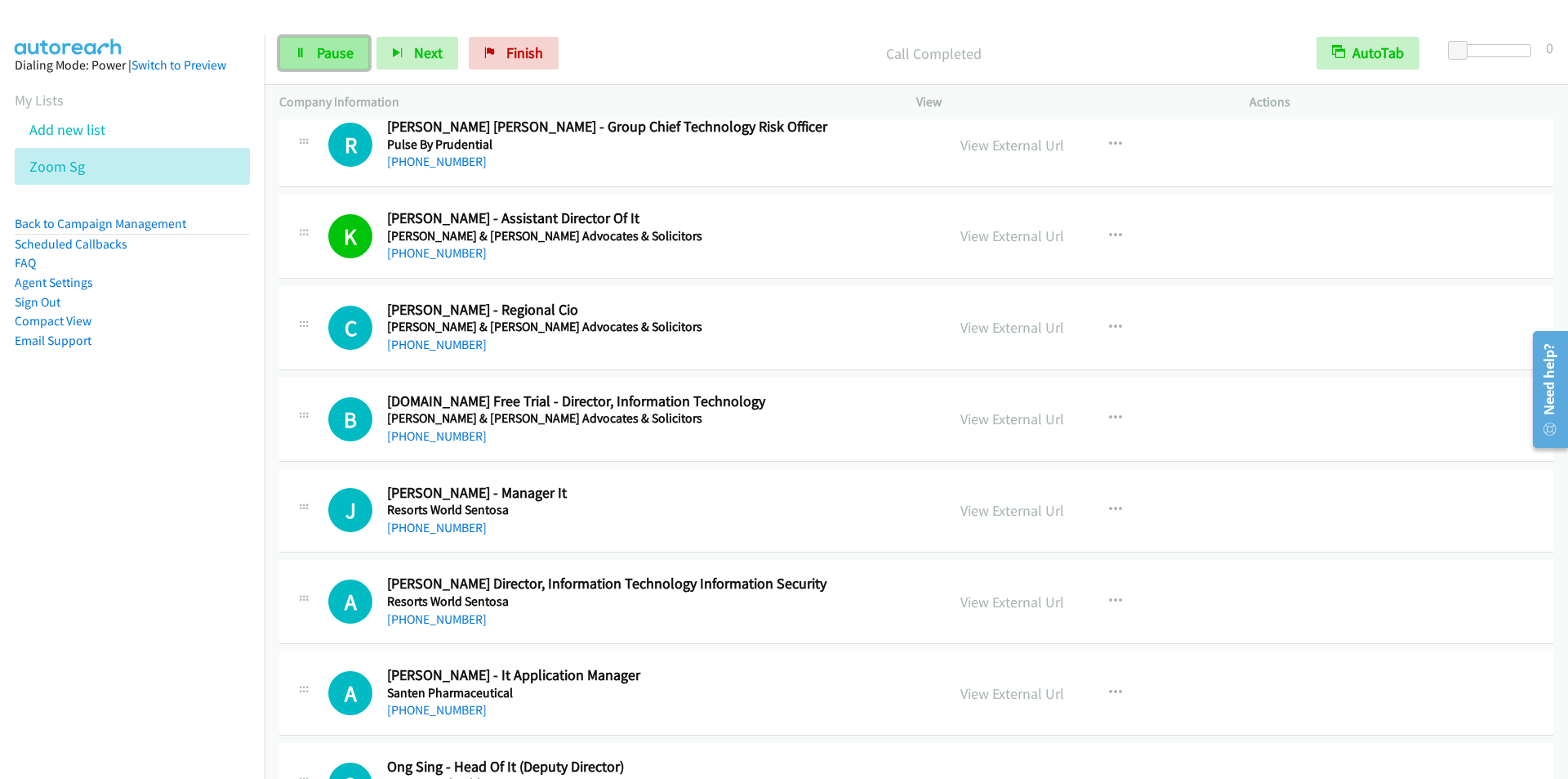
click at [324, 53] on span "Pause" at bounding box center [335, 52] width 36 height 19
click at [322, 52] on span "Start Calls" at bounding box center [349, 52] width 64 height 19
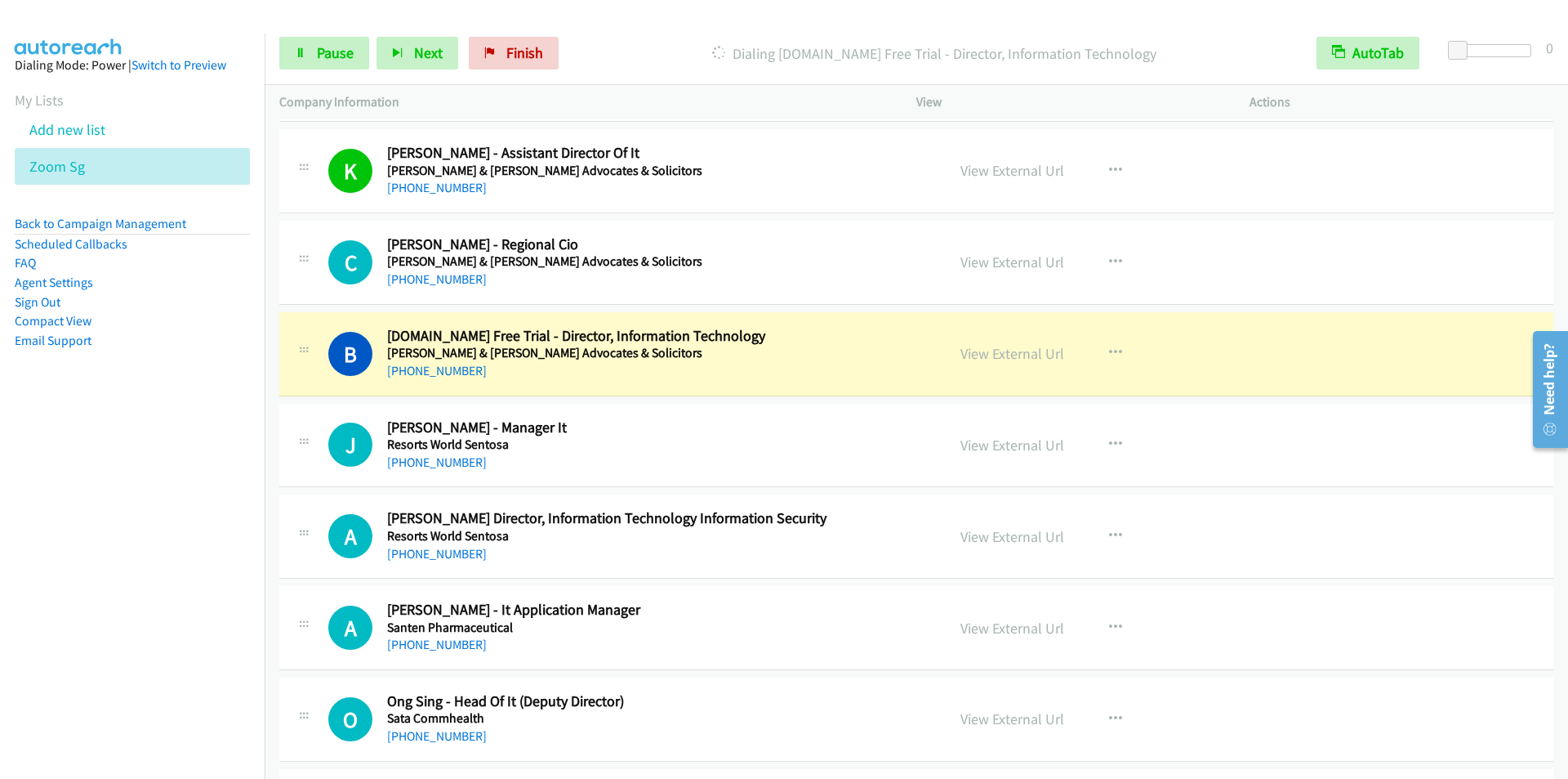
scroll to position [10050, 0]
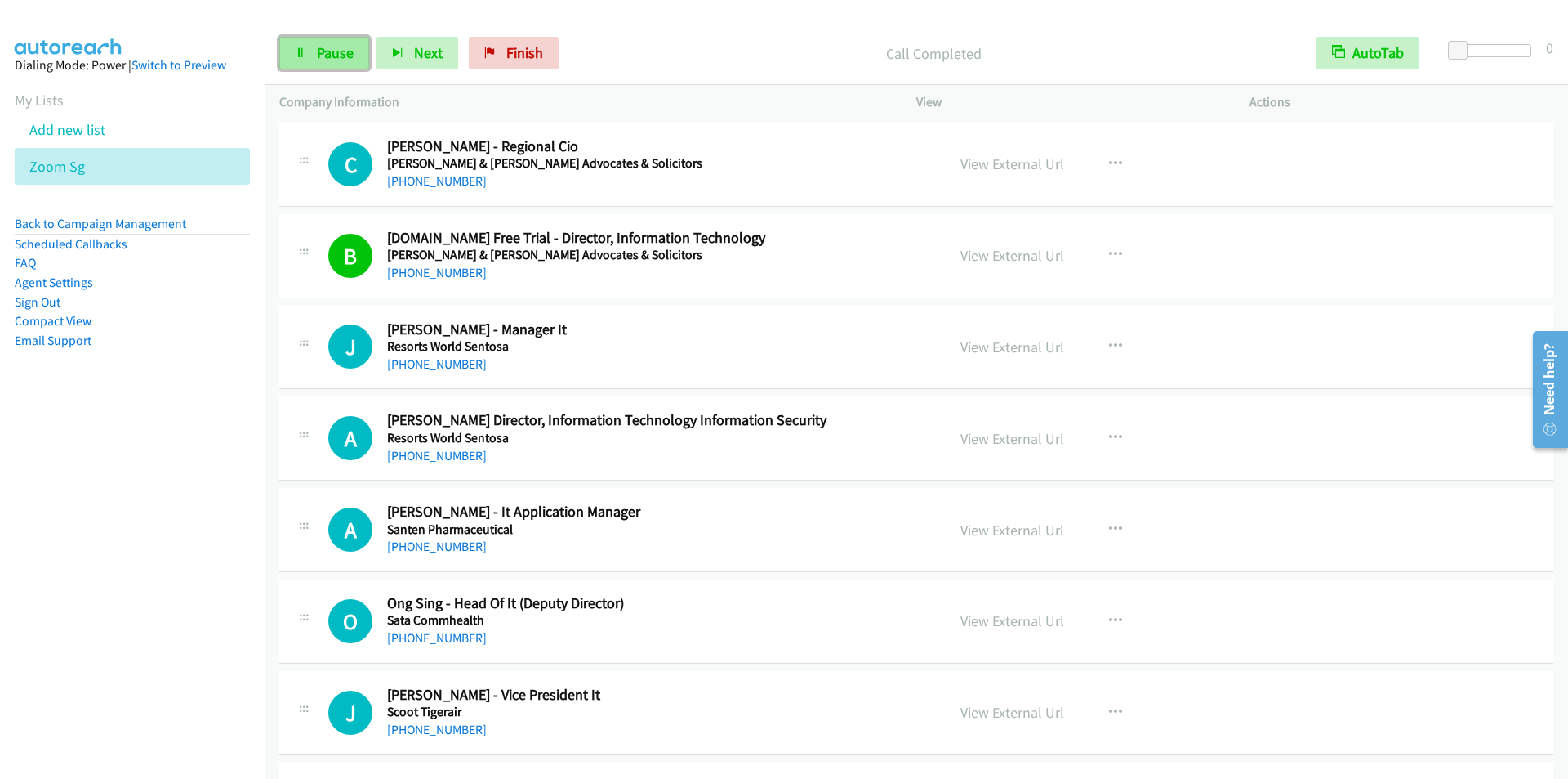
click at [327, 57] on span "Pause" at bounding box center [335, 52] width 36 height 19
click at [327, 57] on span "Start Calls" at bounding box center [349, 52] width 64 height 19
click at [637, 46] on p "Call Completed" at bounding box center [934, 53] width 707 height 22
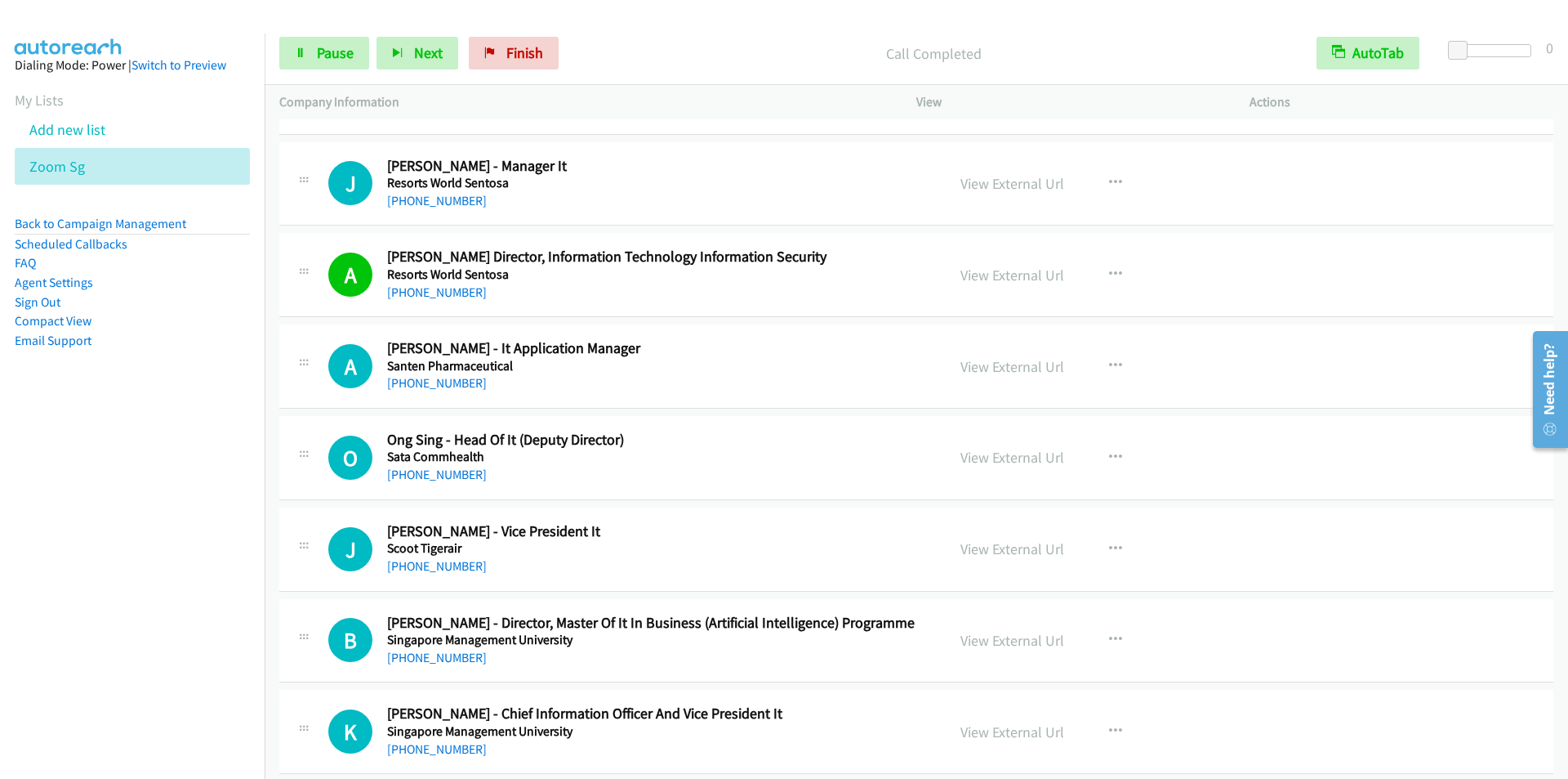
scroll to position [10295, 0]
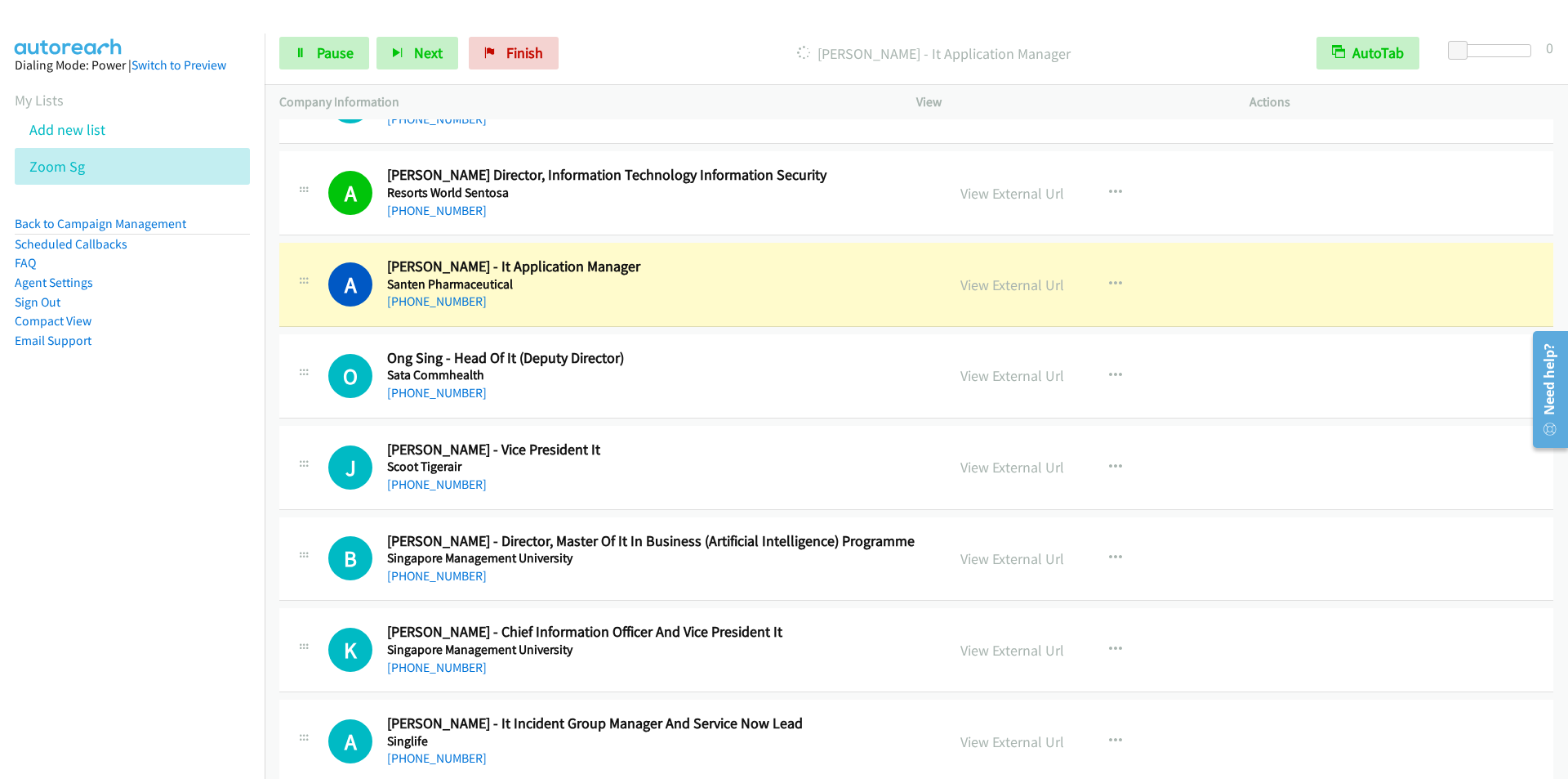
click at [666, 52] on p "[PERSON_NAME] - It Application Manager" at bounding box center [934, 53] width 707 height 22
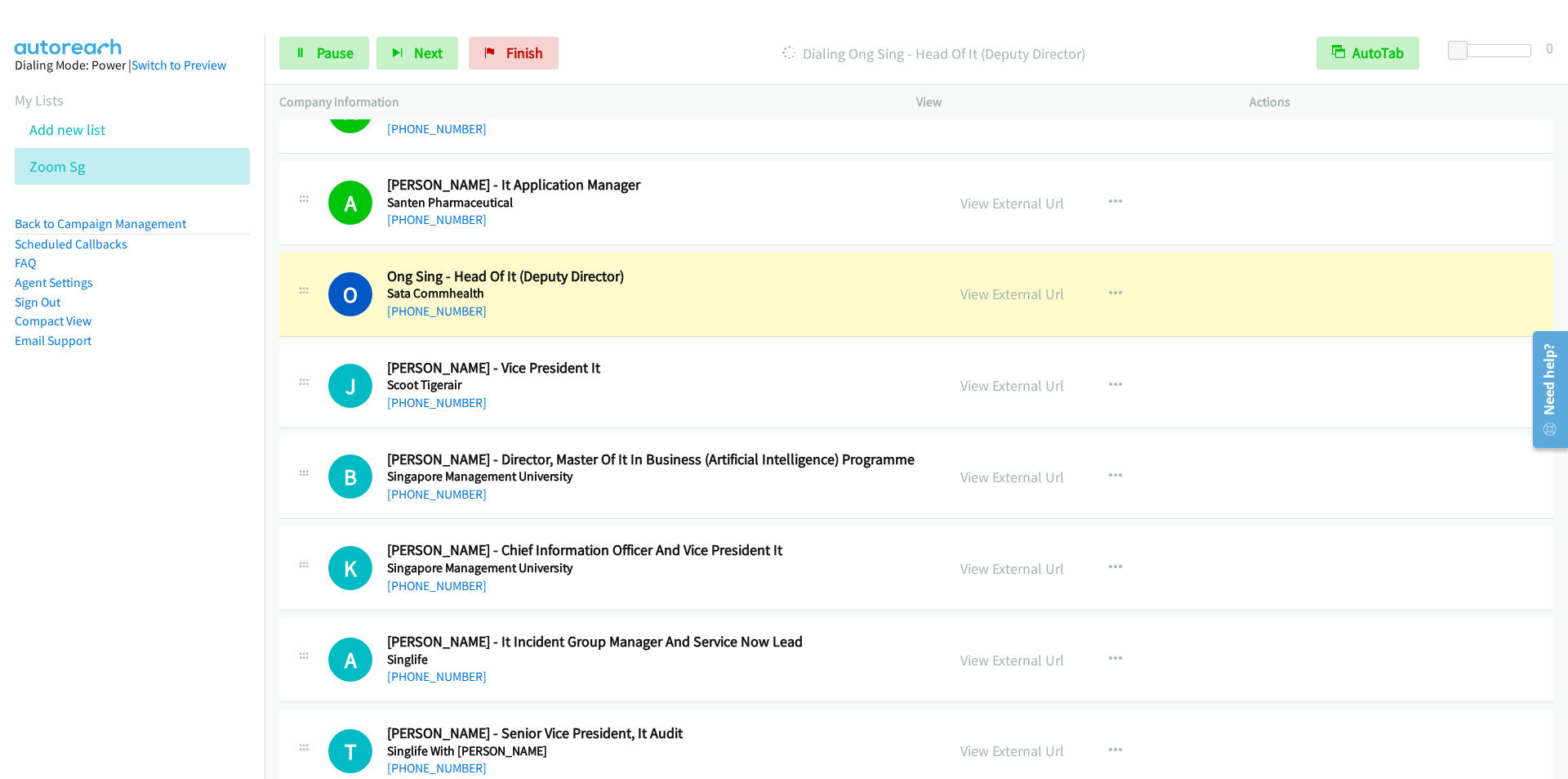
scroll to position [10458, 0]
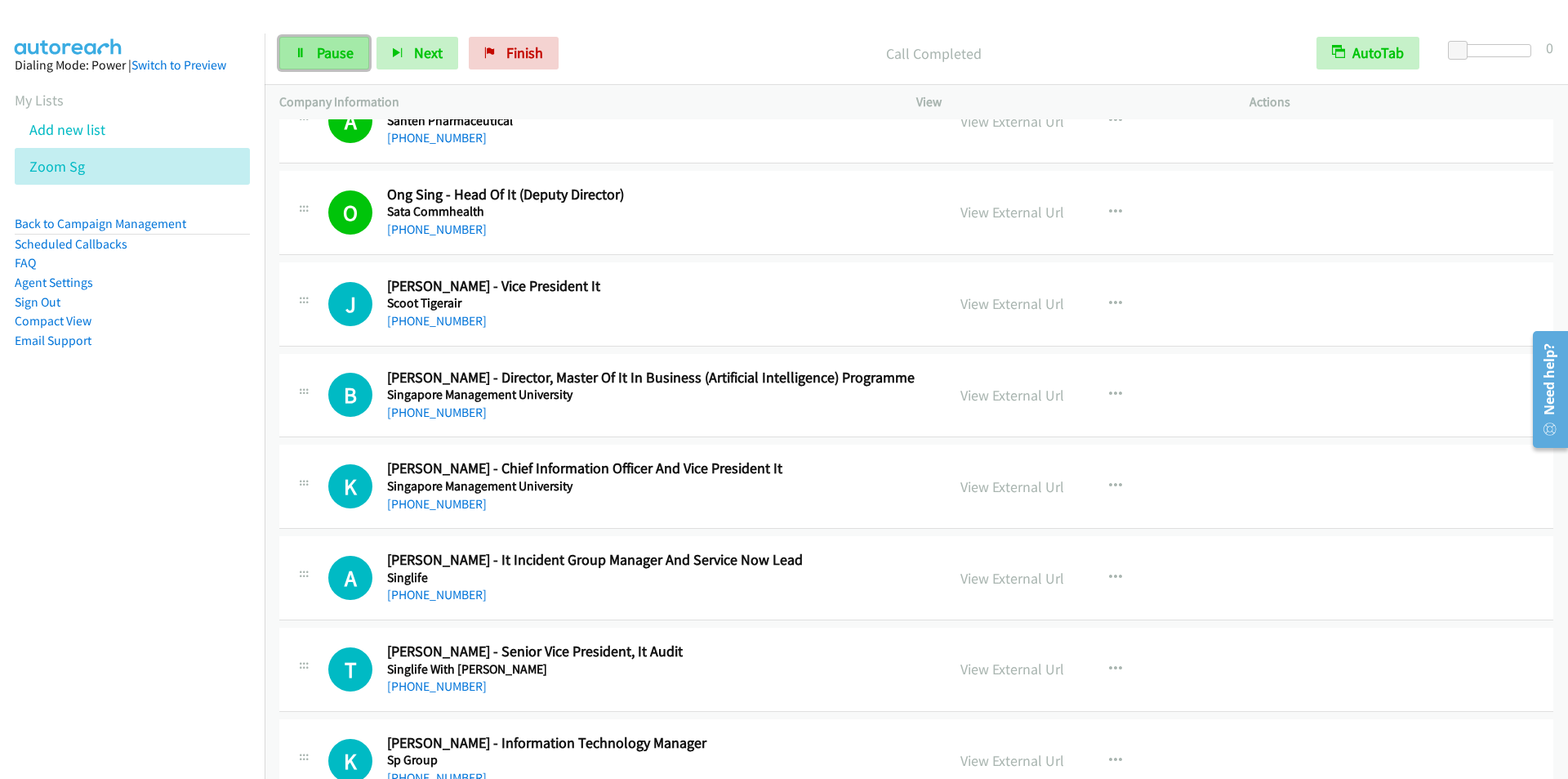
click at [321, 44] on span "Pause" at bounding box center [335, 52] width 36 height 19
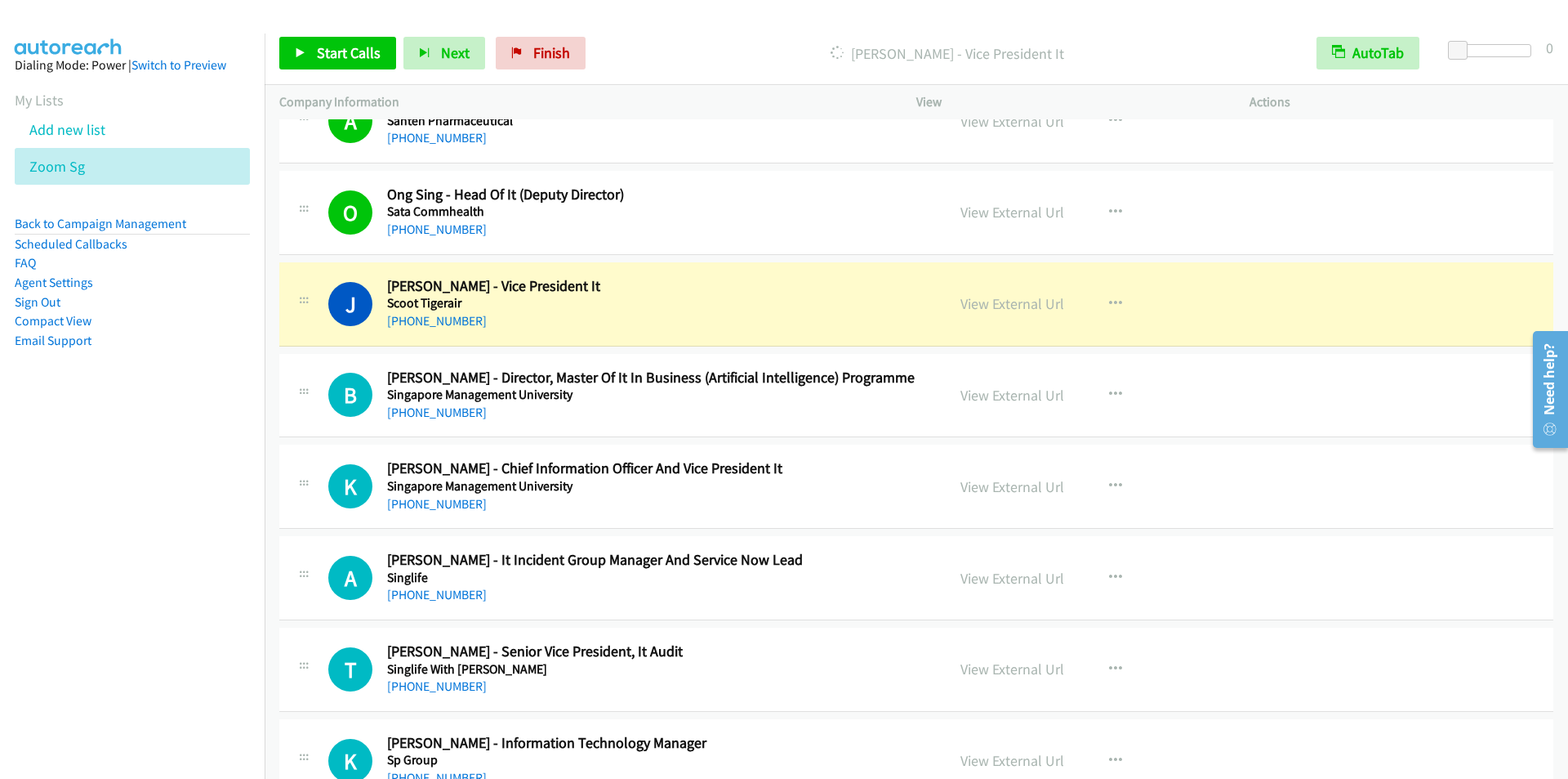
click at [693, 184] on div "O Callback Scheduled Ong Sing - Head Of It (Deputy Director) [PERSON_NAME] [GEO…" at bounding box center [916, 212] width 1274 height 84
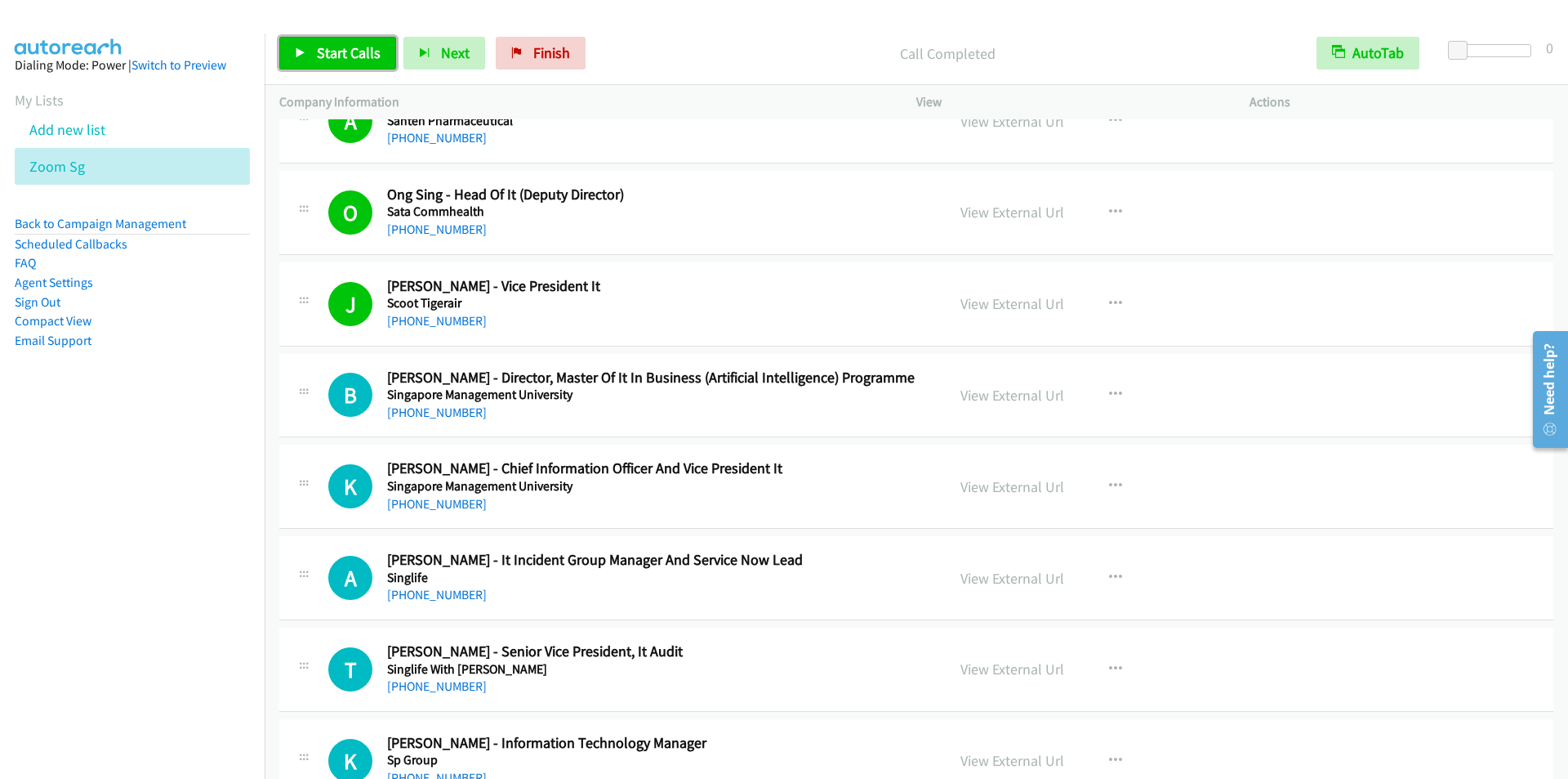
click at [331, 53] on span "Start Calls" at bounding box center [349, 52] width 64 height 19
click at [643, 38] on div "Call Completed" at bounding box center [933, 52] width 736 height 33
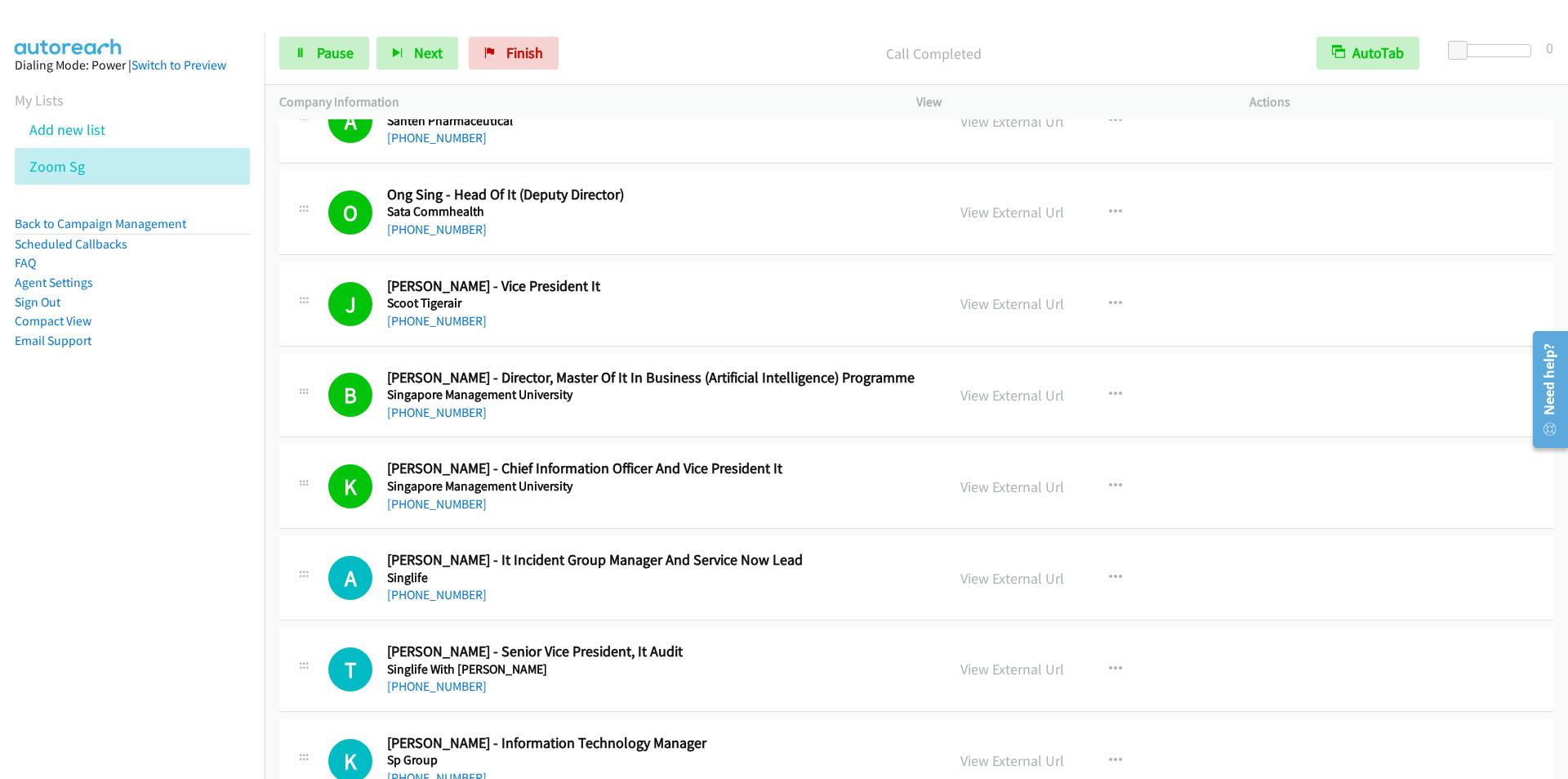
click at [642, 46] on p "Call Completed" at bounding box center [934, 53] width 707 height 22
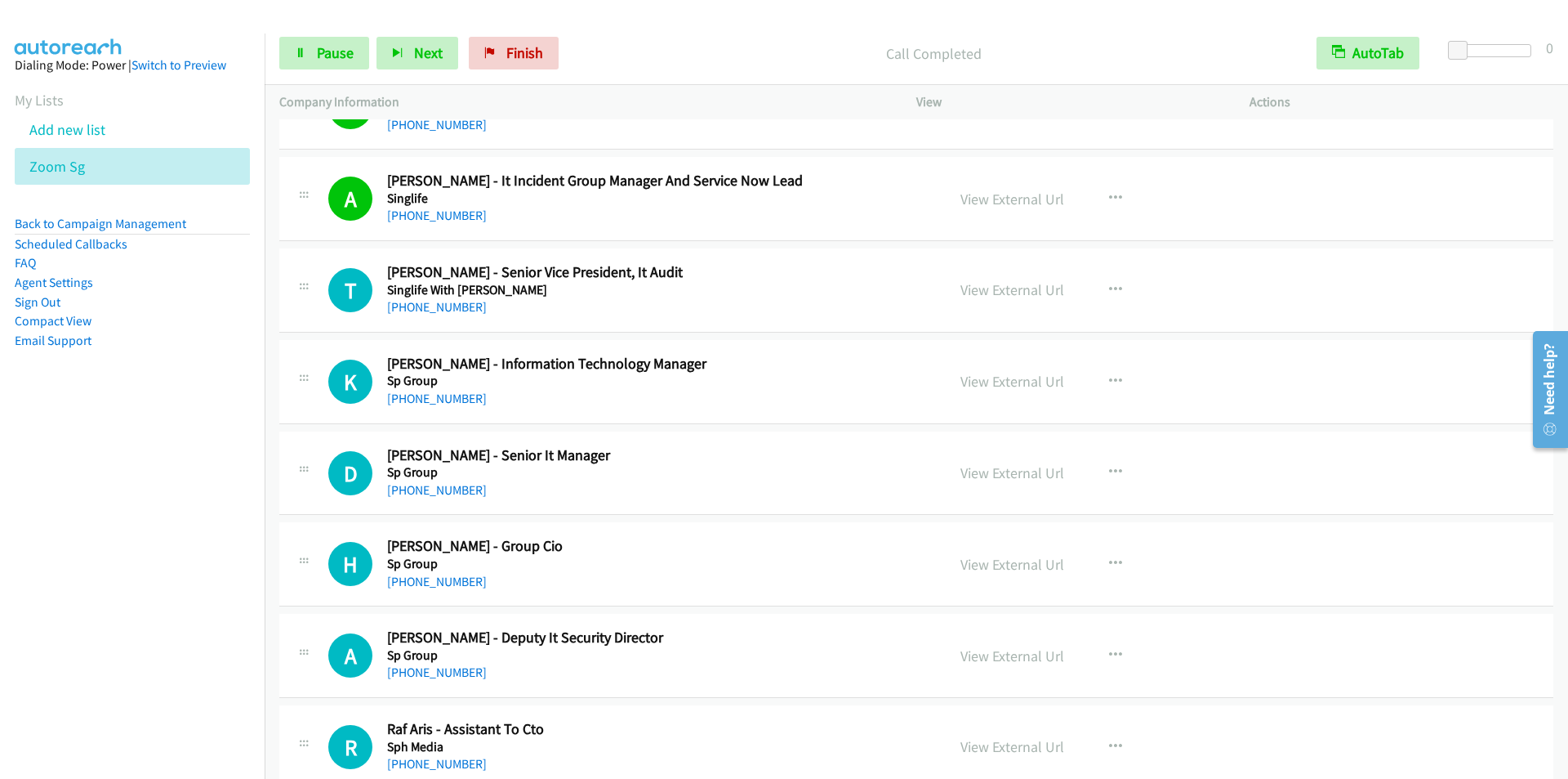
scroll to position [10867, 0]
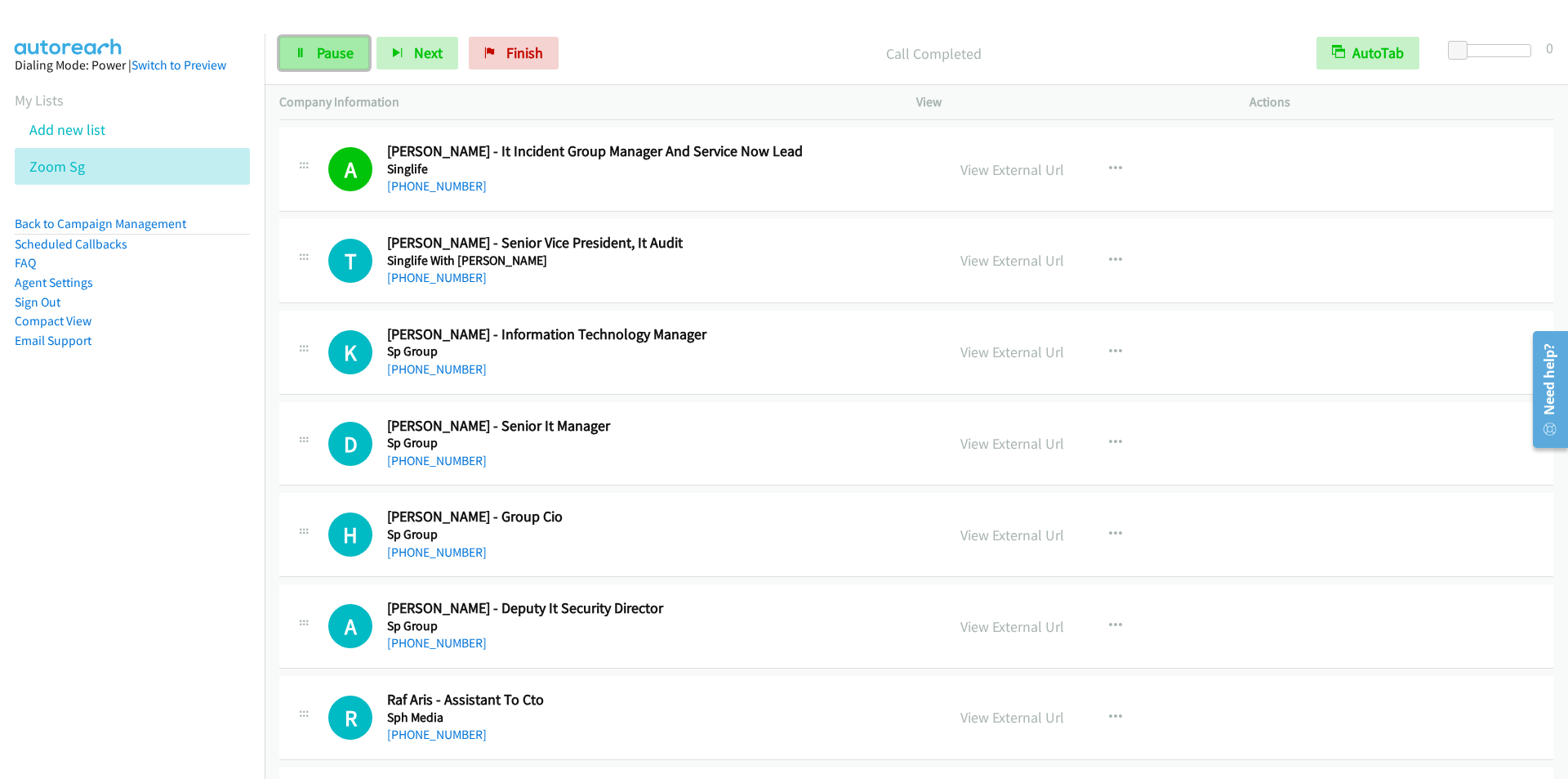
click at [323, 54] on span "Pause" at bounding box center [335, 52] width 36 height 19
click at [325, 54] on span "Start Calls" at bounding box center [349, 52] width 64 height 19
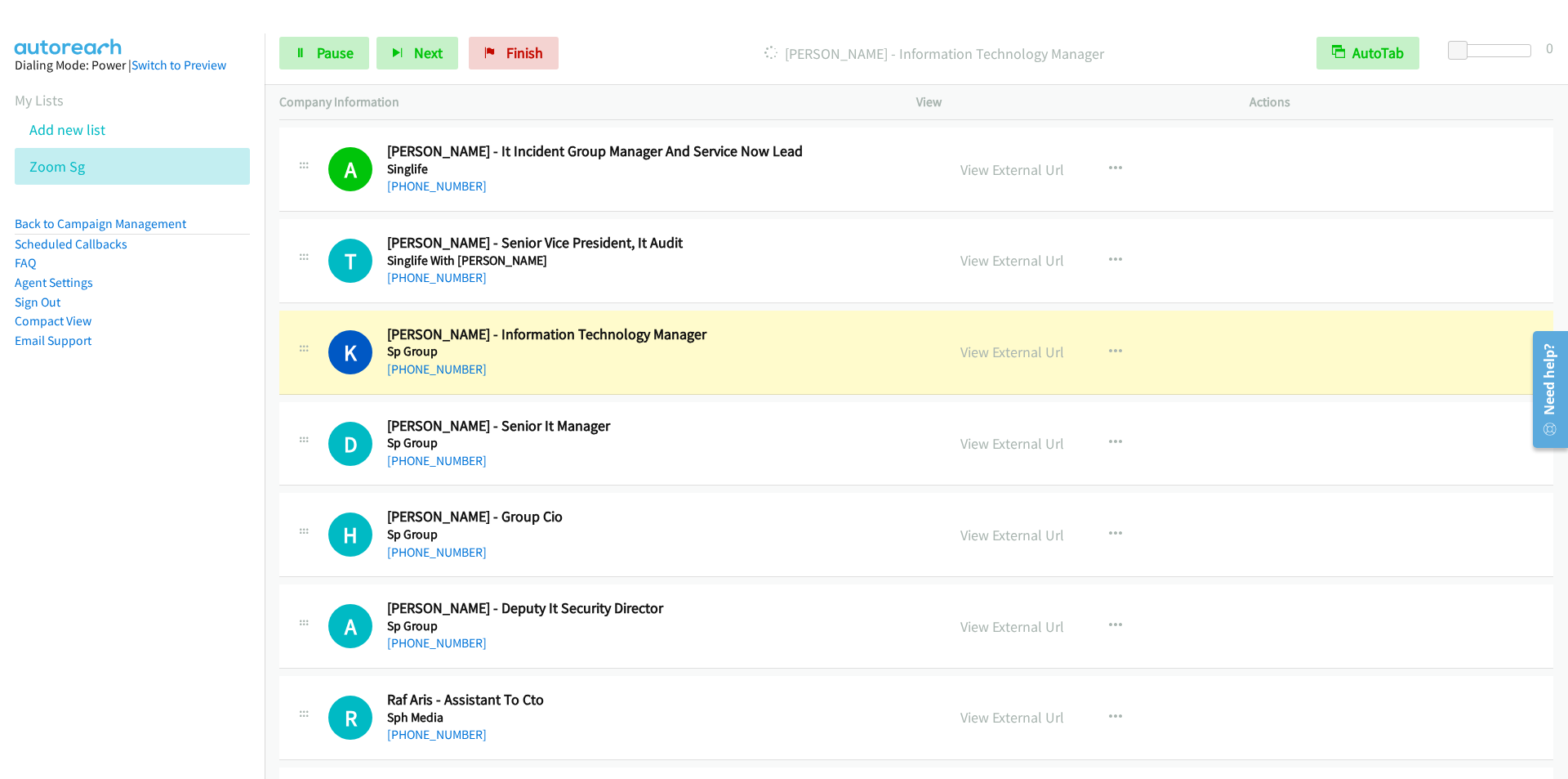
click at [643, 26] on div "Start Calls Pause Next Finish [PERSON_NAME] - Information Technology Manager Au…" at bounding box center [916, 53] width 1303 height 63
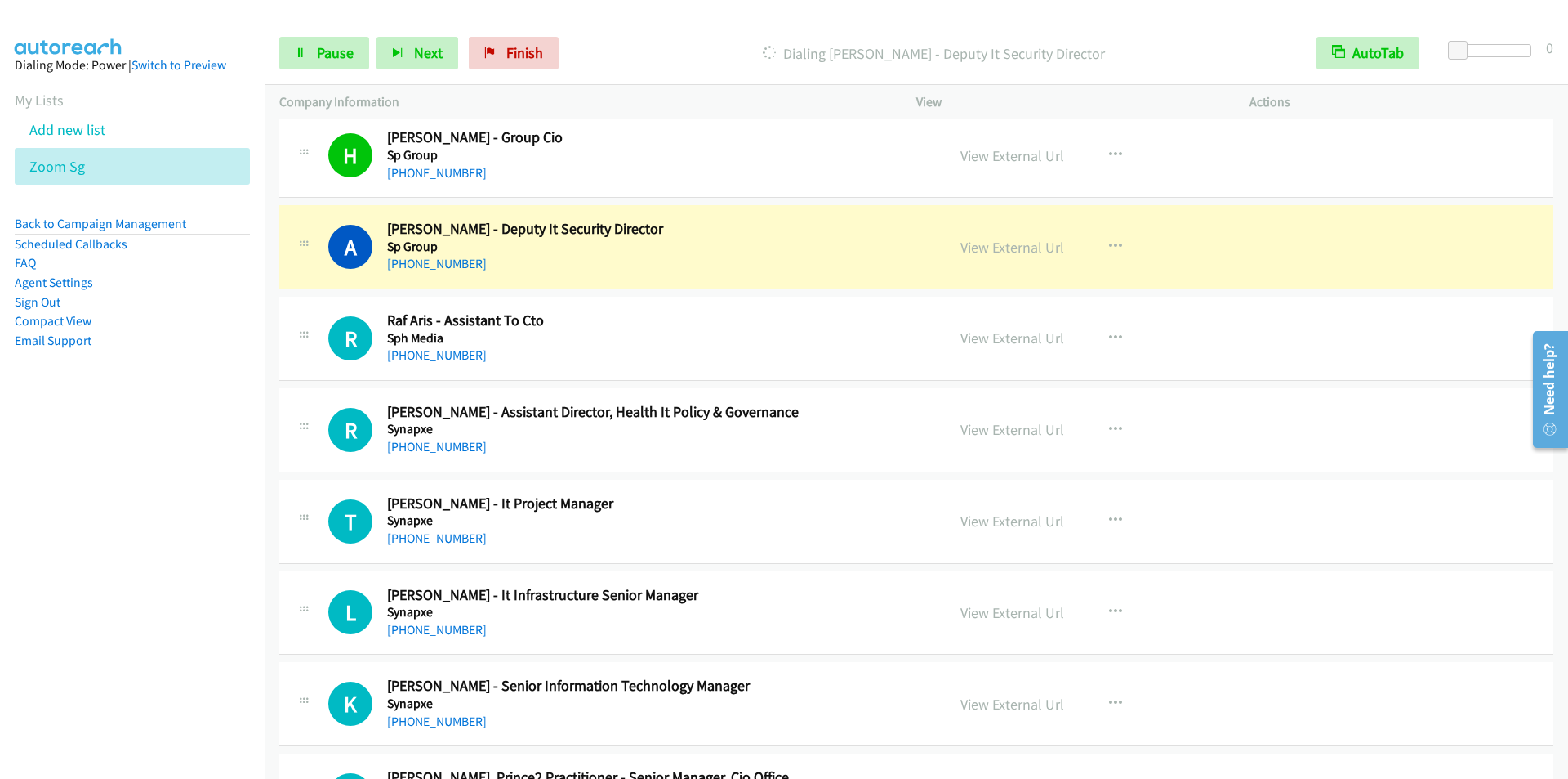
scroll to position [11276, 0]
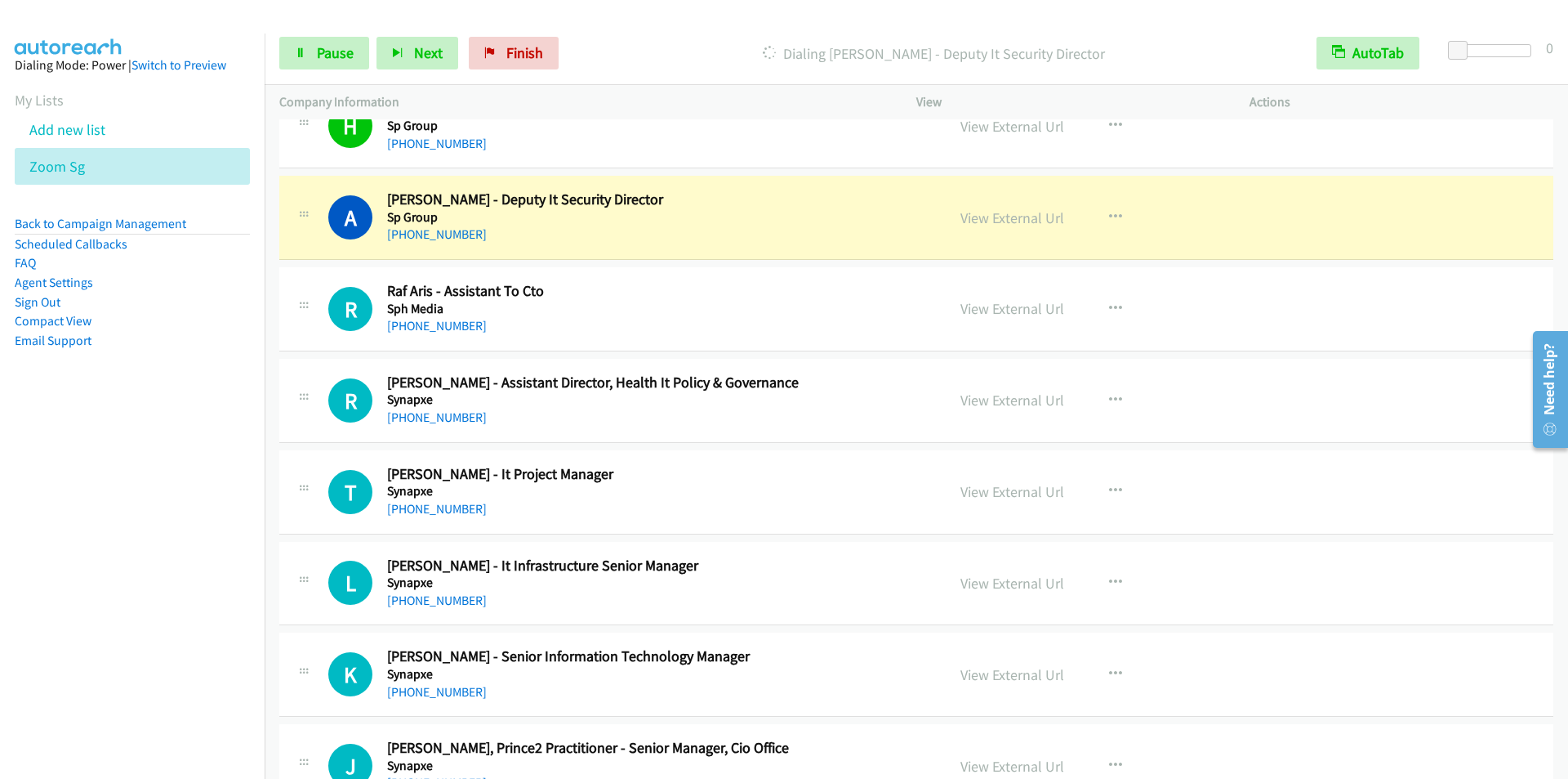
click at [663, 28] on div "Start Calls Pause Next Finish Dialing [PERSON_NAME] - Deputy It Security Direct…" at bounding box center [916, 53] width 1303 height 63
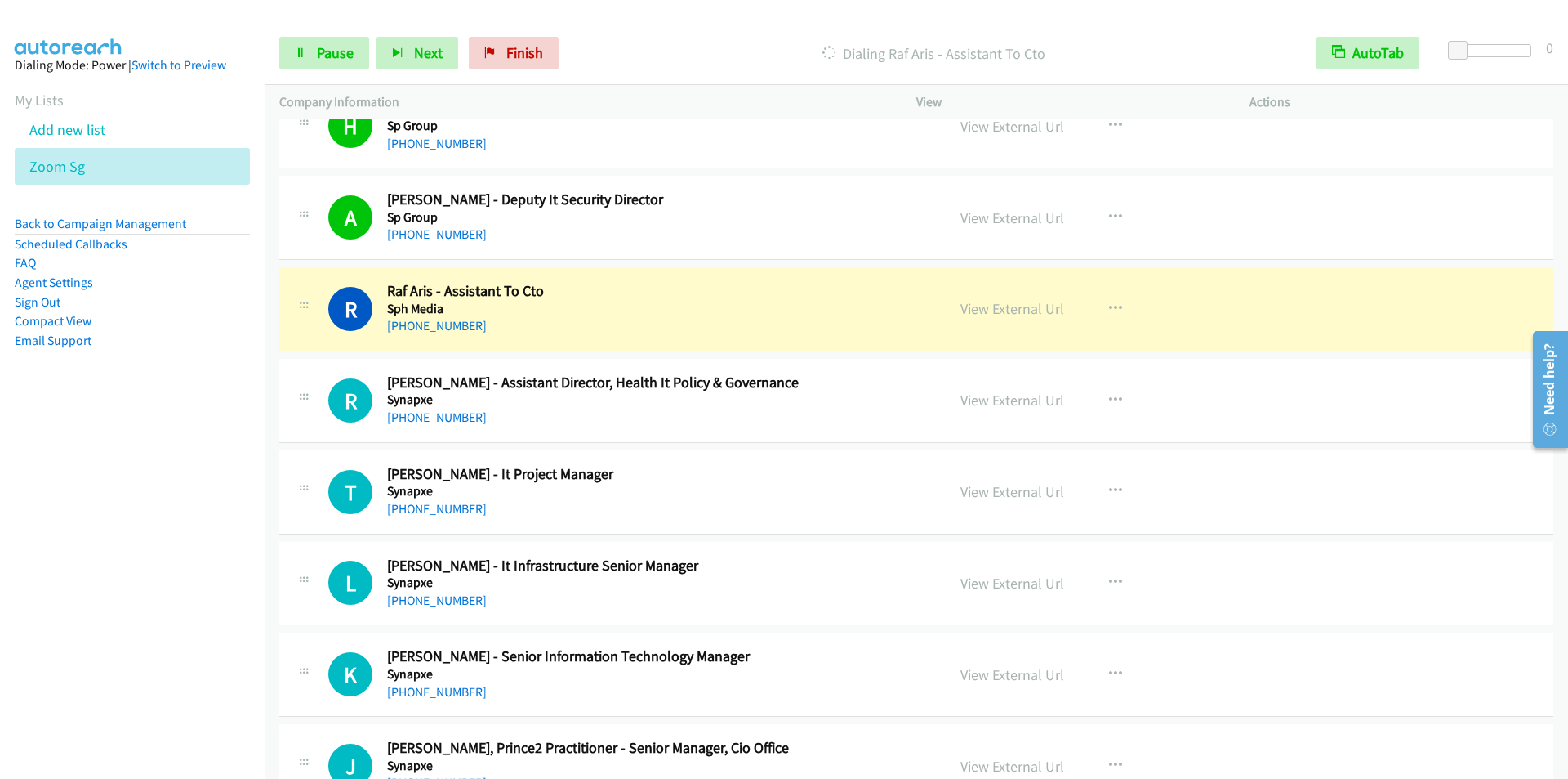
click at [658, 44] on p "Dialing Raf Aris - Assistant To Cto" at bounding box center [934, 53] width 707 height 22
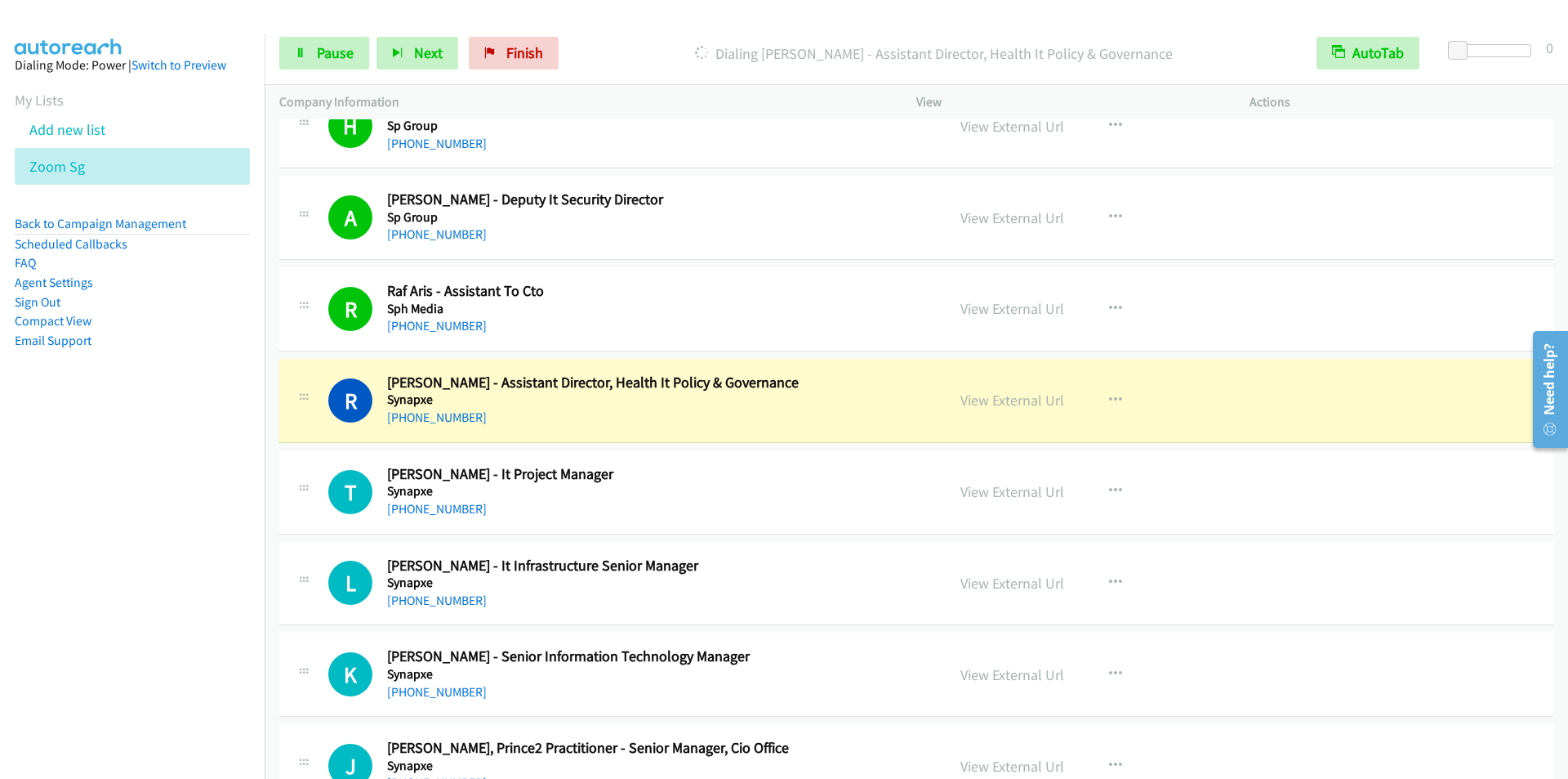
click at [685, 45] on p "Dialing [PERSON_NAME] - Assistant Director, Health It Policy & Governance" at bounding box center [934, 53] width 707 height 22
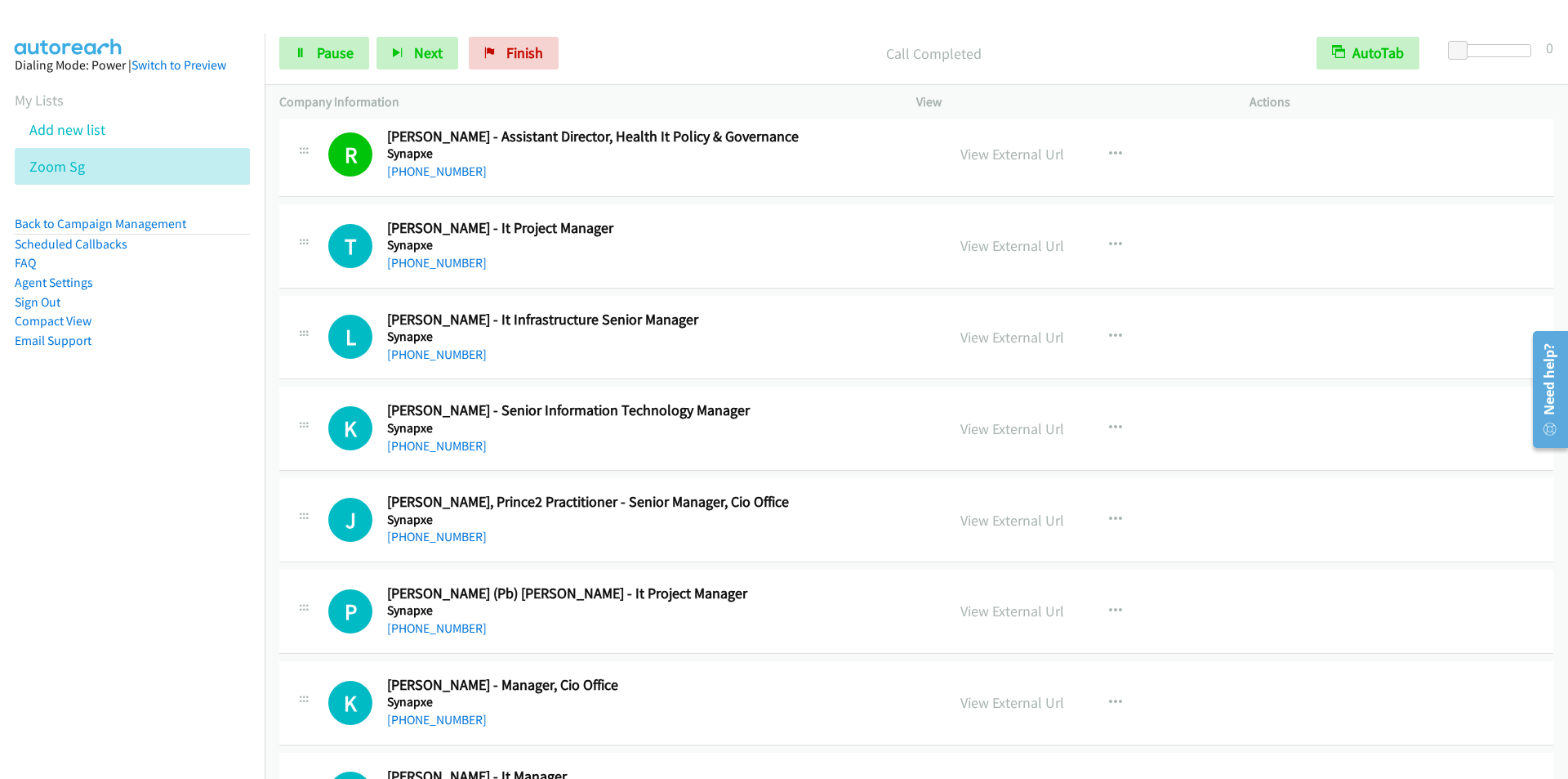
scroll to position [11521, 0]
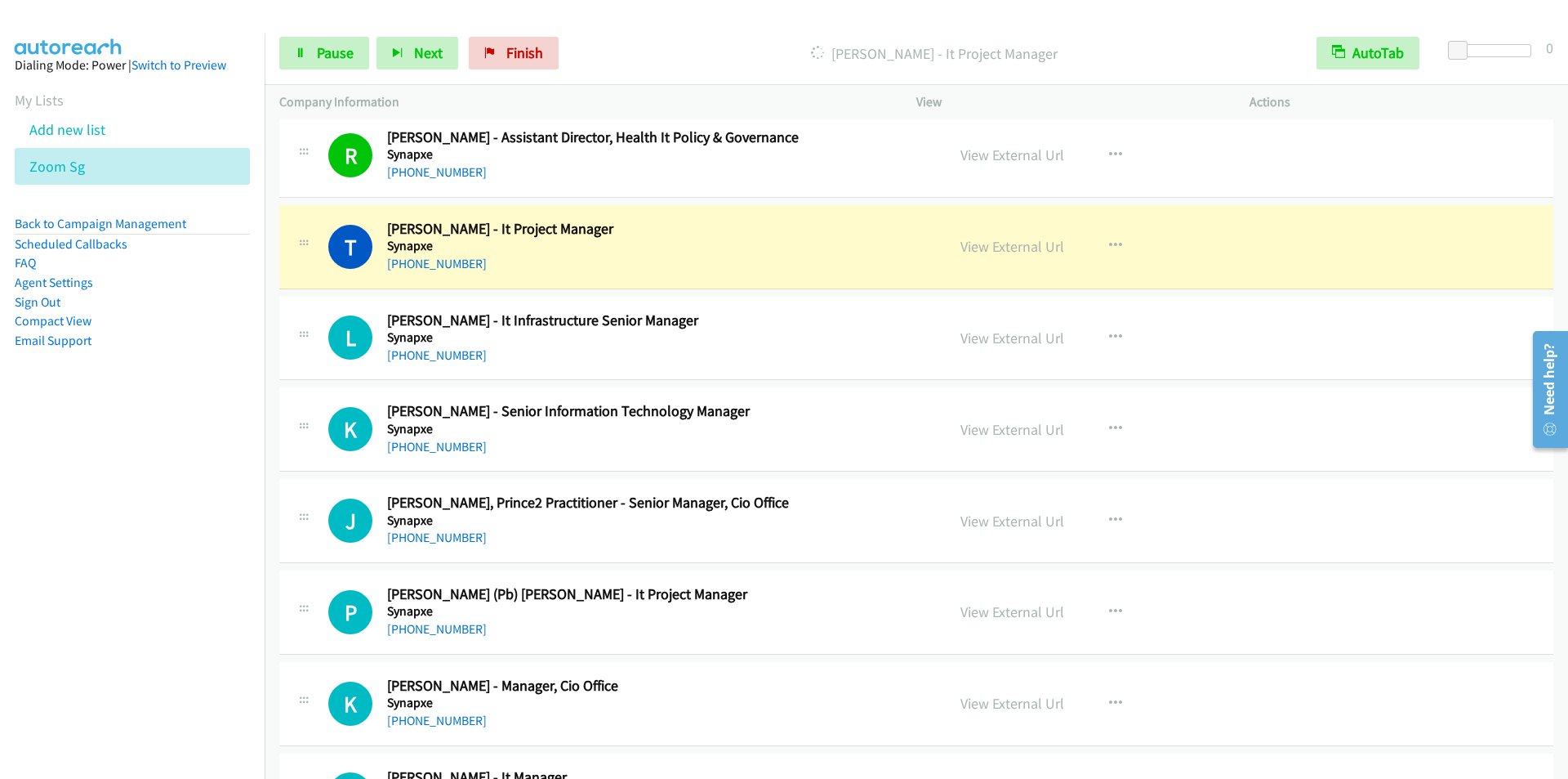
click at [677, 58] on p "[PERSON_NAME] - It Project Manager" at bounding box center [934, 53] width 707 height 22
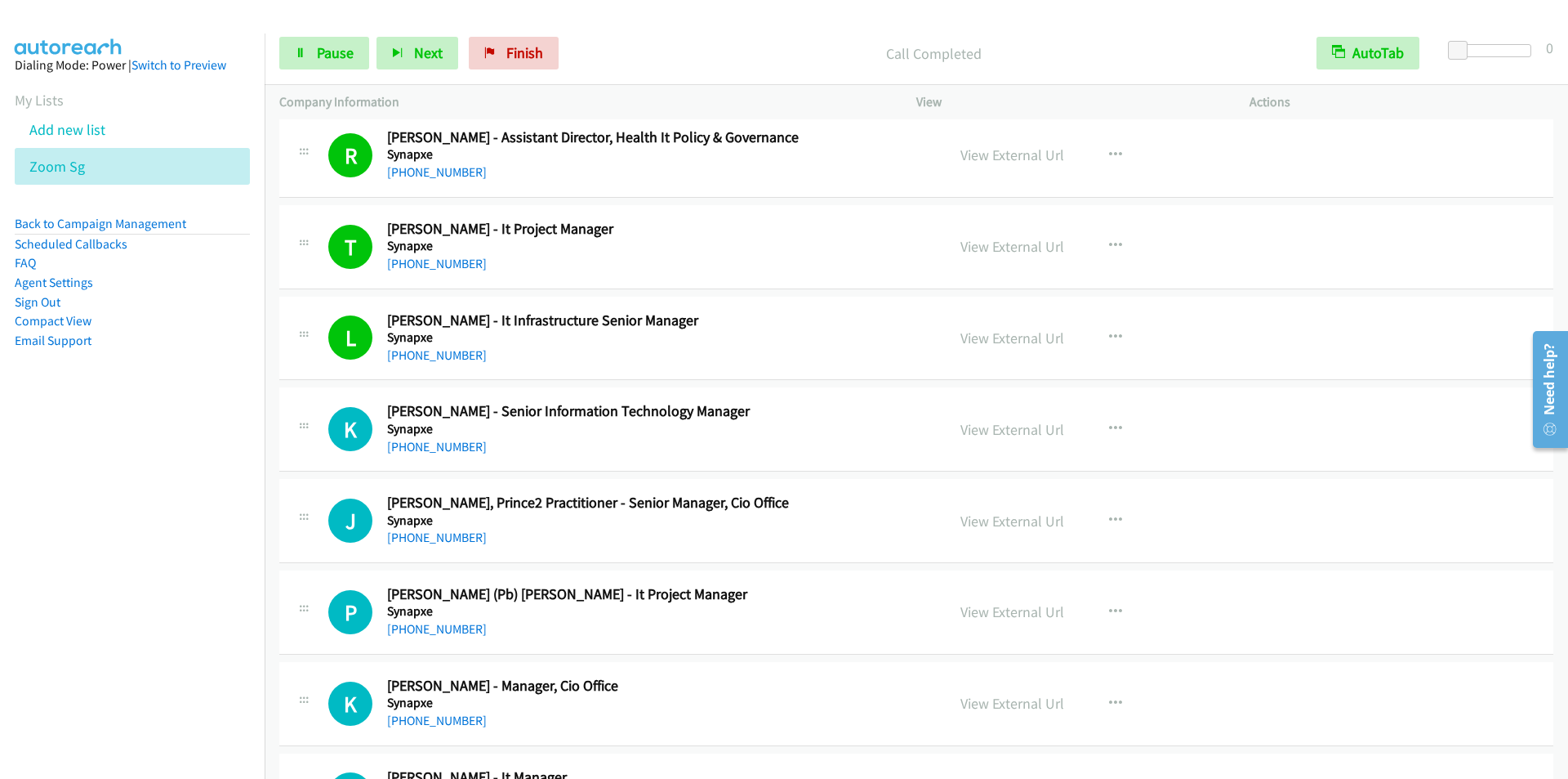
click at [672, 43] on p "Call Completed" at bounding box center [934, 53] width 707 height 22
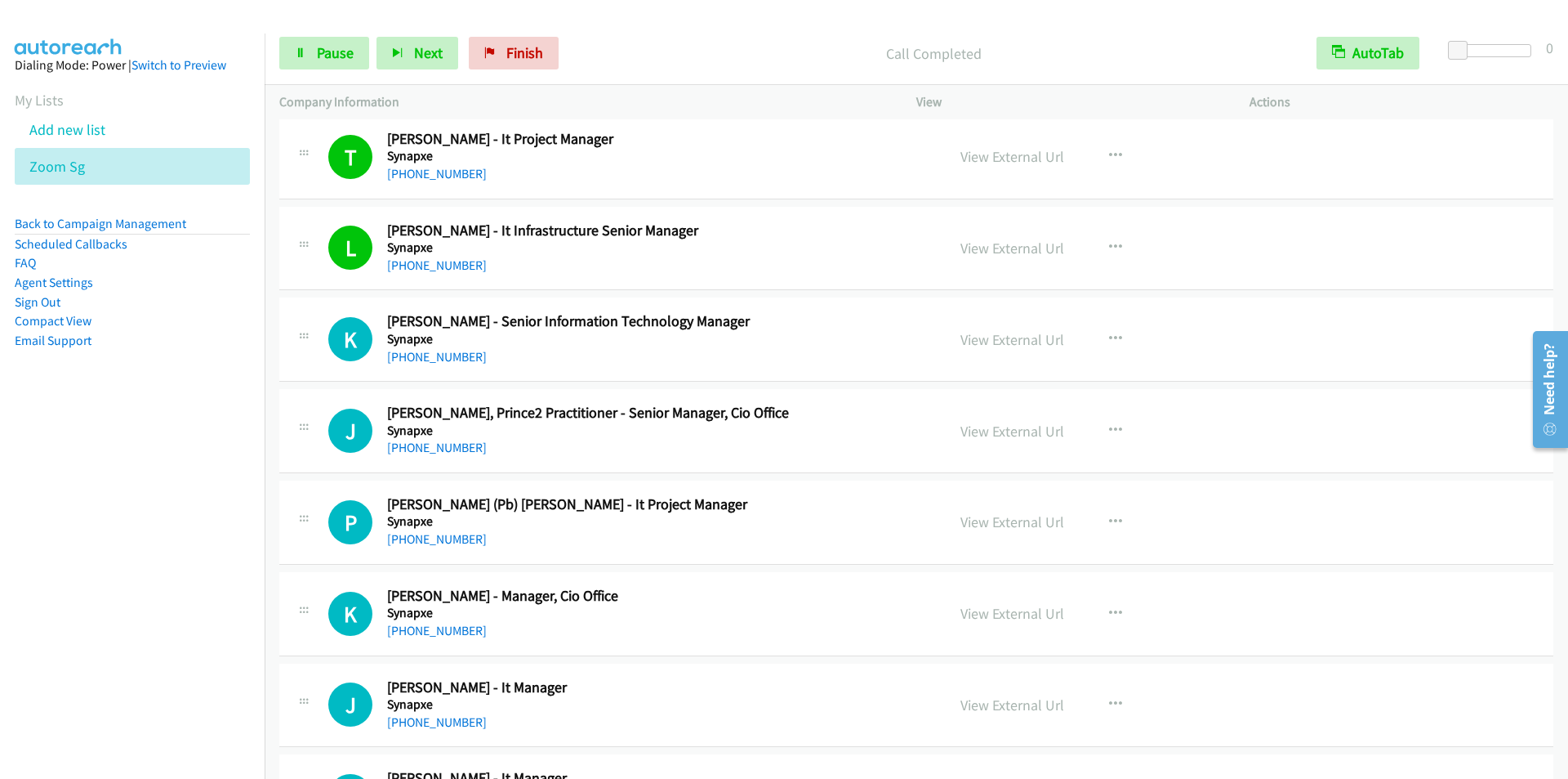
scroll to position [11766, 0]
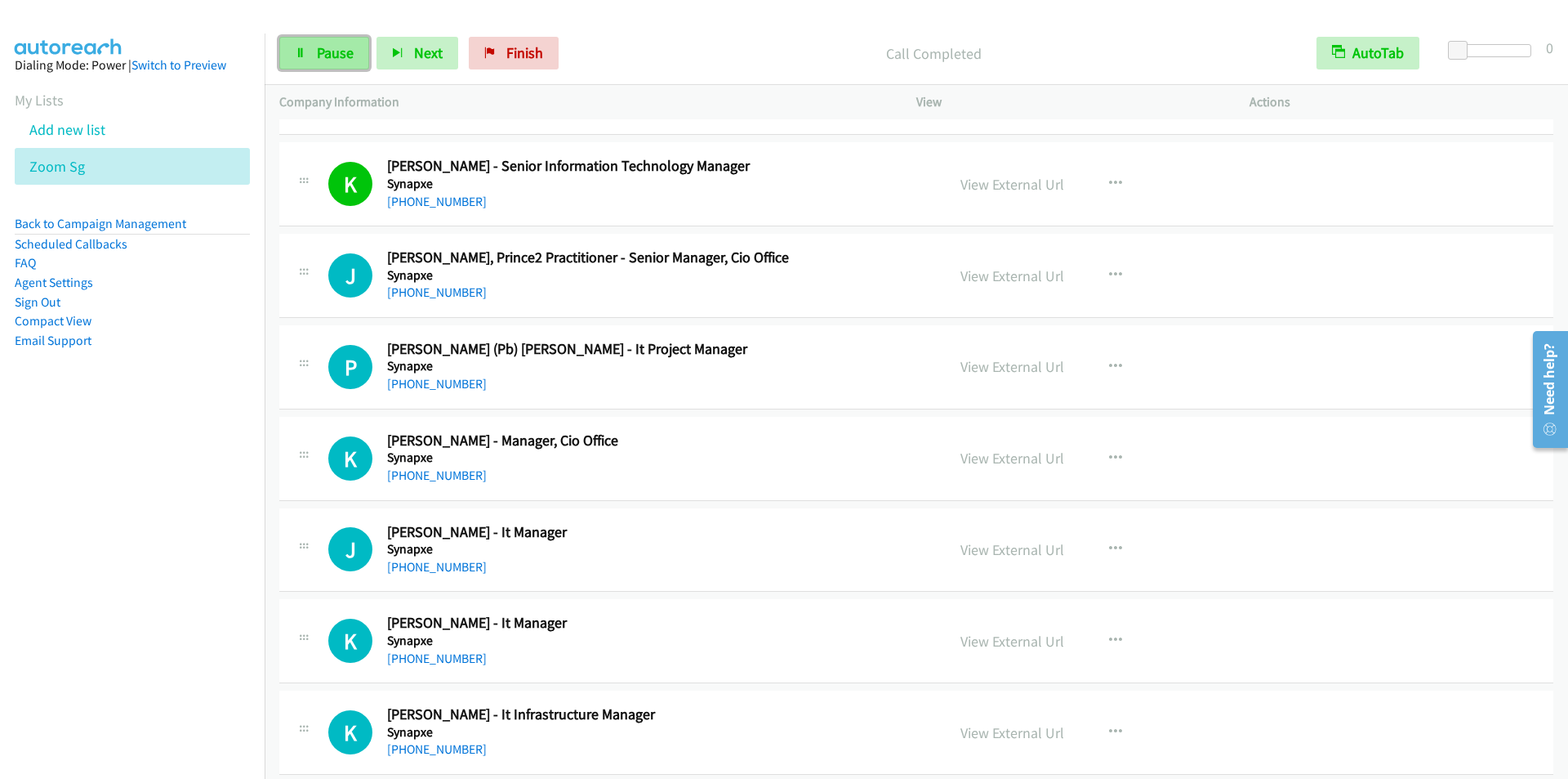
click at [311, 53] on link "Pause" at bounding box center [324, 52] width 90 height 33
click at [311, 52] on link "Start Calls" at bounding box center [338, 52] width 117 height 33
click at [657, 26] on div "Start Calls Pause Next Finish Call Completed AutoTab AutoTab 0" at bounding box center [916, 53] width 1303 height 63
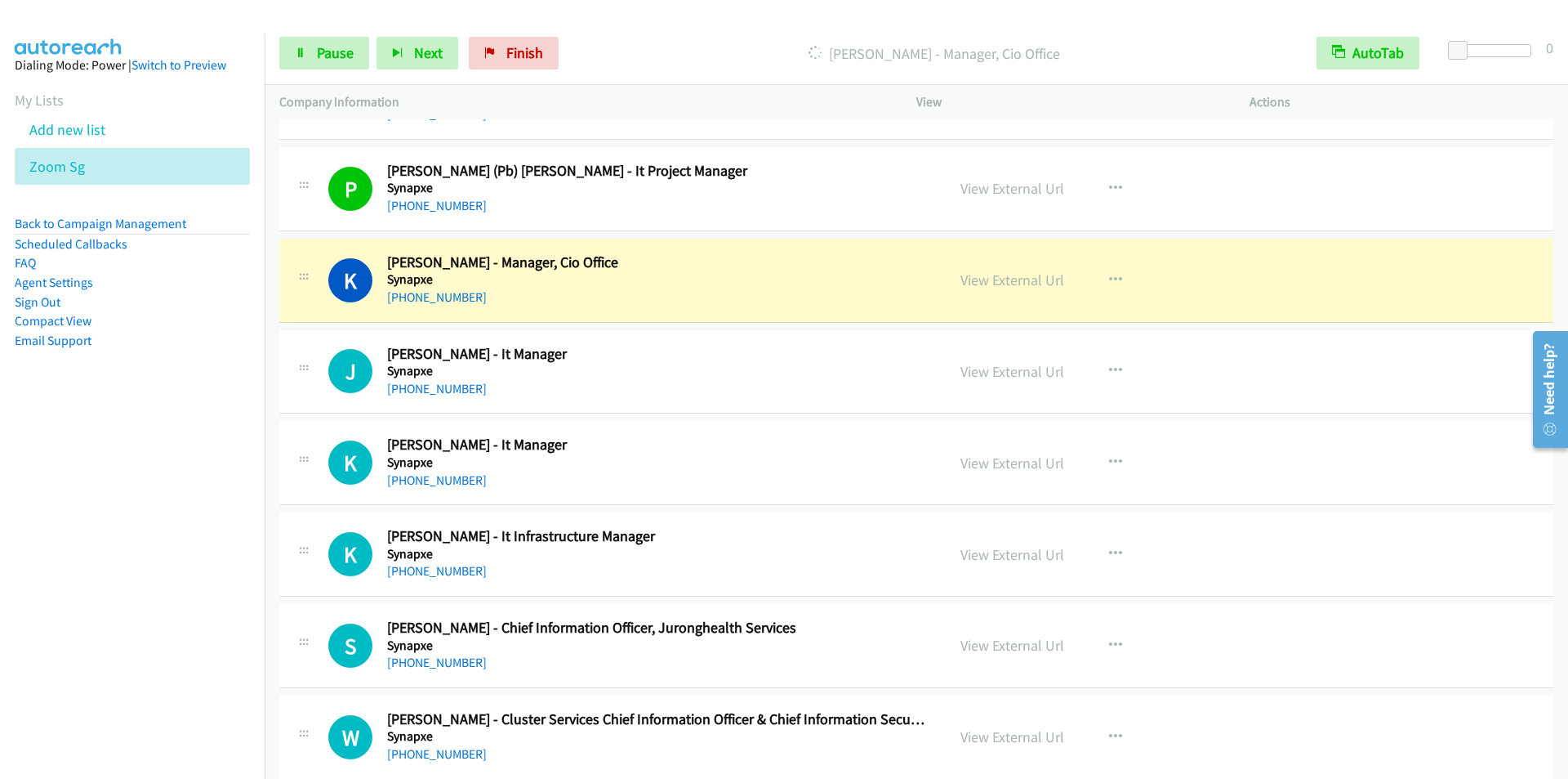
scroll to position [12011, 0]
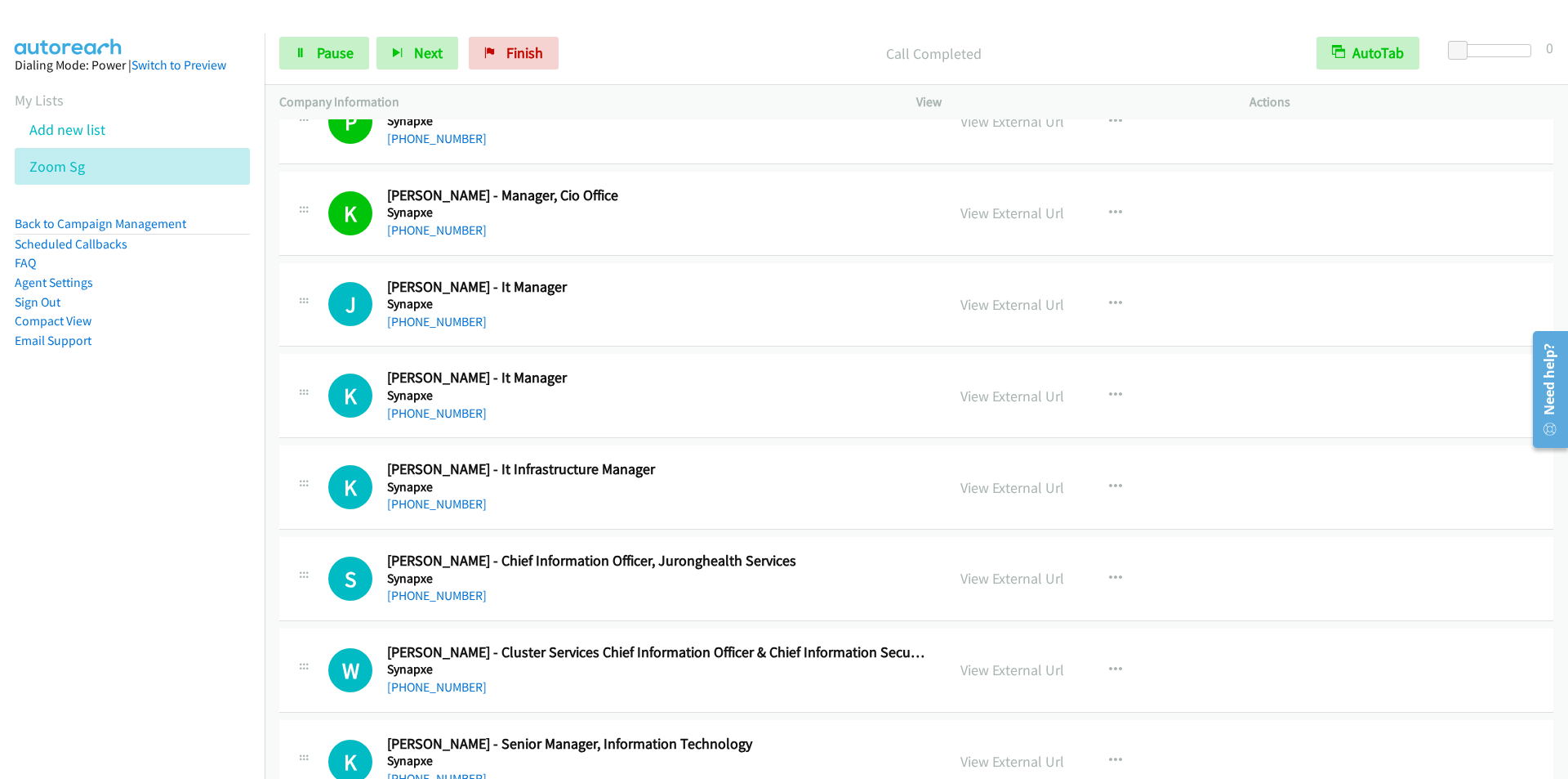
click at [626, 41] on div "Call Completed" at bounding box center [933, 52] width 736 height 33
click at [685, 50] on p "Call Completed" at bounding box center [934, 53] width 707 height 22
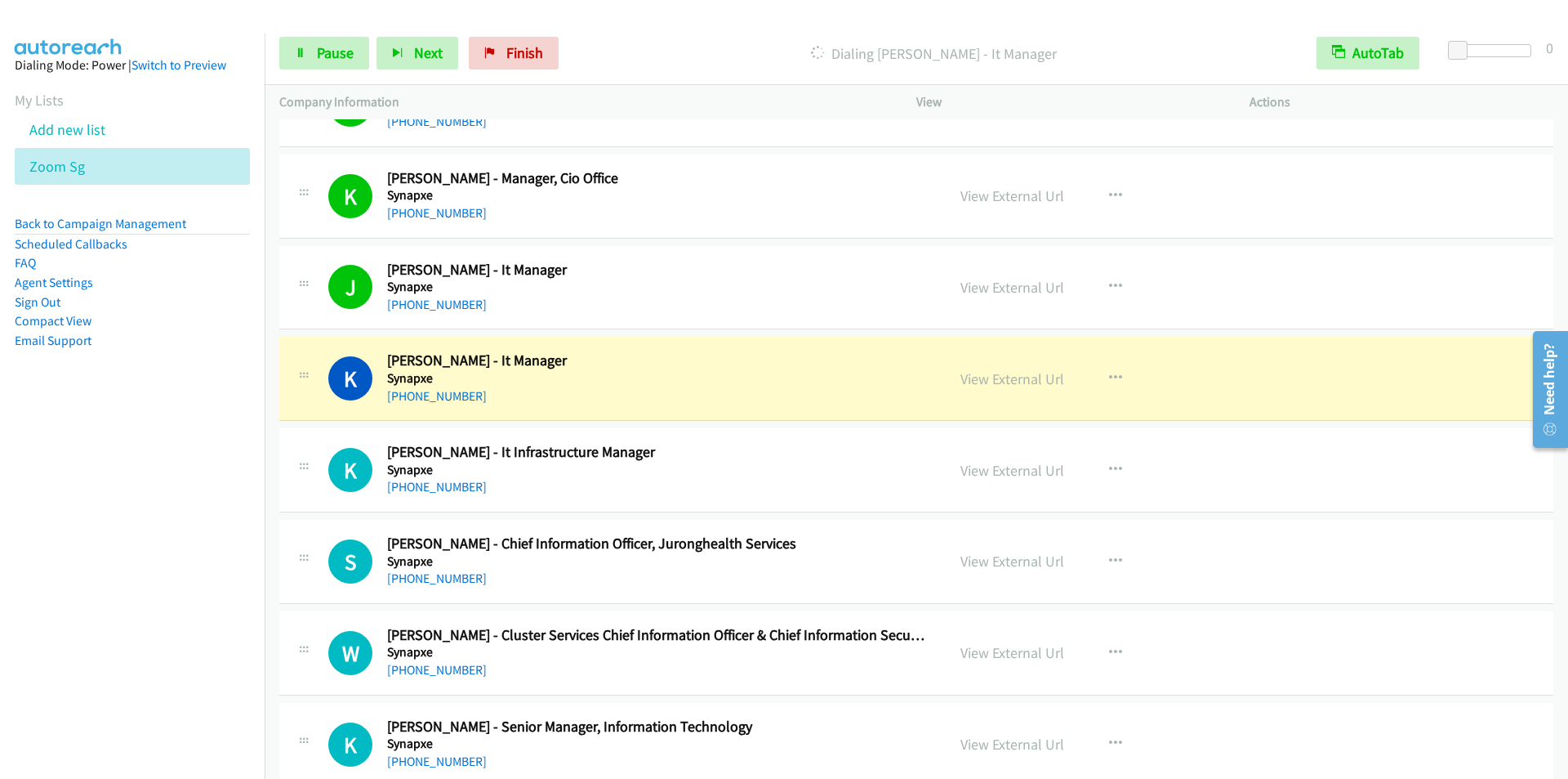
scroll to position [12023, 0]
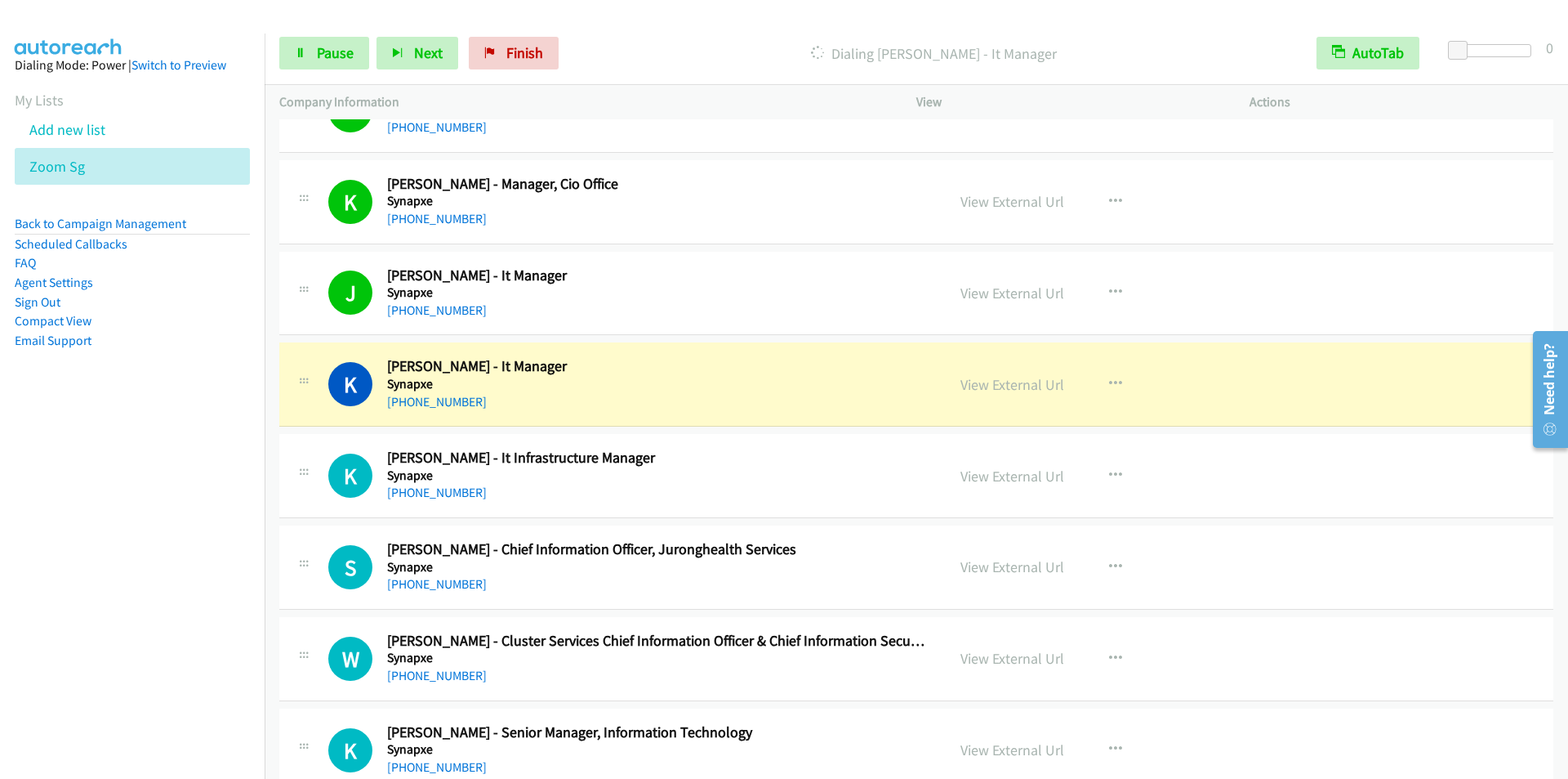
click at [666, 38] on div "Dialing [PERSON_NAME] - It Manager" at bounding box center [933, 52] width 736 height 33
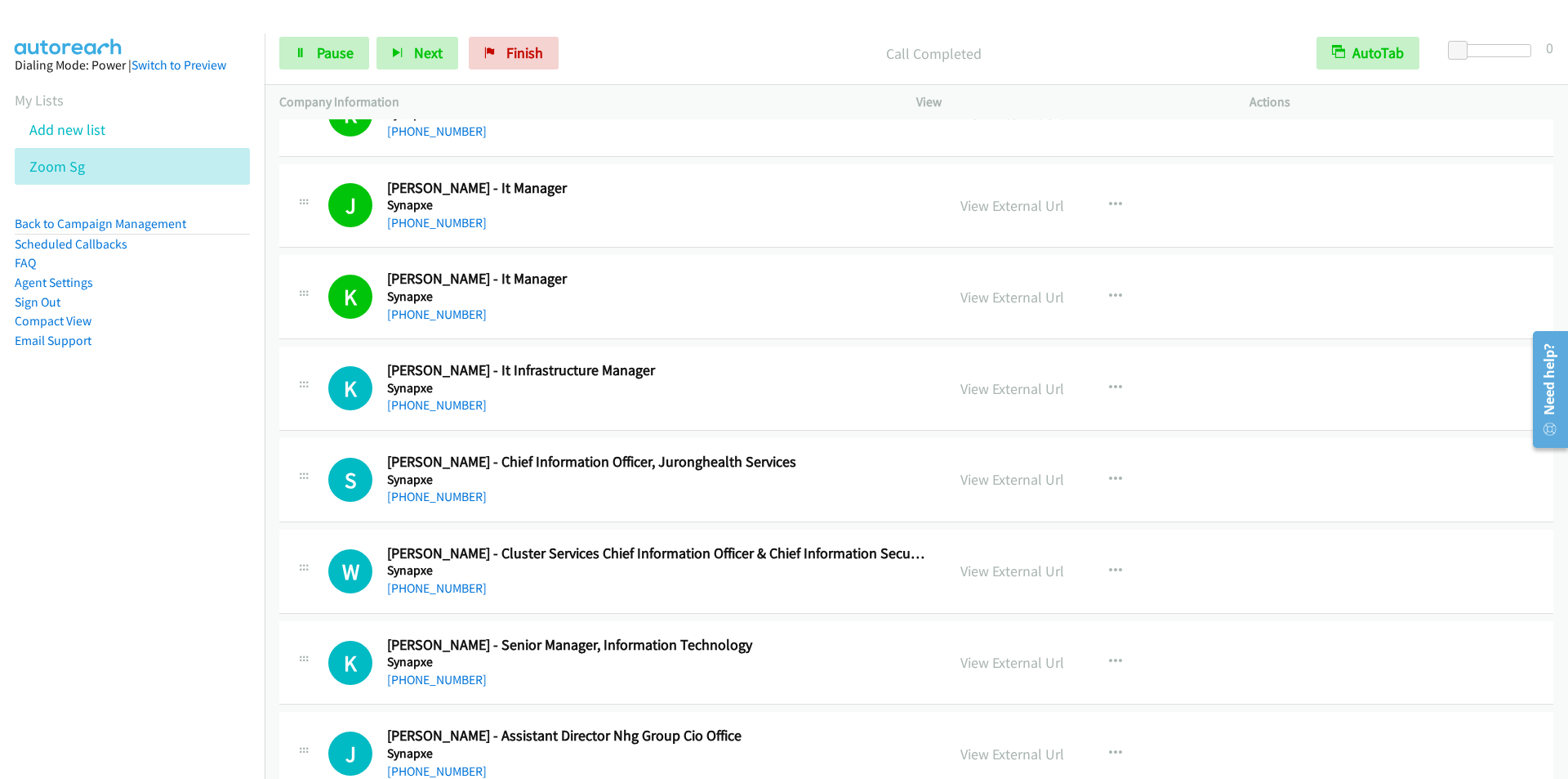
scroll to position [12186, 0]
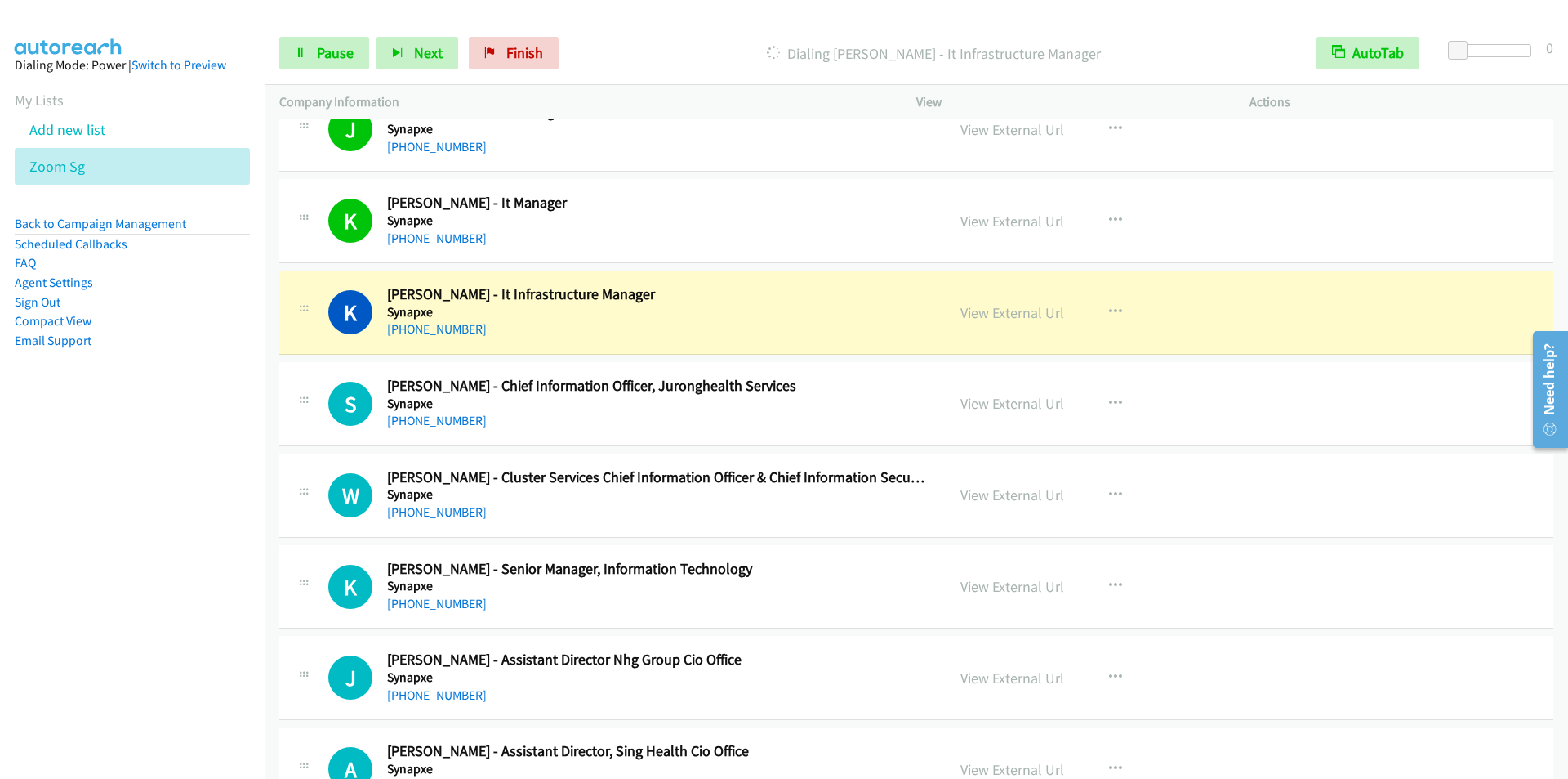
click at [698, 43] on p "Dialing [PERSON_NAME] - It Infrastructure Manager" at bounding box center [934, 53] width 707 height 22
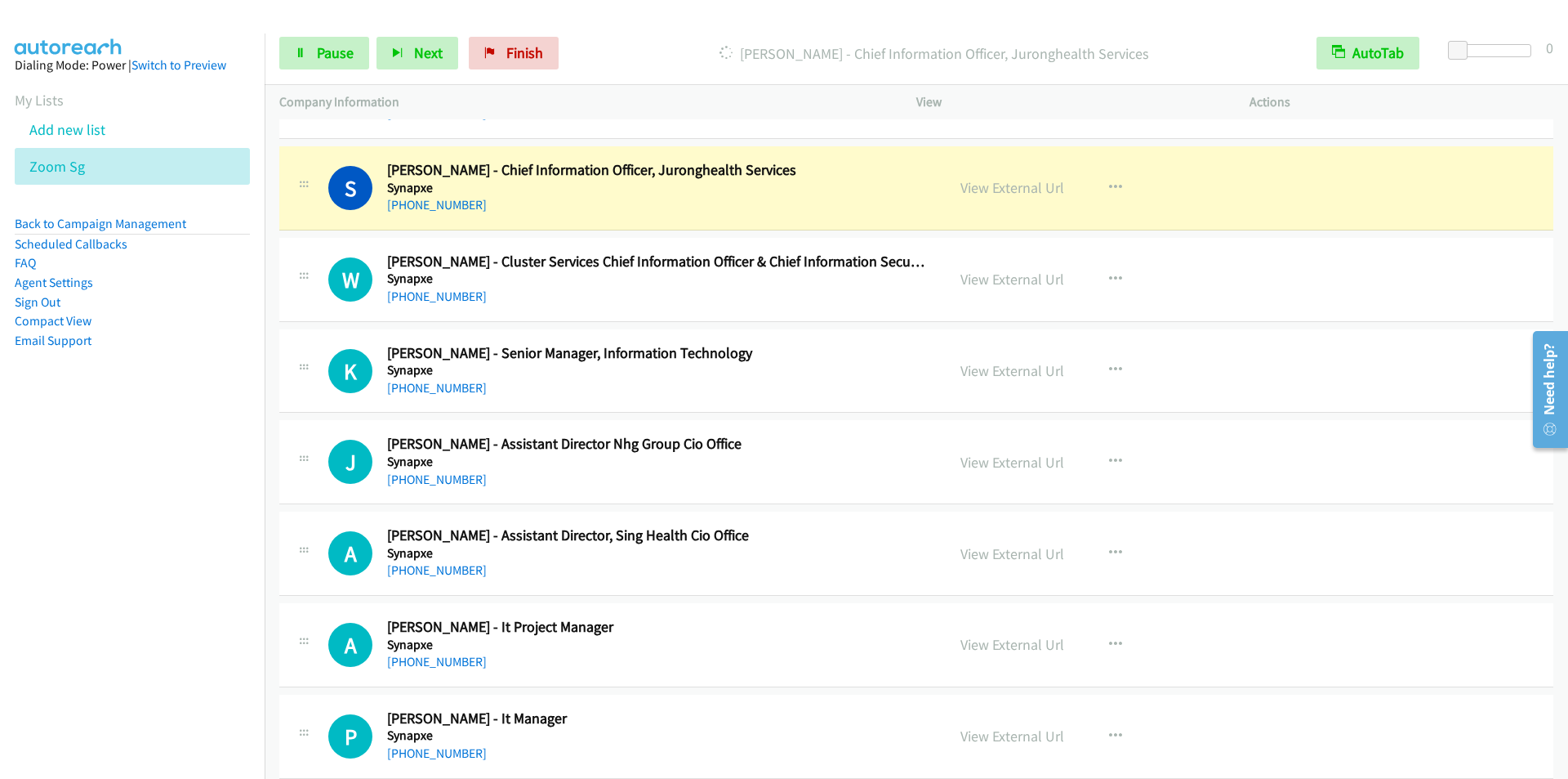
scroll to position [12431, 0]
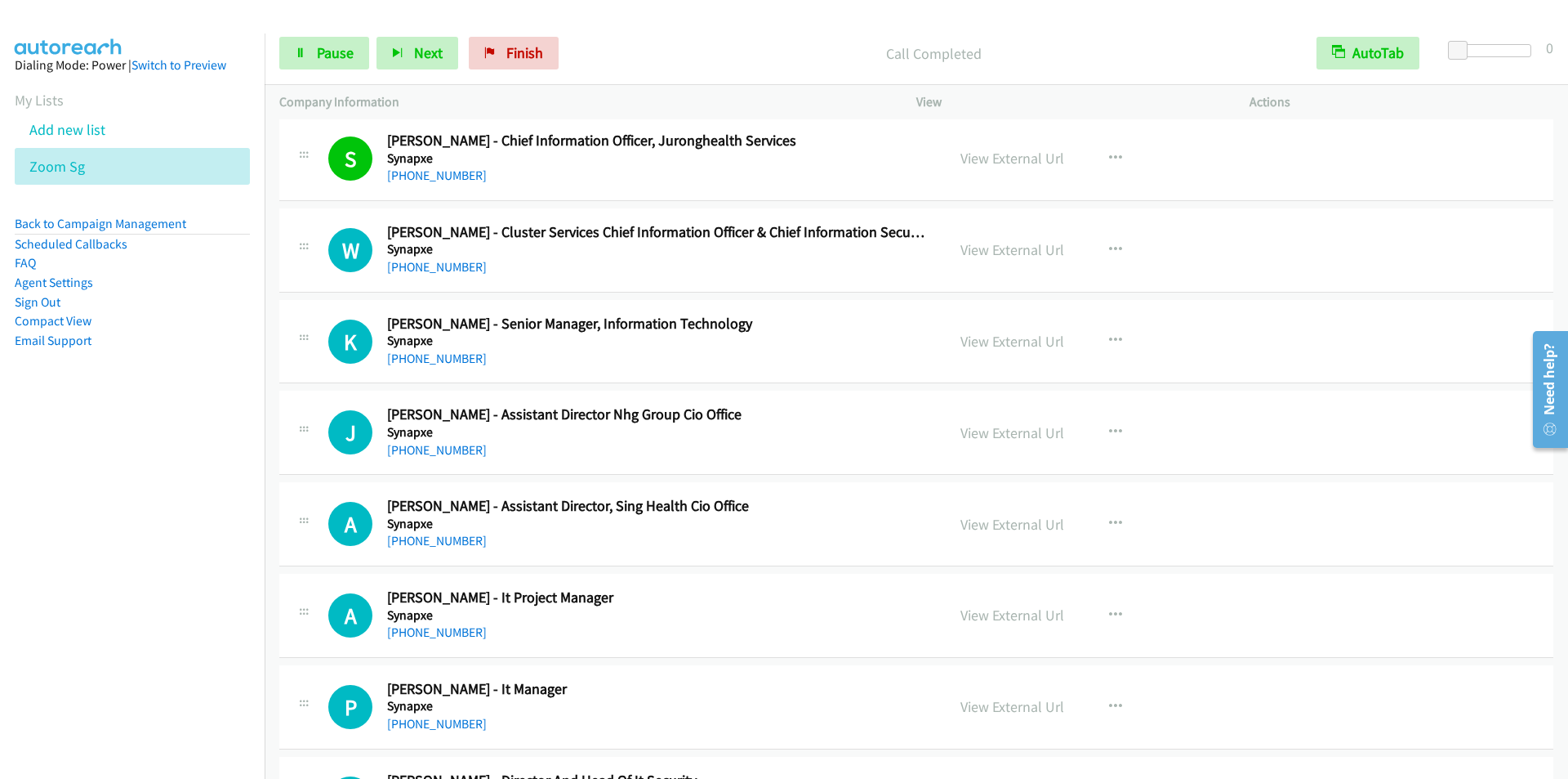
click at [639, 56] on p "Call Completed" at bounding box center [934, 53] width 707 height 22
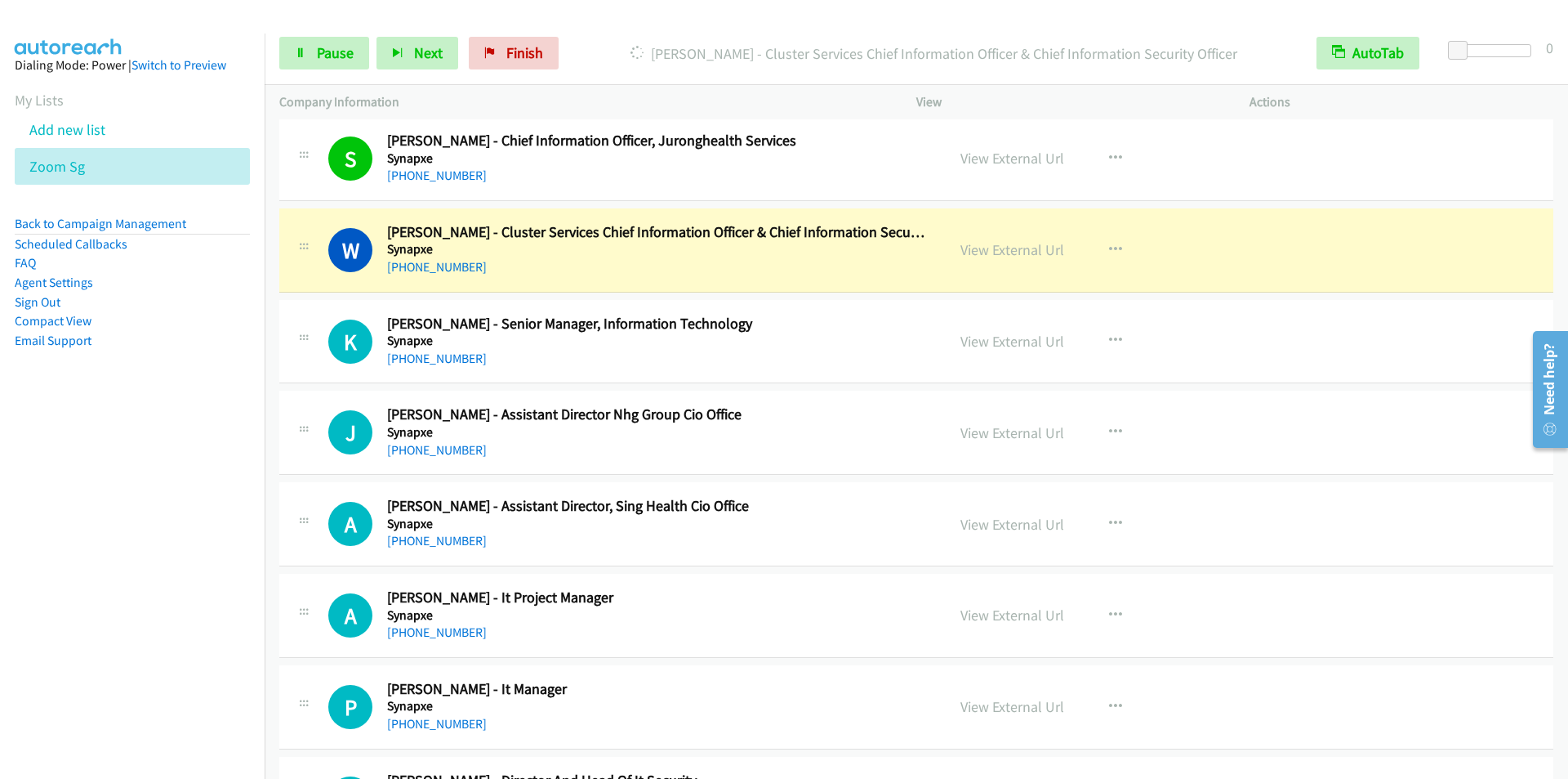
click at [621, 46] on p "[PERSON_NAME] - Cluster Services Chief Information Officer & Chief Information …" at bounding box center [934, 53] width 707 height 22
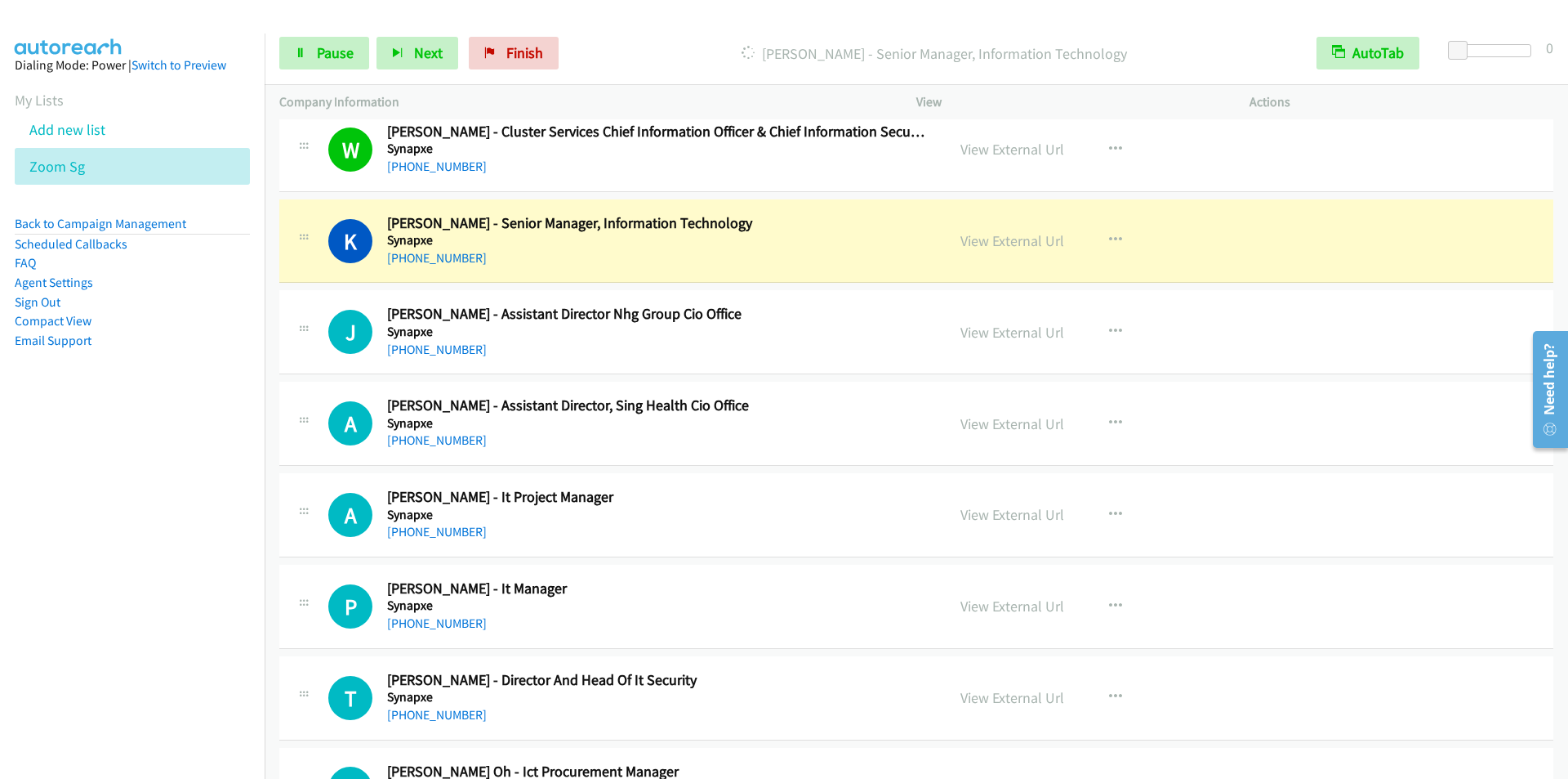
scroll to position [12513, 0]
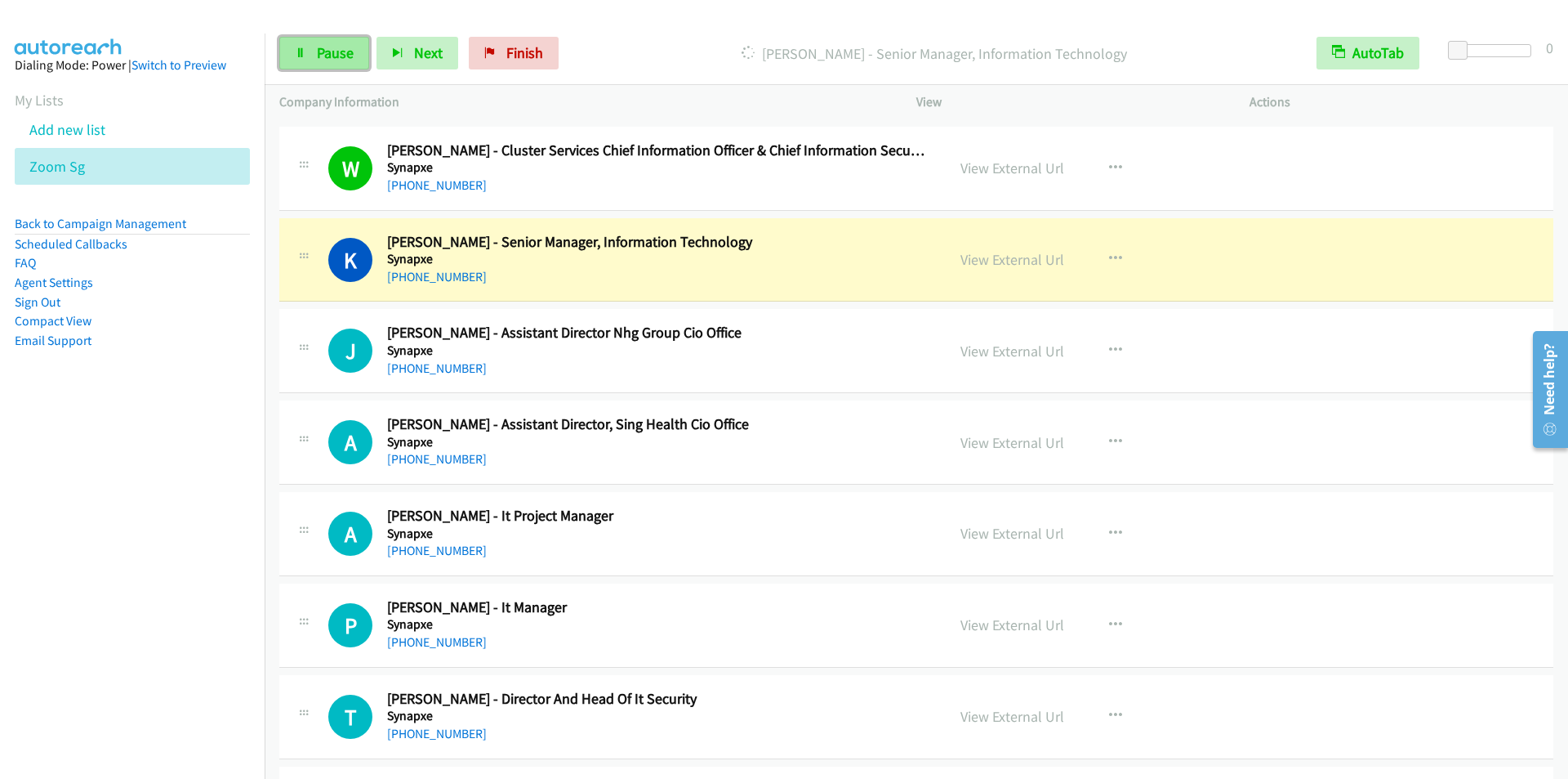
click at [325, 50] on span "Pause" at bounding box center [335, 52] width 36 height 19
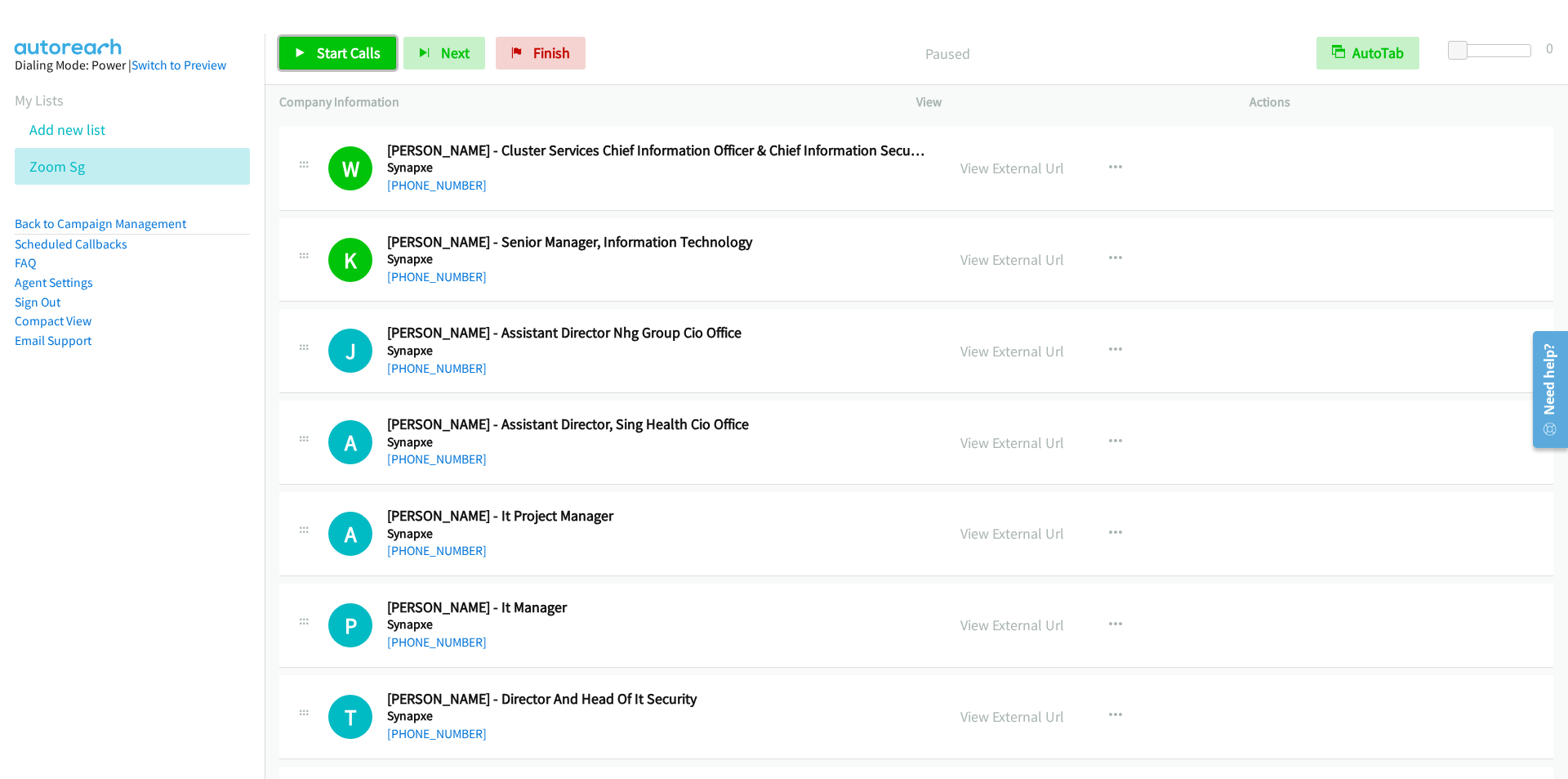
click at [308, 43] on link "Start Calls" at bounding box center [338, 52] width 117 height 33
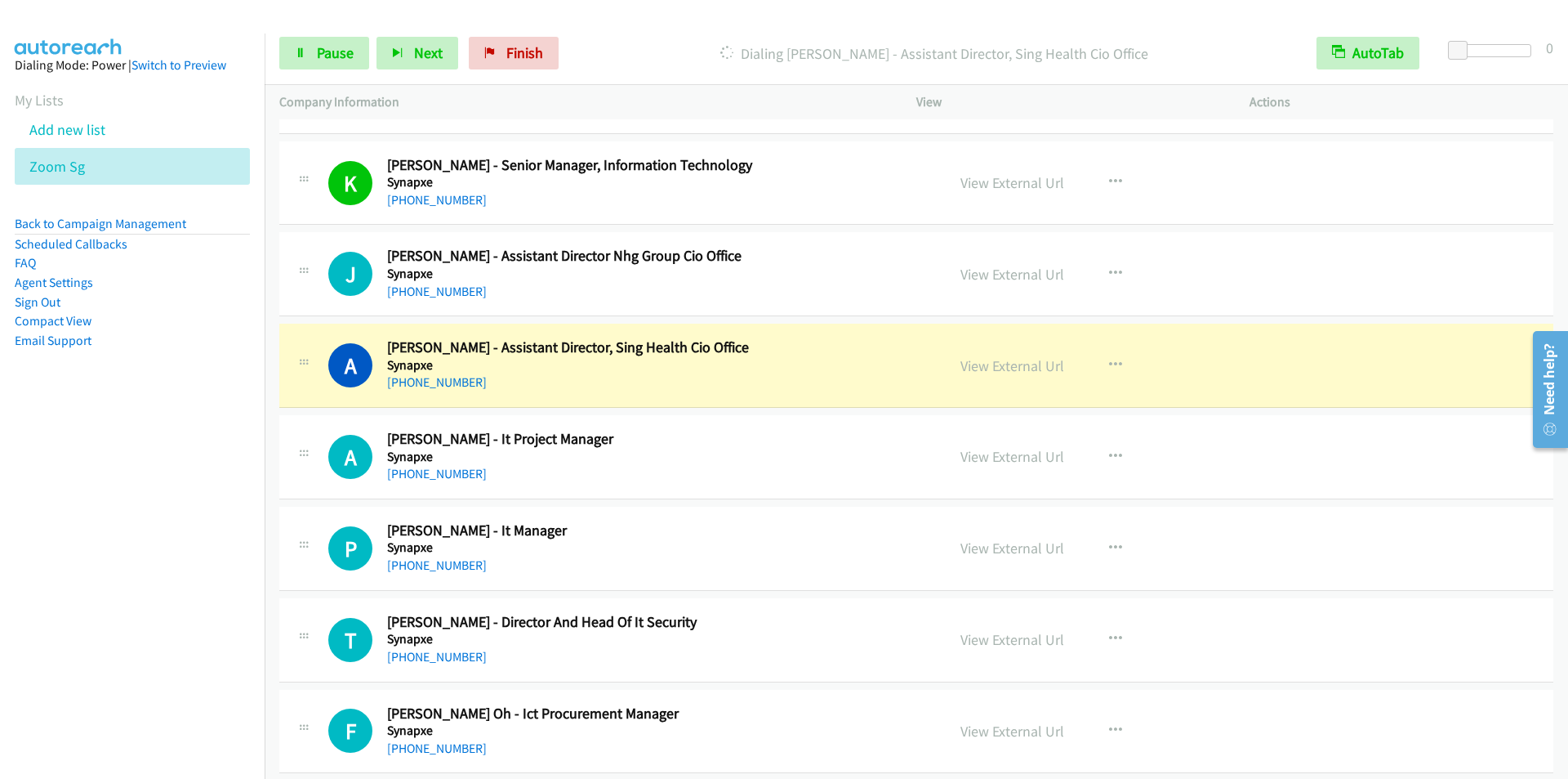
scroll to position [12675, 0]
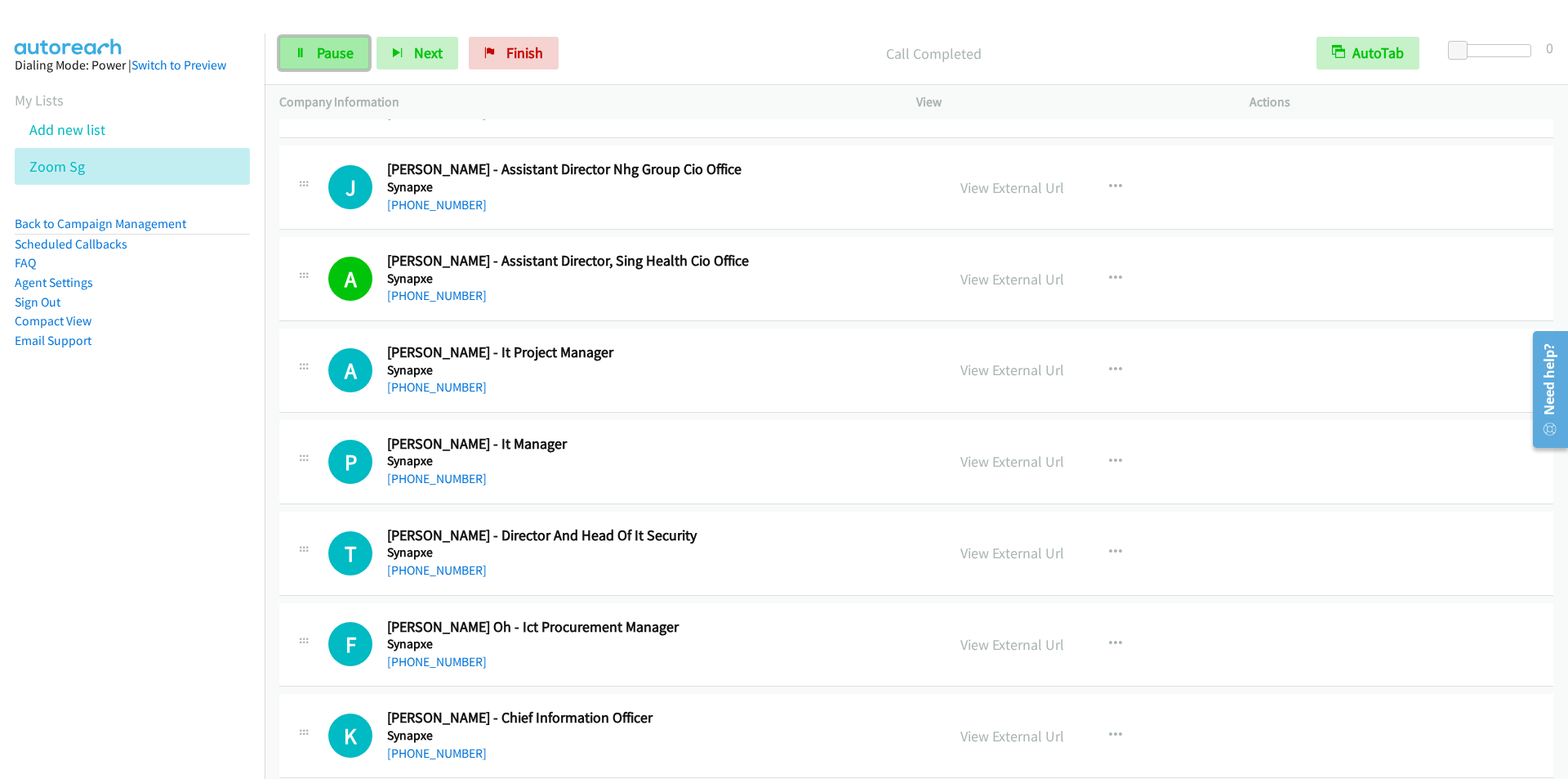
click at [324, 56] on span "Pause" at bounding box center [335, 52] width 36 height 19
click at [320, 56] on span "Start Calls" at bounding box center [349, 52] width 64 height 19
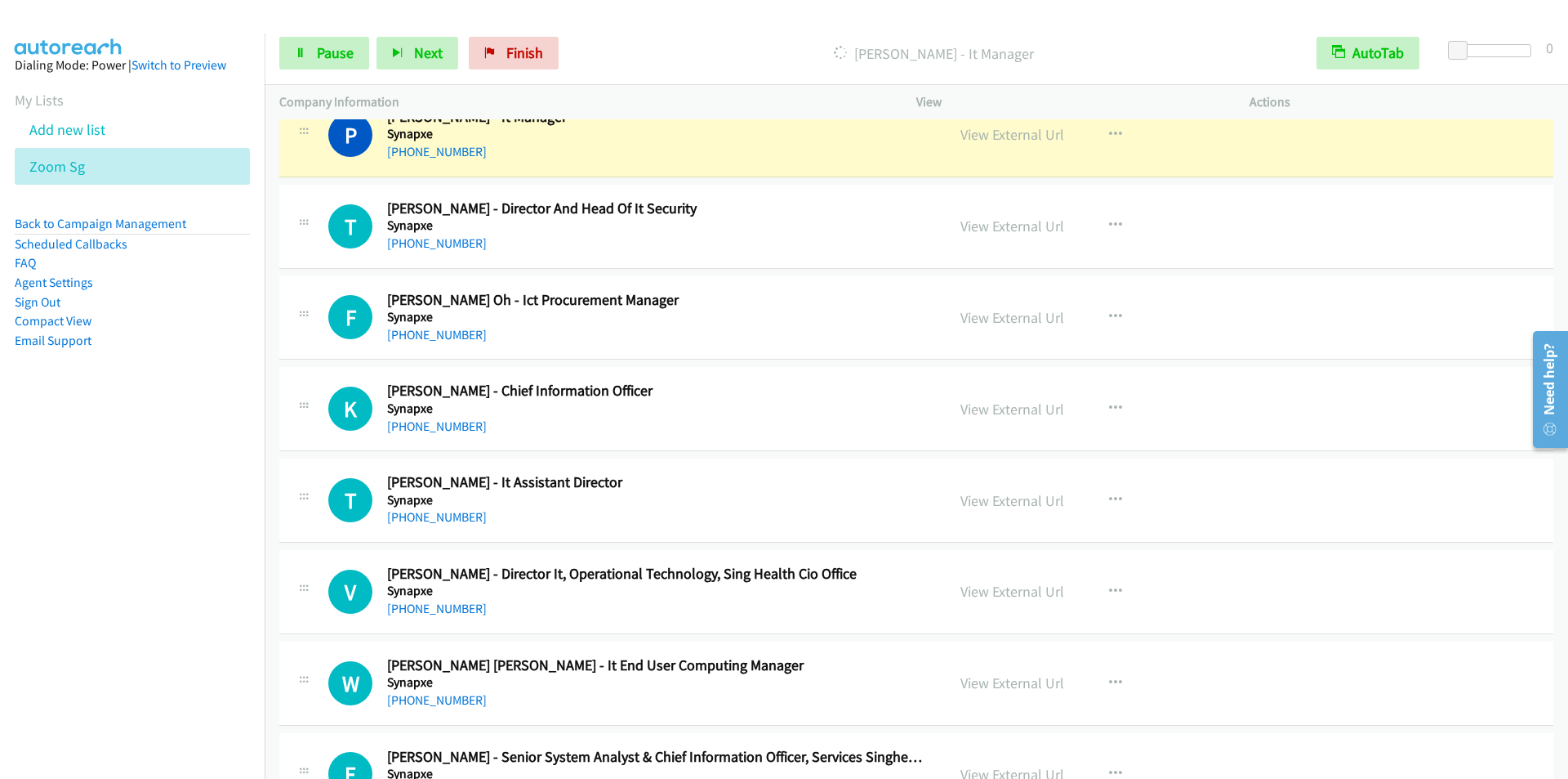
scroll to position [12839, 0]
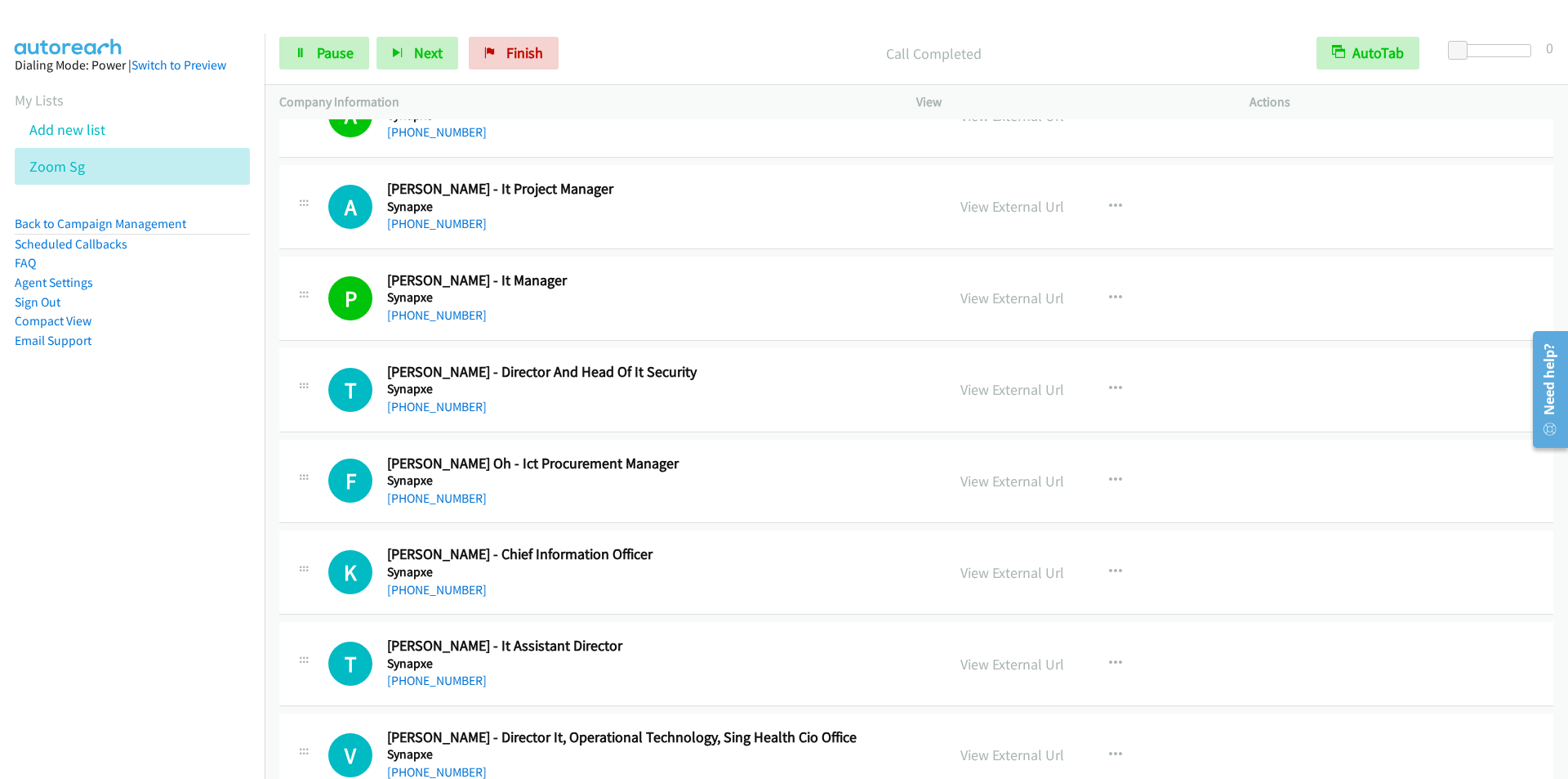
click at [682, 47] on p "Call Completed" at bounding box center [934, 53] width 707 height 22
click at [694, 68] on div "Call Completed" at bounding box center [933, 52] width 736 height 33
click at [675, 43] on p "Call Completed" at bounding box center [934, 53] width 707 height 22
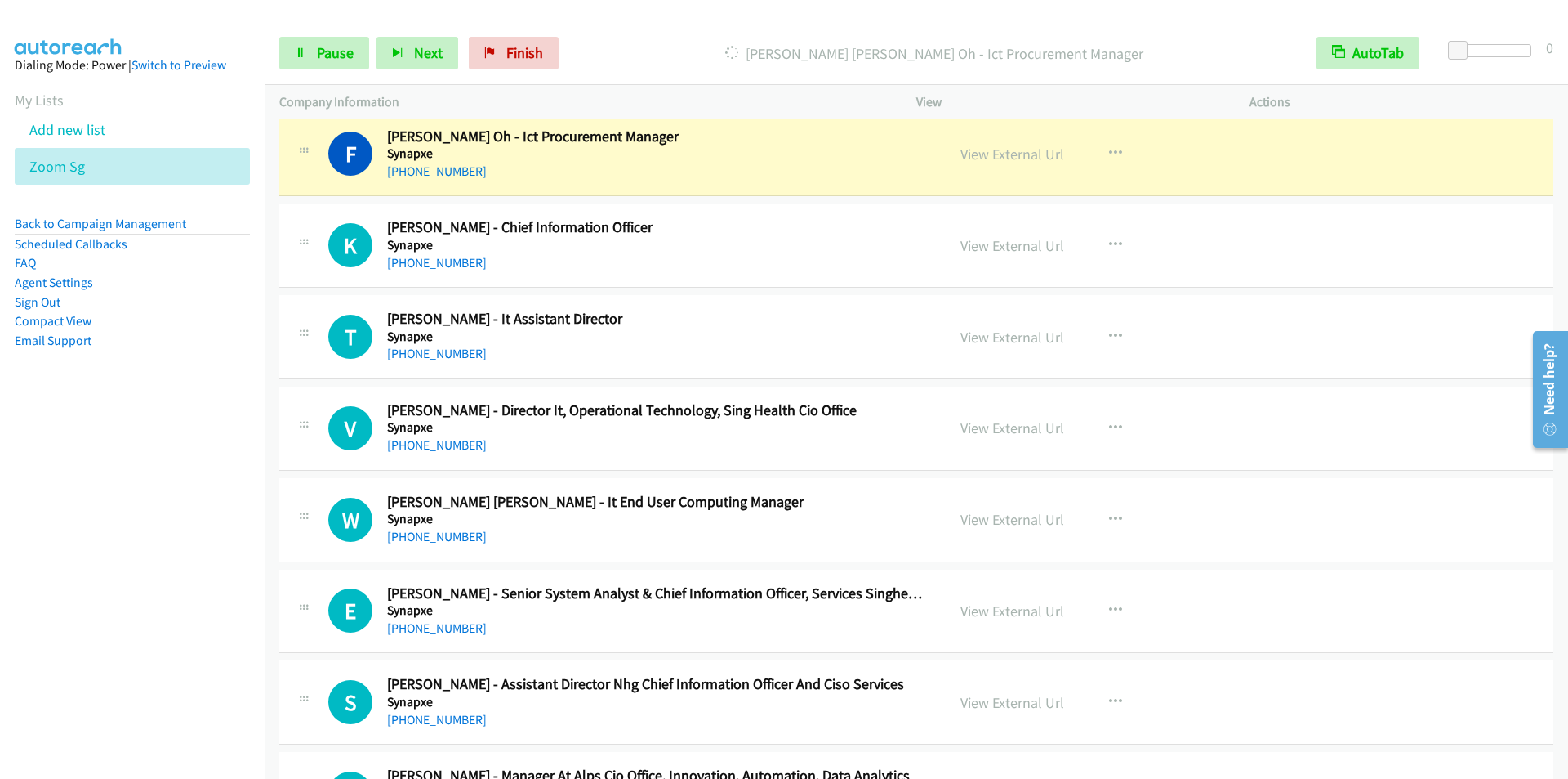
scroll to position [12757, 0]
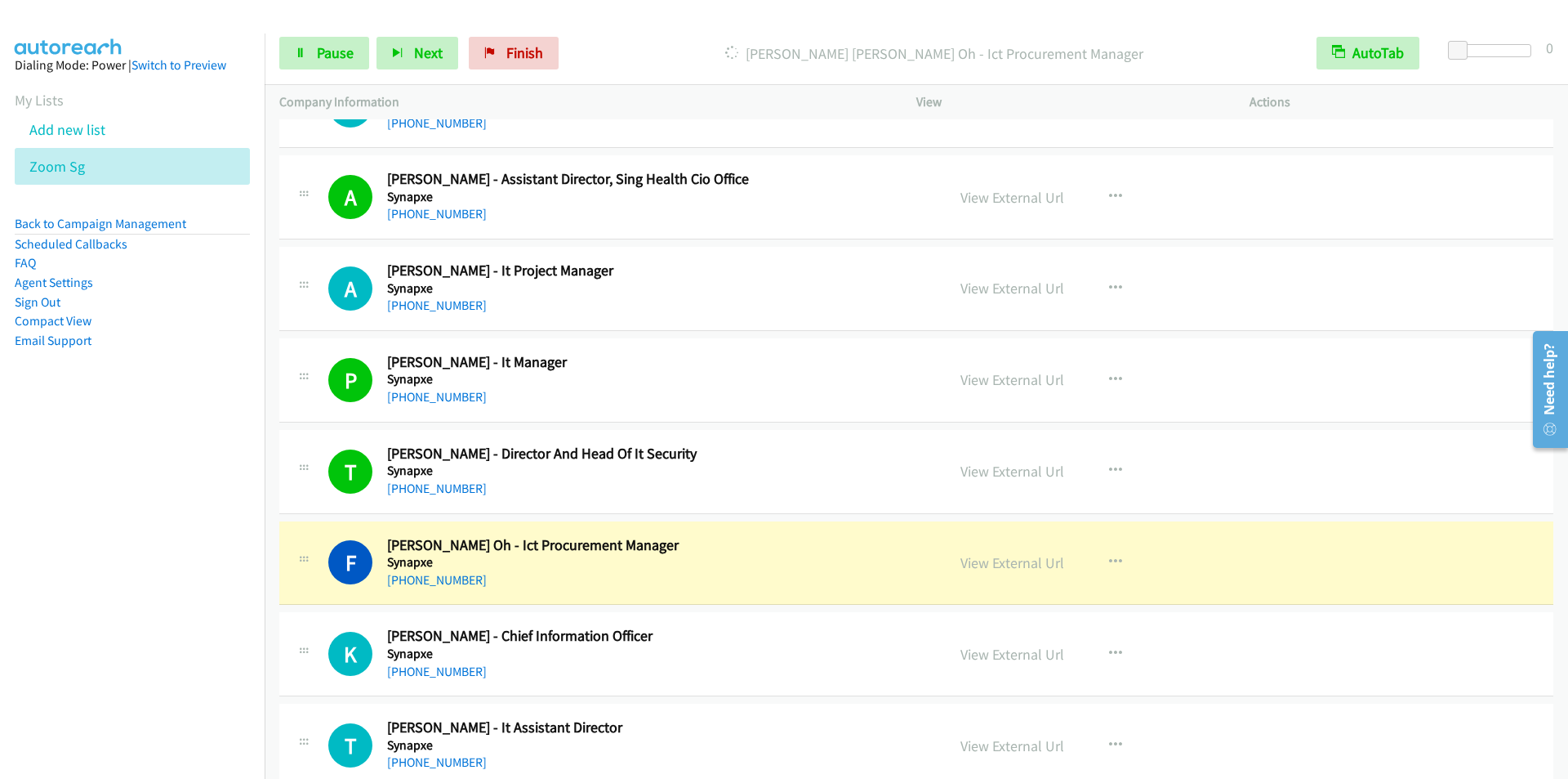
click at [647, 37] on div "[PERSON_NAME] [PERSON_NAME] Oh - Ict Procurement Manager" at bounding box center [933, 52] width 736 height 33
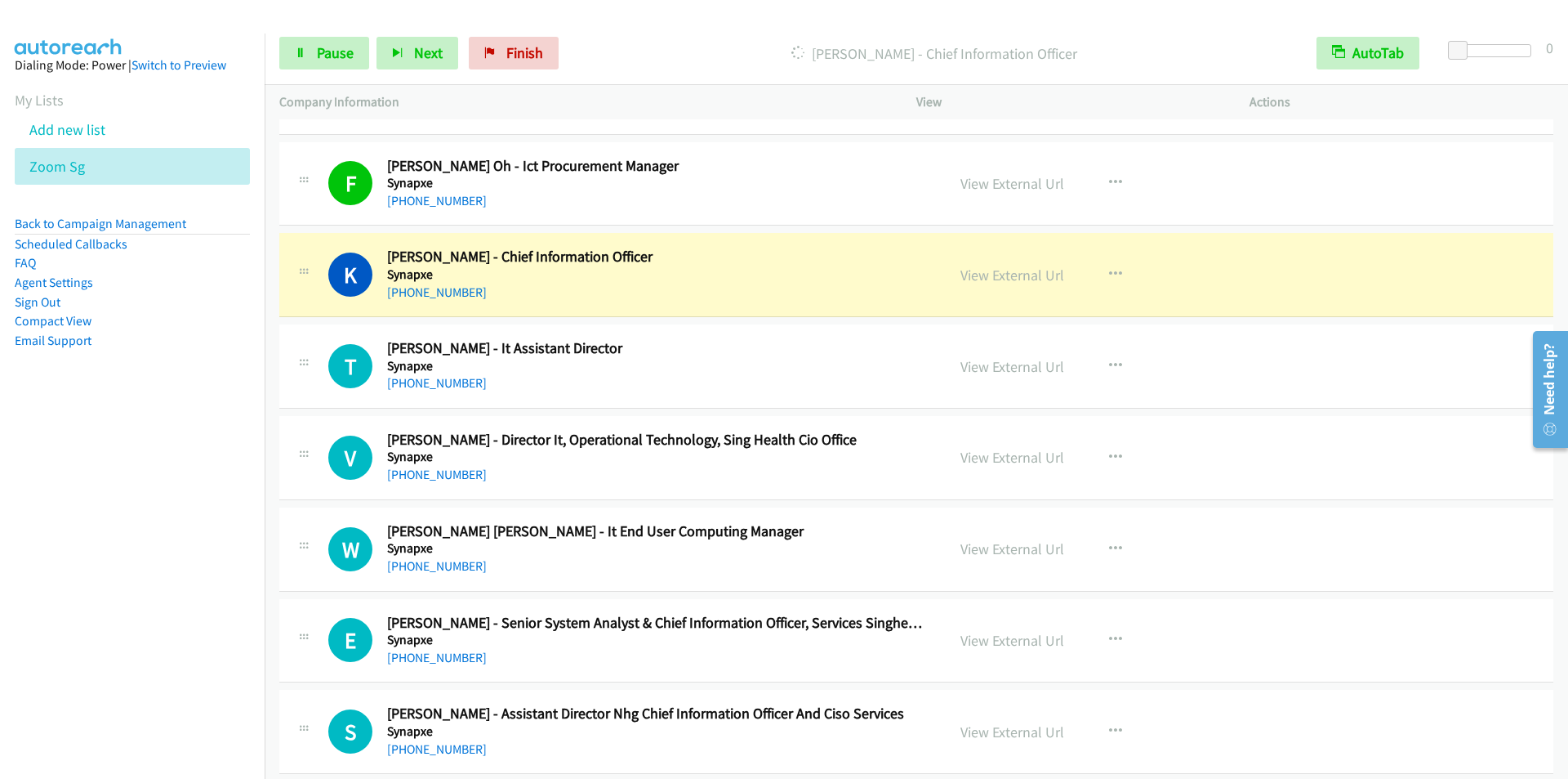
scroll to position [13166, 0]
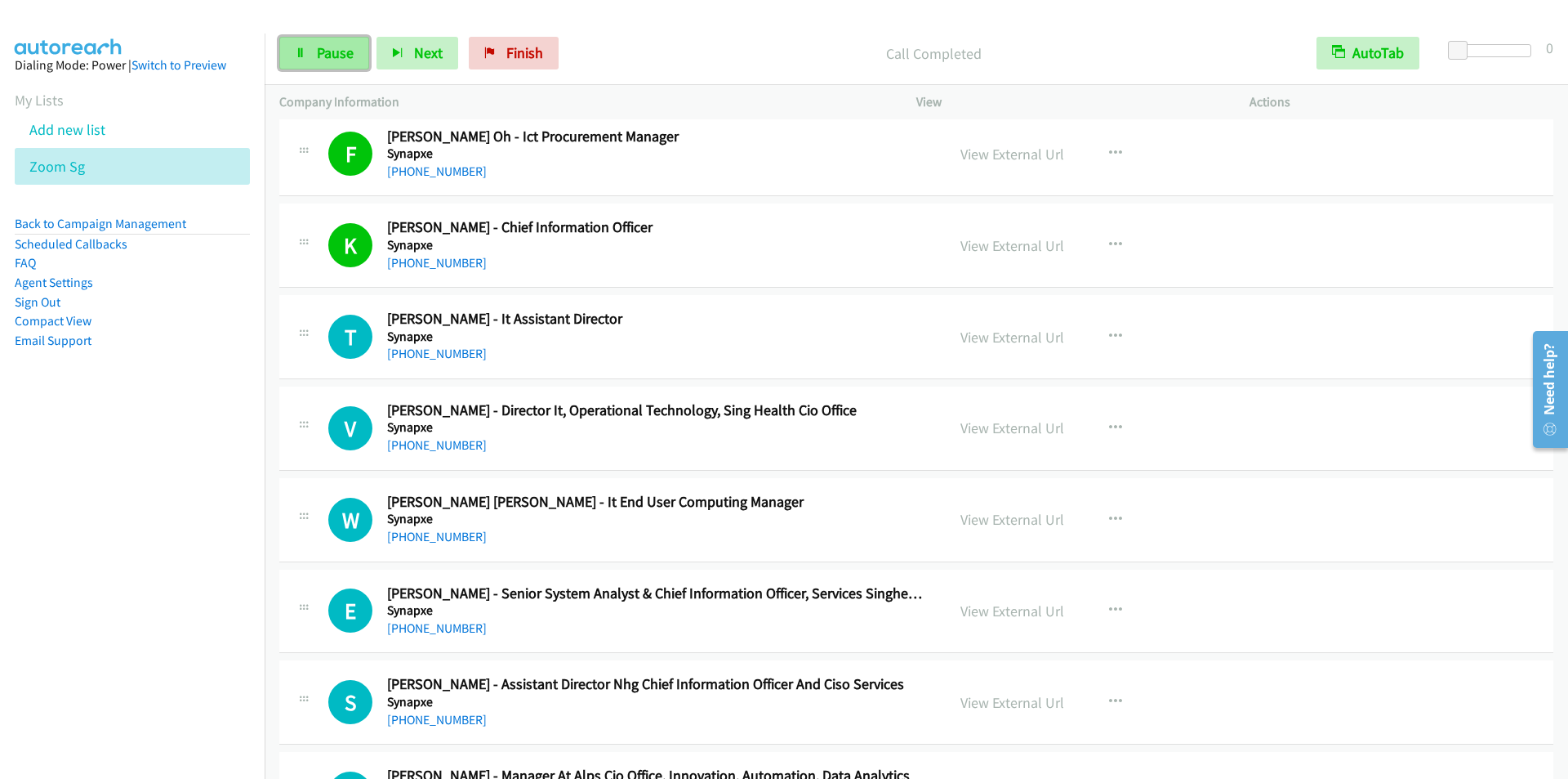
click at [333, 52] on span "Pause" at bounding box center [335, 52] width 36 height 19
click at [333, 52] on span "Start Calls" at bounding box center [349, 52] width 64 height 19
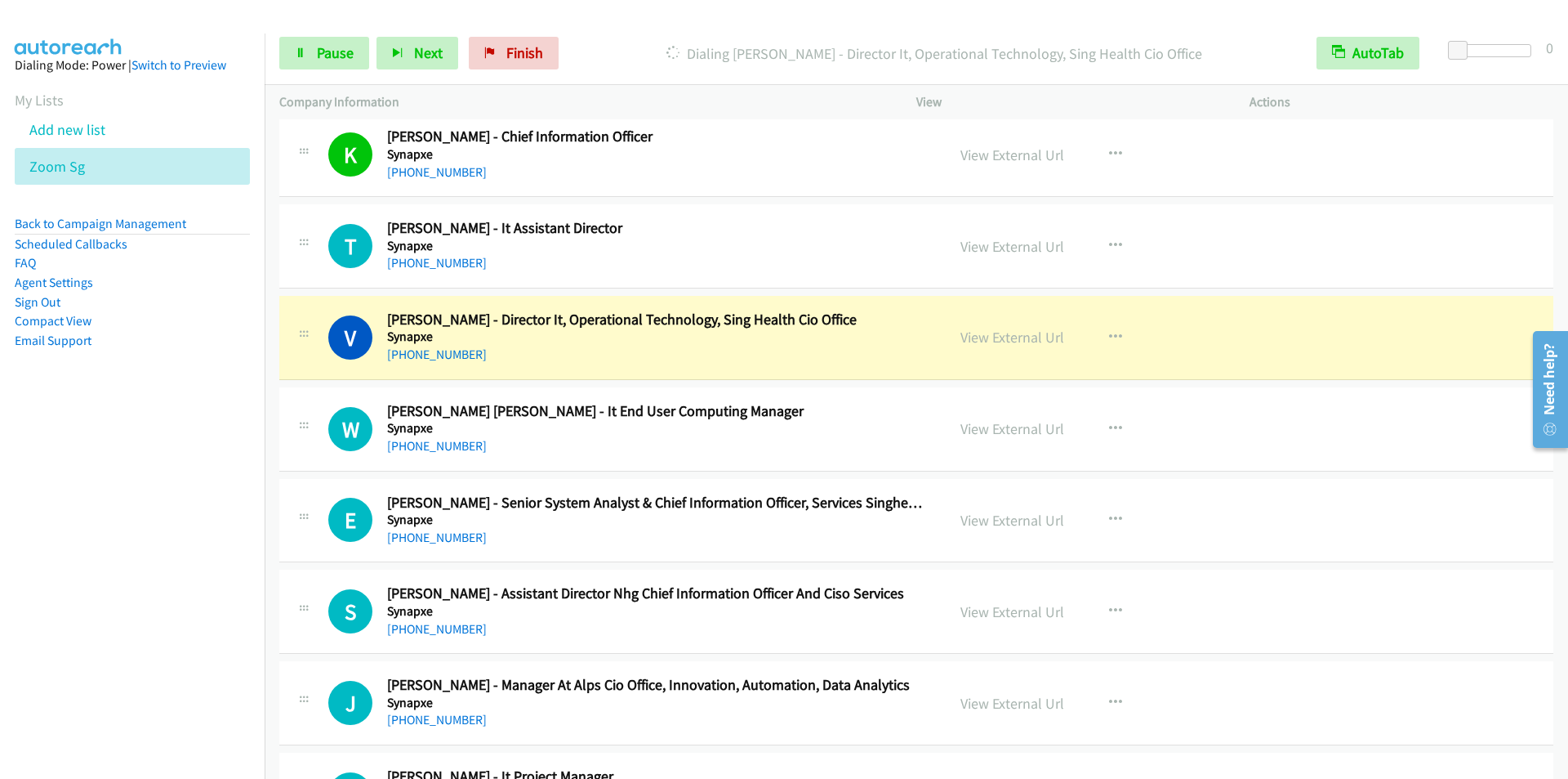
scroll to position [13329, 0]
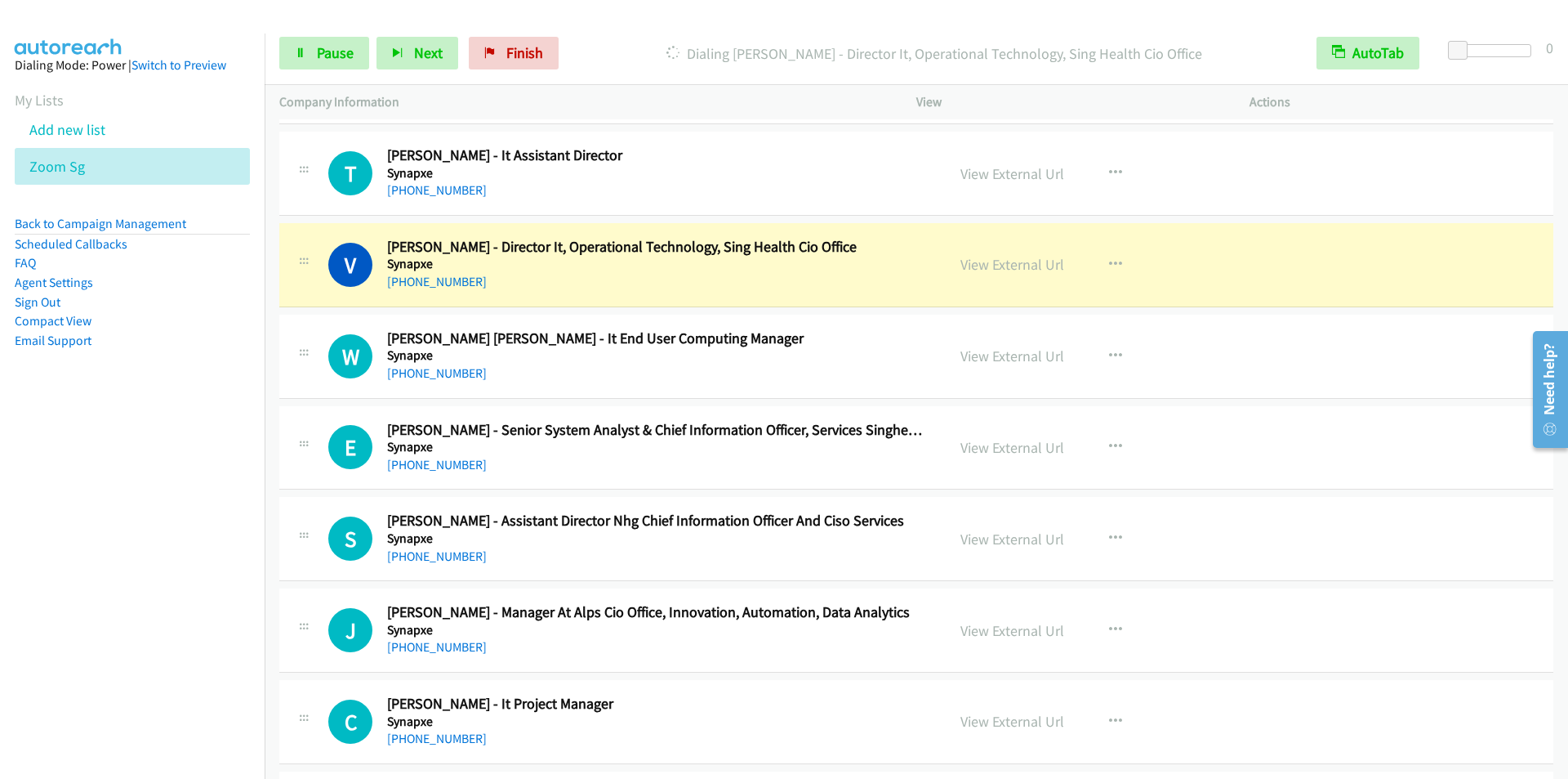
click at [625, 44] on p "Dialing [PERSON_NAME] - Director It, Operational Technology, Sing Health Cio Of…" at bounding box center [934, 53] width 707 height 22
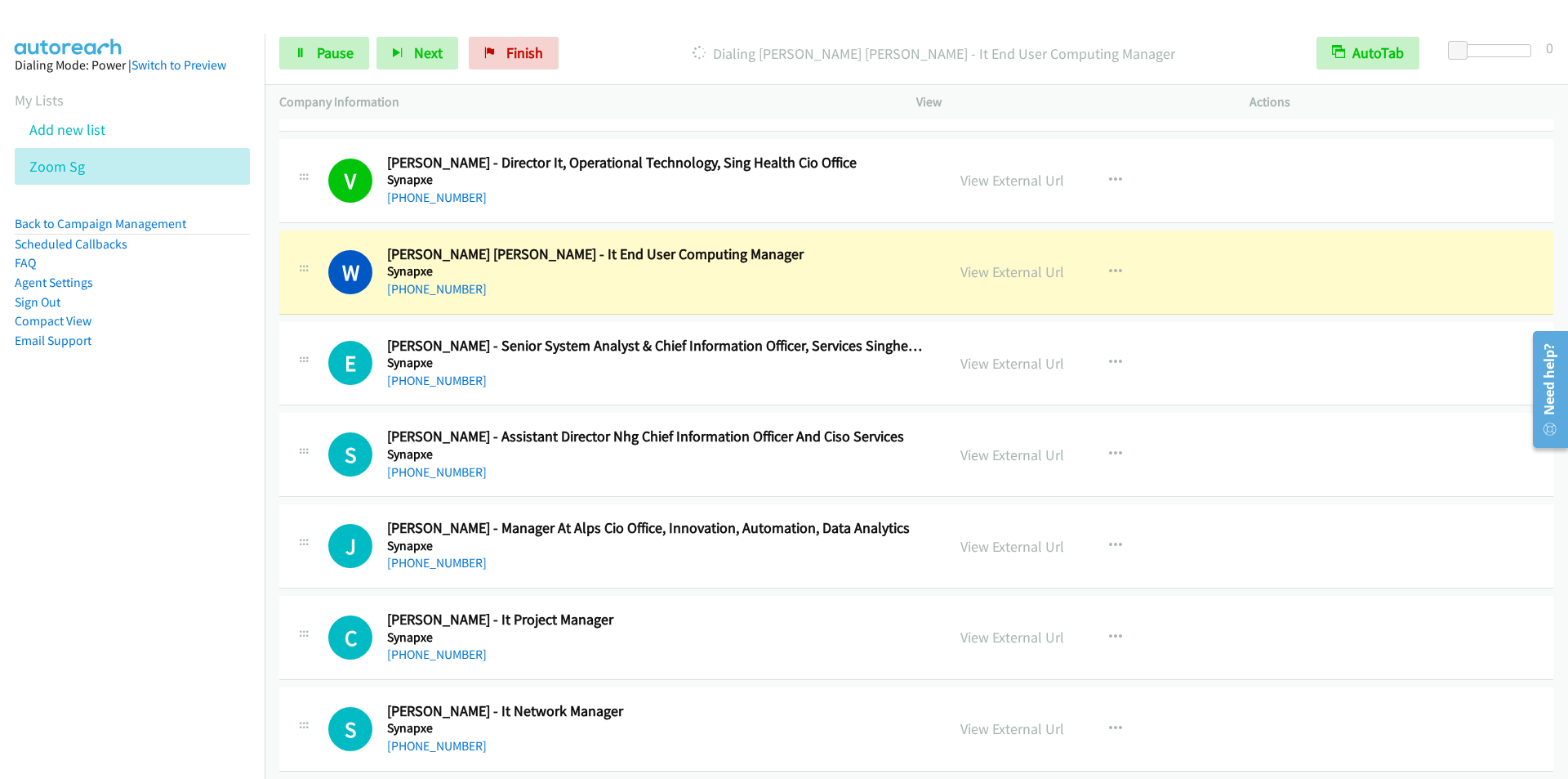
scroll to position [13493, 0]
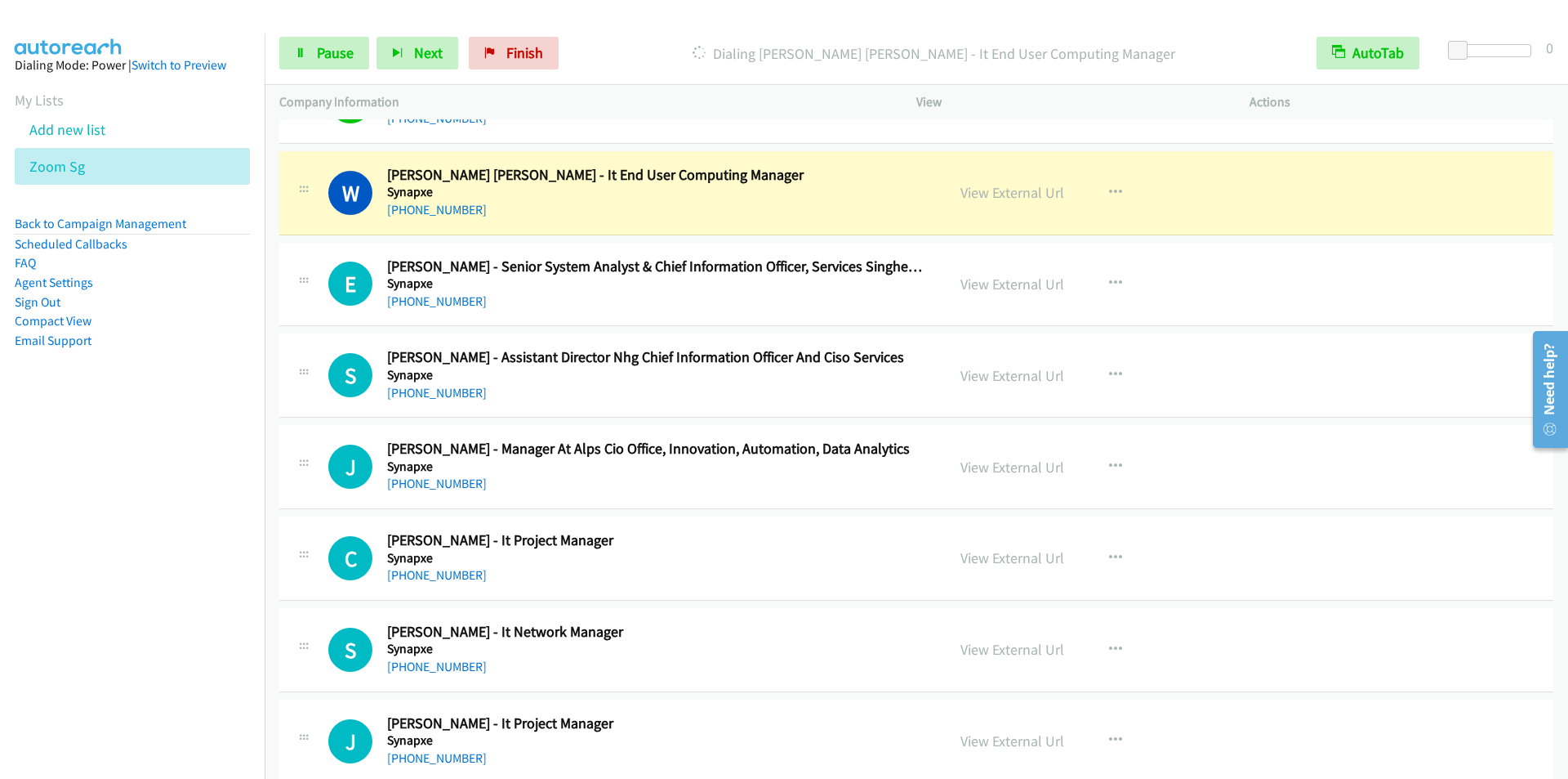
click at [657, 33] on div "Start Calls Pause Next Finish Dialing [PERSON_NAME] [PERSON_NAME] - It End User…" at bounding box center [916, 53] width 1303 height 63
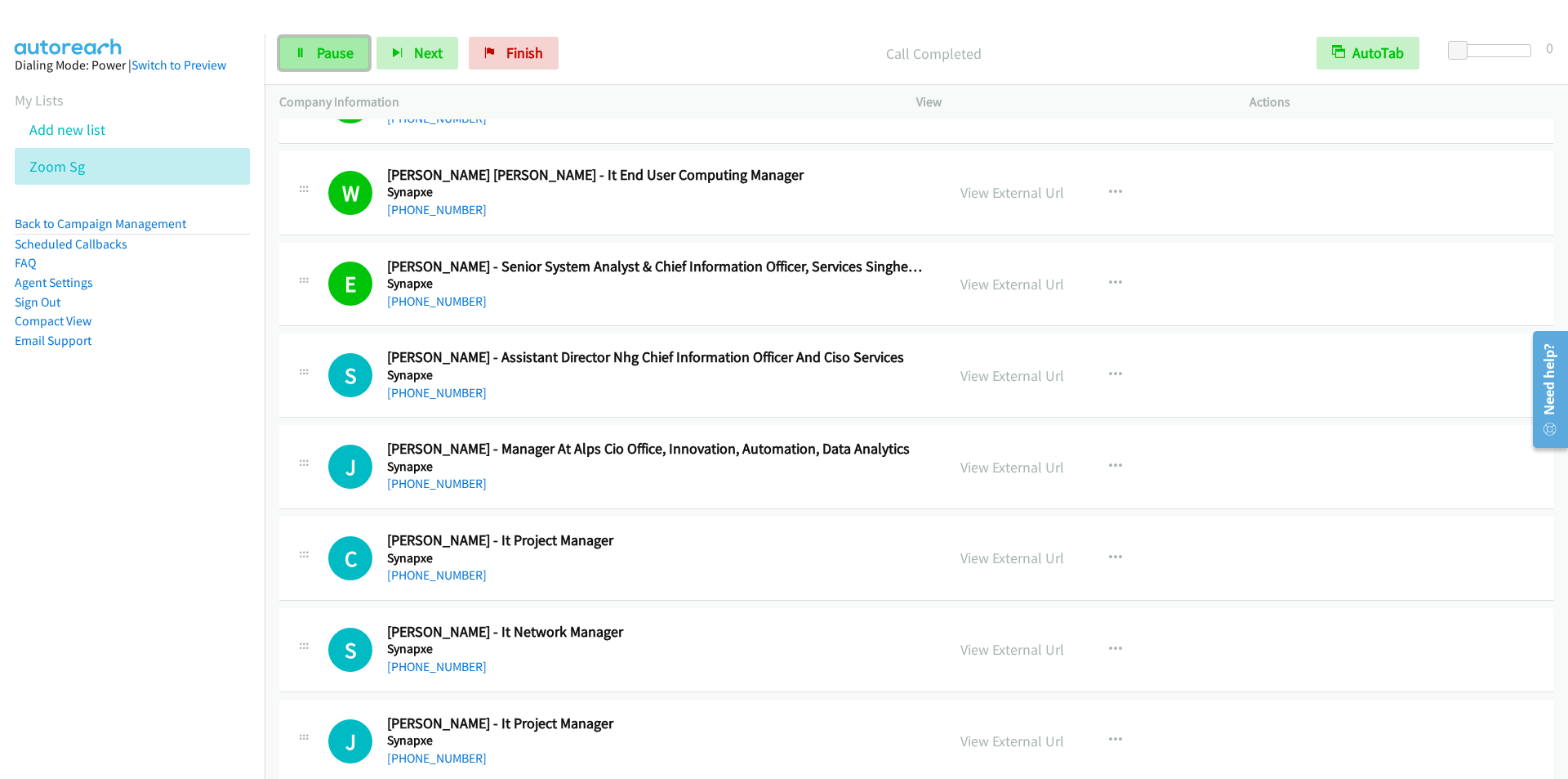
click at [321, 59] on span "Pause" at bounding box center [335, 52] width 36 height 19
click at [321, 59] on span "Start Calls" at bounding box center [349, 52] width 64 height 19
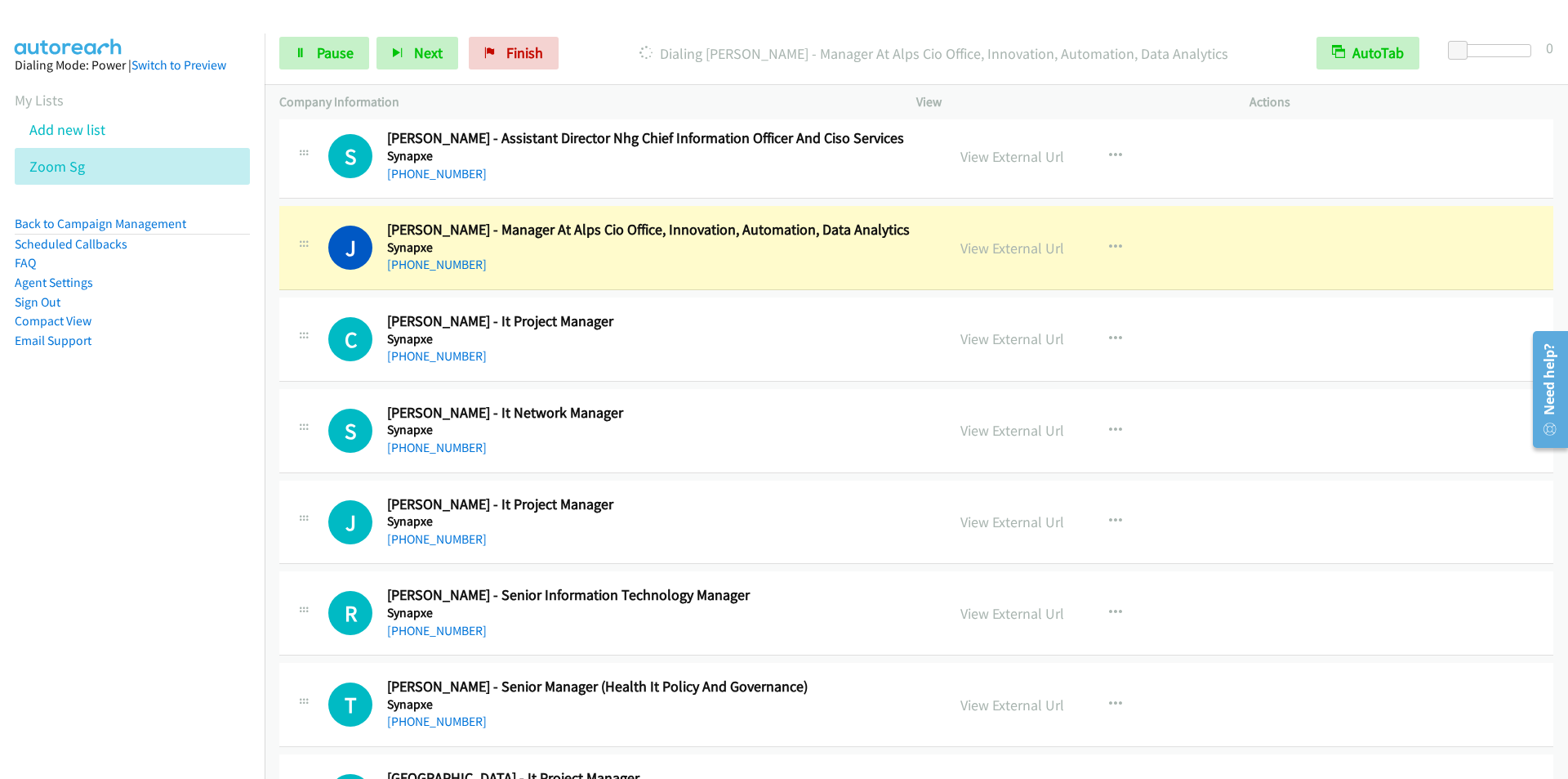
scroll to position [13738, 0]
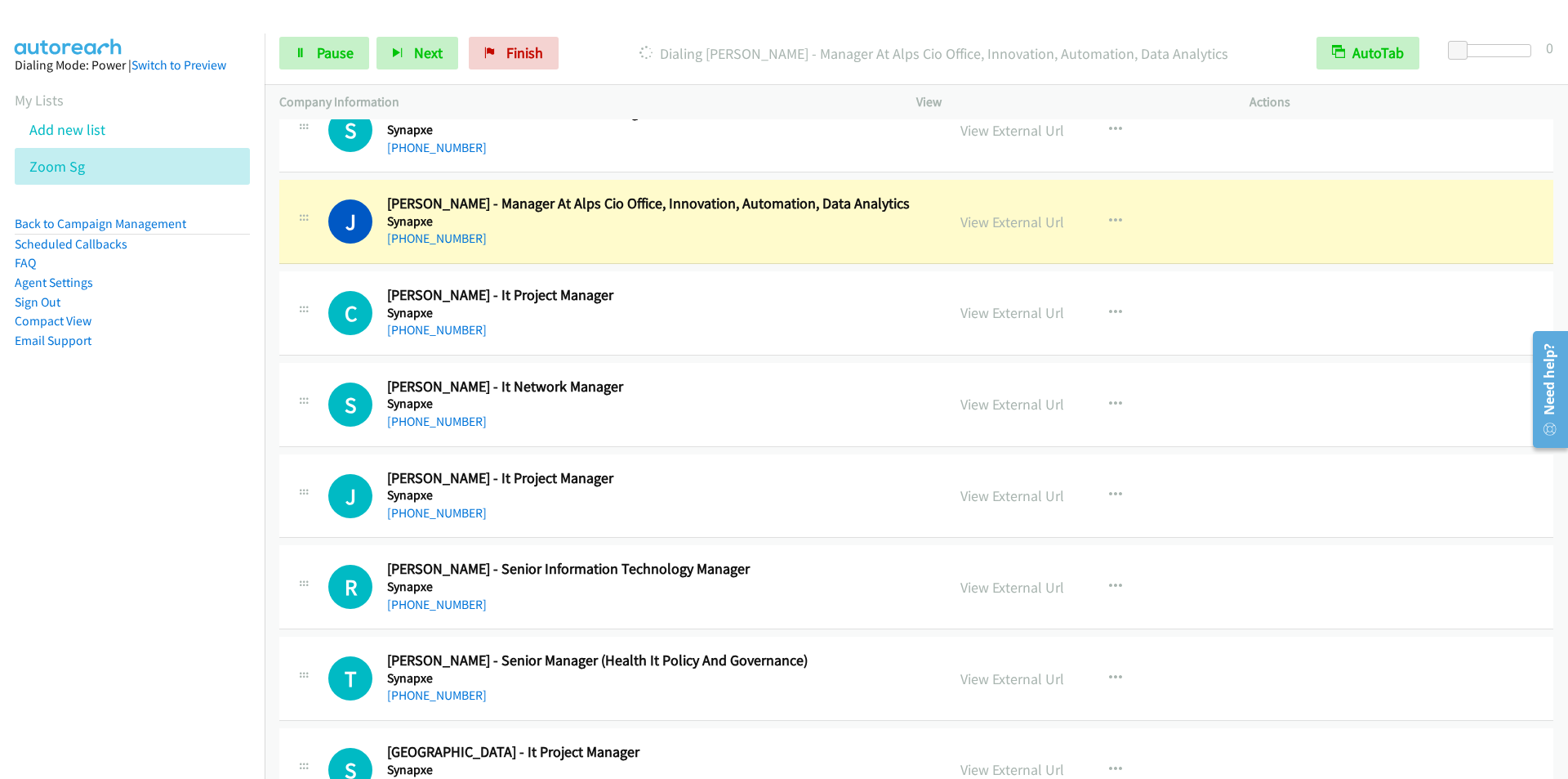
click at [649, 46] on p "Dialing [PERSON_NAME] - Manager At Alps Cio Office, Innovation, Automation, Dat…" at bounding box center [934, 53] width 707 height 22
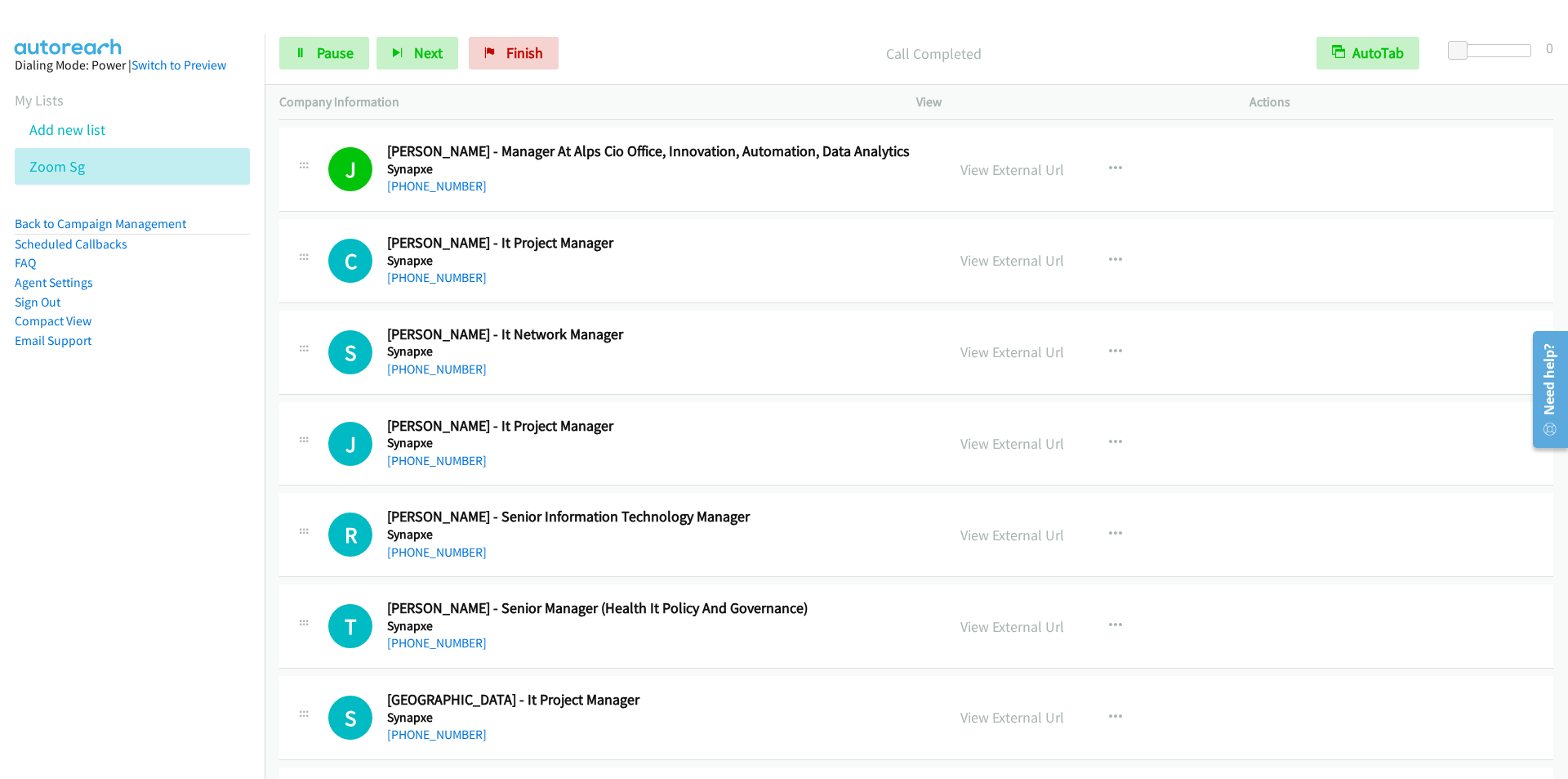
scroll to position [13819, 0]
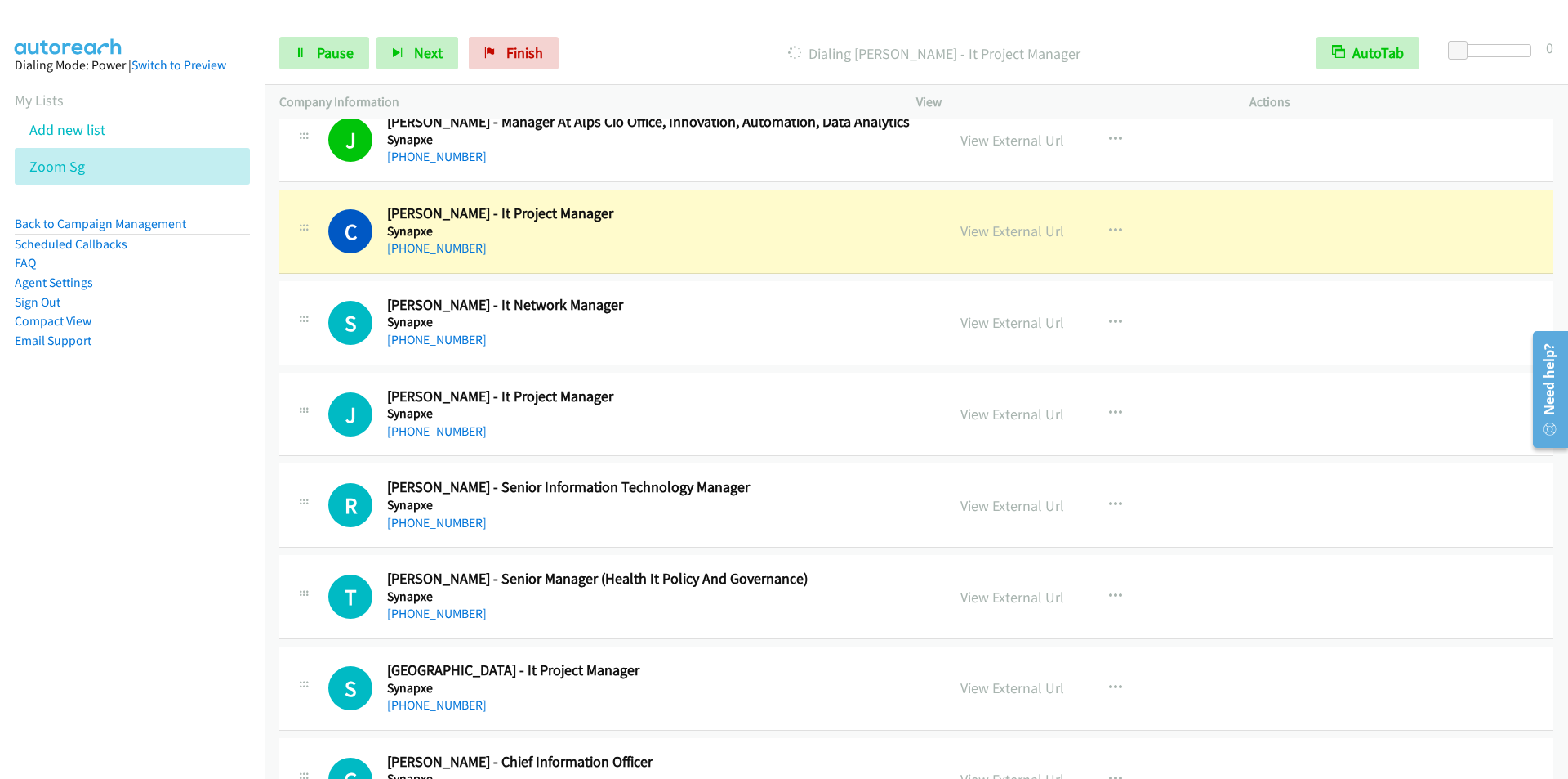
click at [685, 39] on div "Dialing [PERSON_NAME] - It Project Manager" at bounding box center [933, 52] width 736 height 33
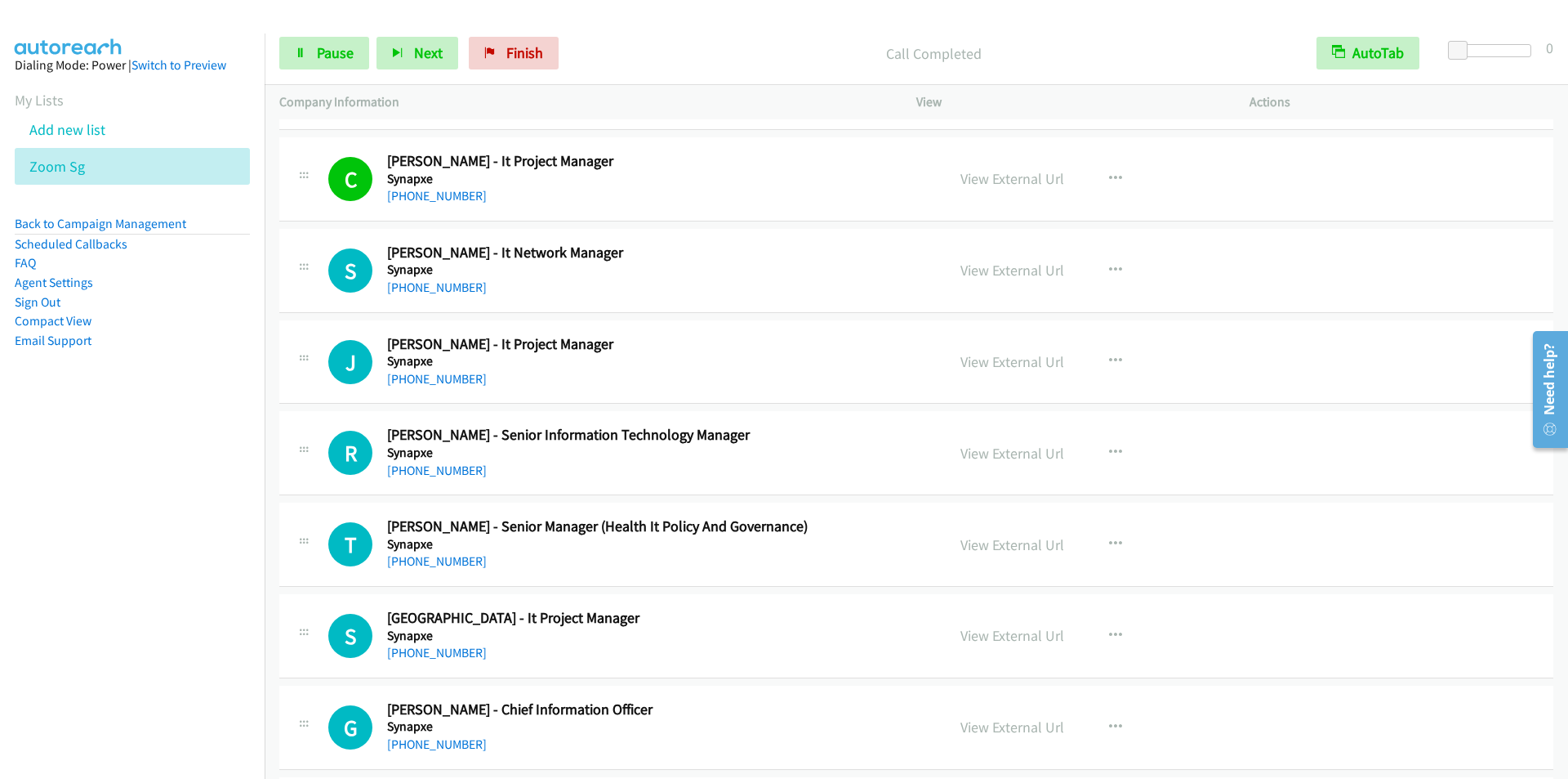
scroll to position [13901, 0]
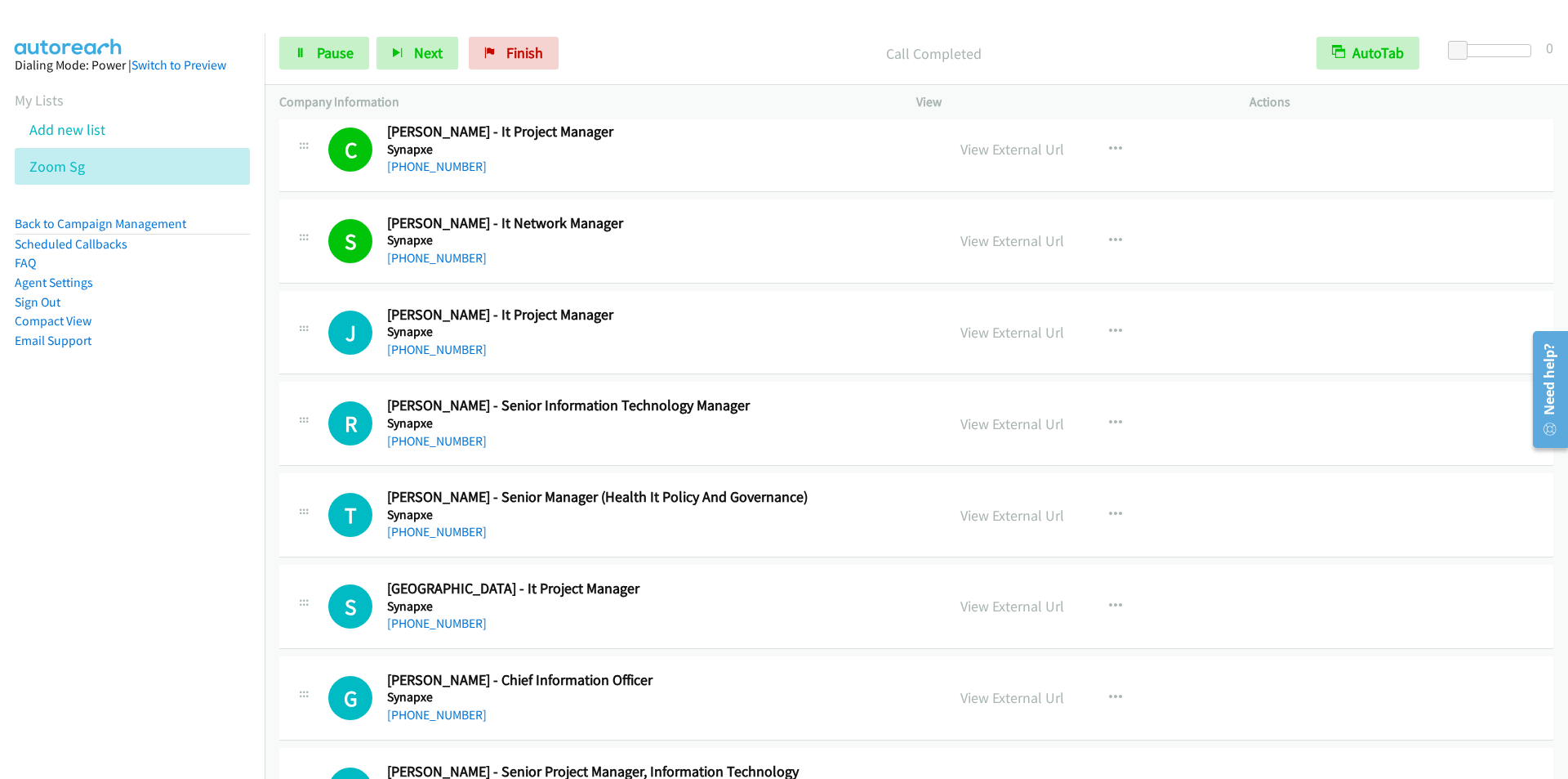
click at [694, 29] on div "Start Calls Pause Next Finish Call Completed AutoTab AutoTab 0" at bounding box center [916, 53] width 1303 height 63
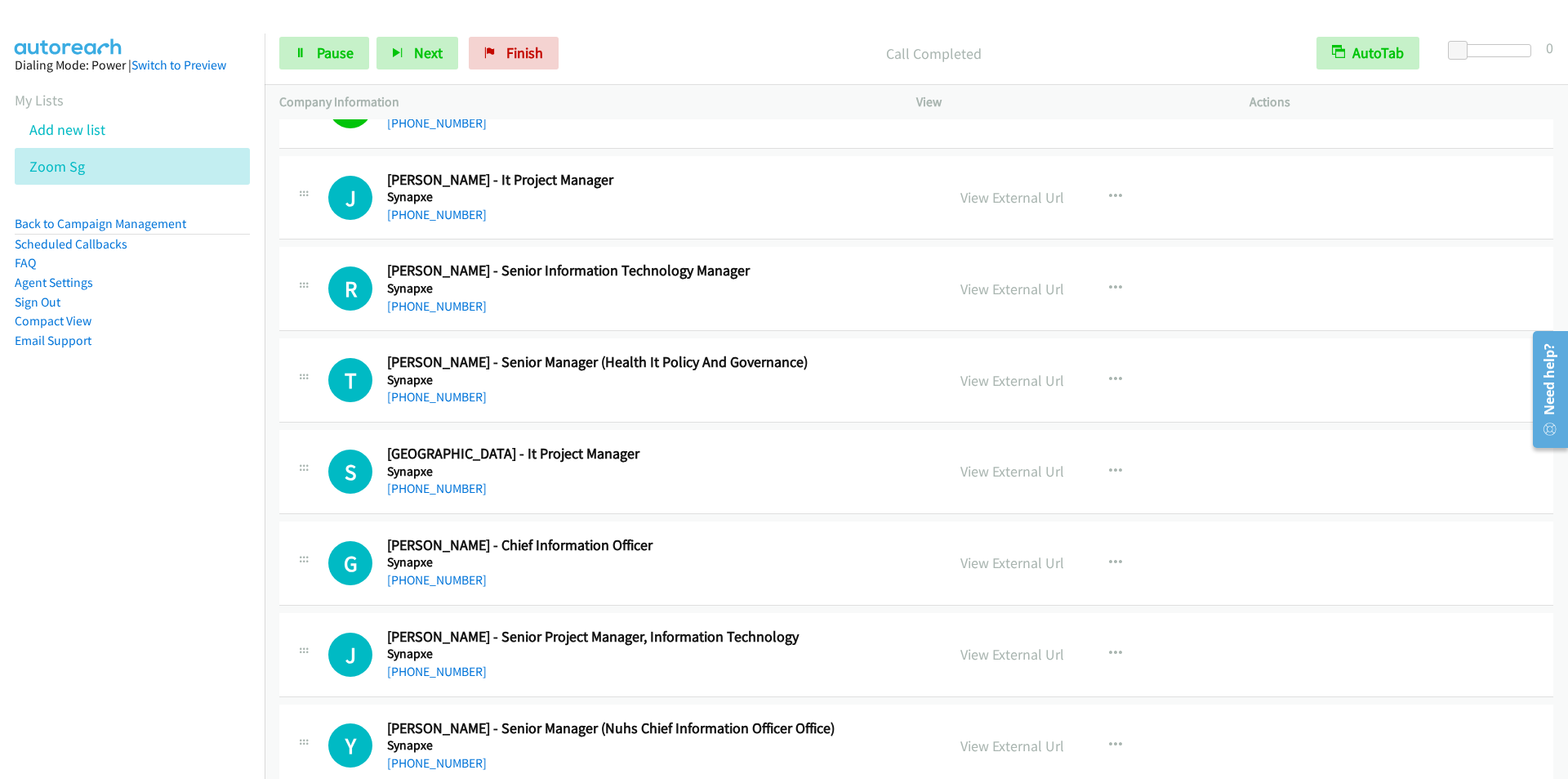
scroll to position [14065, 0]
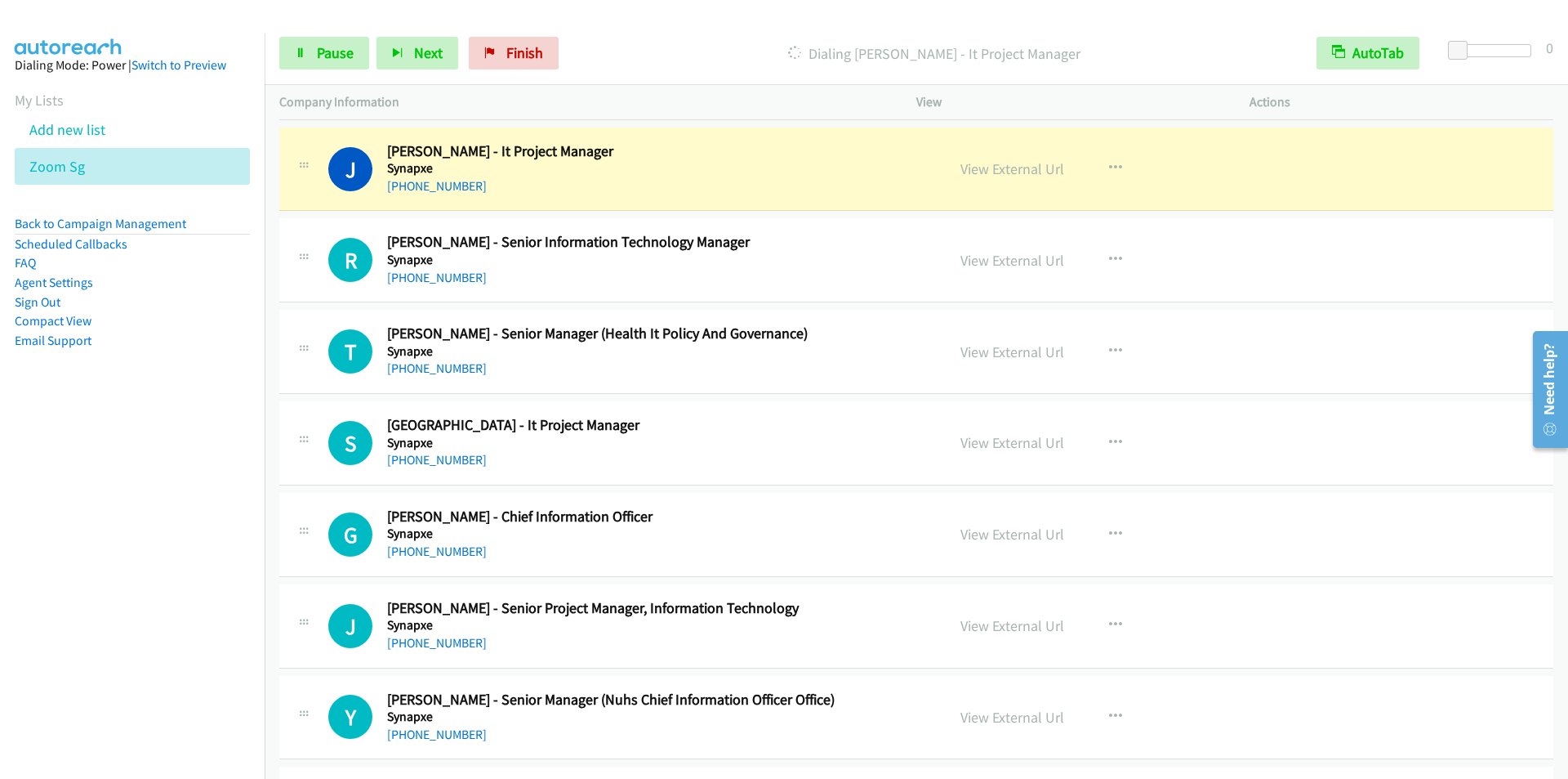
click at [615, 36] on div "Dialing [PERSON_NAME] - It Project Manager" at bounding box center [933, 52] width 736 height 33
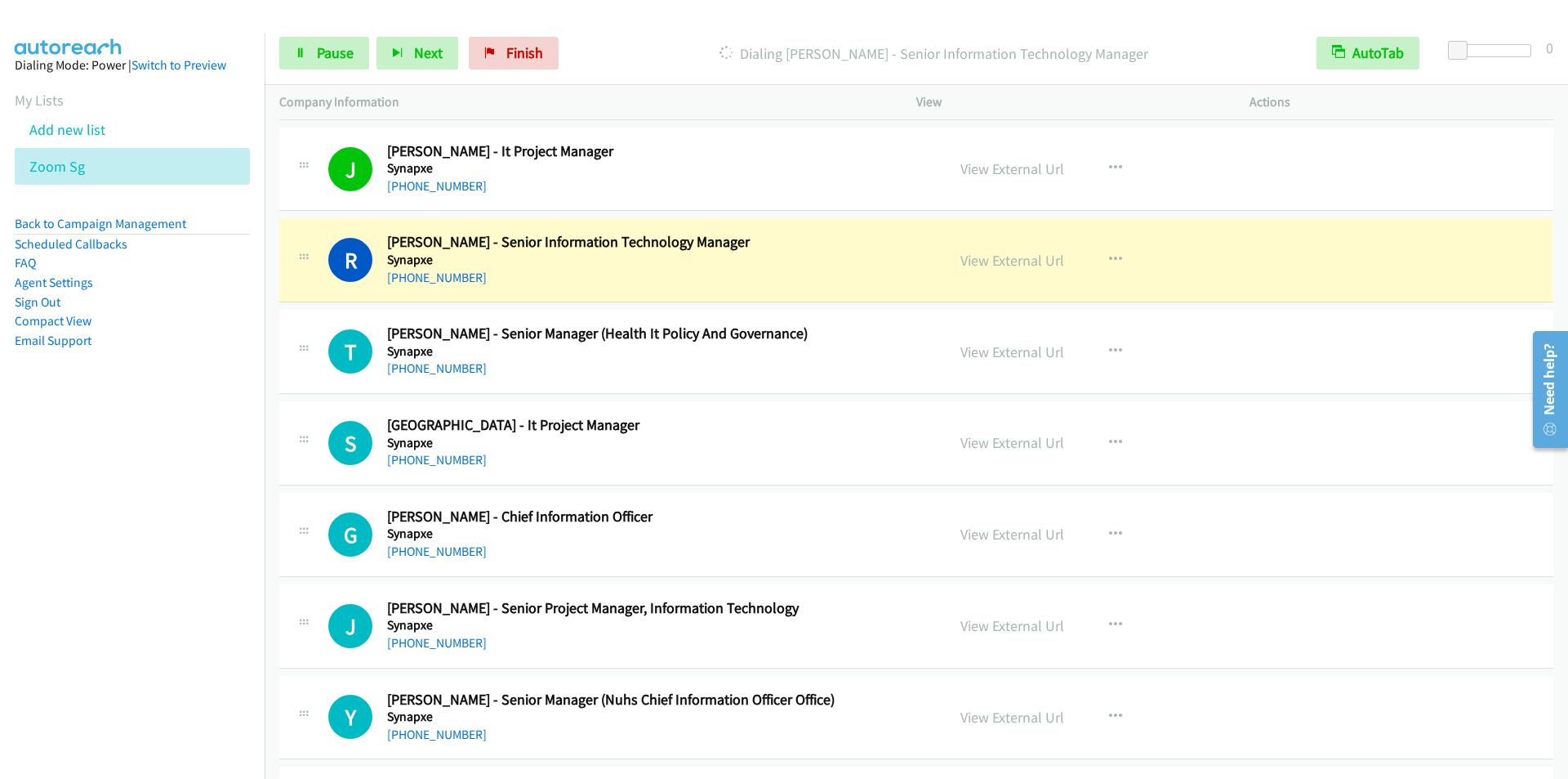
scroll to position [14146, 0]
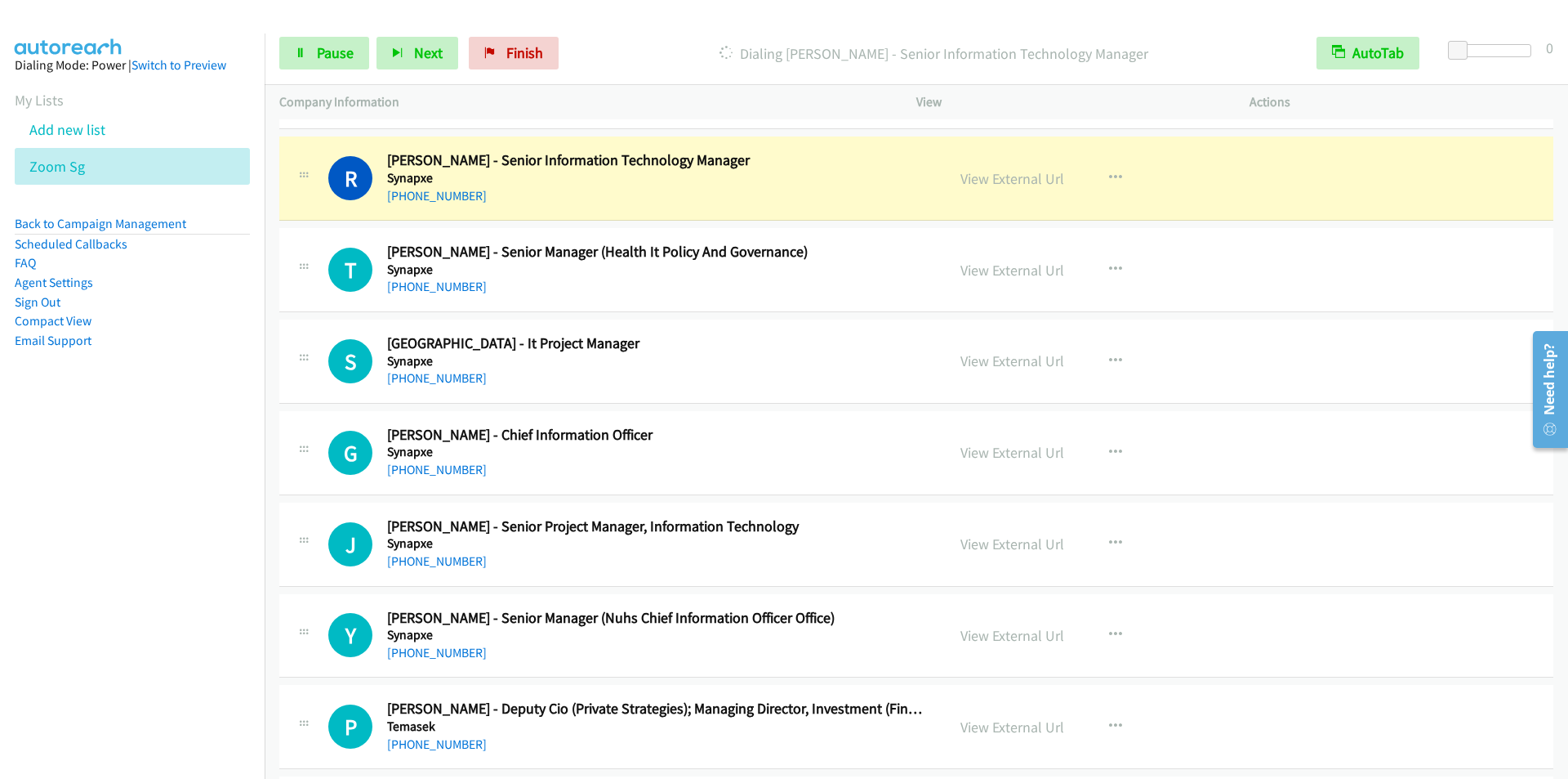
click at [647, 46] on p "Dialing [PERSON_NAME] - Senior Information Technology Manager" at bounding box center [934, 53] width 707 height 22
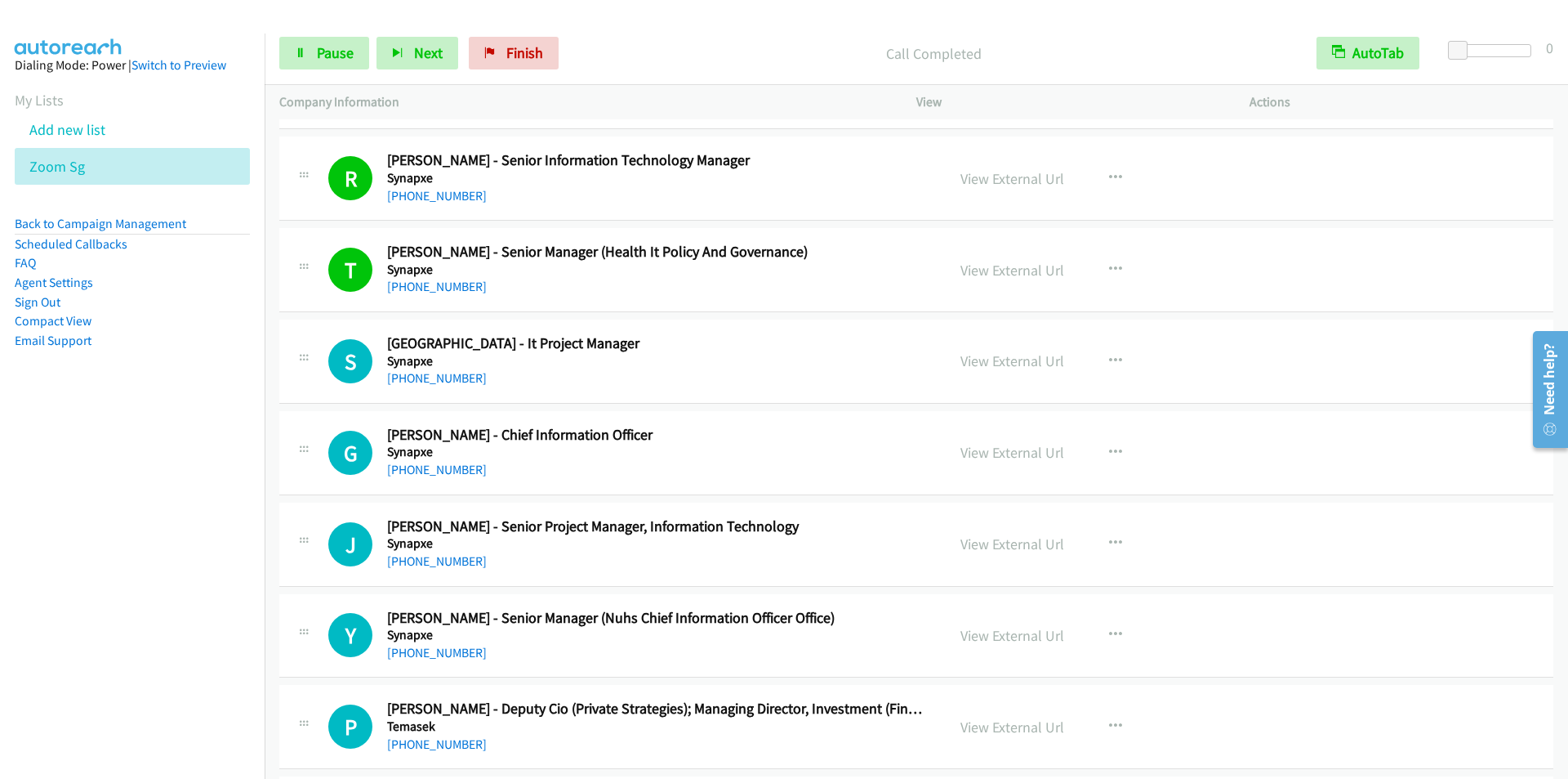
click at [682, 55] on p "Call Completed" at bounding box center [934, 53] width 707 height 22
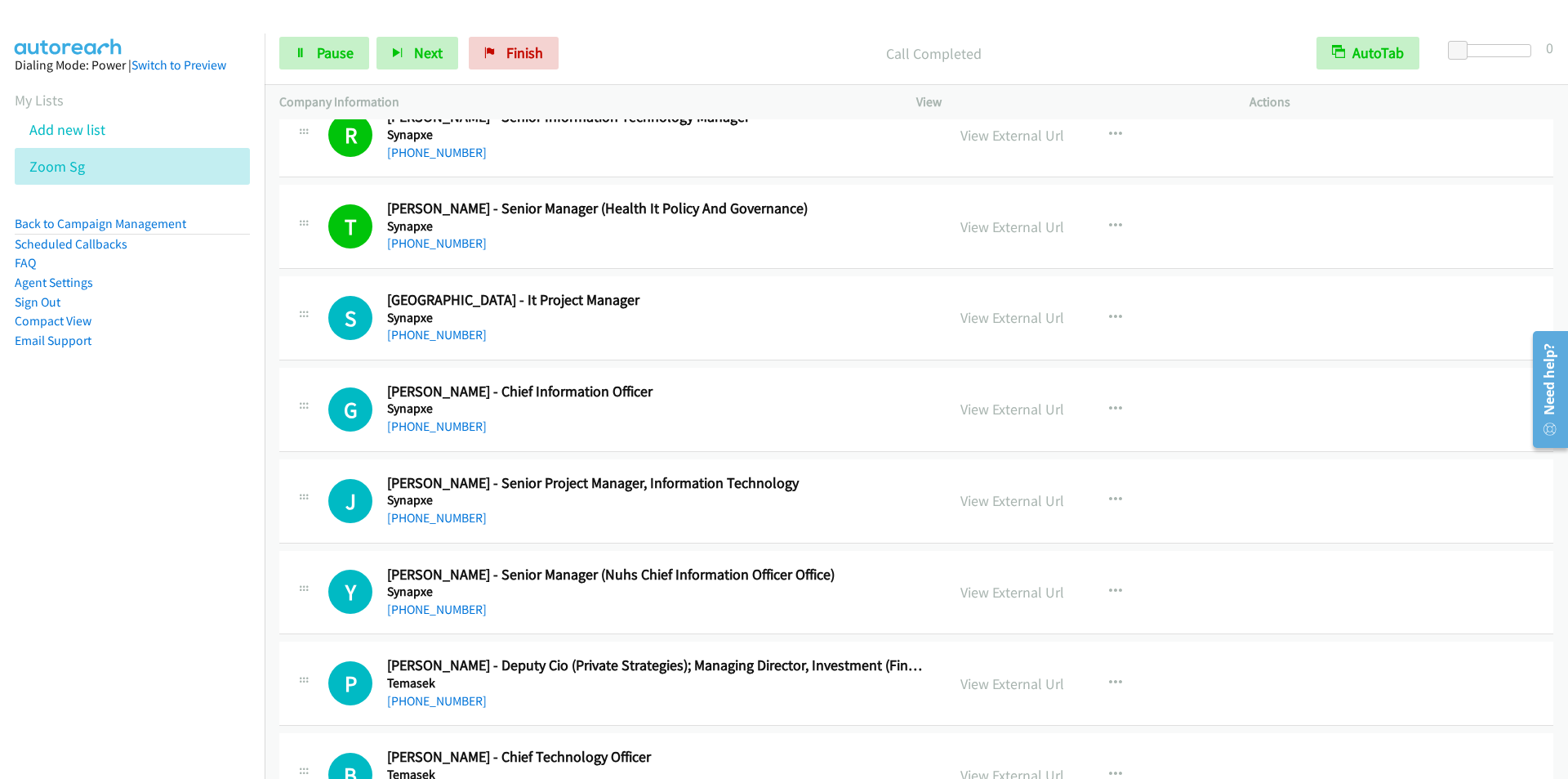
scroll to position [14310, 0]
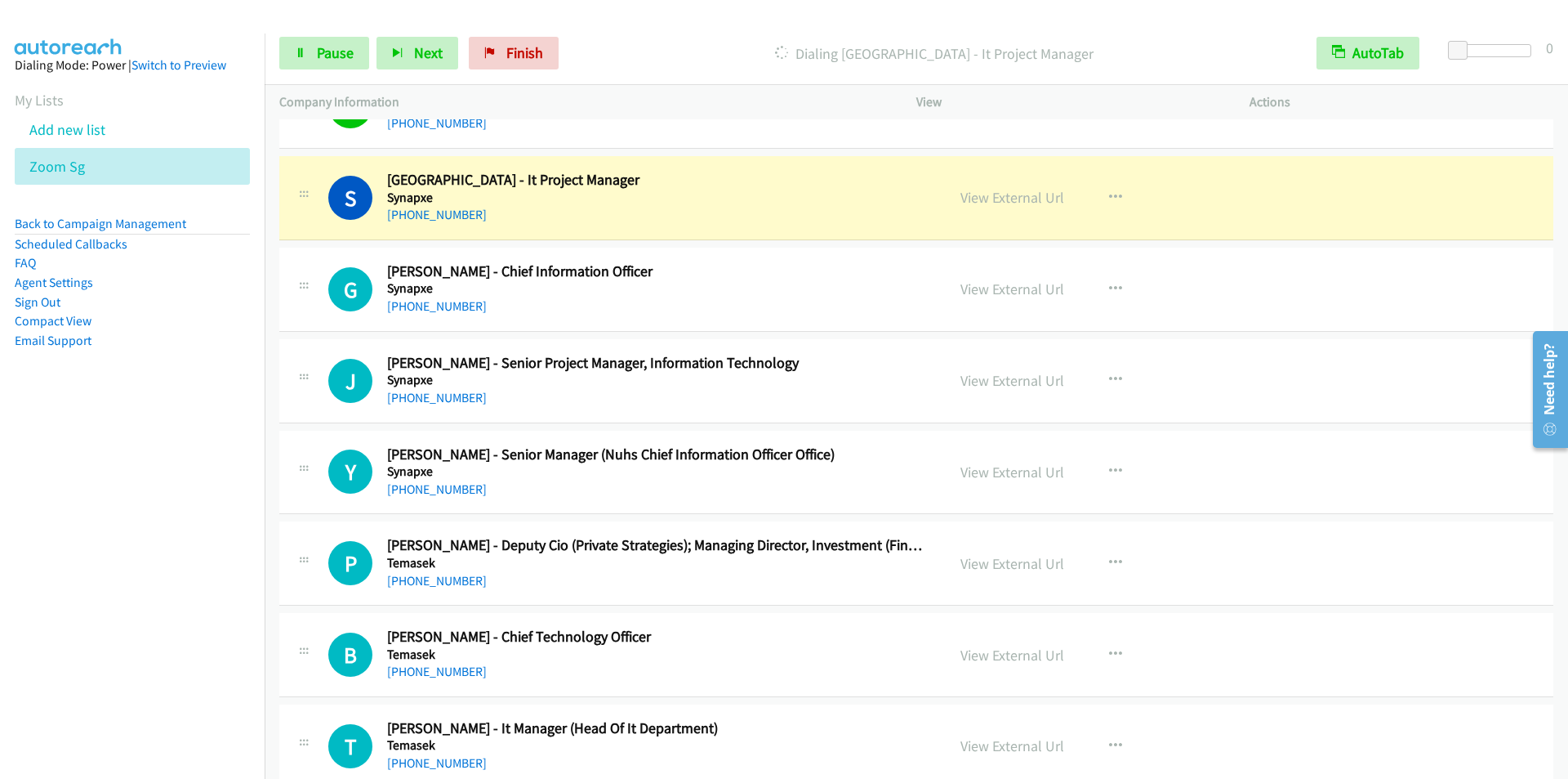
click at [709, 64] on p "Dialing [GEOGRAPHIC_DATA] - It Project Manager" at bounding box center [934, 53] width 707 height 22
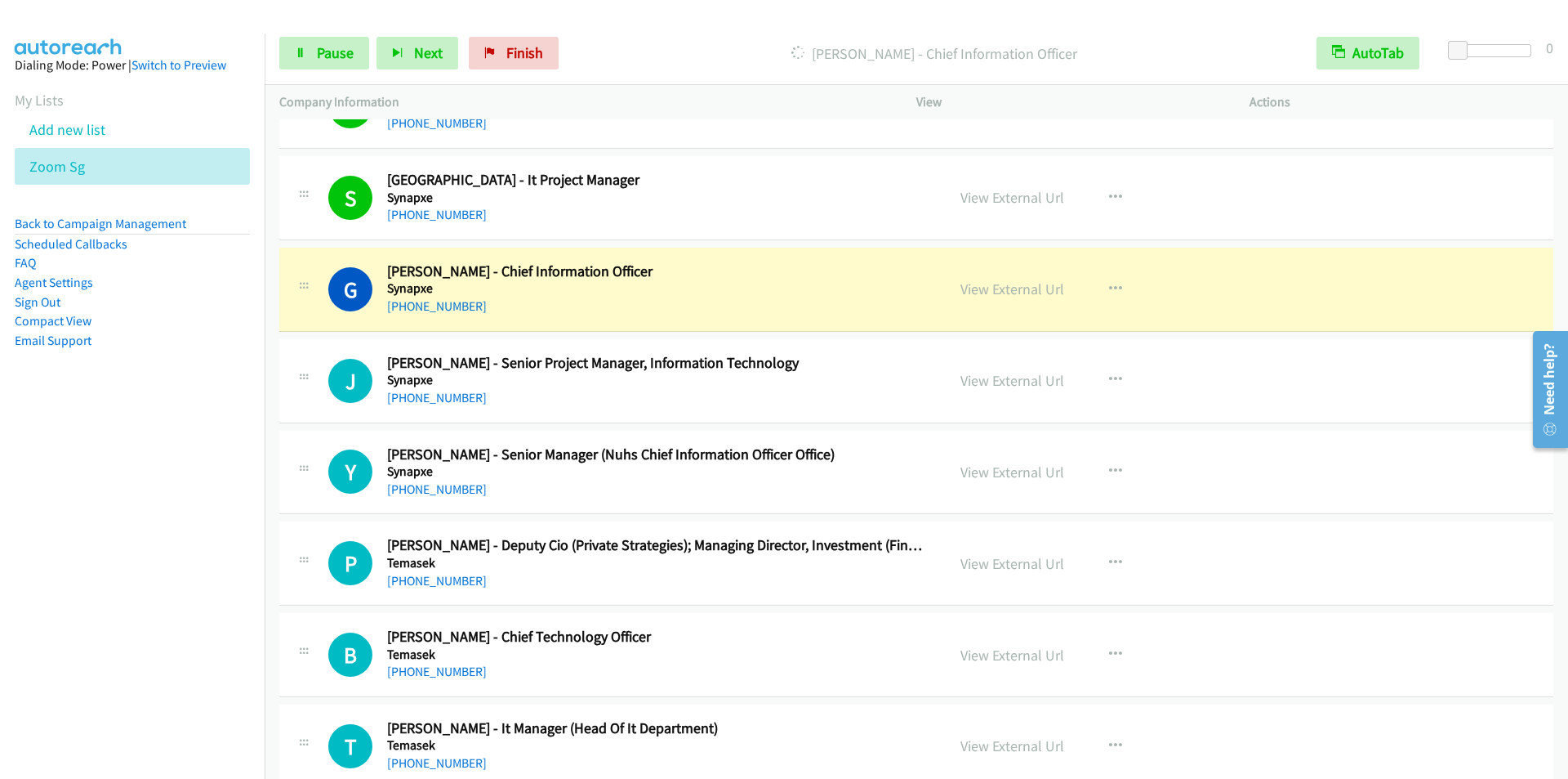
scroll to position [14392, 0]
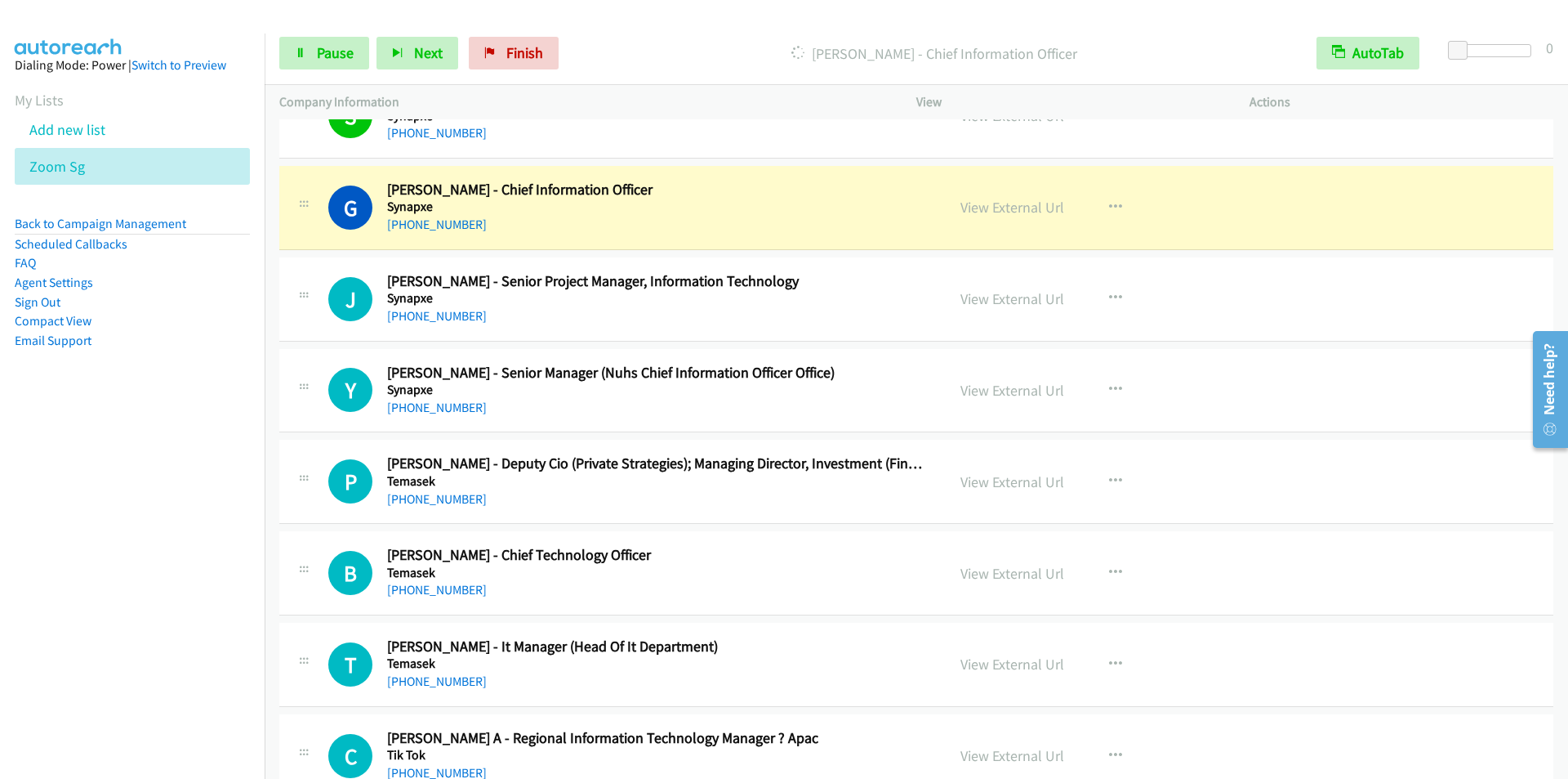
click at [685, 46] on p "[PERSON_NAME] - Chief Information Officer" at bounding box center [934, 53] width 707 height 22
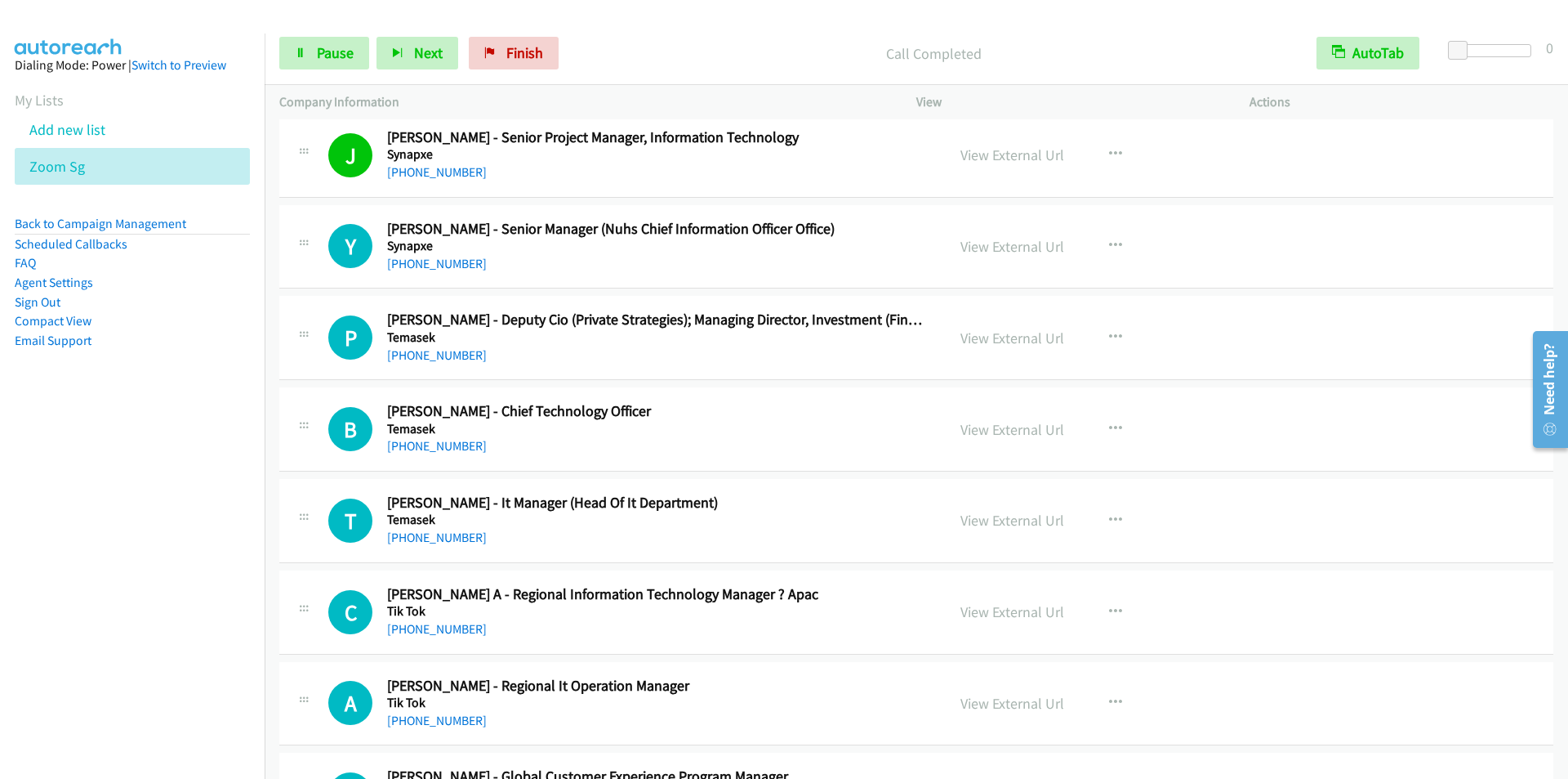
scroll to position [14473, 0]
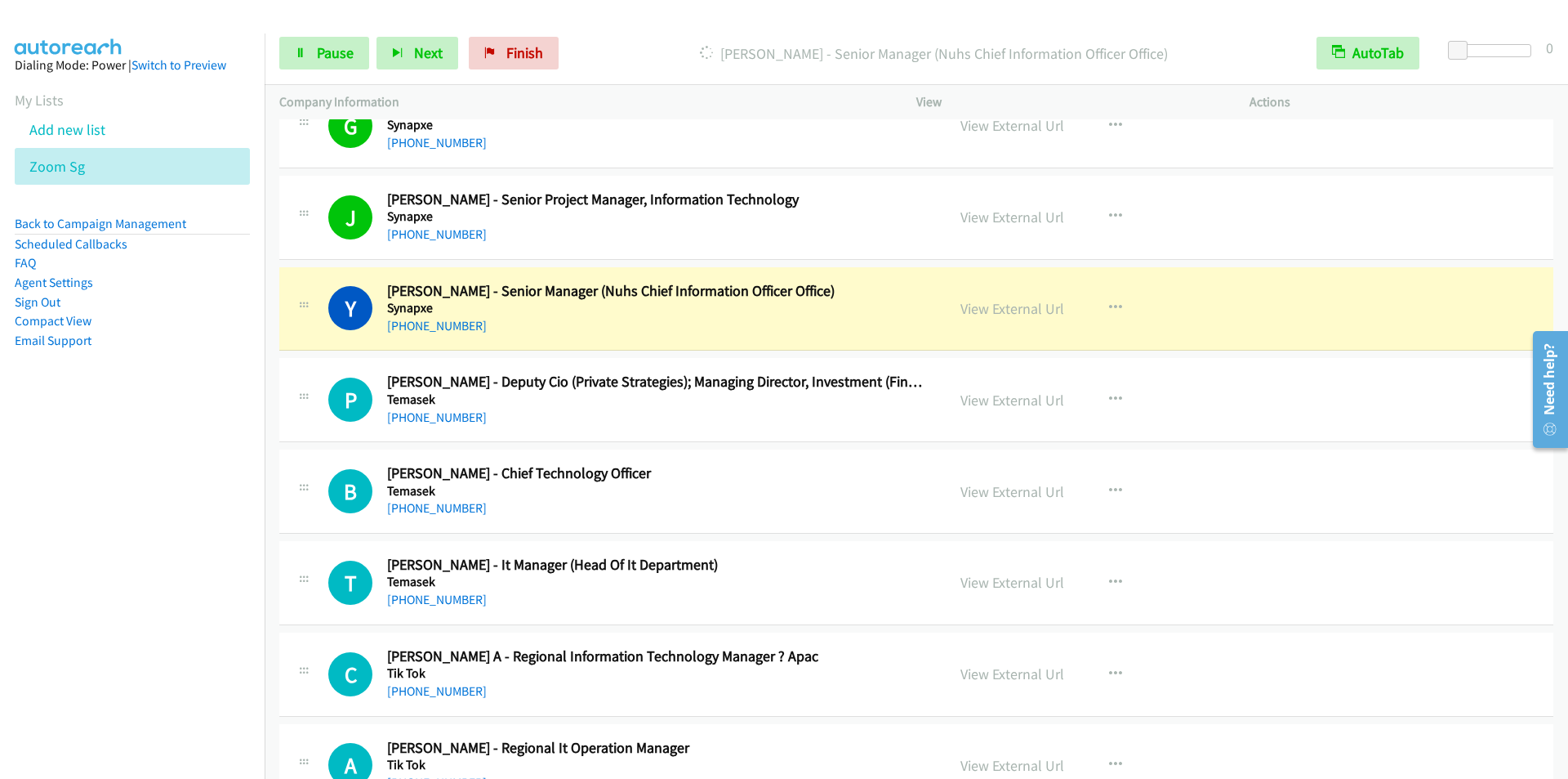
click at [632, 29] on div "Start Calls Pause Next Finish [PERSON_NAME] - Senior Manager (Nuhs Chief Inform…" at bounding box center [916, 53] width 1303 height 63
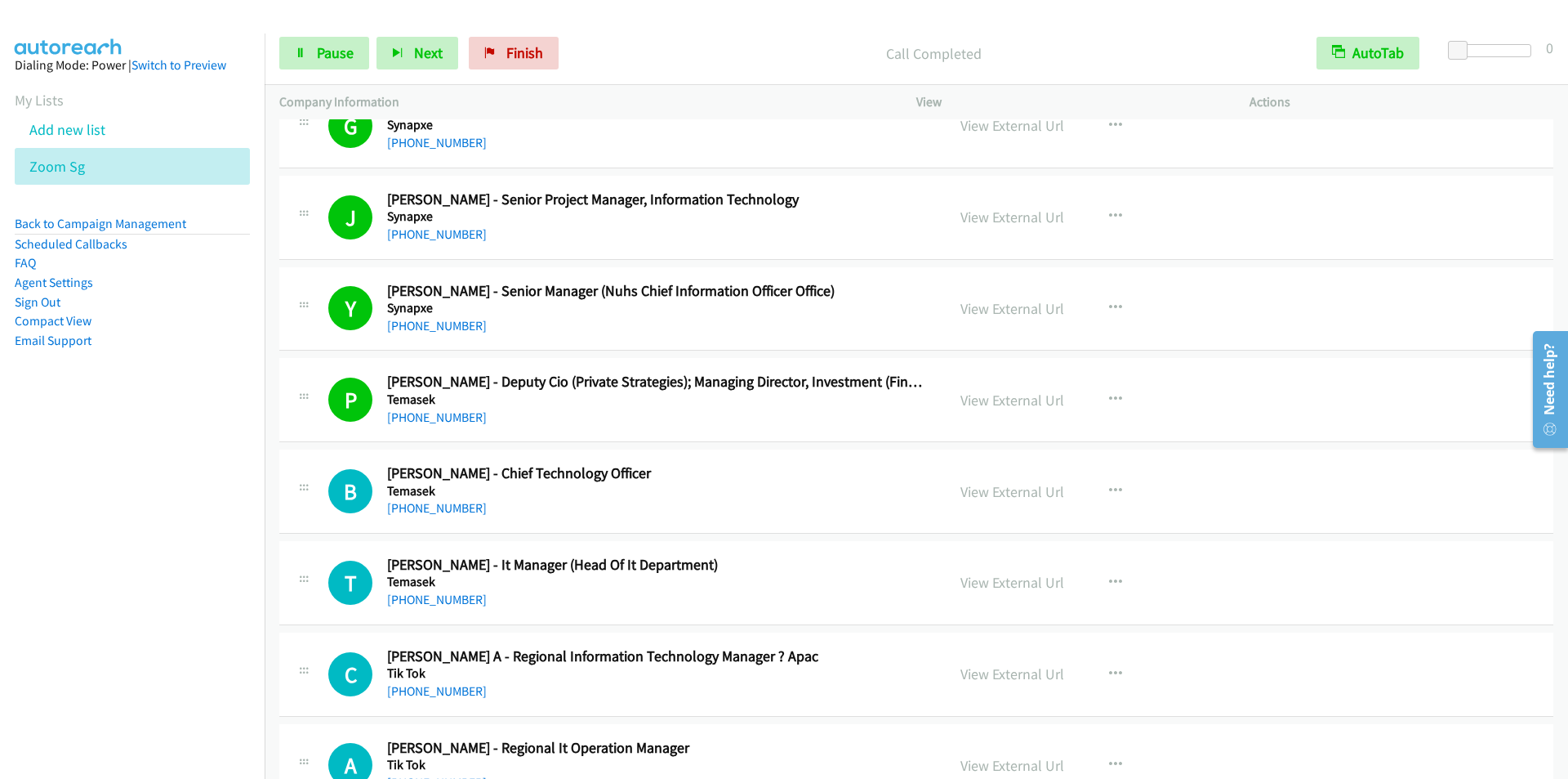
click at [673, 35] on div "Start Calls Pause Next Finish Call Completed AutoTab AutoTab 0" at bounding box center [916, 53] width 1303 height 63
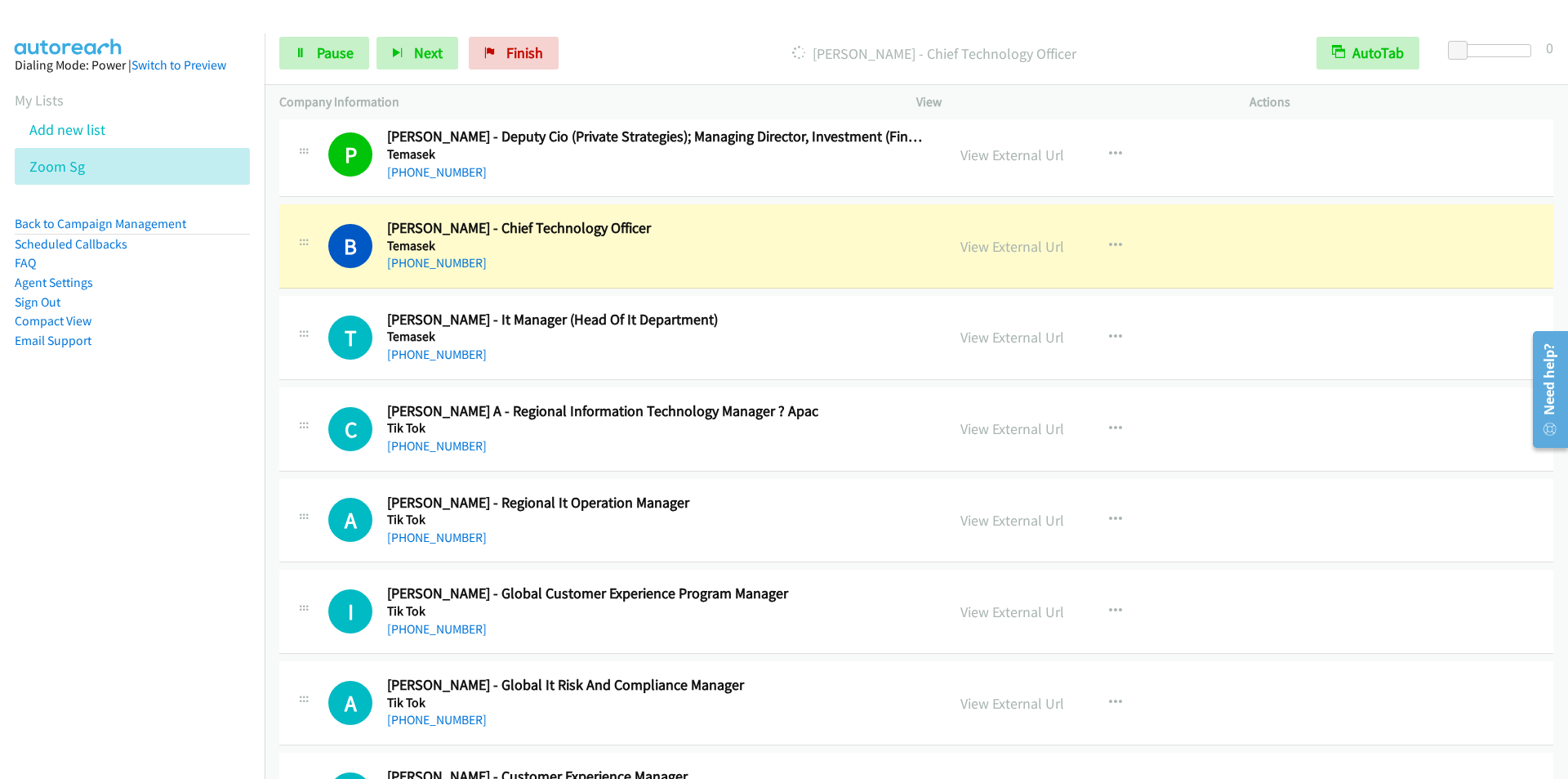
scroll to position [14800, 0]
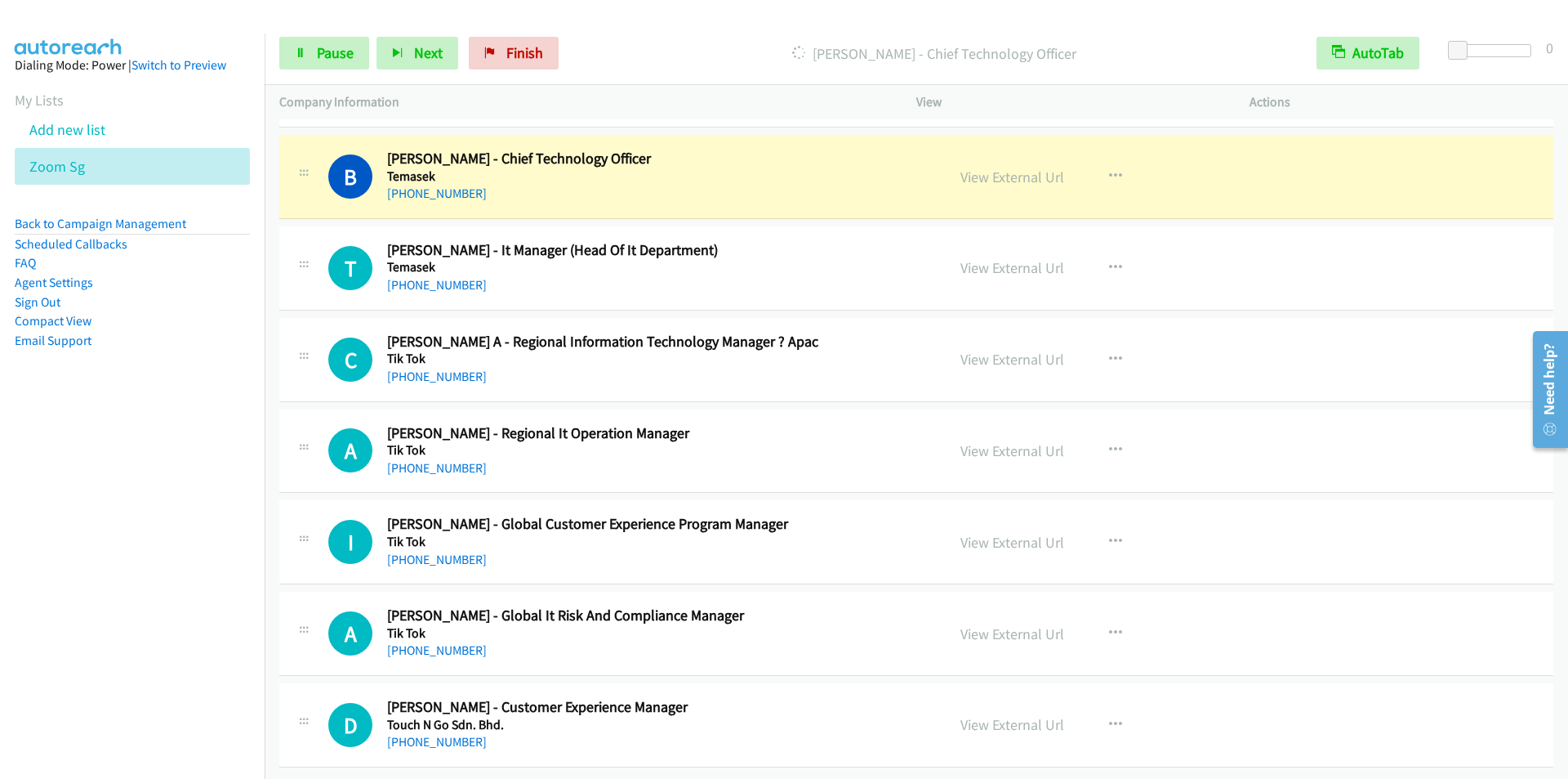
click at [719, 43] on p "[PERSON_NAME] - Chief Technology Officer" at bounding box center [934, 53] width 707 height 22
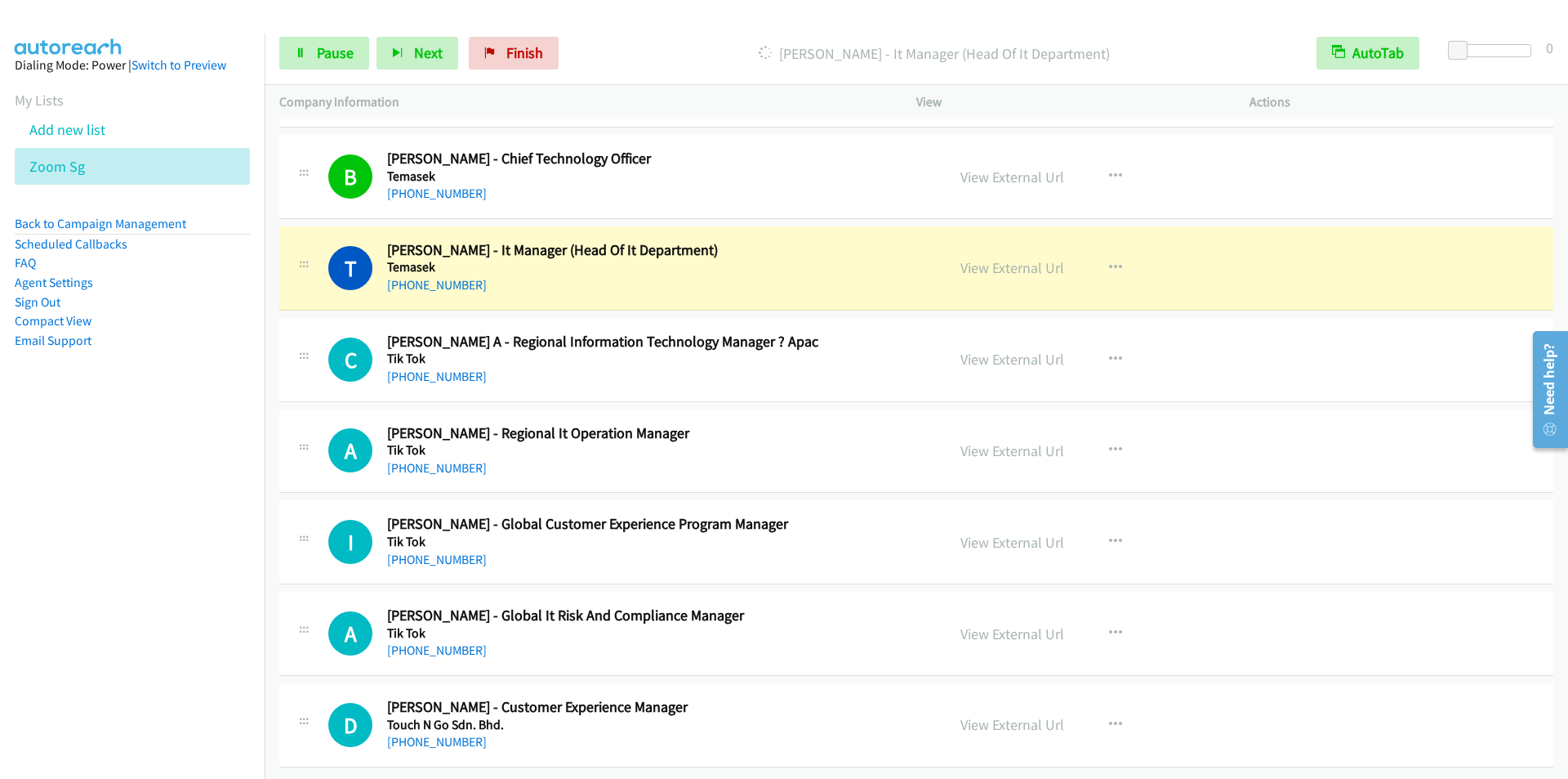
click at [656, 19] on div at bounding box center [777, 31] width 1554 height 63
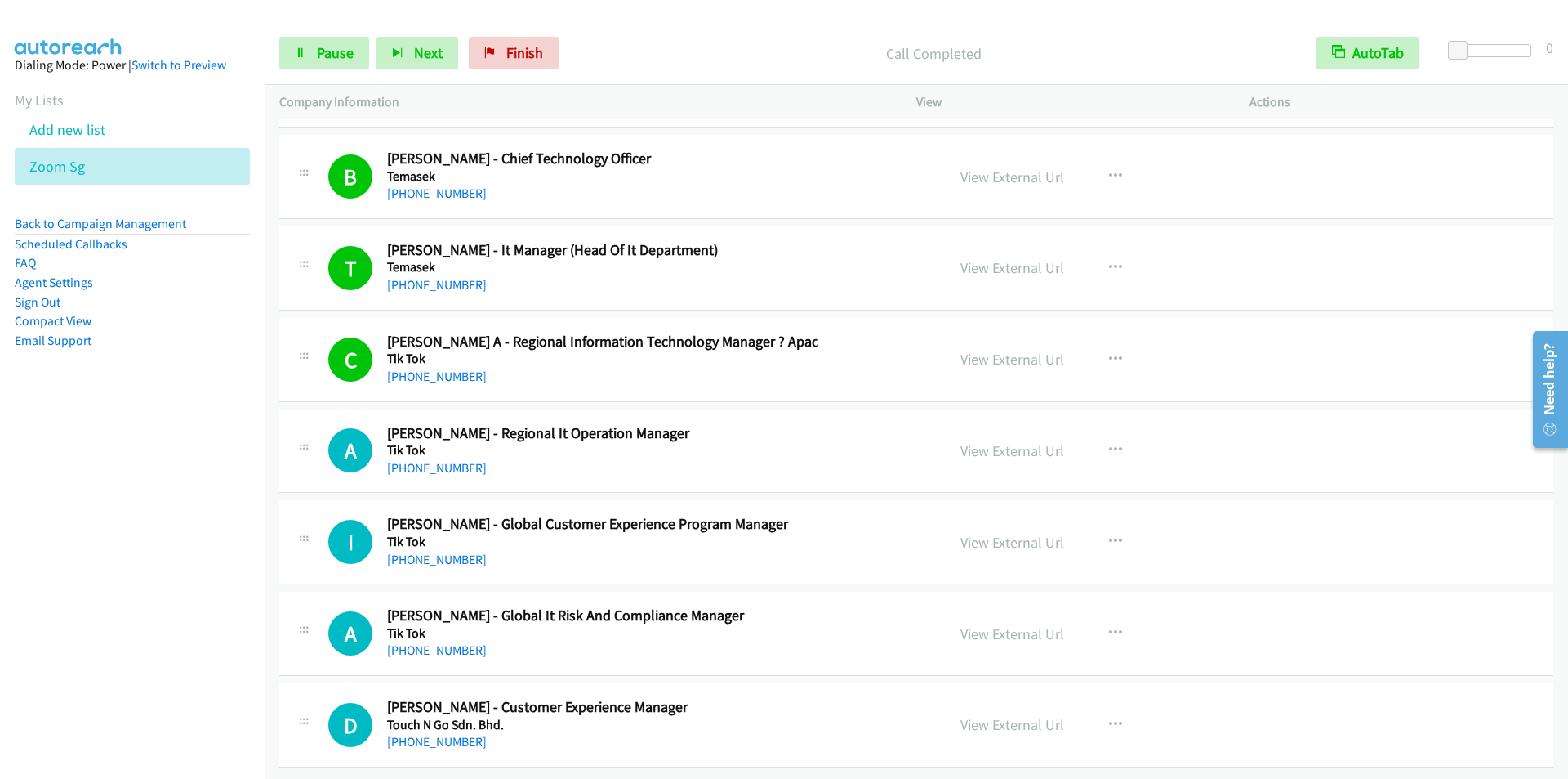
click at [626, 35] on div "Start Calls Pause Next Finish Call Completed AutoTab AutoTab 0" at bounding box center [916, 53] width 1303 height 63
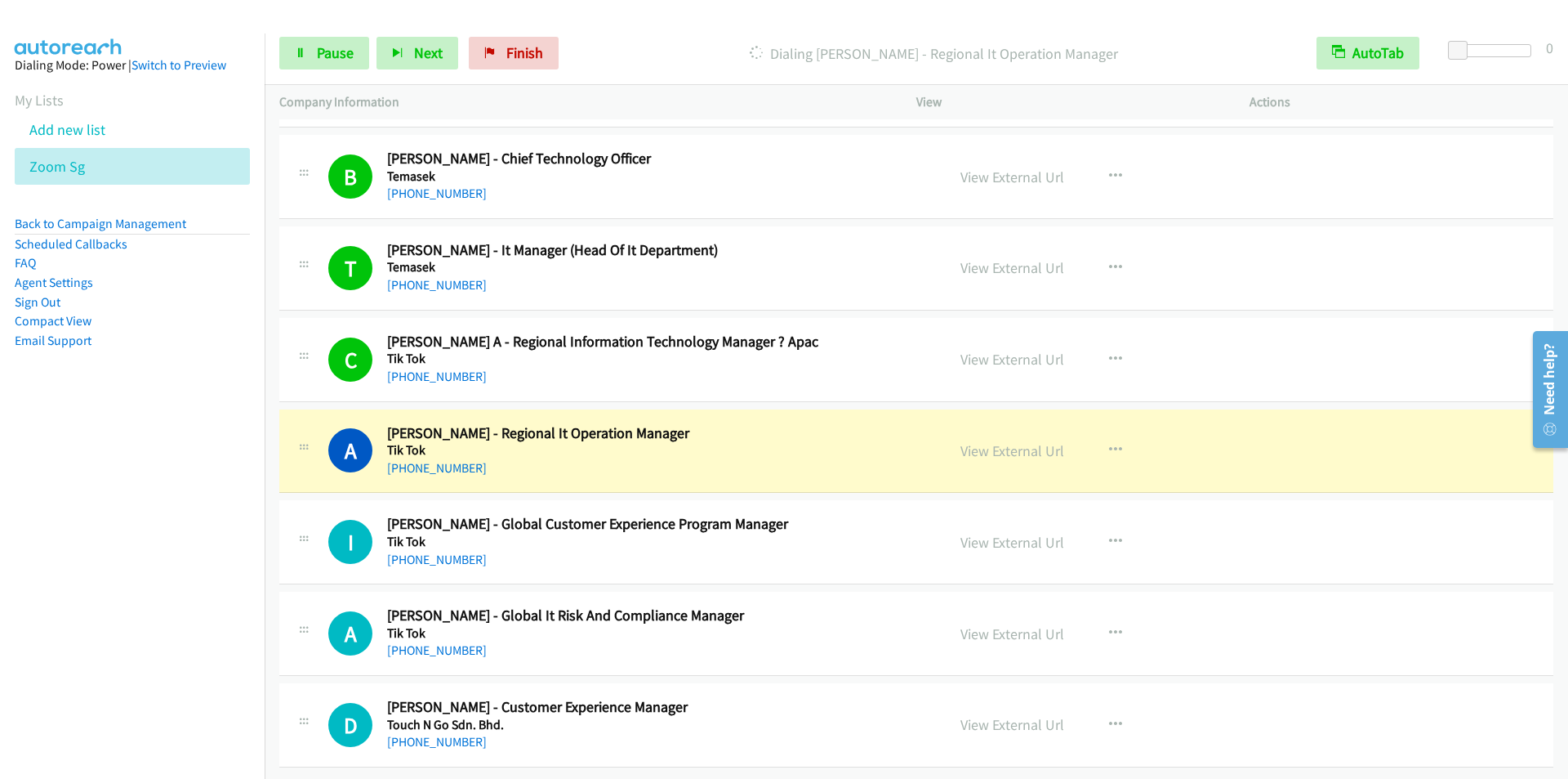
click at [661, 46] on p "Dialing [PERSON_NAME] - Regional It Operation Manager" at bounding box center [934, 53] width 707 height 22
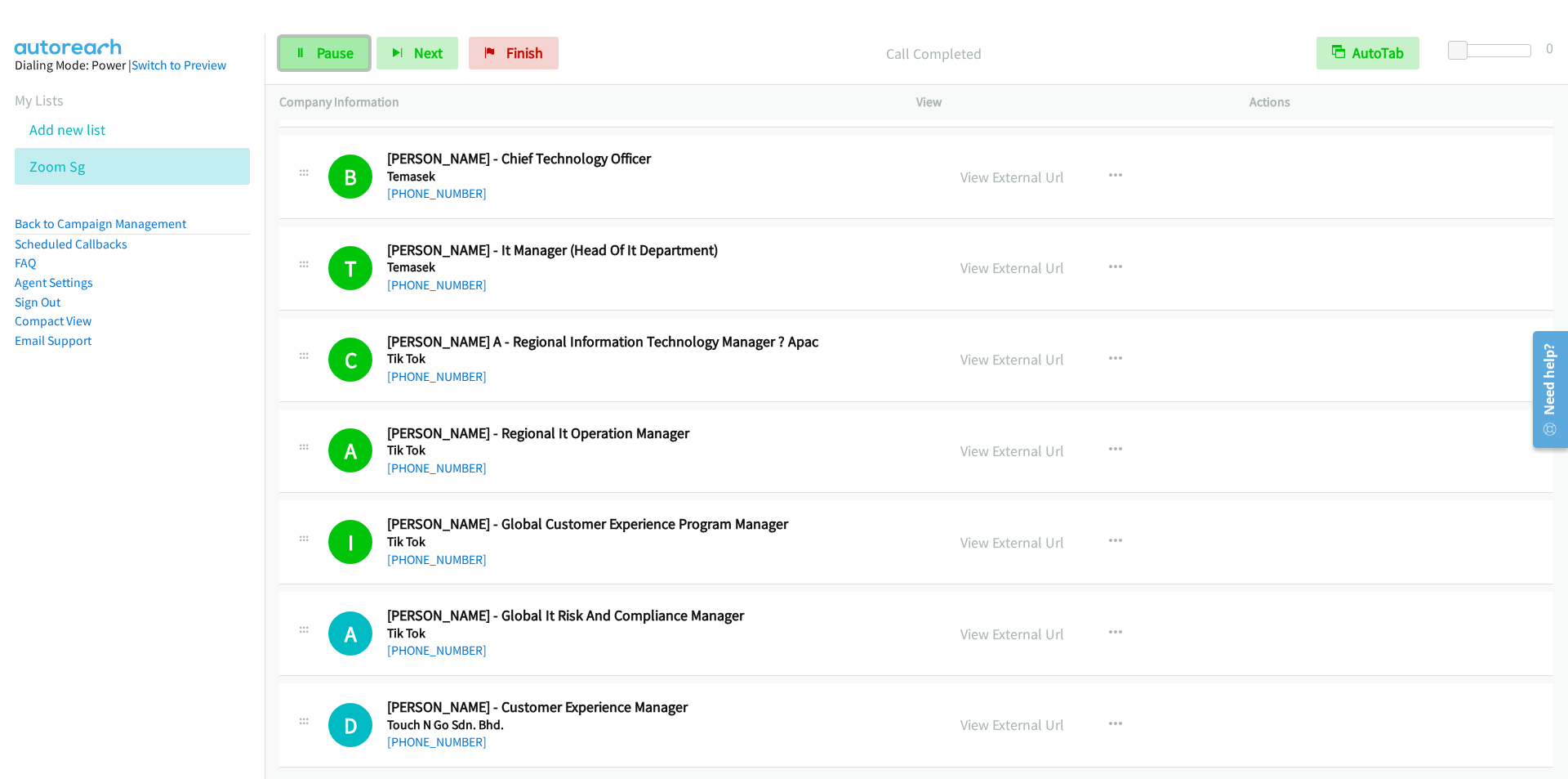
click at [342, 52] on span "Pause" at bounding box center [335, 52] width 36 height 19
click at [339, 52] on span "Start Calls" at bounding box center [349, 52] width 64 height 19
click at [419, 49] on span "Next" at bounding box center [428, 52] width 28 height 19
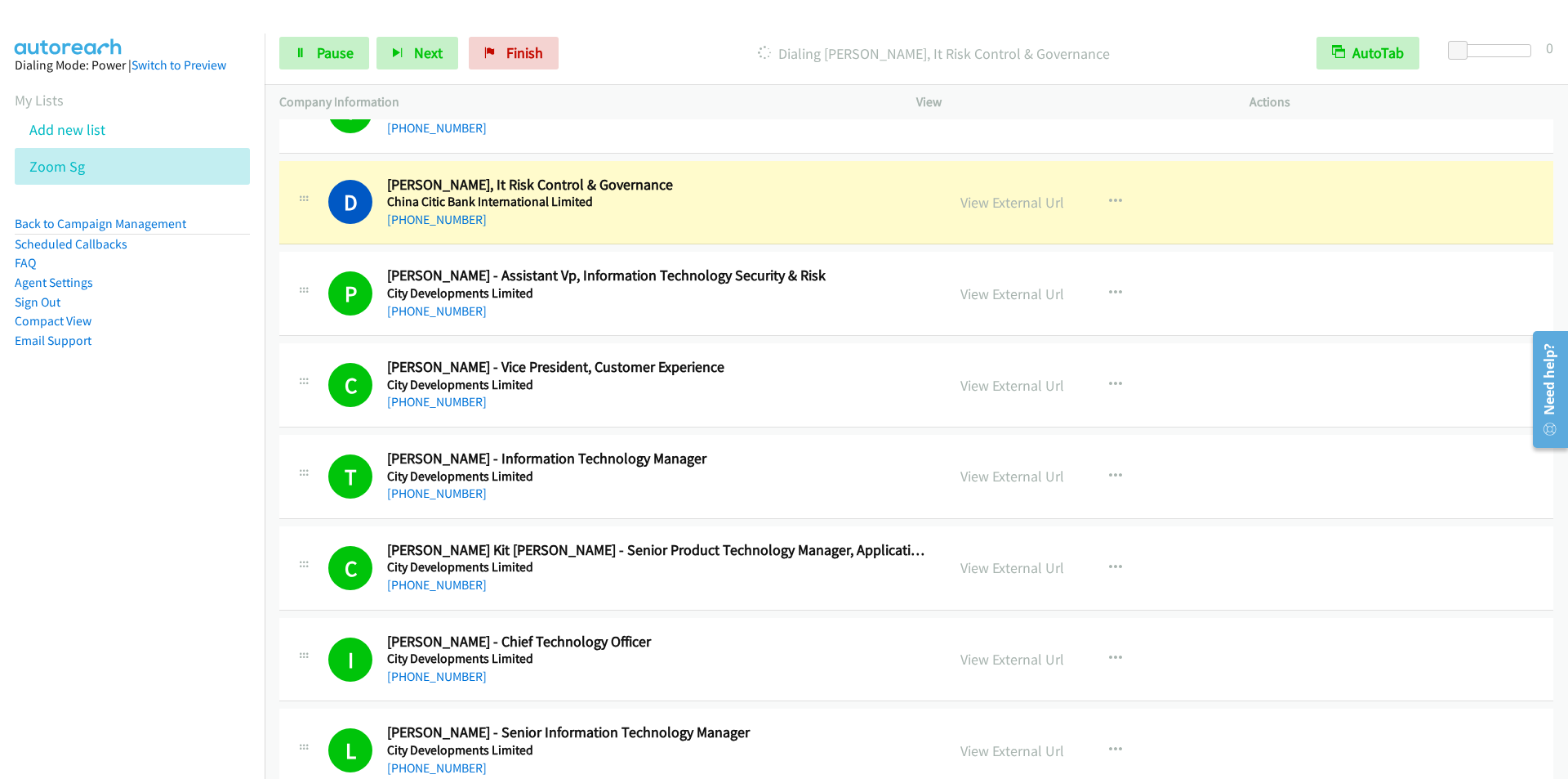
scroll to position [420, 0]
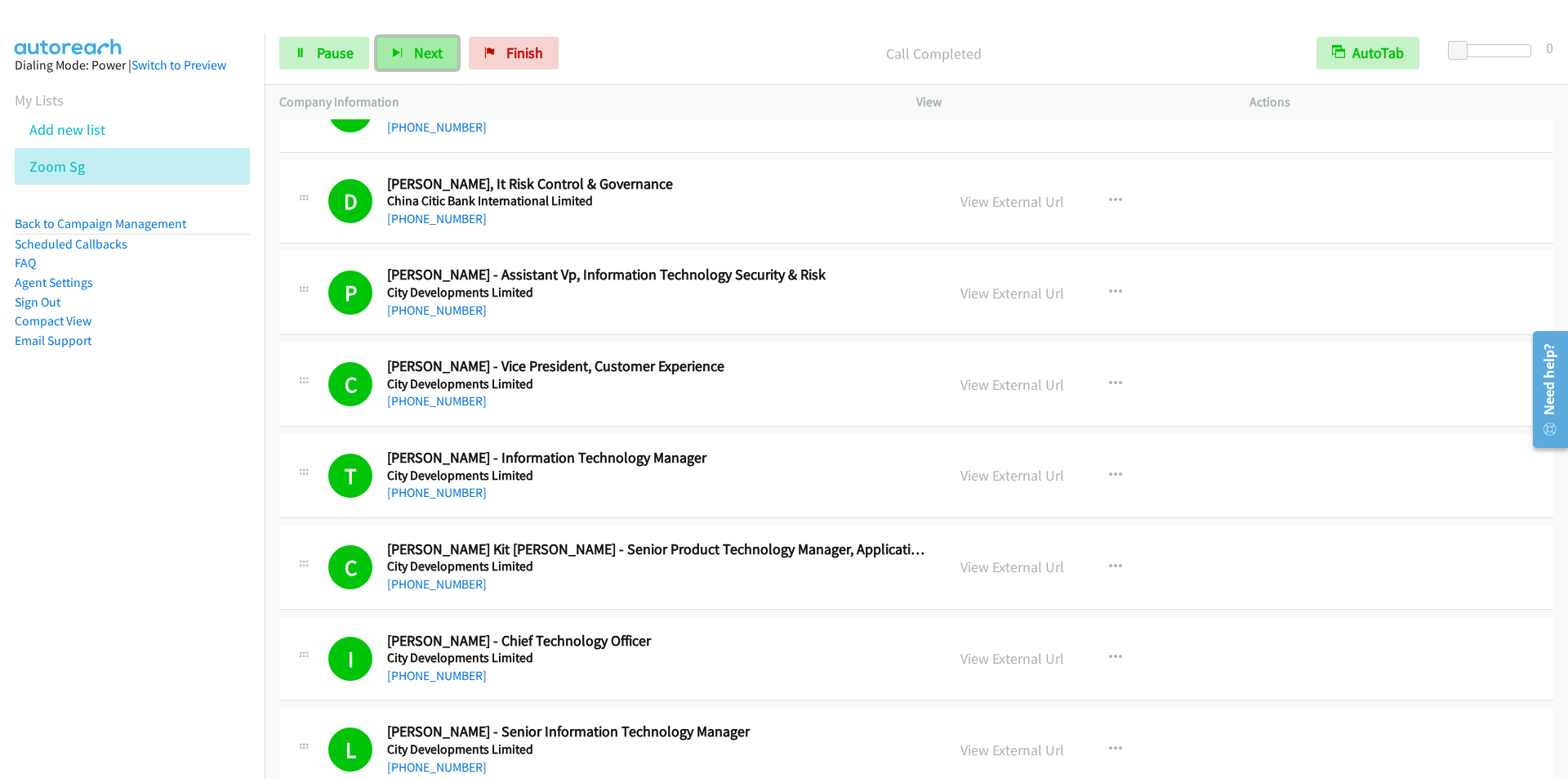
click at [406, 53] on button "Next" at bounding box center [417, 52] width 82 height 33
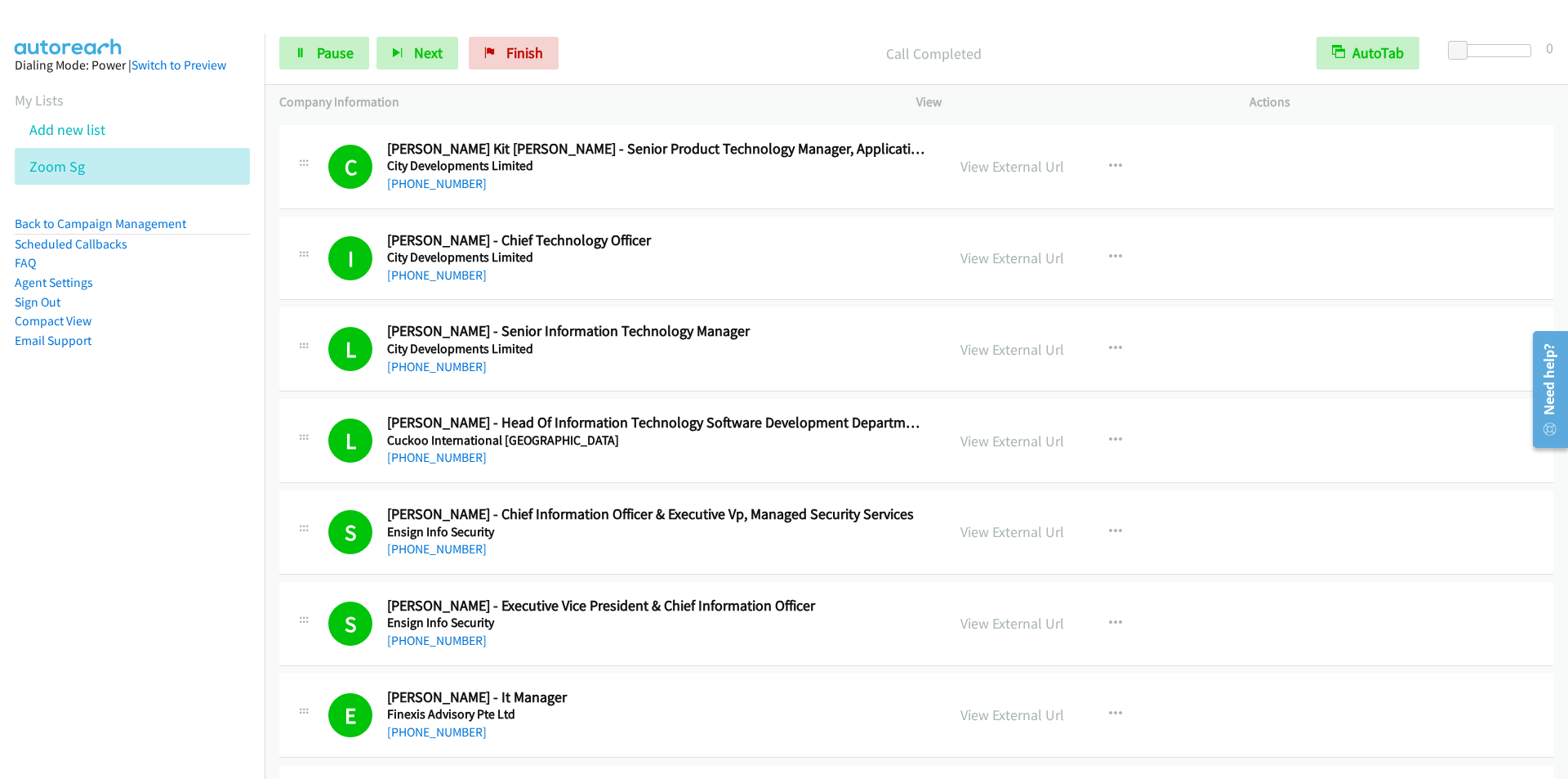
scroll to position [1074, 0]
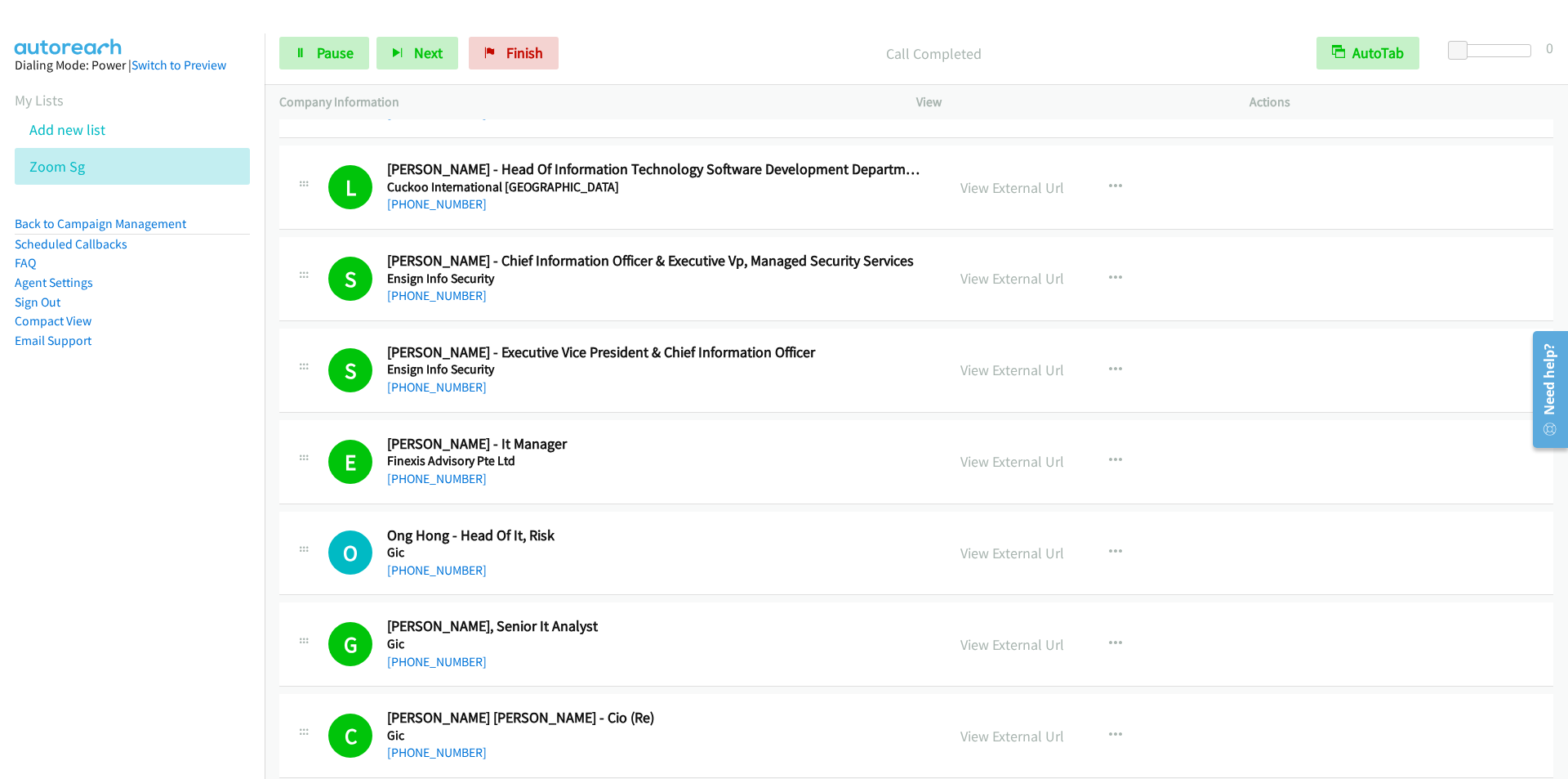
click at [178, 576] on nav "Dialing Mode: Power | Switch to Preview My Lists Add new list Zoom Sg Back to C…" at bounding box center [132, 423] width 265 height 779
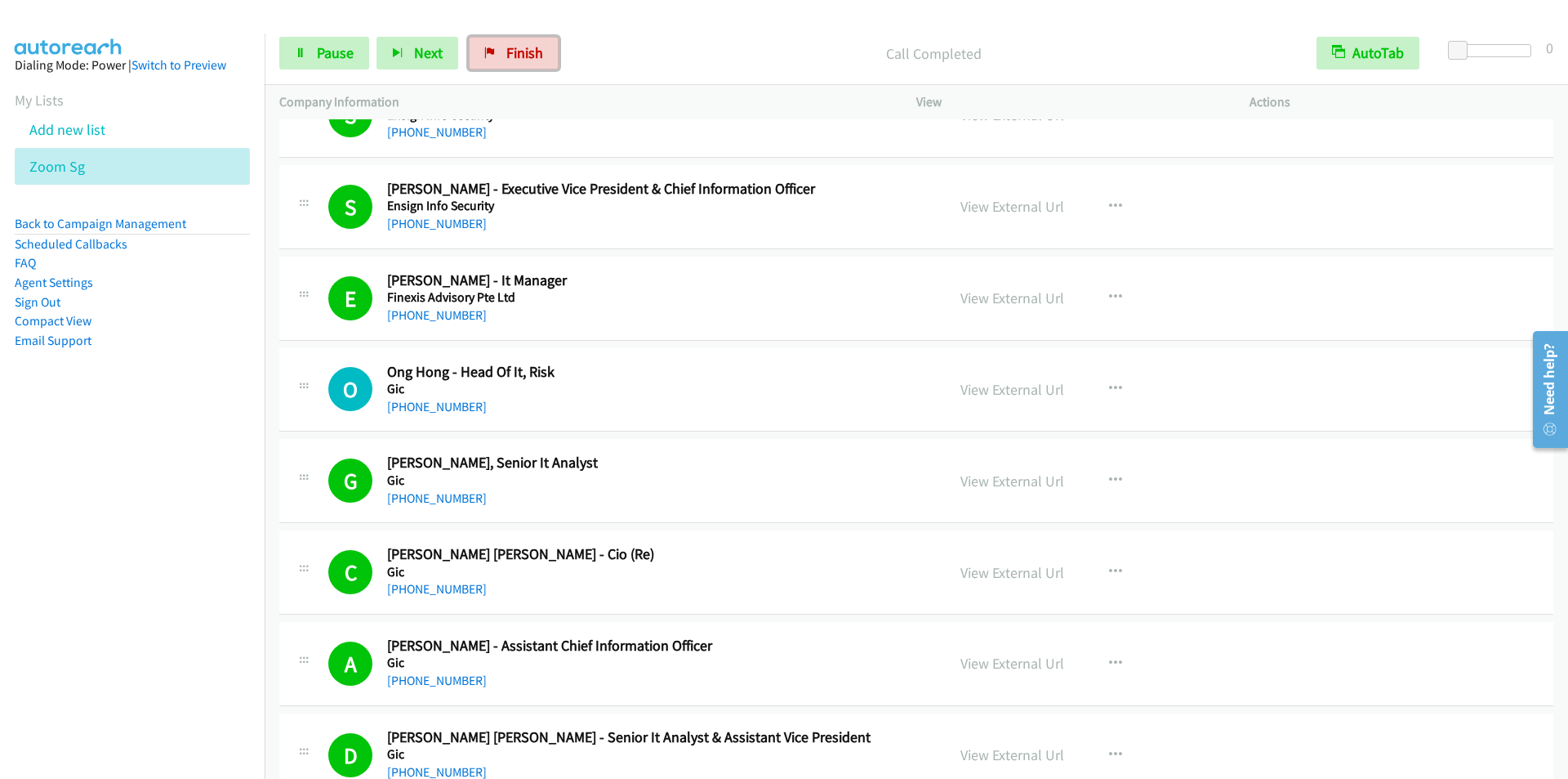
click at [533, 56] on span "Finish" at bounding box center [524, 52] width 36 height 19
